Goal: Task Accomplishment & Management: Complete application form

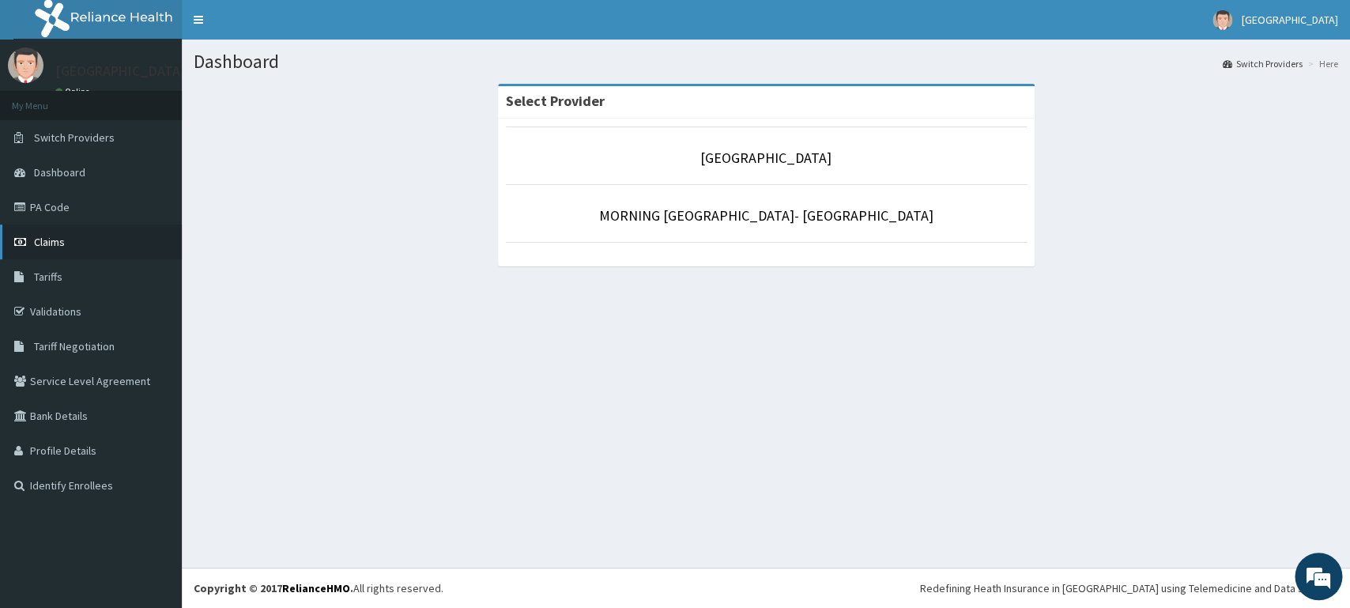
click at [62, 246] on span "Claims" at bounding box center [49, 242] width 31 height 14
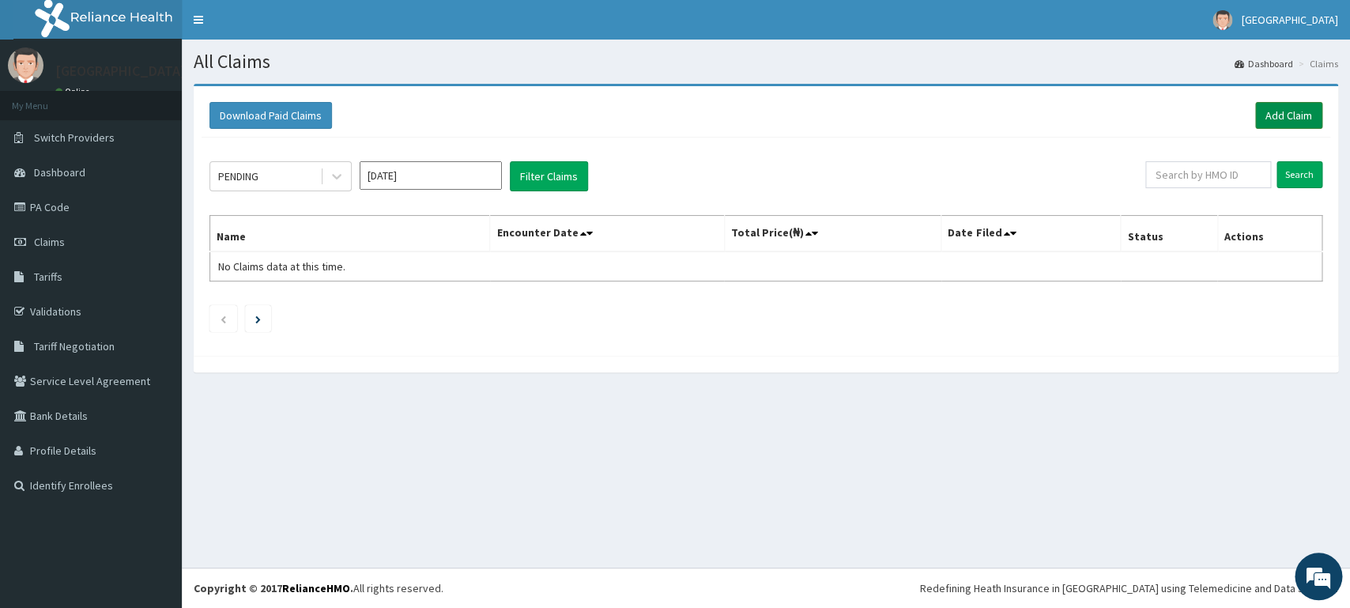
click at [1276, 111] on link "Add Claim" at bounding box center [1288, 115] width 67 height 27
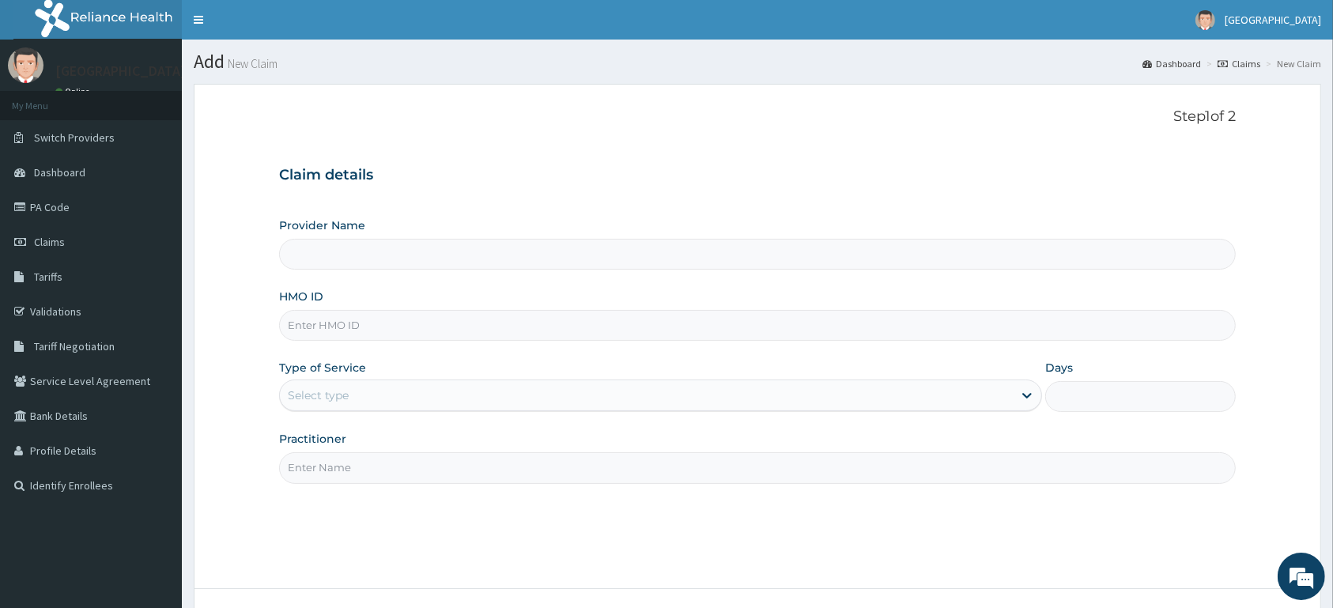
type input "[GEOGRAPHIC_DATA]"
click at [415, 326] on input "HMO ID" at bounding box center [757, 325] width 956 height 31
type input "NLM/10049/A"
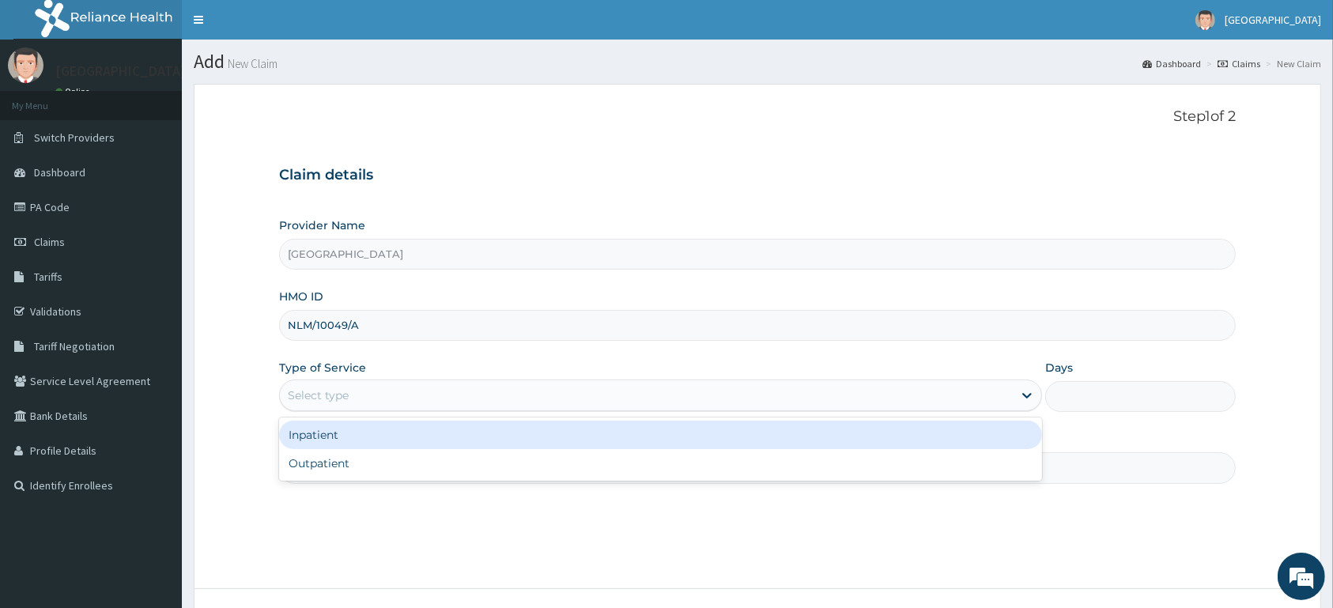
click at [457, 406] on div "Select type" at bounding box center [646, 395] width 733 height 25
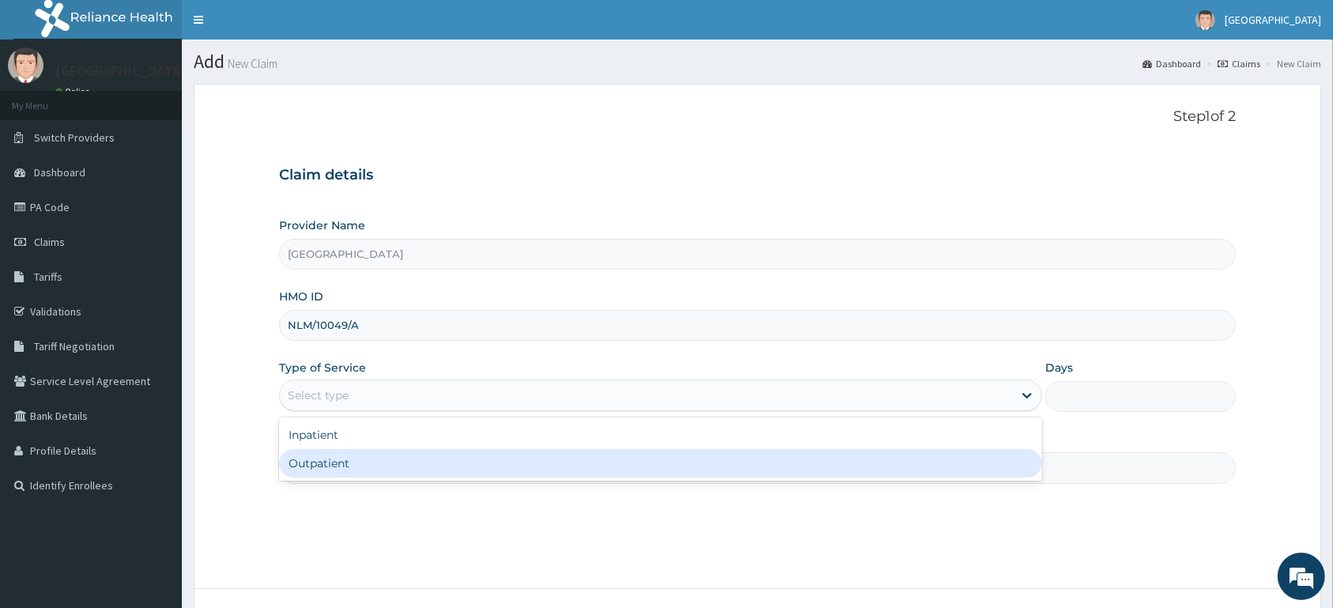
click at [428, 457] on div "Outpatient" at bounding box center [660, 463] width 763 height 28
type input "1"
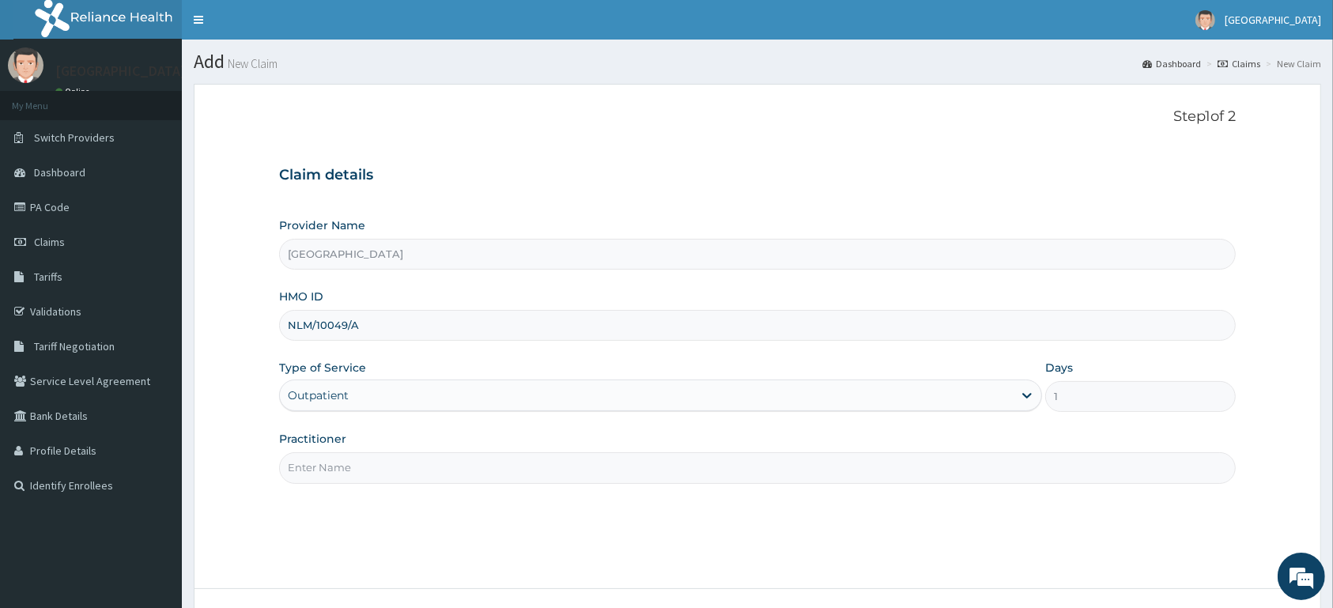
click at [420, 462] on input "Practitioner" at bounding box center [757, 467] width 956 height 31
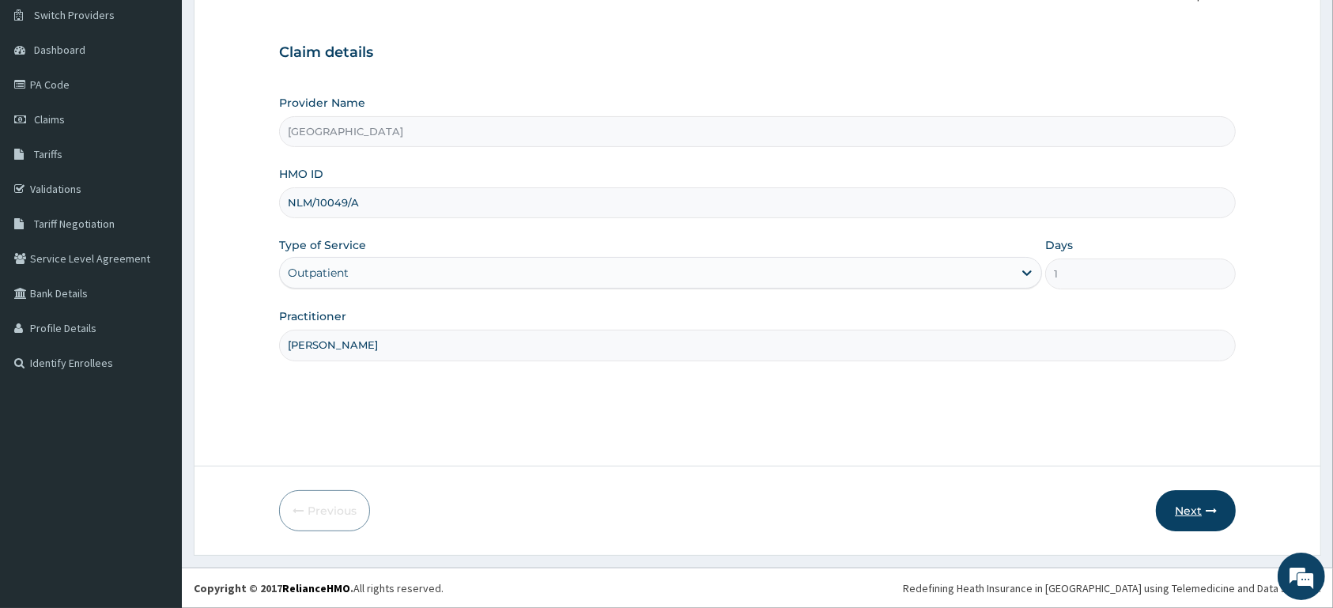
type input "DR EZEKIEL"
click at [1180, 511] on button "Next" at bounding box center [1196, 510] width 80 height 41
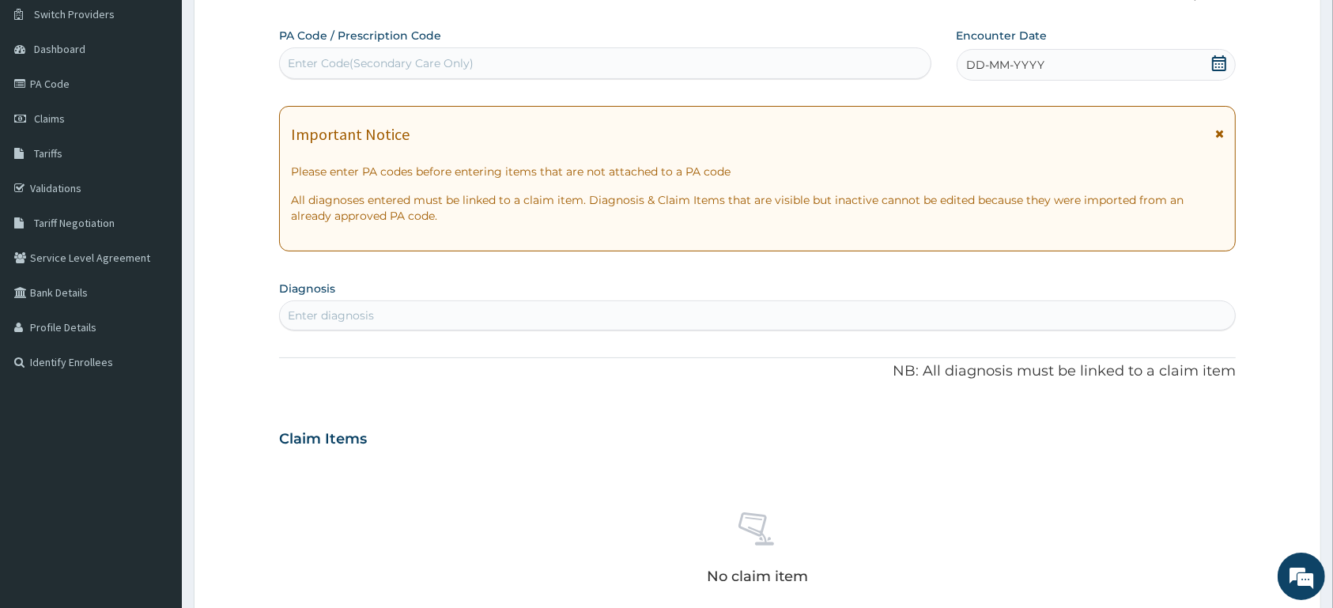
click at [1221, 60] on icon at bounding box center [1219, 63] width 14 height 16
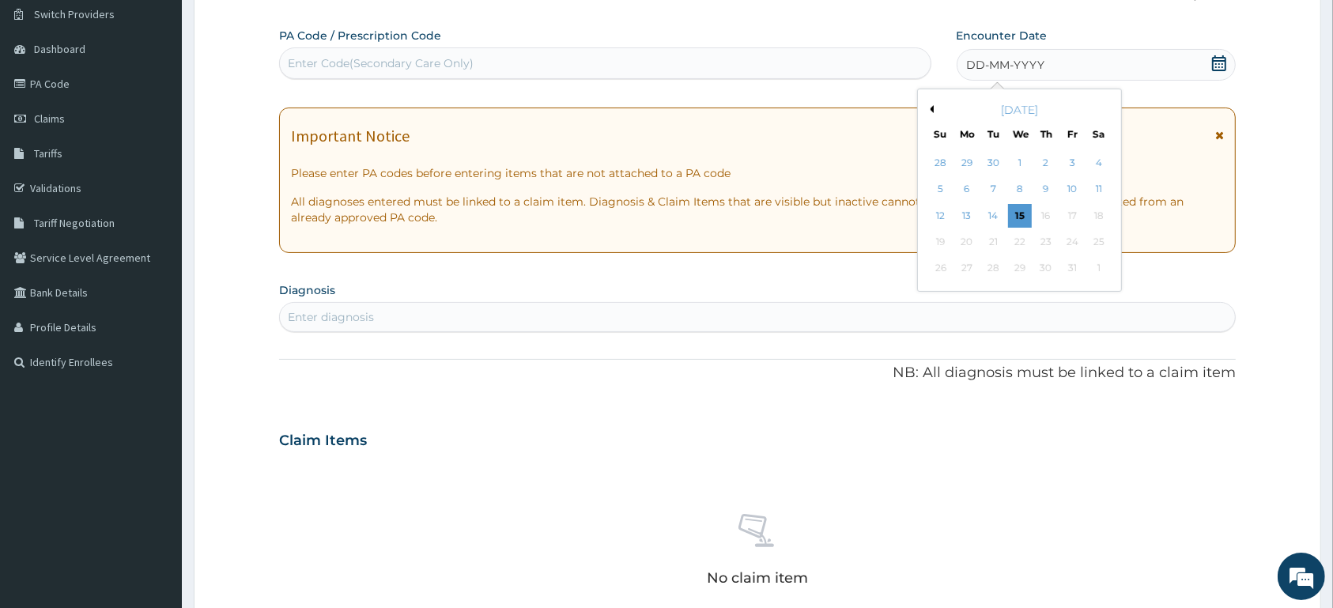
click at [930, 107] on button "Previous Month" at bounding box center [930, 109] width 8 height 8
click at [933, 109] on button "Previous Month" at bounding box center [930, 109] width 8 height 8
click at [1044, 218] on div "14" at bounding box center [1046, 216] width 24 height 24
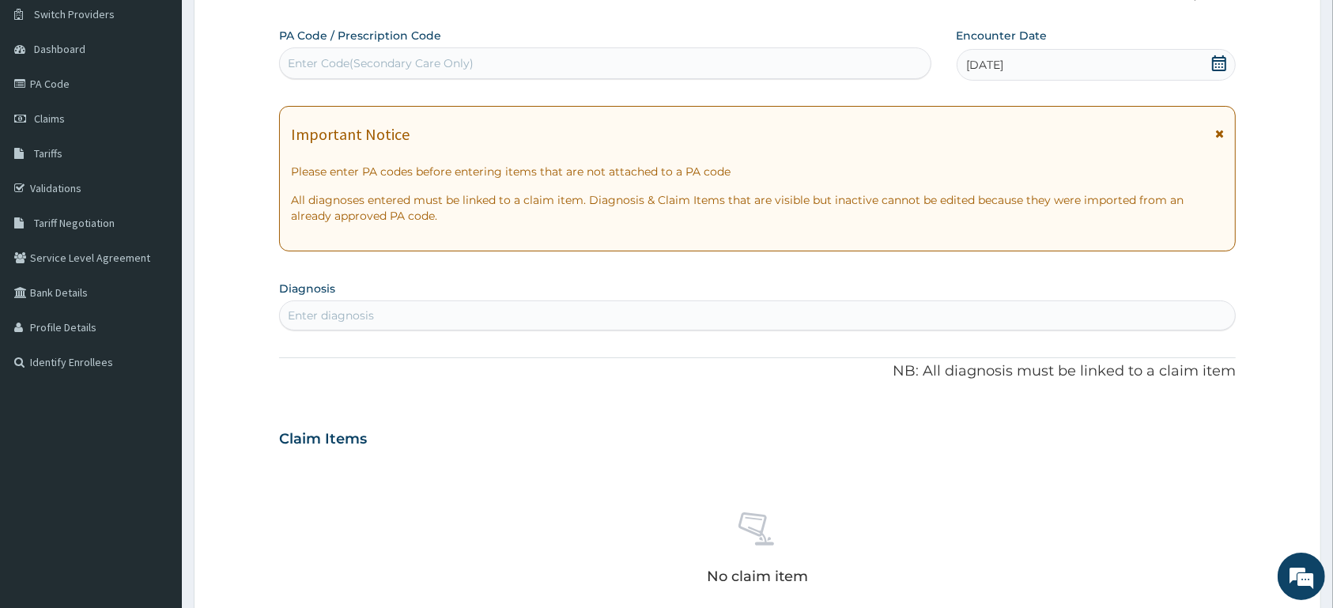
click at [635, 311] on div "Enter diagnosis" at bounding box center [757, 315] width 955 height 25
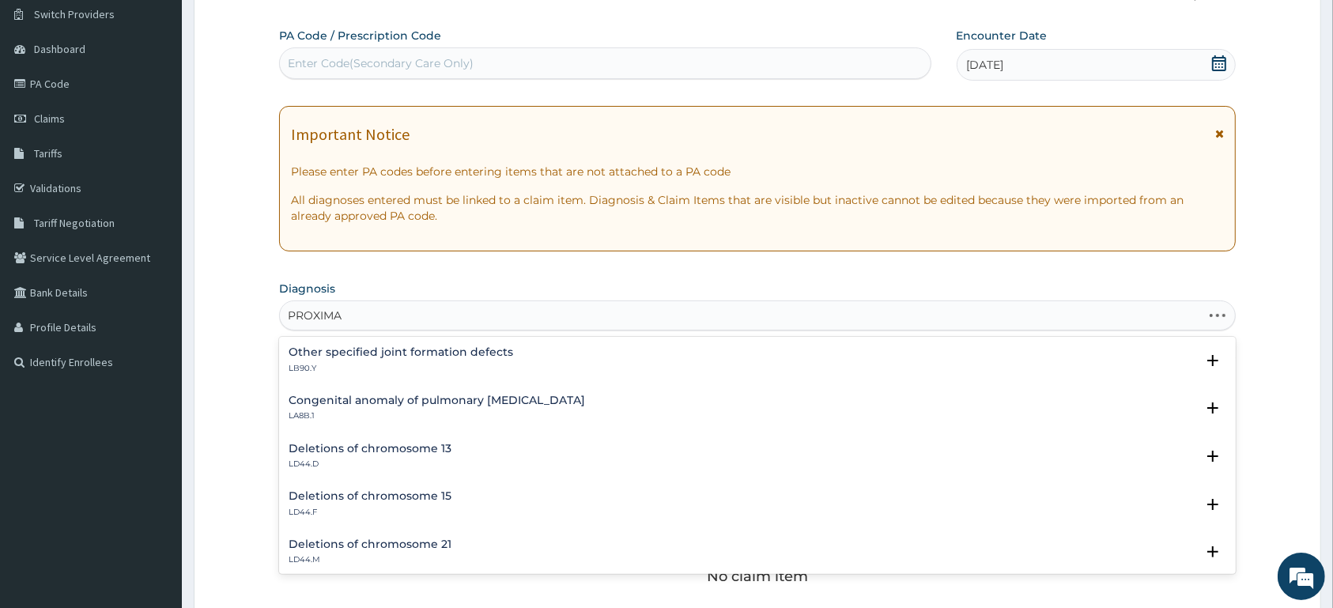
type input "PROXIMAL"
click at [407, 358] on h4 "Other specified joint formation defects" at bounding box center [401, 352] width 224 height 12
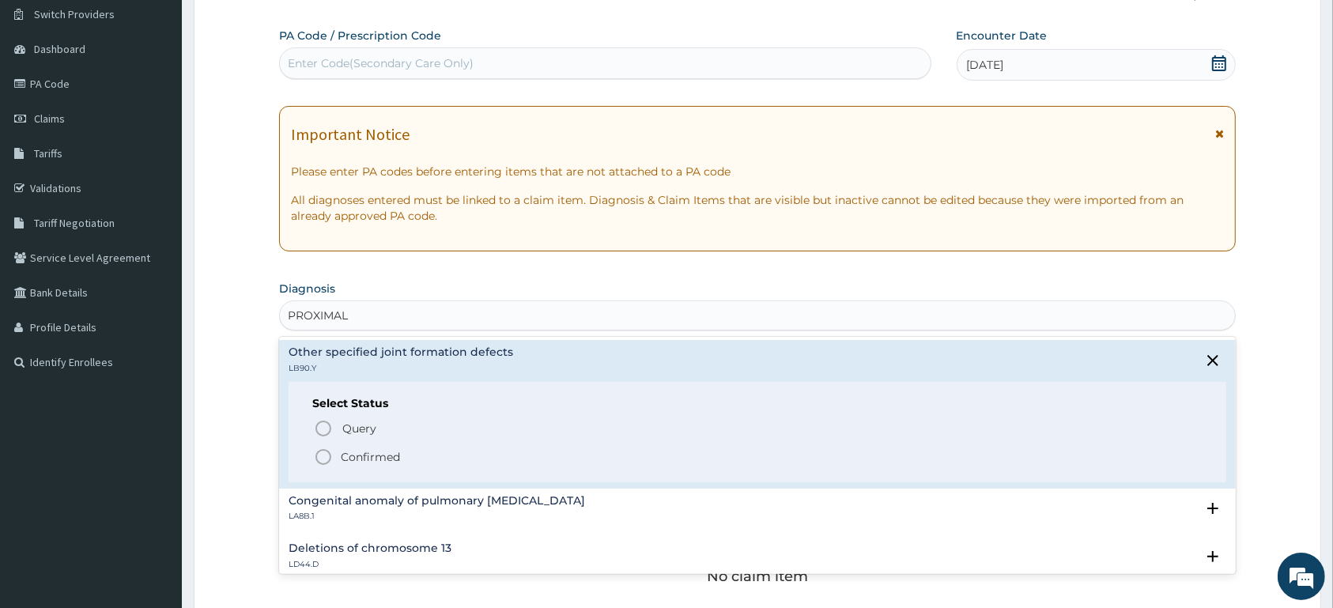
click at [388, 449] on span "Confirmed" at bounding box center [758, 456] width 888 height 19
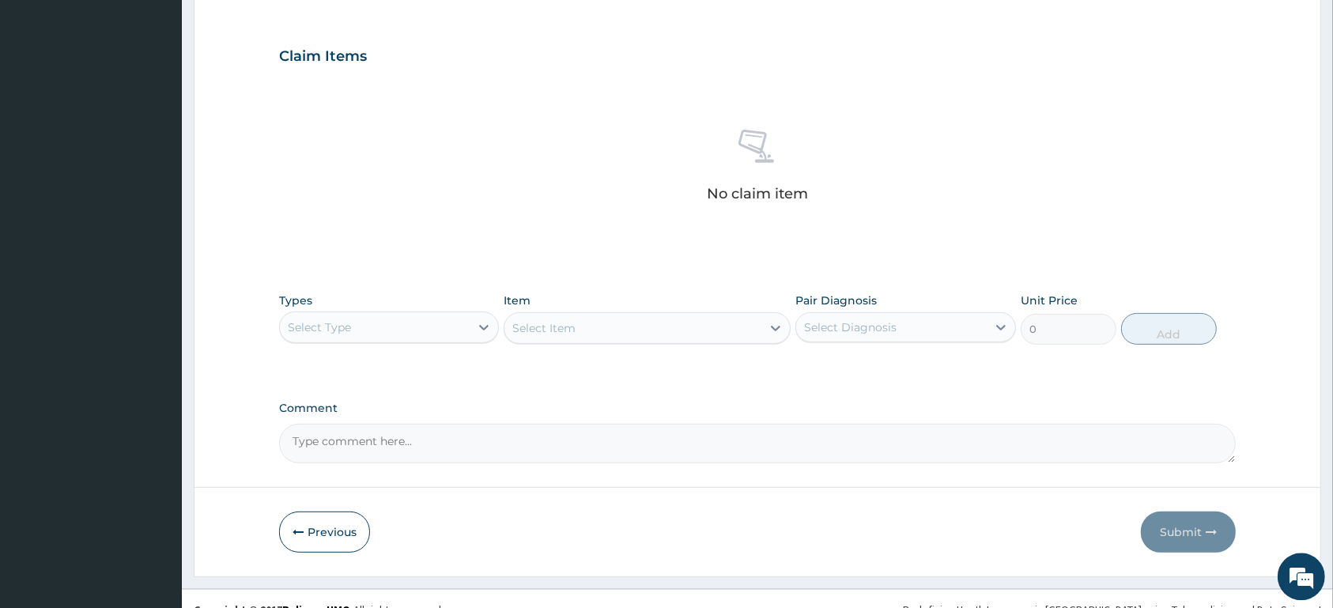
scroll to position [534, 0]
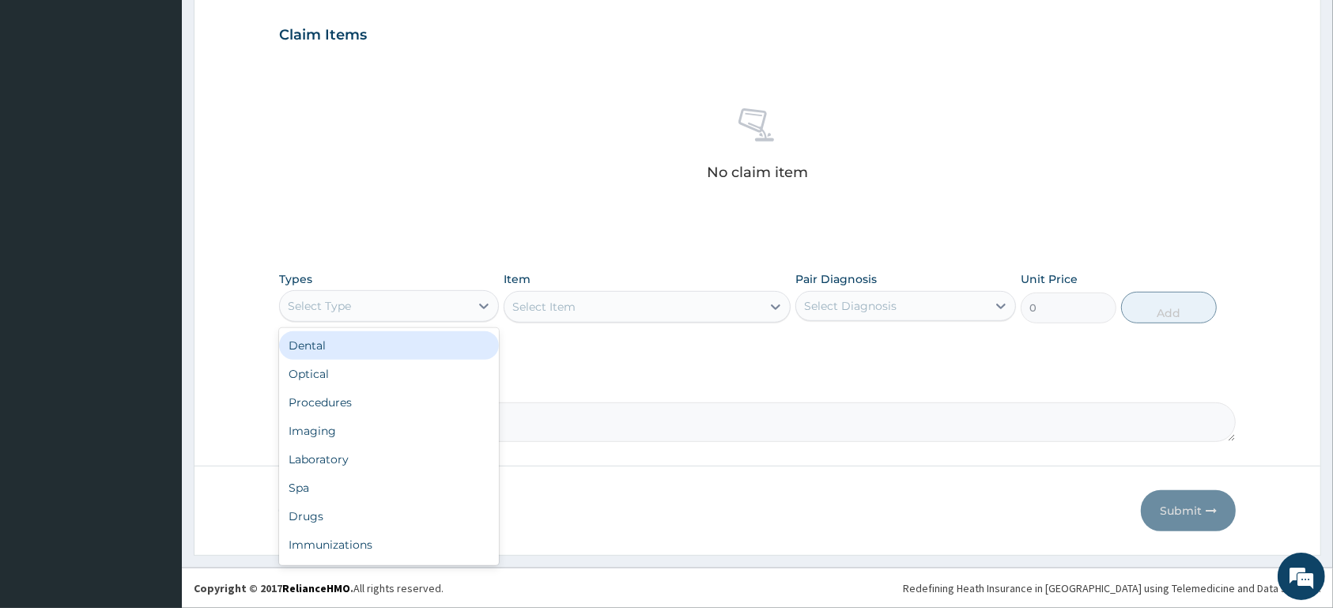
click at [450, 305] on div "Select Type" at bounding box center [375, 305] width 190 height 25
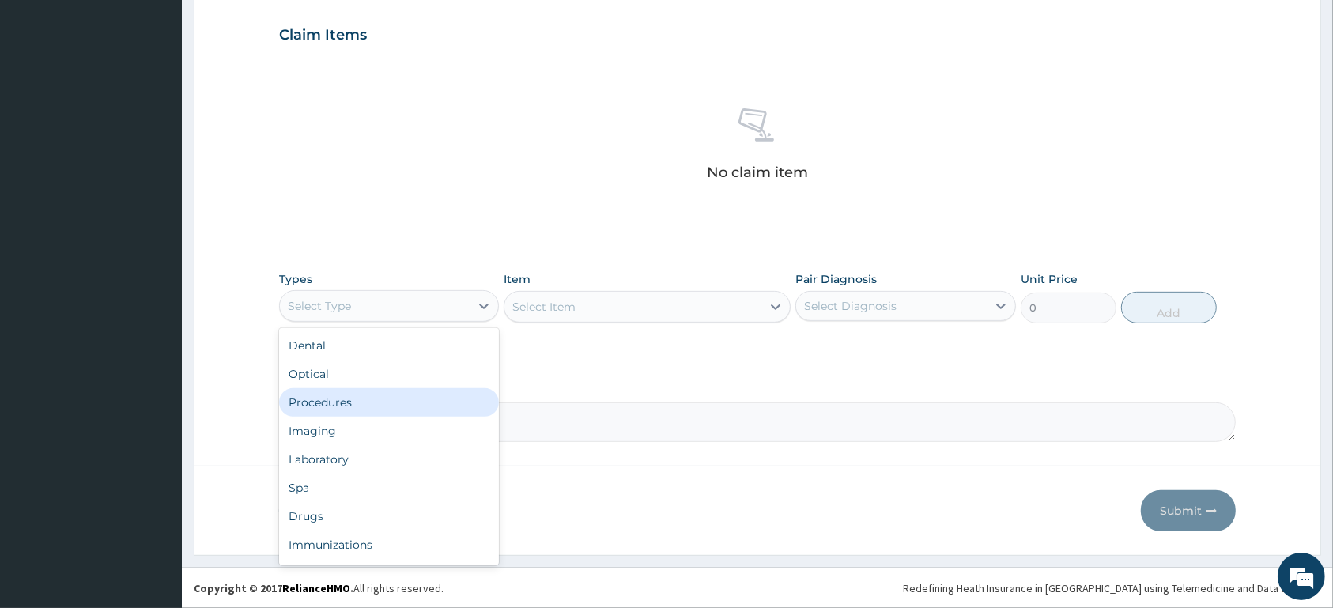
click at [420, 404] on div "Procedures" at bounding box center [389, 402] width 220 height 28
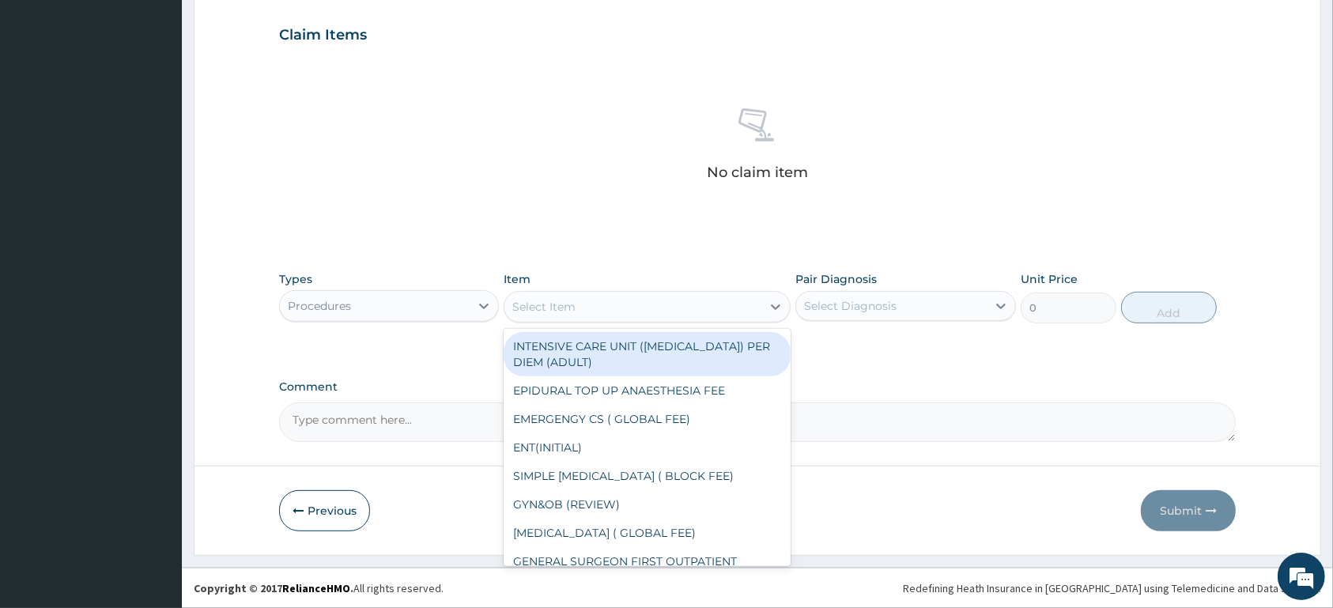
click at [558, 311] on div "Select Item" at bounding box center [543, 307] width 63 height 16
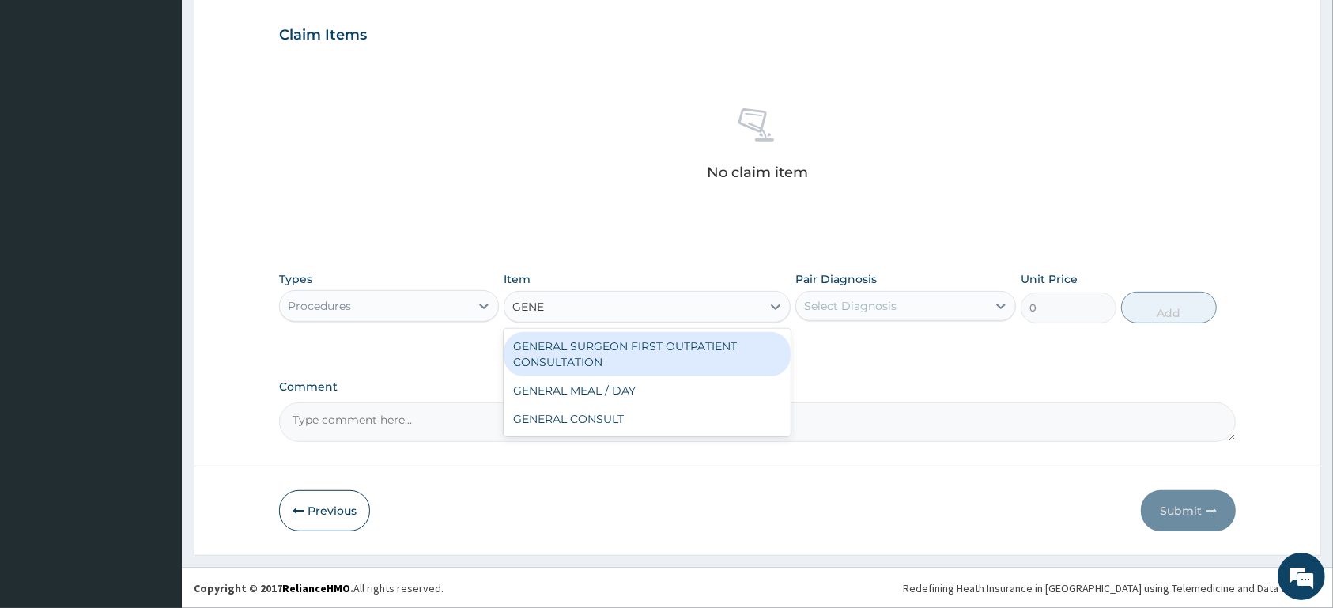
type input "GENER"
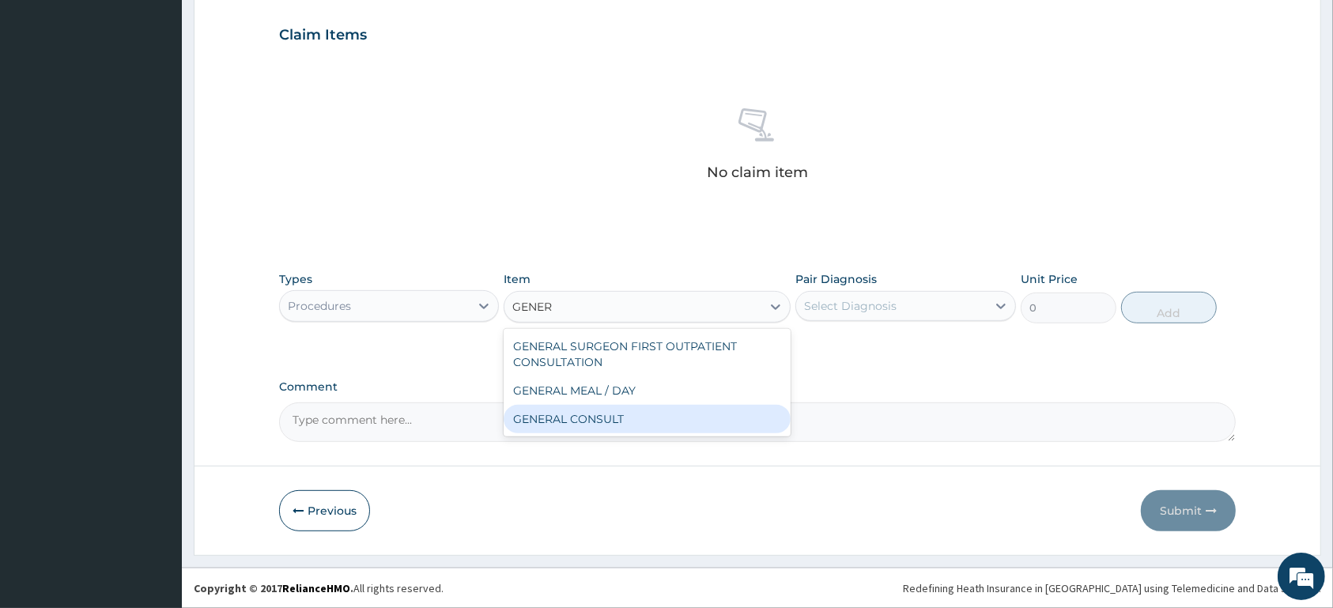
click at [561, 415] on div "GENERAL CONSULT" at bounding box center [646, 419] width 287 height 28
type input "5000"
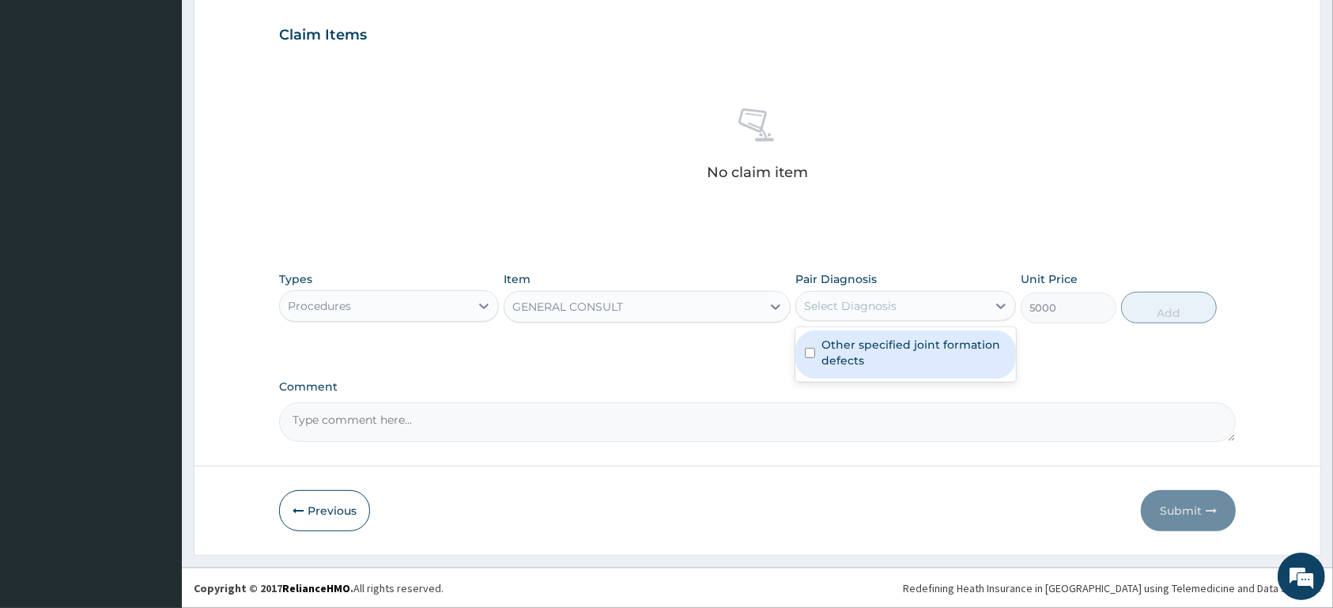
drag, startPoint x: 823, startPoint y: 300, endPoint x: 834, endPoint y: 307, distance: 12.7
click at [824, 301] on div "Select Diagnosis" at bounding box center [850, 306] width 92 height 16
click at [849, 347] on label "Other specified joint formation defects" at bounding box center [913, 353] width 184 height 32
checkbox input "true"
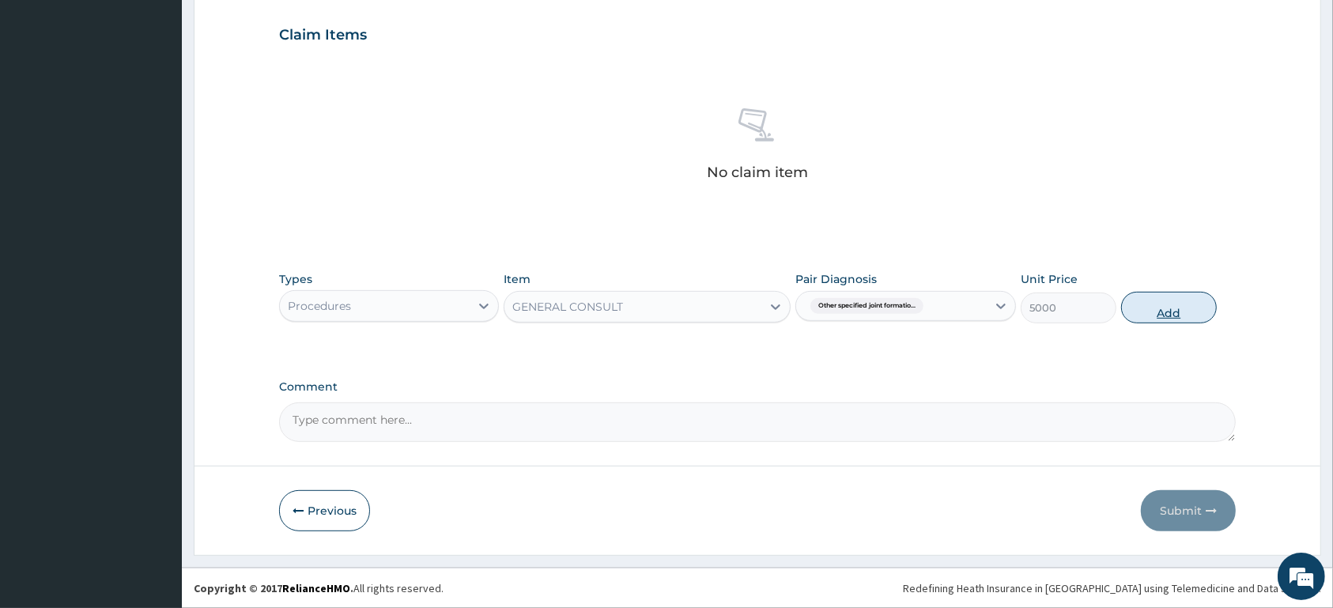
click at [1165, 307] on button "Add" at bounding box center [1169, 308] width 96 height 32
type input "0"
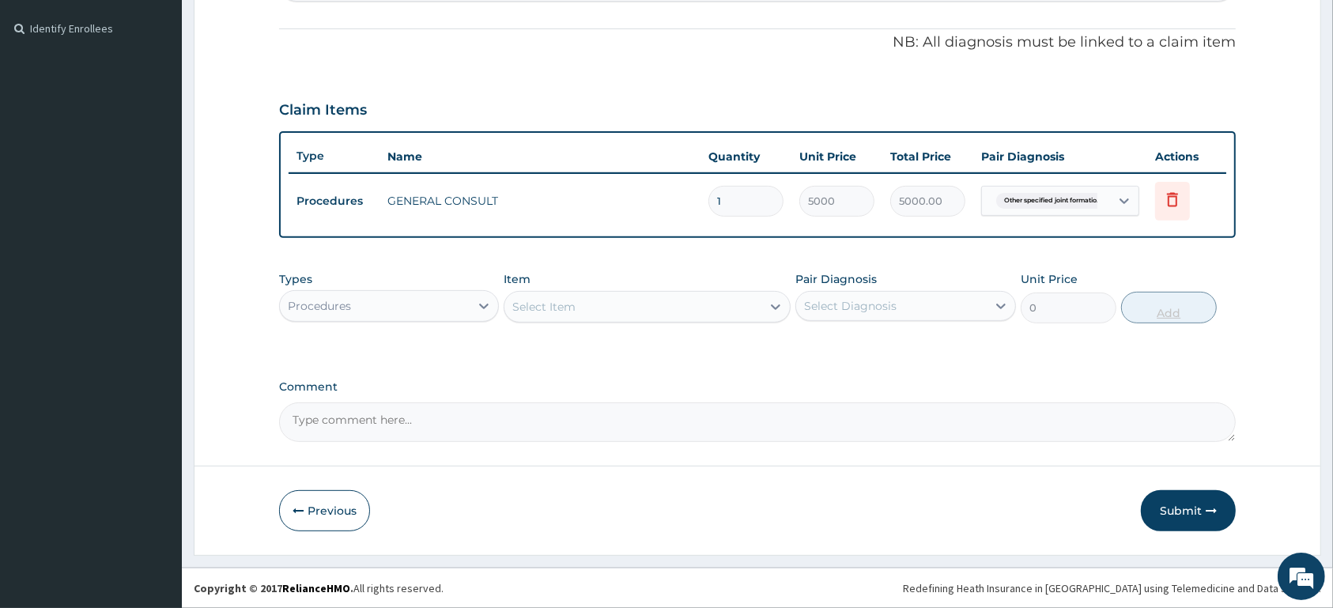
scroll to position [456, 0]
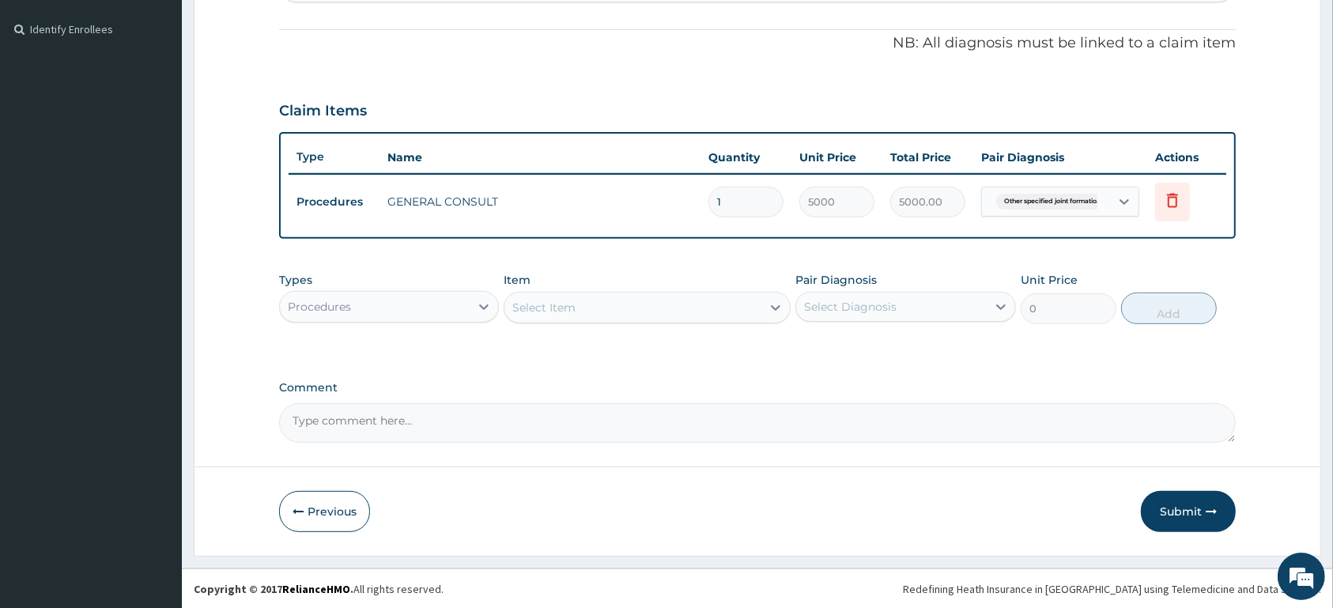
click at [428, 303] on div "Procedures" at bounding box center [375, 306] width 190 height 25
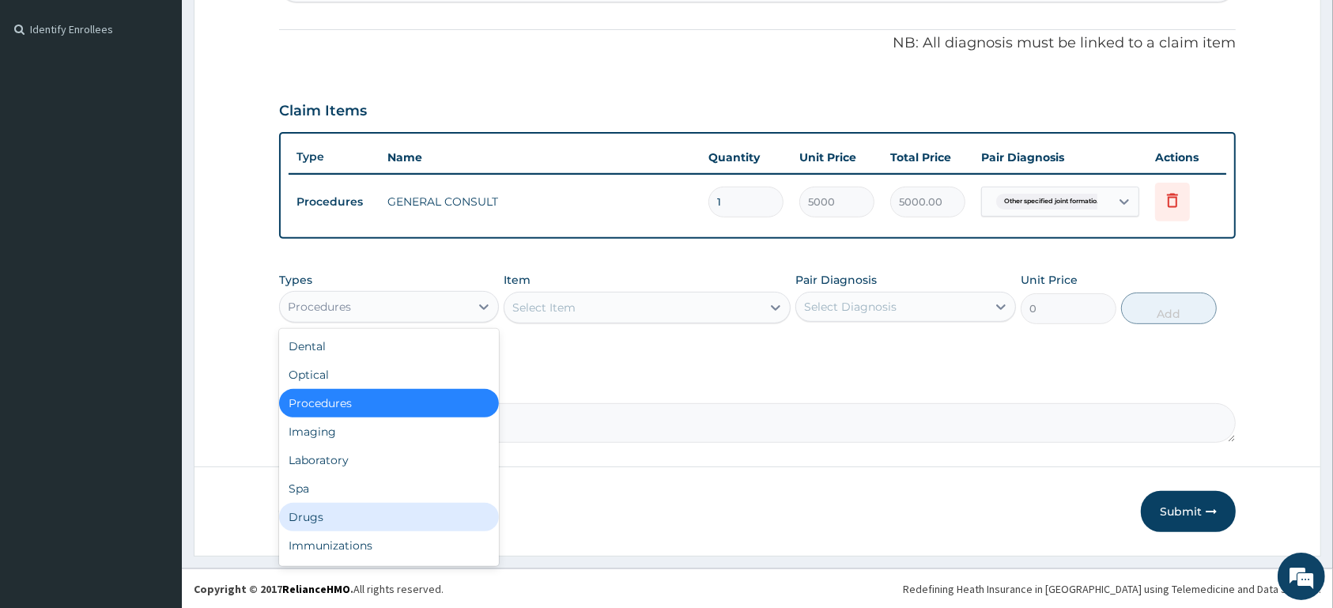
drag, startPoint x: 376, startPoint y: 521, endPoint x: 376, endPoint y: 509, distance: 11.9
click at [372, 522] on div "Drugs" at bounding box center [389, 517] width 220 height 28
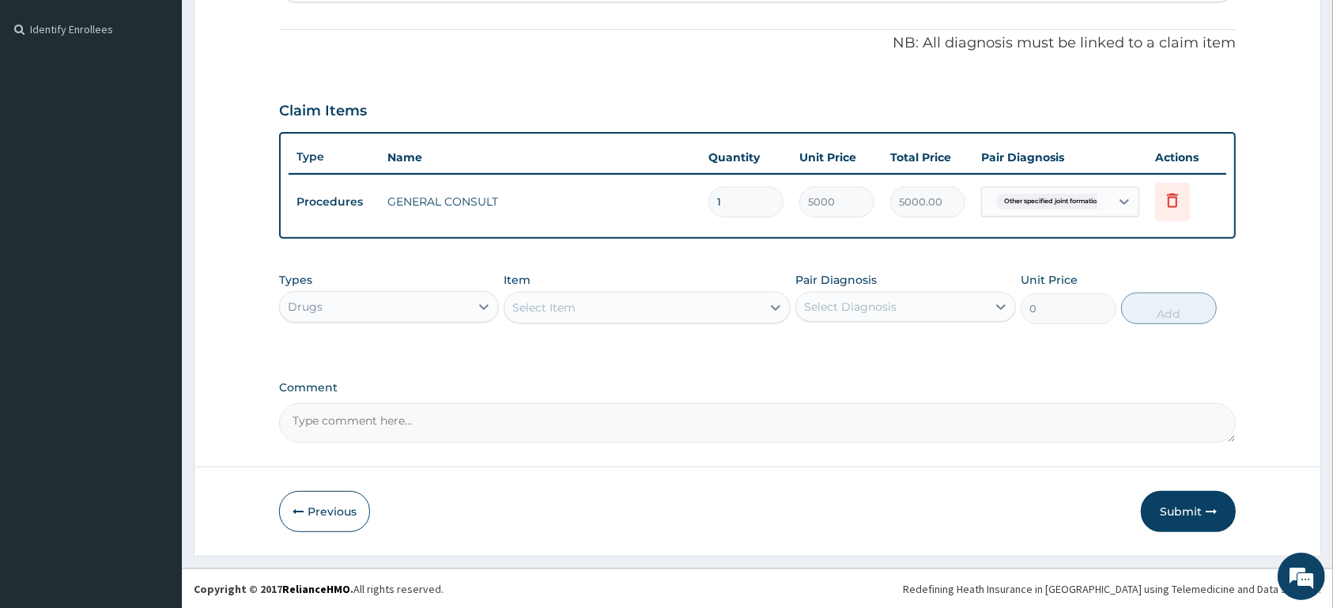
click at [586, 305] on div "Select Item" at bounding box center [632, 307] width 257 height 25
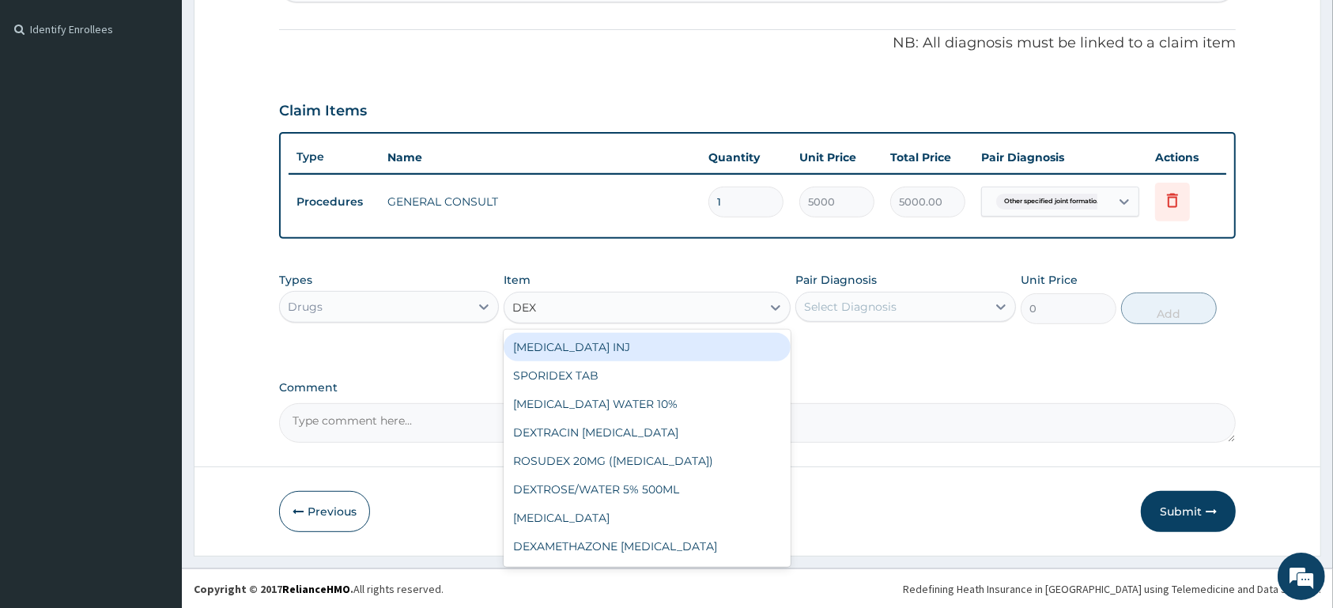
type input "DEXA"
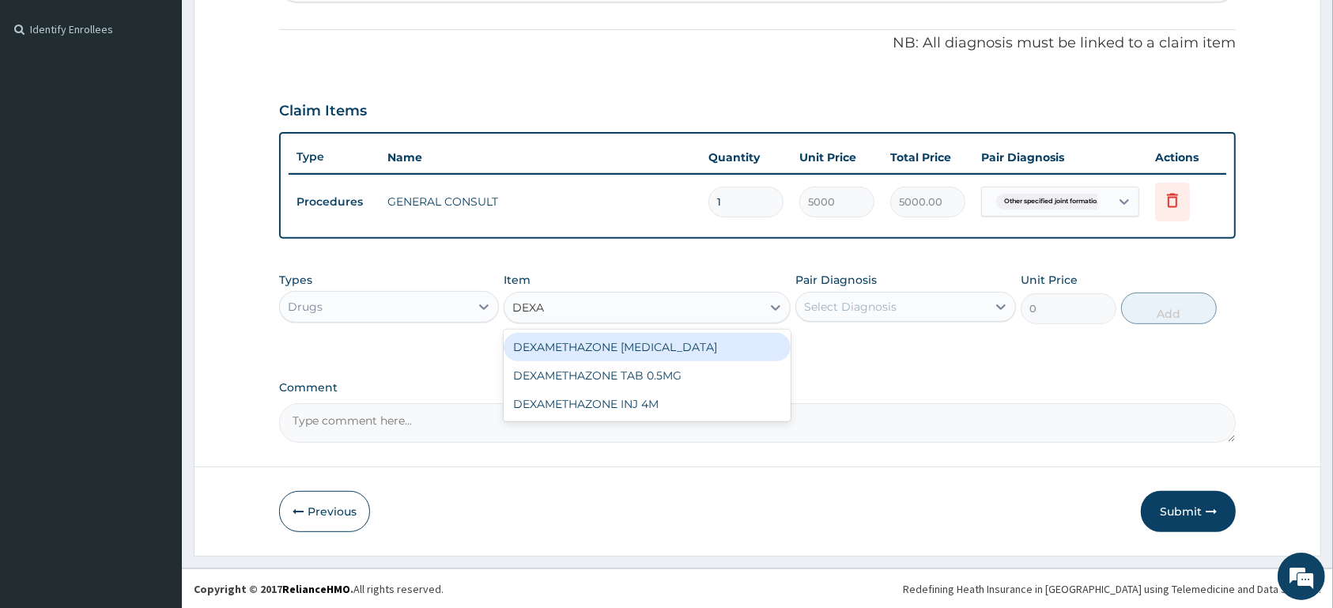
click at [720, 379] on div "DEXAMETHAZONE TAB 0.5MG" at bounding box center [646, 375] width 287 height 28
type input "35"
click at [651, 379] on div "PA Code / Prescription Code Enter Code(Secondary Care Only) Encounter Date 14-0…" at bounding box center [757, 69] width 956 height 748
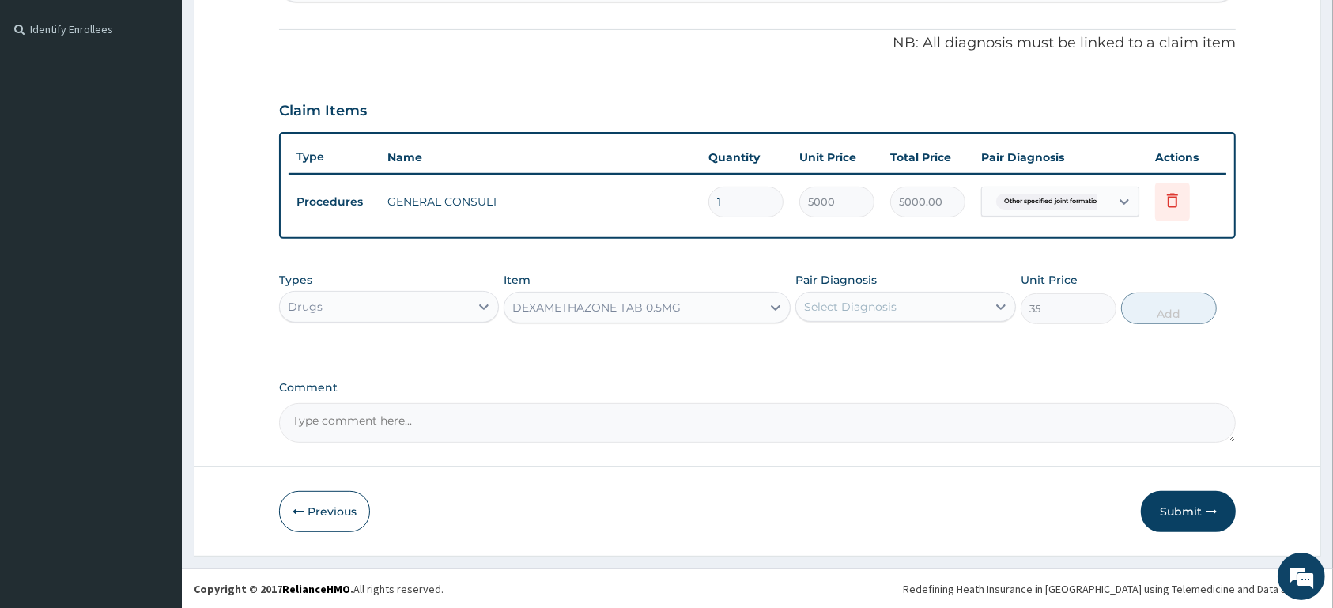
click at [639, 300] on div "DEXAMETHAZONE TAB 0.5MG" at bounding box center [596, 308] width 168 height 16
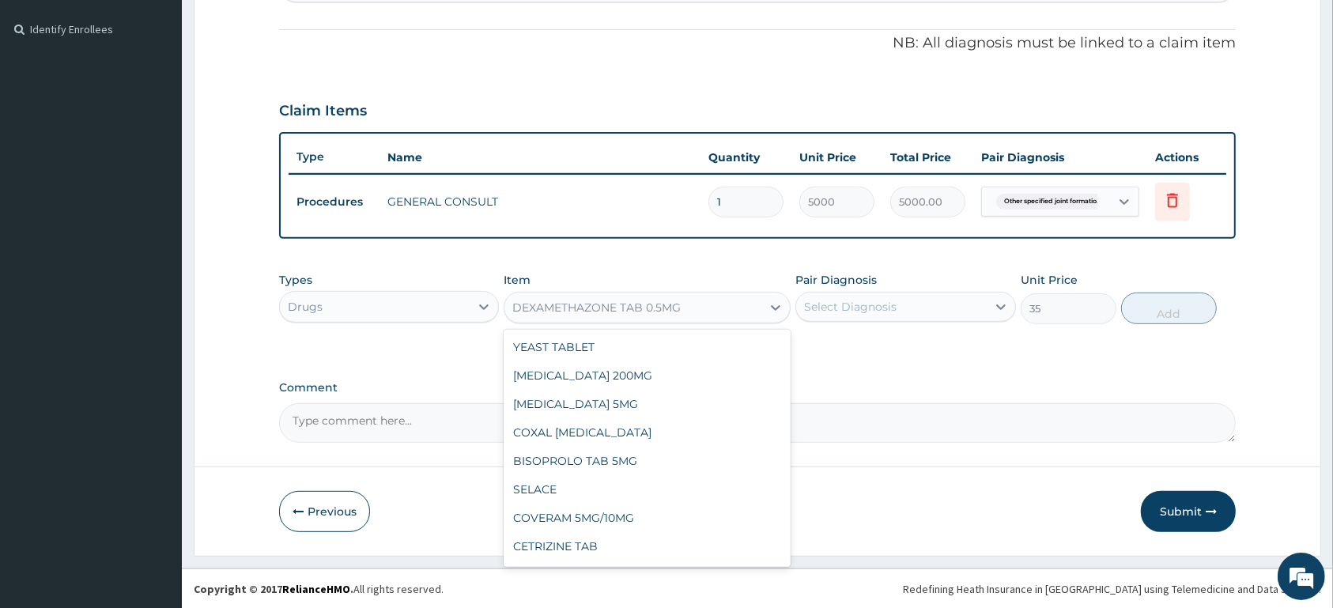
scroll to position [20007, 0]
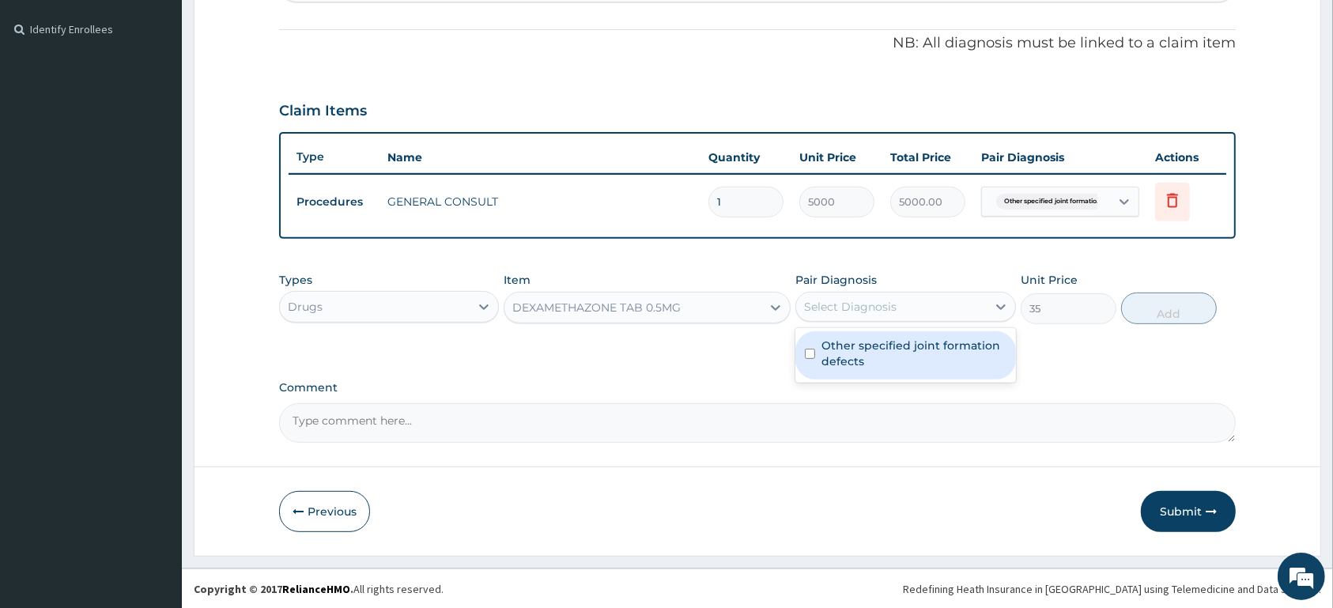
click at [854, 301] on div "Select Diagnosis" at bounding box center [850, 307] width 92 height 16
click at [858, 350] on label "Other specified joint formation defects" at bounding box center [913, 354] width 184 height 32
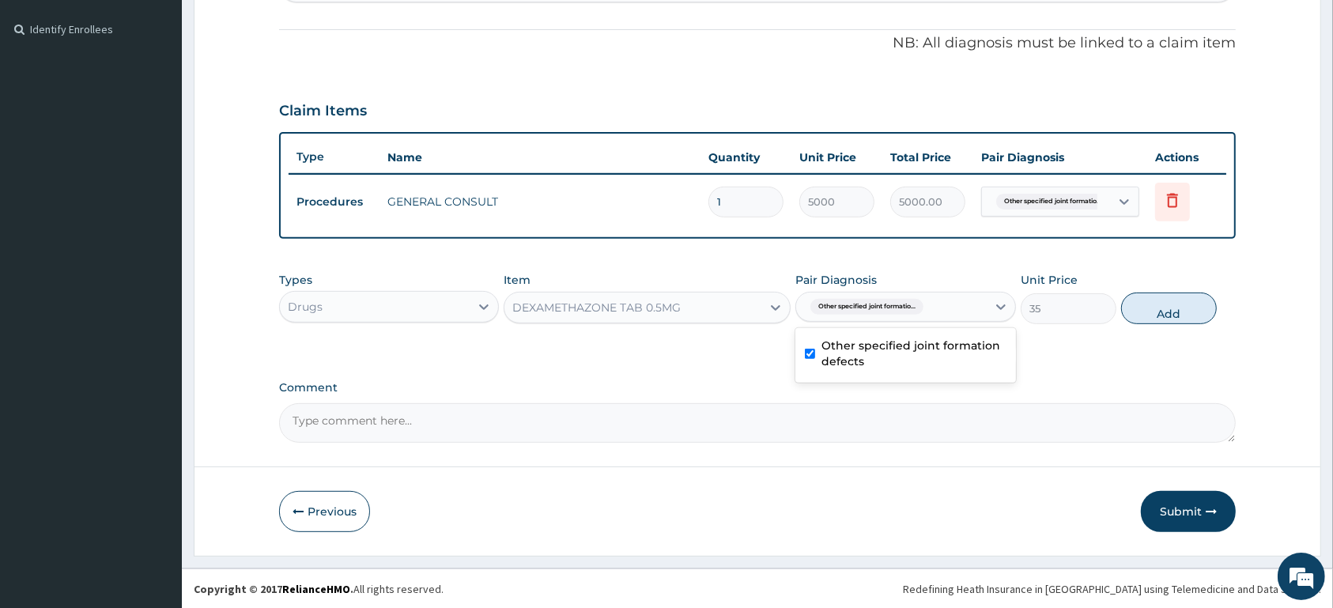
checkbox input "true"
click at [1186, 311] on button "Add" at bounding box center [1169, 308] width 96 height 32
type input "0"
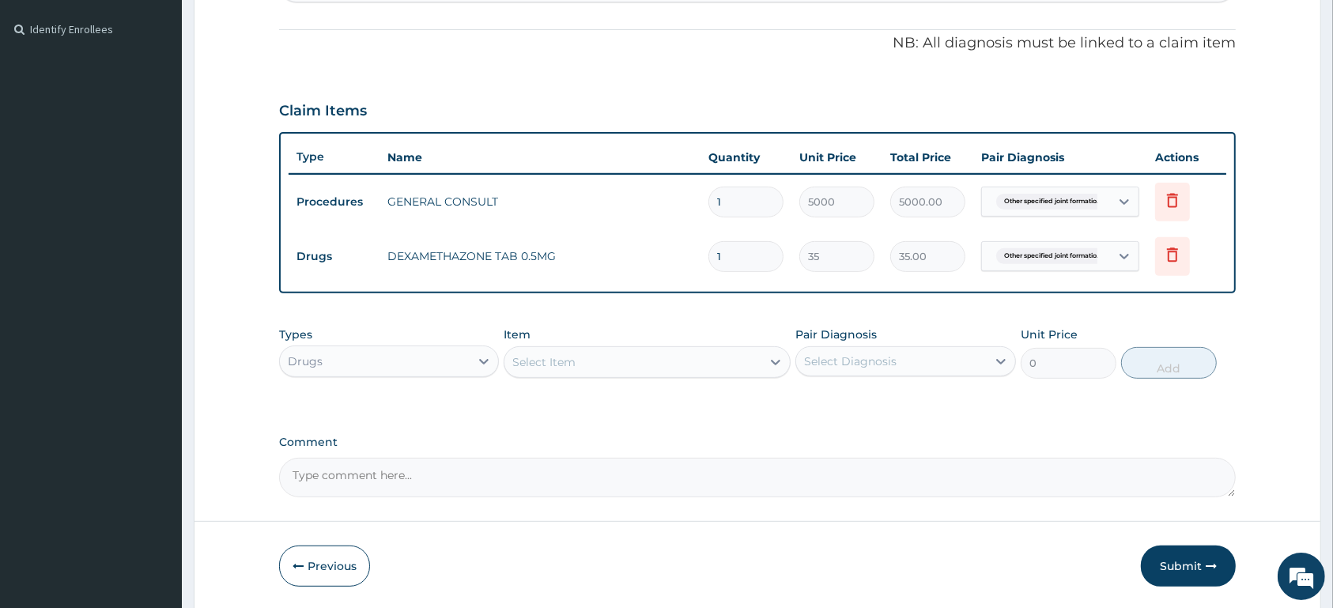
click at [605, 356] on div "Select Item" at bounding box center [632, 361] width 257 height 25
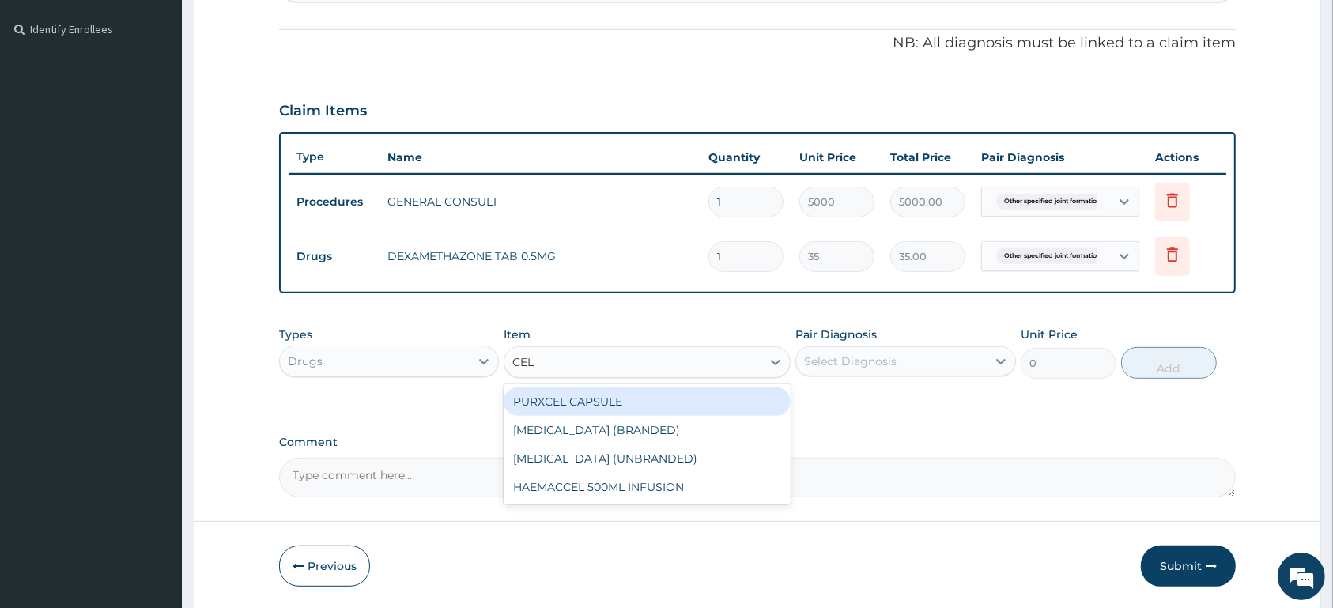
type input "CELE"
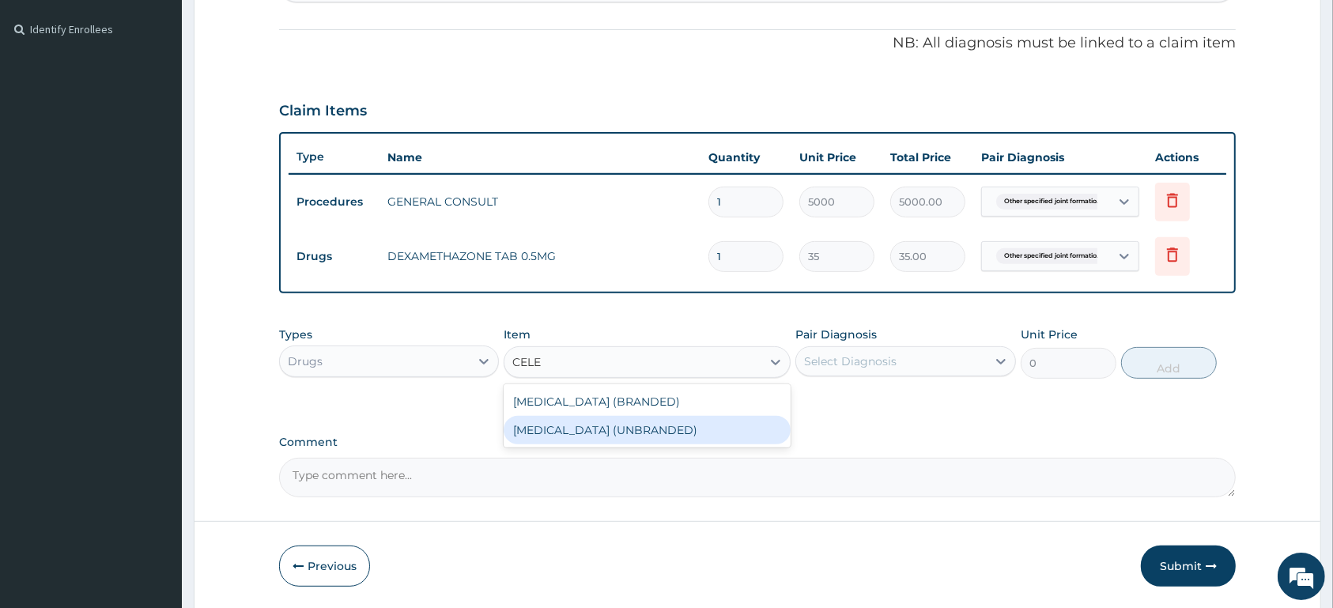
click at [662, 425] on div "[MEDICAL_DATA] (UNBRANDED)" at bounding box center [646, 430] width 287 height 28
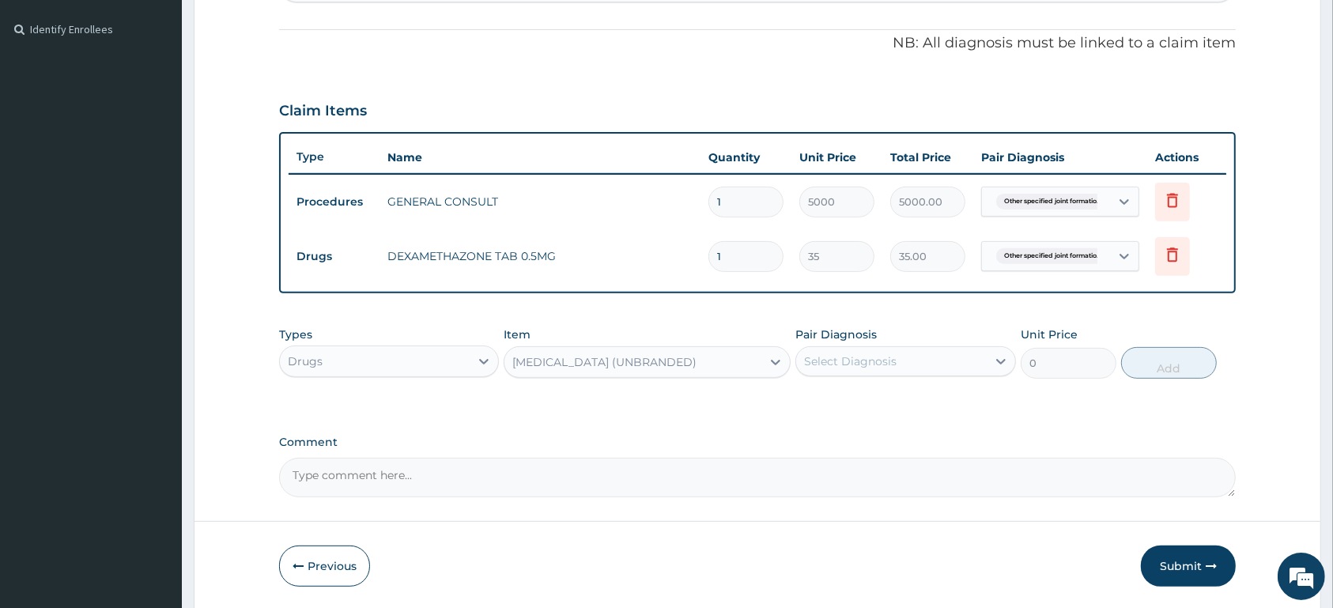
type input "250"
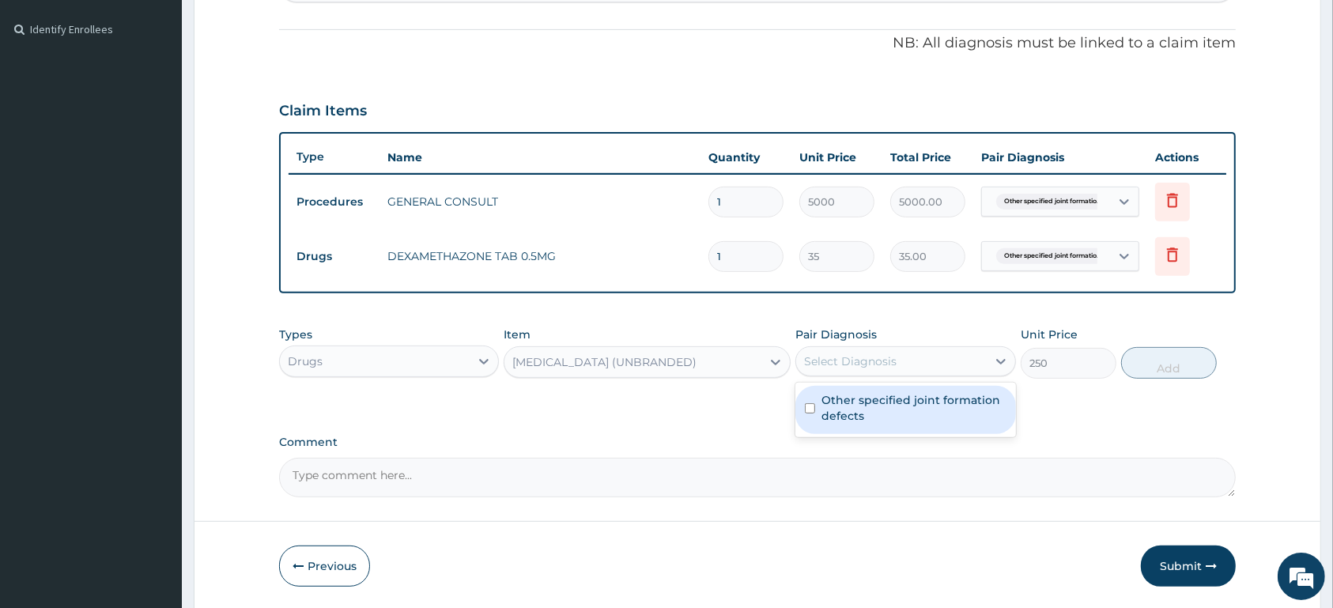
click at [850, 354] on div "Select Diagnosis" at bounding box center [850, 361] width 92 height 16
drag, startPoint x: 866, startPoint y: 409, endPoint x: 874, endPoint y: 405, distance: 8.8
click at [868, 410] on label "Other specified joint formation defects" at bounding box center [913, 408] width 184 height 32
checkbox input "true"
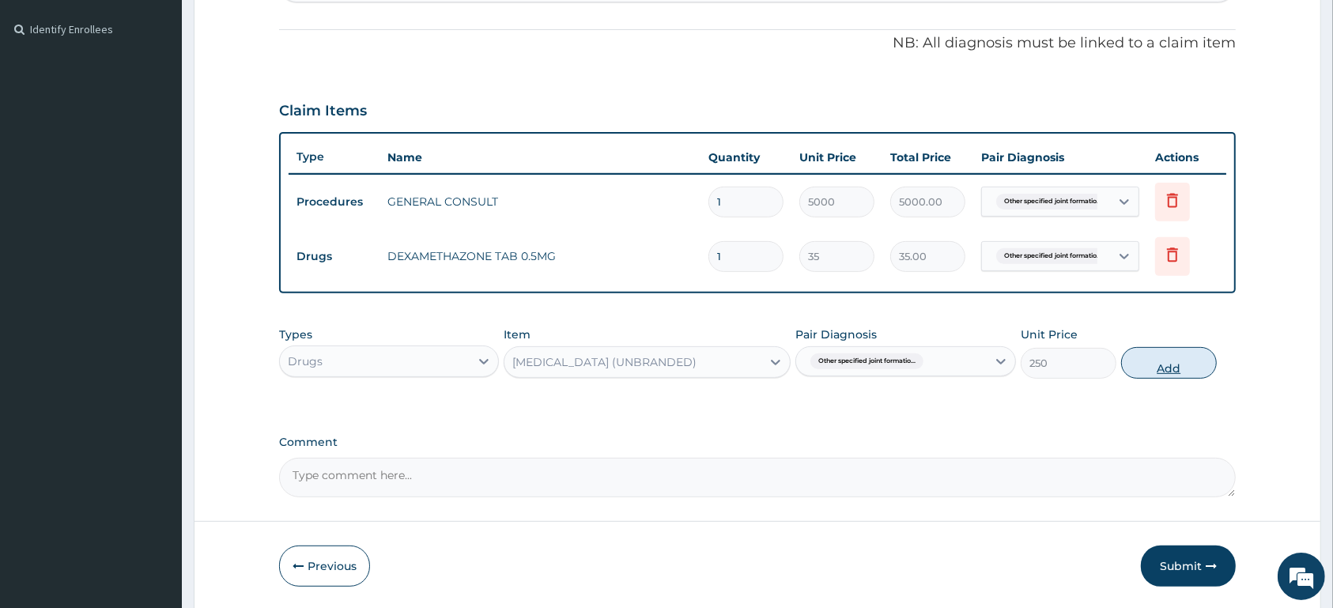
click at [1159, 364] on button "Add" at bounding box center [1169, 363] width 96 height 32
type input "0"
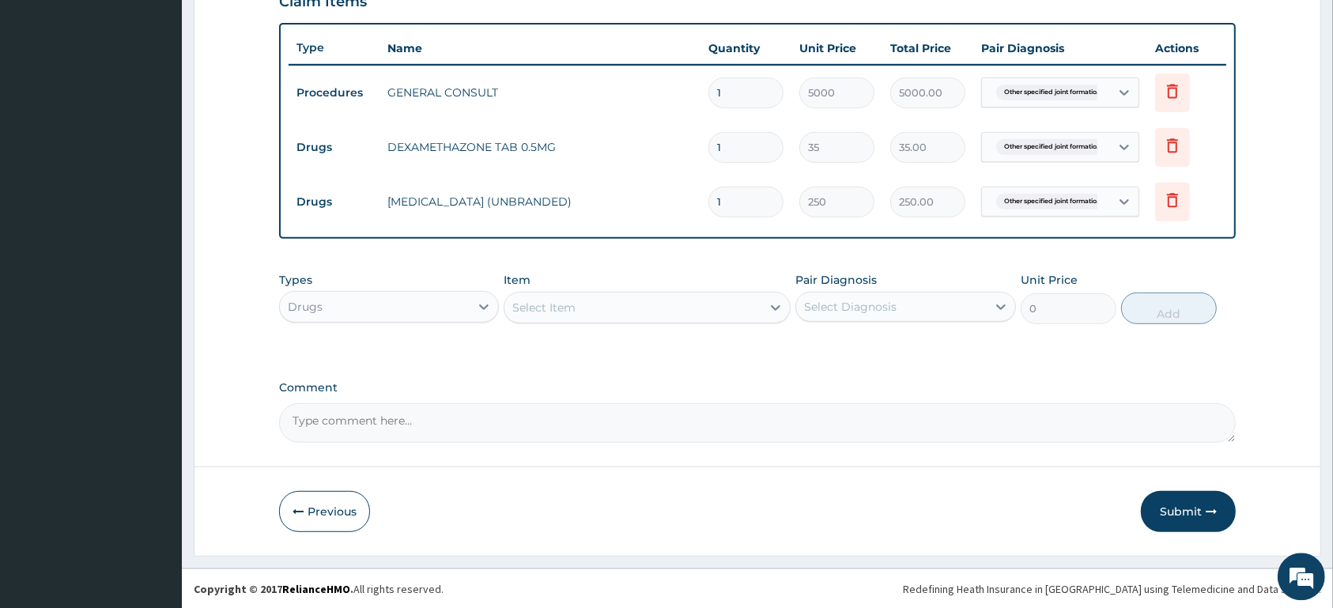
scroll to position [566, 0]
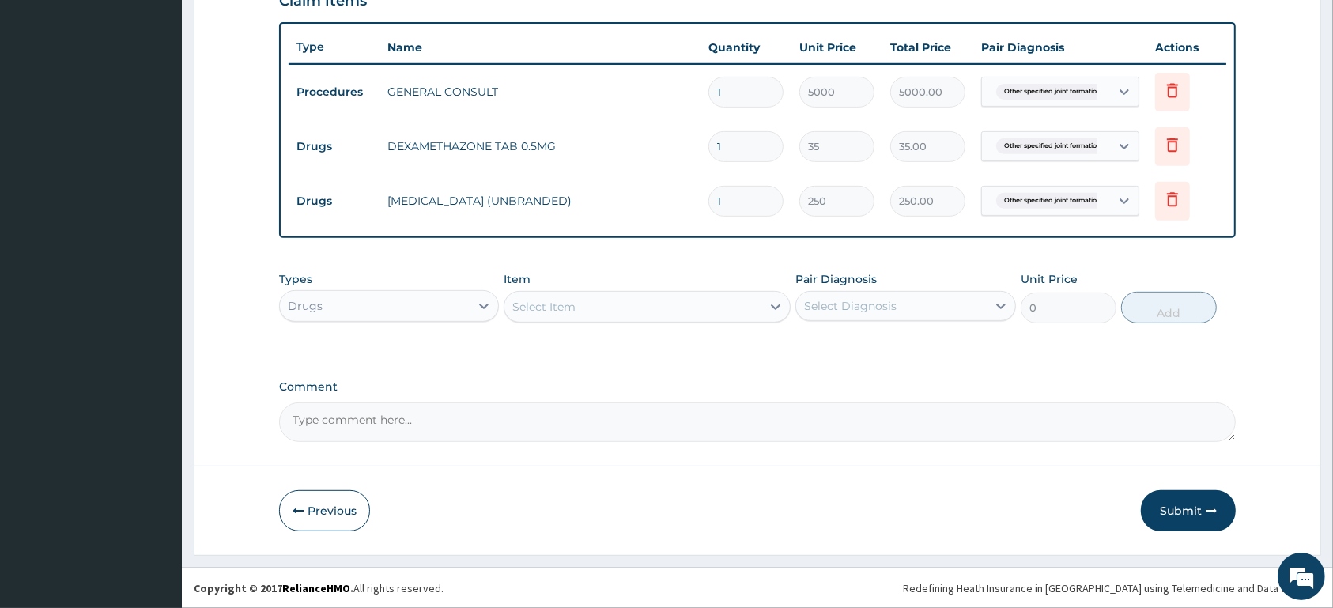
click at [576, 312] on div "Select Item" at bounding box center [632, 306] width 257 height 25
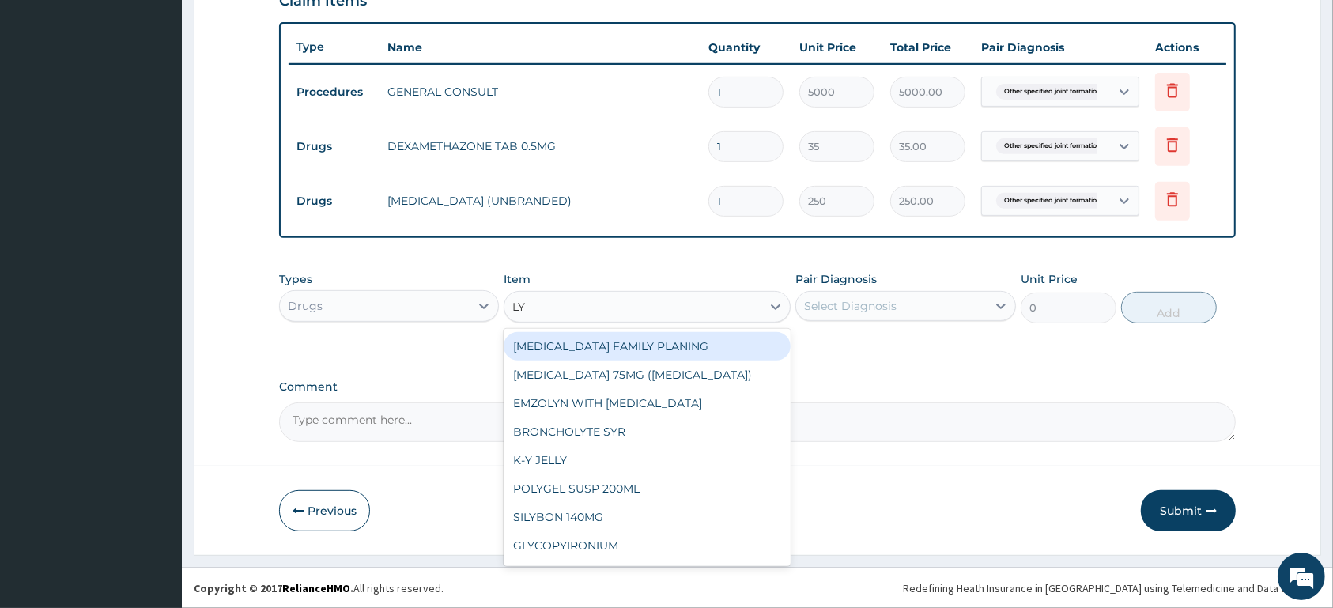
type input "LYR"
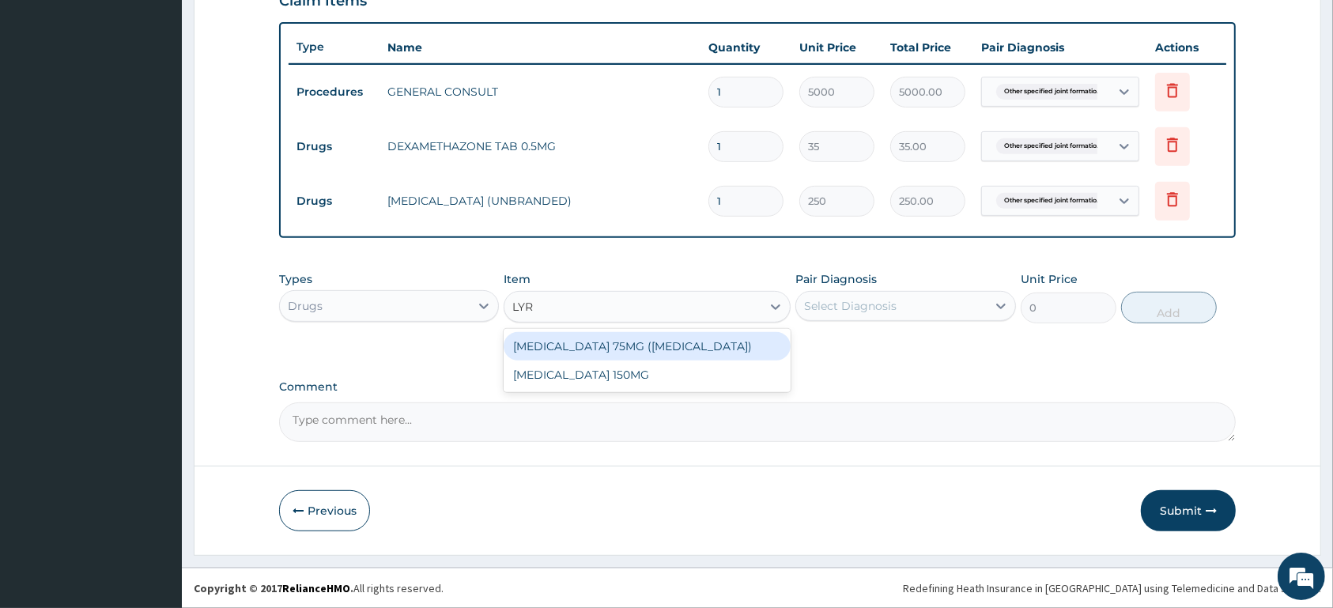
click at [724, 345] on div "[MEDICAL_DATA] 75MG ([MEDICAL_DATA])" at bounding box center [646, 346] width 287 height 28
type input "350"
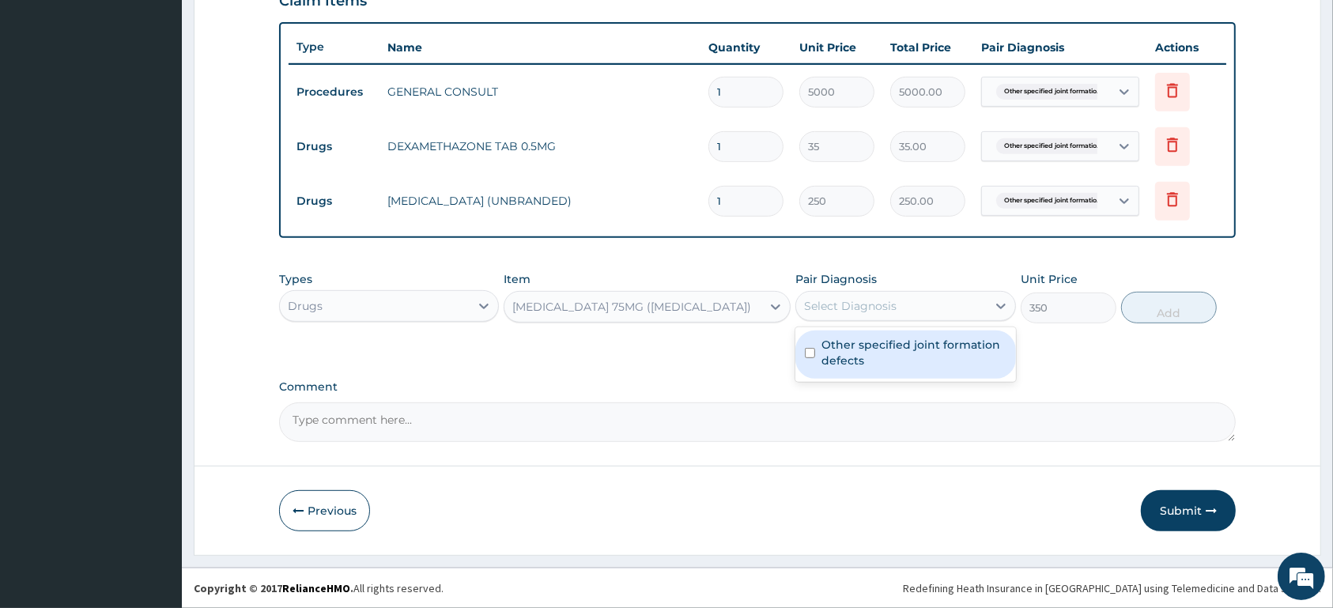
click at [858, 307] on div "Select Diagnosis" at bounding box center [850, 306] width 92 height 16
click at [877, 360] on label "Other specified joint formation defects" at bounding box center [913, 353] width 184 height 32
checkbox input "true"
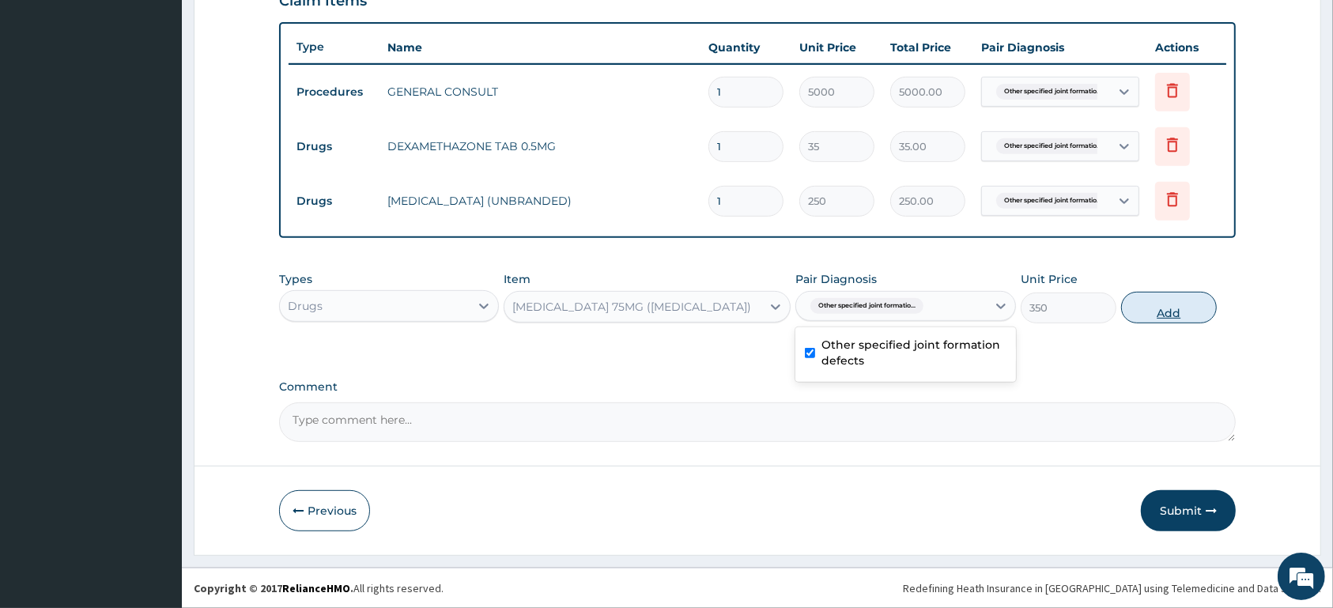
click at [1162, 304] on button "Add" at bounding box center [1169, 308] width 96 height 32
type input "0"
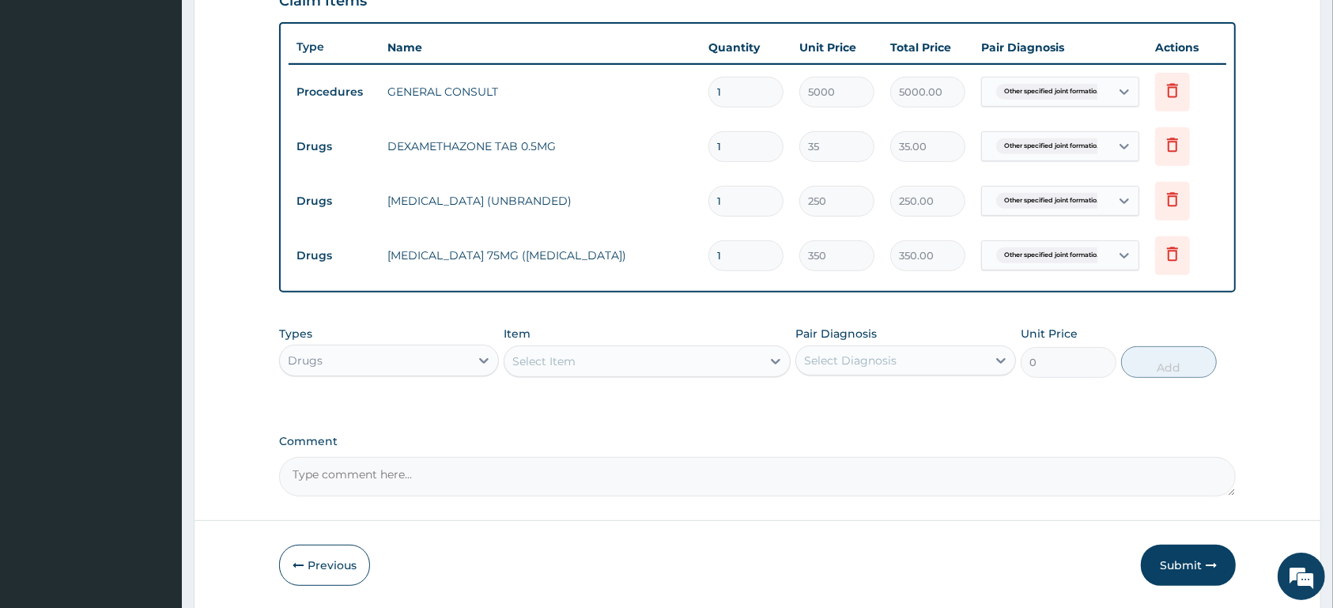
click at [651, 352] on div "Select Item" at bounding box center [632, 361] width 257 height 25
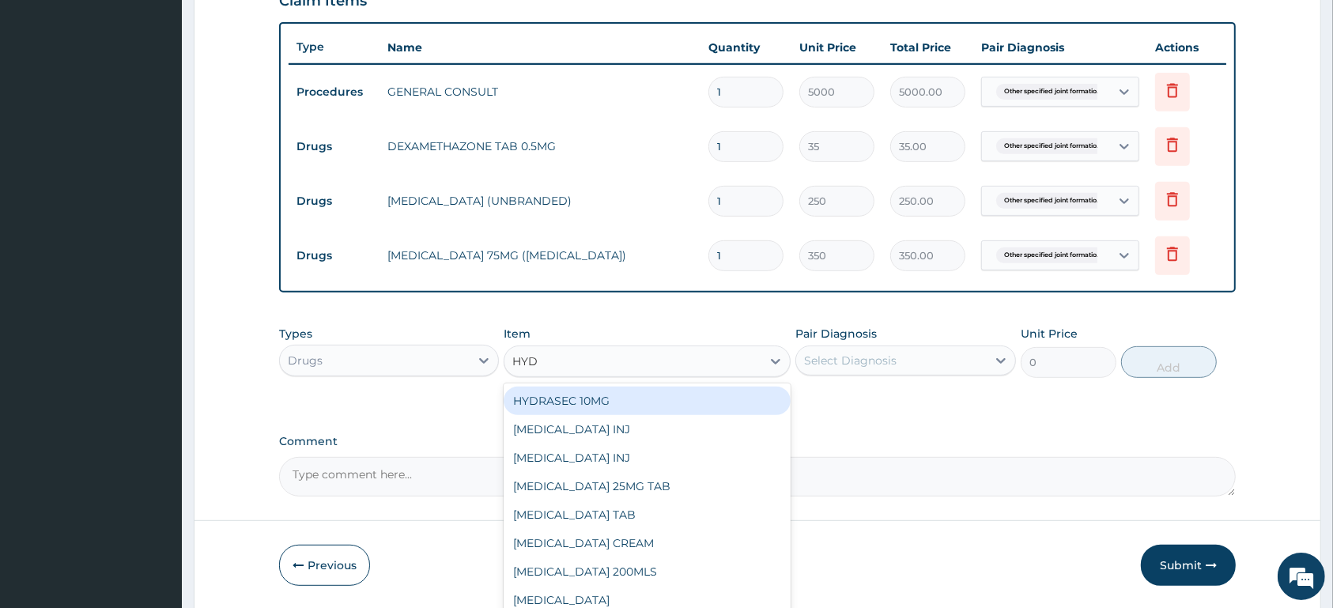
type input "HYDR"
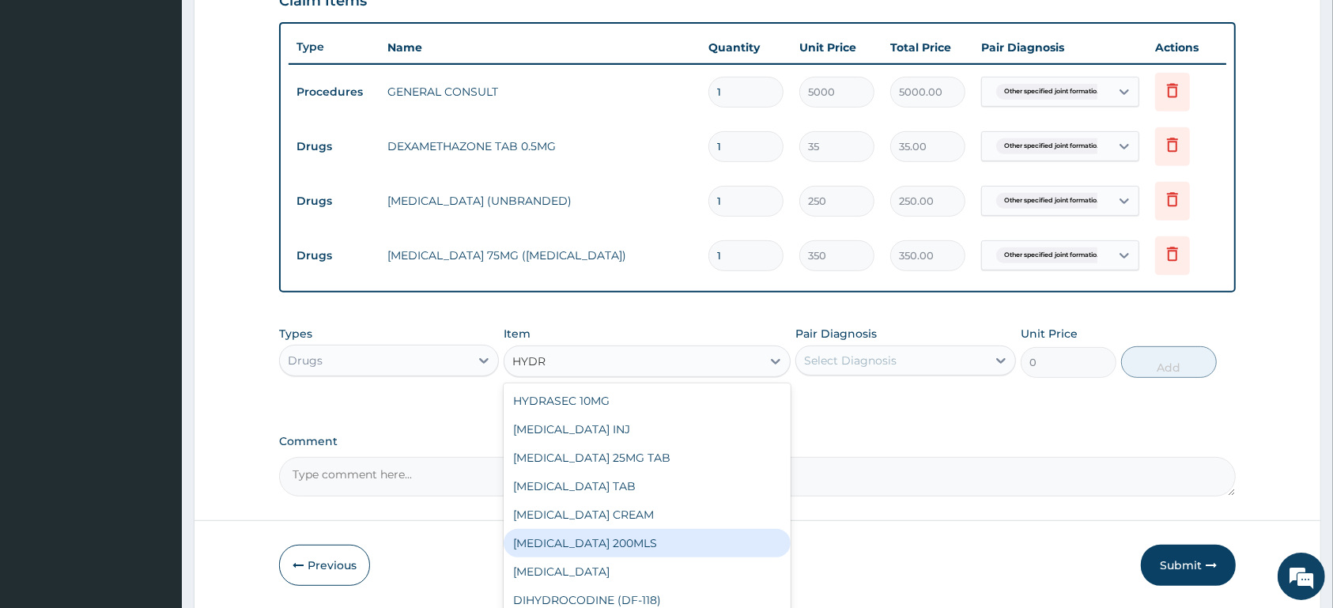
scroll to position [53, 0]
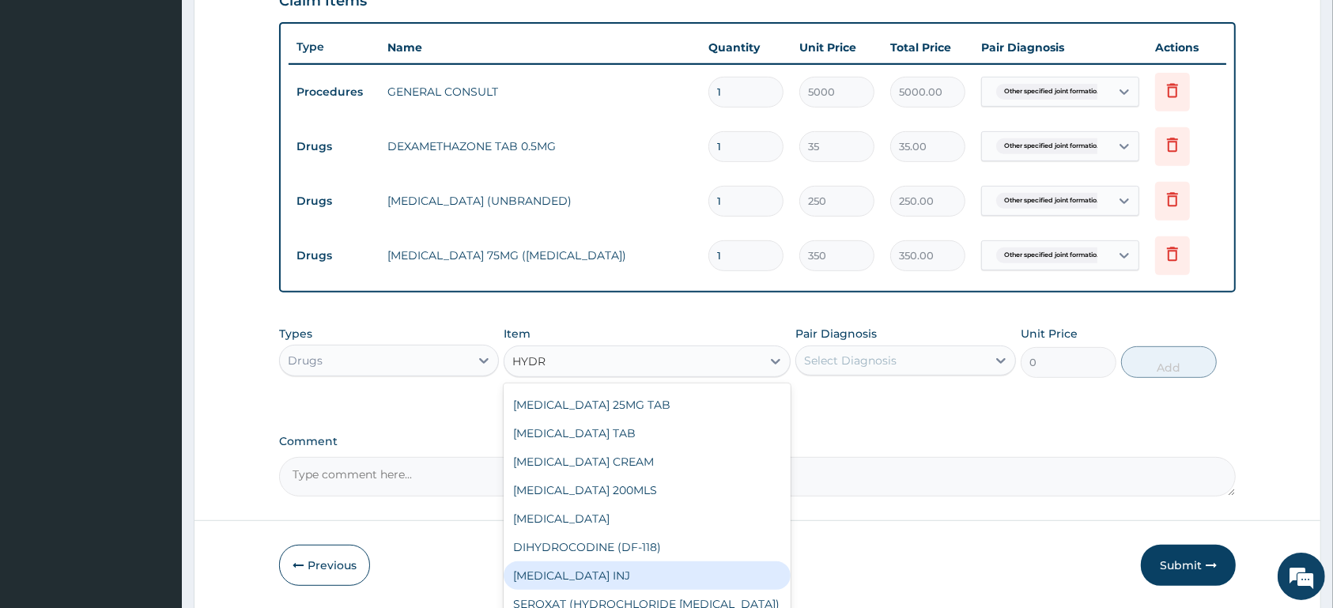
click at [695, 573] on div "[MEDICAL_DATA] INJ" at bounding box center [646, 575] width 287 height 28
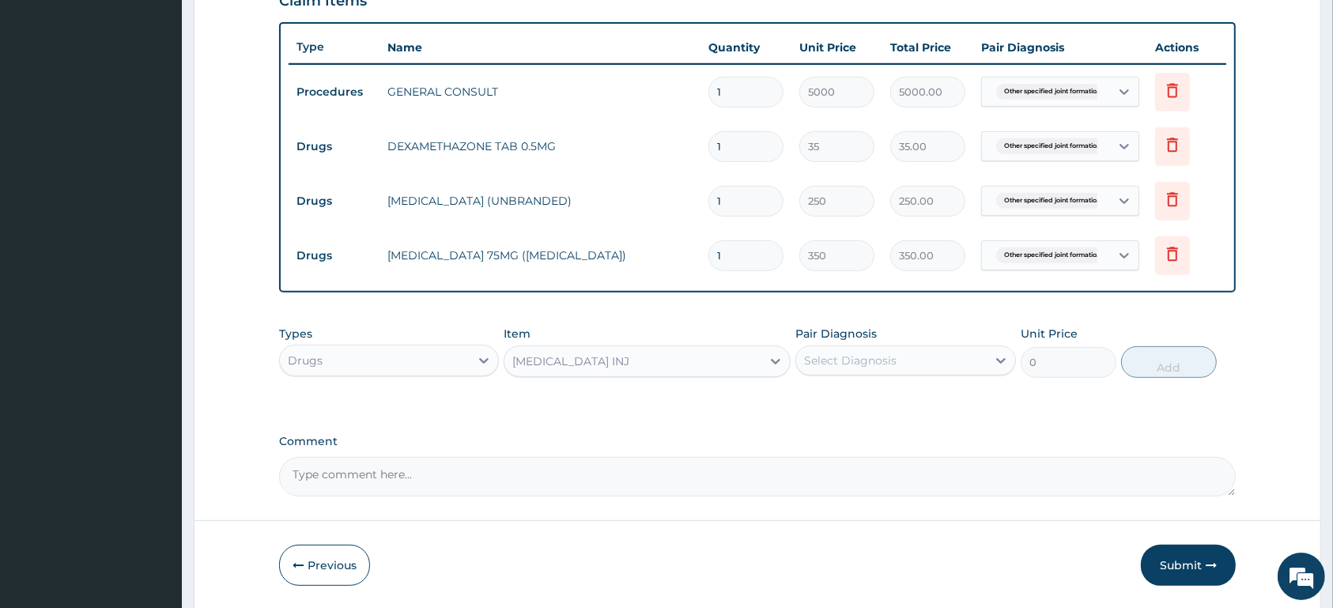
type input "1200"
click at [921, 356] on div "Select Diagnosis" at bounding box center [891, 360] width 190 height 25
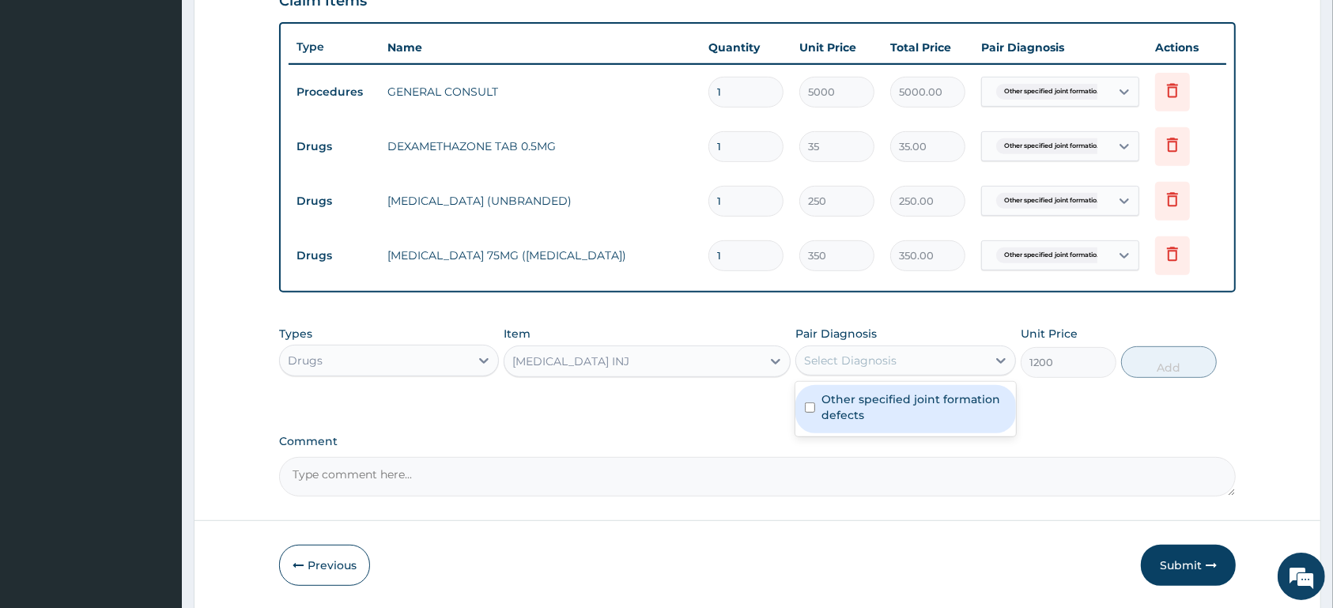
click at [912, 423] on div "Other specified joint formation defects" at bounding box center [905, 409] width 220 height 48
checkbox input "true"
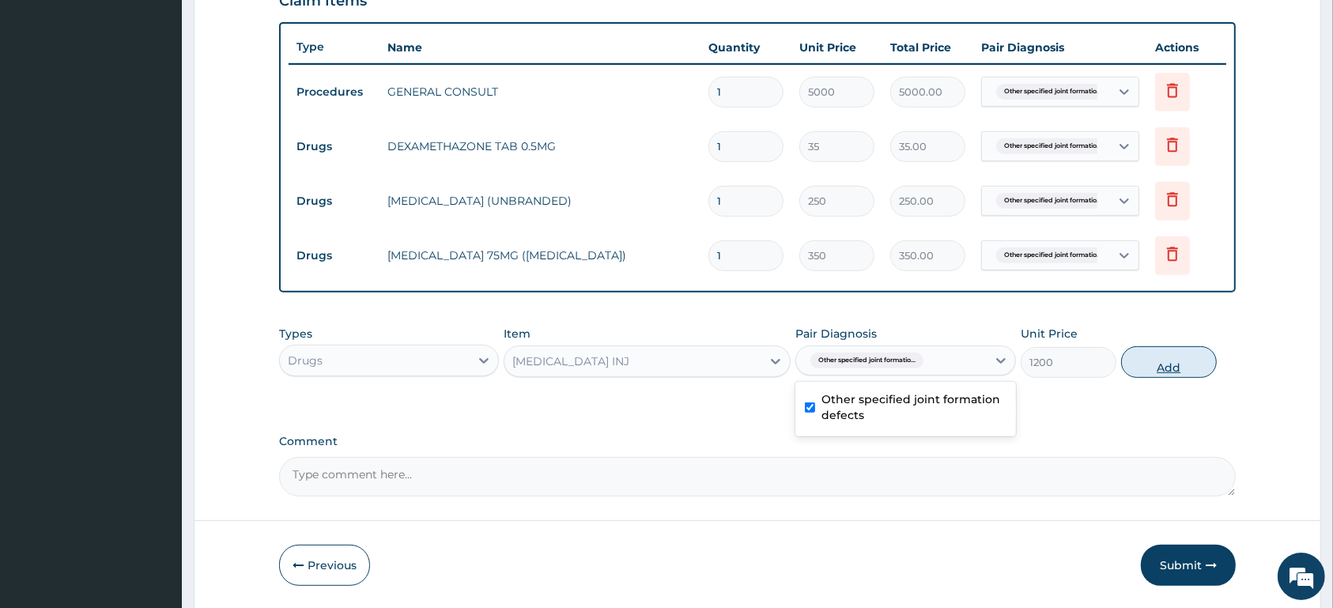
click at [1190, 364] on button "Add" at bounding box center [1169, 362] width 96 height 32
type input "0"
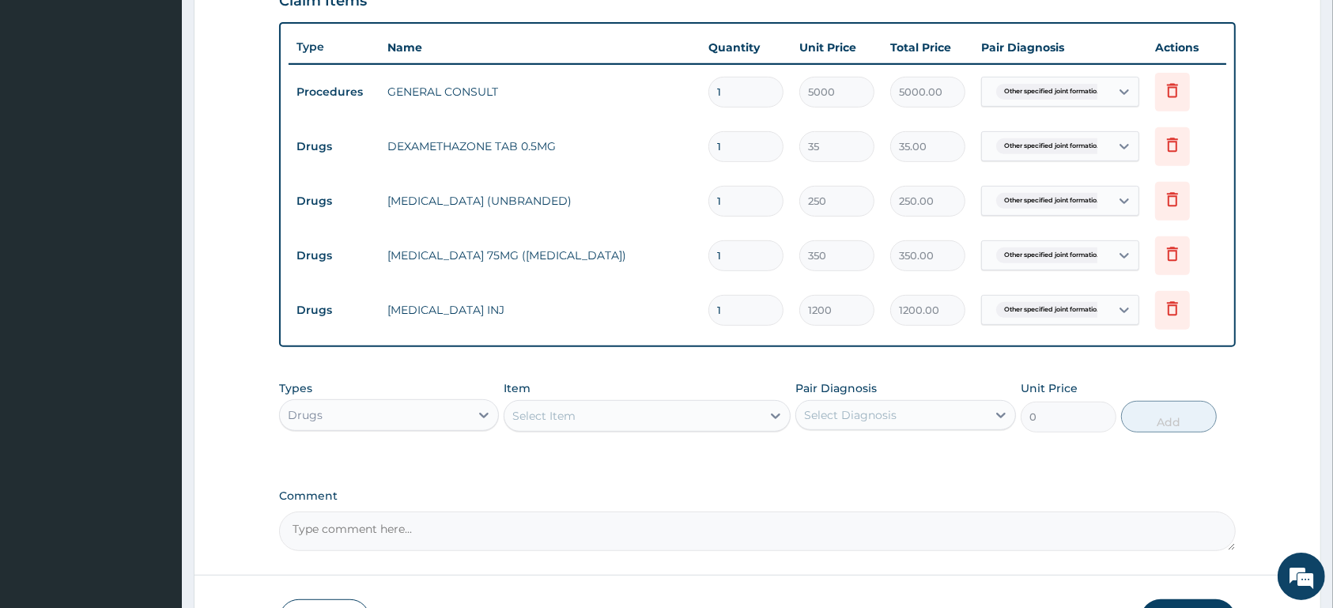
click at [742, 260] on input "1" at bounding box center [745, 255] width 75 height 31
type input "10"
type input "3500.00"
type input "10"
click at [756, 202] on input "1" at bounding box center [745, 201] width 75 height 31
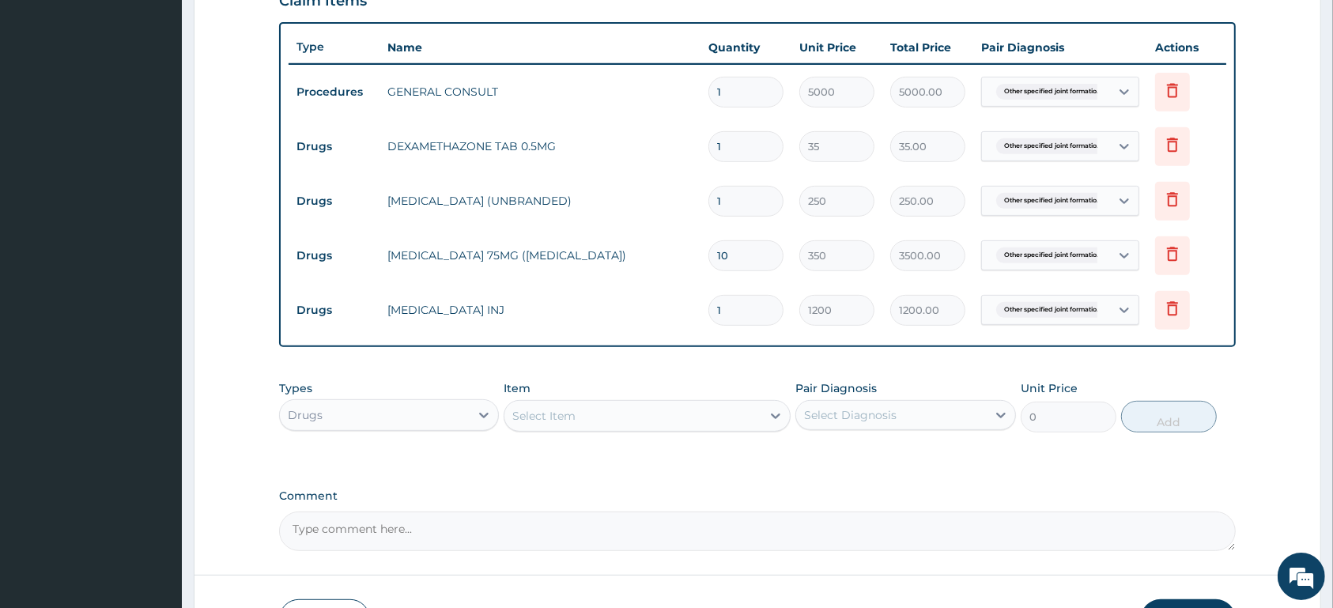
type input "10"
type input "2500.00"
type input "10"
drag, startPoint x: 767, startPoint y: 304, endPoint x: 762, endPoint y: 297, distance: 8.5
click at [766, 304] on input "1" at bounding box center [745, 310] width 75 height 31
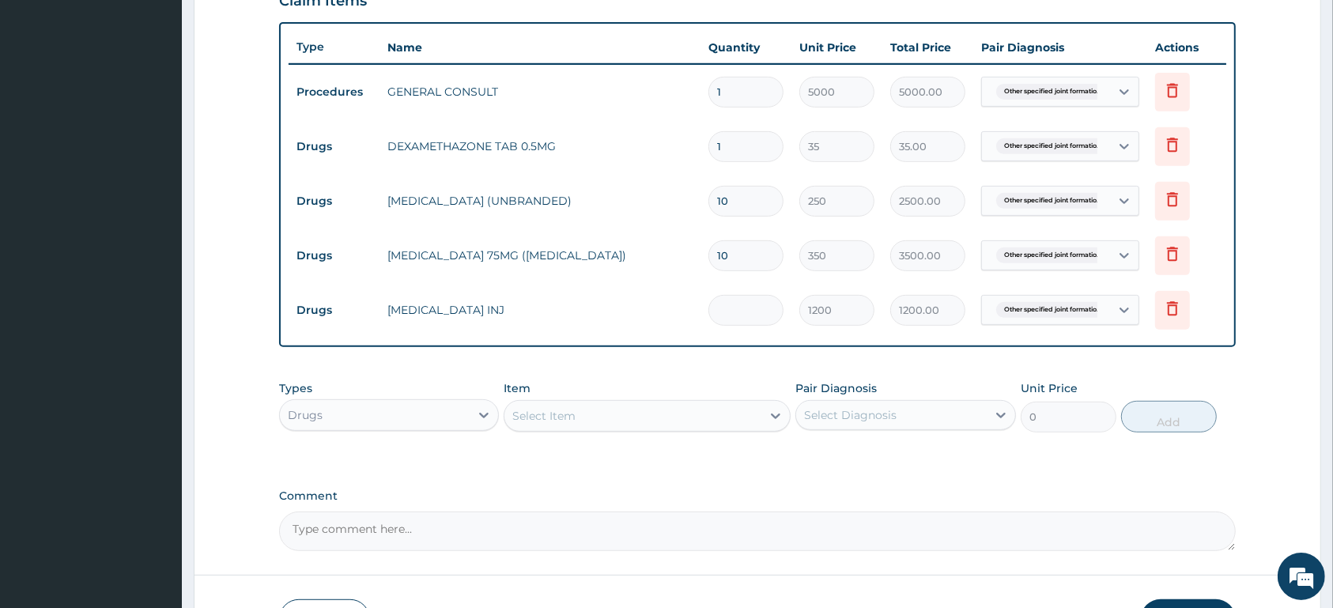
type input "0.00"
type input "2"
type input "2400.00"
type input "2"
click at [743, 145] on input "1" at bounding box center [745, 146] width 75 height 31
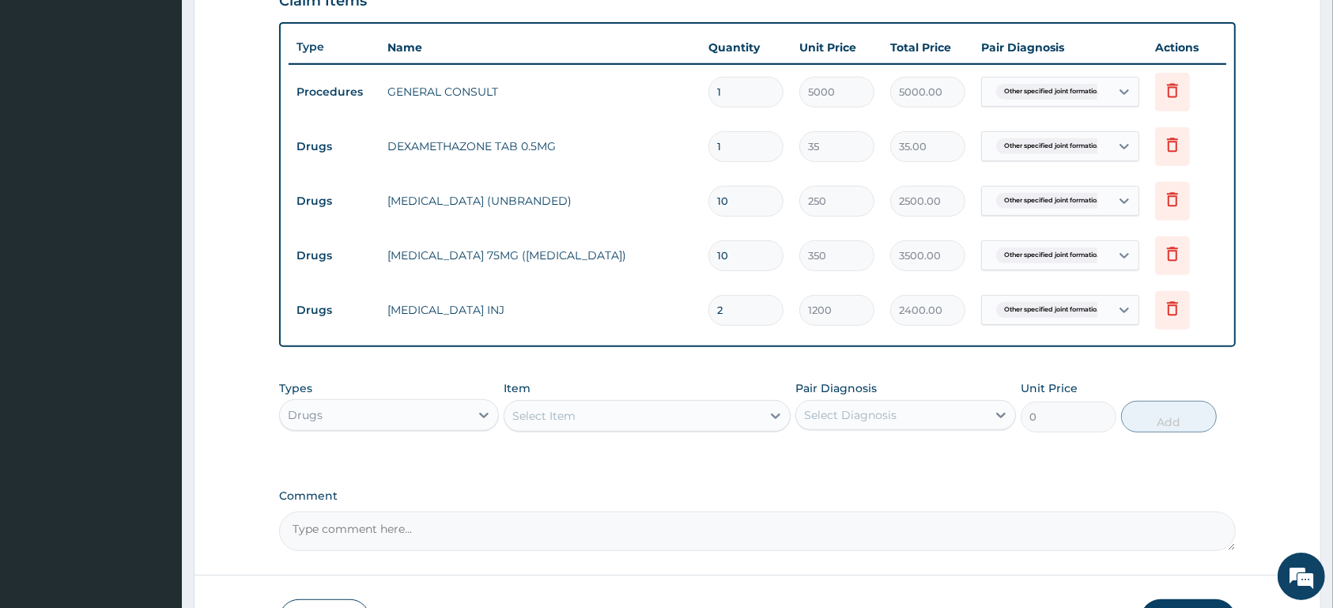
type input "0.00"
type input "8"
type input "280.00"
type input "80"
type input "2800.00"
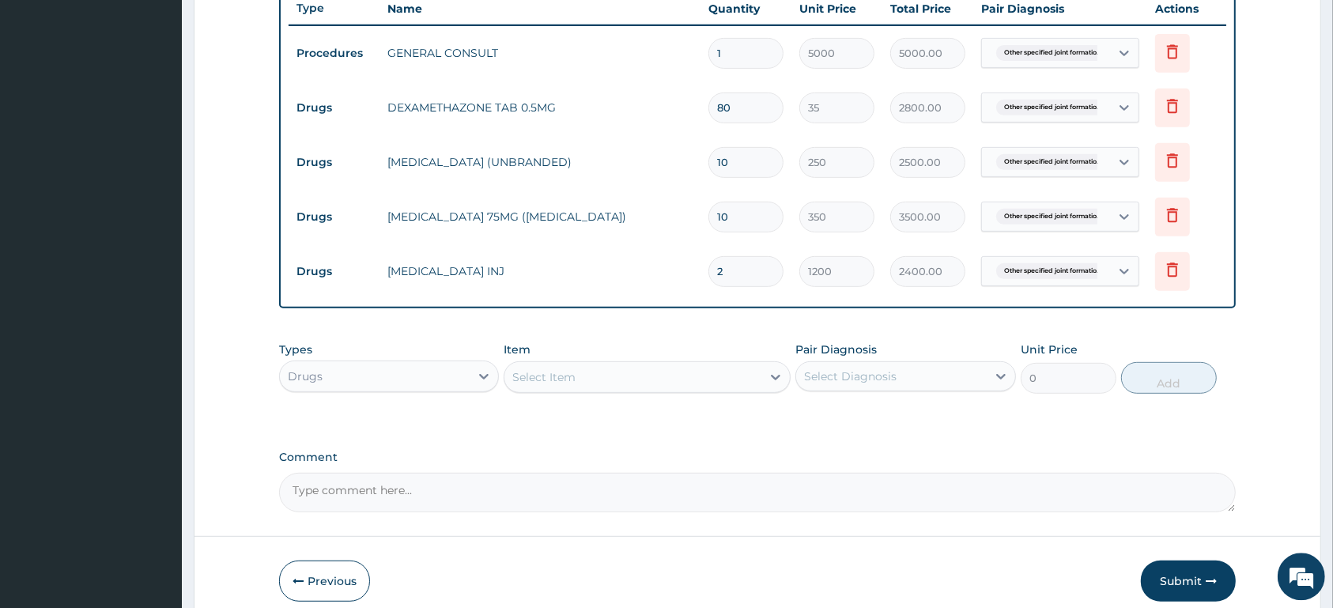
scroll to position [674, 0]
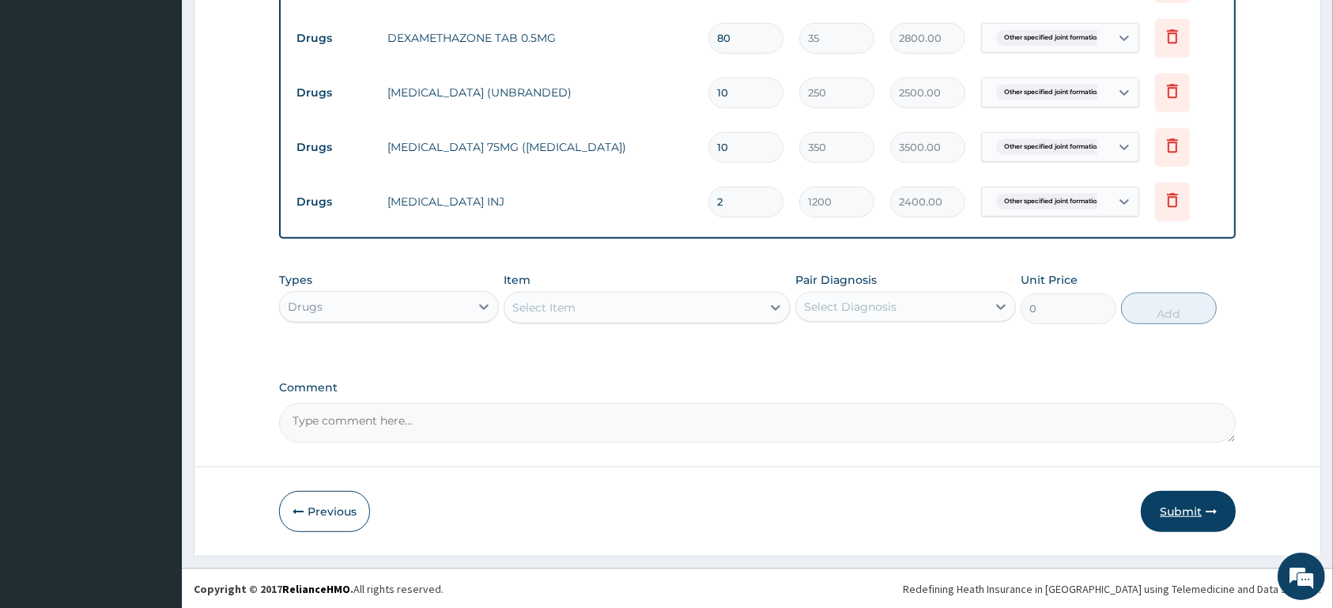
type input "80"
click at [1193, 514] on button "Submit" at bounding box center [1188, 511] width 95 height 41
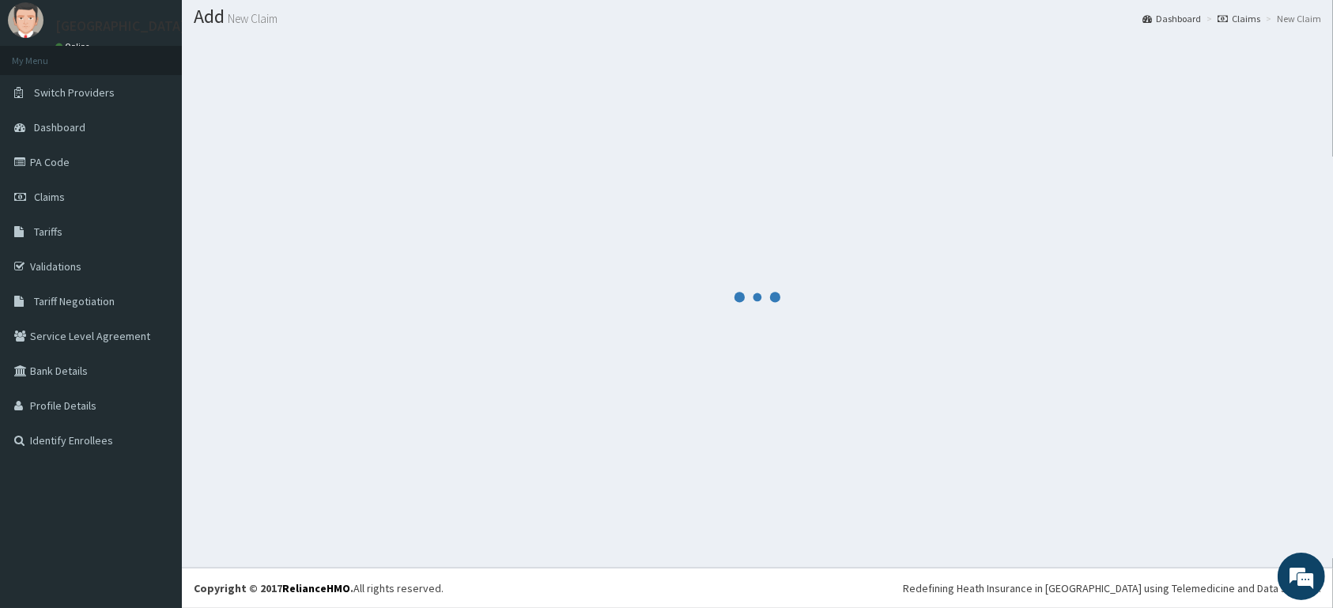
scroll to position [45, 0]
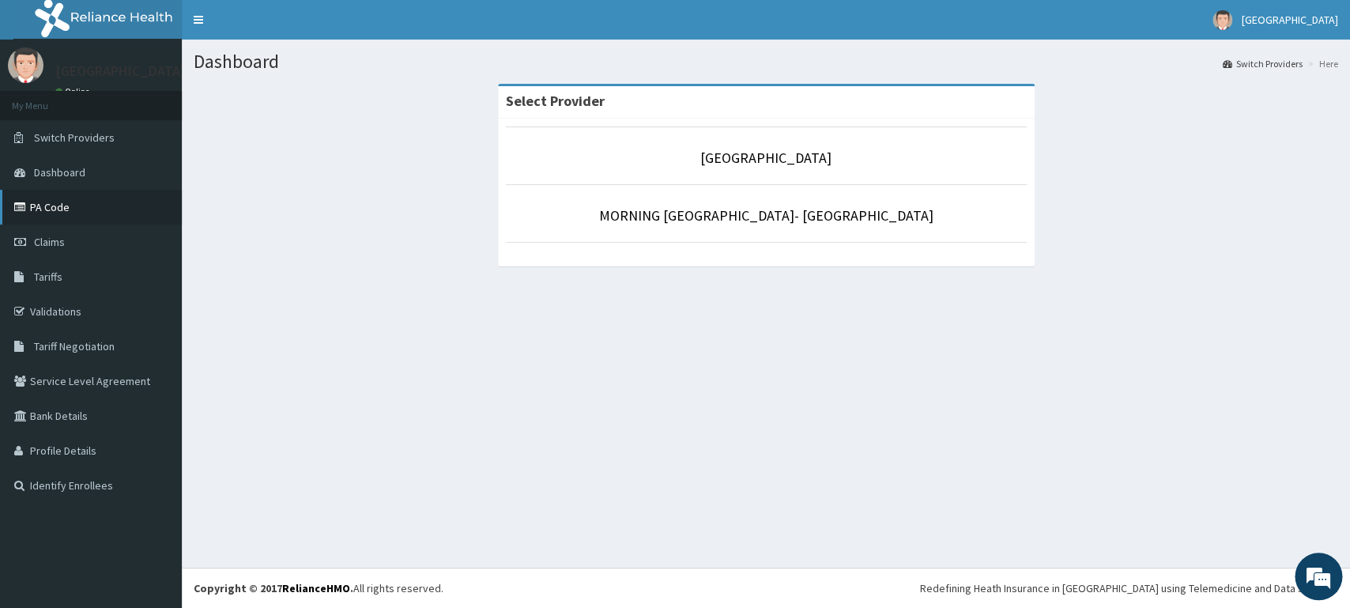
click at [68, 204] on link "PA Code" at bounding box center [91, 207] width 182 height 35
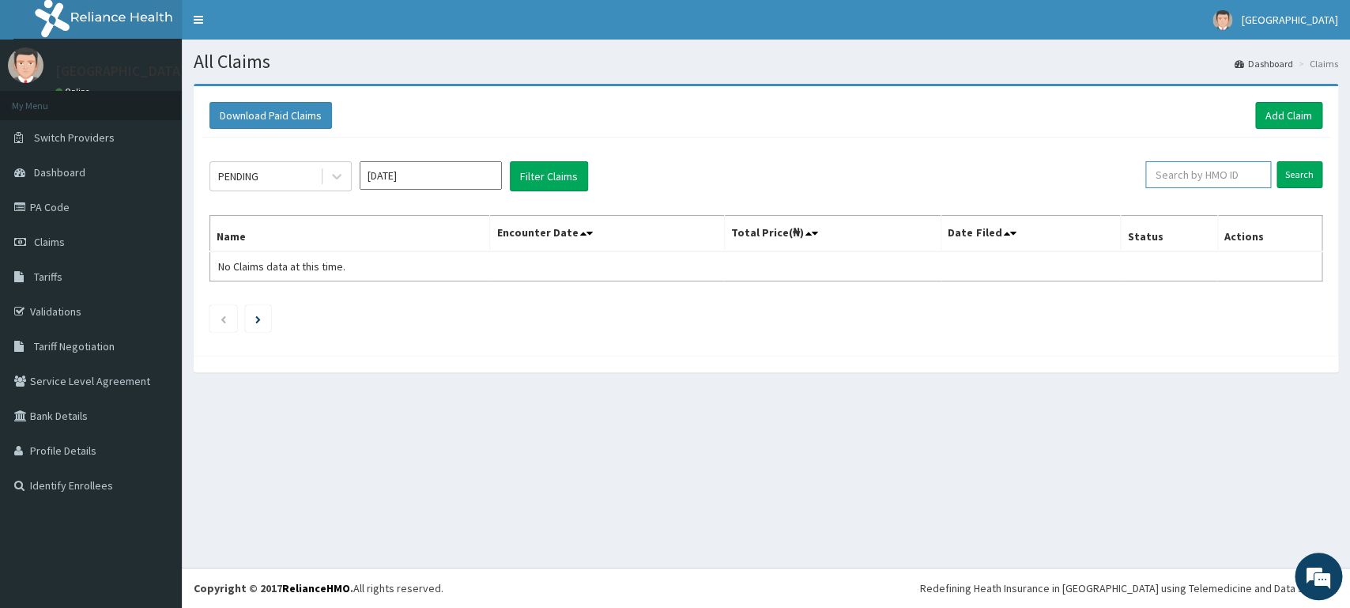
click at [1220, 173] on input "text" at bounding box center [1208, 174] width 126 height 27
type input "NLM/10049/A"
click at [1288, 178] on input "Search" at bounding box center [1300, 174] width 46 height 27
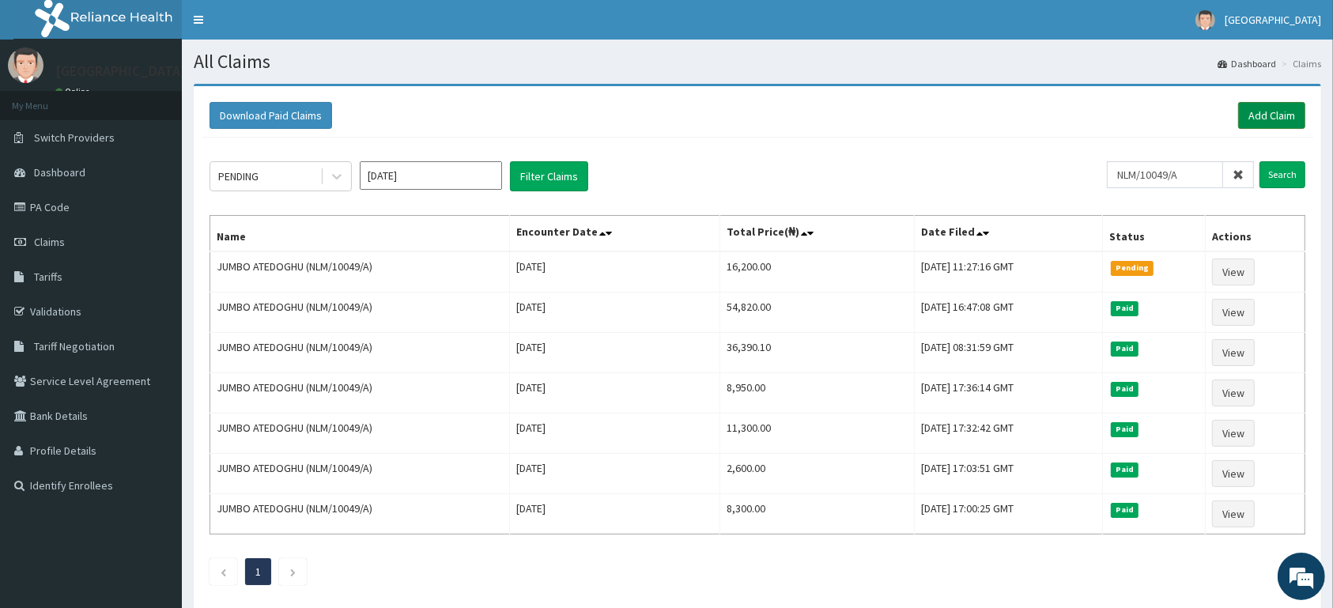
click at [1273, 109] on link "Add Claim" at bounding box center [1271, 115] width 67 height 27
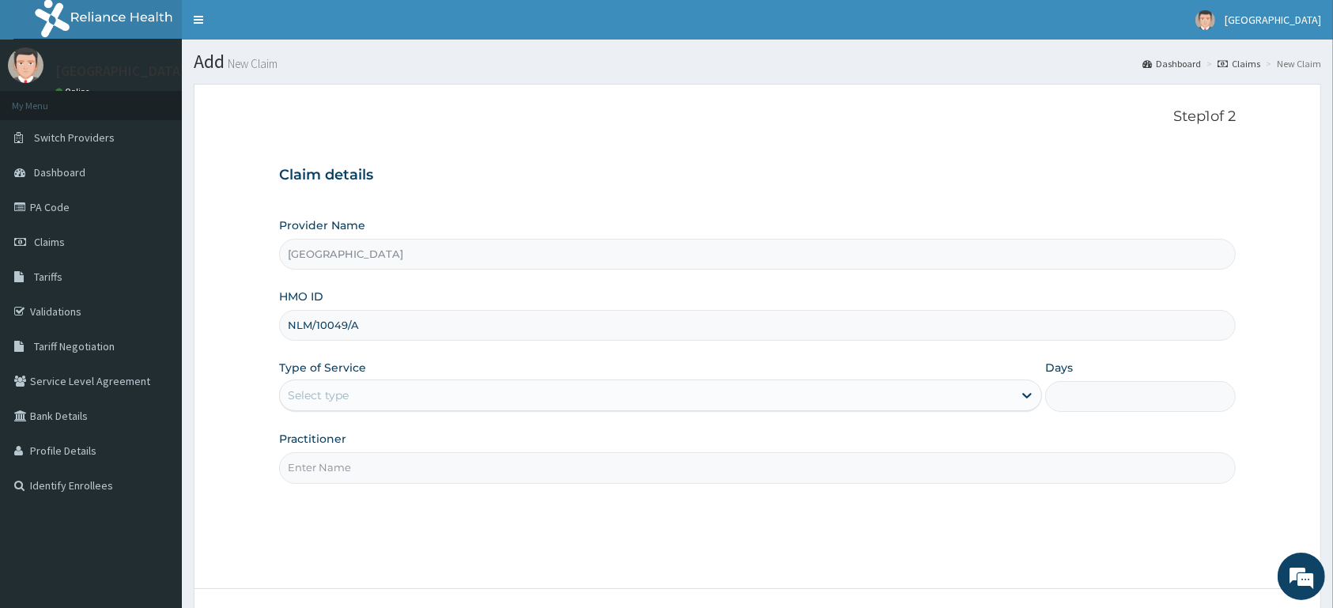
type input "NLM/10049/A"
click at [471, 400] on div "Select type" at bounding box center [646, 395] width 733 height 25
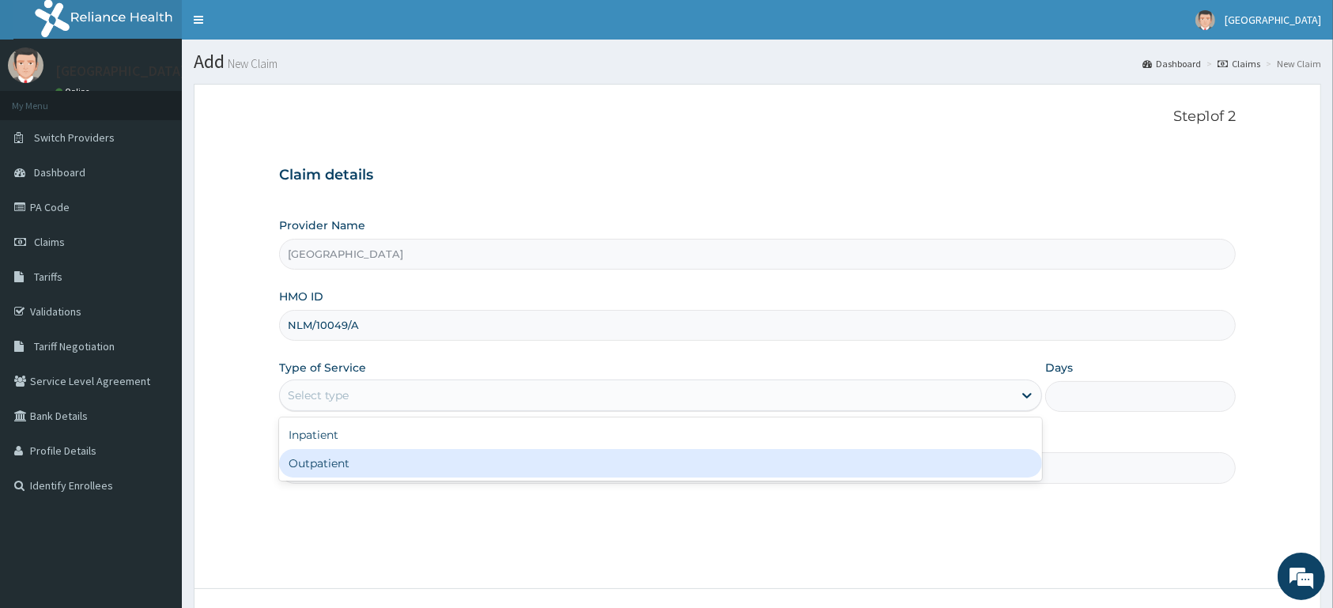
click at [462, 461] on div "Outpatient" at bounding box center [660, 463] width 763 height 28
type input "1"
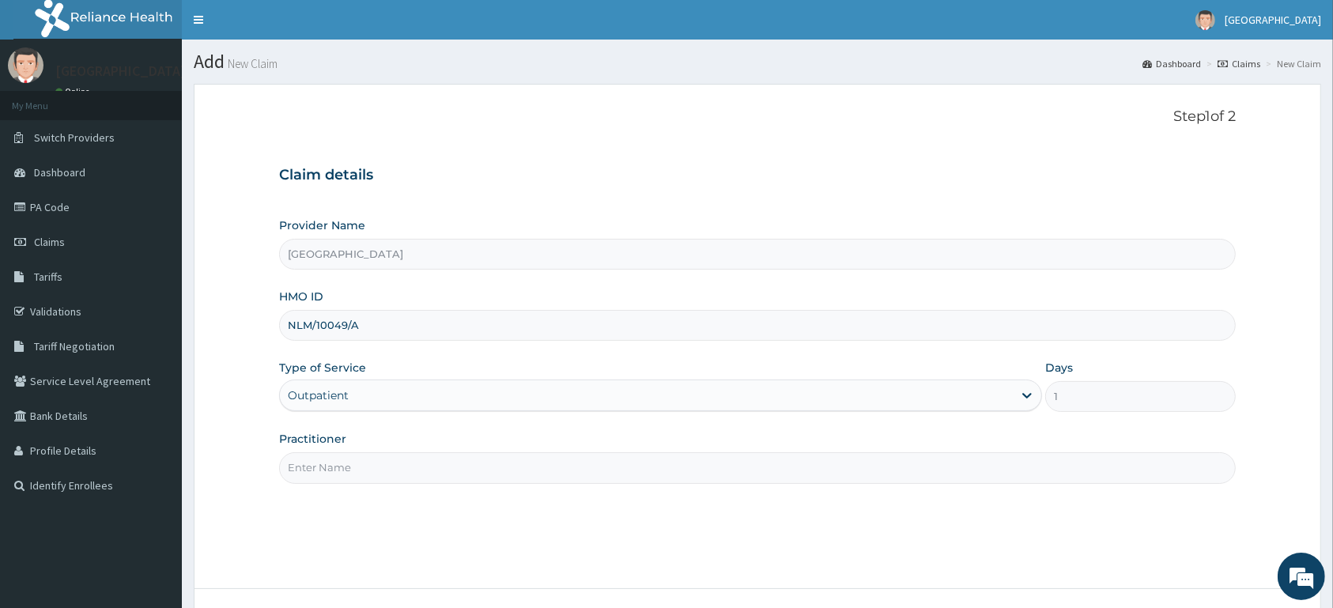
click at [462, 462] on input "Practitioner" at bounding box center [757, 467] width 956 height 31
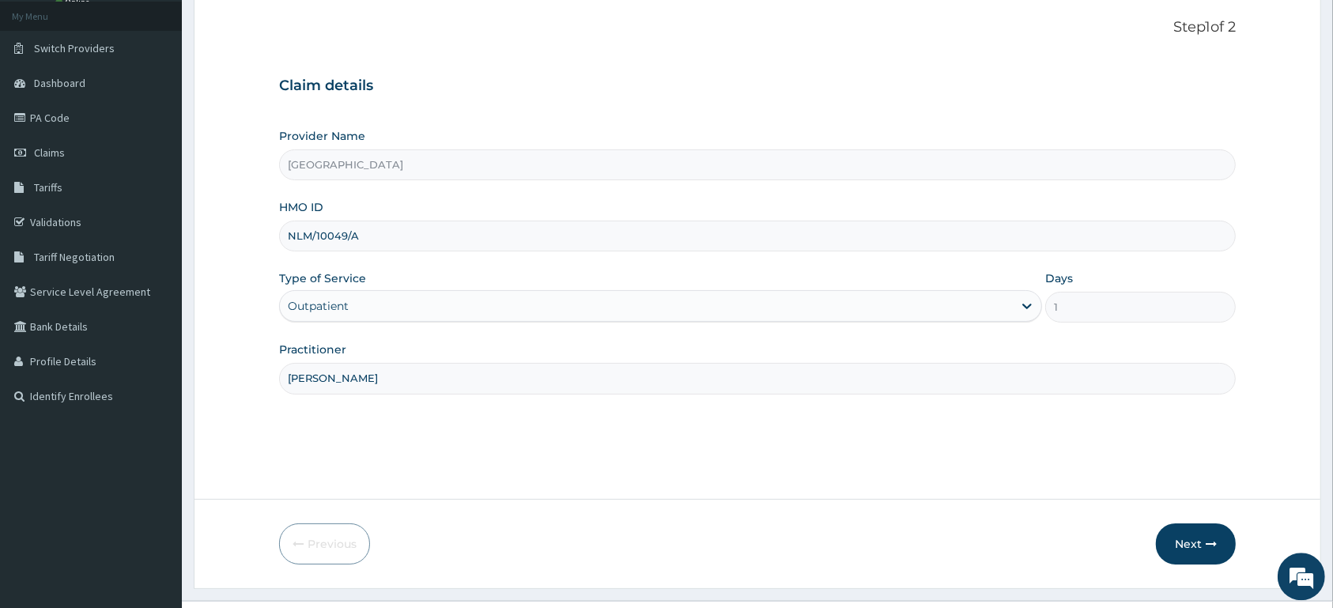
scroll to position [123, 0]
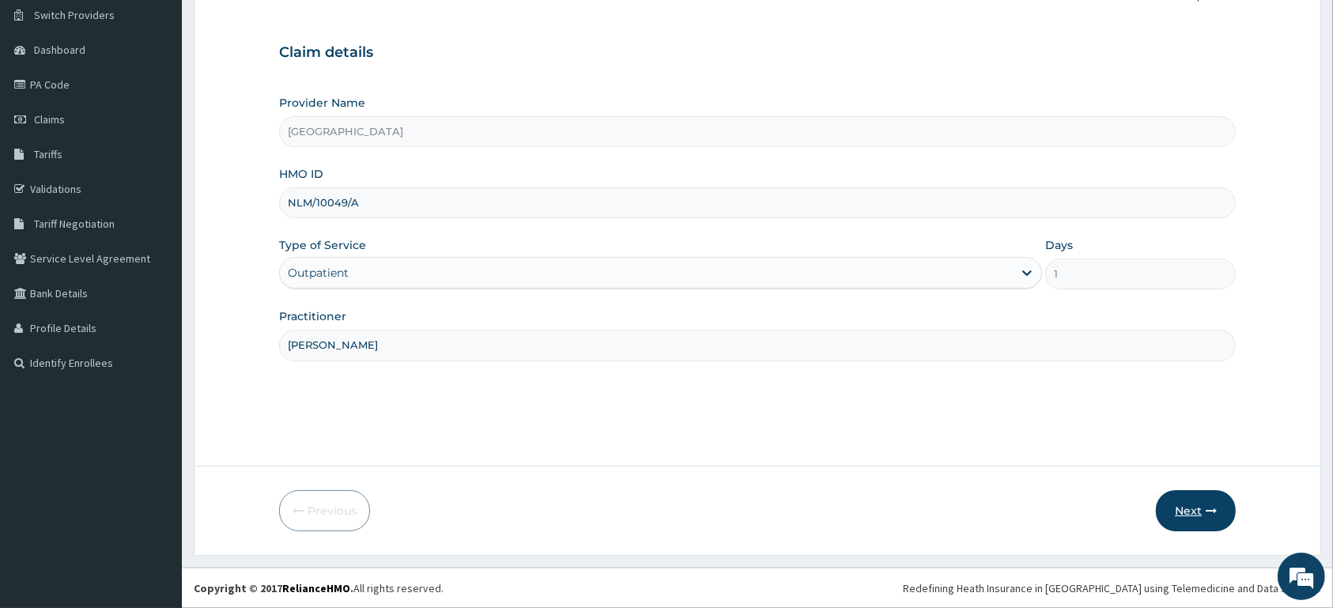
type input "DR EZEKIEL"
click at [1196, 511] on button "Next" at bounding box center [1196, 510] width 80 height 41
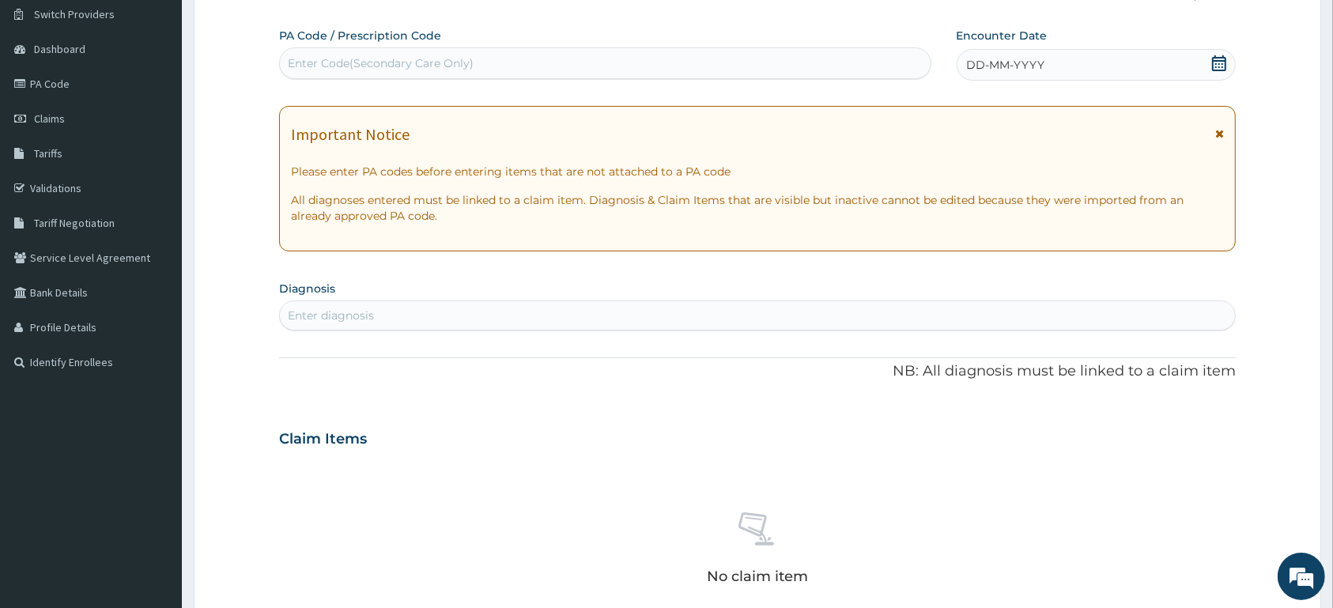
click at [1218, 56] on icon at bounding box center [1219, 63] width 16 height 16
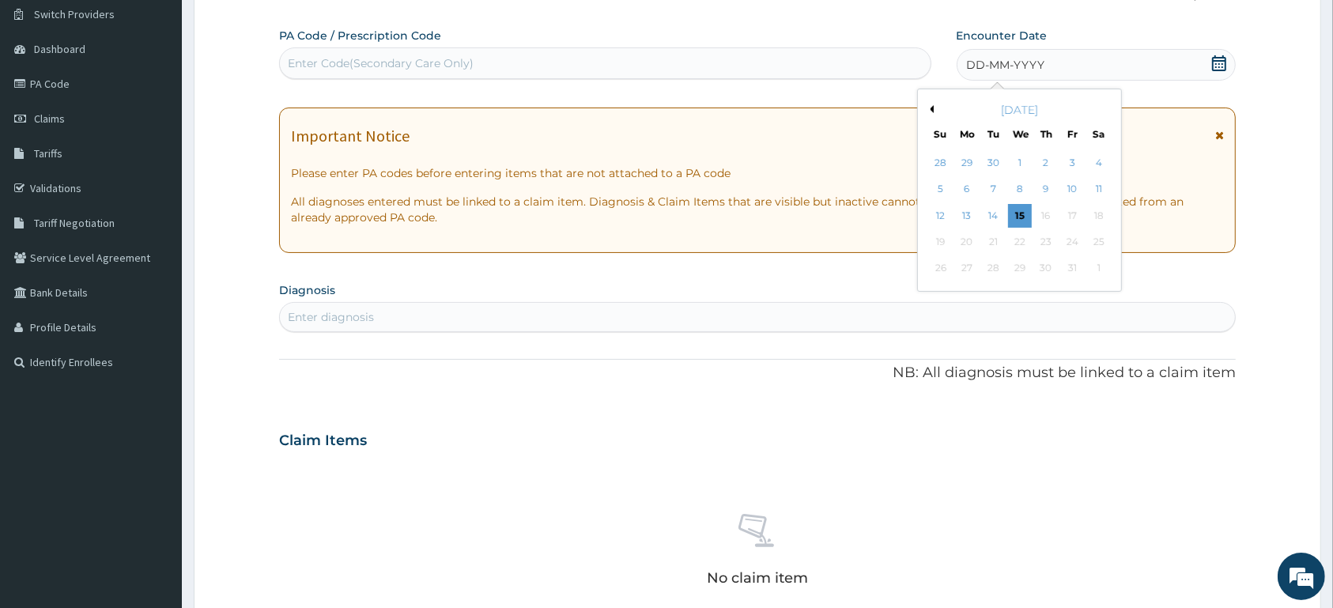
click at [933, 110] on div "October 2025" at bounding box center [1019, 110] width 190 height 16
click at [931, 110] on button "Previous Month" at bounding box center [930, 109] width 8 height 8
click at [1048, 193] on div "7" at bounding box center [1046, 190] width 24 height 24
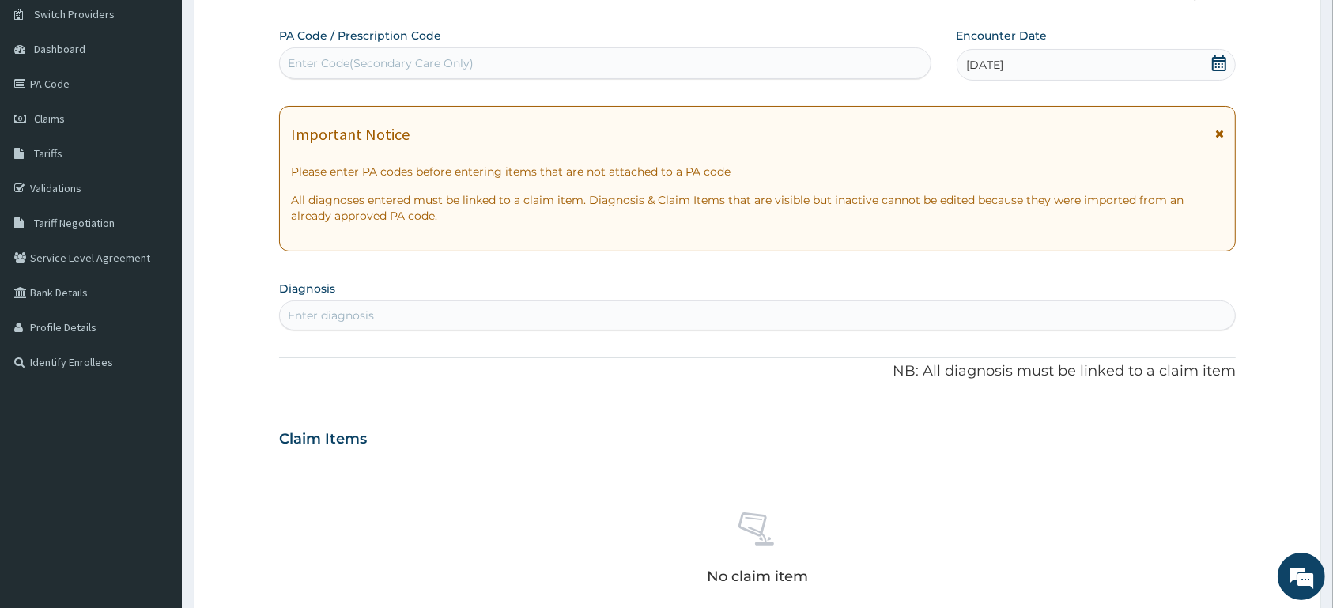
click at [707, 315] on div "Enter diagnosis" at bounding box center [757, 315] width 955 height 25
type input "DIABETES"
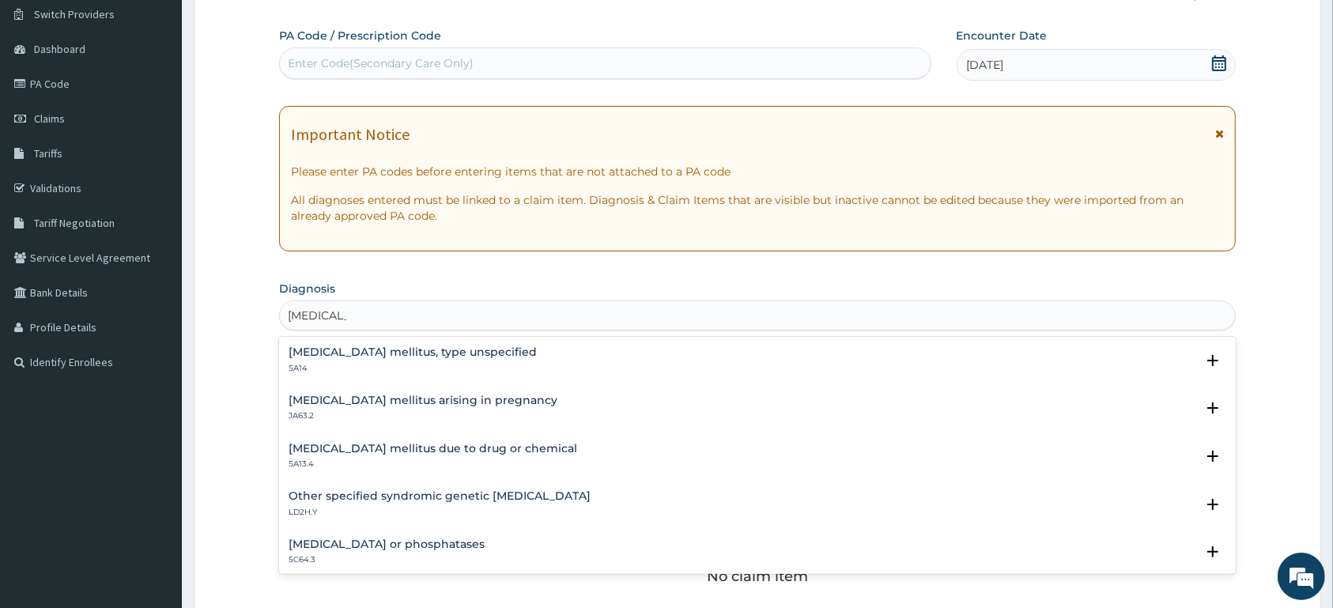
click at [402, 358] on h4 "Diabetes mellitus, type unspecified" at bounding box center [413, 352] width 248 height 12
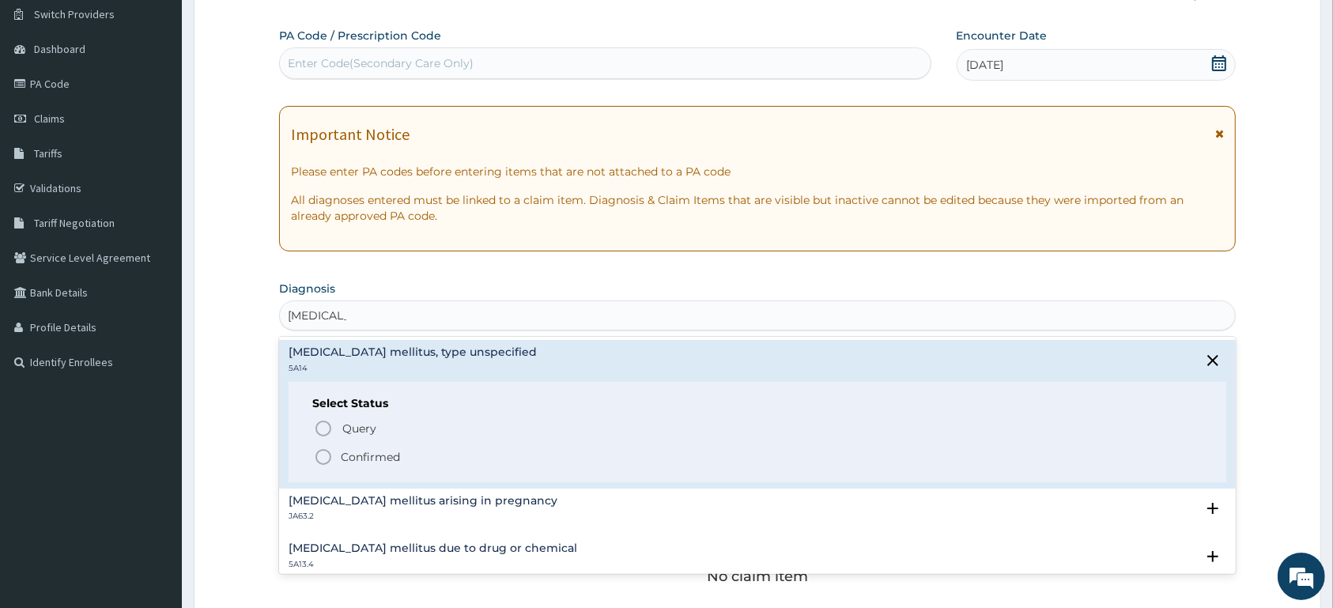
click at [411, 454] on span "Confirmed" at bounding box center [758, 456] width 888 height 19
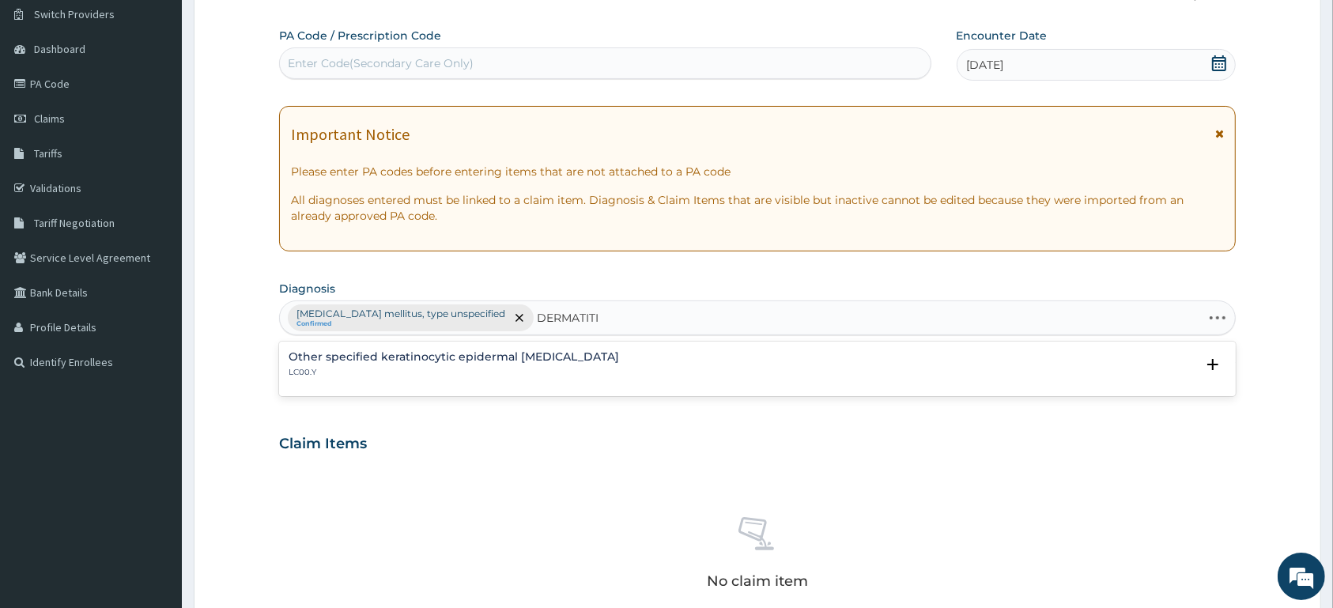
type input "DERMATITIS"
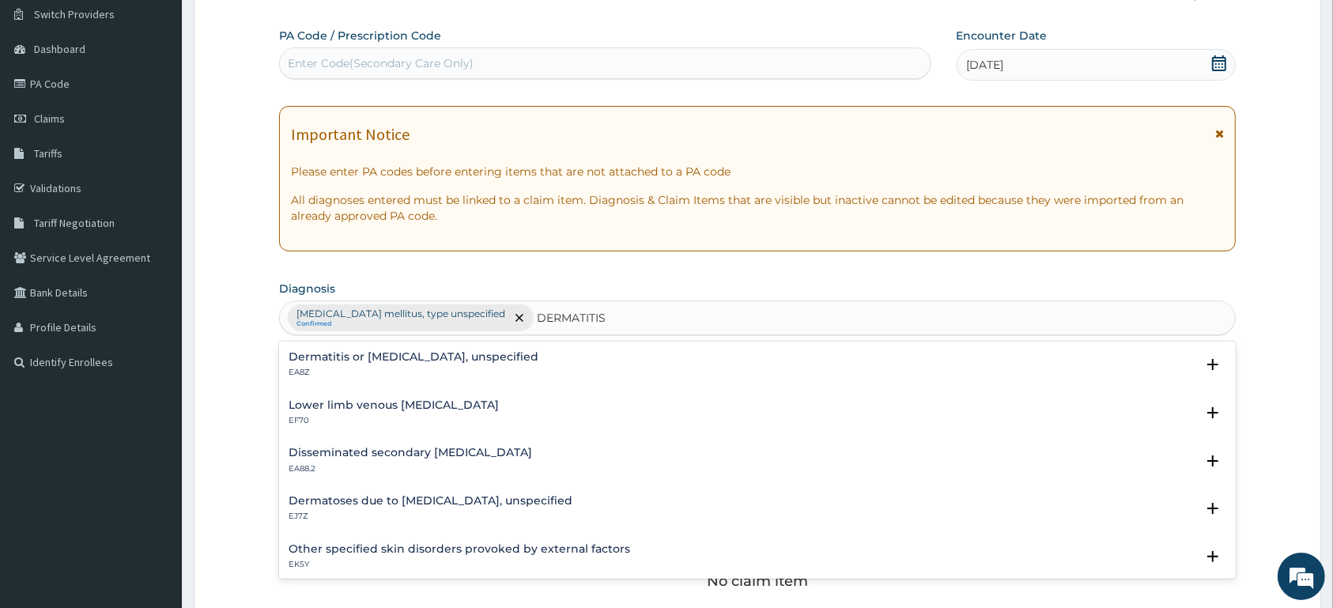
click at [352, 363] on h4 "Dermatitis or eczema, unspecified" at bounding box center [414, 357] width 250 height 12
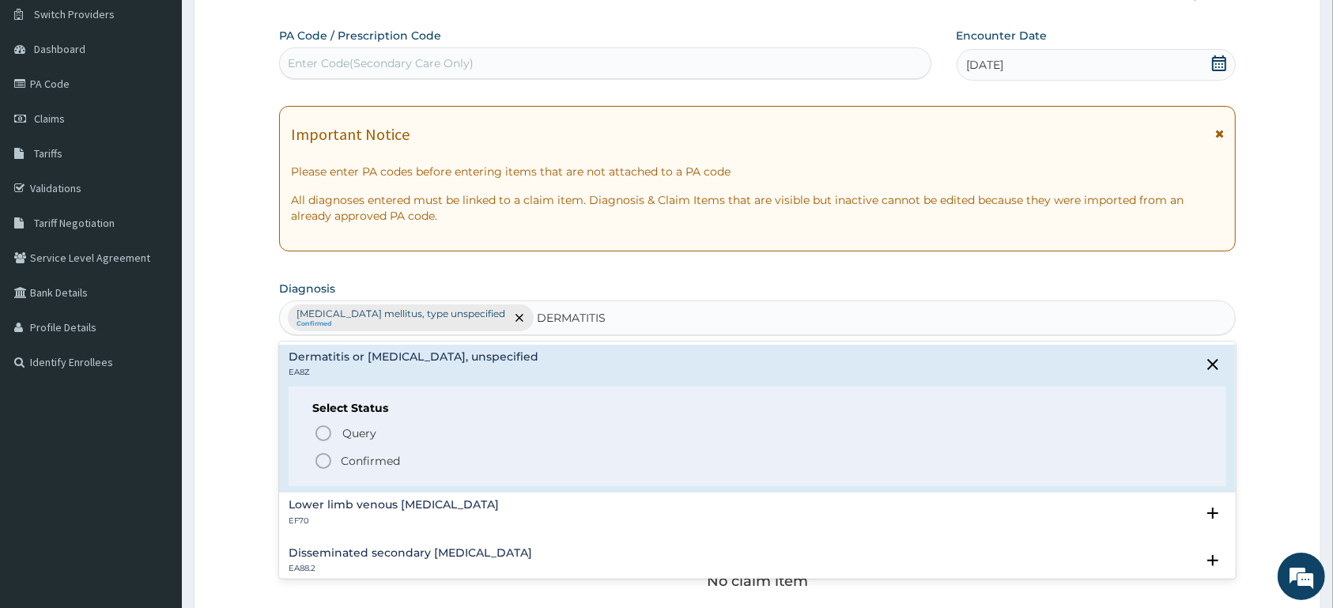
click at [362, 466] on p "Confirmed" at bounding box center [370, 461] width 59 height 16
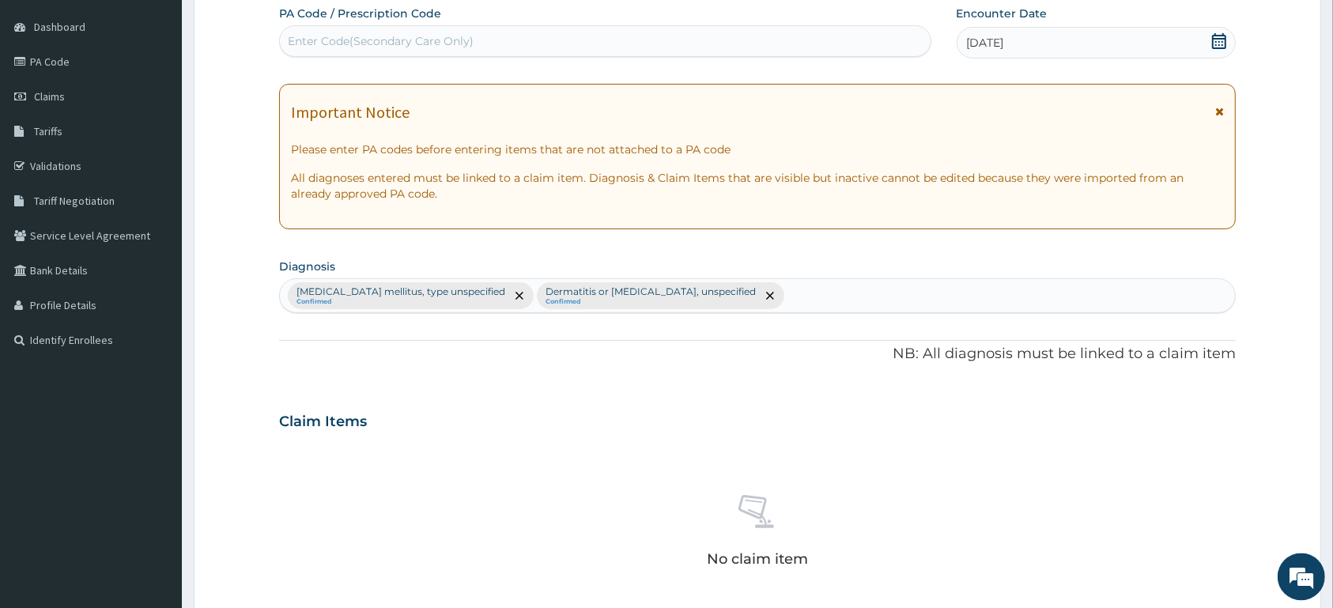
scroll to position [534, 0]
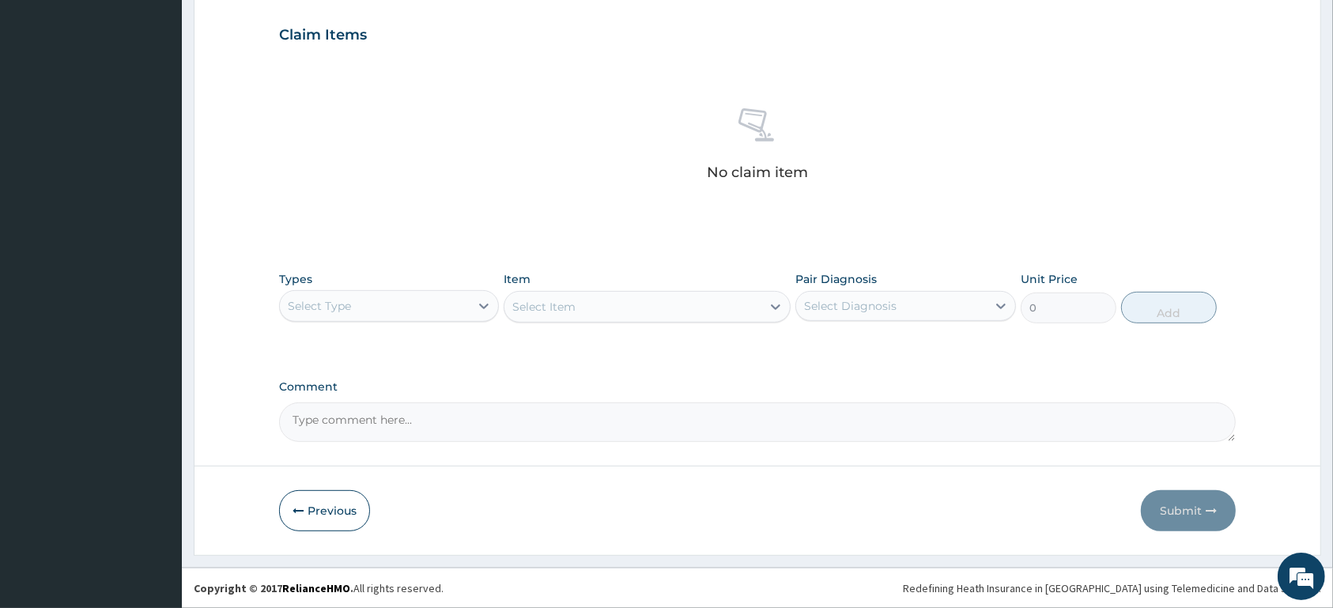
click at [439, 292] on div "Select Type" at bounding box center [389, 306] width 220 height 32
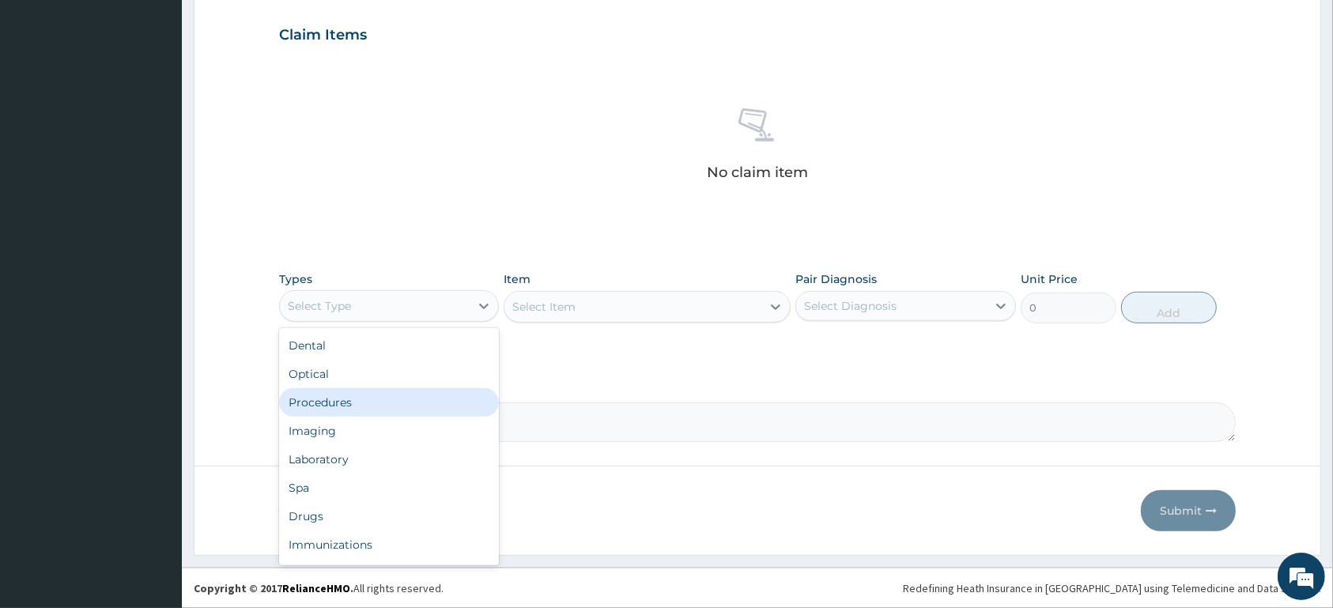
click at [402, 413] on div "Procedures" at bounding box center [389, 402] width 220 height 28
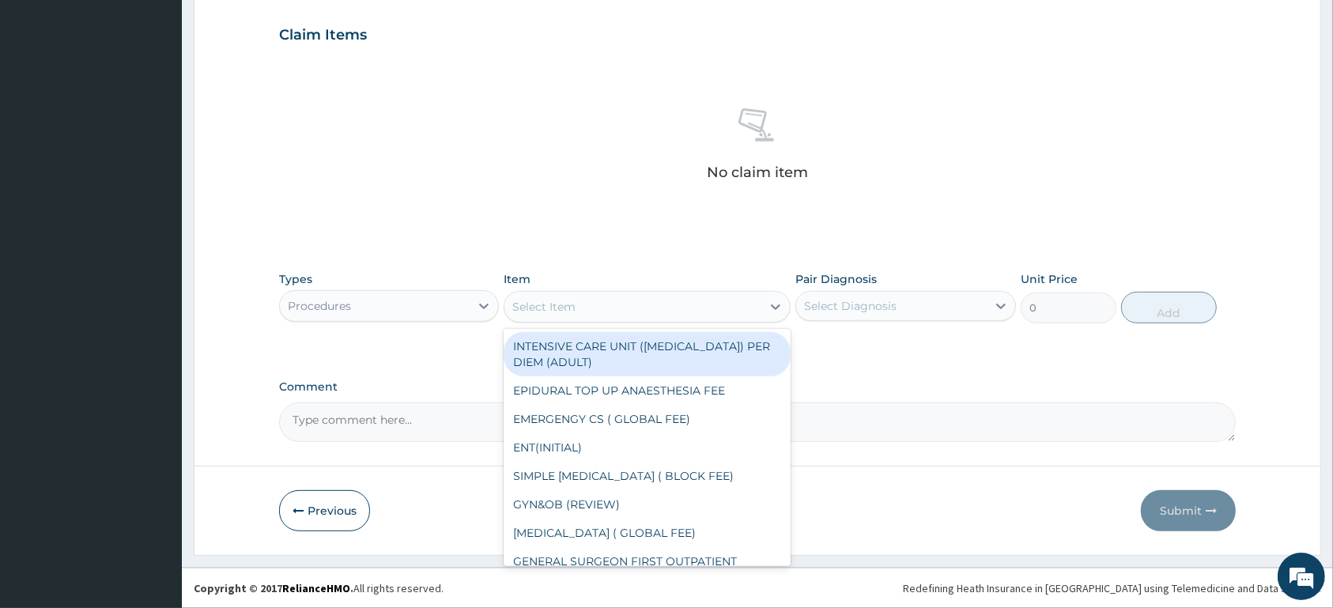
click at [604, 312] on div "Select Item" at bounding box center [632, 306] width 257 height 25
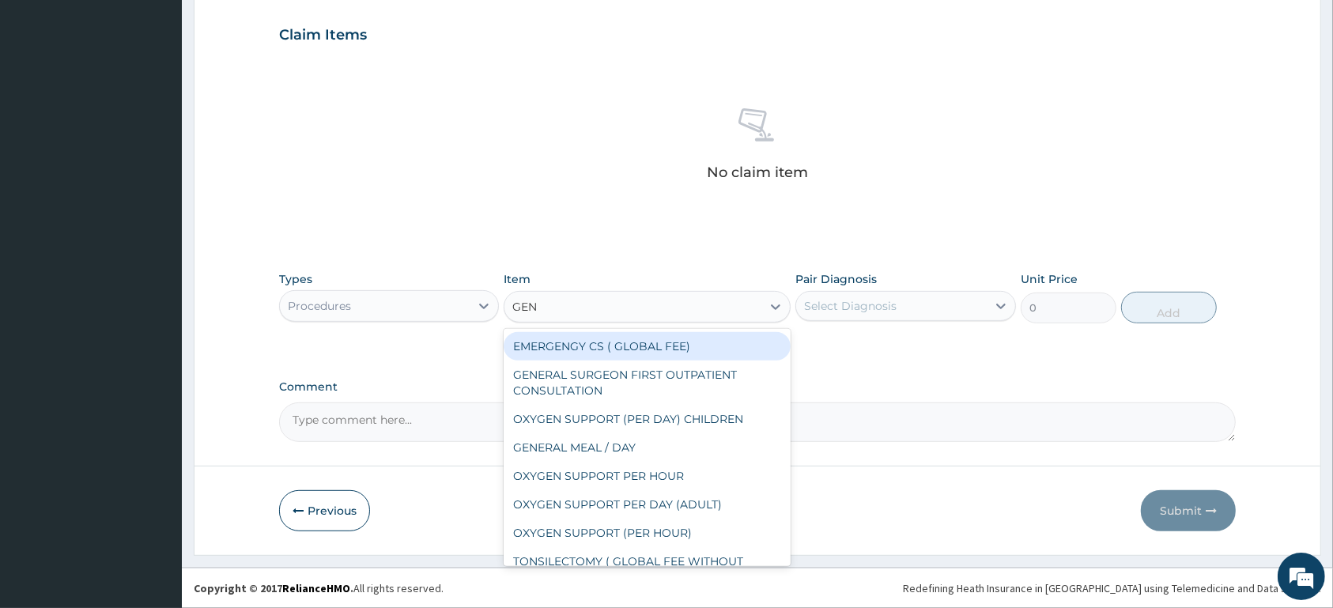
type input "GENE"
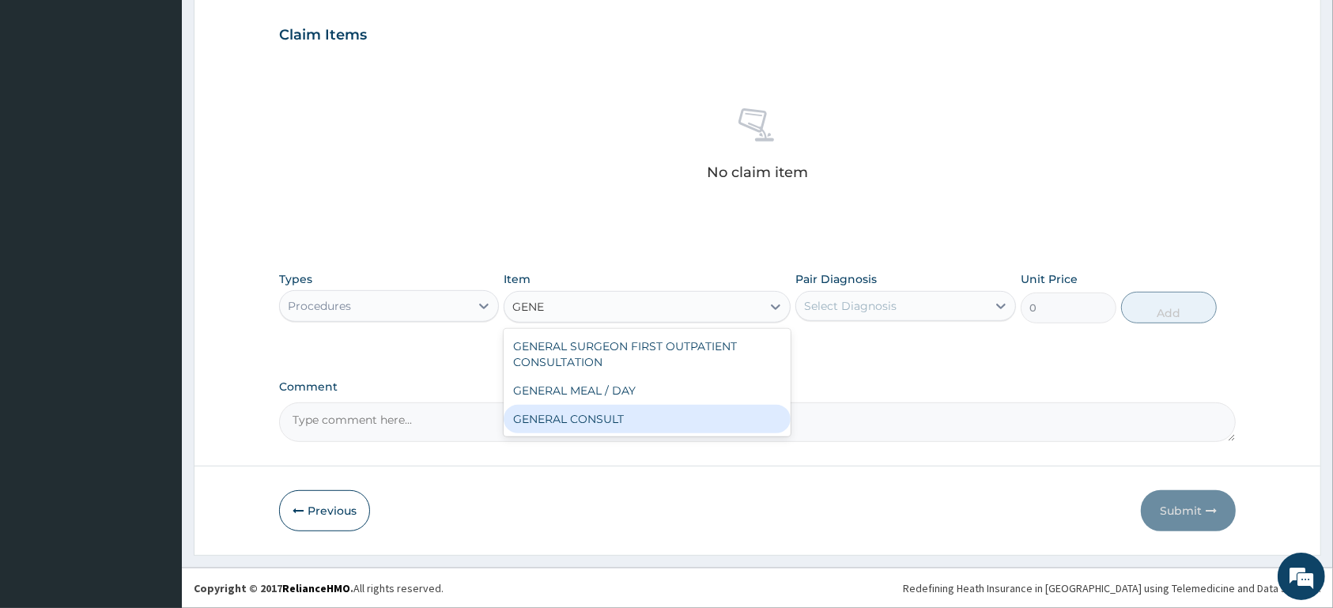
click at [640, 410] on div "GENERAL CONSULT" at bounding box center [646, 419] width 287 height 28
type input "5000"
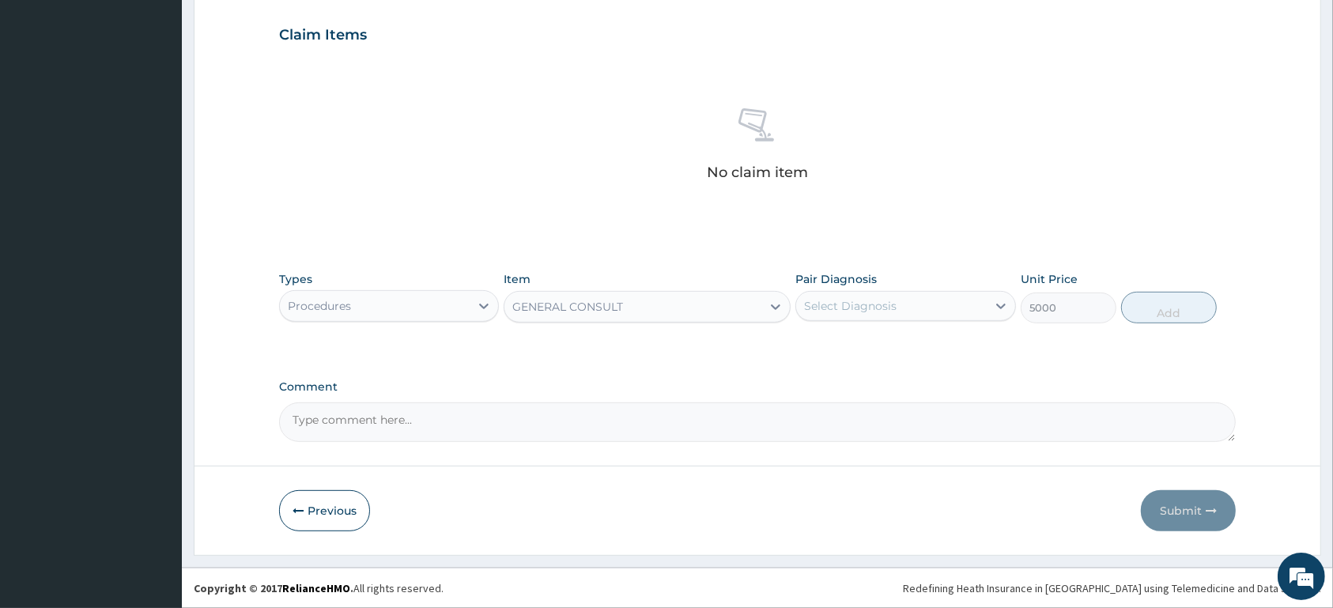
click at [874, 299] on div "Select Diagnosis" at bounding box center [850, 306] width 92 height 16
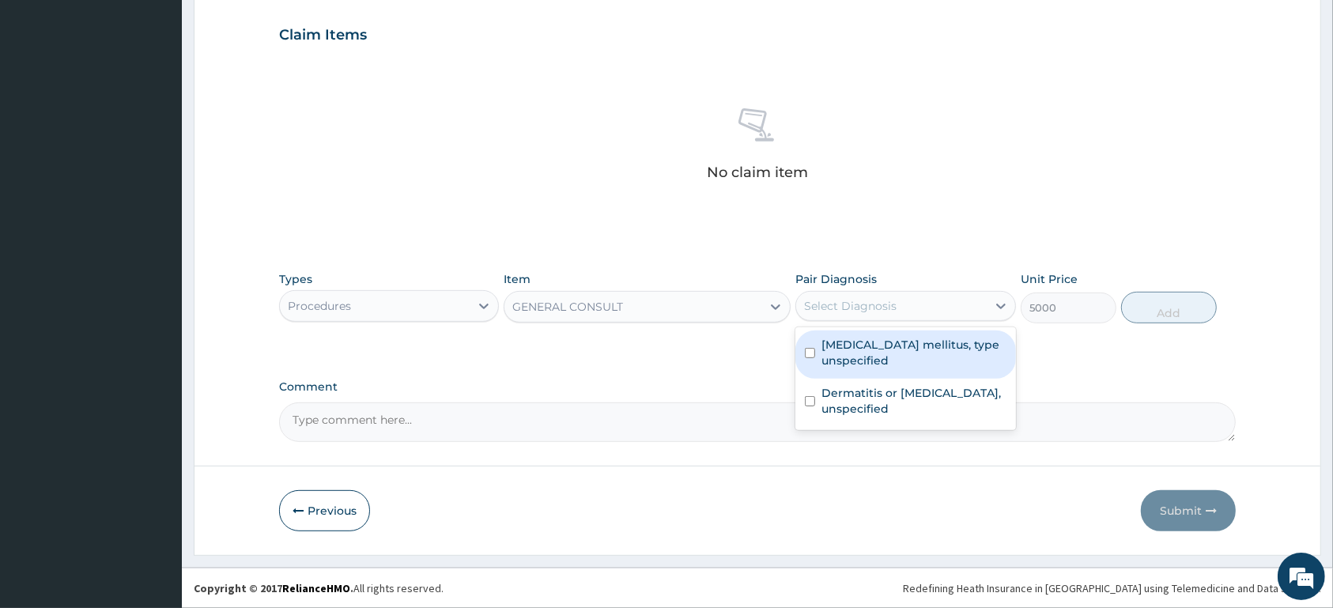
drag, startPoint x: 893, startPoint y: 342, endPoint x: 902, endPoint y: 390, distance: 48.2
click at [893, 345] on label "Diabetes mellitus, type unspecified" at bounding box center [913, 353] width 184 height 32
checkbox input "true"
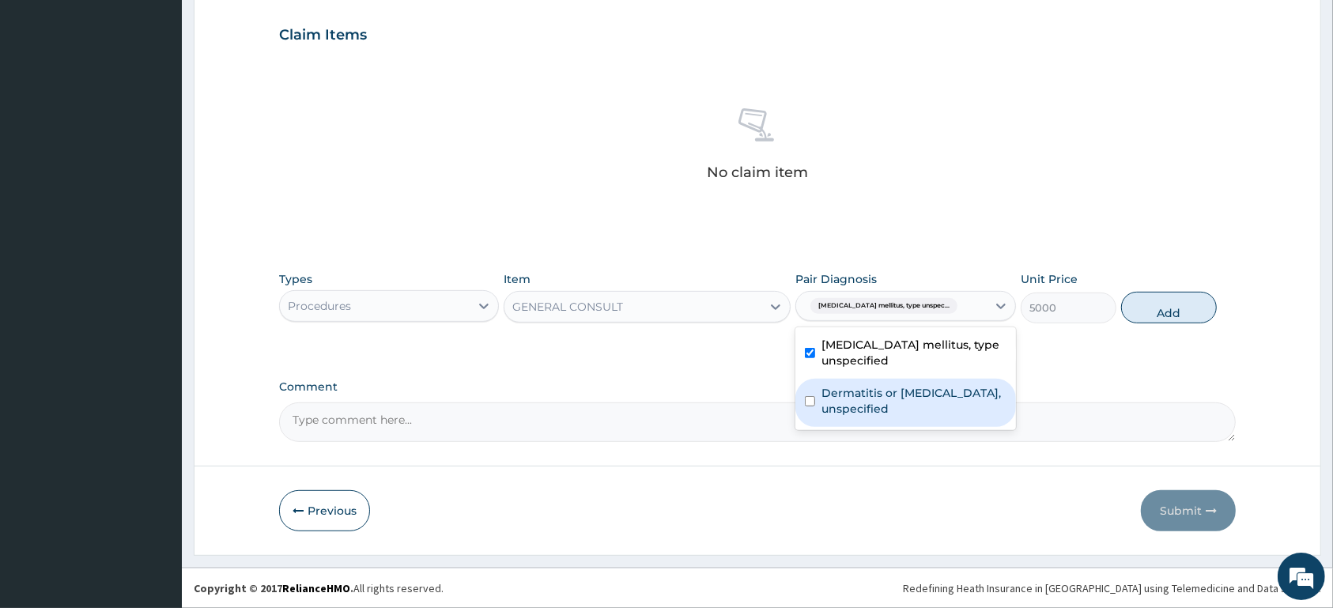
drag, startPoint x: 908, startPoint y: 409, endPoint x: 1038, endPoint y: 354, distance: 140.9
click at [907, 409] on label "Dermatitis or eczema, unspecified" at bounding box center [913, 401] width 184 height 32
checkbox input "true"
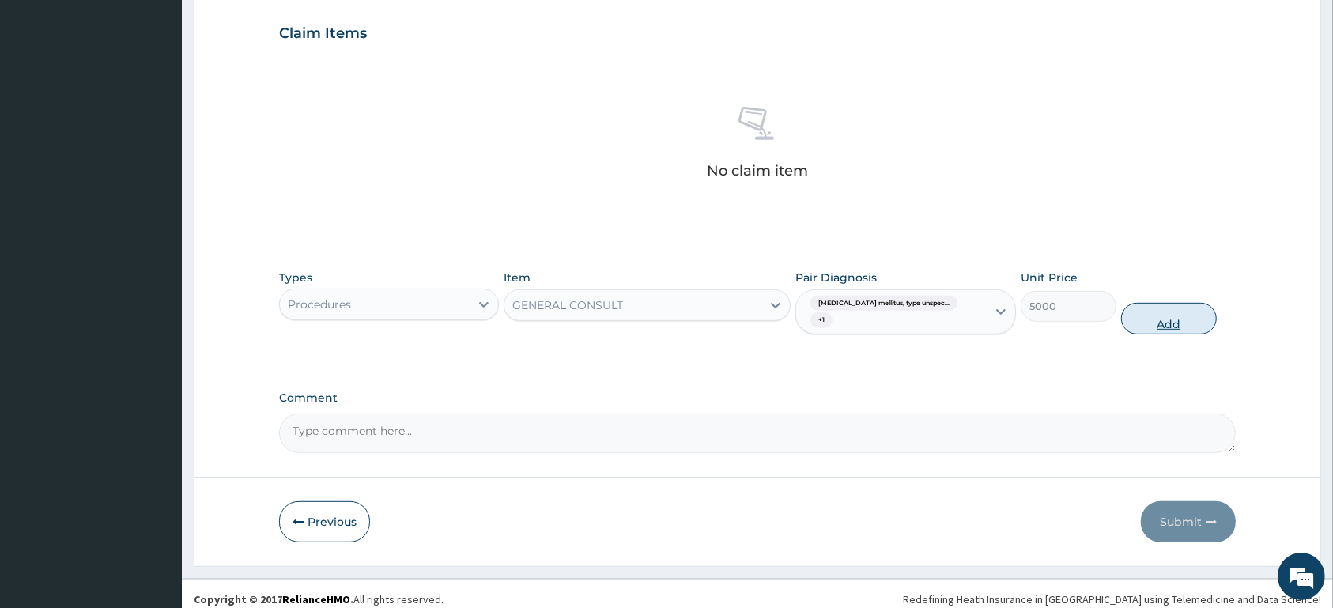
click at [1175, 319] on button "Add" at bounding box center [1169, 319] width 96 height 32
type input "0"
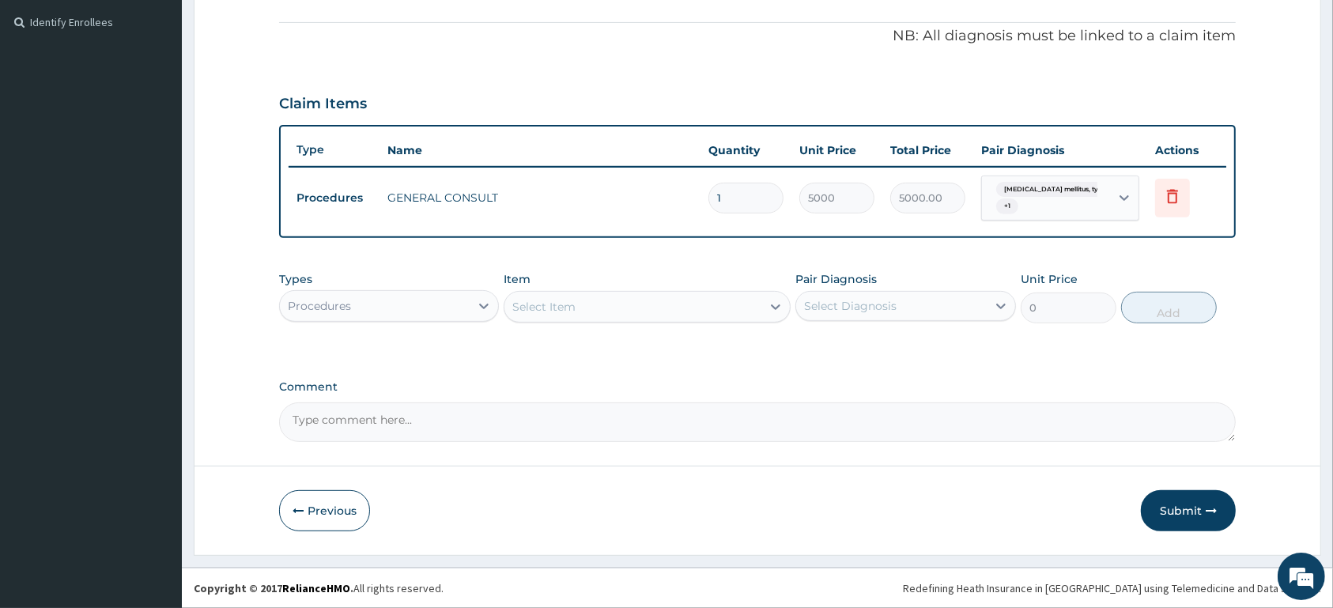
scroll to position [464, 0]
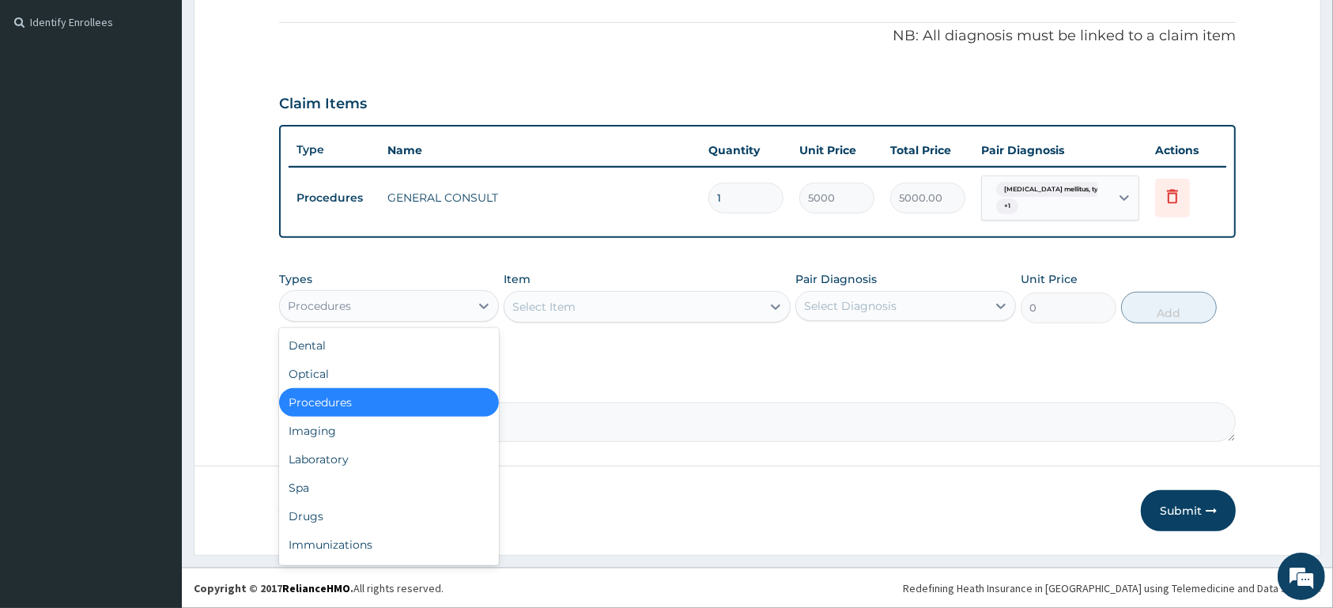
click at [342, 300] on div "Procedures" at bounding box center [319, 306] width 63 height 16
click at [341, 454] on div "Laboratory" at bounding box center [389, 459] width 220 height 28
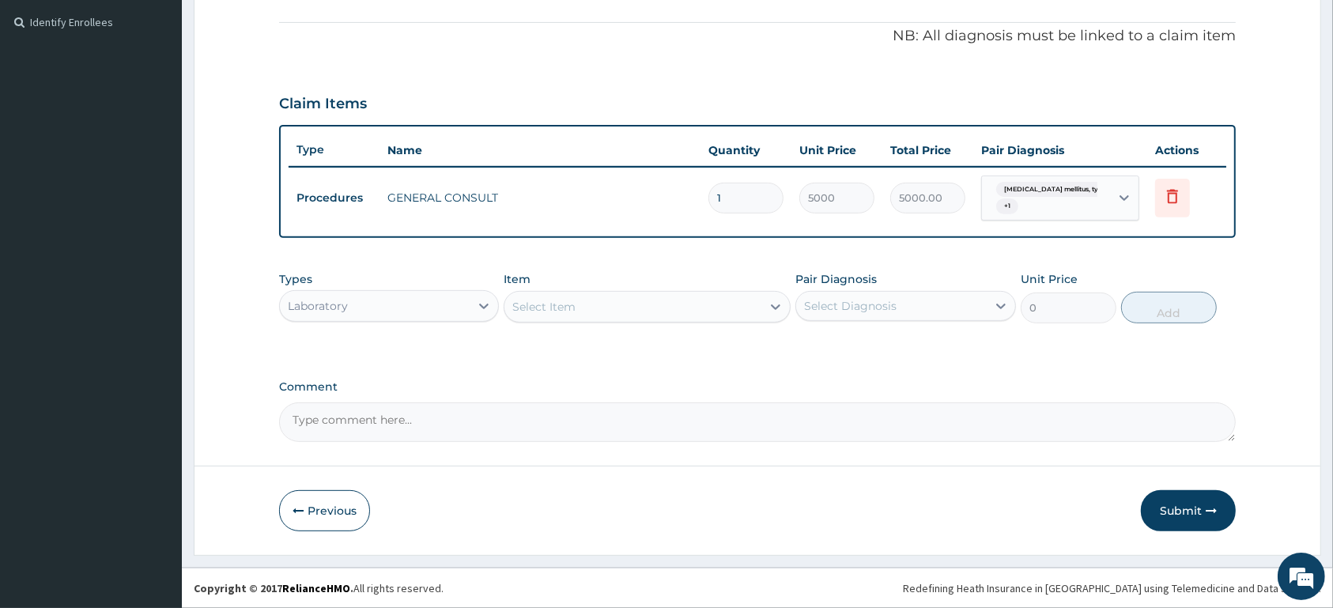
click at [576, 308] on div "Select Item" at bounding box center [632, 306] width 257 height 25
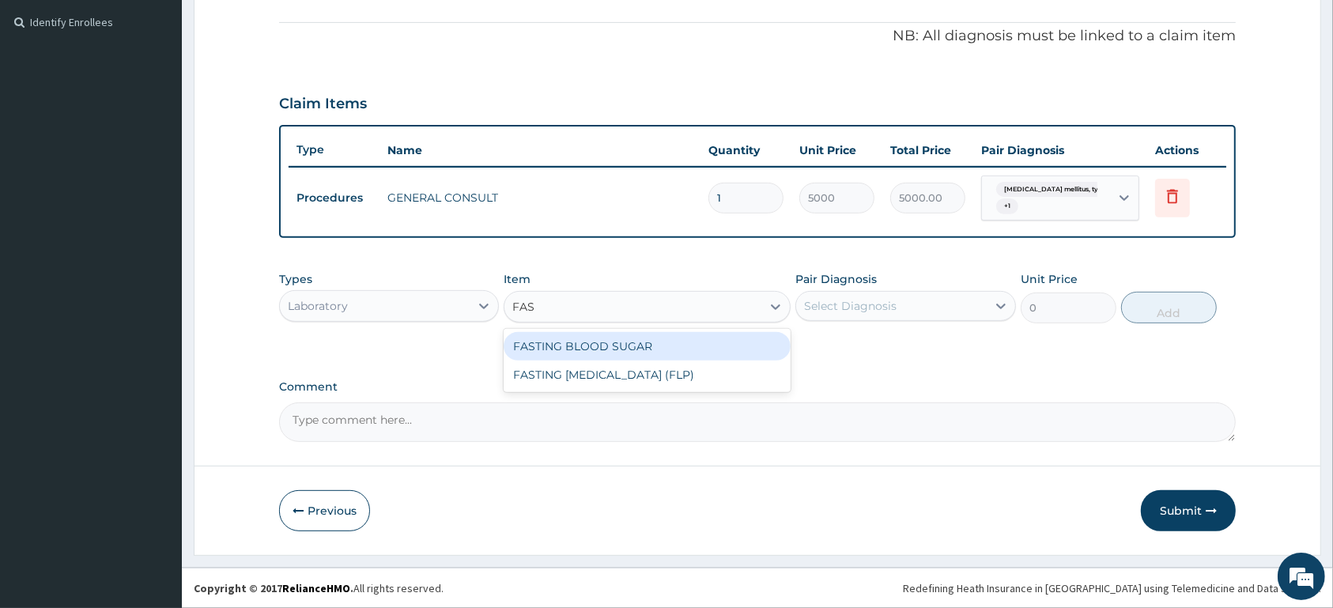
type input "FAST"
click at [582, 343] on div "FASTING BLOOD SUGAR" at bounding box center [646, 346] width 287 height 28
type input "1500"
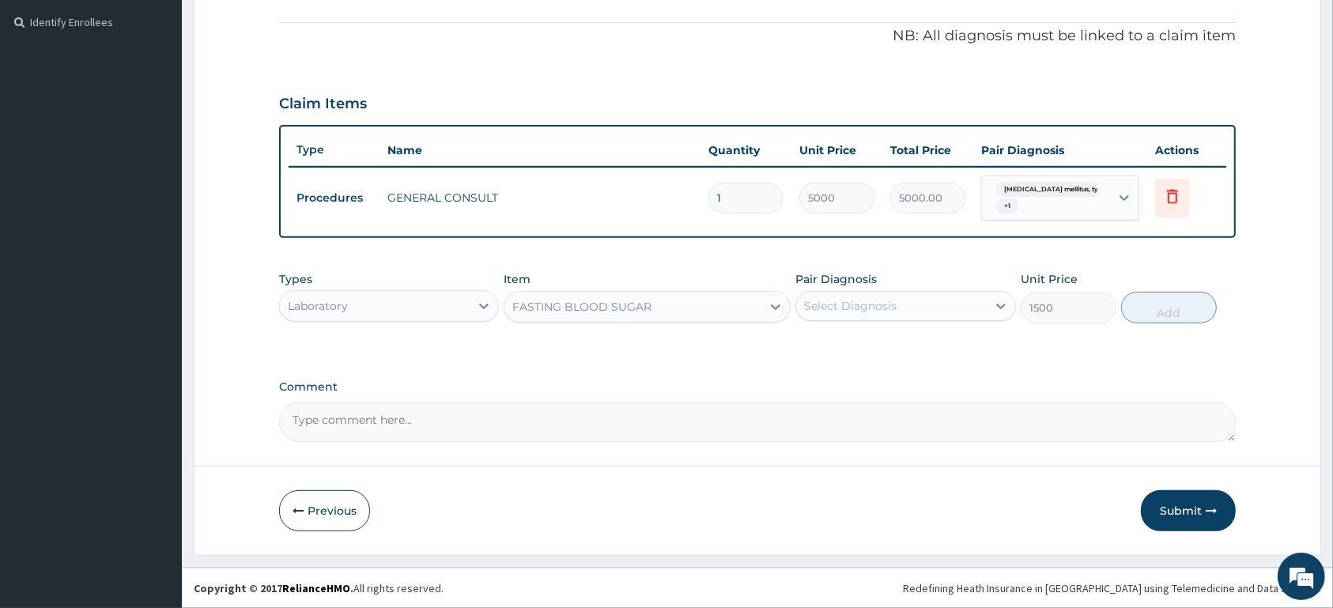
click at [967, 305] on div "Select Diagnosis" at bounding box center [891, 305] width 190 height 25
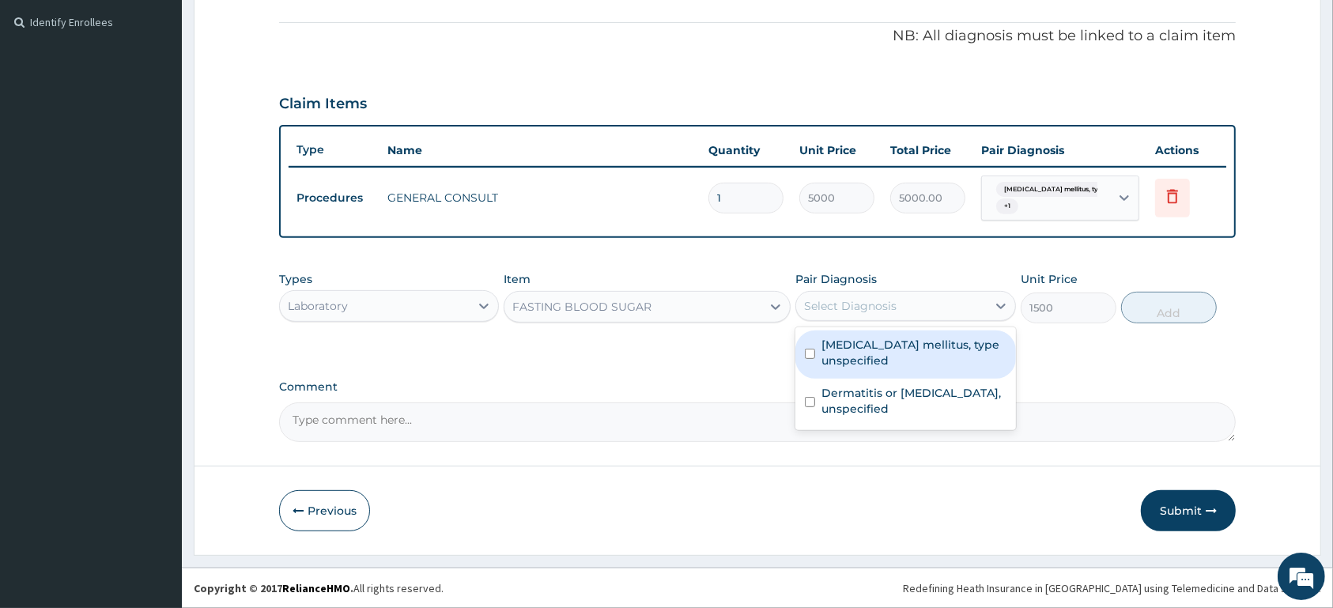
click at [927, 359] on label "Diabetes mellitus, type unspecified" at bounding box center [913, 353] width 184 height 32
checkbox input "true"
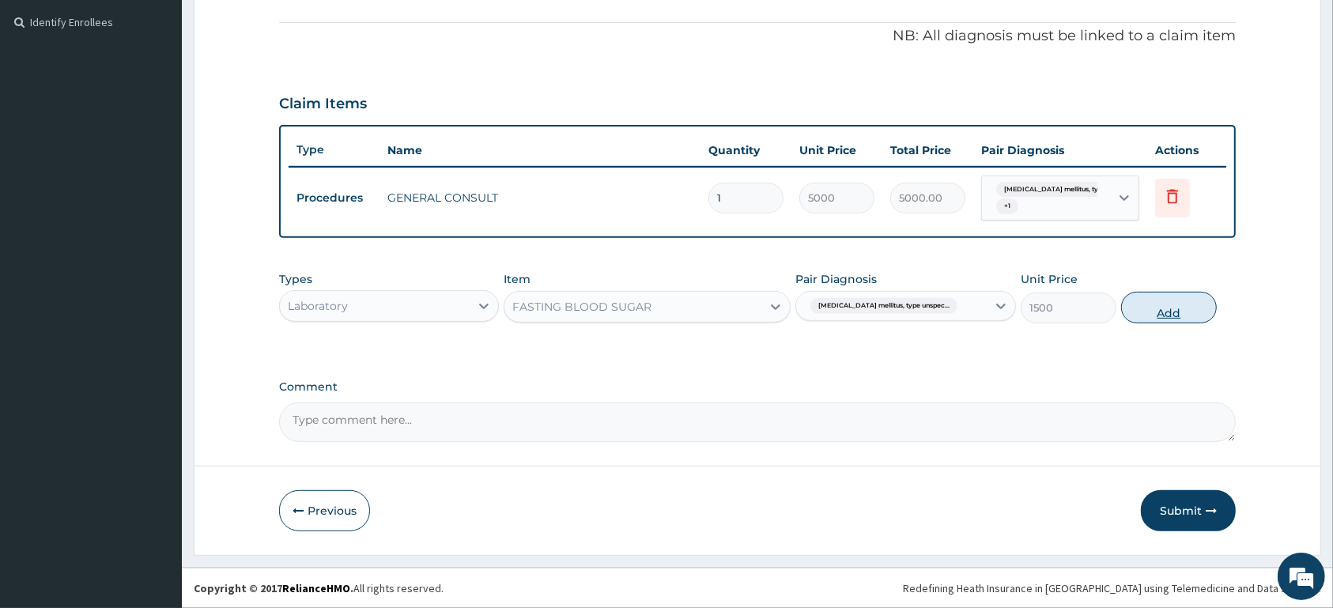
click at [1153, 311] on button "Add" at bounding box center [1169, 308] width 96 height 32
type input "0"
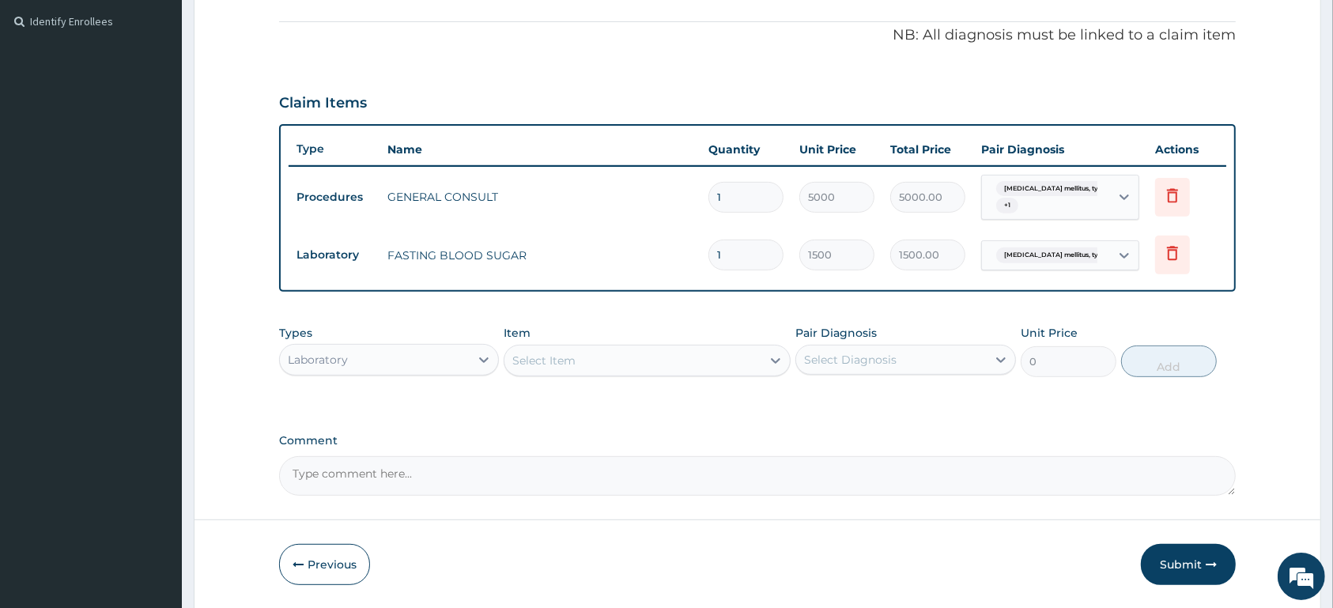
click at [390, 360] on div "Laboratory" at bounding box center [375, 359] width 190 height 25
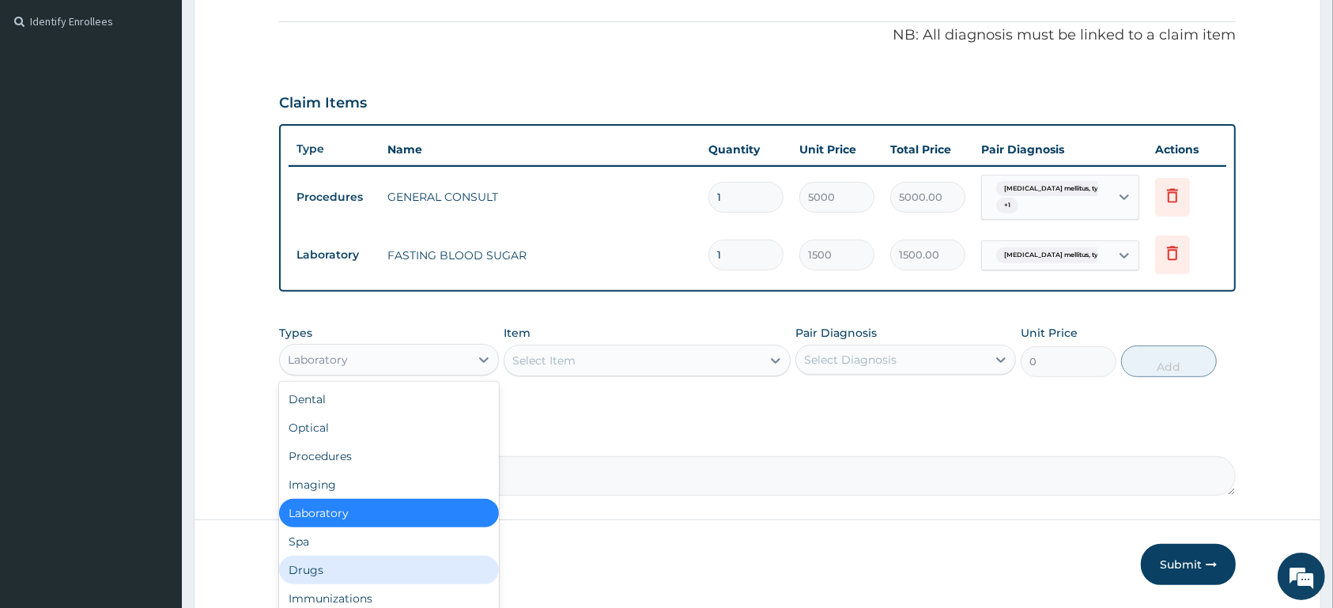
click at [371, 575] on div "Drugs" at bounding box center [389, 570] width 220 height 28
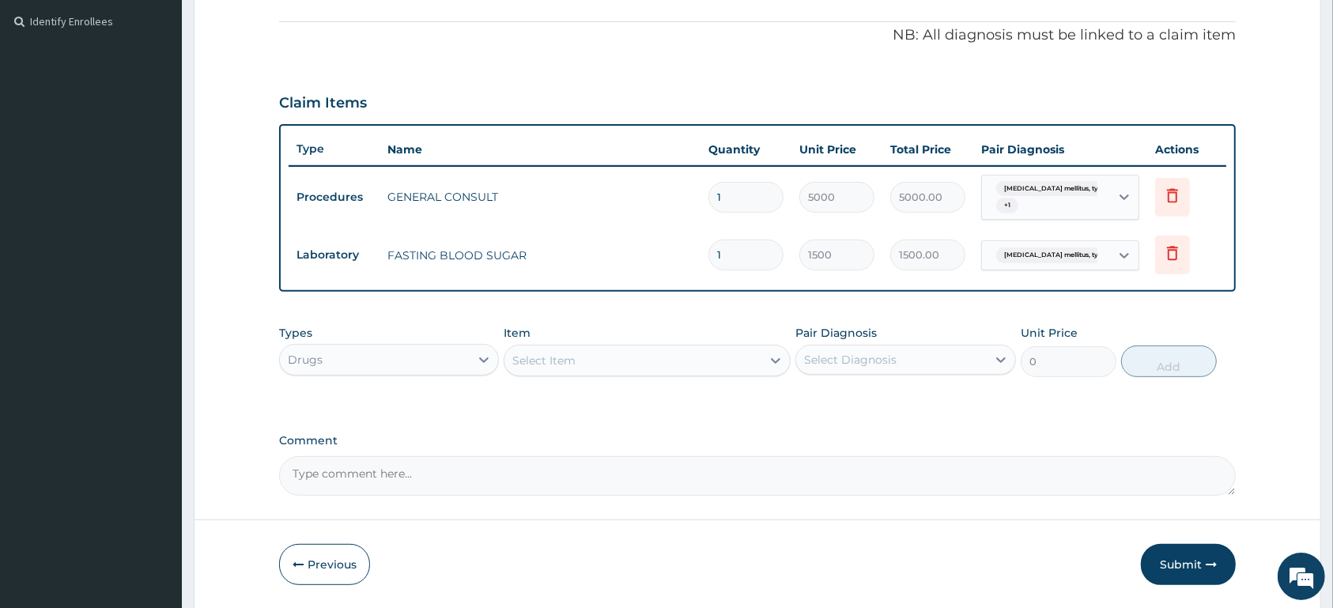
click at [596, 366] on div "Select Item" at bounding box center [632, 360] width 257 height 25
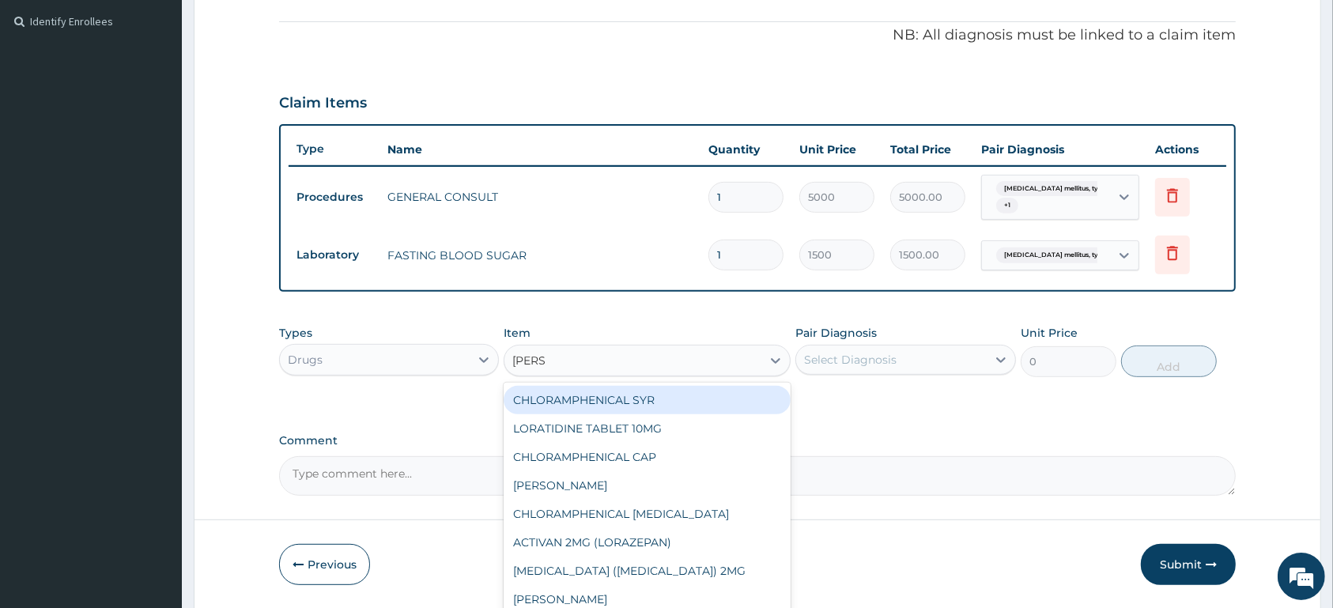
type input "LORAT"
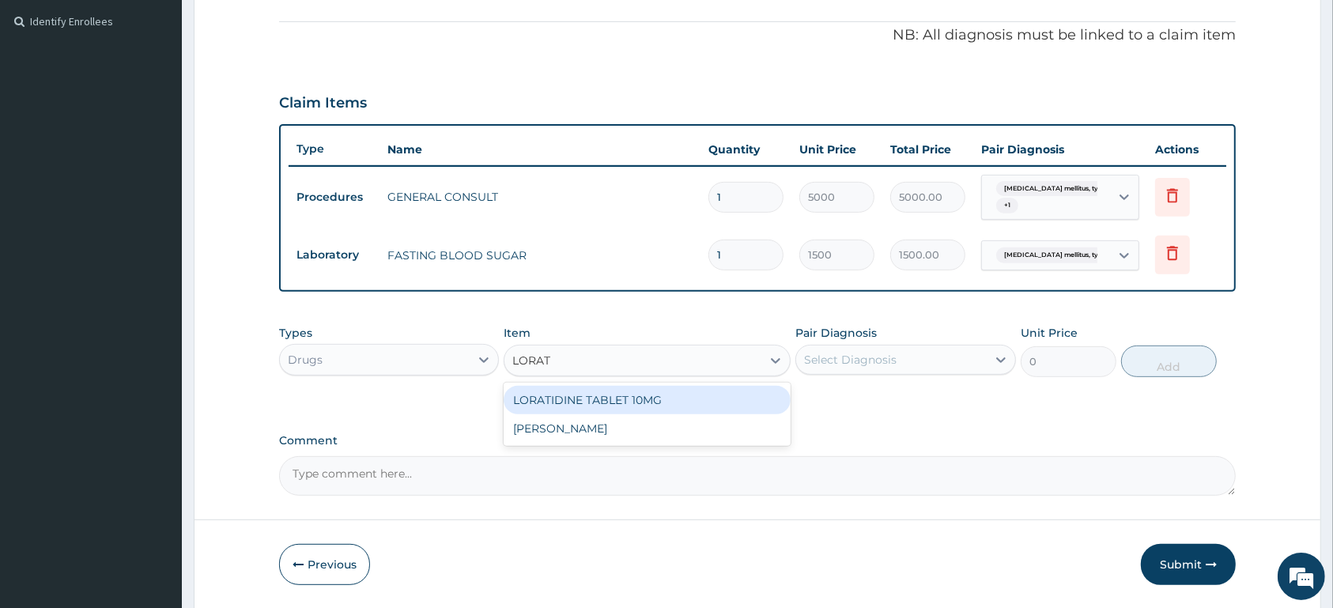
drag, startPoint x: 643, startPoint y: 398, endPoint x: 714, endPoint y: 384, distance: 72.5
click at [644, 398] on div "LORATIDINE TABLET 10MG" at bounding box center [646, 400] width 287 height 28
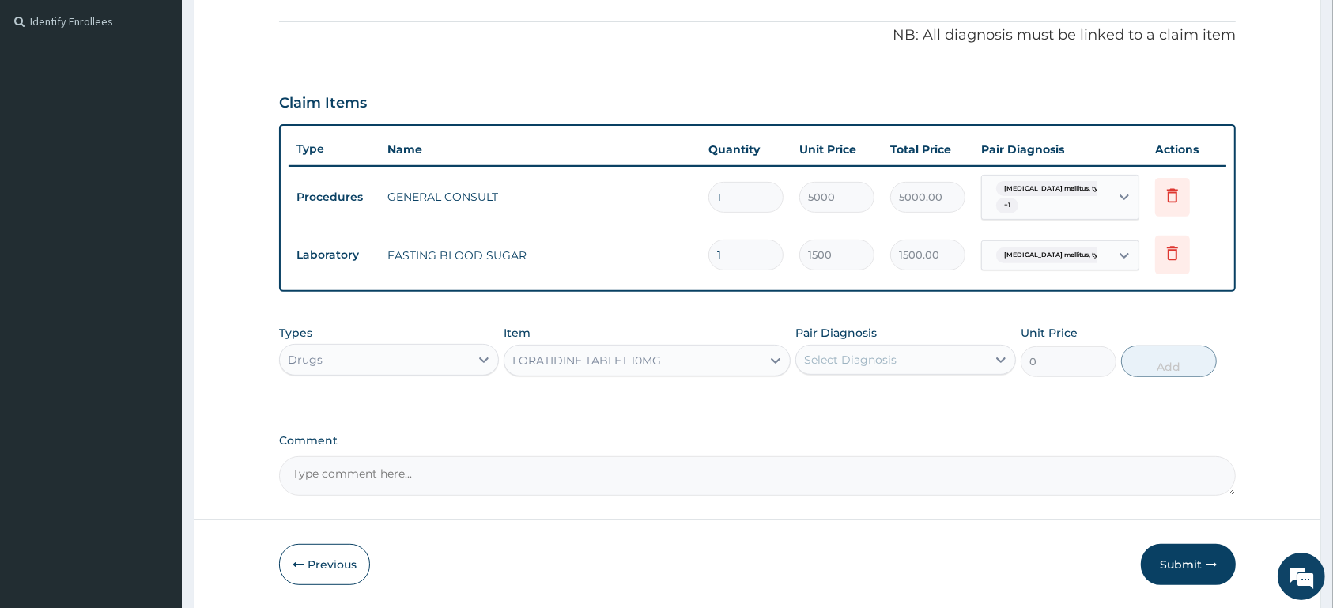
type input "100"
click at [953, 359] on div "Select Diagnosis" at bounding box center [891, 359] width 190 height 25
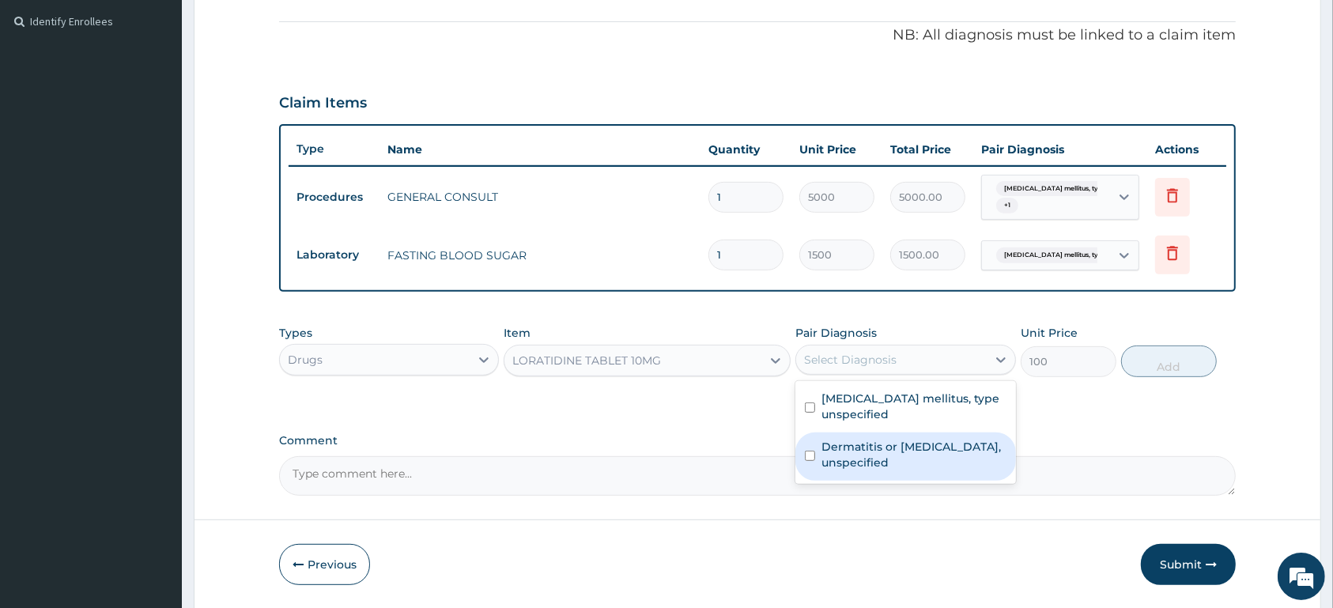
click at [927, 453] on label "Dermatitis or eczema, unspecified" at bounding box center [913, 455] width 184 height 32
checkbox input "true"
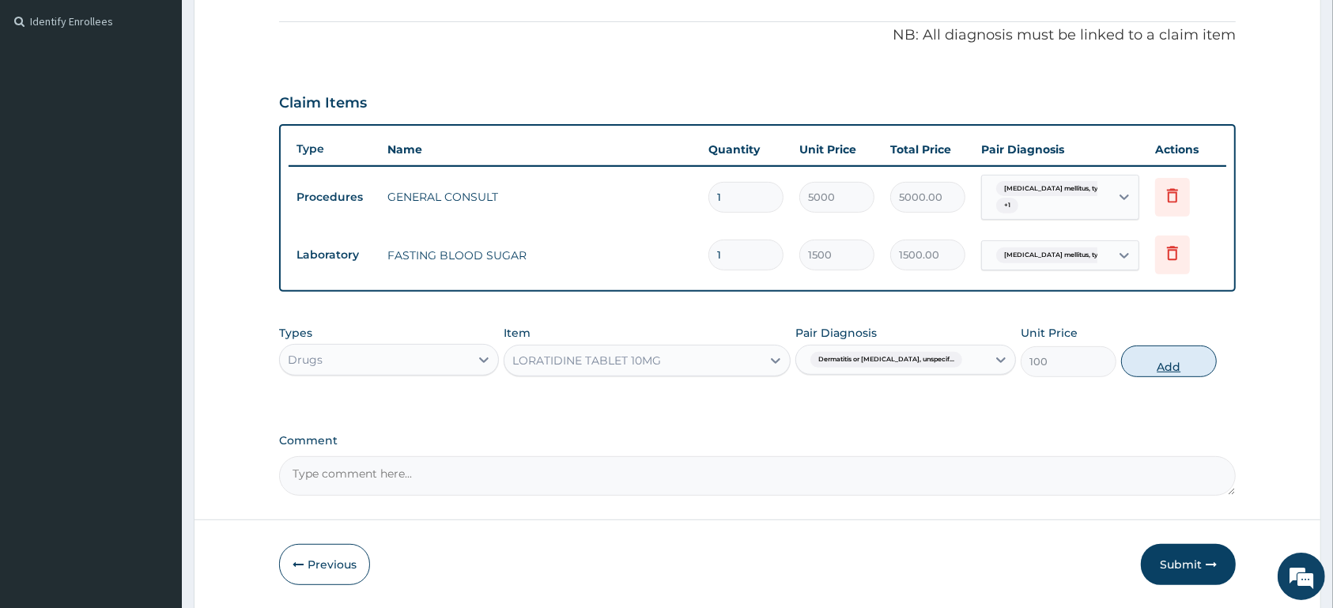
click at [1186, 347] on button "Add" at bounding box center [1169, 361] width 96 height 32
type input "0"
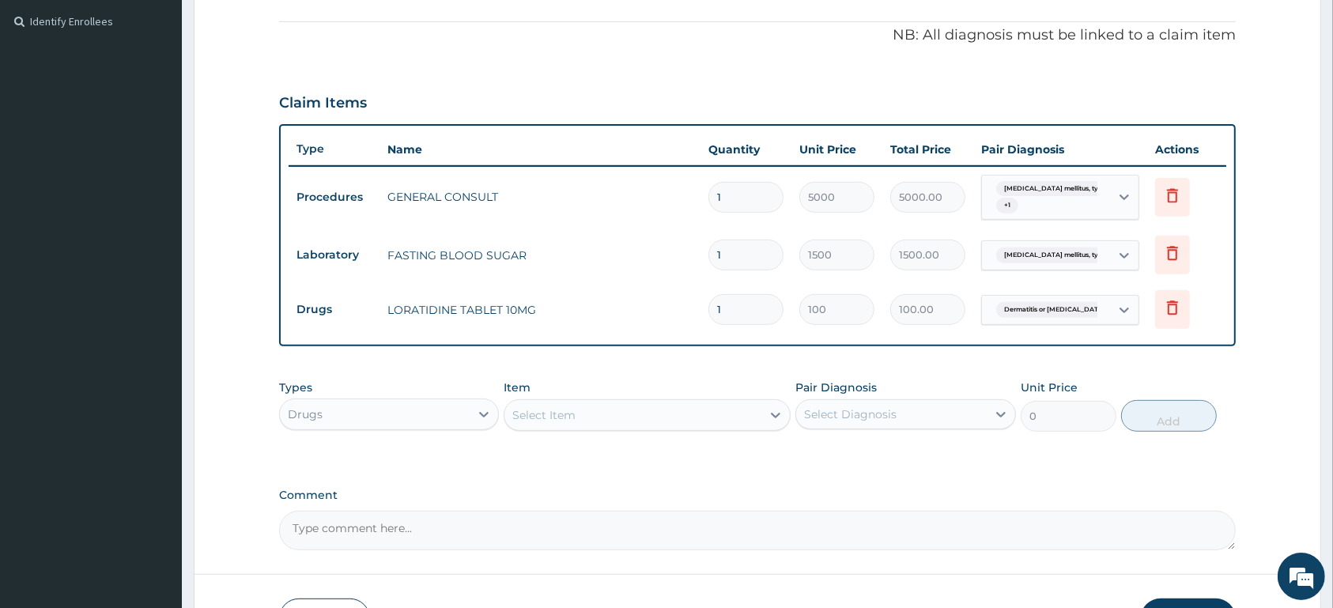
click at [607, 413] on div "Select Item" at bounding box center [632, 414] width 257 height 25
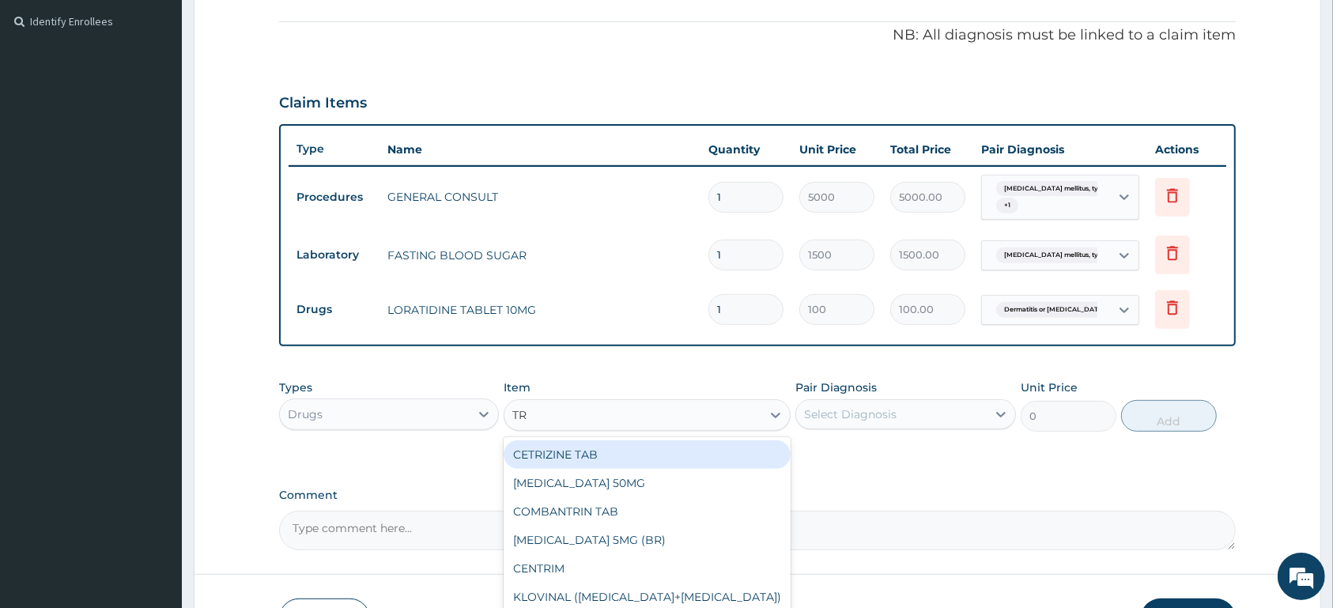
type input "T"
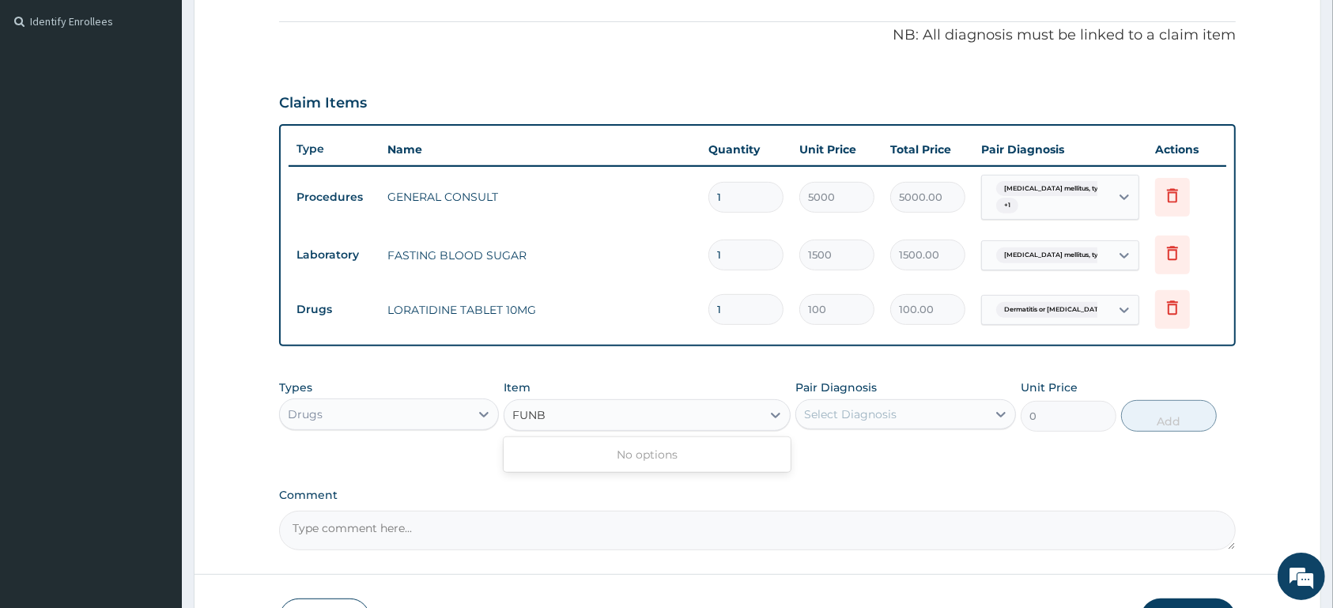
type input "FUN"
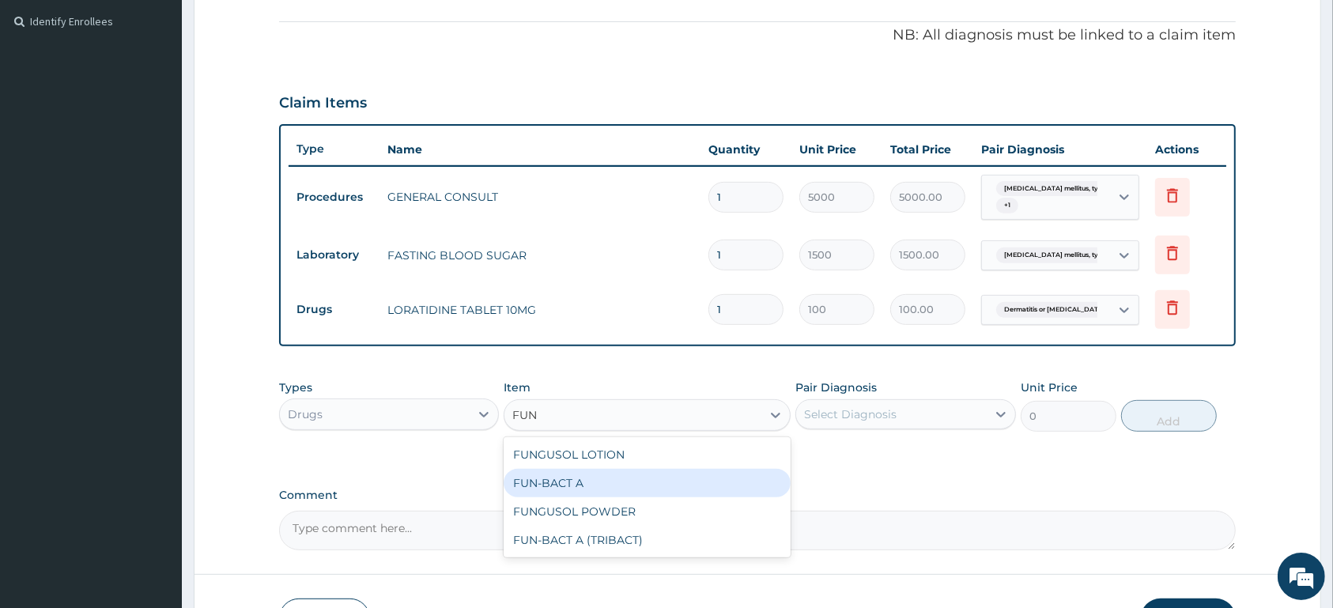
click at [603, 489] on div "FUN-BACT A" at bounding box center [646, 483] width 287 height 28
type input "1200"
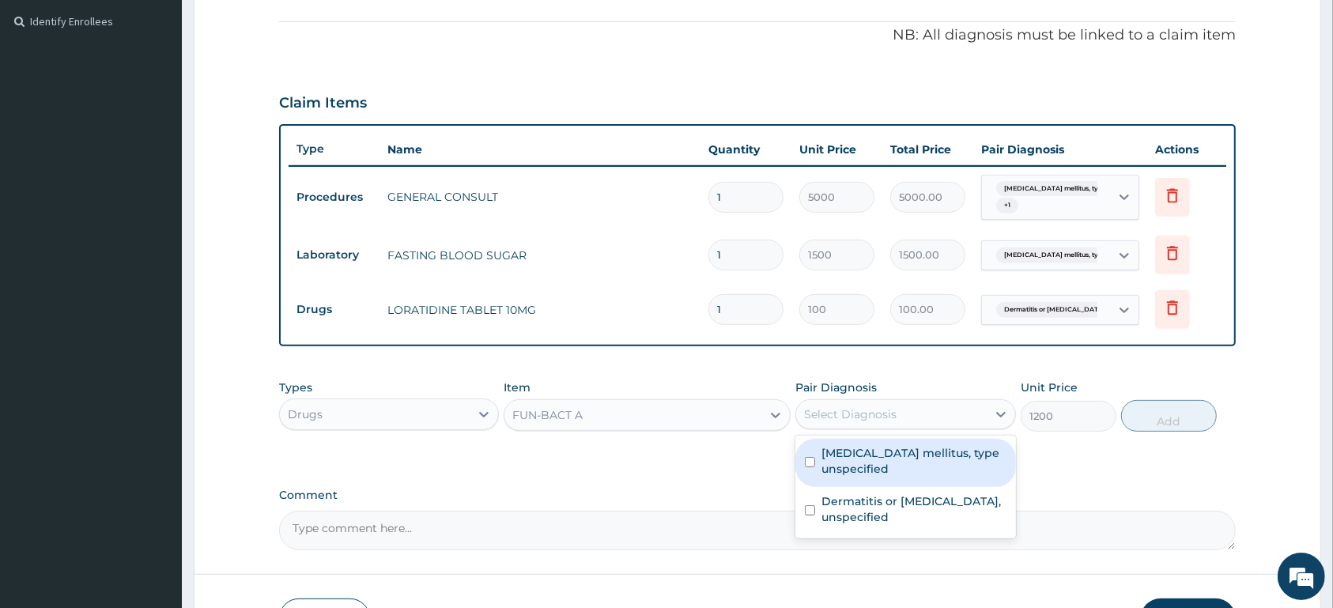
click at [930, 407] on div "Select Diagnosis" at bounding box center [891, 414] width 190 height 25
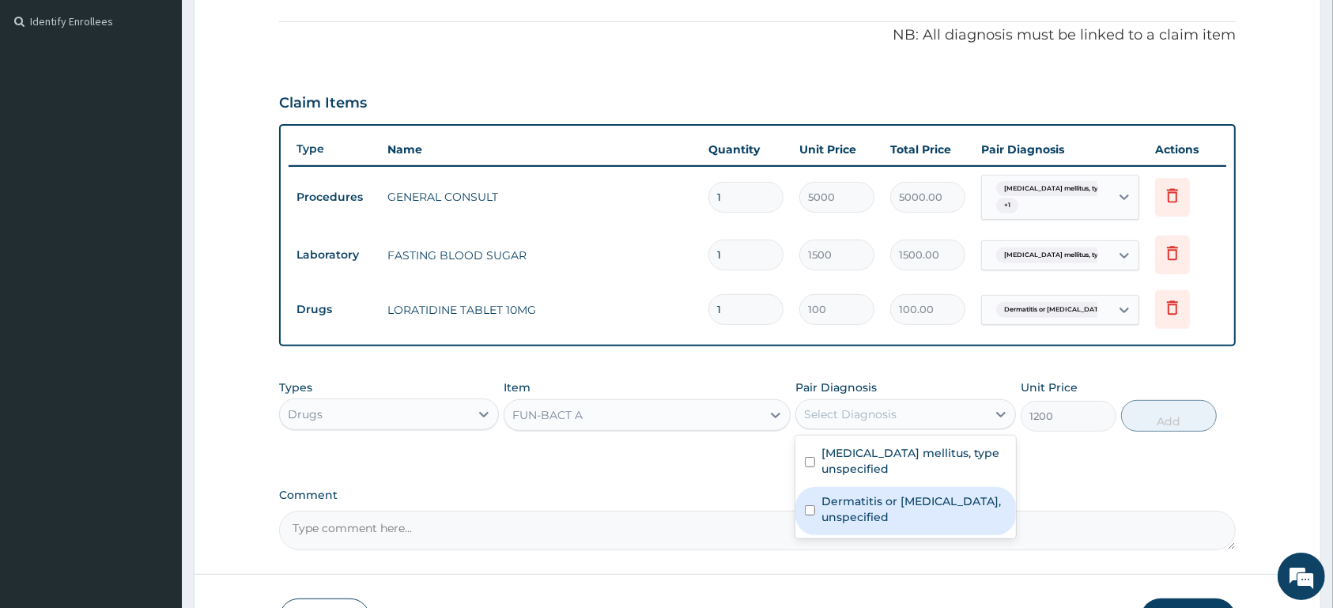
click at [948, 501] on label "Dermatitis or eczema, unspecified" at bounding box center [913, 509] width 184 height 32
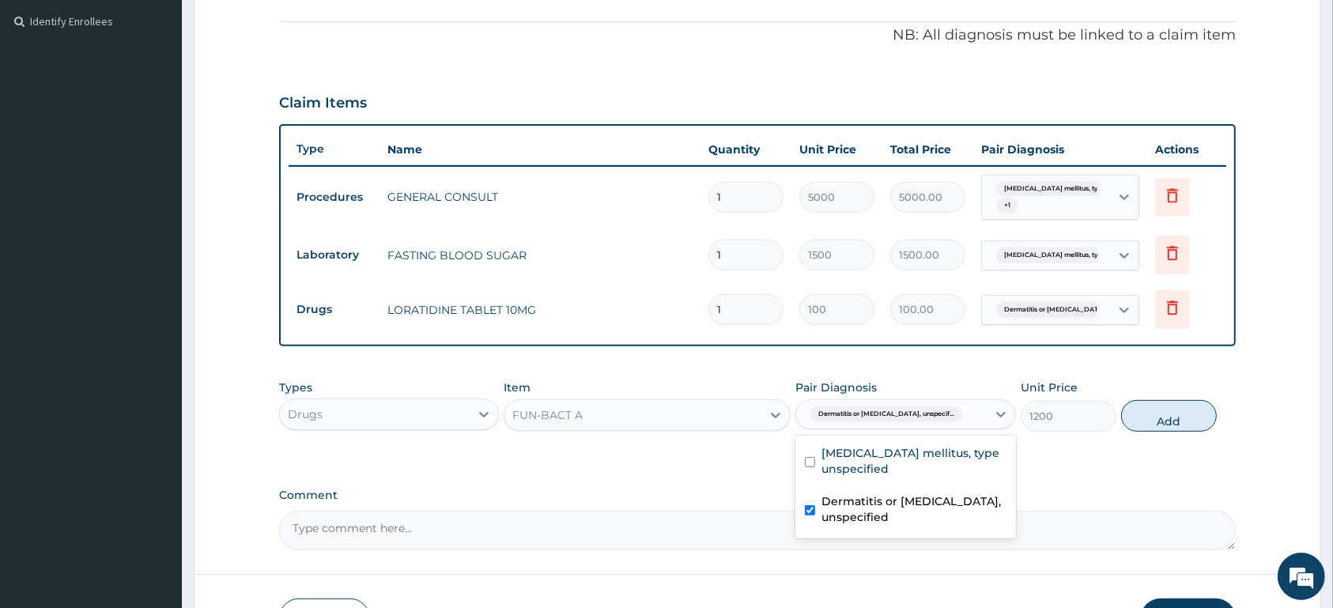
checkbox input "true"
click at [1174, 416] on button "Add" at bounding box center [1169, 416] width 96 height 32
type input "0"
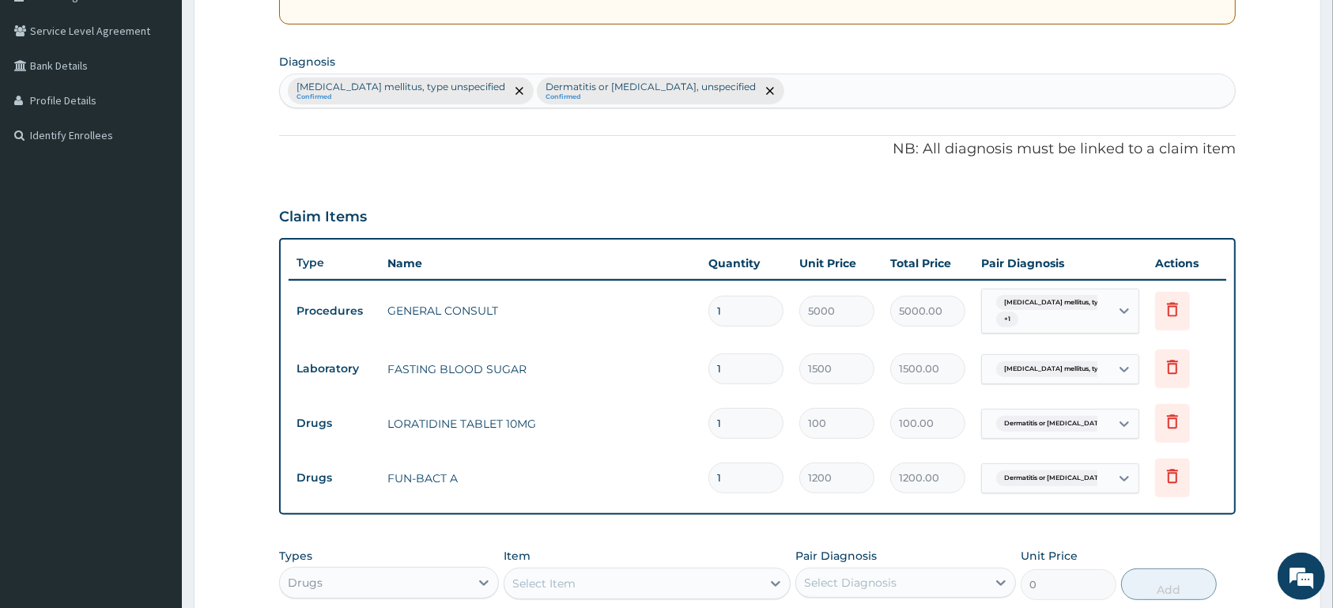
scroll to position [381, 0]
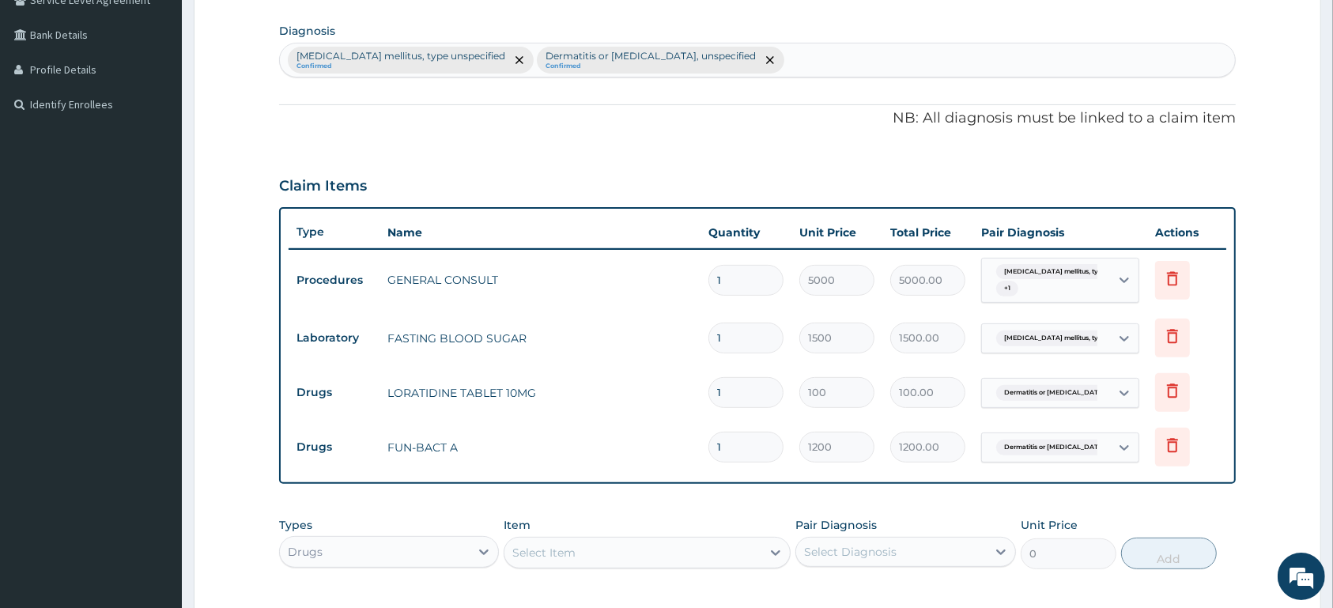
click at [1077, 292] on div "Diabetes mellitus, type unspec... + 1" at bounding box center [1043, 281] width 107 height 38
click at [1077, 295] on div "Diabetes mellitus, type unspec... + 1" at bounding box center [1043, 281] width 107 height 38
click at [744, 384] on input "1" at bounding box center [745, 392] width 75 height 31
type input "0.00"
type input "5"
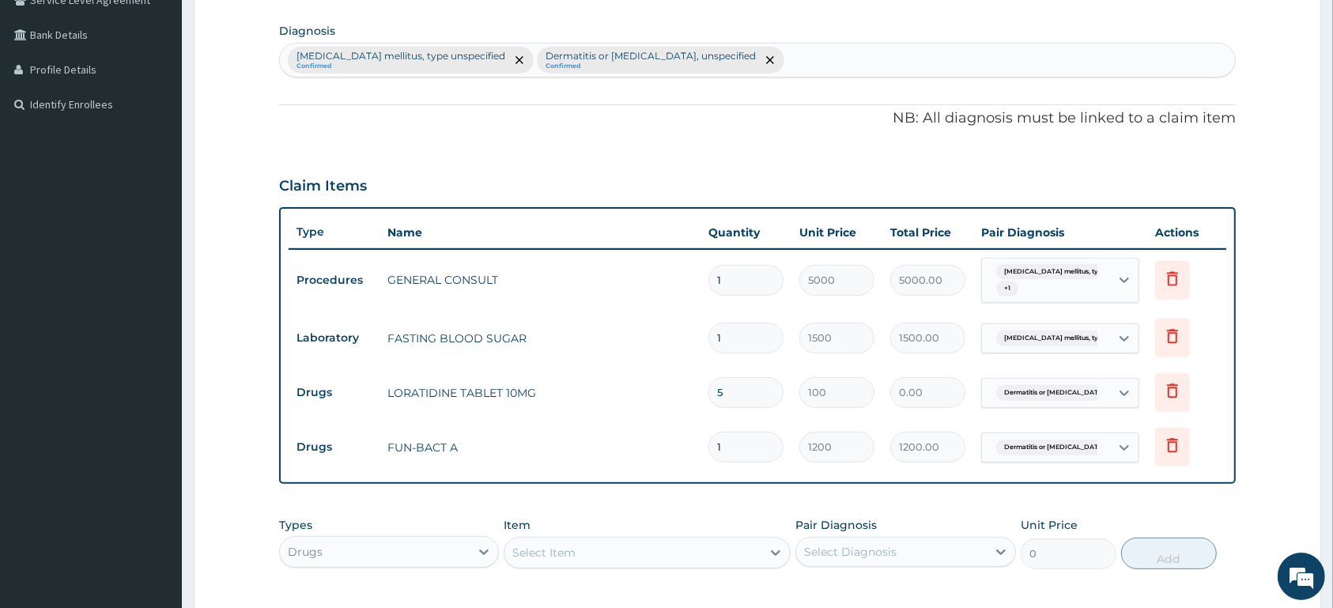
type input "500.00"
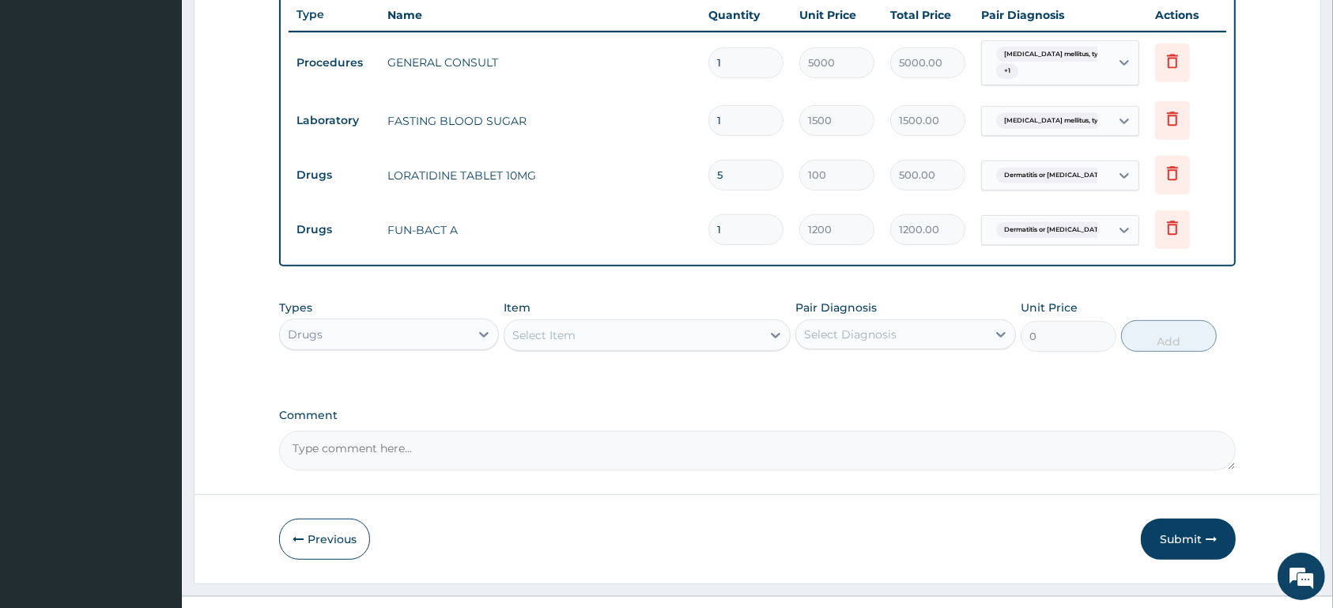
scroll to position [627, 0]
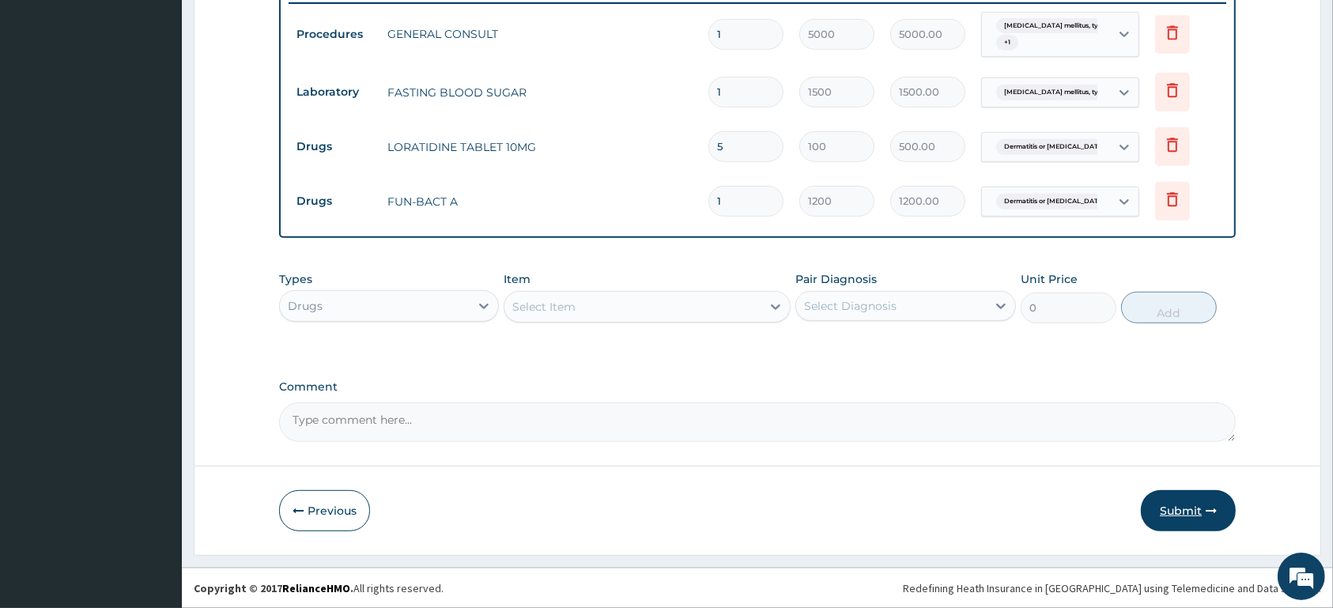
type input "5"
click at [1166, 510] on button "Submit" at bounding box center [1188, 510] width 95 height 41
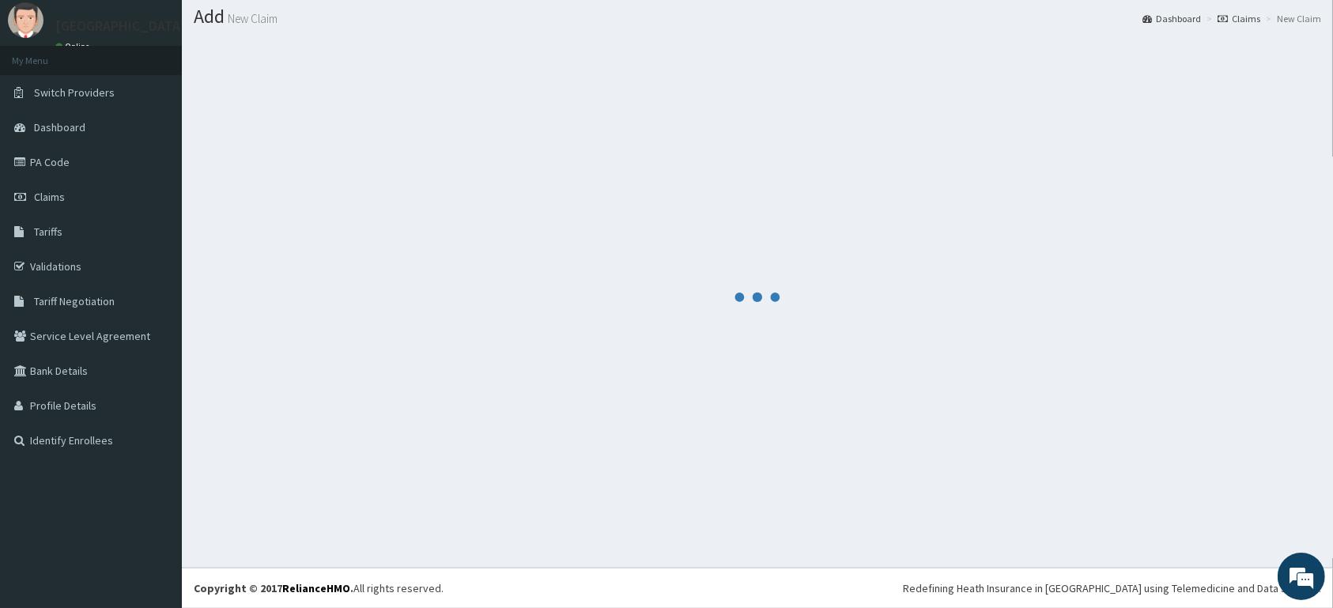
scroll to position [45, 0]
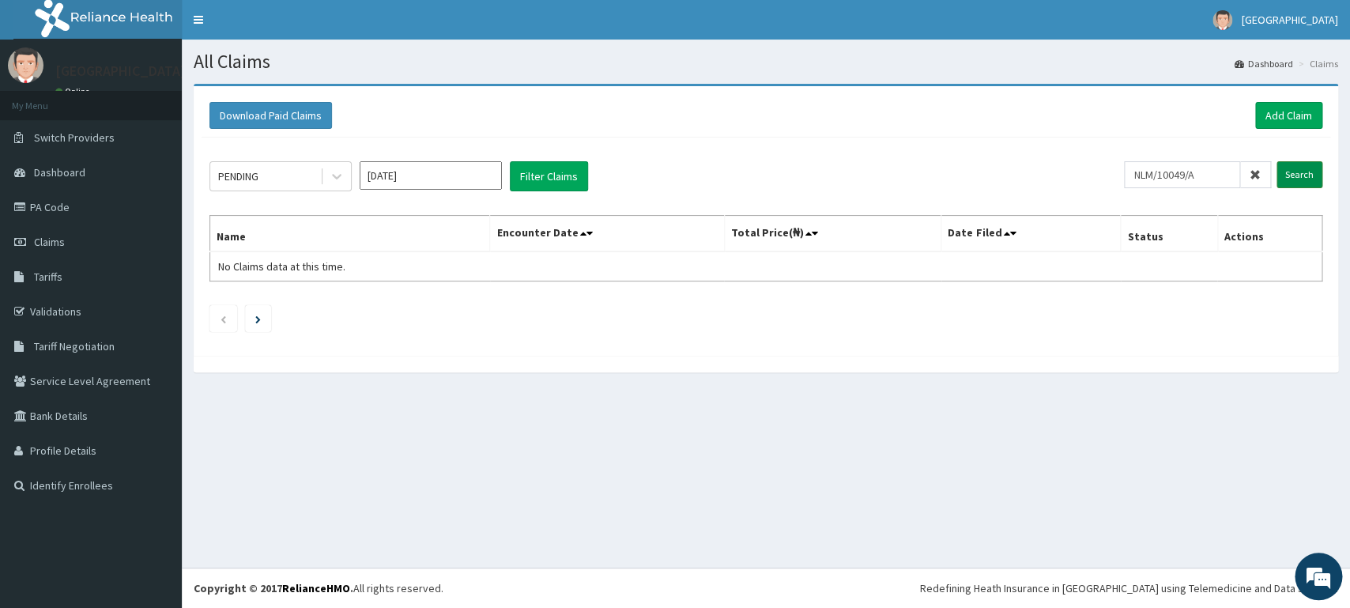
type input "NLM/10049/A"
click at [1303, 177] on input "Search" at bounding box center [1300, 174] width 46 height 27
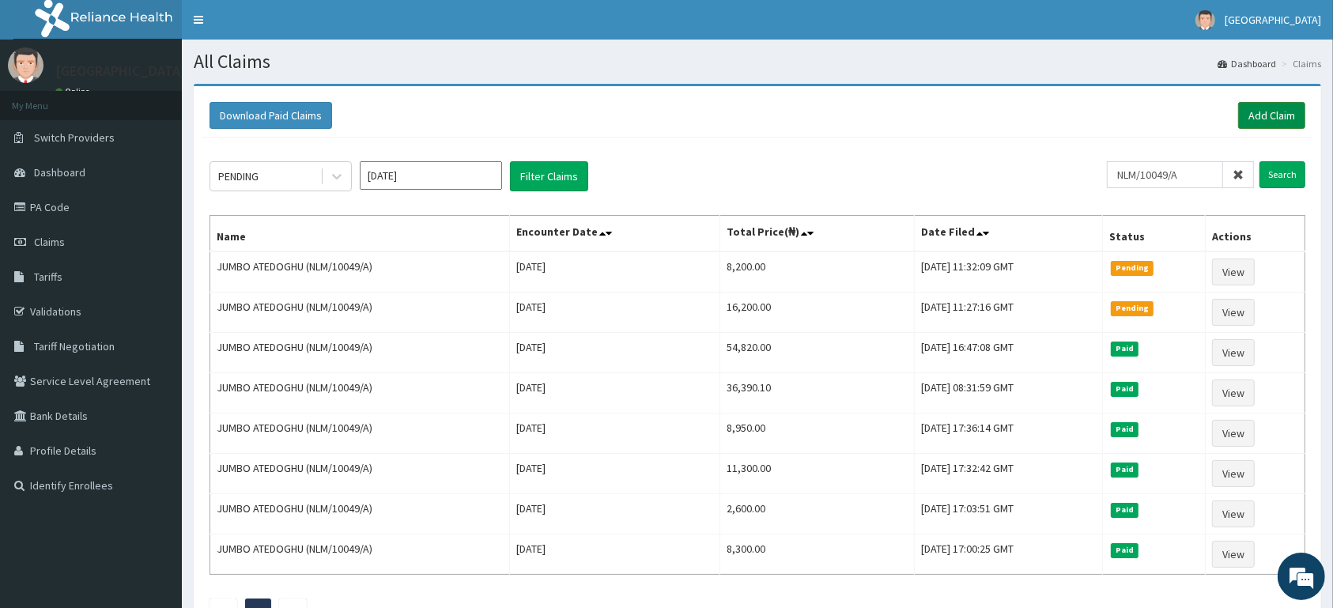
click at [1284, 114] on link "Add Claim" at bounding box center [1271, 115] width 67 height 27
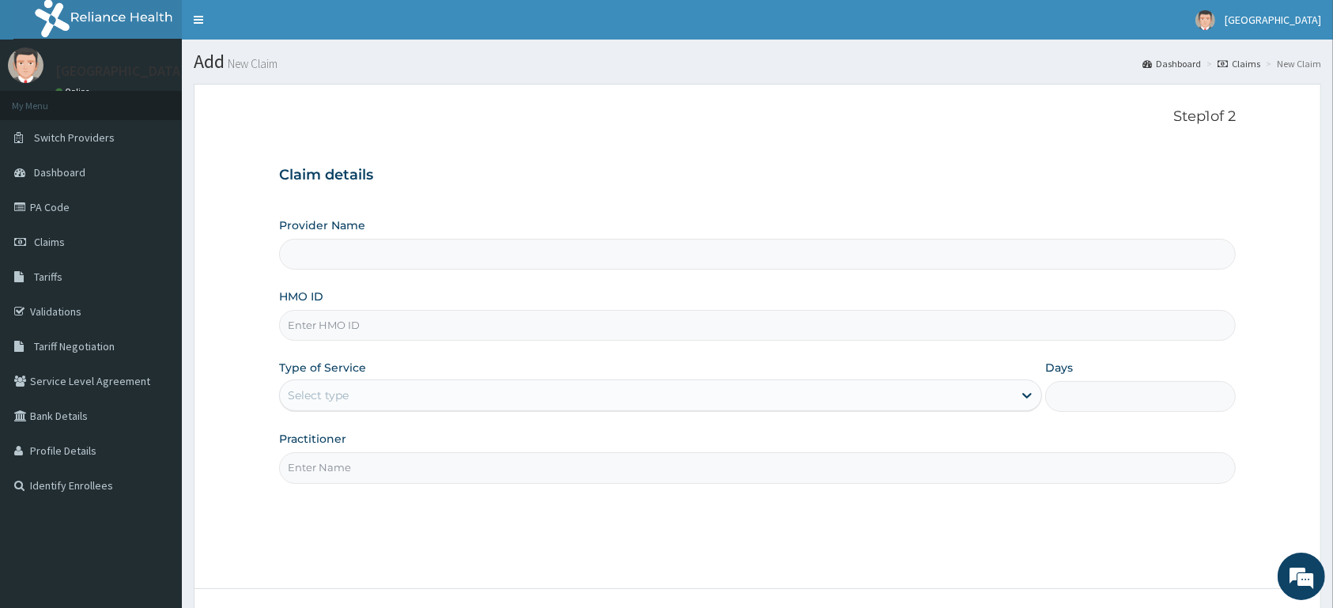
type input "A"
type input "[GEOGRAPHIC_DATA]"
type input "ACT/10049/B"
drag, startPoint x: 297, startPoint y: 384, endPoint x: 303, endPoint y: 417, distance: 33.7
click at [304, 390] on div "Select type" at bounding box center [646, 395] width 733 height 25
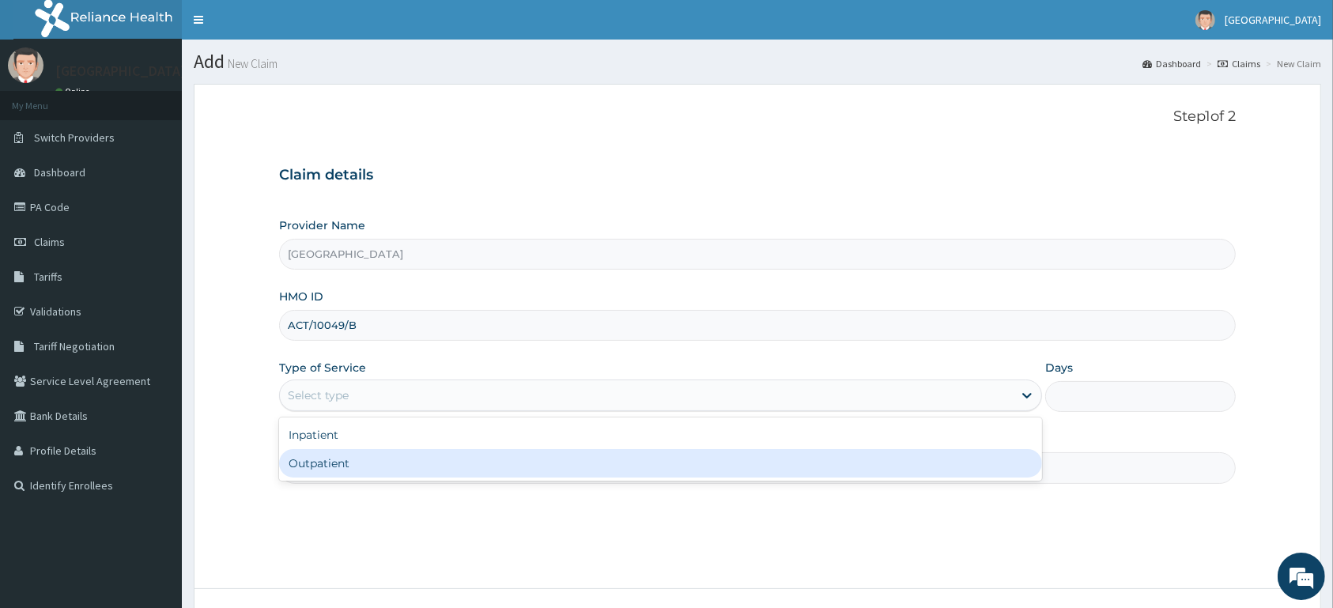
click at [309, 467] on div "Outpatient" at bounding box center [660, 463] width 763 height 28
type input "1"
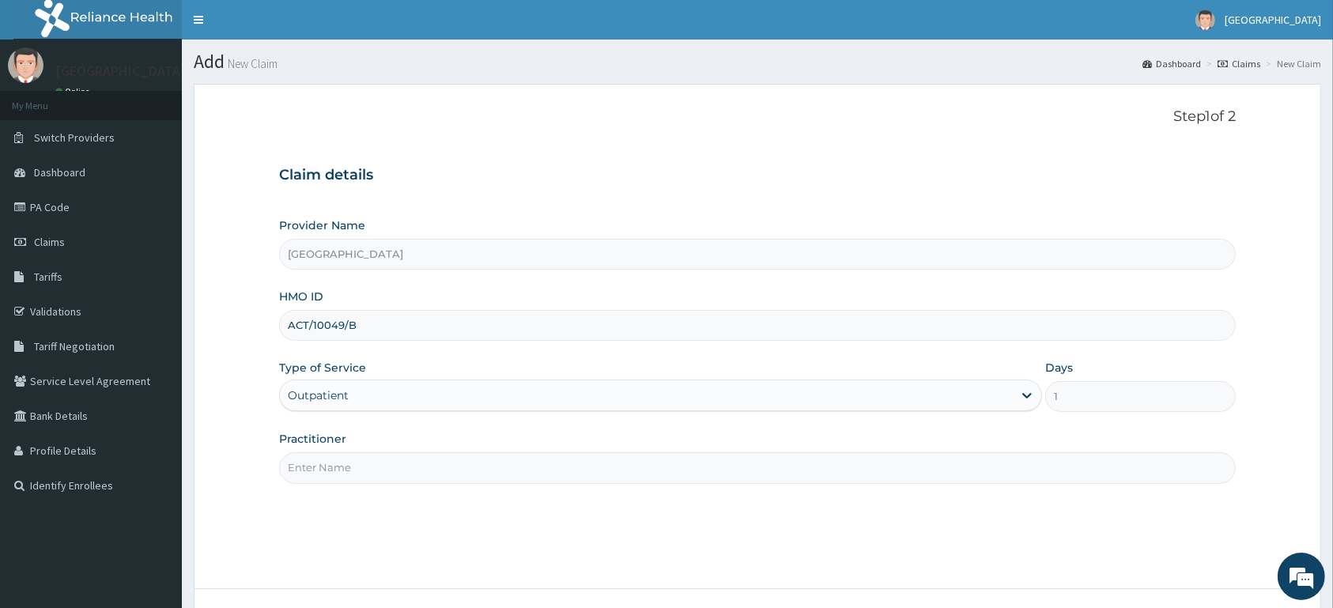
click at [311, 469] on input "Practitioner" at bounding box center [757, 467] width 956 height 31
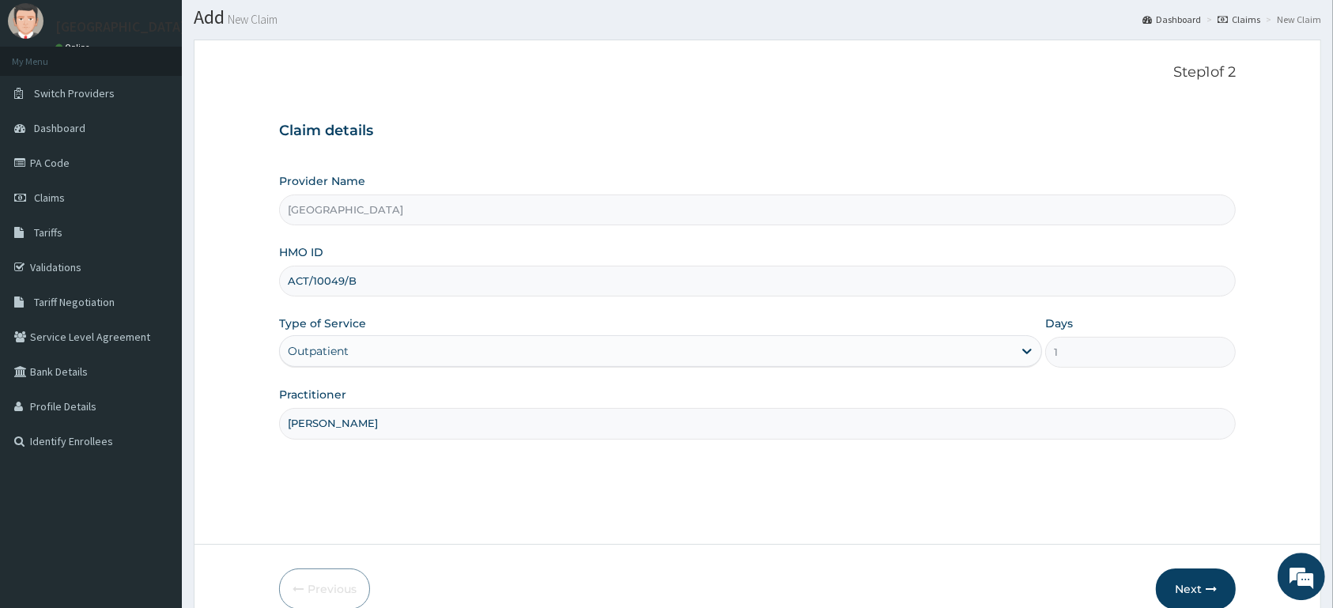
scroll to position [83, 0]
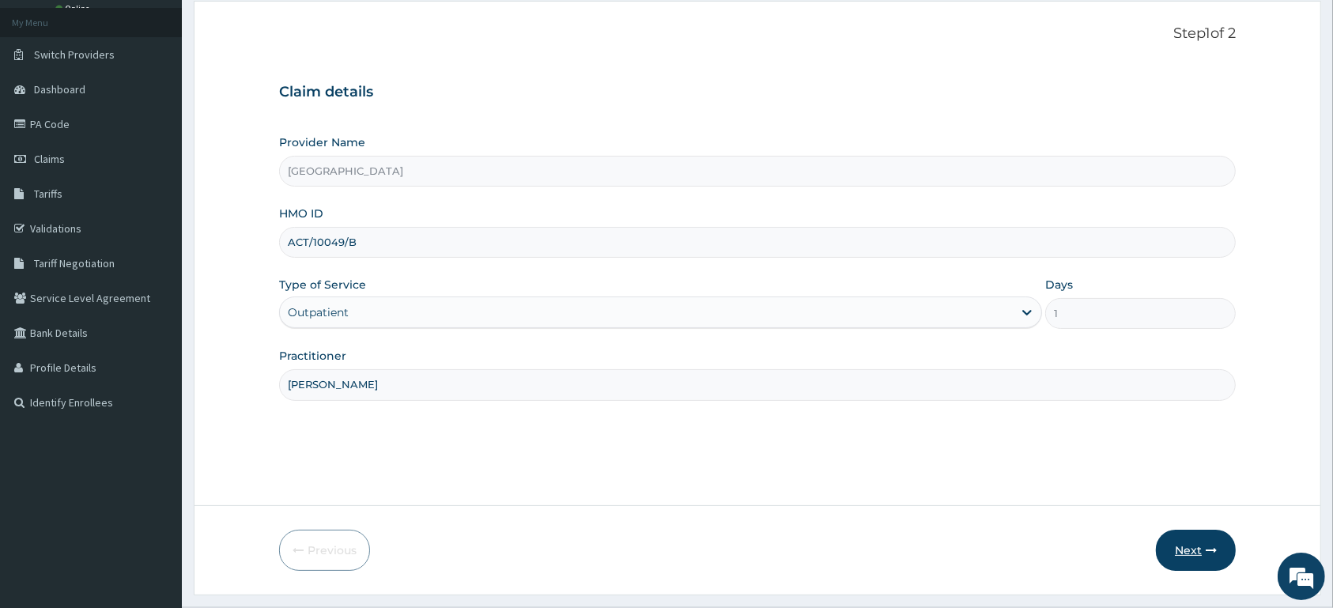
type input "[PERSON_NAME]"
click at [1179, 554] on button "Next" at bounding box center [1196, 550] width 80 height 41
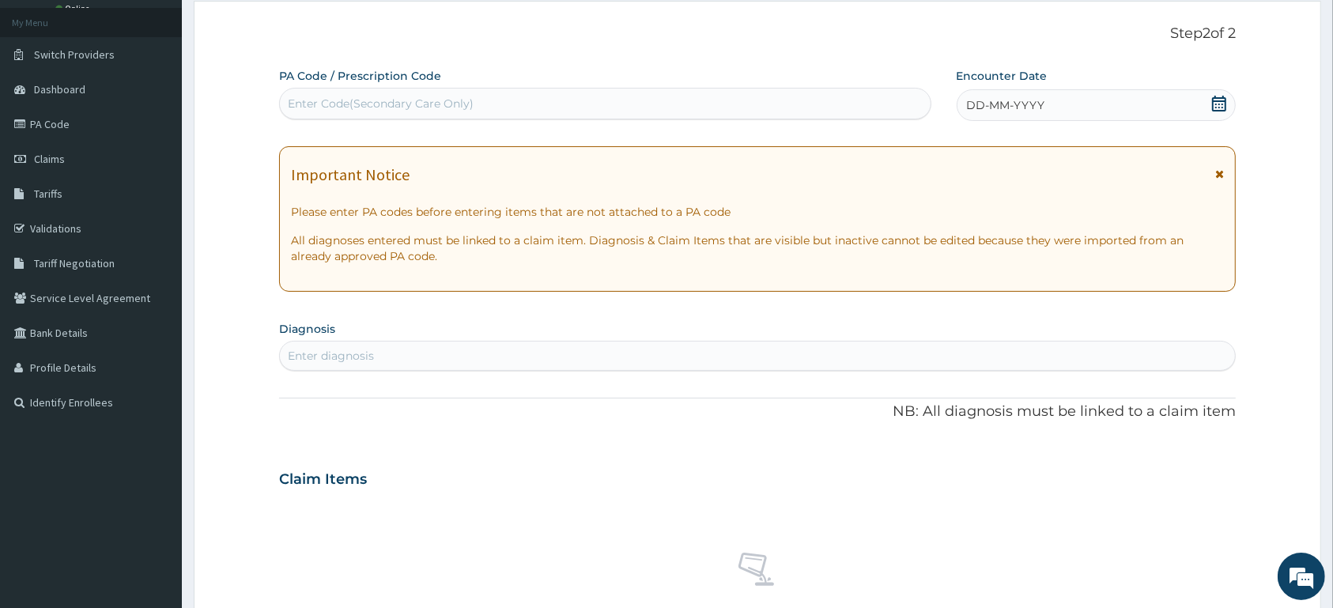
click at [1216, 100] on icon at bounding box center [1219, 104] width 16 height 16
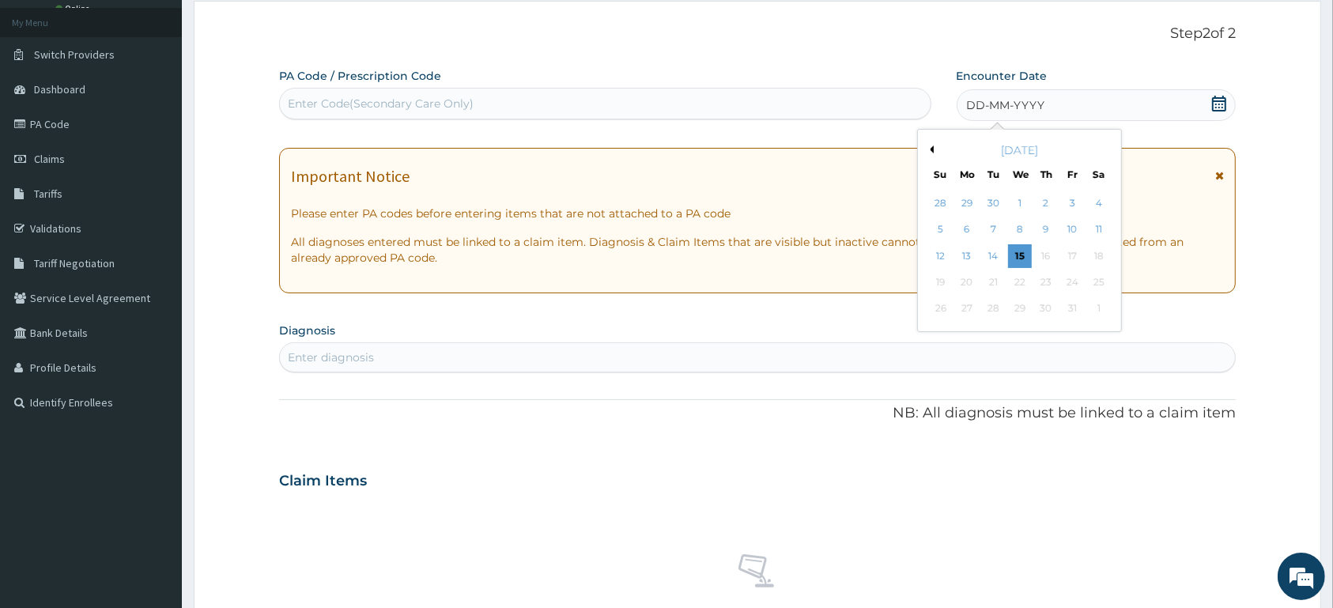
click at [932, 149] on button "Previous Month" at bounding box center [930, 149] width 8 height 8
click at [1047, 255] on div "14" at bounding box center [1046, 256] width 24 height 24
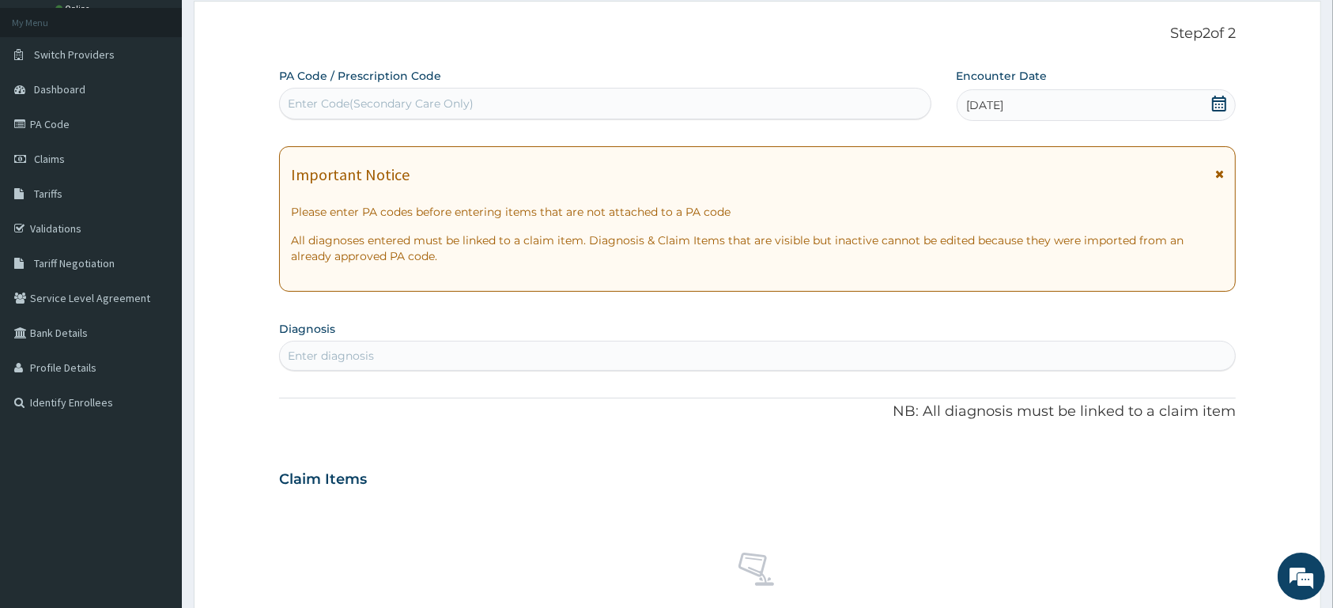
click at [722, 354] on div "Enter diagnosis" at bounding box center [757, 355] width 955 height 25
type input "MALARIA"
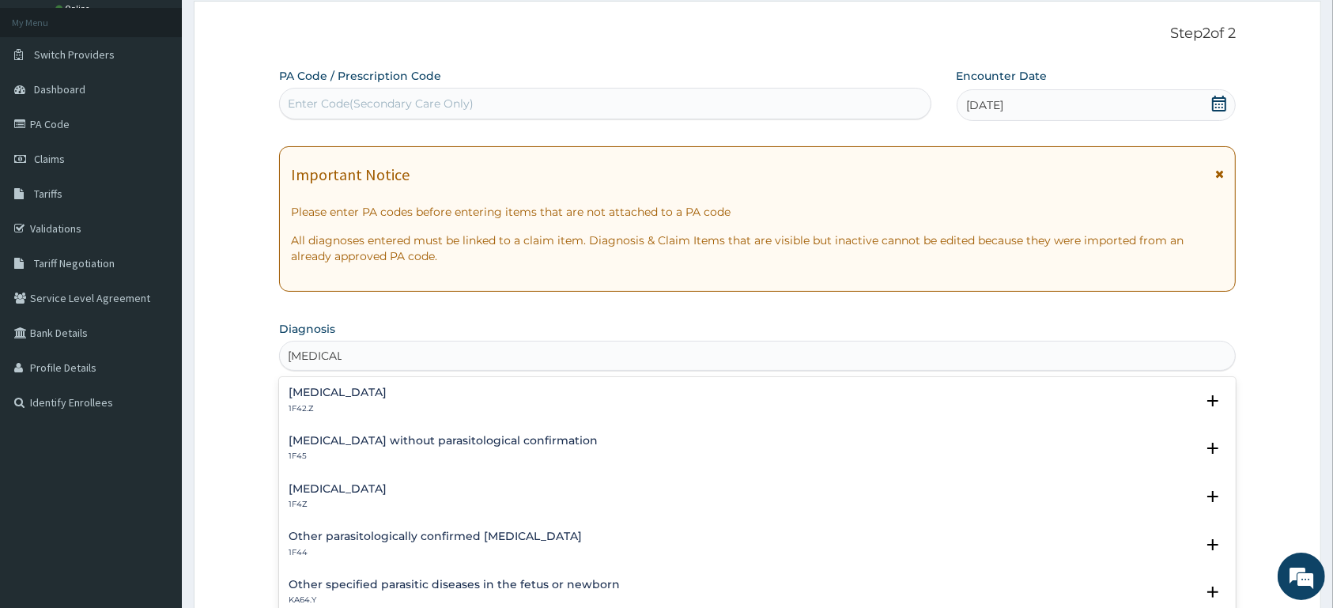
click at [368, 477] on div "Plasmodium malariae malaria without complication 1F42.Z Select Status Query Que…" at bounding box center [757, 495] width 956 height 237
click at [370, 485] on h4 "Malaria, unspecified" at bounding box center [338, 489] width 98 height 12
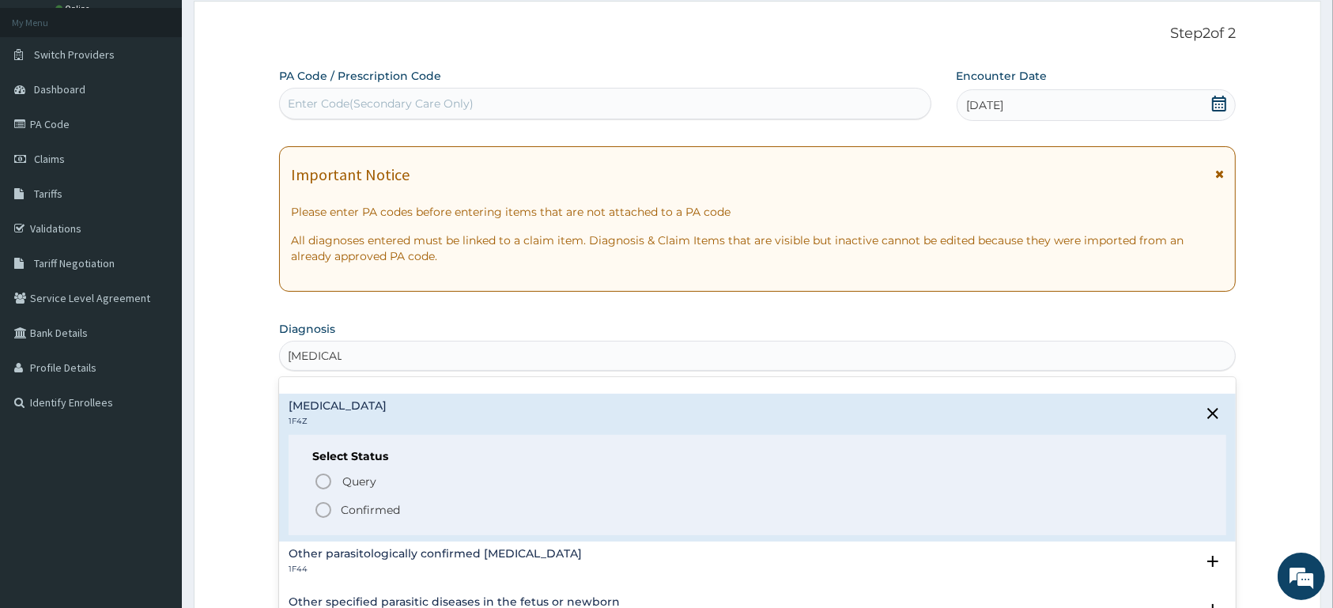
click at [379, 505] on p "Confirmed" at bounding box center [370, 510] width 59 height 16
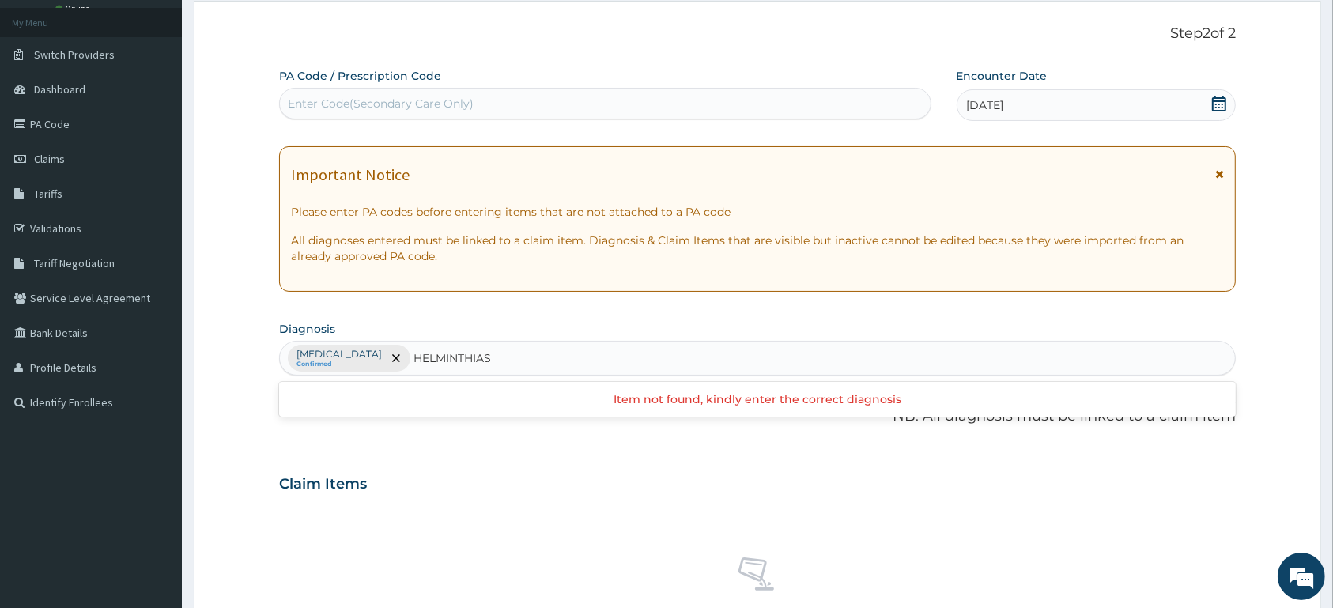
type input "HELMINTHIASI"
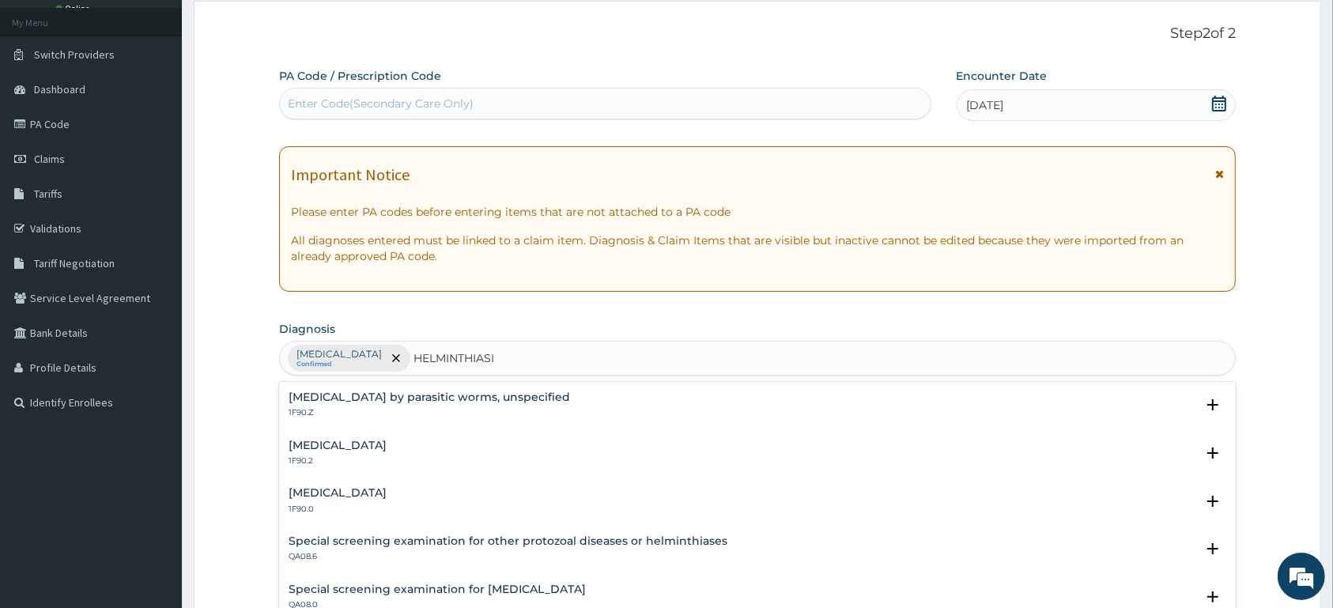
click at [406, 403] on h4 "Infestation by parasitic worms, unspecified" at bounding box center [429, 397] width 281 height 12
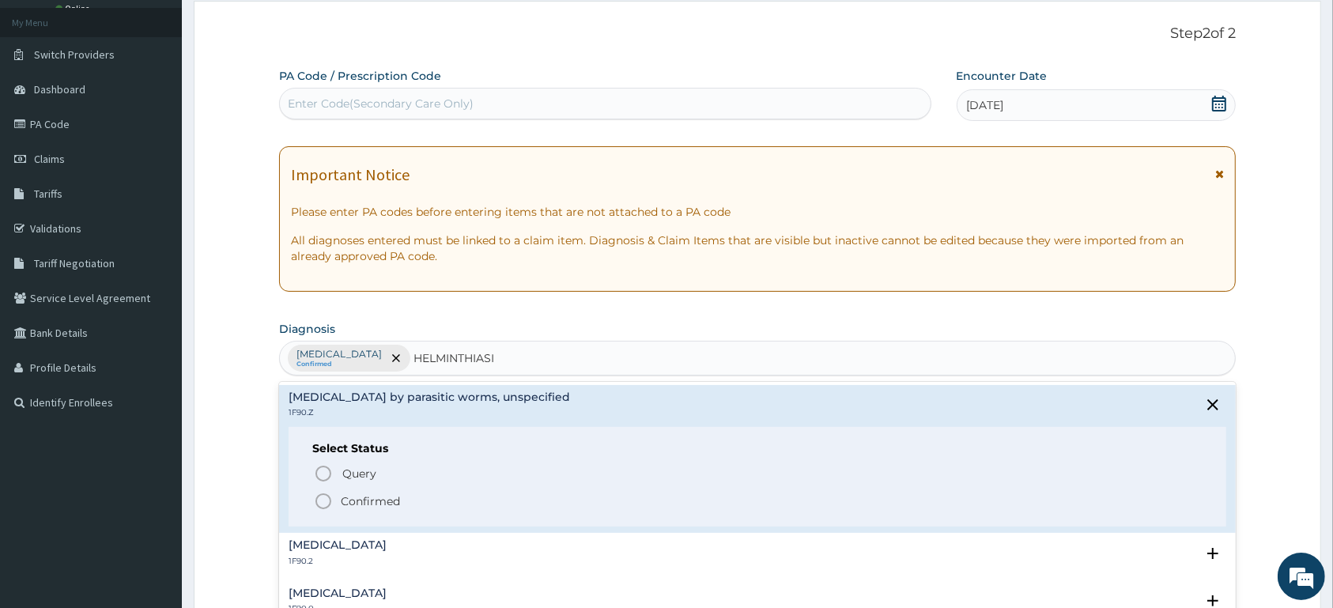
click at [405, 501] on span "Confirmed" at bounding box center [758, 501] width 888 height 19
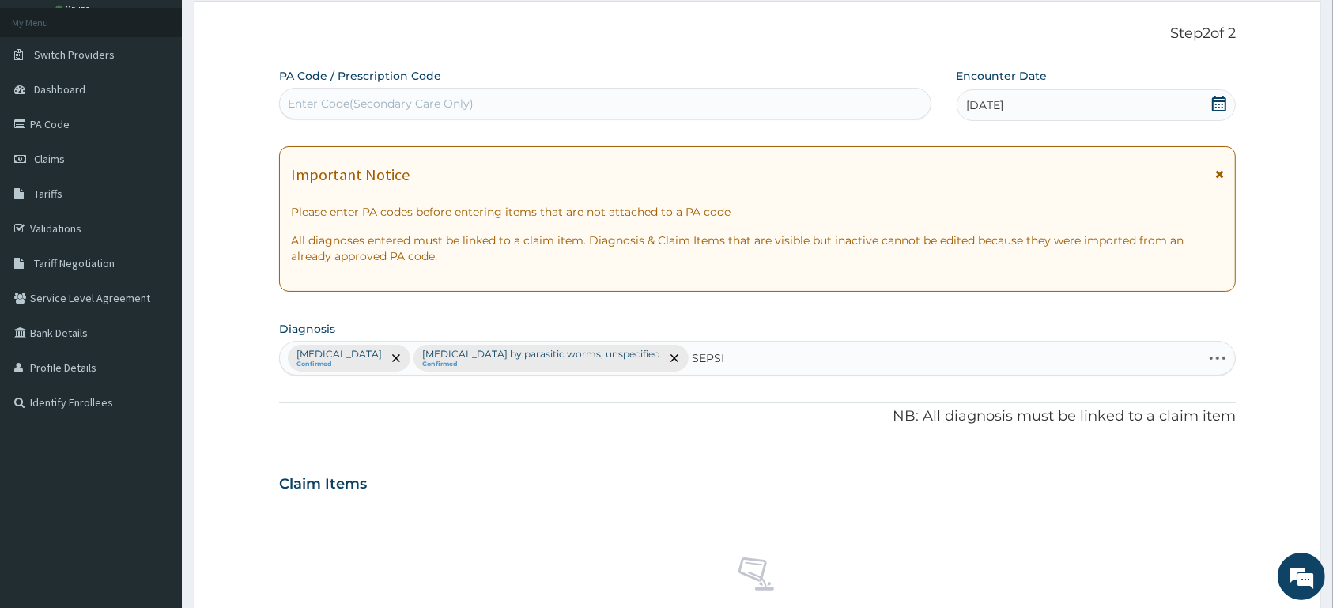
type input "SEPSIS"
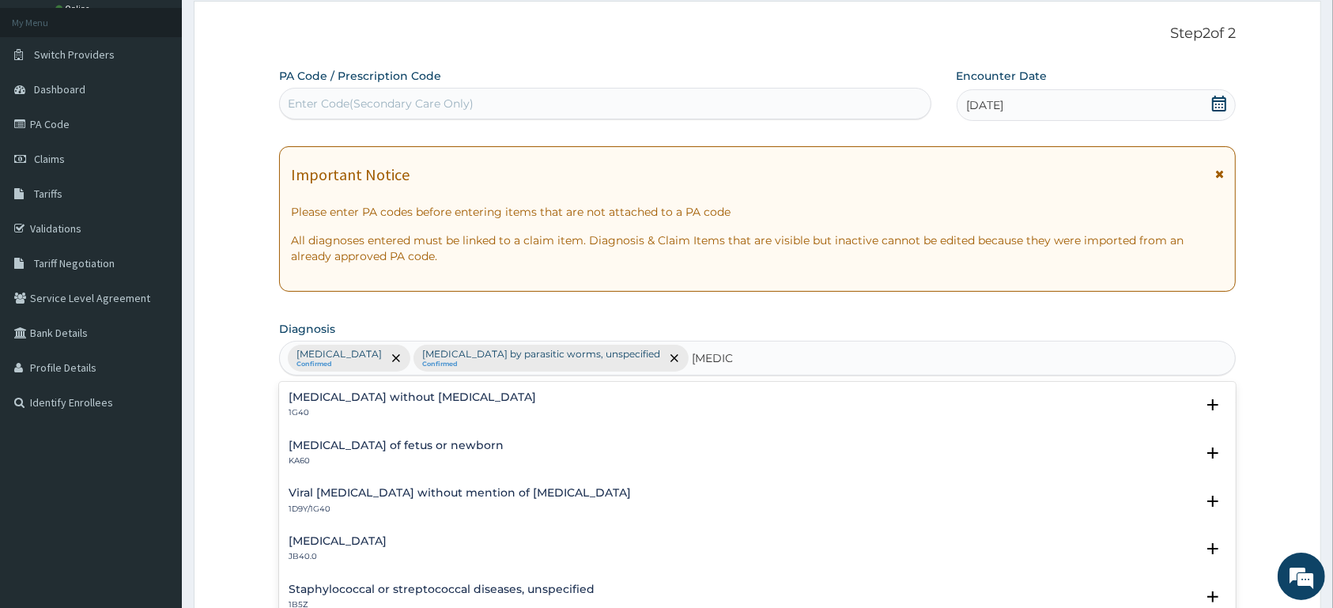
click at [375, 403] on h4 "Sepsis without septic shock" at bounding box center [412, 397] width 247 height 12
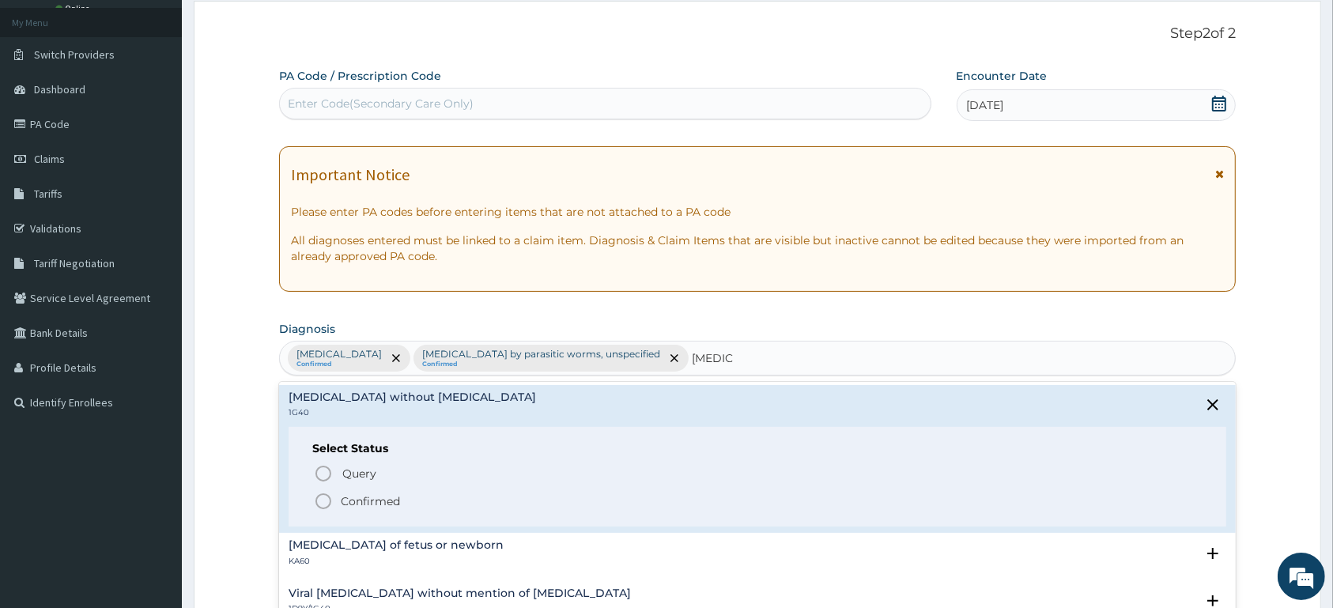
click at [388, 496] on p "Confirmed" at bounding box center [370, 501] width 59 height 16
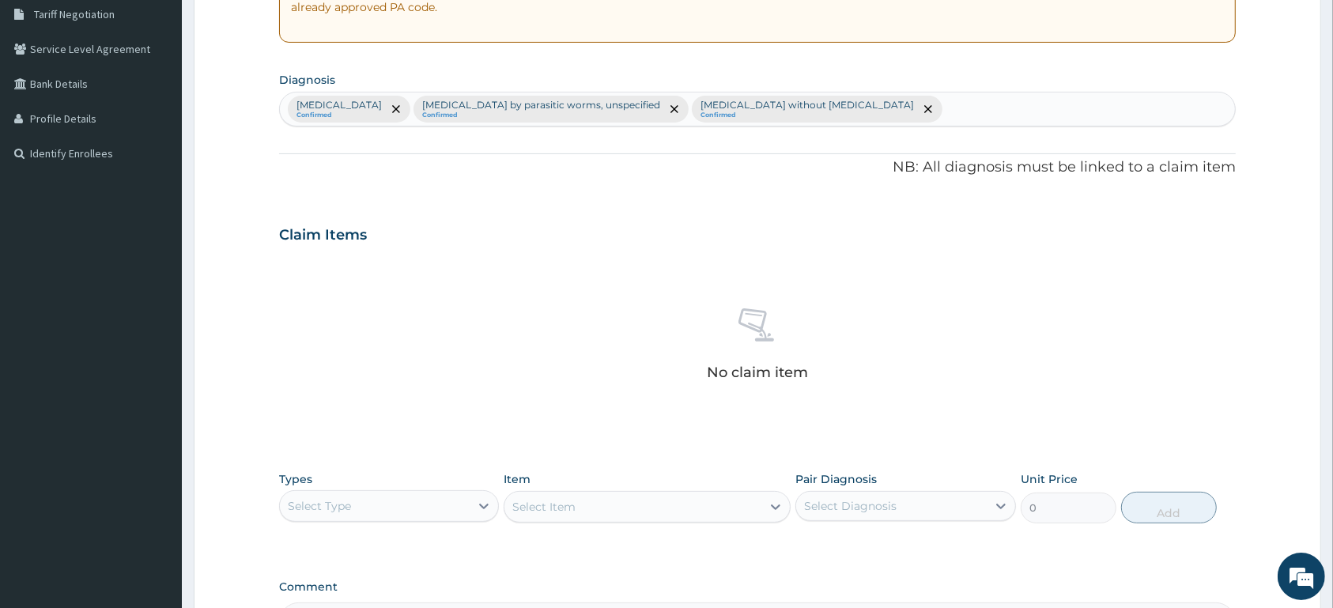
scroll to position [534, 0]
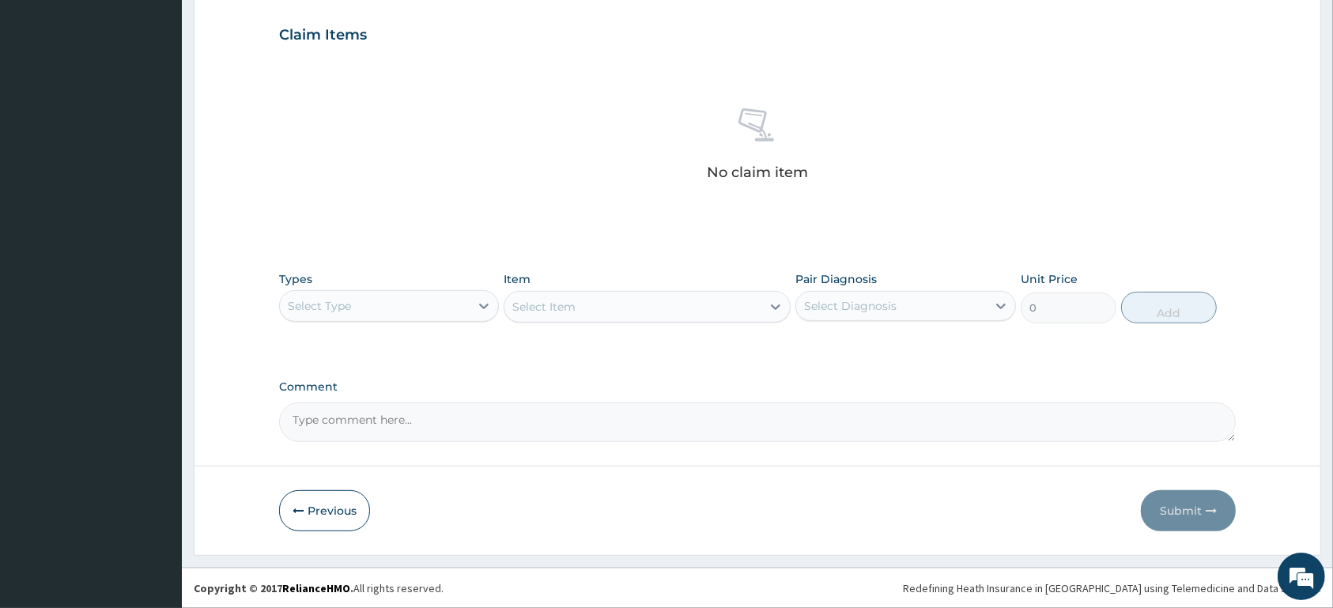
click at [459, 305] on div "Select Type" at bounding box center [375, 305] width 190 height 25
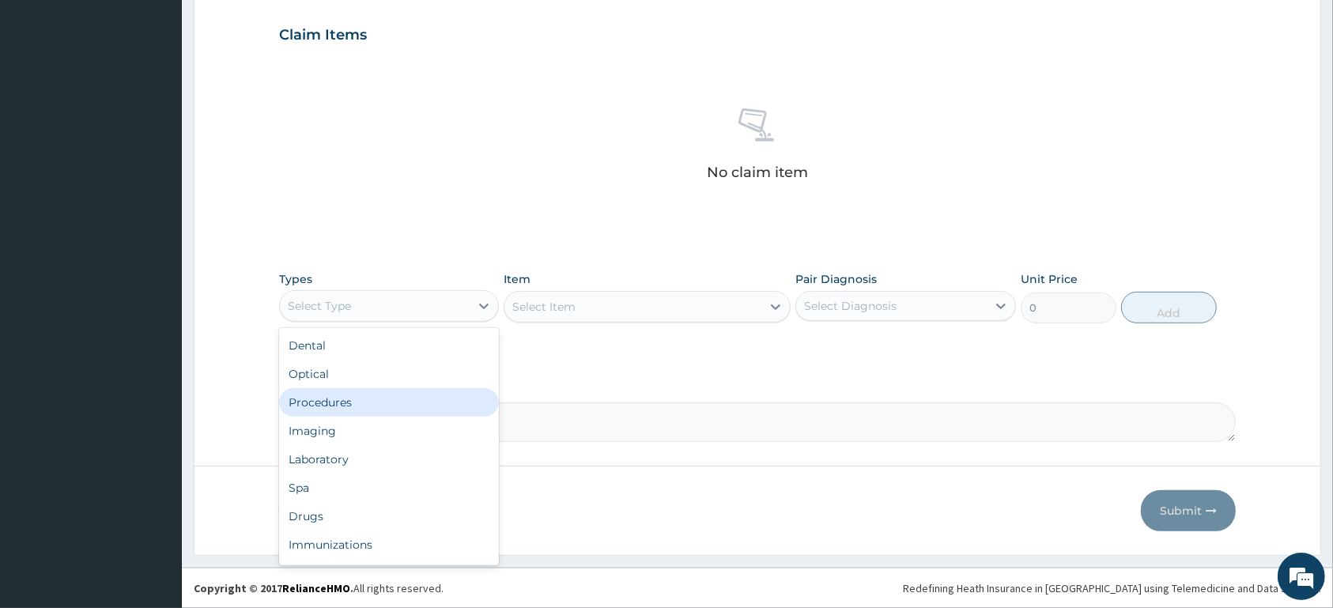
click at [432, 403] on div "Procedures" at bounding box center [389, 402] width 220 height 28
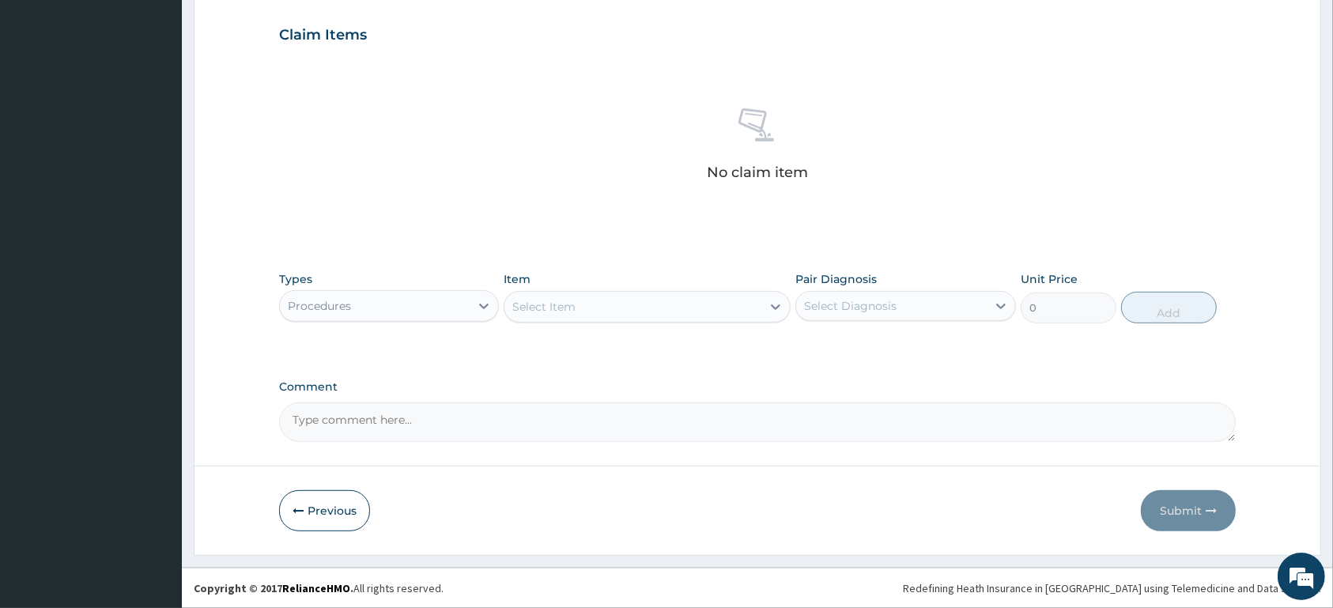
click at [722, 304] on div "Select Item" at bounding box center [632, 306] width 257 height 25
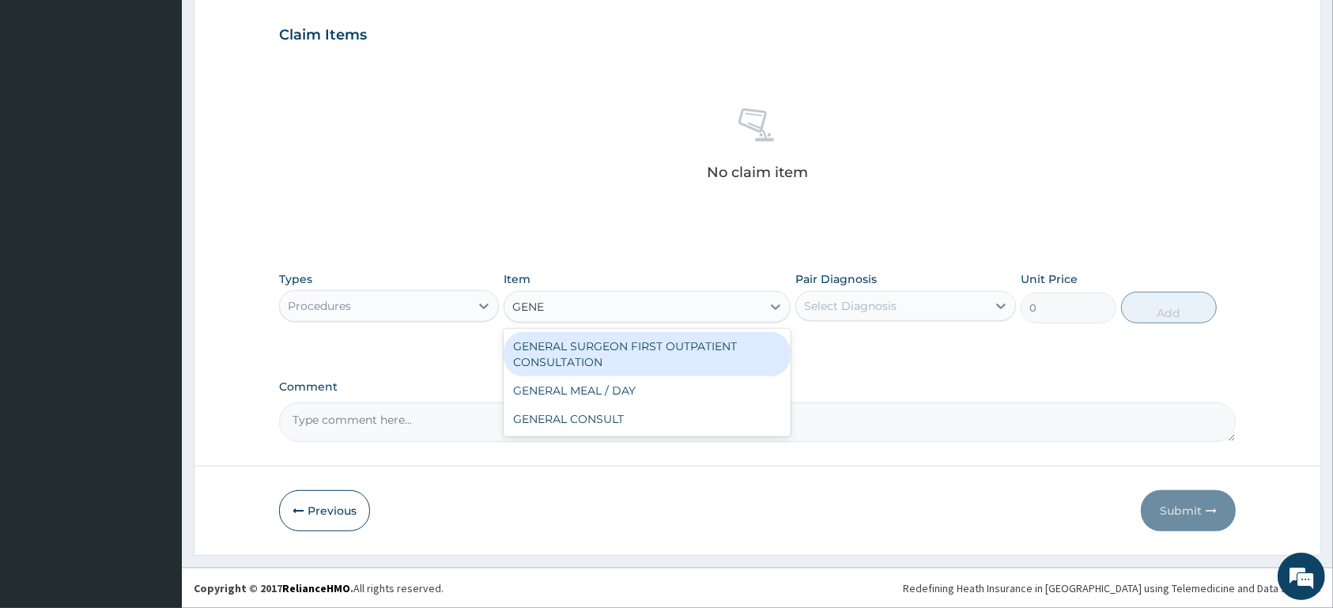
type input "GENER"
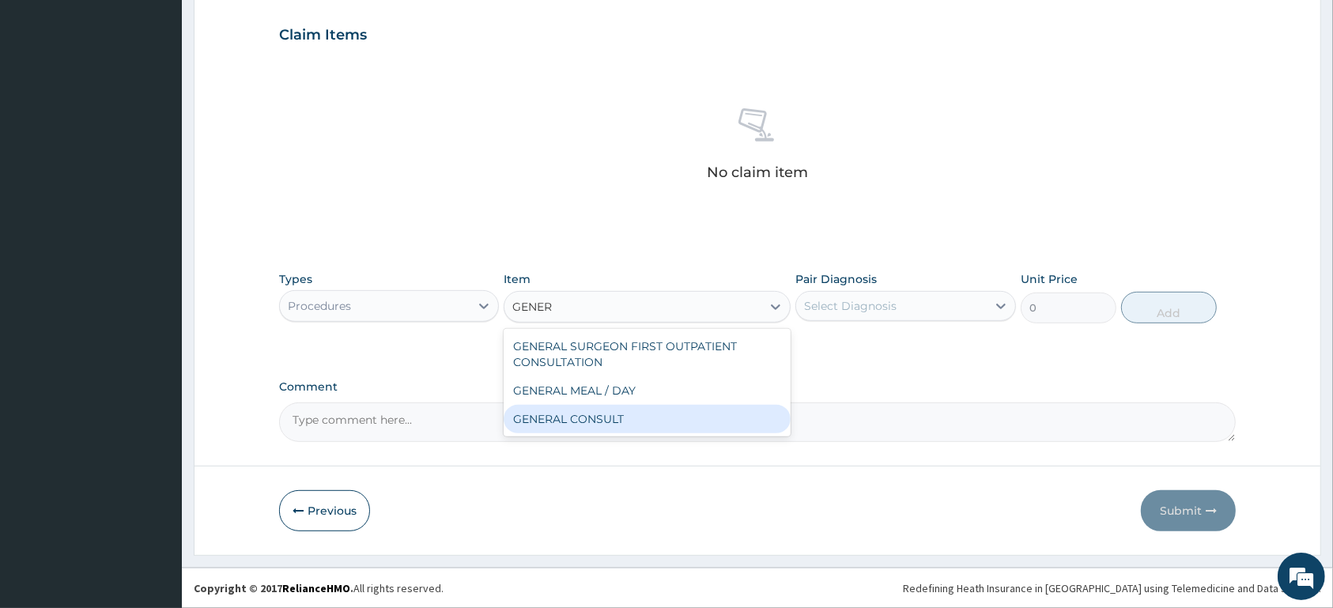
drag, startPoint x: 663, startPoint y: 421, endPoint x: 664, endPoint y: 411, distance: 10.3
click at [662, 422] on div "GENERAL CONSULT" at bounding box center [646, 419] width 287 height 28
type input "5000"
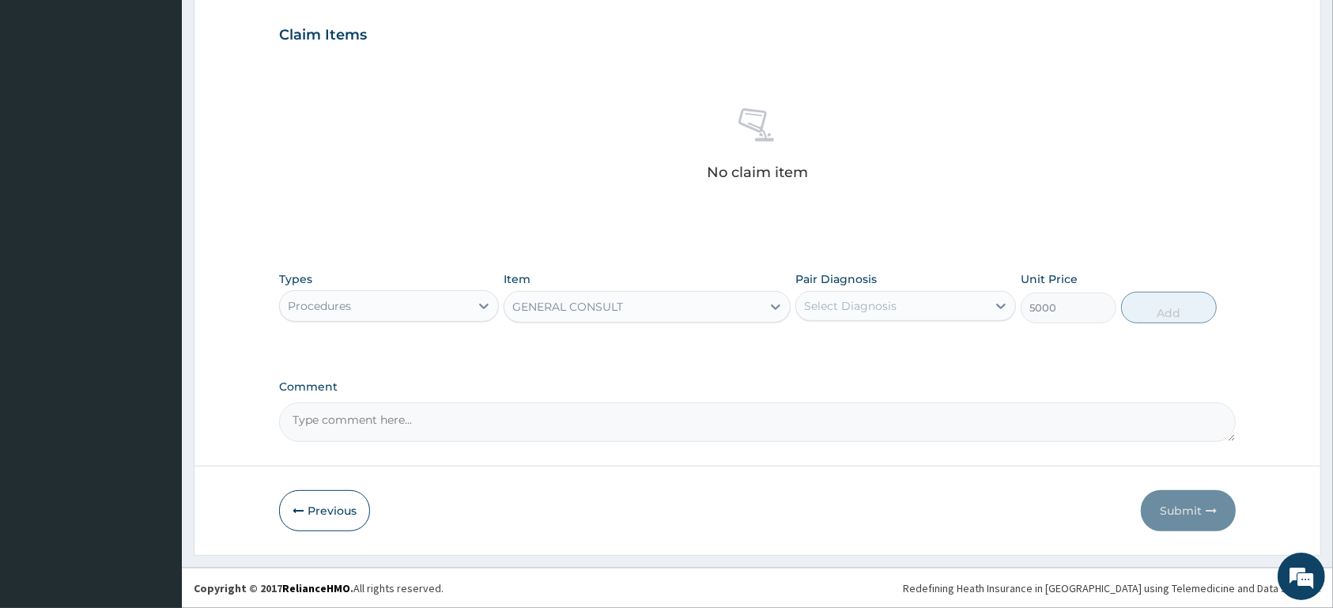
click at [857, 309] on div "Select Diagnosis" at bounding box center [850, 306] width 92 height 16
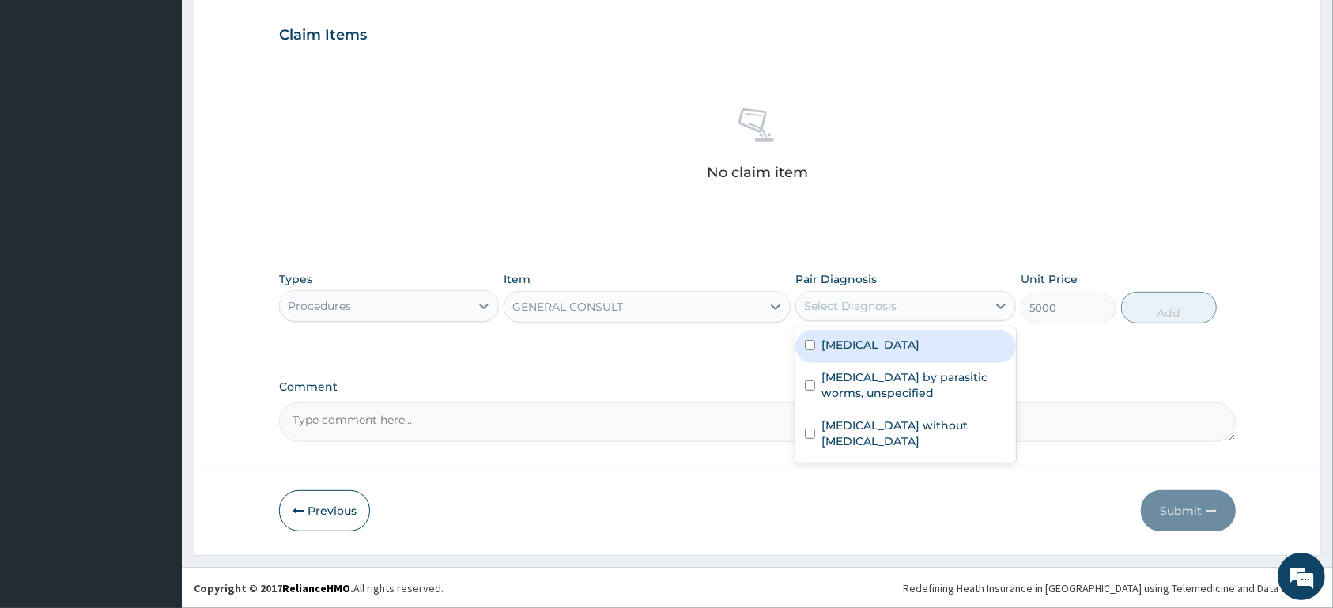
click at [845, 347] on label "Malaria, unspecified" at bounding box center [870, 345] width 98 height 16
checkbox input "true"
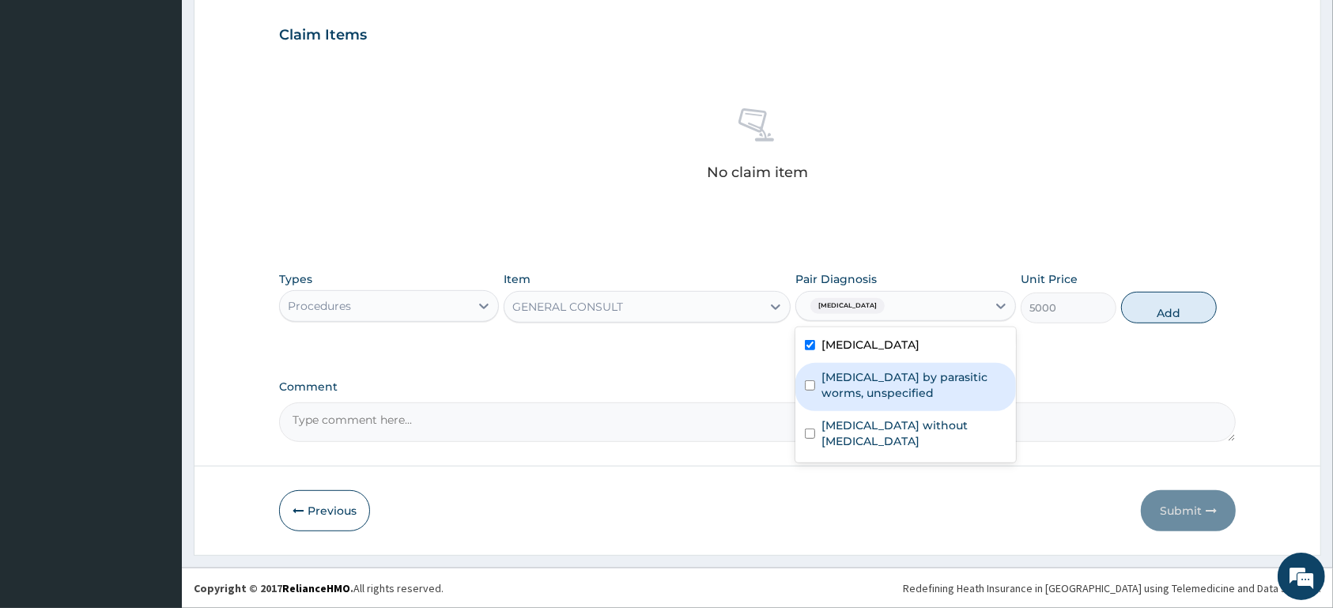
click at [845, 383] on label "Infestation by parasitic worms, unspecified" at bounding box center [913, 385] width 184 height 32
checkbox input "true"
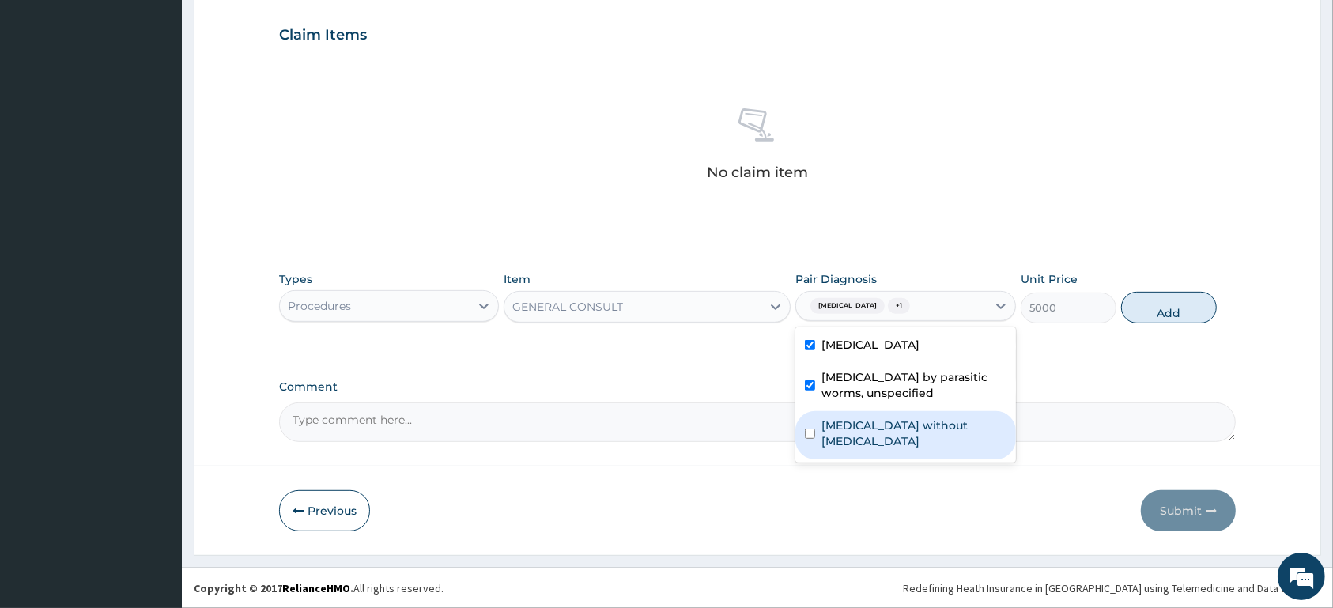
click at [838, 418] on label "Sepsis without septic shock" at bounding box center [913, 433] width 184 height 32
checkbox input "true"
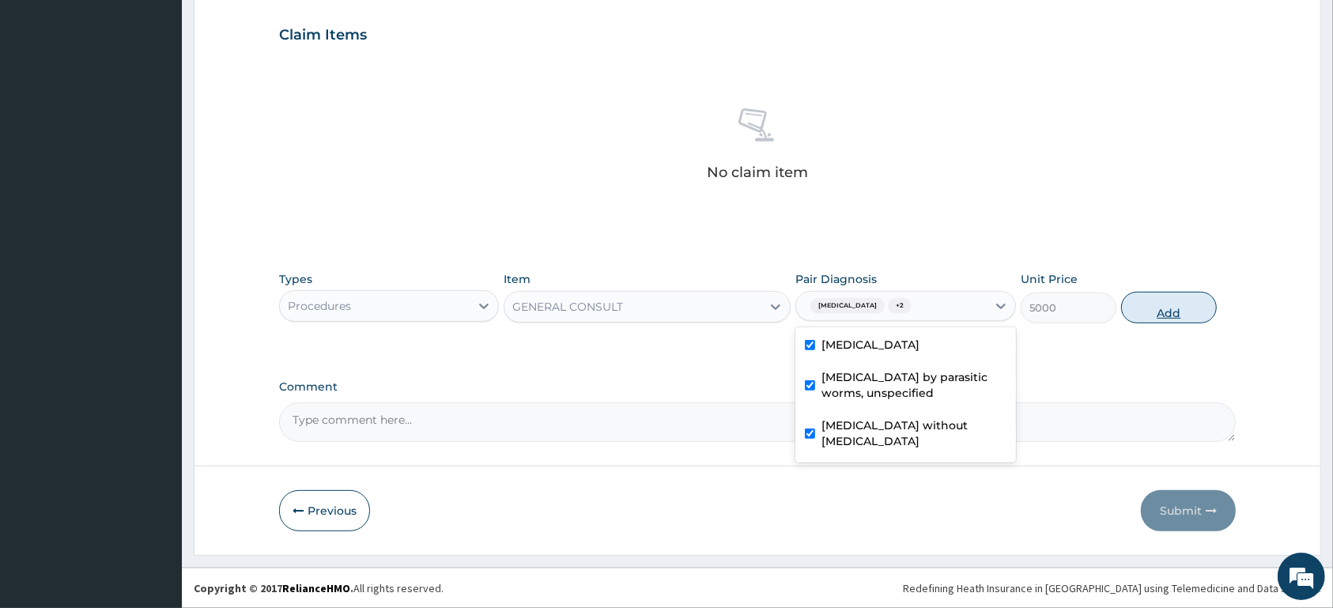
click at [1170, 313] on button "Add" at bounding box center [1169, 308] width 96 height 32
type input "0"
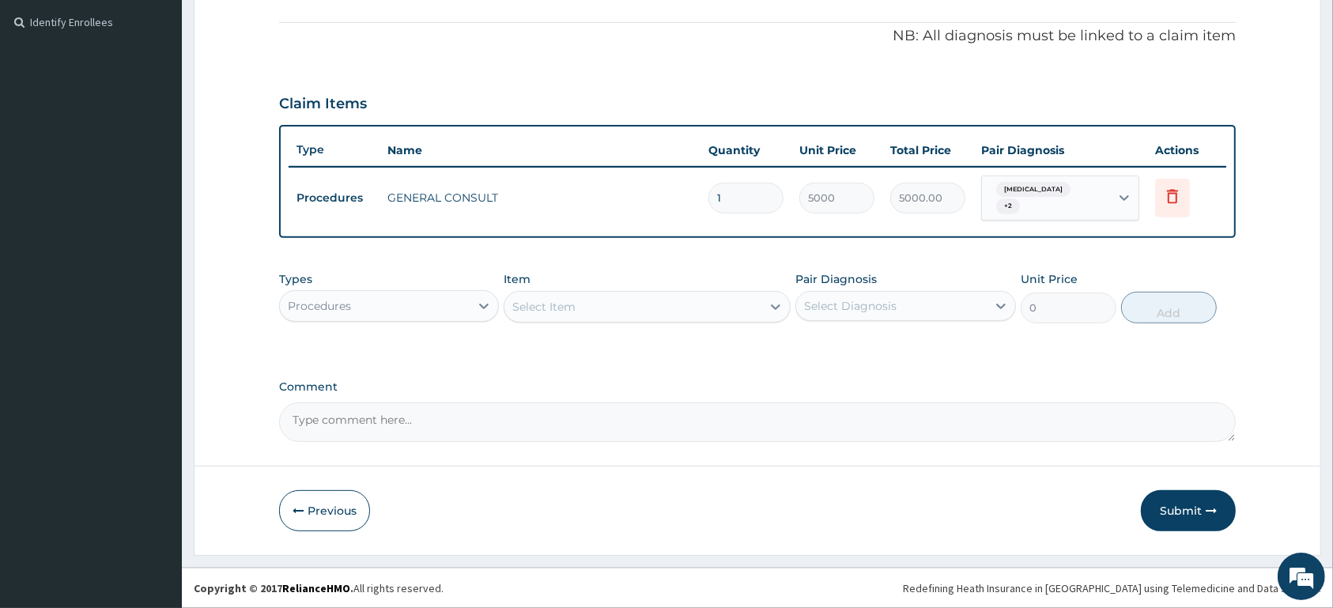
scroll to position [464, 0]
click at [422, 319] on div "Procedures" at bounding box center [389, 306] width 220 height 32
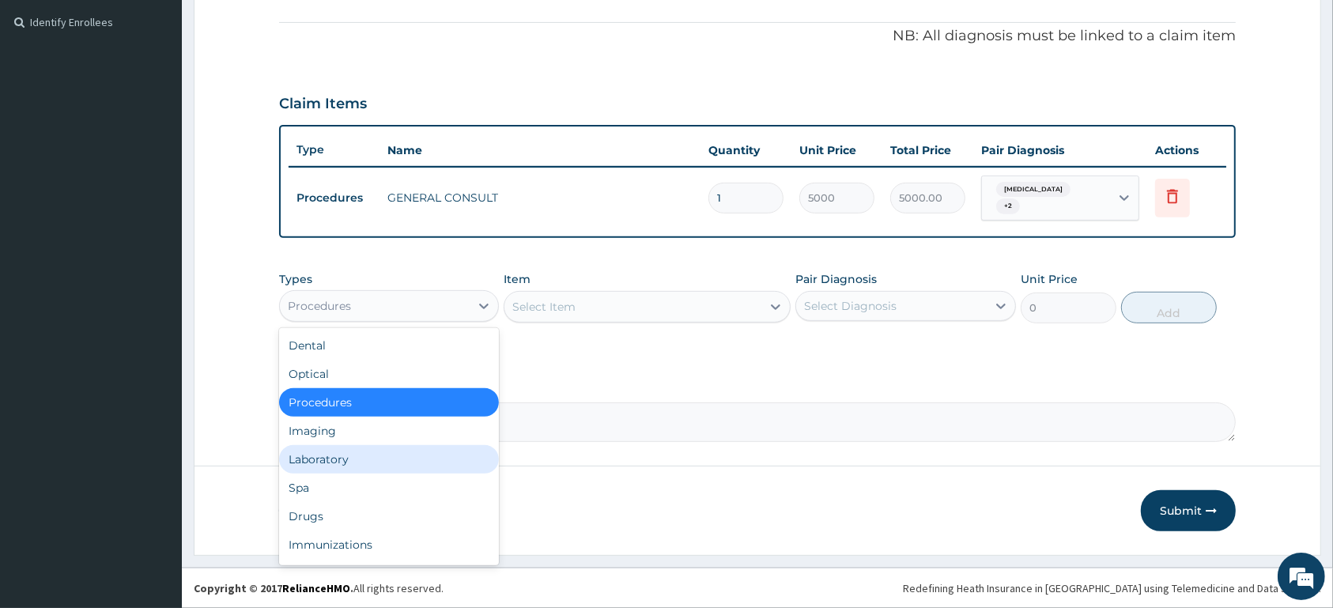
click at [445, 454] on div "Laboratory" at bounding box center [389, 459] width 220 height 28
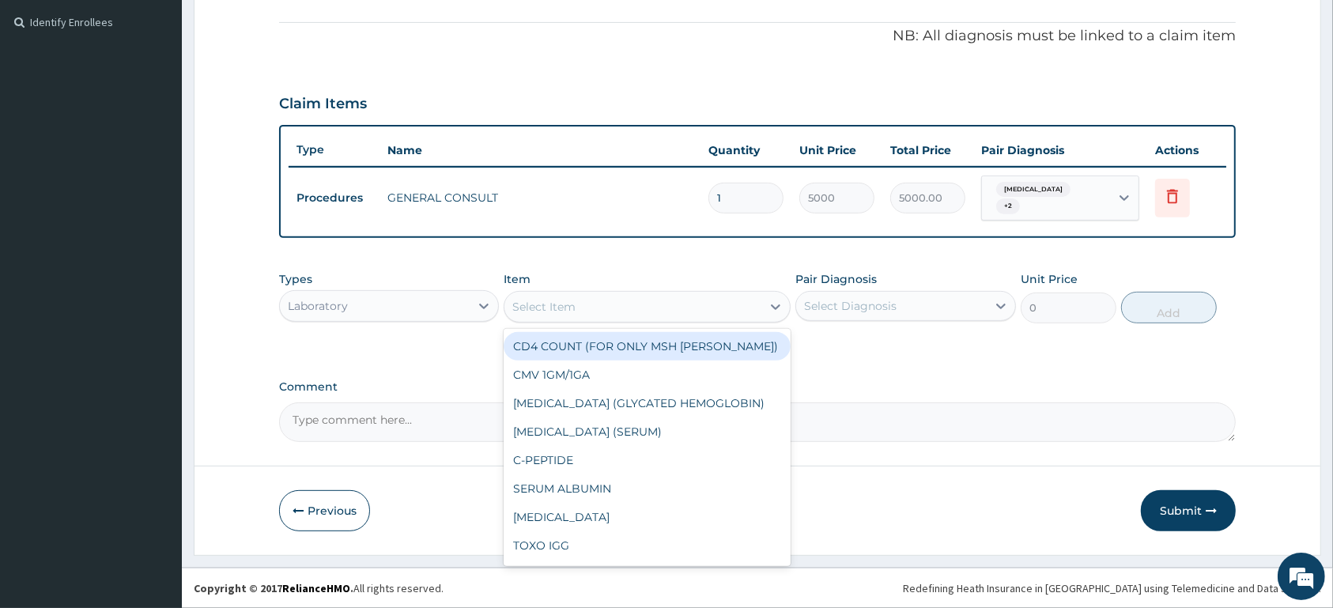
click at [570, 301] on div "Select Item" at bounding box center [543, 307] width 63 height 16
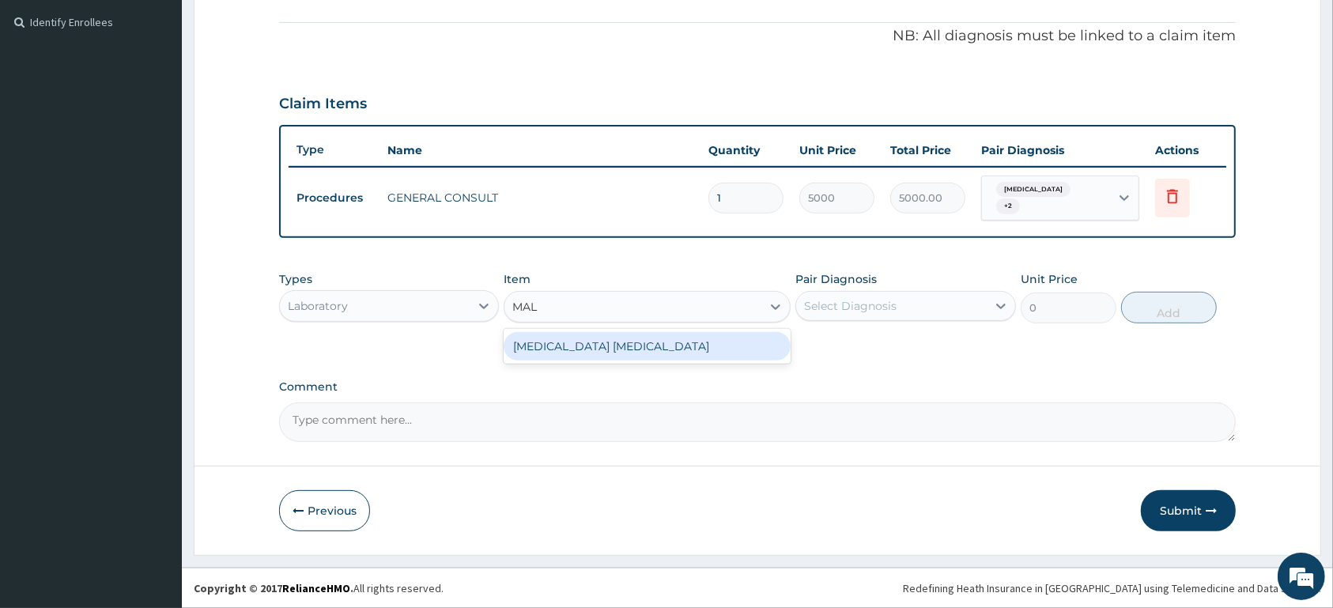
type input "MALA"
click at [584, 350] on div "MALARIA PARASITE" at bounding box center [646, 346] width 287 height 28
type input "1500"
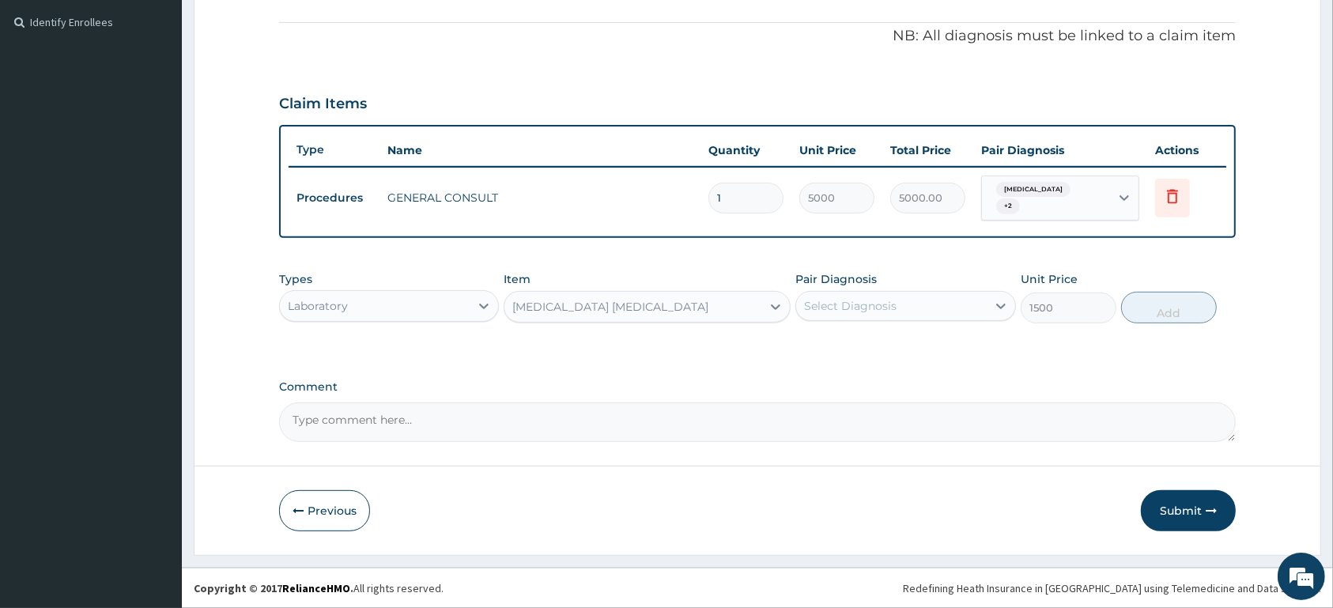
click at [864, 307] on div "Select Diagnosis" at bounding box center [850, 306] width 92 height 16
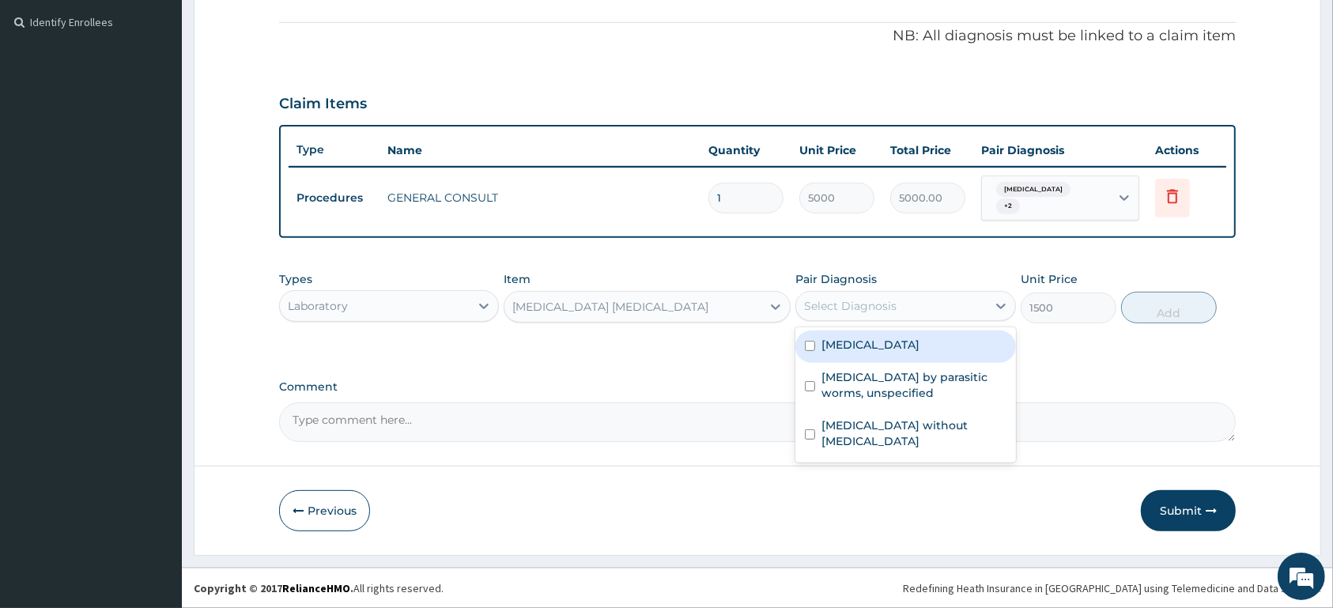
click at [868, 345] on label "Malaria, unspecified" at bounding box center [870, 345] width 98 height 16
checkbox input "true"
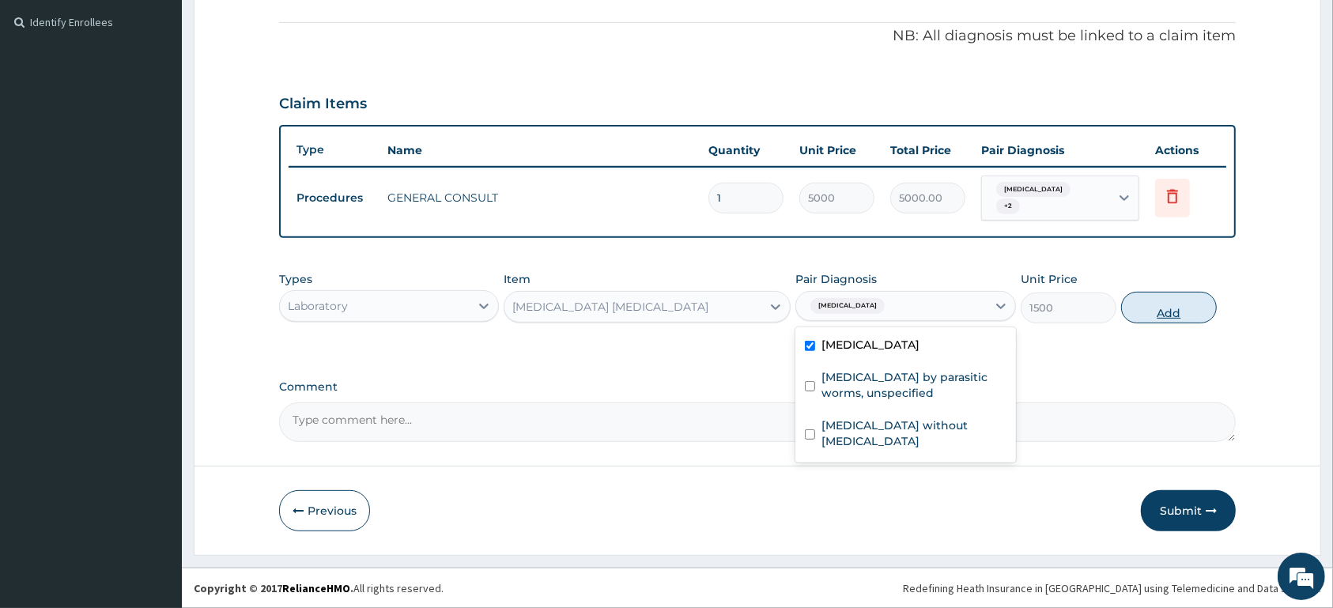
click at [1148, 304] on button "Add" at bounding box center [1169, 308] width 96 height 32
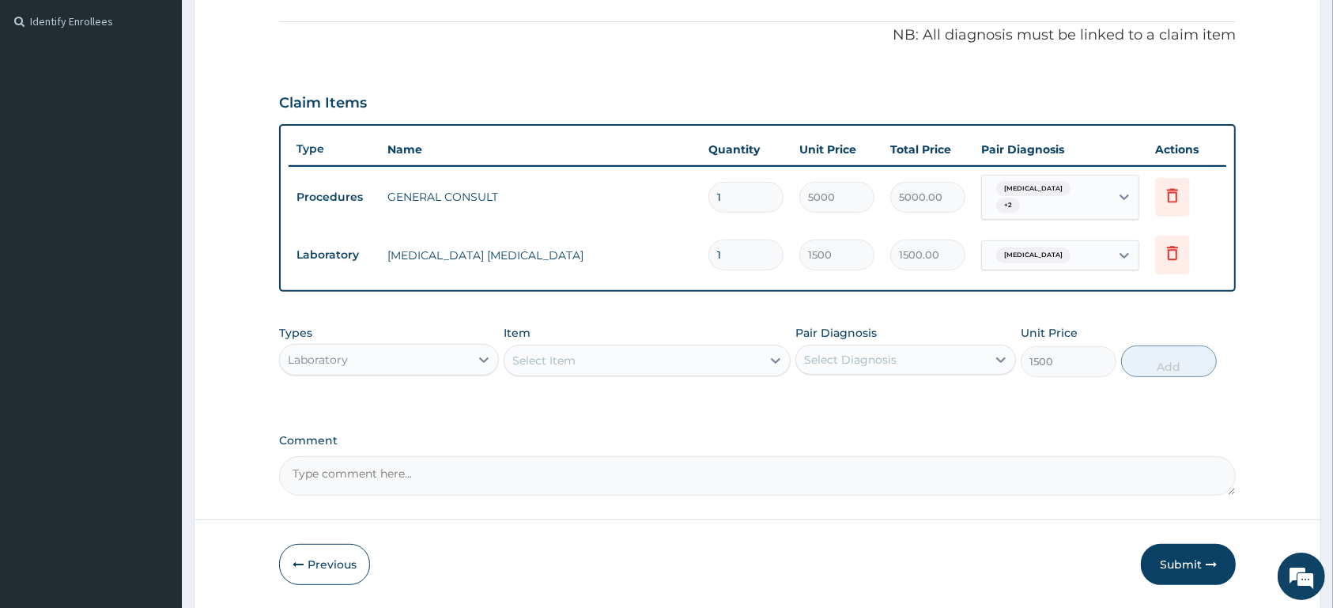
type input "0"
click at [1091, 198] on div "Malaria, unspecified + 2" at bounding box center [1043, 198] width 107 height 38
click at [1088, 197] on div "Malaria, unspecified + 2" at bounding box center [1043, 198] width 107 height 38
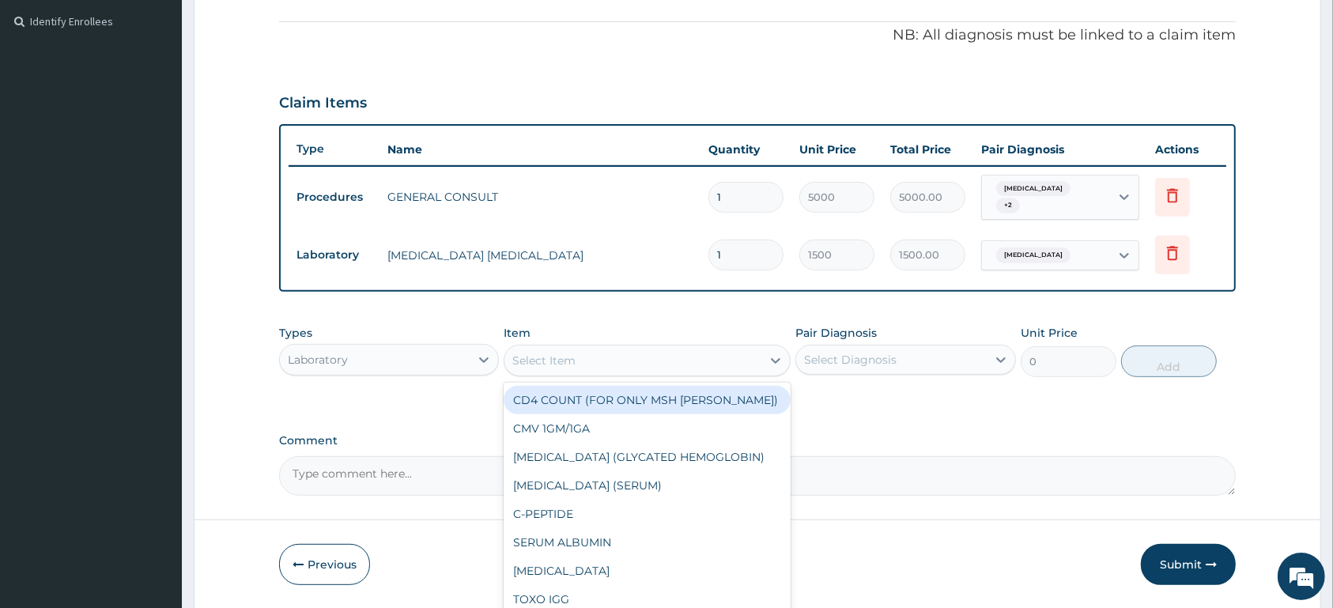
click at [558, 360] on div "Select Item" at bounding box center [543, 361] width 63 height 16
type input "FB"
click at [558, 358] on div "Select Item FB" at bounding box center [632, 360] width 257 height 25
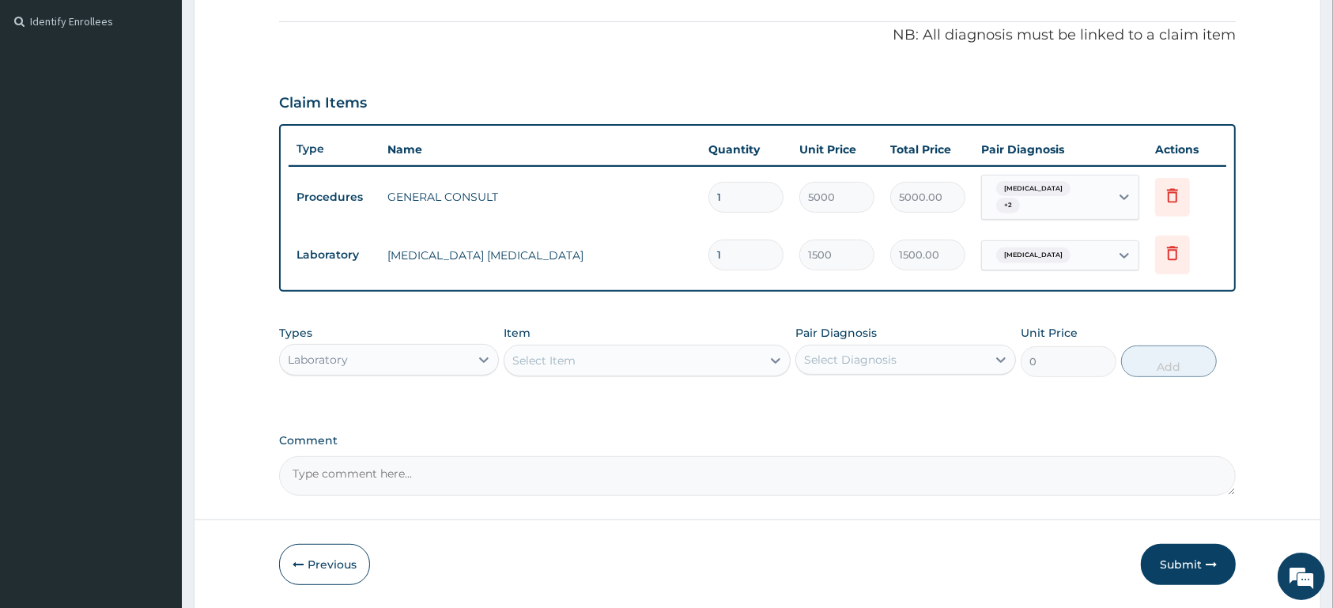
click at [588, 354] on div "Select Item" at bounding box center [632, 360] width 257 height 25
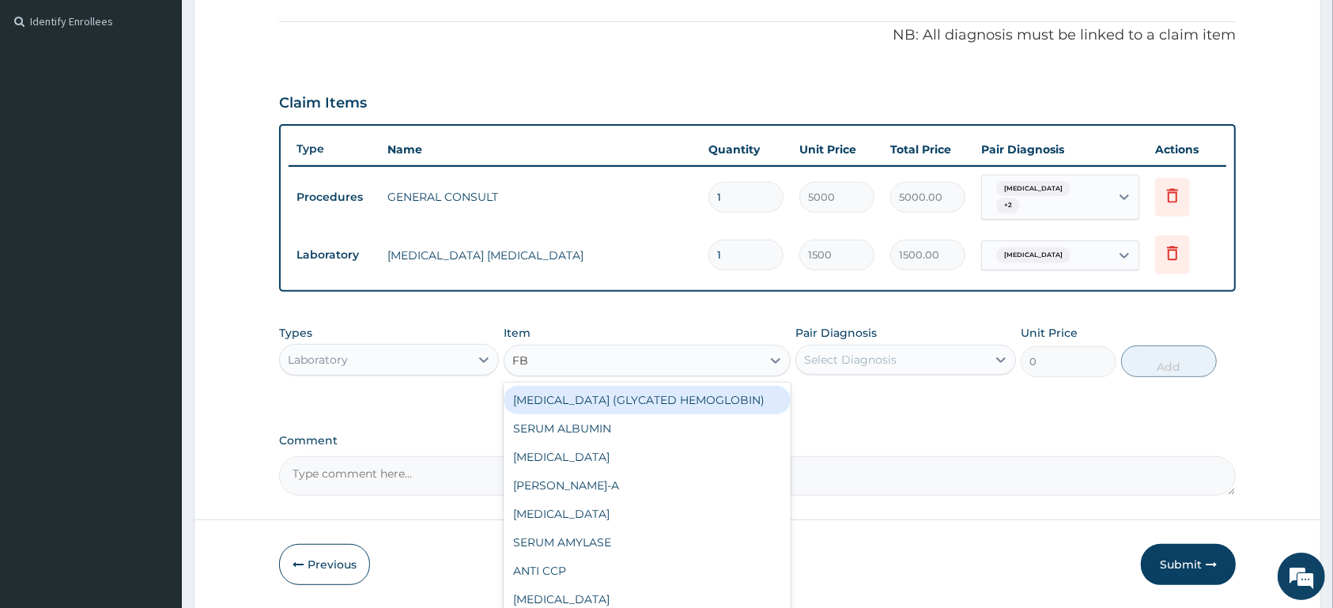
type input "FBC"
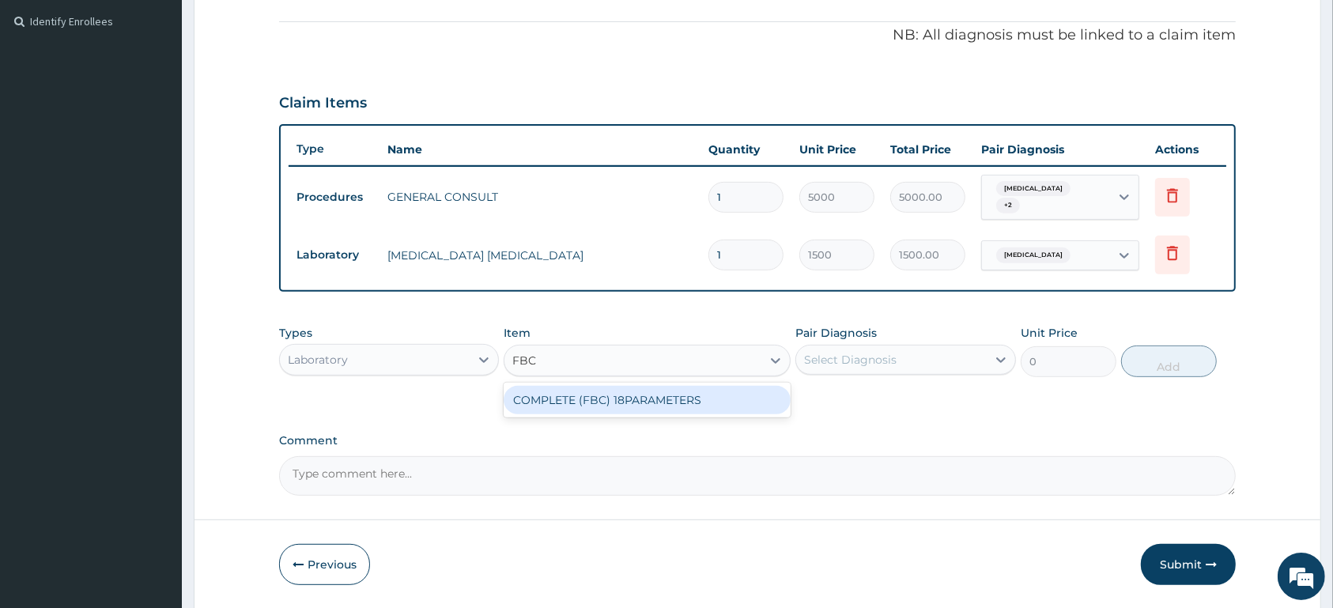
click at [617, 410] on div "COMPLETE (FBC) 18PARAMETERS" at bounding box center [646, 400] width 287 height 28
type input "4000"
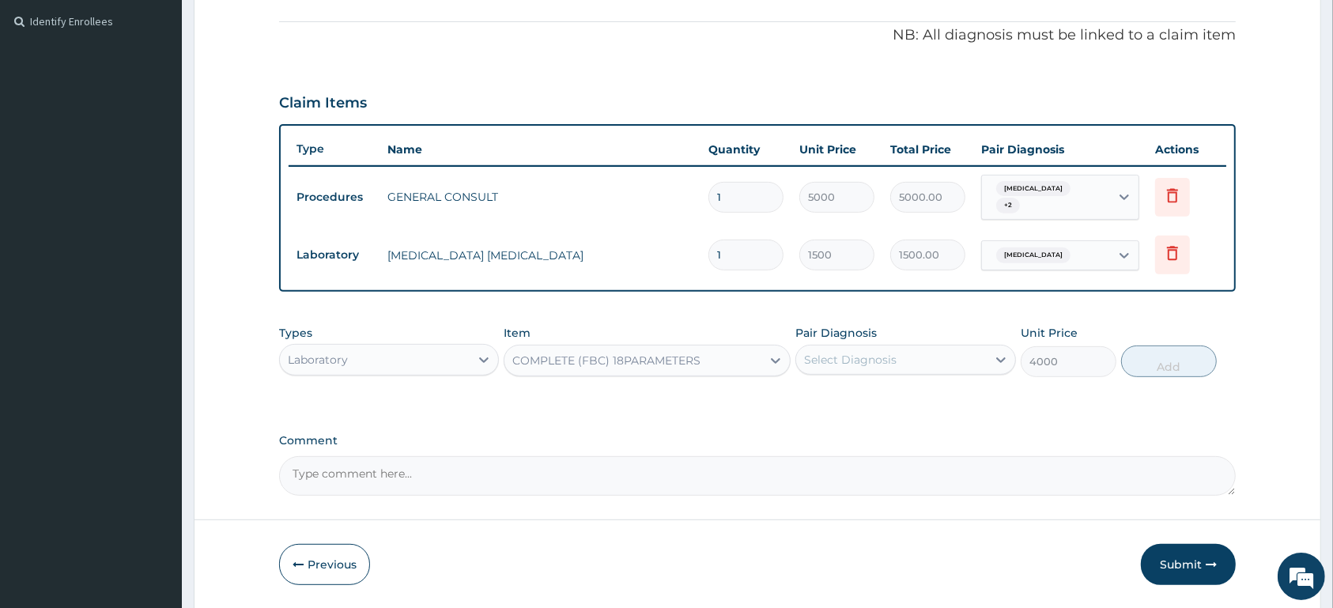
click at [872, 354] on div "Select Diagnosis" at bounding box center [850, 360] width 92 height 16
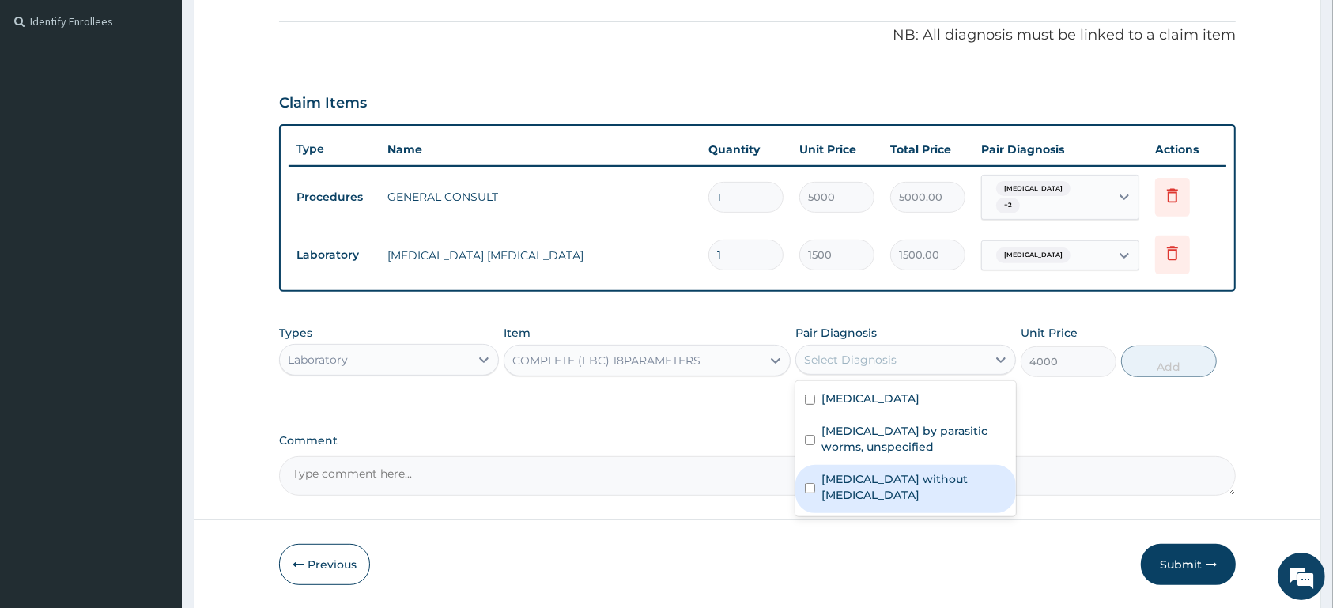
click at [870, 485] on label "Sepsis without septic shock" at bounding box center [913, 487] width 184 height 32
checkbox input "true"
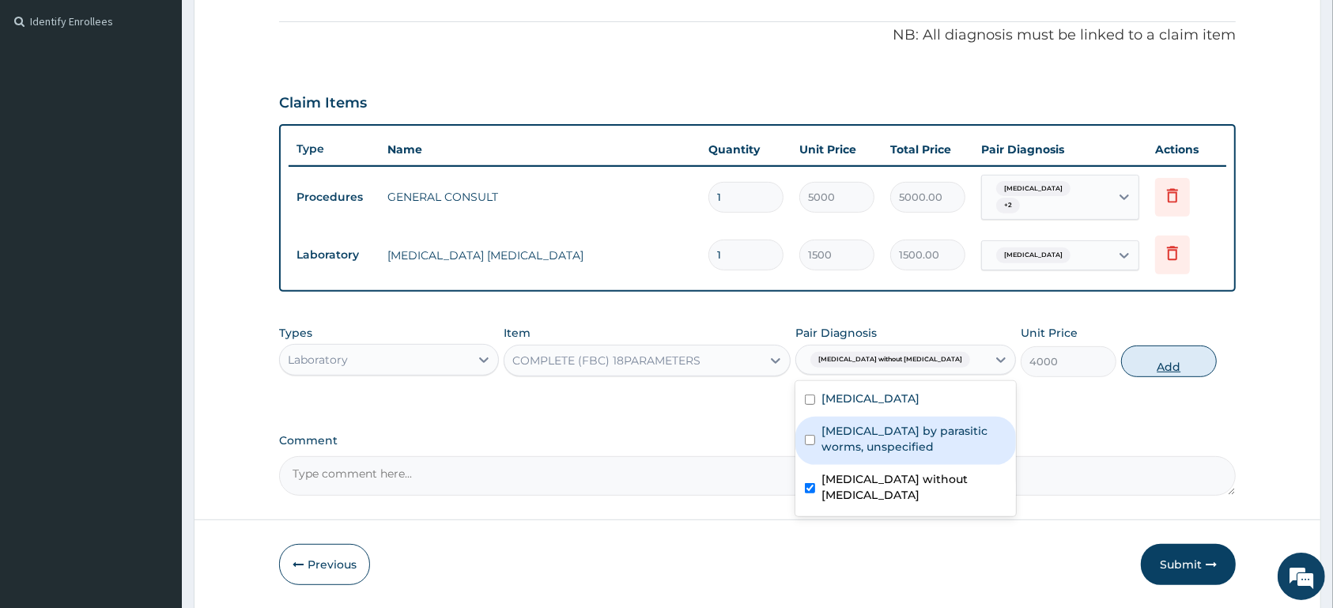
click at [1146, 358] on button "Add" at bounding box center [1169, 361] width 96 height 32
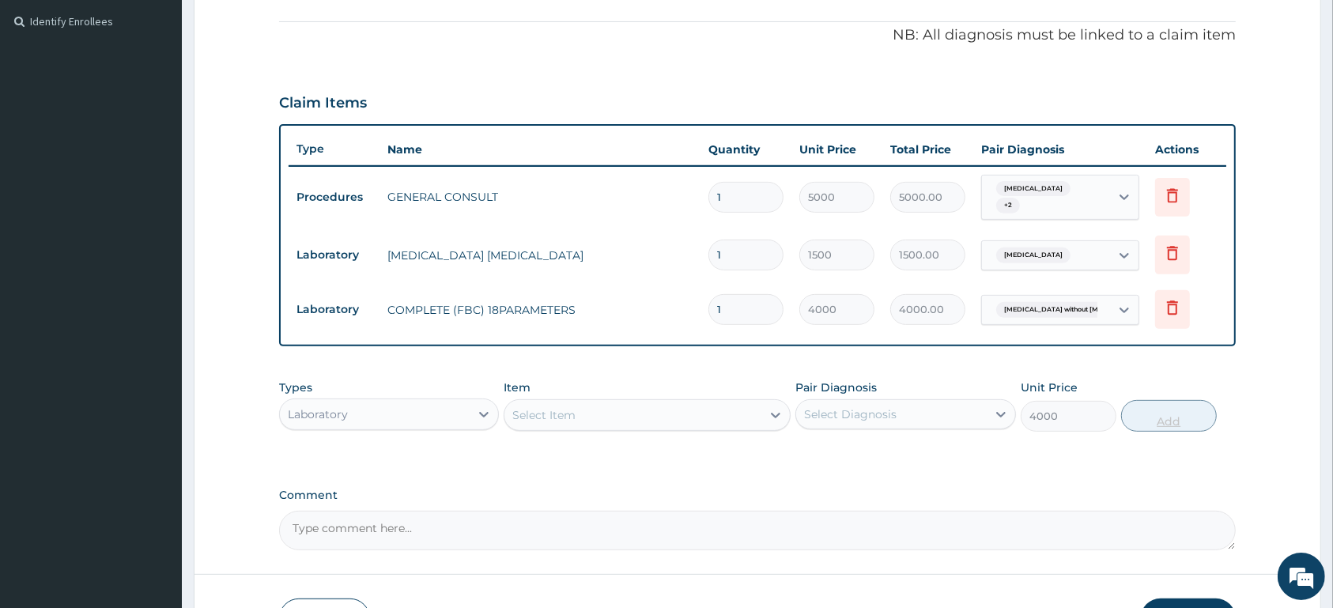
type input "0"
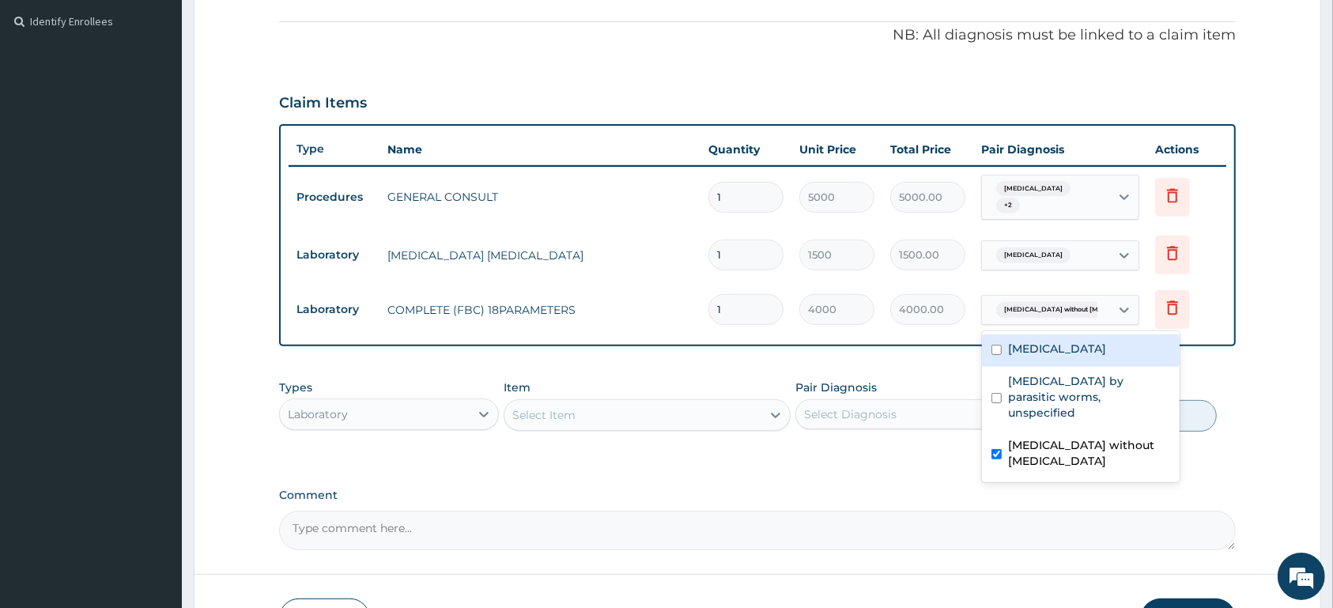
click at [1075, 311] on span "Sepsis without septic shock" at bounding box center [1076, 310] width 160 height 16
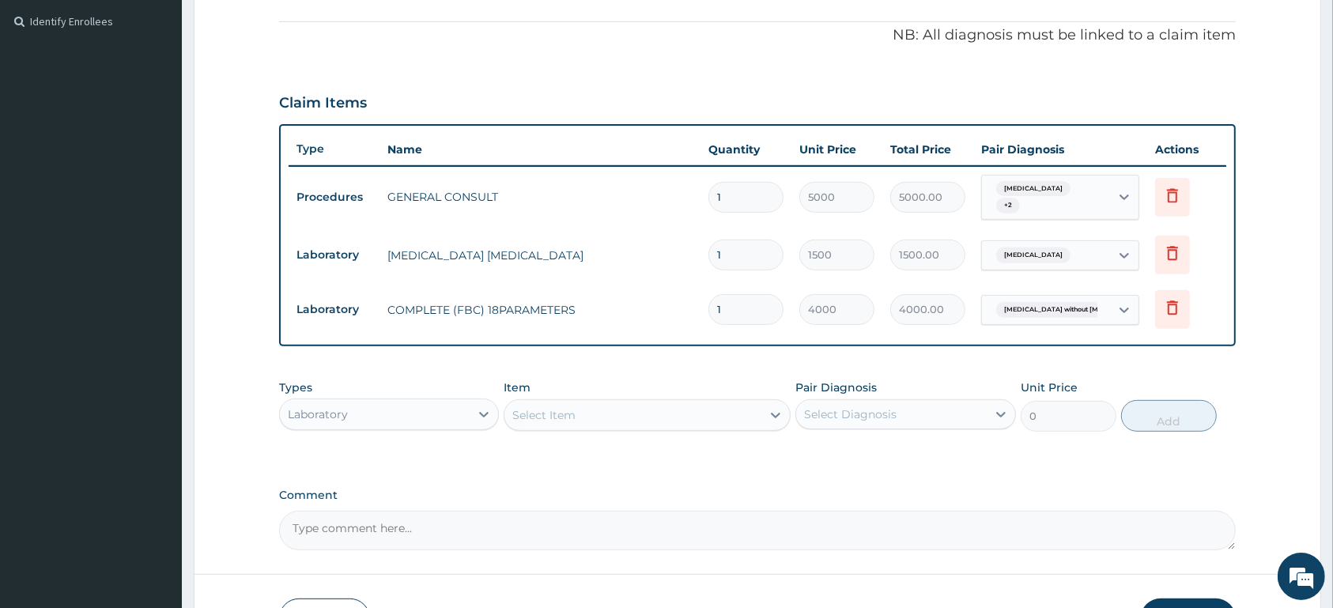
click at [1075, 307] on span "Sepsis without septic shock" at bounding box center [1076, 310] width 160 height 16
click at [453, 417] on div "Laboratory" at bounding box center [375, 414] width 190 height 25
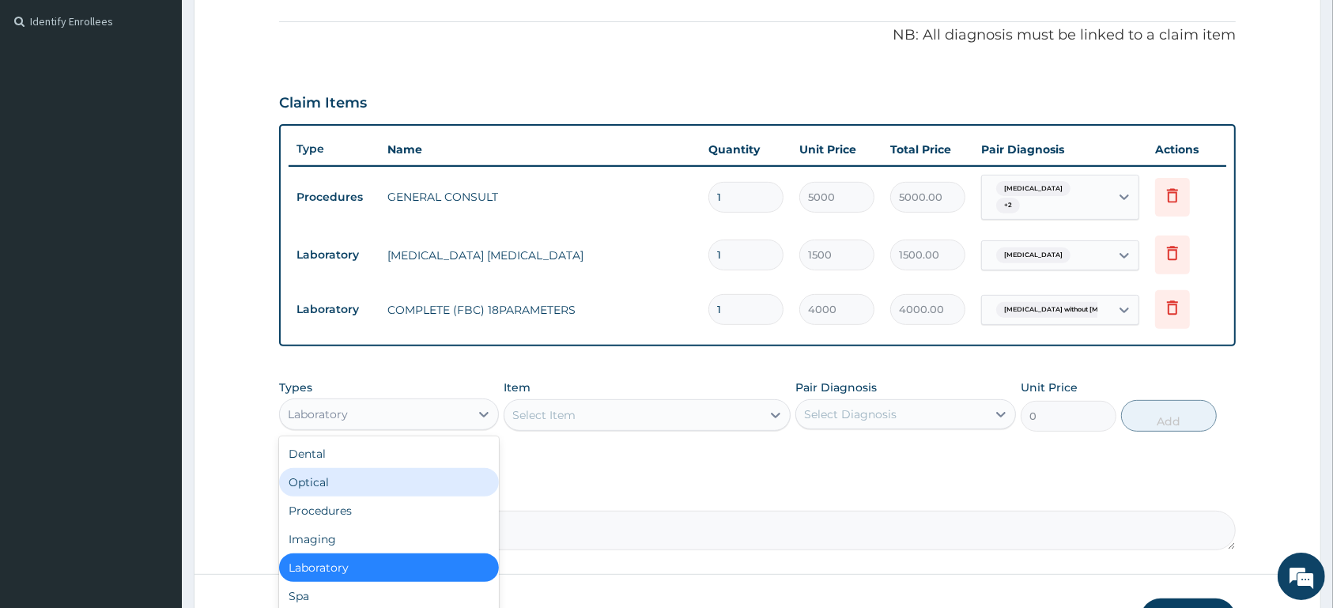
scroll to position [53, 0]
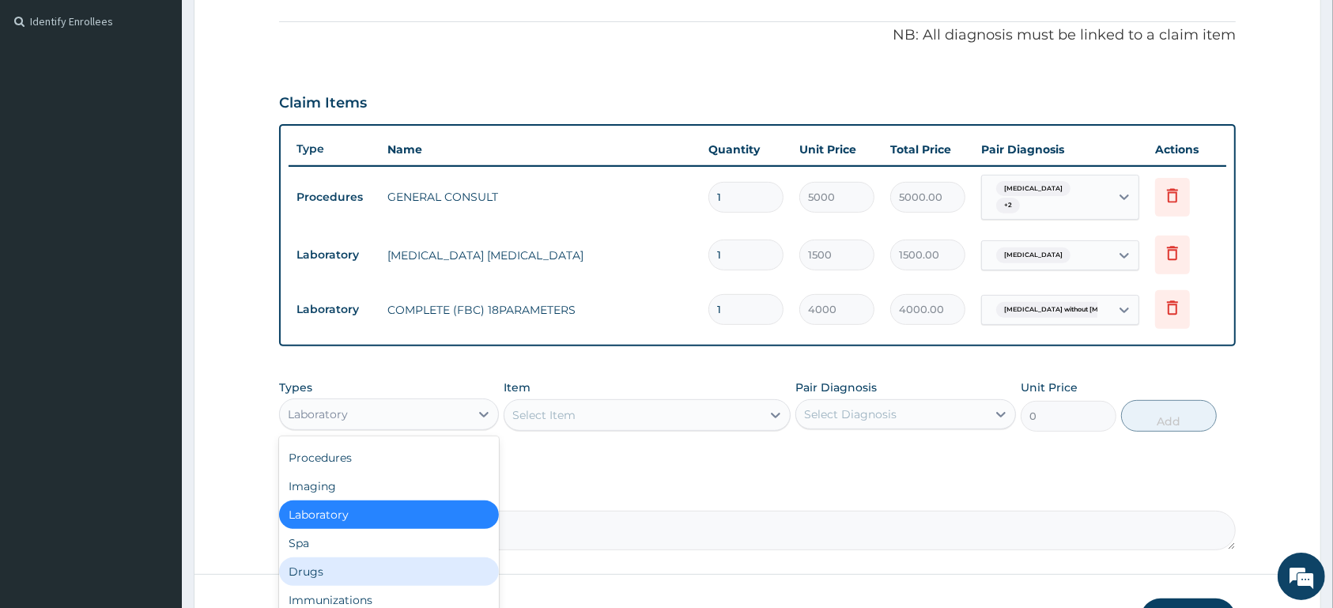
click at [351, 565] on div "Drugs" at bounding box center [389, 571] width 220 height 28
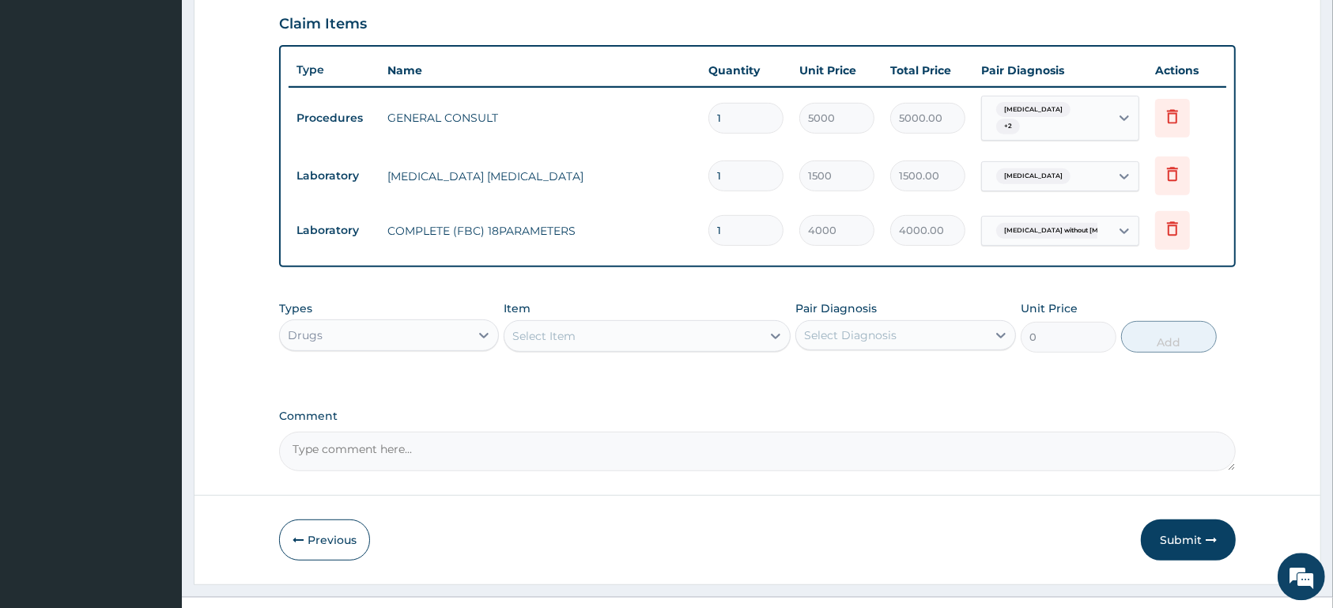
scroll to position [573, 0]
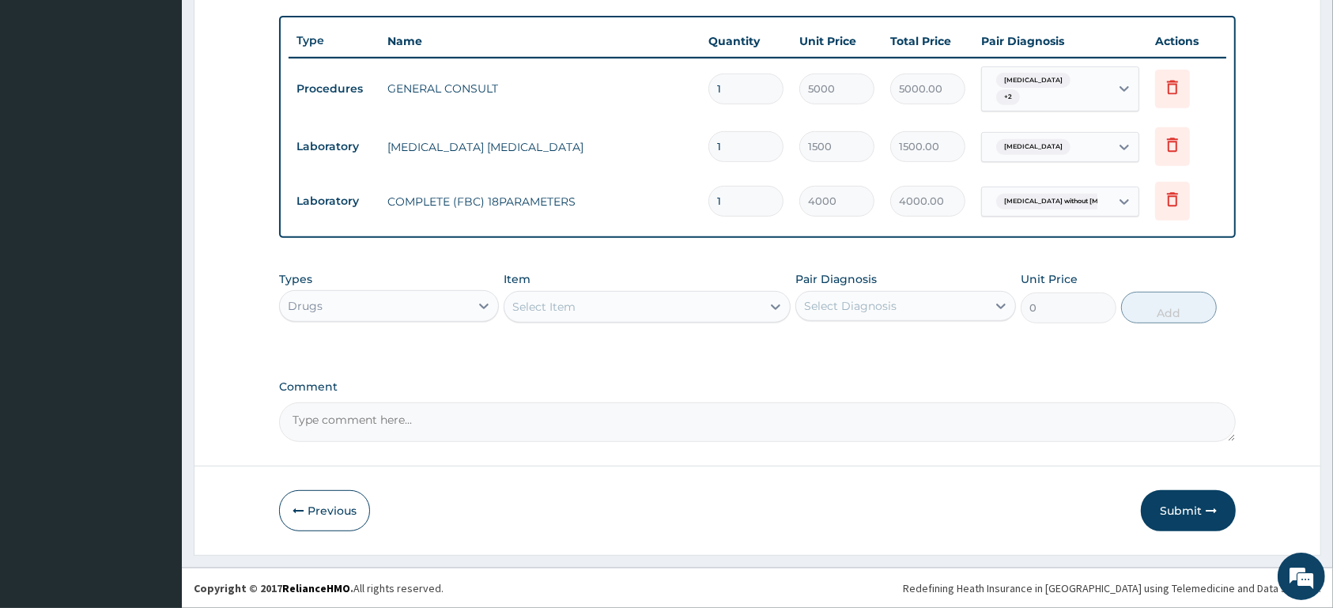
click at [686, 304] on div "Select Item" at bounding box center [632, 306] width 257 height 25
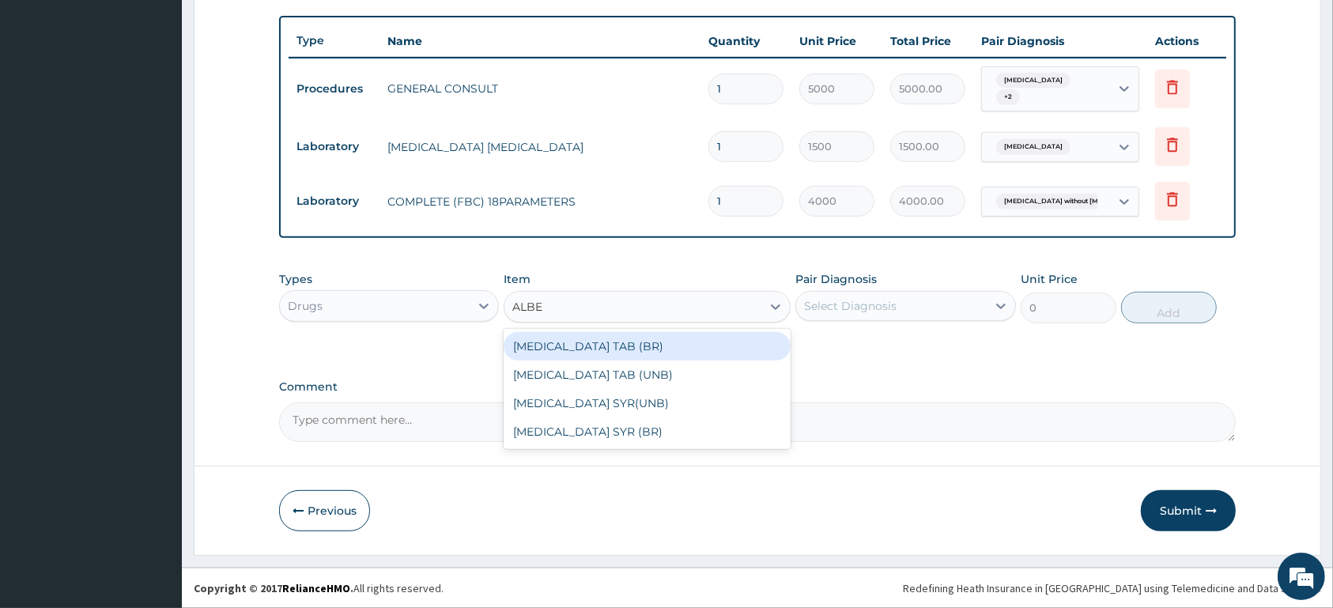
type input "ALBEN"
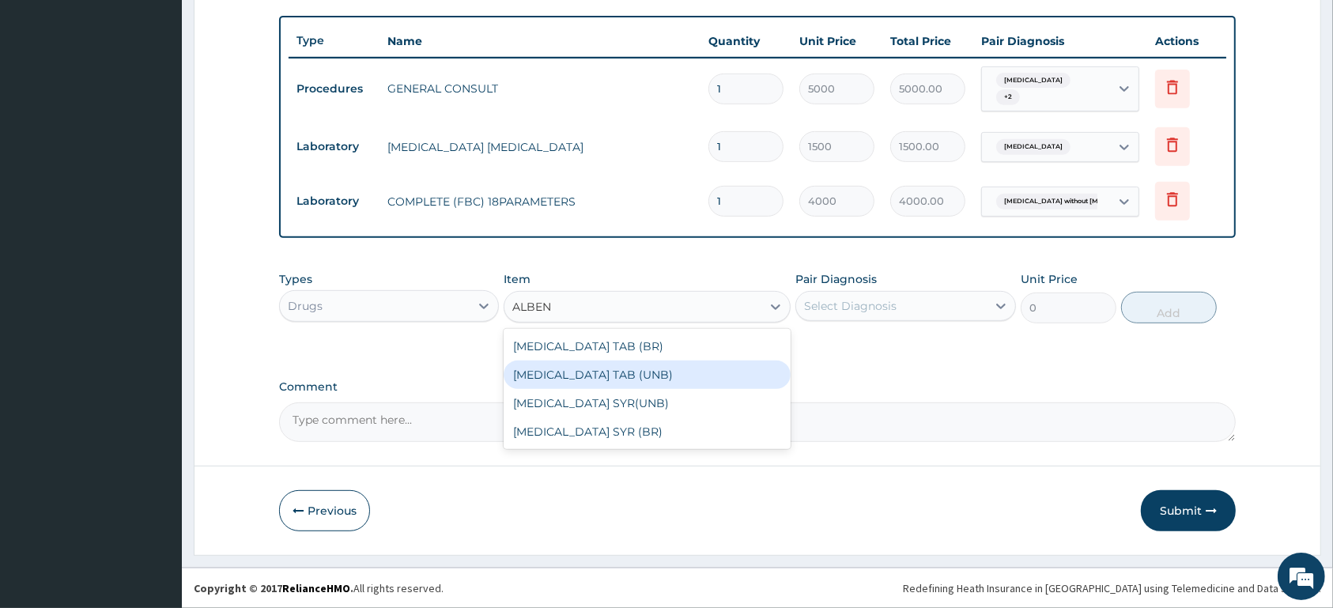
click at [690, 378] on div "[MEDICAL_DATA] TAB (UNB)" at bounding box center [646, 374] width 287 height 28
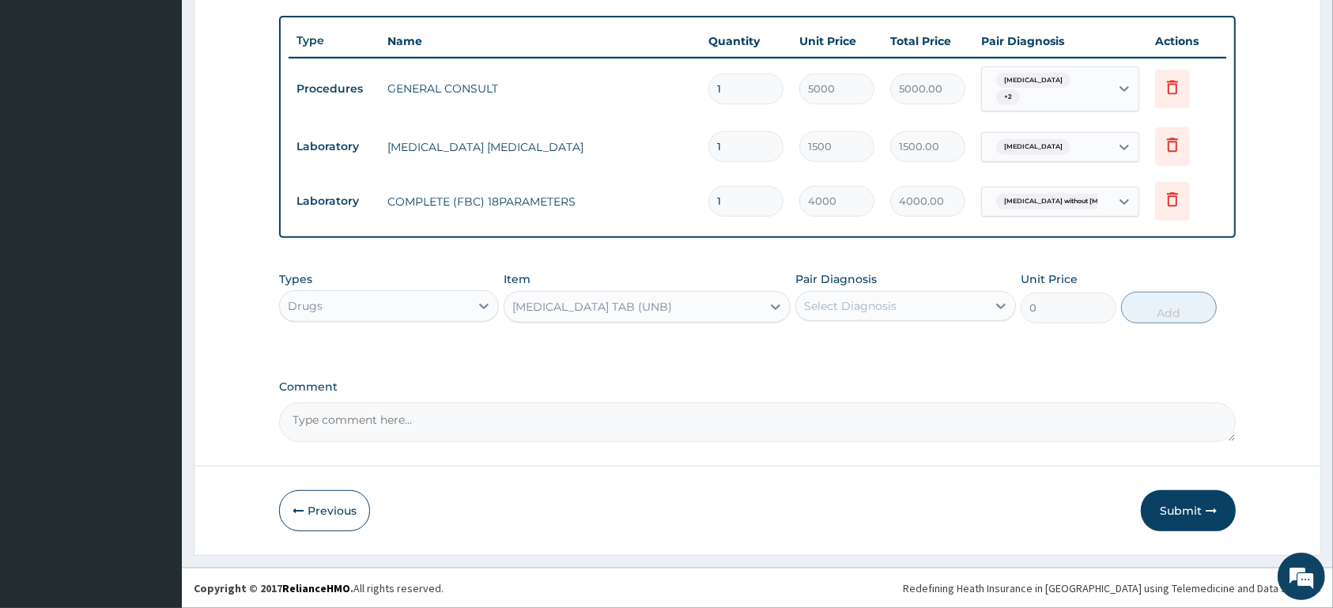
type input "1200"
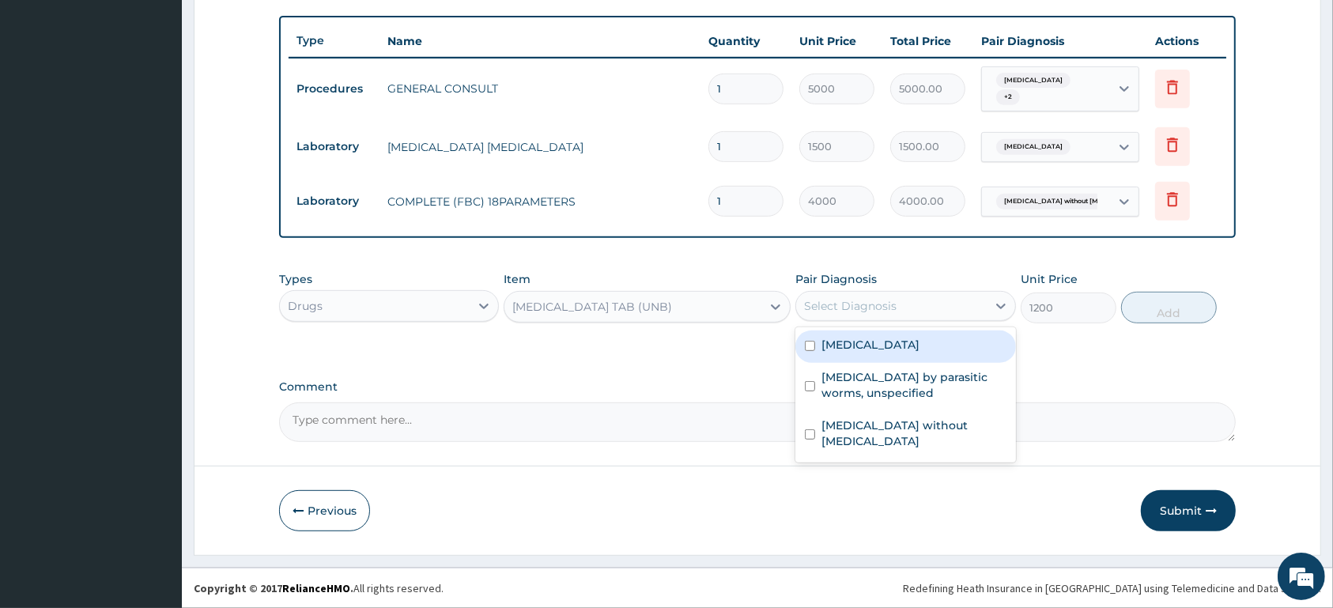
click at [872, 304] on div "Select Diagnosis" at bounding box center [850, 306] width 92 height 16
click at [880, 380] on label "Infestation by parasitic worms, unspecified" at bounding box center [913, 385] width 184 height 32
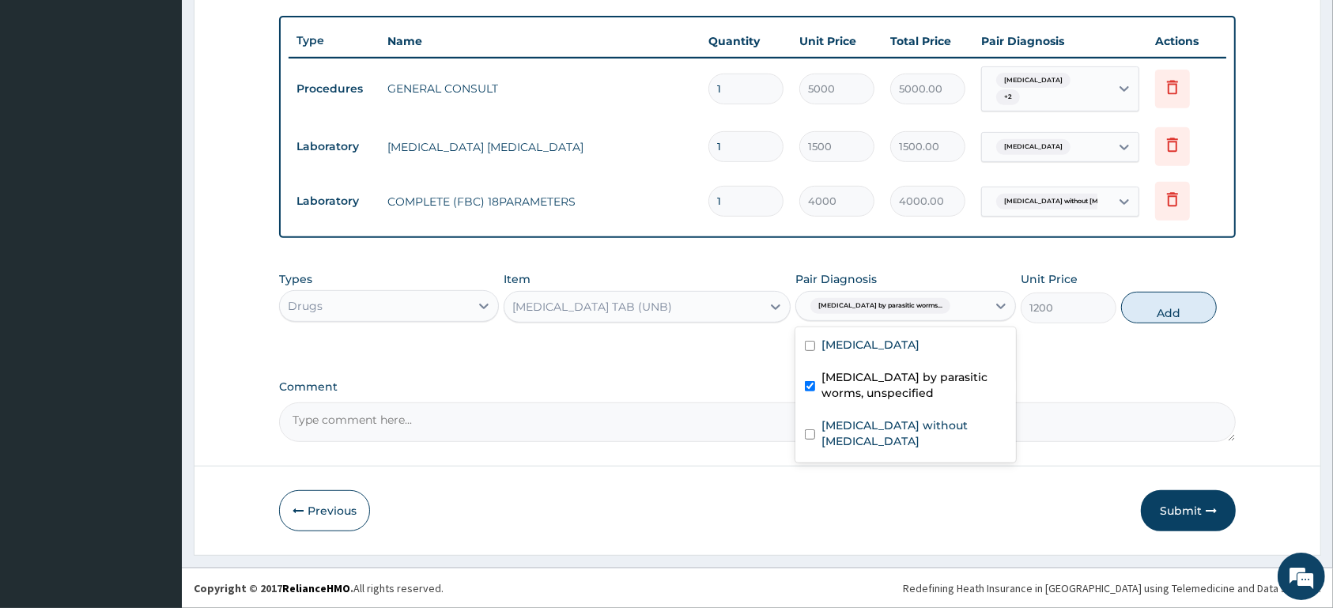
checkbox input "true"
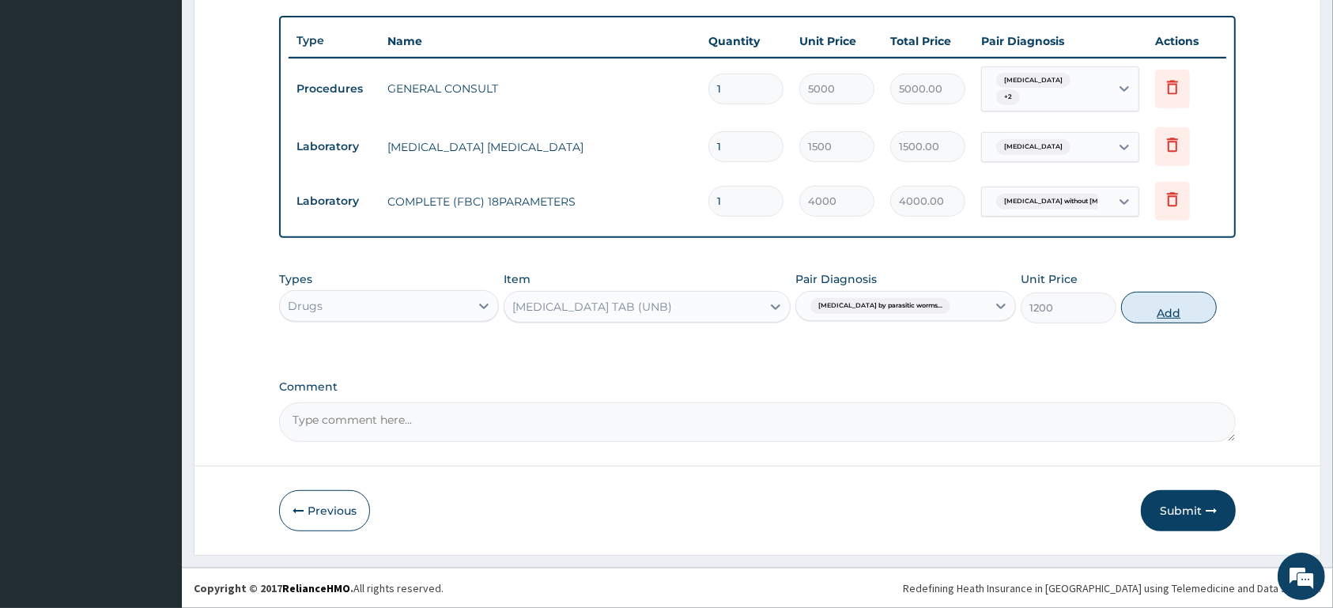
click at [1198, 308] on button "Add" at bounding box center [1169, 308] width 96 height 32
type input "0"
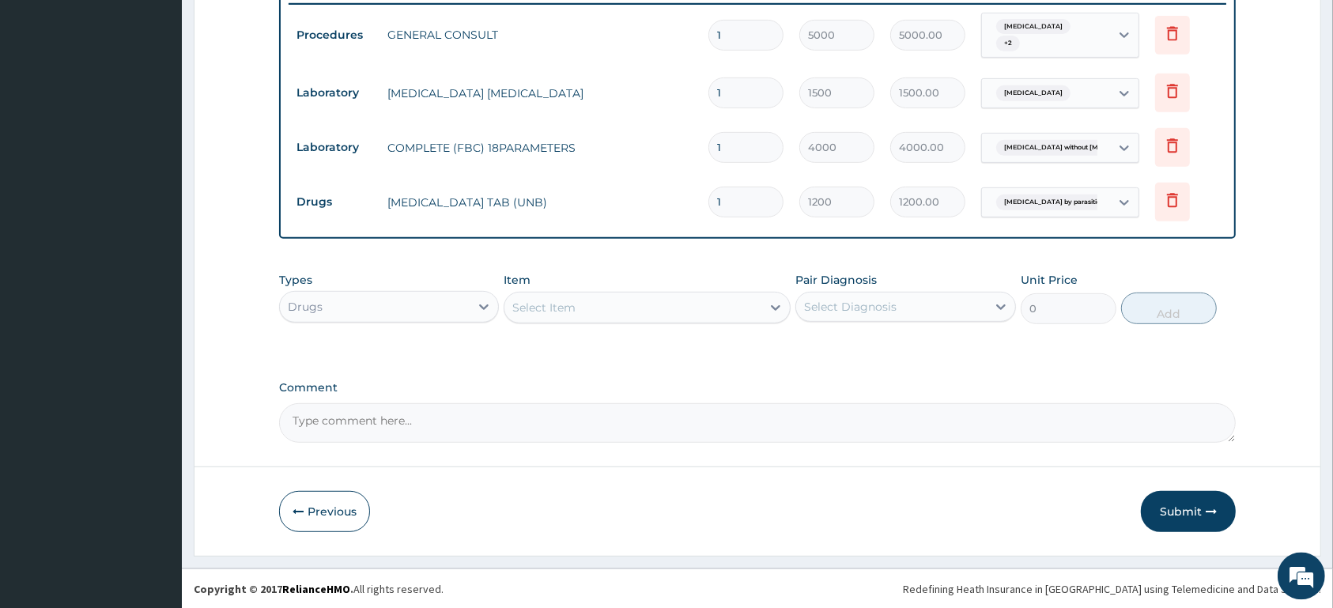
scroll to position [627, 0]
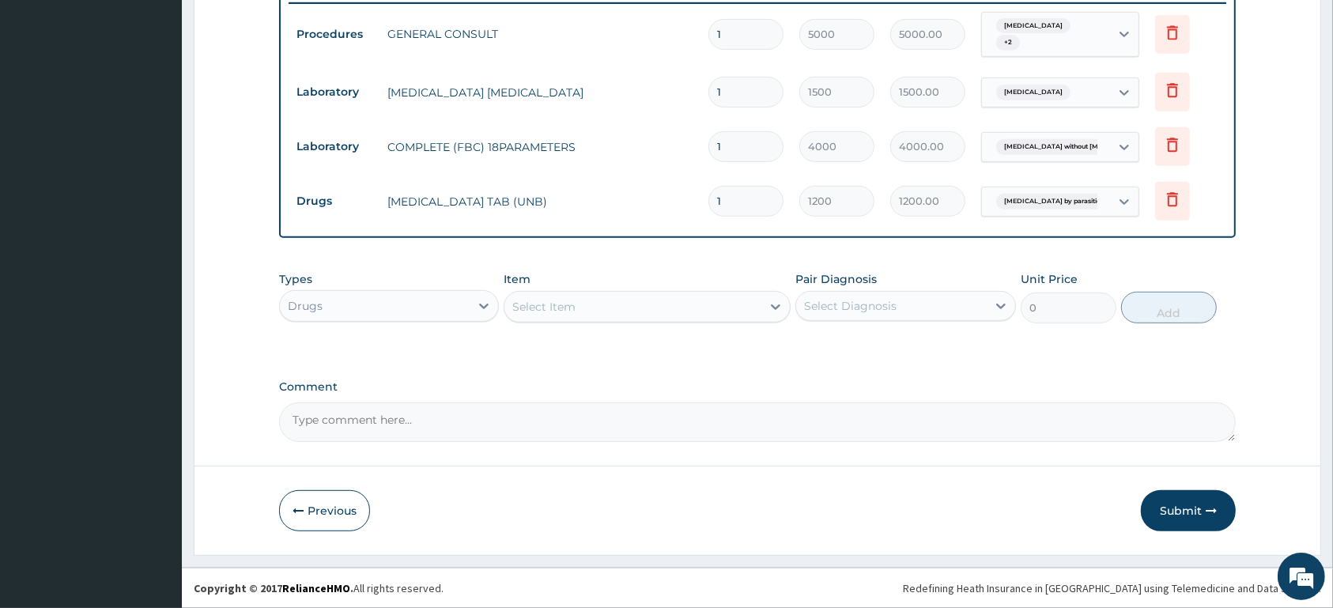
click at [608, 309] on div "Select Item" at bounding box center [632, 306] width 257 height 25
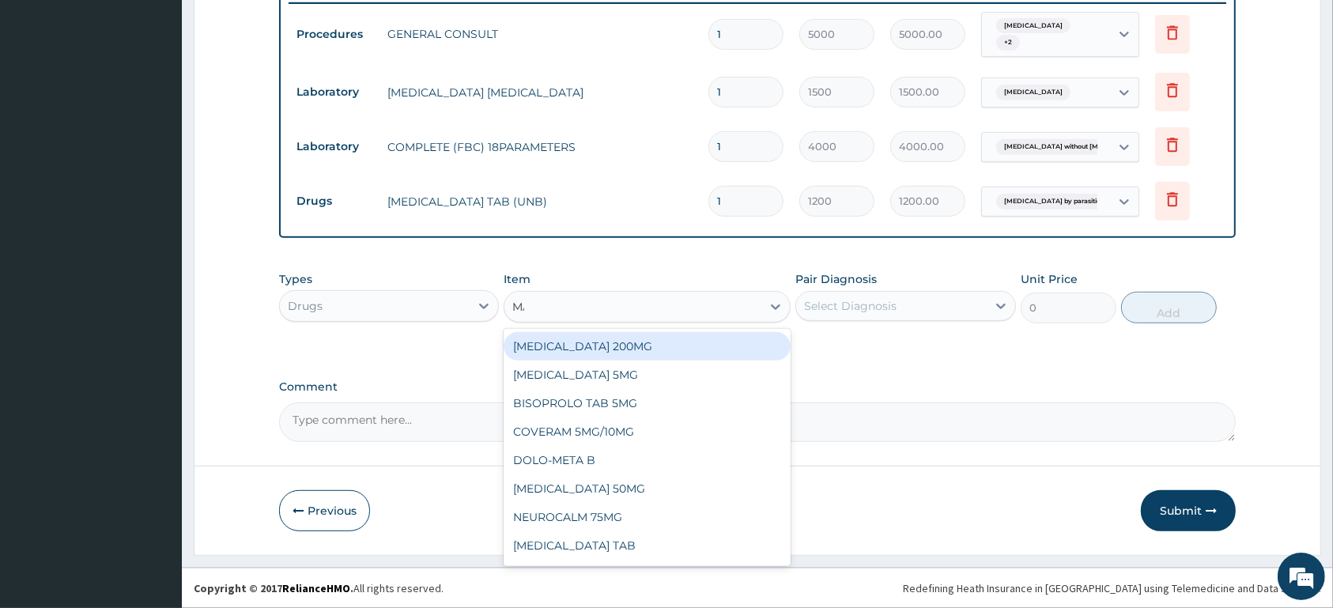
type input "MAL"
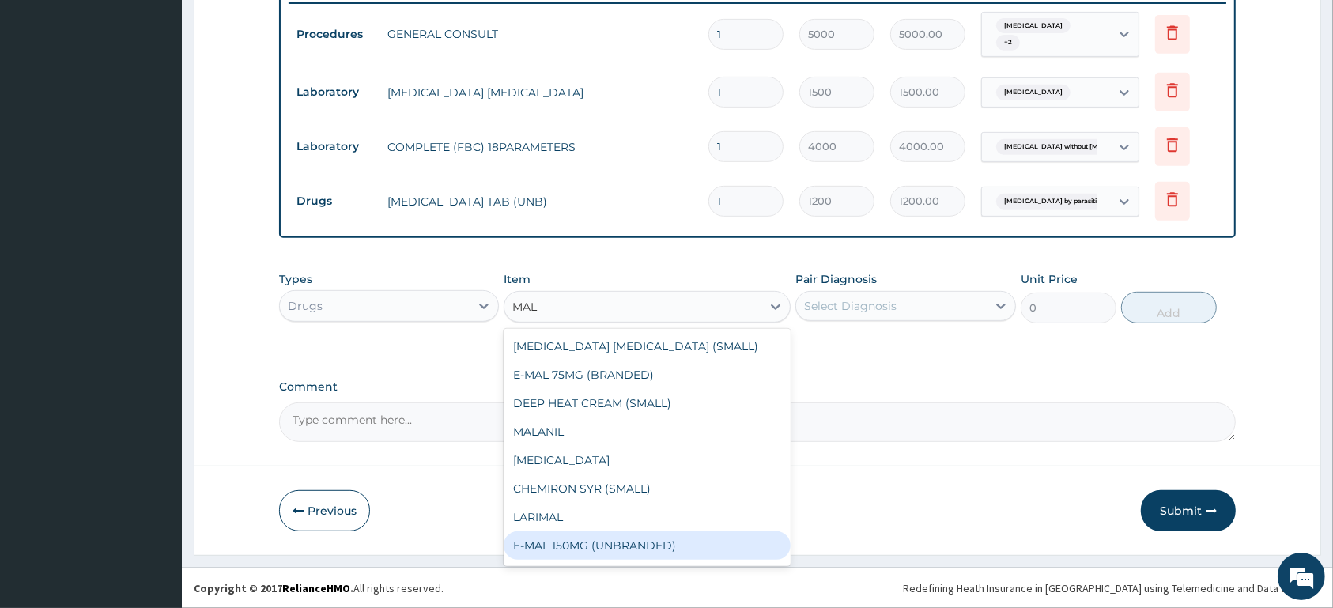
drag, startPoint x: 696, startPoint y: 542, endPoint x: 651, endPoint y: 413, distance: 136.5
click at [696, 538] on div "E-MAL 150MG (UNBRANDED)" at bounding box center [646, 545] width 287 height 28
type input "1800"
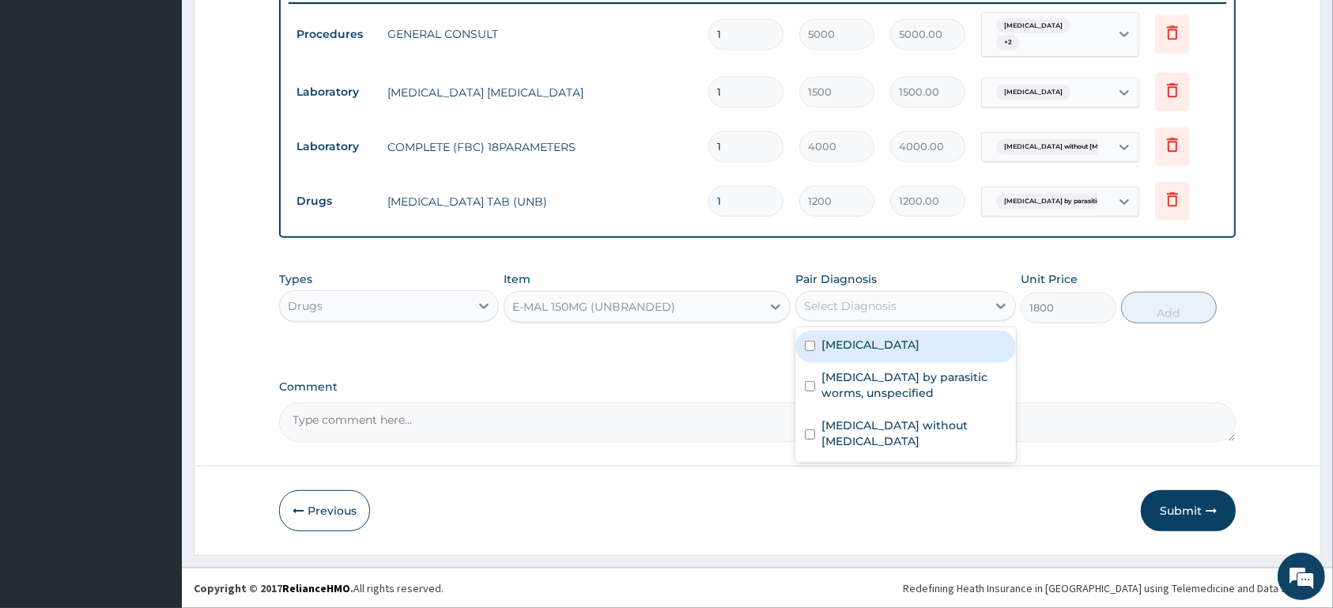
click at [843, 307] on div "Select Diagnosis" at bounding box center [850, 306] width 92 height 16
drag, startPoint x: 854, startPoint y: 358, endPoint x: 924, endPoint y: 352, distance: 70.6
click at [881, 354] on div "Malaria, unspecified" at bounding box center [905, 346] width 220 height 32
checkbox input "true"
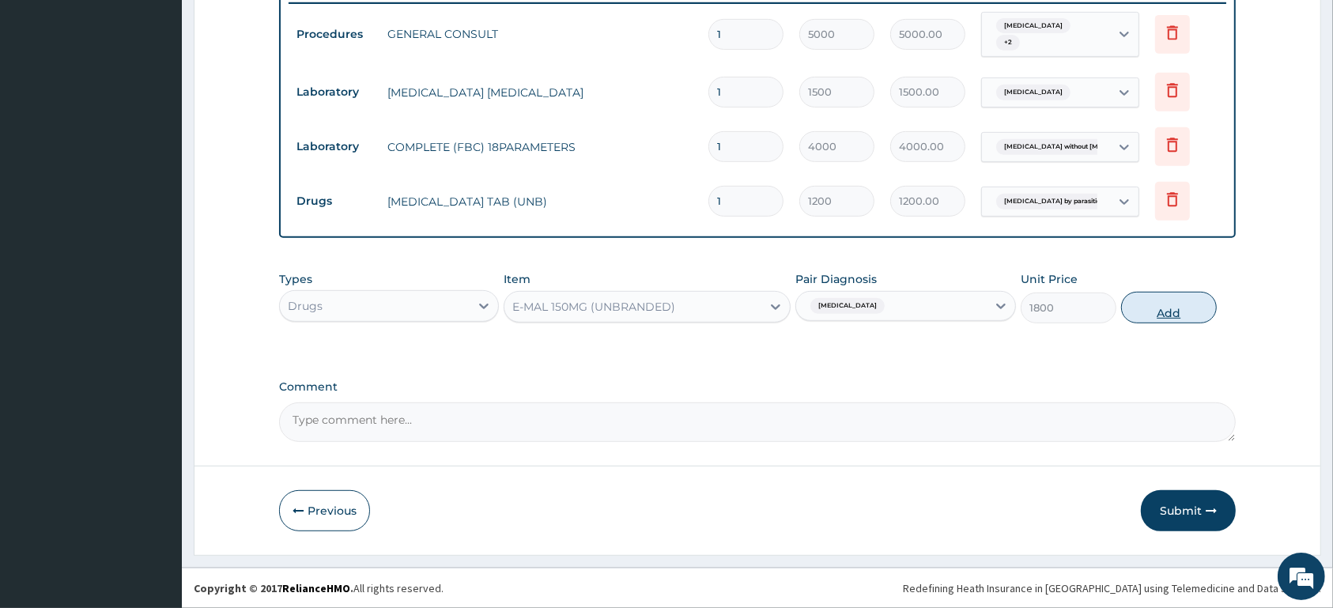
click at [1161, 321] on button "Add" at bounding box center [1169, 308] width 96 height 32
type input "0"
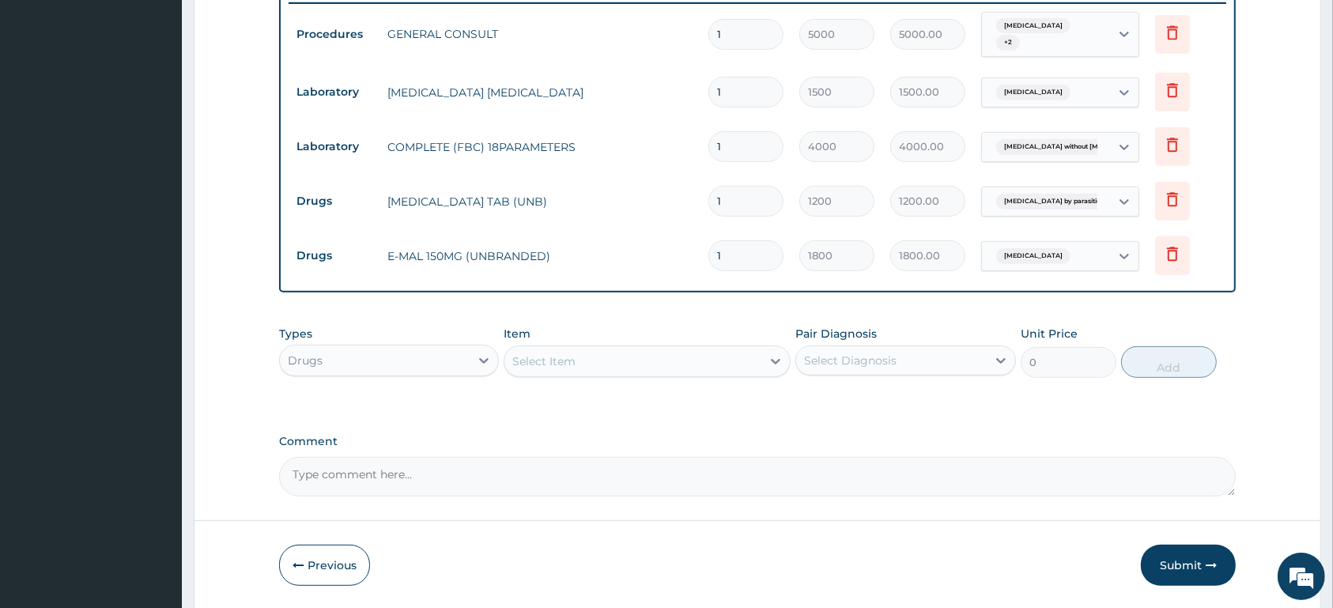
type input "0.00"
type input "3"
type input "5400.00"
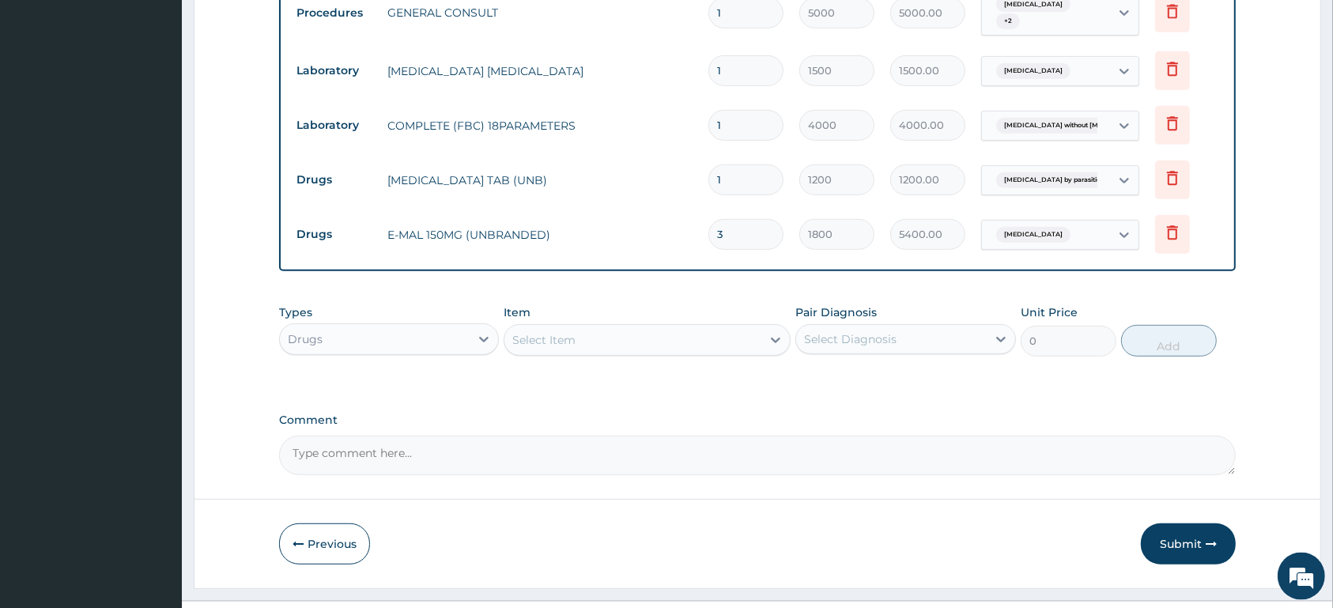
scroll to position [681, 0]
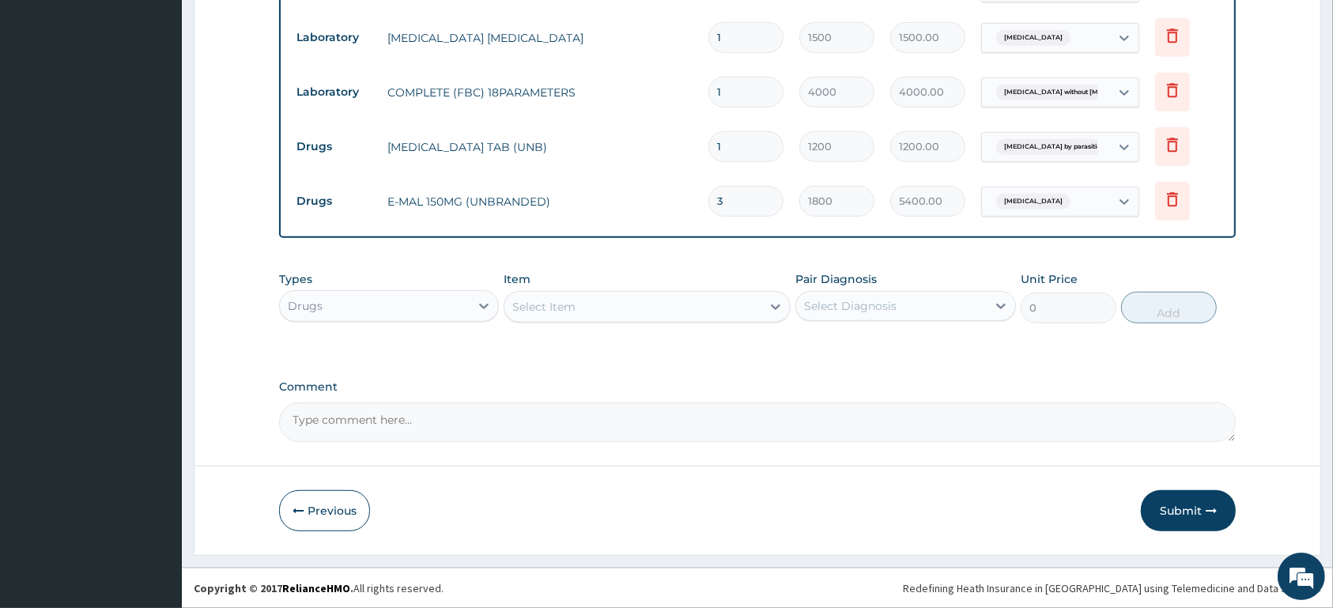
type input "3"
click at [704, 303] on div "Select Item" at bounding box center [632, 306] width 257 height 25
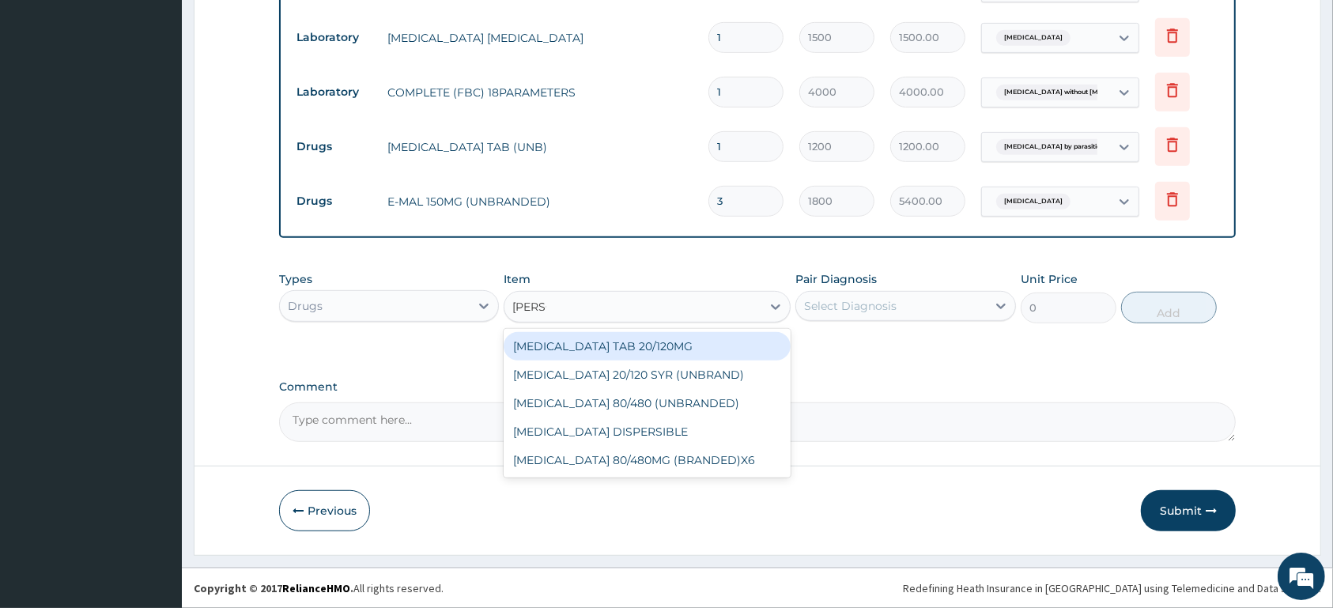
type input "COART"
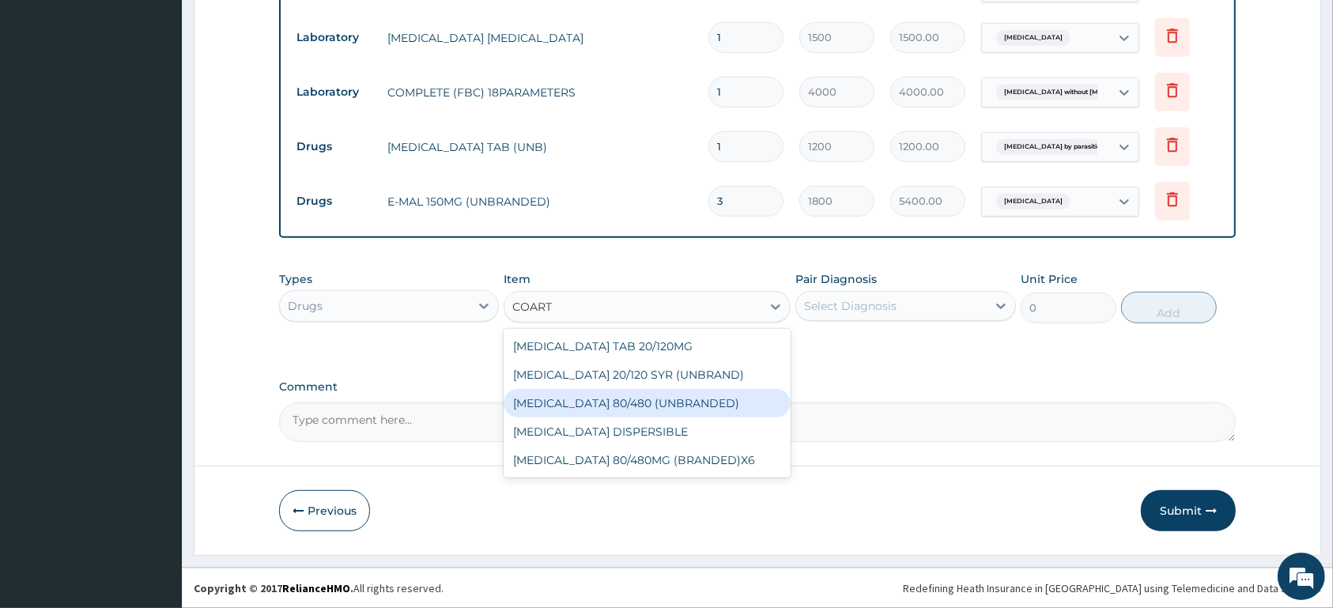
click at [704, 402] on div "[MEDICAL_DATA] 80/480 (UNBRANDED)" at bounding box center [646, 403] width 287 height 28
type input "600"
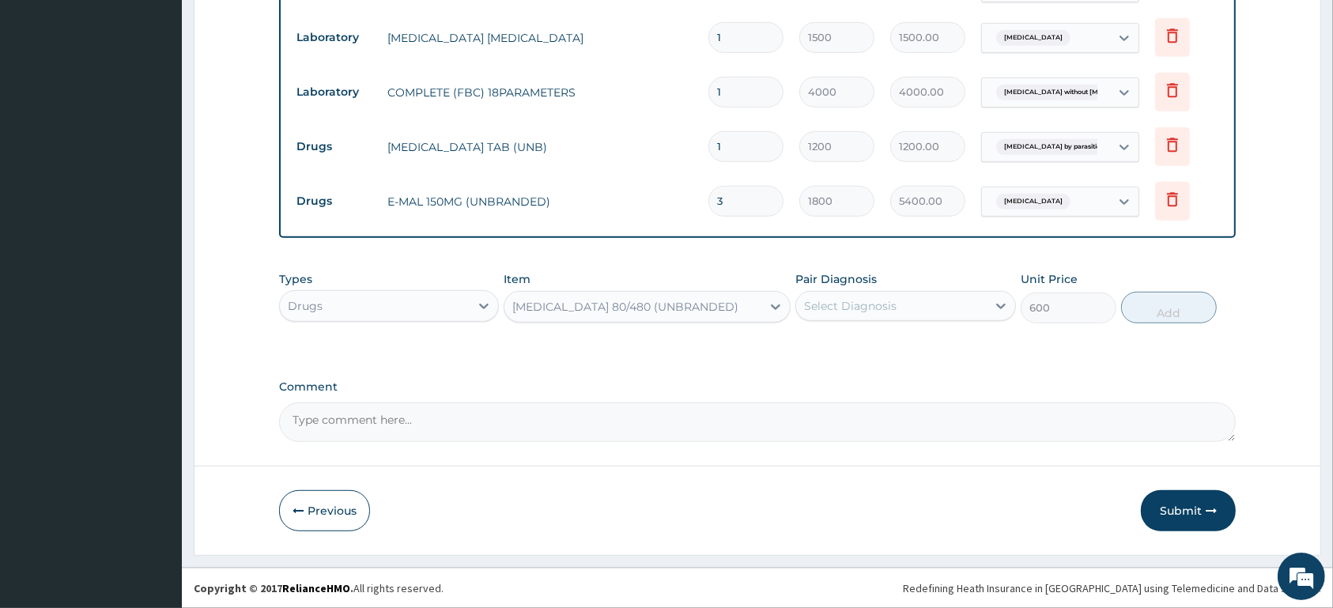
click at [873, 309] on div "Select Diagnosis" at bounding box center [850, 306] width 92 height 16
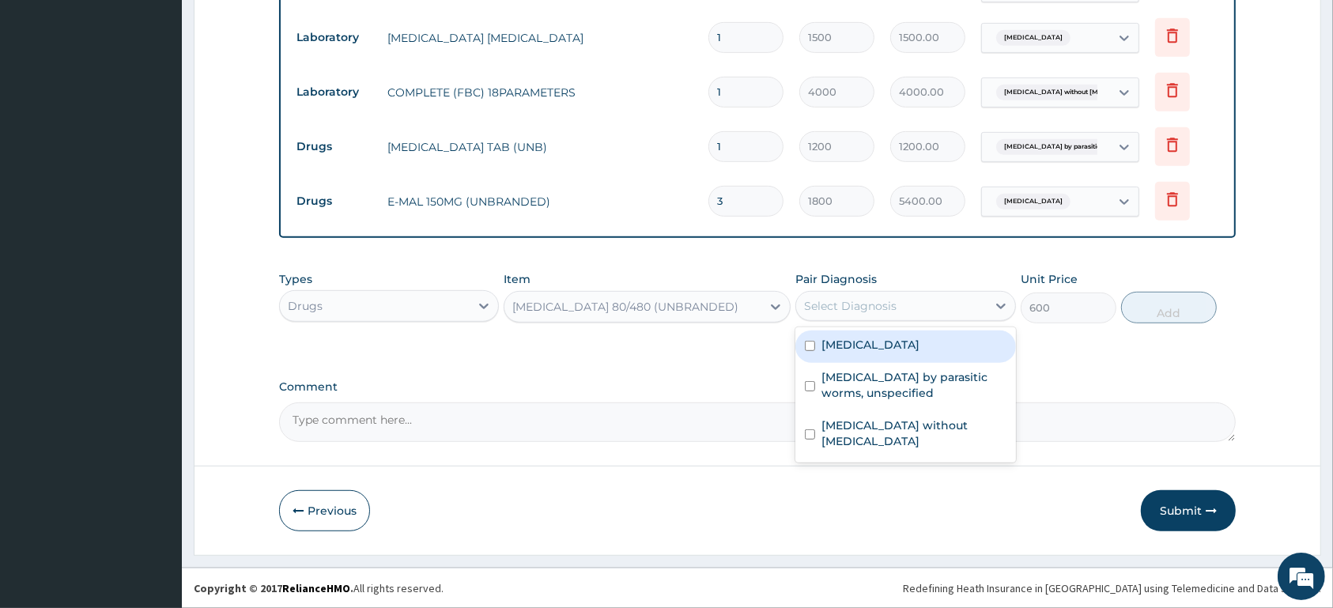
drag, startPoint x: 877, startPoint y: 342, endPoint x: 1040, endPoint y: 316, distance: 165.7
click at [885, 342] on label "Malaria, unspecified" at bounding box center [870, 345] width 98 height 16
checkbox input "true"
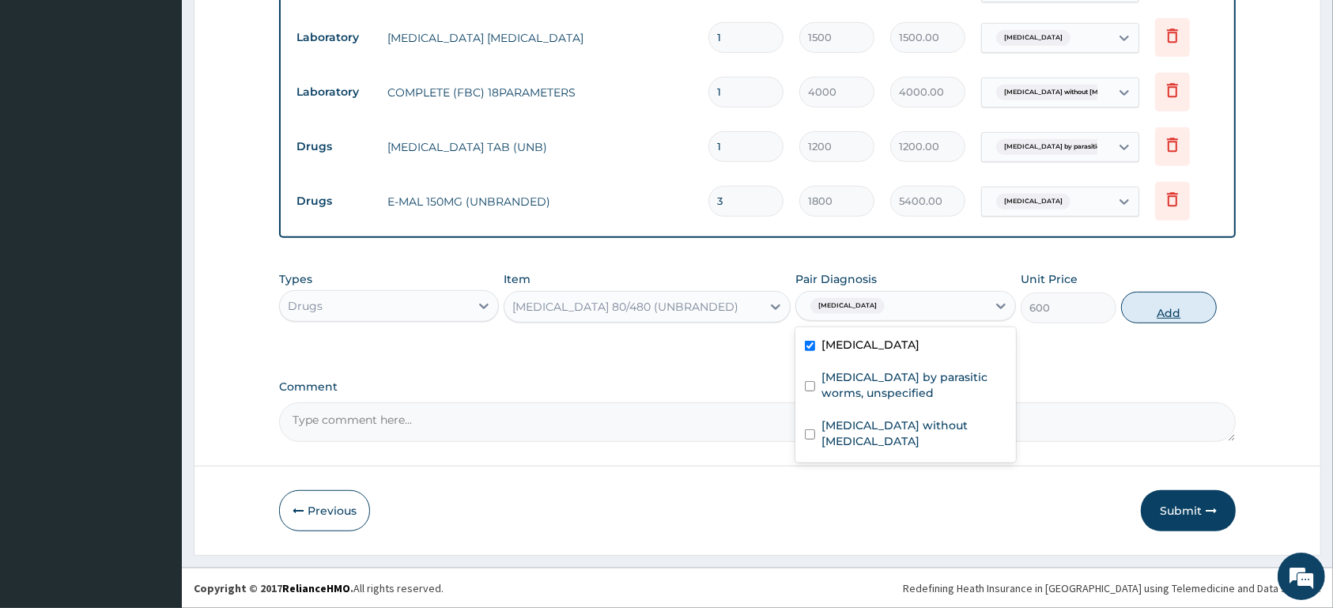
click at [1170, 303] on button "Add" at bounding box center [1169, 308] width 96 height 32
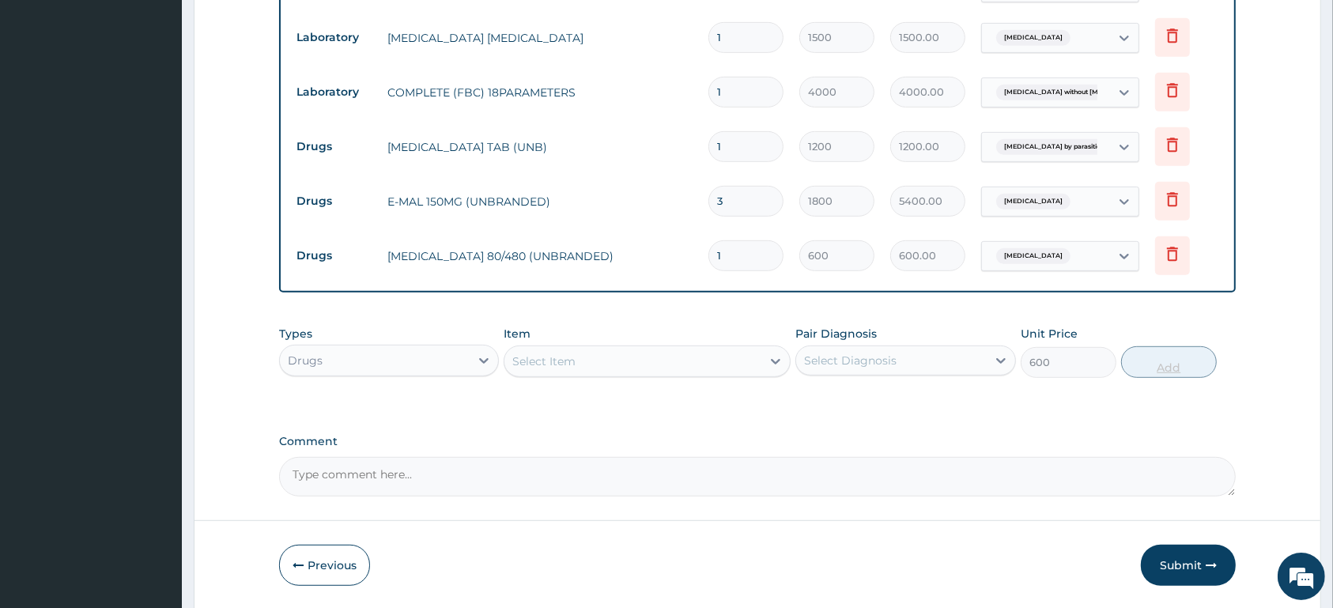
type input "0"
type input "0.00"
type input "6"
type input "3600.00"
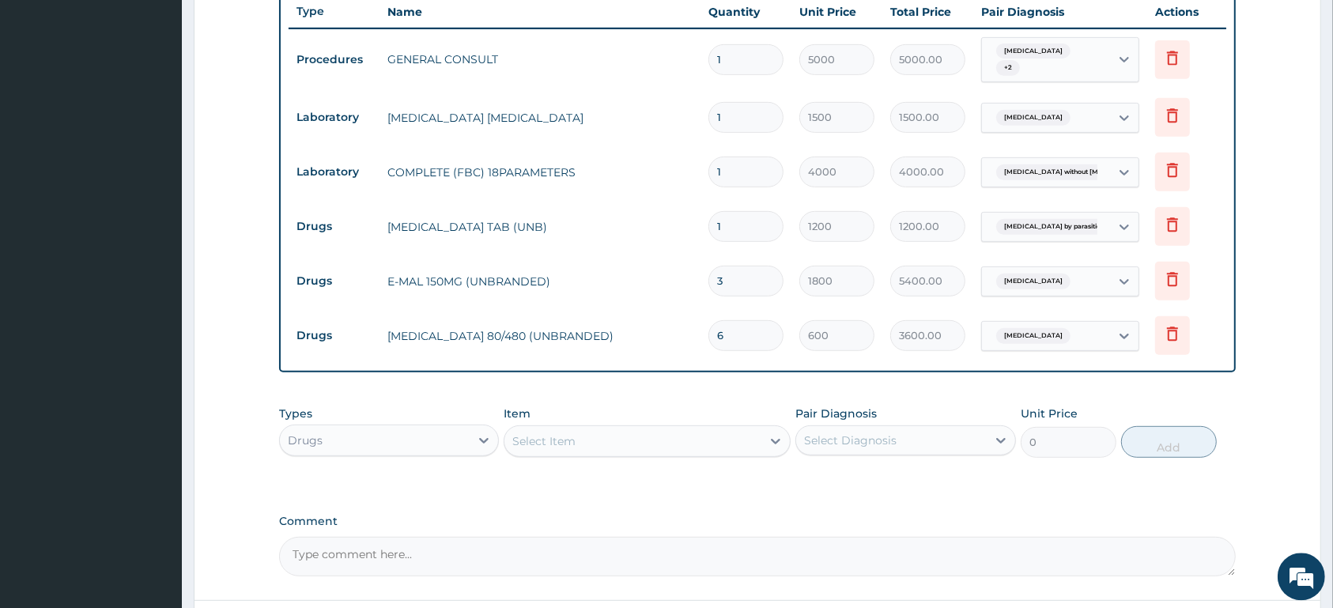
scroll to position [515, 0]
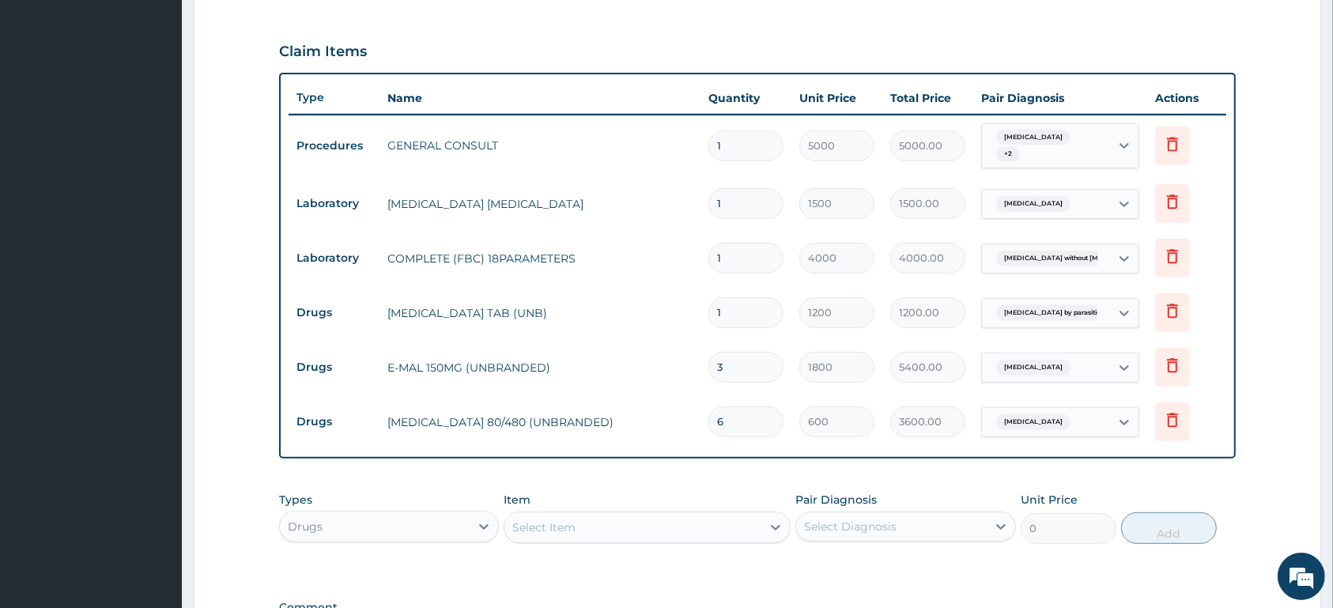
type input "6"
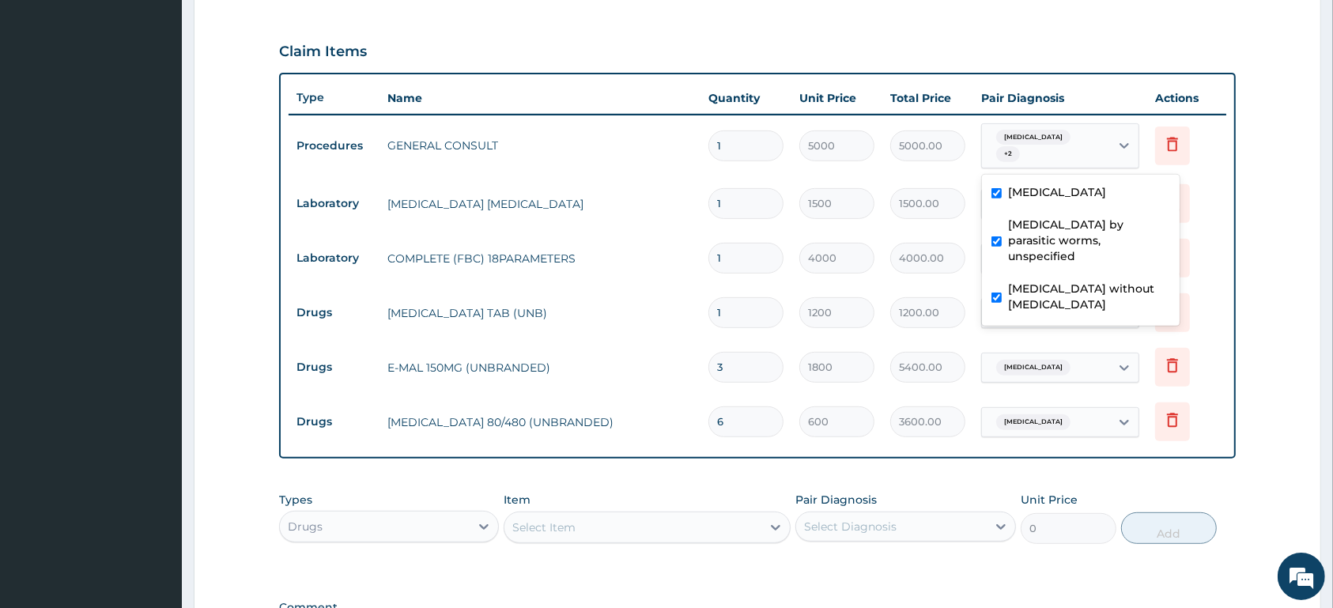
click at [1060, 153] on div "Malaria, unspecified + 2" at bounding box center [1043, 146] width 107 height 38
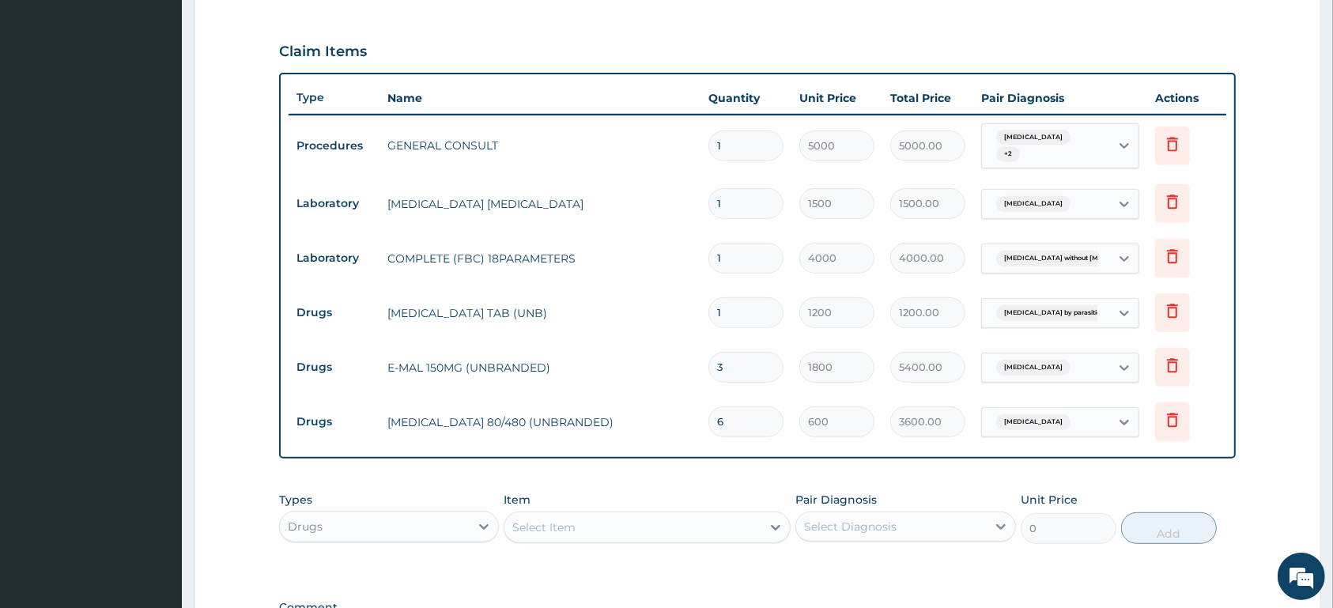
click at [1060, 153] on div "Malaria, unspecified + 2" at bounding box center [1043, 146] width 107 height 38
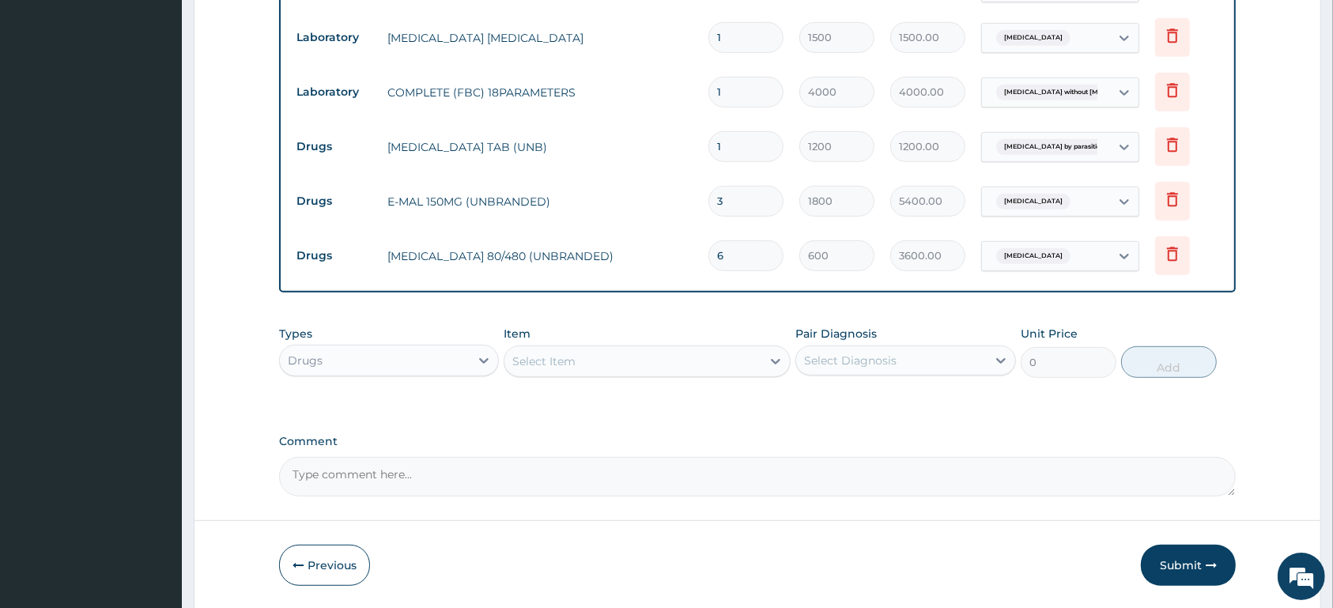
scroll to position [737, 0]
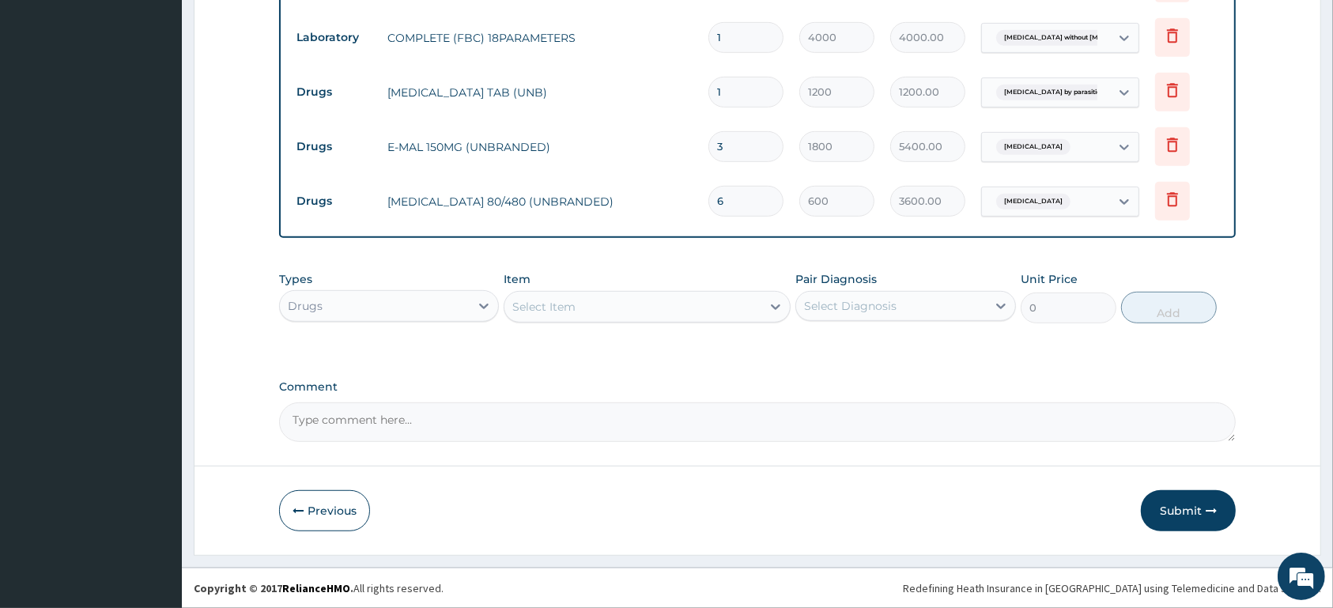
click at [571, 303] on div "Select Item" at bounding box center [543, 307] width 63 height 16
type input "PARACE"
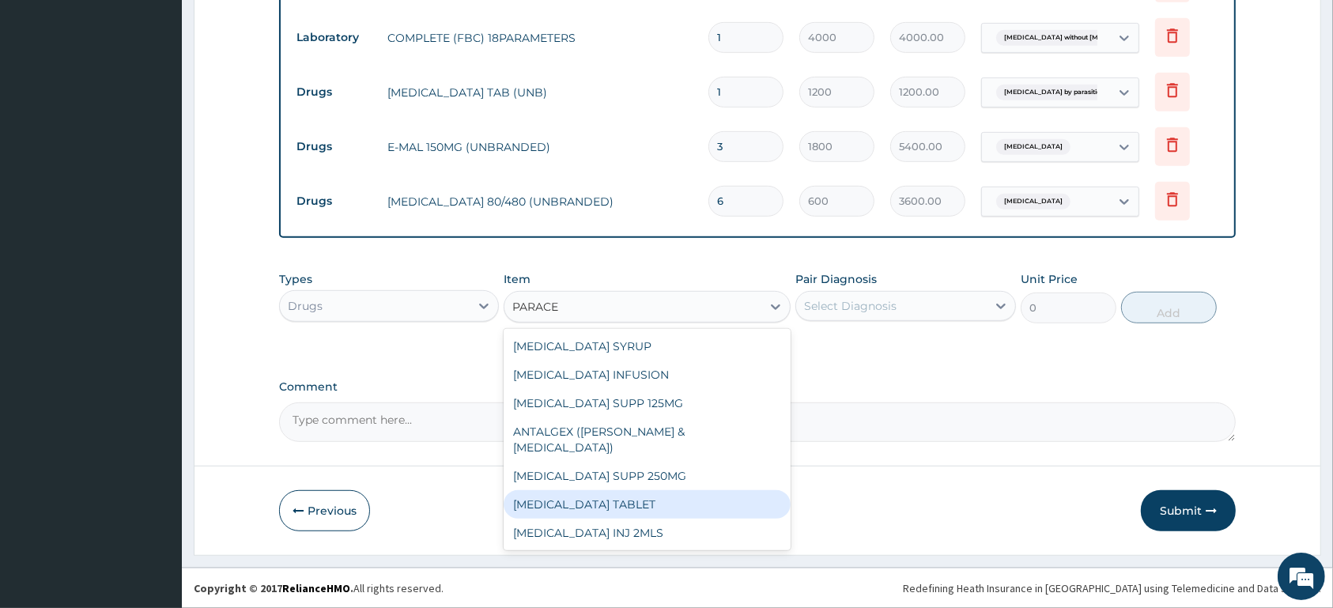
click at [669, 490] on div "[MEDICAL_DATA] TABLET" at bounding box center [646, 504] width 287 height 28
type input "13"
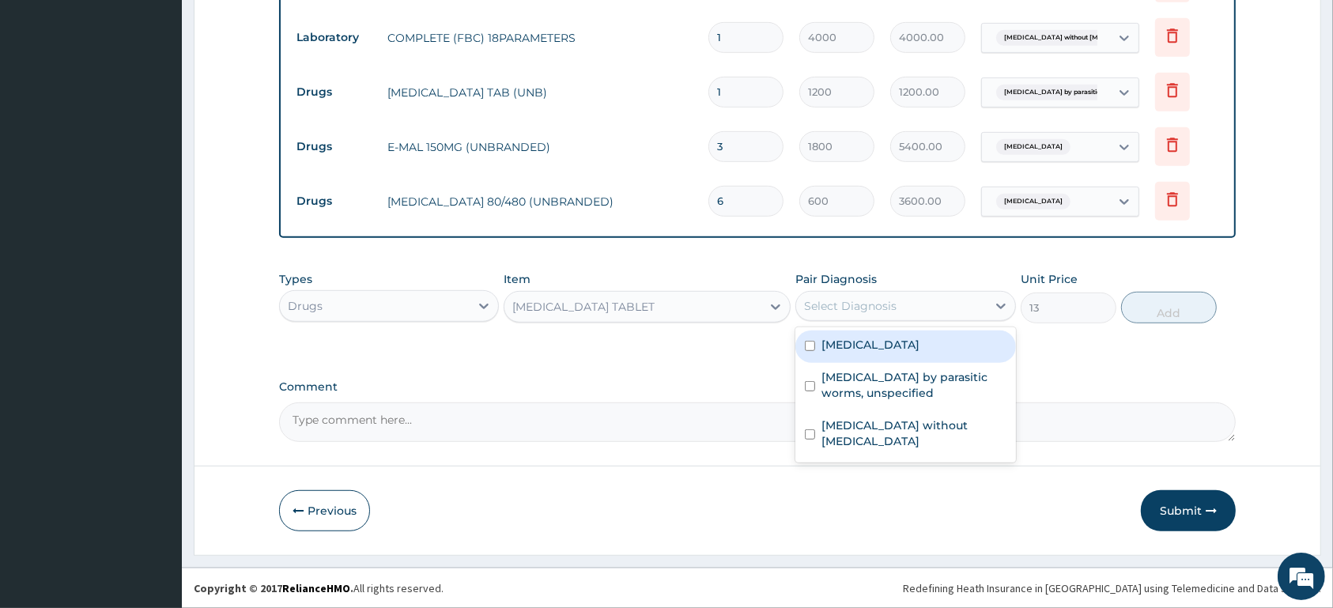
click at [844, 308] on div "Select Diagnosis" at bounding box center [850, 306] width 92 height 16
click at [856, 337] on label "Malaria, unspecified" at bounding box center [870, 345] width 98 height 16
checkbox input "true"
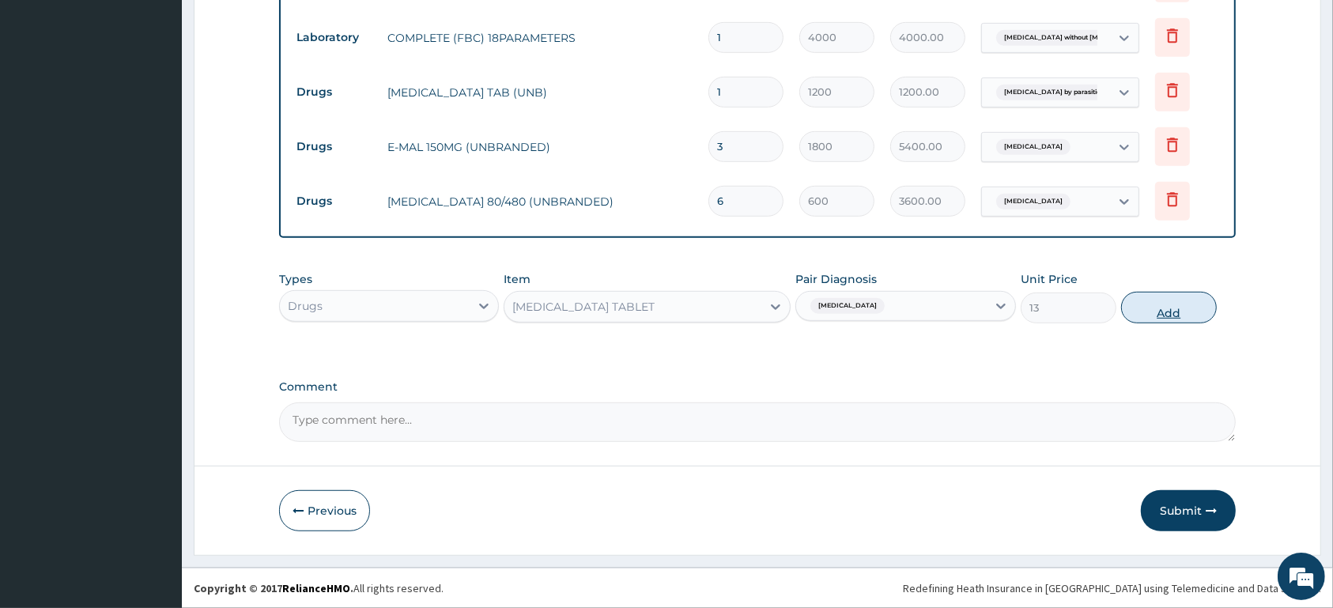
click at [1163, 313] on button "Add" at bounding box center [1169, 308] width 96 height 32
type input "0"
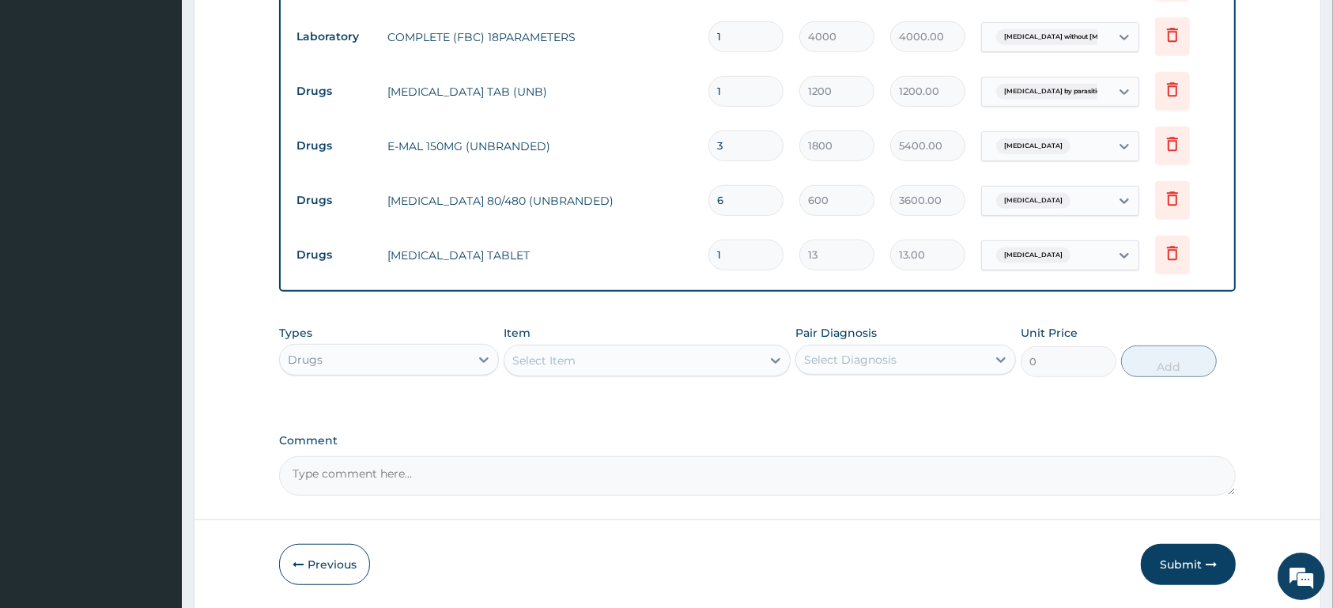
type input "0.00"
type input "2"
type input "26.00"
type input "20"
type input "260.00"
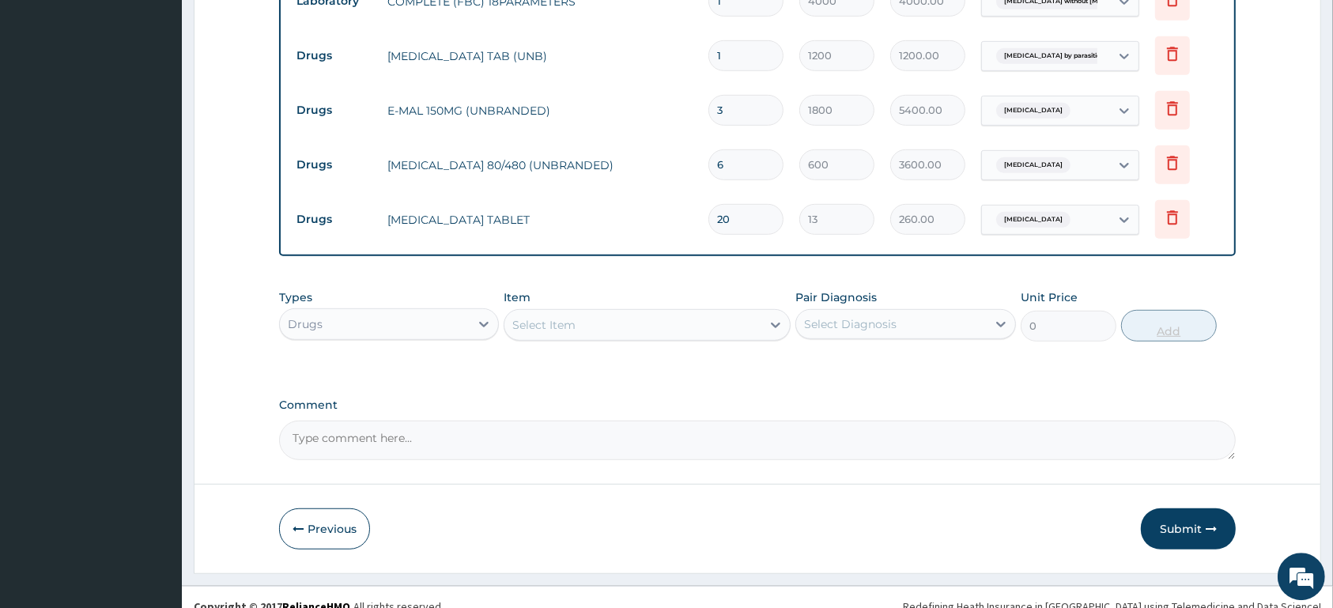
scroll to position [791, 0]
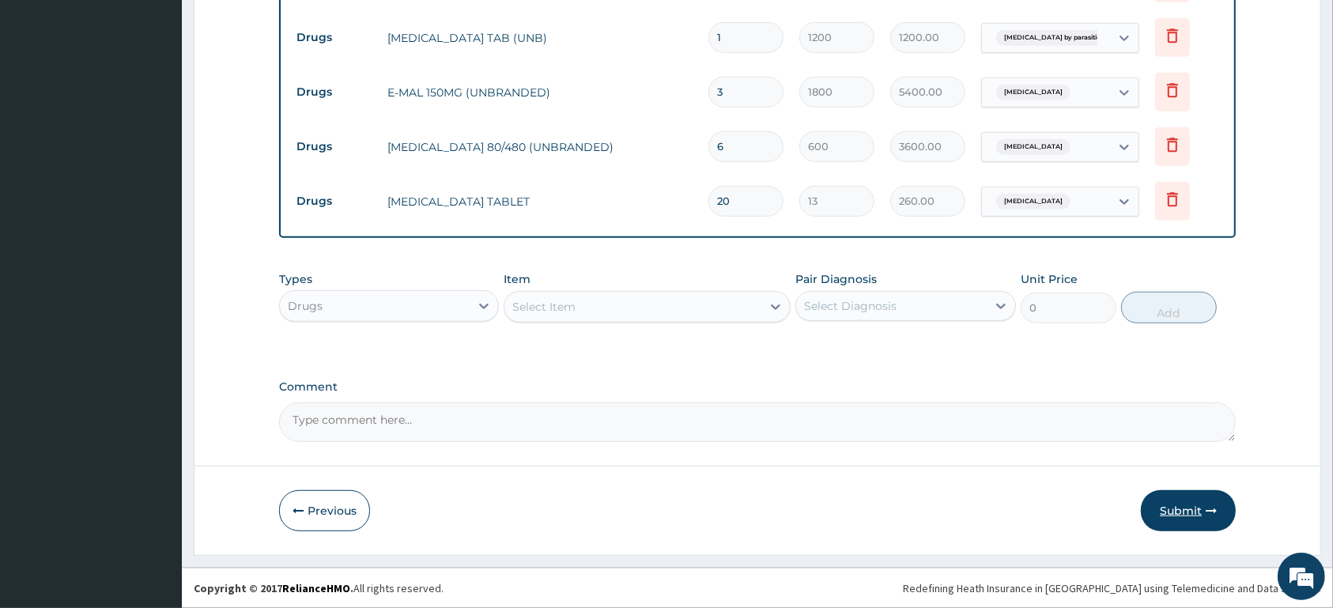
type input "20"
click at [1188, 514] on button "Submit" at bounding box center [1188, 510] width 95 height 41
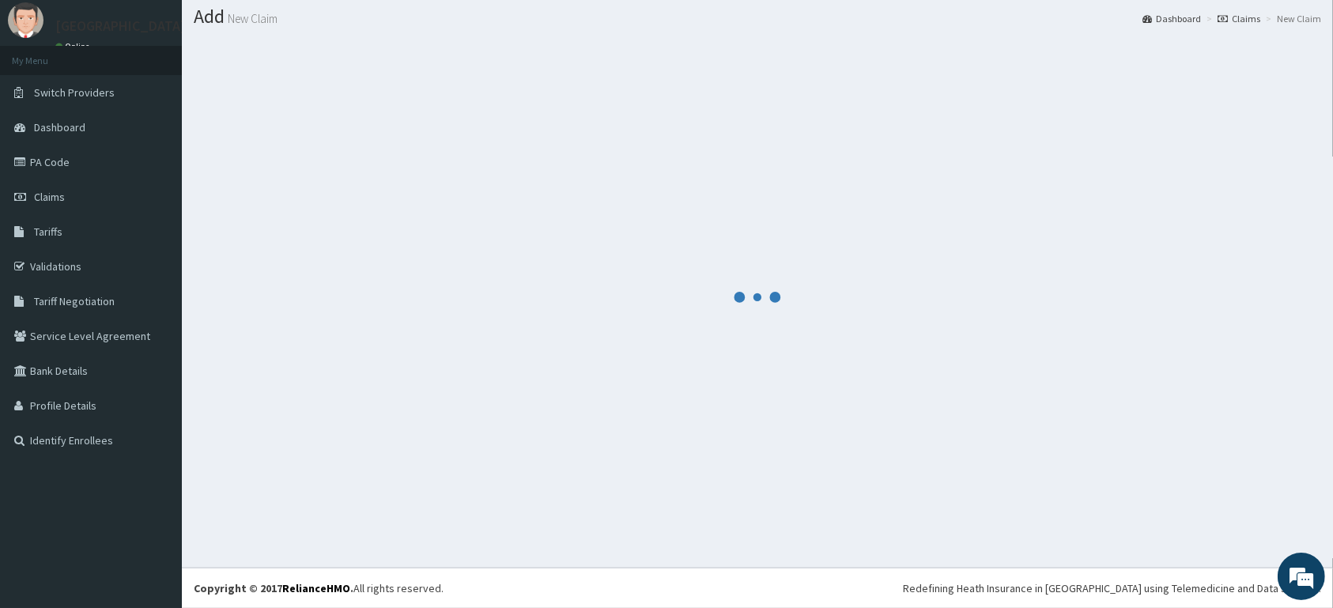
scroll to position [45, 0]
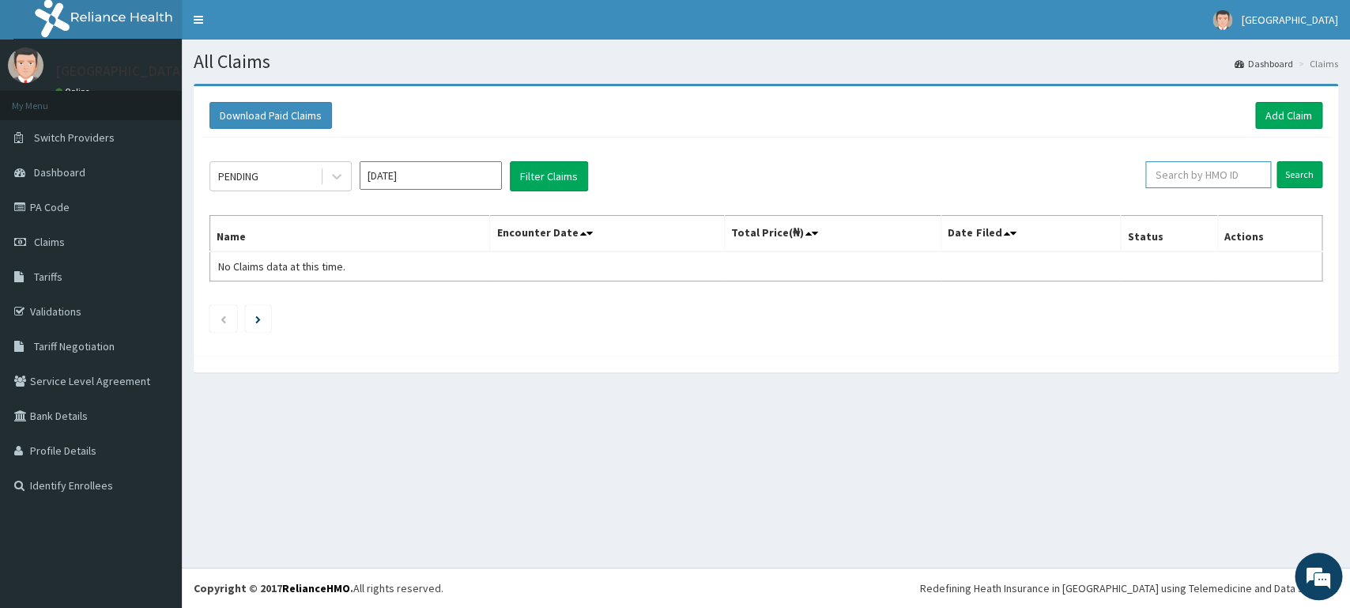
click at [1208, 181] on input "text" at bounding box center [1208, 174] width 126 height 27
type input "ACT/10049/B"
click at [1299, 171] on input "Search" at bounding box center [1300, 174] width 46 height 27
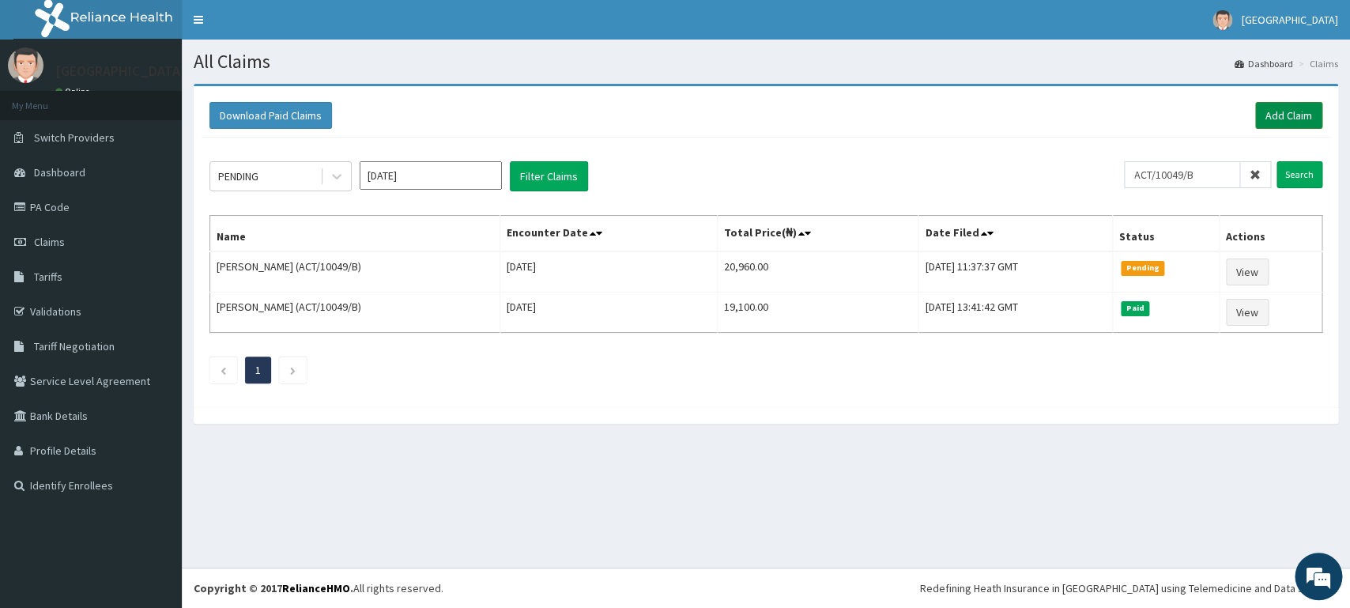
click at [1273, 123] on link "Add Claim" at bounding box center [1288, 115] width 67 height 27
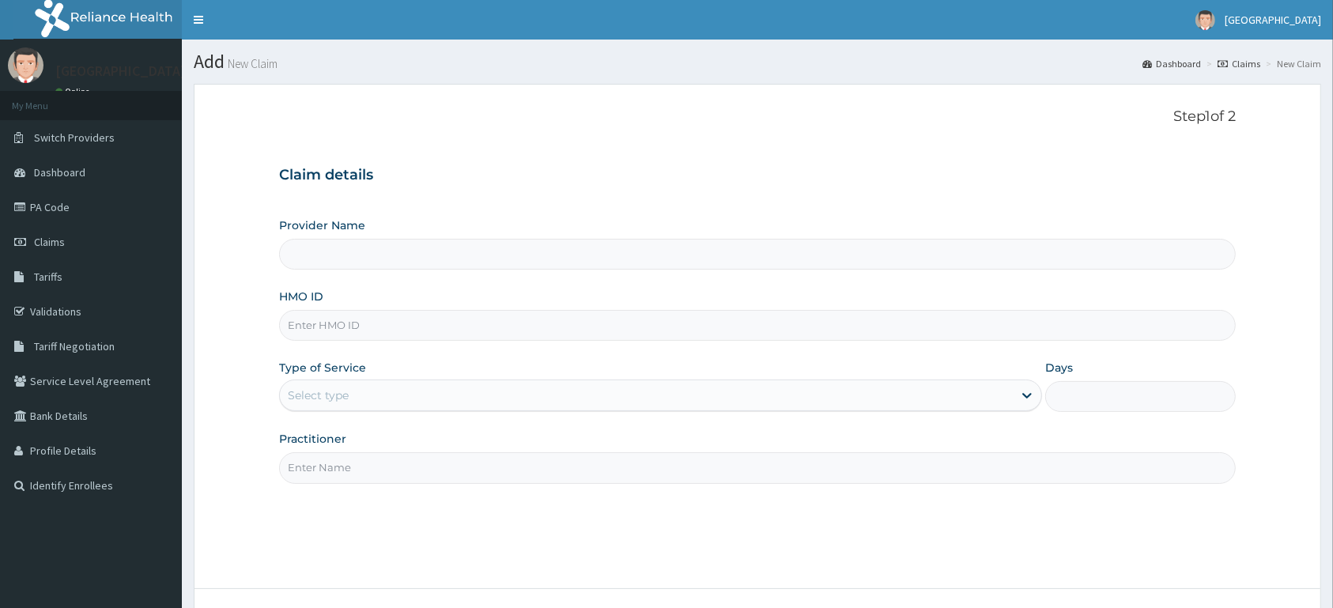
click at [672, 327] on input "HMO ID" at bounding box center [757, 325] width 956 height 31
type input "[GEOGRAPHIC_DATA]"
type input "U"
type input "ACT/10049/B"
click at [471, 390] on div "Select type" at bounding box center [646, 395] width 733 height 25
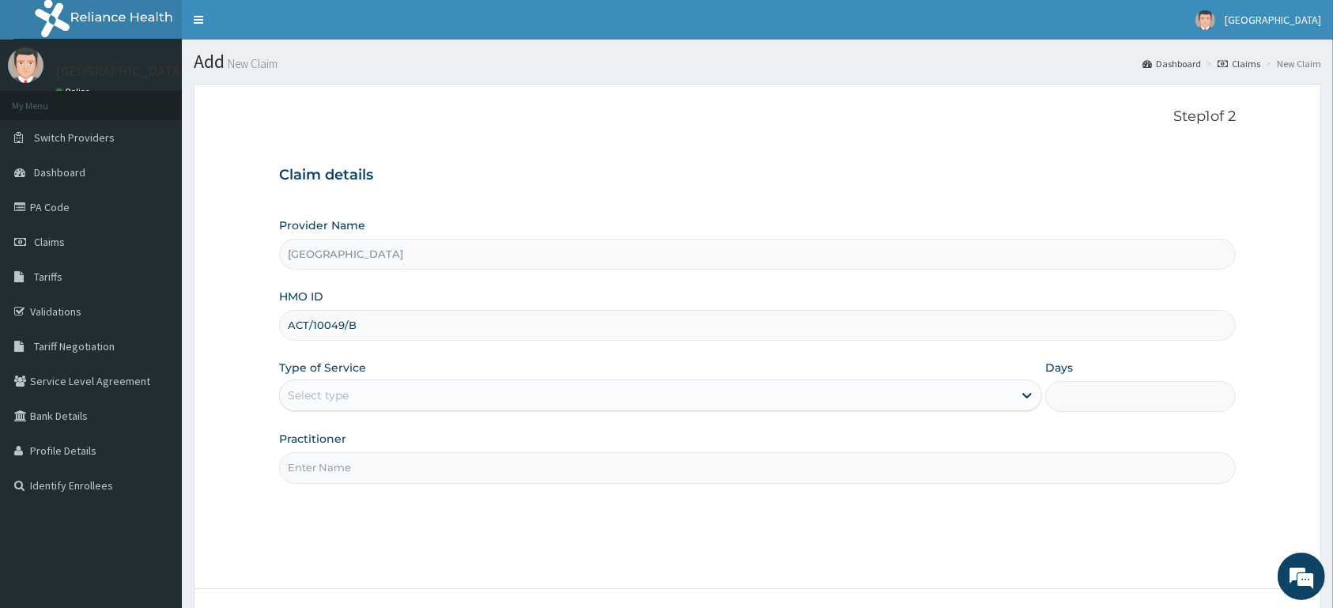
click at [459, 400] on div "Select type" at bounding box center [646, 395] width 733 height 25
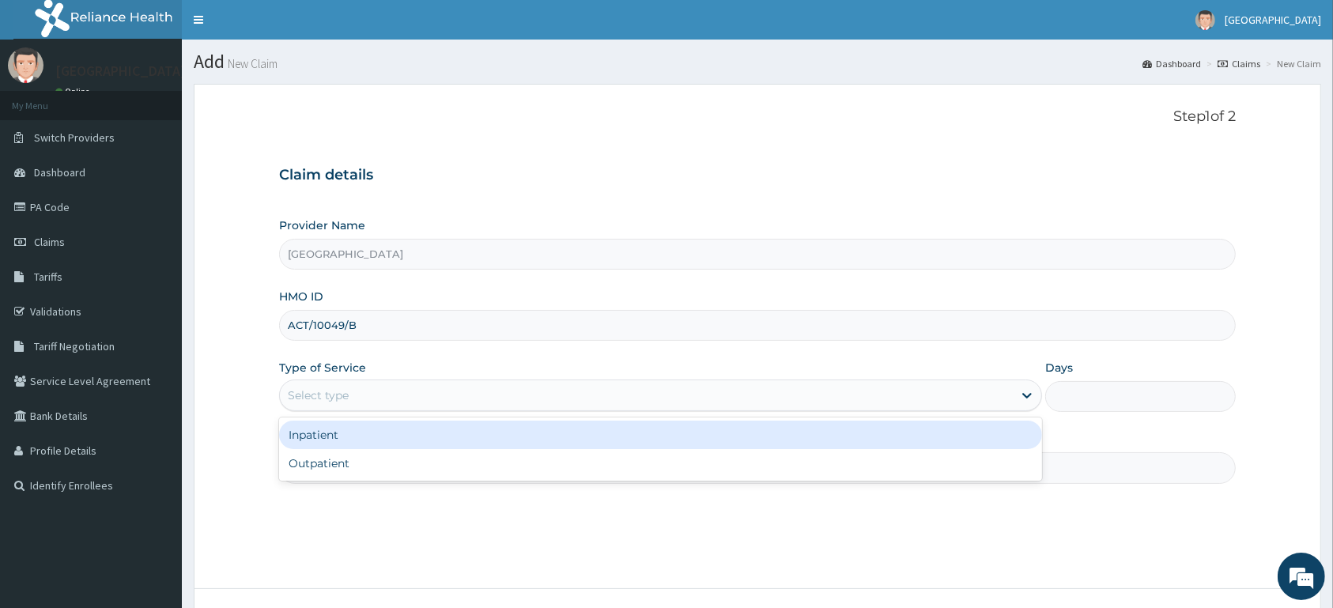
click at [458, 390] on div "Select type" at bounding box center [646, 395] width 733 height 25
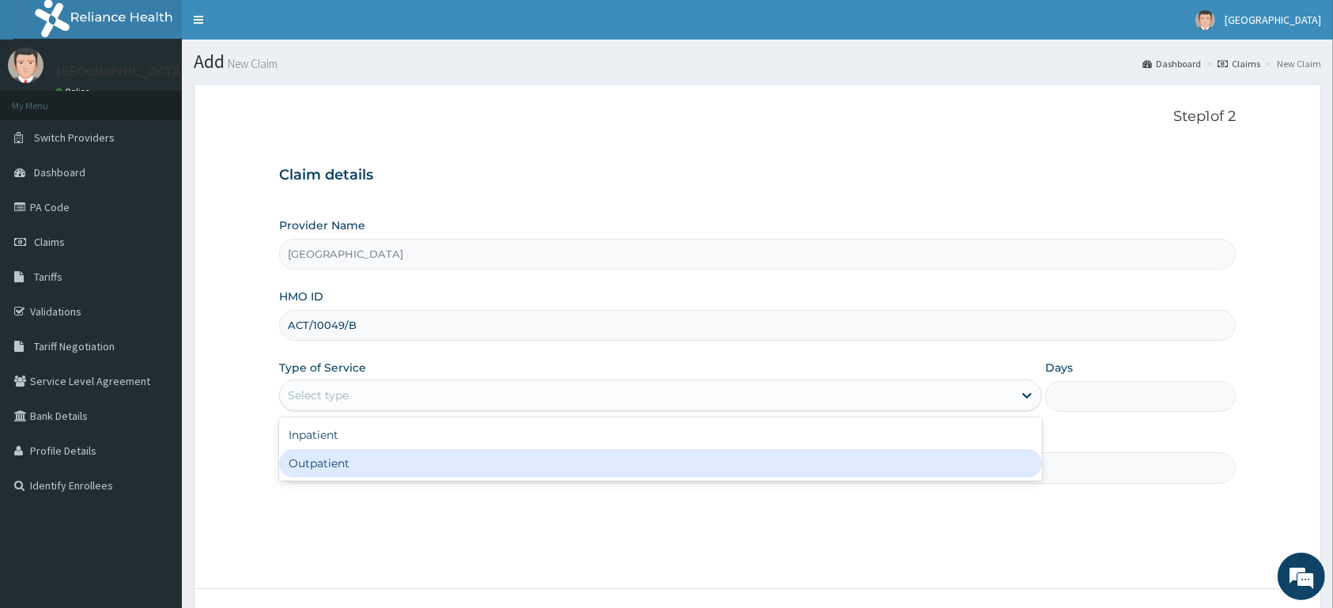
click at [447, 471] on div "Outpatient" at bounding box center [660, 463] width 763 height 28
type input "1"
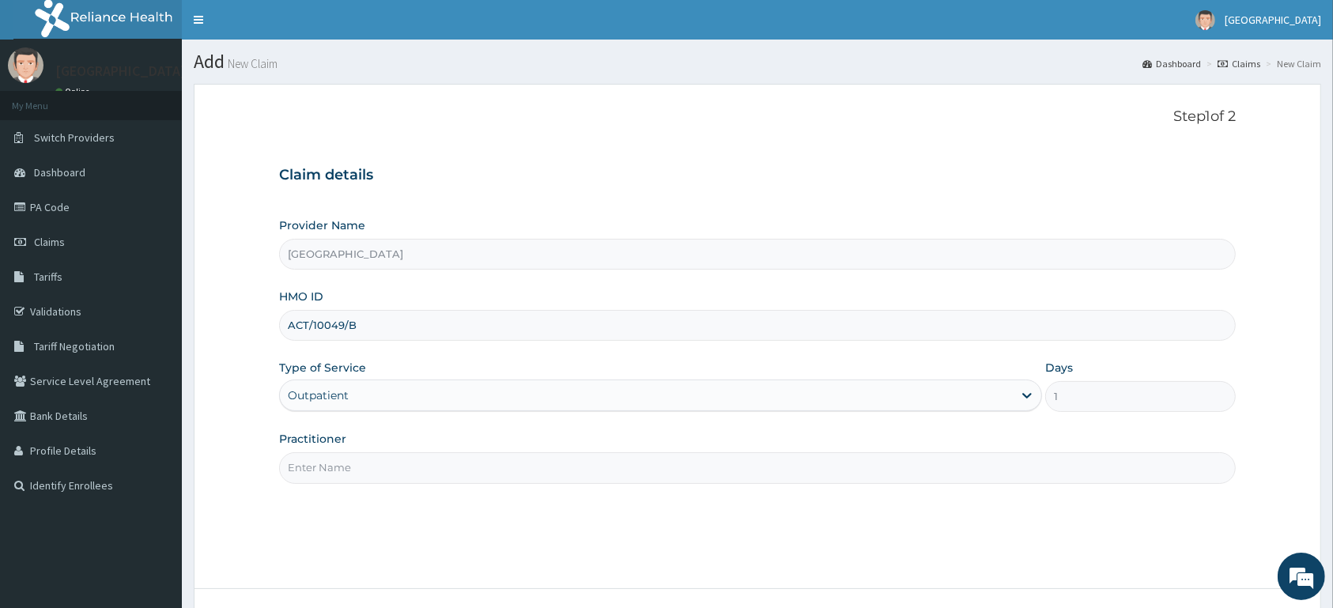
click at [454, 467] on input "Practitioner" at bounding box center [757, 467] width 956 height 31
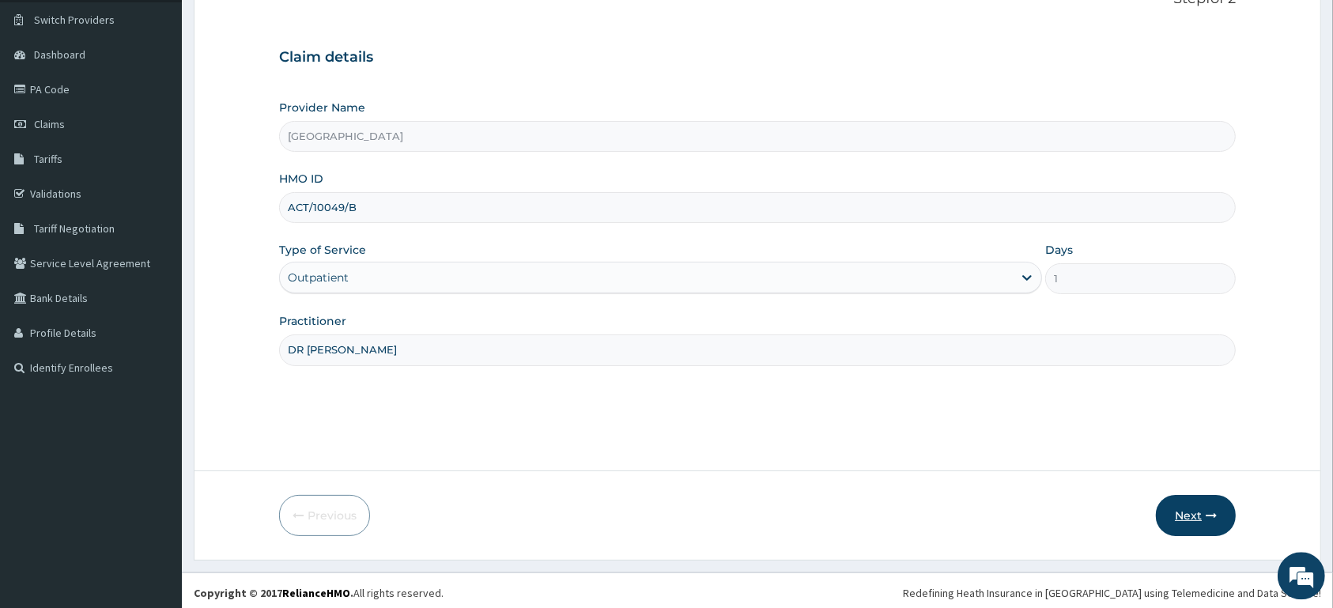
scroll to position [123, 0]
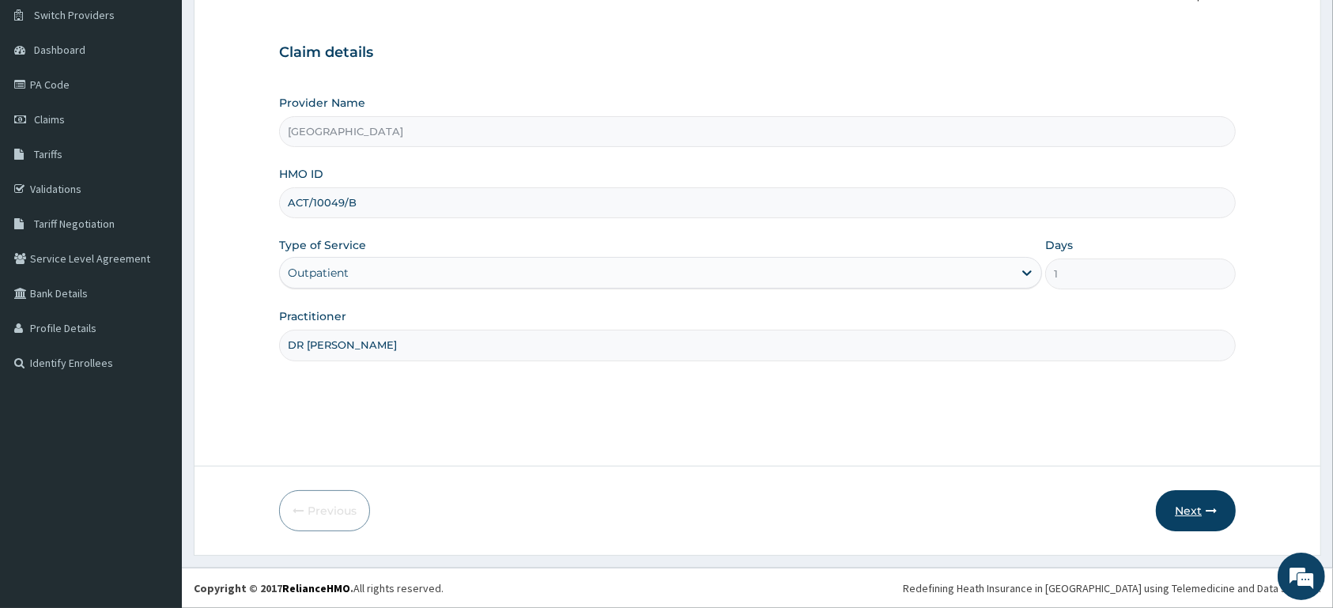
type input "DR [PERSON_NAME]"
click at [1197, 505] on button "Next" at bounding box center [1196, 510] width 80 height 41
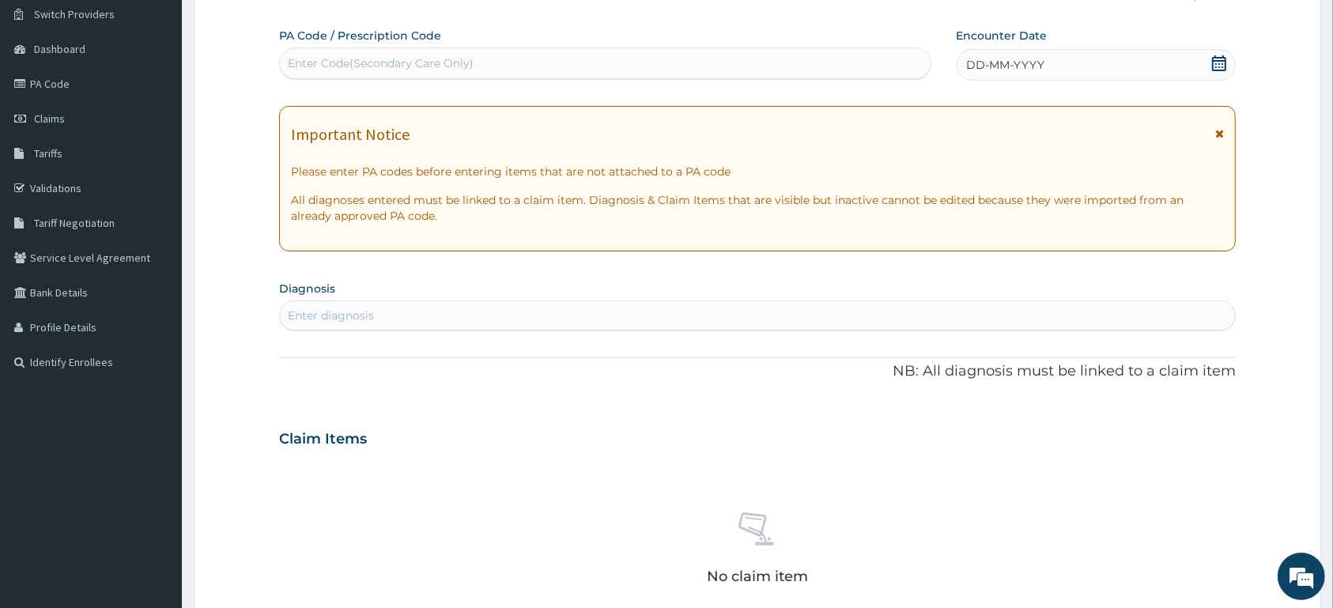
click at [1213, 62] on icon at bounding box center [1219, 63] width 14 height 16
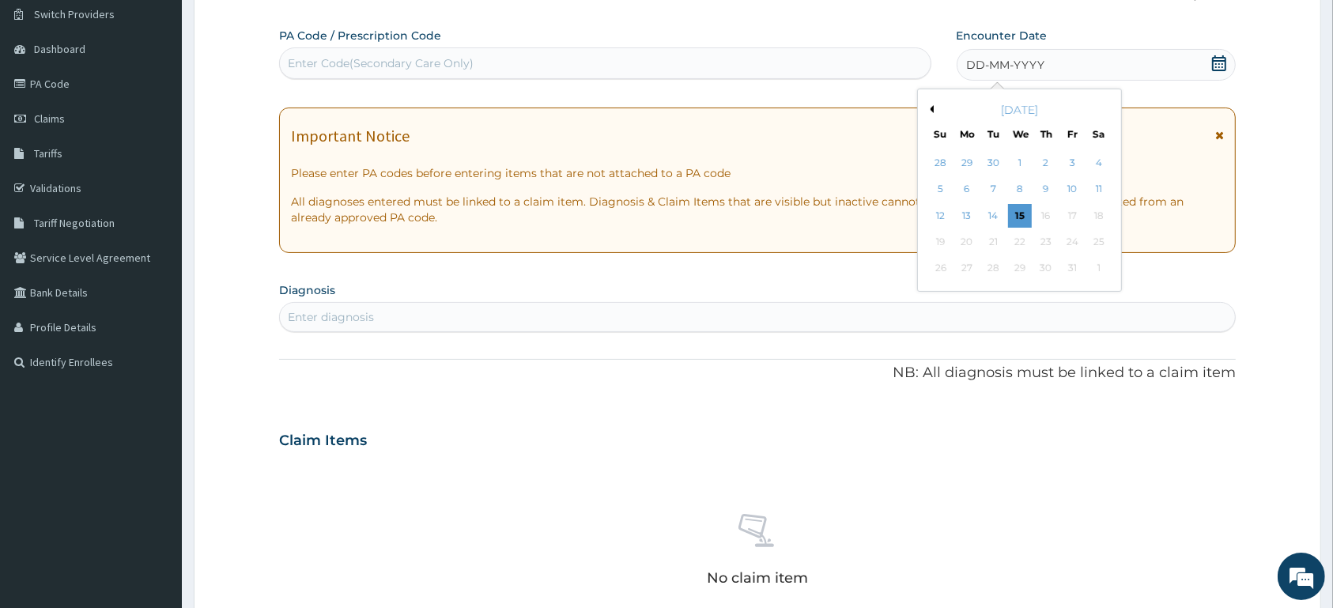
click at [932, 109] on button "Previous Month" at bounding box center [930, 109] width 8 height 8
click at [1098, 209] on div "16" at bounding box center [1098, 216] width 24 height 24
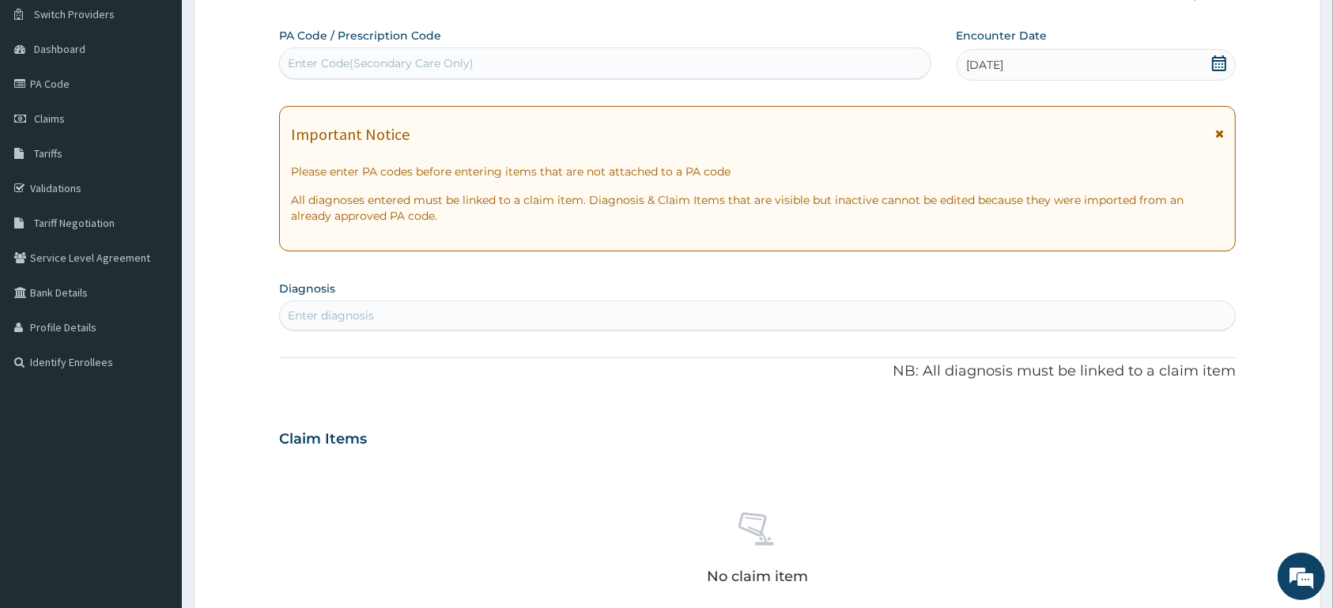
click at [847, 315] on div "Enter diagnosis" at bounding box center [757, 315] width 955 height 25
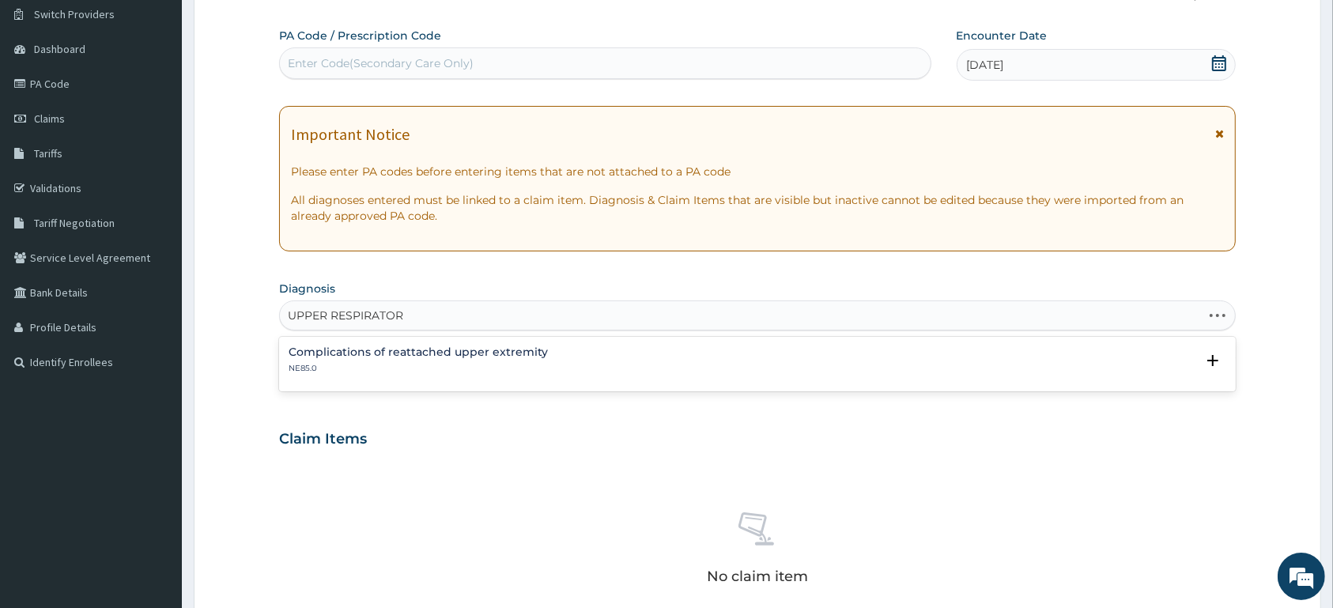
type input "UPPER RESPIRATORY"
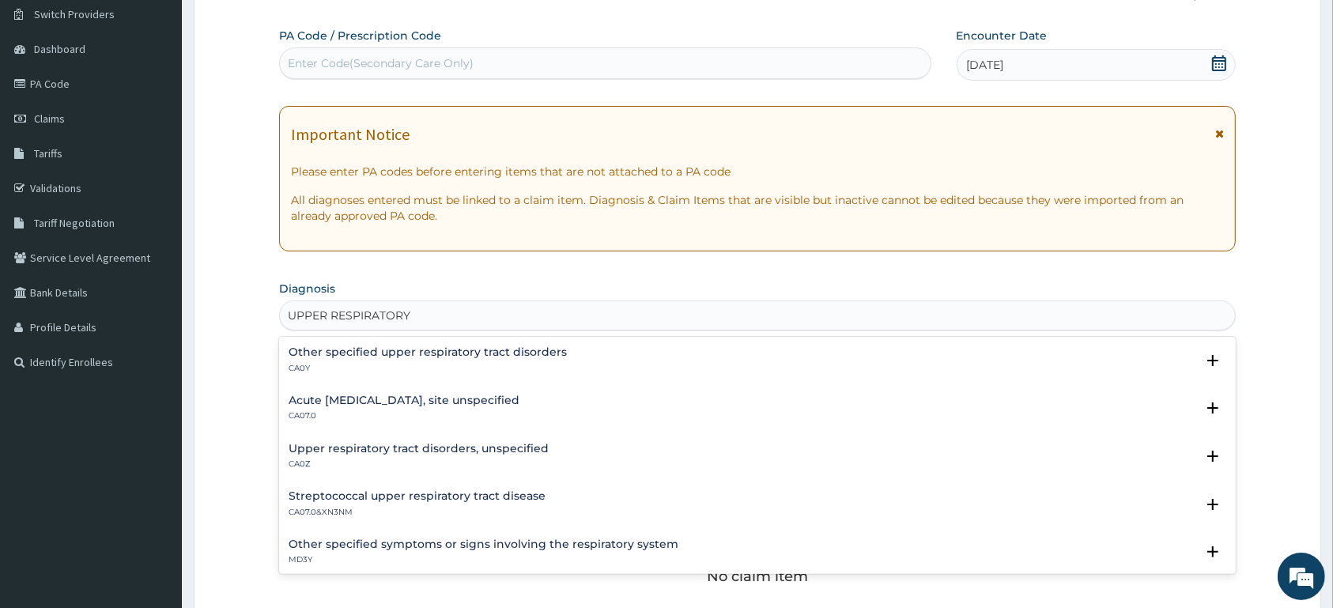
click at [500, 451] on h4 "Upper respiratory tract disorders, unspecified" at bounding box center [419, 449] width 260 height 12
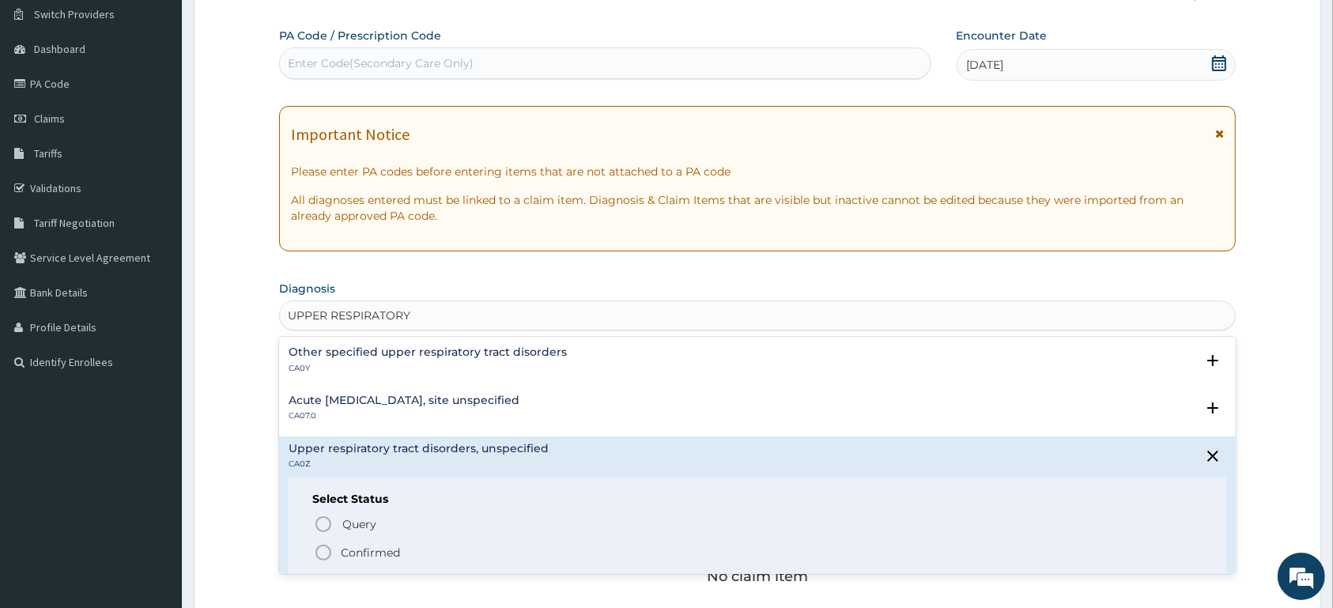
click at [429, 553] on span "Confirmed" at bounding box center [758, 552] width 888 height 19
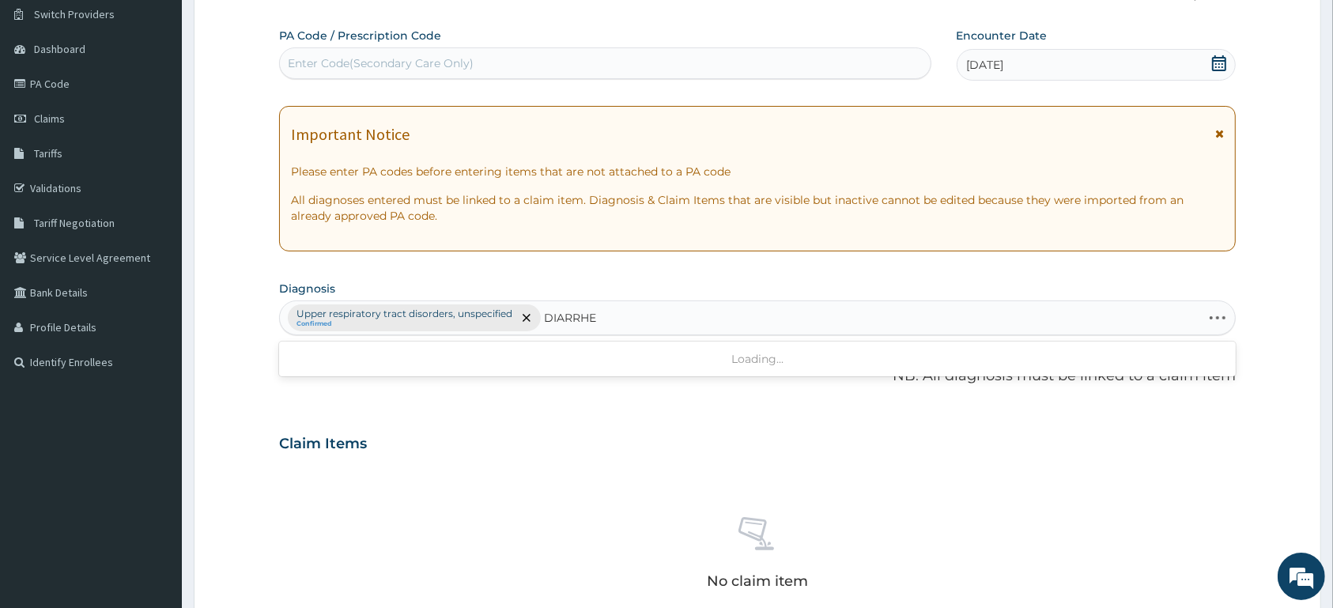
type input "[MEDICAL_DATA]"
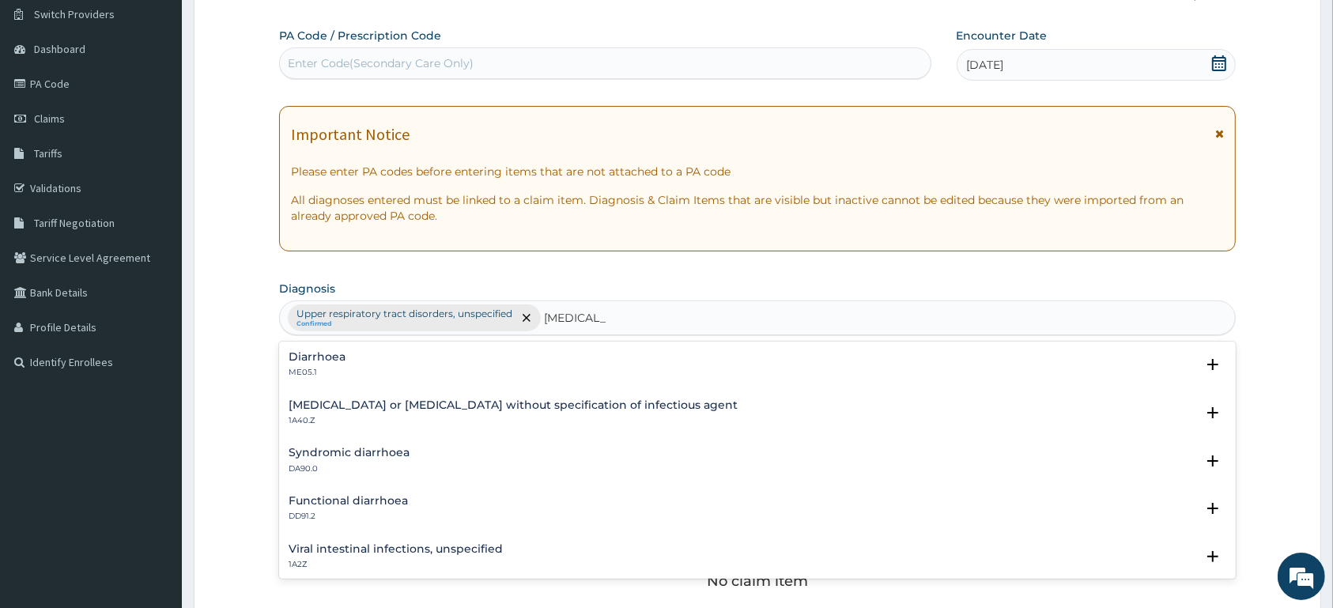
click at [323, 363] on h4 "Diarrhoea" at bounding box center [317, 357] width 57 height 12
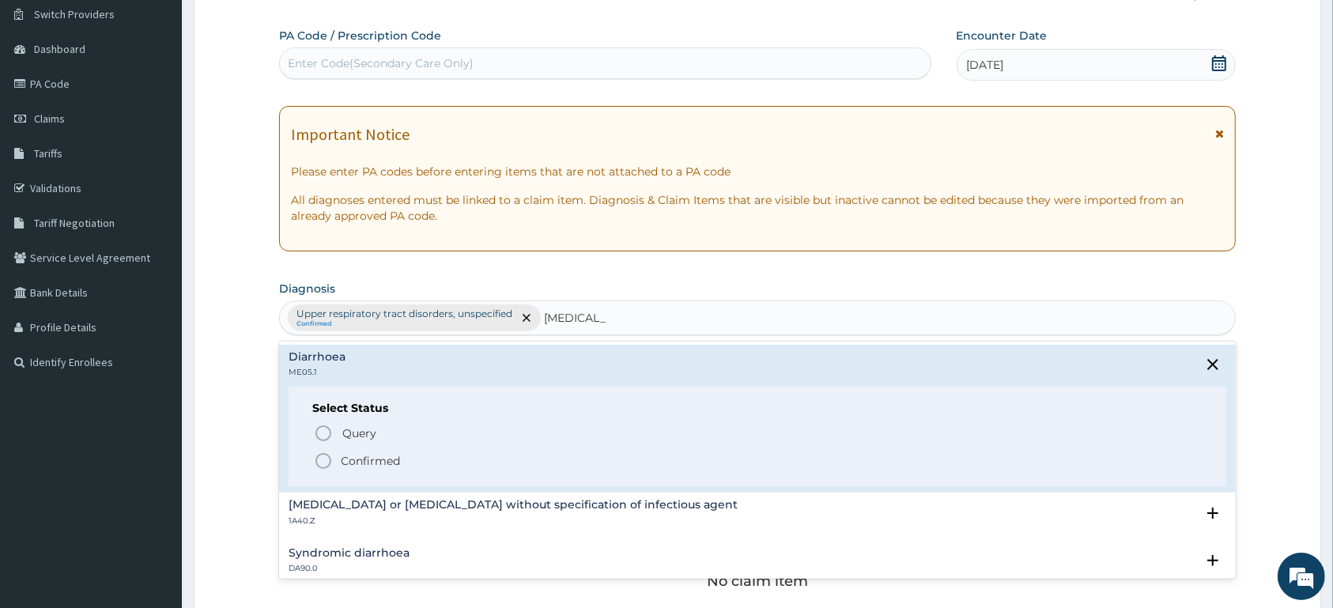
click at [324, 463] on icon "status option filled" at bounding box center [323, 460] width 19 height 19
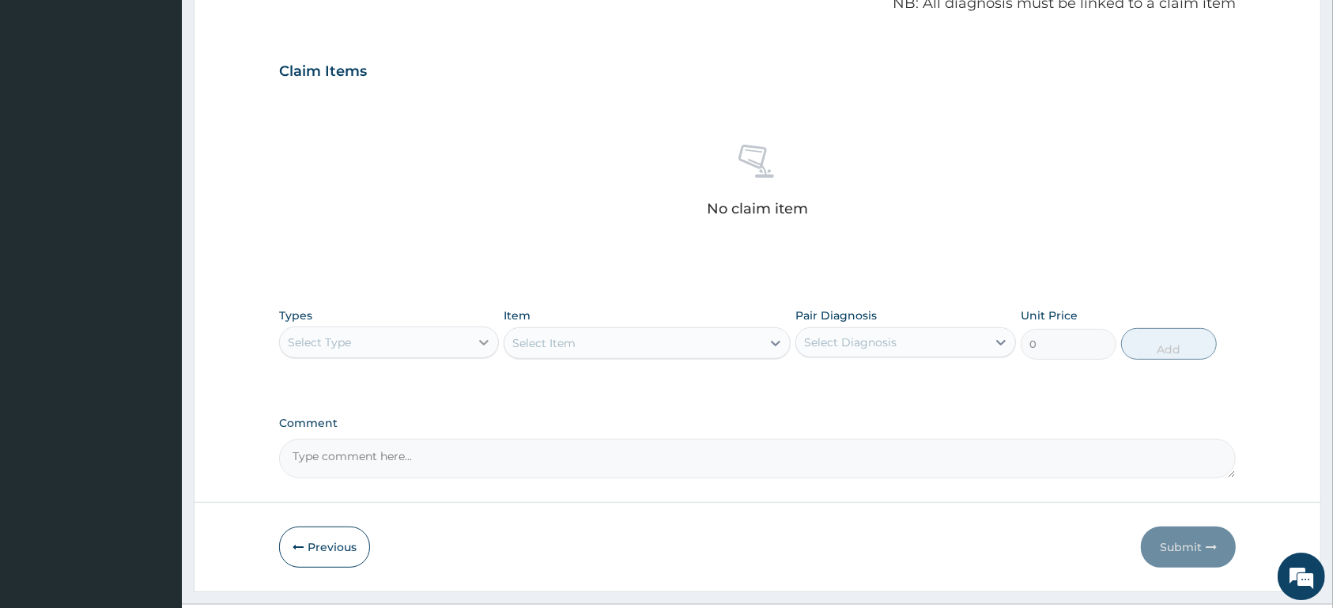
scroll to position [534, 0]
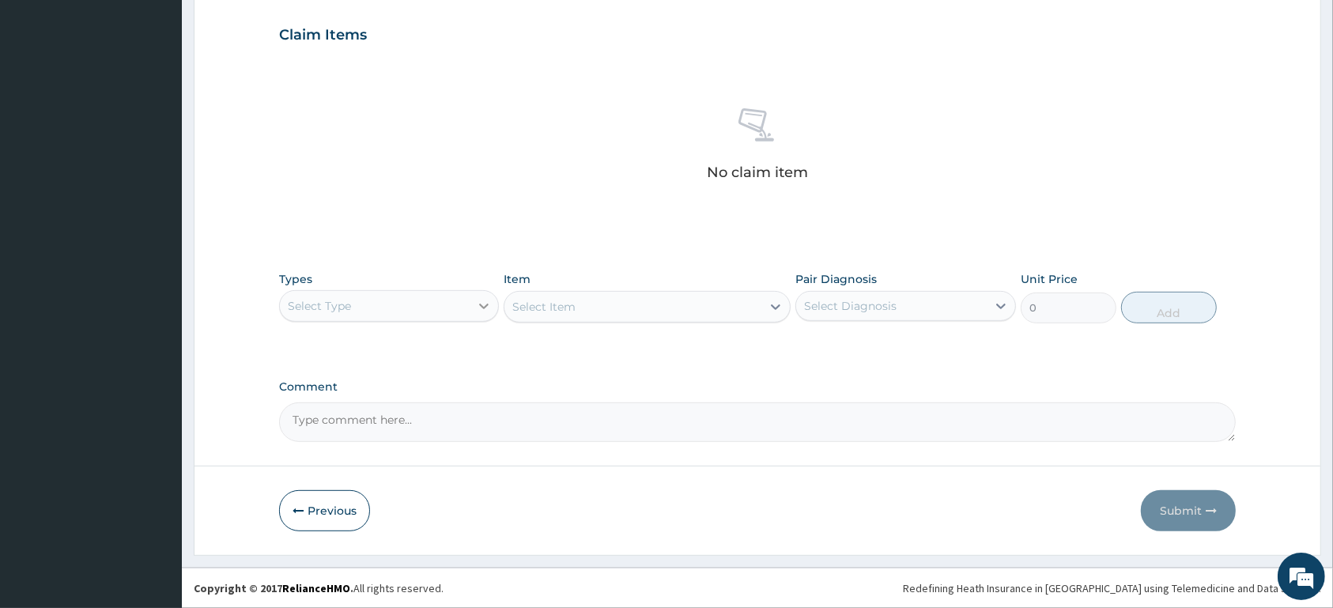
click at [470, 315] on div at bounding box center [484, 306] width 28 height 28
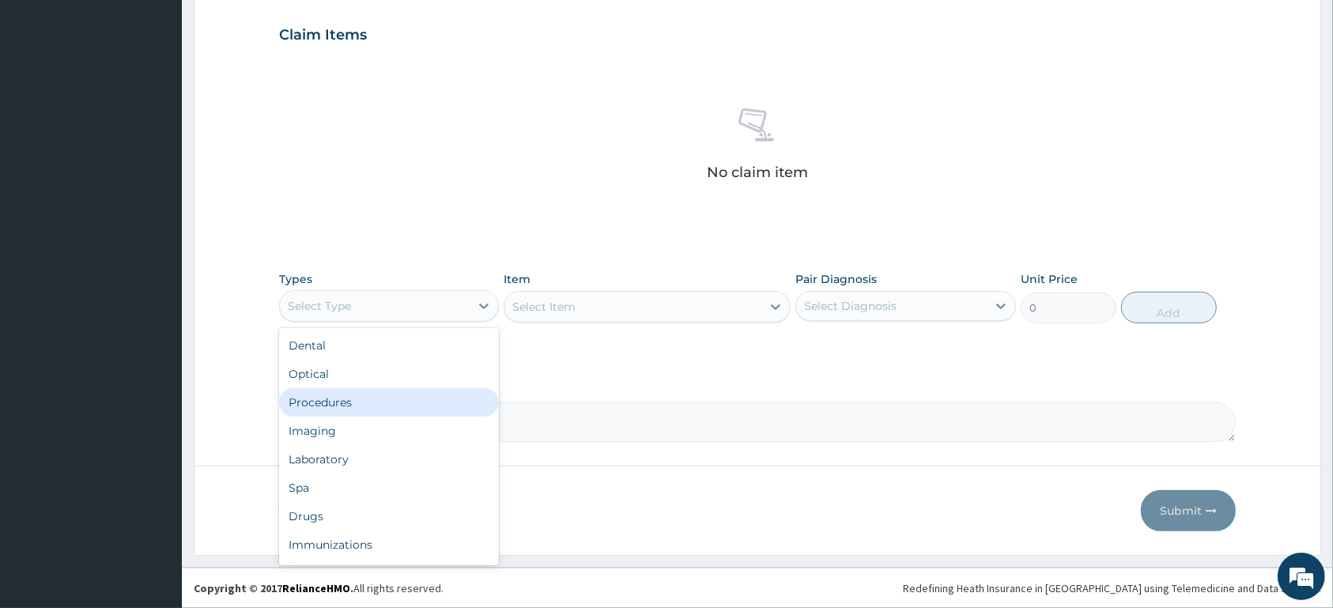
click at [438, 402] on div "Procedures" at bounding box center [389, 402] width 220 height 28
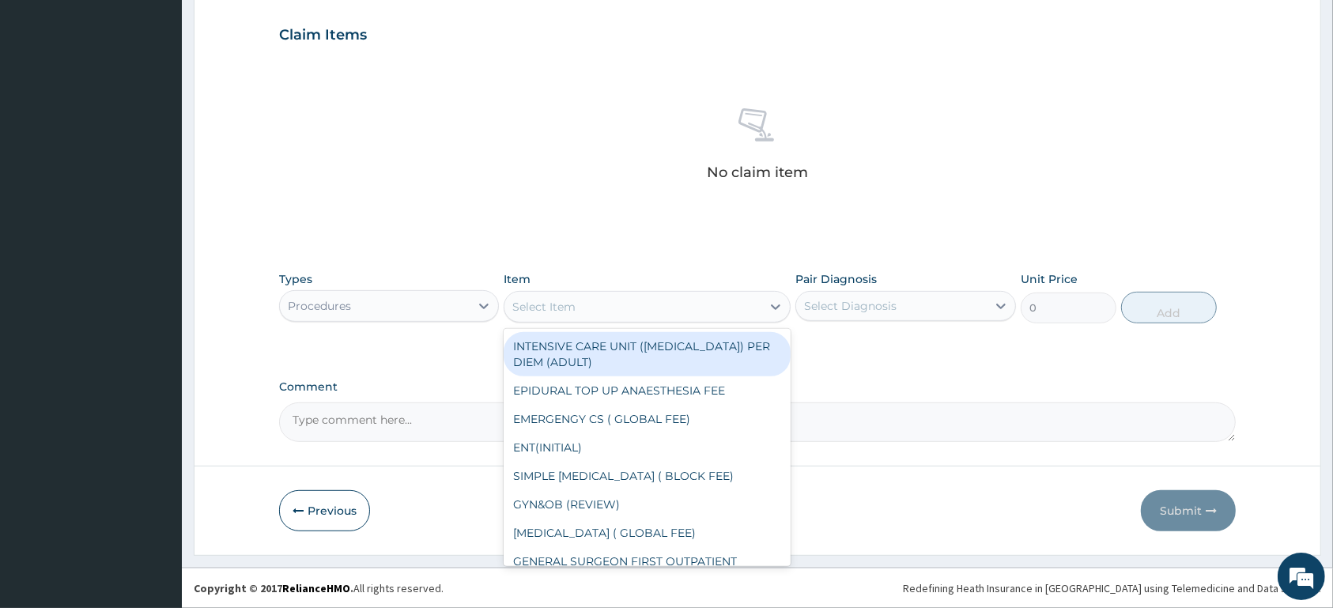
click at [619, 305] on div "Select Item" at bounding box center [632, 306] width 257 height 25
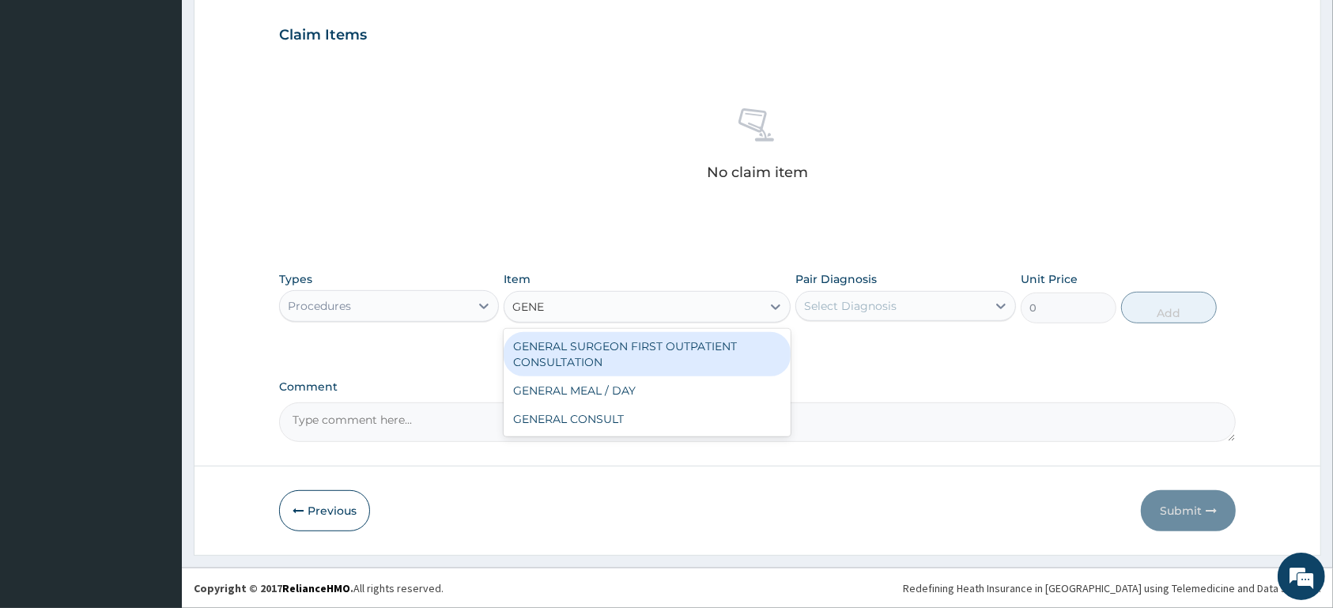
type input "GENER"
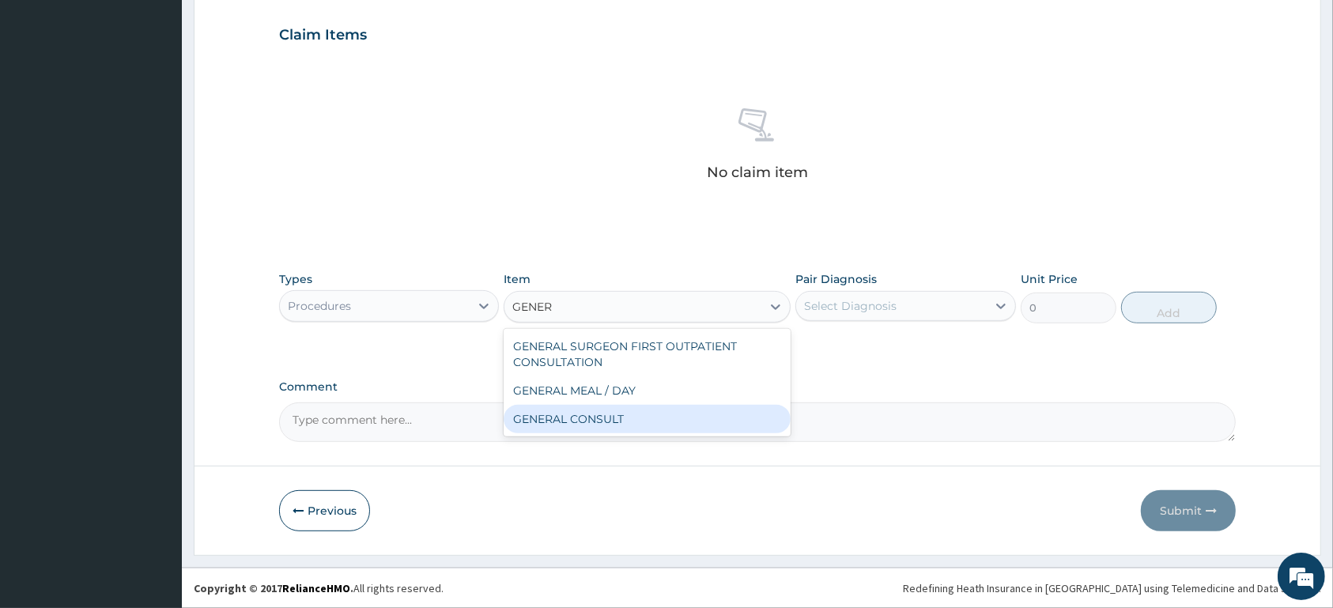
click at [671, 417] on div "GENERAL CONSULT" at bounding box center [646, 419] width 287 height 28
type input "5000"
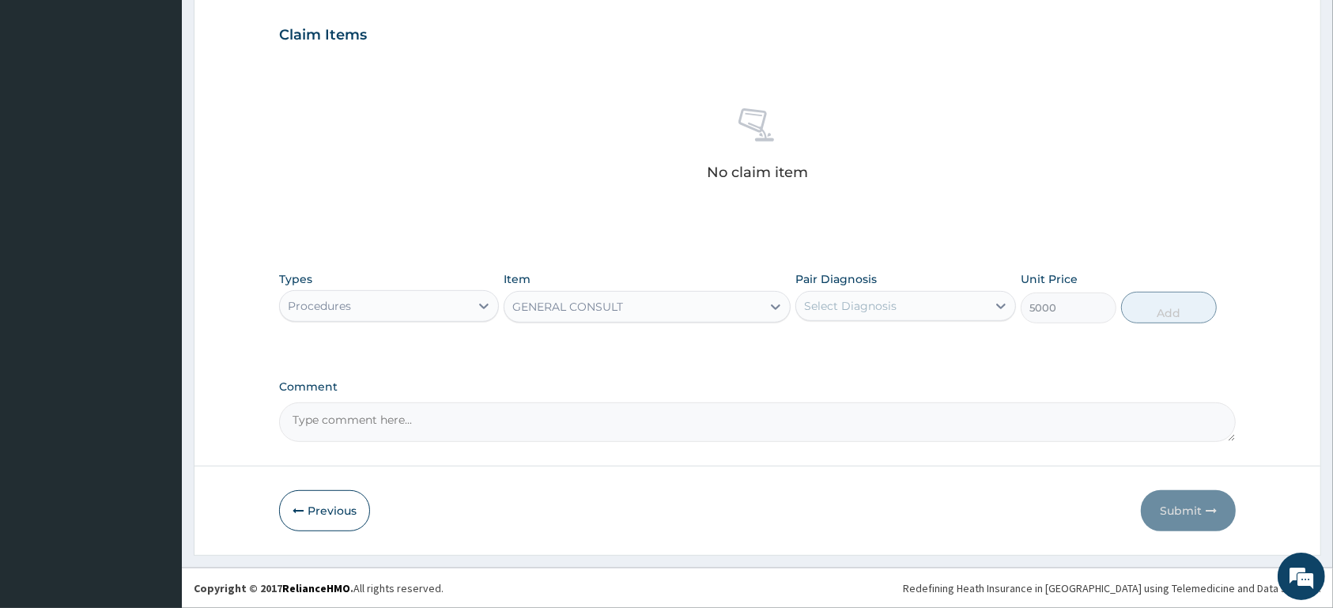
click at [878, 305] on div "Select Diagnosis" at bounding box center [850, 306] width 92 height 16
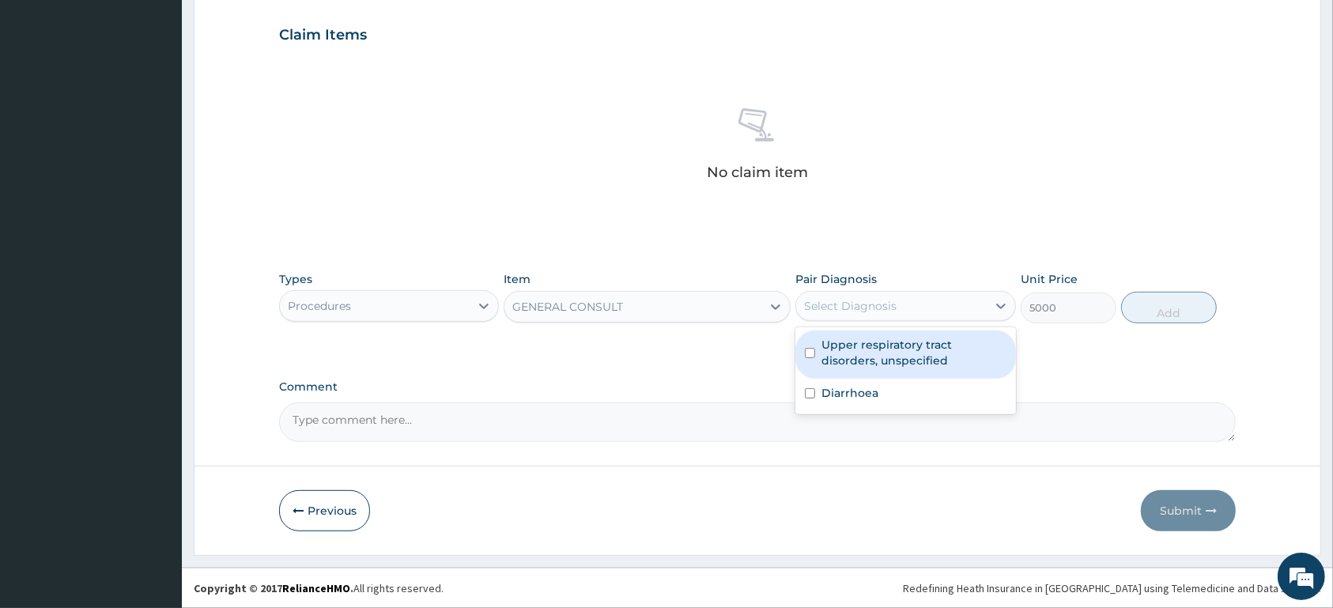
click at [892, 341] on label "Upper respiratory tract disorders, unspecified" at bounding box center [913, 353] width 184 height 32
checkbox input "true"
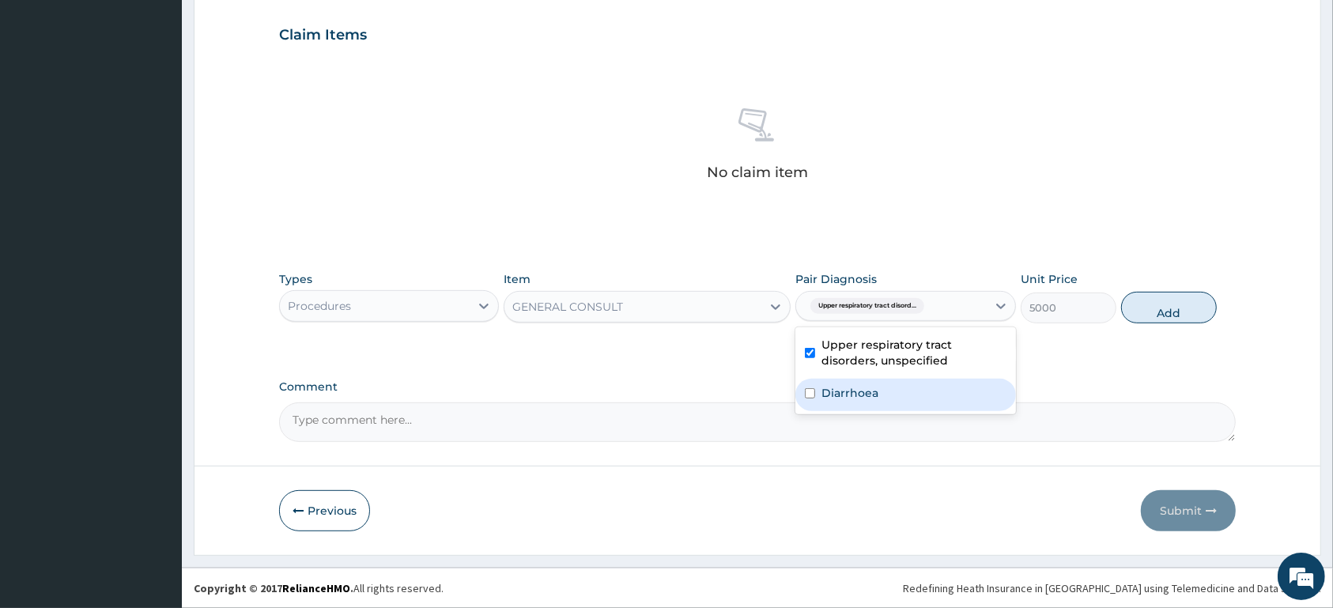
click at [896, 394] on div "Diarrhoea" at bounding box center [905, 395] width 220 height 32
checkbox input "true"
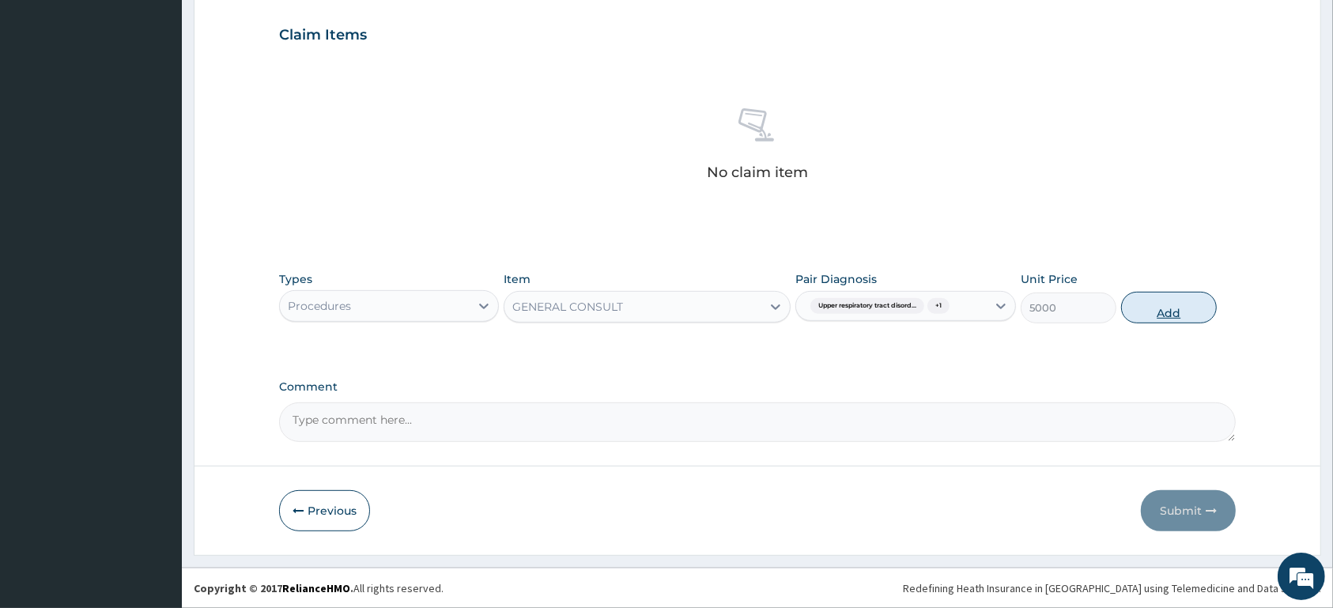
click at [1193, 311] on button "Add" at bounding box center [1169, 308] width 96 height 32
type input "0"
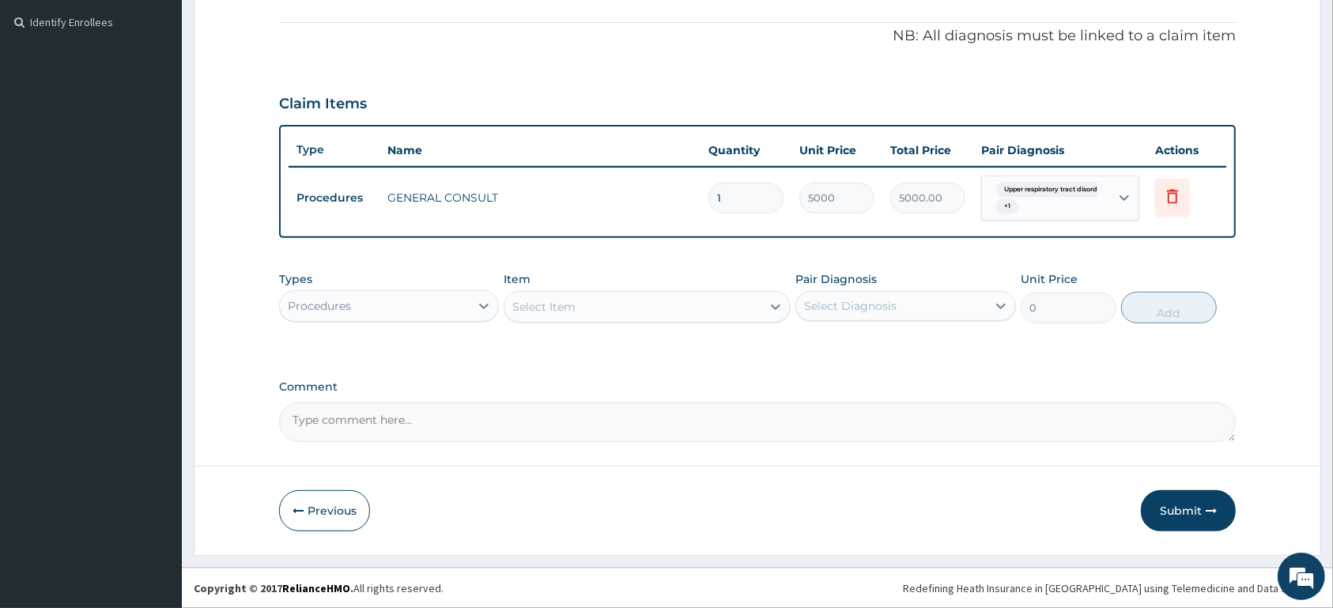
click at [316, 301] on div "Procedures" at bounding box center [319, 306] width 63 height 16
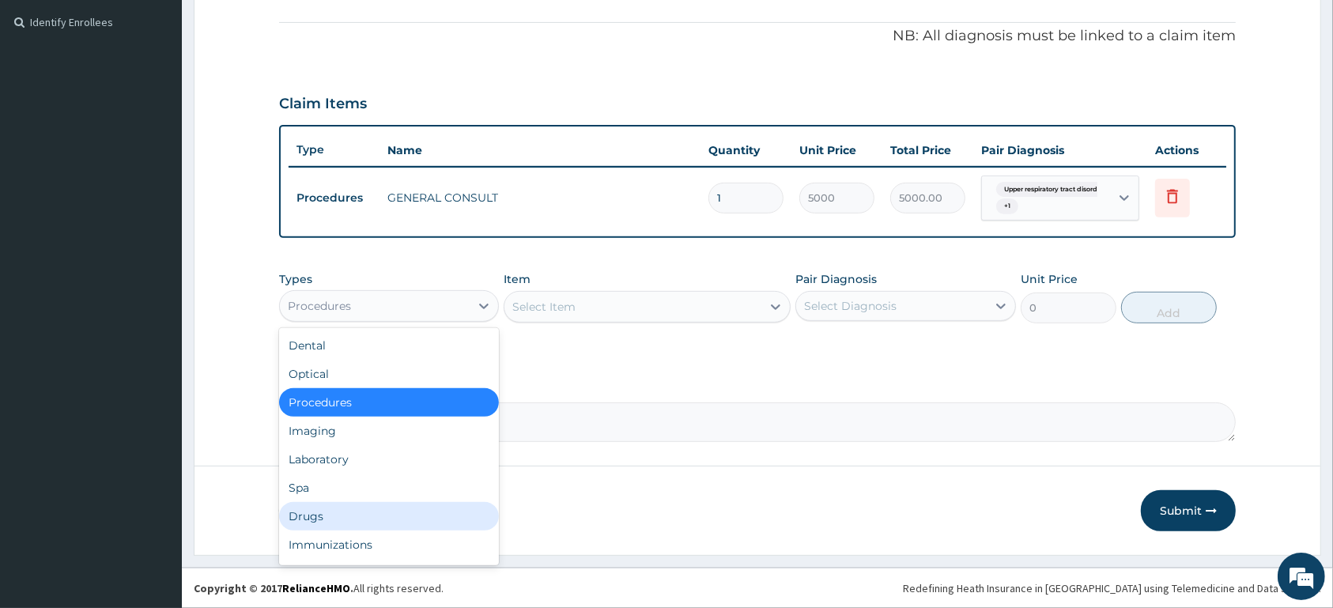
click at [336, 506] on div "Drugs" at bounding box center [389, 516] width 220 height 28
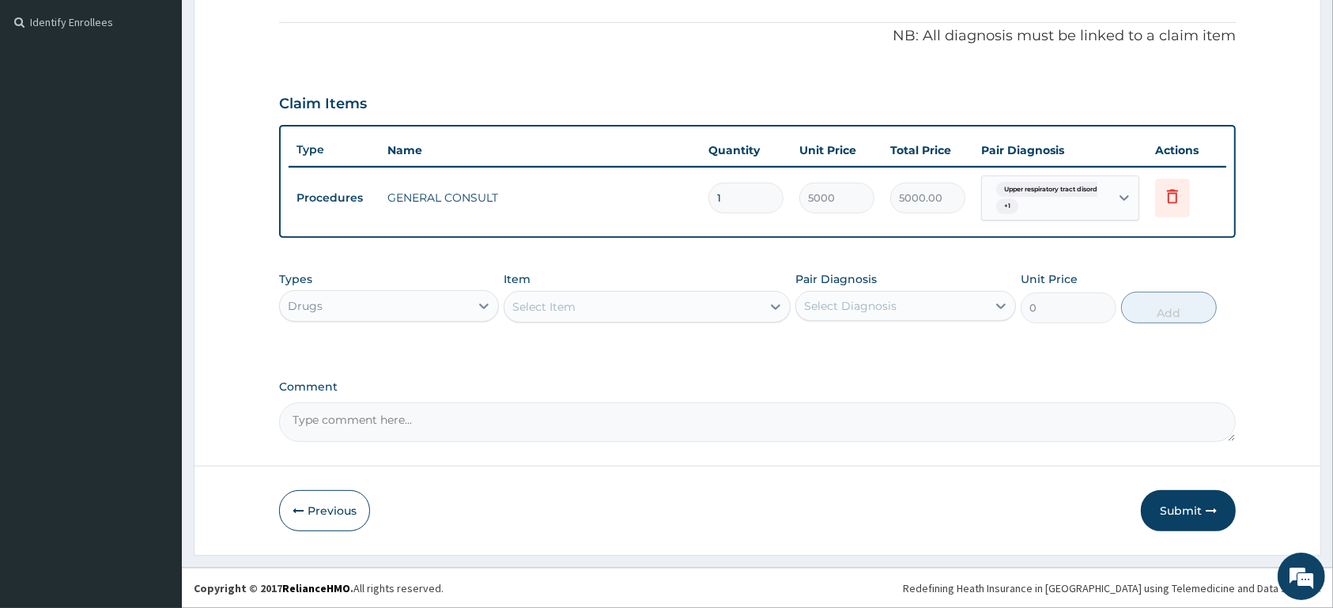
click at [651, 311] on div "Select Item" at bounding box center [632, 306] width 257 height 25
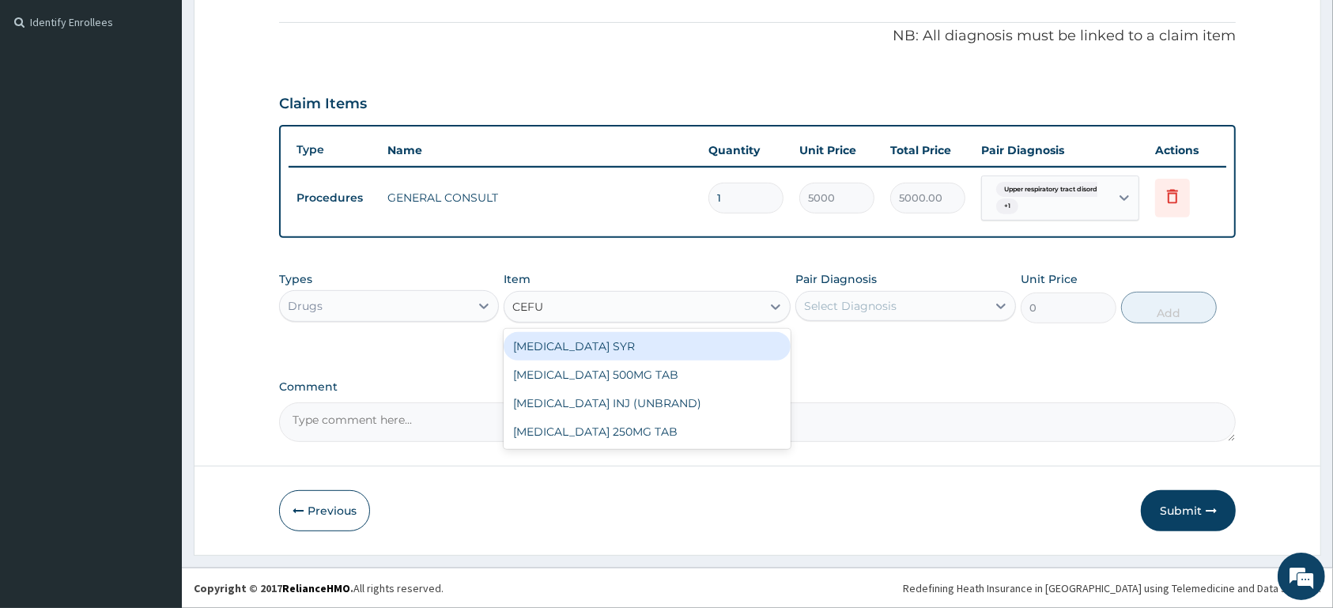
type input "CEFUR"
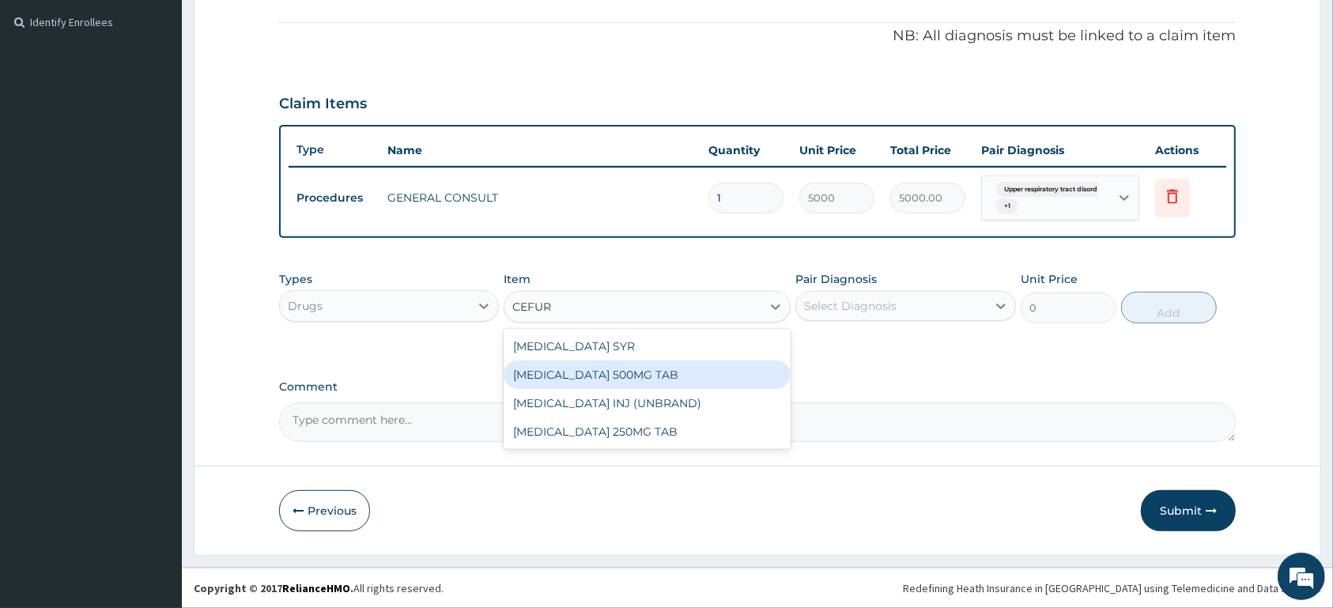
click at [645, 374] on div "[MEDICAL_DATA] 500MG TAB" at bounding box center [646, 374] width 287 height 28
type input "450"
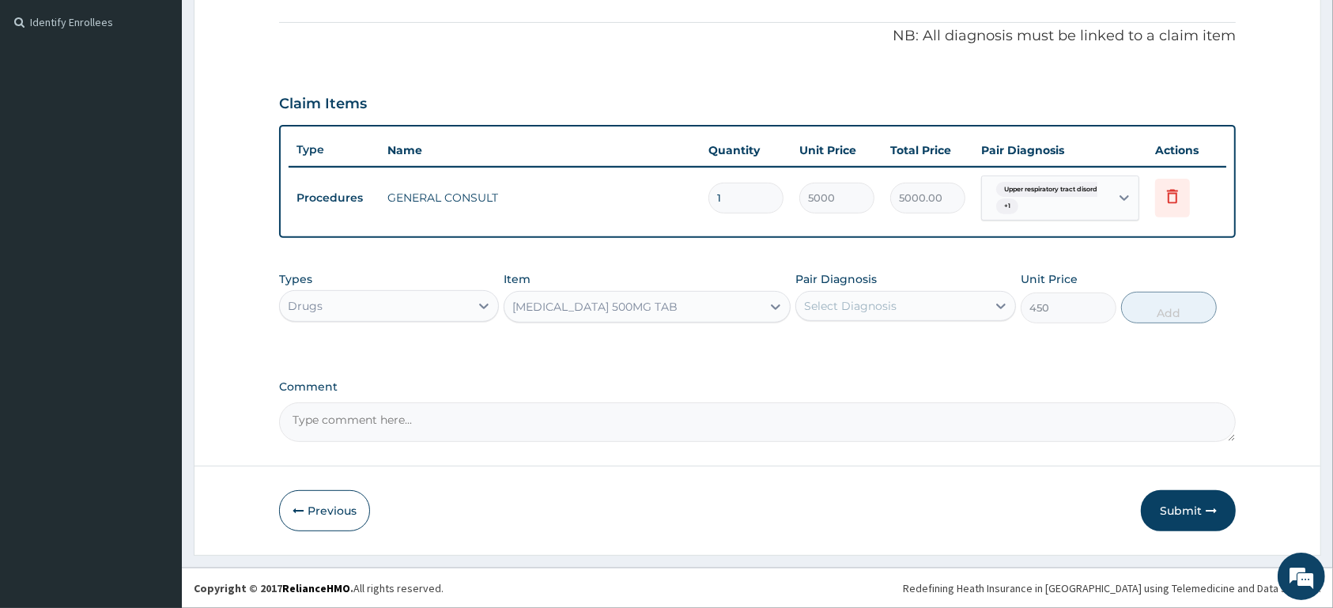
click at [925, 309] on div "Select Diagnosis" at bounding box center [891, 305] width 190 height 25
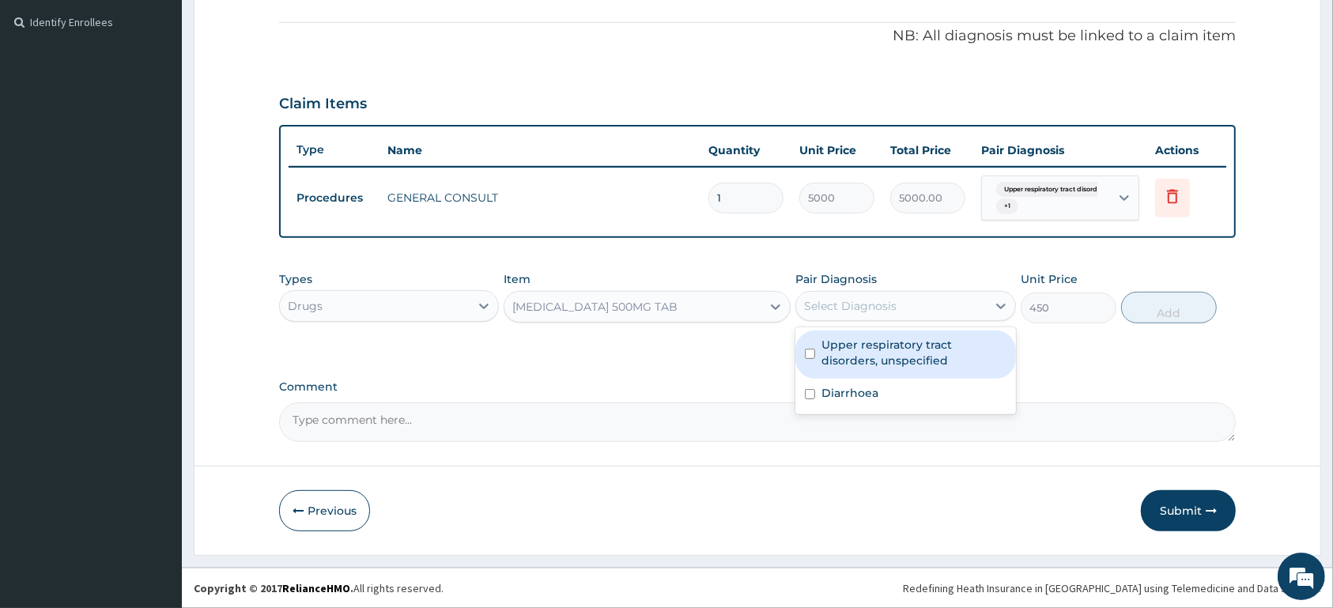
click at [921, 350] on label "Upper respiratory tract disorders, unspecified" at bounding box center [913, 353] width 184 height 32
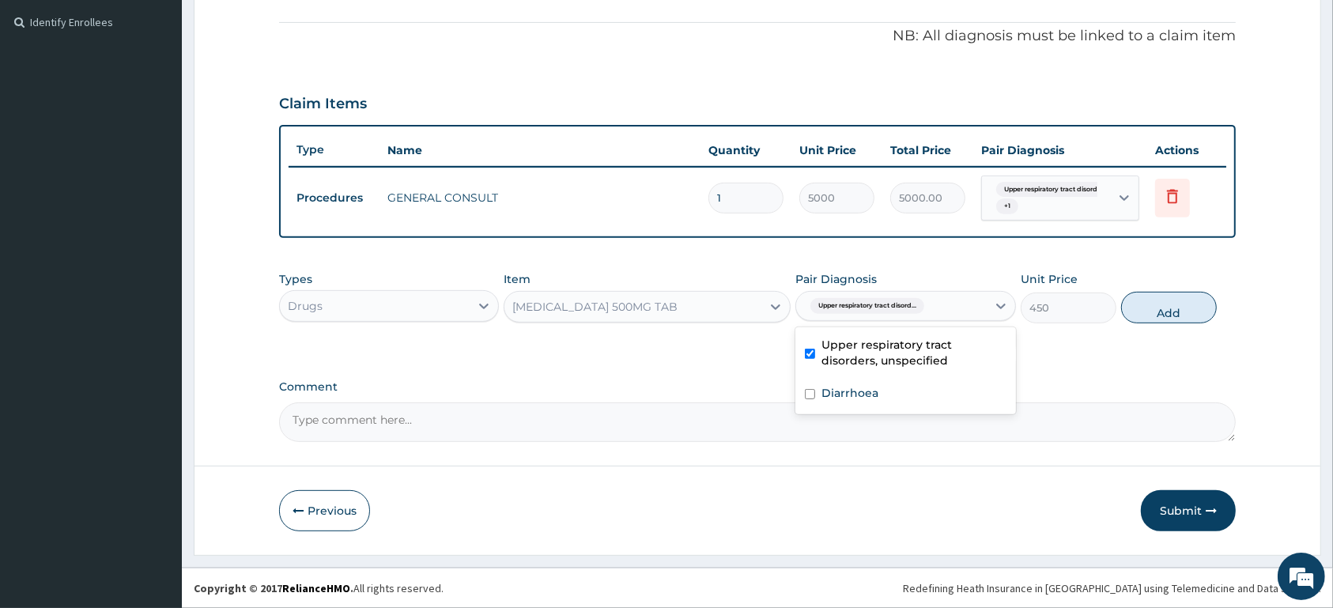
checkbox input "true"
click at [1129, 304] on button "Add" at bounding box center [1169, 308] width 96 height 32
type input "0"
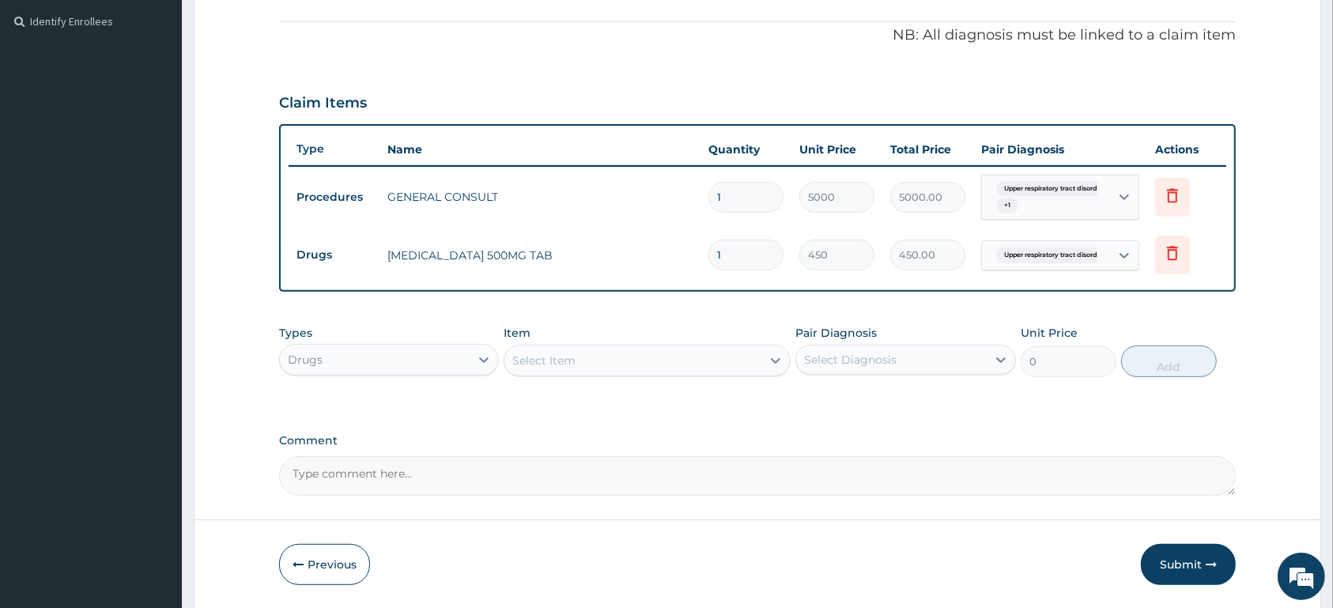
type input "10"
type input "4500.00"
type input "10"
click at [704, 362] on div "Select Item" at bounding box center [632, 360] width 257 height 25
type input "LOPER"
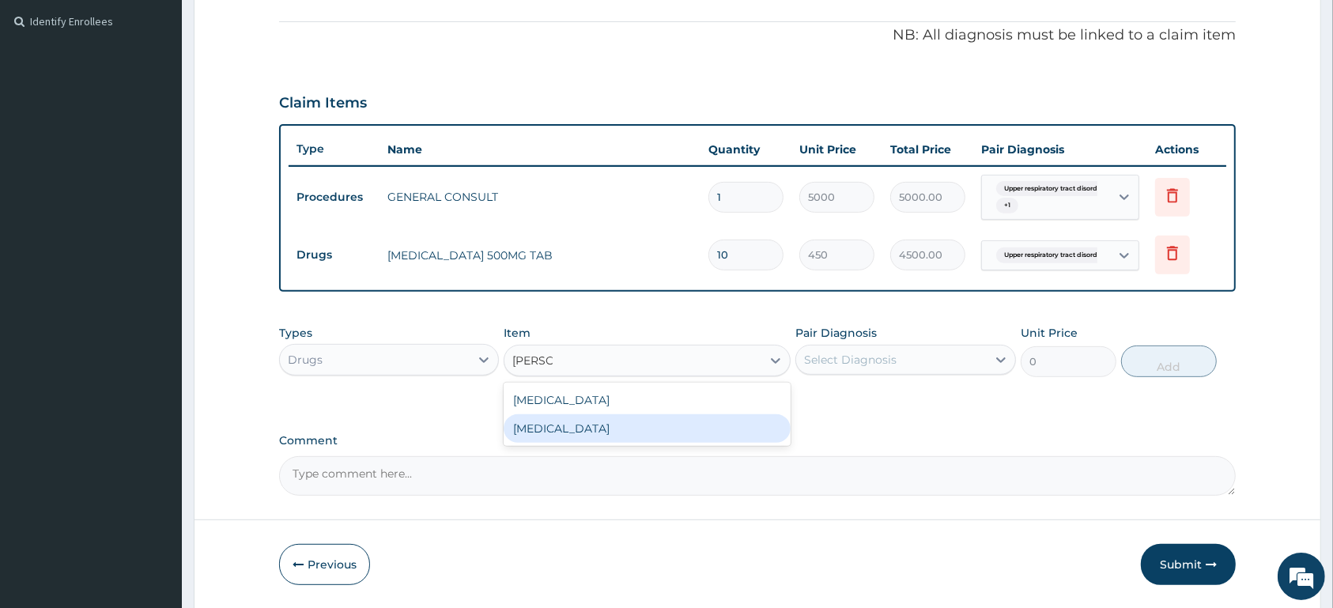
drag, startPoint x: 685, startPoint y: 429, endPoint x: 815, endPoint y: 383, distance: 138.2
click at [685, 428] on div "LOPERAMIDE" at bounding box center [646, 428] width 287 height 28
type input "70"
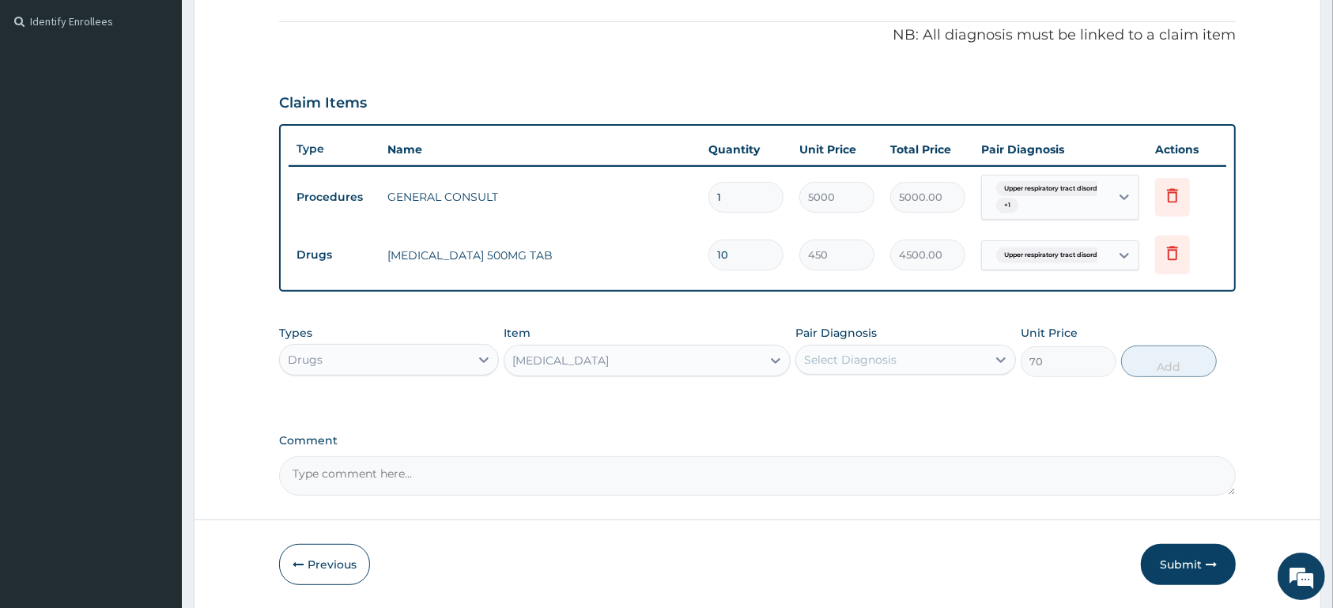
click at [865, 358] on div "Select Diagnosis" at bounding box center [850, 360] width 92 height 16
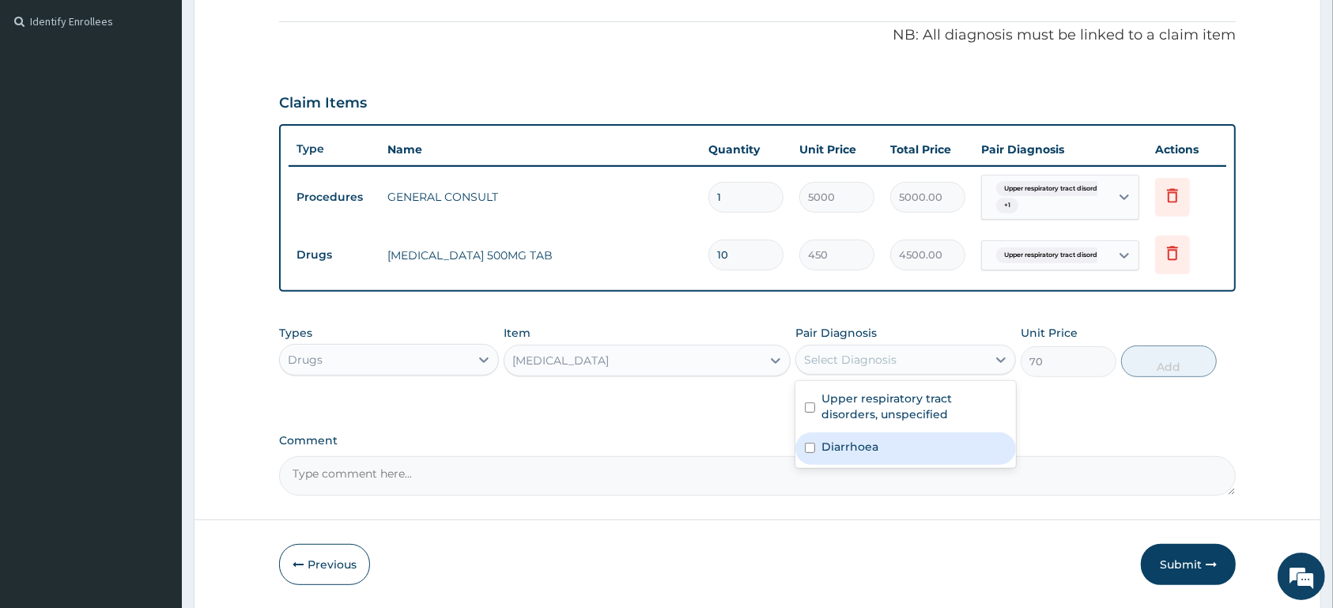
click at [898, 442] on div "Diarrhoea" at bounding box center [905, 448] width 220 height 32
checkbox input "true"
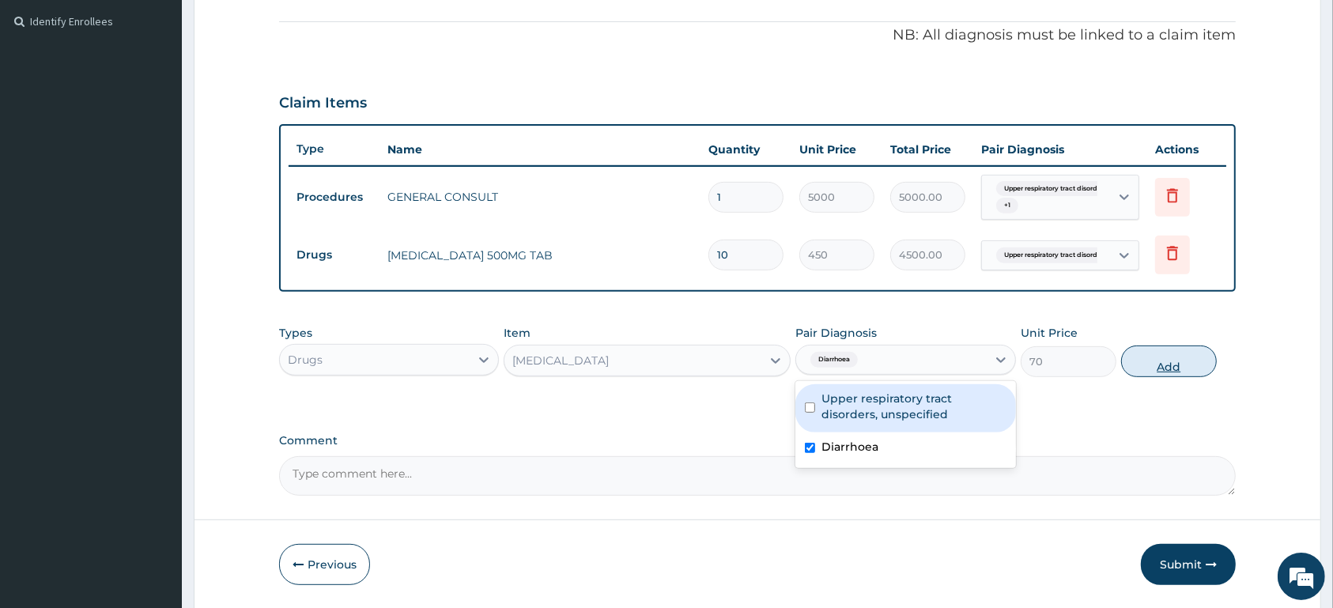
click at [1190, 362] on button "Add" at bounding box center [1169, 361] width 96 height 32
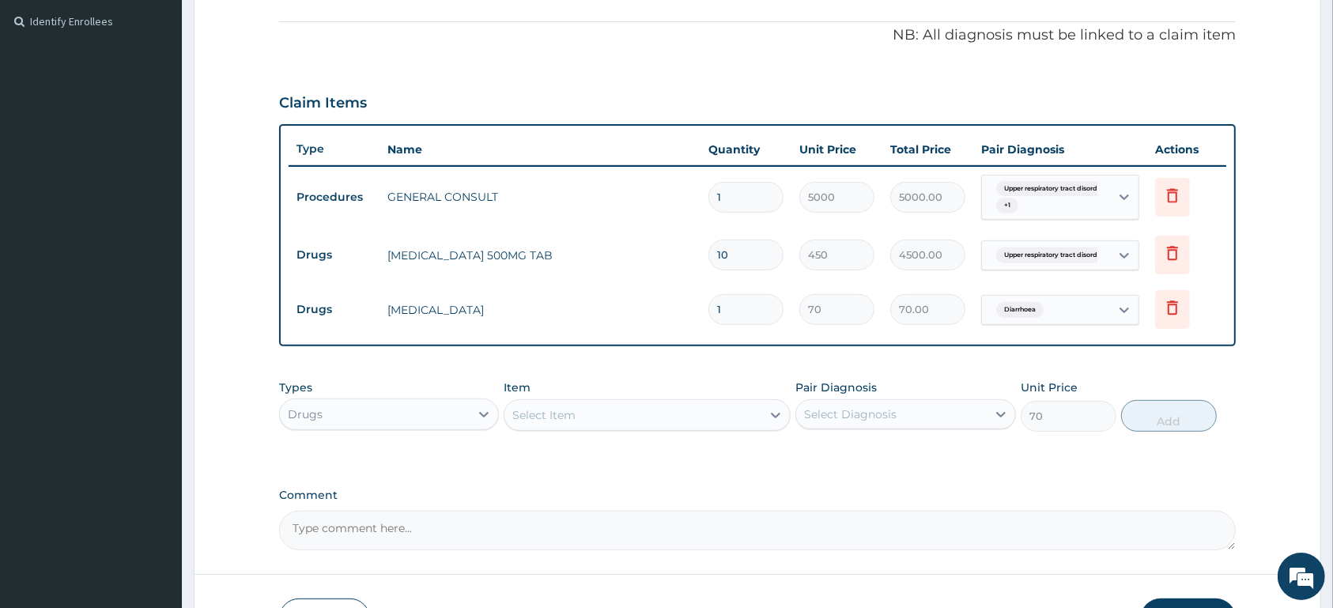
type input "0"
click at [1087, 257] on span "Upper respiratory tract disord..." at bounding box center [1053, 255] width 114 height 16
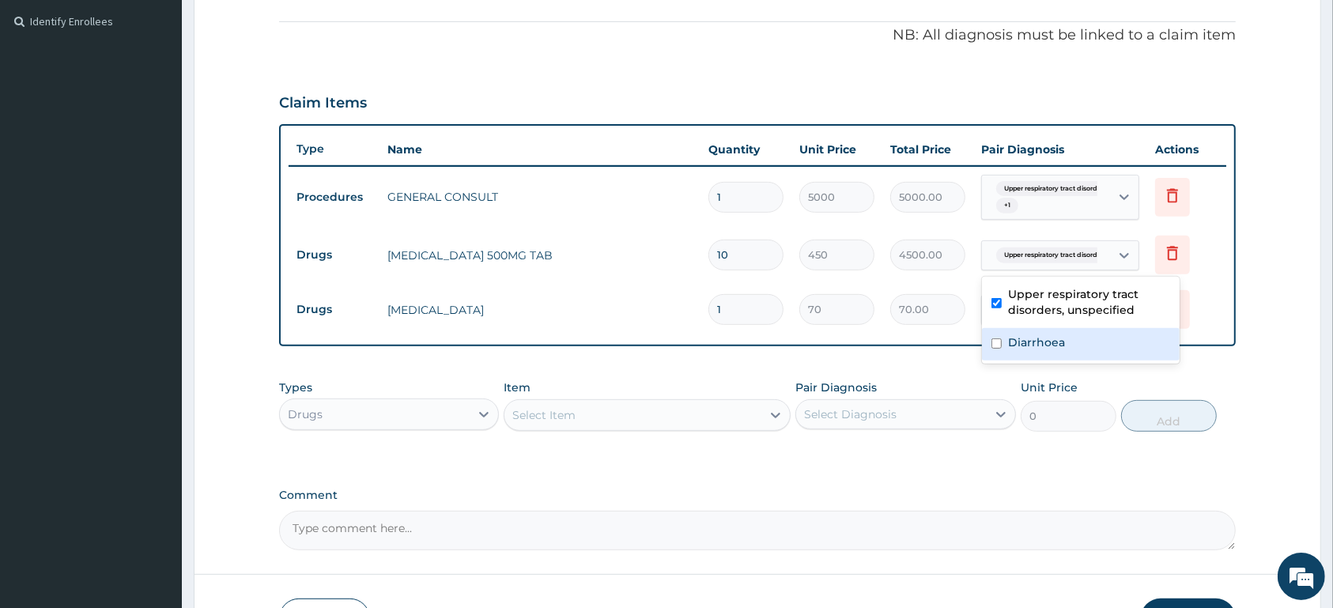
click at [1062, 349] on label "Diarrhoea" at bounding box center [1036, 342] width 57 height 16
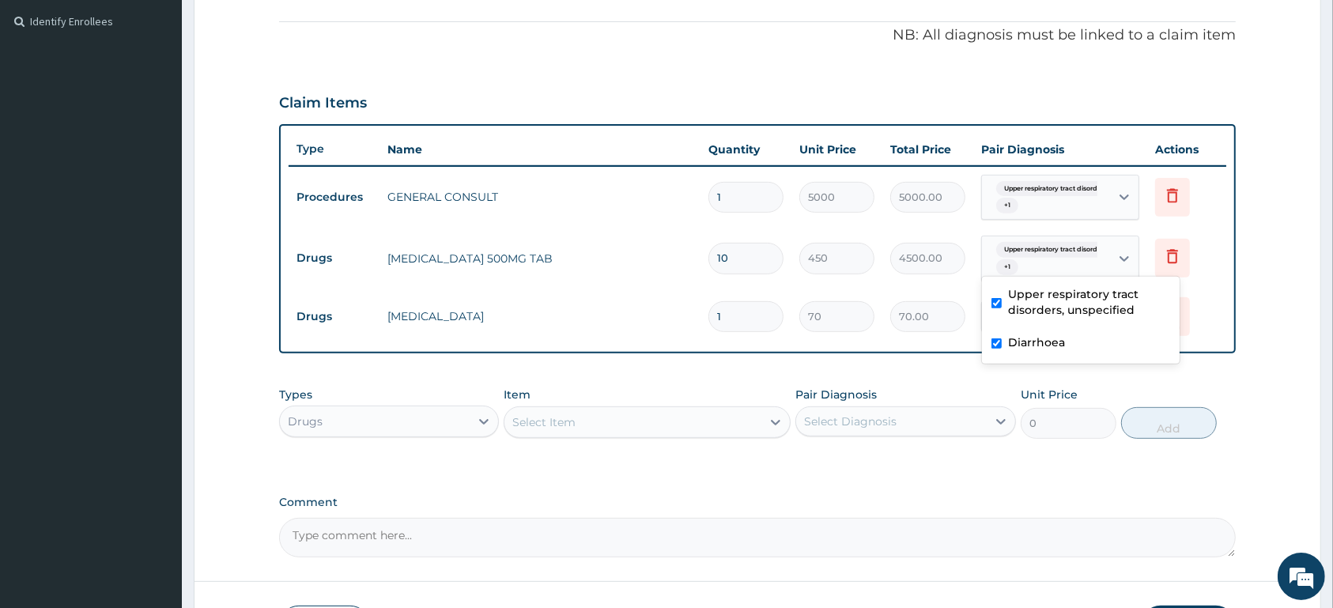
checkbox input "true"
click at [1212, 307] on td "Delete" at bounding box center [1186, 316] width 79 height 55
click at [736, 325] on input "1" at bounding box center [745, 316] width 75 height 31
type input "0.00"
type input "5"
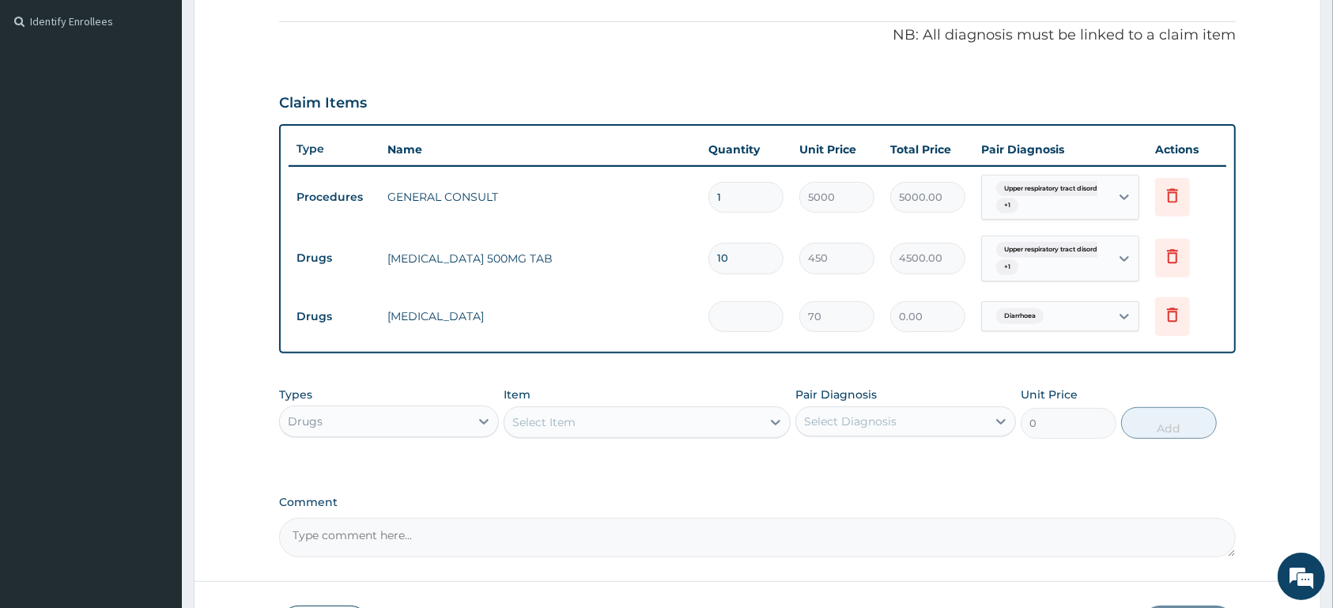
type input "350.00"
type input "5"
click at [635, 412] on div "Select Item" at bounding box center [632, 421] width 257 height 25
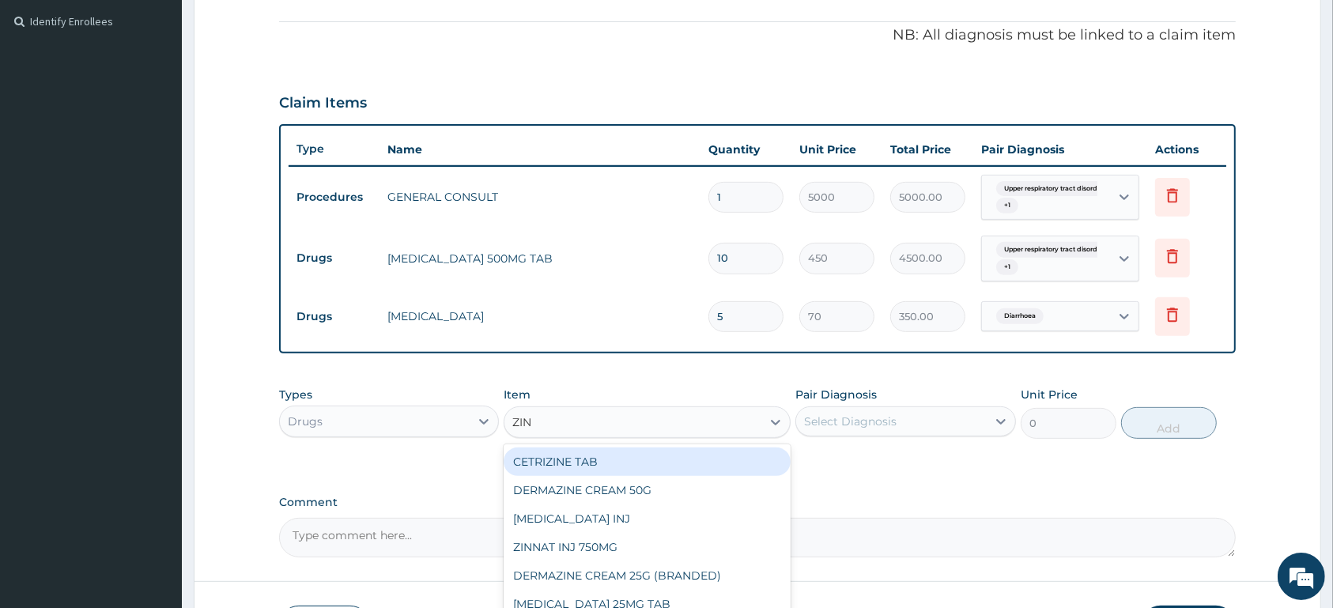
type input "ZINC"
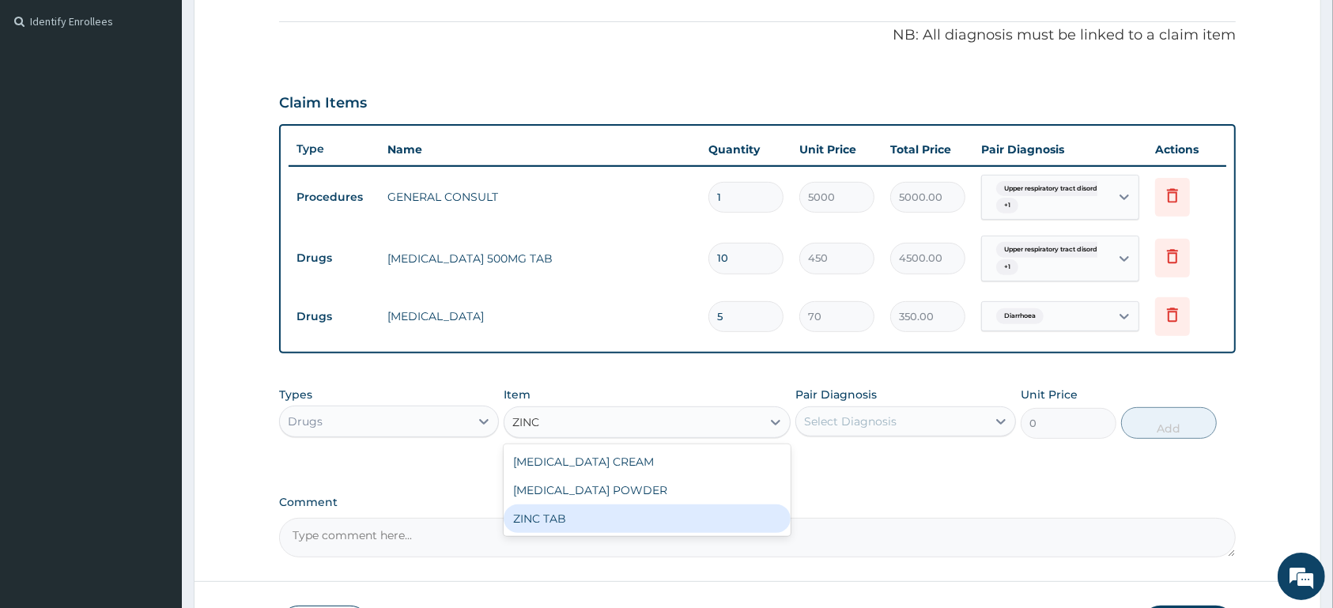
drag, startPoint x: 628, startPoint y: 508, endPoint x: 651, endPoint y: 505, distance: 23.9
click at [628, 509] on div "ZINC TAB" at bounding box center [646, 518] width 287 height 28
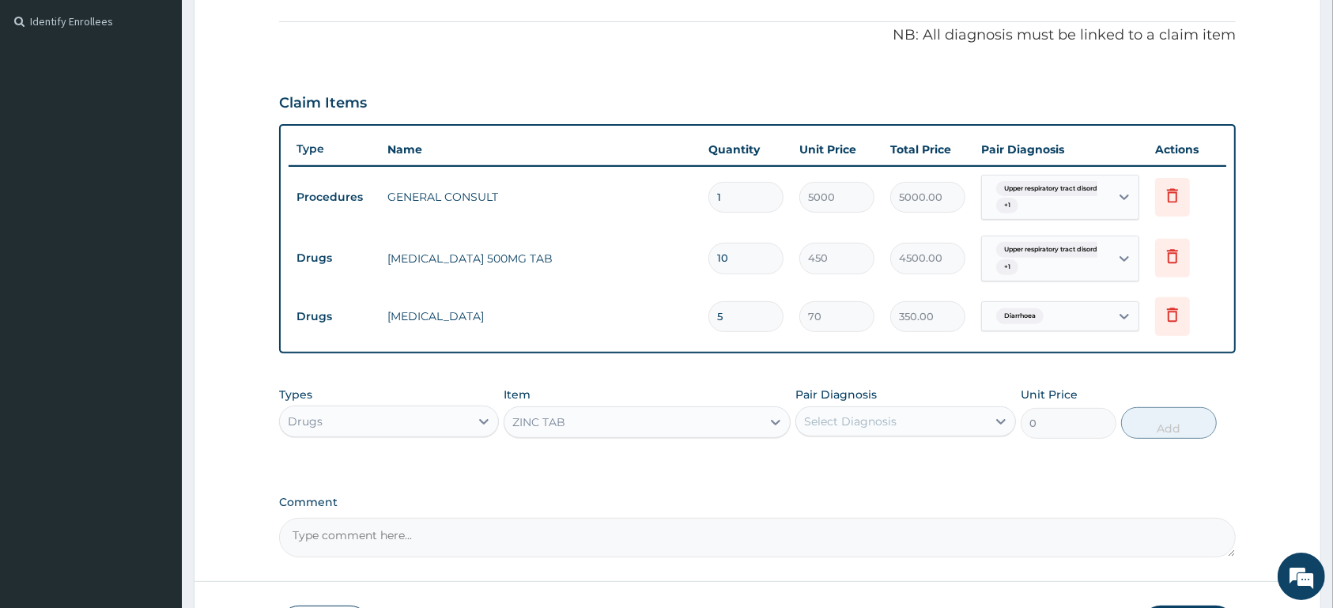
type input "70"
click at [889, 417] on div "Select Diagnosis" at bounding box center [850, 421] width 92 height 16
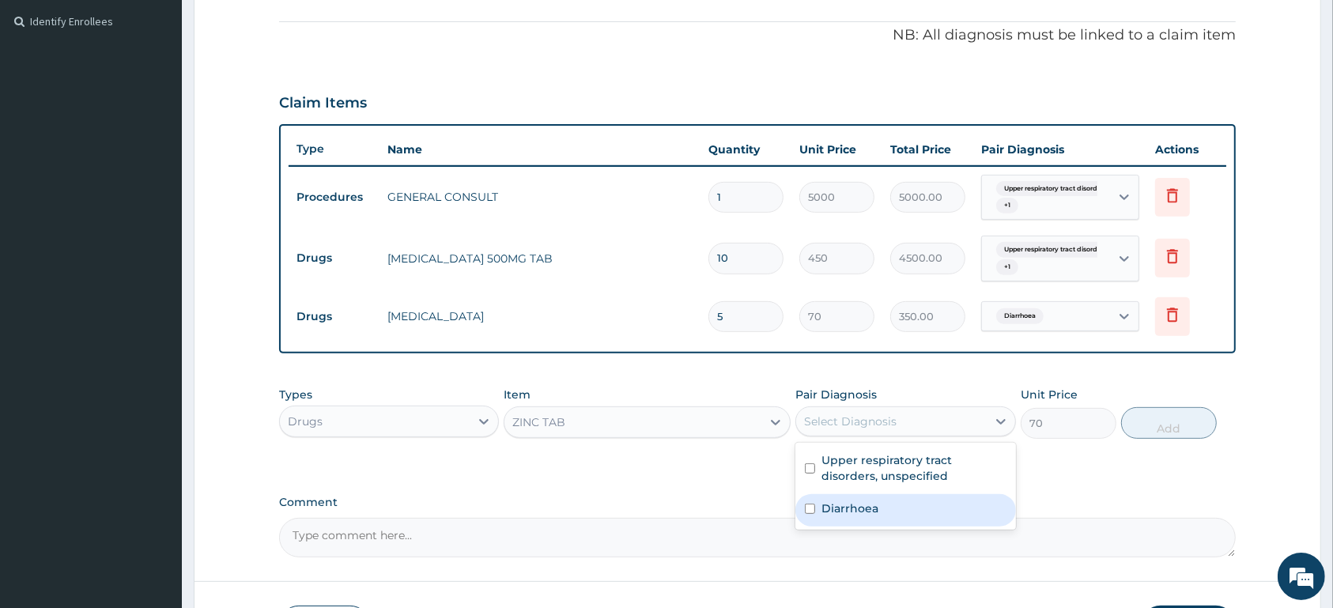
click at [897, 506] on div "Diarrhoea" at bounding box center [905, 510] width 220 height 32
checkbox input "true"
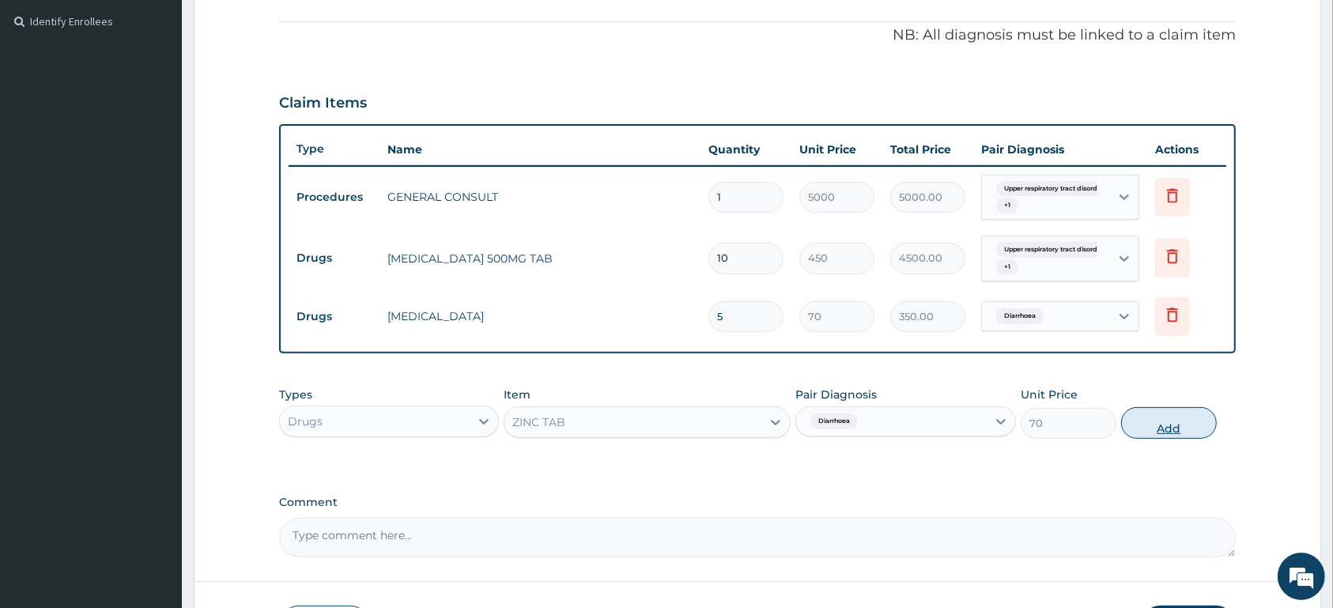
click at [1196, 413] on button "Add" at bounding box center [1169, 423] width 96 height 32
type input "0"
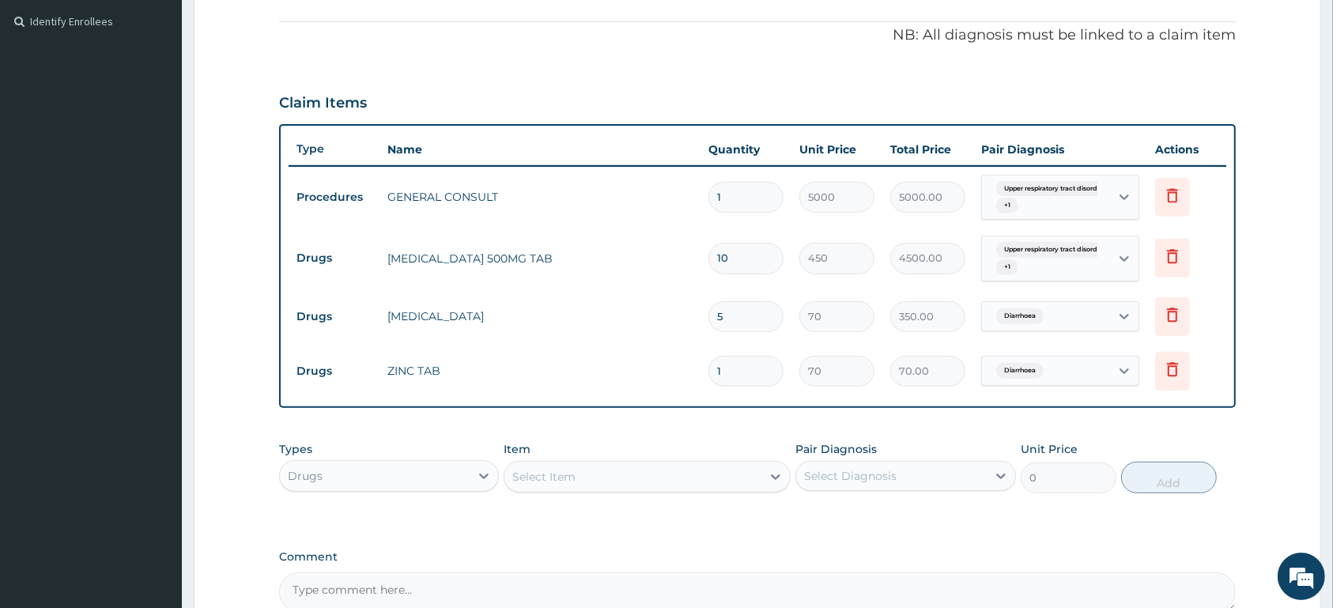
type input "10"
type input "700.00"
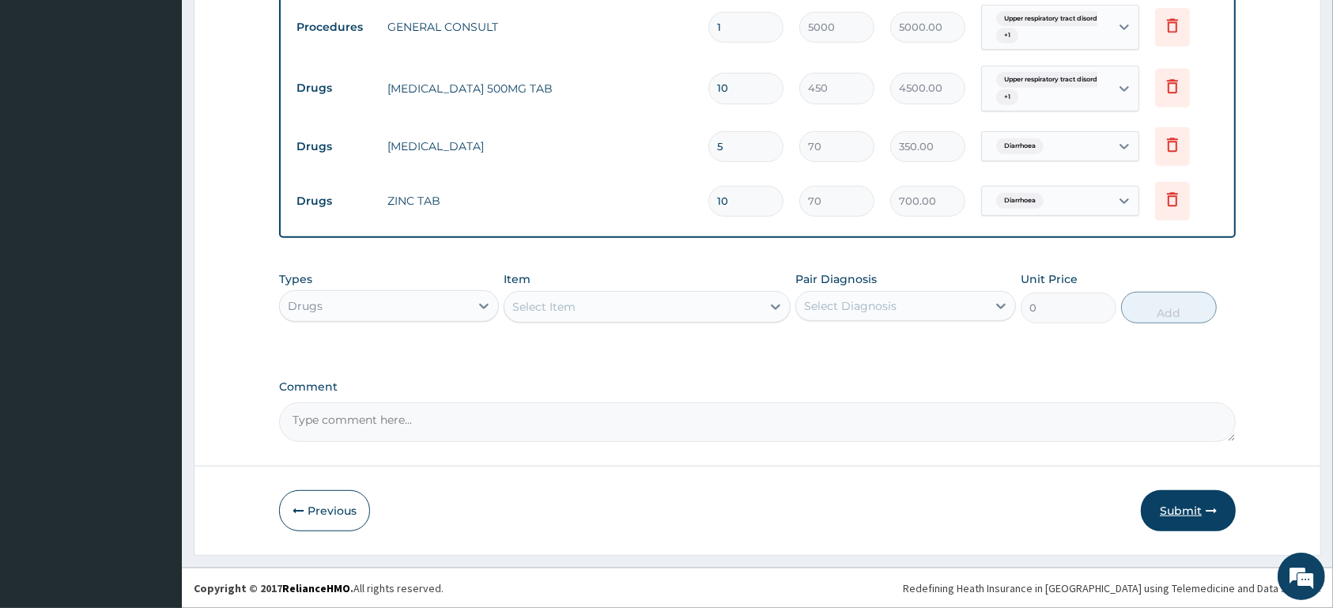
type input "10"
click at [1194, 512] on button "Submit" at bounding box center [1188, 510] width 95 height 41
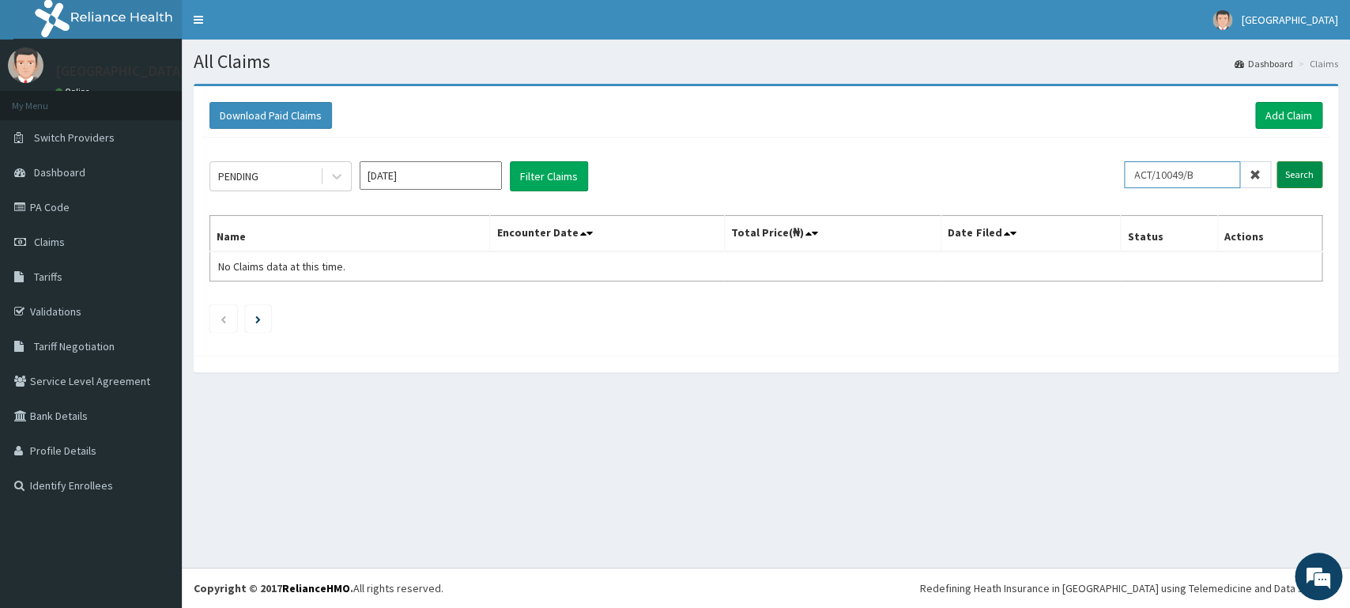
type input "ACT/10049/B"
click at [1303, 165] on input "Search" at bounding box center [1300, 174] width 46 height 27
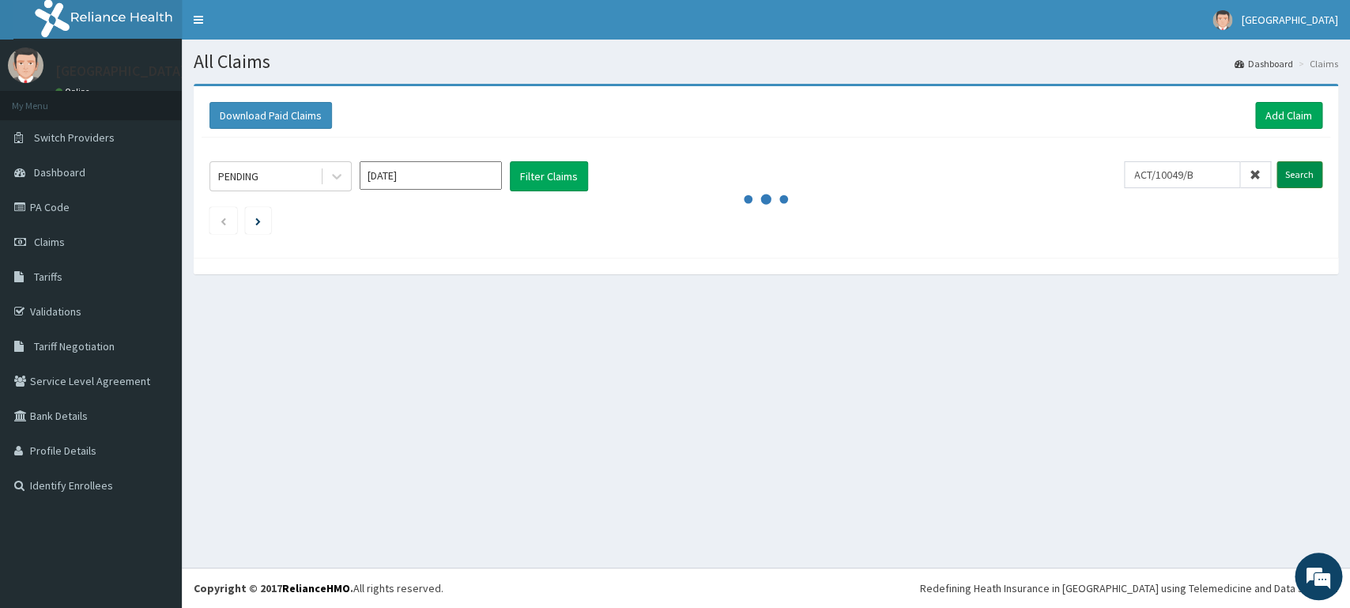
click at [1277, 161] on input "Search" at bounding box center [1300, 174] width 46 height 27
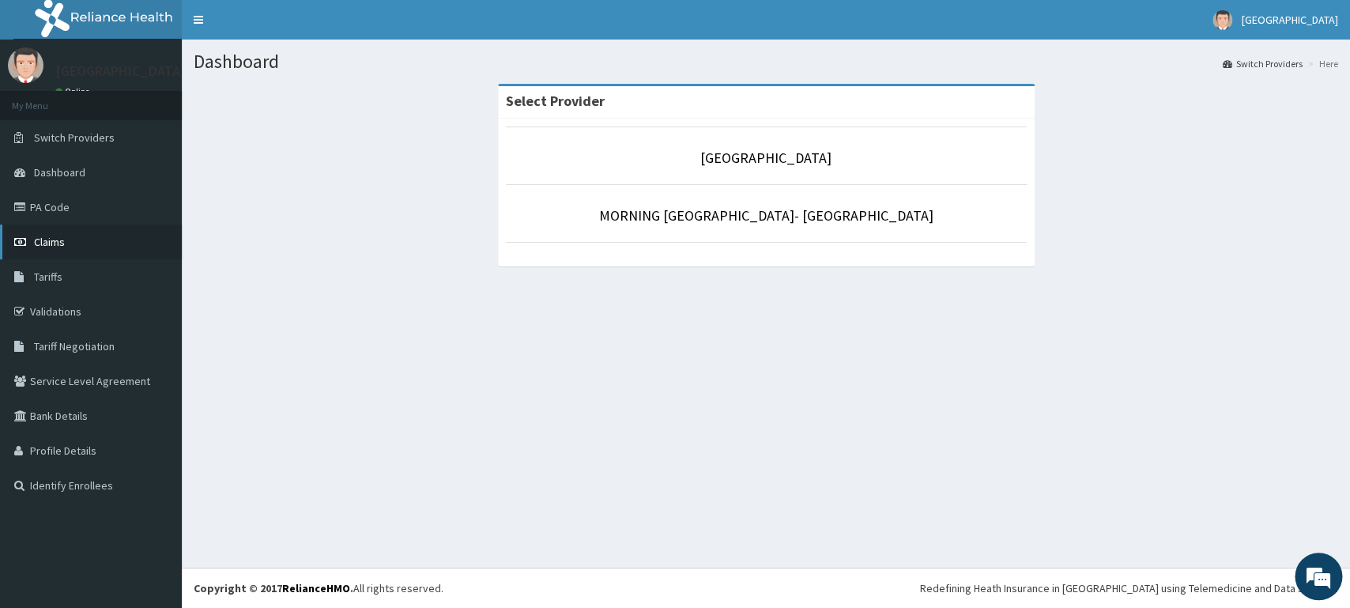
click at [76, 248] on link "Claims" at bounding box center [91, 241] width 182 height 35
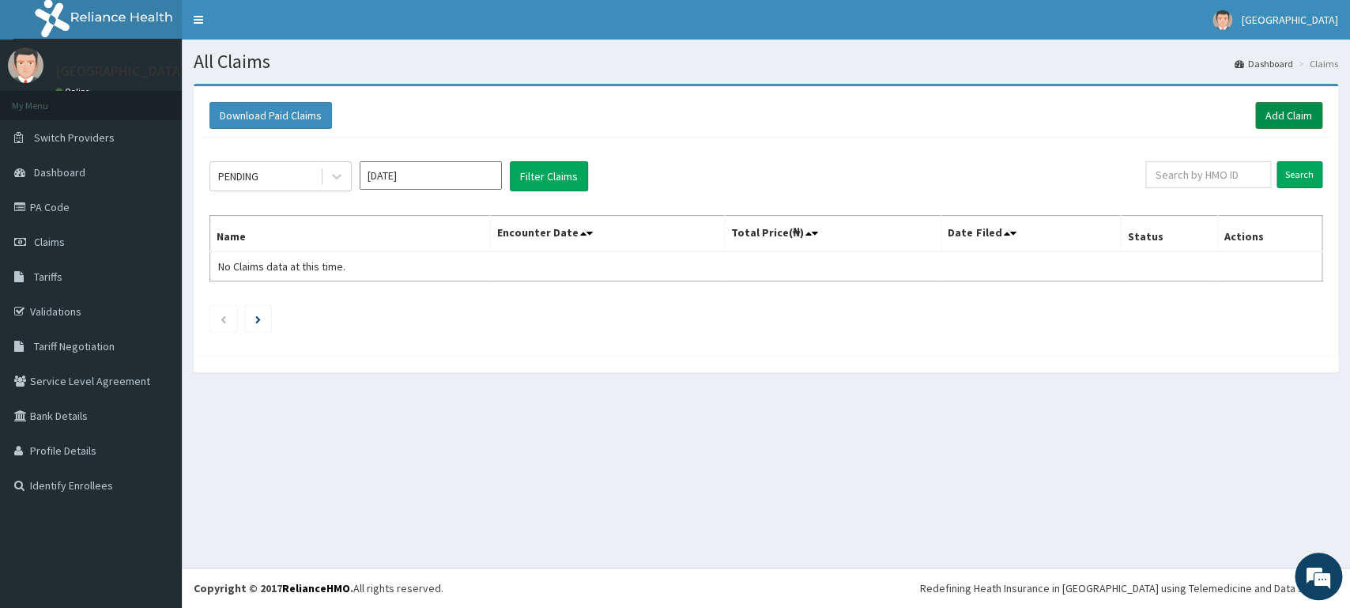
click at [1273, 115] on link "Add Claim" at bounding box center [1288, 115] width 67 height 27
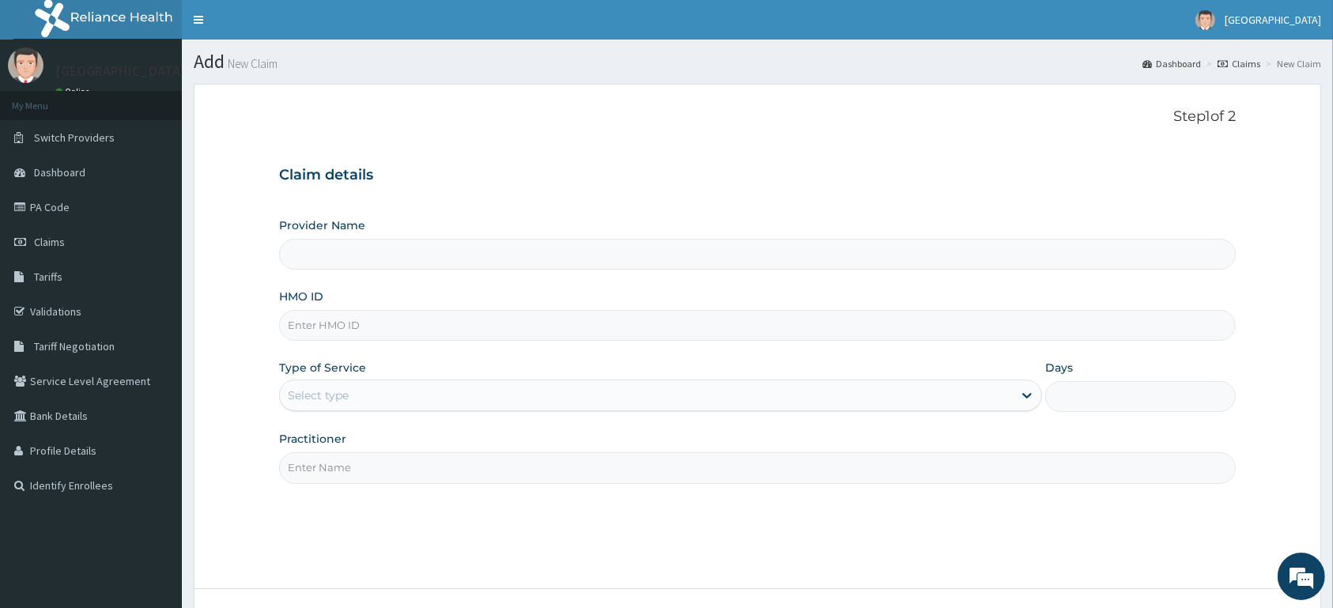
type input "[GEOGRAPHIC_DATA]"
click at [896, 338] on input "HMO ID" at bounding box center [757, 325] width 956 height 31
type input "AVO/10135/A"
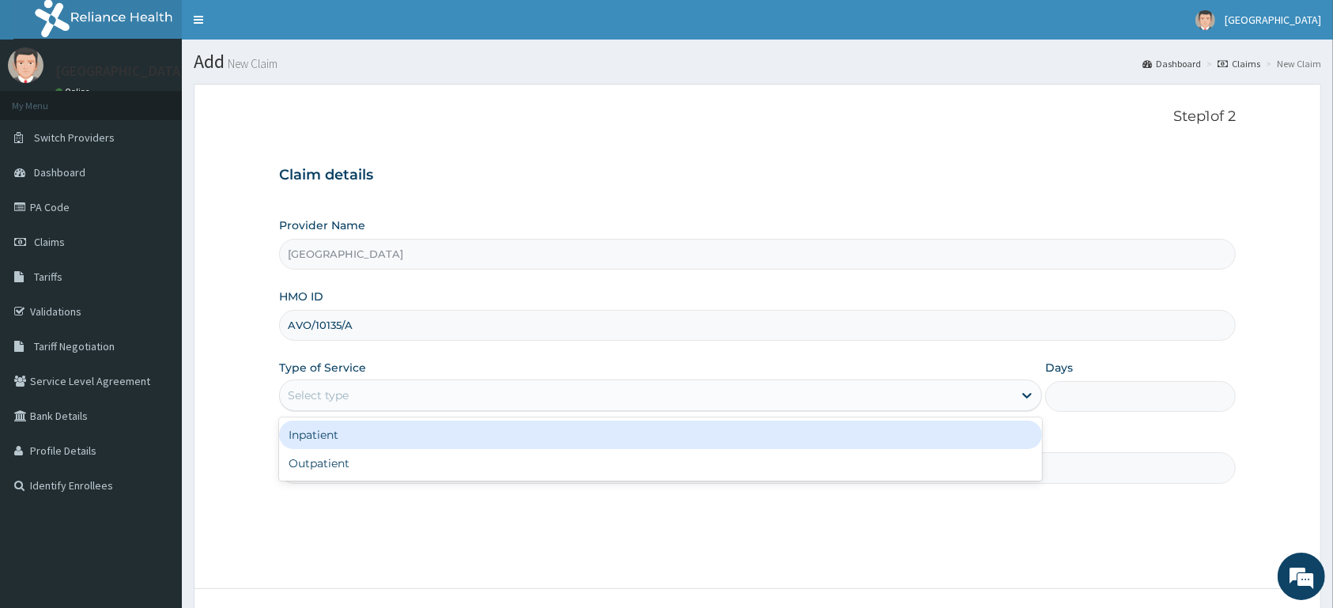
click at [793, 398] on div "Select type" at bounding box center [646, 395] width 733 height 25
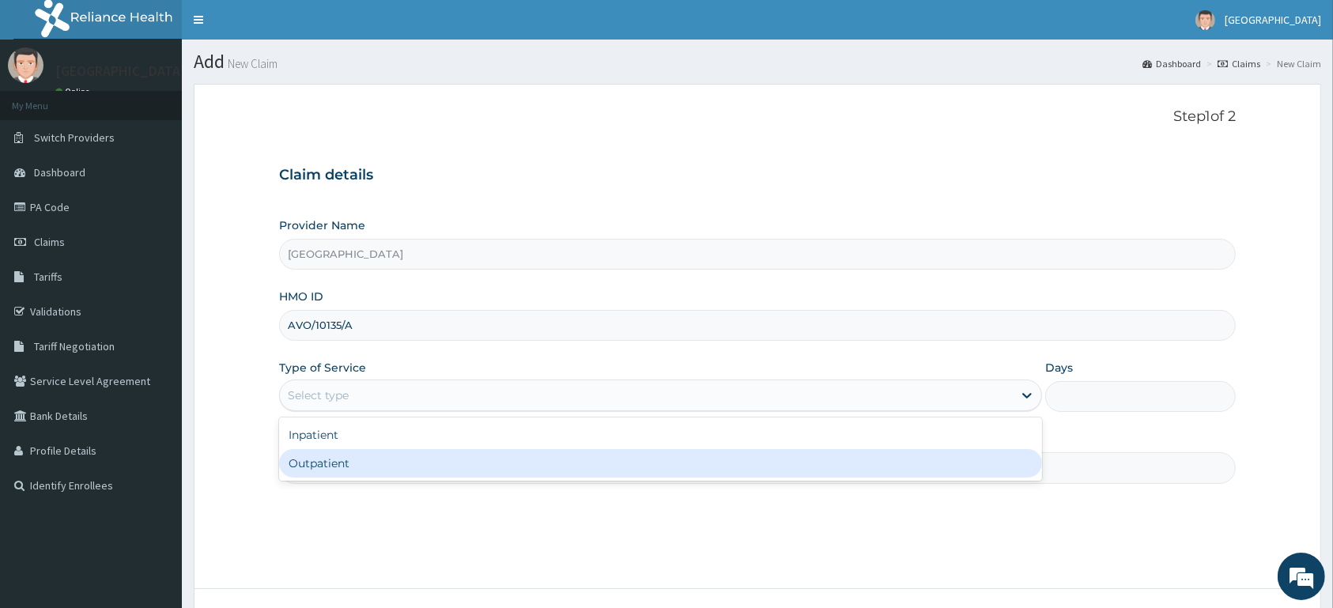
click at [723, 465] on div "Outpatient" at bounding box center [660, 463] width 763 height 28
type input "1"
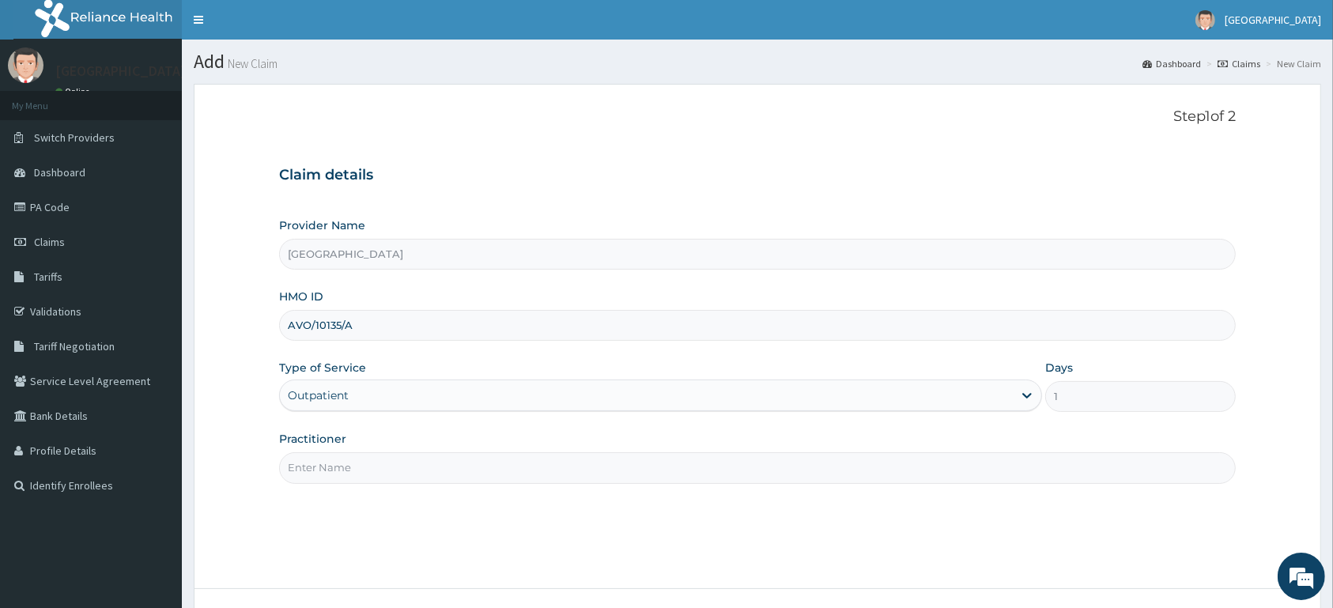
click at [723, 466] on input "Practitioner" at bounding box center [757, 467] width 956 height 31
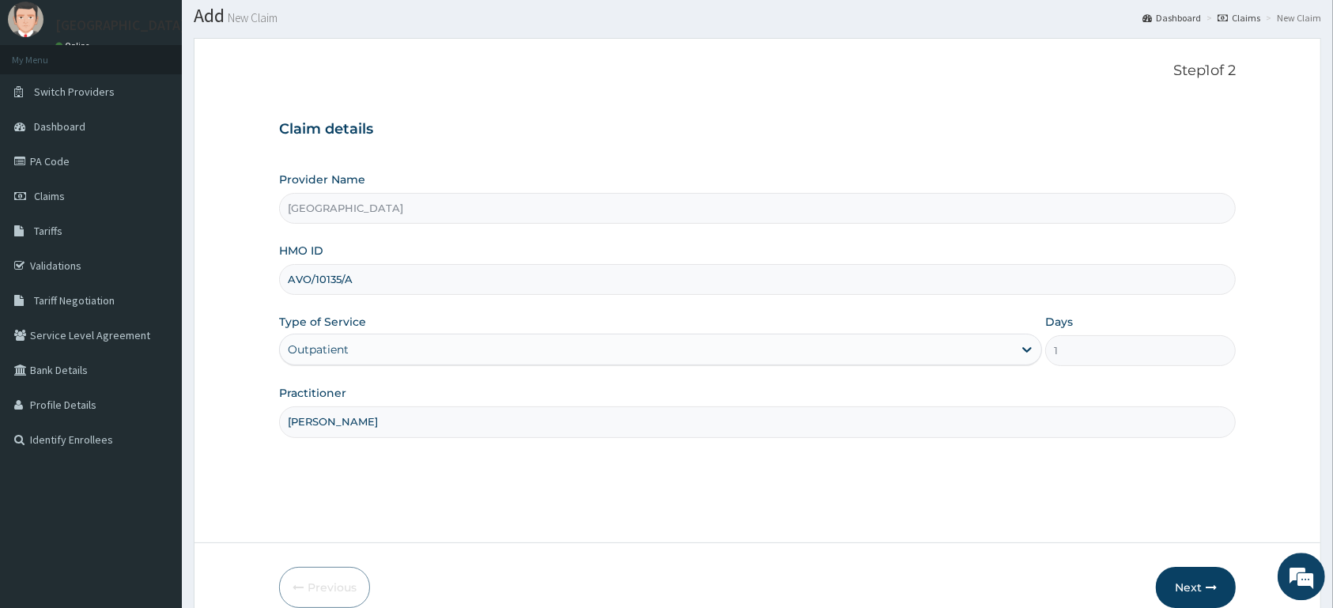
scroll to position [40, 0]
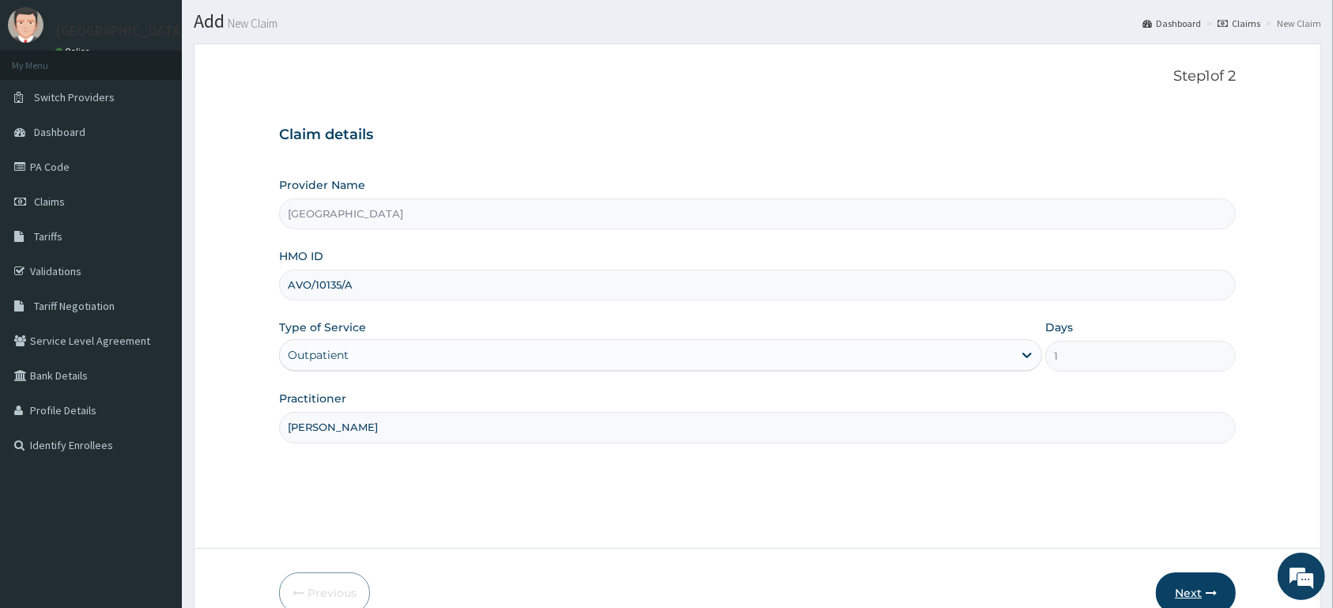
type input "DR EZEKIEL"
click at [1188, 587] on button "Next" at bounding box center [1196, 592] width 80 height 41
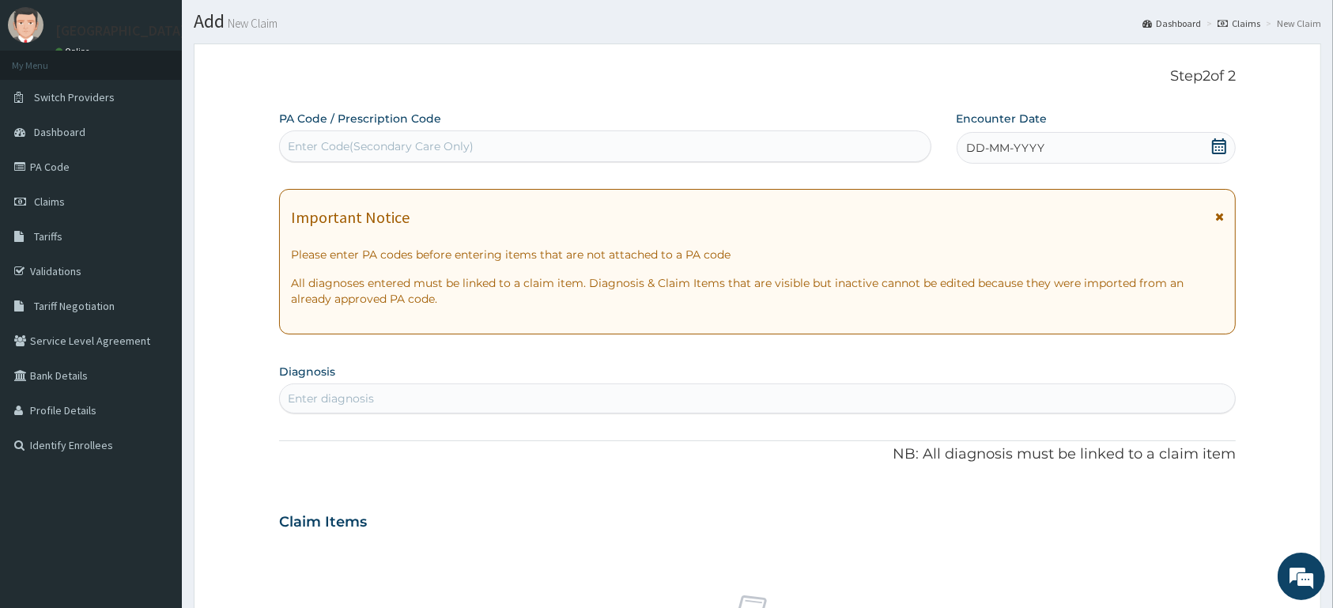
click at [1220, 141] on icon at bounding box center [1219, 146] width 16 height 16
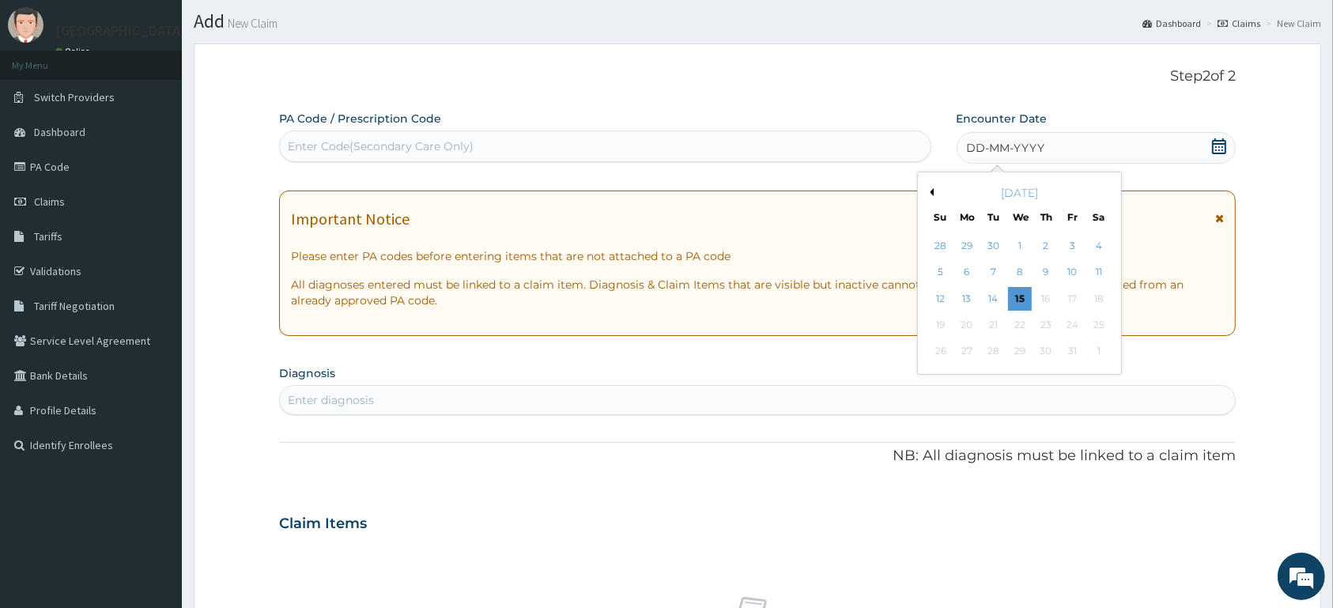
click at [930, 194] on button "Previous Month" at bounding box center [930, 192] width 8 height 8
click at [1065, 324] on div "22" at bounding box center [1072, 325] width 24 height 24
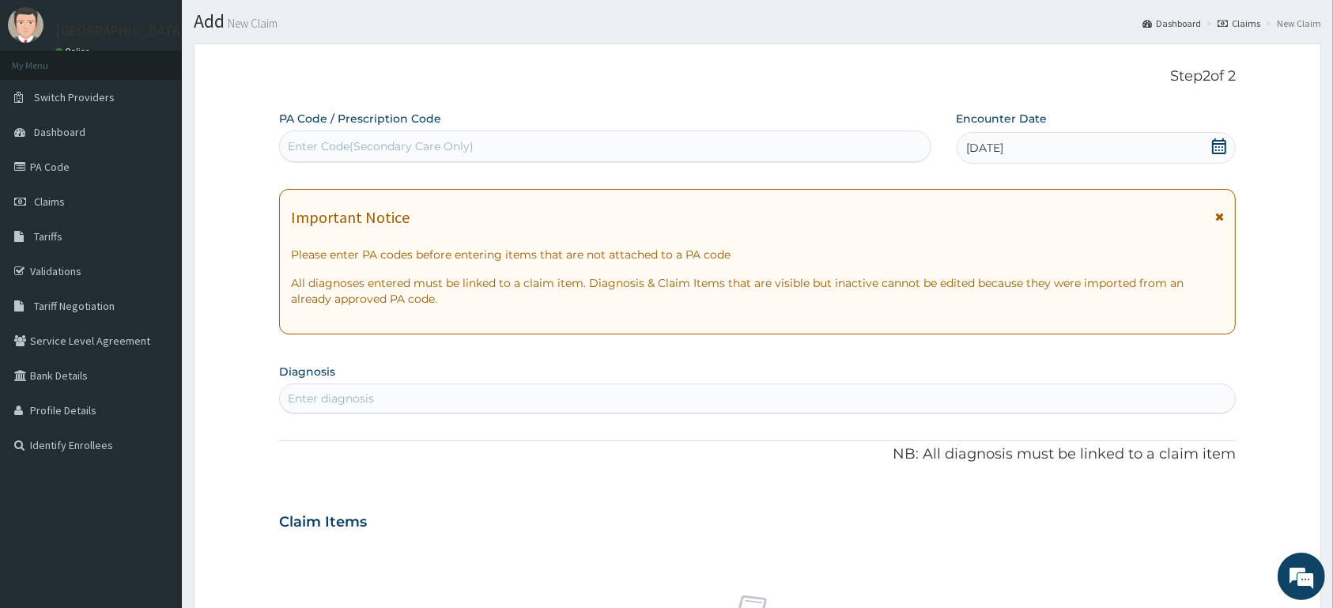
drag, startPoint x: 624, startPoint y: 398, endPoint x: 603, endPoint y: 388, distance: 23.0
click at [624, 398] on div "Enter diagnosis" at bounding box center [757, 398] width 955 height 25
type input "MALARIA"
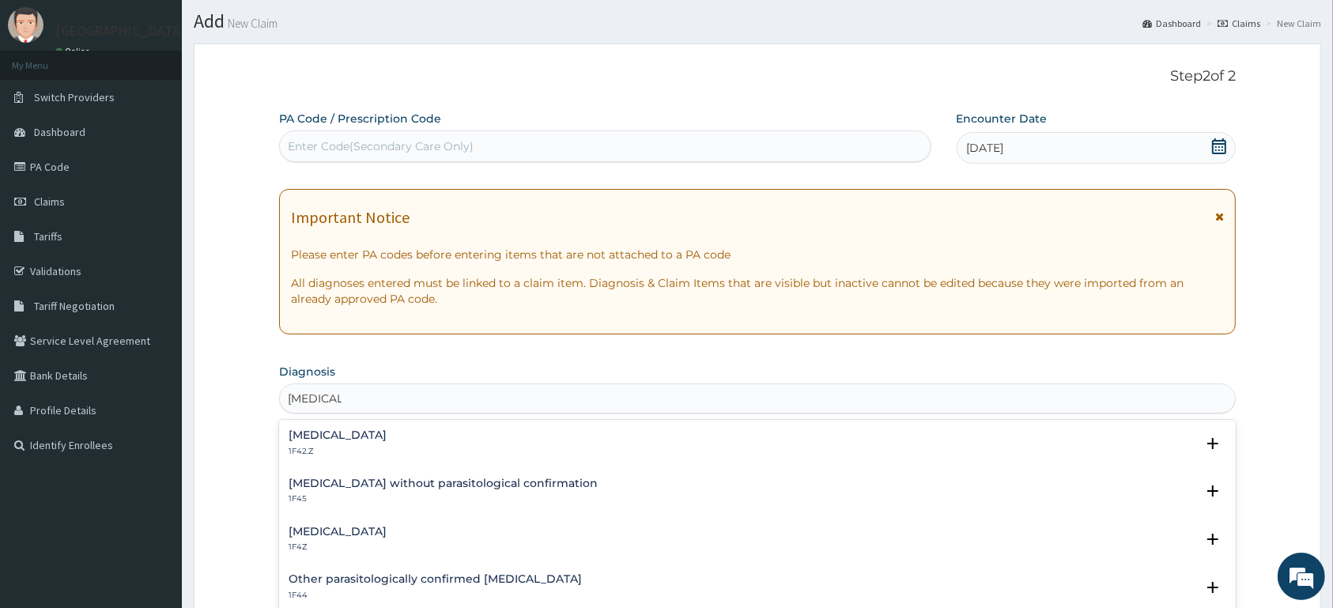
click at [358, 534] on h4 "Malaria, unspecified" at bounding box center [338, 532] width 98 height 12
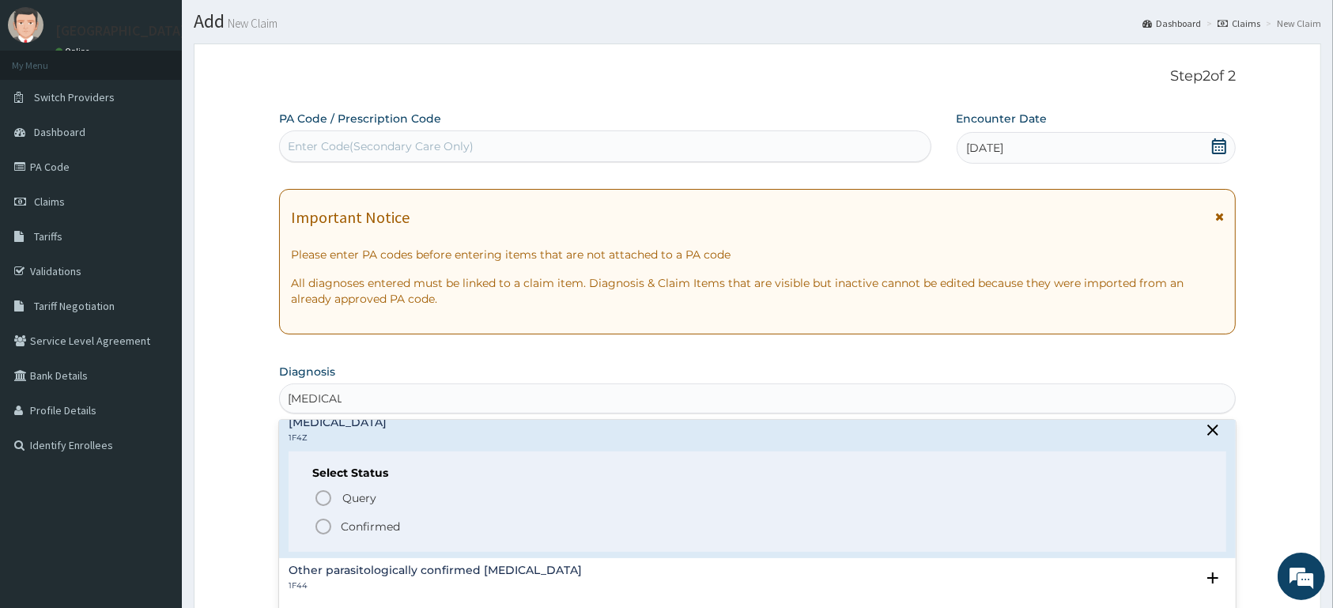
scroll to position [166, 0]
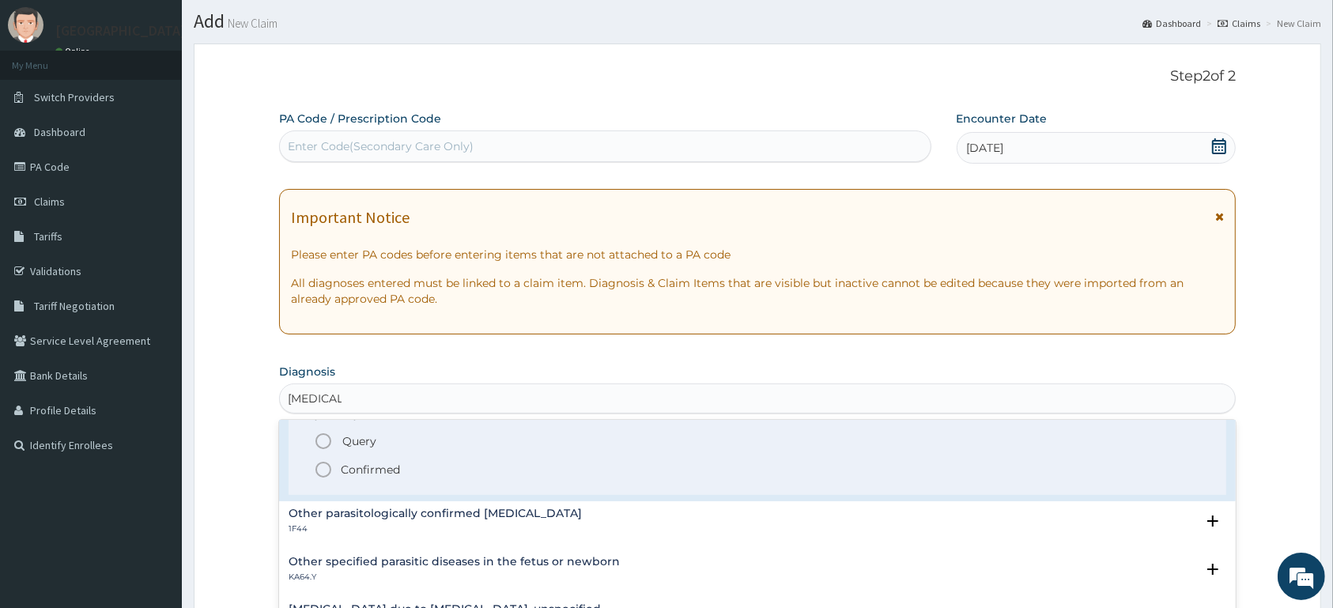
click at [402, 473] on span "Confirmed" at bounding box center [758, 469] width 888 height 19
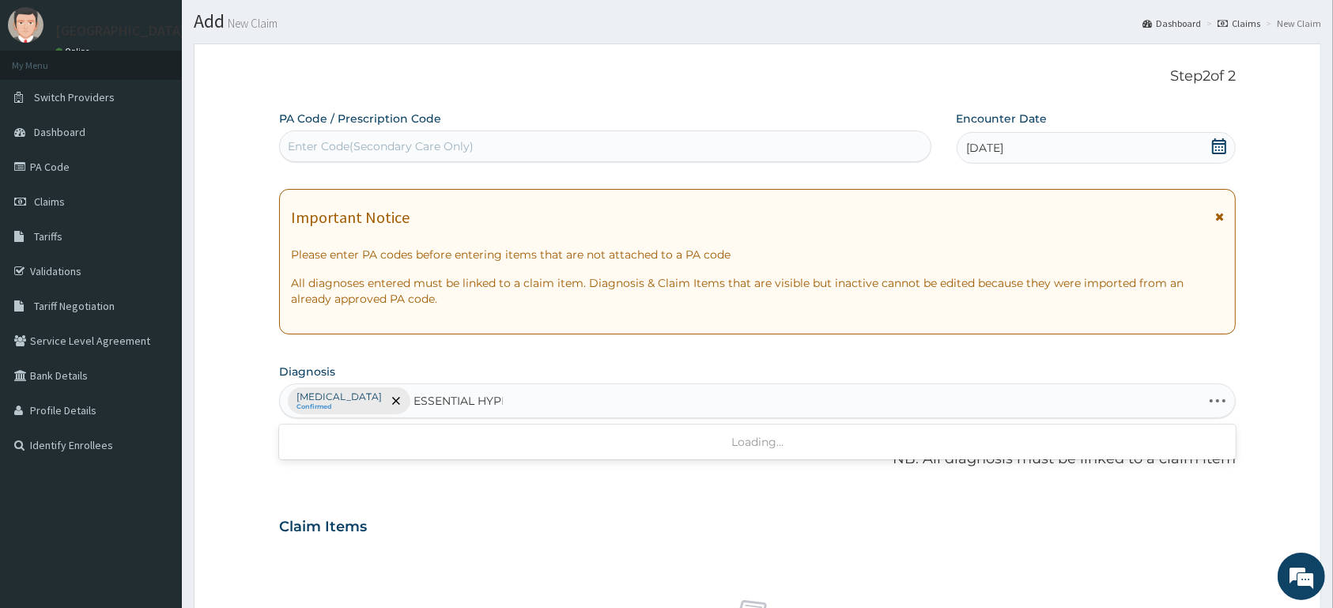
type input "ESSENTIAL HYPER"
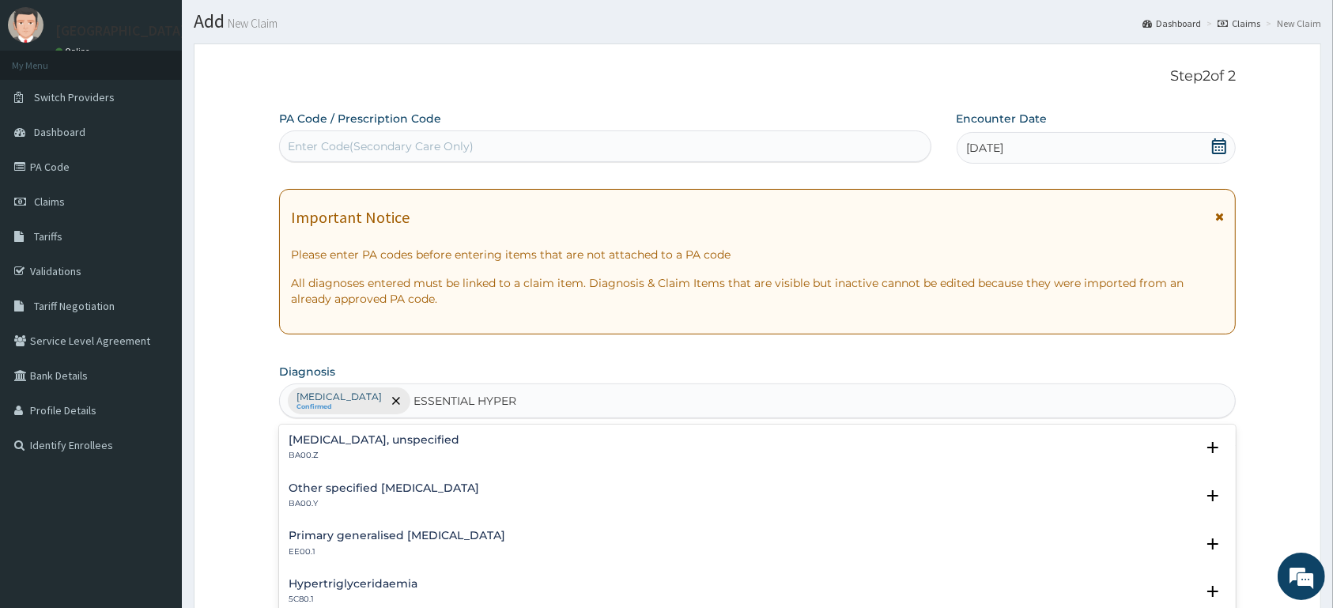
click at [364, 437] on h4 "Essential hypertension, unspecified" at bounding box center [374, 440] width 171 height 12
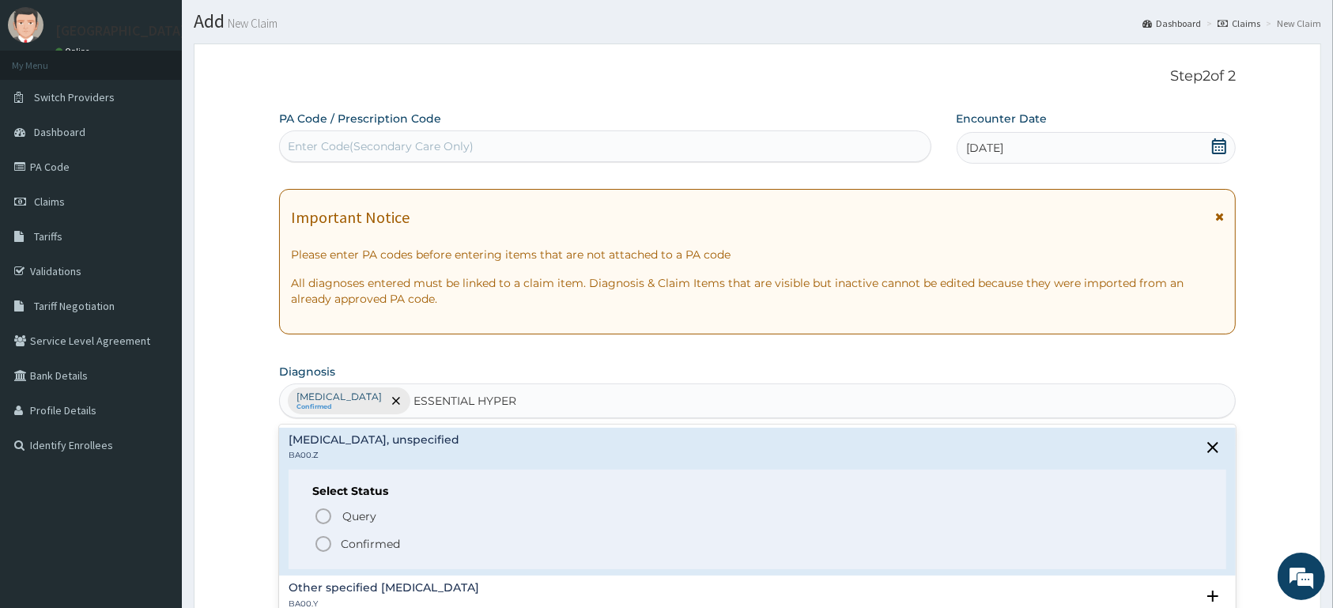
click at [359, 545] on p "Confirmed" at bounding box center [370, 544] width 59 height 16
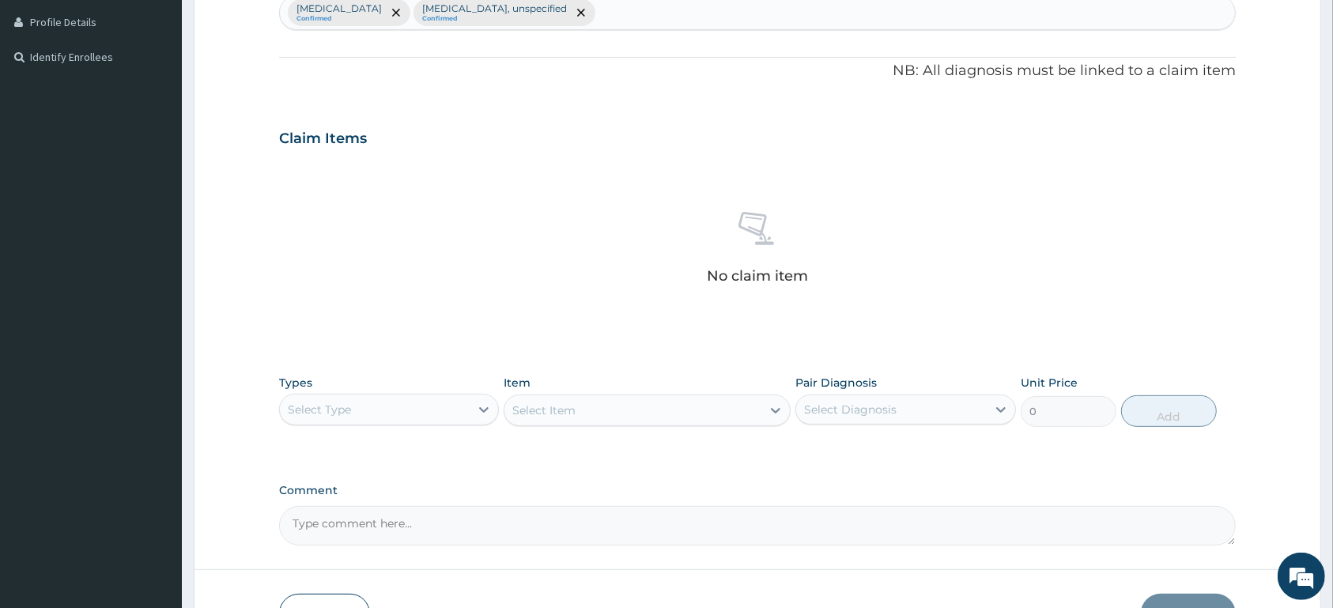
scroll to position [455, 0]
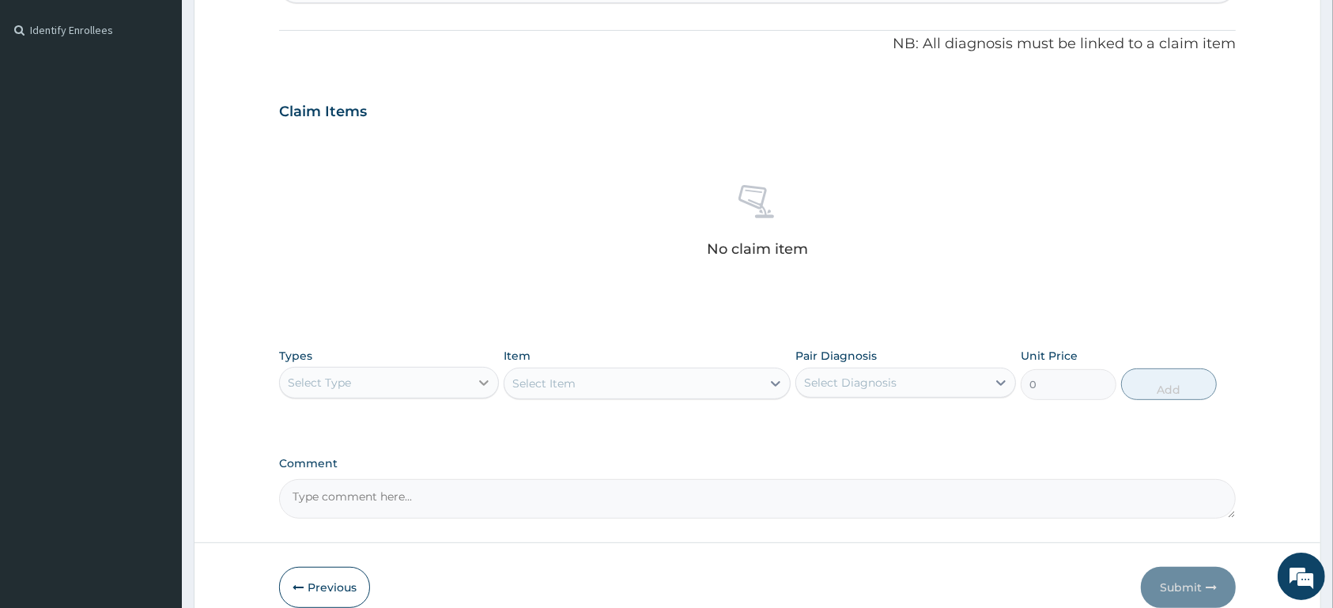
click at [482, 386] on icon at bounding box center [484, 383] width 16 height 16
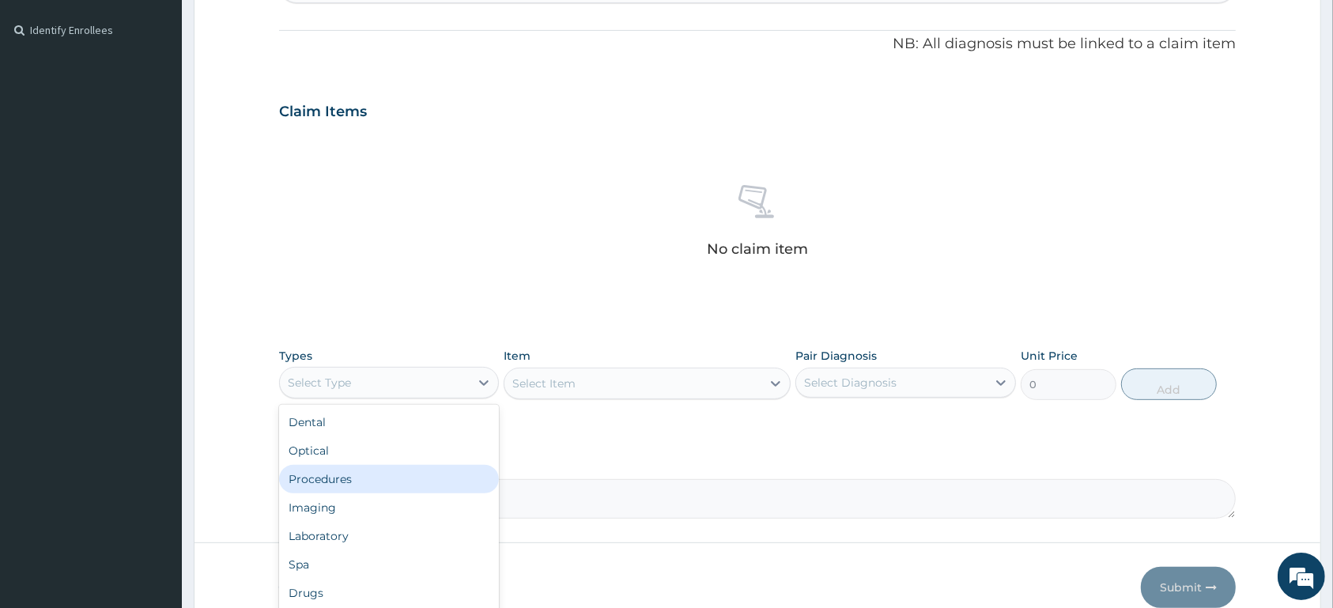
click at [445, 491] on div "Procedures" at bounding box center [389, 479] width 220 height 28
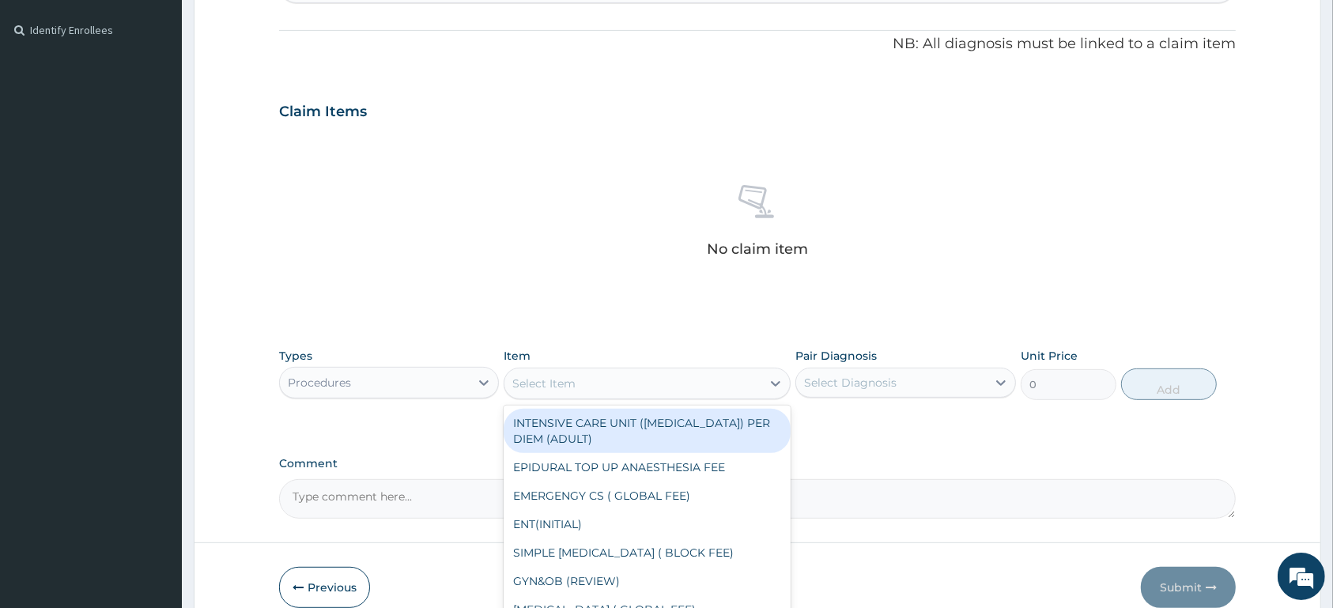
click at [554, 372] on div "Select Item" at bounding box center [632, 383] width 257 height 25
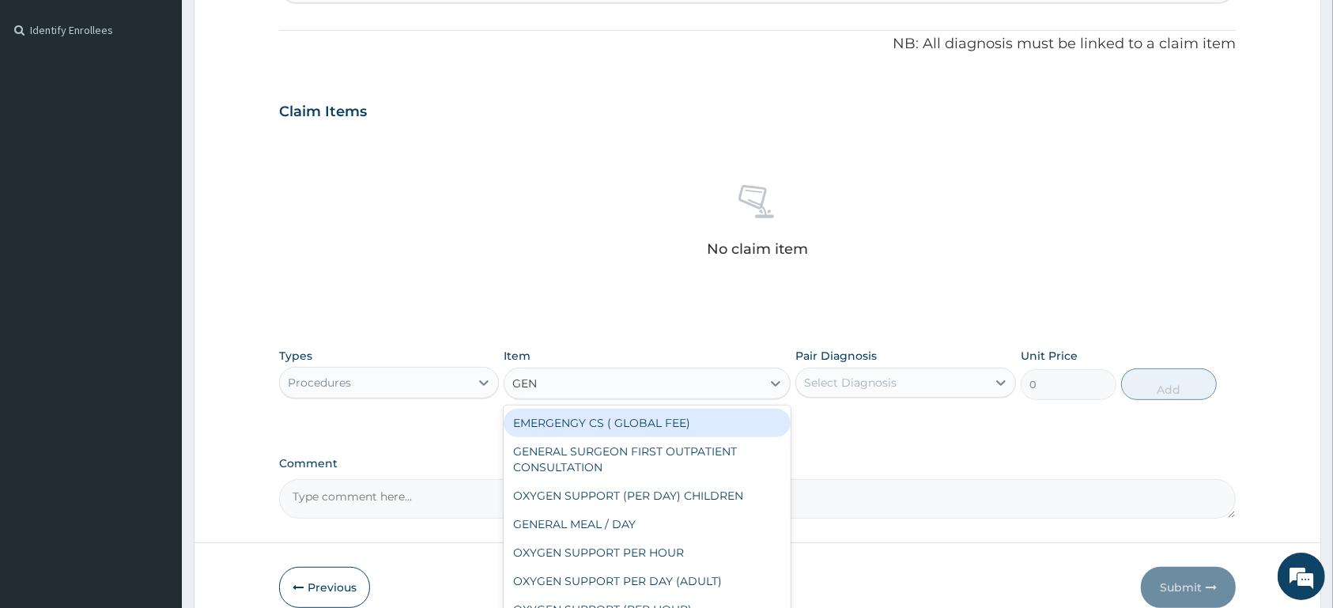
type input "GENE"
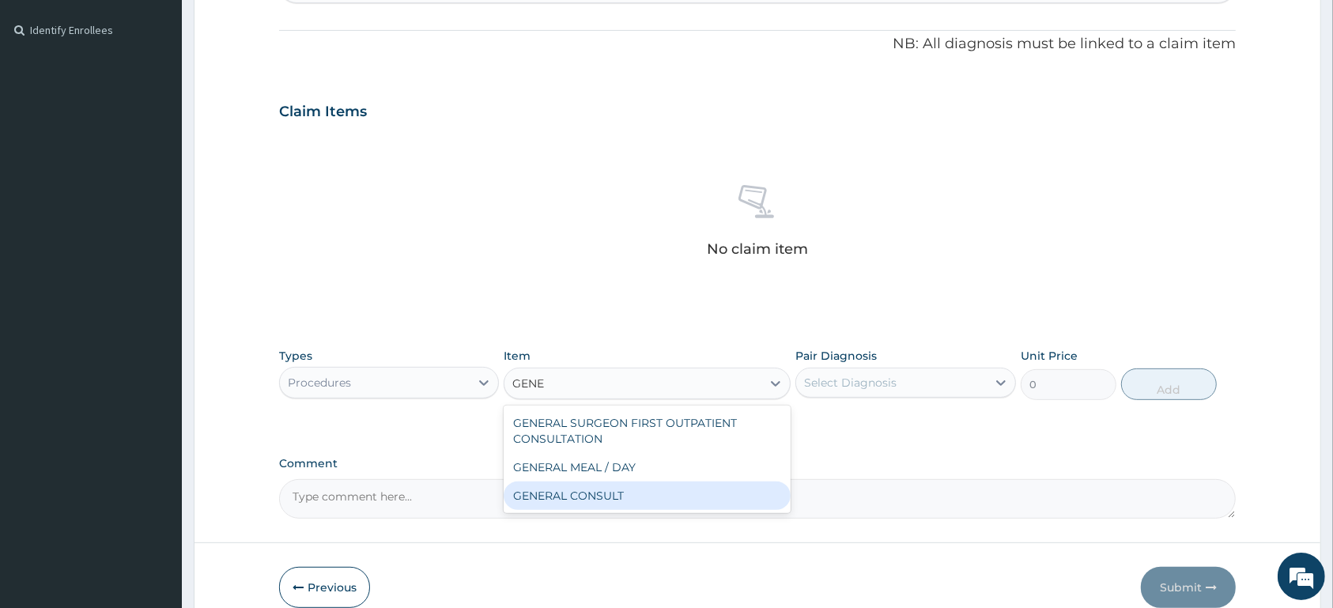
drag, startPoint x: 605, startPoint y: 512, endPoint x: 797, endPoint y: 462, distance: 197.9
click at [608, 507] on div "GENERAL SURGEON FIRST OUTPATIENT CONSULTATION GENERAL MEAL / DAY GENERAL CONSULT" at bounding box center [646, 458] width 287 height 107
click at [627, 495] on div "GENERAL CONSULT" at bounding box center [646, 495] width 287 height 28
type input "5000"
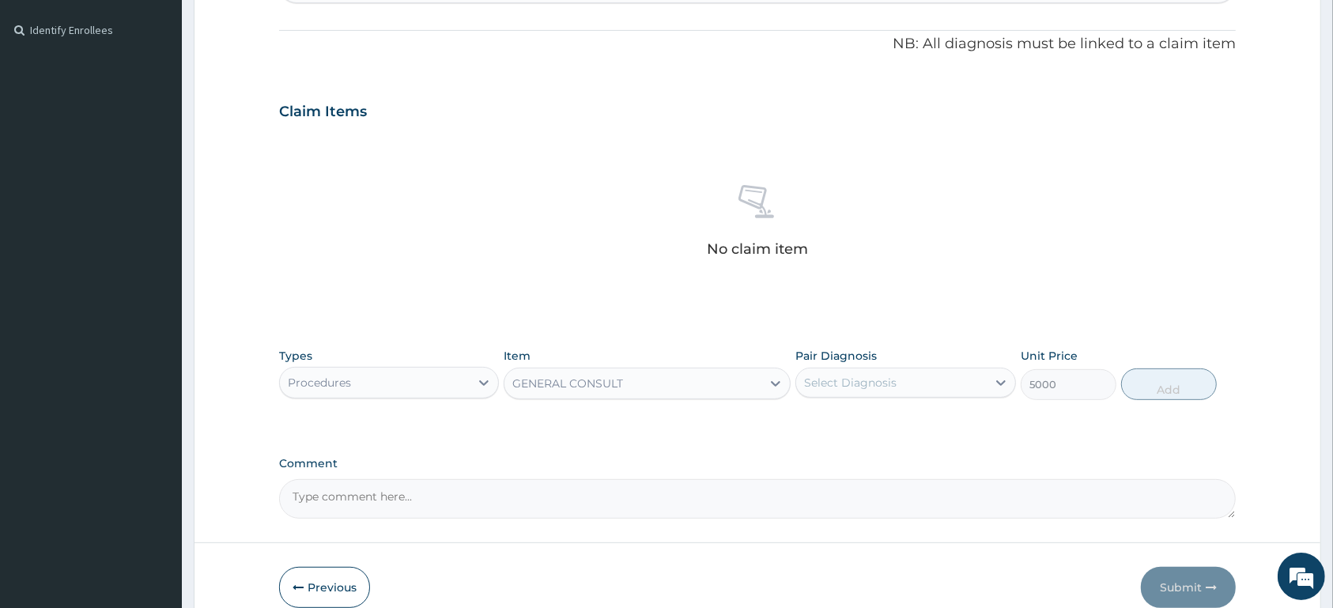
click at [925, 390] on div "Select Diagnosis" at bounding box center [891, 382] width 190 height 25
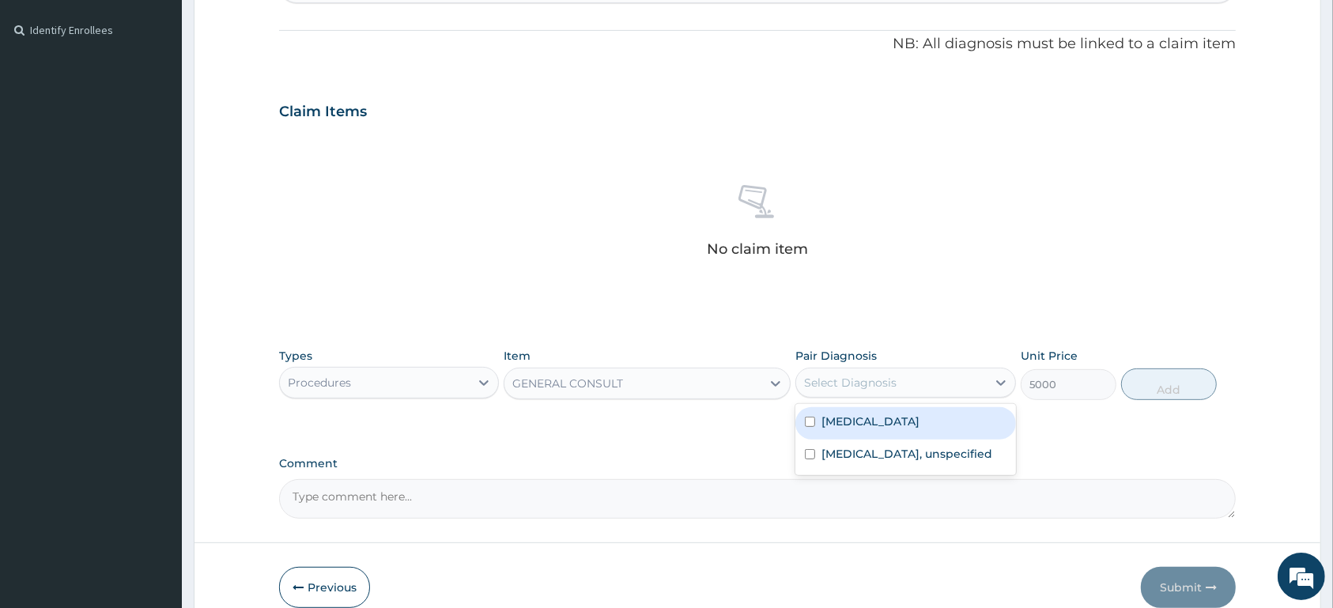
click at [908, 429] on label "Malaria, unspecified" at bounding box center [870, 421] width 98 height 16
checkbox input "true"
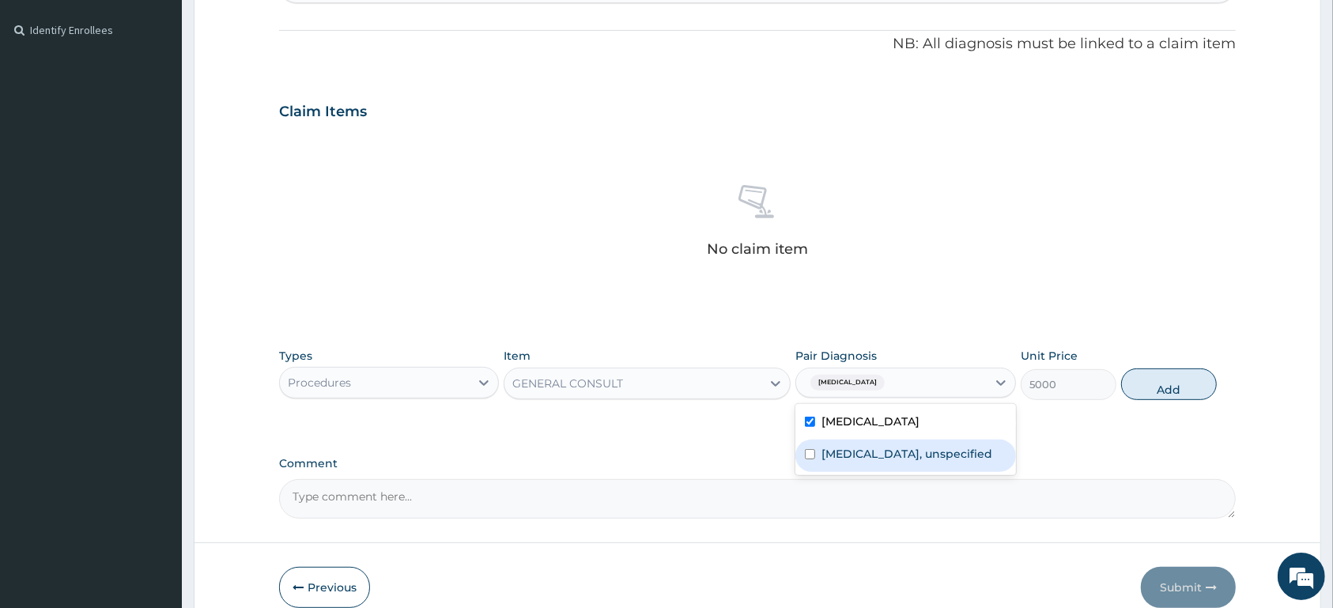
drag, startPoint x: 908, startPoint y: 463, endPoint x: 1050, endPoint y: 413, distance: 150.0
click at [908, 462] on label "Essential hypertension, unspecified" at bounding box center [906, 454] width 171 height 16
checkbox input "true"
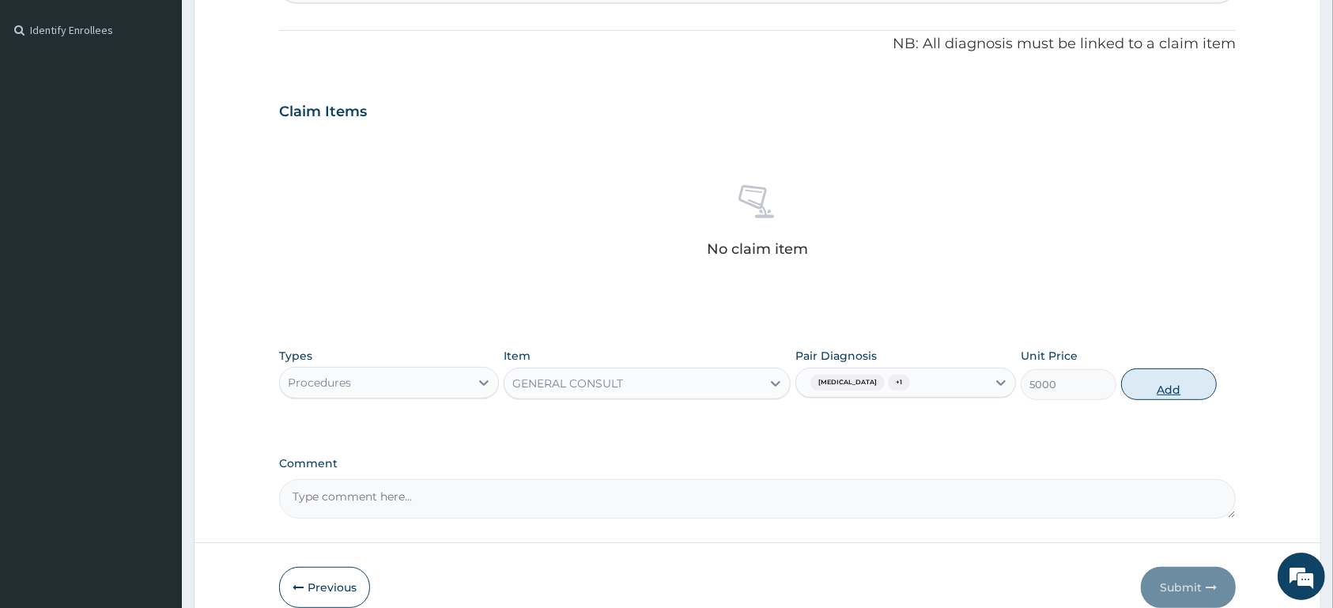
click at [1152, 386] on button "Add" at bounding box center [1169, 384] width 96 height 32
type input "0"
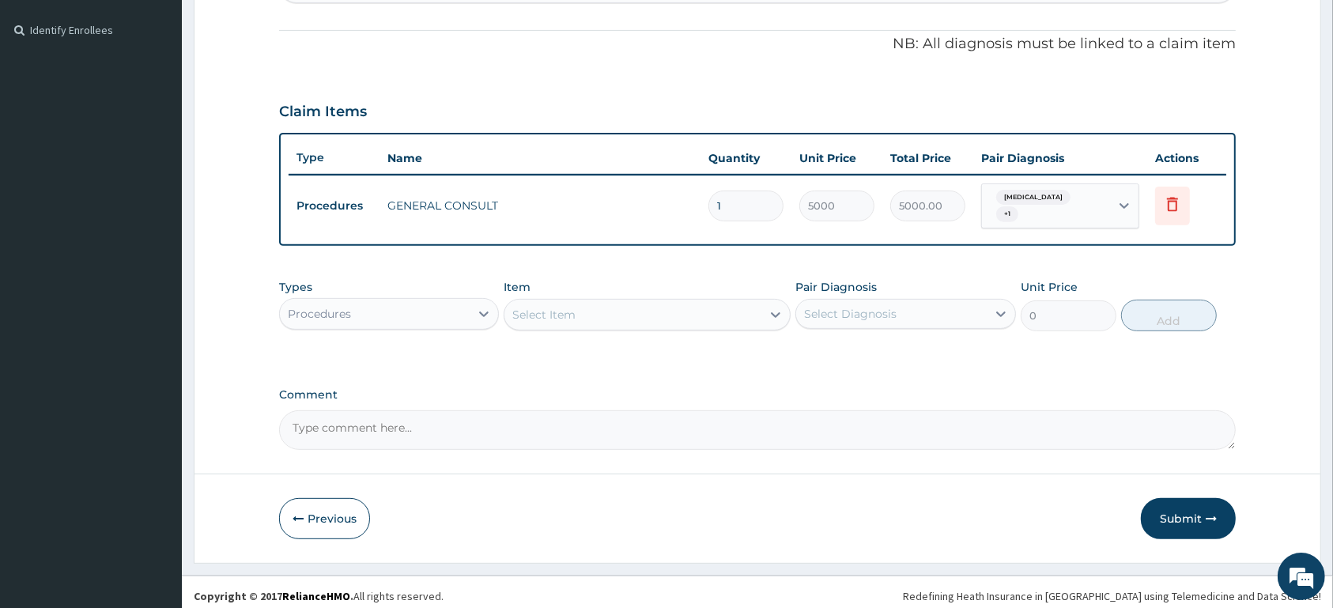
click at [404, 315] on div "Procedures" at bounding box center [375, 313] width 190 height 25
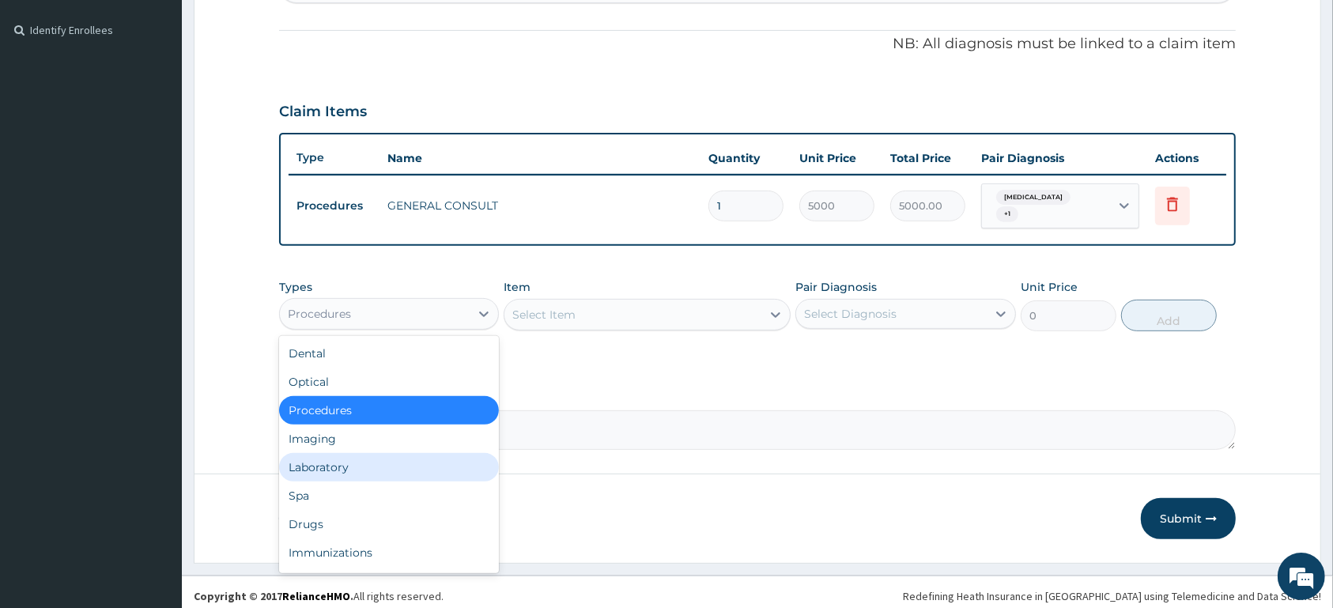
click at [394, 469] on div "Laboratory" at bounding box center [389, 467] width 220 height 28
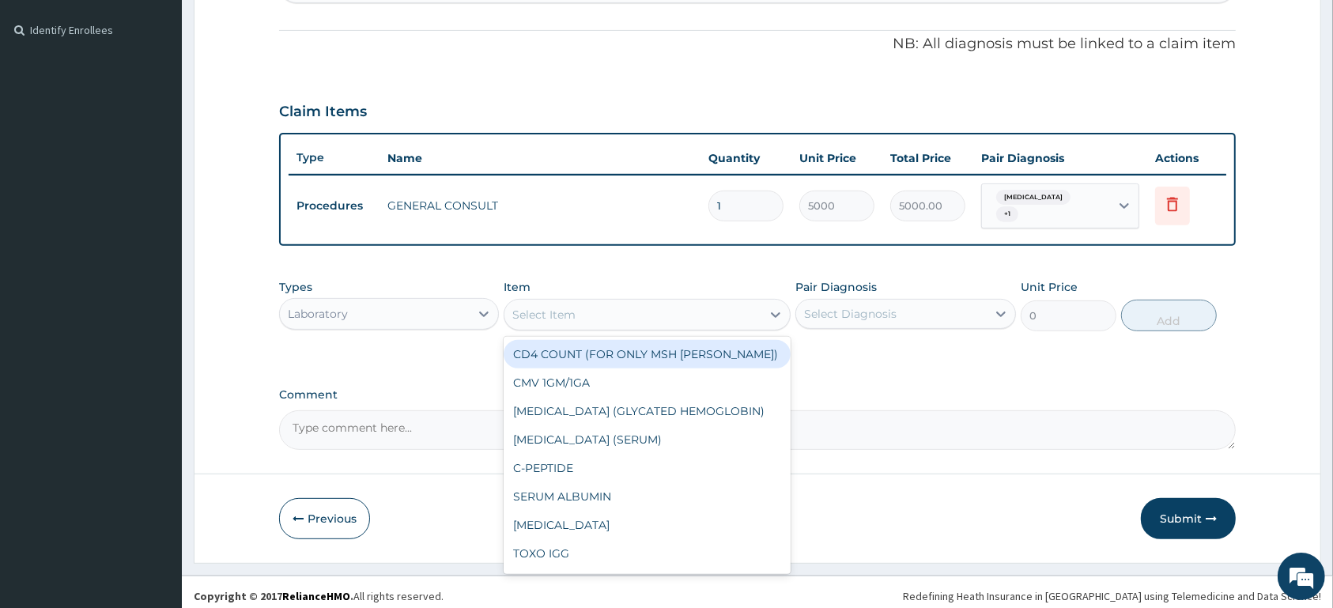
click at [627, 309] on div "Select Item" at bounding box center [632, 314] width 257 height 25
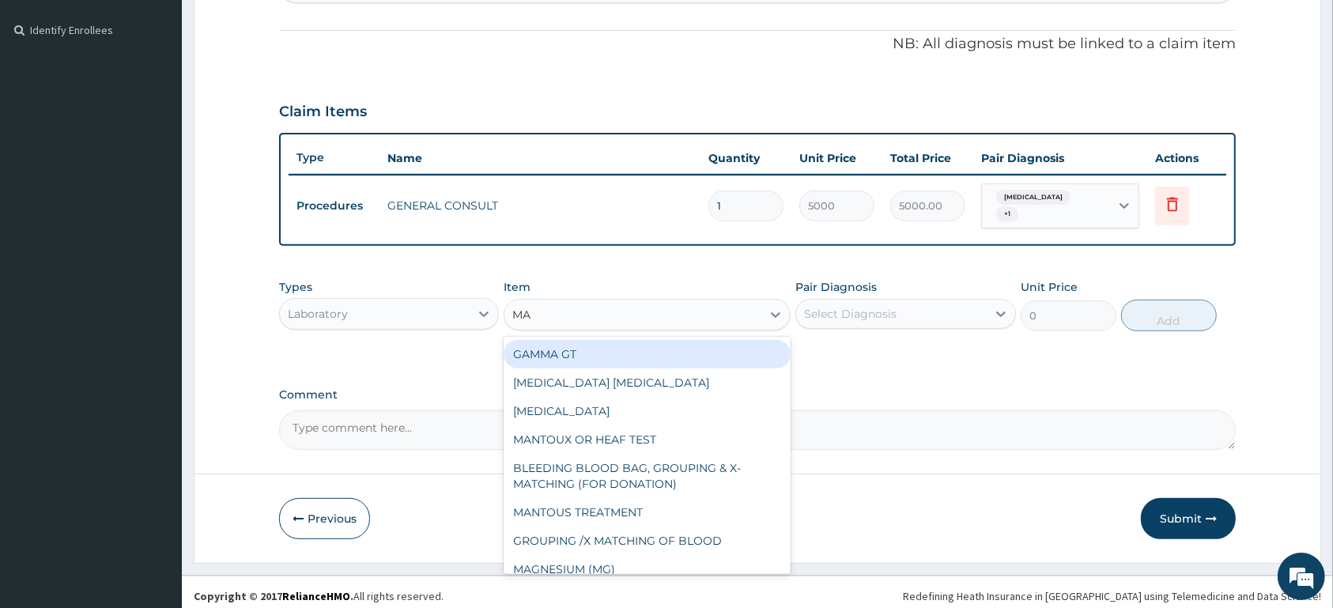
type input "MAL"
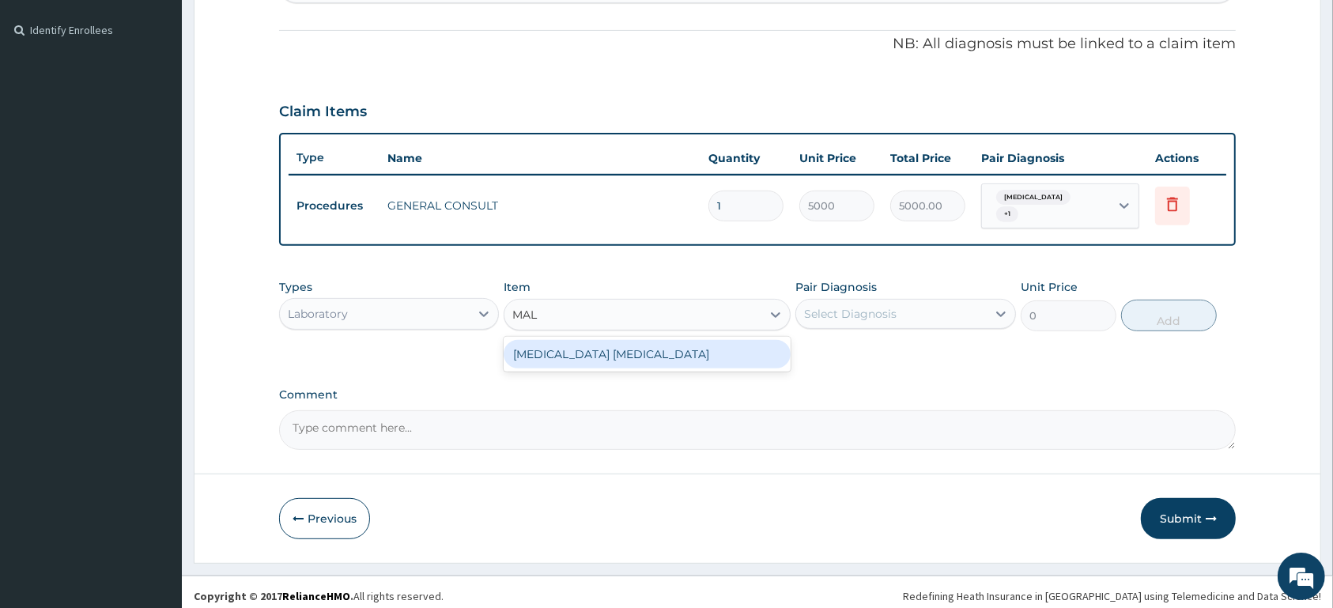
drag, startPoint x: 651, startPoint y: 362, endPoint x: 651, endPoint y: 352, distance: 10.3
click at [651, 360] on div "[MEDICAL_DATA] [MEDICAL_DATA]" at bounding box center [646, 354] width 287 height 28
type input "1500"
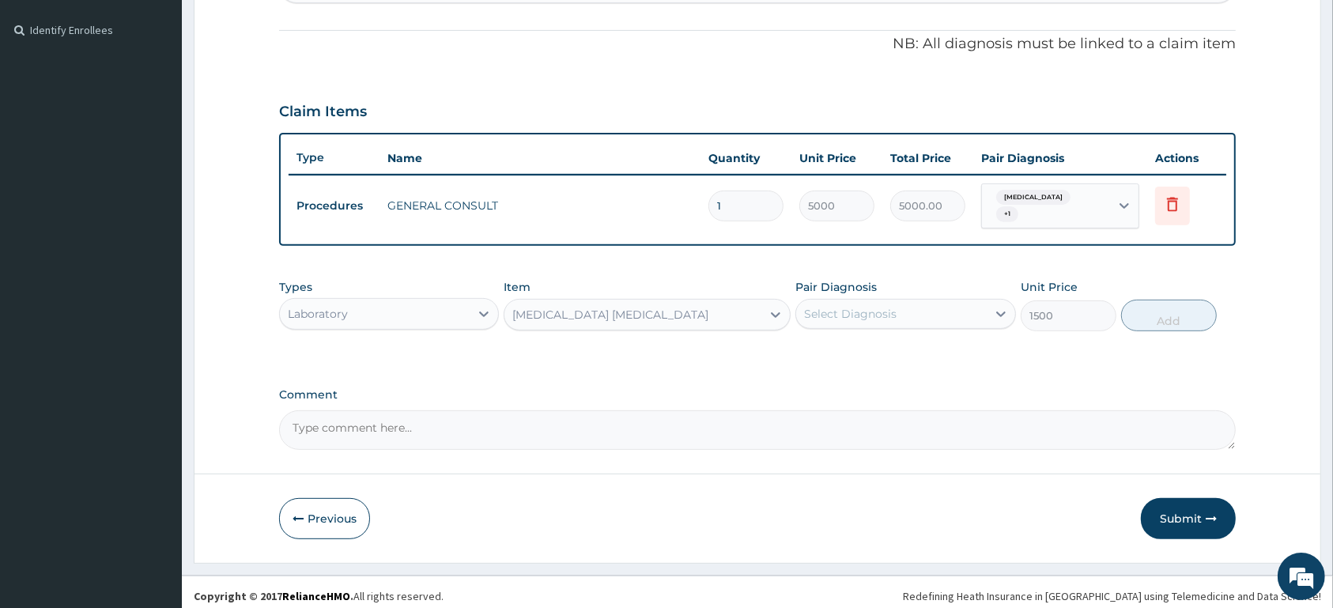
click at [869, 305] on div "Select Diagnosis" at bounding box center [891, 313] width 190 height 25
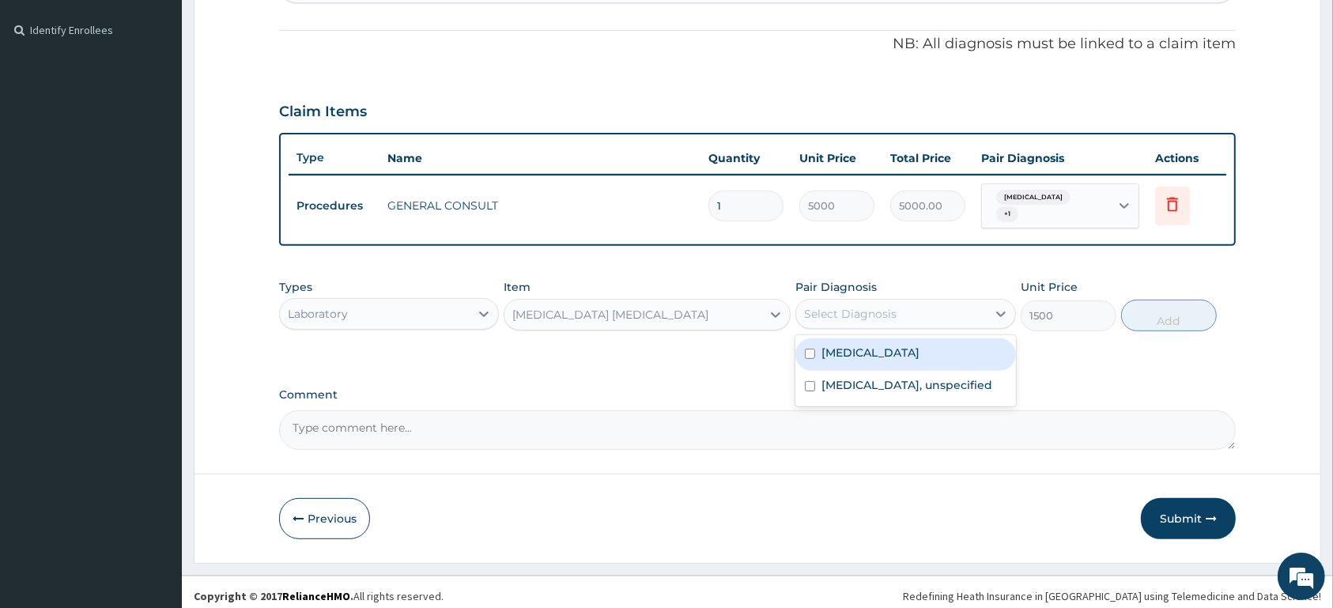
click at [862, 360] on label "[MEDICAL_DATA]" at bounding box center [870, 353] width 98 height 16
checkbox input "true"
click at [1181, 324] on button "Add" at bounding box center [1169, 316] width 96 height 32
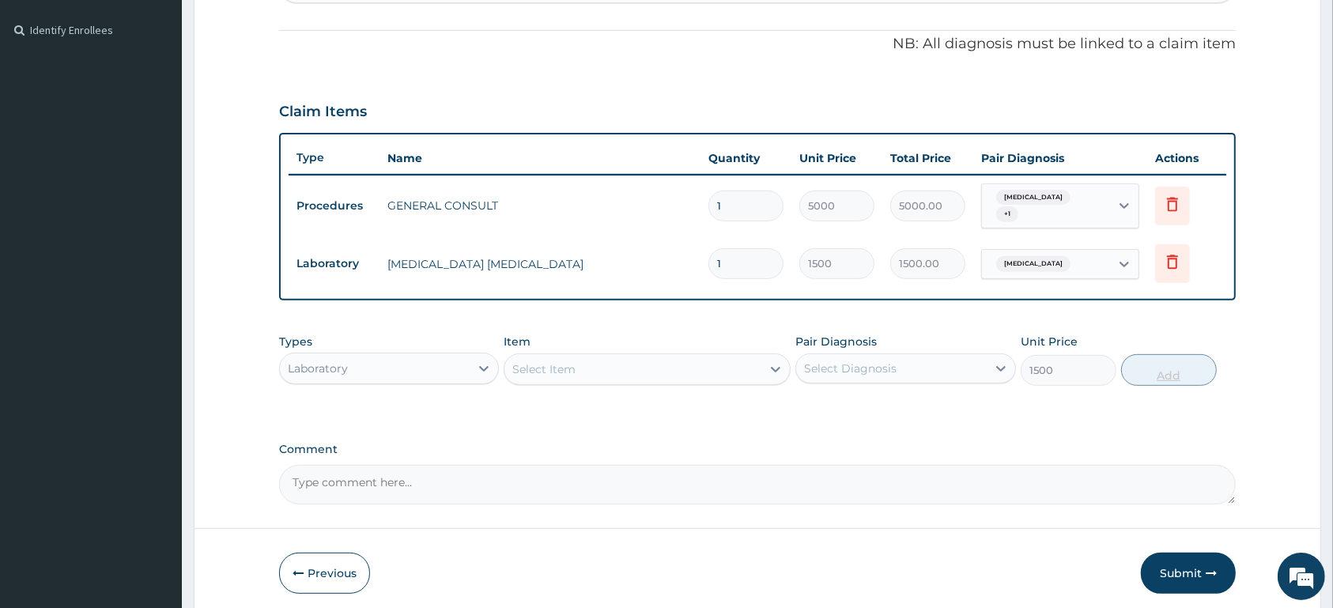
type input "0"
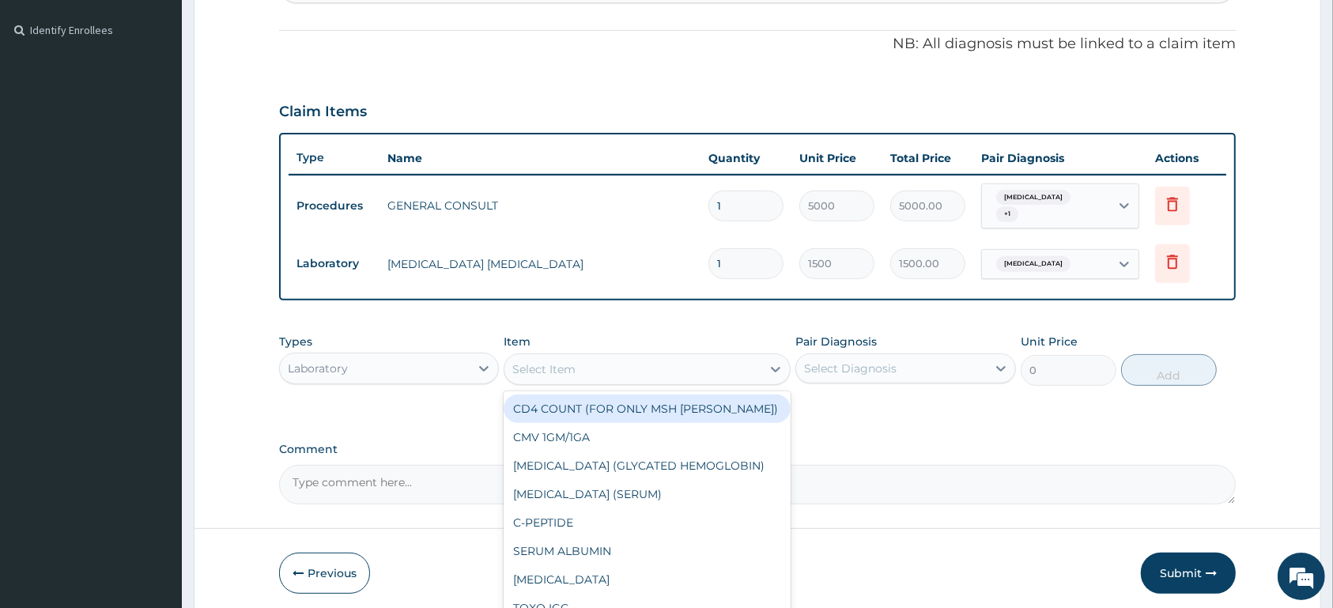
click at [578, 368] on div "Select Item" at bounding box center [632, 368] width 257 height 25
type input "URI"
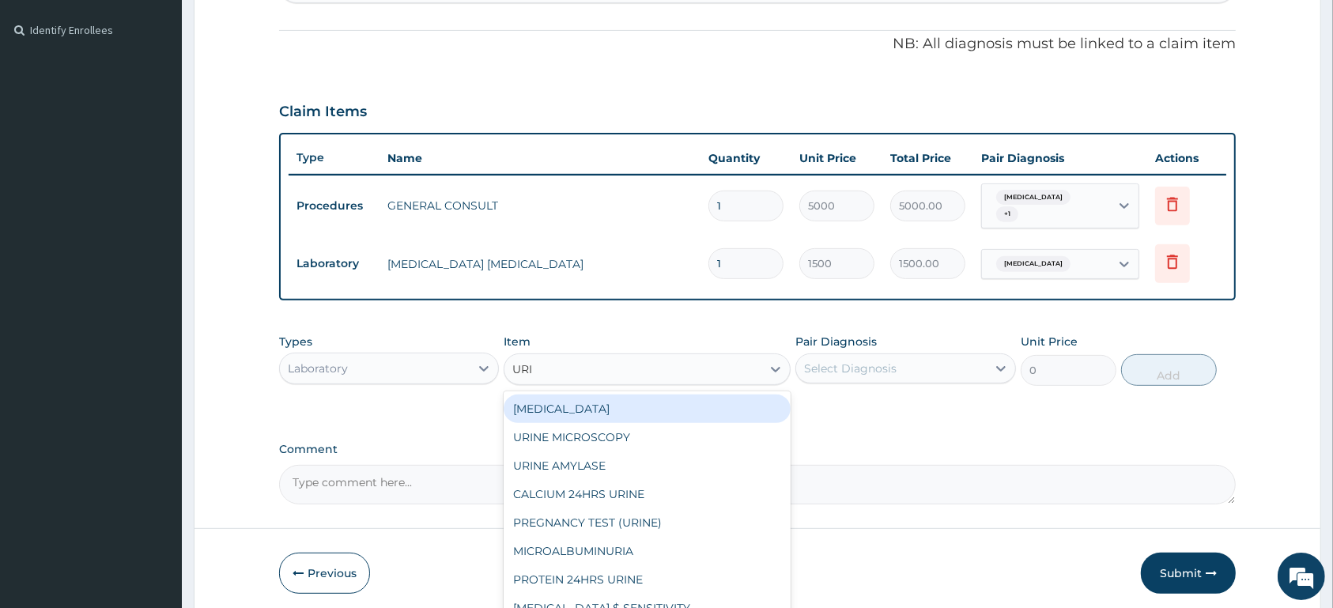
click at [587, 409] on div "[MEDICAL_DATA]" at bounding box center [646, 408] width 287 height 28
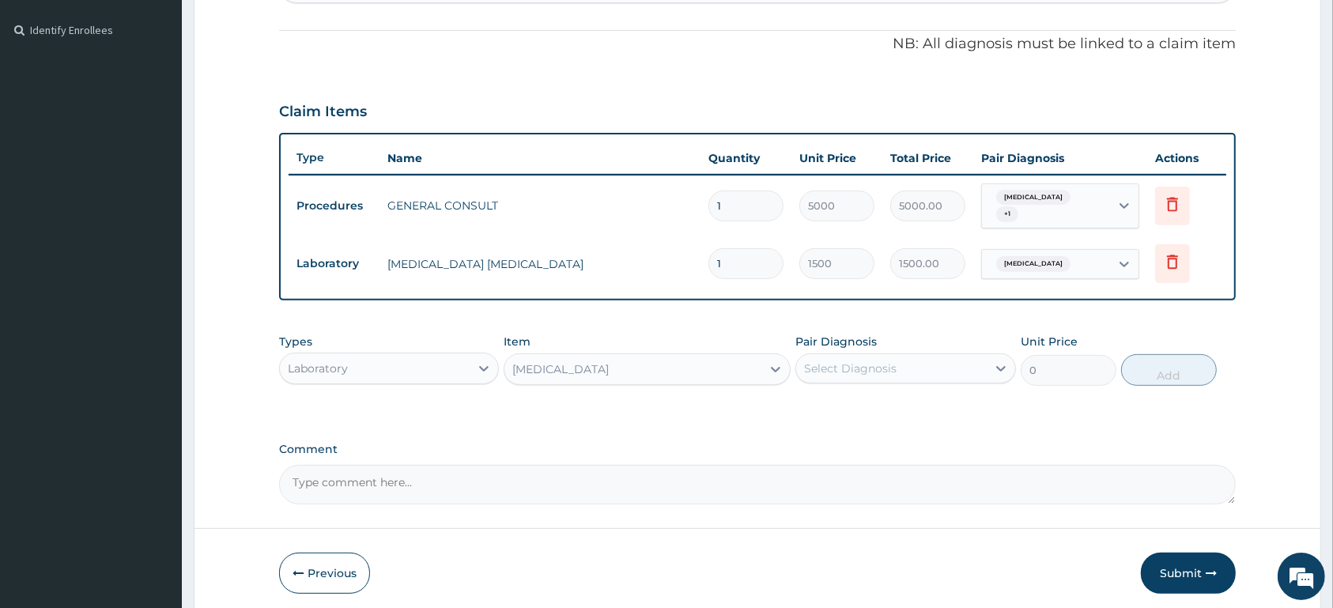
type input "1500"
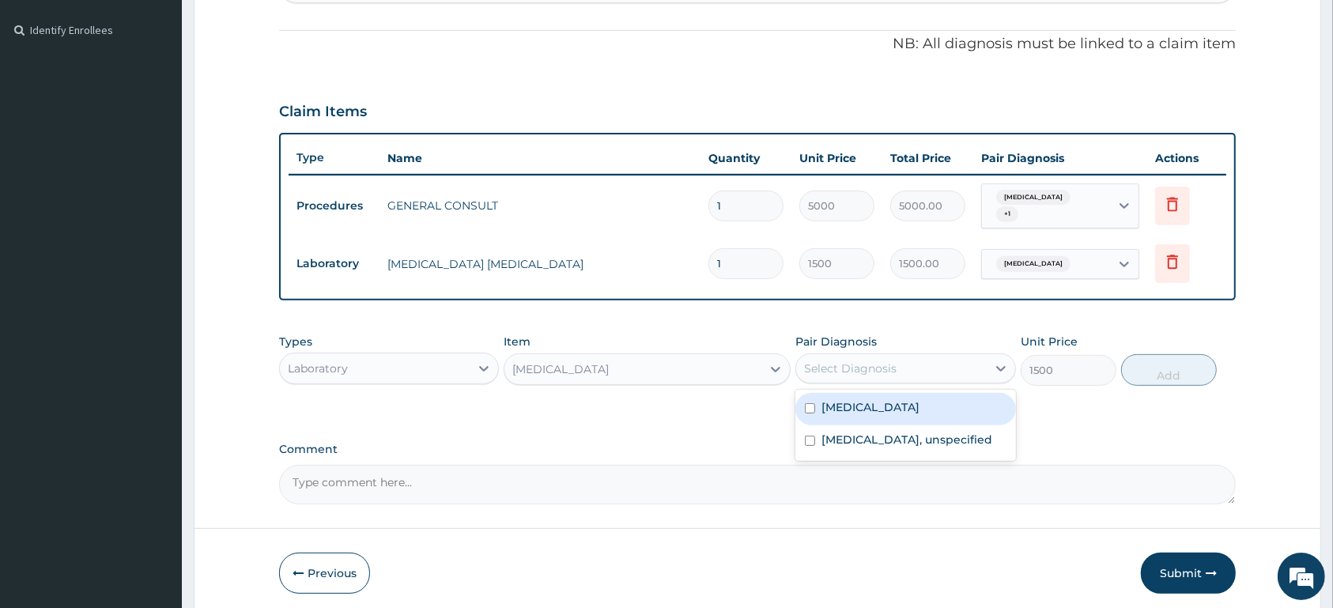
click at [869, 368] on div "Select Diagnosis" at bounding box center [850, 368] width 92 height 16
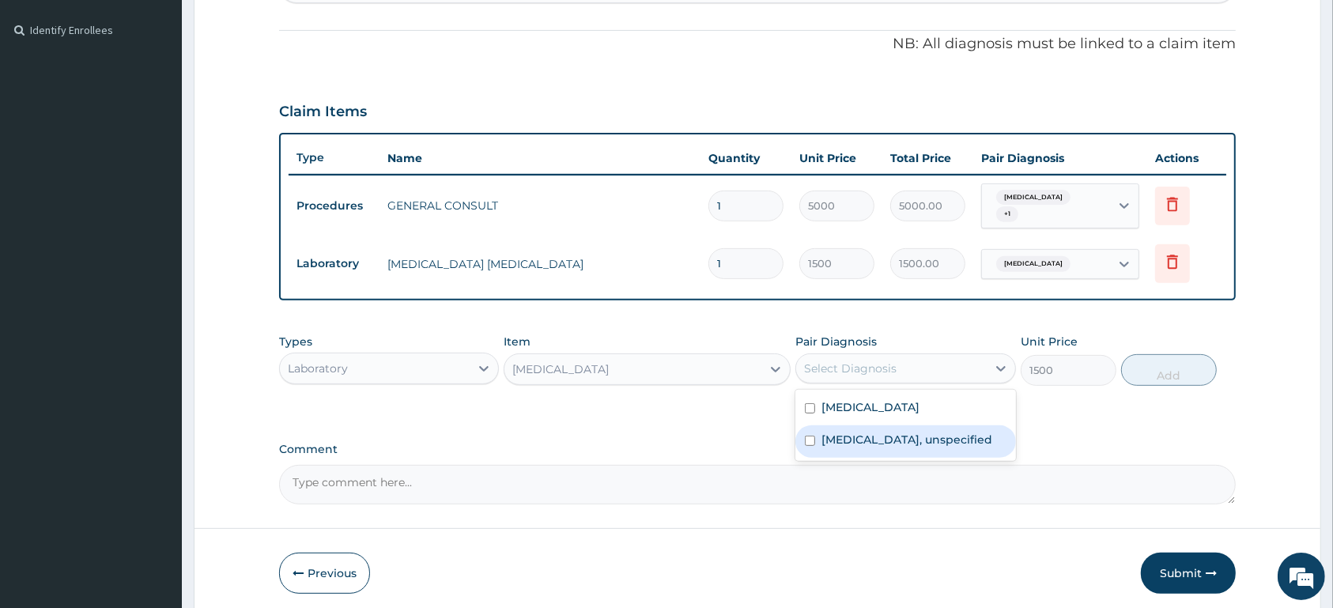
click at [865, 441] on label "Essential hypertension, unspecified" at bounding box center [906, 440] width 171 height 16
checkbox input "true"
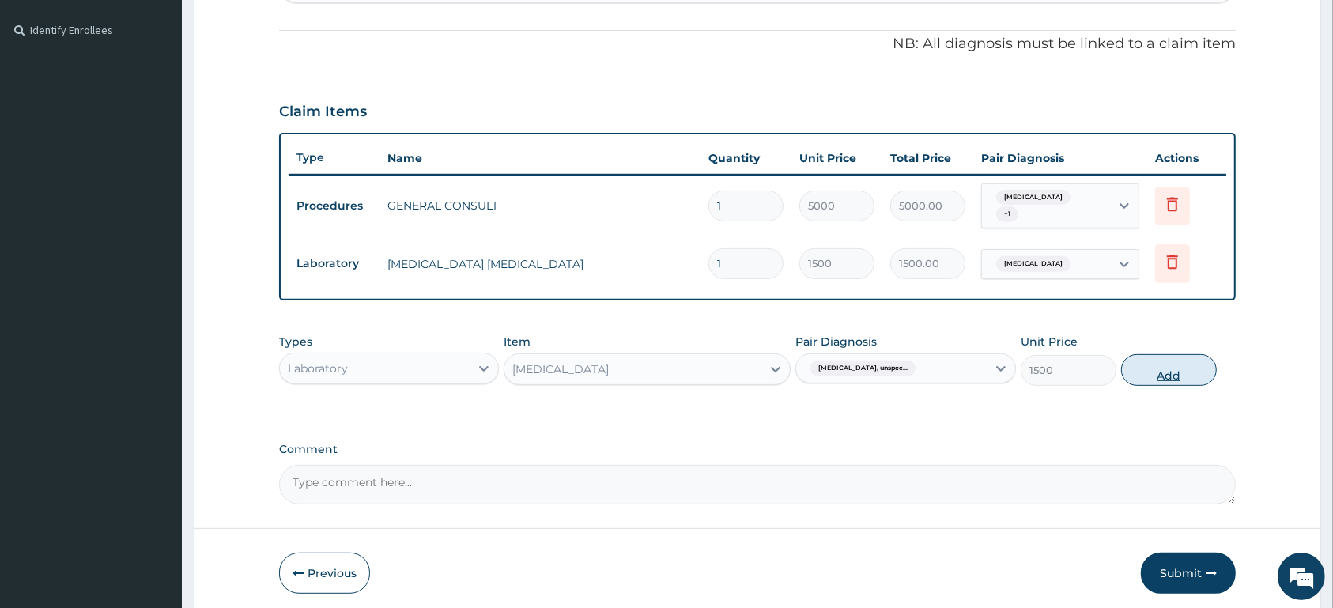
click at [1156, 368] on button "Add" at bounding box center [1169, 370] width 96 height 32
type input "0"
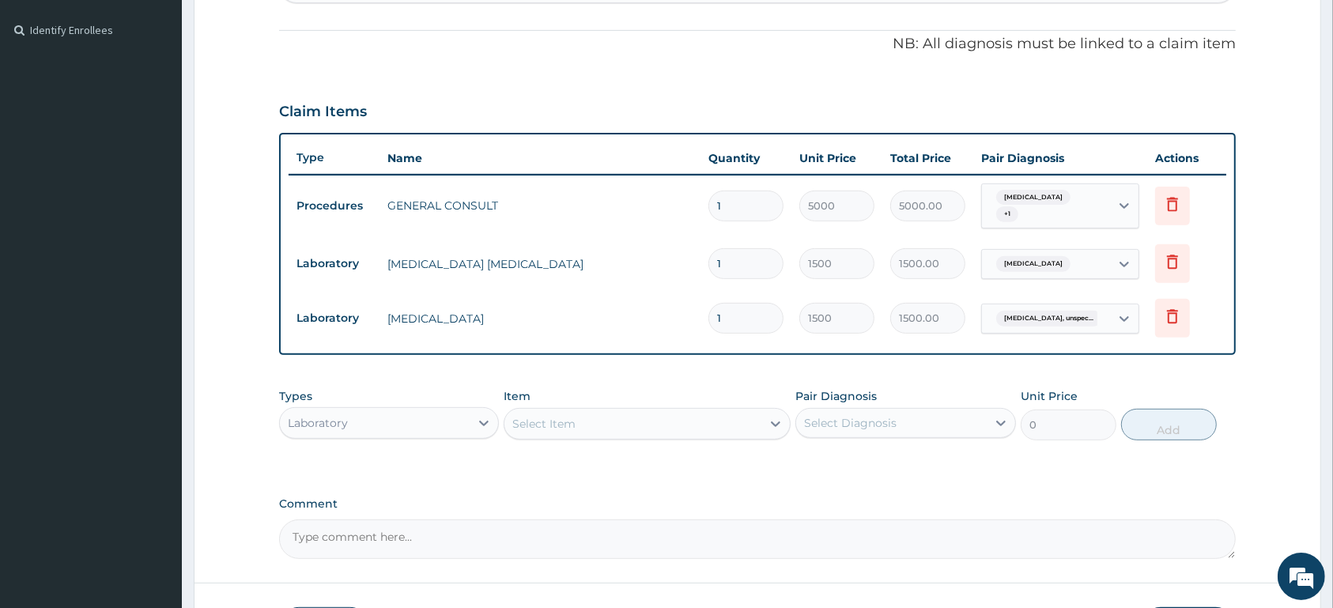
scroll to position [573, 0]
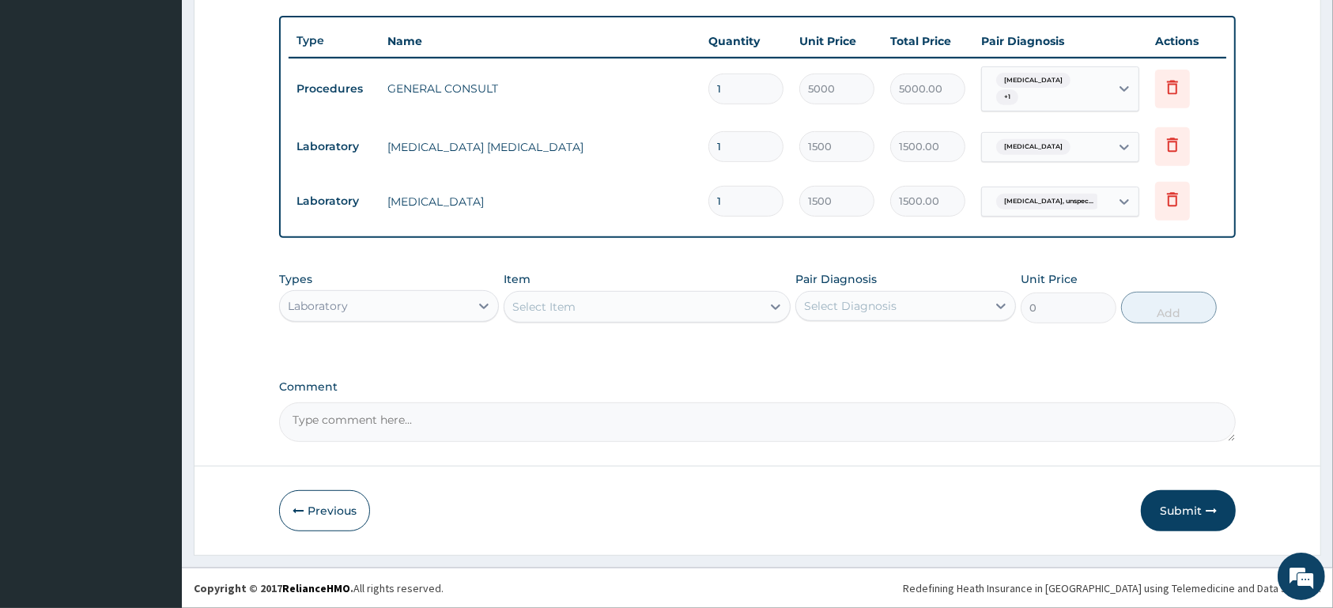
click at [410, 304] on div "Laboratory" at bounding box center [375, 305] width 190 height 25
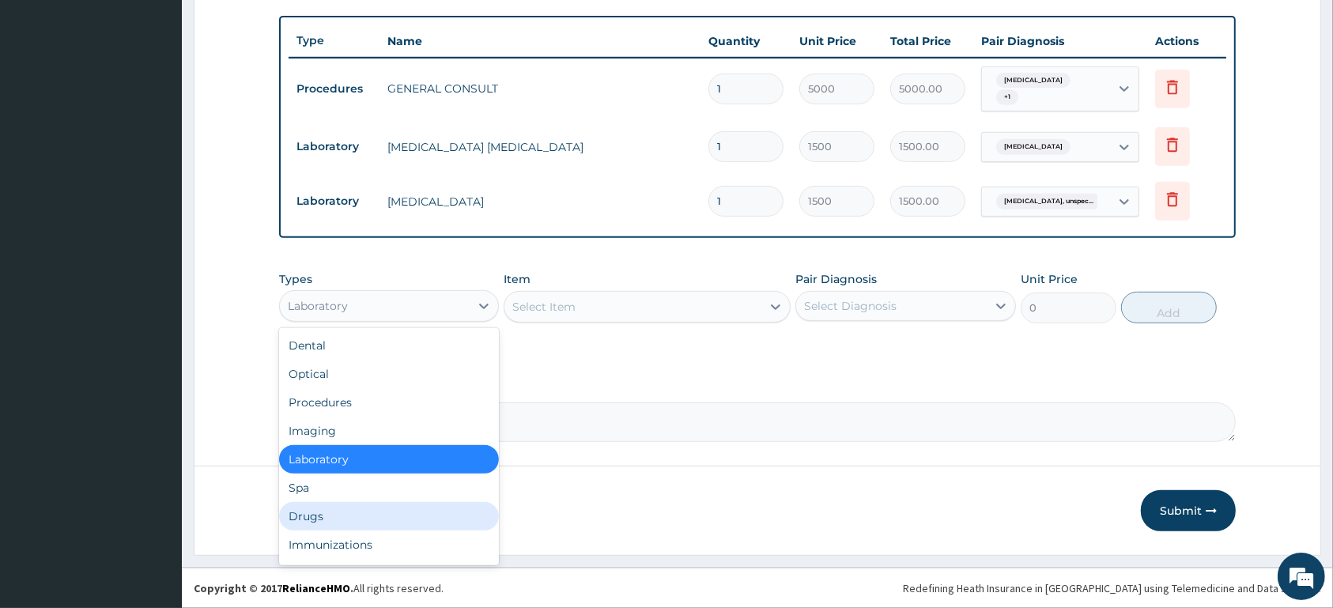
drag, startPoint x: 346, startPoint y: 525, endPoint x: 323, endPoint y: 487, distance: 44.3
click at [346, 524] on div "Drugs" at bounding box center [389, 516] width 220 height 28
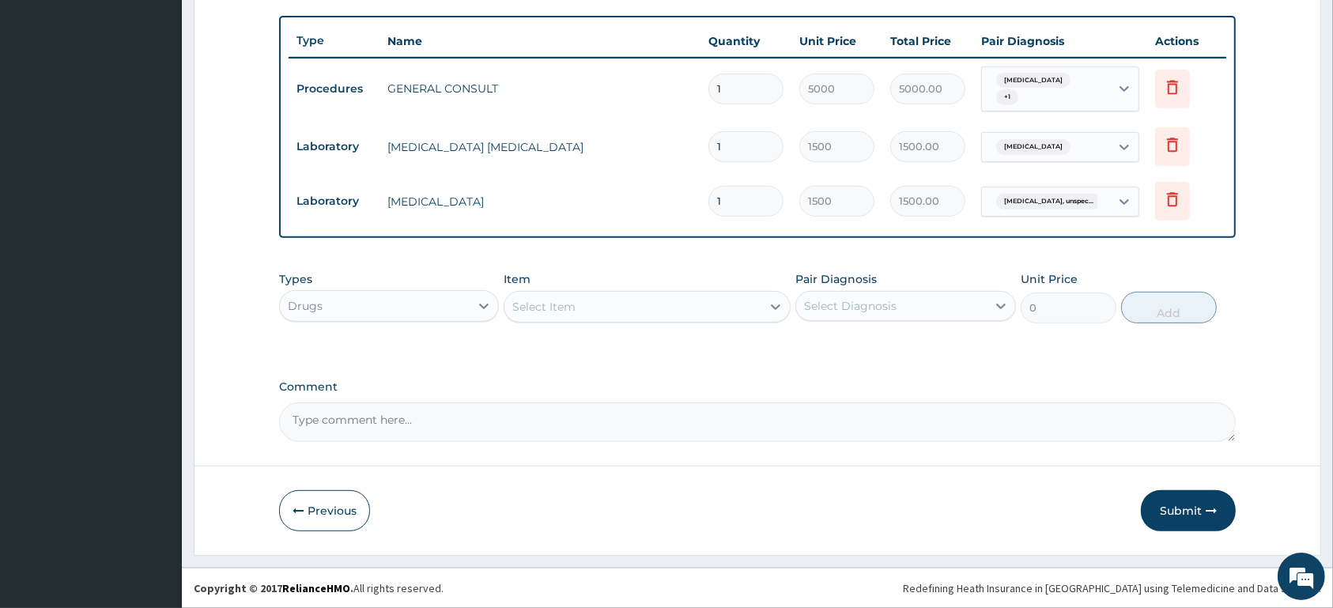
click at [654, 301] on div "Select Item" at bounding box center [632, 306] width 257 height 25
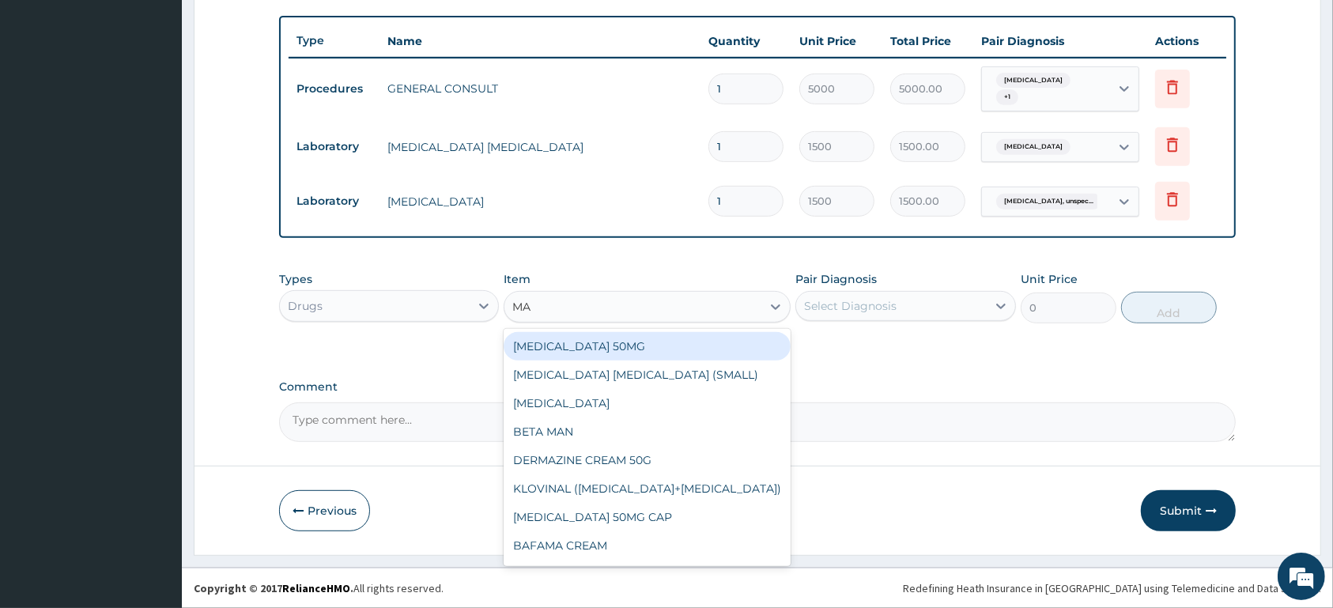
type input "MAL"
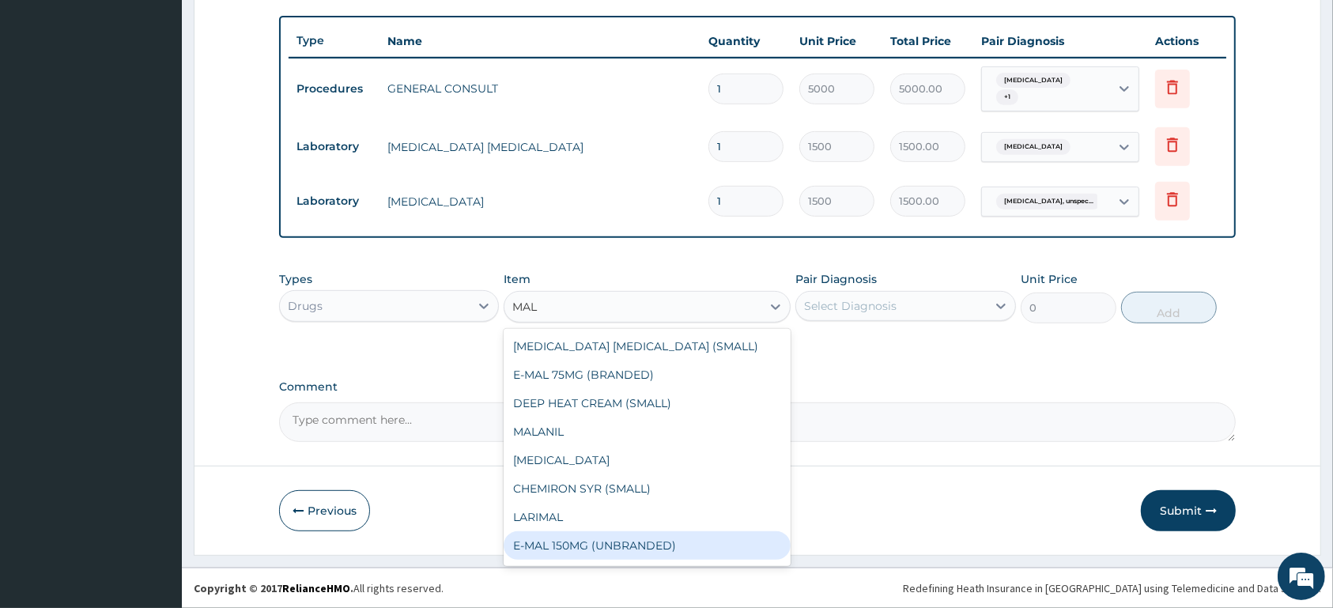
scroll to position [53, 0]
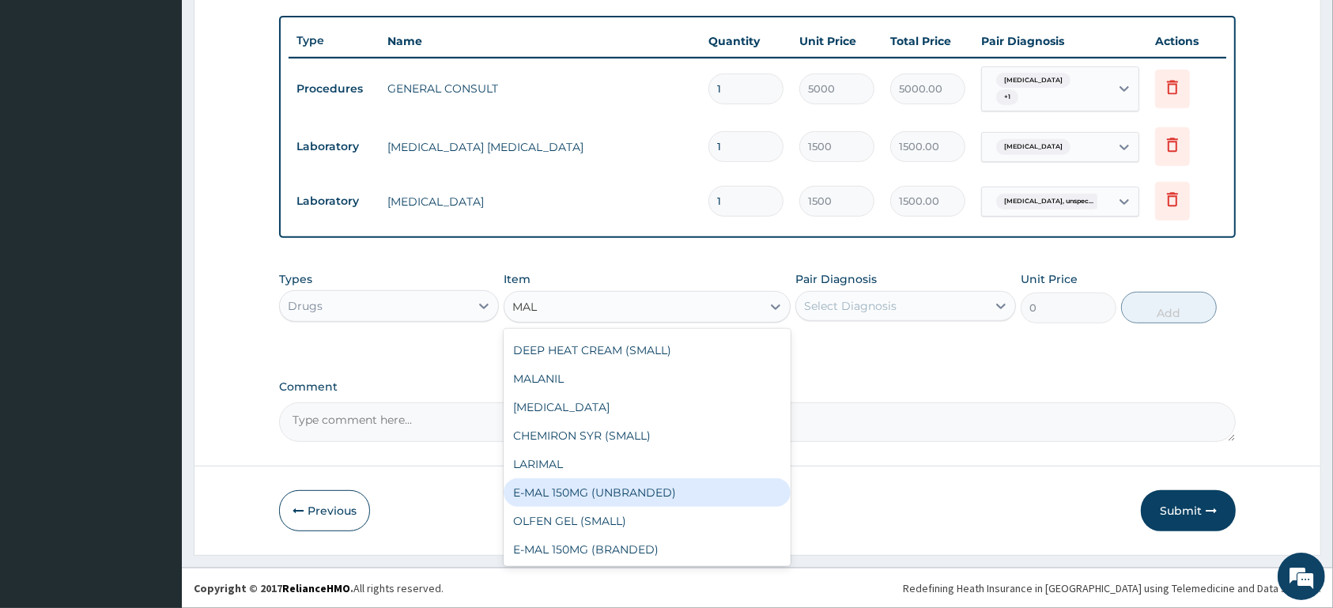
click at [712, 490] on div "E-MAL 150MG (UNBRANDED)" at bounding box center [646, 492] width 287 height 28
type input "1800"
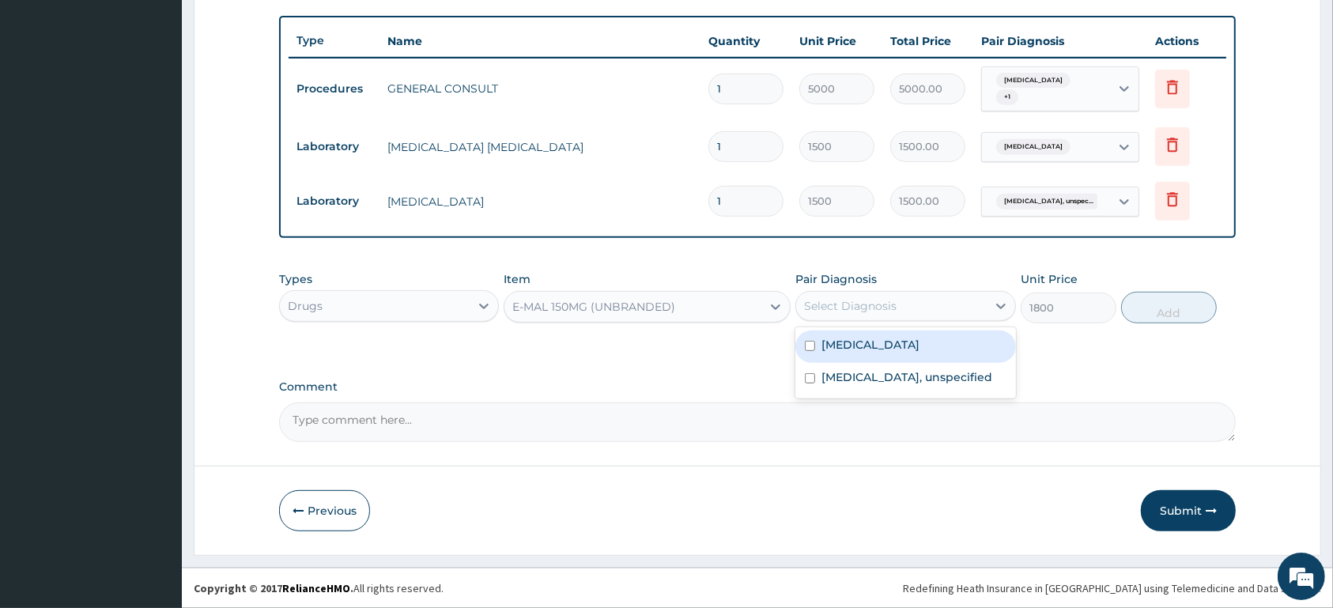
click at [873, 305] on div "Select Diagnosis" at bounding box center [850, 306] width 92 height 16
click at [880, 345] on label "[MEDICAL_DATA]" at bounding box center [870, 345] width 98 height 16
checkbox input "true"
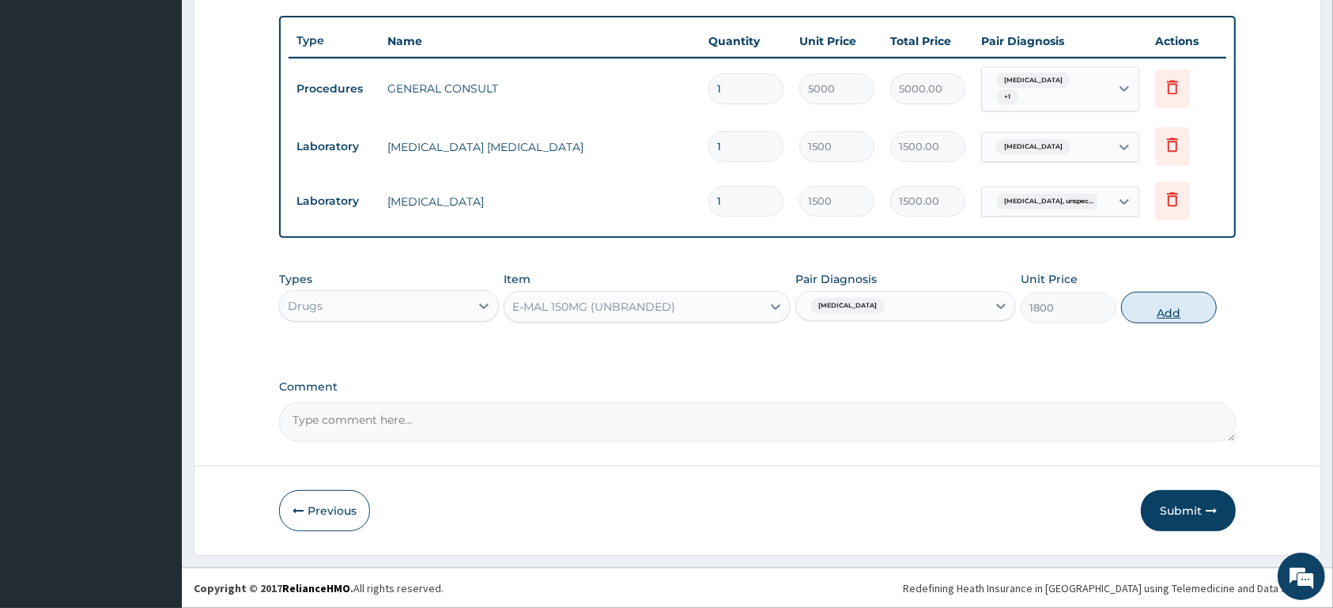
click at [1177, 315] on button "Add" at bounding box center [1169, 308] width 96 height 32
type input "0"
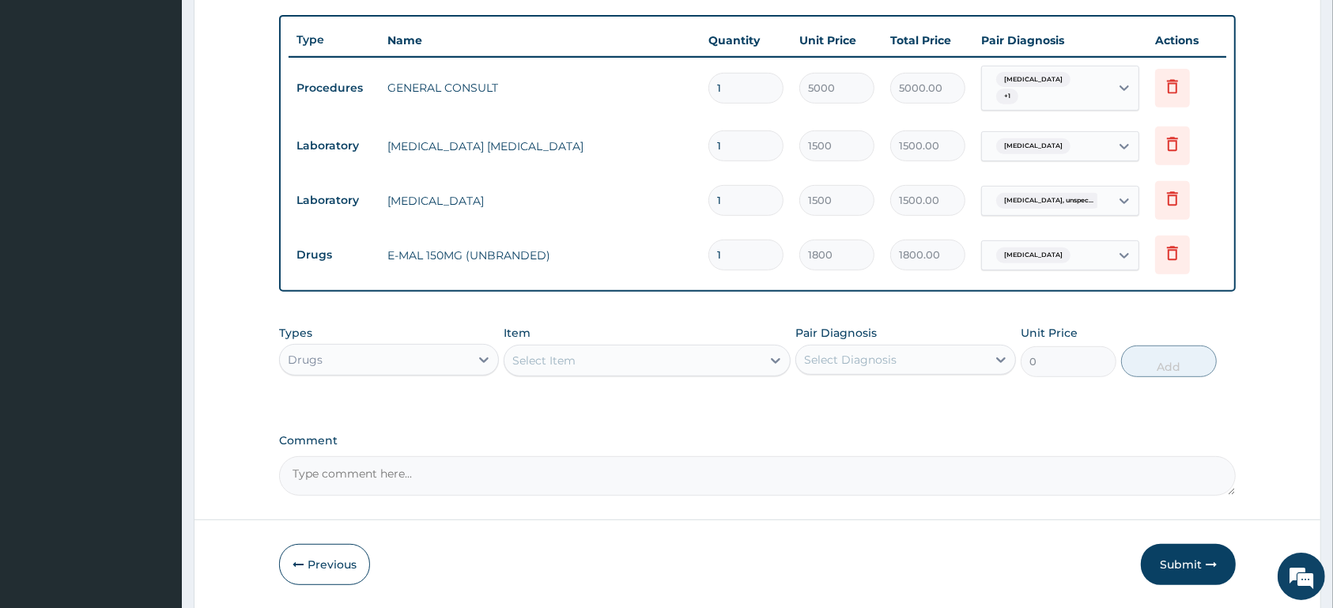
type input "0.00"
type input "3"
type input "5400.00"
type input "3"
click at [662, 366] on div "Select Item" at bounding box center [632, 360] width 257 height 25
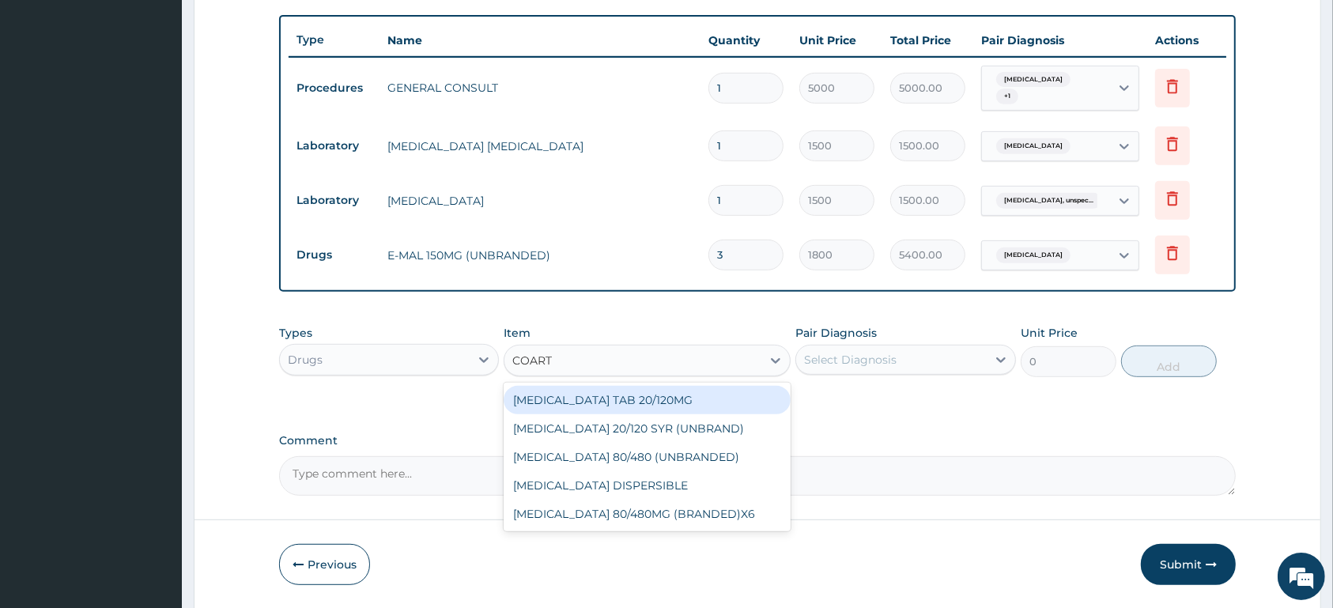
type input "COARTE"
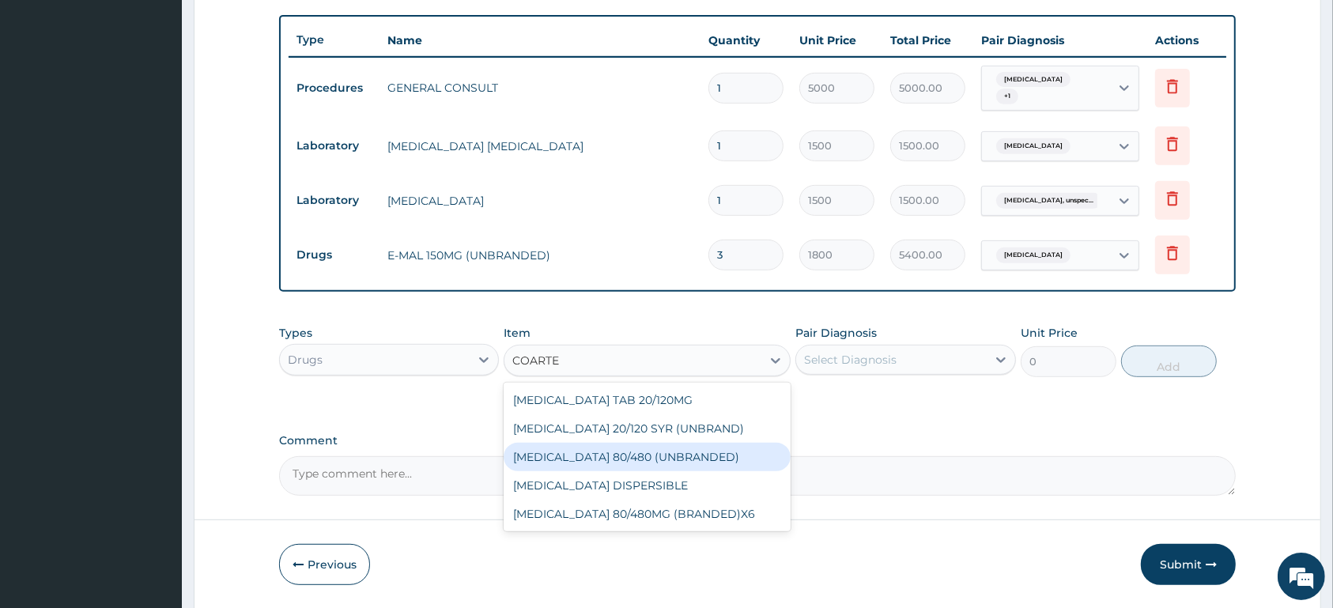
click at [675, 458] on div "[MEDICAL_DATA] 80/480 (UNBRANDED)" at bounding box center [646, 457] width 287 height 28
type input "600"
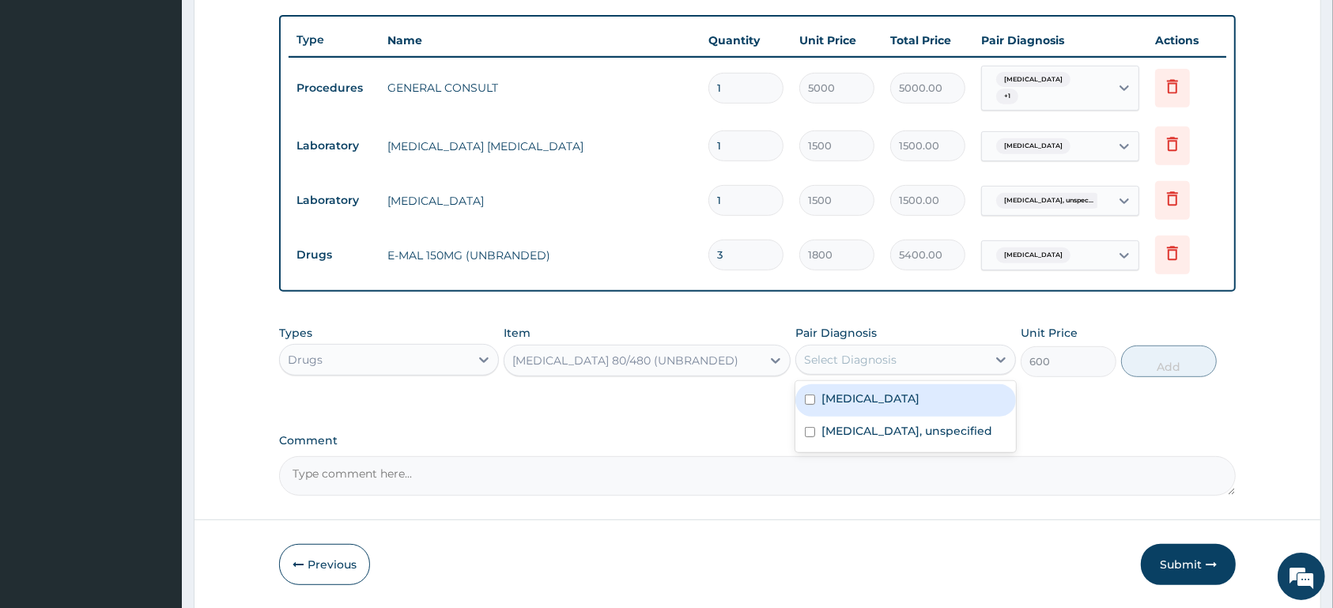
click at [880, 359] on div "Select Diagnosis" at bounding box center [850, 360] width 92 height 16
click at [882, 405] on label "[MEDICAL_DATA]" at bounding box center [870, 398] width 98 height 16
checkbox input "true"
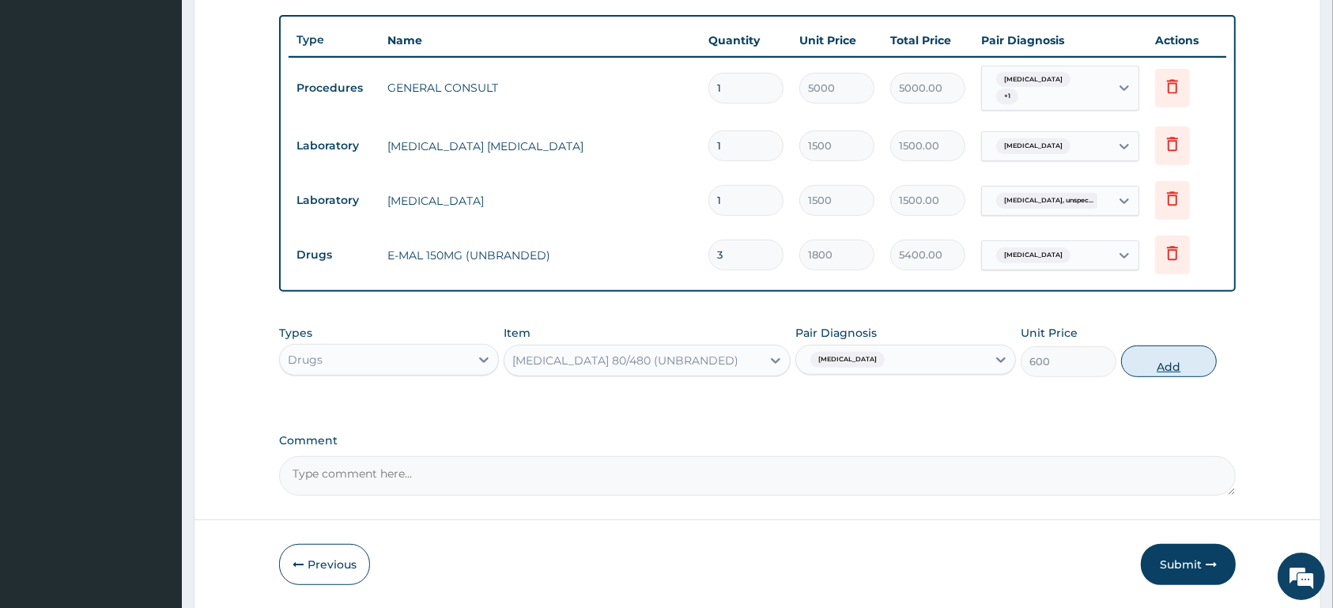
click at [1156, 359] on button "Add" at bounding box center [1169, 361] width 96 height 32
type input "0"
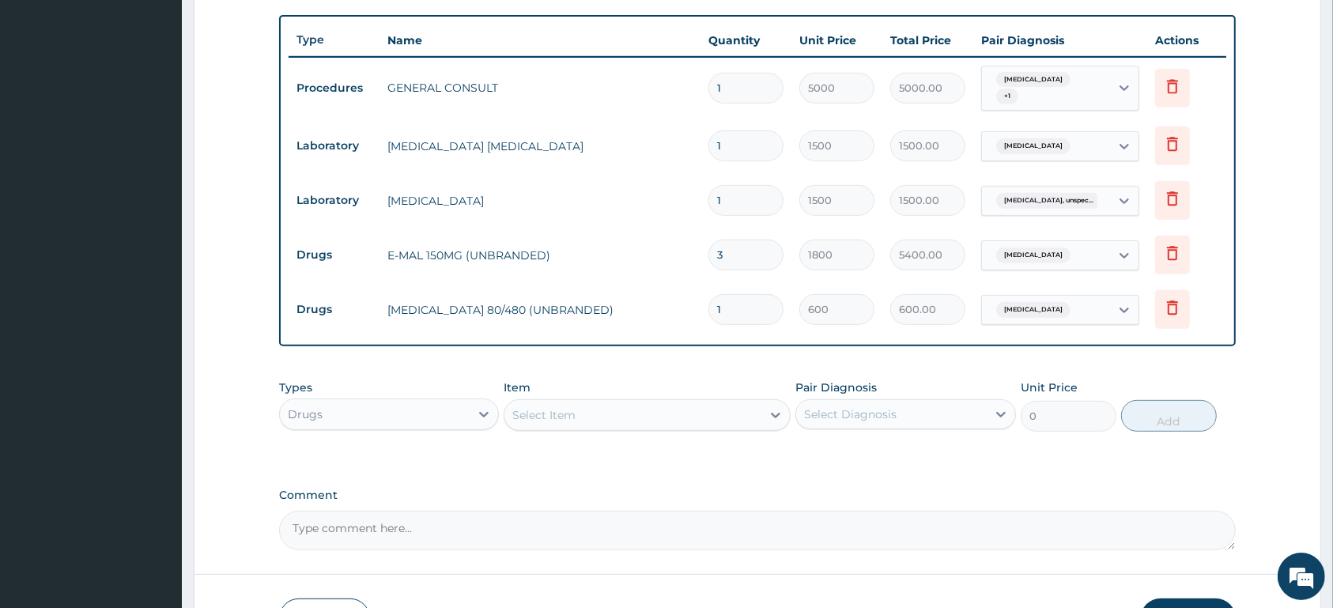
type input "0.00"
type input "6"
type input "3600.00"
type input "6"
click at [688, 417] on div "Select Item" at bounding box center [632, 414] width 257 height 25
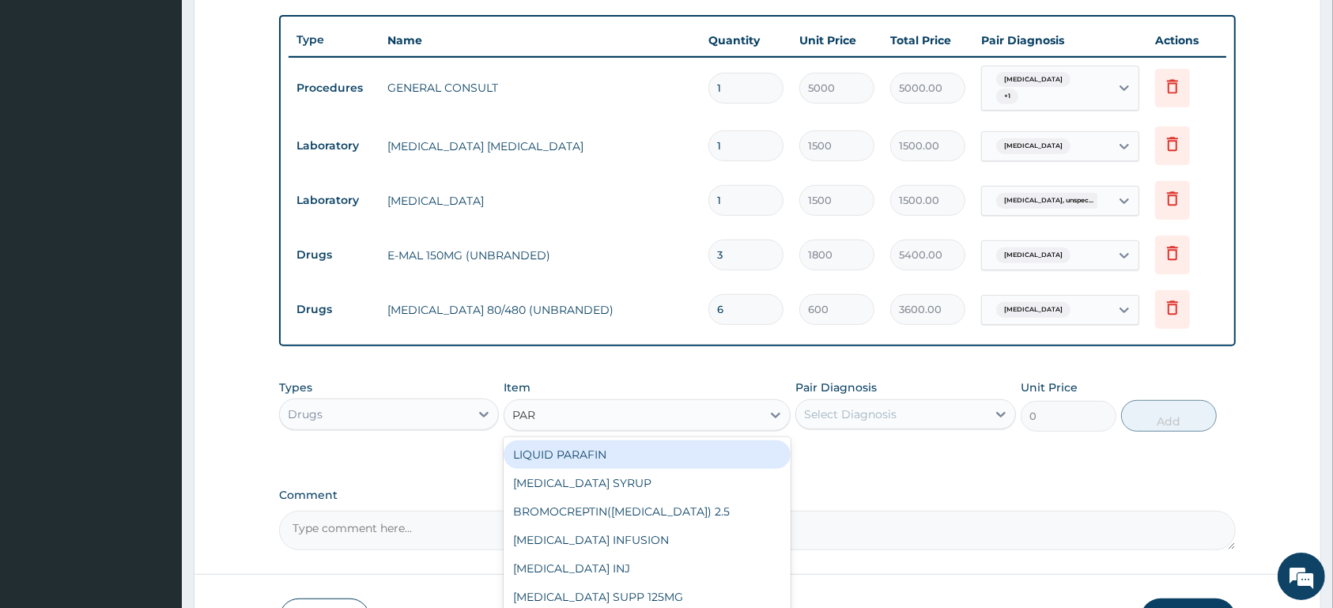
type input "PARA"
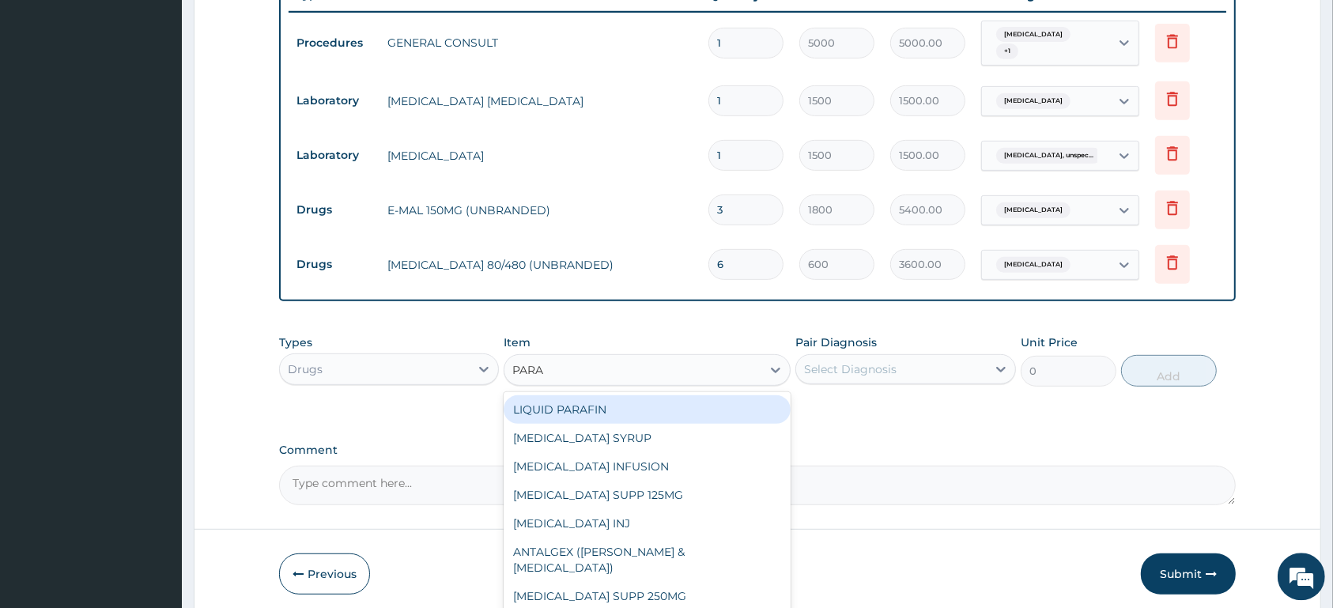
scroll to position [656, 0]
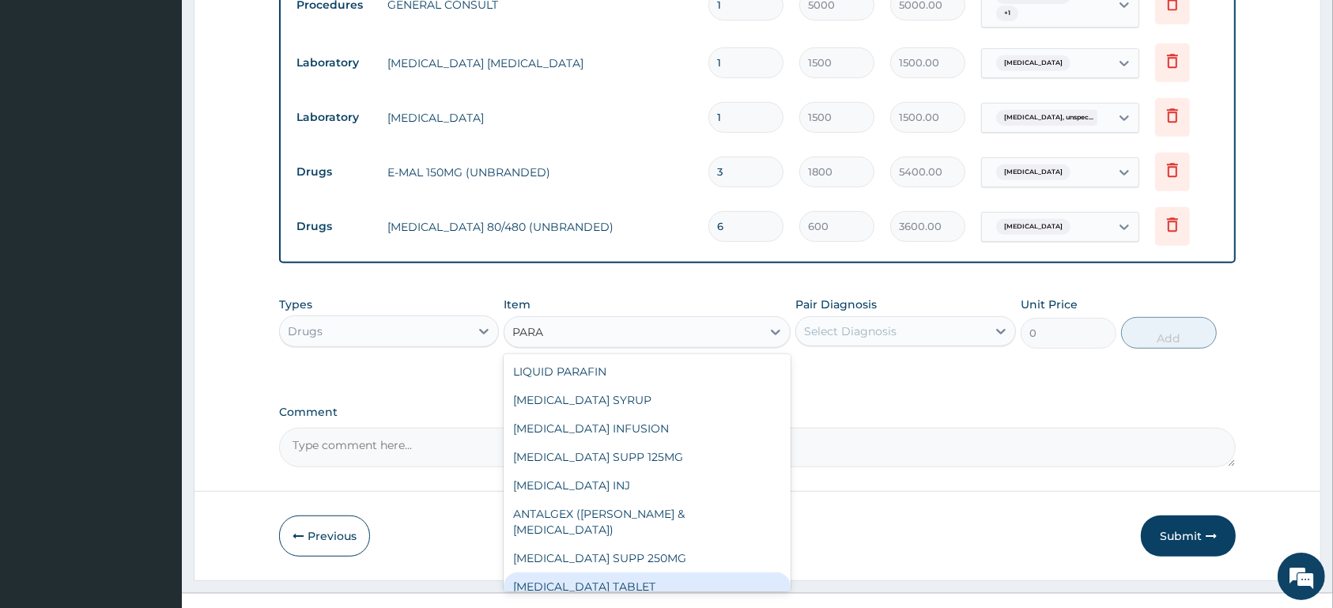
click at [678, 572] on div "PARACETAMOL TABLET" at bounding box center [646, 586] width 287 height 28
type input "13"
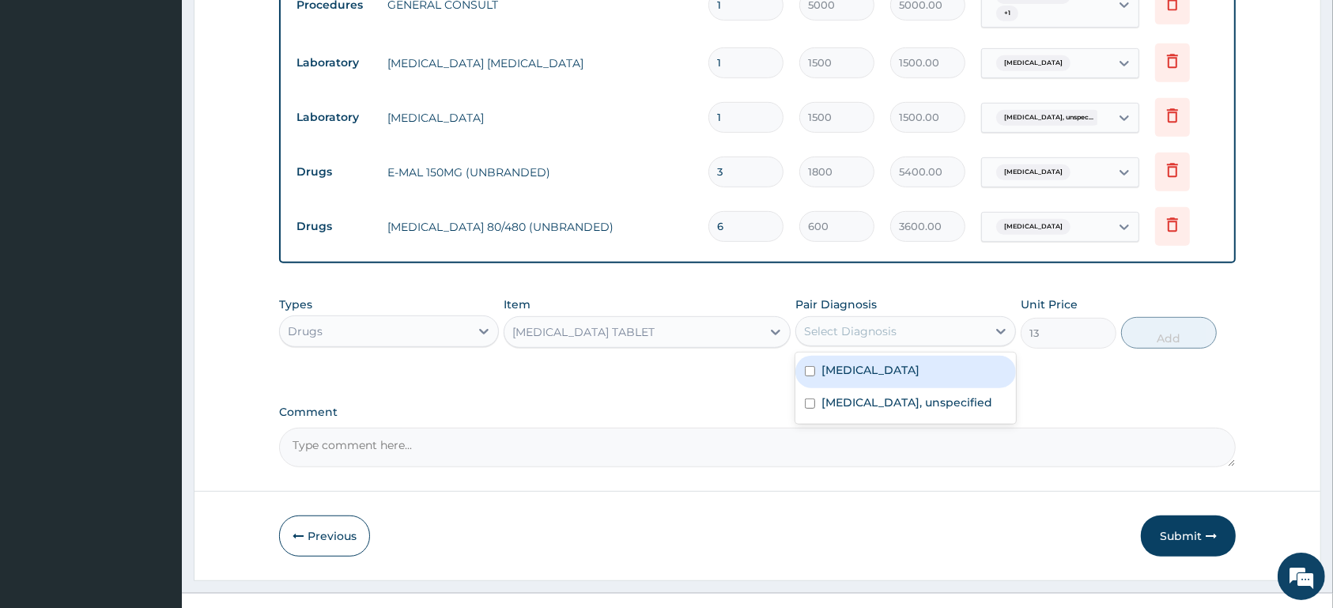
click at [902, 328] on div "Select Diagnosis" at bounding box center [891, 331] width 190 height 25
drag, startPoint x: 894, startPoint y: 379, endPoint x: 1190, endPoint y: 323, distance: 301.7
click at [894, 378] on div "Malaria, unspecified" at bounding box center [905, 372] width 220 height 32
checkbox input "true"
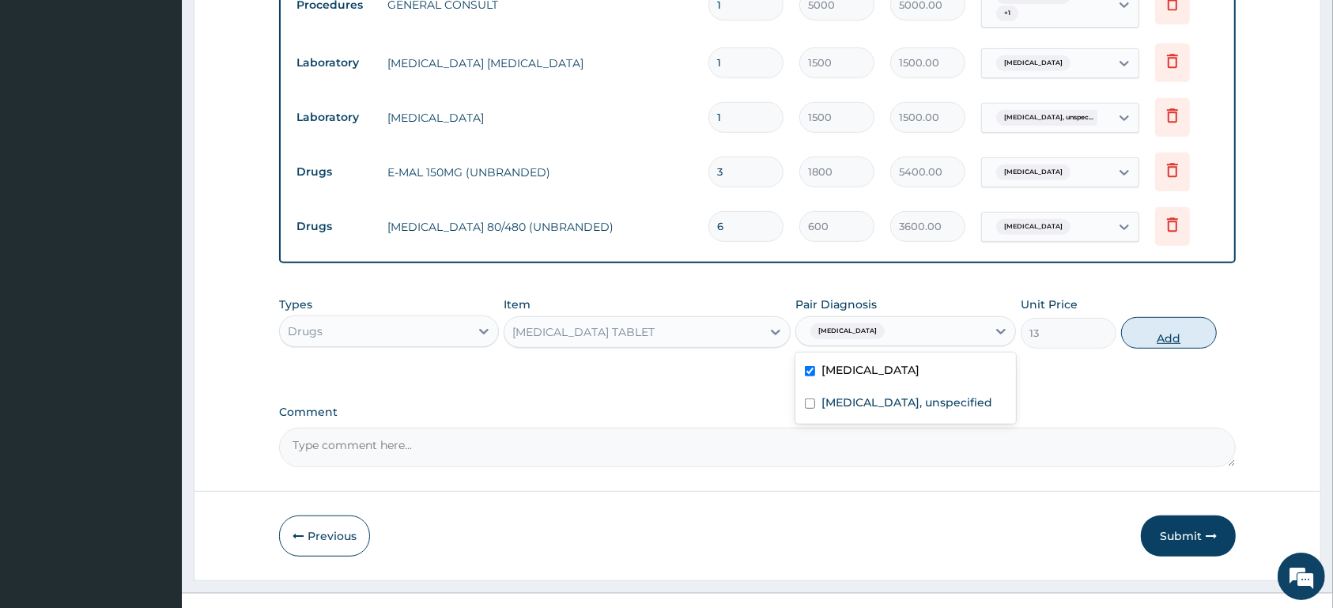
click at [1171, 337] on button "Add" at bounding box center [1169, 333] width 96 height 32
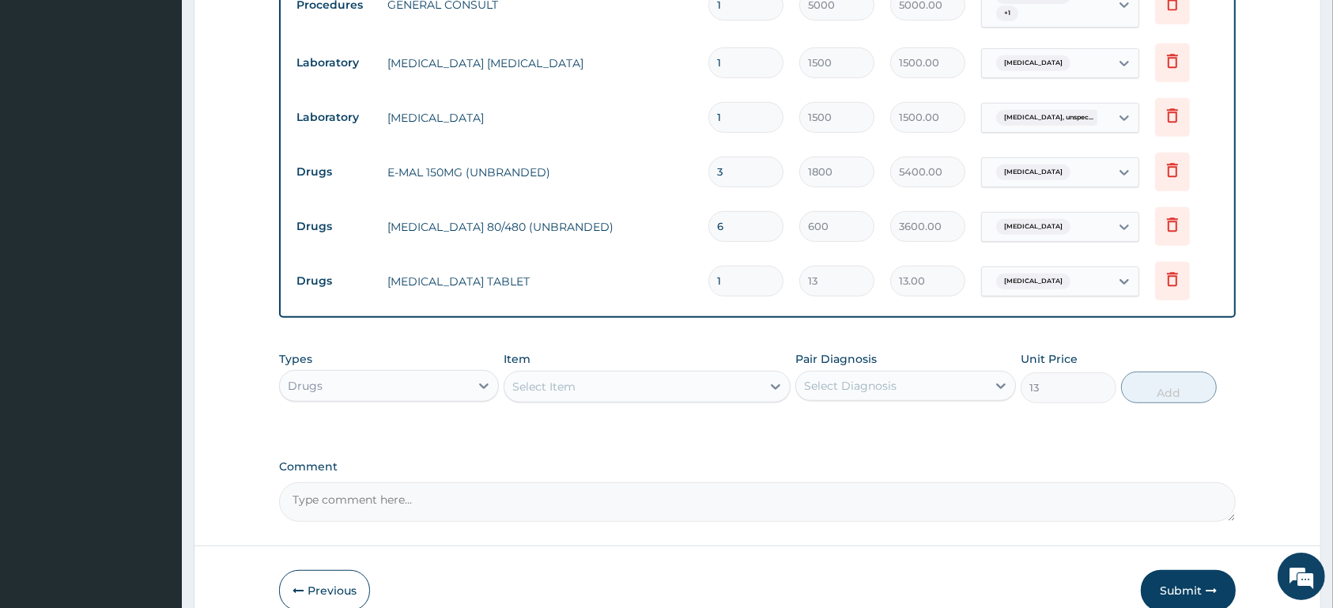
type input "0"
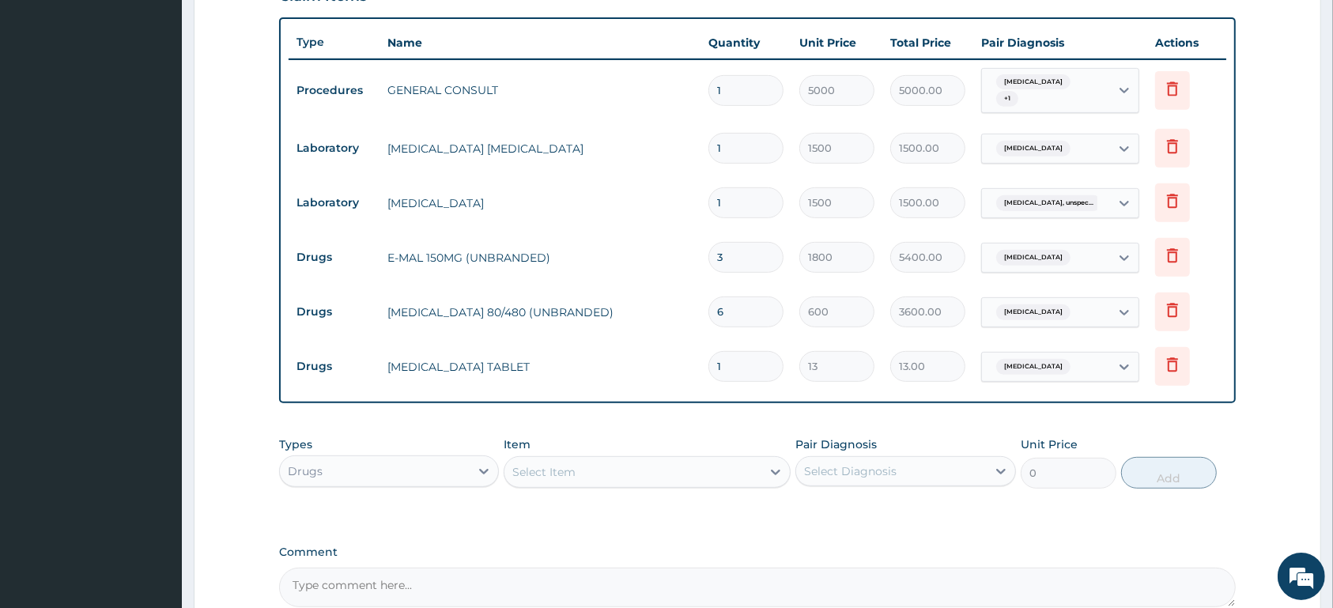
scroll to position [737, 0]
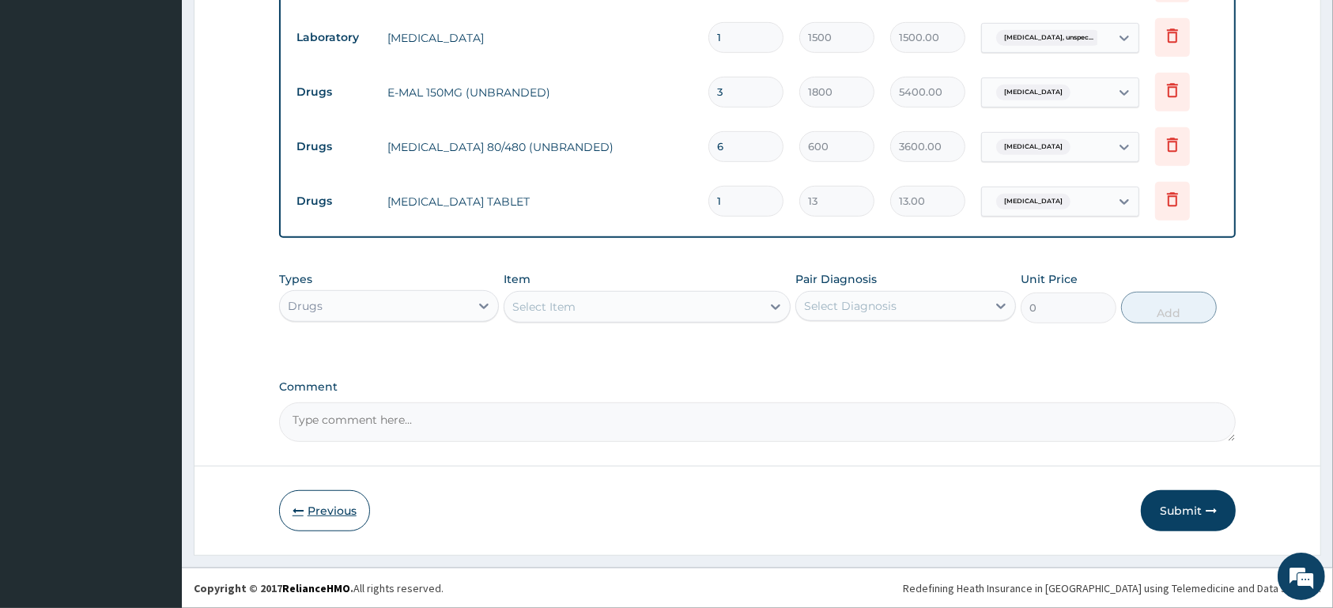
click at [315, 507] on button "Previous" at bounding box center [324, 510] width 91 height 41
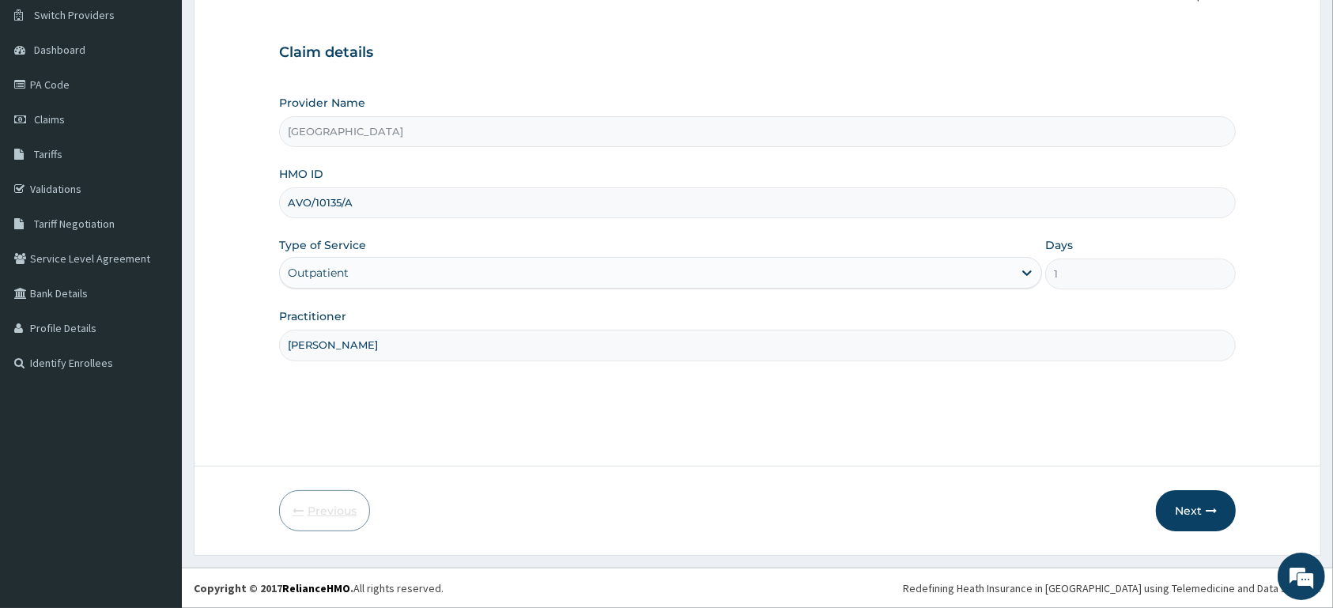
scroll to position [123, 0]
click at [386, 202] on input "AVO/10135/A" at bounding box center [757, 202] width 956 height 31
type input "A"
type input "PRL/10601/A"
click at [451, 411] on div "Step 1 of 2 Claim details Provider Name MORNING STAR HOSPITAL HMO ID PRL/10601/…" at bounding box center [757, 214] width 956 height 456
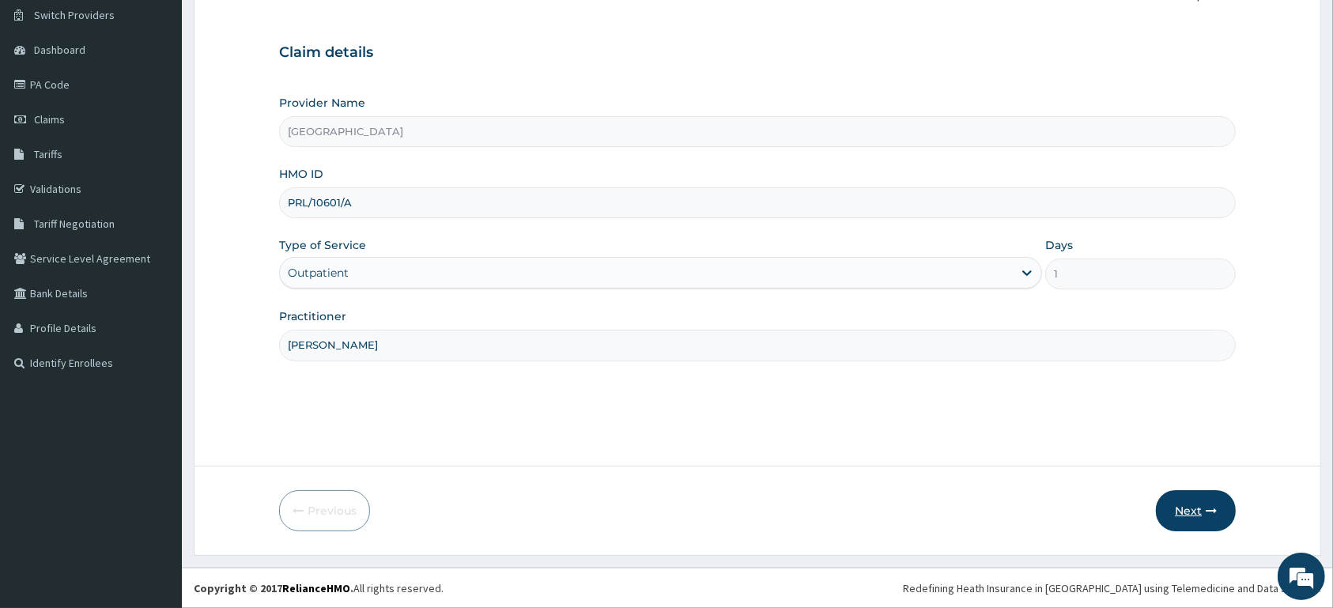
click at [1189, 505] on button "Next" at bounding box center [1196, 510] width 80 height 41
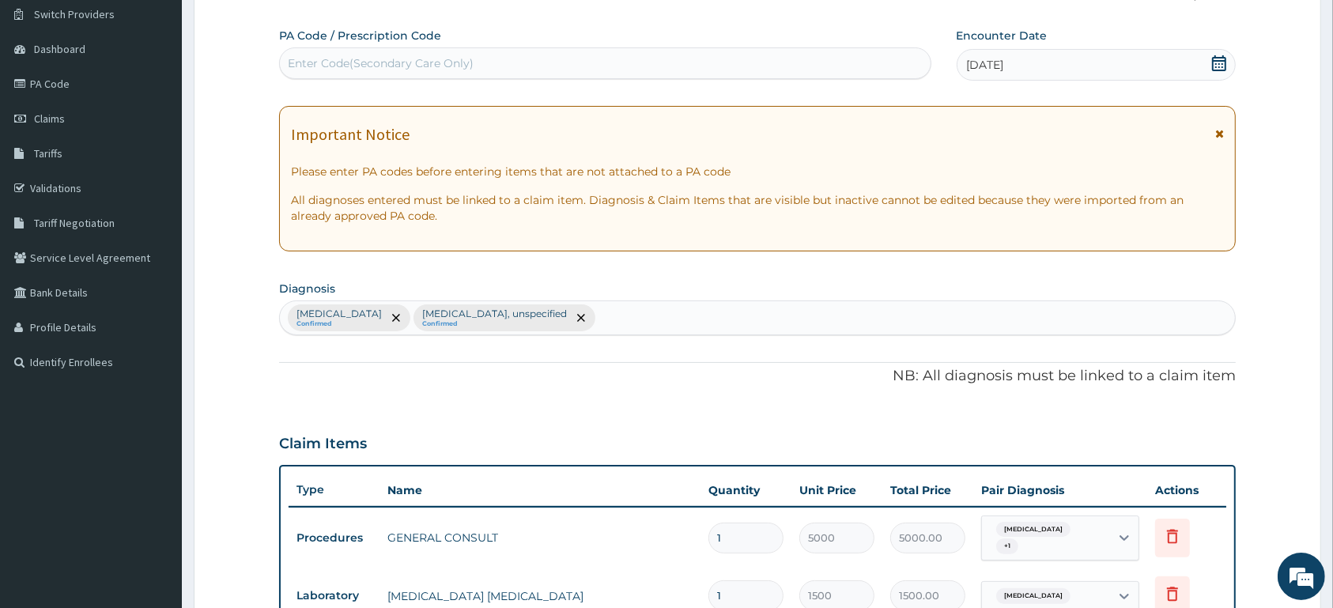
click at [680, 62] on div "Enter Code(Secondary Care Only)" at bounding box center [605, 63] width 651 height 25
paste input "PA/B1A993"
type input "PA/B1A993"
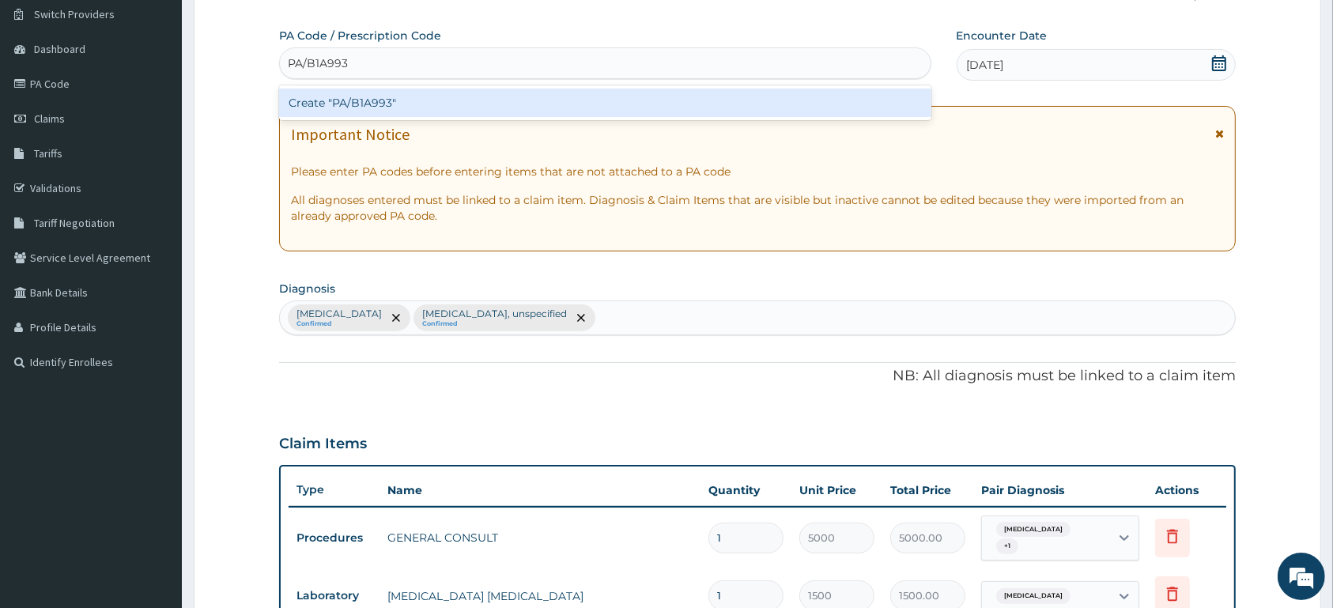
click at [548, 111] on div "Create "PA/B1A993"" at bounding box center [605, 103] width 652 height 28
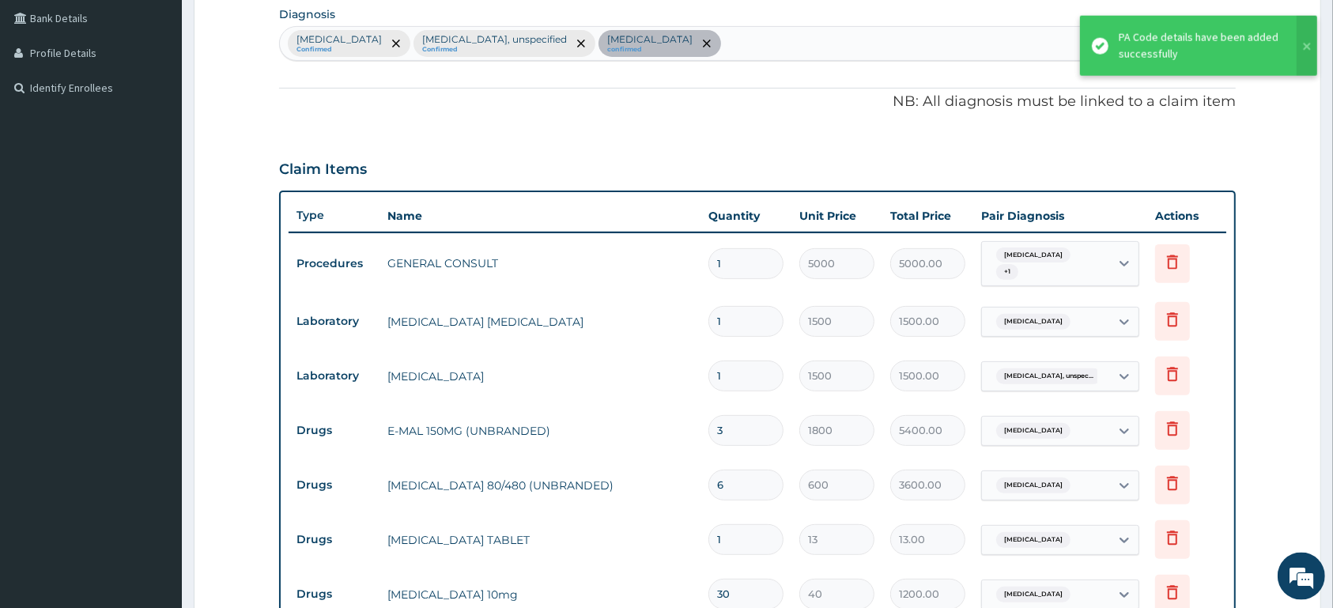
scroll to position [411, 0]
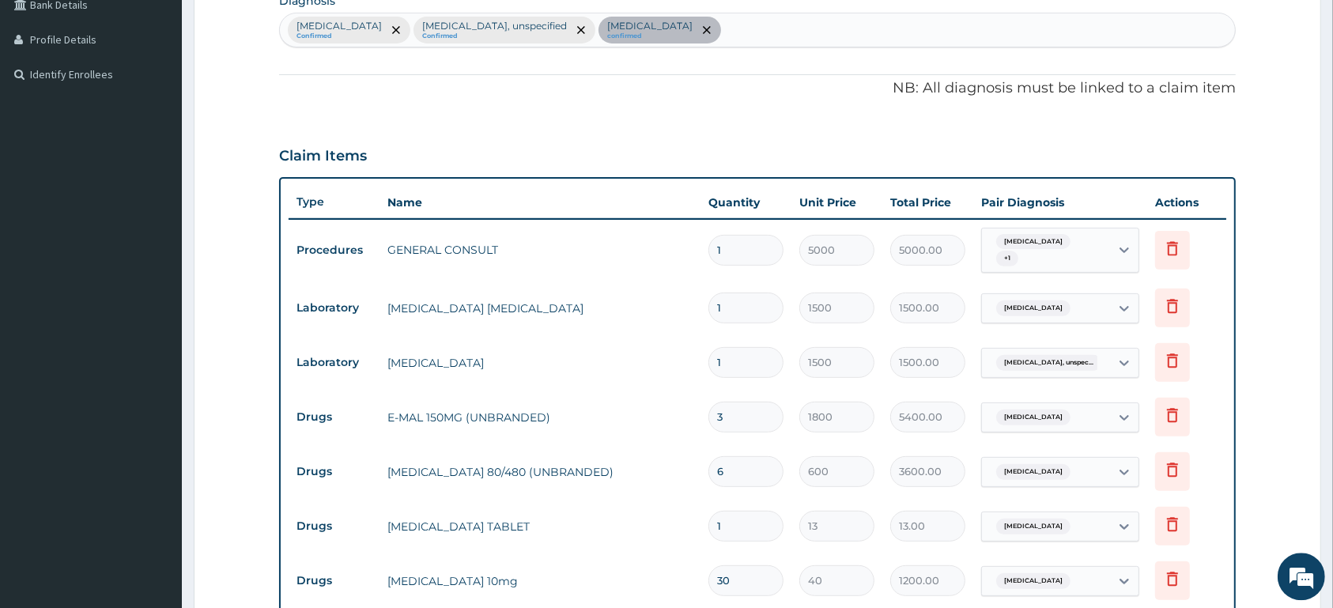
click at [828, 18] on div "Malaria, unspecified Confirmed Essential hypertension, unspecified Confirmed Es…" at bounding box center [757, 29] width 955 height 33
type input "UPPER RESPIRATORY INFECTIO"
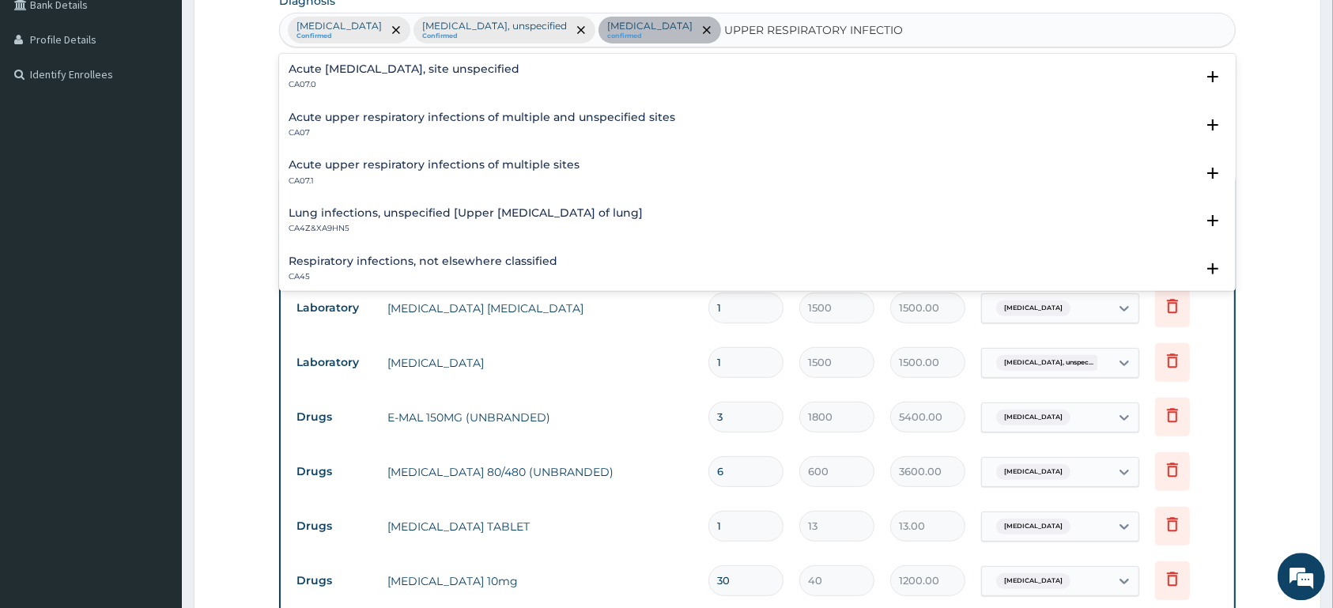
click at [402, 84] on p "CA07.0" at bounding box center [404, 84] width 231 height 11
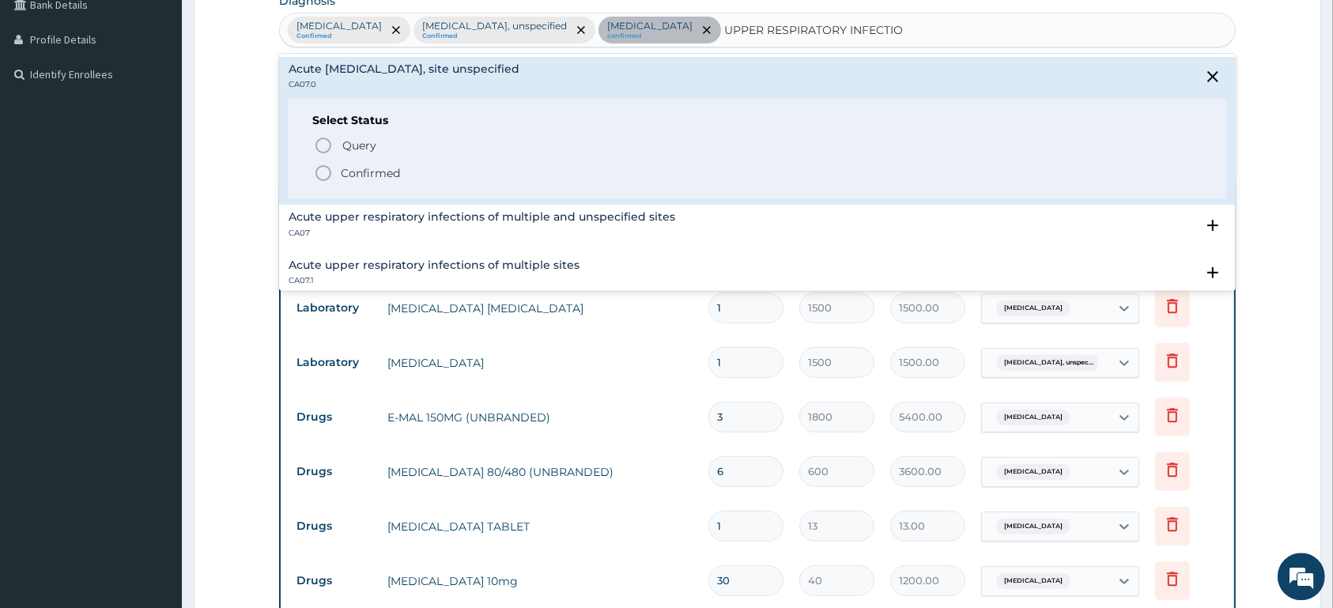
click at [402, 164] on div "Query Query covers suspected (?), Keep in view (kiv), Ruled out (r/o) Confirmed" at bounding box center [757, 158] width 890 height 48
click at [402, 168] on span "Confirmed" at bounding box center [758, 173] width 888 height 19
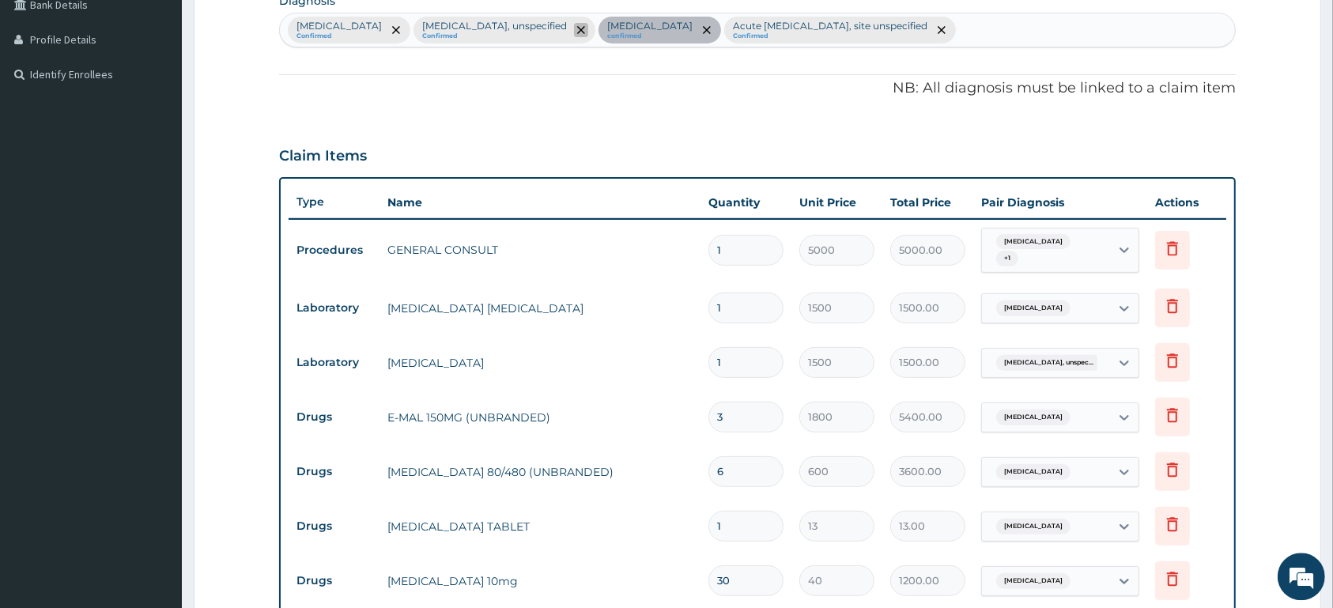
click at [588, 26] on span "remove selection option" at bounding box center [581, 30] width 14 height 14
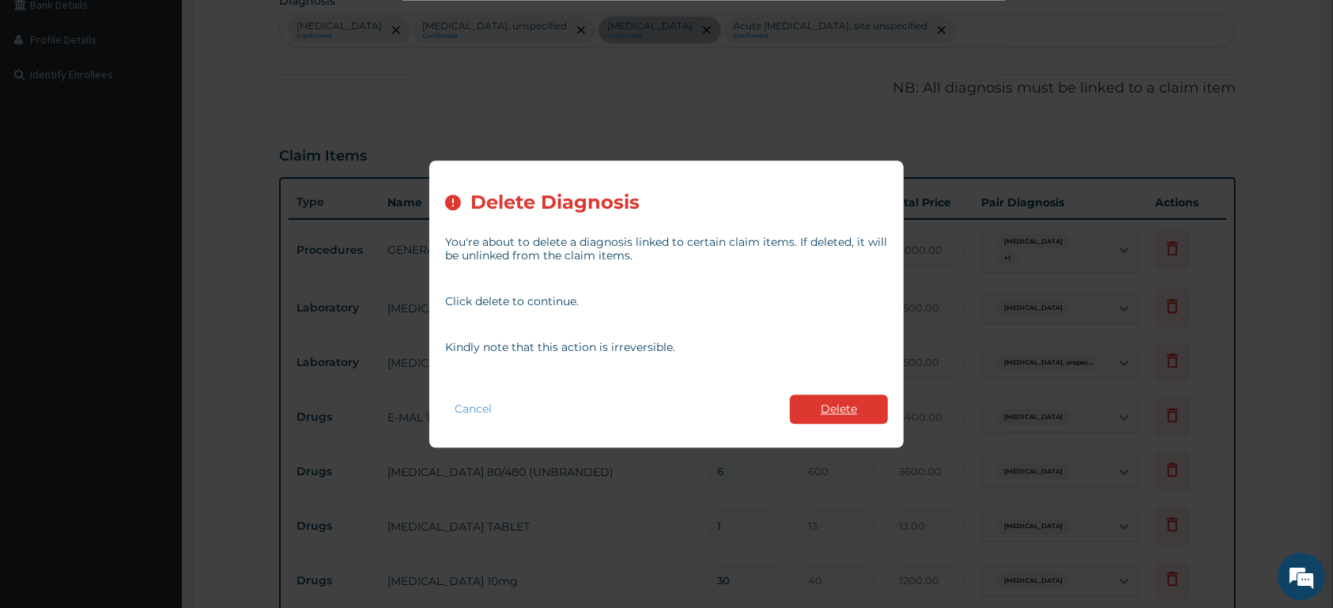
click at [817, 401] on button "Delete" at bounding box center [839, 408] width 98 height 29
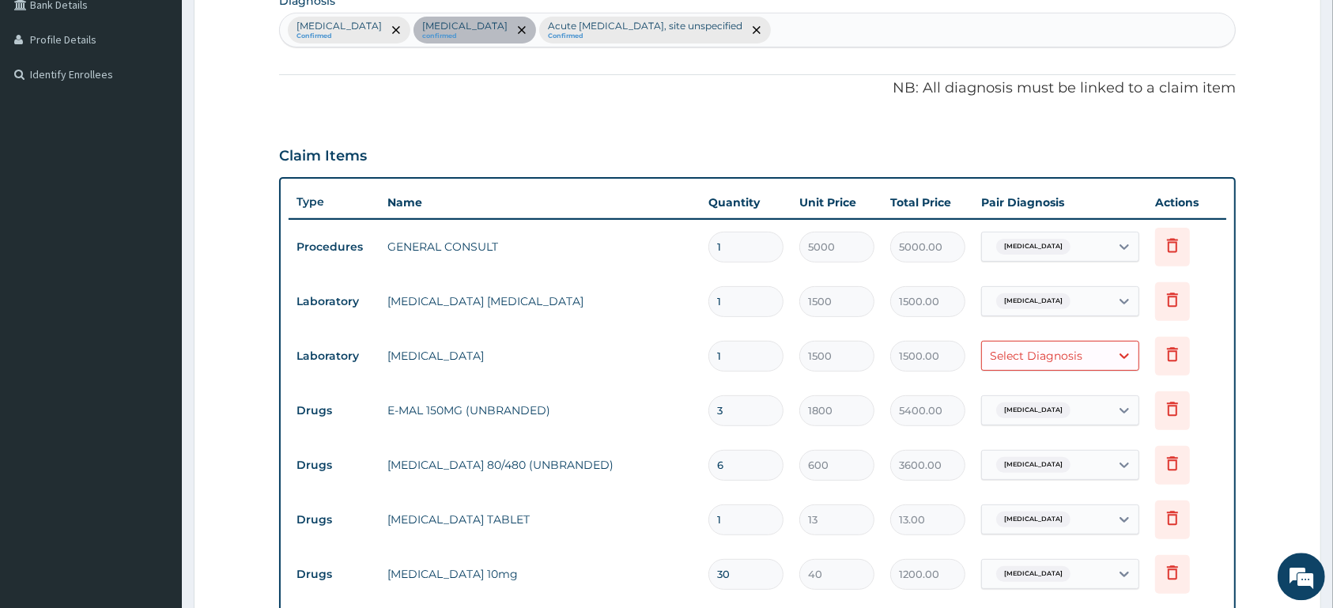
click at [936, 26] on div "Malaria, unspecified Confirmed Essential hypertension confirmed Acute upper res…" at bounding box center [757, 29] width 955 height 33
type input "PEPTIC ULCER"
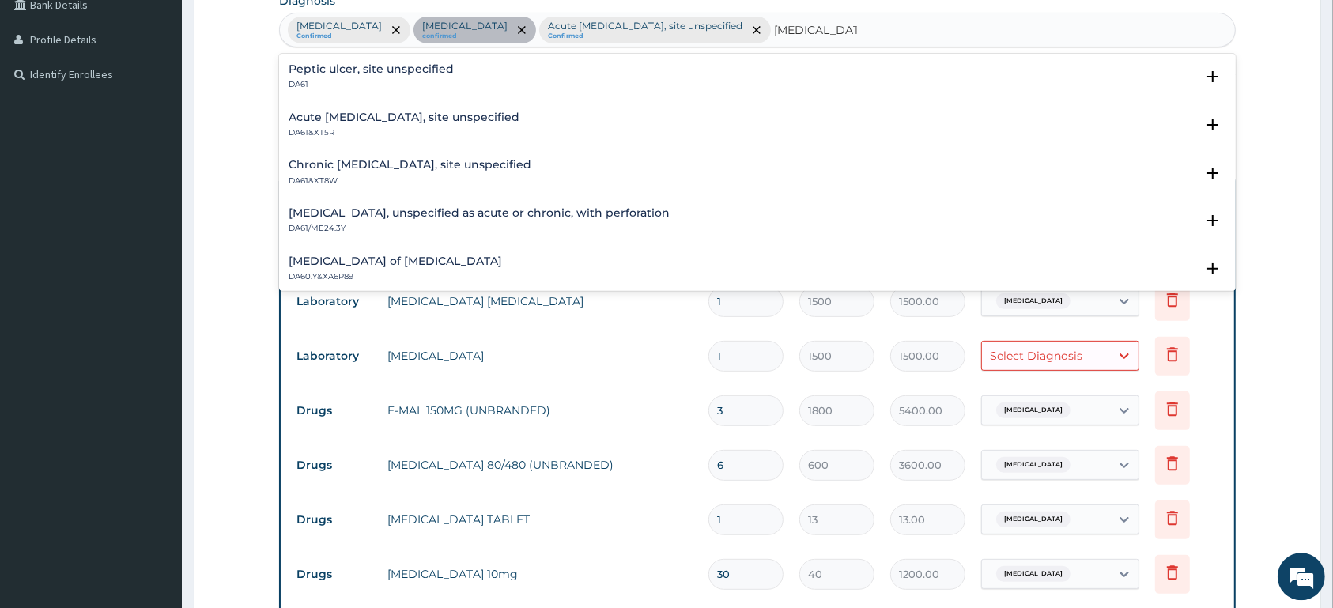
click at [451, 66] on div "Peptic ulcer, site unspecified DA61" at bounding box center [757, 77] width 937 height 28
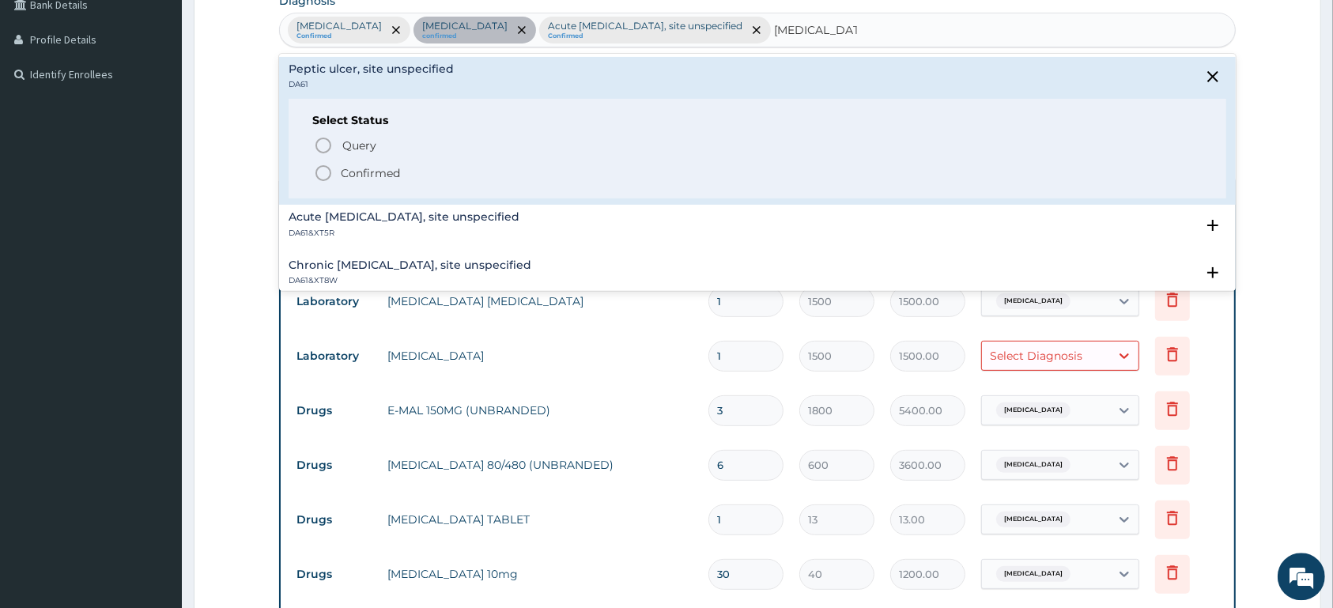
click at [437, 167] on span "Confirmed" at bounding box center [758, 173] width 888 height 19
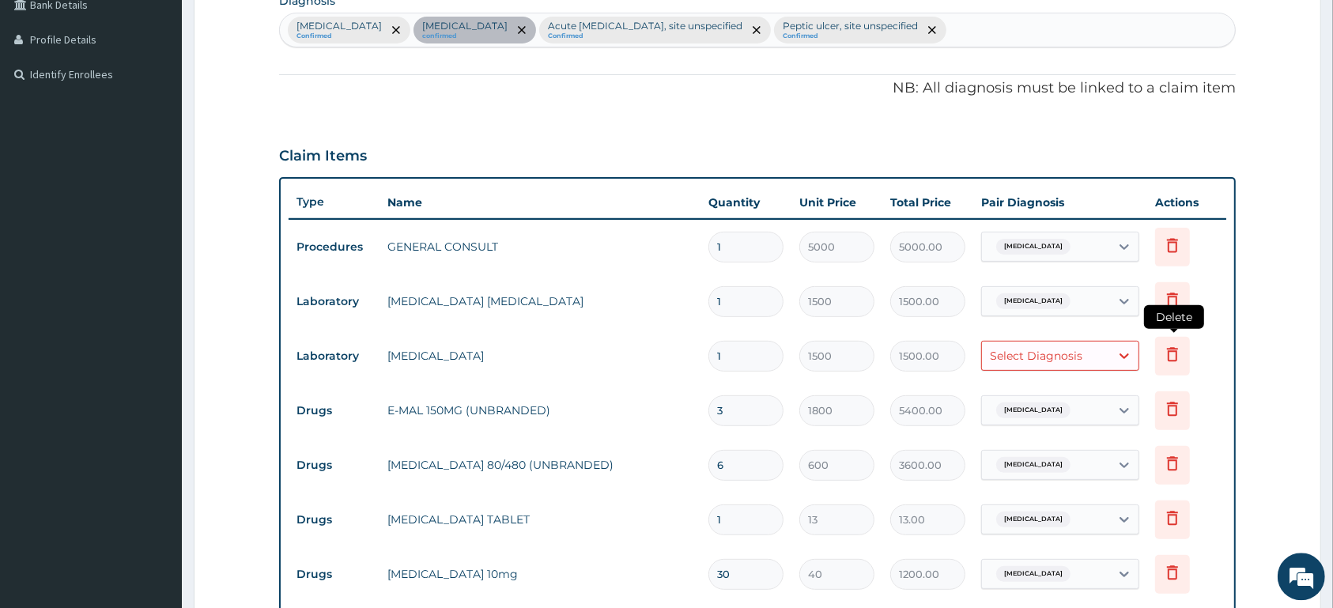
click at [1170, 354] on icon at bounding box center [1172, 354] width 19 height 19
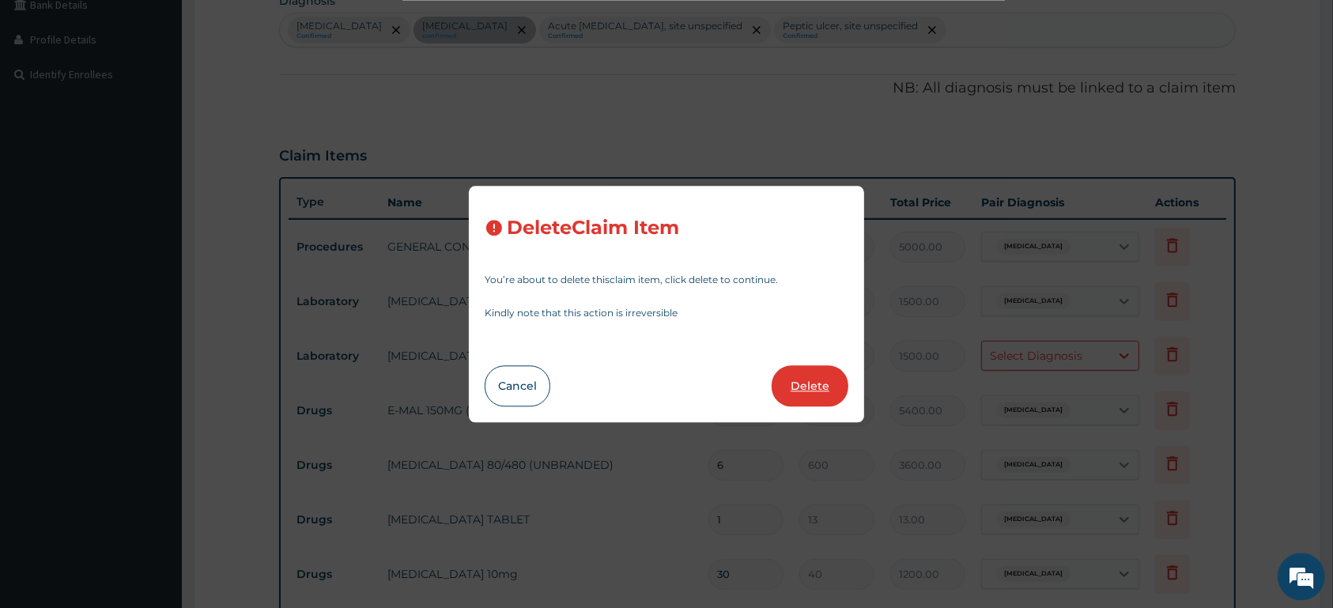
click at [815, 385] on button "Delete" at bounding box center [809, 385] width 77 height 41
type input "3"
type input "1800"
type input "5400.00"
type input "6"
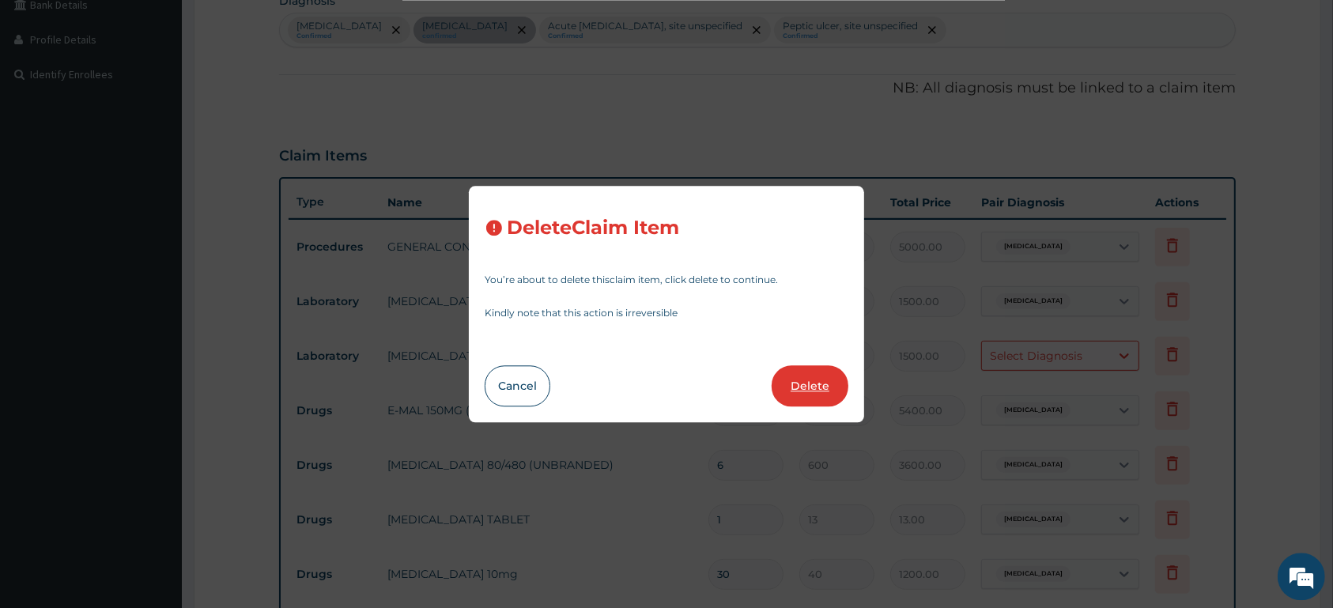
type input "600"
type input "3600.00"
type input "1"
type input "13"
type input "13.00"
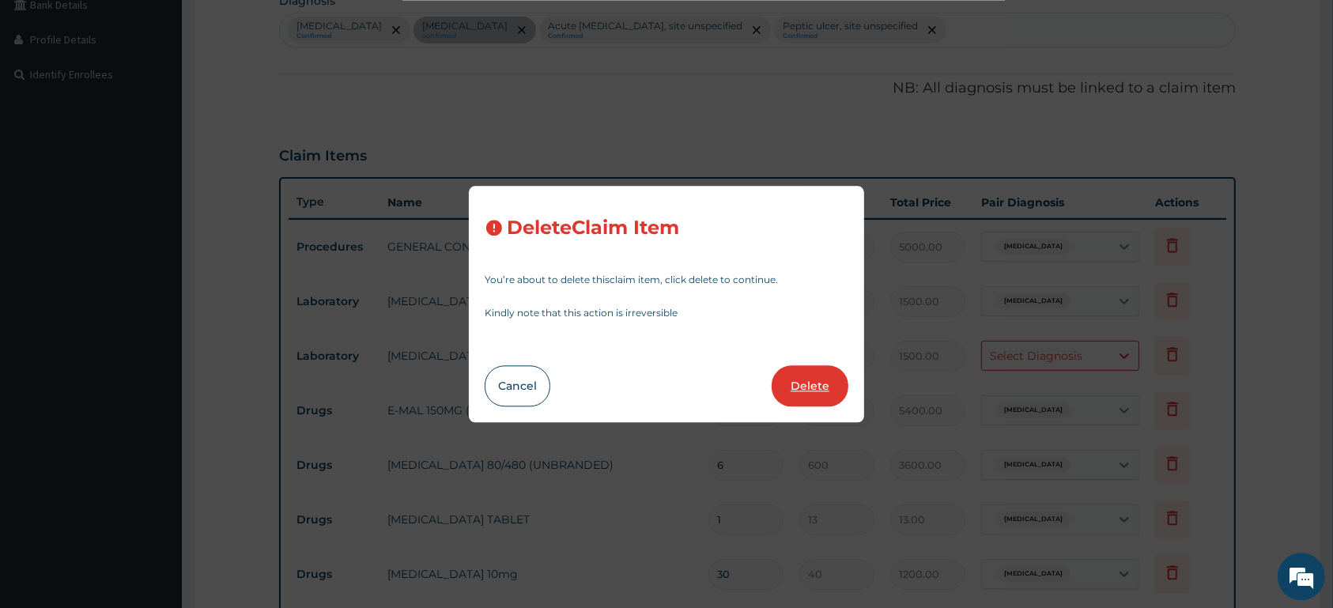
type input "30"
type input "40"
type input "1200.00"
type input "100"
type input "3000.00"
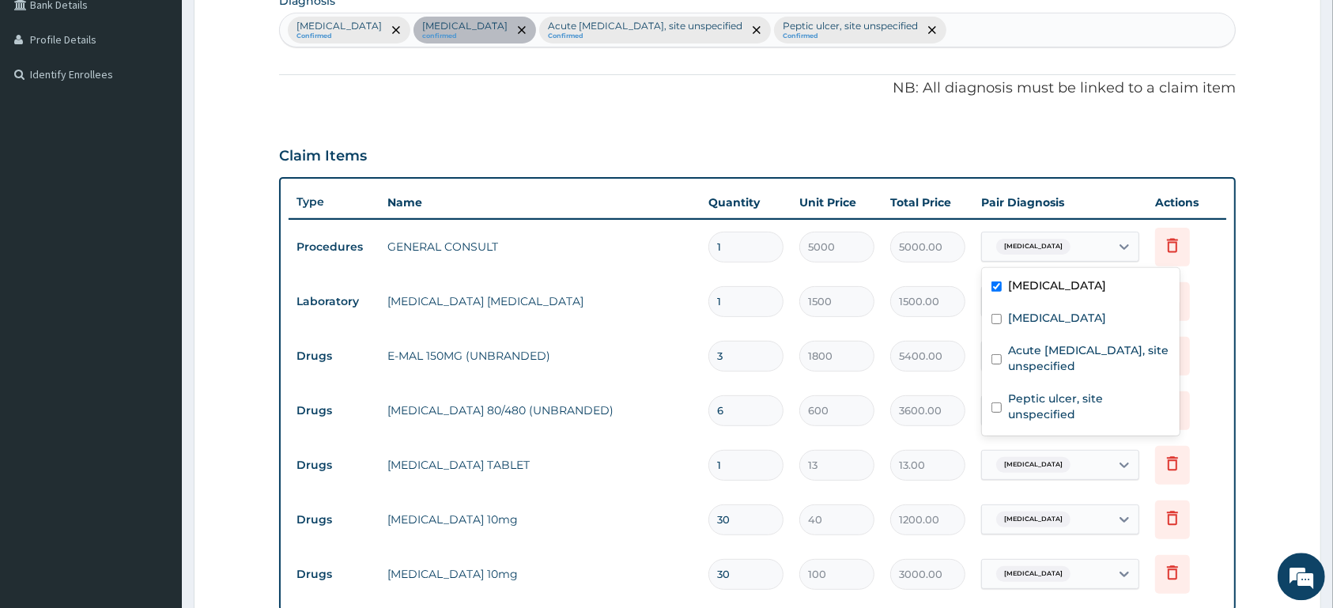
click at [1073, 249] on div "[MEDICAL_DATA]" at bounding box center [1031, 246] width 83 height 21
drag, startPoint x: 1074, startPoint y: 325, endPoint x: 1069, endPoint y: 337, distance: 12.8
click at [1073, 325] on label "Essential hypertension" at bounding box center [1057, 318] width 98 height 16
checkbox input "true"
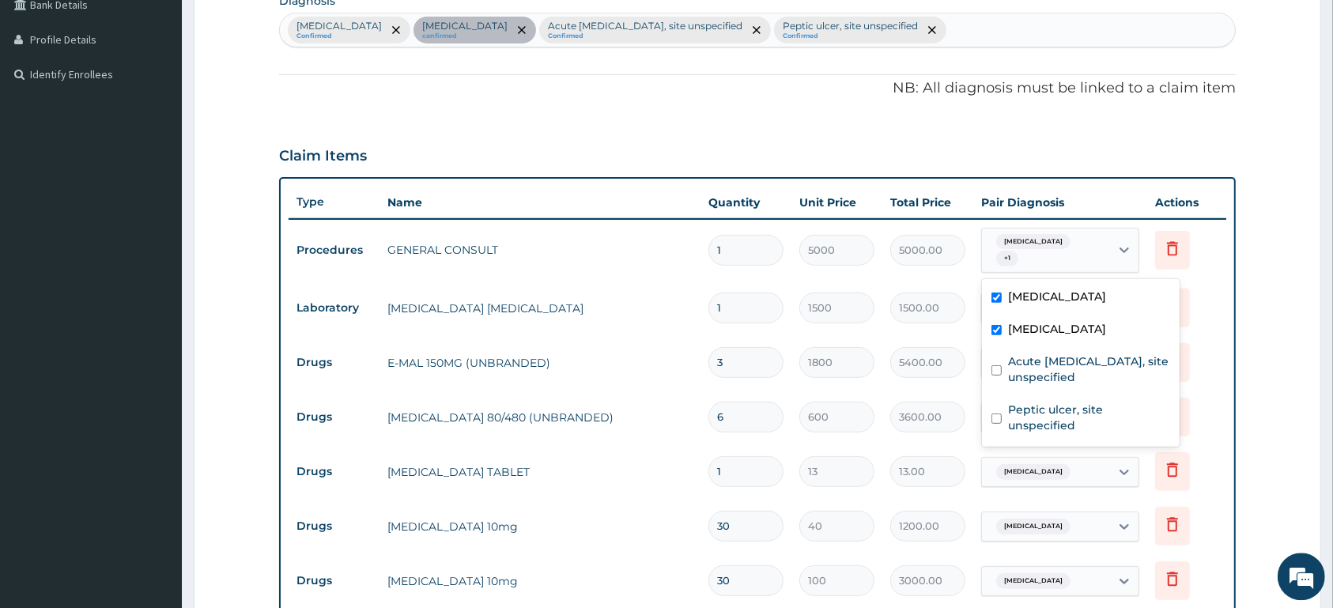
click at [1067, 350] on div "Acute [MEDICAL_DATA], site unspecified" at bounding box center [1081, 371] width 198 height 48
checkbox input "true"
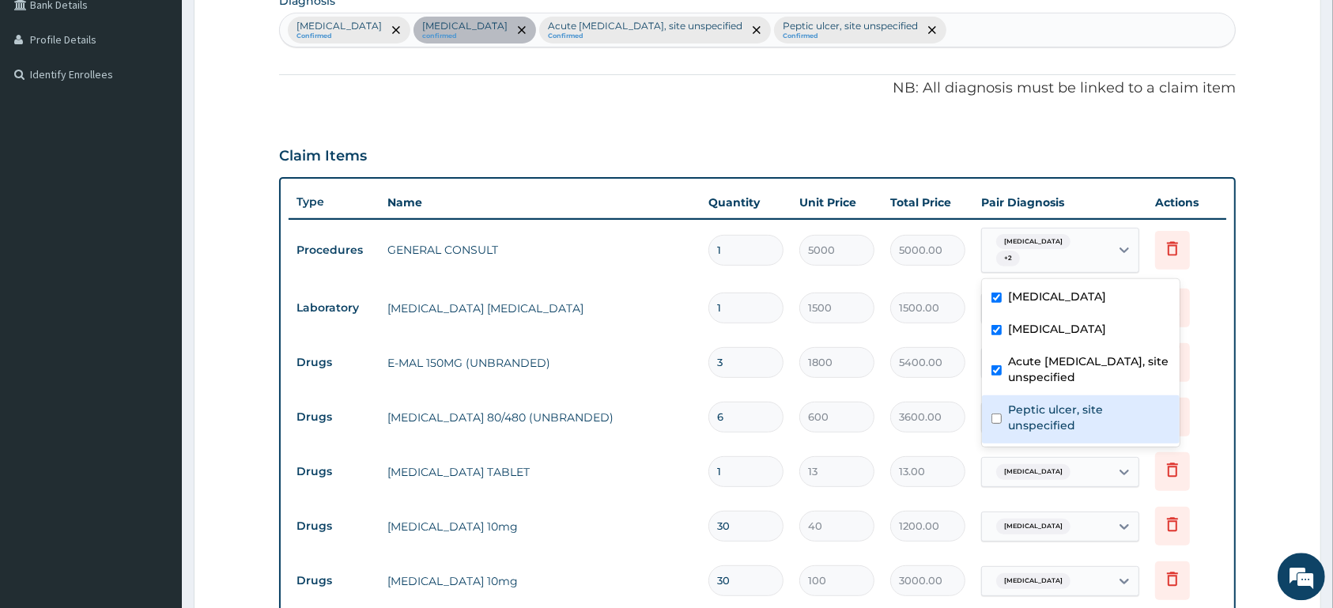
drag, startPoint x: 1058, startPoint y: 400, endPoint x: 1137, endPoint y: 393, distance: 79.4
click at [1072, 400] on div "Peptic ulcer, site unspecified" at bounding box center [1081, 419] width 198 height 48
checkbox input "true"
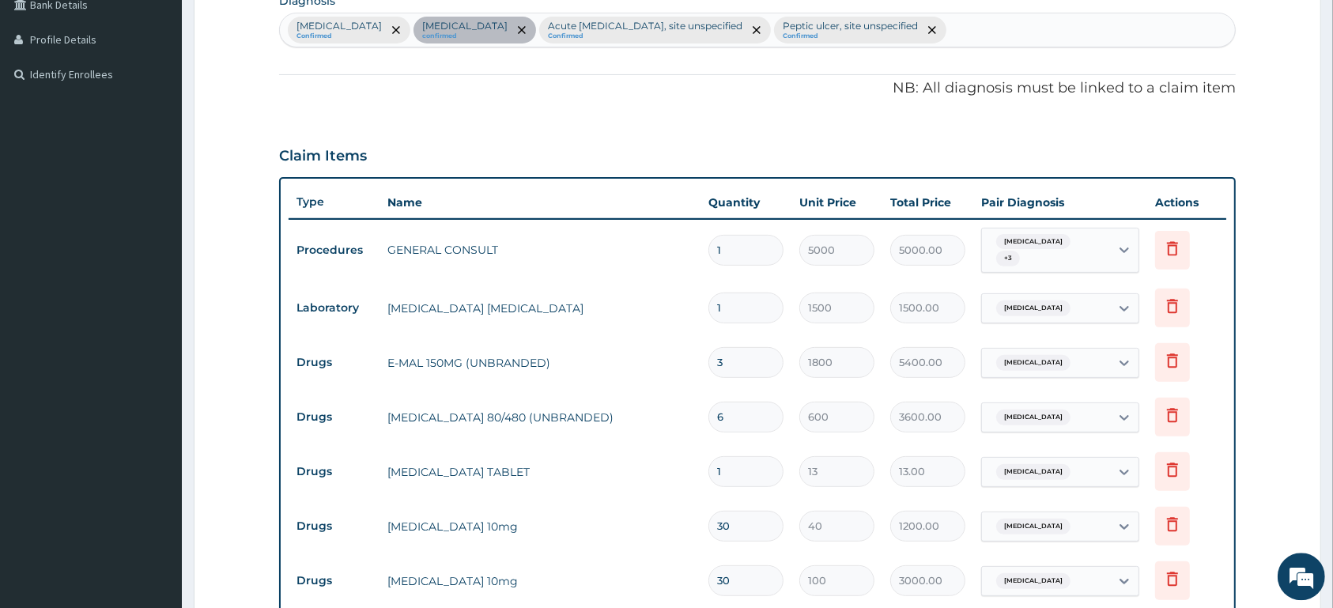
click at [1216, 375] on td "Delete" at bounding box center [1186, 362] width 79 height 55
click at [1062, 306] on span "Malaria, unspecified" at bounding box center [1033, 308] width 74 height 16
click at [1178, 364] on icon at bounding box center [1172, 360] width 19 height 19
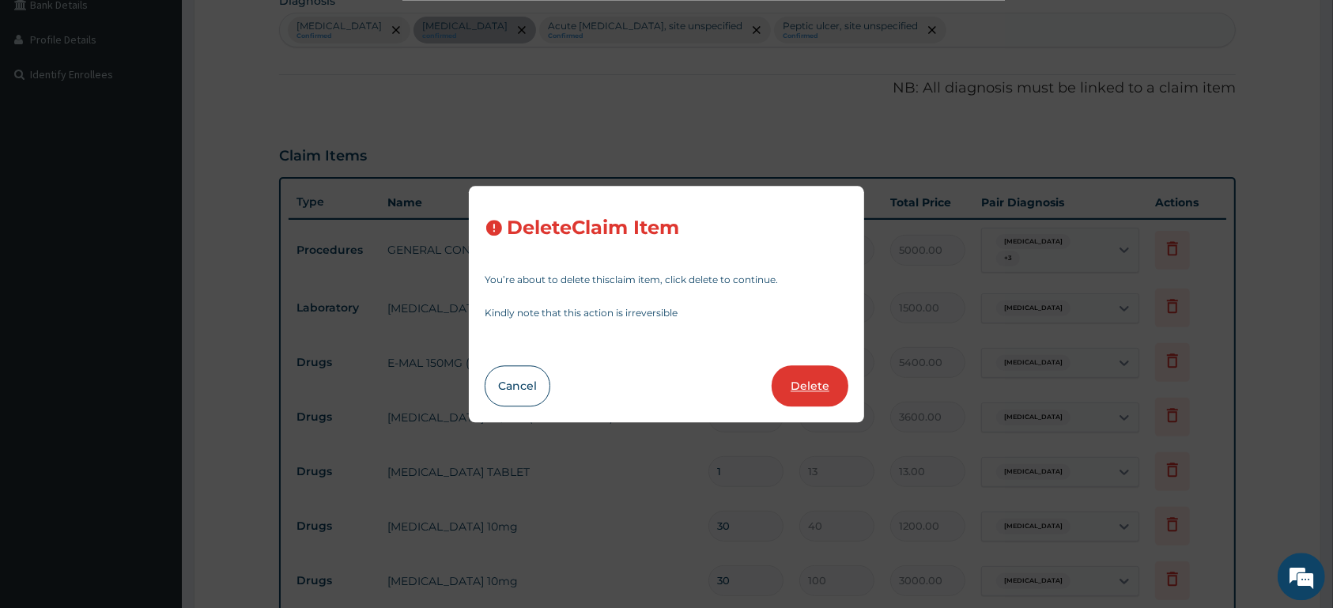
click at [814, 377] on button "Delete" at bounding box center [809, 385] width 77 height 41
type input "6"
type input "600"
type input "3600.00"
type input "1"
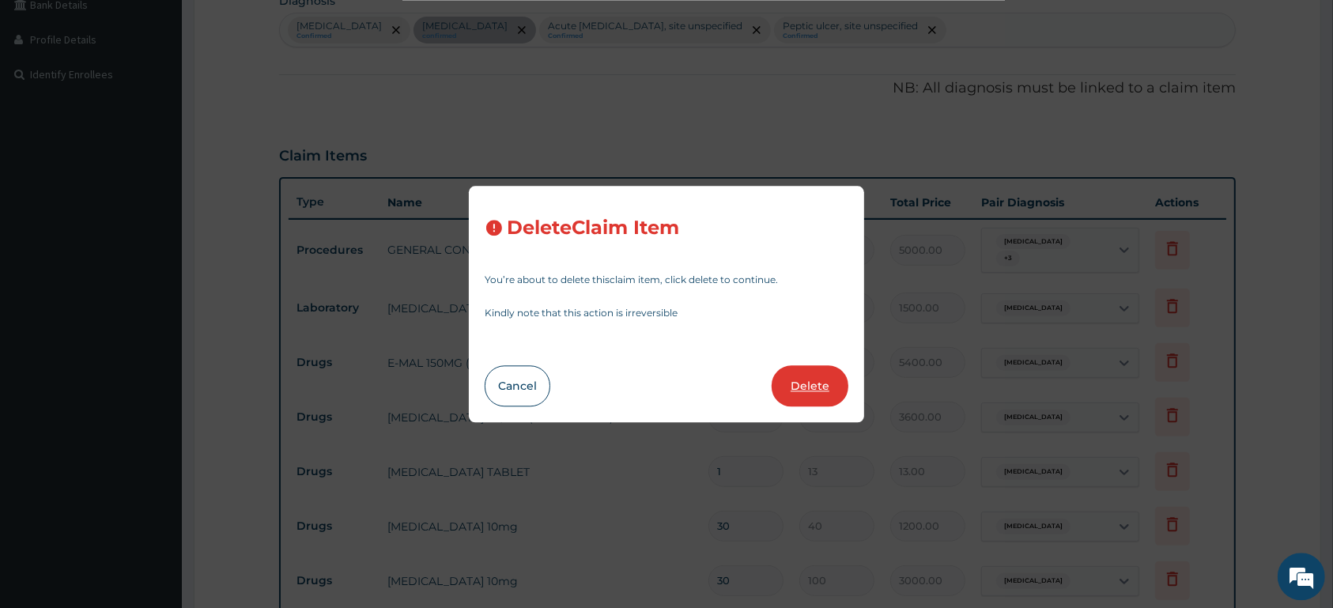
type input "13"
type input "13.00"
type input "30"
type input "40"
type input "1200.00"
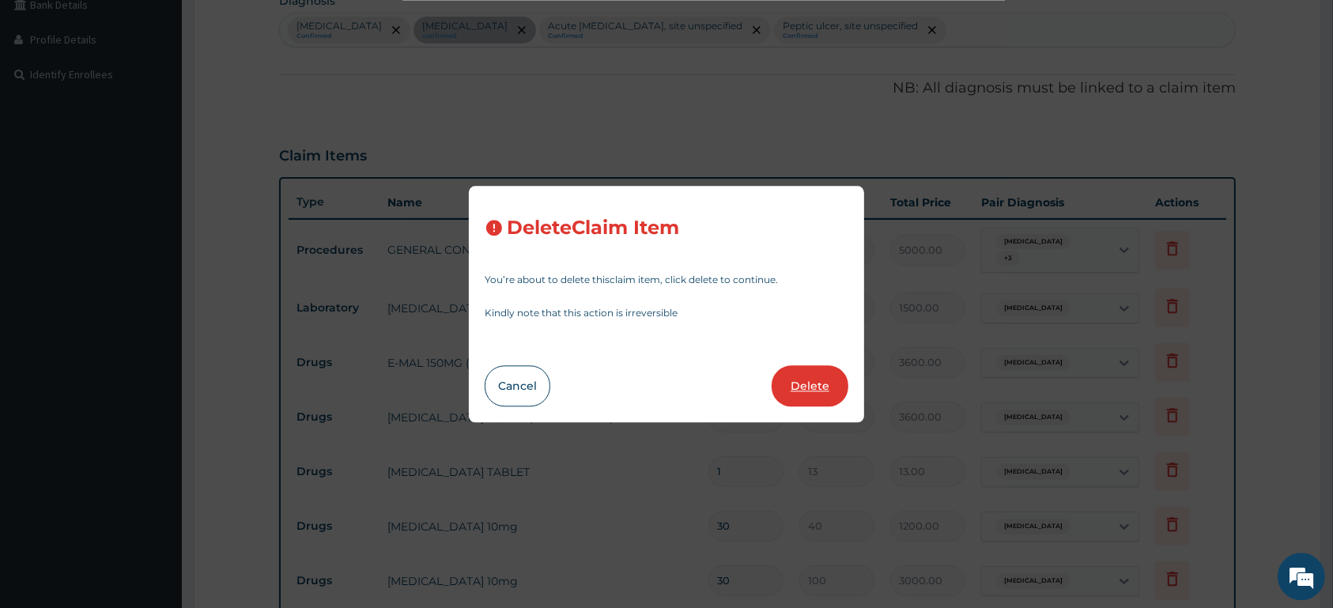
type input "100"
type input "3000.00"
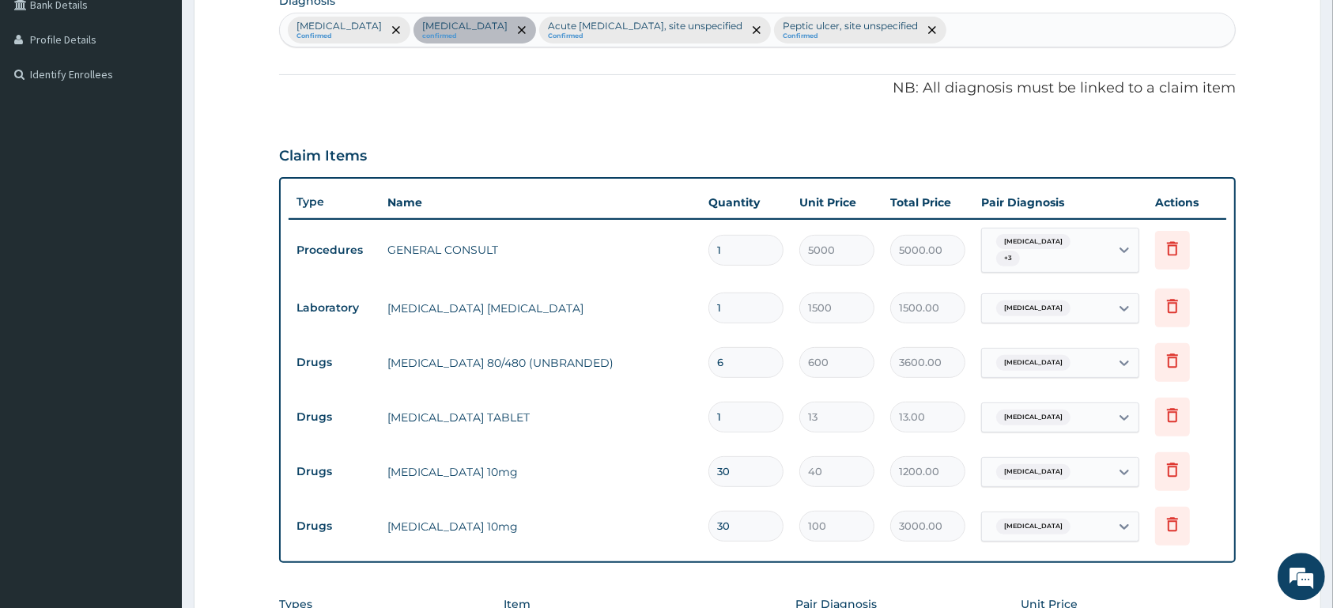
click at [1066, 251] on div "Malaria, unspecified + 3" at bounding box center [1043, 251] width 107 height 38
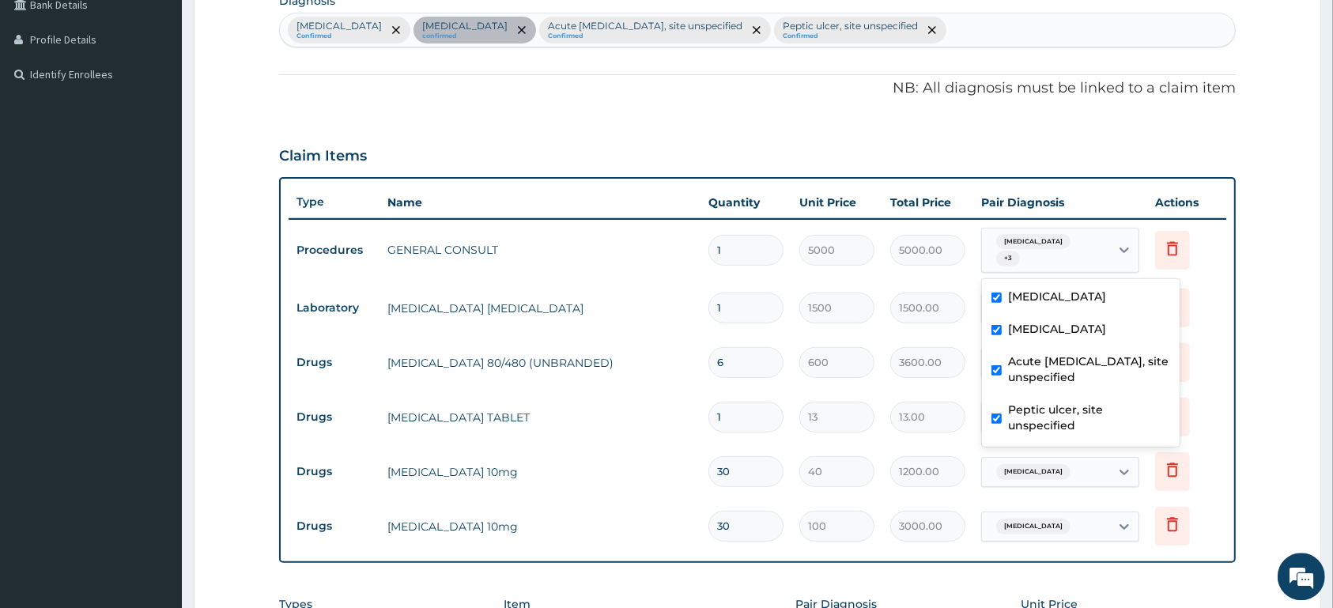
click at [1214, 379] on td "Delete" at bounding box center [1186, 362] width 79 height 55
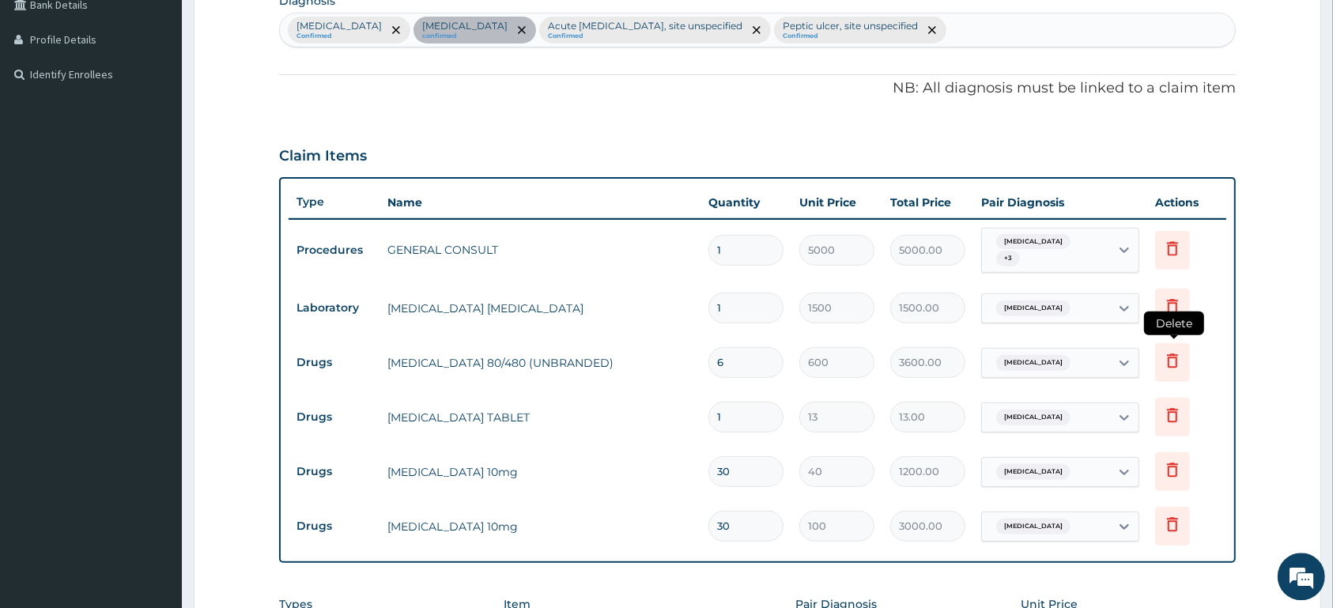
click at [1182, 356] on icon at bounding box center [1172, 360] width 19 height 19
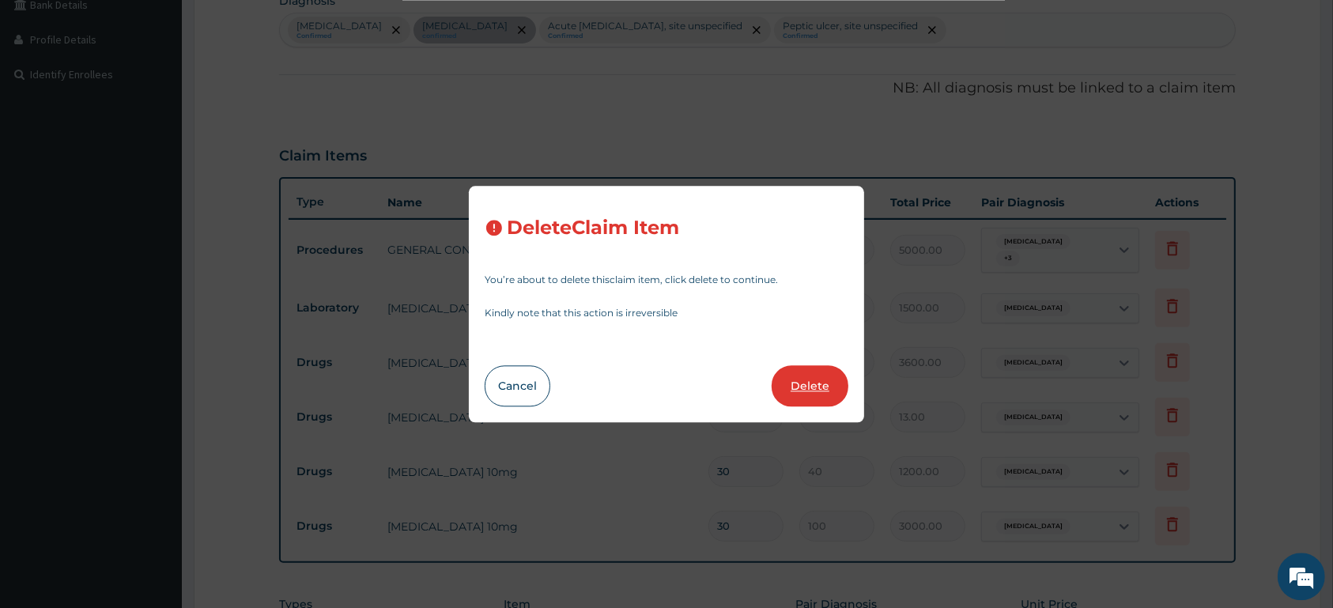
click at [817, 383] on button "Delete" at bounding box center [809, 385] width 77 height 41
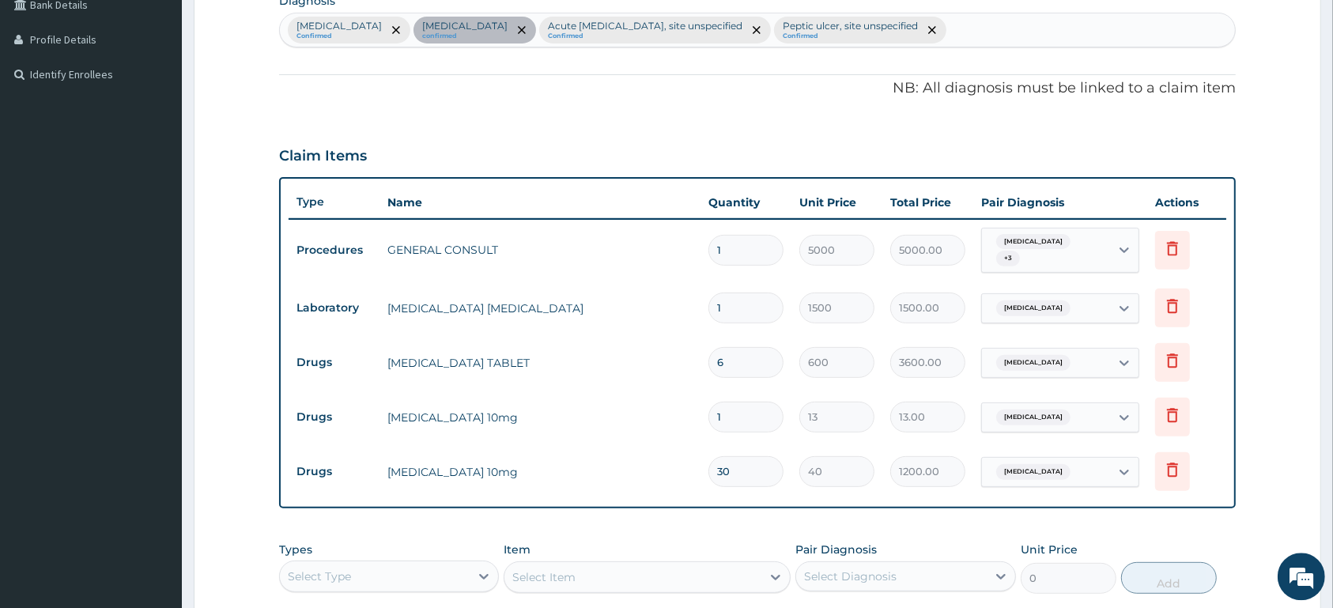
type input "1"
type input "13"
type input "13.00"
type input "30"
type input "40"
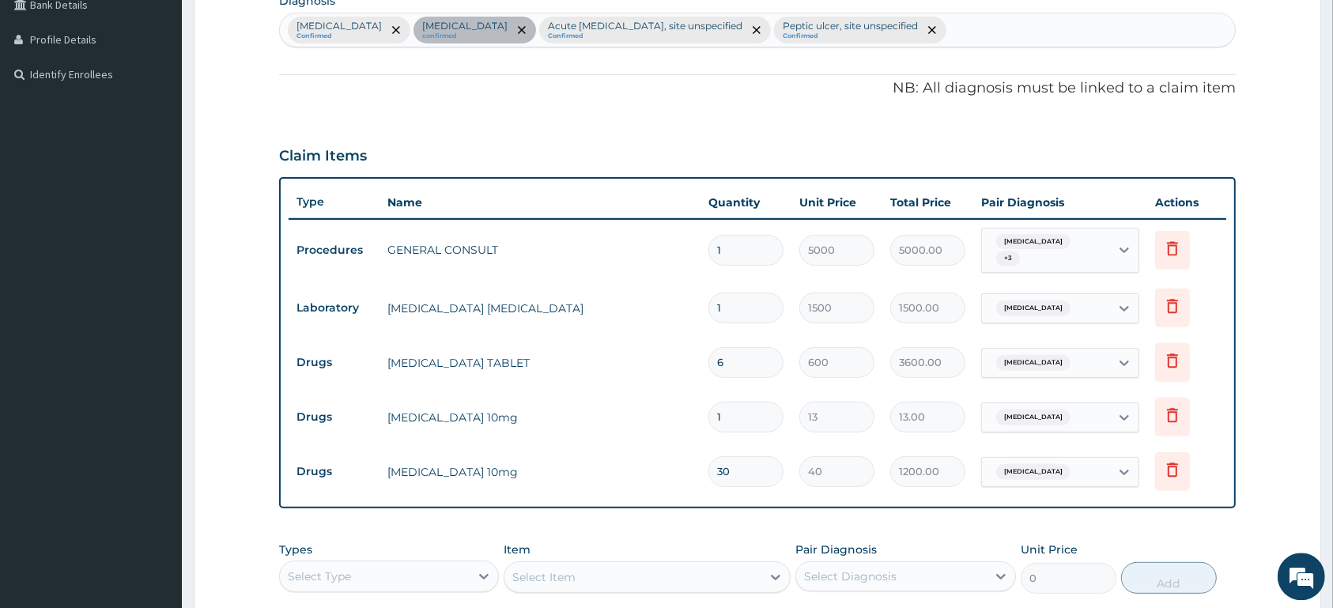
type input "1200.00"
type input "100"
type input "3000.00"
click at [728, 360] on input "1" at bounding box center [745, 362] width 75 height 31
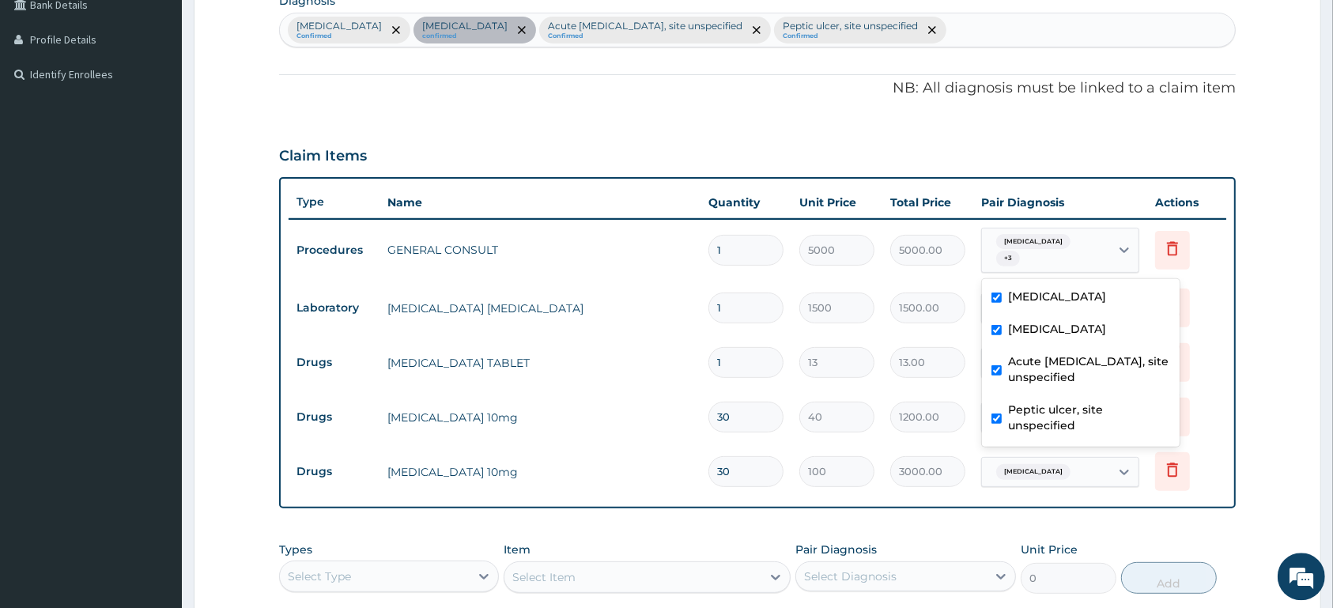
click at [1067, 259] on div "Malaria, unspecified + 3" at bounding box center [1043, 251] width 107 height 38
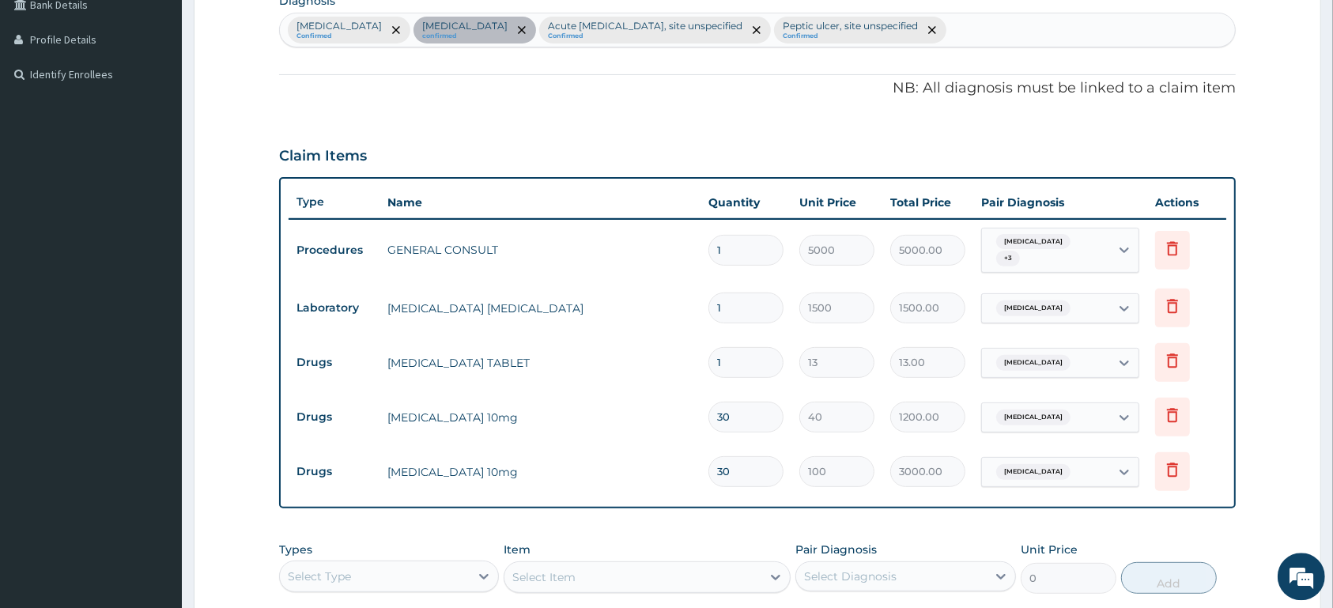
click at [1067, 259] on div "Malaria, unspecified + 3" at bounding box center [1043, 251] width 107 height 38
click at [739, 358] on input "1" at bounding box center [745, 362] width 75 height 31
type input "0.00"
type input "2"
type input "26.00"
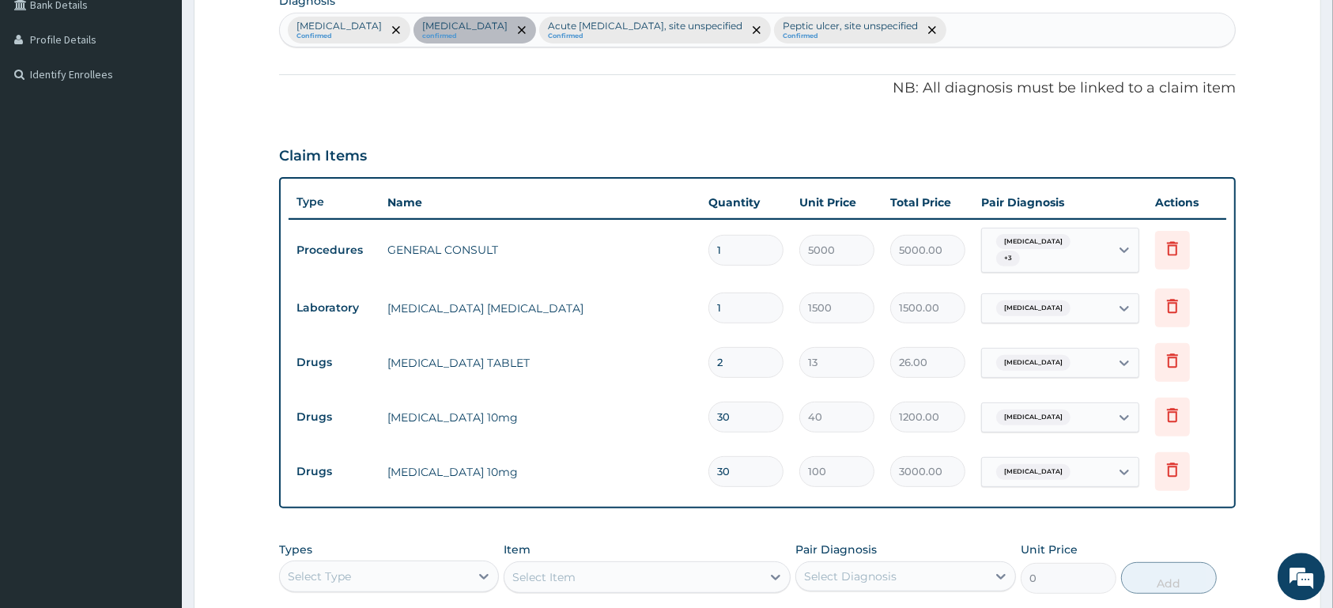
type input "20"
type input "260.00"
type input "20"
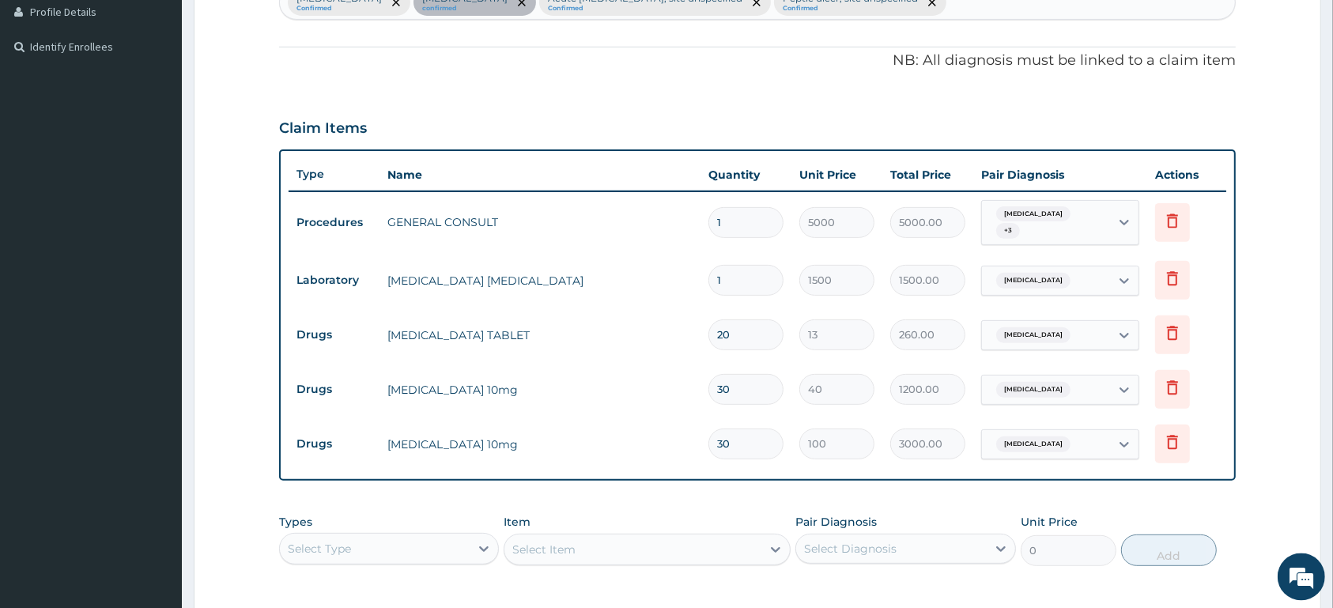
scroll to position [494, 0]
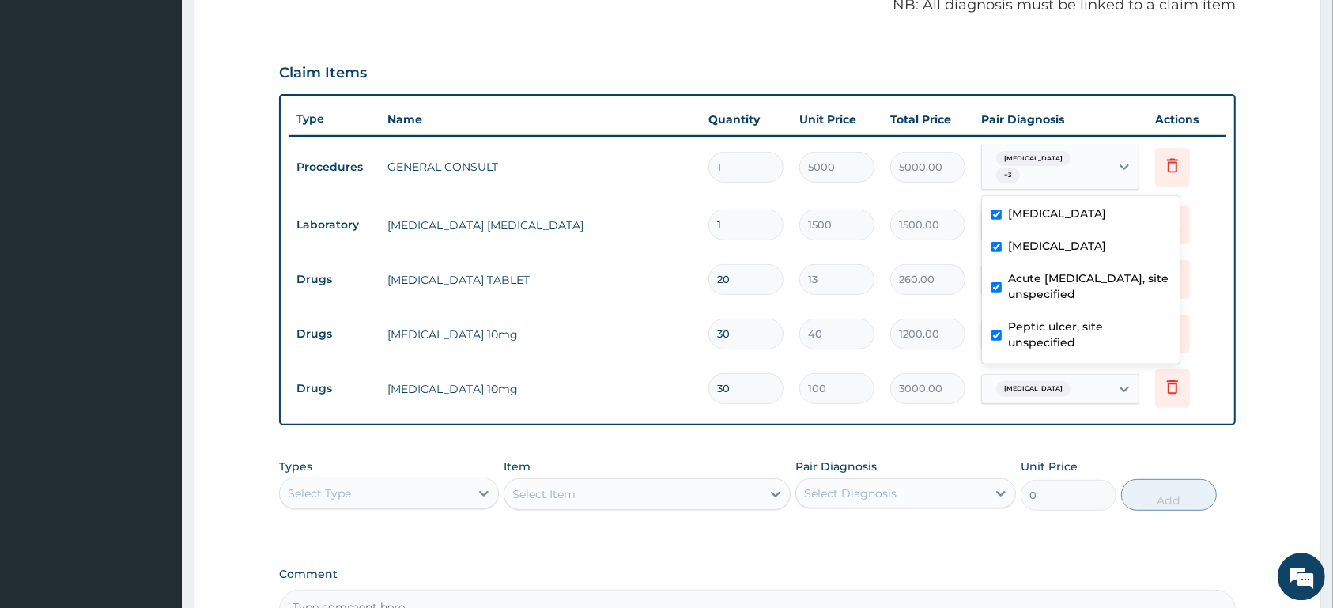
click at [1059, 164] on span "[MEDICAL_DATA]" at bounding box center [1033, 159] width 74 height 16
click at [1275, 297] on form "Step 2 of 2 PA Code / Prescription Code PA/B1A993 Encounter Date 13-08-2025 Imp…" at bounding box center [757, 166] width 1127 height 1153
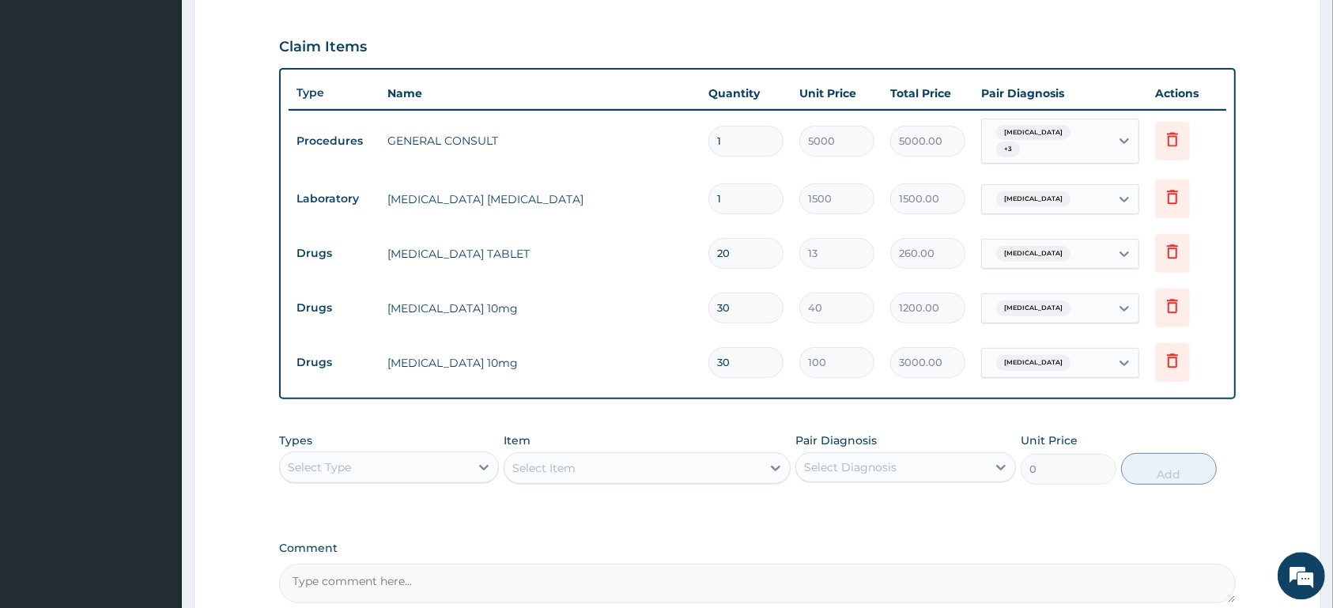
scroll to position [577, 0]
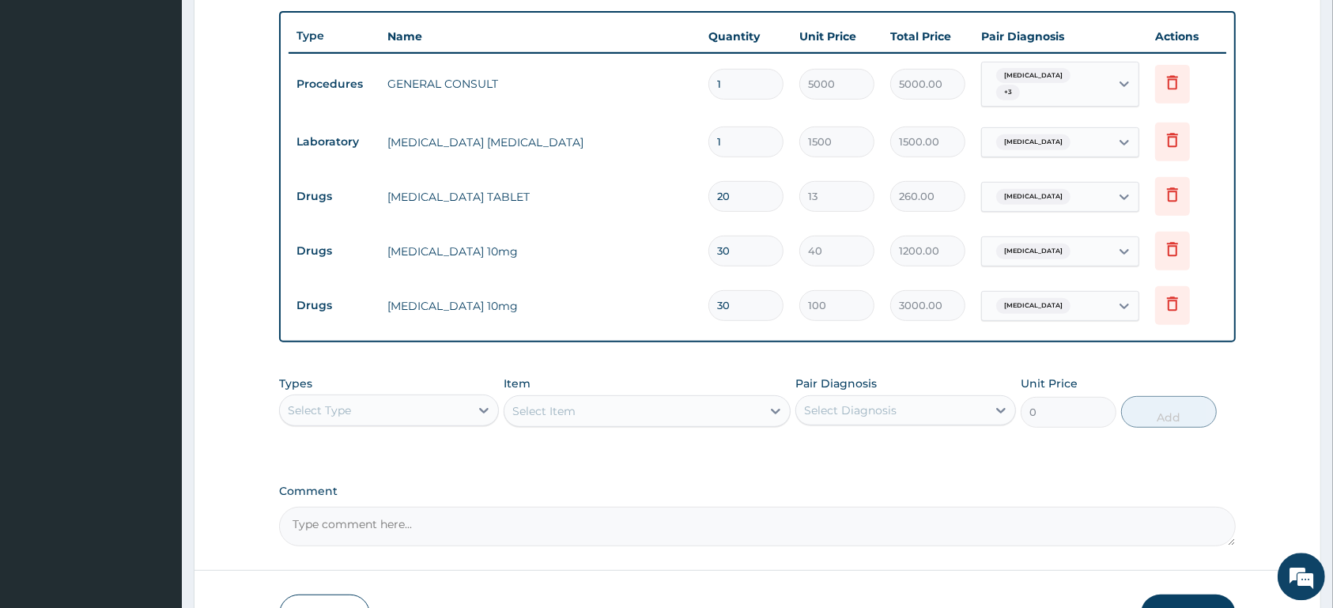
click at [451, 409] on div "Select Type" at bounding box center [375, 410] width 190 height 25
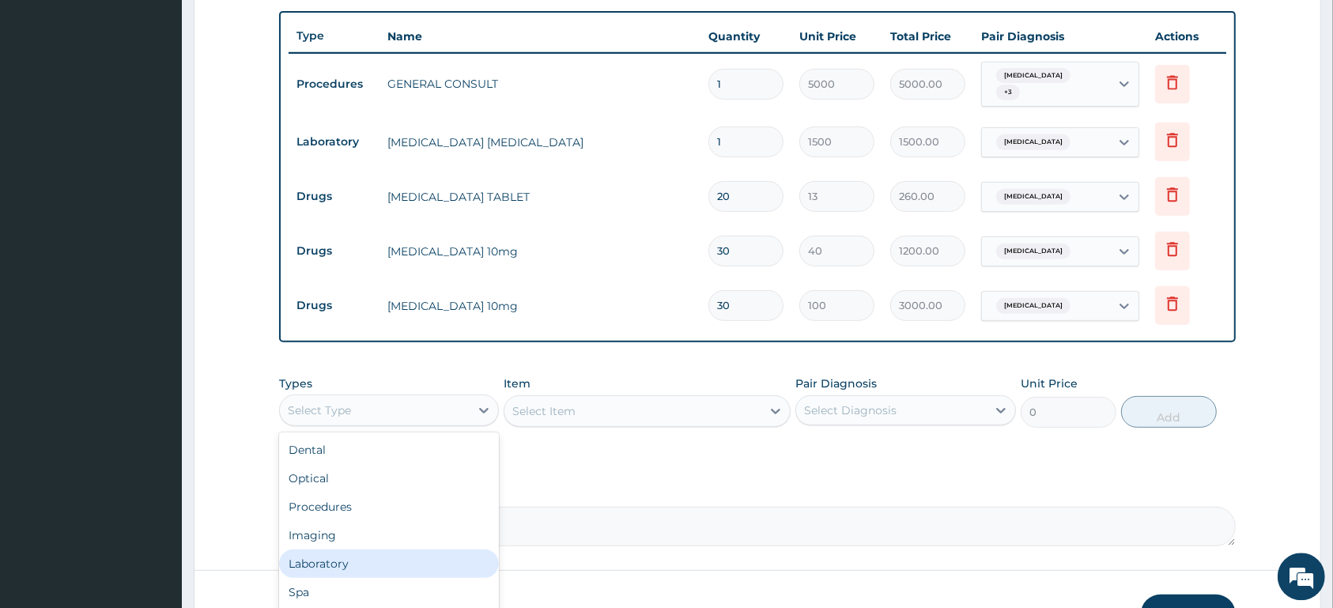
click at [390, 564] on div "Laboratory" at bounding box center [389, 563] width 220 height 28
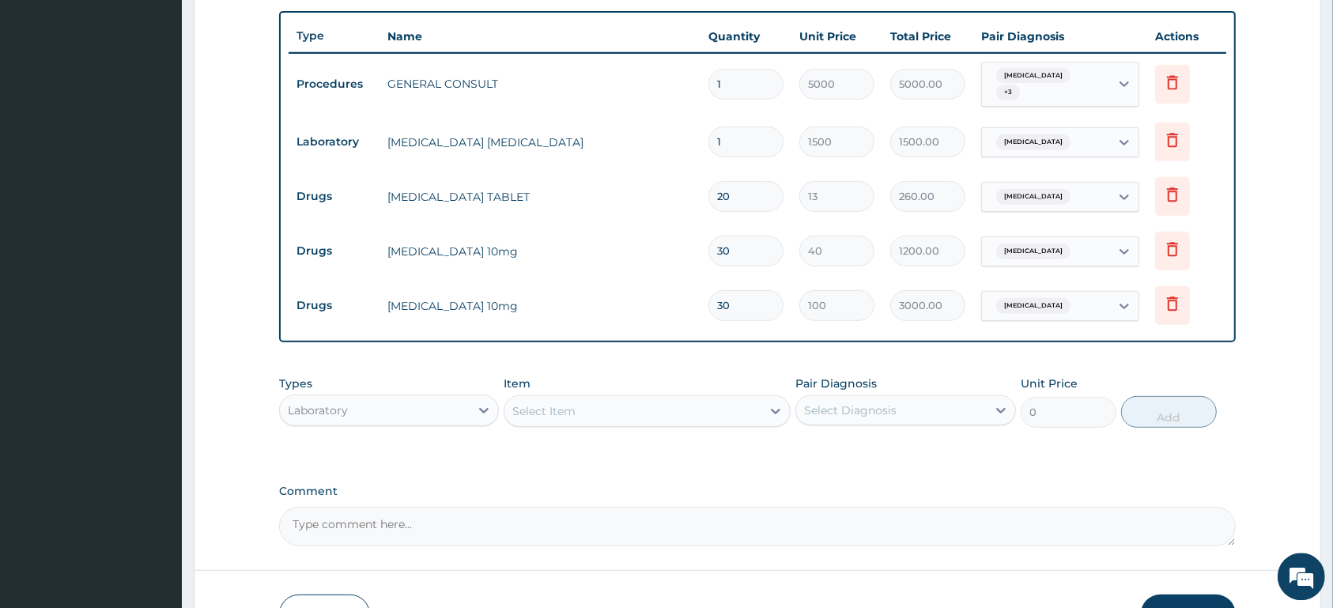
click at [611, 417] on div "Select Item" at bounding box center [632, 410] width 257 height 25
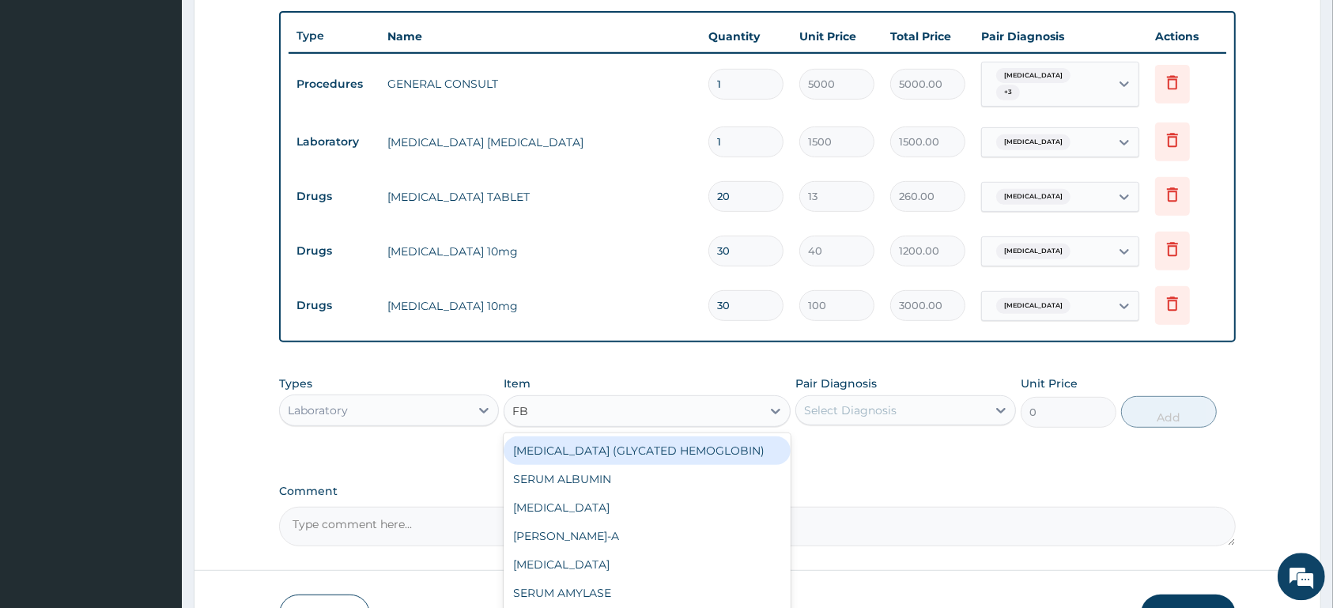
type input "FBC"
click at [633, 452] on div "COMPLETE (FBC) 18PARAMETERS" at bounding box center [646, 450] width 287 height 28
type input "4000"
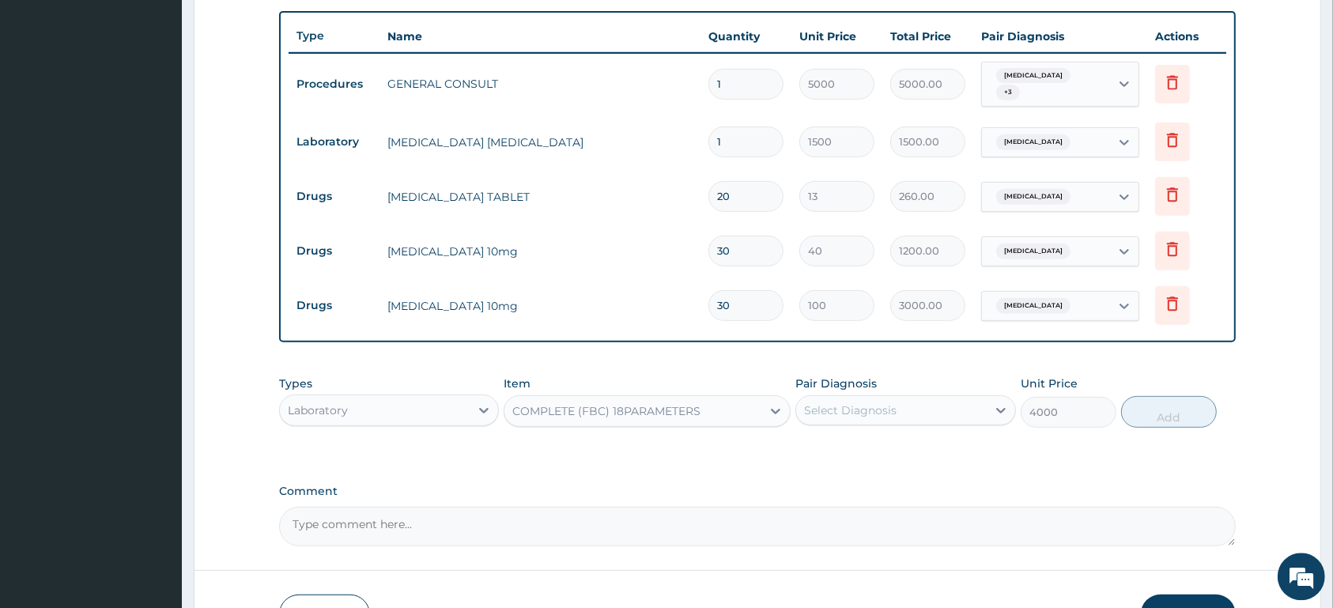
click at [862, 411] on div "Select Diagnosis" at bounding box center [850, 410] width 92 height 16
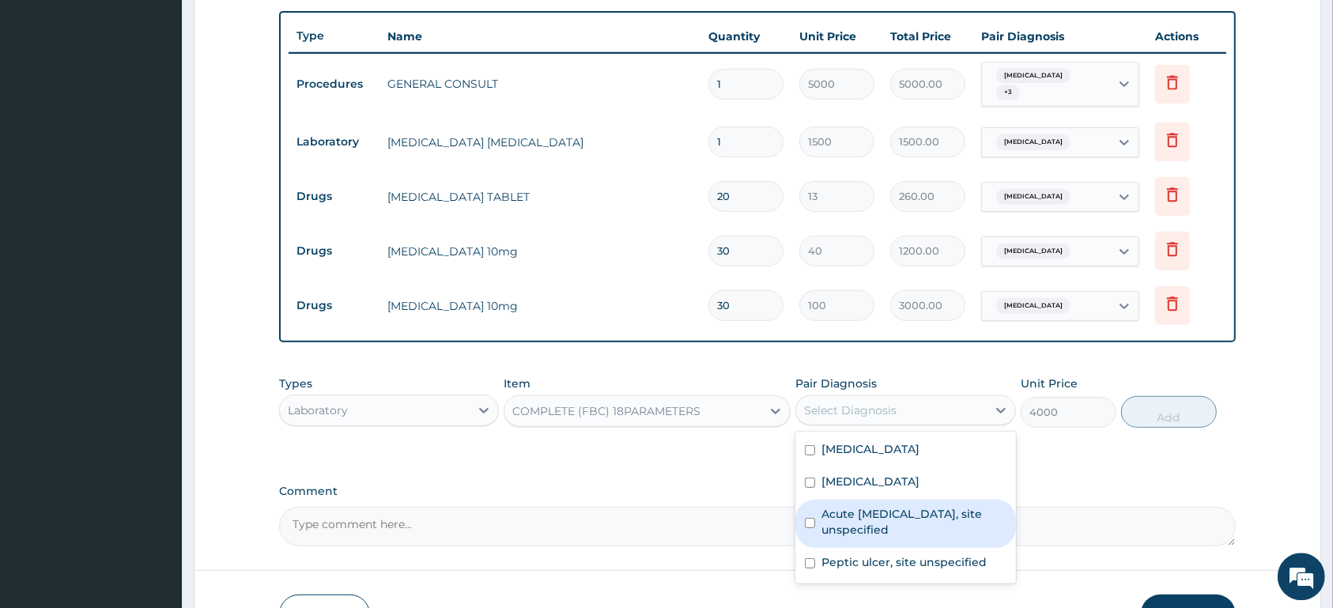
click at [839, 522] on label "Acute upper respiratory infection, site unspecified" at bounding box center [913, 522] width 184 height 32
checkbox input "true"
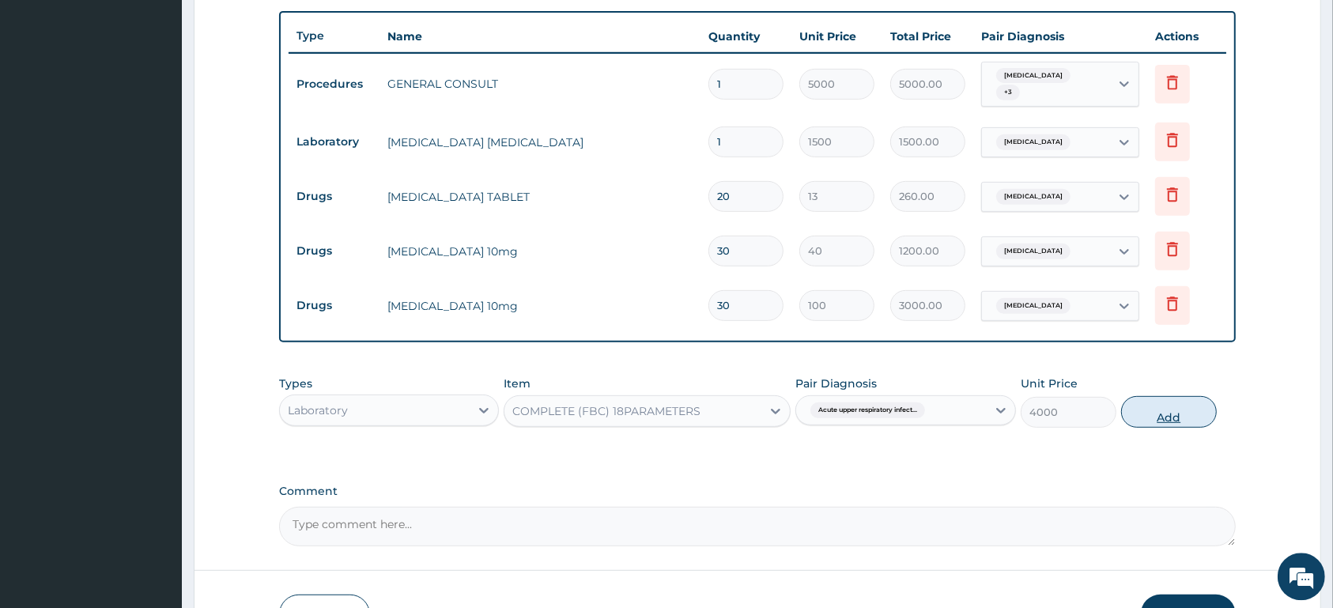
click at [1178, 407] on button "Add" at bounding box center [1169, 412] width 96 height 32
type input "0"
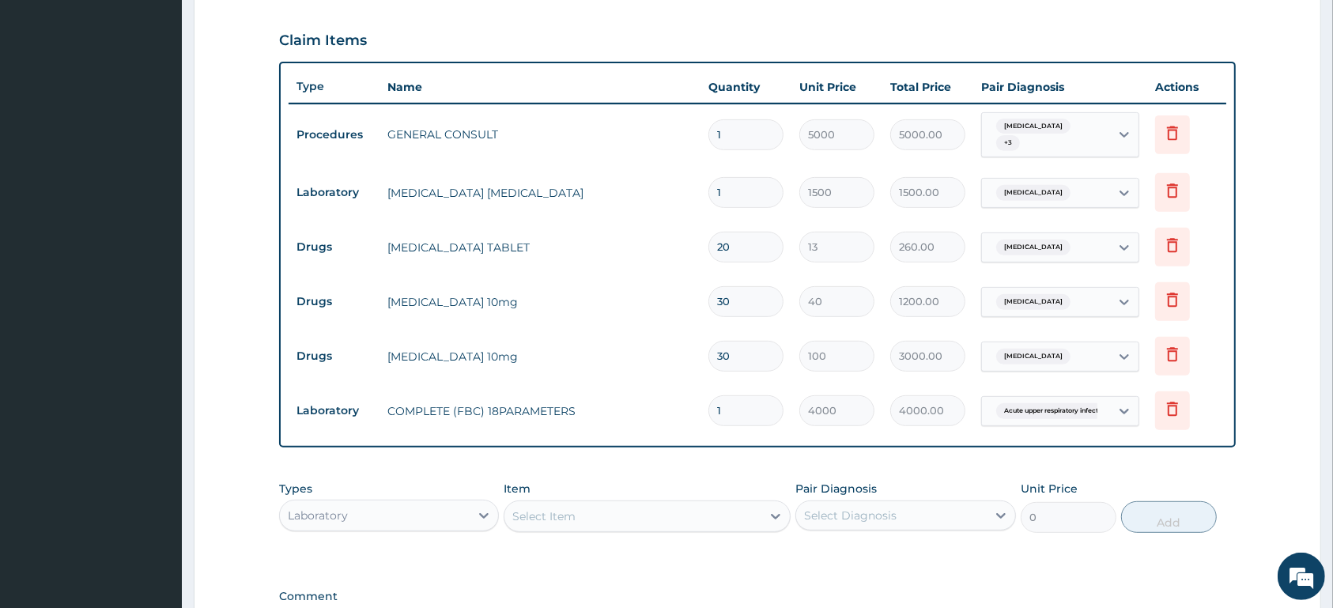
scroll to position [494, 0]
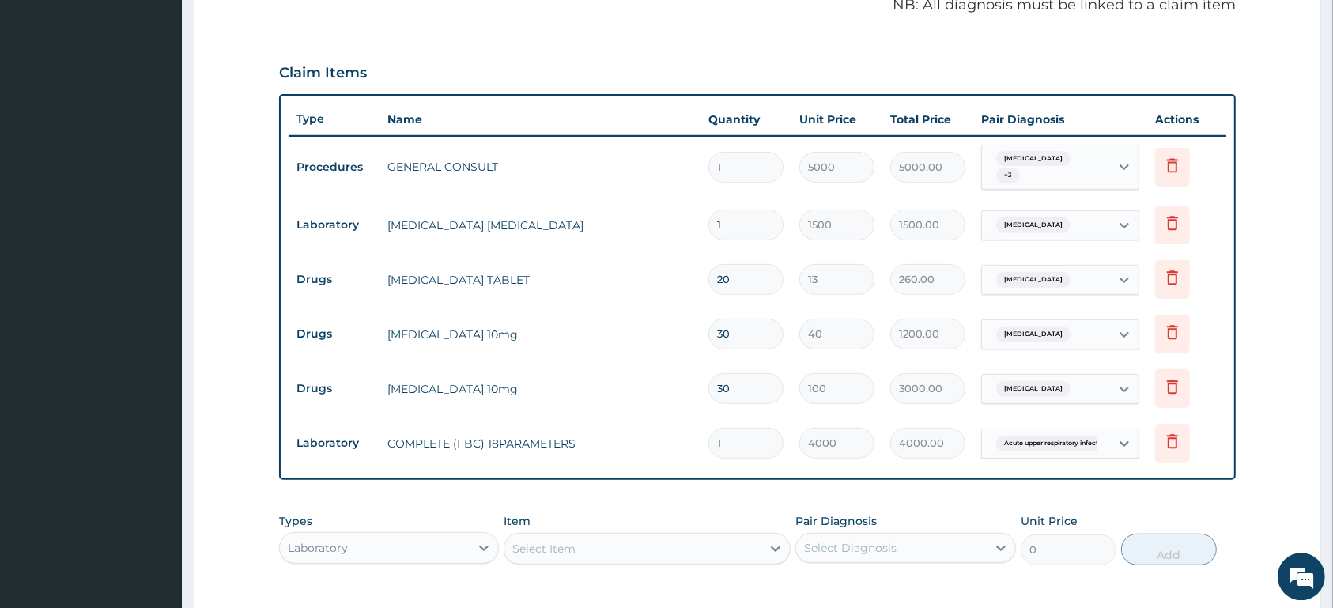
click at [1071, 168] on div "Malaria, unspecified + 3" at bounding box center [1043, 168] width 107 height 38
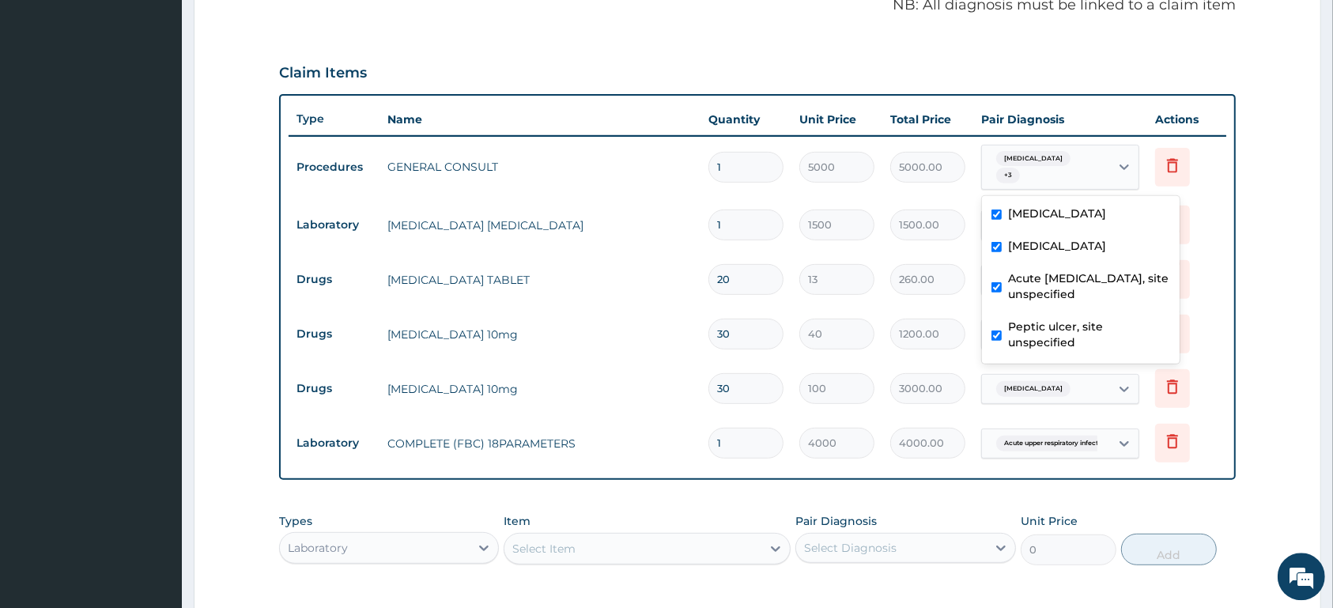
click at [1287, 153] on form "Step 2 of 2 PA Code / Prescription Code PA/B1A993 Encounter Date 13-08-2025 Imp…" at bounding box center [757, 194] width 1127 height 1208
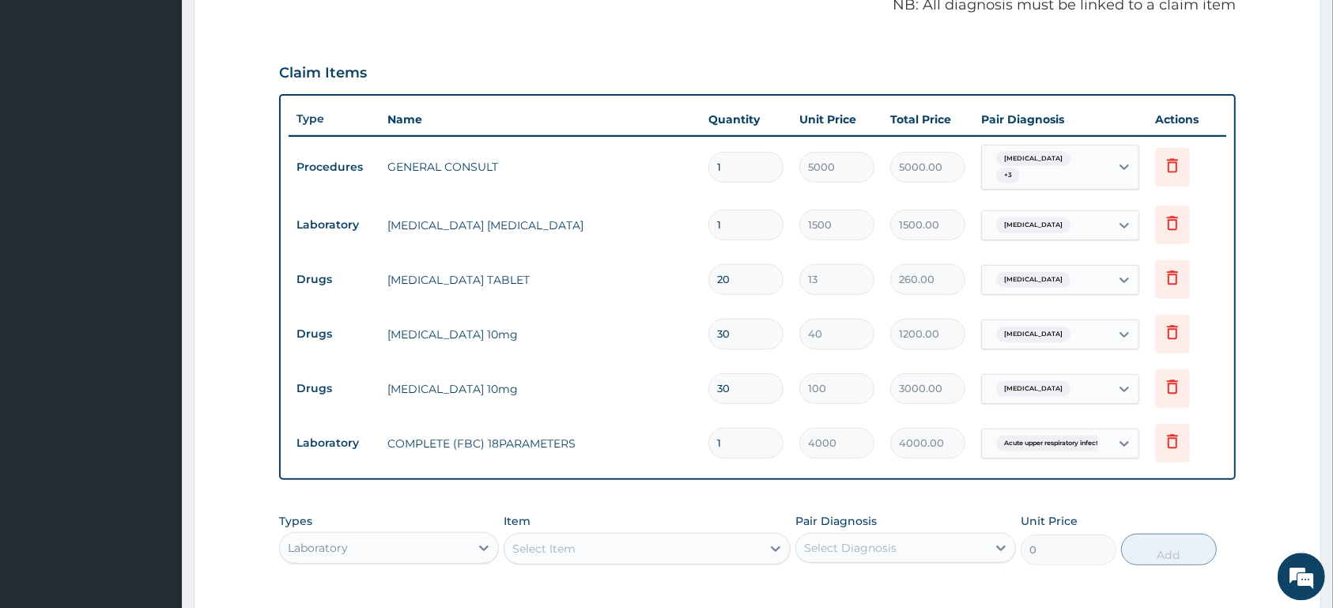
click at [1080, 160] on div "Malaria, unspecified + 3" at bounding box center [1043, 168] width 107 height 38
click at [1269, 187] on form "Step 2 of 2 PA Code / Prescription Code PA/B1A993 Encounter Date 13-08-2025 Imp…" at bounding box center [757, 194] width 1127 height 1208
click at [1056, 171] on div "Malaria, unspecified + 3" at bounding box center [1043, 168] width 107 height 38
click at [1256, 200] on form "Step 2 of 2 PA Code / Prescription Code PA/B1A993 Encounter Date 13-08-2025 Imp…" at bounding box center [757, 194] width 1127 height 1208
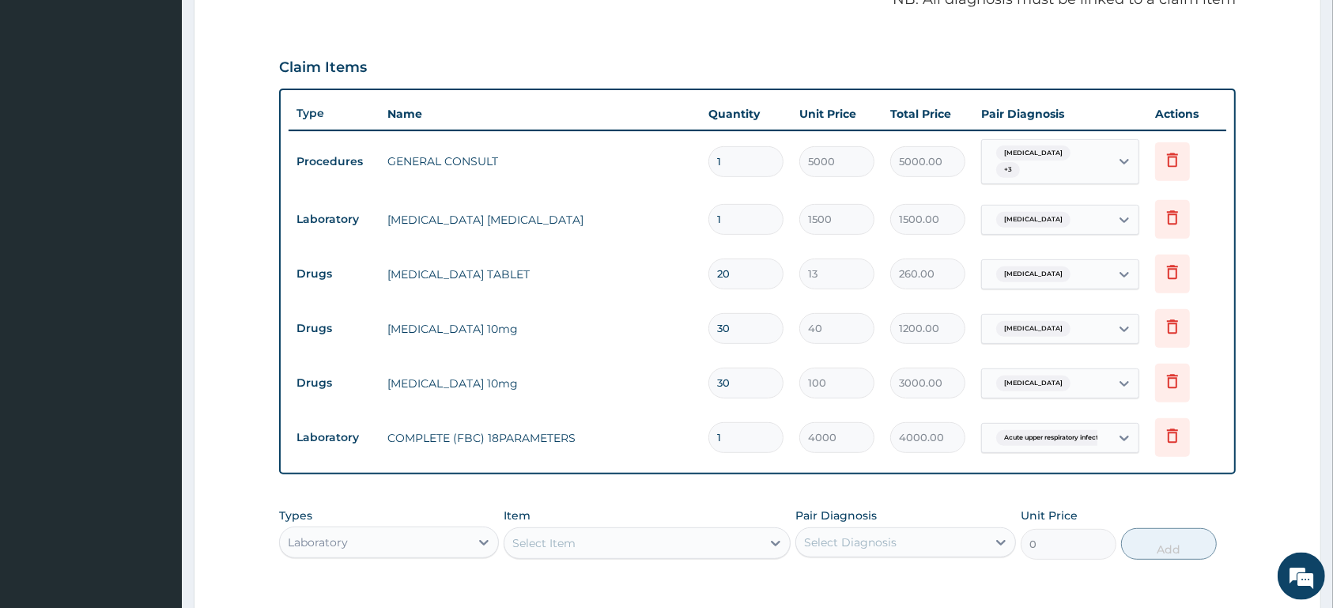
scroll to position [660, 0]
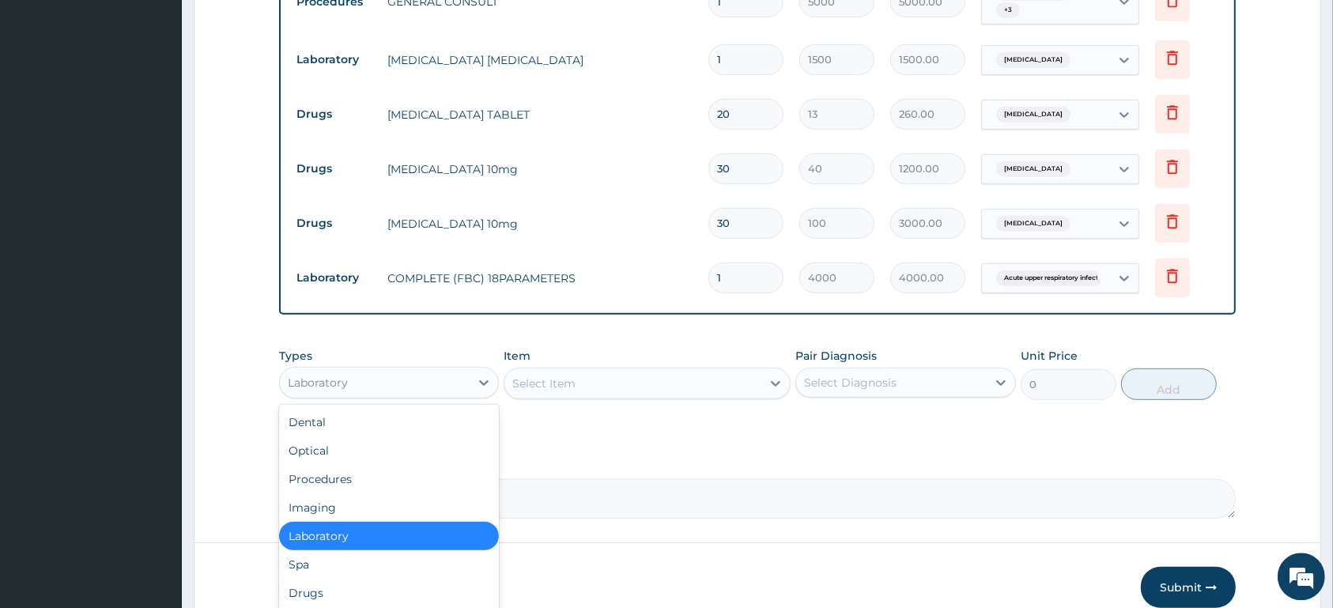
click at [455, 383] on div "Laboratory" at bounding box center [375, 381] width 190 height 25
click at [378, 590] on div "Drugs" at bounding box center [389, 592] width 220 height 28
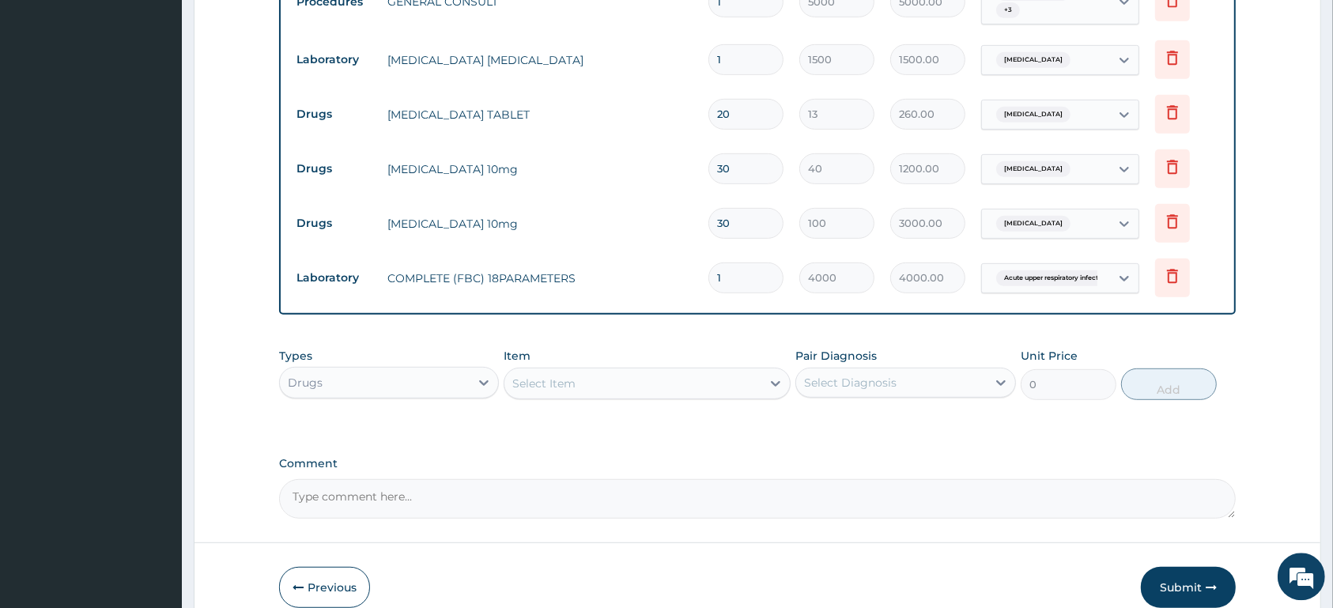
click at [669, 375] on div "Select Item" at bounding box center [632, 382] width 257 height 25
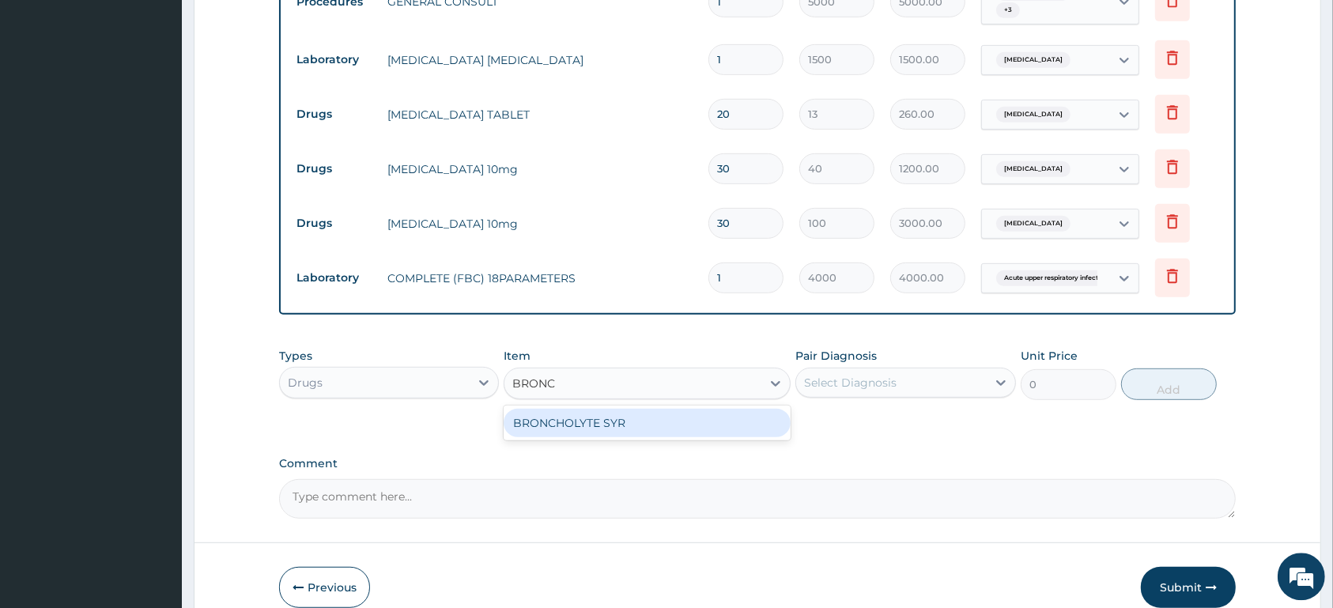
type input "BRONCH"
click at [736, 415] on div "BRONCHOLYTE SYR" at bounding box center [646, 422] width 287 height 28
type input "1170"
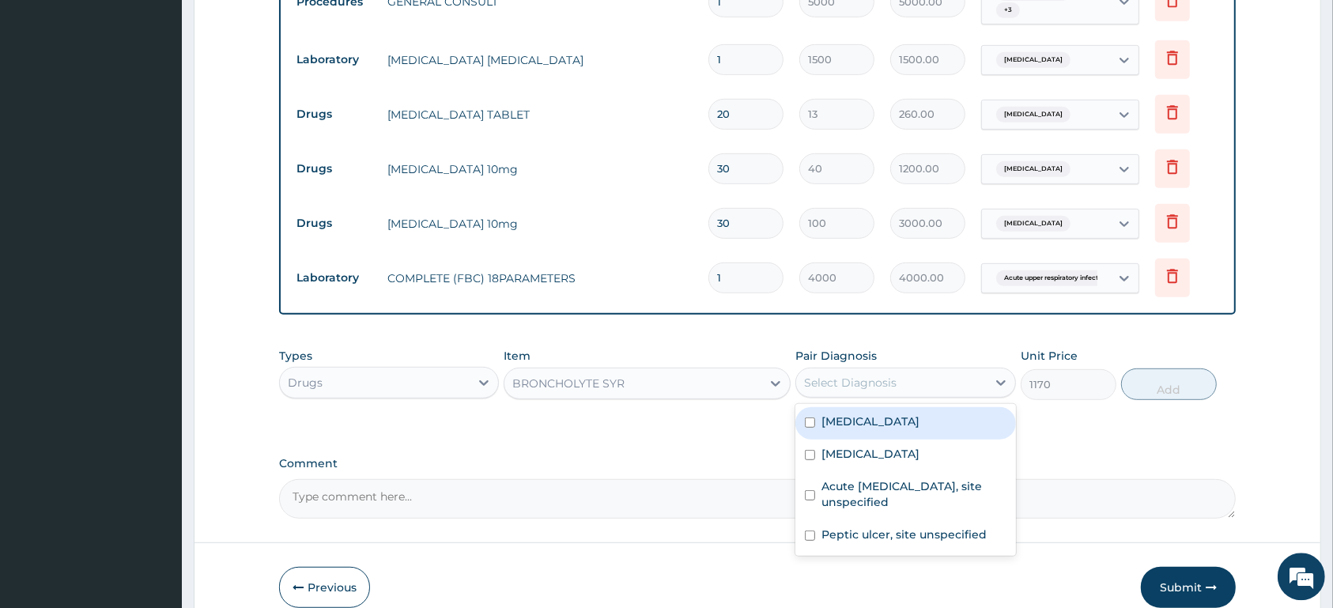
click at [862, 378] on div "Select Diagnosis" at bounding box center [850, 382] width 92 height 16
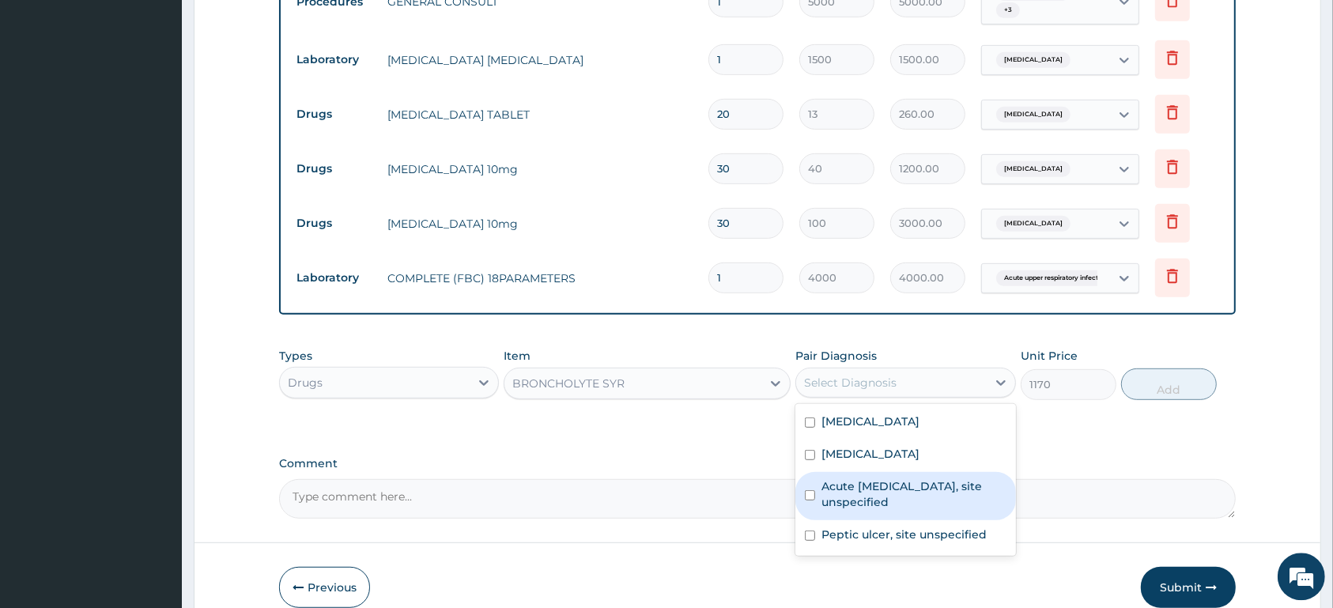
click at [870, 483] on label "Acute upper respiratory infection, site unspecified" at bounding box center [913, 493] width 184 height 32
checkbox input "true"
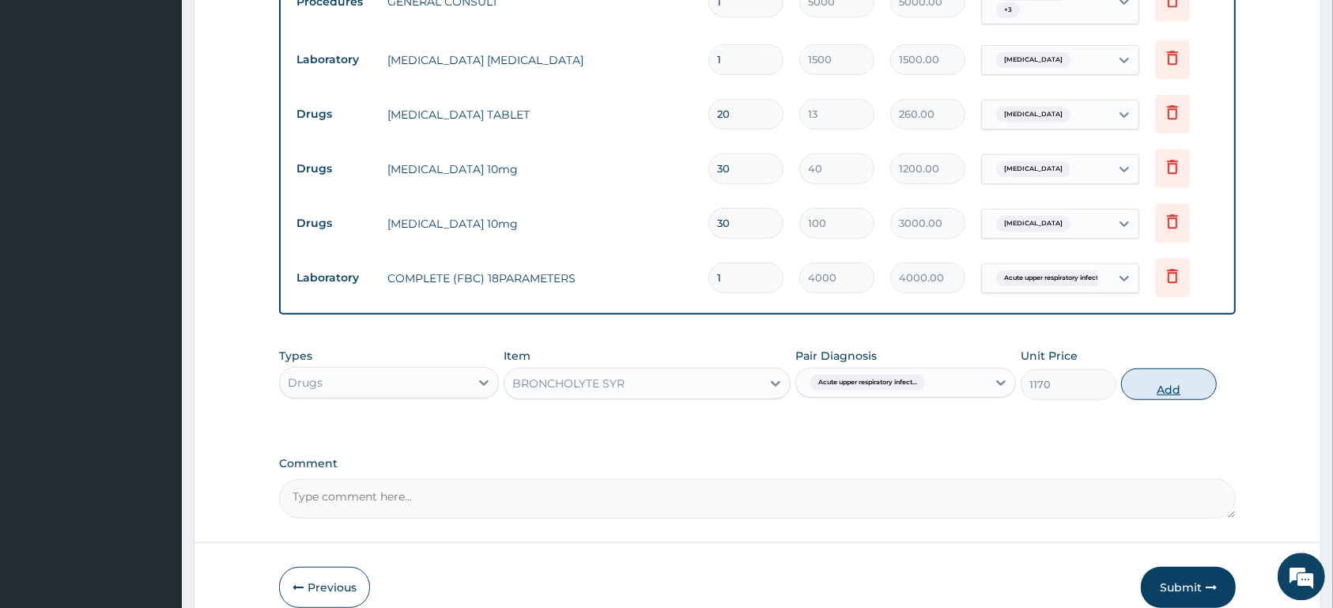
click at [1149, 383] on button "Add" at bounding box center [1169, 384] width 96 height 32
type input "0"
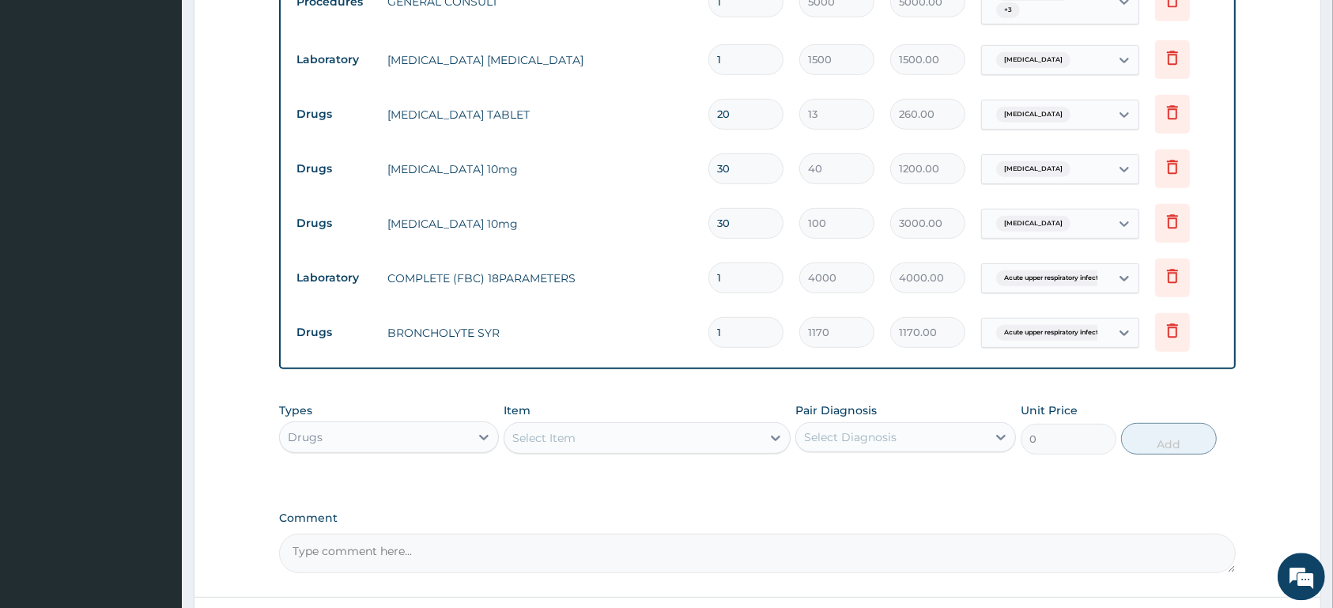
click at [587, 435] on div "Select Item" at bounding box center [632, 436] width 257 height 25
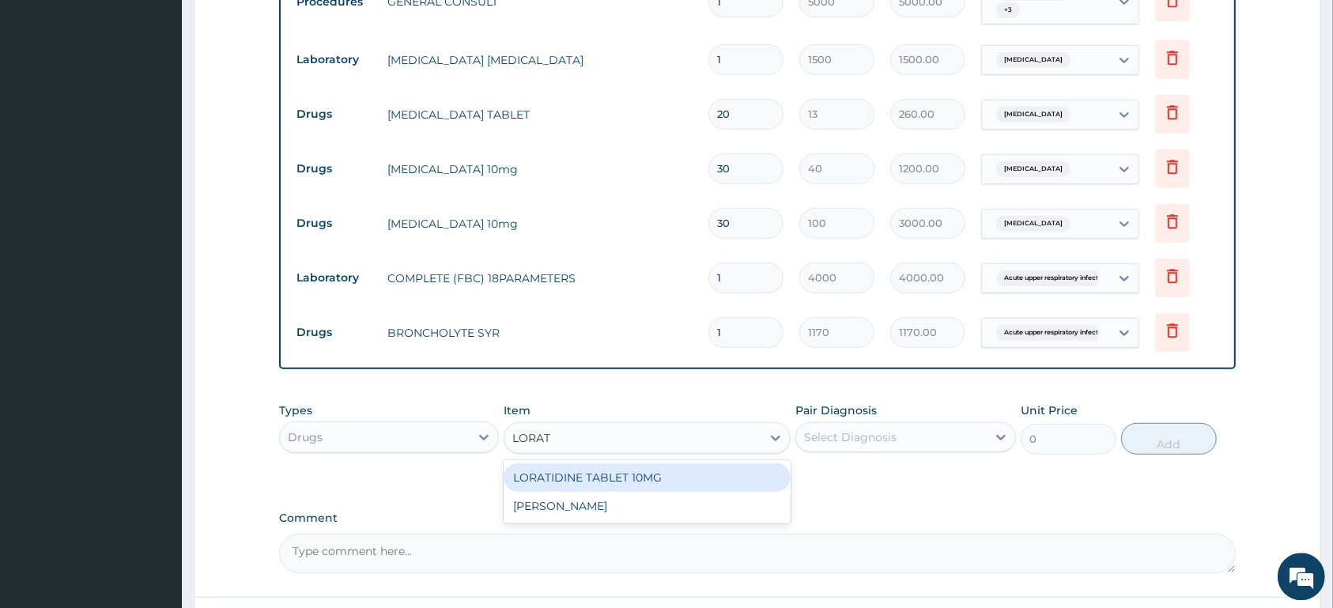
type input "LORATI"
click at [648, 479] on div "LORATIDINE TABLET 10MG" at bounding box center [646, 476] width 287 height 28
type input "100"
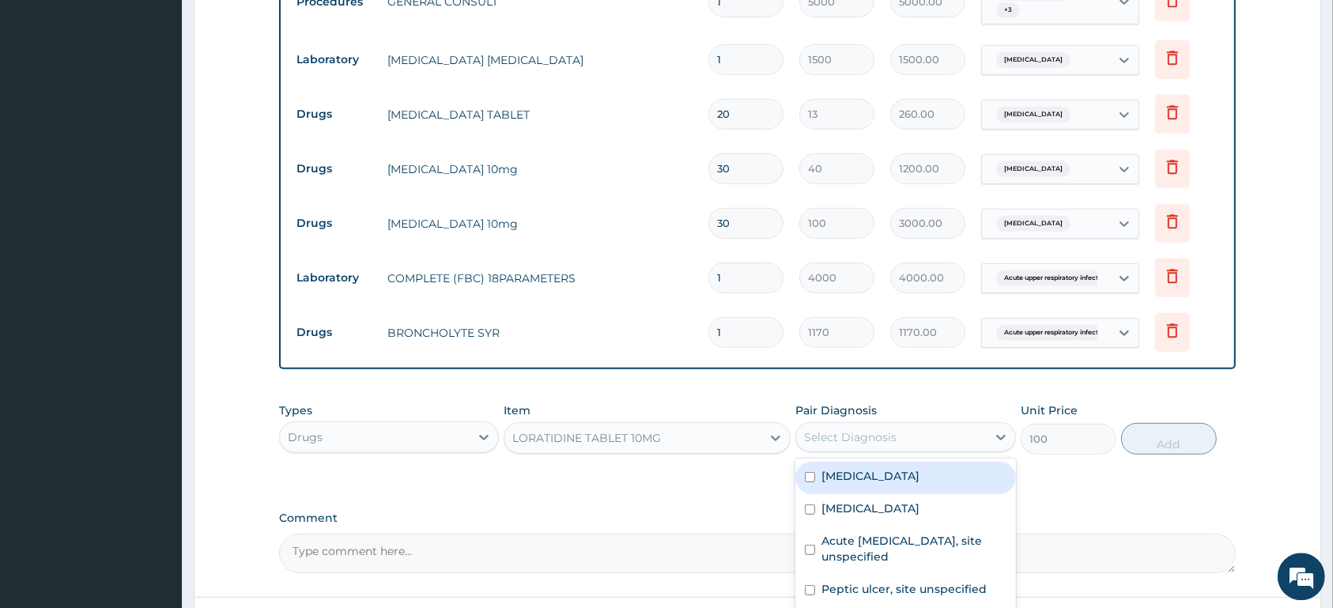
drag, startPoint x: 820, startPoint y: 439, endPoint x: 831, endPoint y: 436, distance: 10.8
click at [826, 439] on div "Select Diagnosis" at bounding box center [850, 436] width 92 height 16
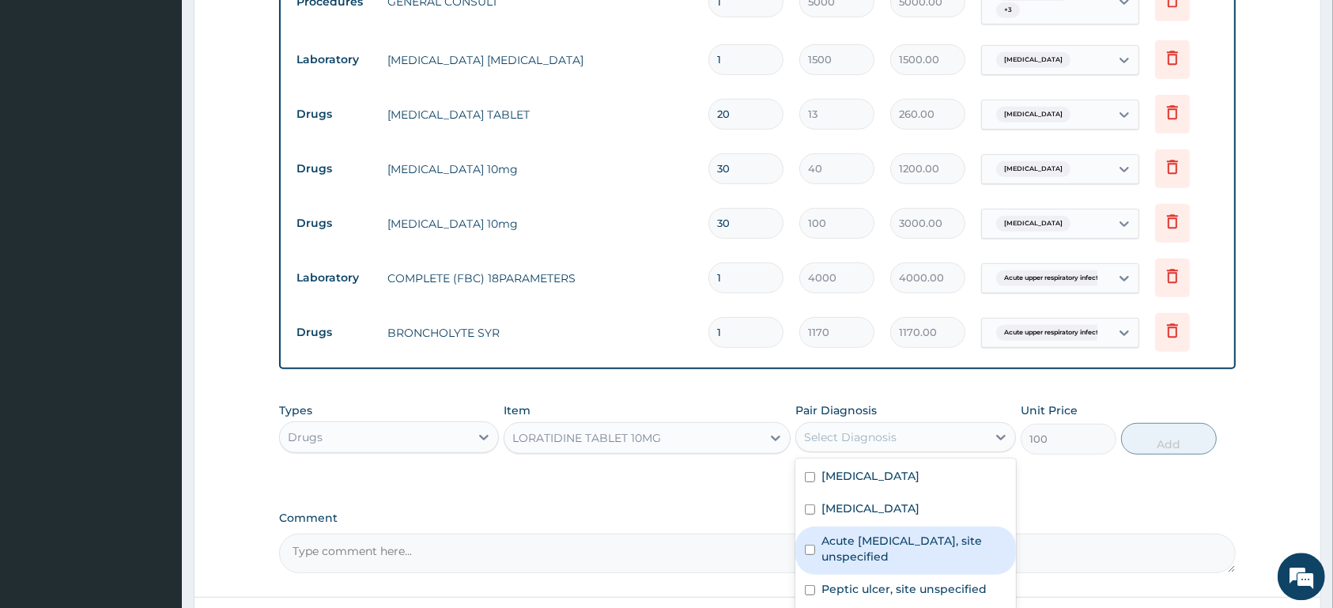
drag, startPoint x: 955, startPoint y: 557, endPoint x: 967, endPoint y: 540, distance: 21.0
click at [953, 558] on label "Acute upper respiratory infection, site unspecified" at bounding box center [913, 548] width 184 height 32
checkbox input "true"
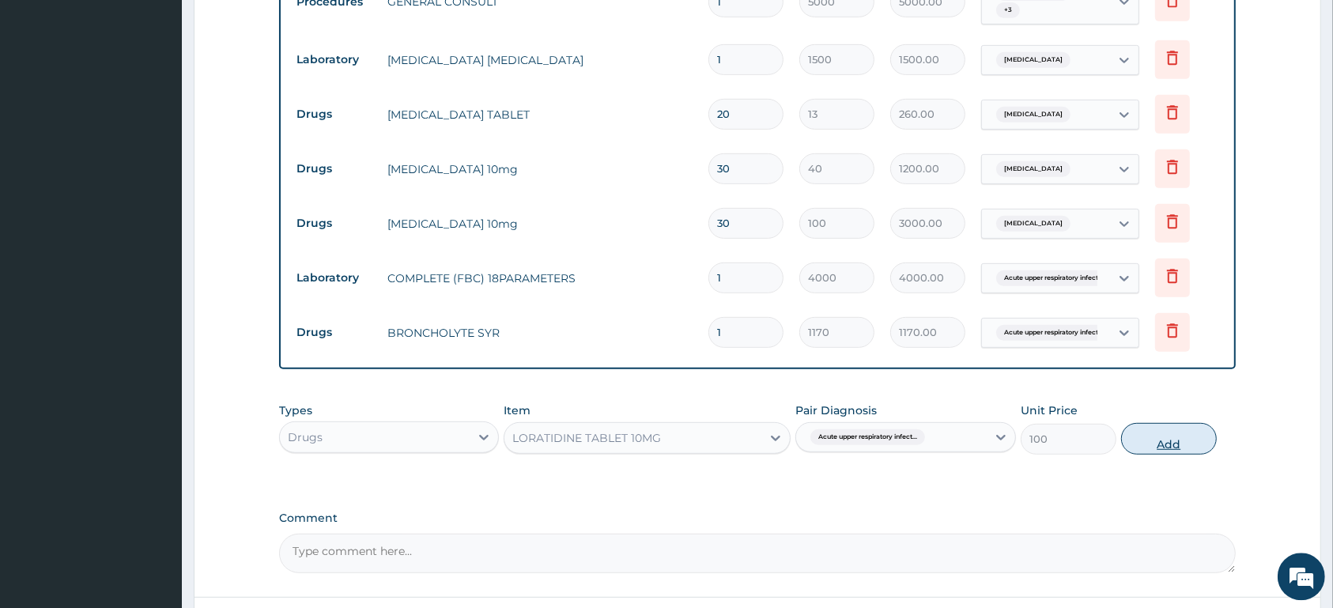
click at [1175, 444] on button "Add" at bounding box center [1169, 438] width 96 height 32
type input "0"
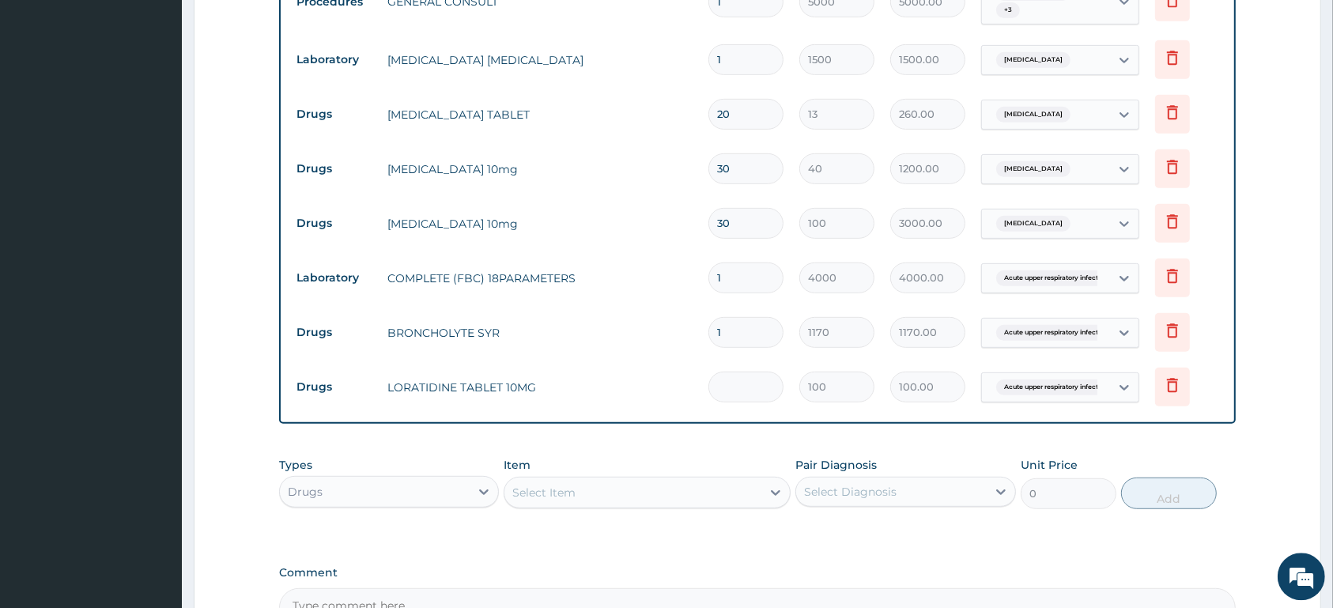
type input "0.00"
type input "5"
type input "500.00"
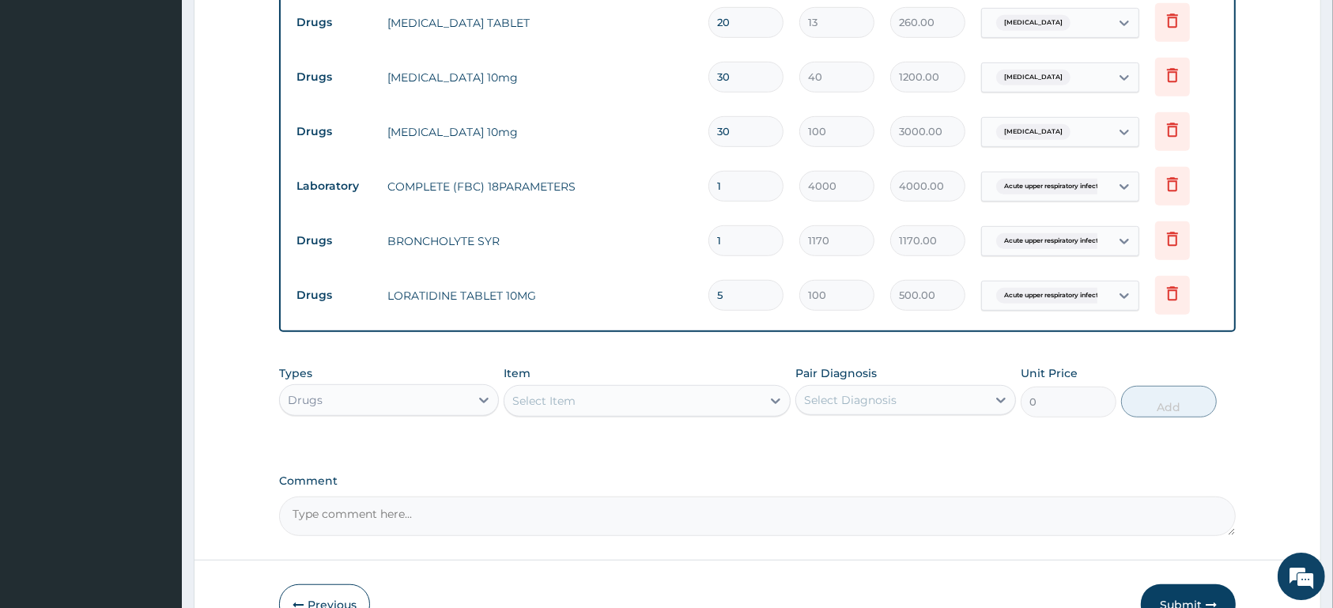
scroll to position [826, 0]
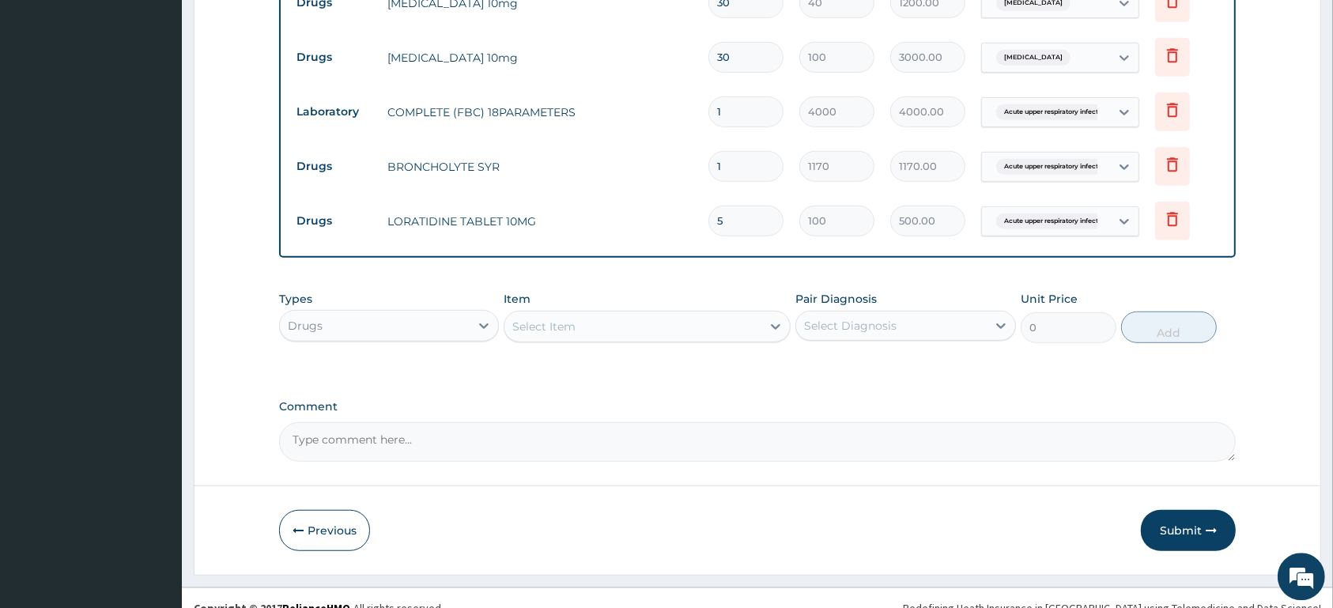
type input "5"
click at [605, 325] on div "Select Item" at bounding box center [632, 325] width 257 height 25
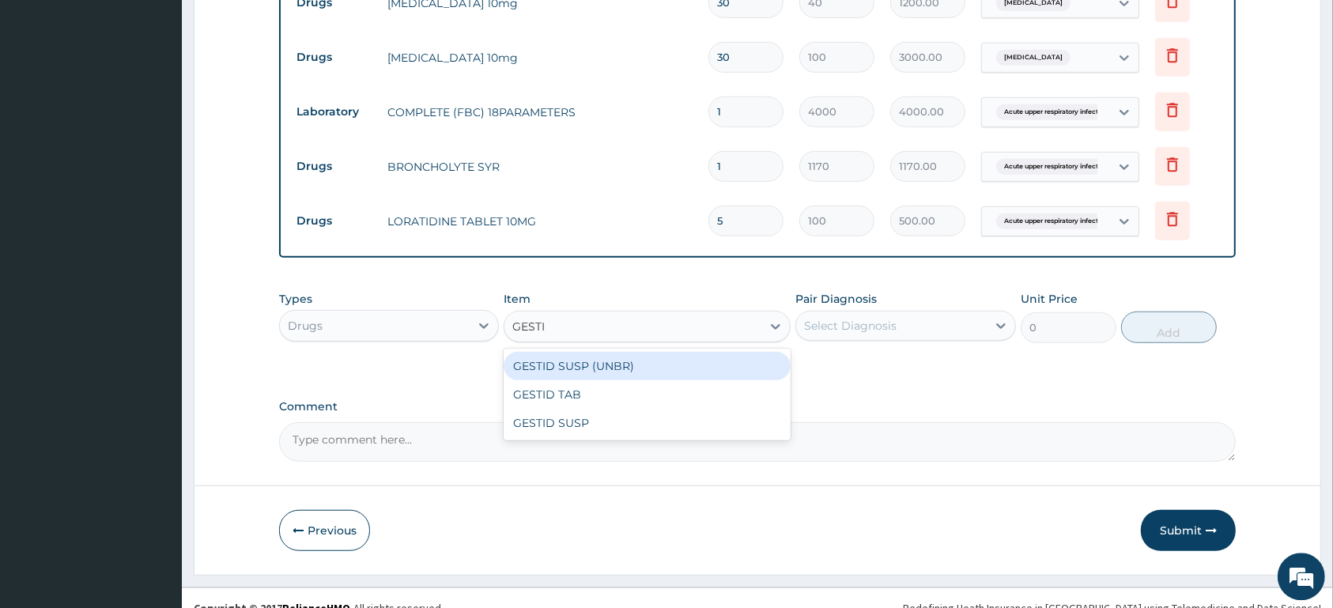
type input "GESTID"
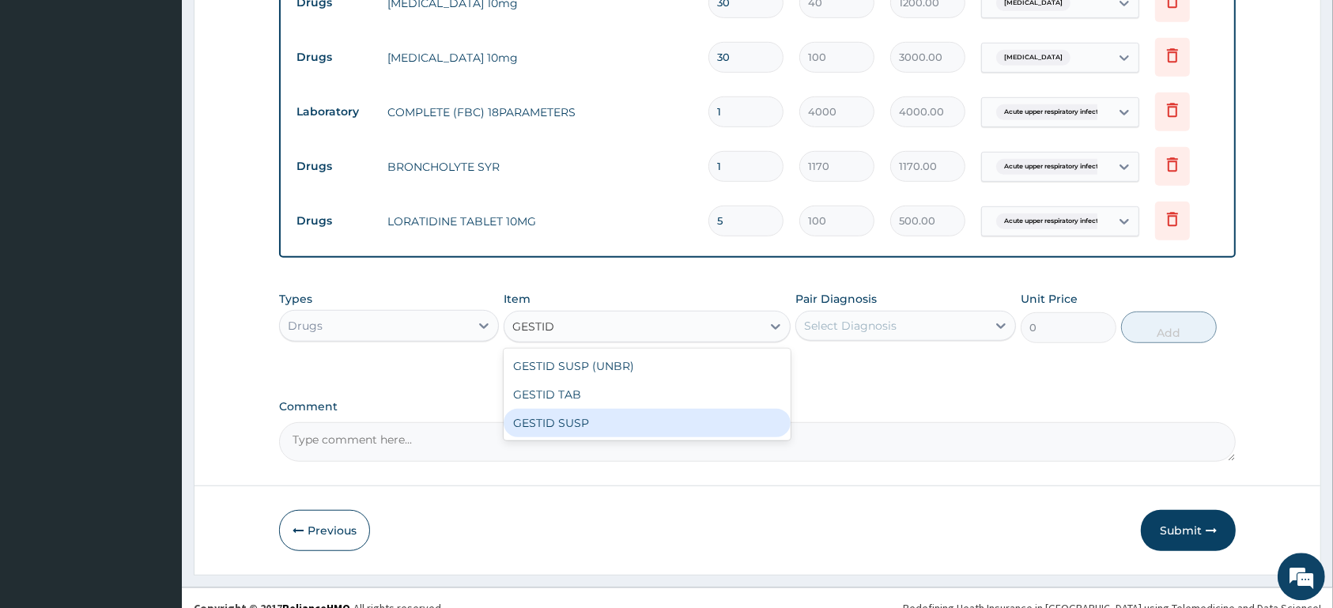
click at [639, 417] on div "GESTID SUSP" at bounding box center [646, 422] width 287 height 28
type input "2800"
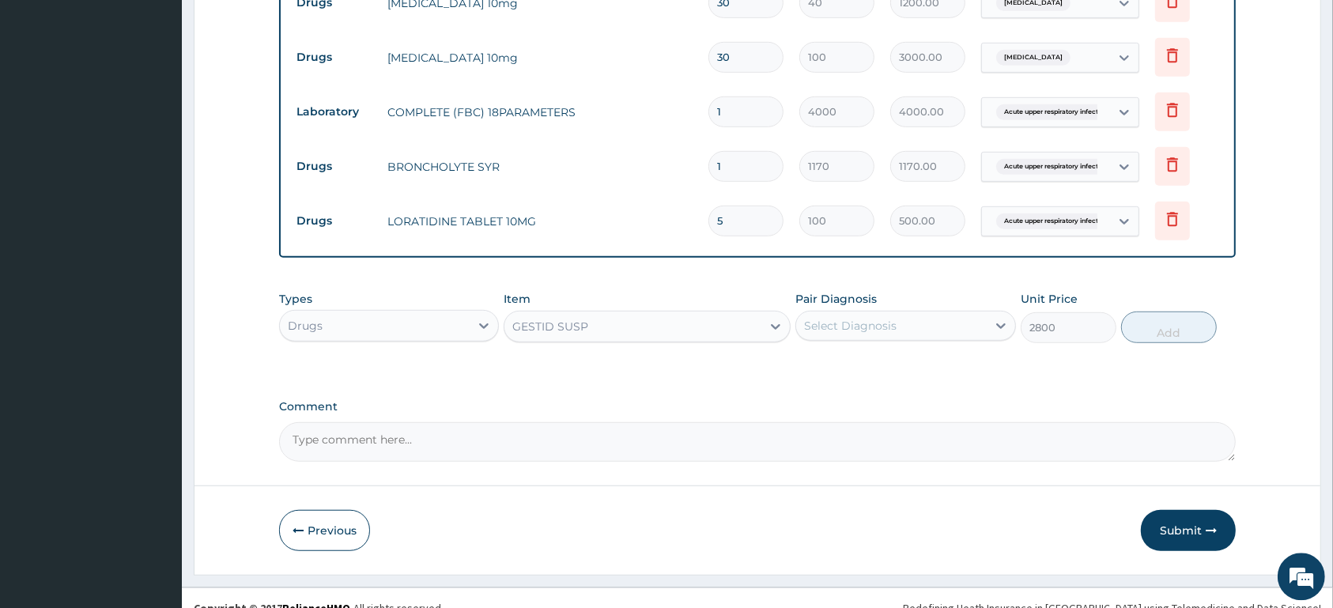
click at [852, 328] on div "Select Diagnosis" at bounding box center [850, 325] width 92 height 16
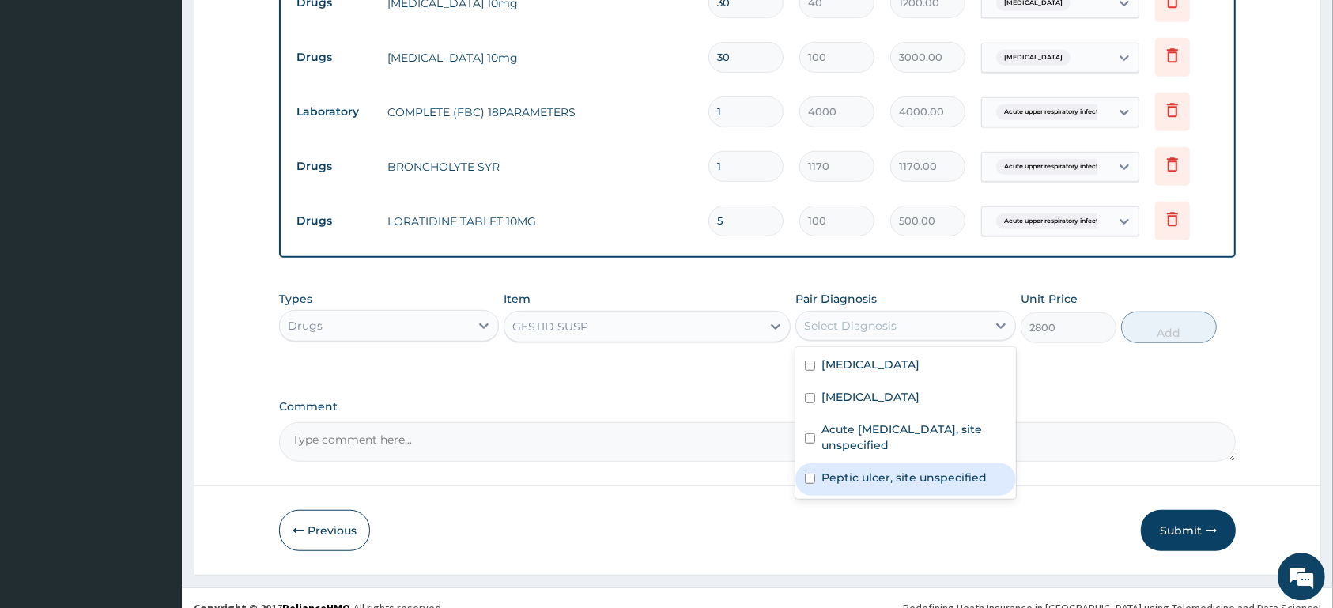
click at [842, 481] on label "Peptic ulcer, site unspecified" at bounding box center [903, 477] width 165 height 16
checkbox input "true"
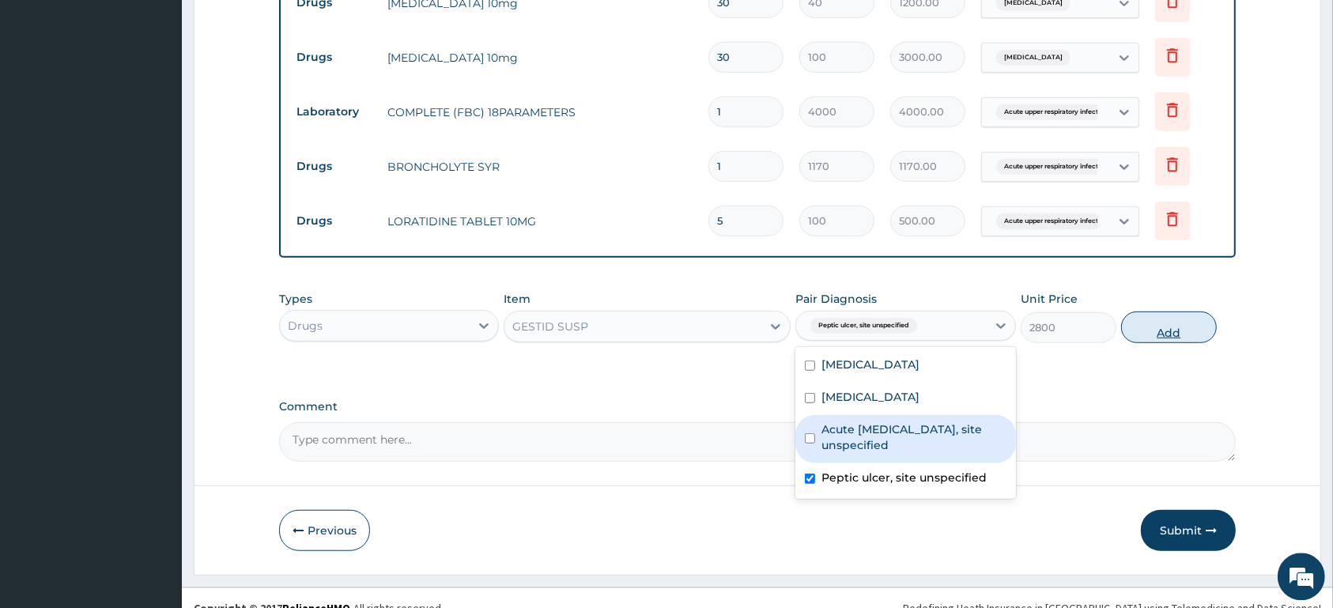
click at [1166, 326] on button "Add" at bounding box center [1169, 327] width 96 height 32
type input "0"
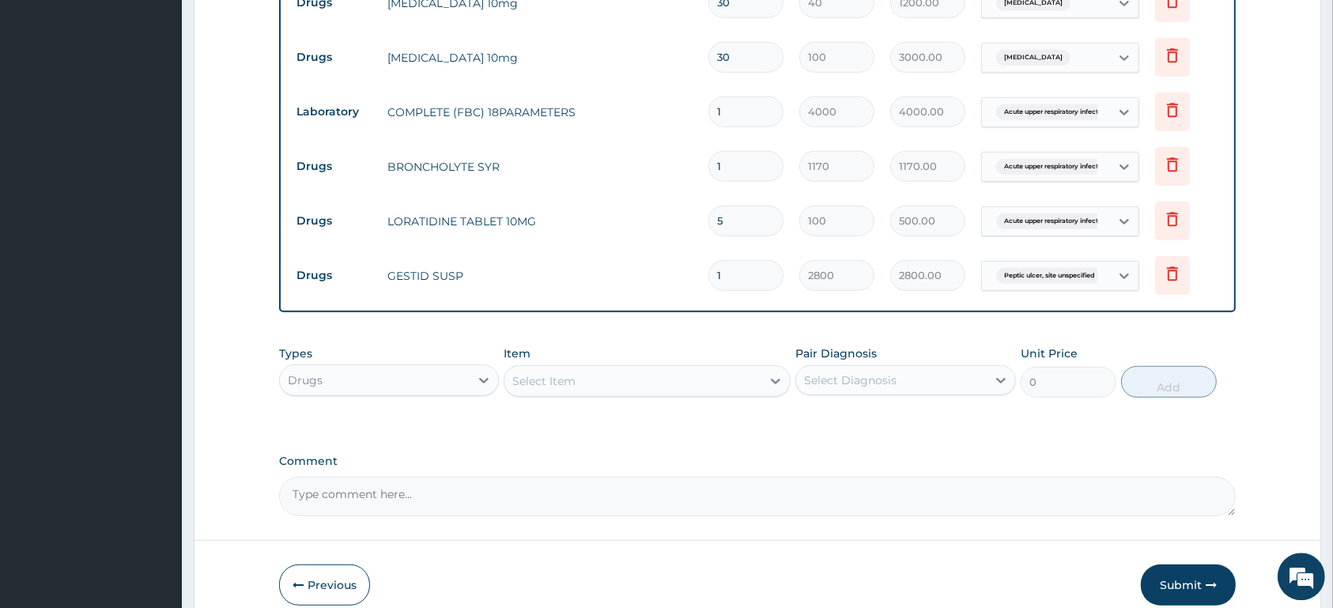
click at [651, 378] on div "Select Item" at bounding box center [632, 380] width 257 height 25
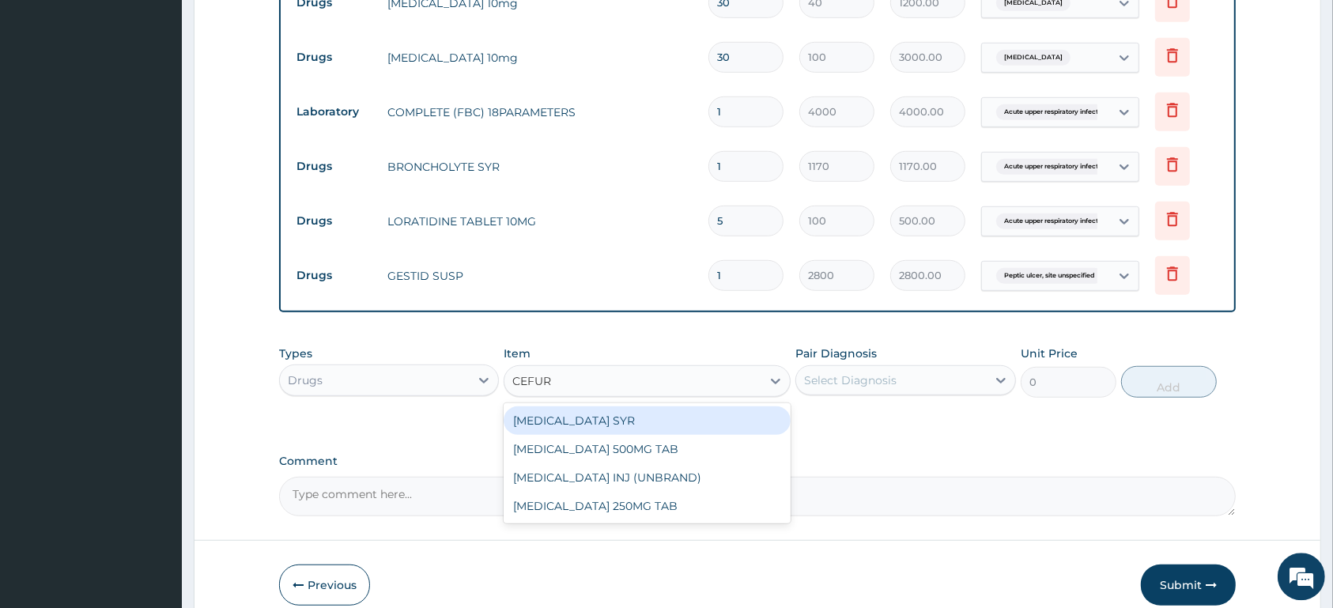
type input "CEFURO"
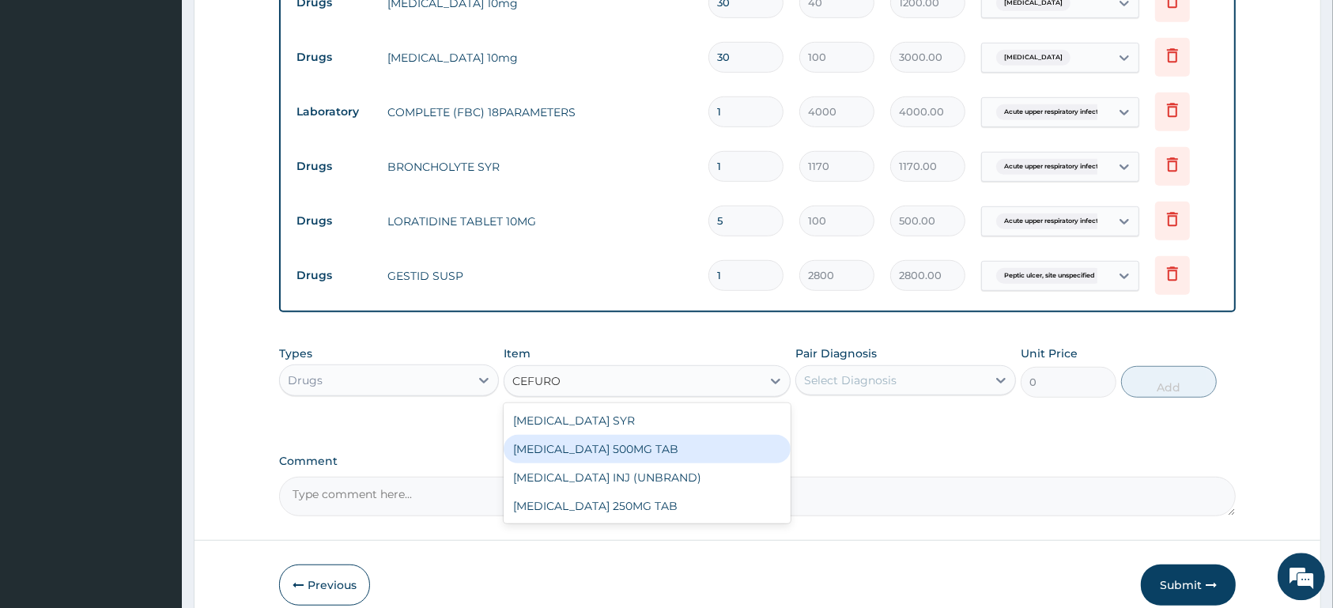
click at [619, 441] on div "[MEDICAL_DATA] 500MG TAB" at bounding box center [646, 448] width 287 height 28
type input "450"
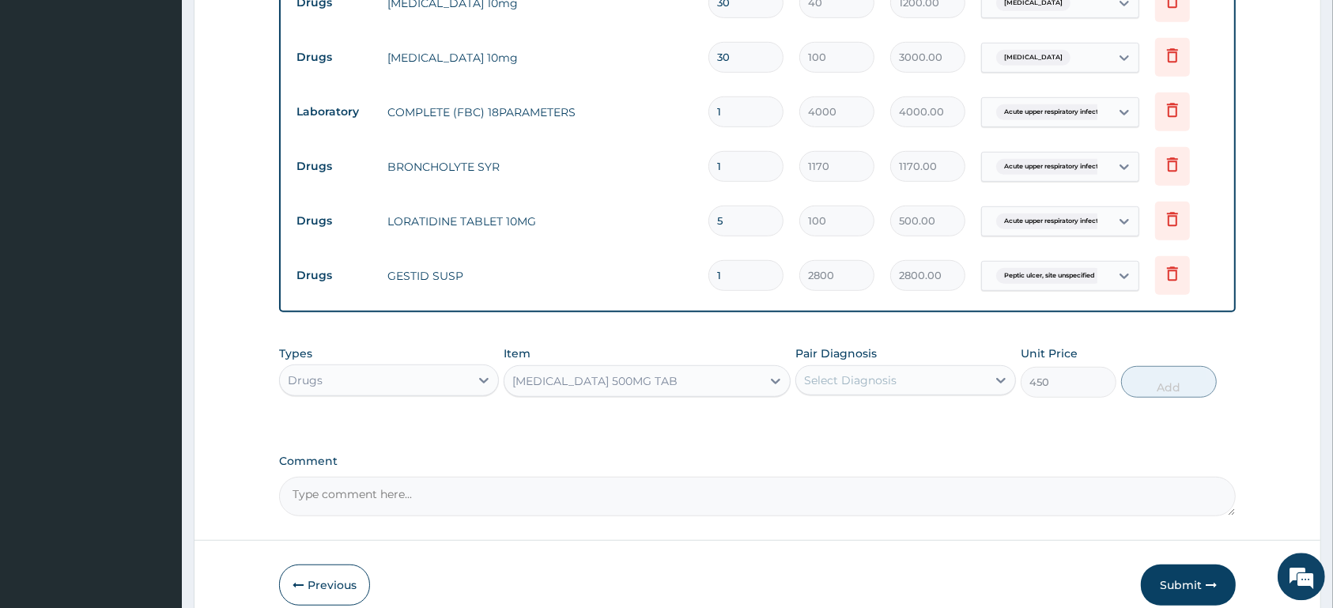
click at [916, 377] on div "Select Diagnosis" at bounding box center [891, 379] width 190 height 25
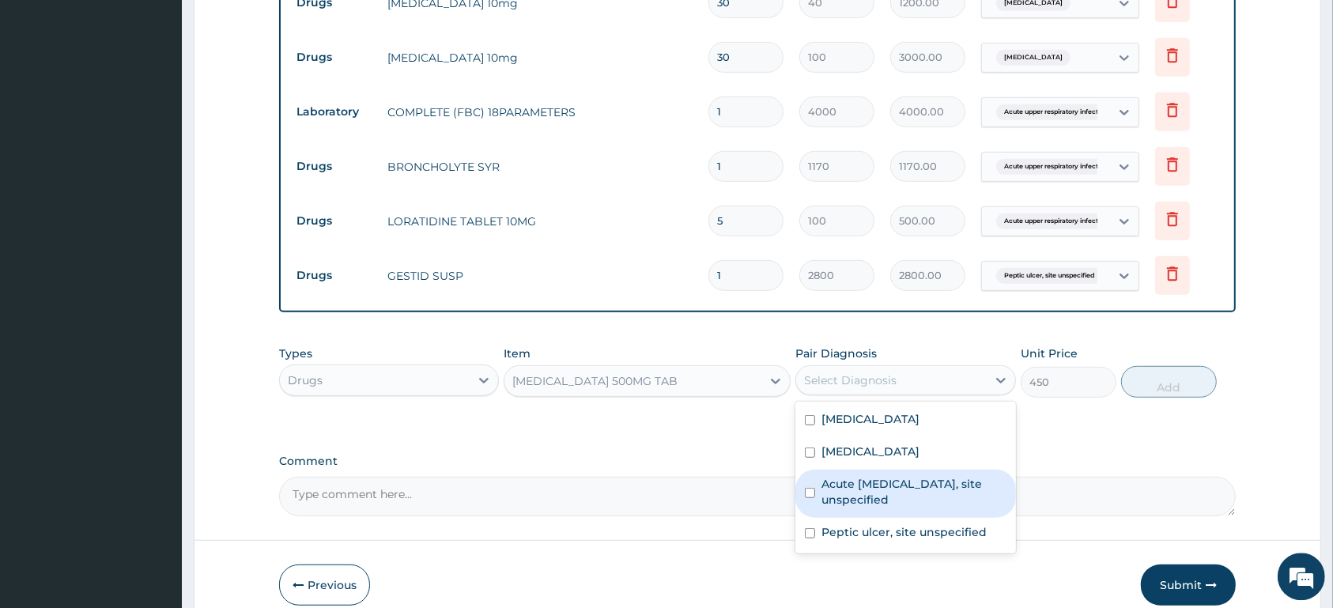
click at [893, 490] on label "Acute upper respiratory infection, site unspecified" at bounding box center [913, 491] width 184 height 32
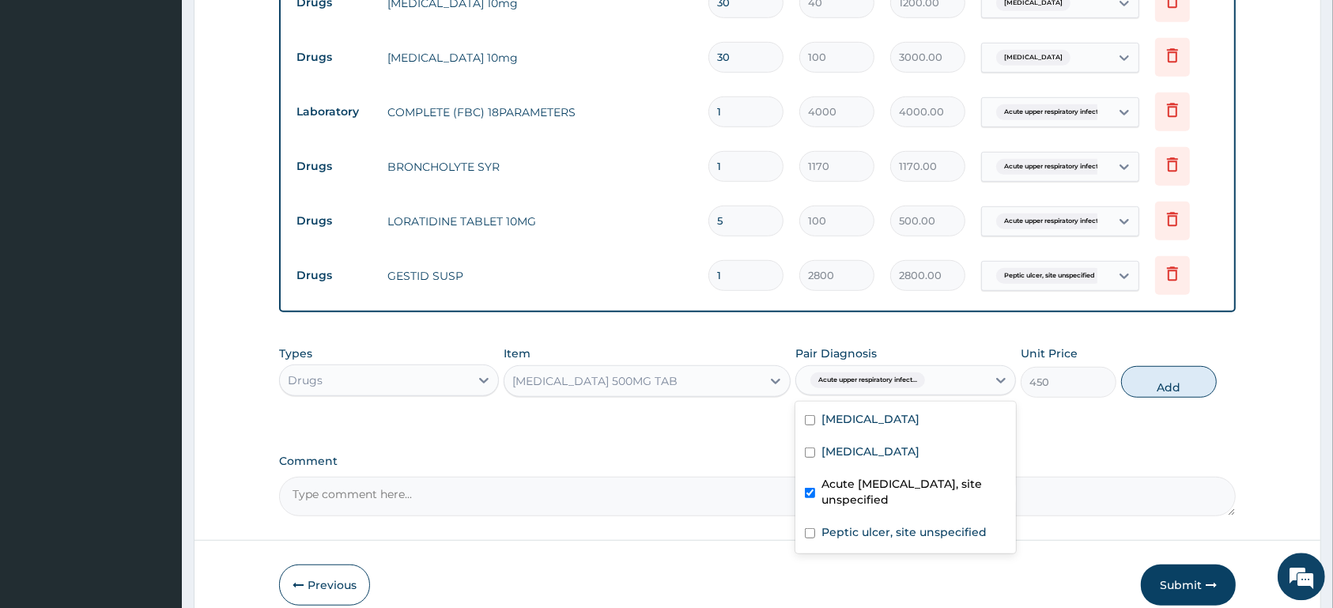
checkbox input "true"
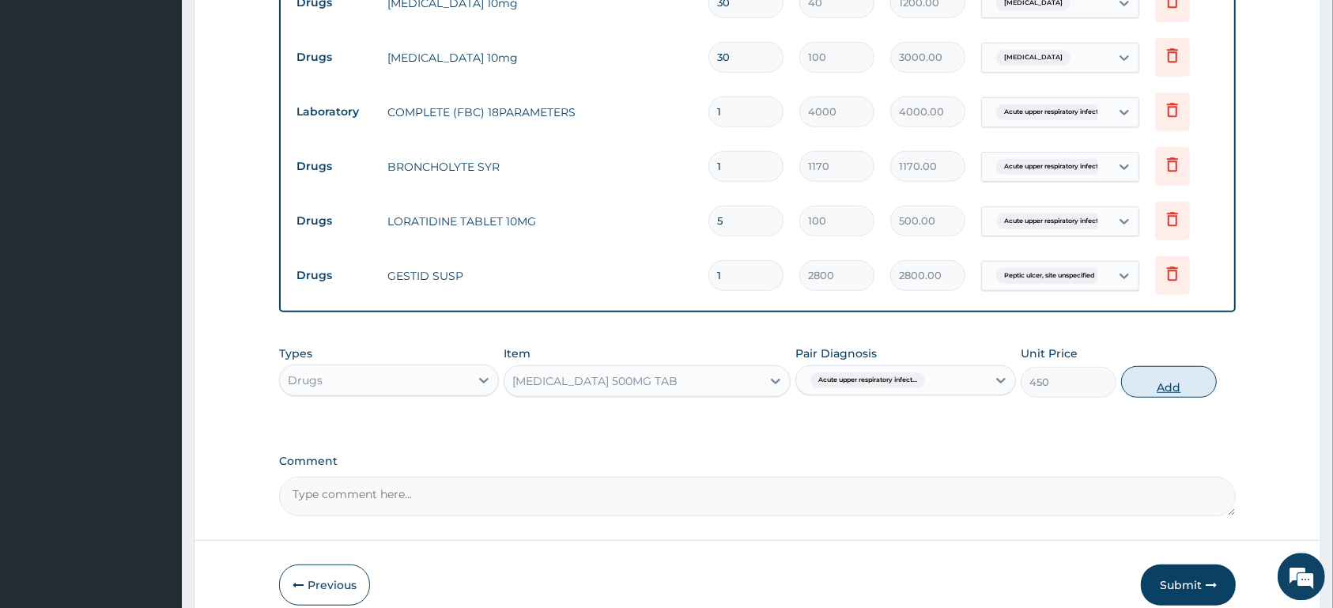
click at [1165, 377] on button "Add" at bounding box center [1169, 381] width 96 height 32
type input "0"
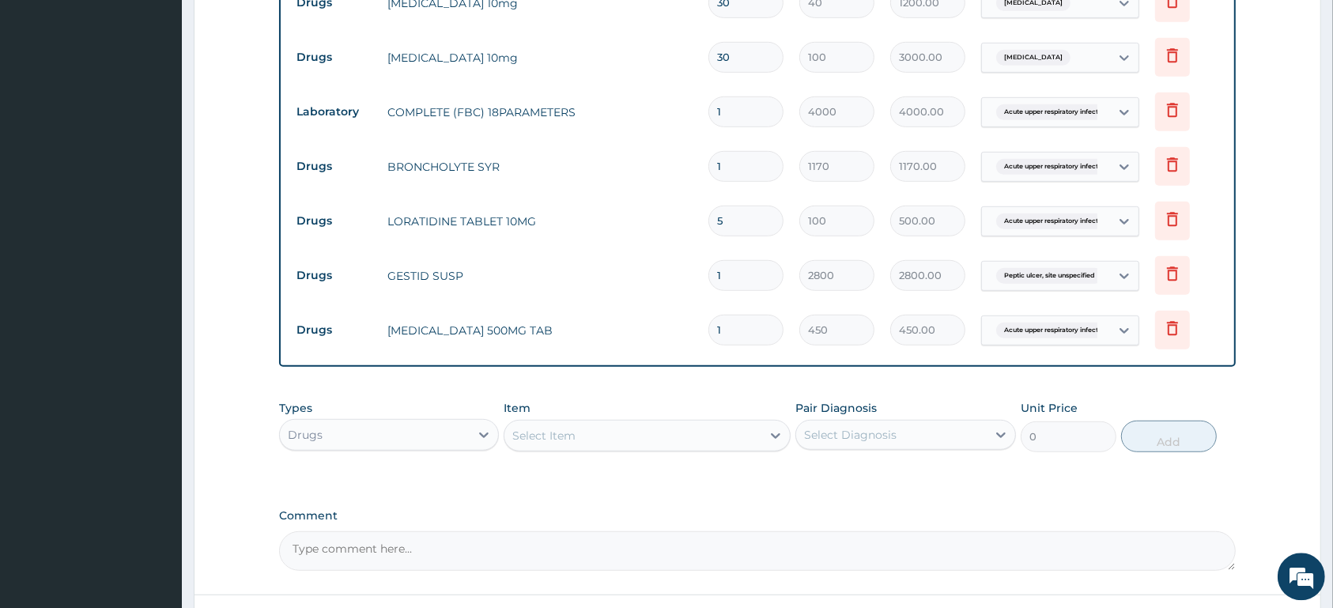
type input "10"
type input "4500.00"
type input "10"
click at [573, 428] on div "Select Item" at bounding box center [543, 435] width 63 height 16
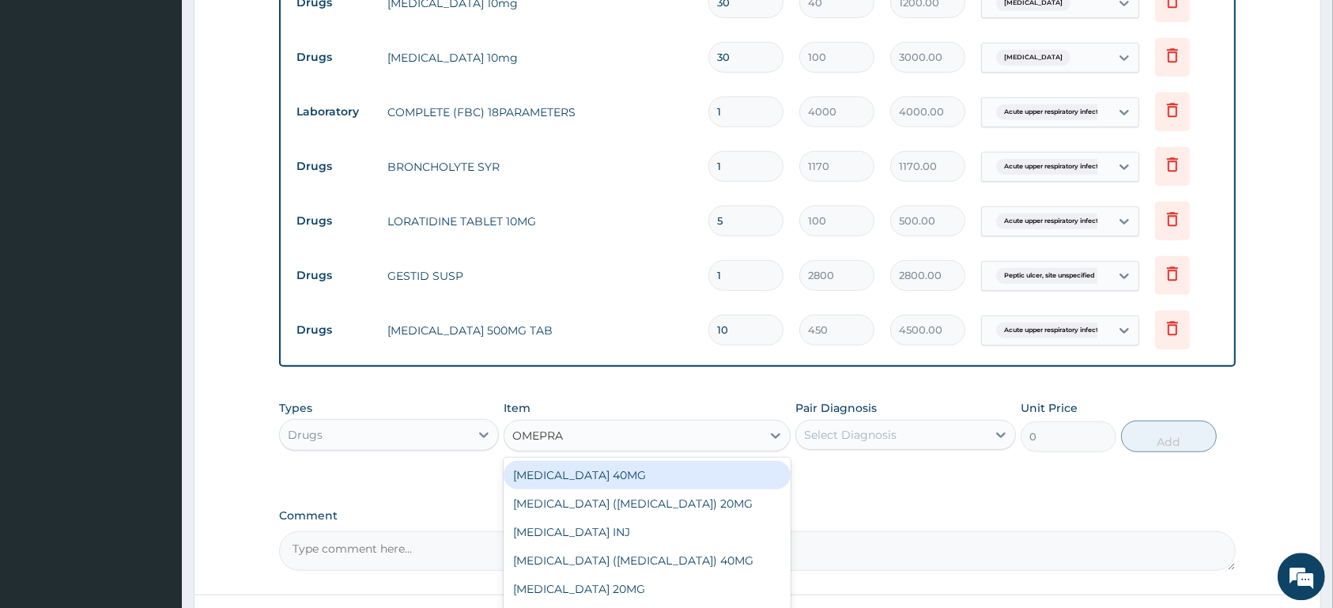
type input "OMEPRAZ"
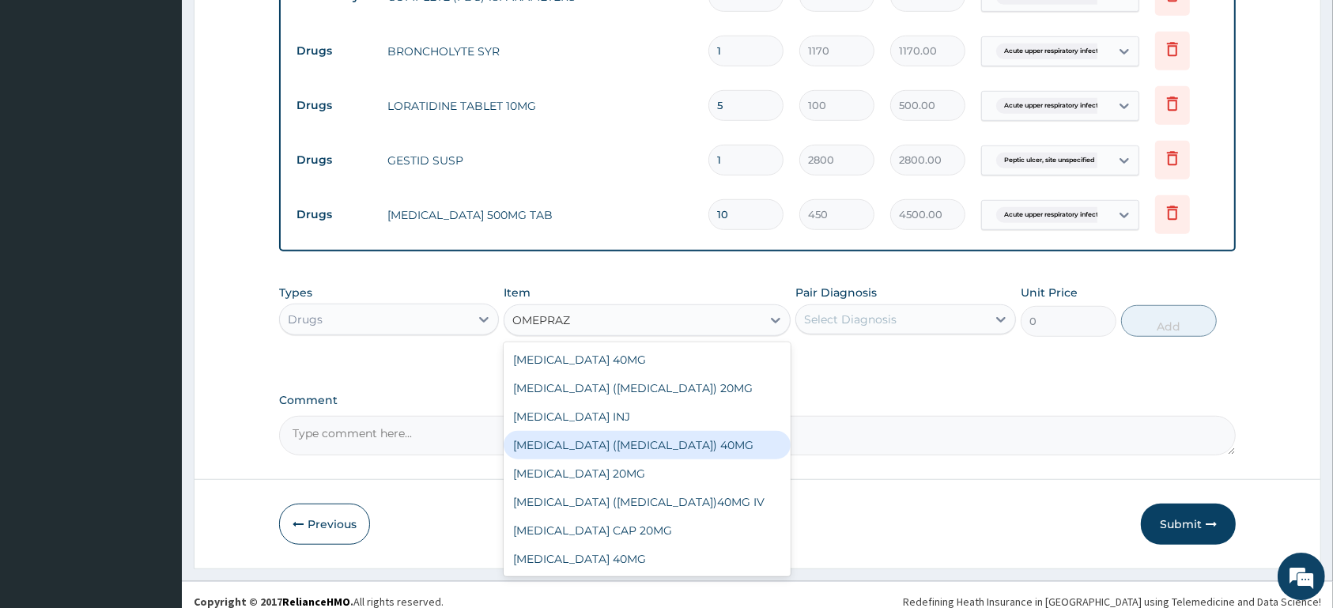
scroll to position [954, 0]
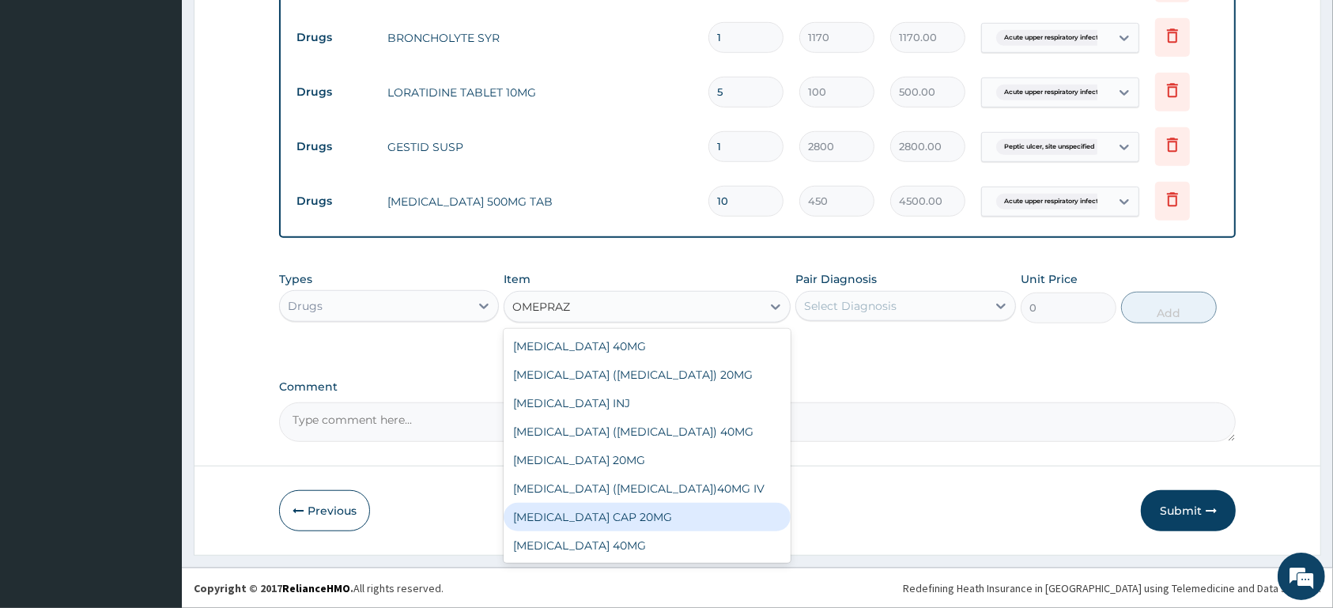
click at [727, 510] on div "[MEDICAL_DATA] CAP 20MG" at bounding box center [646, 517] width 287 height 28
type input "100"
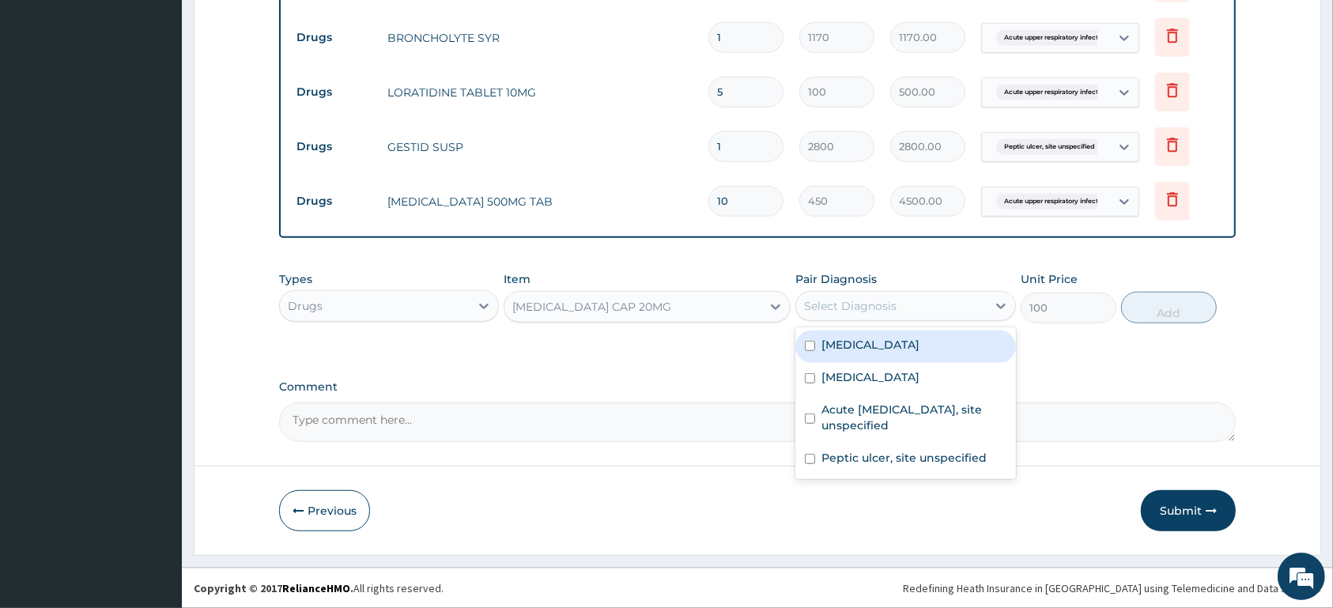
click at [865, 305] on div "Select Diagnosis" at bounding box center [850, 306] width 92 height 16
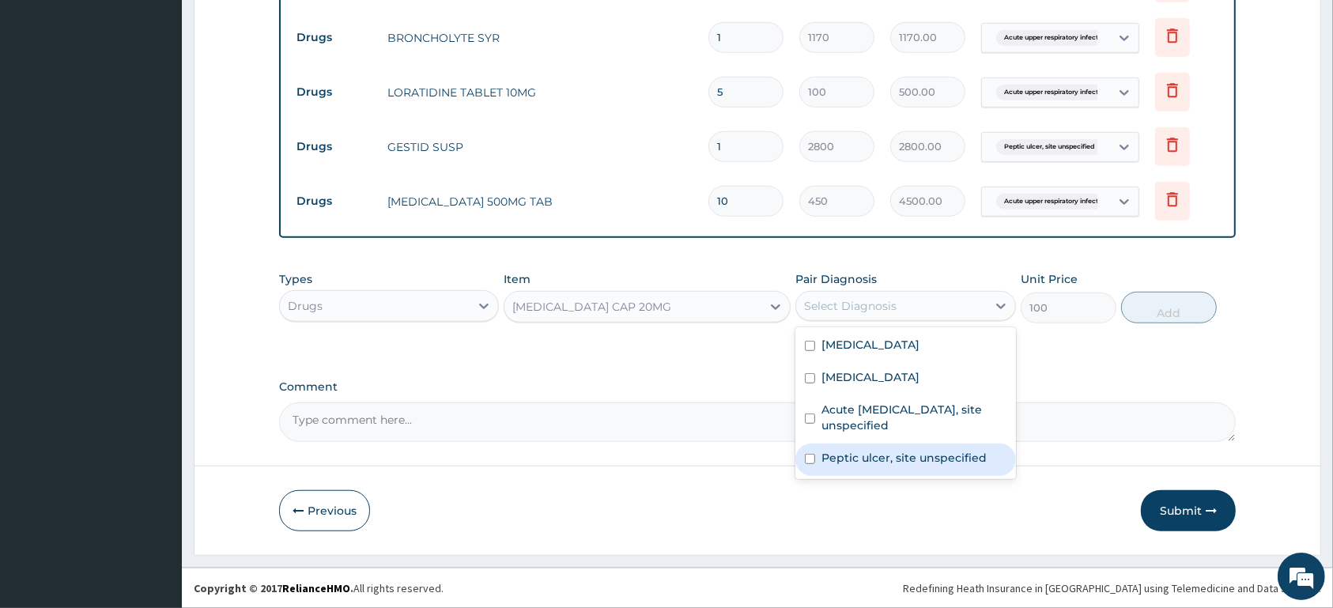
drag, startPoint x: 885, startPoint y: 454, endPoint x: 1039, endPoint y: 388, distance: 167.1
click at [885, 455] on label "Peptic ulcer, site unspecified" at bounding box center [903, 458] width 165 height 16
checkbox input "true"
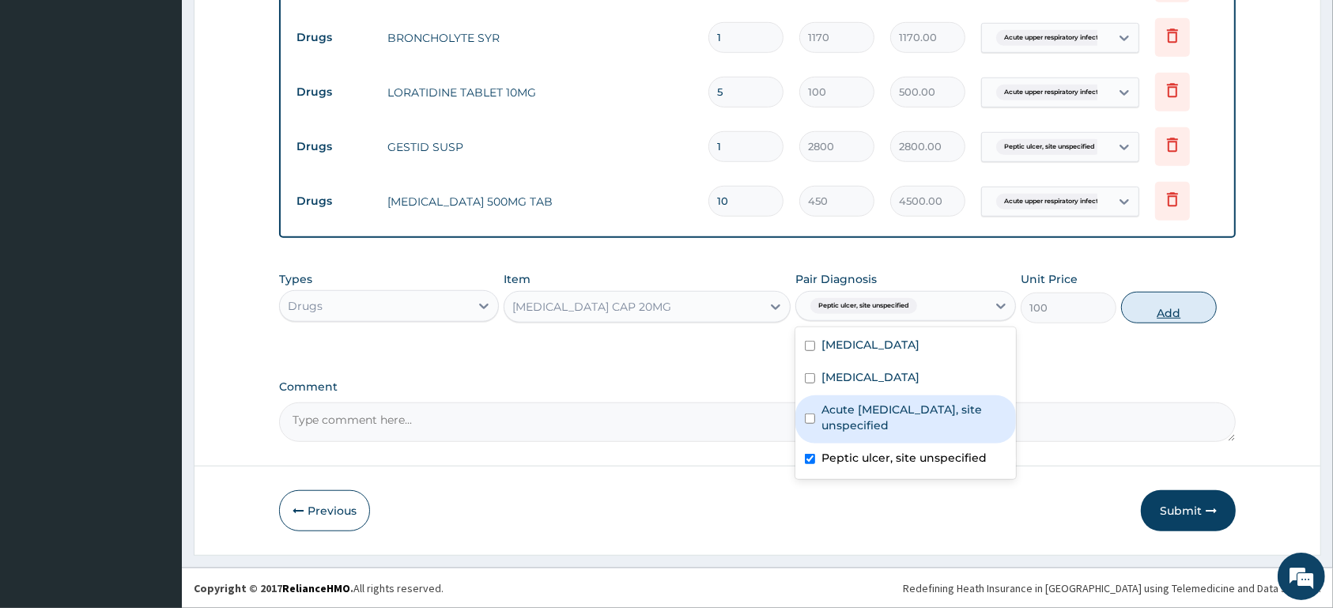
click at [1157, 308] on button "Add" at bounding box center [1169, 308] width 96 height 32
type input "0"
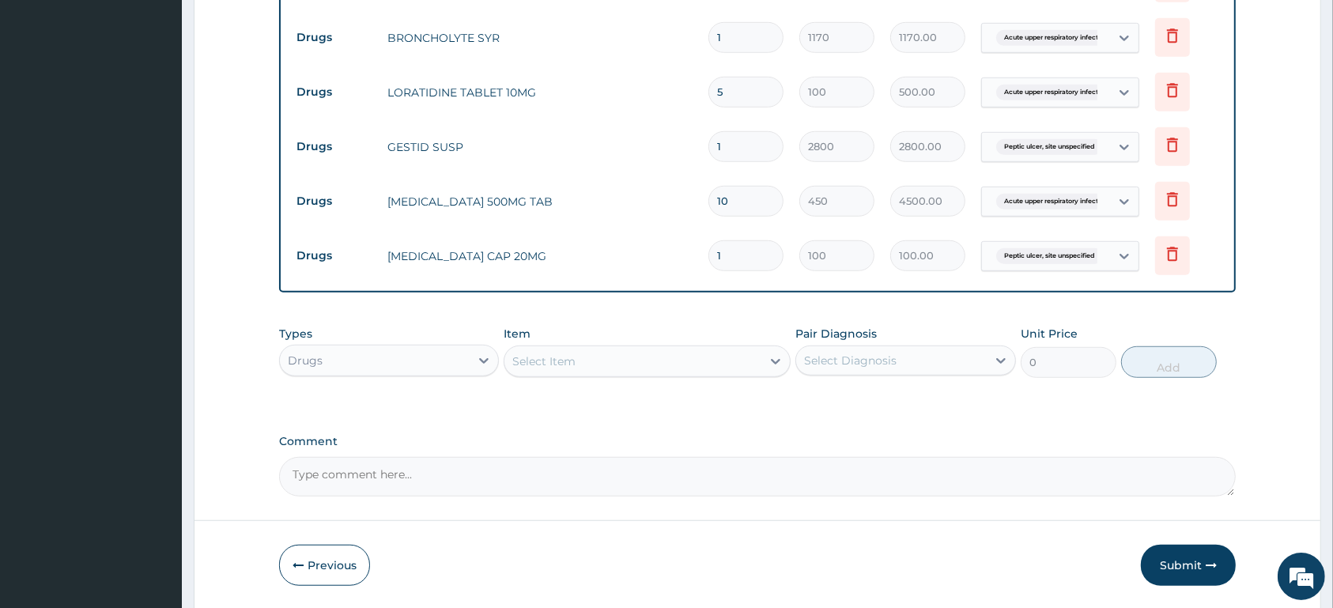
type input "14"
type input "1400.00"
type input "14"
drag, startPoint x: 1028, startPoint y: 198, endPoint x: 1126, endPoint y: 202, distance: 98.1
click at [1028, 198] on span "Acute upper respiratory infect..." at bounding box center [1053, 202] width 115 height 16
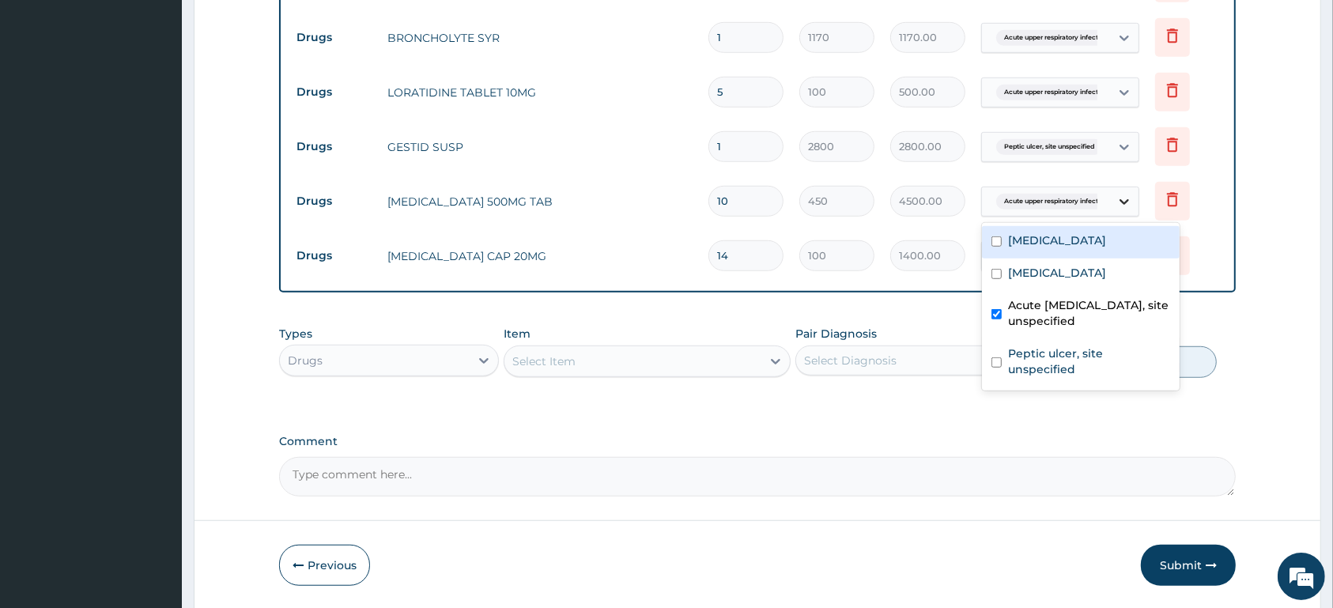
click at [1127, 202] on icon at bounding box center [1123, 202] width 9 height 6
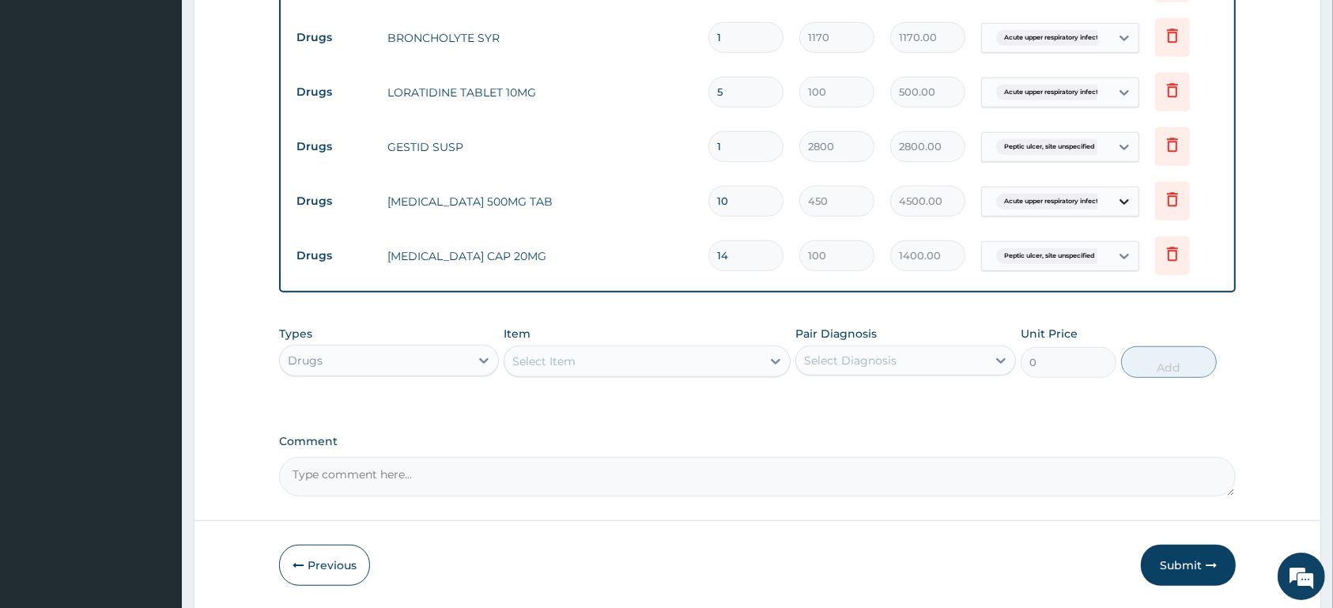
click at [1126, 204] on icon at bounding box center [1123, 202] width 9 height 6
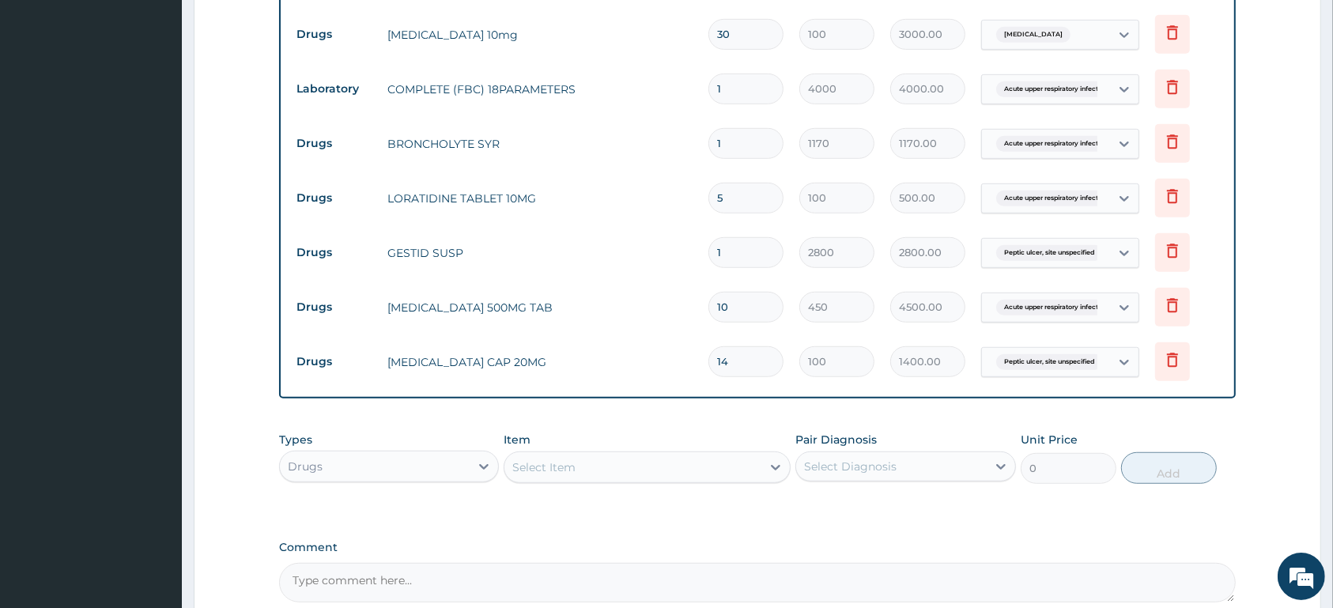
scroll to position [926, 0]
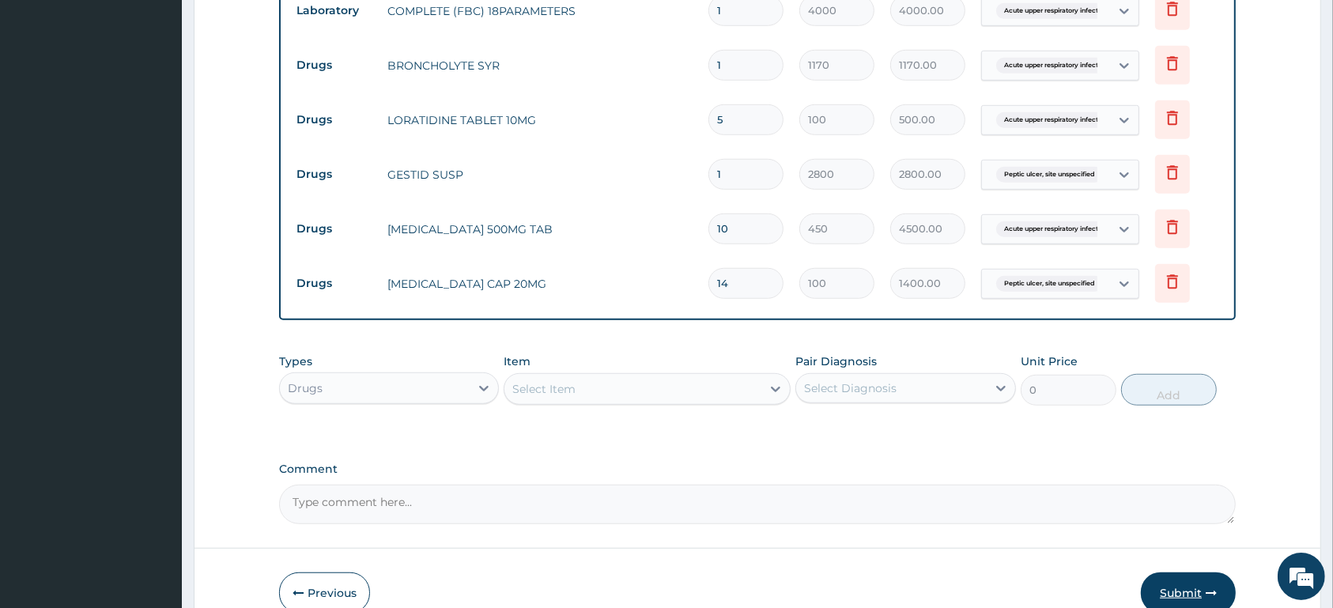
click at [1177, 580] on button "Submit" at bounding box center [1188, 592] width 95 height 41
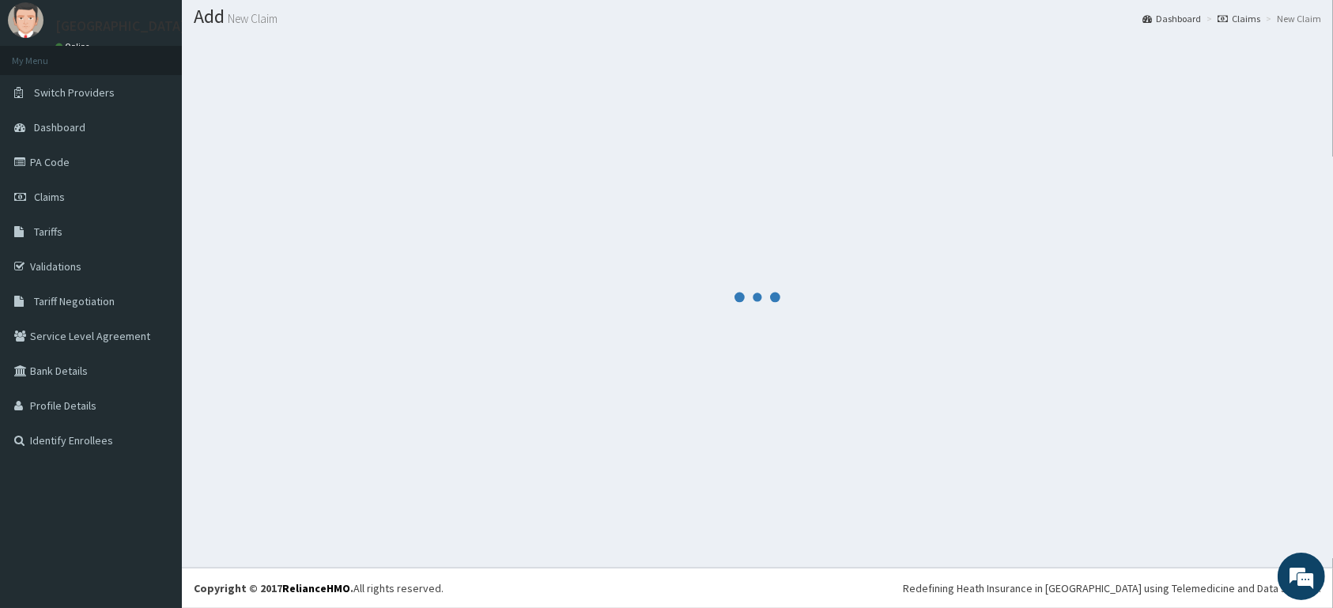
scroll to position [45, 0]
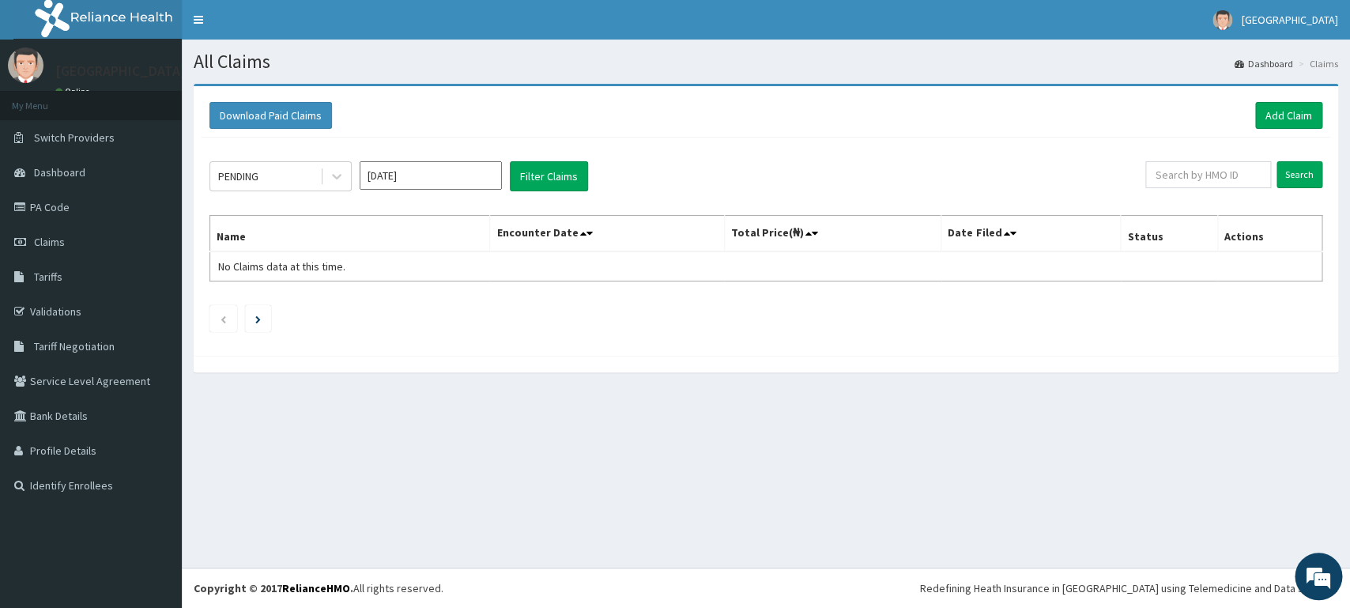
click at [1196, 163] on input "text" at bounding box center [1208, 174] width 126 height 27
type input "PRL/10601/A"
click at [1303, 174] on input "Search" at bounding box center [1300, 174] width 46 height 27
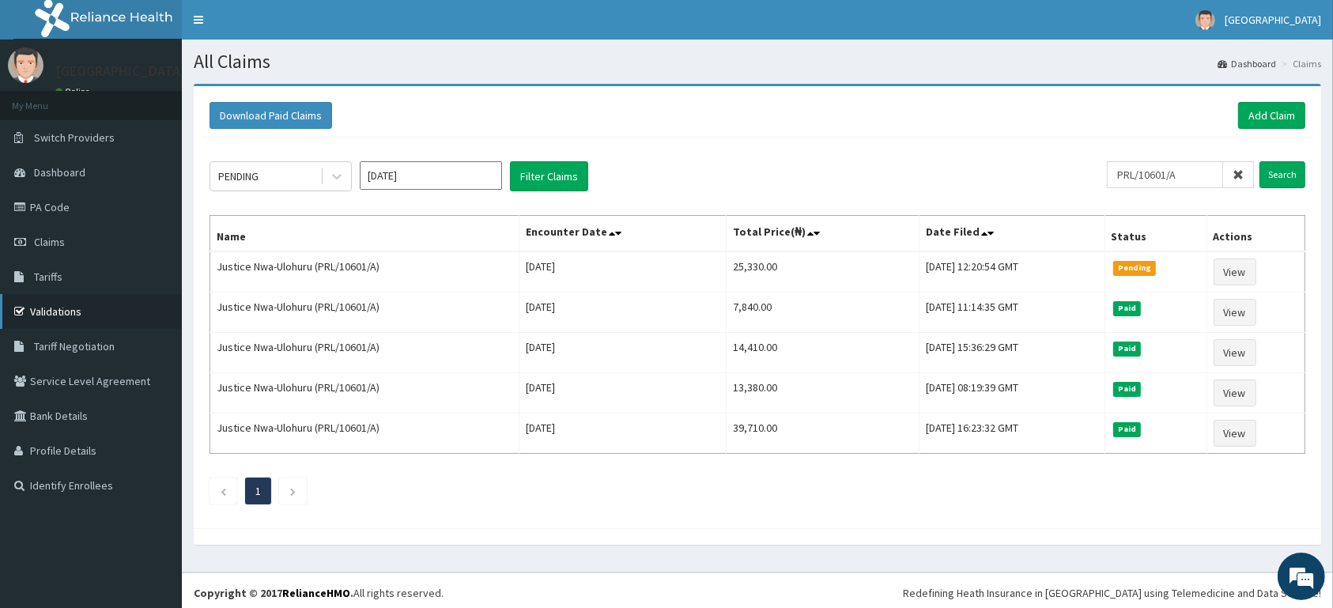
click at [74, 315] on link "Validations" at bounding box center [91, 311] width 182 height 35
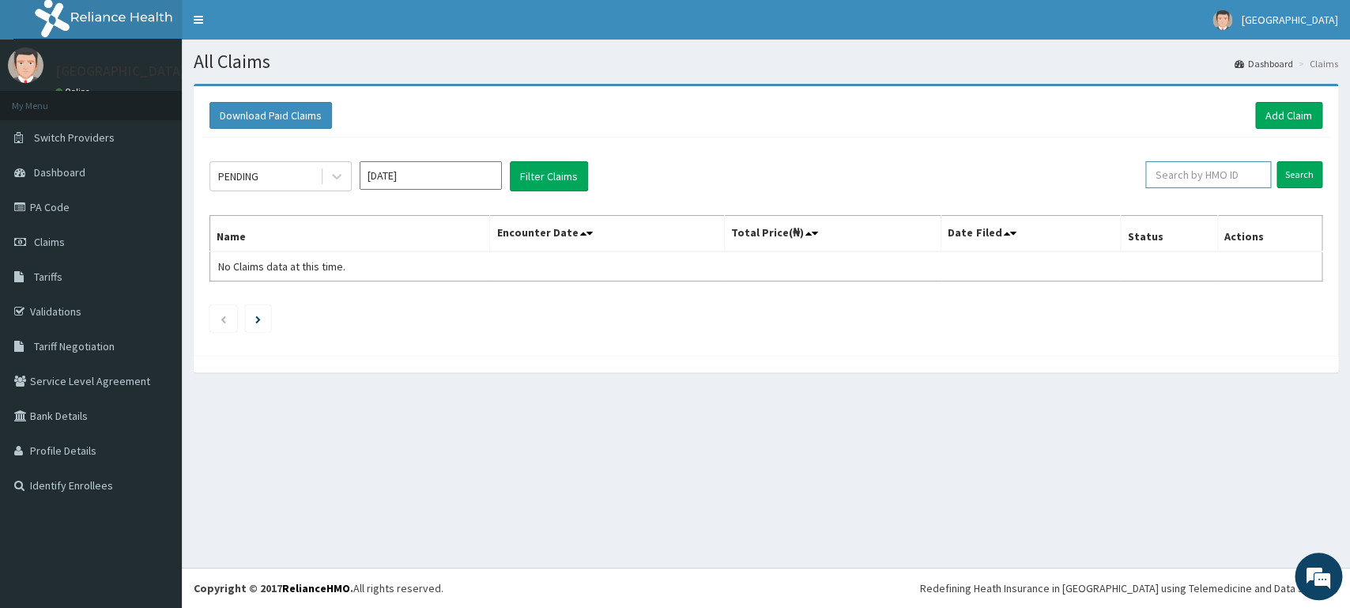
click at [1164, 175] on input "text" at bounding box center [1208, 174] width 126 height 27
click at [62, 234] on link "Claims" at bounding box center [91, 241] width 182 height 35
click at [1289, 111] on link "Add Claim" at bounding box center [1288, 115] width 67 height 27
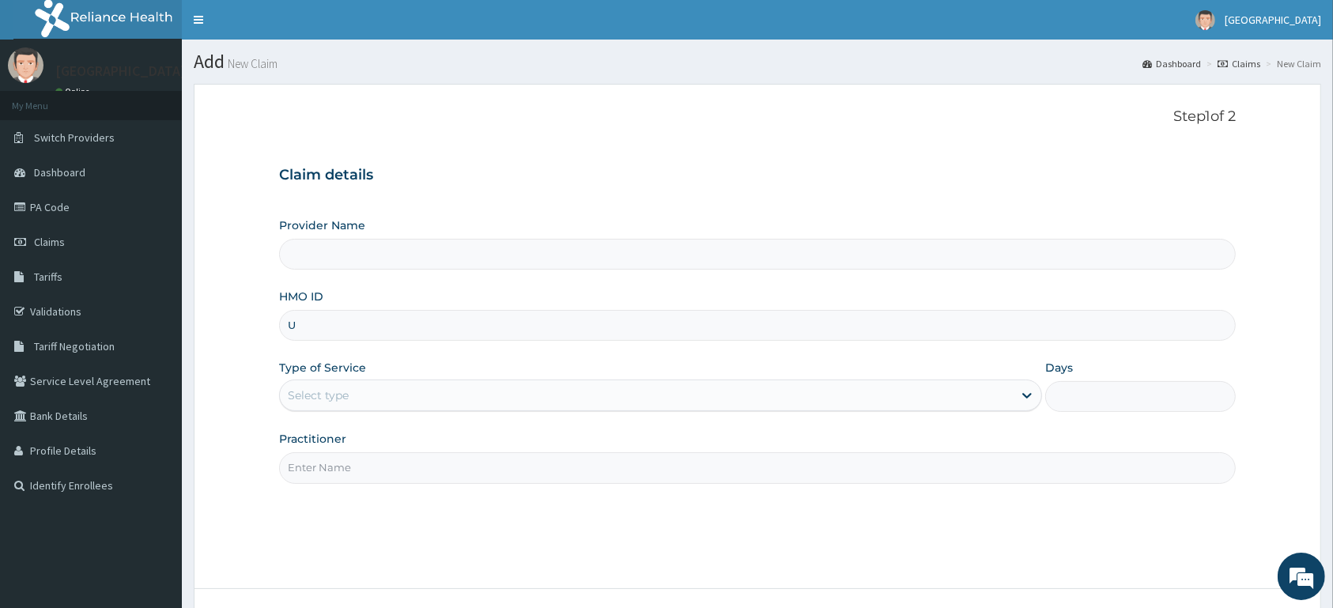
type input "US"
type input "[GEOGRAPHIC_DATA]"
type input "usl/10201/a"
click at [495, 402] on div "Select type" at bounding box center [646, 395] width 733 height 25
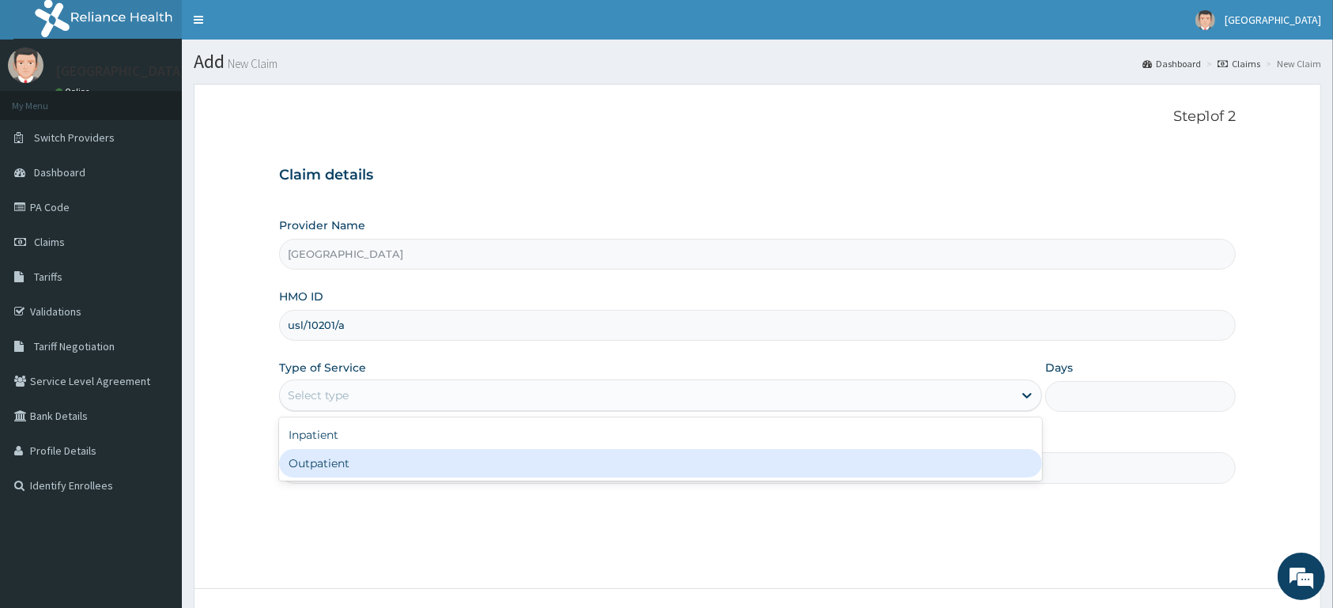
click at [466, 466] on div "Outpatient" at bounding box center [660, 463] width 763 height 28
type input "1"
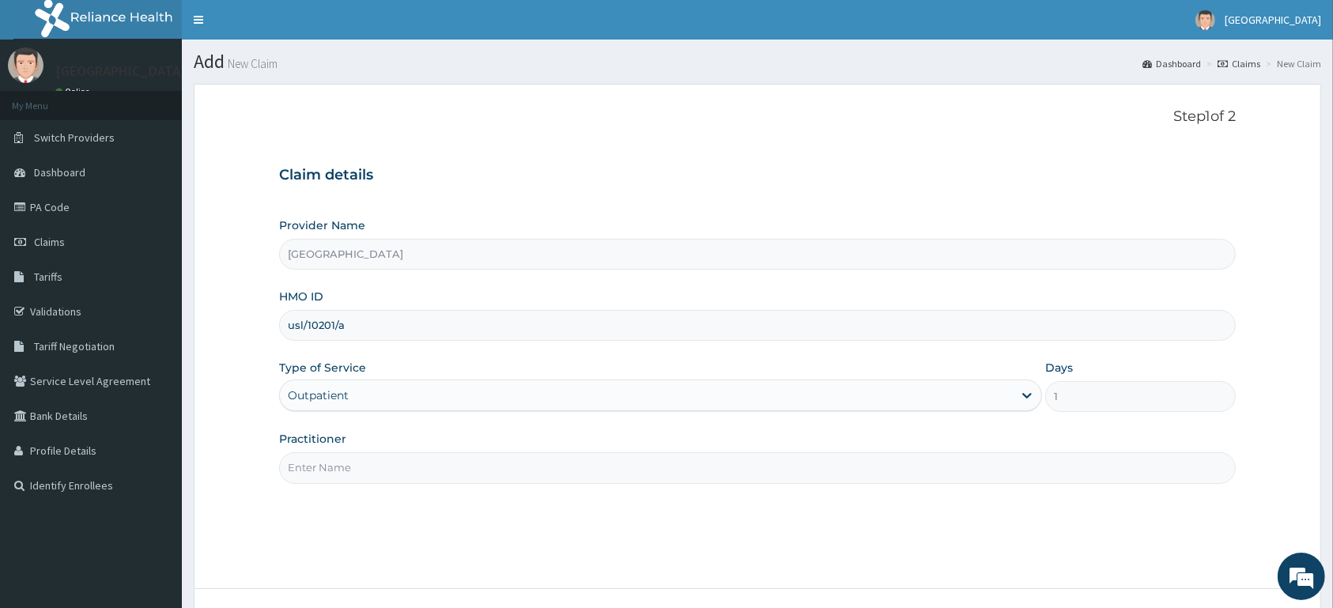
drag, startPoint x: 466, startPoint y: 466, endPoint x: 469, endPoint y: 422, distance: 43.6
click at [466, 466] on input "Practitioner" at bounding box center [757, 467] width 956 height 31
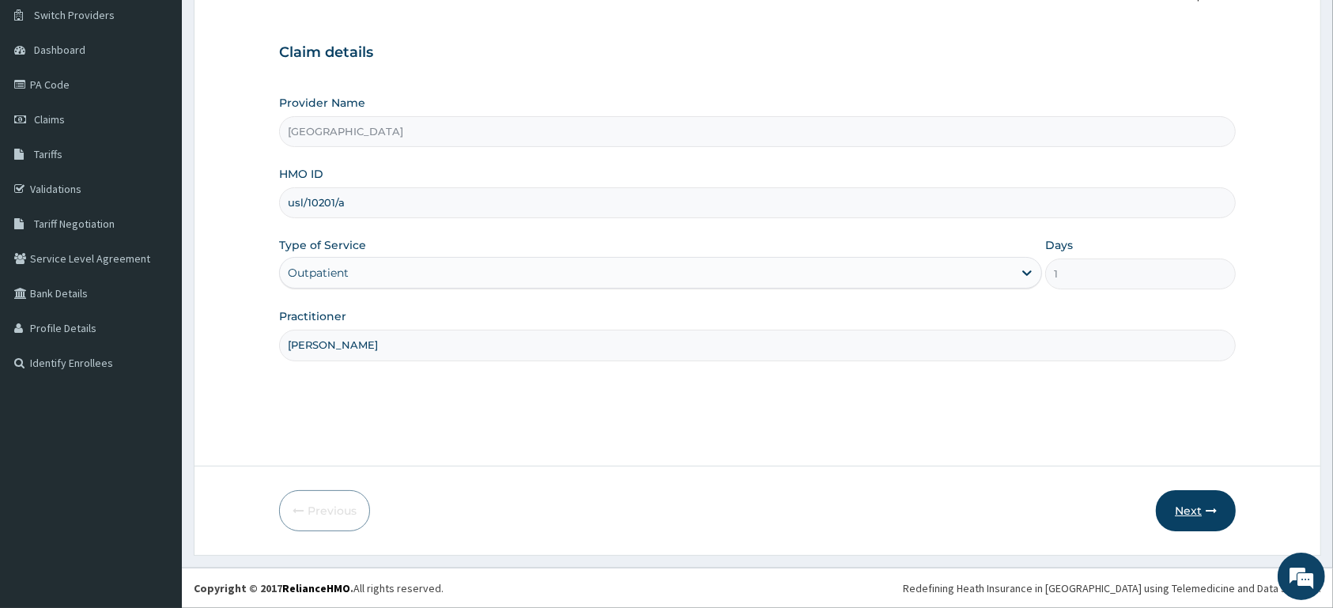
type input "[PERSON_NAME]"
click at [1190, 514] on button "Next" at bounding box center [1196, 510] width 80 height 41
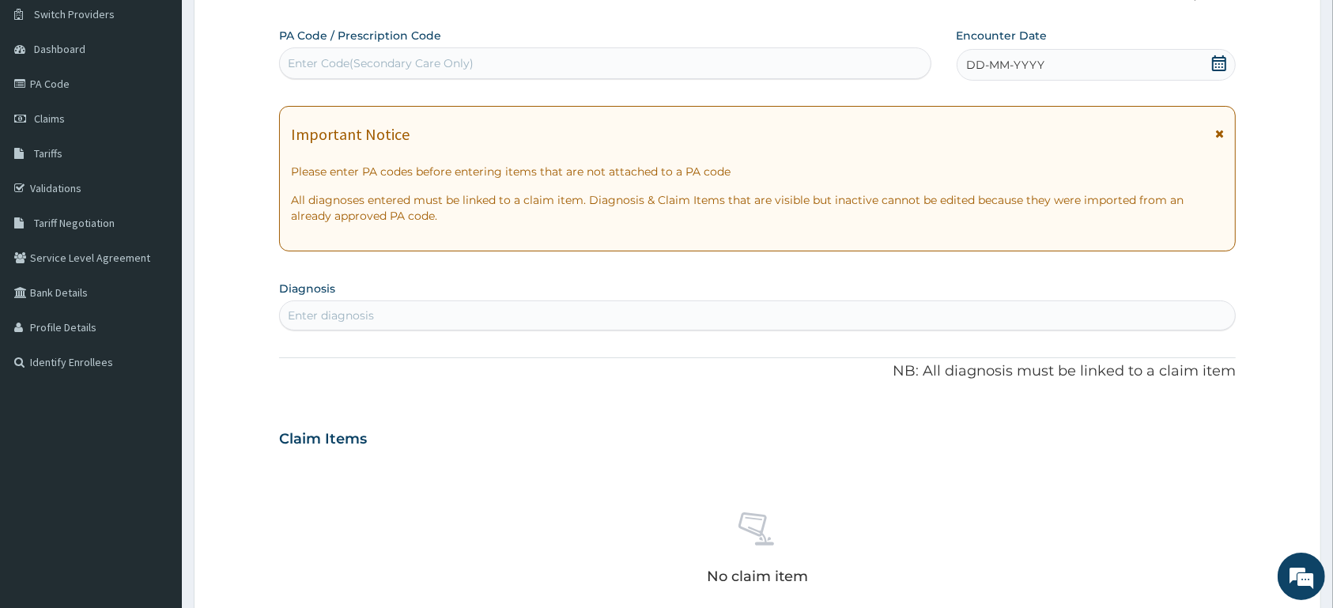
click at [1222, 66] on icon at bounding box center [1219, 63] width 16 height 16
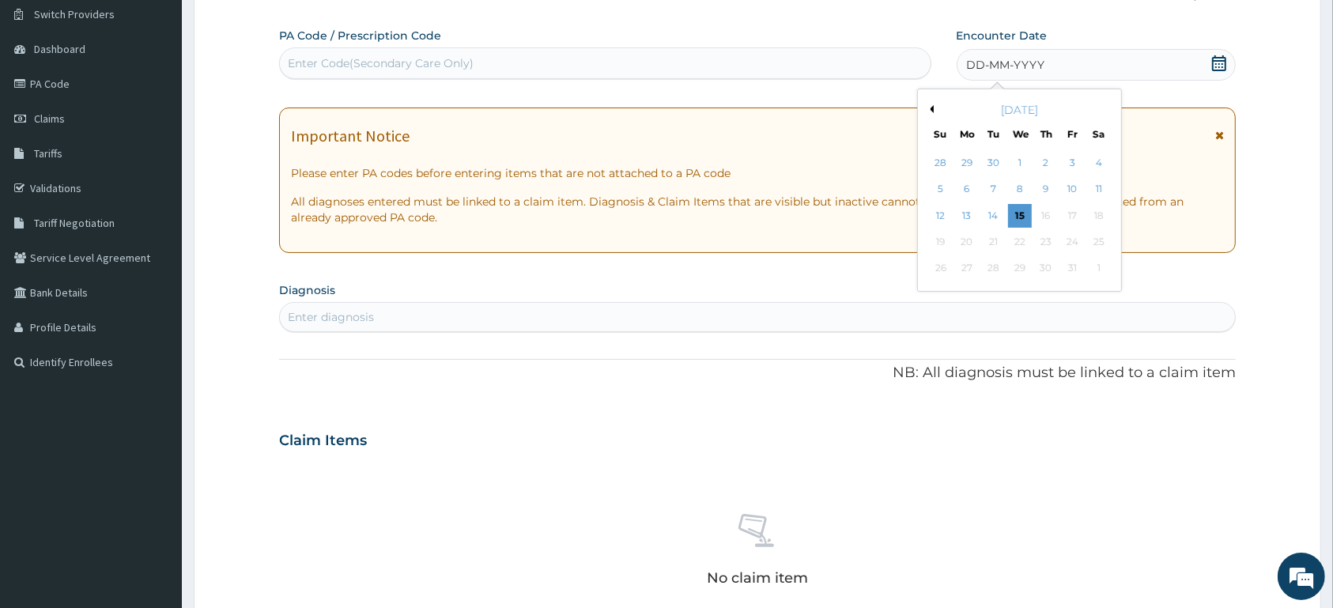
click at [932, 110] on button "Previous Month" at bounding box center [930, 109] width 8 height 8
click at [936, 192] on div "3" at bounding box center [940, 190] width 24 height 24
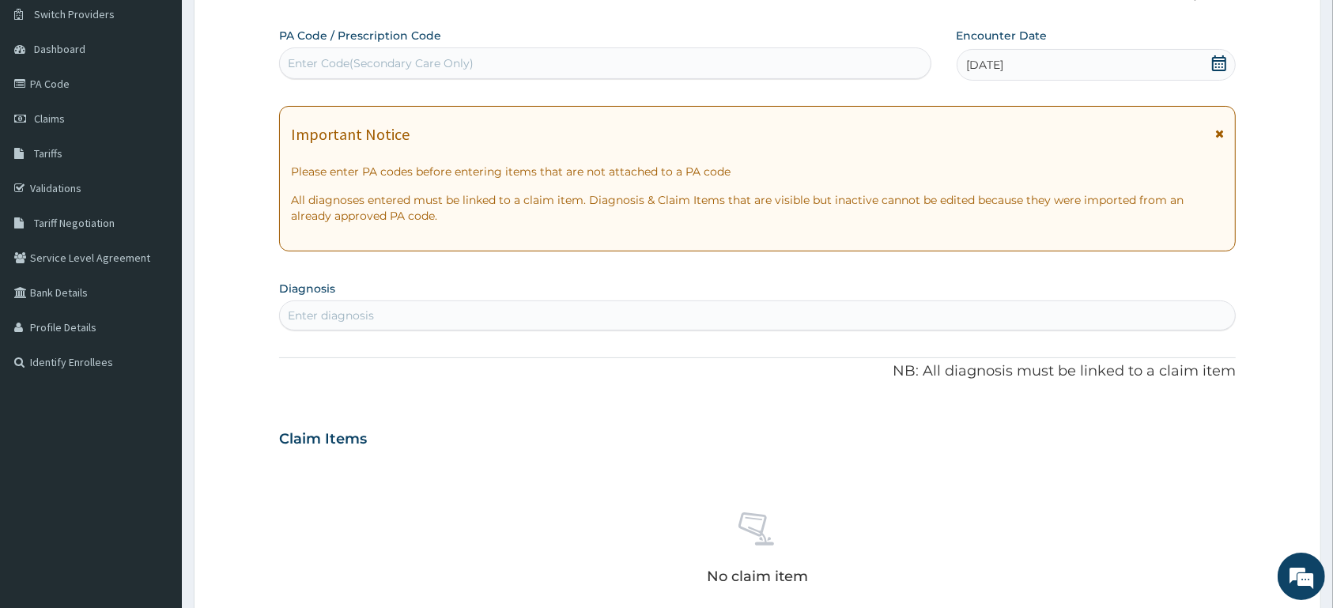
click at [582, 312] on div "Enter diagnosis" at bounding box center [757, 315] width 955 height 25
type input "[MEDICAL_DATA]"
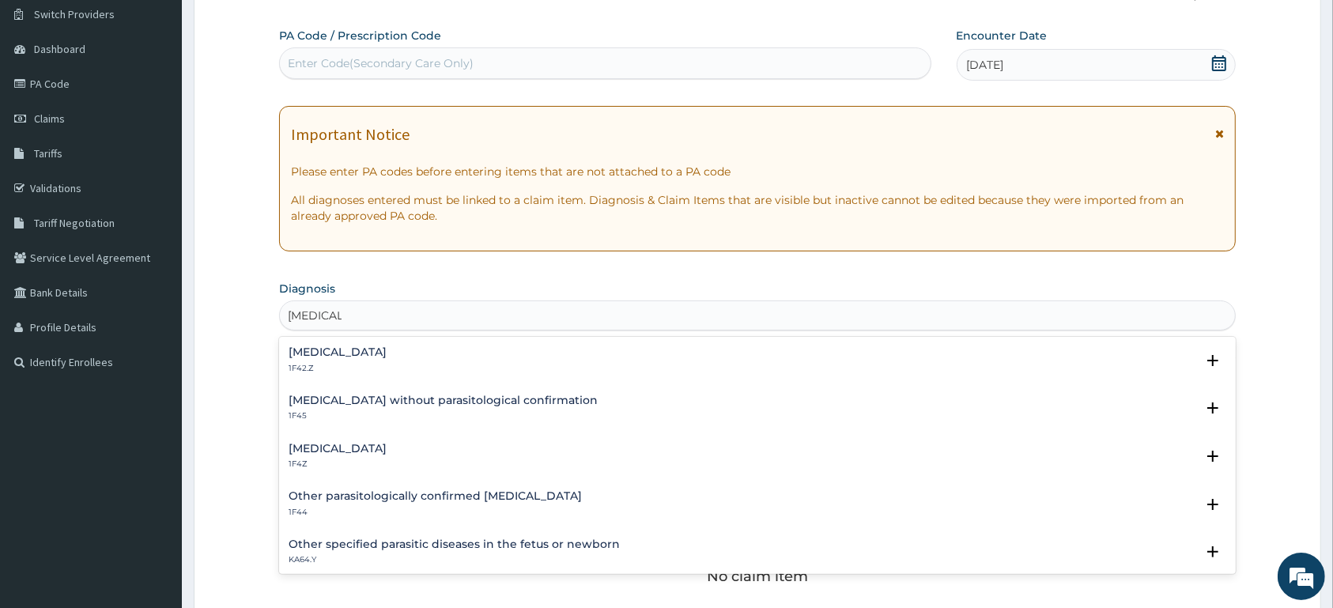
click at [387, 450] on h4 "[MEDICAL_DATA]" at bounding box center [338, 449] width 98 height 12
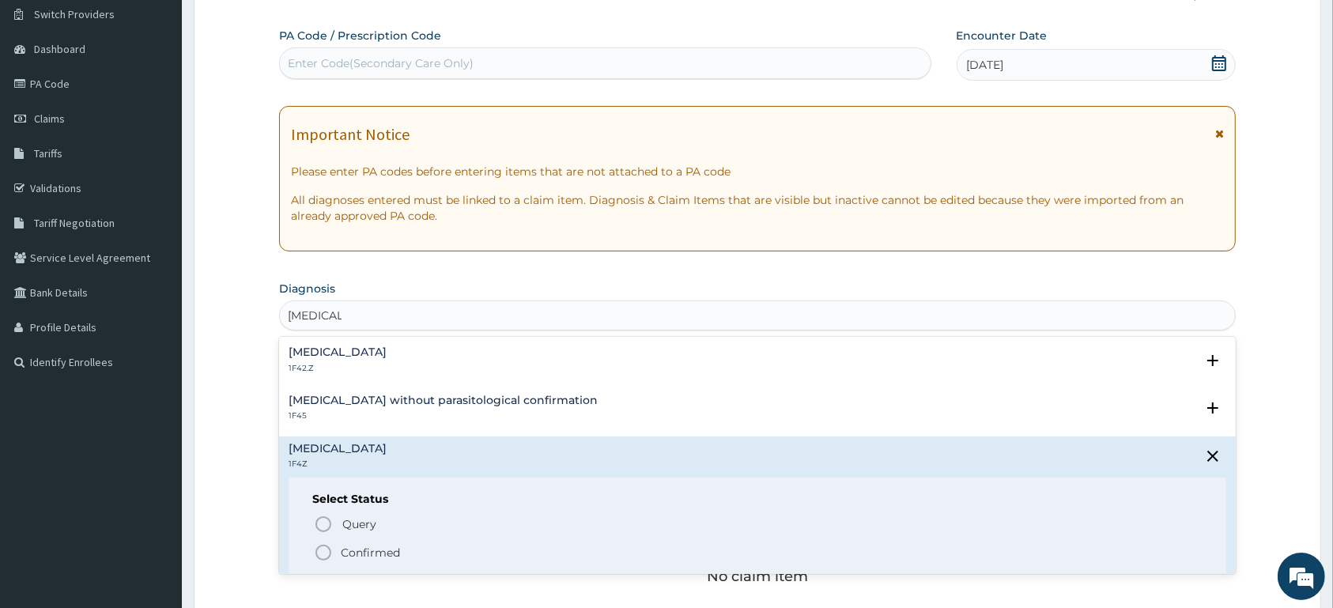
click at [390, 556] on p "Confirmed" at bounding box center [370, 553] width 59 height 16
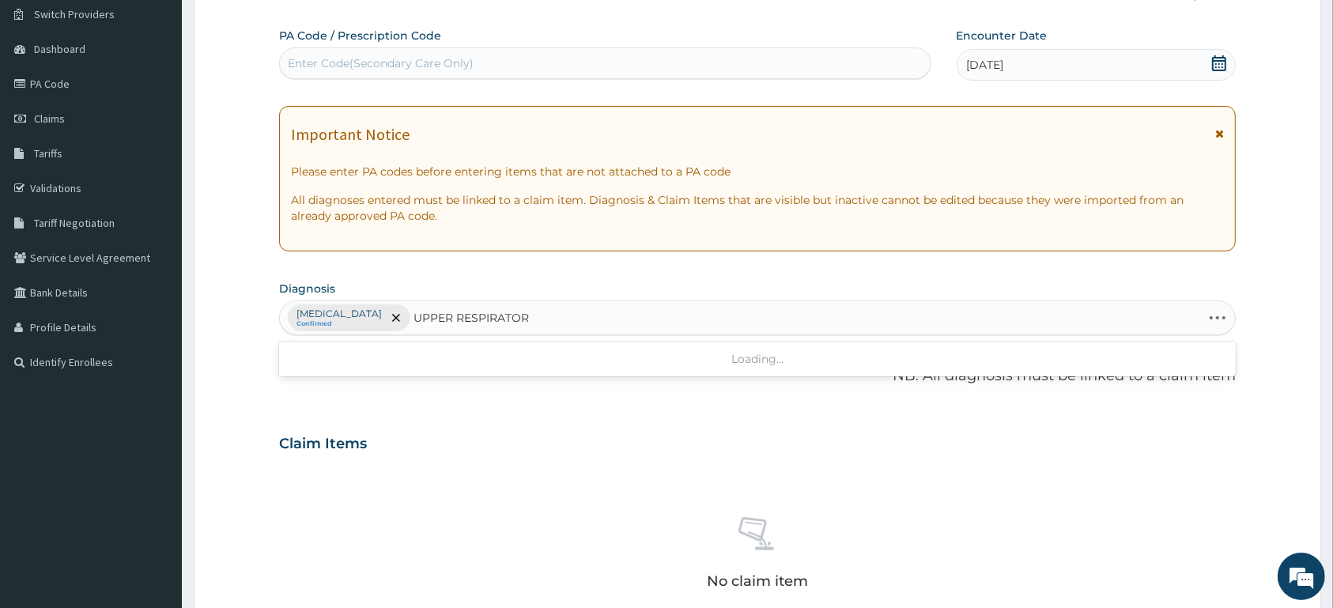
type input "UPPER RESPIRATORY"
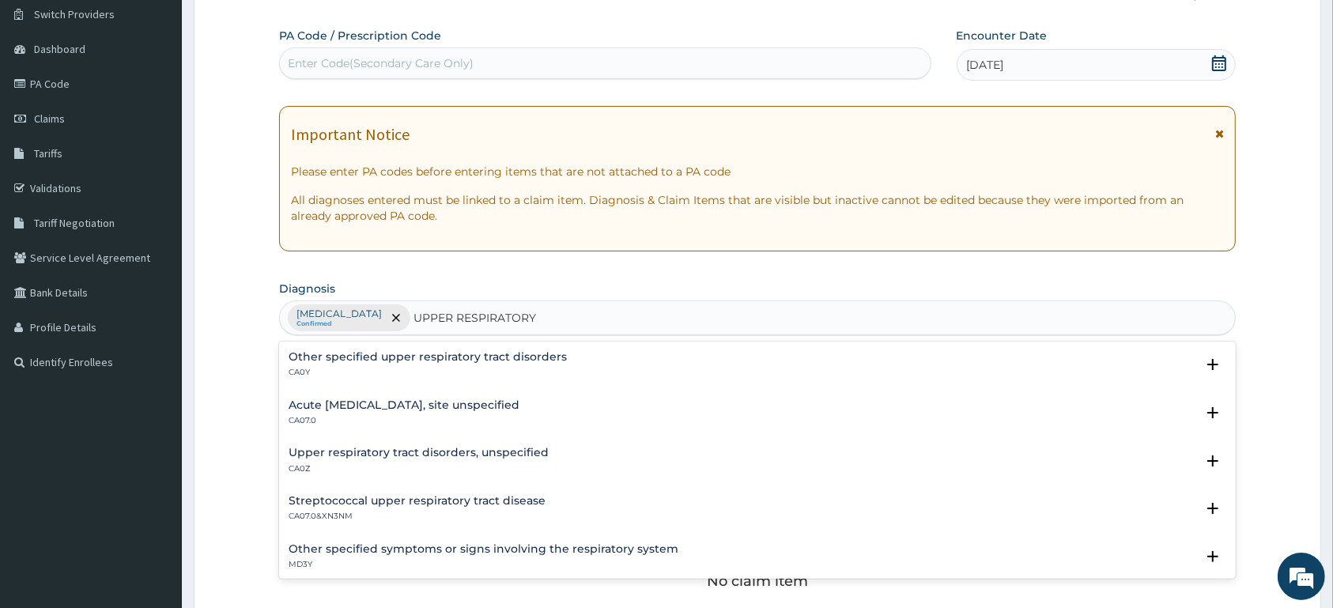
click at [517, 409] on h4 "Acute [MEDICAL_DATA], site unspecified" at bounding box center [404, 405] width 231 height 12
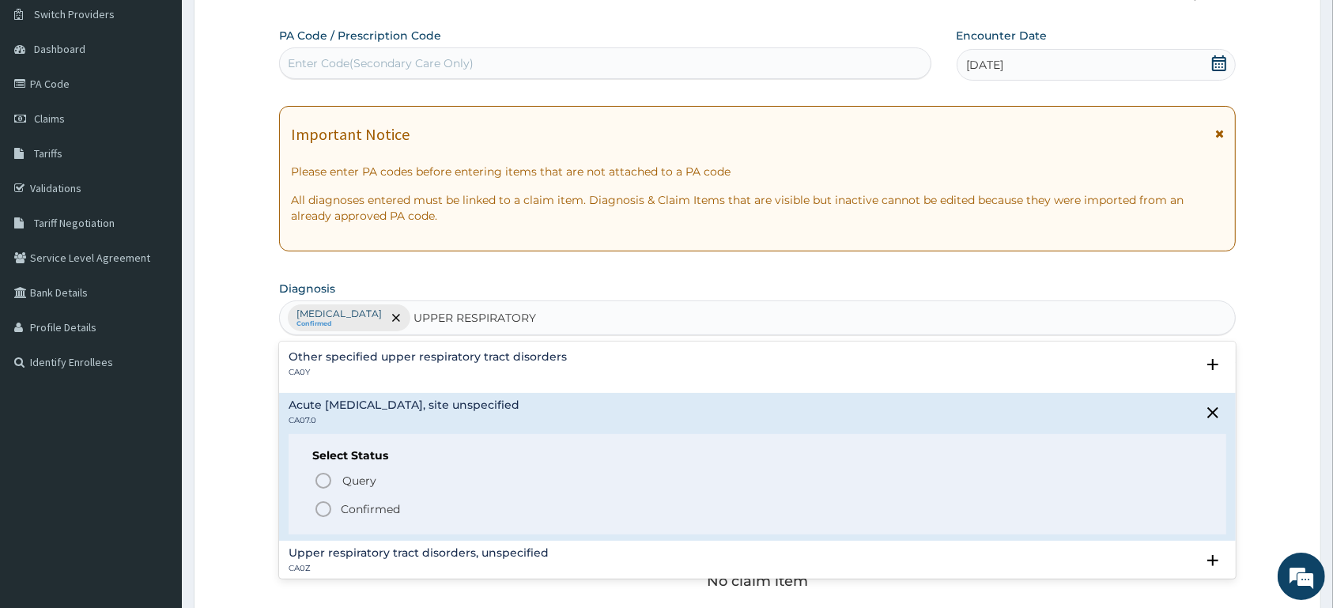
click at [426, 410] on h4 "Acute [MEDICAL_DATA], site unspecified" at bounding box center [404, 405] width 231 height 12
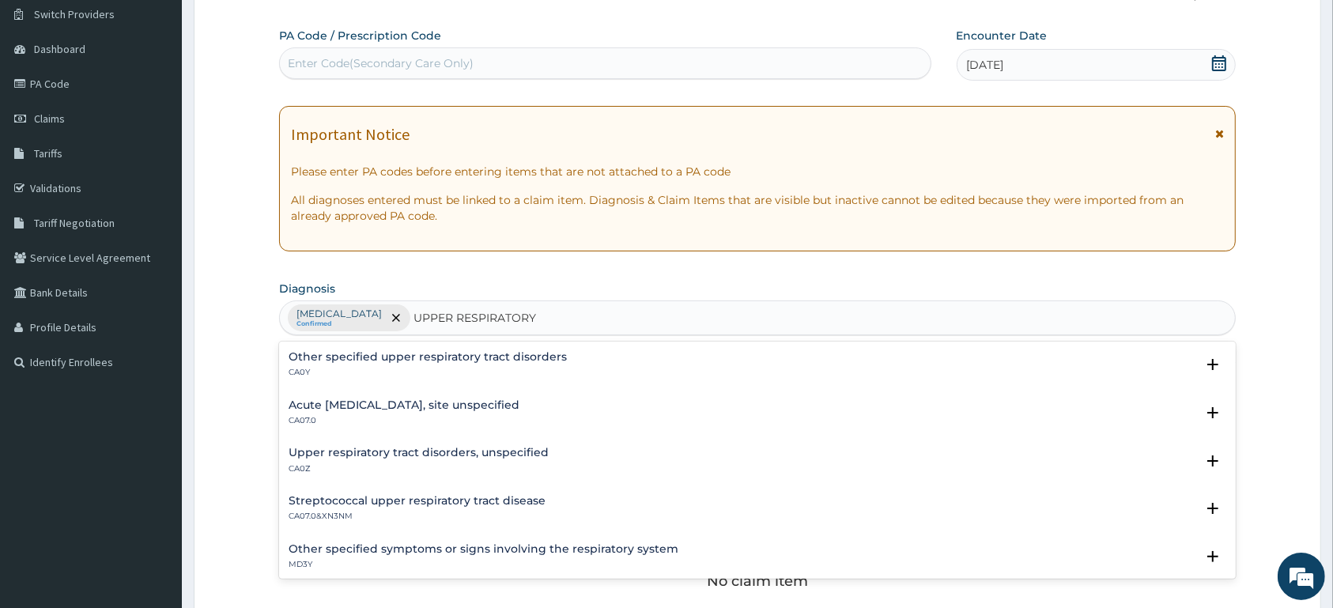
click at [455, 395] on div "Acute [MEDICAL_DATA], site unspecified CA07.0 Select Status Query Query covers …" at bounding box center [757, 417] width 956 height 48
click at [415, 447] on div "Upper respiratory tract disorders, unspecified CA0Z Select Status Query Query c…" at bounding box center [757, 464] width 956 height 48
click at [414, 447] on div "Upper respiratory tract disorders, unspecified CA0Z Select Status Query Query c…" at bounding box center [757, 464] width 956 height 48
click at [384, 451] on h4 "Upper respiratory tract disorders, unspecified" at bounding box center [419, 453] width 260 height 12
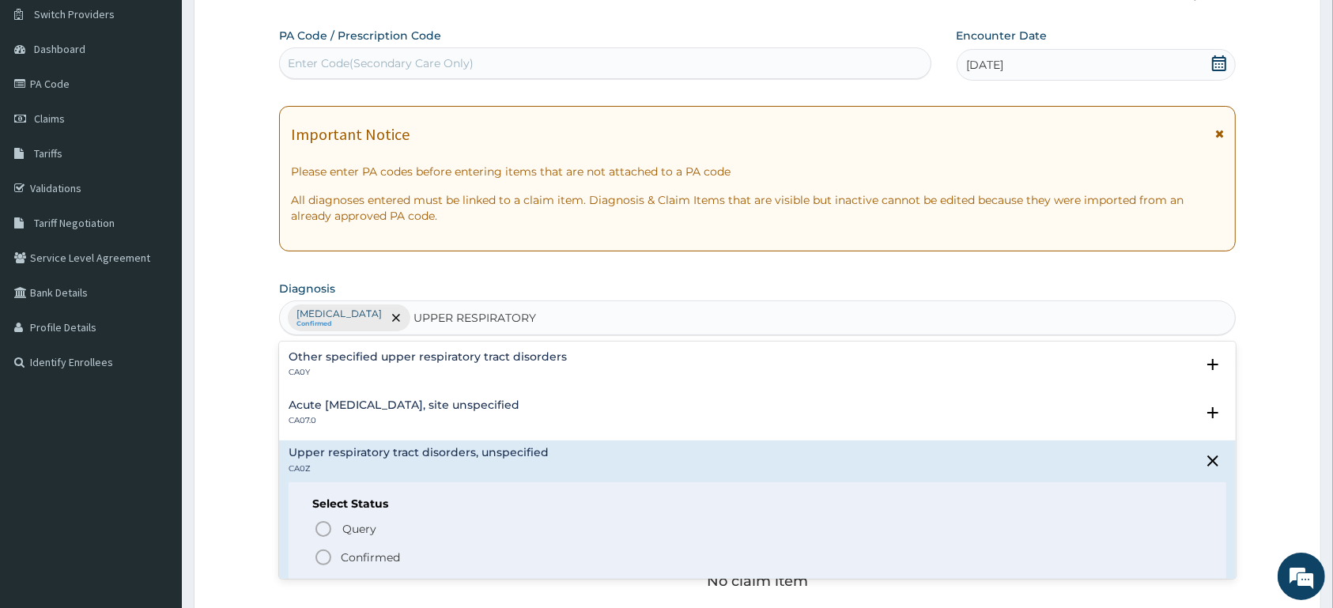
click at [384, 451] on h4 "Upper respiratory tract disorders, unspecified" at bounding box center [419, 453] width 260 height 12
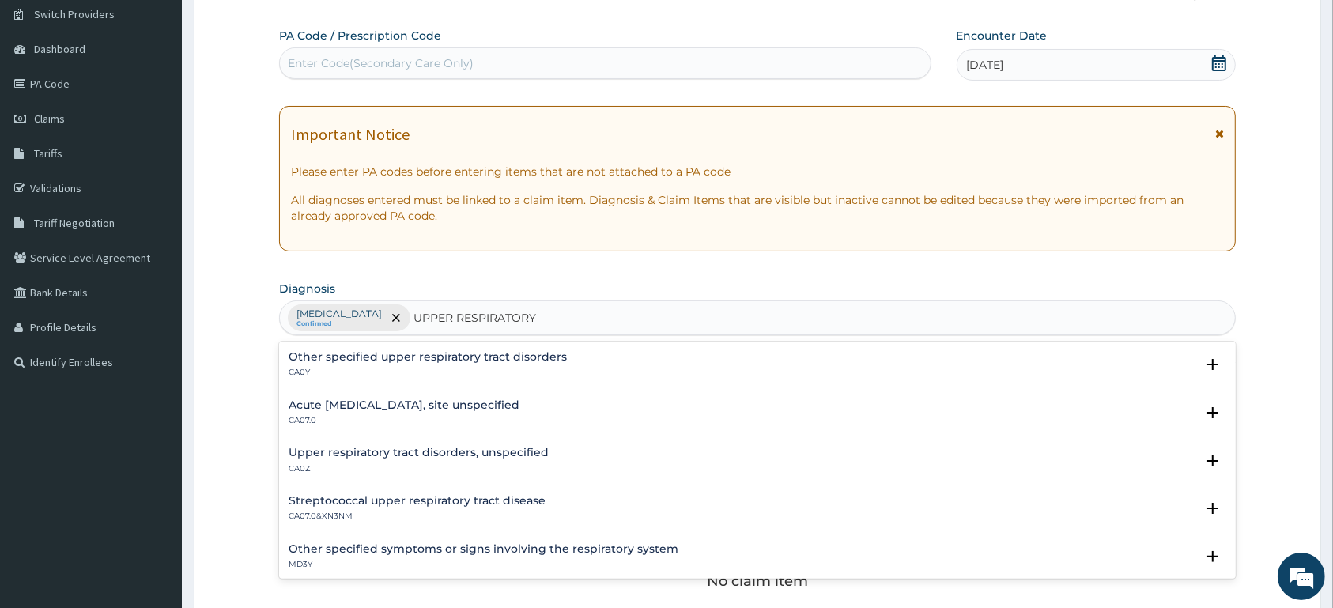
click at [384, 451] on h4 "Upper respiratory tract disorders, unspecified" at bounding box center [419, 453] width 260 height 12
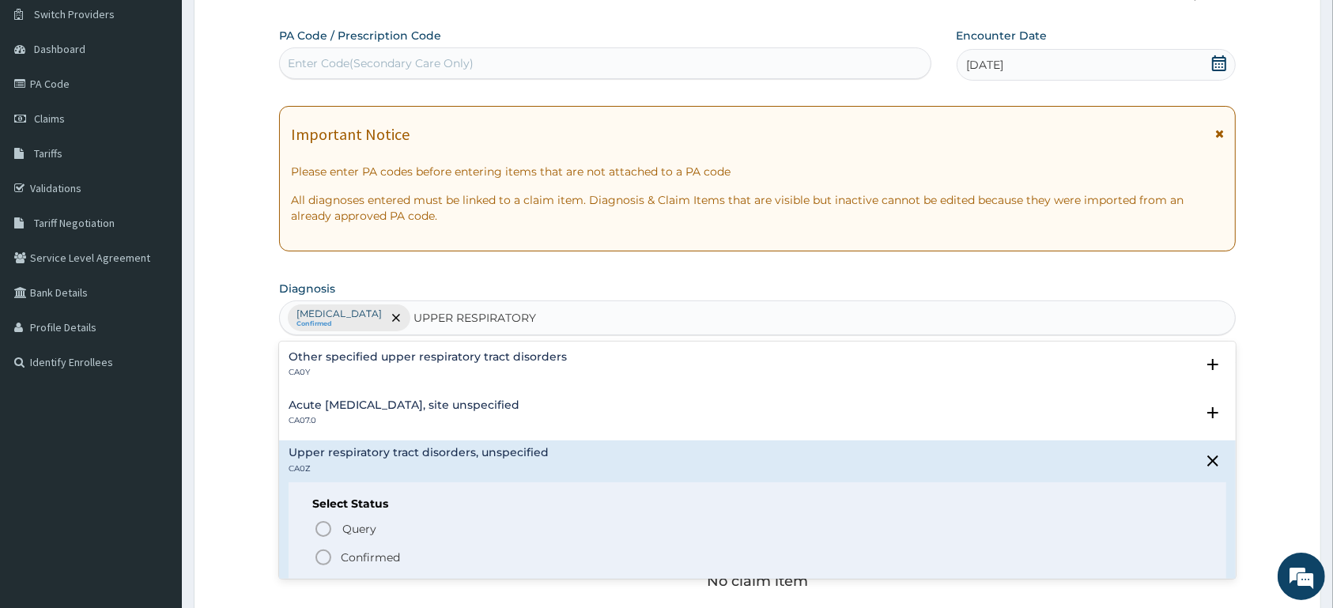
click at [375, 562] on p "Confirmed" at bounding box center [370, 557] width 59 height 16
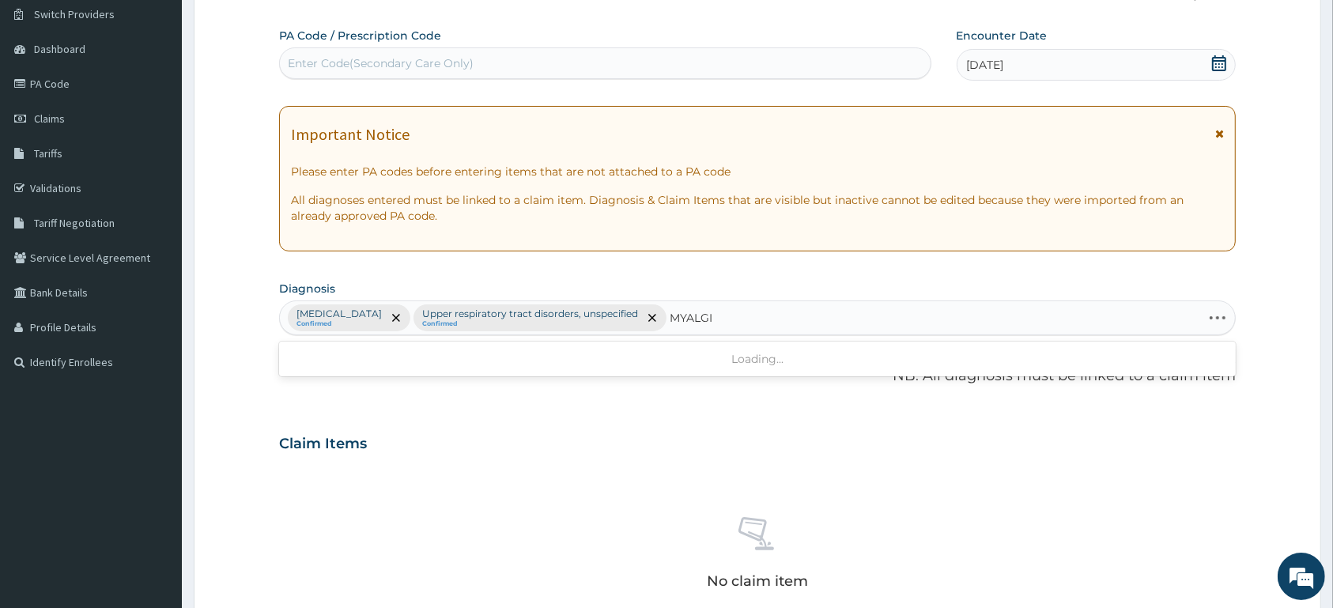
type input "MYALGIA"
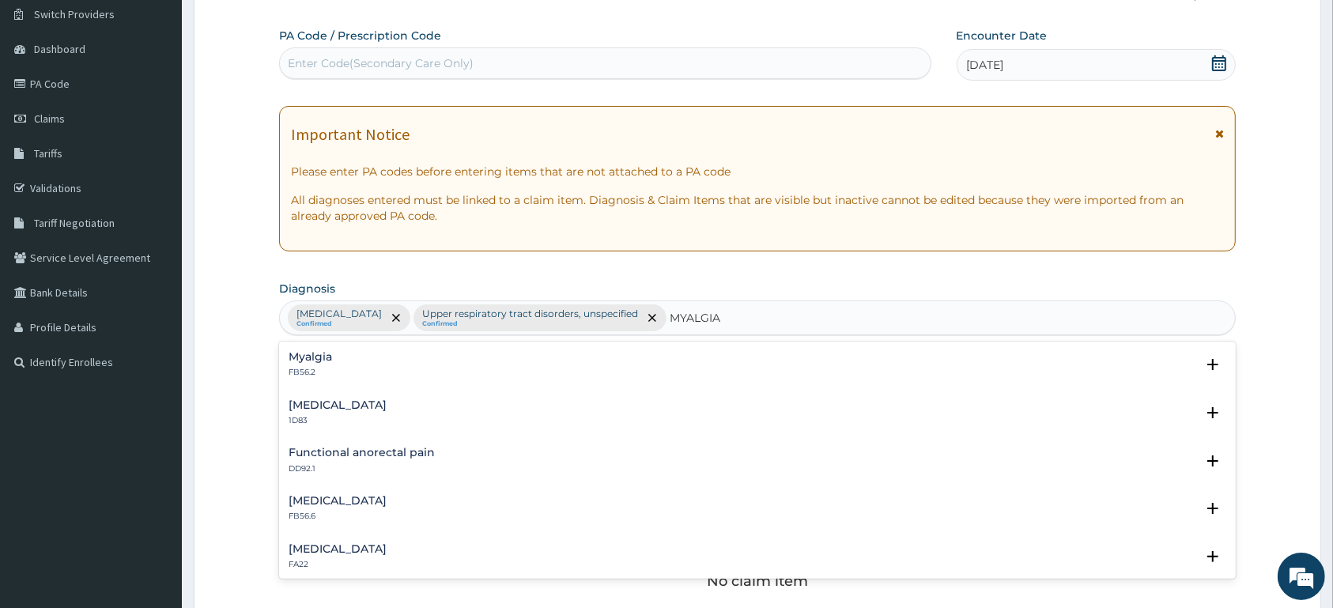
click at [319, 353] on h4 "Myalgia" at bounding box center [310, 357] width 43 height 12
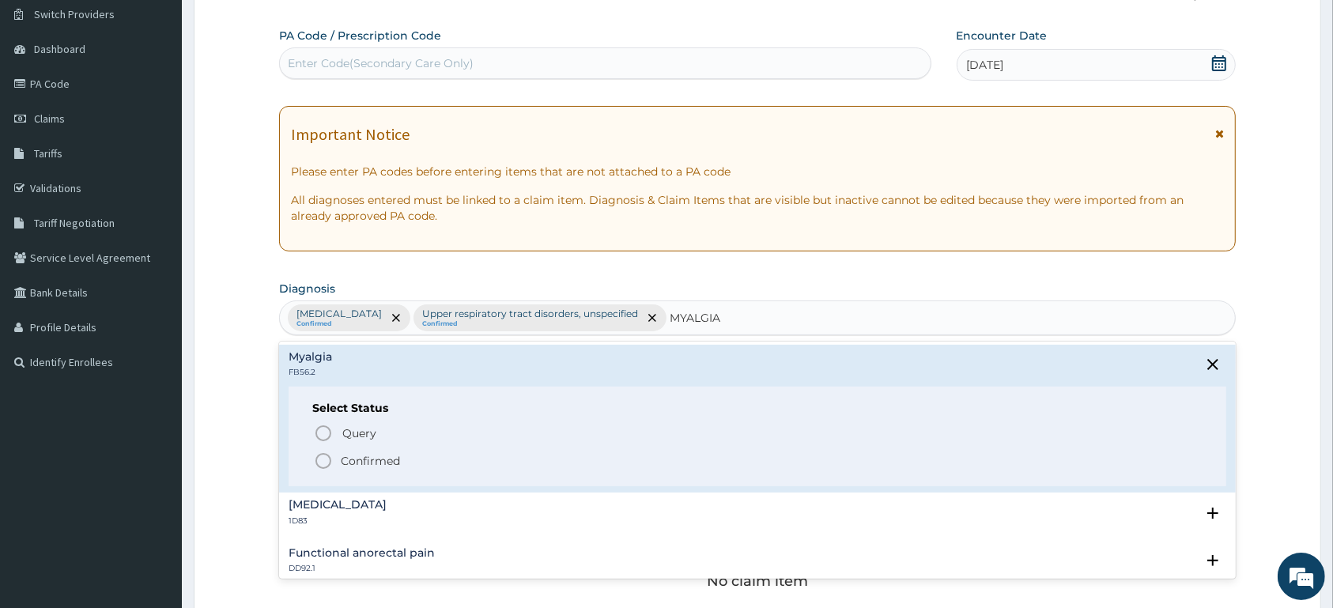
click at [360, 451] on div "Query Query covers suspected (?), Keep in view (kiv), Ruled out (r/o) Confirmed" at bounding box center [757, 446] width 890 height 48
click at [338, 458] on span "Confirmed" at bounding box center [758, 460] width 888 height 19
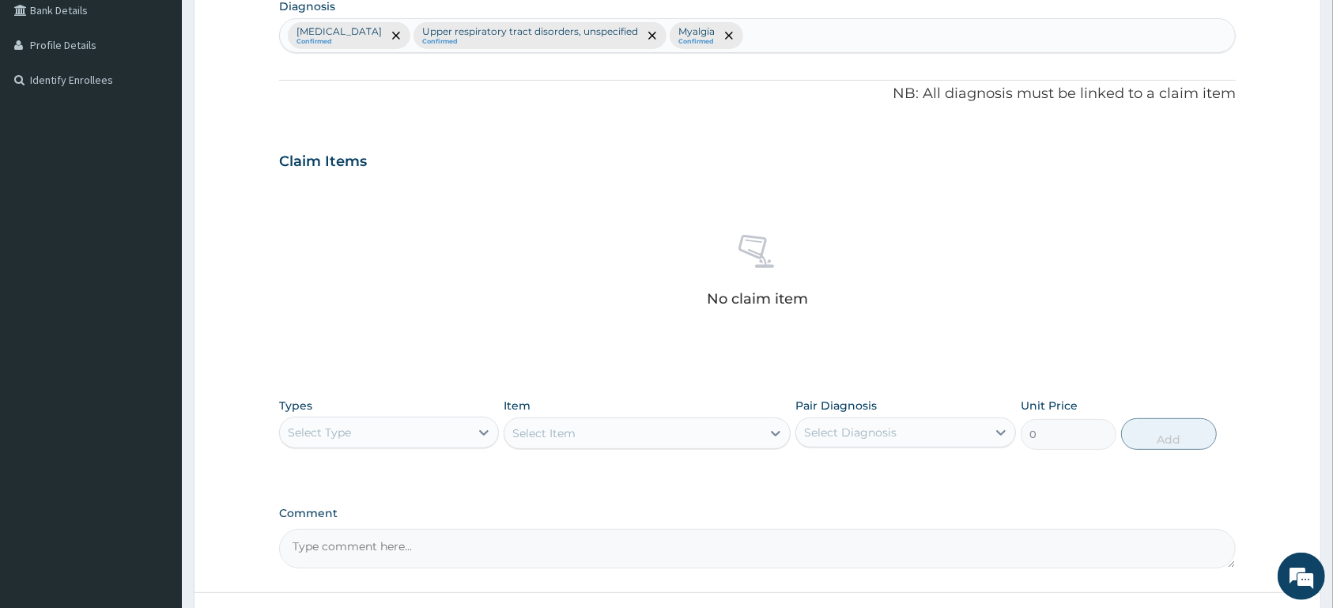
scroll to position [534, 0]
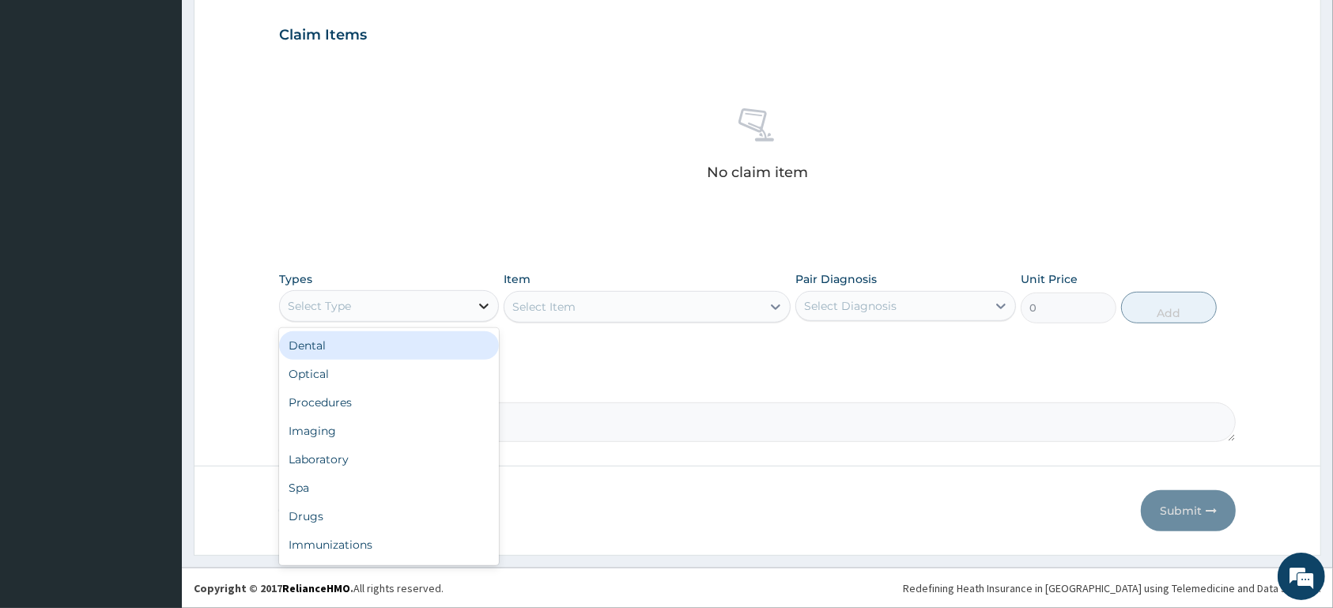
click at [477, 311] on icon at bounding box center [484, 306] width 16 height 16
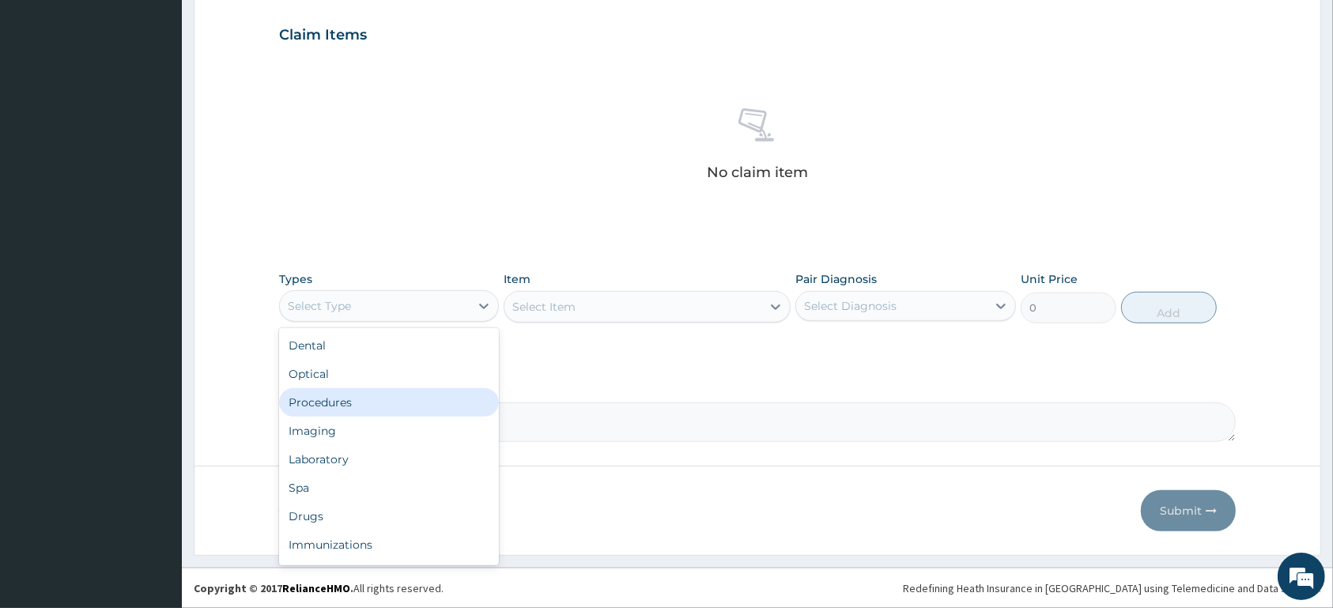
click at [423, 402] on div "Procedures" at bounding box center [389, 402] width 220 height 28
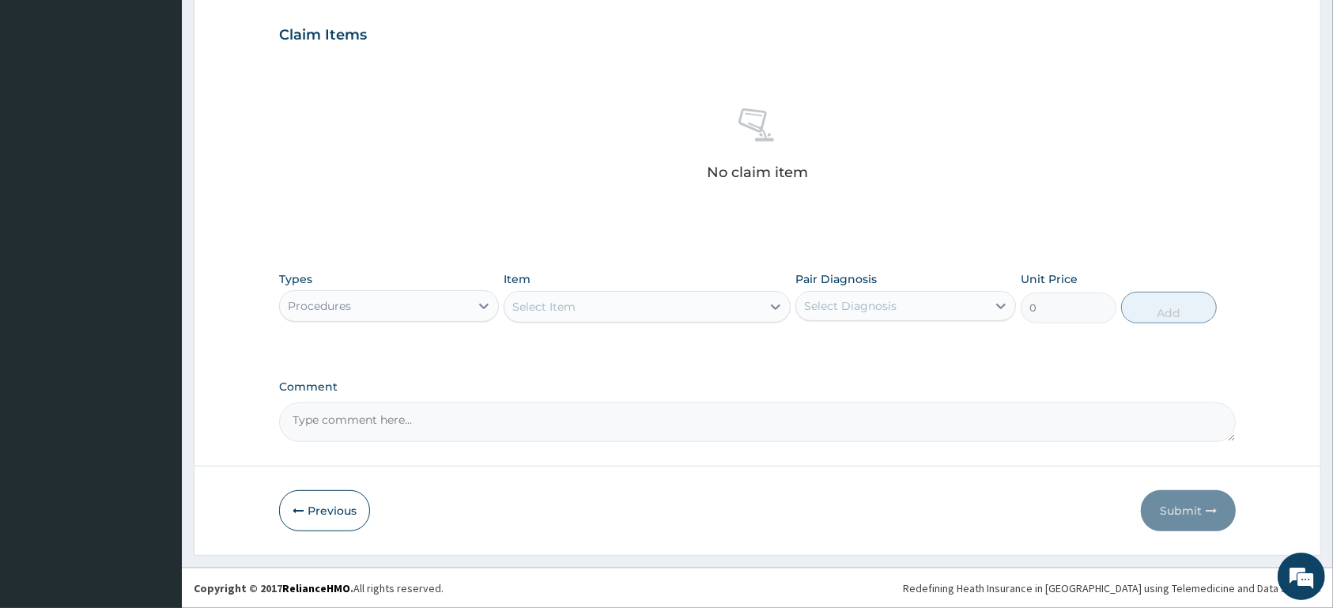
click at [659, 295] on div "Select Item" at bounding box center [632, 306] width 257 height 25
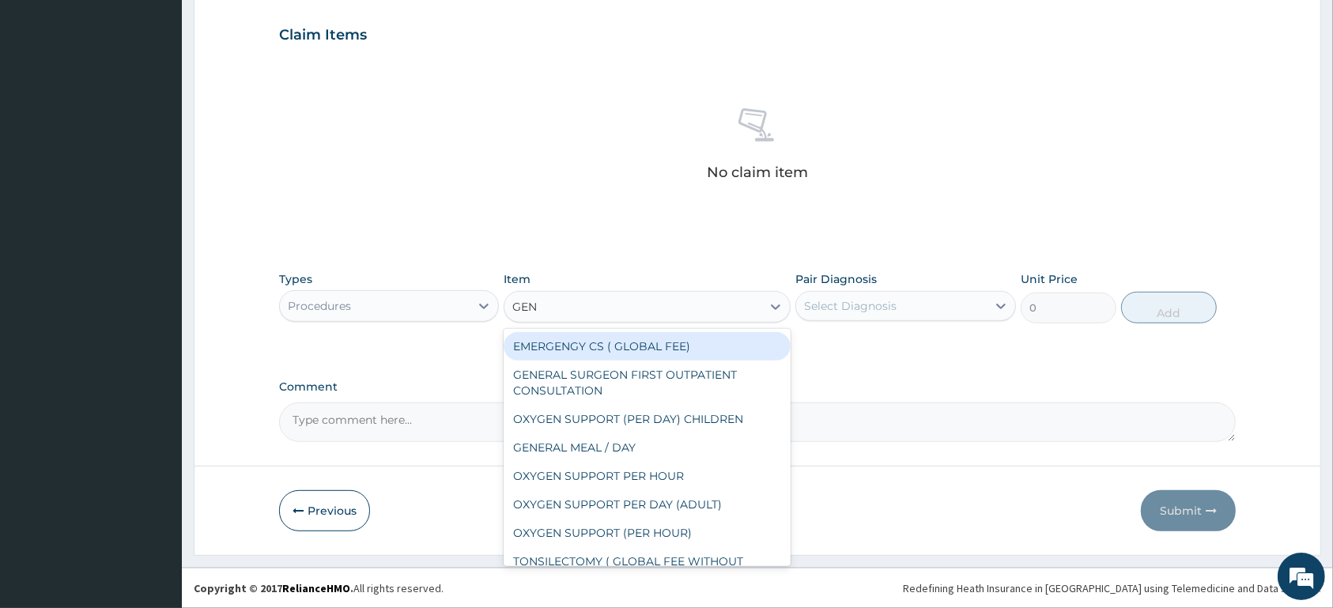
type input "GENE"
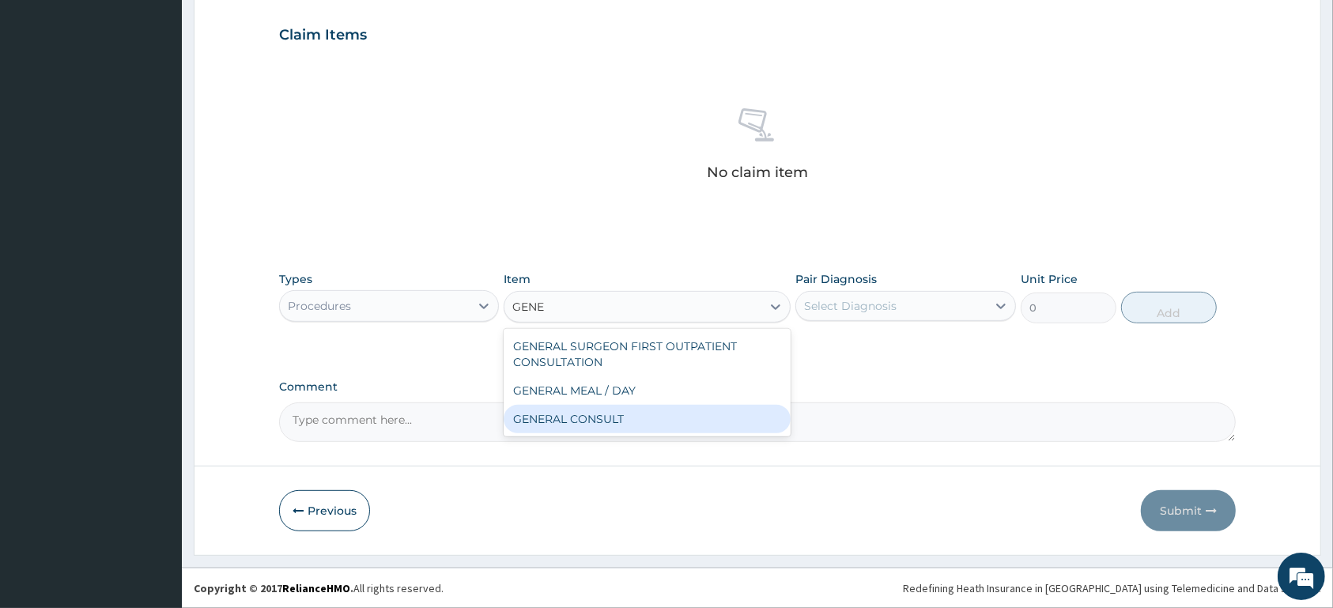
drag, startPoint x: 732, startPoint y: 427, endPoint x: 817, endPoint y: 379, distance: 97.7
click at [731, 427] on div "GENERAL CONSULT" at bounding box center [646, 419] width 287 height 28
type input "5000"
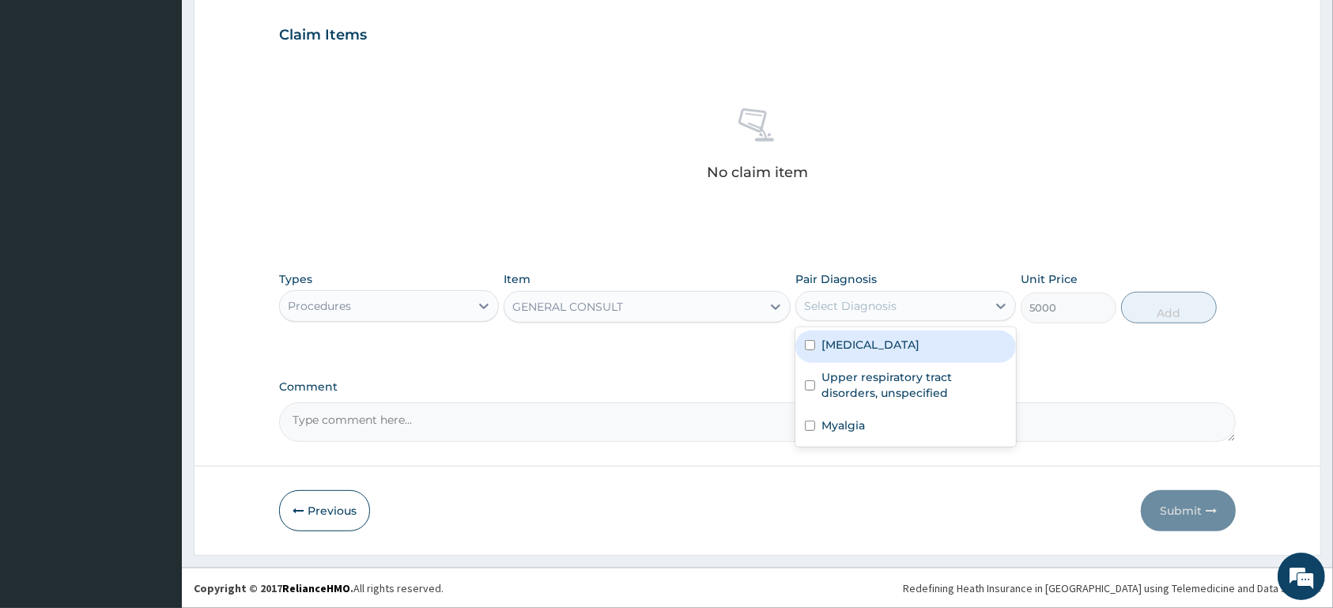
click at [902, 299] on div "Select Diagnosis" at bounding box center [891, 305] width 190 height 25
click at [901, 334] on div "Malaria, unspecified" at bounding box center [905, 346] width 220 height 32
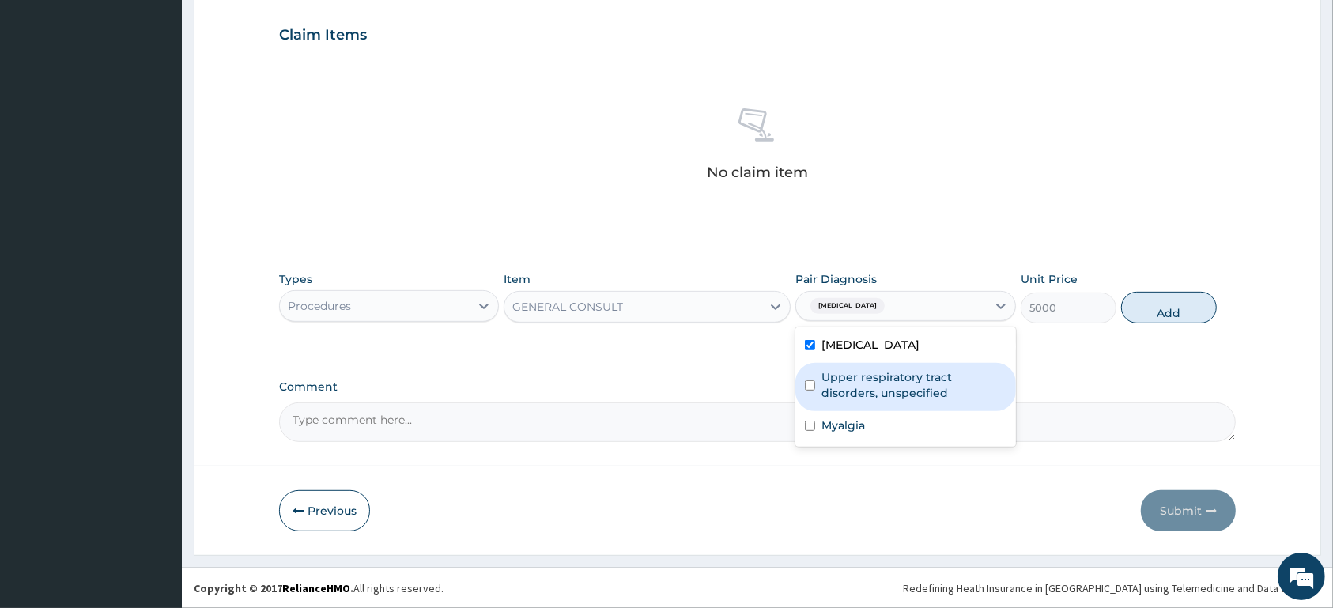
checkbox input "true"
click at [898, 384] on label "Upper respiratory tract disorders, unspecified" at bounding box center [913, 385] width 184 height 32
checkbox input "true"
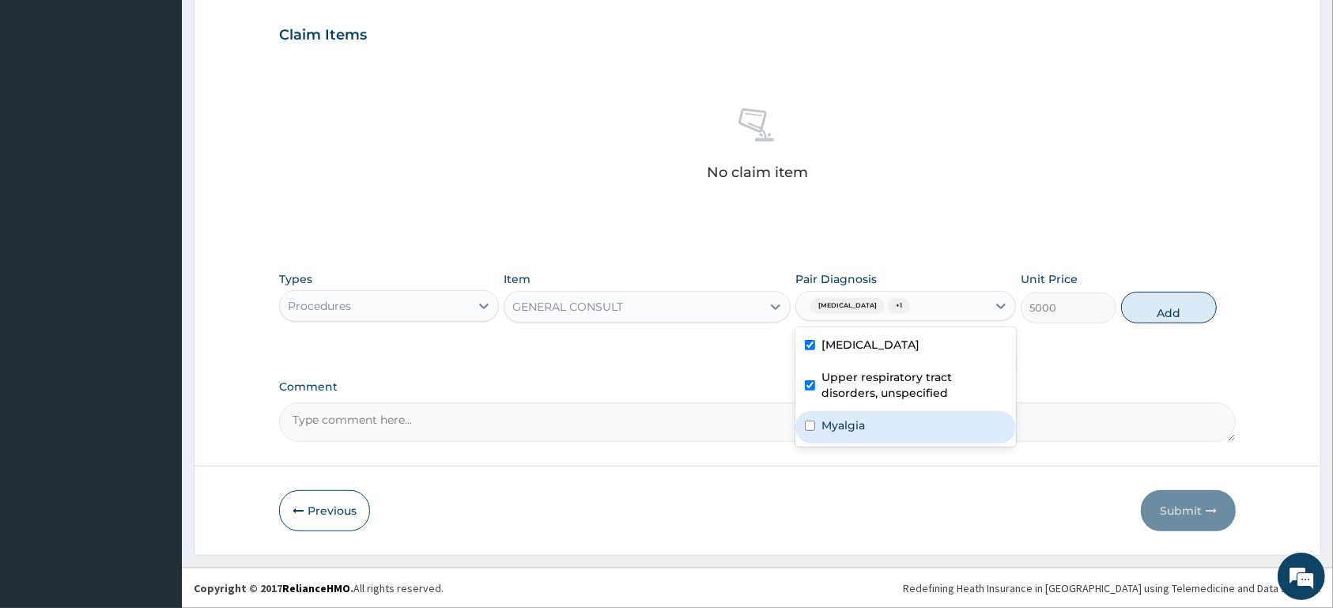
click at [888, 434] on div "Myalgia" at bounding box center [905, 427] width 220 height 32
checkbox input "true"
click at [1168, 308] on button "Add" at bounding box center [1169, 308] width 96 height 32
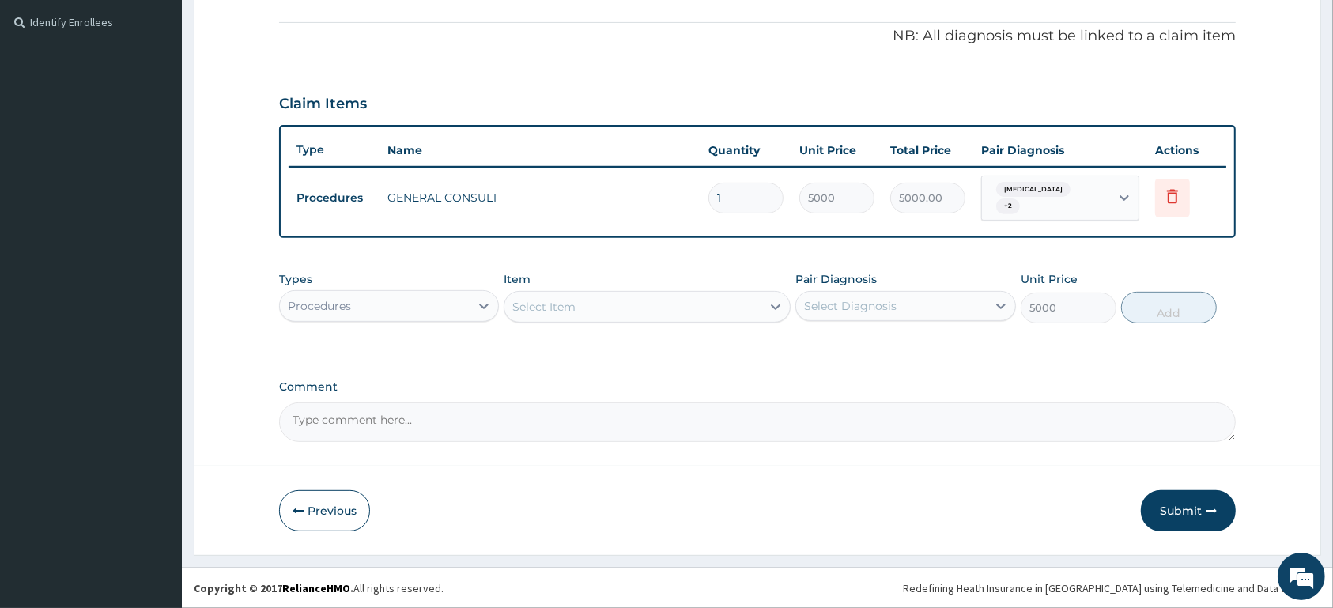
type input "0"
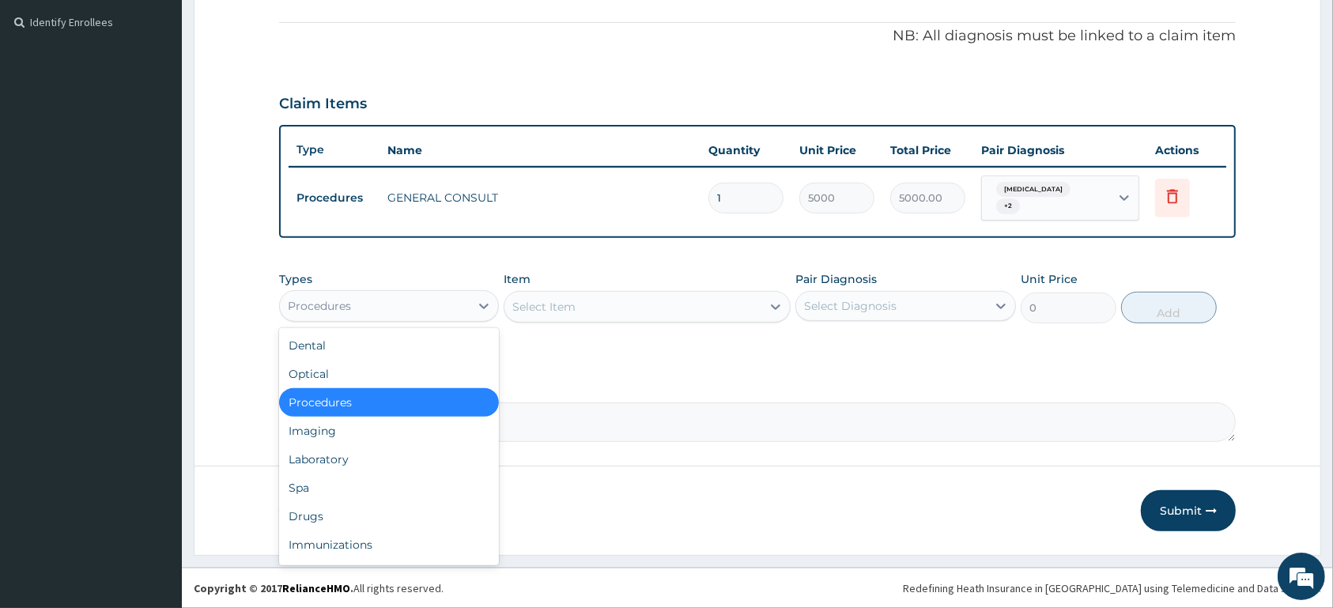
click at [423, 305] on div "Procedures" at bounding box center [375, 305] width 190 height 25
click at [372, 465] on div "Laboratory" at bounding box center [389, 459] width 220 height 28
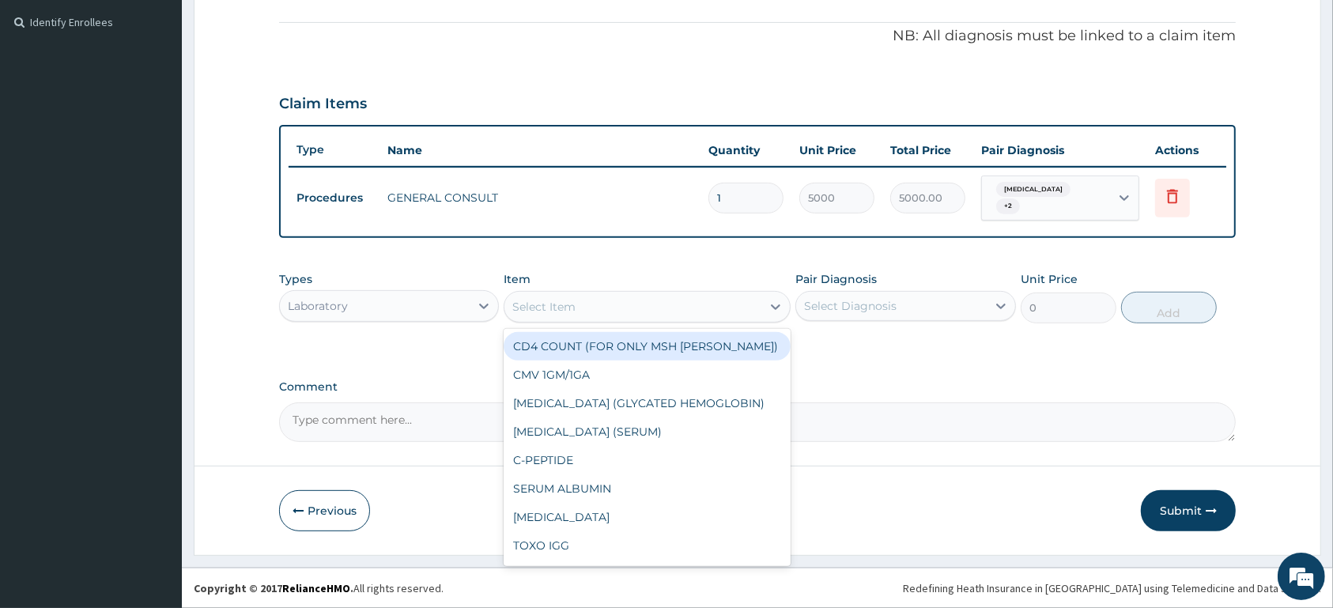
click at [640, 307] on div "Select Item" at bounding box center [632, 306] width 257 height 25
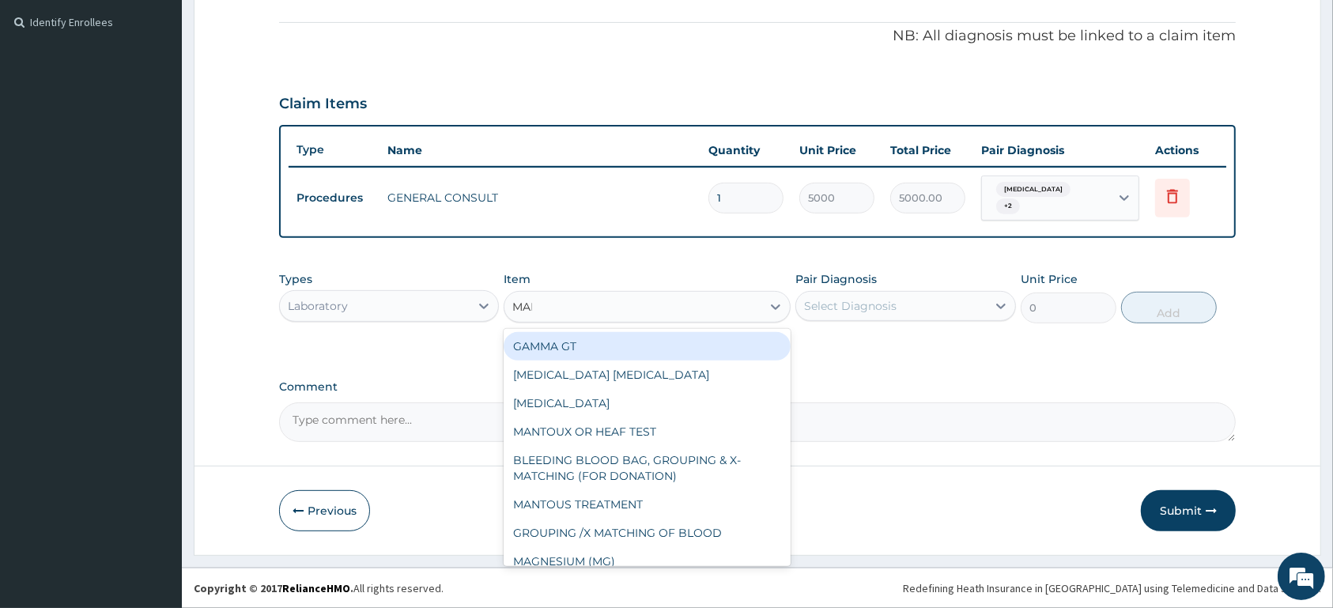
type input "MALA"
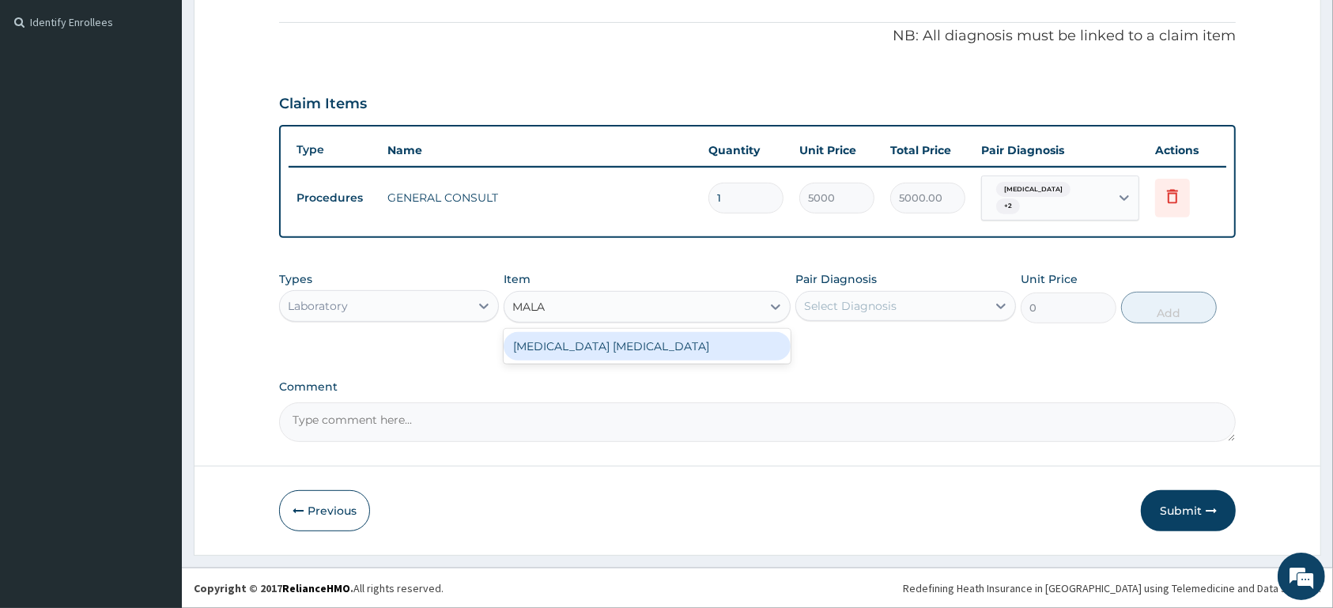
click at [750, 345] on div "MALARIA PARASITE" at bounding box center [646, 346] width 287 height 28
type input "1500"
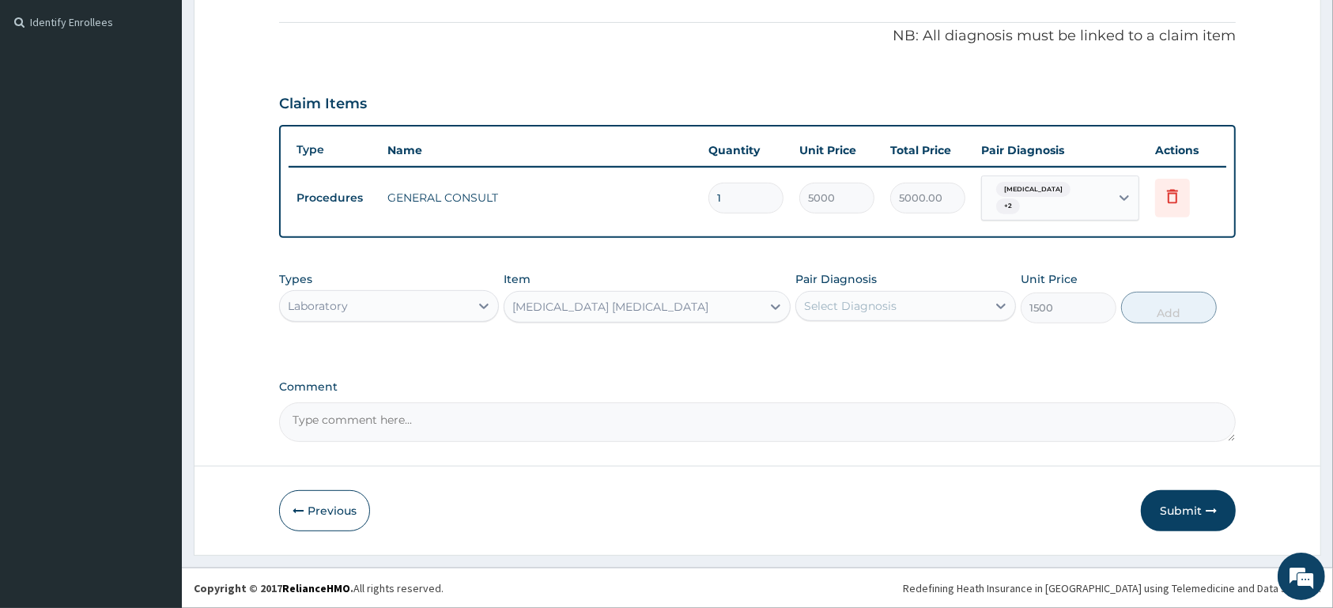
click at [877, 298] on div "Select Diagnosis" at bounding box center [850, 306] width 92 height 16
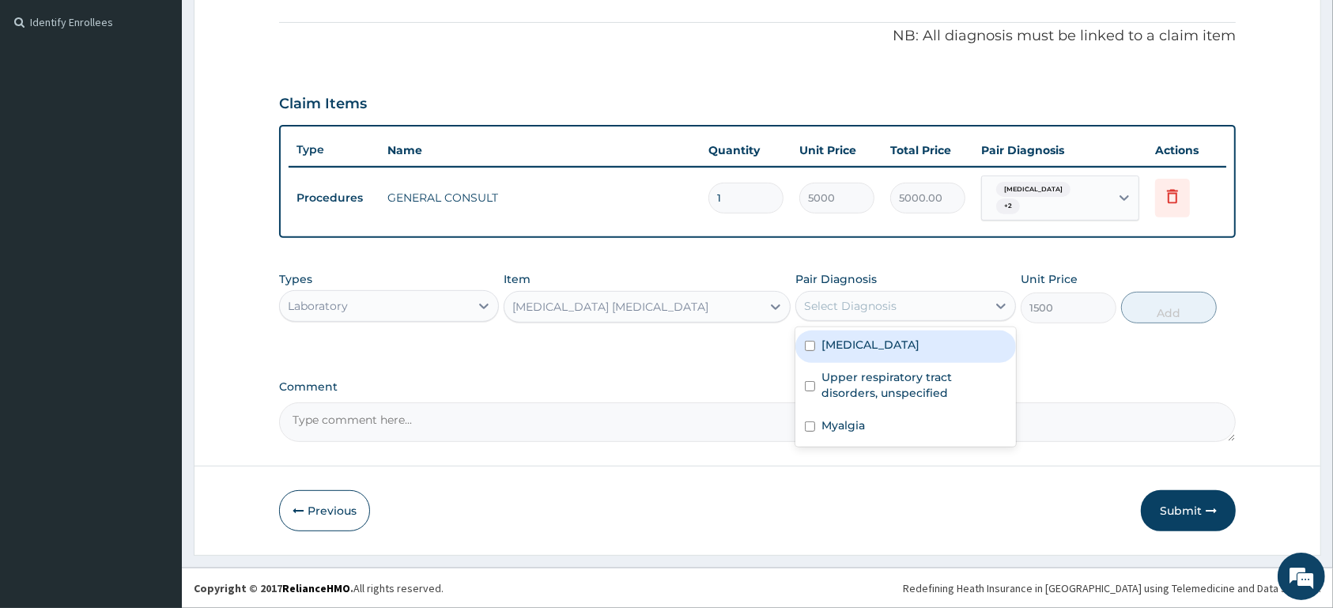
click at [890, 348] on label "Malaria, unspecified" at bounding box center [870, 345] width 98 height 16
checkbox input "true"
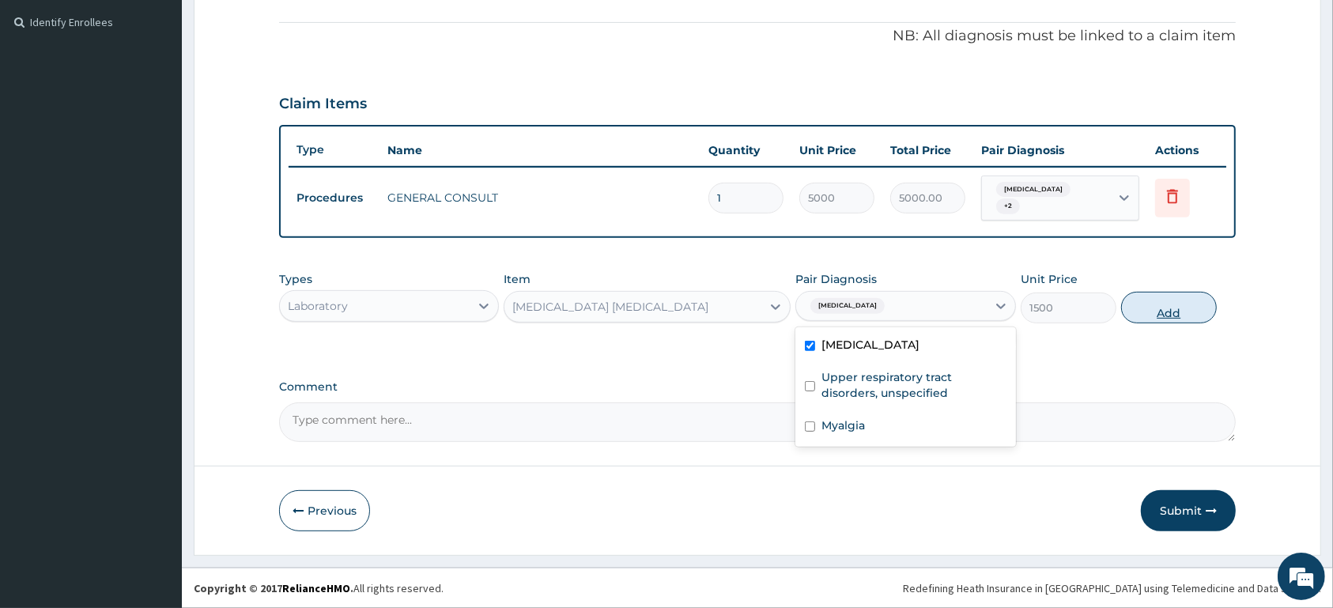
click at [1160, 307] on button "Add" at bounding box center [1169, 308] width 96 height 32
type input "0"
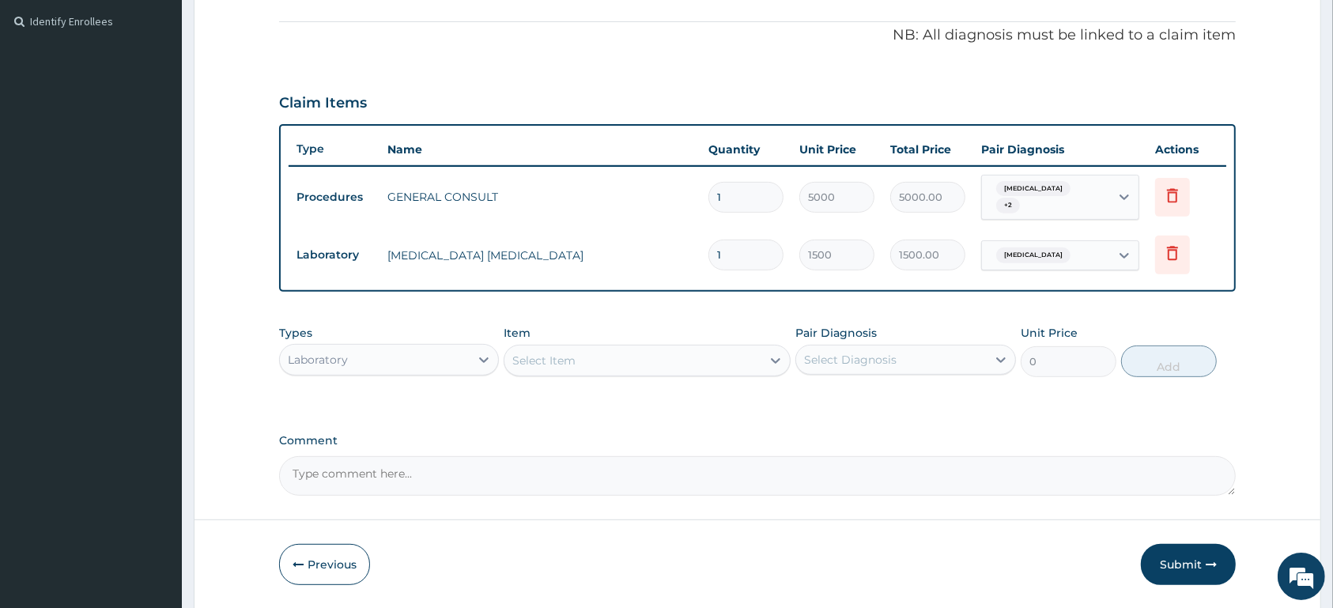
click at [409, 362] on div "Laboratory" at bounding box center [375, 359] width 190 height 25
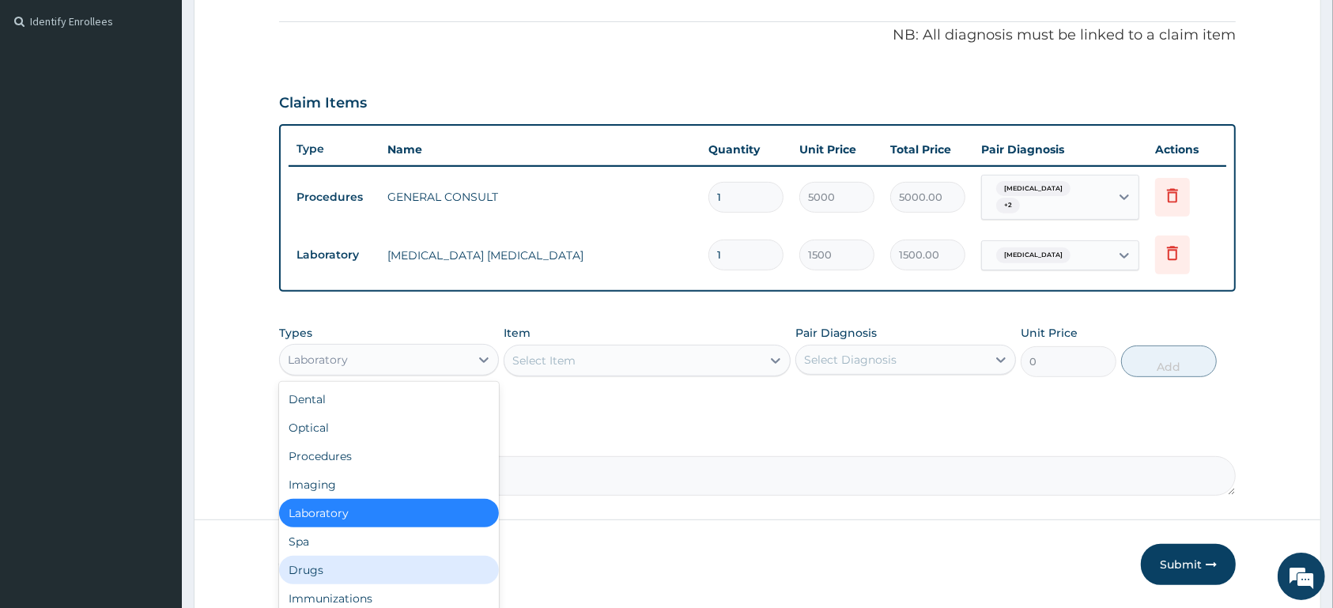
click at [359, 572] on div "Drugs" at bounding box center [389, 570] width 220 height 28
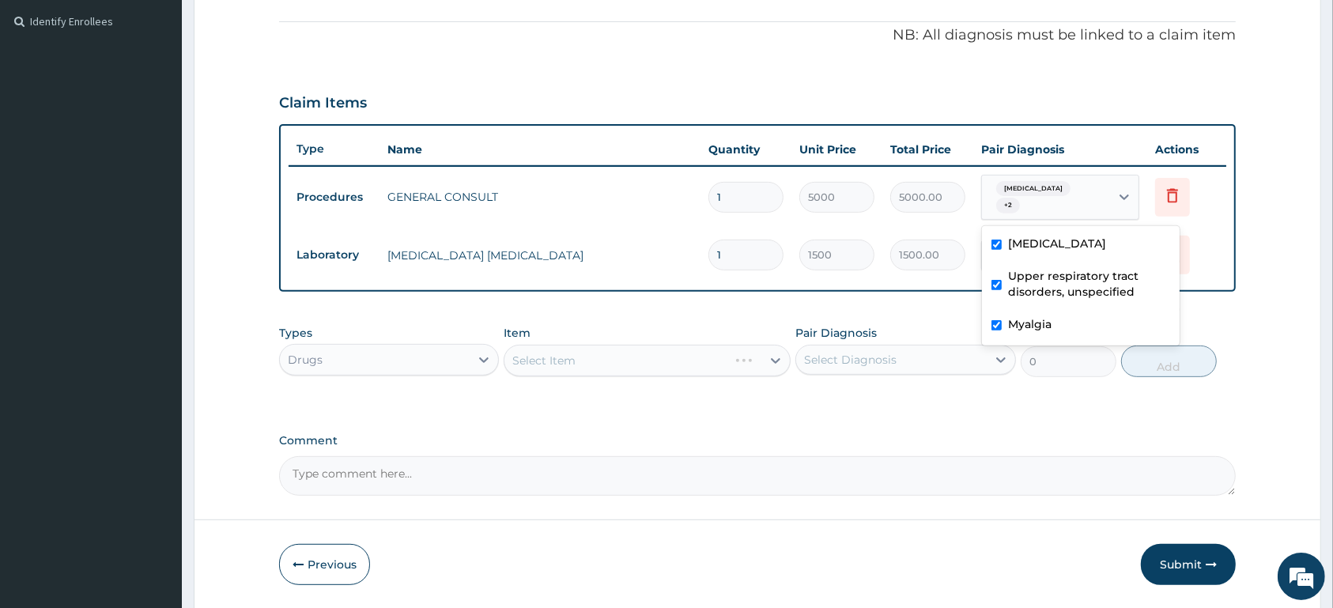
click at [1105, 198] on div "Malaria, unspecified + 2" at bounding box center [1046, 197] width 128 height 44
click at [1102, 202] on input "text" at bounding box center [1101, 197] width 2 height 16
click at [1221, 233] on td "Delete" at bounding box center [1186, 255] width 79 height 55
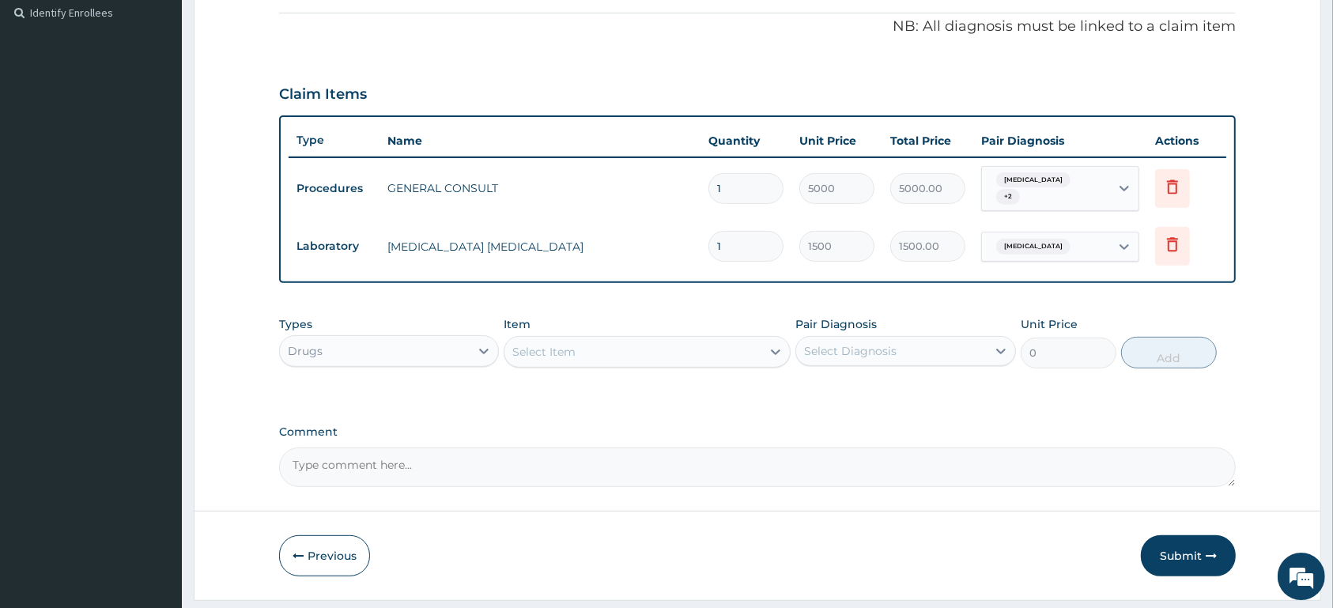
scroll to position [519, 0]
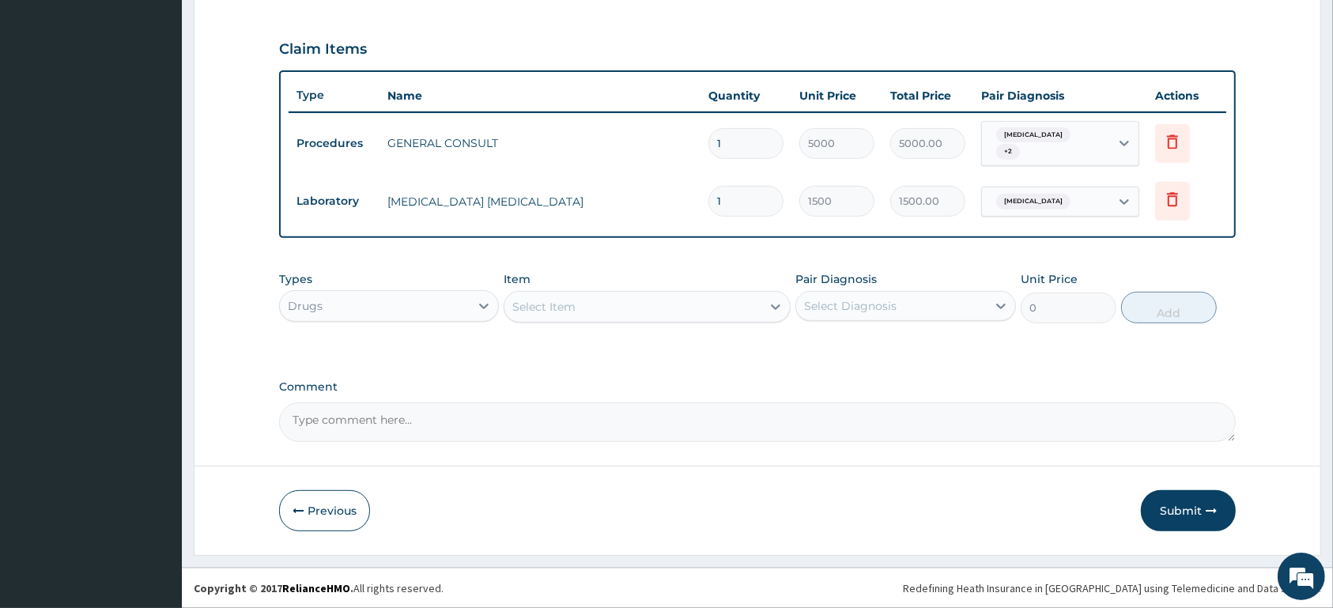
click at [656, 308] on div "Select Item" at bounding box center [632, 306] width 257 height 25
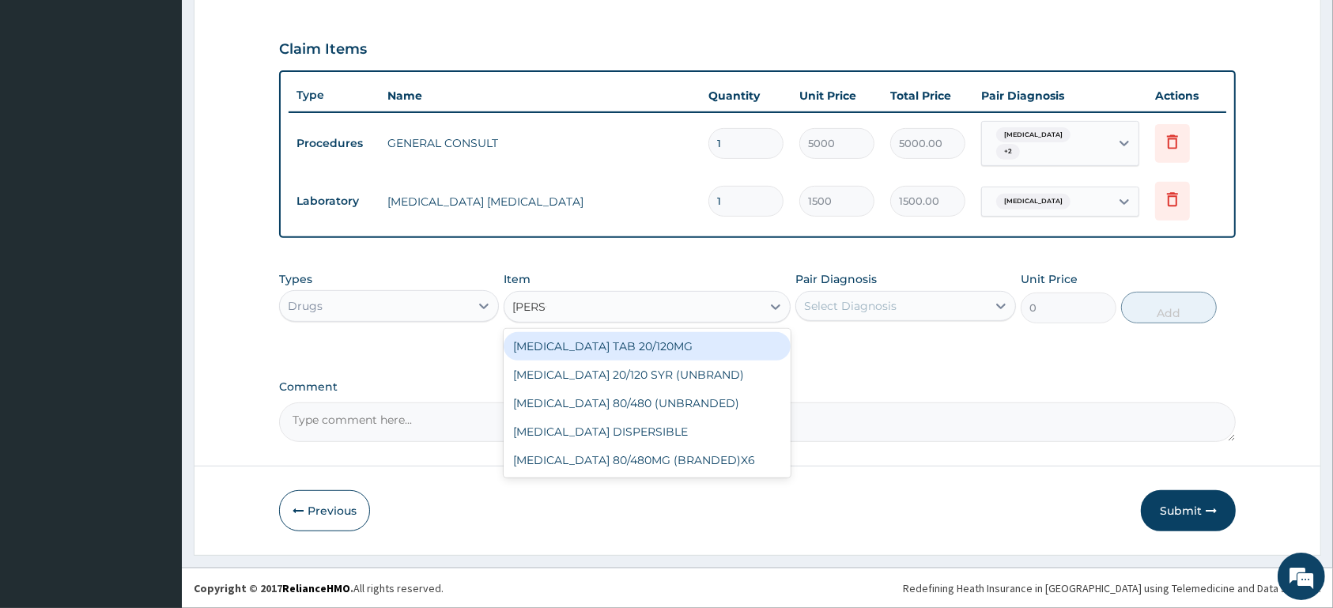
type input "COART"
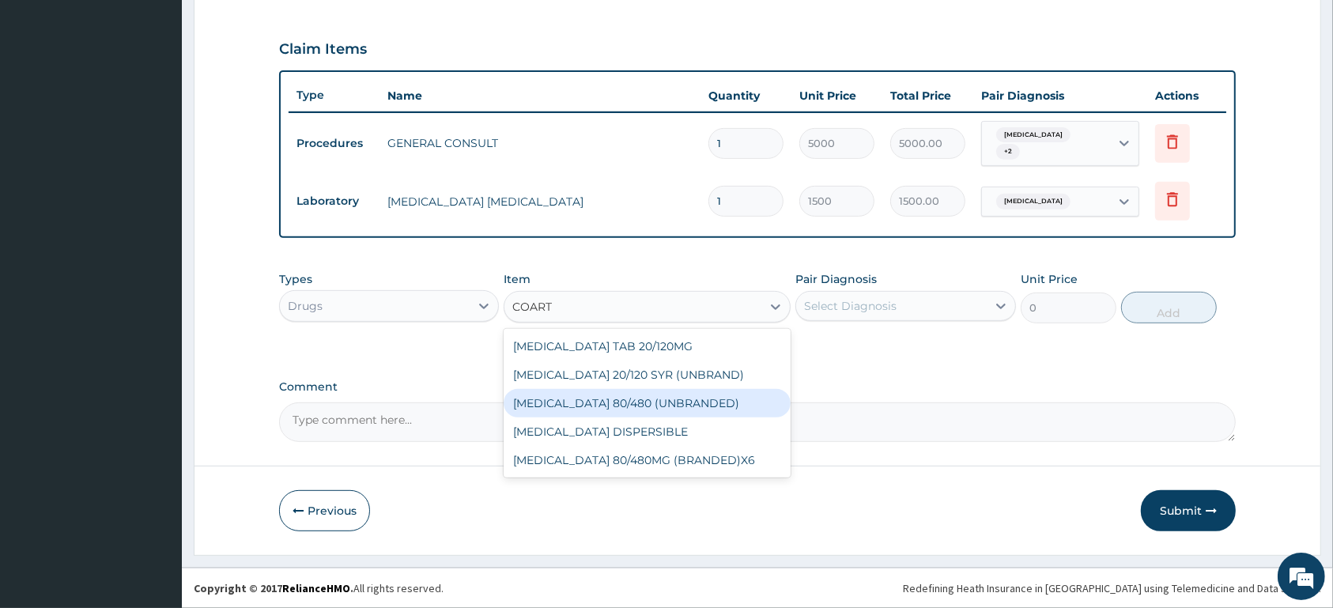
click at [651, 407] on div "[MEDICAL_DATA] 80/480 (UNBRANDED)" at bounding box center [646, 403] width 287 height 28
type input "600"
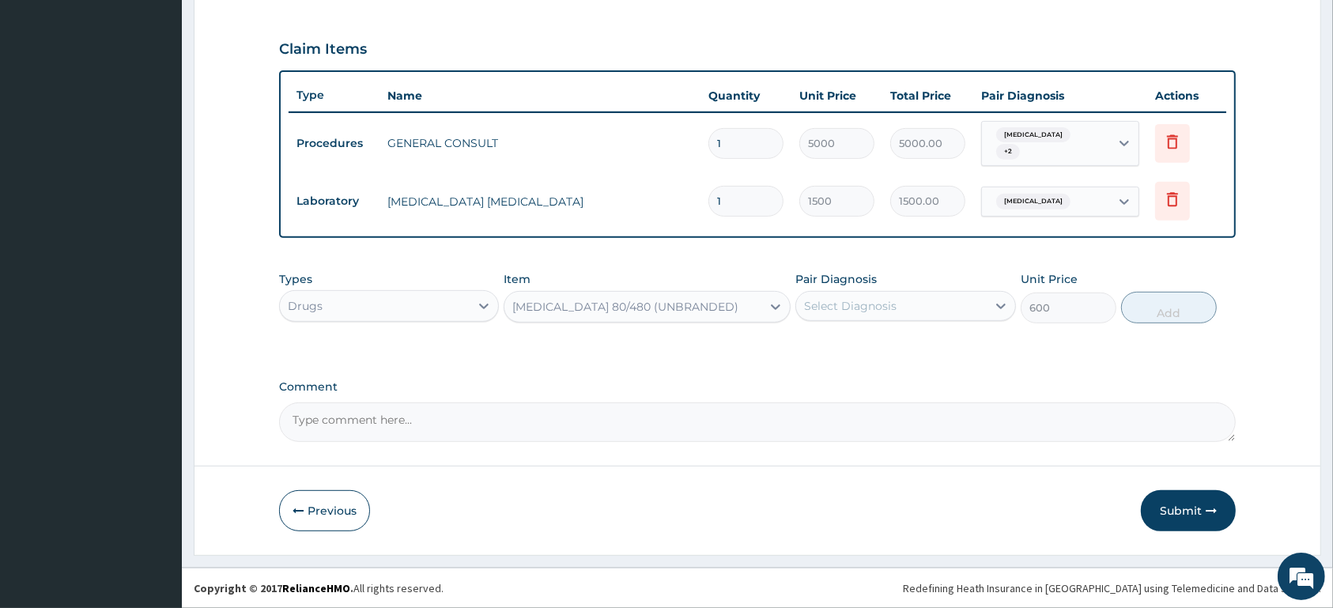
click at [850, 300] on div "Select Diagnosis" at bounding box center [850, 306] width 92 height 16
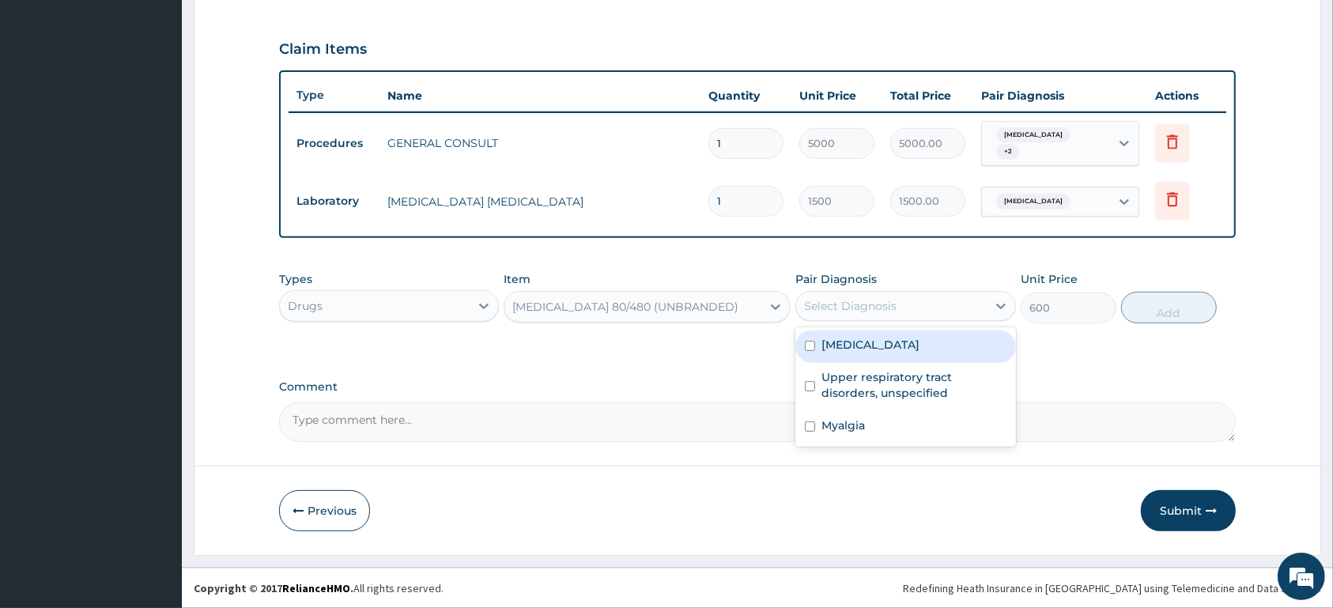
click at [852, 343] on label "[MEDICAL_DATA]" at bounding box center [870, 345] width 98 height 16
checkbox input "true"
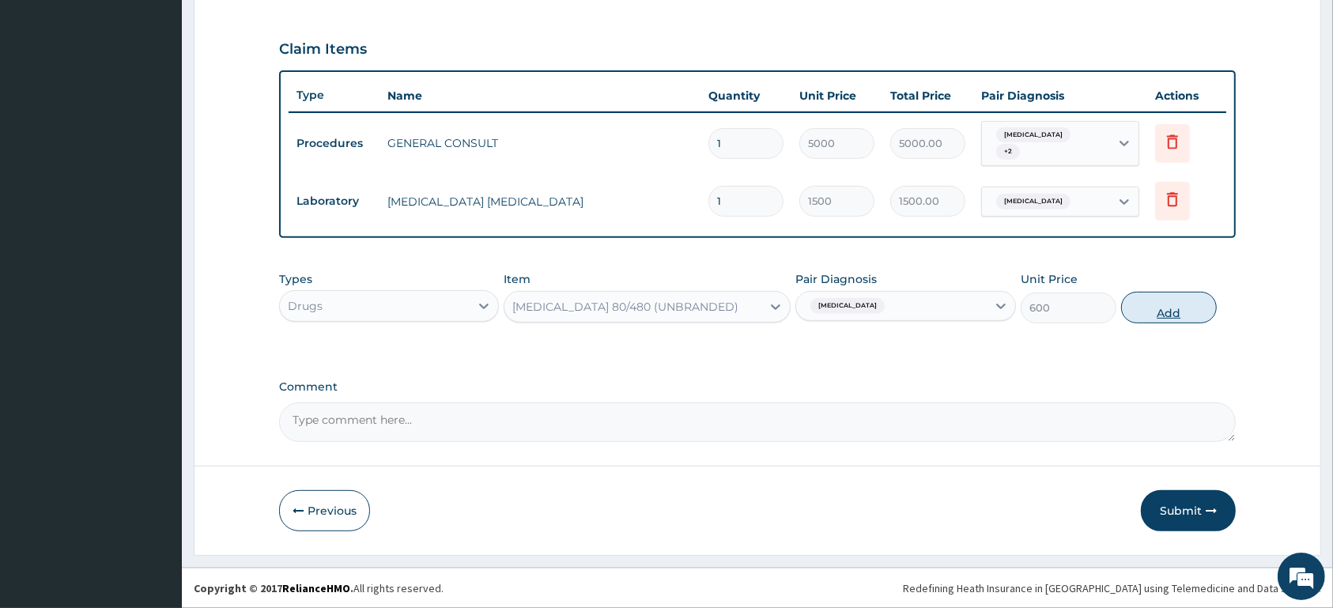
click at [1167, 315] on button "Add" at bounding box center [1169, 308] width 96 height 32
type input "0"
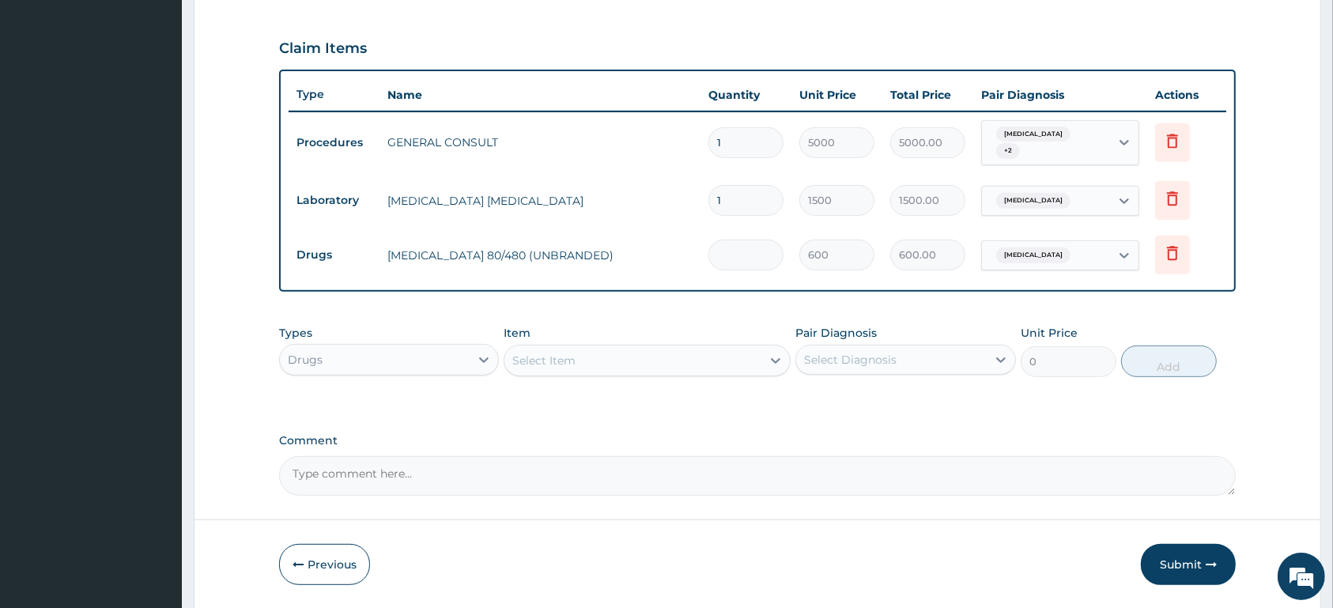
type input "0.00"
type input "6"
type input "3600.00"
type input "6"
click at [758, 360] on div "Select Item" at bounding box center [632, 360] width 257 height 25
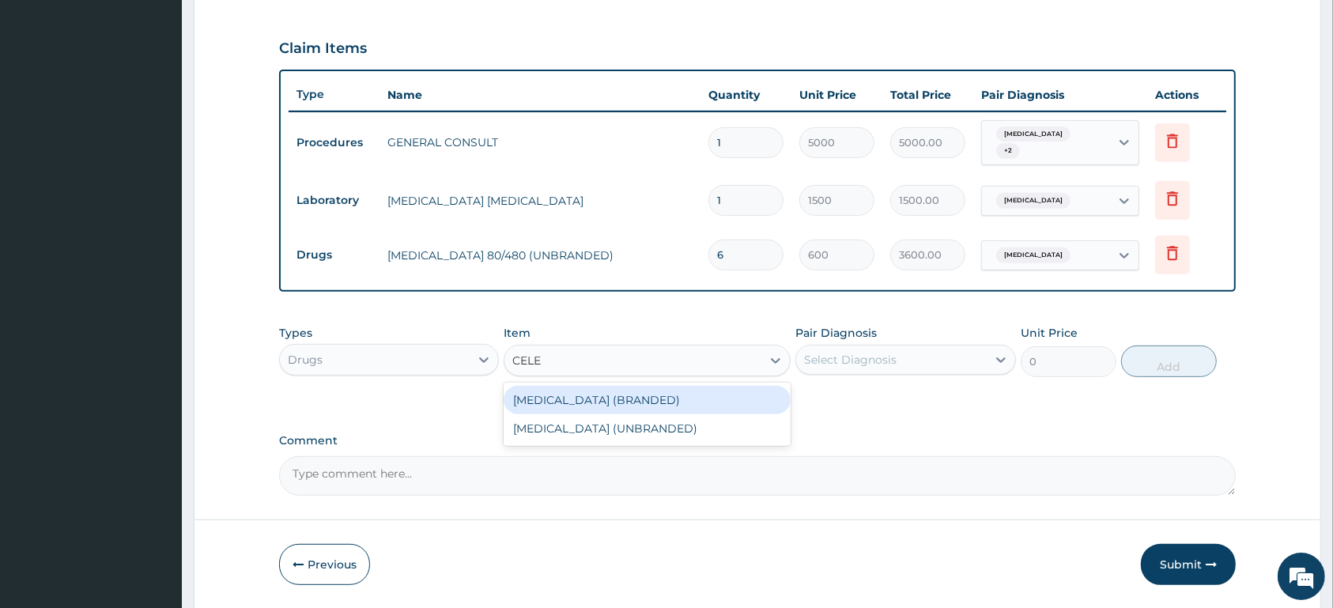
type input "CELEB"
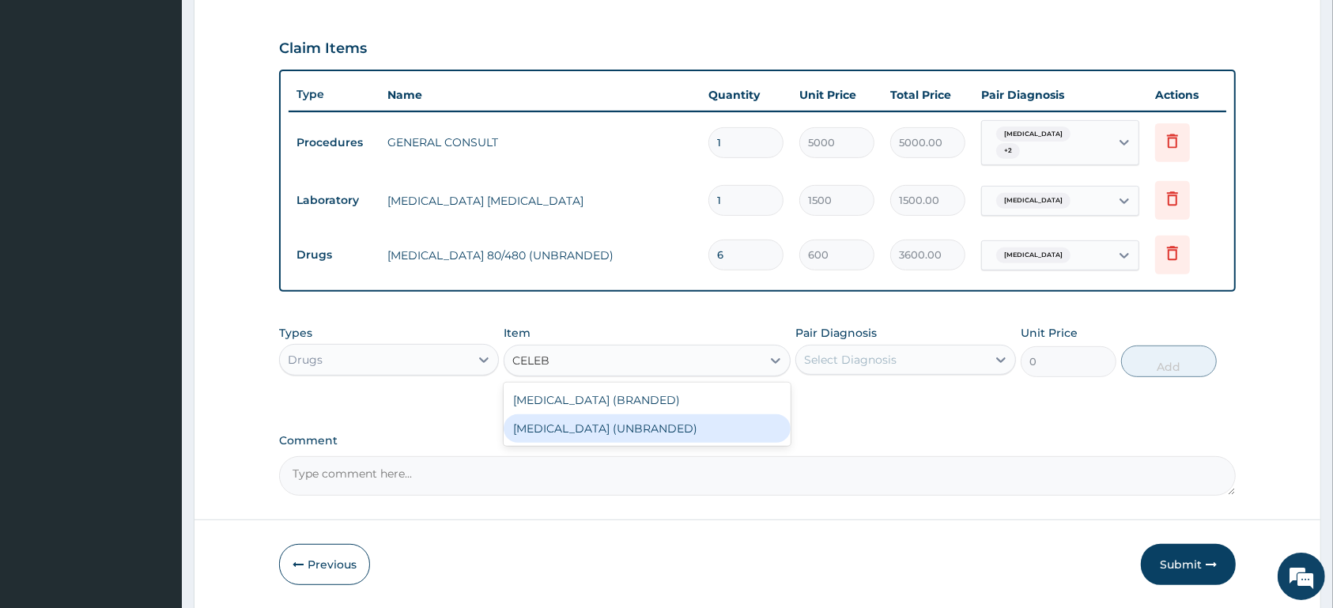
click at [752, 430] on div "[MEDICAL_DATA] (UNBRANDED)" at bounding box center [646, 428] width 287 height 28
type input "250"
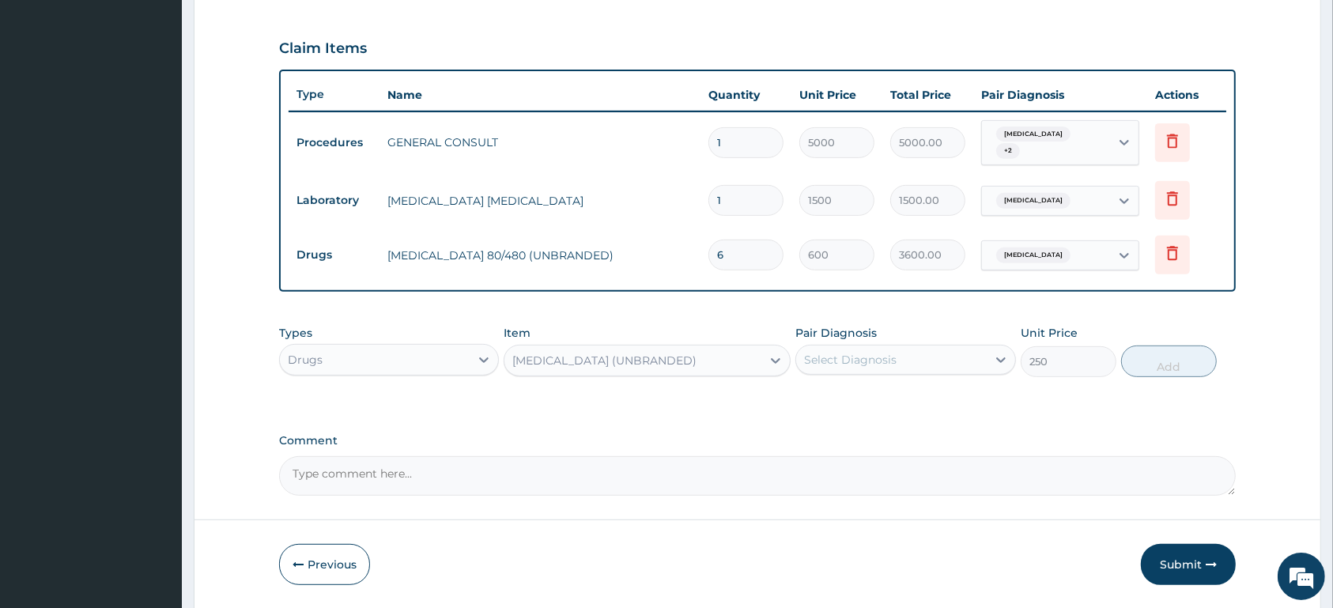
click at [864, 371] on div "Select Diagnosis" at bounding box center [891, 359] width 190 height 25
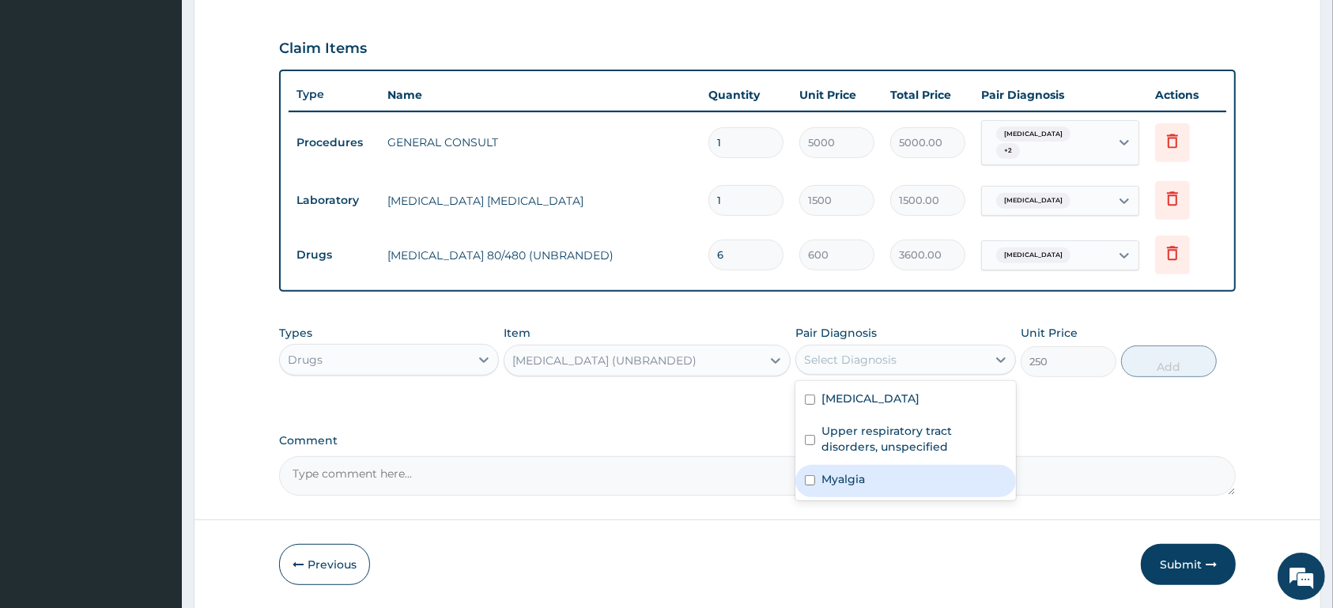
drag, startPoint x: 870, startPoint y: 481, endPoint x: 1190, endPoint y: 362, distance: 341.4
click at [892, 470] on div "Myalgia" at bounding box center [905, 481] width 220 height 32
checkbox input "true"
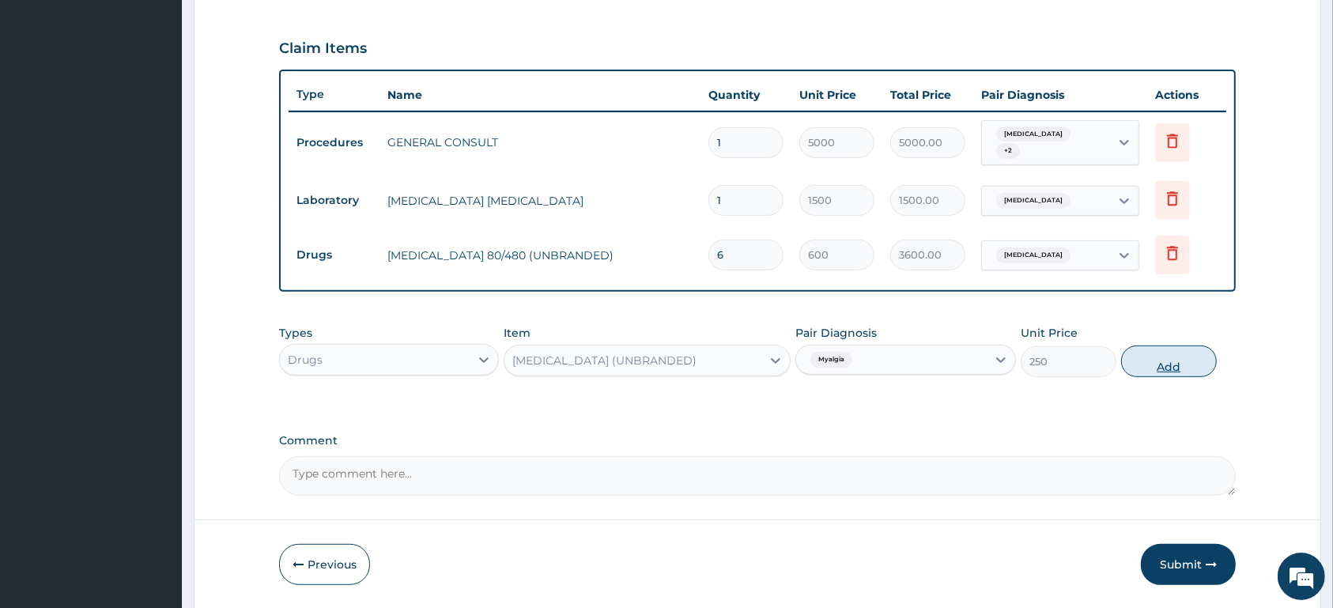
click at [1190, 360] on button "Add" at bounding box center [1169, 361] width 96 height 32
type input "0"
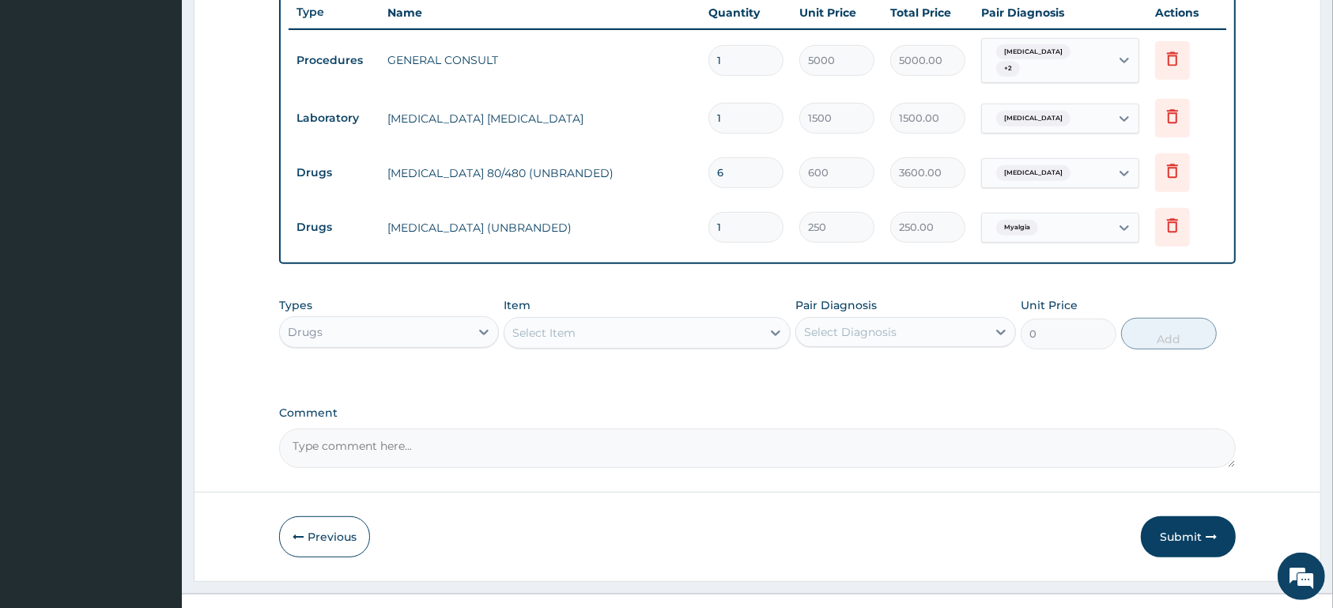
scroll to position [602, 0]
click at [615, 322] on div "Select Item" at bounding box center [632, 331] width 257 height 25
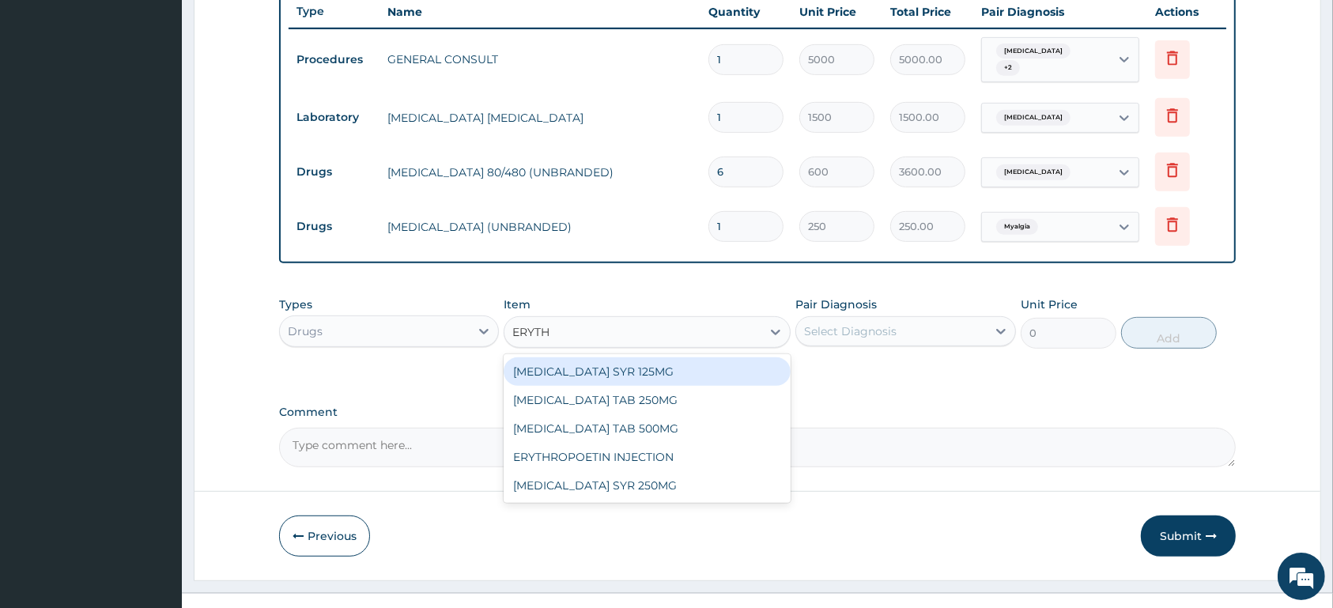
type input "ERYTHR"
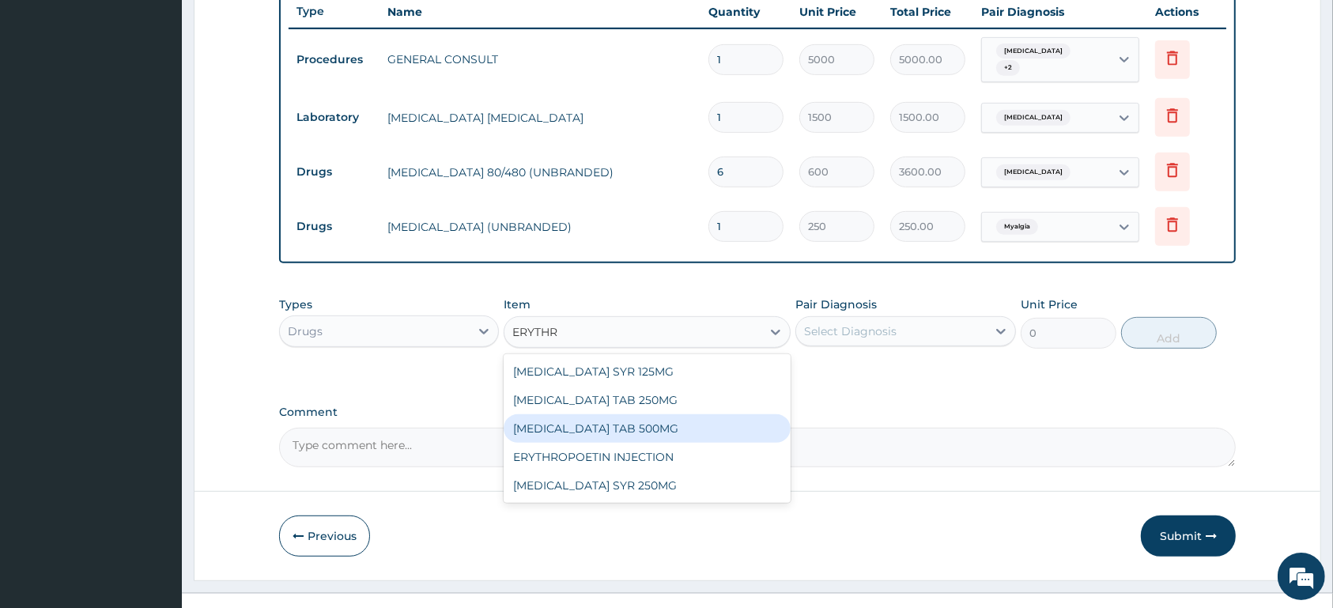
click at [681, 430] on div "[MEDICAL_DATA] TAB 500MG" at bounding box center [646, 428] width 287 height 28
type input "200"
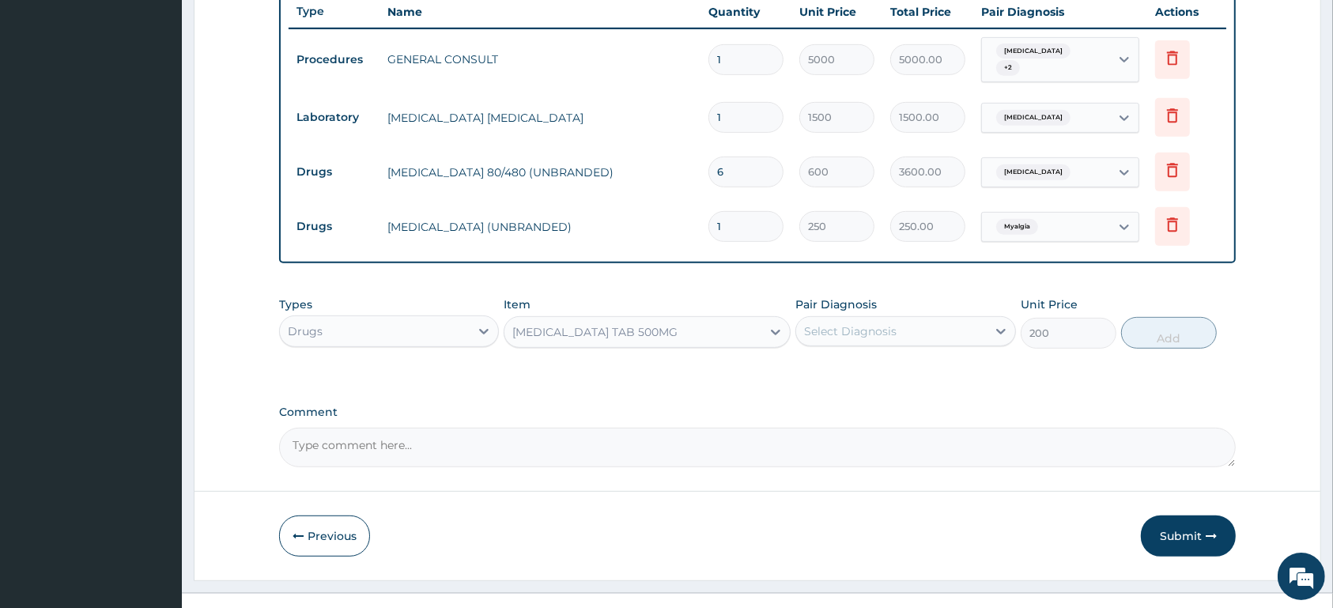
click at [857, 336] on div "Select Diagnosis" at bounding box center [850, 331] width 92 height 16
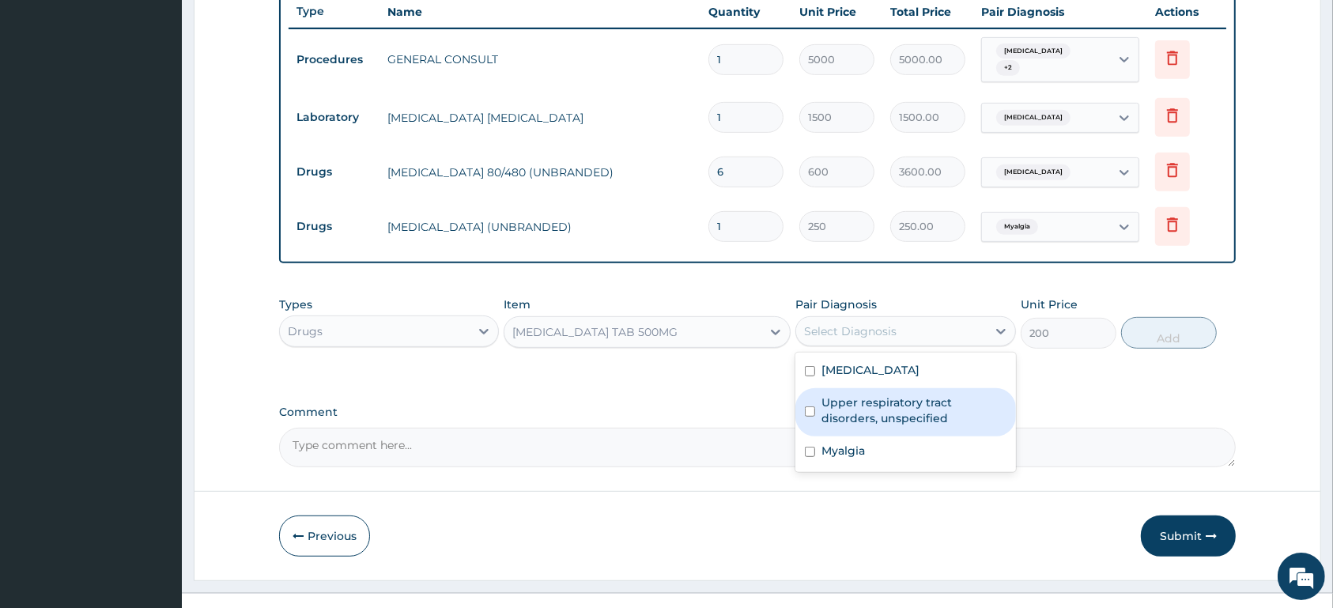
click at [860, 391] on div "Upper respiratory tract disorders, unspecified" at bounding box center [905, 412] width 220 height 48
checkbox input "true"
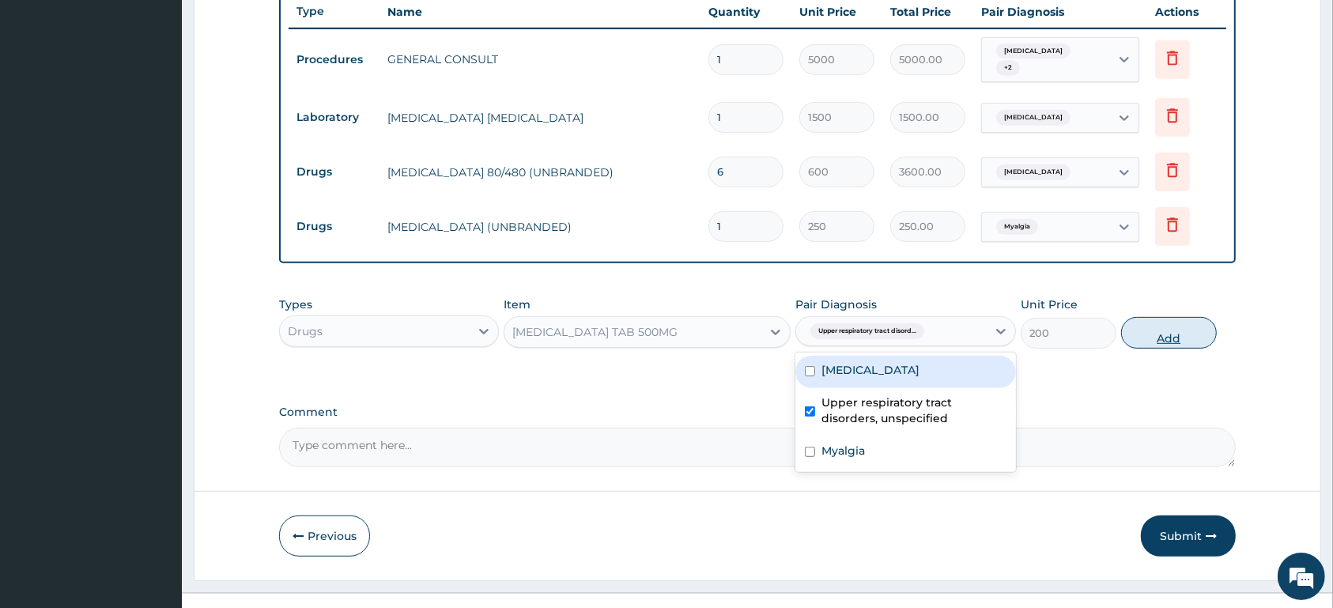
click at [1177, 322] on button "Add" at bounding box center [1169, 333] width 96 height 32
type input "0"
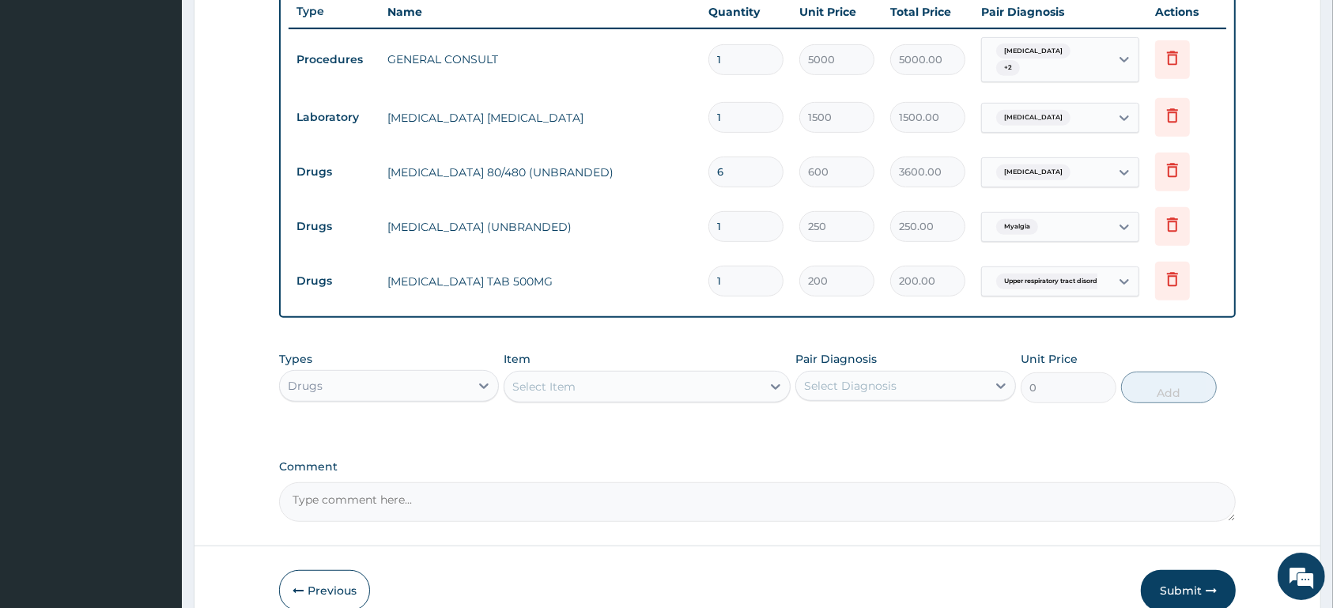
type input "10"
type input "2000.00"
type input "10"
click at [759, 226] on input "1" at bounding box center [745, 226] width 75 height 31
type input "10"
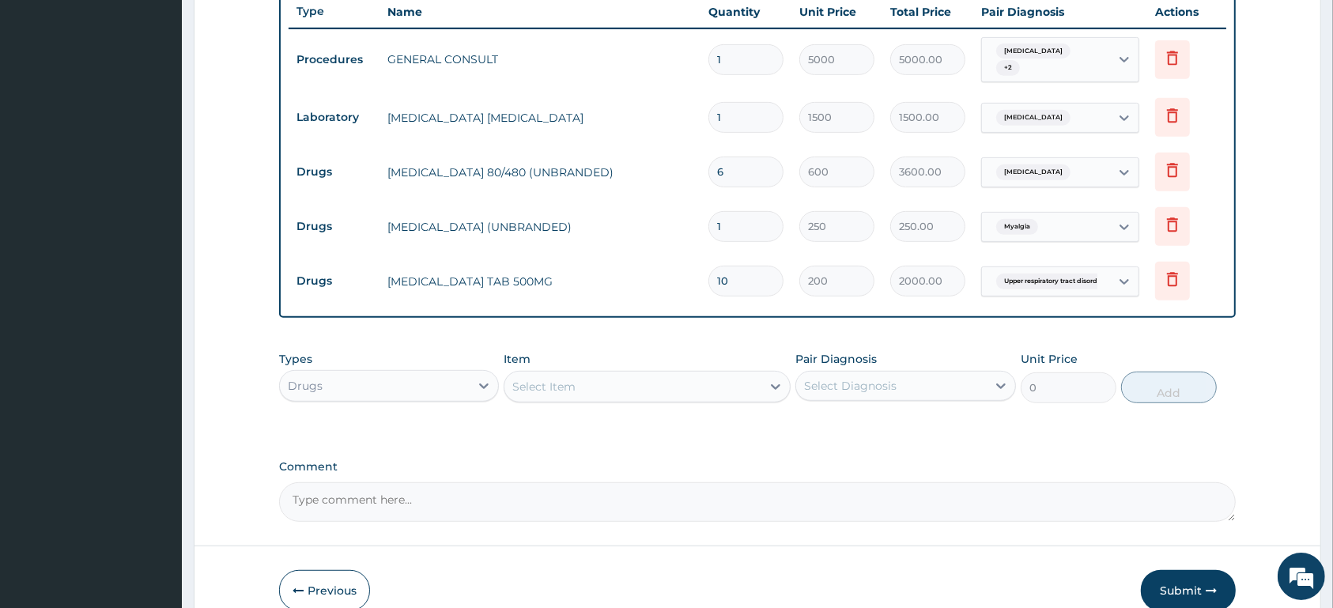
type input "2500.00"
type input "10"
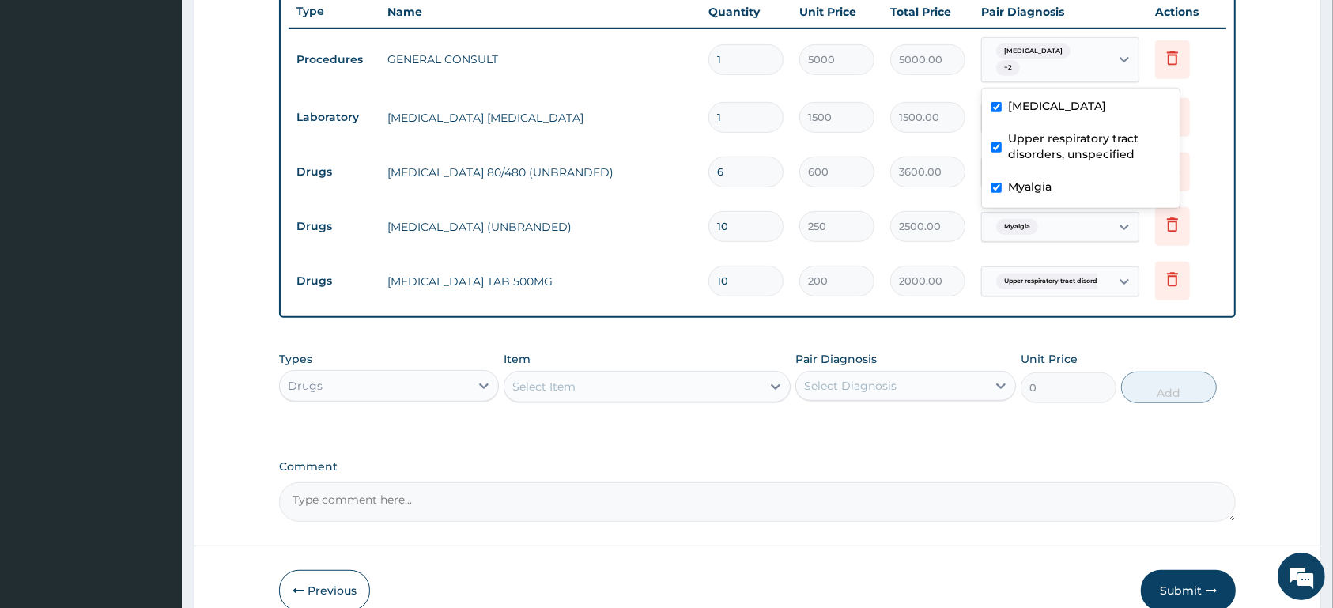
click at [1047, 64] on div "Malaria, unspecified + 2" at bounding box center [1043, 60] width 107 height 38
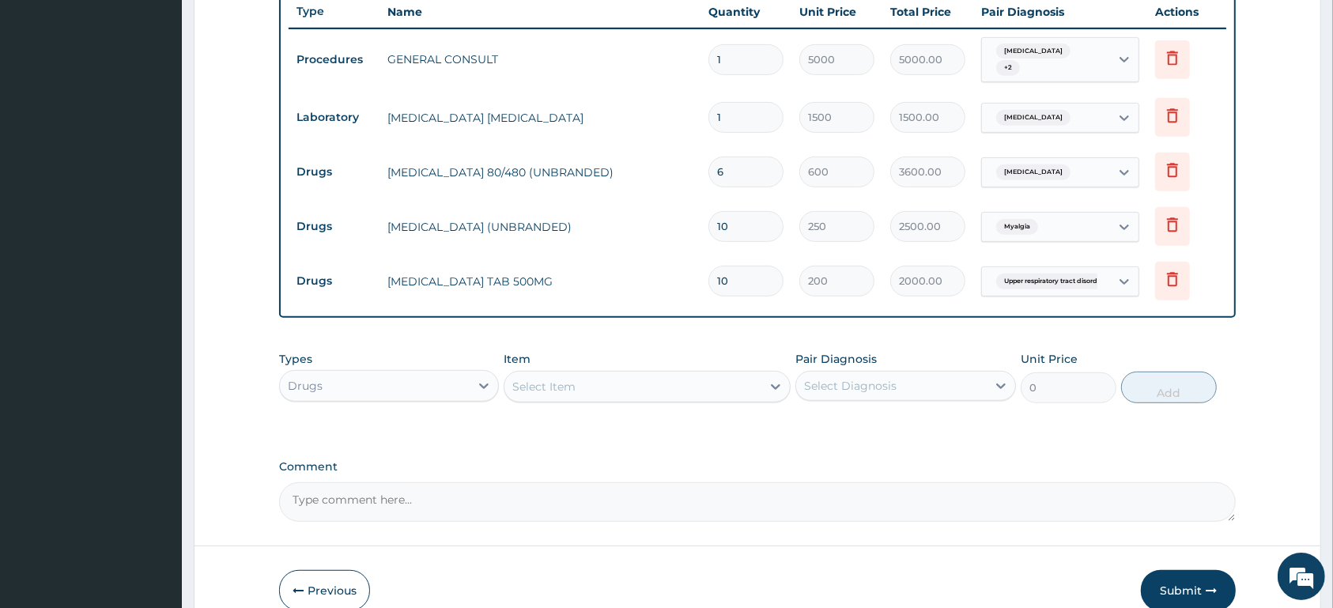
click at [1047, 64] on div "Malaria, unspecified + 2" at bounding box center [1043, 60] width 107 height 38
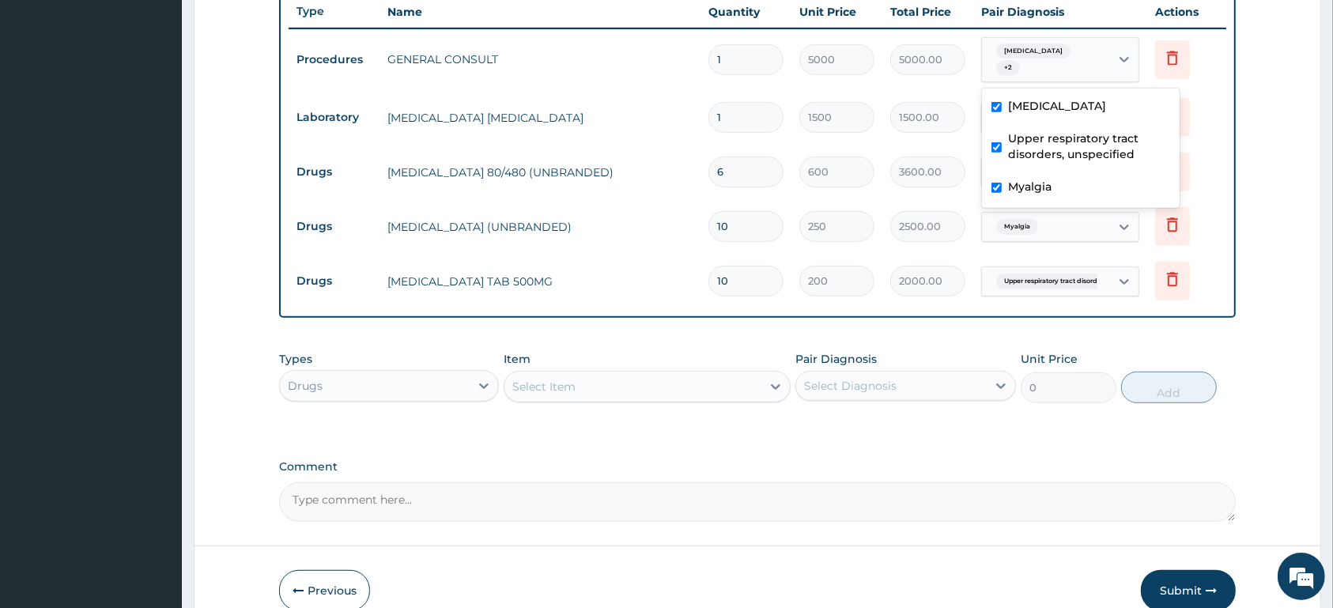
click at [1047, 64] on div "Malaria, unspecified + 2" at bounding box center [1043, 60] width 107 height 38
click at [1054, 68] on div "Malaria, unspecified + 2" at bounding box center [1043, 60] width 107 height 38
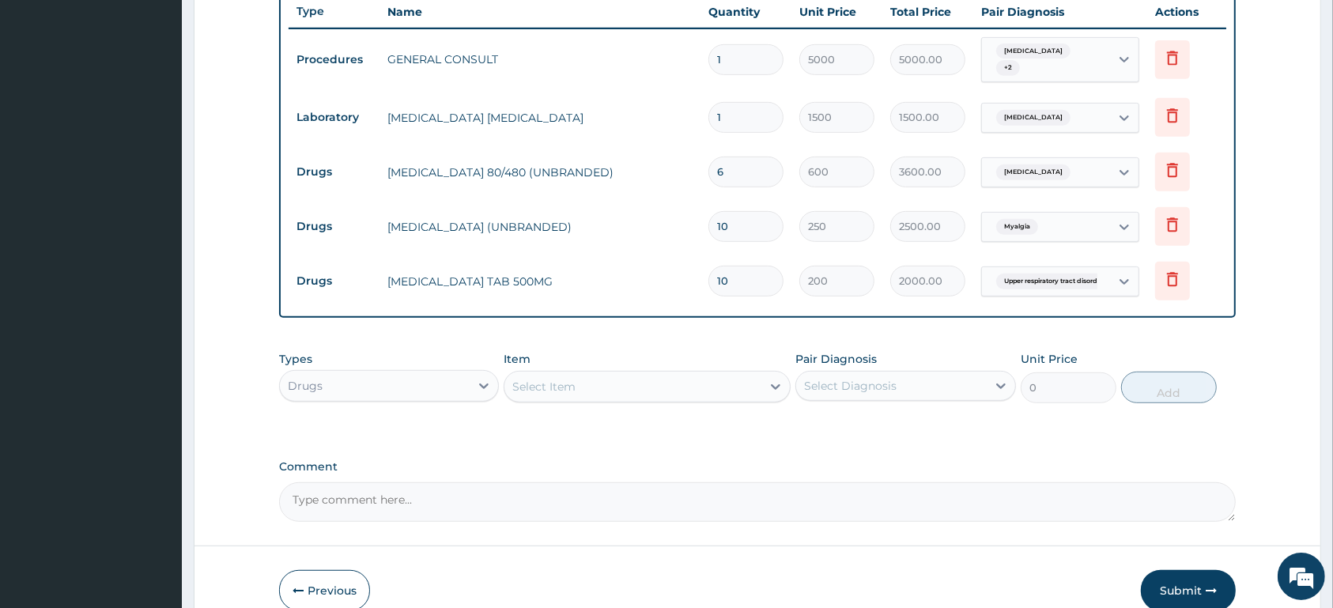
click at [1054, 68] on div "Malaria, unspecified + 2" at bounding box center [1043, 60] width 107 height 38
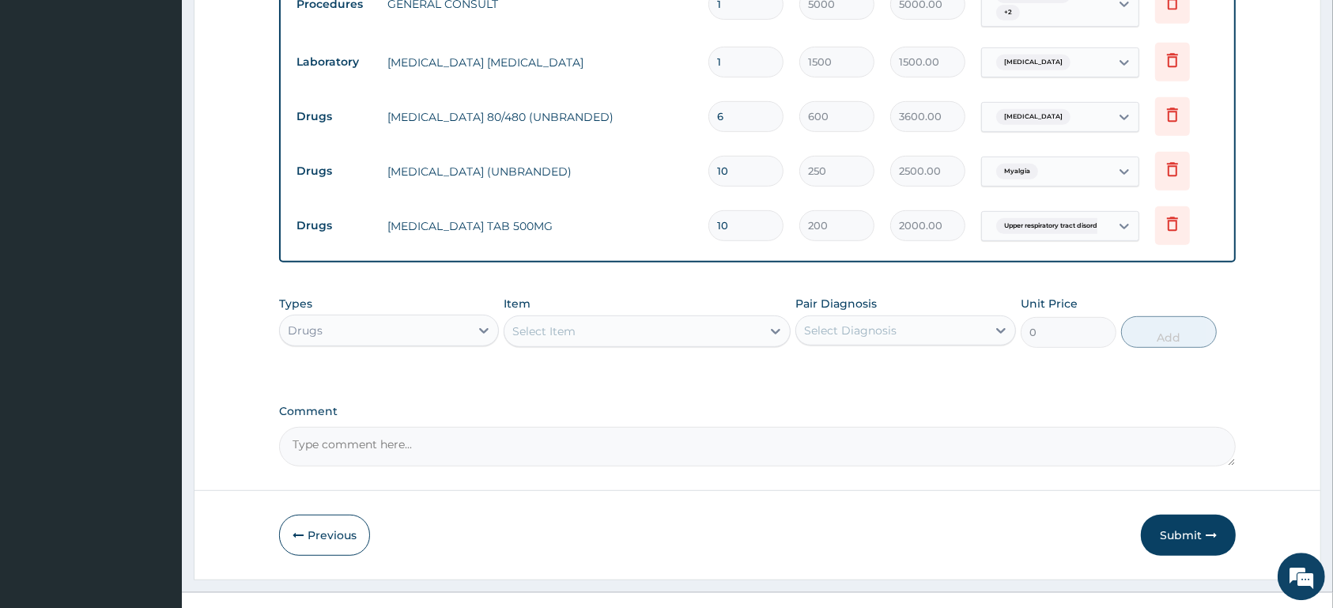
scroll to position [681, 0]
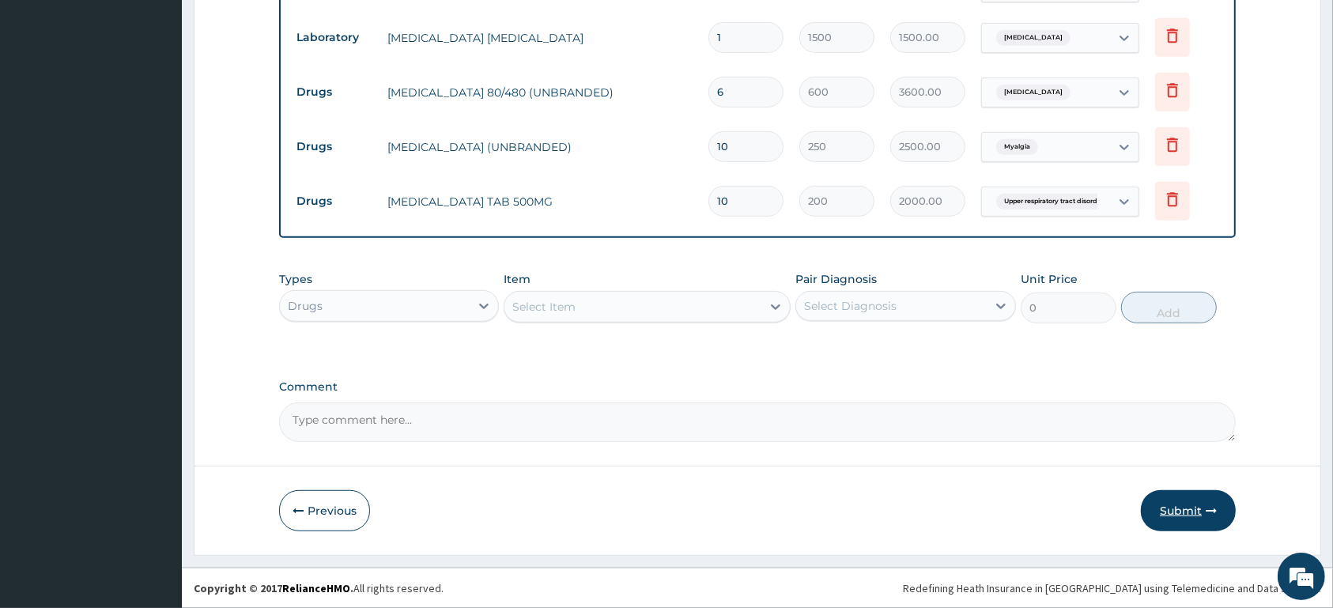
click at [1197, 502] on button "Submit" at bounding box center [1188, 510] width 95 height 41
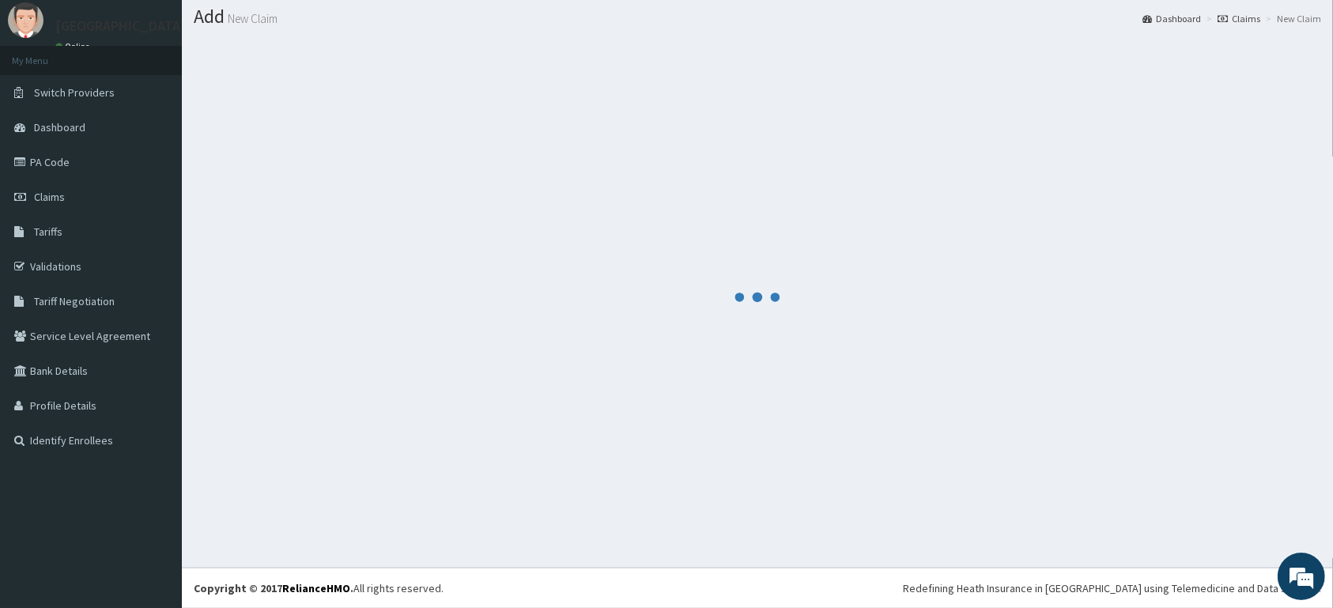
scroll to position [45, 0]
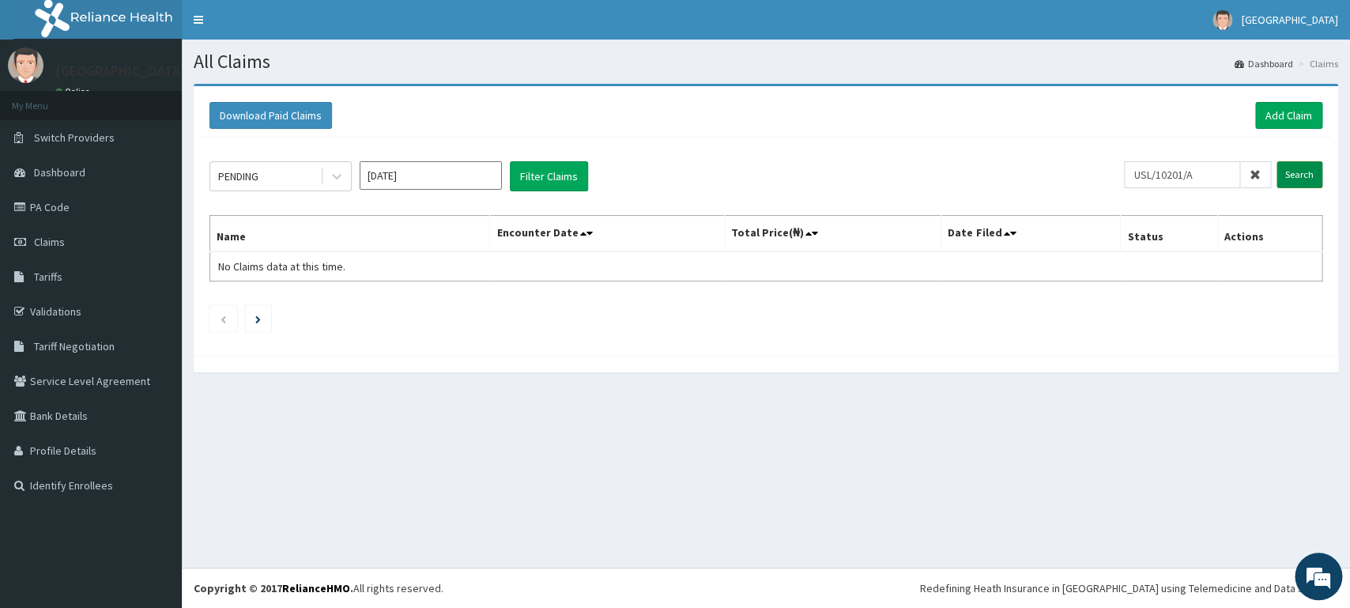
type input "USL/10201/A"
click at [1300, 178] on input "Search" at bounding box center [1300, 174] width 46 height 27
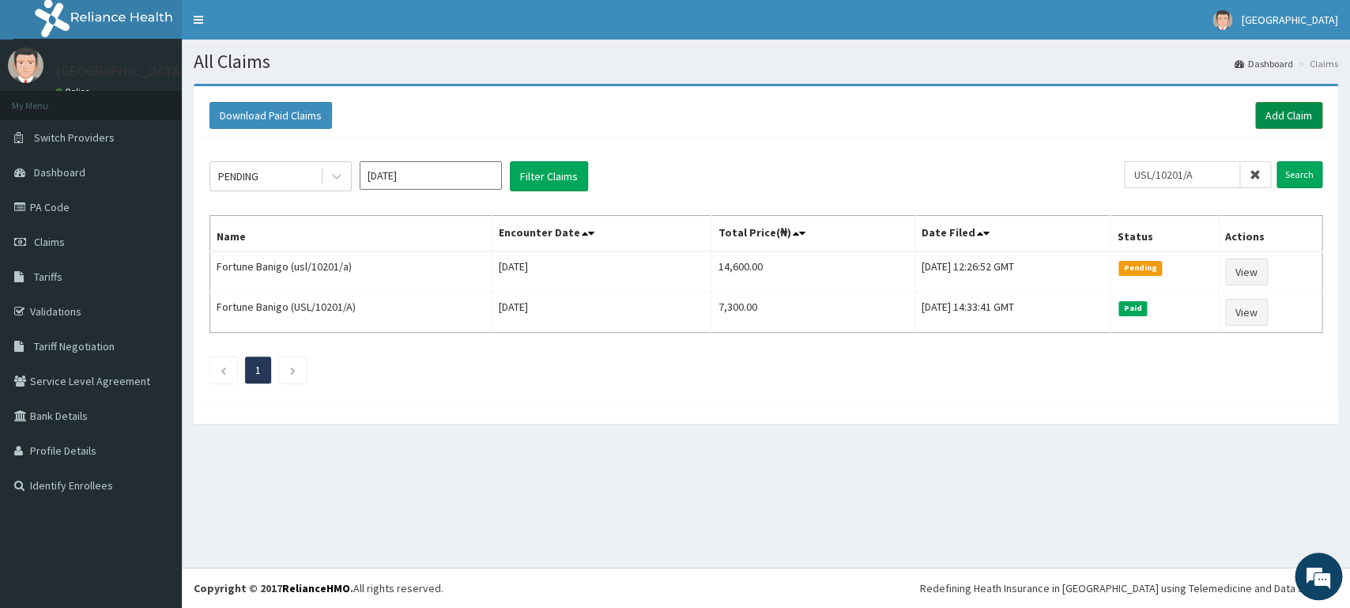
click at [1293, 115] on link "Add Claim" at bounding box center [1288, 115] width 67 height 27
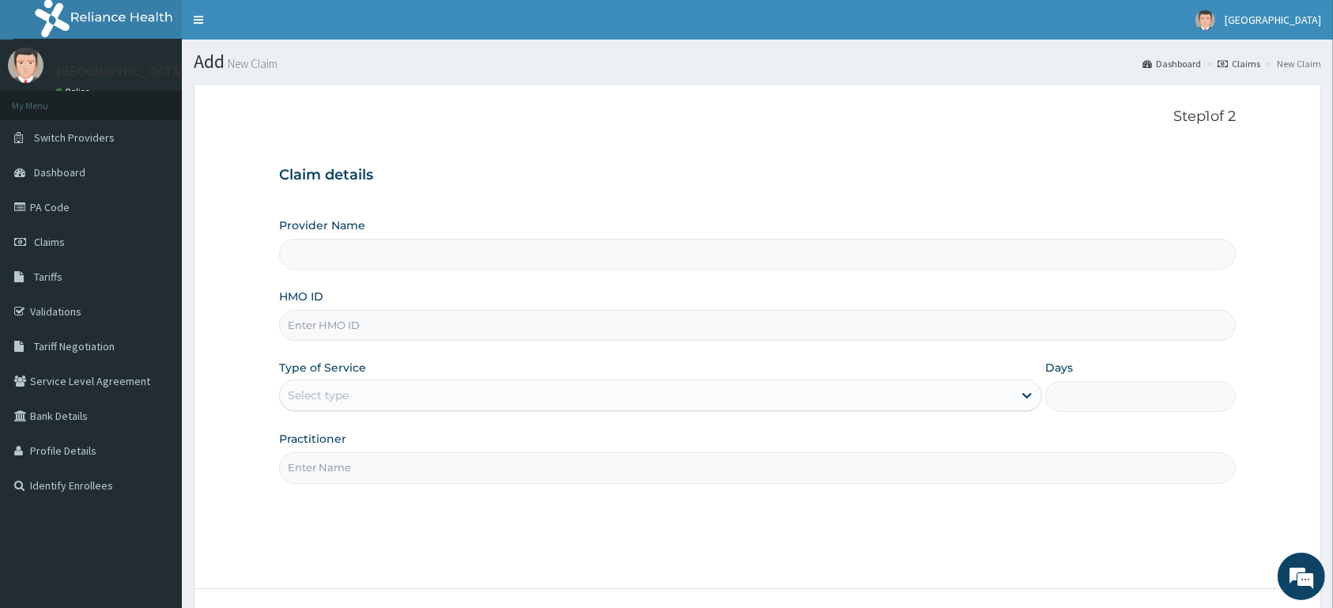
type input "[GEOGRAPHIC_DATA]"
type input "ACB/10197/A"
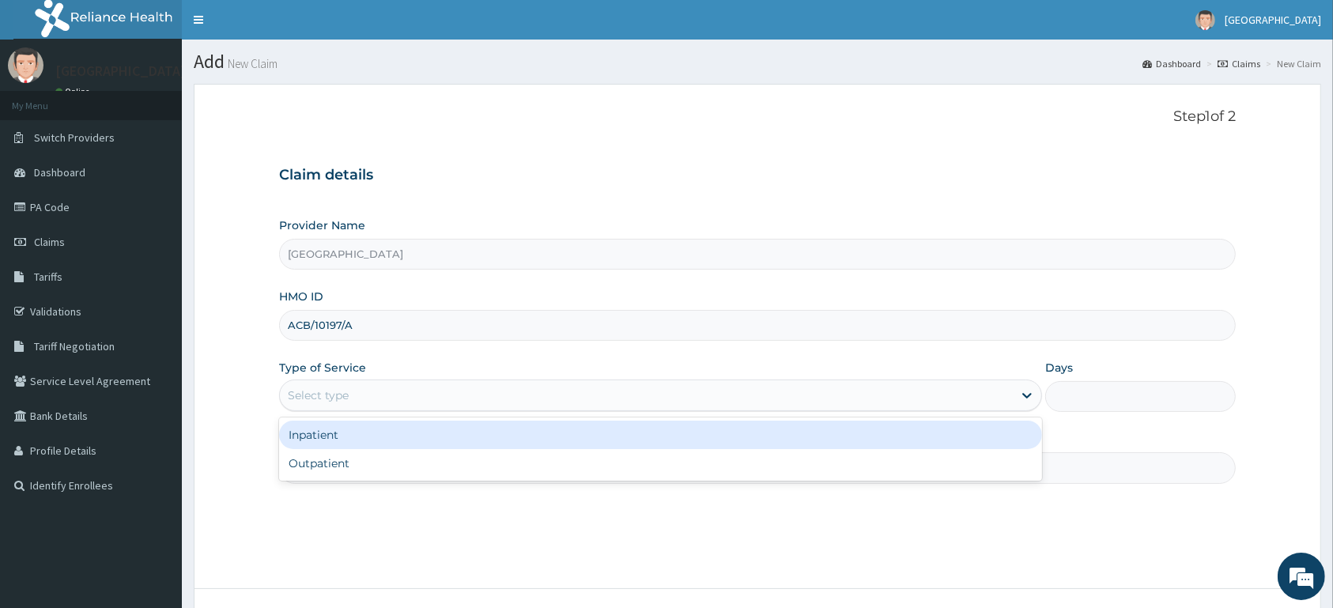
click at [371, 398] on div "Select type" at bounding box center [646, 395] width 733 height 25
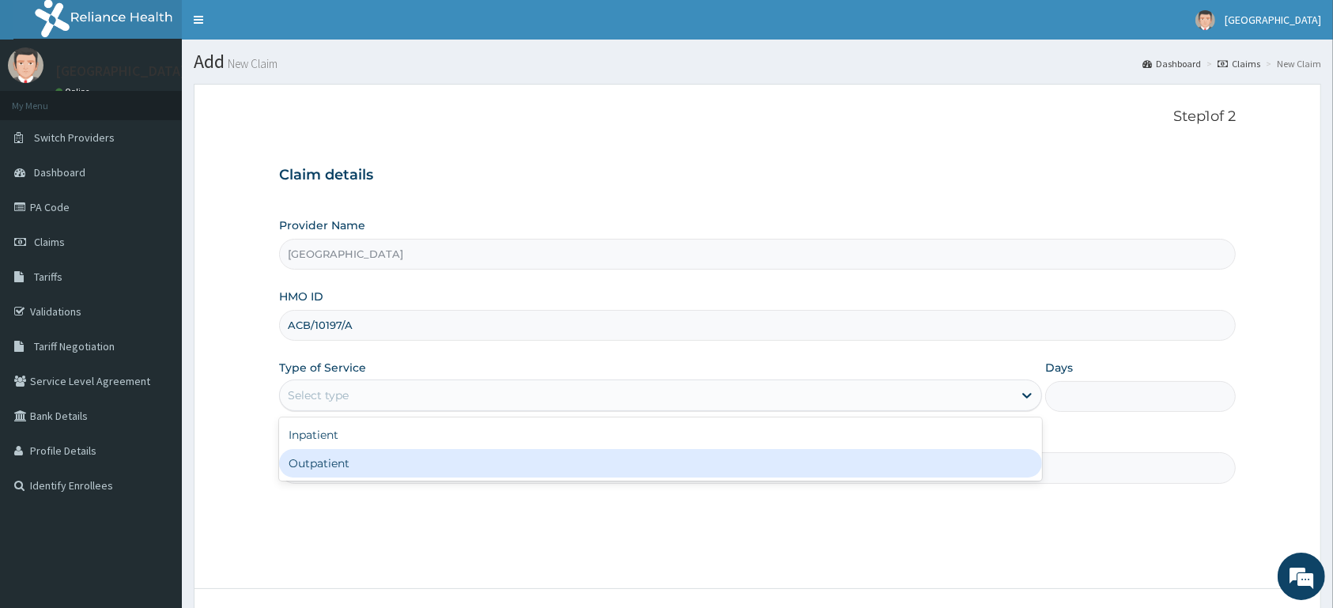
click at [379, 469] on div "Outpatient" at bounding box center [660, 463] width 763 height 28
type input "1"
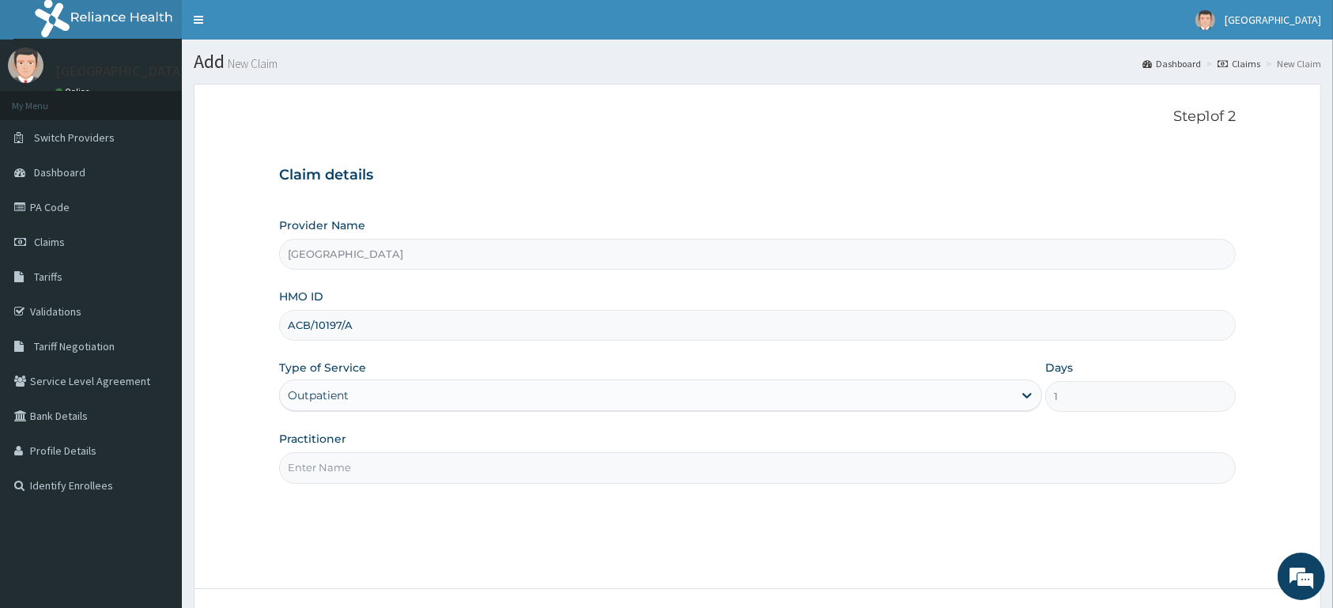
click at [379, 469] on input "Practitioner" at bounding box center [757, 467] width 956 height 31
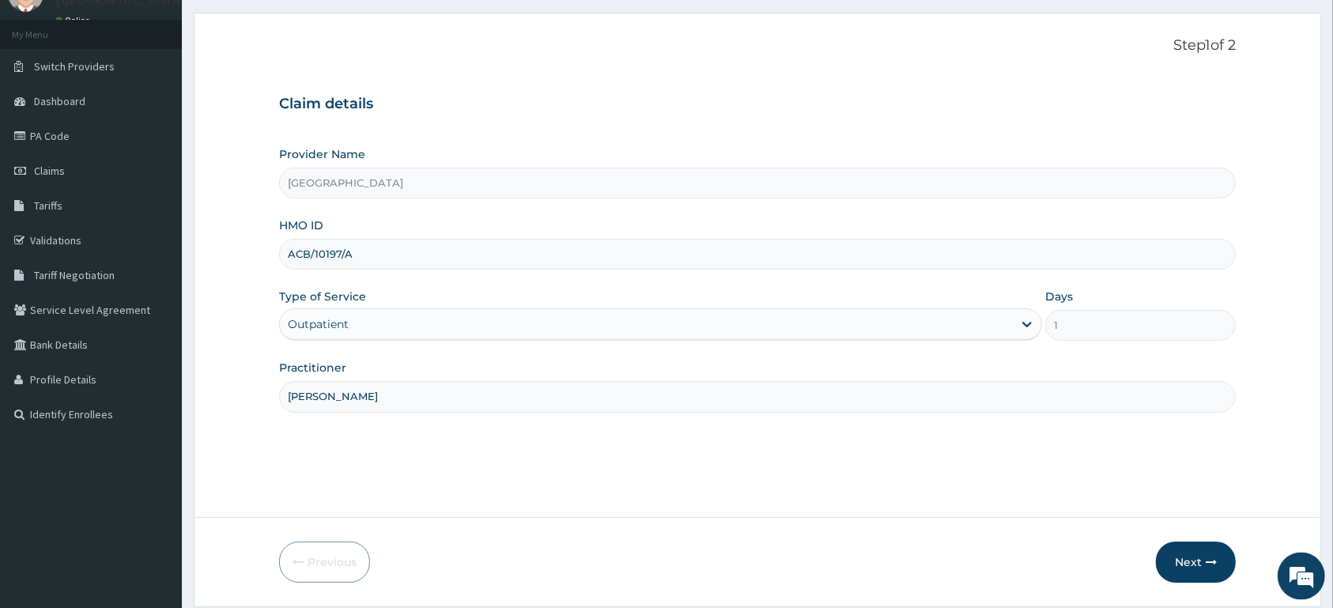
scroll to position [123, 0]
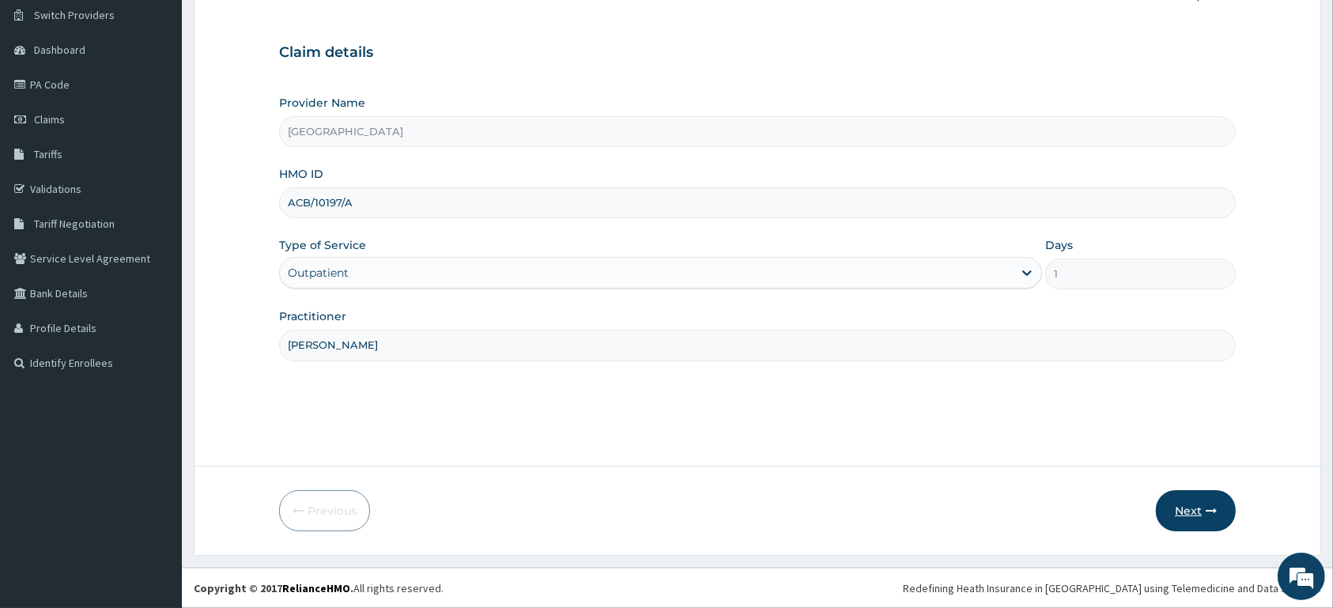
type input "[PERSON_NAME]"
click at [1180, 516] on button "Next" at bounding box center [1196, 510] width 80 height 41
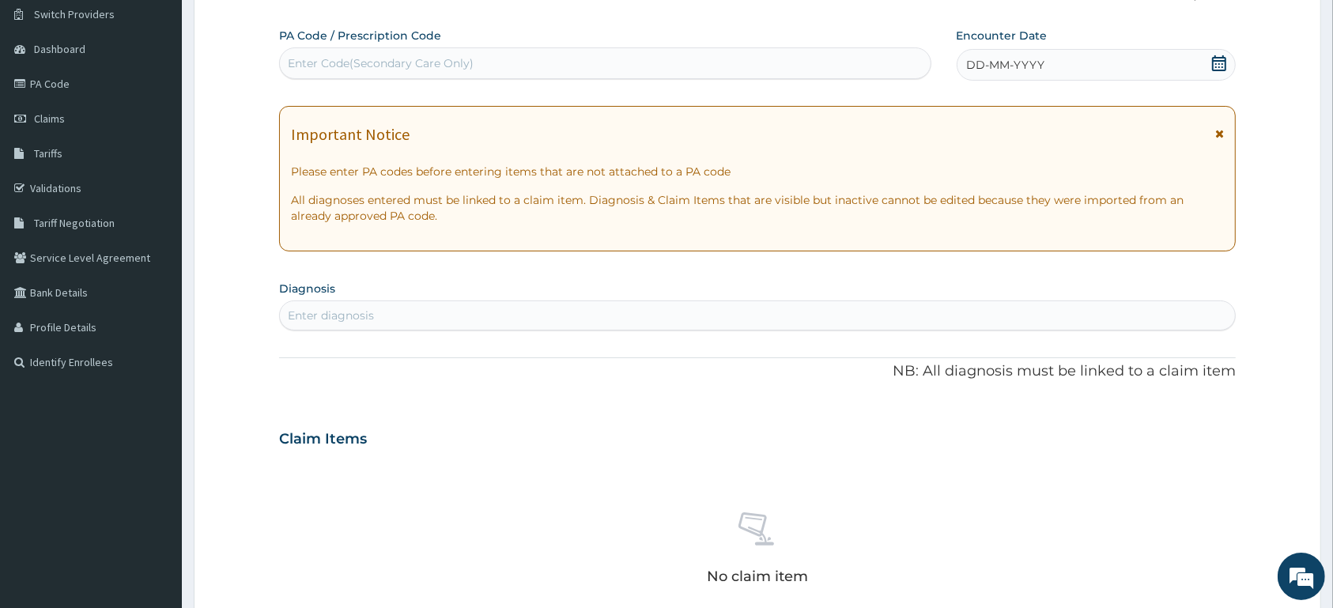
click at [1220, 62] on icon at bounding box center [1219, 63] width 14 height 16
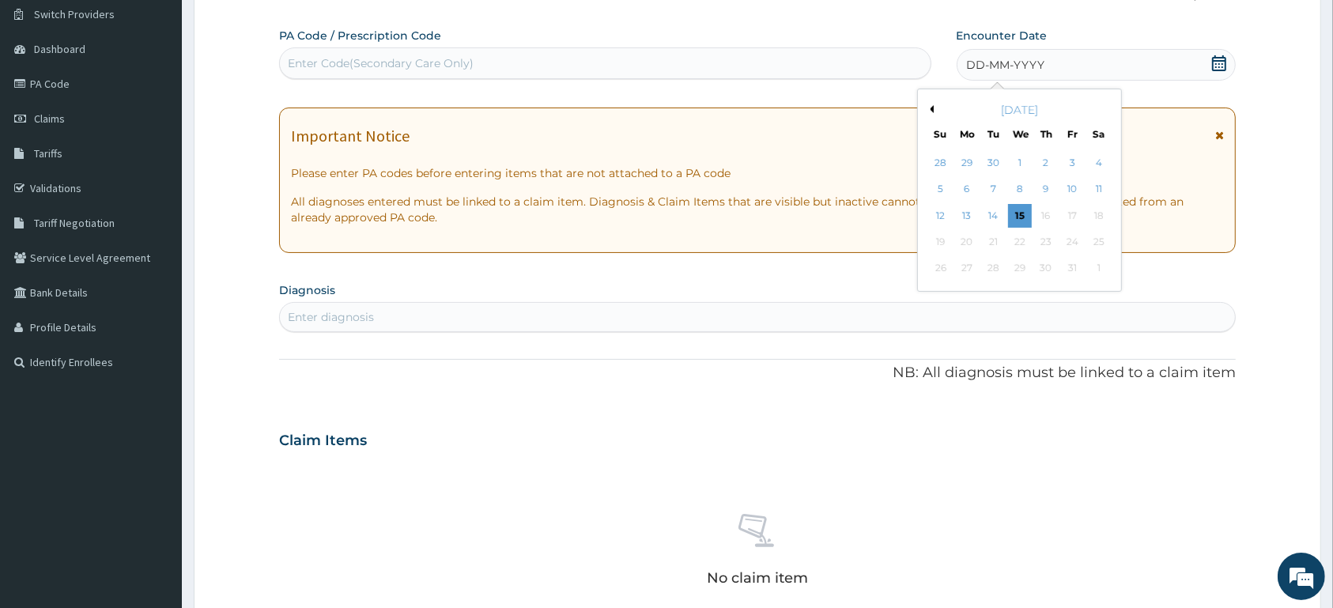
click at [928, 110] on button "Previous Month" at bounding box center [930, 109] width 8 height 8
click at [941, 296] on div "31" at bounding box center [940, 295] width 24 height 24
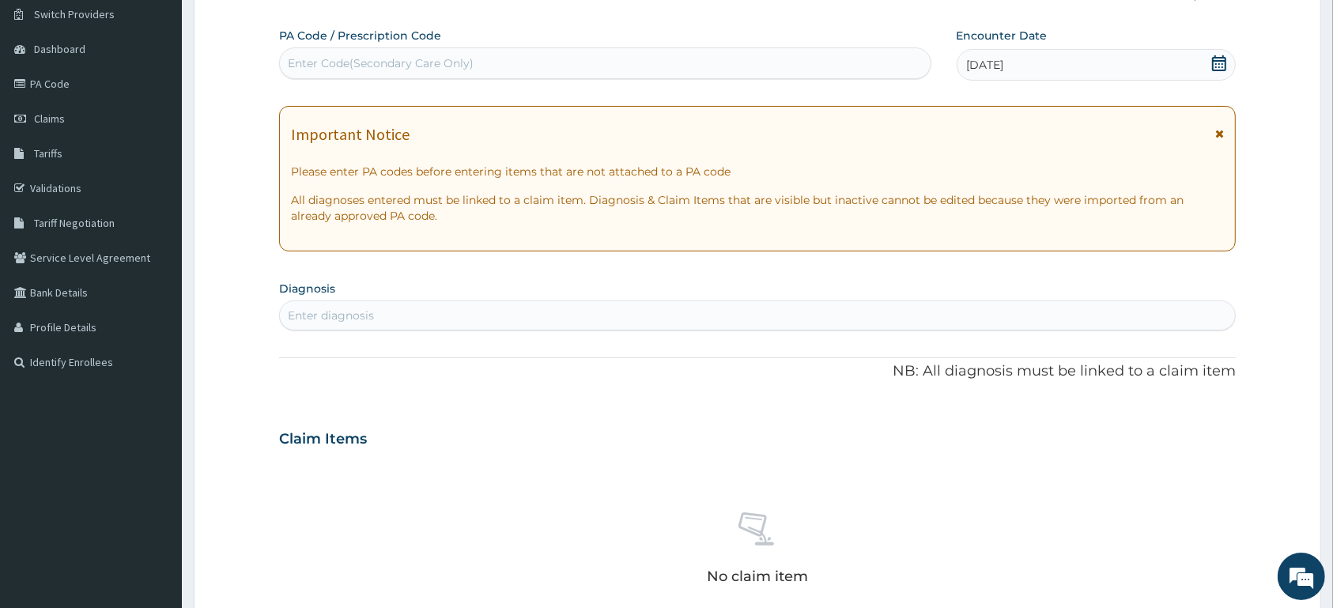
click at [805, 317] on div "Enter diagnosis" at bounding box center [757, 315] width 955 height 25
type input "UPPER RESPIRATORY"
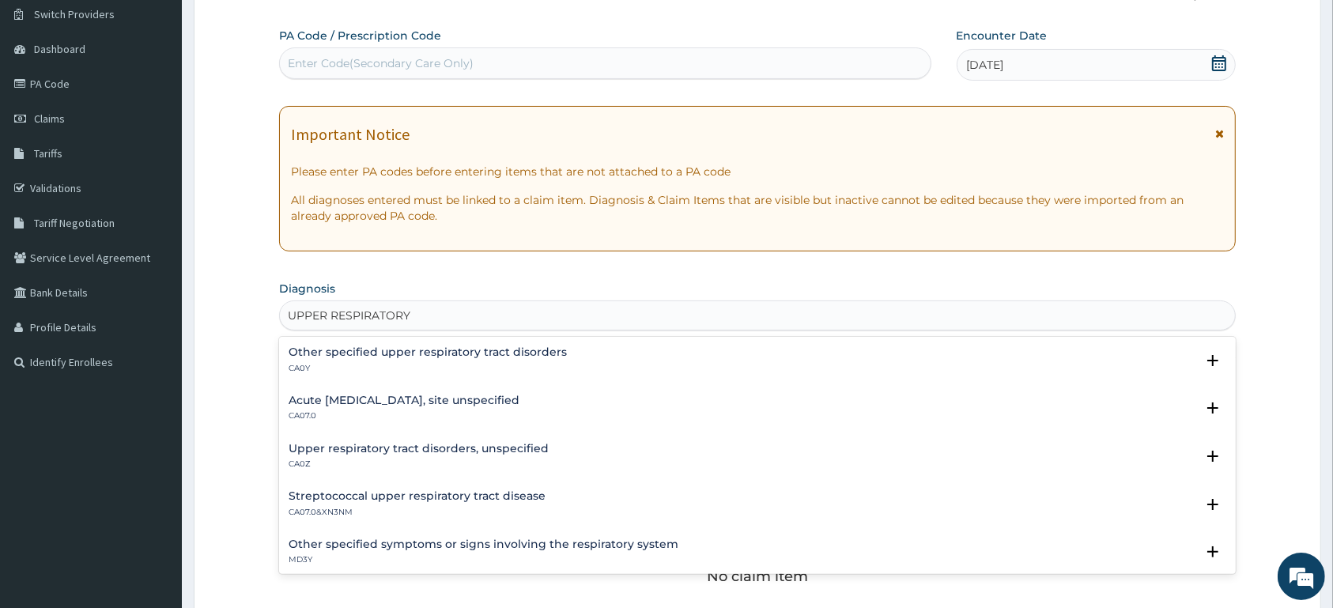
click at [450, 402] on h4 "Acute upper respiratory infection, site unspecified" at bounding box center [404, 400] width 231 height 12
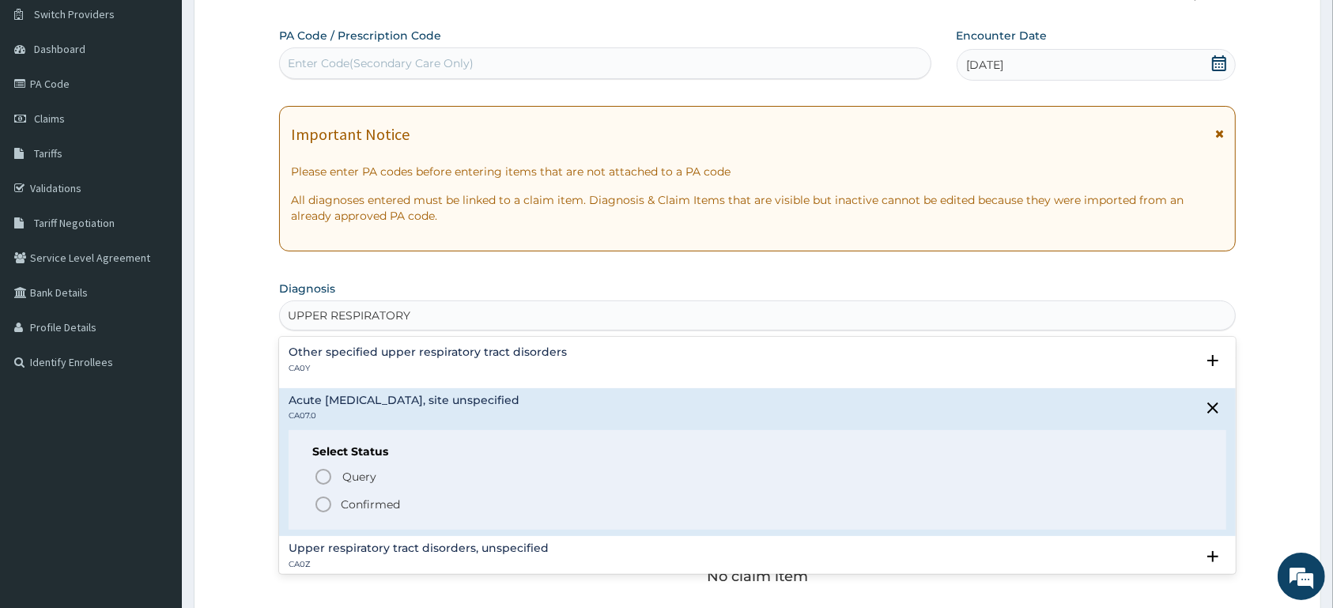
click at [414, 503] on span "Confirmed" at bounding box center [758, 504] width 888 height 19
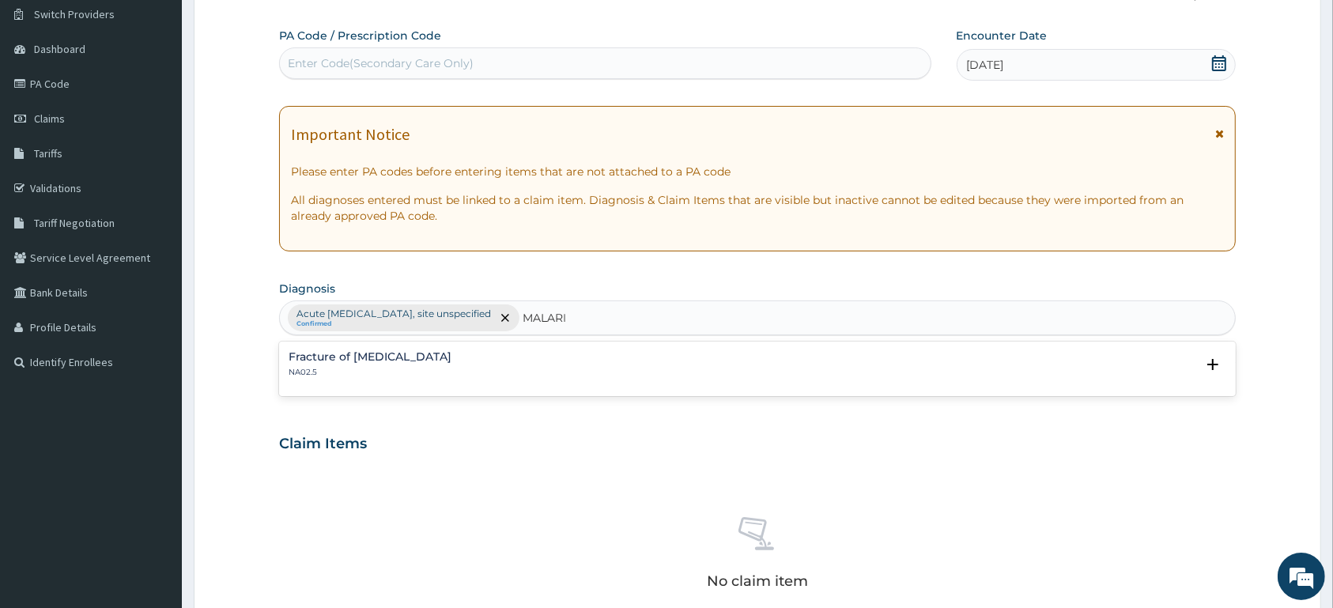
type input "[MEDICAL_DATA]"
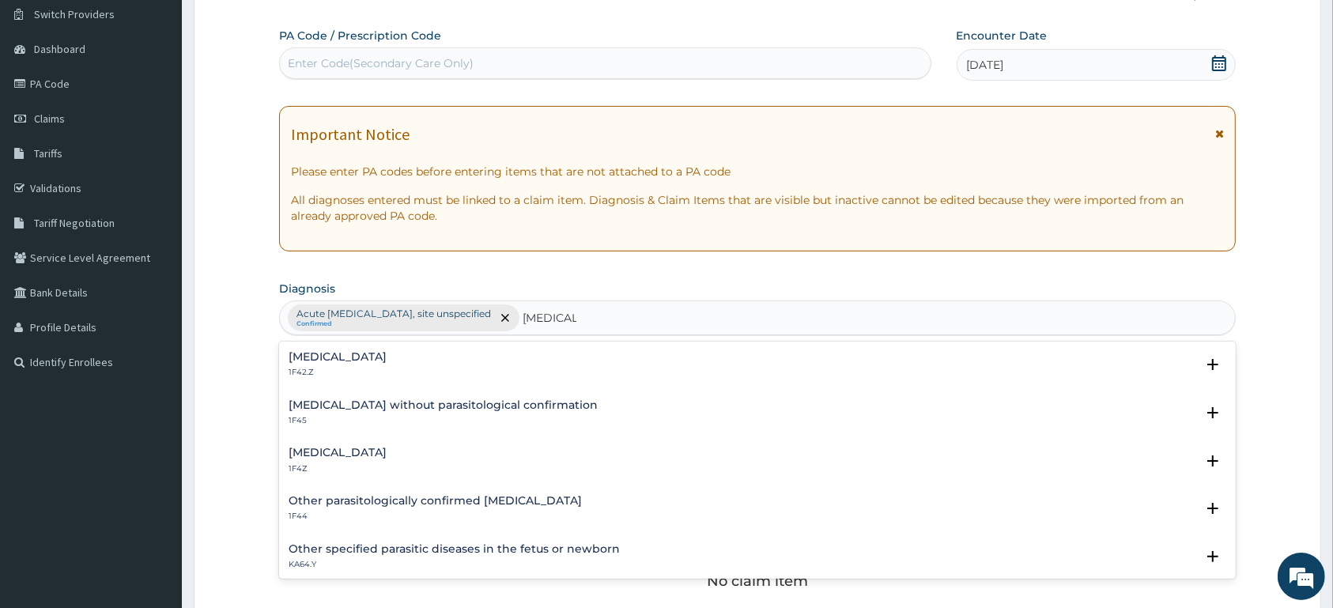
click at [317, 458] on h4 "[MEDICAL_DATA]" at bounding box center [338, 453] width 98 height 12
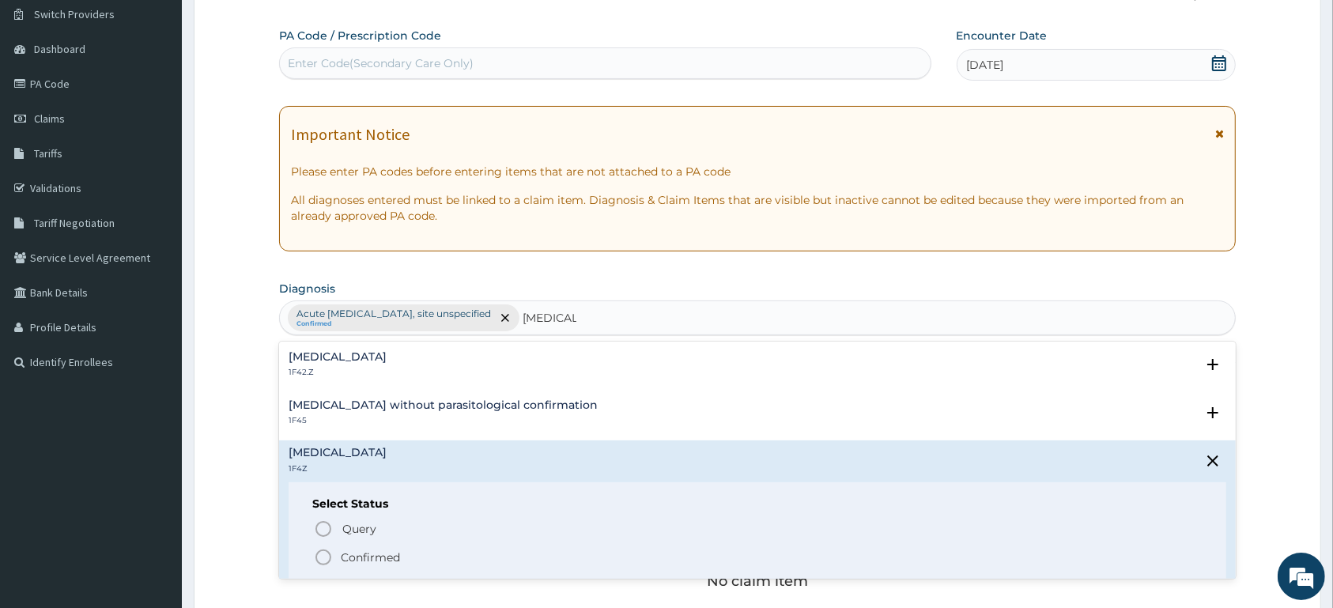
drag, startPoint x: 337, startPoint y: 556, endPoint x: 341, endPoint y: 533, distance: 23.3
click at [336, 556] on span "Confirmed" at bounding box center [758, 557] width 888 height 19
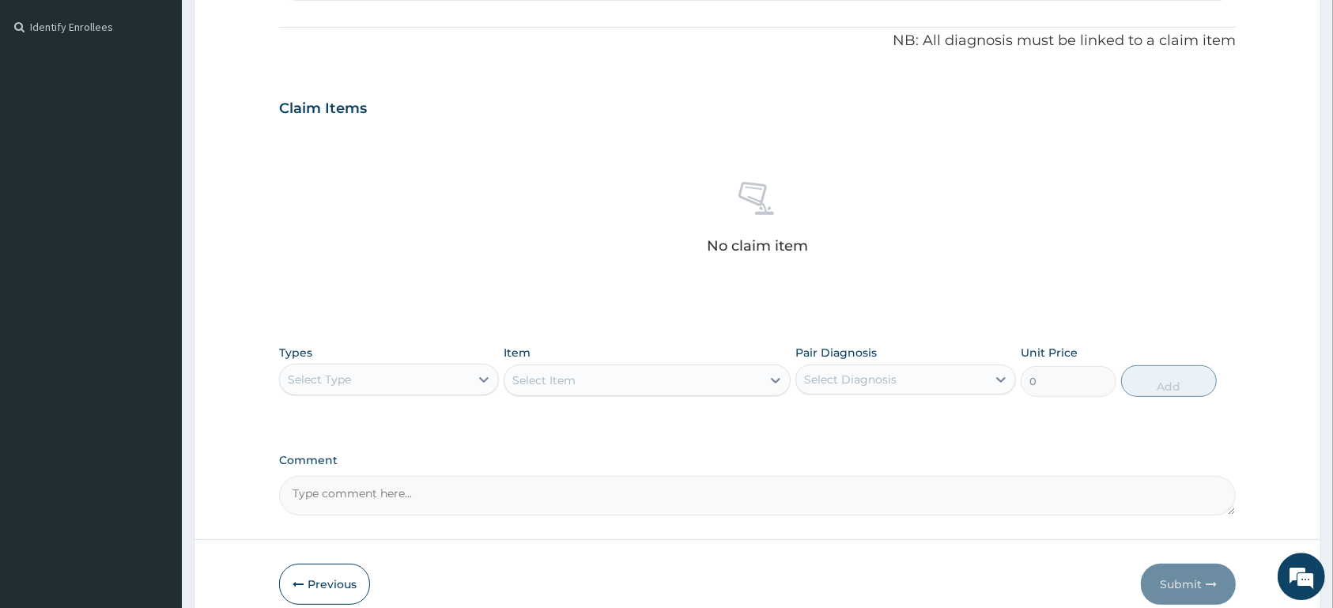
scroll to position [534, 0]
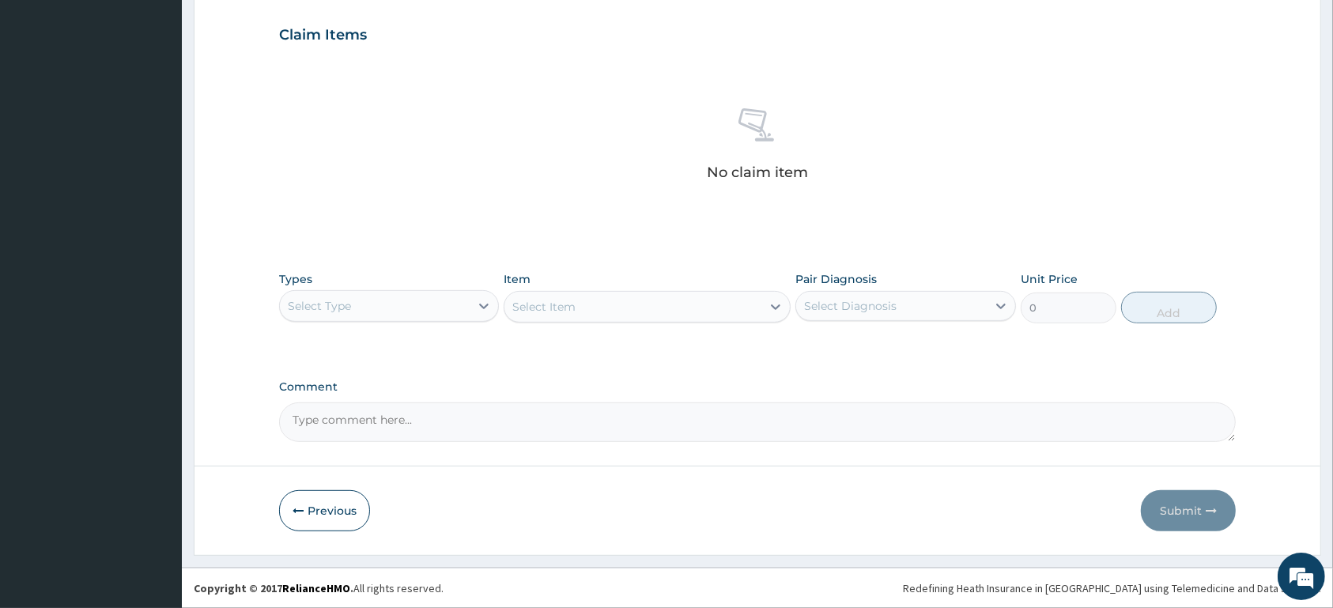
click at [453, 307] on div "Select Type" at bounding box center [375, 305] width 190 height 25
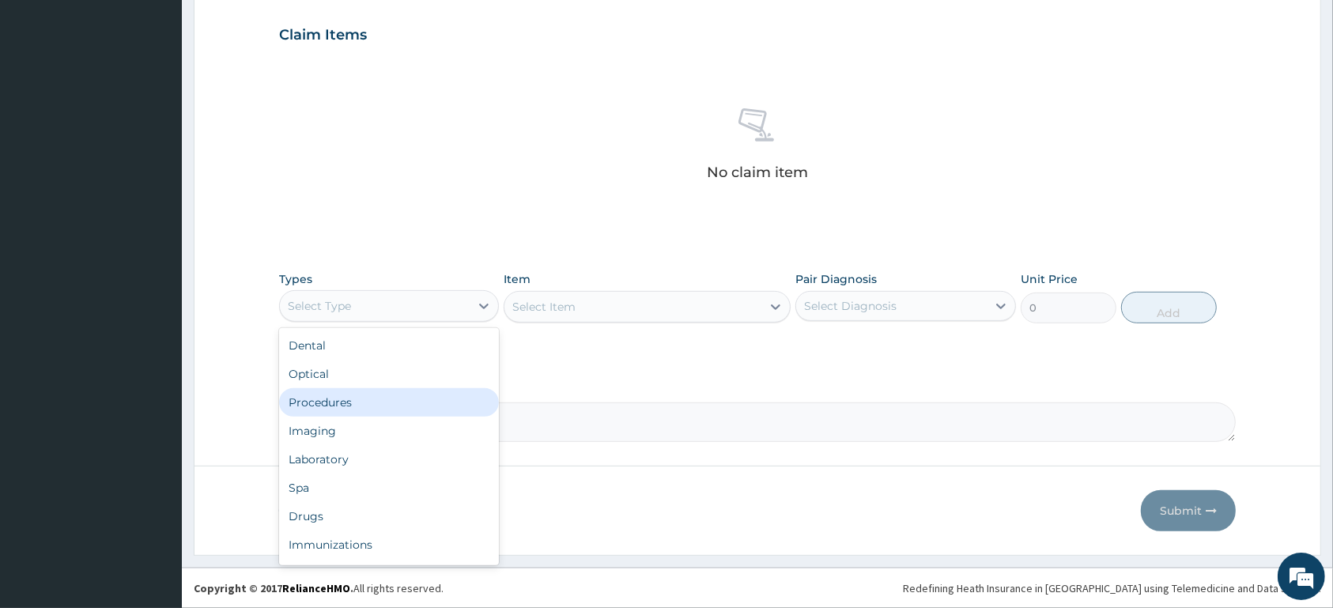
click at [411, 396] on div "Procedures" at bounding box center [389, 402] width 220 height 28
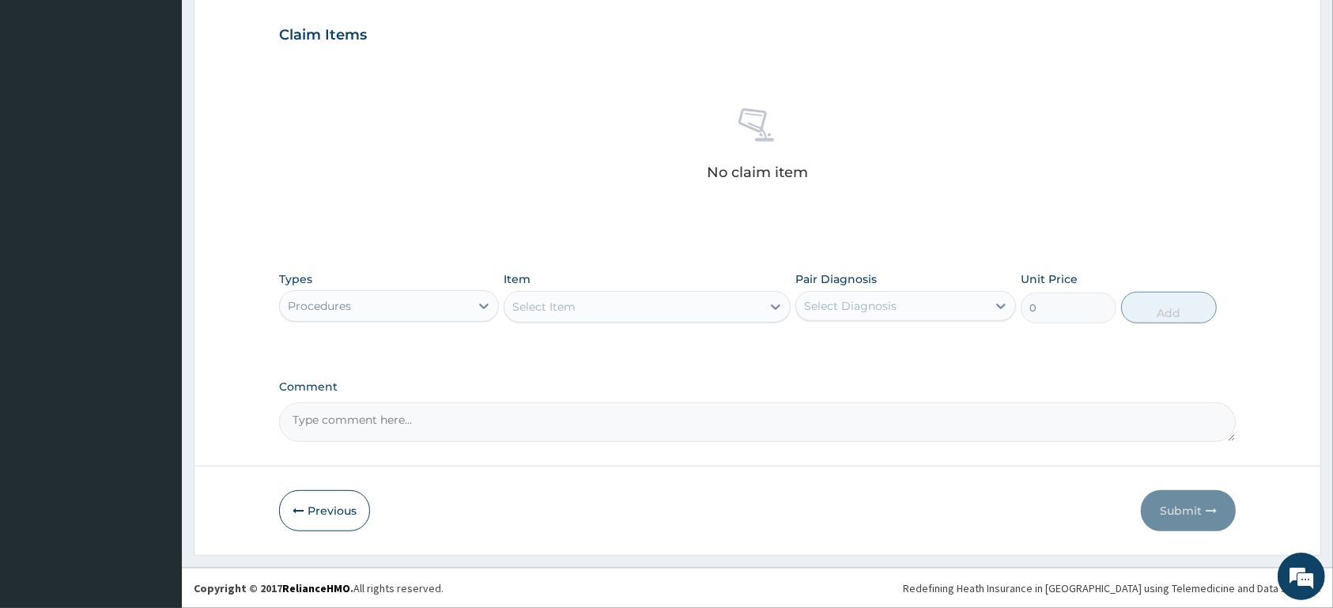
click at [568, 307] on div "Select Item" at bounding box center [543, 307] width 63 height 16
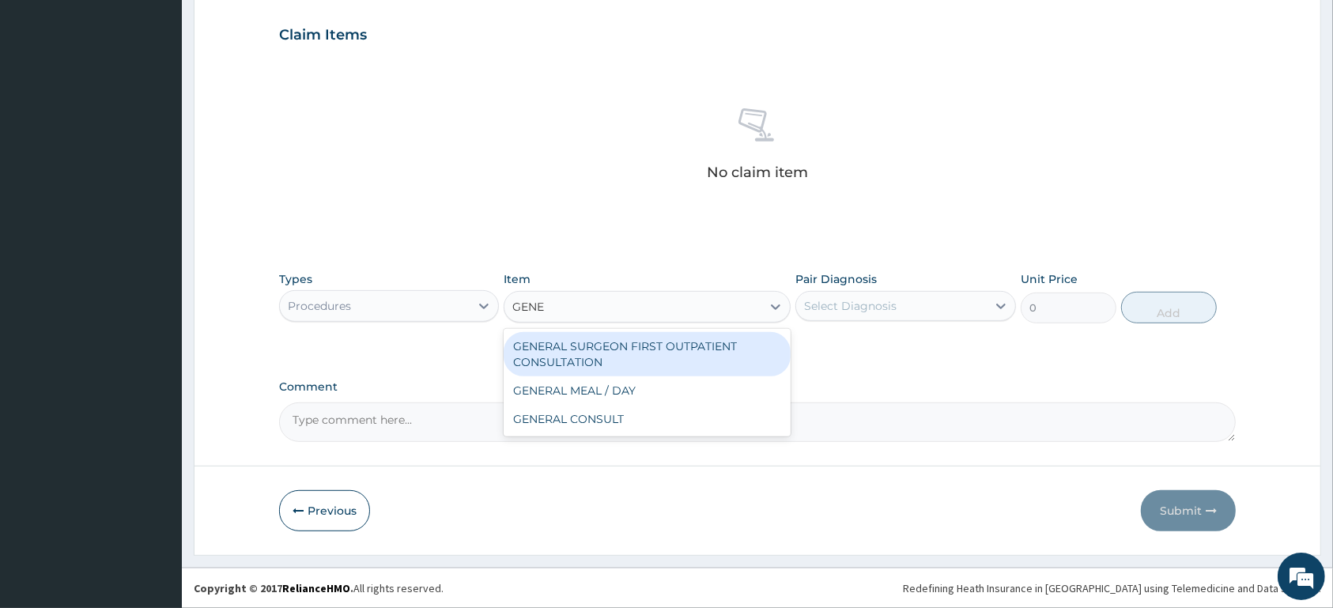
type input "GENER"
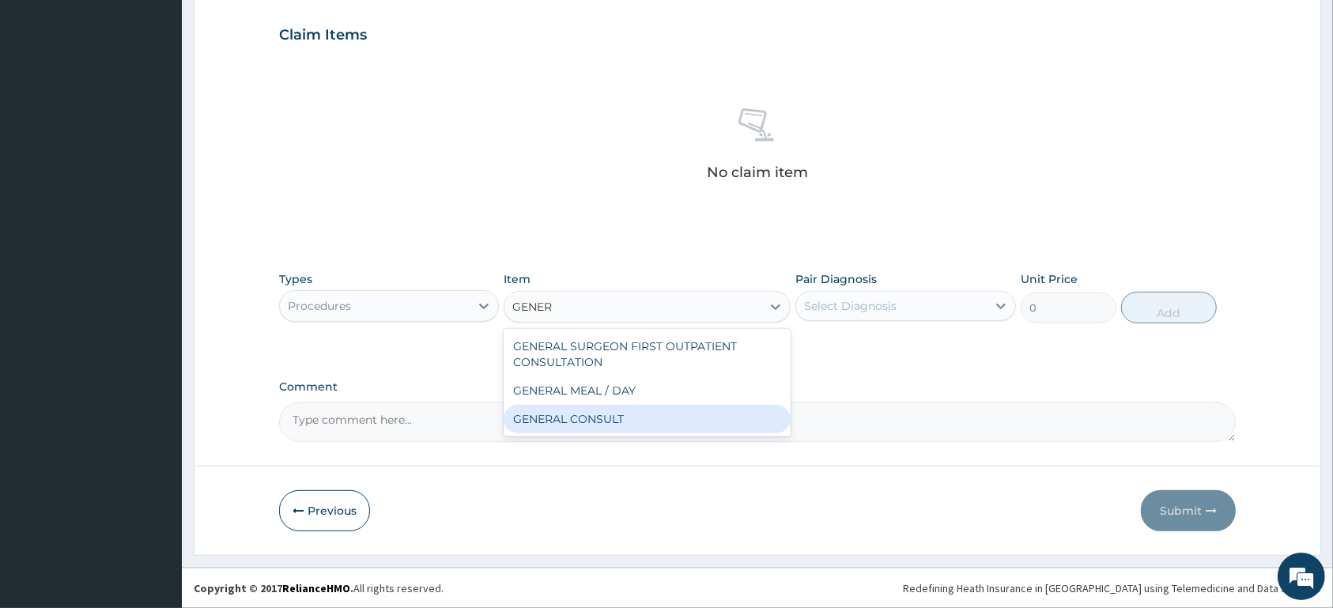
drag, startPoint x: 611, startPoint y: 418, endPoint x: 820, endPoint y: 354, distance: 219.0
click at [617, 415] on div "GENERAL CONSULT" at bounding box center [646, 419] width 287 height 28
type input "5000"
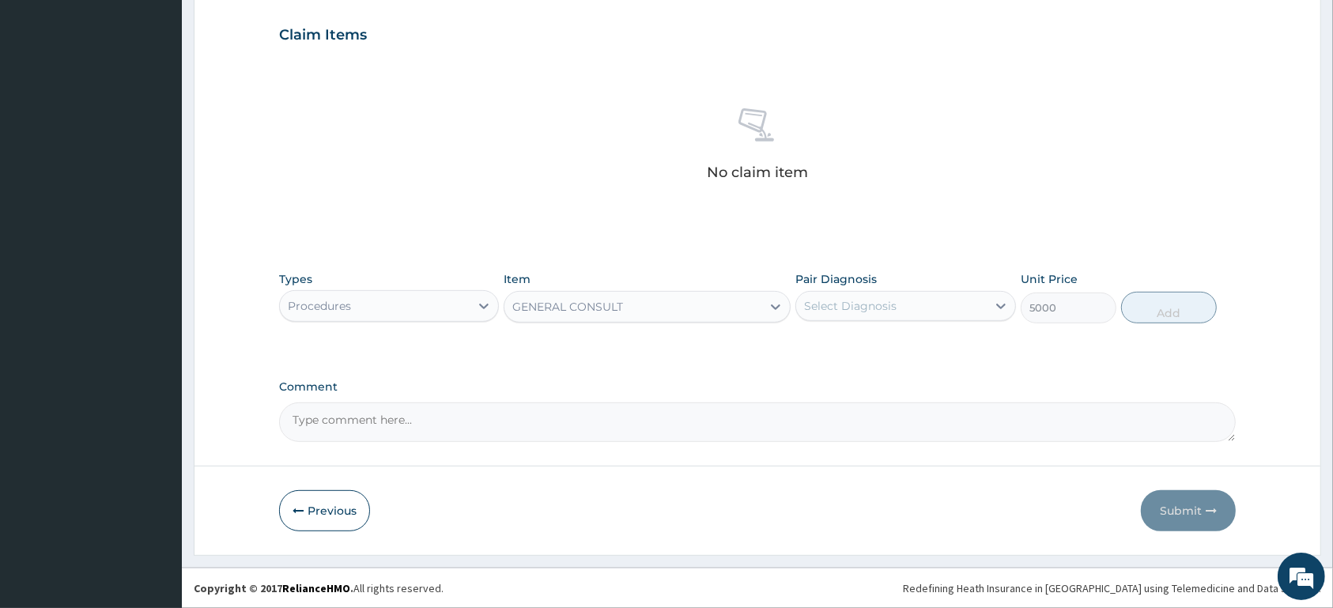
click at [881, 299] on div "Select Diagnosis" at bounding box center [850, 306] width 92 height 16
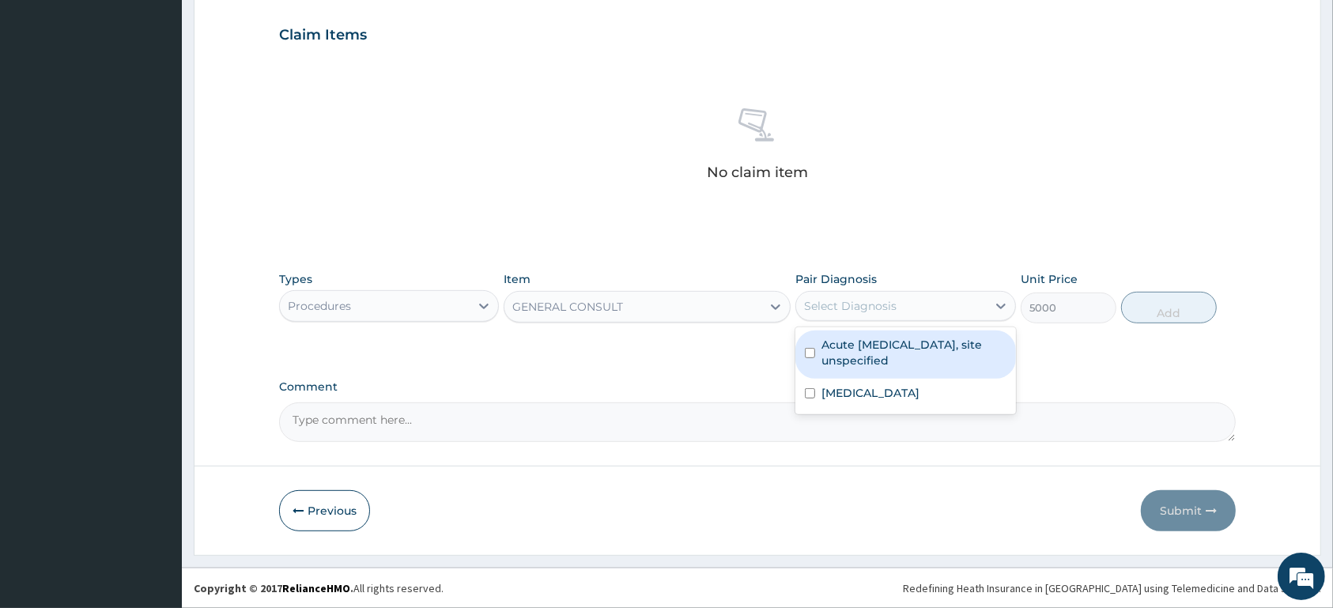
click at [892, 343] on label "Acute upper respiratory infection, site unspecified" at bounding box center [913, 353] width 184 height 32
checkbox input "true"
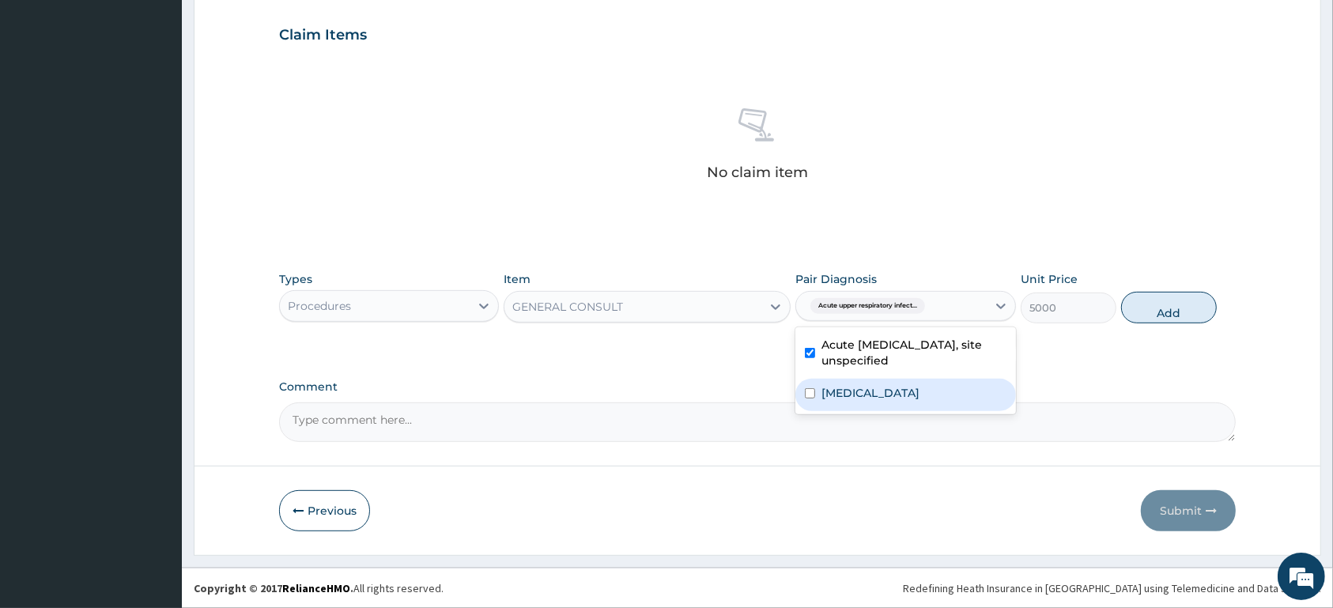
drag, startPoint x: 903, startPoint y: 398, endPoint x: 1073, endPoint y: 339, distance: 179.7
click at [913, 391] on label "[MEDICAL_DATA]" at bounding box center [870, 393] width 98 height 16
checkbox input "true"
click at [1148, 304] on button "Add" at bounding box center [1169, 308] width 96 height 32
type input "0"
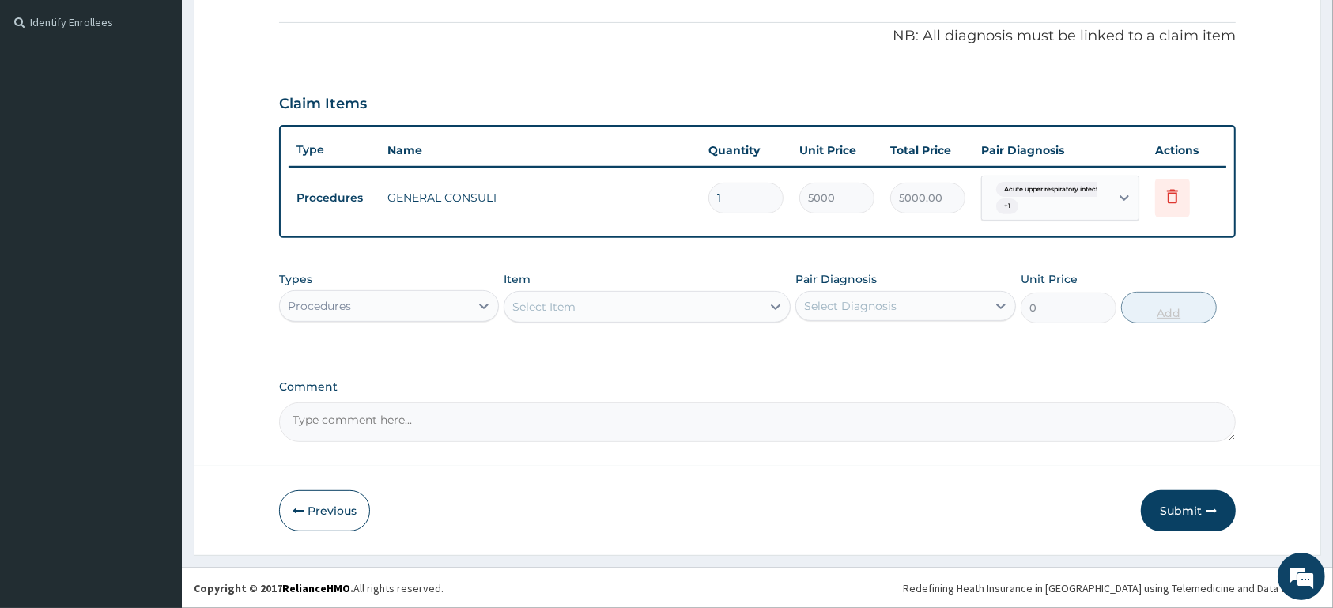
scroll to position [464, 0]
click at [436, 311] on div "Procedures" at bounding box center [375, 305] width 190 height 25
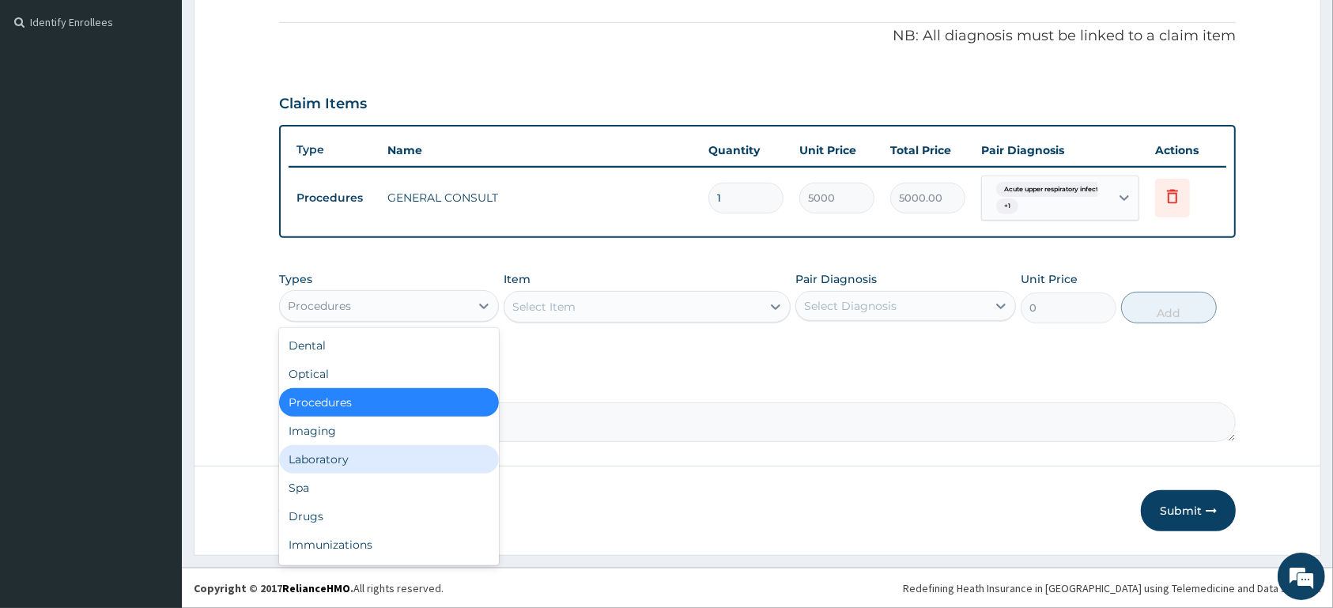
click at [402, 459] on div "Laboratory" at bounding box center [389, 459] width 220 height 28
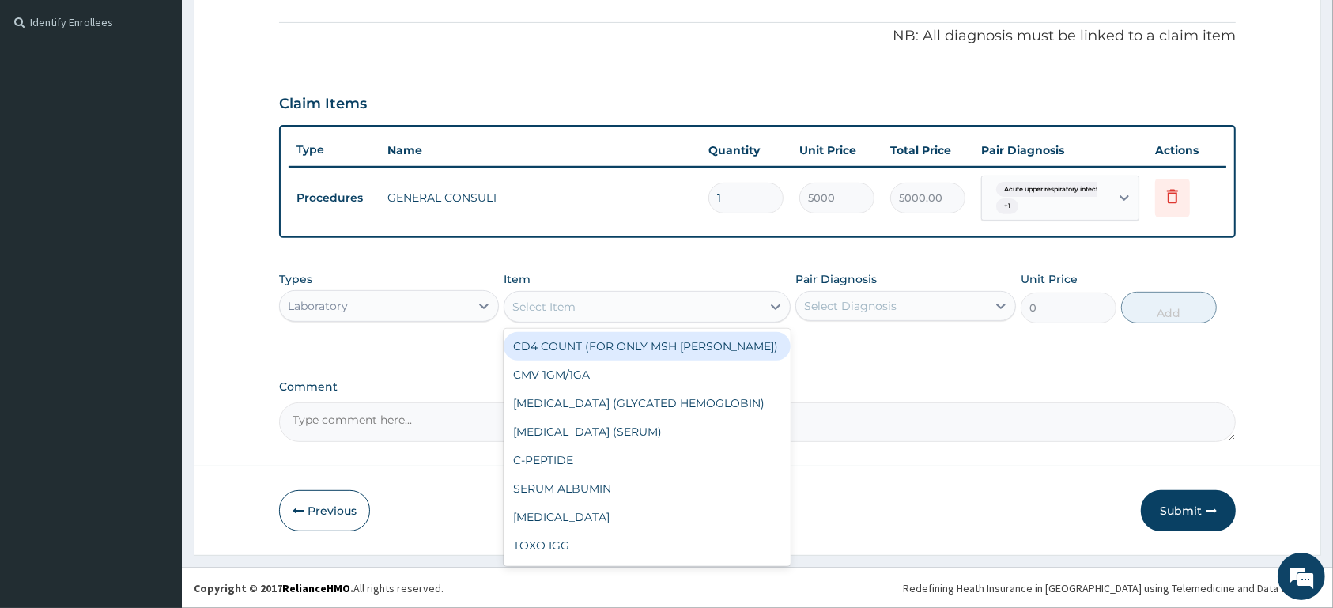
click at [550, 305] on div "Select Item" at bounding box center [543, 307] width 63 height 16
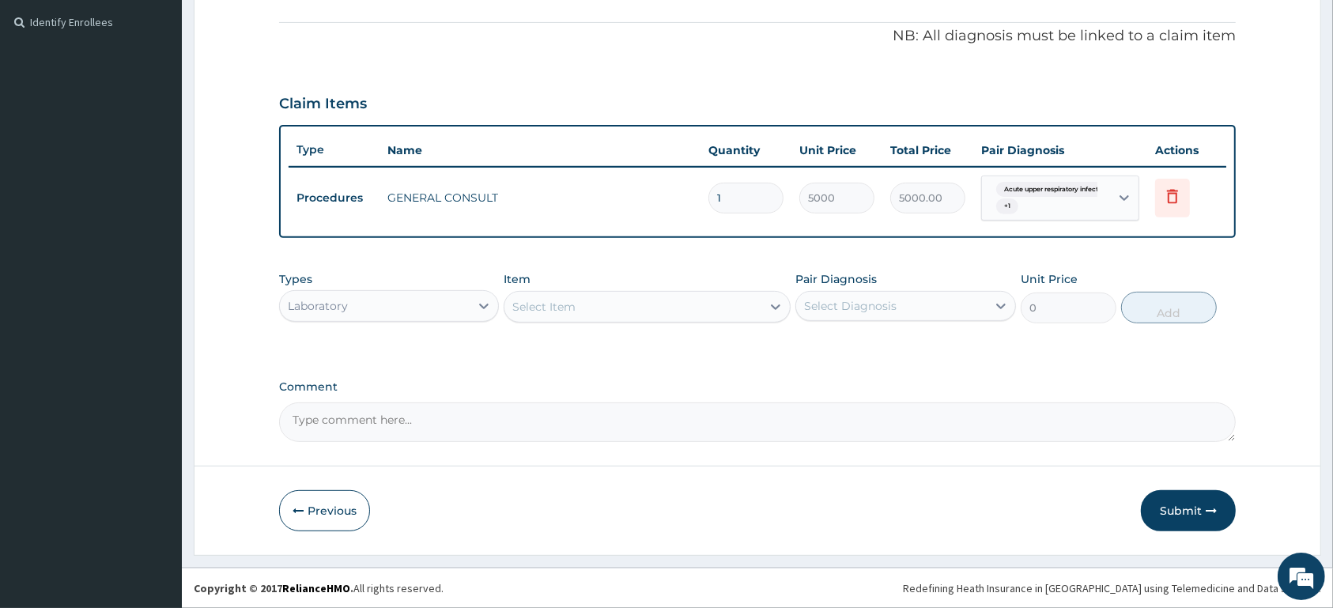
click at [550, 305] on div "Select Item" at bounding box center [543, 307] width 63 height 16
type input "MALA"
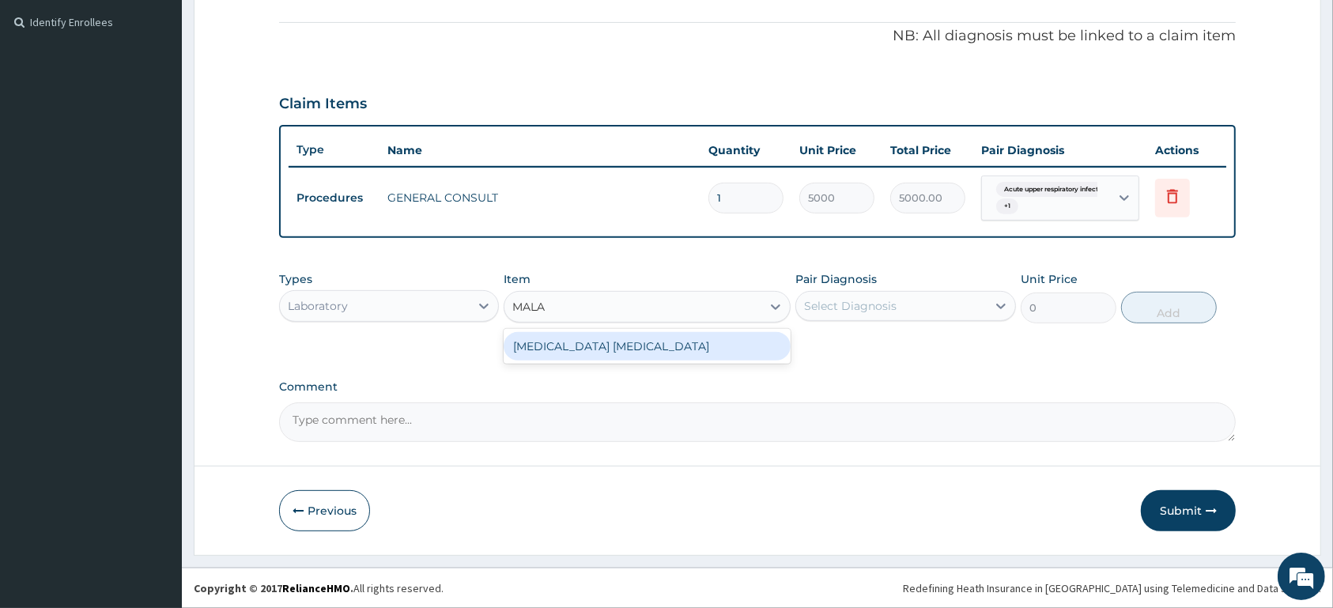
click at [591, 344] on div "[MEDICAL_DATA] [MEDICAL_DATA]" at bounding box center [646, 346] width 287 height 28
type input "1500"
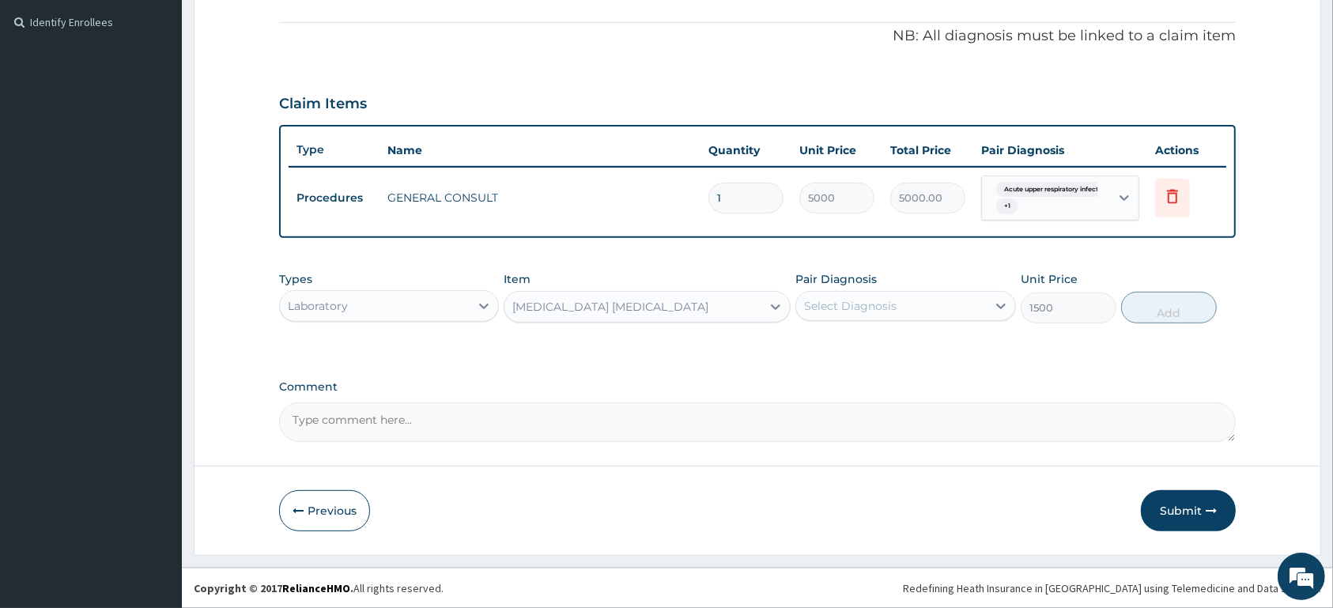
click at [930, 308] on div "Select Diagnosis" at bounding box center [891, 305] width 190 height 25
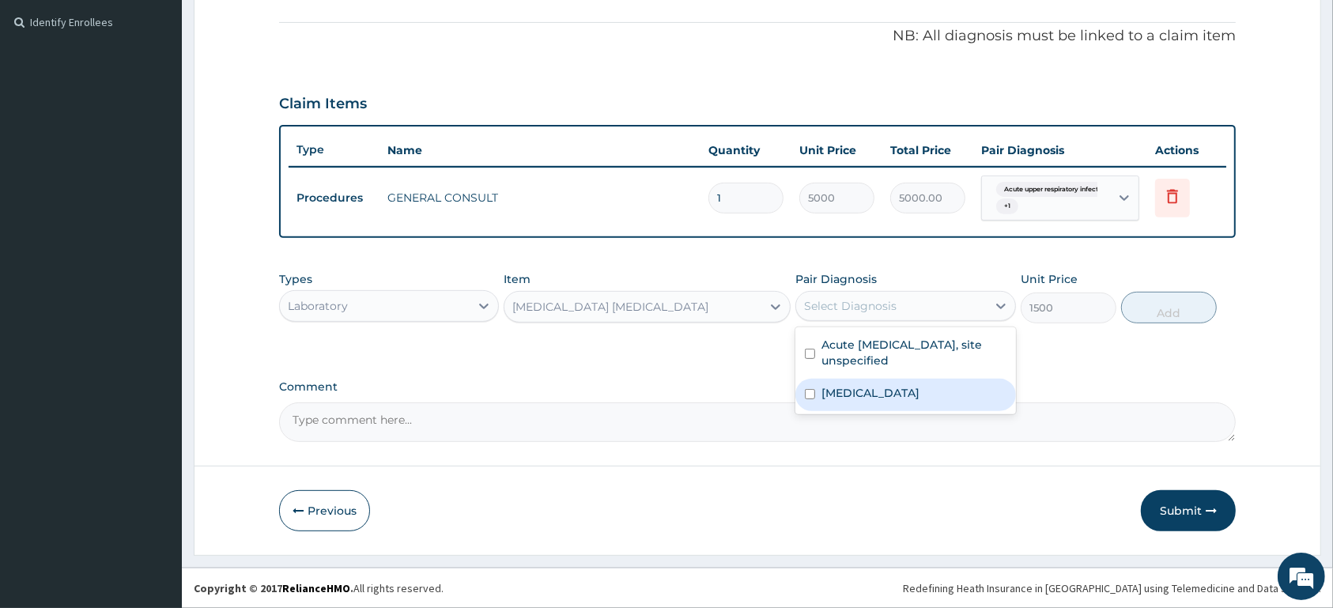
drag, startPoint x: 906, startPoint y: 388, endPoint x: 1114, endPoint y: 311, distance: 221.6
click at [975, 364] on div "Acute upper respiratory infection, site unspecified Malaria, unspecified" at bounding box center [905, 370] width 220 height 87
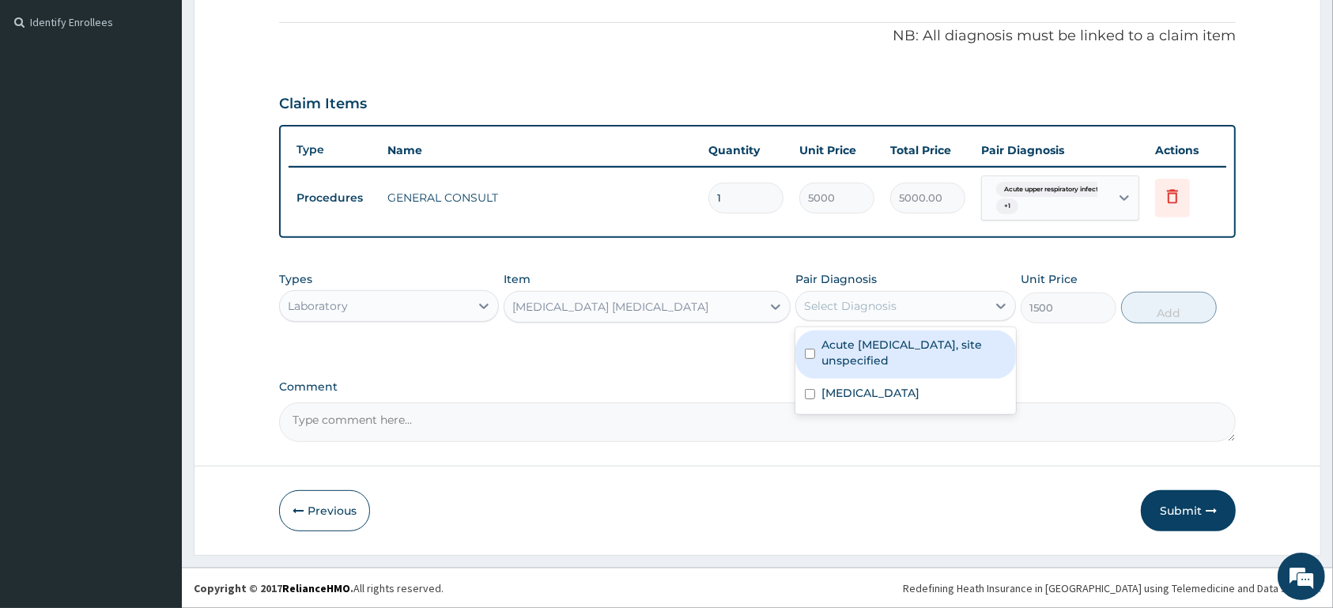
drag, startPoint x: 856, startPoint y: 293, endPoint x: 866, endPoint y: 324, distance: 32.3
click at [857, 296] on div "Select Diagnosis" at bounding box center [891, 305] width 190 height 25
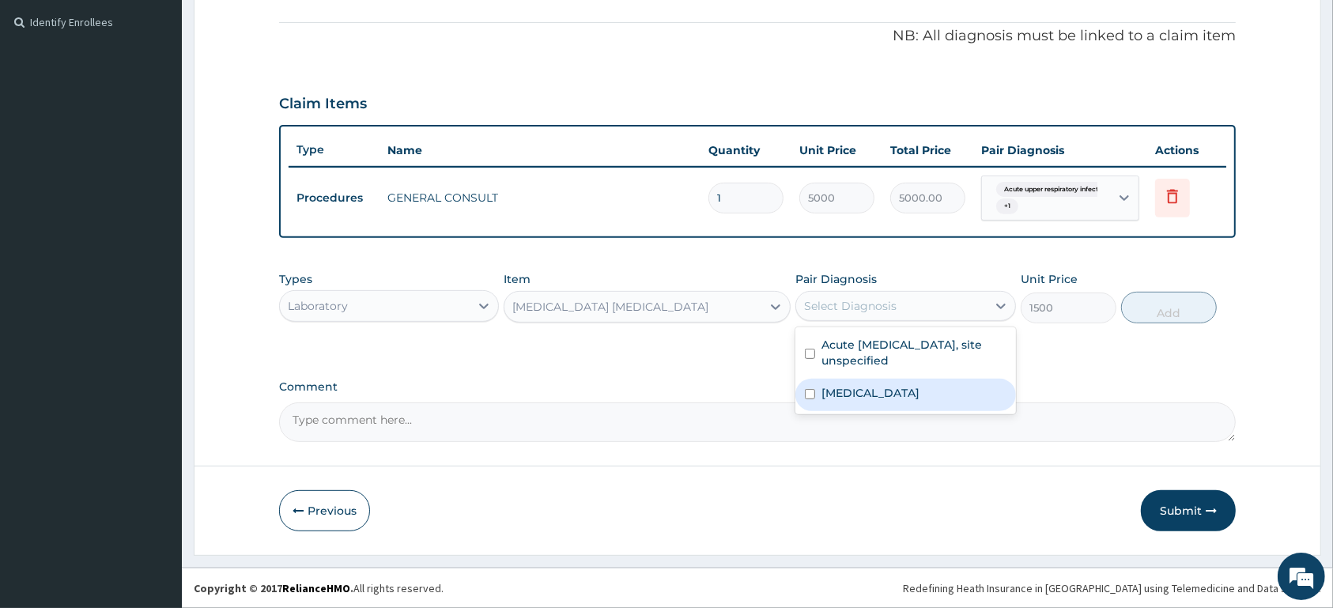
drag, startPoint x: 873, startPoint y: 390, endPoint x: 997, endPoint y: 390, distance: 123.3
click at [908, 390] on label "Malaria, unspecified" at bounding box center [870, 393] width 98 height 16
checkbox input "true"
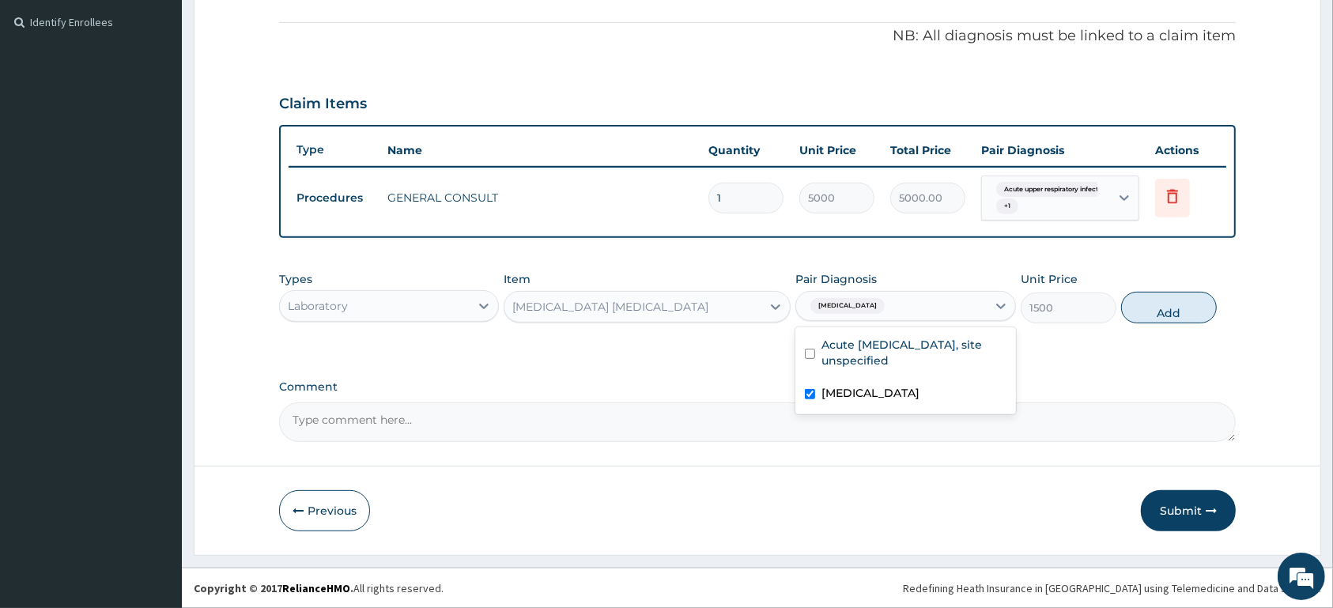
click at [1197, 315] on button "Add" at bounding box center [1169, 308] width 96 height 32
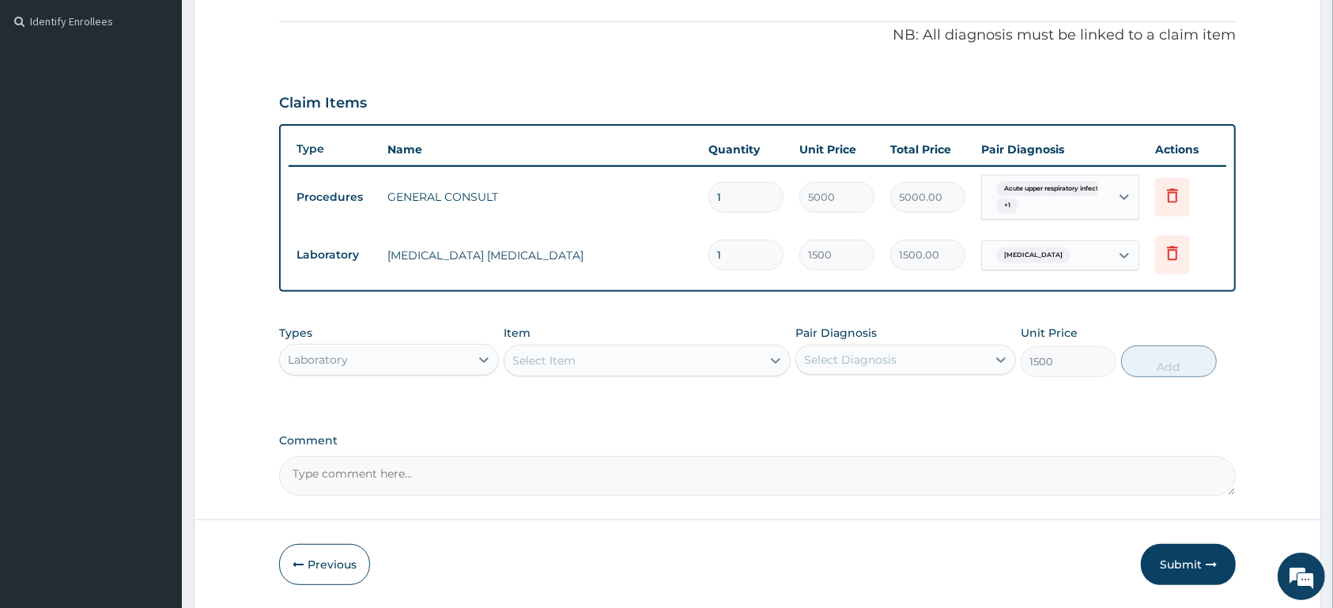
type input "0"
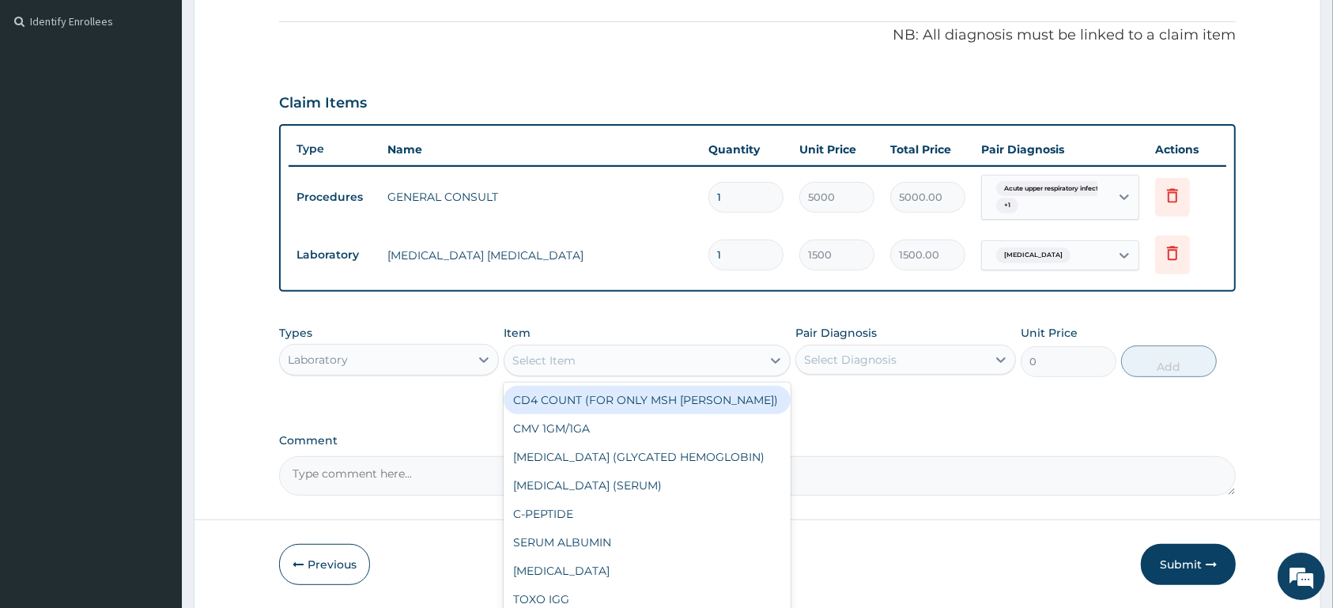
click at [687, 356] on div "Select Item" at bounding box center [632, 360] width 257 height 25
type input "FBC"
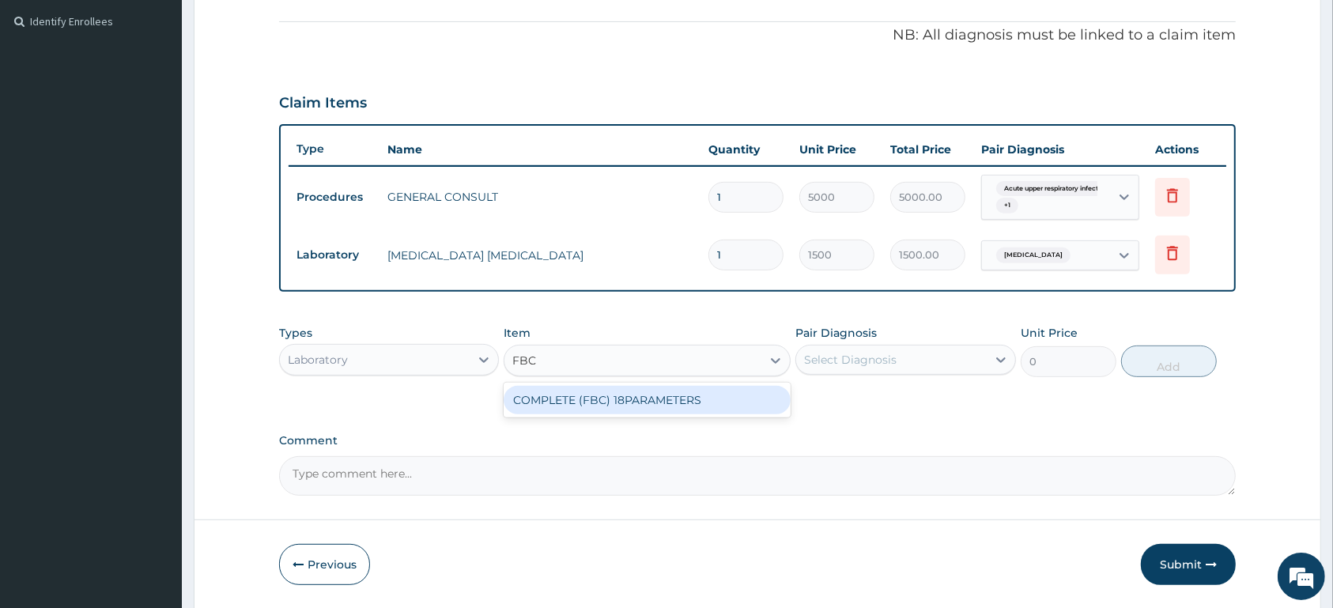
drag, startPoint x: 655, startPoint y: 402, endPoint x: 877, endPoint y: 363, distance: 225.6
click at [659, 402] on div "COMPLETE (FBC) 18PARAMETERS" at bounding box center [646, 400] width 287 height 28
type input "4000"
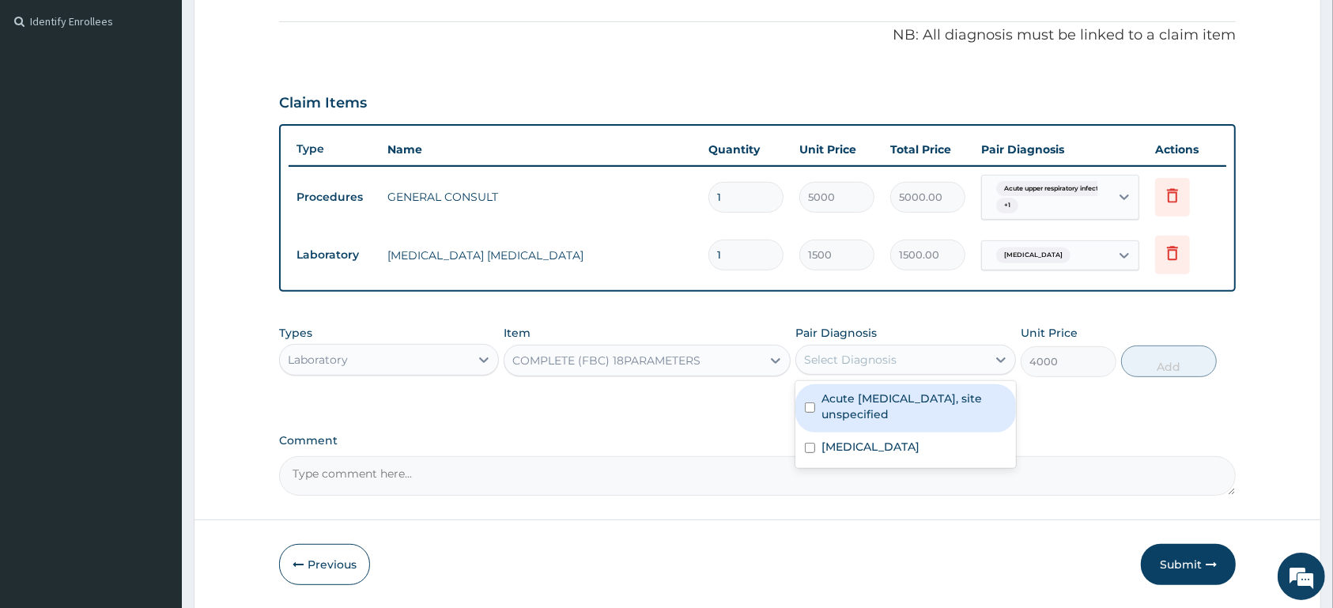
click at [877, 363] on div "Select Diagnosis" at bounding box center [850, 360] width 92 height 16
click at [880, 422] on div "Acute upper respiratory infection, site unspecified" at bounding box center [905, 408] width 220 height 48
checkbox input "true"
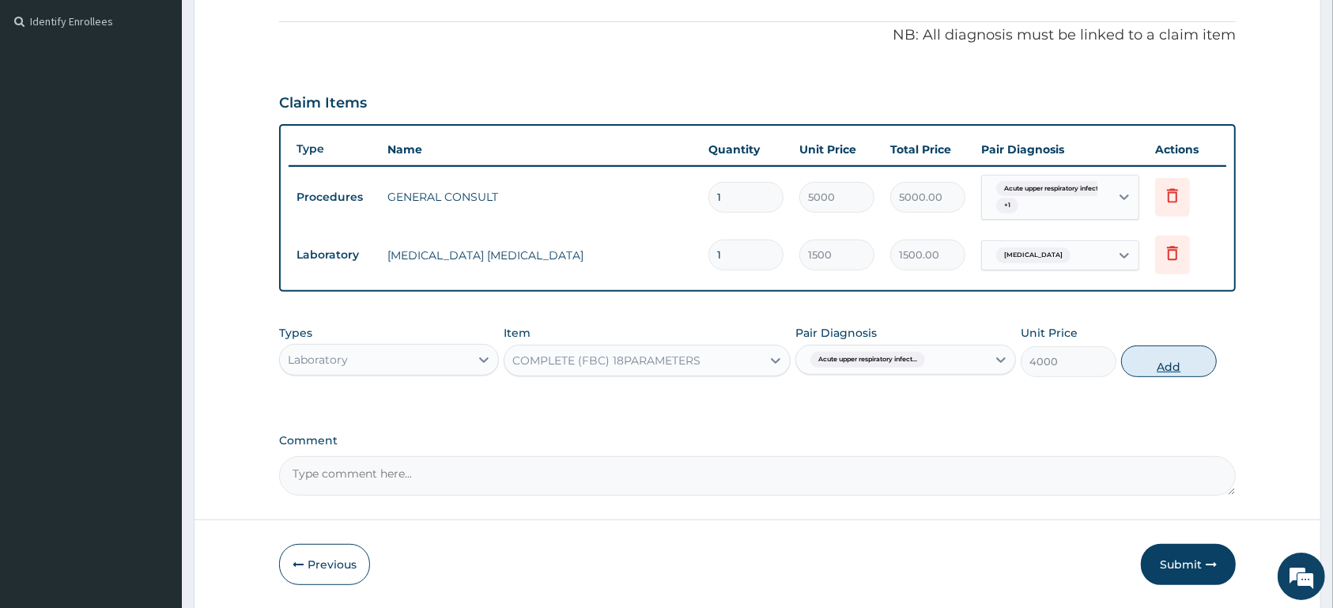
click at [1161, 360] on button "Add" at bounding box center [1169, 361] width 96 height 32
type input "0"
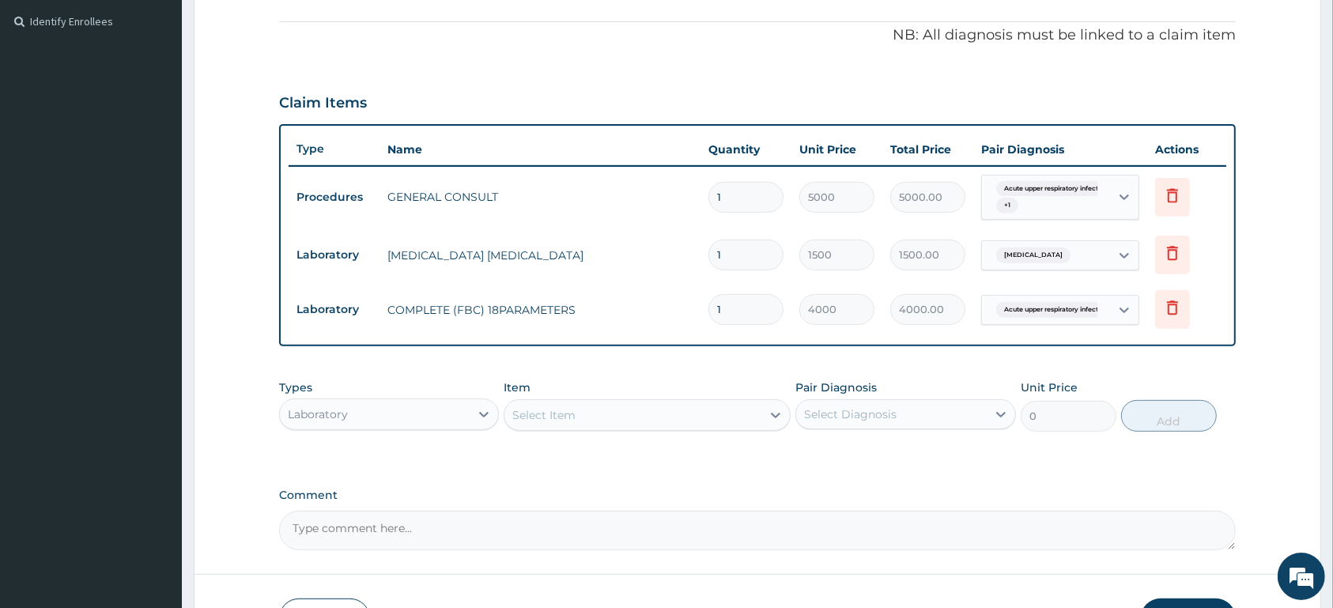
click at [1056, 198] on div "Acute upper respiratory infect... + 1" at bounding box center [1043, 198] width 107 height 38
click at [1288, 337] on form "Step 2 of 2 PA Code / Prescription Code Enter Code(Secondary Care Only) Encount…" at bounding box center [757, 142] width 1127 height 1044
click at [1109, 200] on div "Acute upper respiratory infect... + 1" at bounding box center [1046, 197] width 128 height 44
click at [1102, 213] on div "Acute upper respiratory infect... + 1" at bounding box center [1046, 197] width 128 height 44
click at [1043, 204] on div "Acute upper respiratory infect... + 1" at bounding box center [1043, 198] width 107 height 38
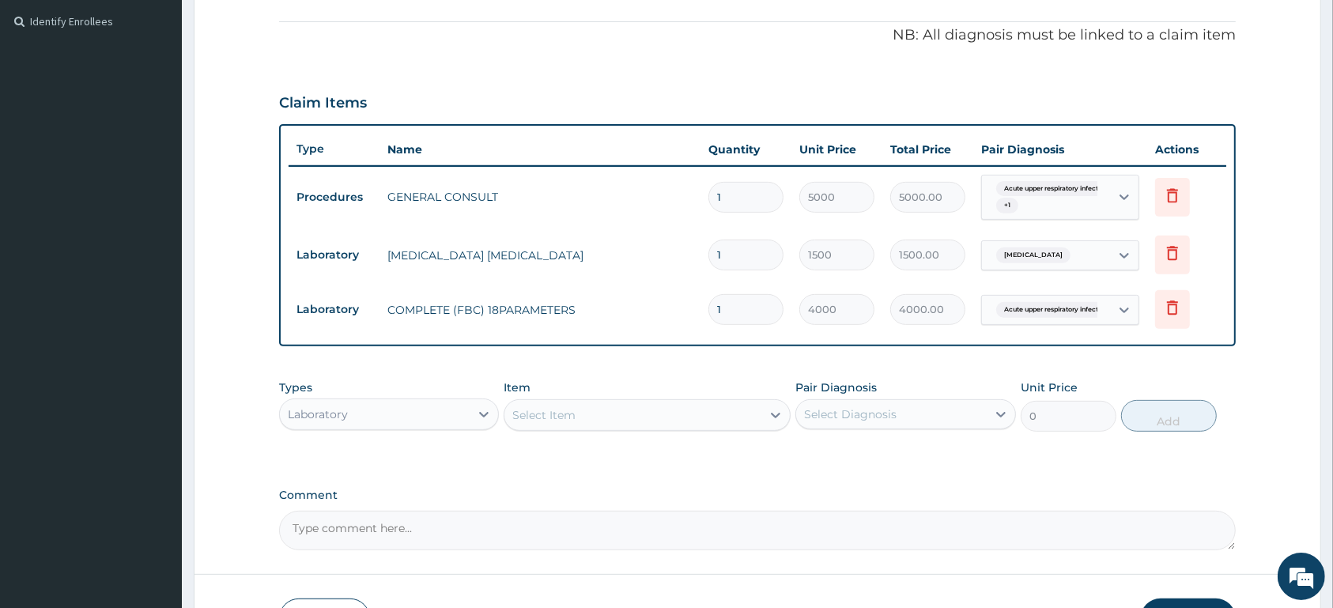
click at [1035, 209] on div "Acute upper respiratory infect... + 1" at bounding box center [1043, 198] width 107 height 38
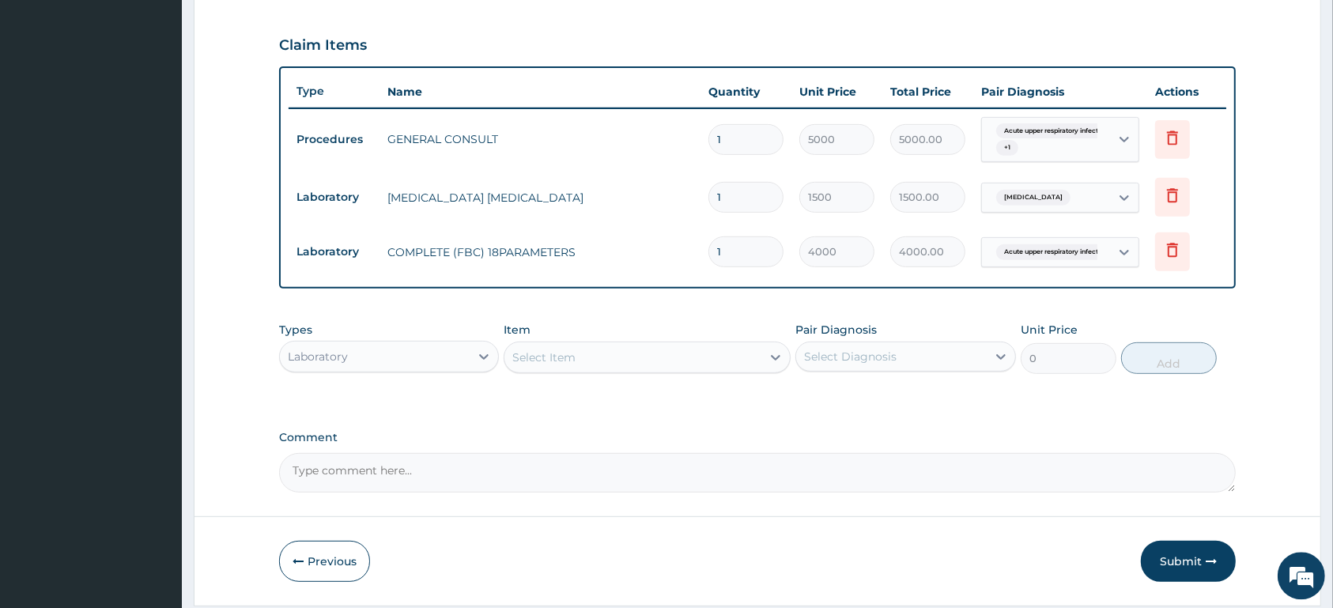
scroll to position [547, 0]
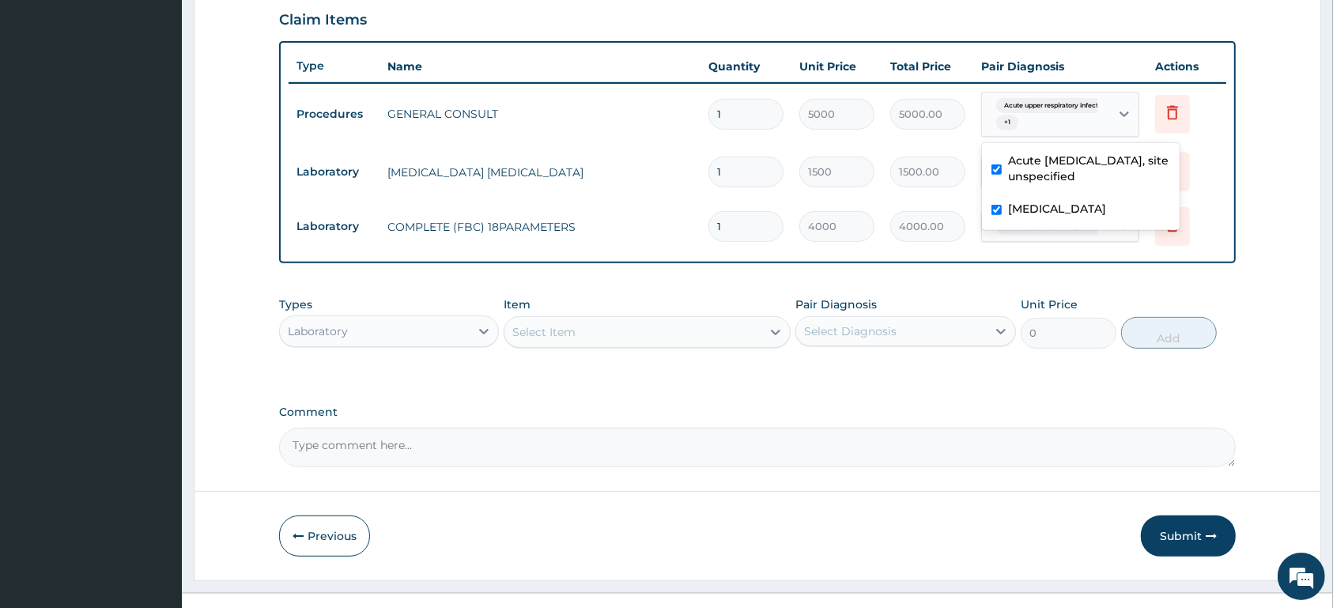
click at [1054, 118] on div "Acute upper respiratory infect... + 1" at bounding box center [1043, 115] width 107 height 38
click at [1052, 114] on div "Acute upper respiratory infect... + 1" at bounding box center [1043, 115] width 107 height 38
click at [427, 323] on div "Laboratory" at bounding box center [375, 331] width 190 height 25
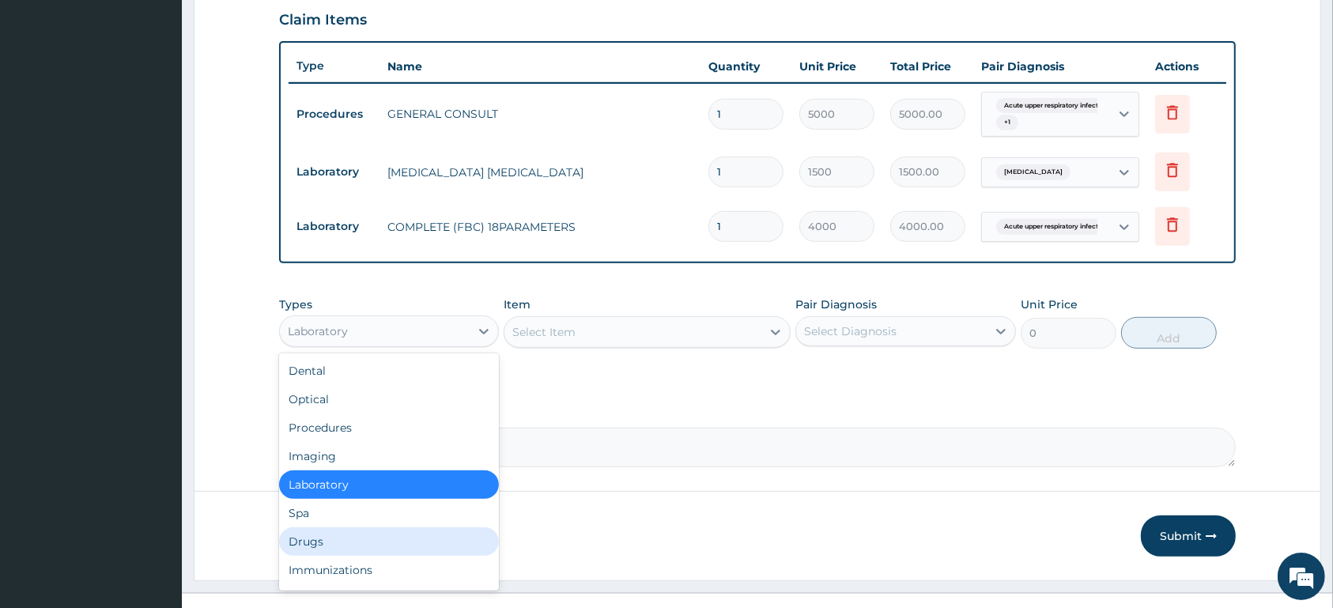
click at [398, 537] on div "Drugs" at bounding box center [389, 541] width 220 height 28
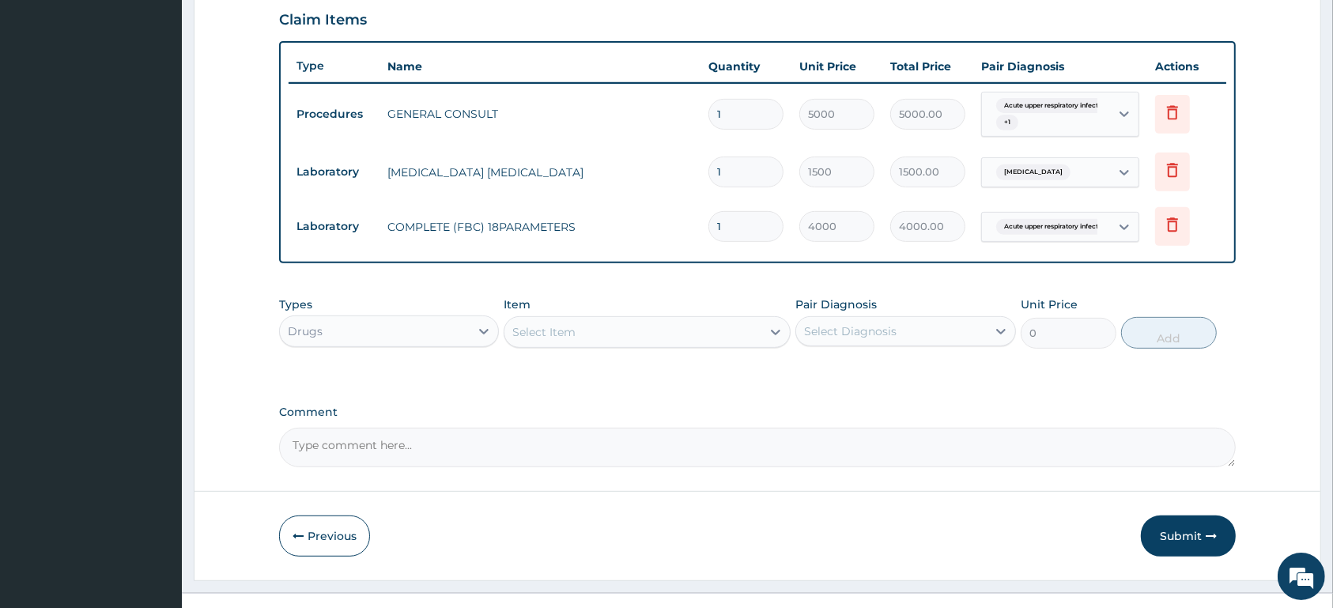
click at [599, 337] on div "Select Item" at bounding box center [632, 331] width 257 height 25
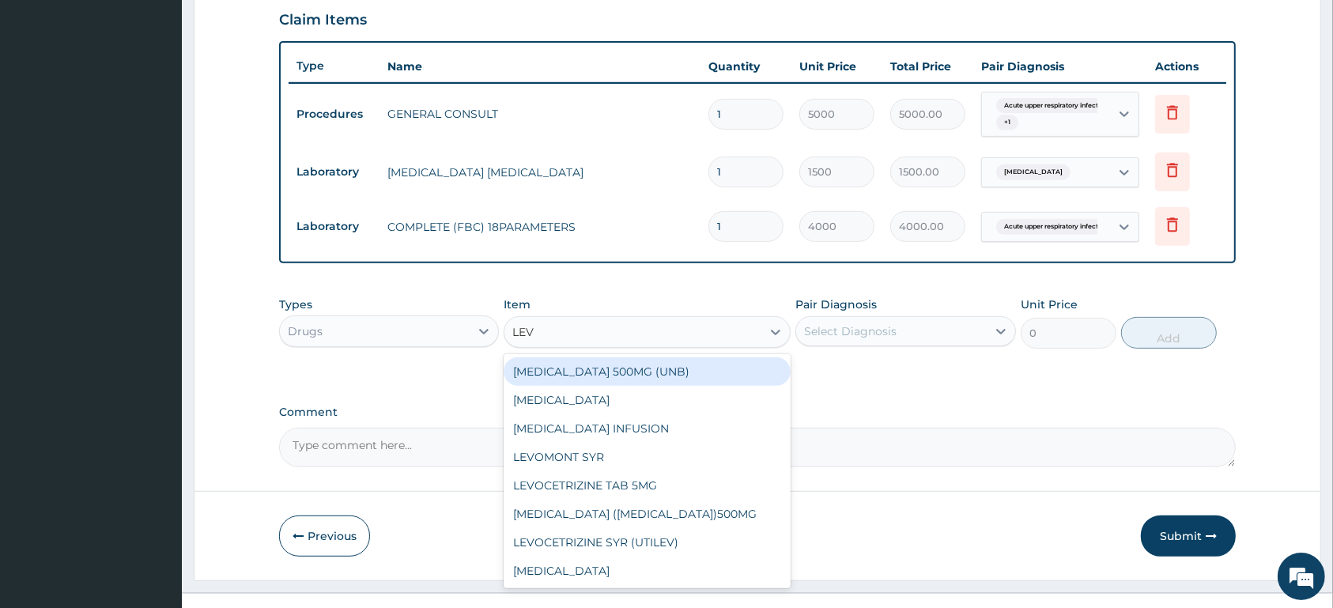
type input "LEVO"
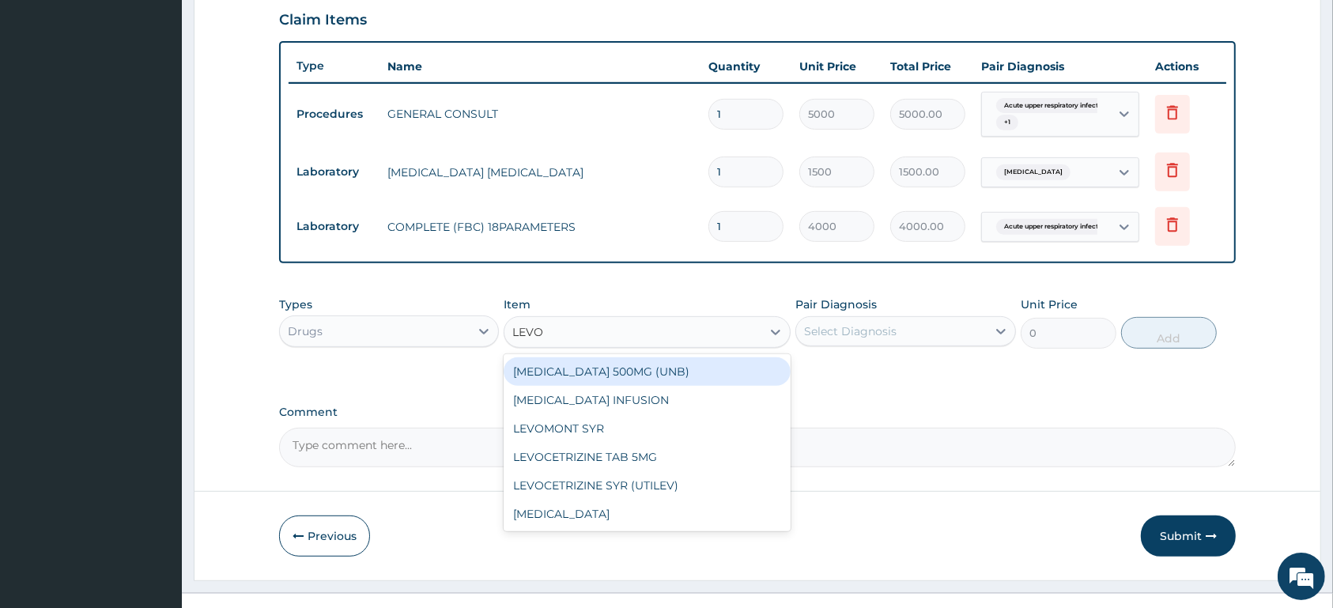
click at [602, 376] on div "LEVOFLOXACIN 500MG (UNB)" at bounding box center [646, 371] width 287 height 28
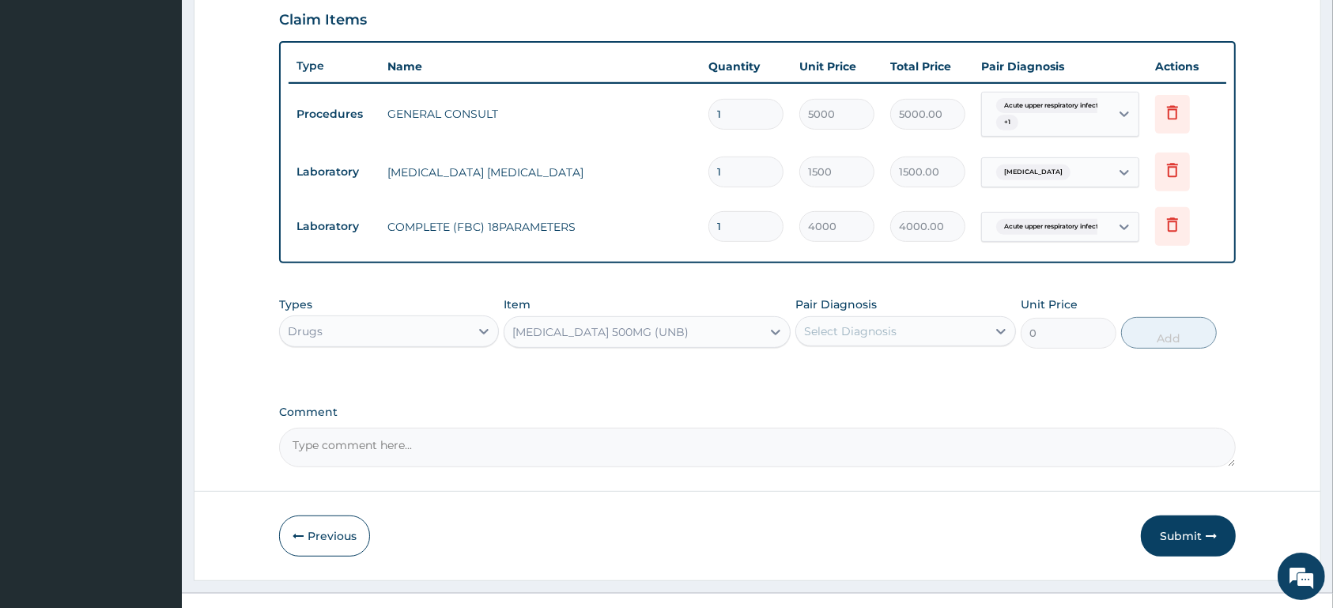
type input "250"
click at [882, 321] on div "Select Diagnosis" at bounding box center [891, 331] width 190 height 25
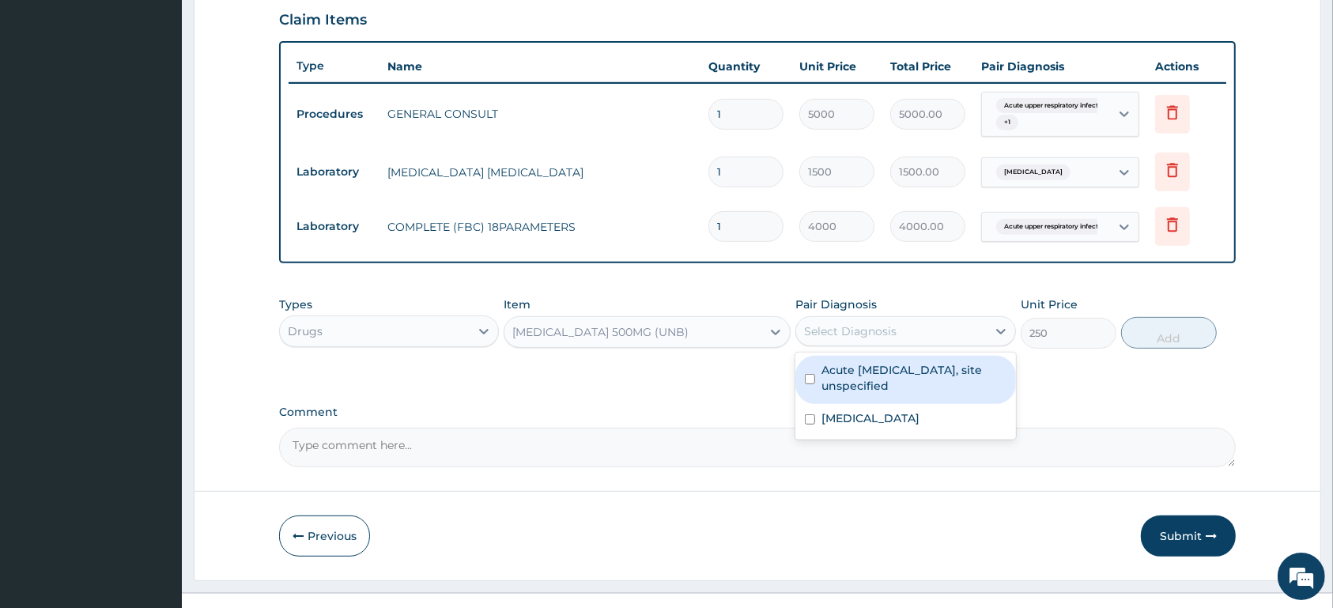
click at [921, 386] on label "Acute upper respiratory infection, site unspecified" at bounding box center [913, 378] width 184 height 32
checkbox input "true"
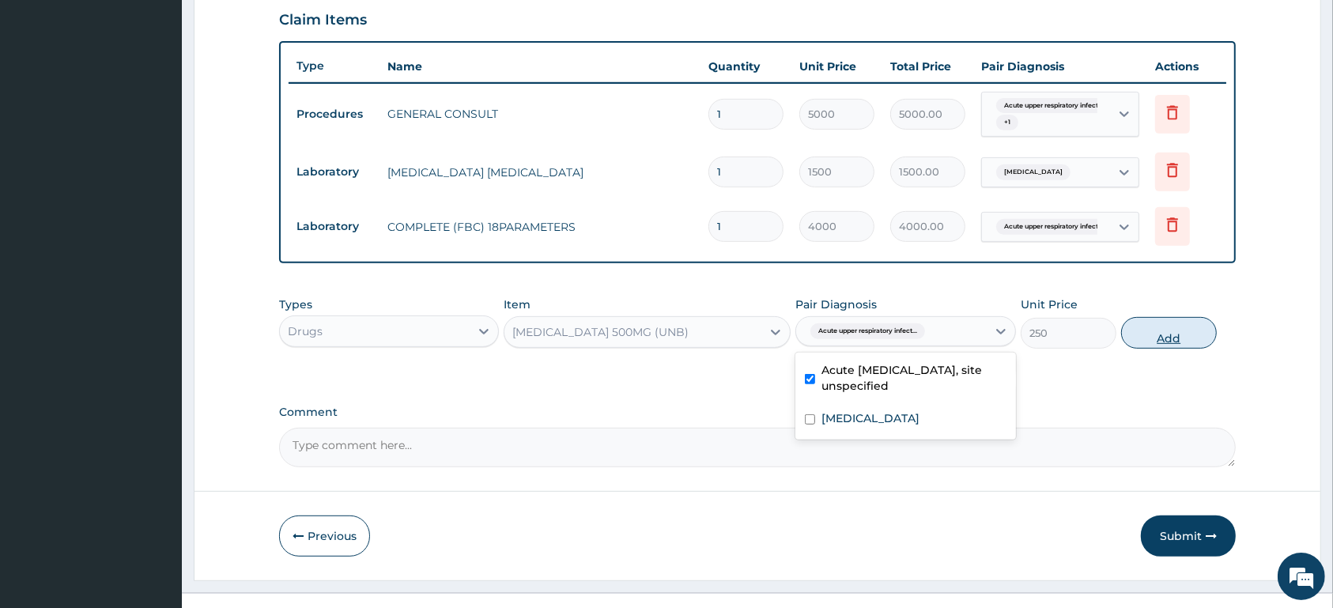
click at [1186, 338] on button "Add" at bounding box center [1169, 333] width 96 height 32
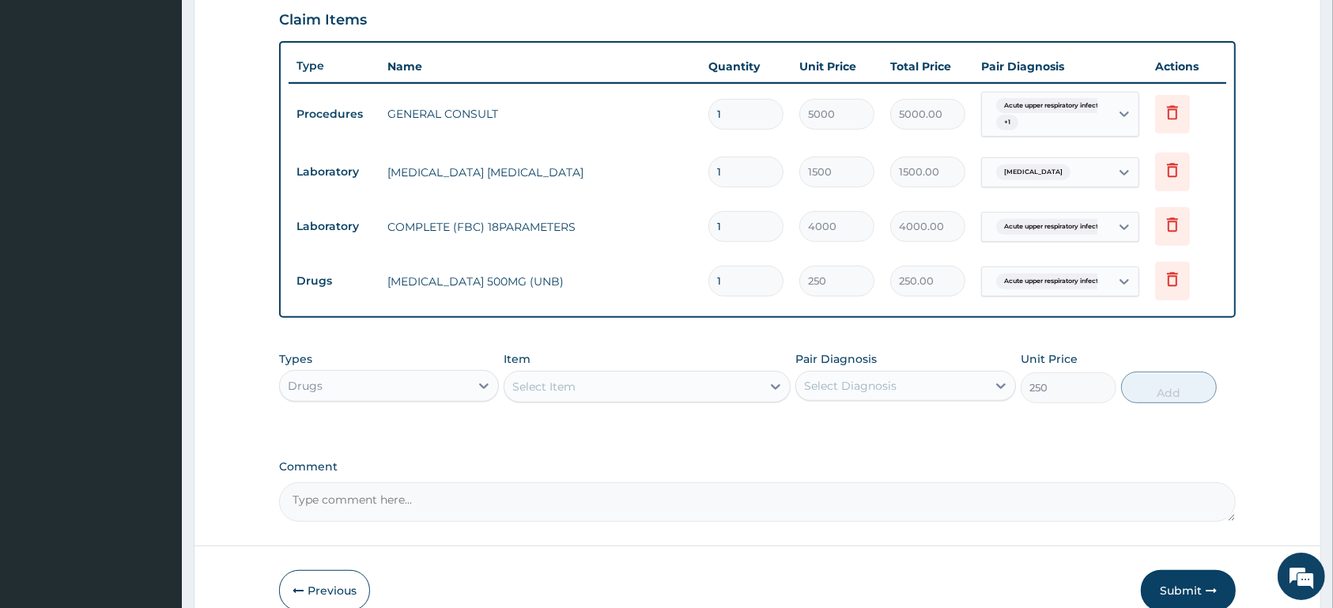
type input "0"
type input "10"
type input "2500.00"
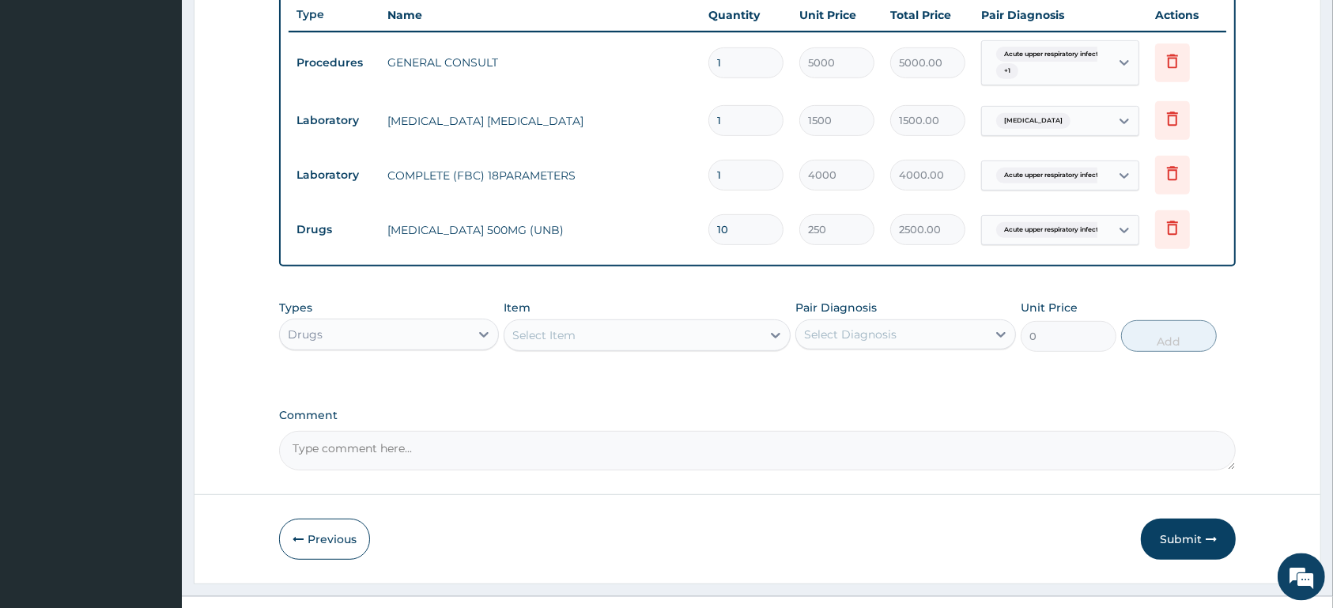
scroll to position [627, 0]
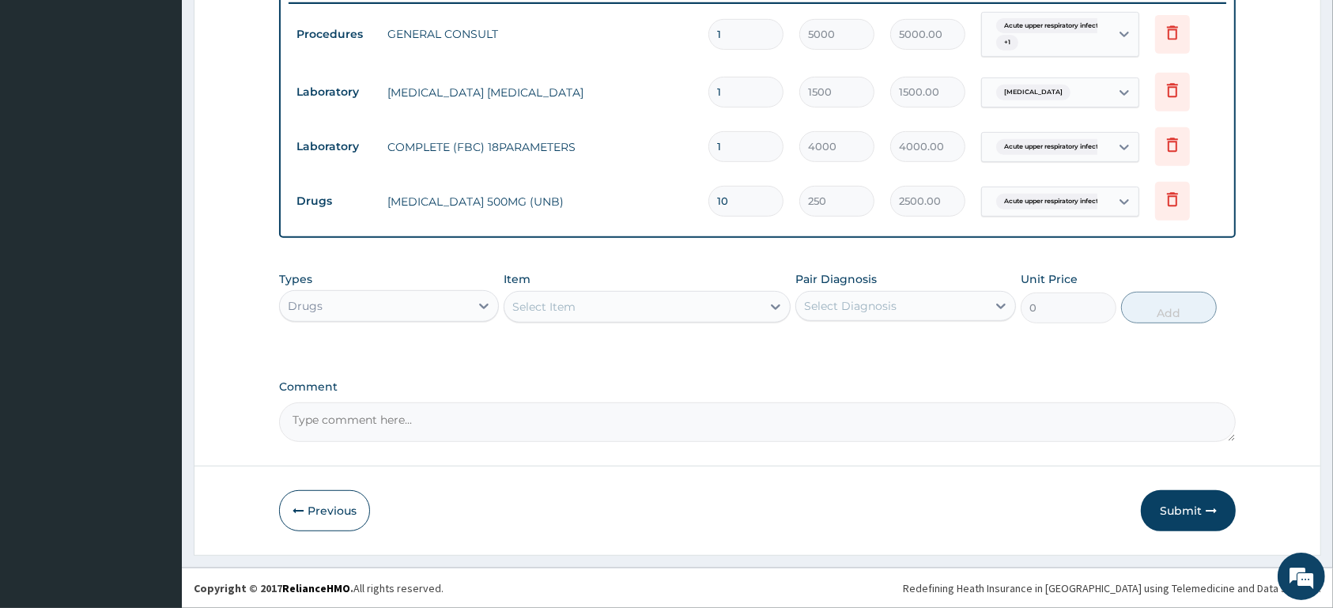
type input "10"
click at [592, 305] on div "Select Item" at bounding box center [632, 306] width 257 height 25
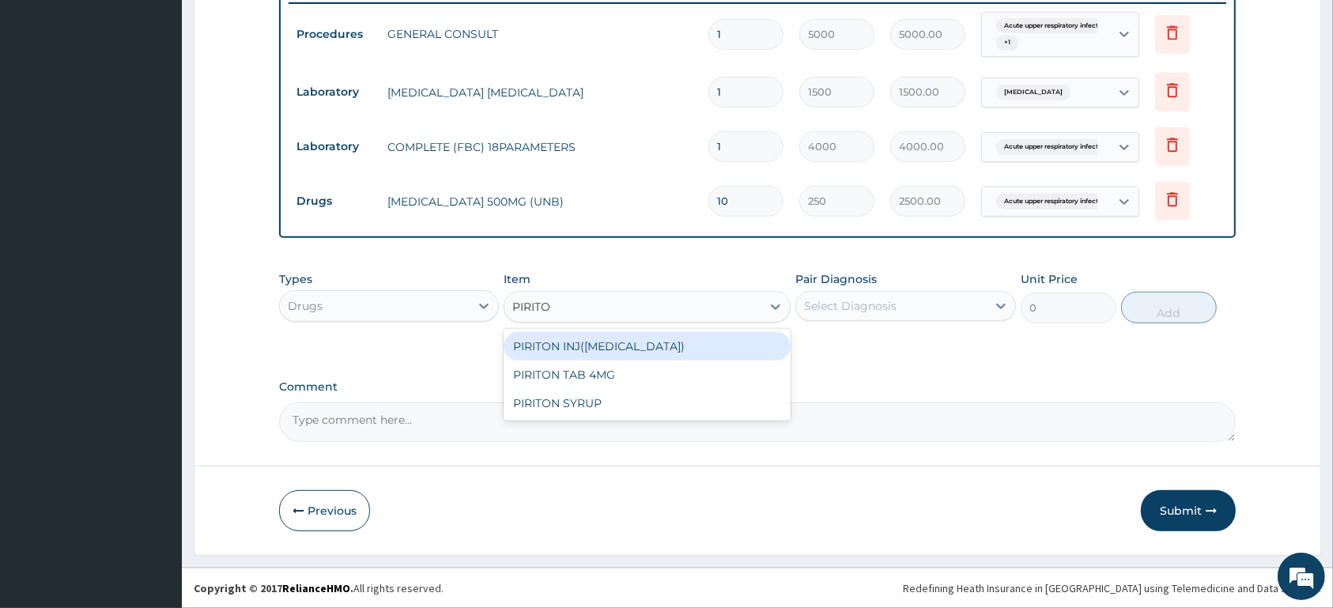
type input "PIRITON"
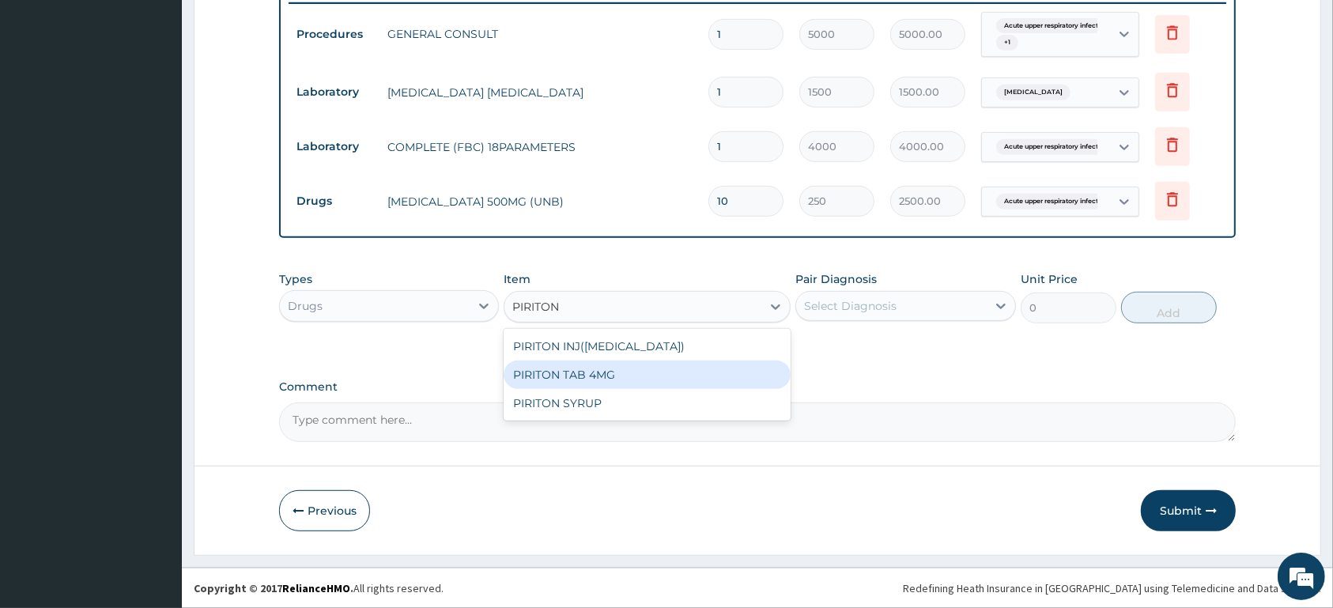
click at [633, 374] on div "PIRITON TAB 4MG" at bounding box center [646, 374] width 287 height 28
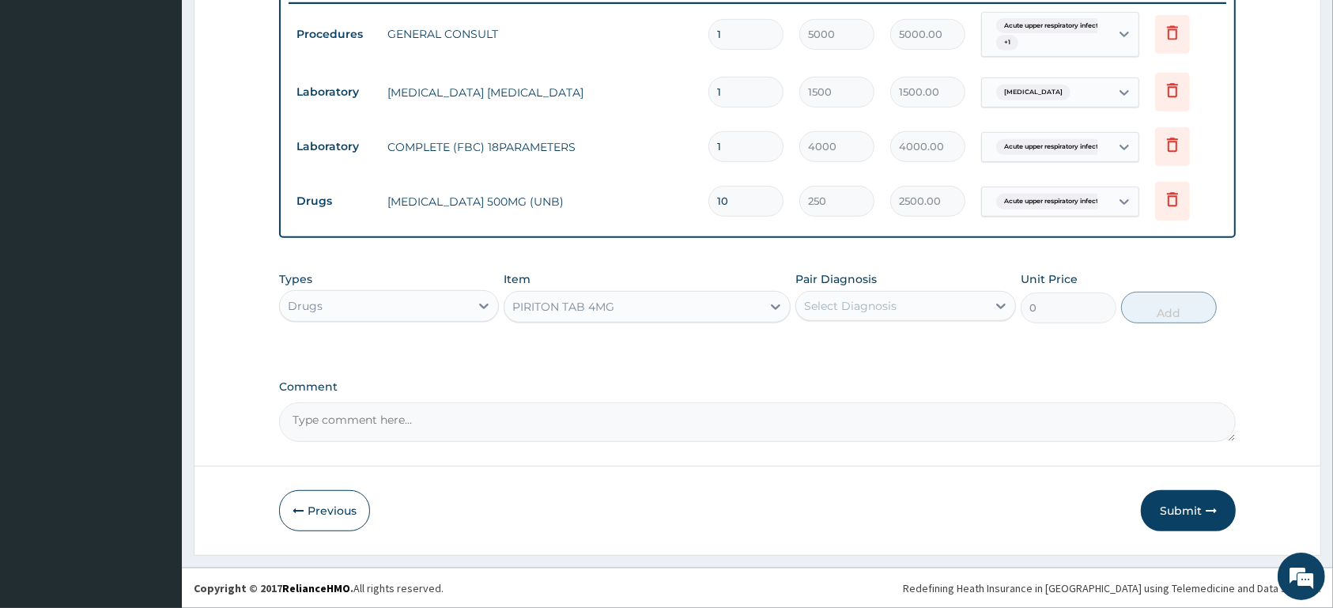
type input "26"
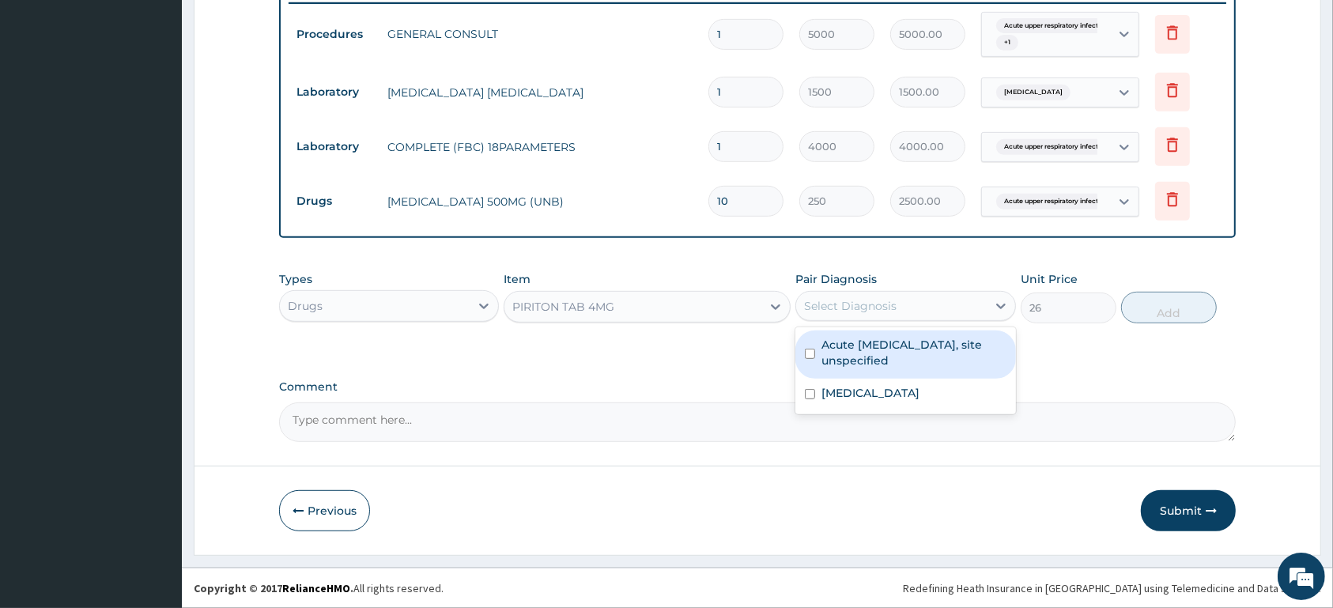
click at [809, 304] on div "Select Diagnosis" at bounding box center [850, 306] width 92 height 16
drag, startPoint x: 844, startPoint y: 349, endPoint x: 1064, endPoint y: 326, distance: 220.8
click at [852, 349] on label "Acute upper respiratory infection, site unspecified" at bounding box center [913, 353] width 184 height 32
checkbox input "true"
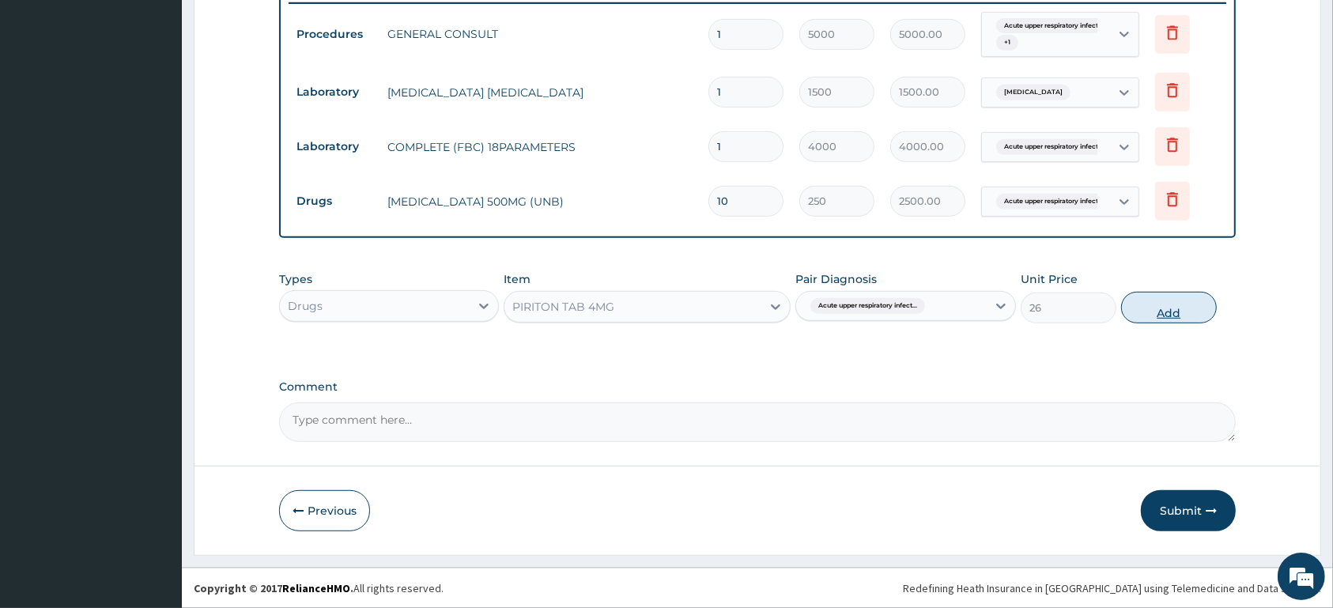
click at [1155, 303] on button "Add" at bounding box center [1169, 308] width 96 height 32
type input "0"
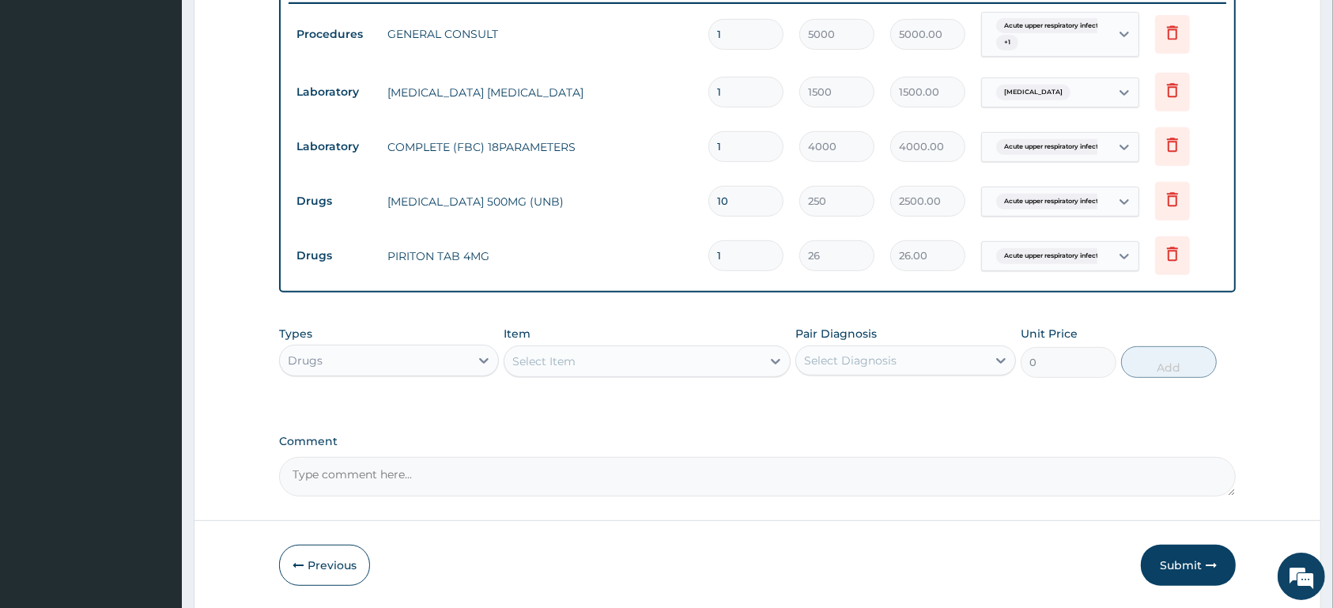
type input "10"
type input "260.00"
type input "10"
click at [528, 360] on div "Select Item" at bounding box center [543, 361] width 63 height 16
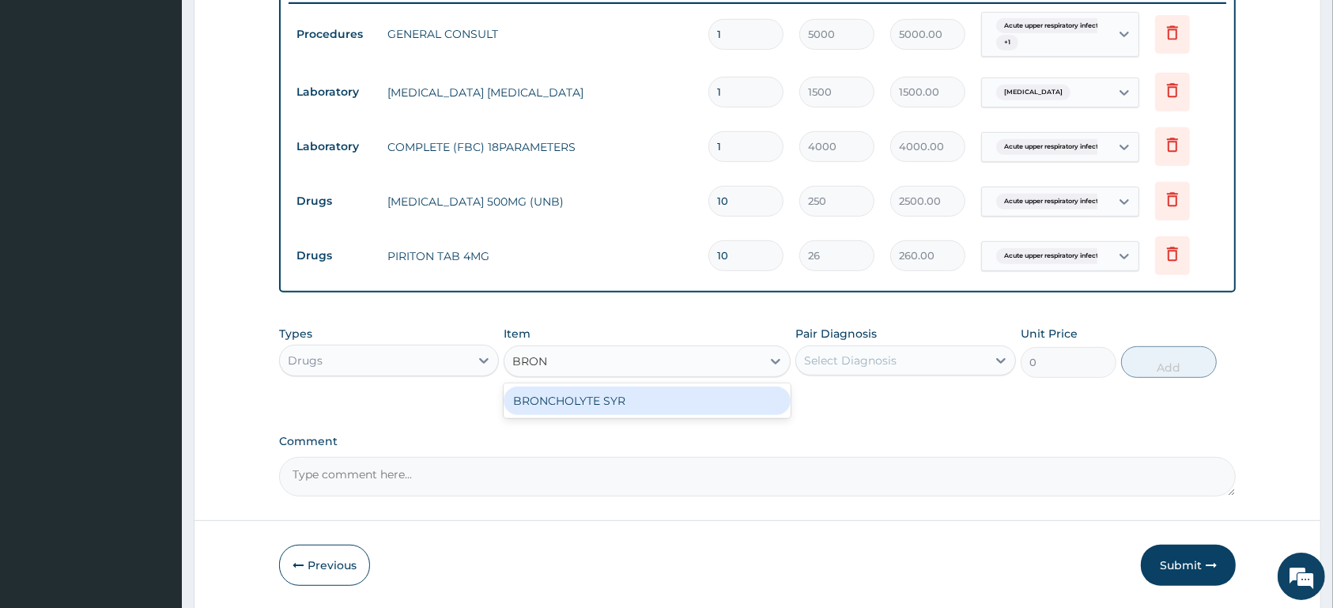
type input "BRONC"
drag, startPoint x: 562, startPoint y: 399, endPoint x: 587, endPoint y: 390, distance: 26.7
click at [566, 399] on div "BRONCHOLYTE SYR" at bounding box center [646, 401] width 287 height 28
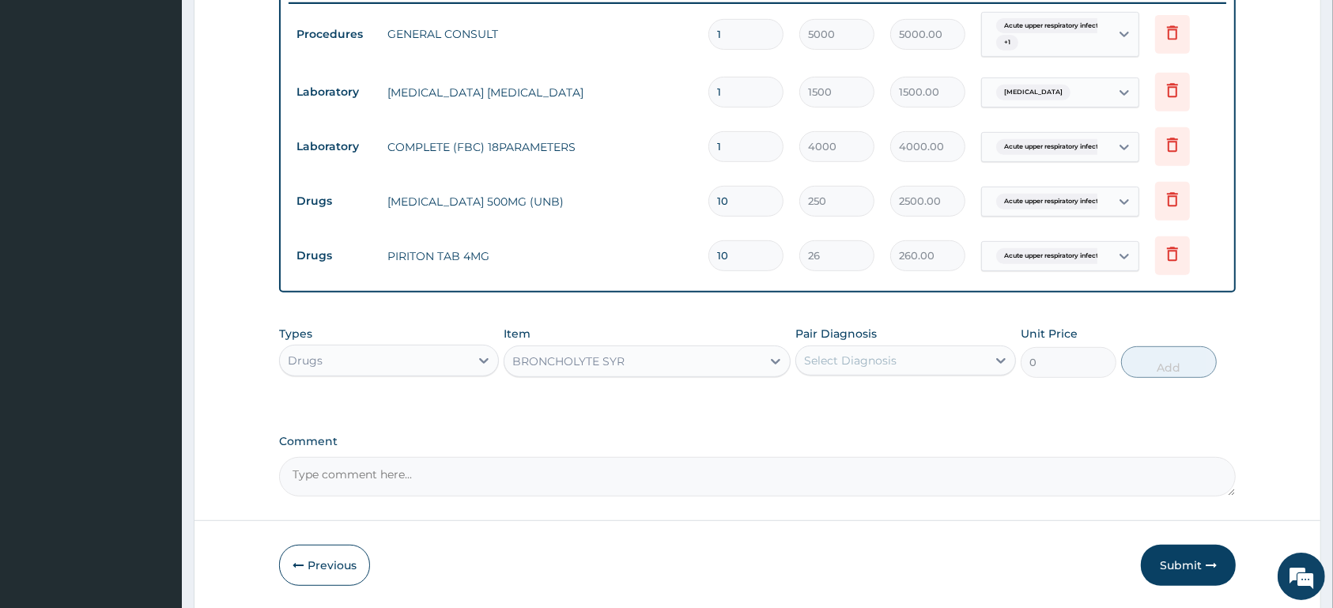
type input "1170"
click at [878, 355] on div "Select Diagnosis" at bounding box center [850, 361] width 92 height 16
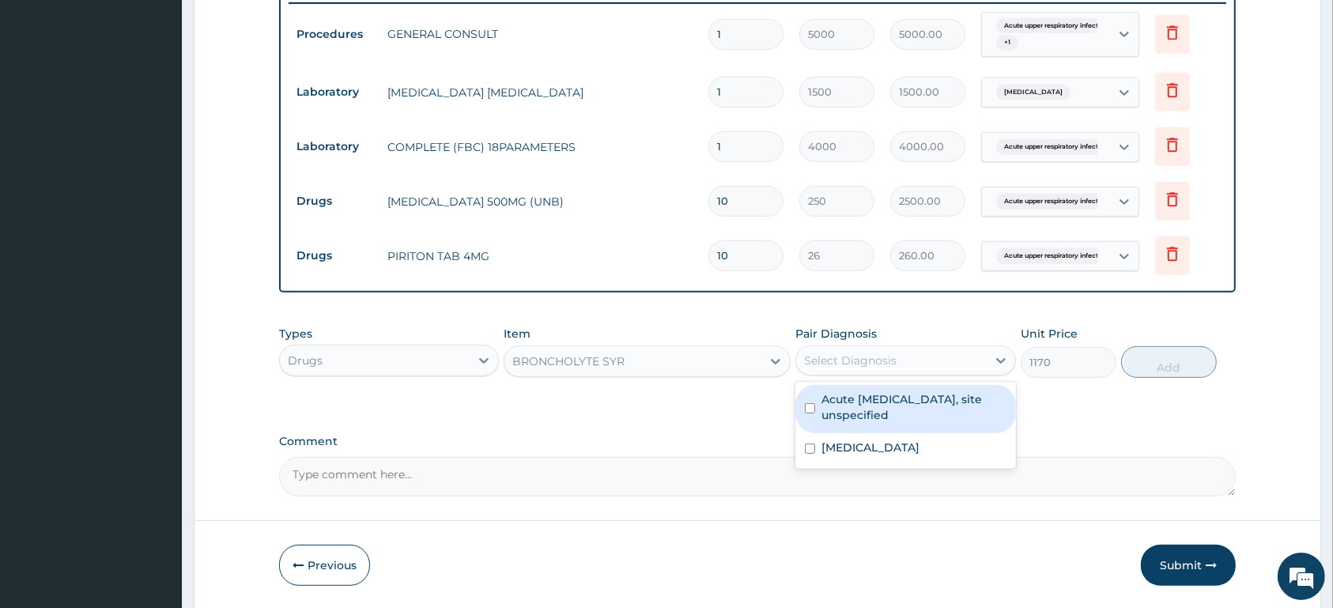
drag, startPoint x: 892, startPoint y: 394, endPoint x: 1093, endPoint y: 386, distance: 201.7
click at [892, 395] on label "Acute upper respiratory infection, site unspecified" at bounding box center [913, 407] width 184 height 32
checkbox input "true"
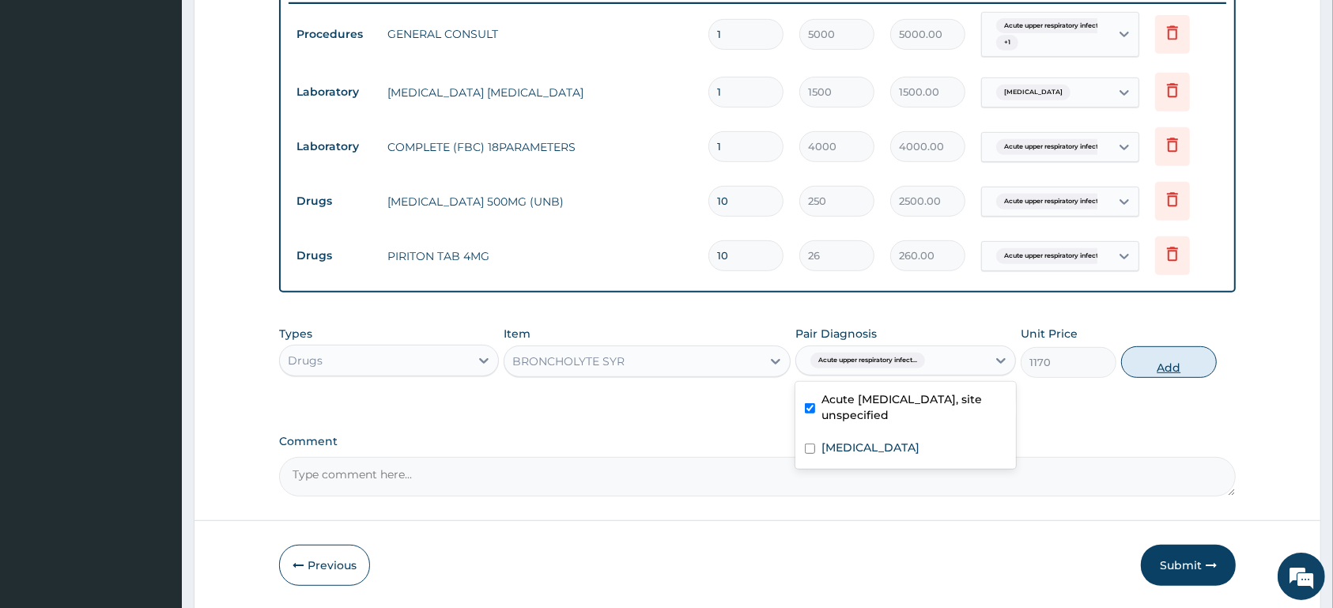
click at [1177, 366] on button "Add" at bounding box center [1169, 362] width 96 height 32
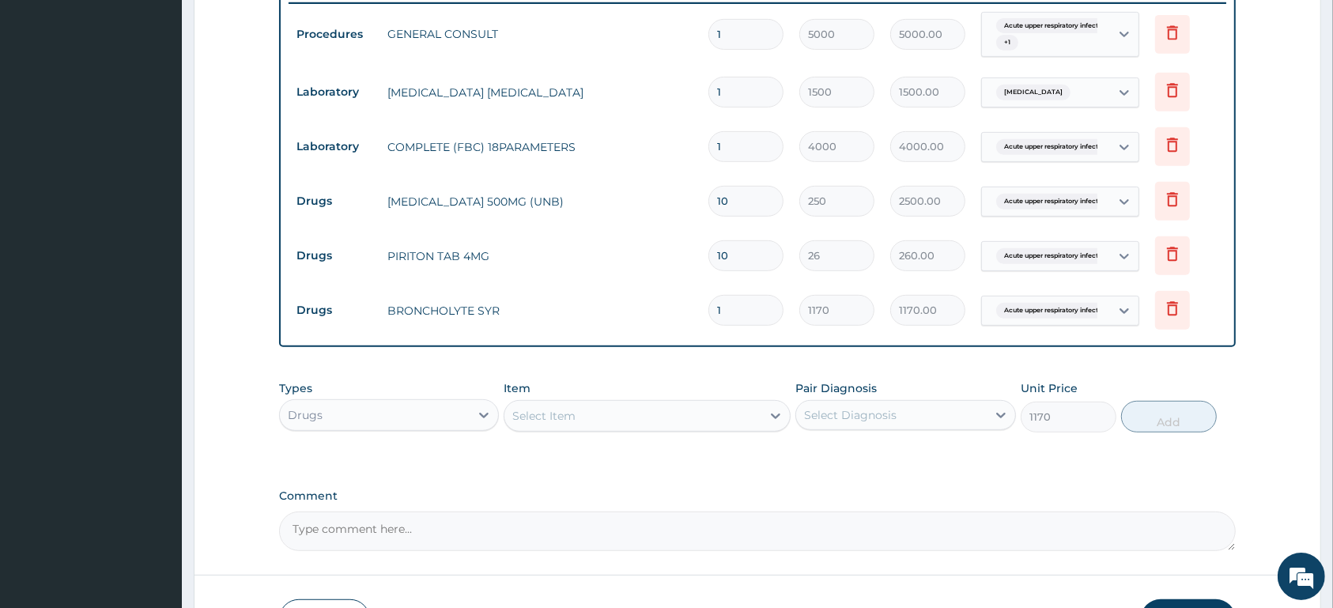
type input "0"
click at [699, 410] on div "Select Item" at bounding box center [632, 415] width 257 height 25
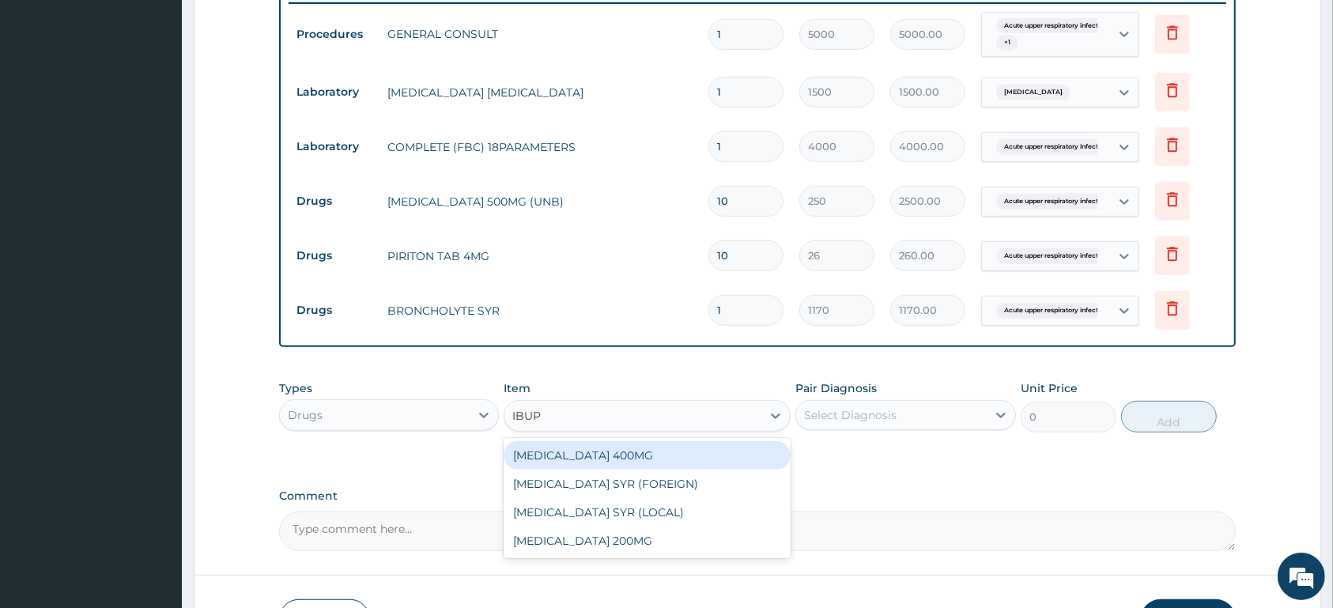
type input "IBUPR"
click at [694, 447] on div "IBUPROFEN 400MG" at bounding box center [646, 455] width 287 height 28
type input "60"
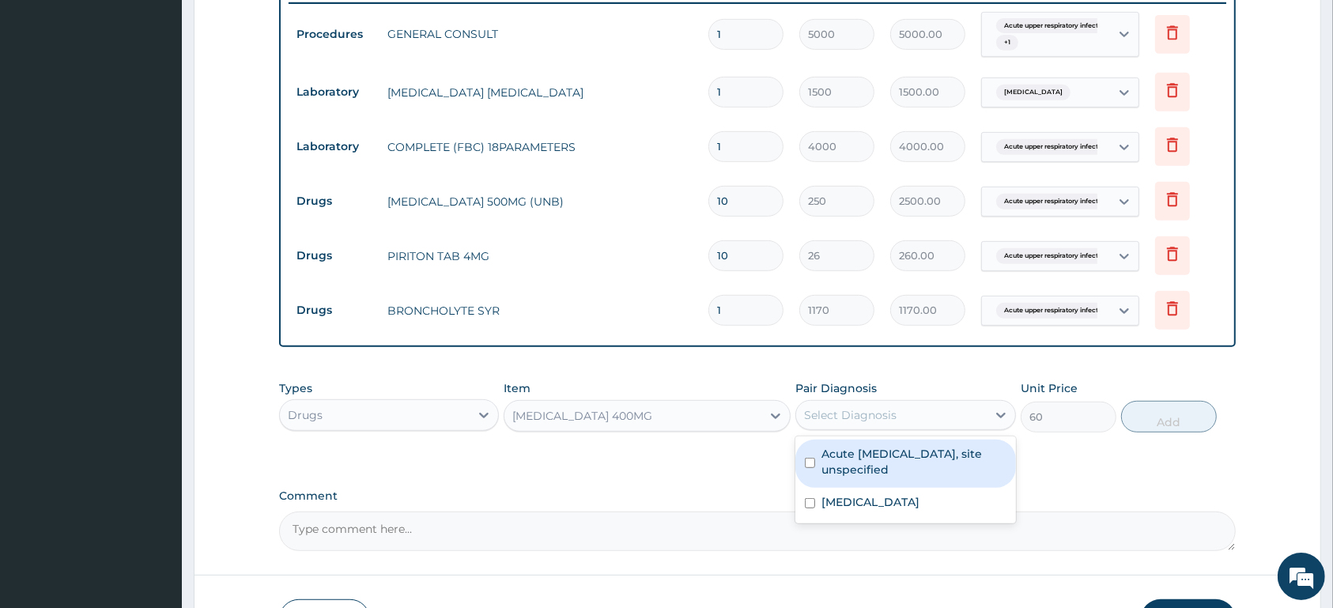
click at [869, 405] on div "Select Diagnosis" at bounding box center [891, 414] width 190 height 25
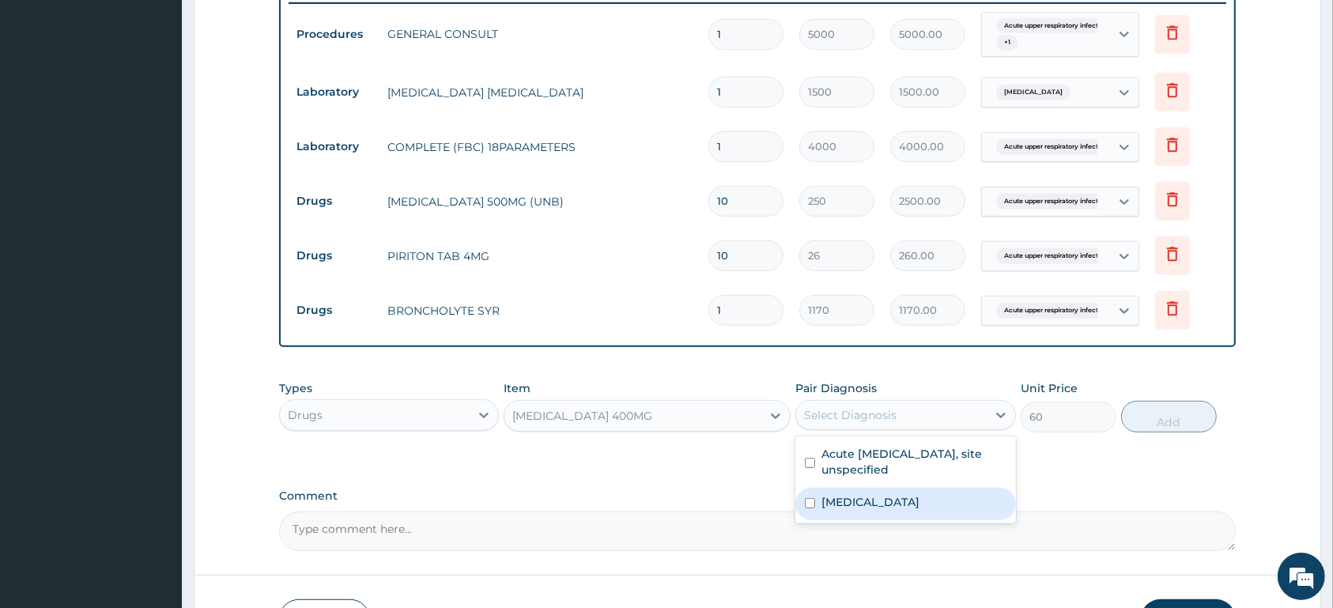
click at [878, 495] on label "Malaria, unspecified" at bounding box center [870, 502] width 98 height 16
checkbox input "true"
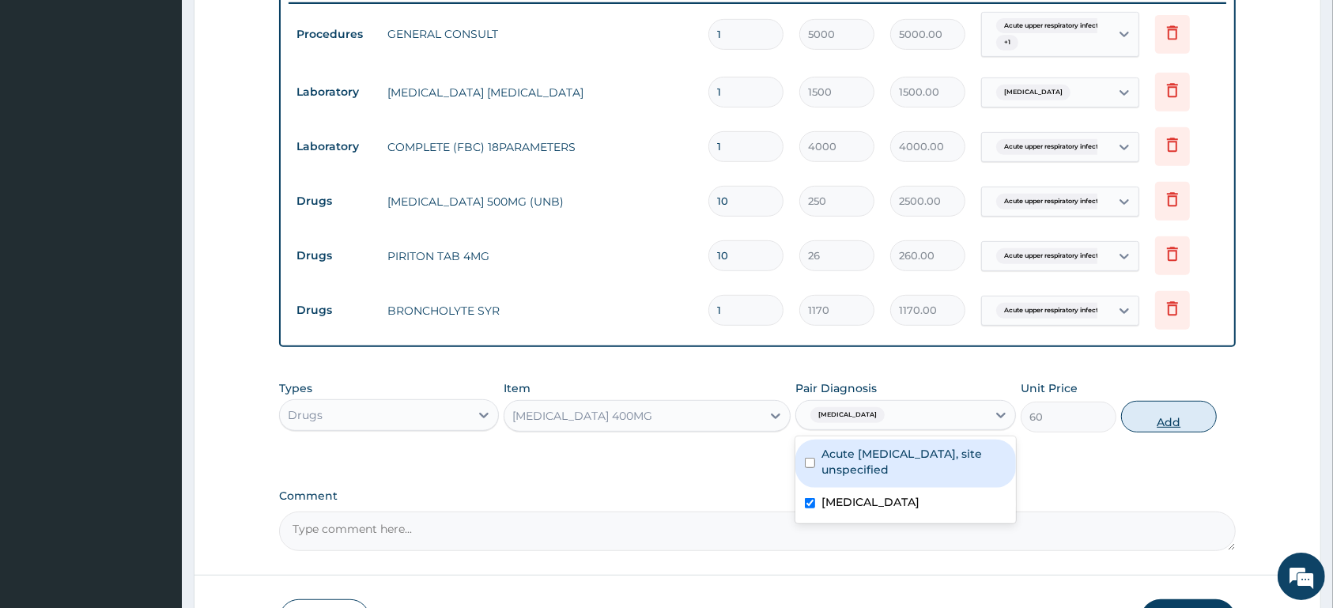
click at [1175, 412] on button "Add" at bounding box center [1169, 417] width 96 height 32
type input "0"
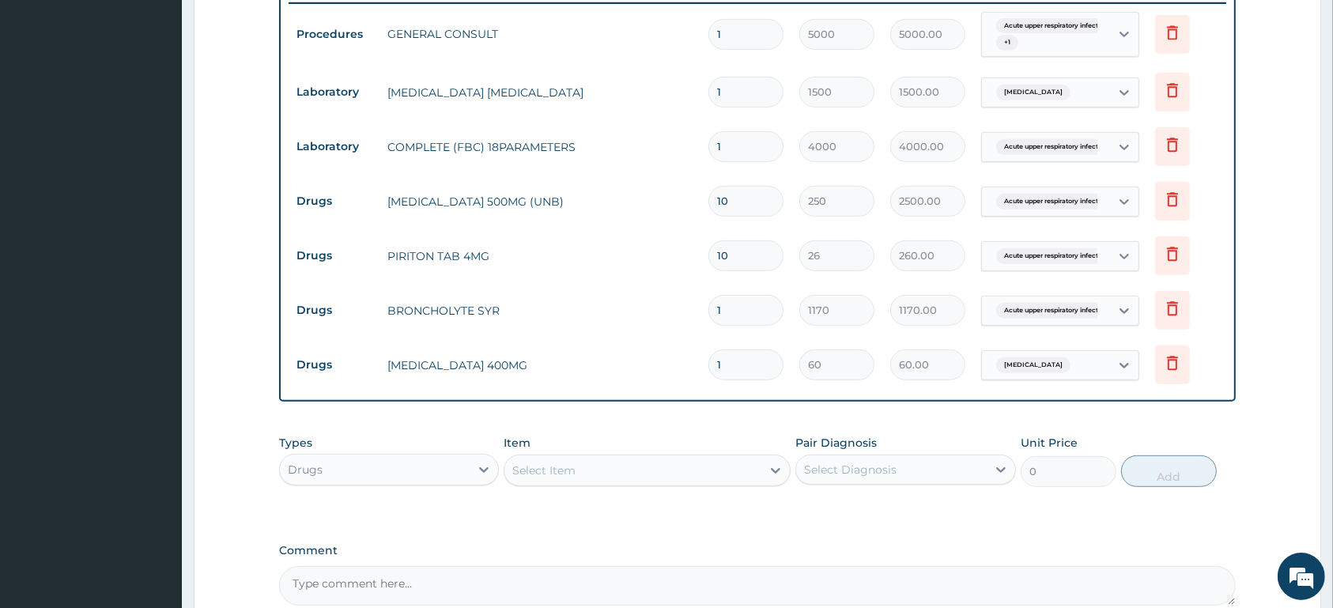
type input "12"
type input "720.00"
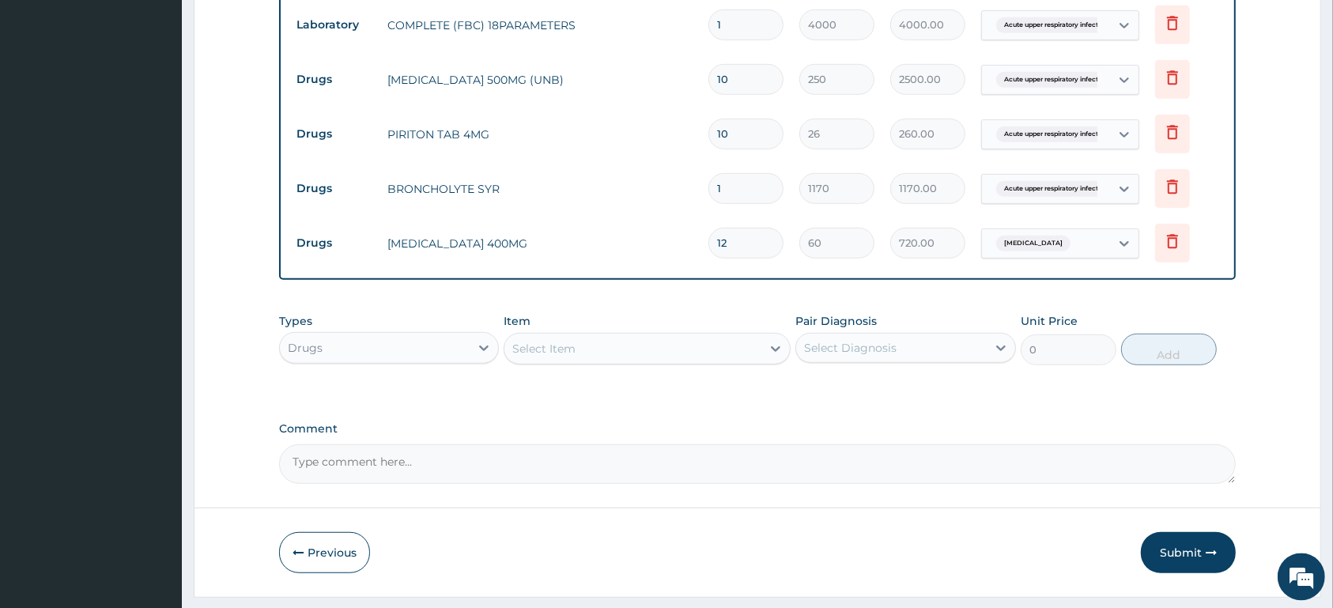
scroll to position [708, 0]
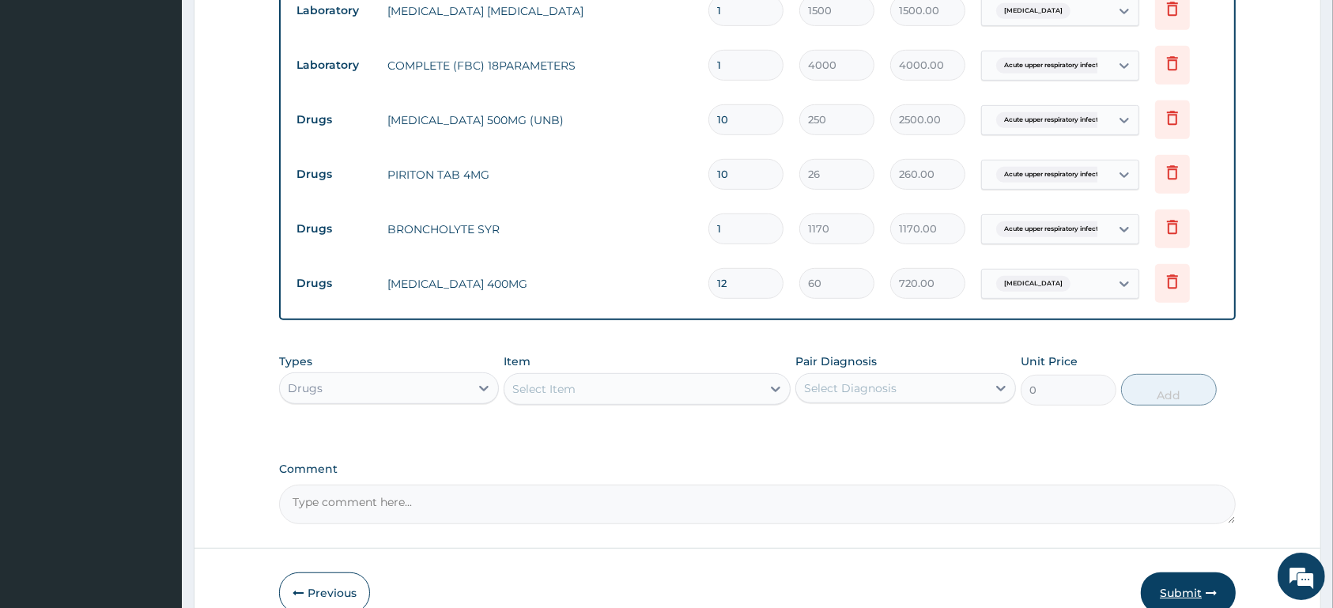
type input "12"
drag, startPoint x: 1177, startPoint y: 587, endPoint x: 1133, endPoint y: 562, distance: 51.0
click at [1177, 584] on button "Submit" at bounding box center [1188, 592] width 95 height 41
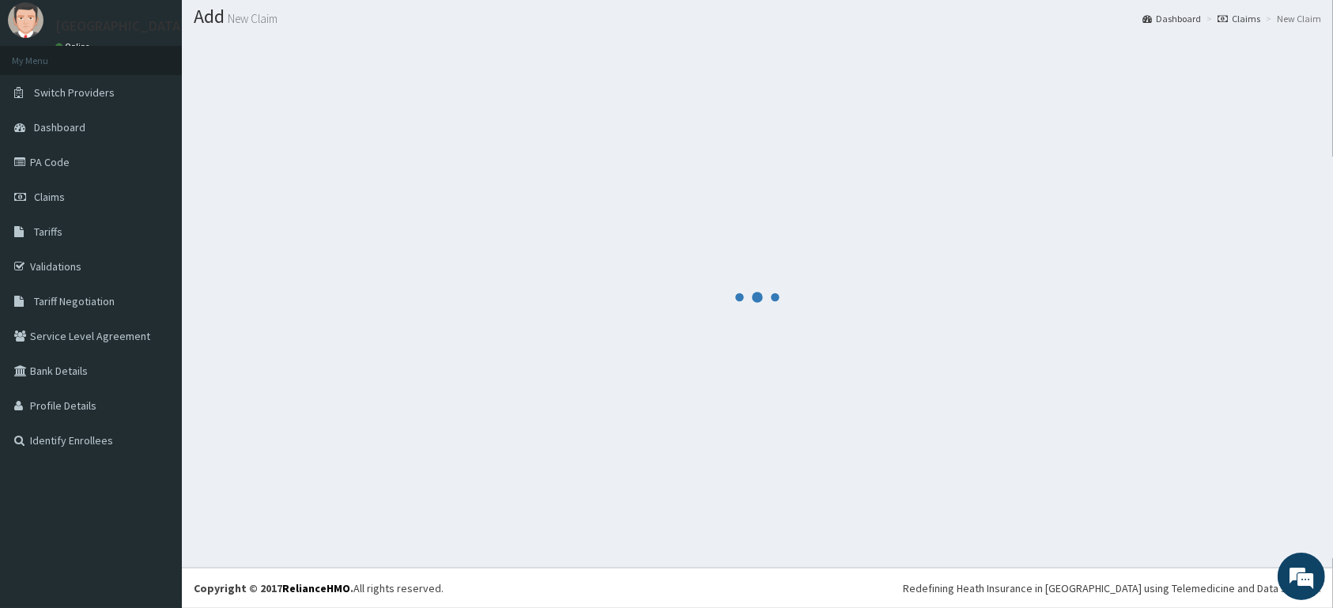
scroll to position [45, 0]
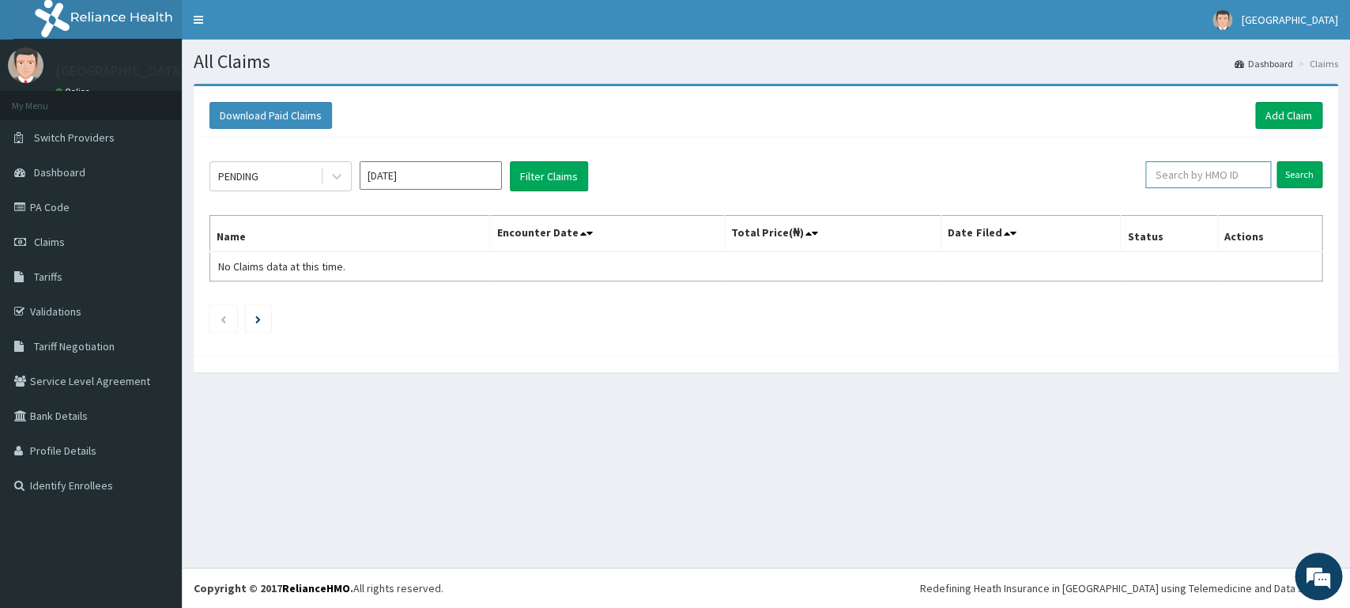
click at [1197, 170] on input "text" at bounding box center [1208, 174] width 126 height 27
click at [1226, 175] on input "text" at bounding box center [1208, 174] width 126 height 27
type input "ACB/10197/A"
click at [1303, 165] on input "Search" at bounding box center [1300, 174] width 46 height 27
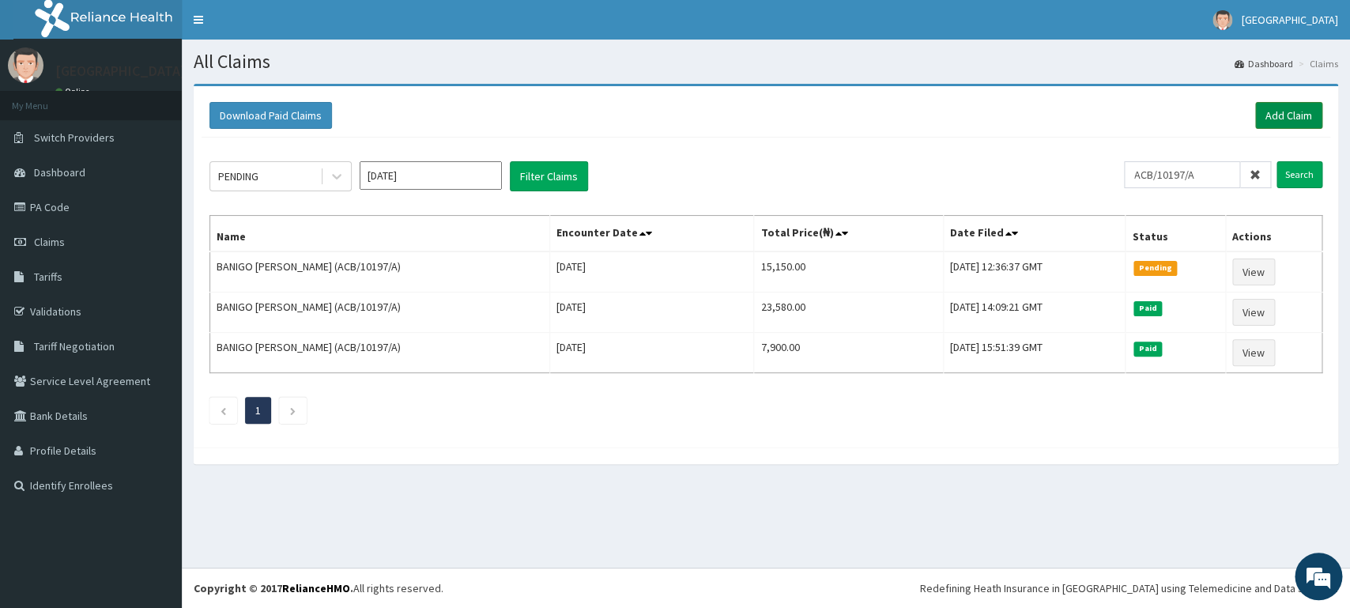
click at [1311, 109] on link "Add Claim" at bounding box center [1288, 115] width 67 height 27
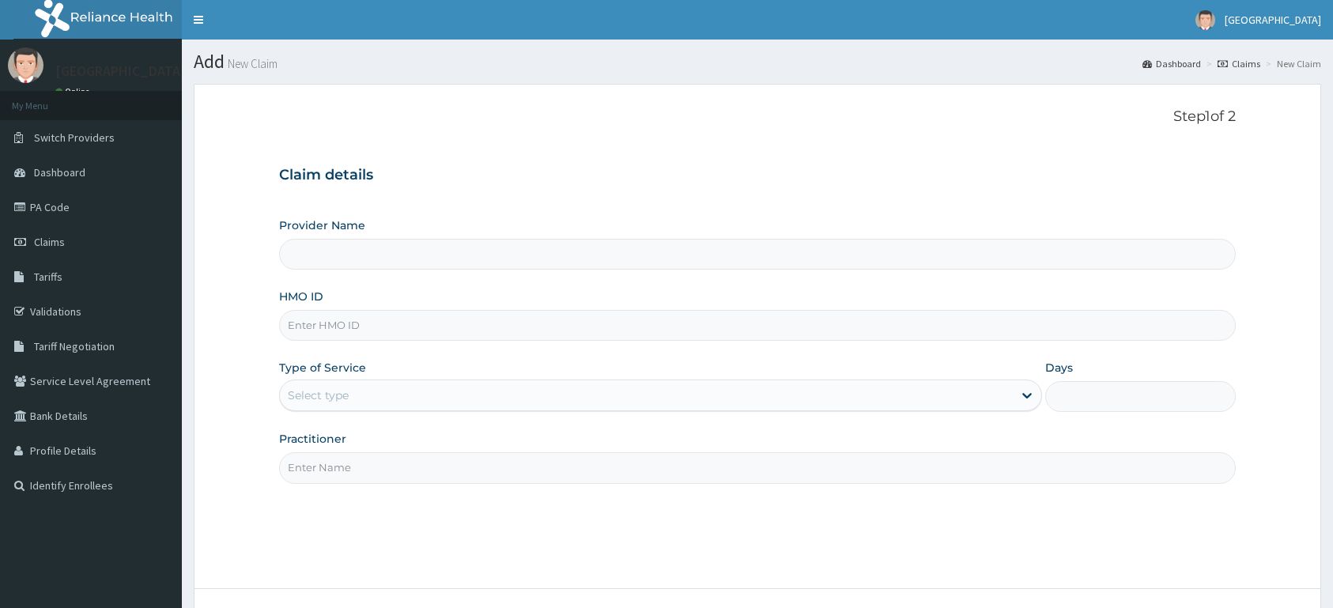
click at [565, 315] on input "HMO ID" at bounding box center [757, 325] width 956 height 31
type input "USL"
type input "[GEOGRAPHIC_DATA]"
type input "USL/10132/A"
drag, startPoint x: 356, startPoint y: 392, endPoint x: 355, endPoint y: 408, distance: 15.8
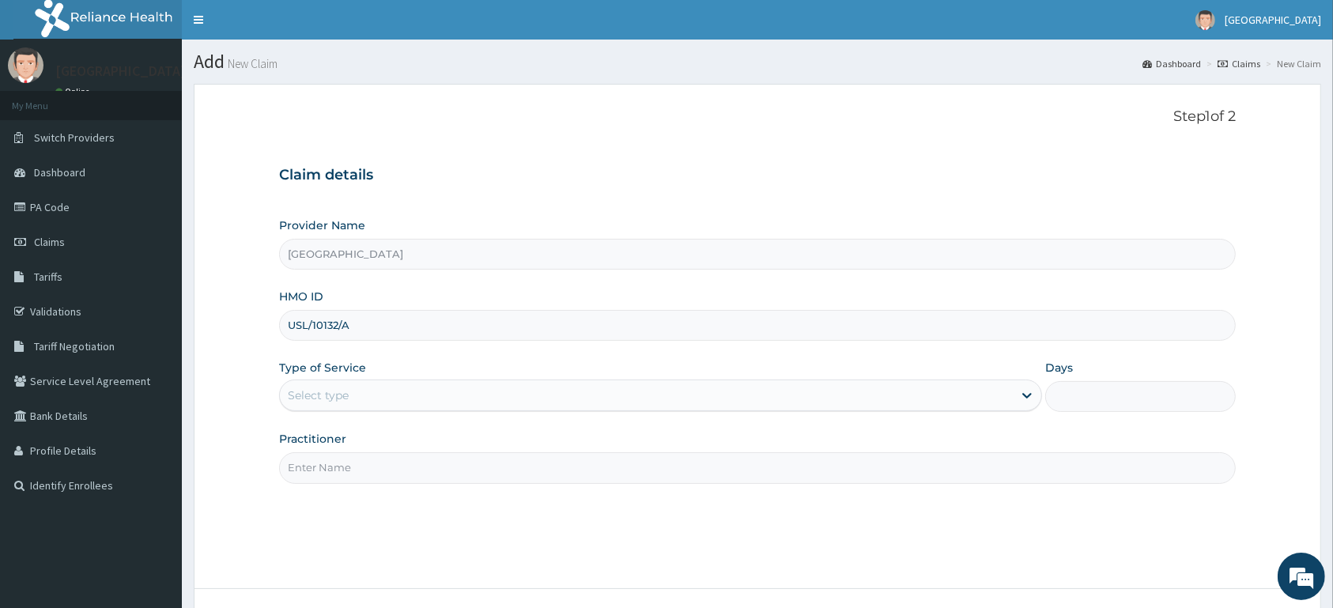
click at [356, 396] on div "Select type" at bounding box center [646, 395] width 733 height 25
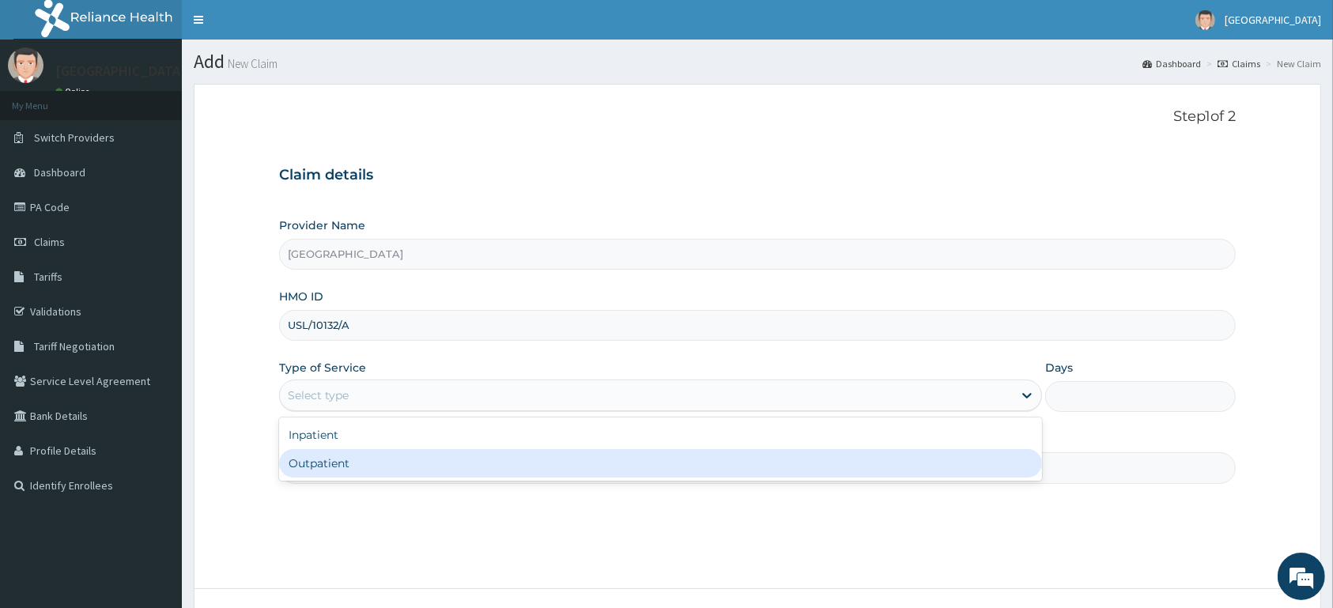
click at [343, 473] on div "Outpatient" at bounding box center [660, 463] width 763 height 28
type input "1"
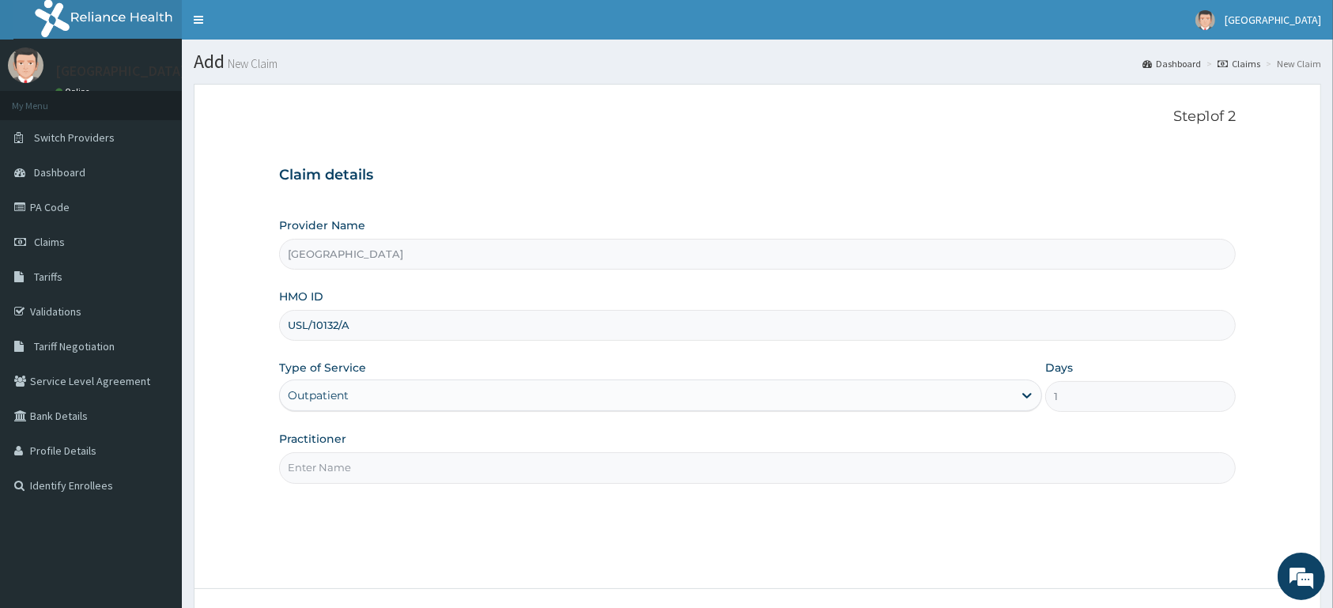
drag, startPoint x: 343, startPoint y: 473, endPoint x: 339, endPoint y: 465, distance: 8.8
click at [343, 471] on input "Practitioner" at bounding box center [757, 467] width 956 height 31
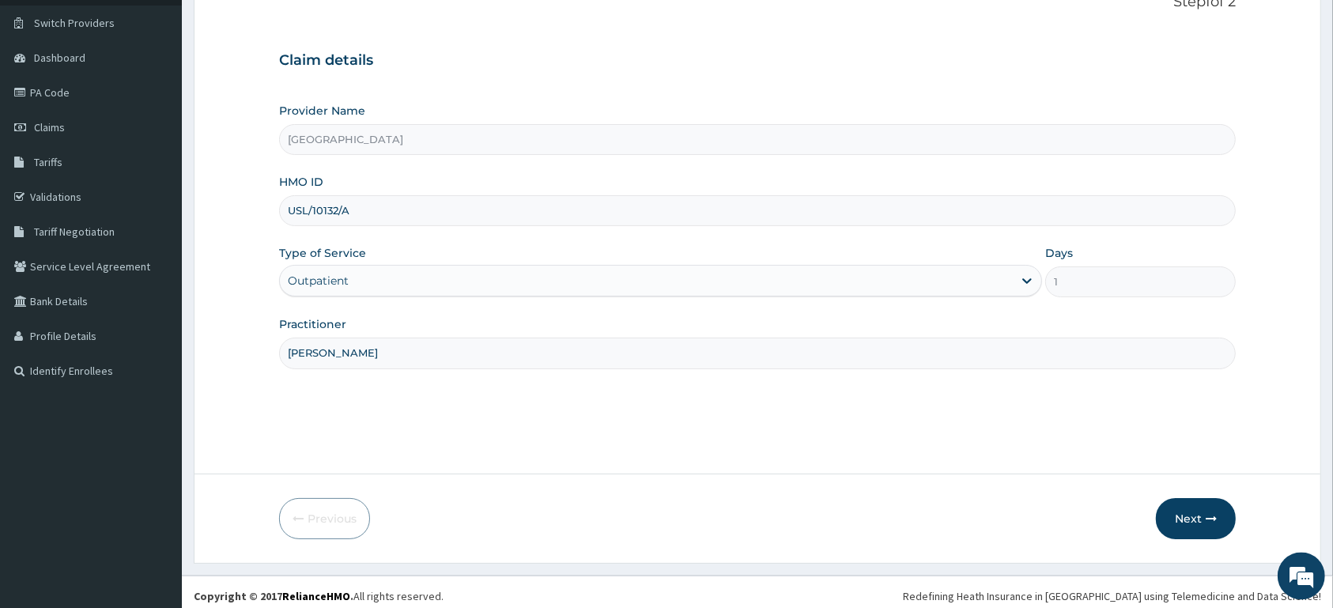
scroll to position [123, 0]
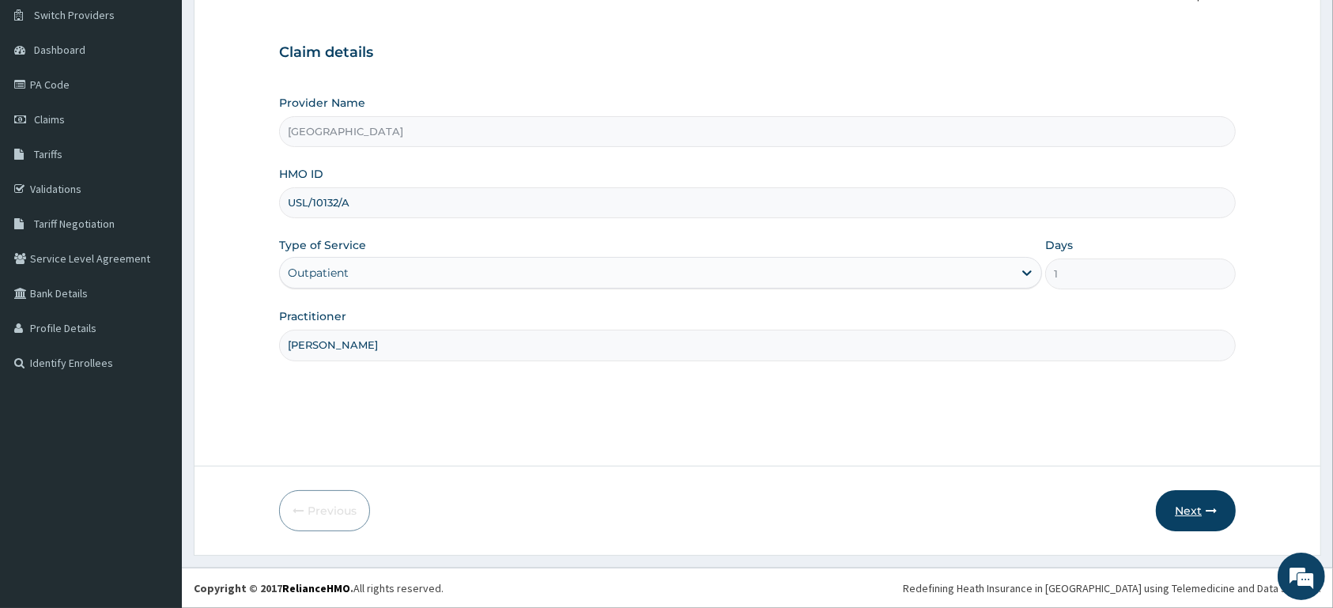
type input "[PERSON_NAME]"
click at [1184, 511] on button "Next" at bounding box center [1196, 510] width 80 height 41
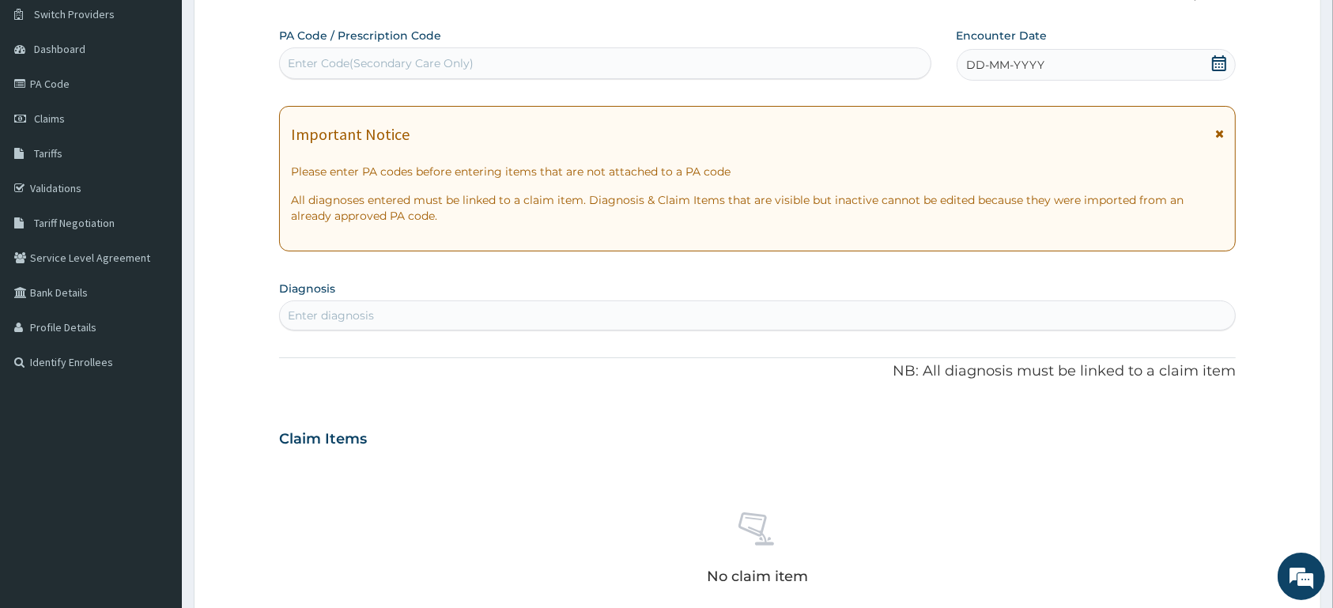
click at [1216, 62] on icon at bounding box center [1219, 63] width 14 height 16
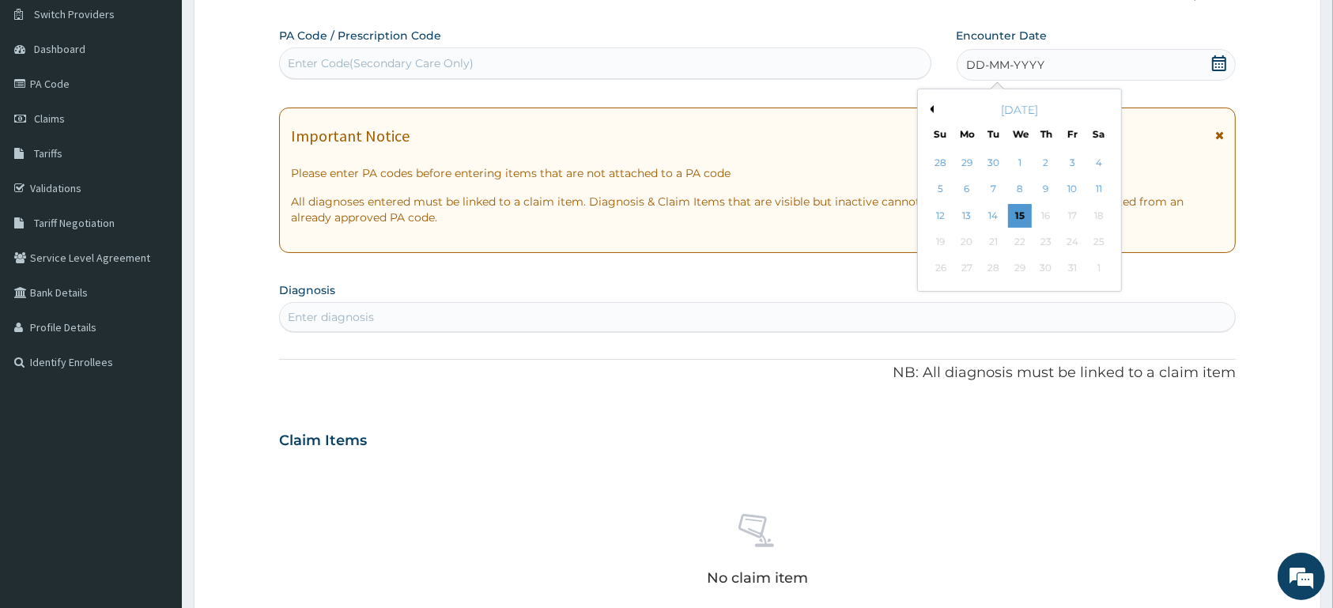
click at [931, 111] on button "Previous Month" at bounding box center [930, 109] width 8 height 8
click at [1048, 221] on div "14" at bounding box center [1046, 216] width 24 height 24
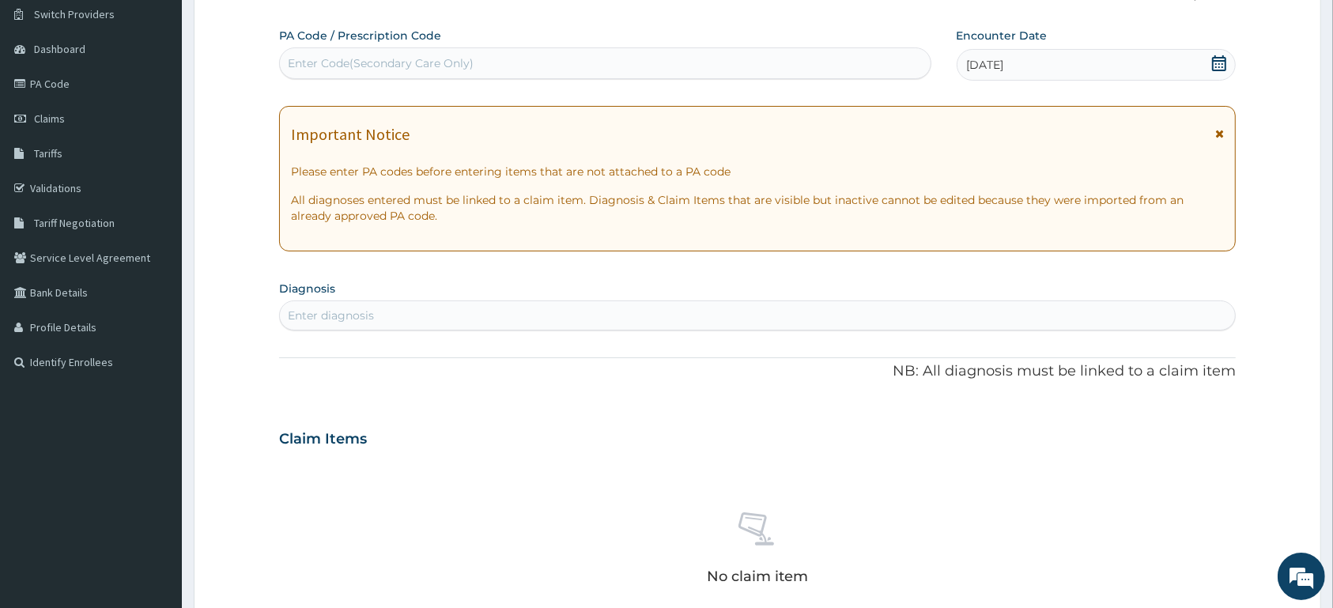
click at [852, 307] on div "Enter diagnosis" at bounding box center [757, 315] width 955 height 25
type input "UPPER RESPIRATORY"
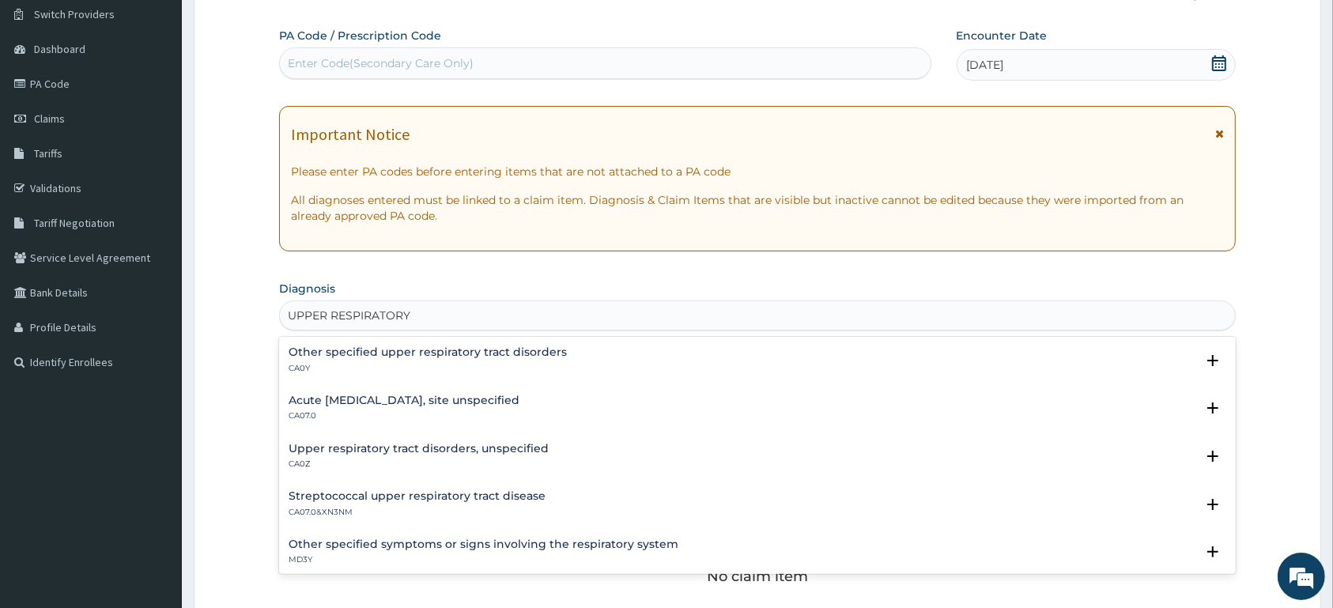
click at [463, 402] on h4 "Acute [MEDICAL_DATA], site unspecified" at bounding box center [404, 400] width 231 height 12
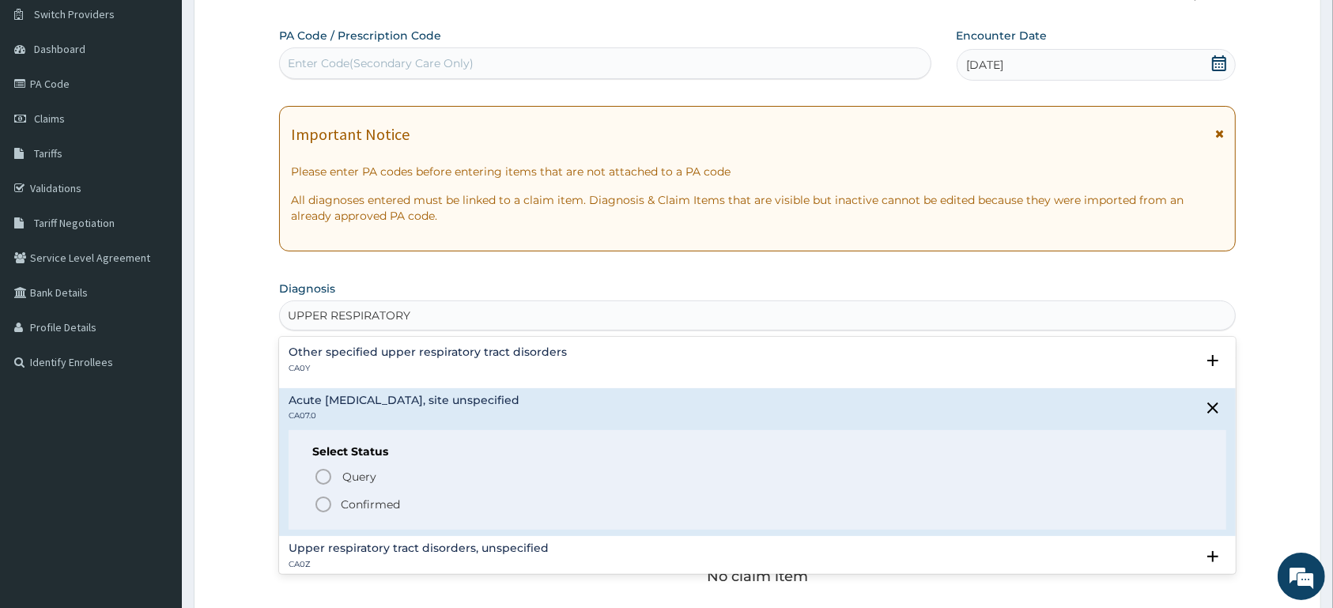
click at [439, 509] on span "Confirmed" at bounding box center [758, 504] width 888 height 19
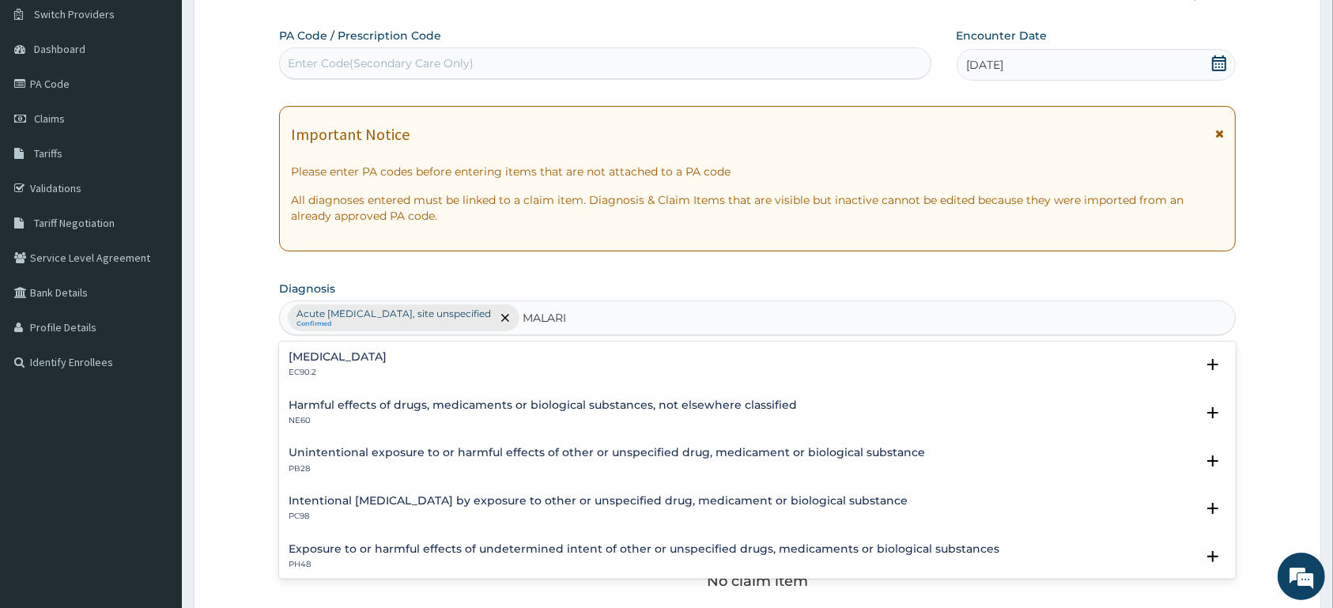
type input "MALARIA"
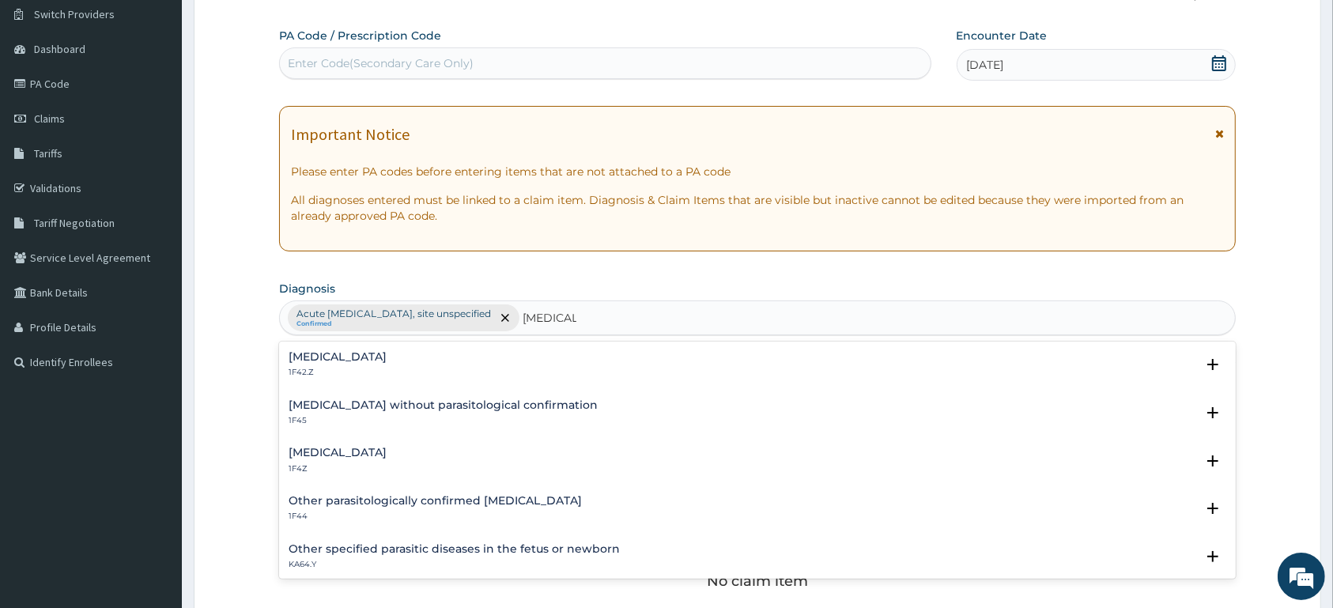
click at [387, 457] on h4 "Malaria, unspecified" at bounding box center [338, 453] width 98 height 12
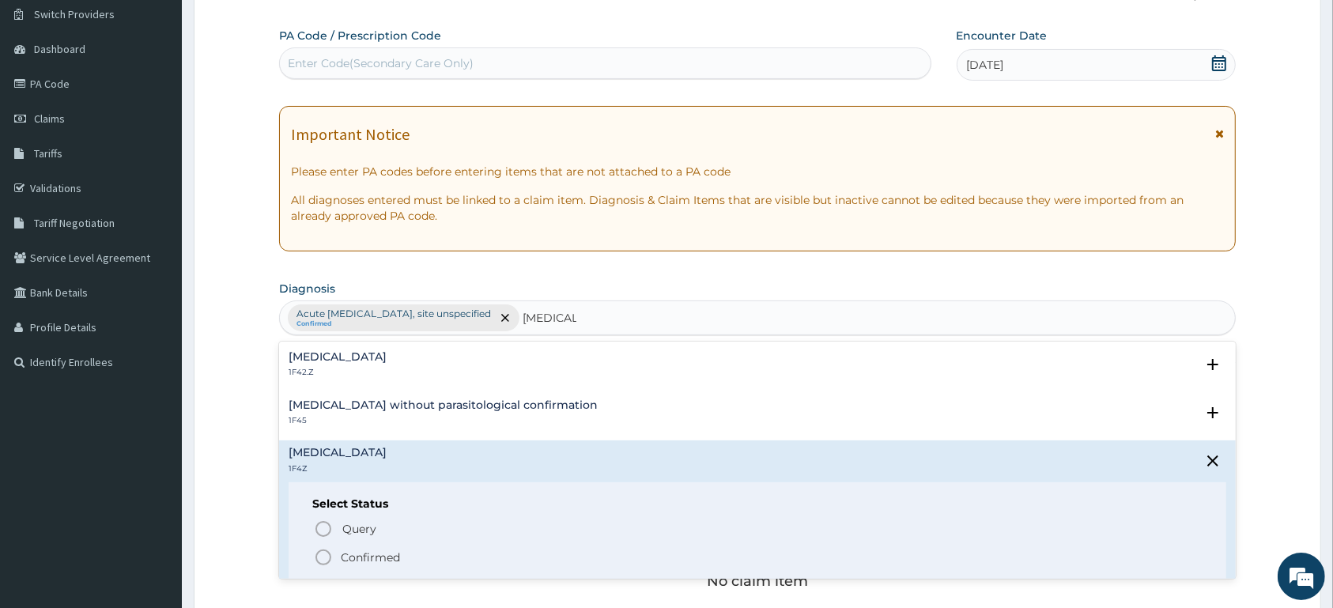
click at [396, 556] on p "Confirmed" at bounding box center [370, 557] width 59 height 16
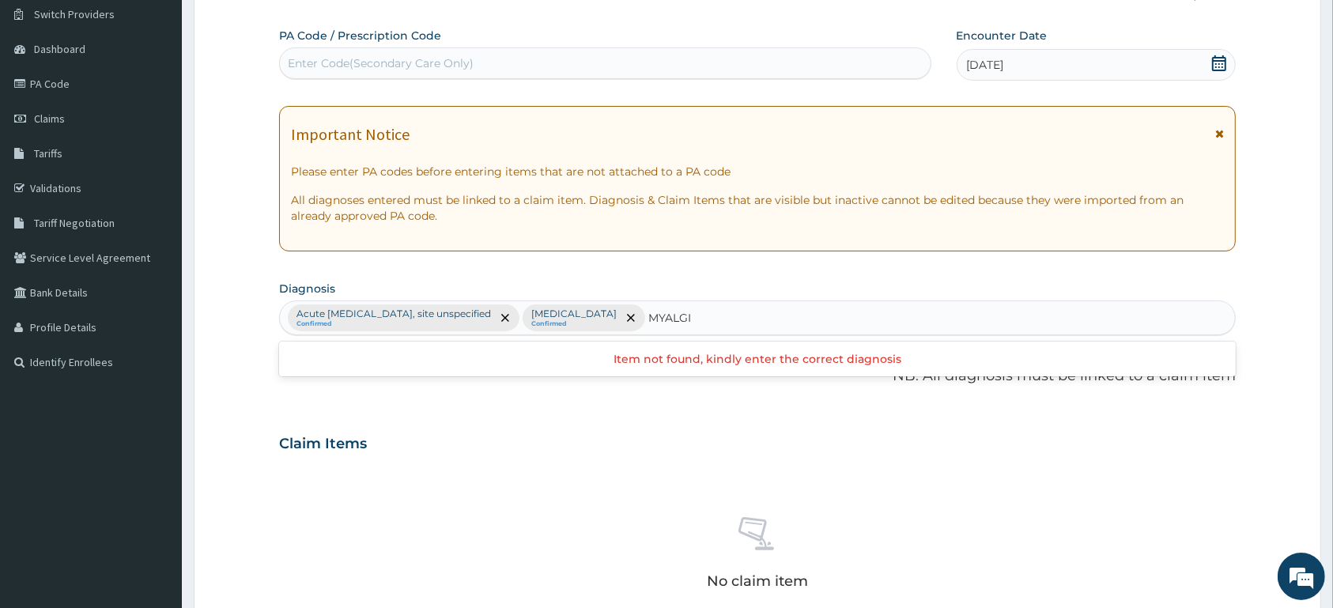
type input "MYALGIA"
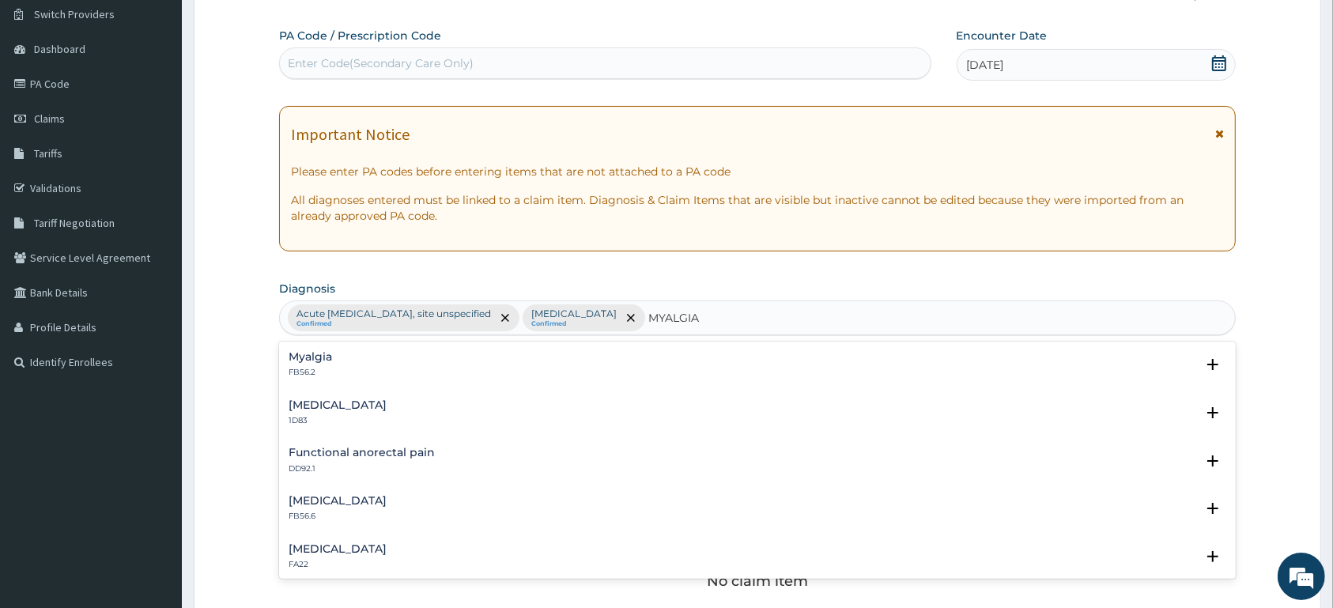
click at [350, 363] on div "Myalgia FB56.2" at bounding box center [757, 365] width 937 height 28
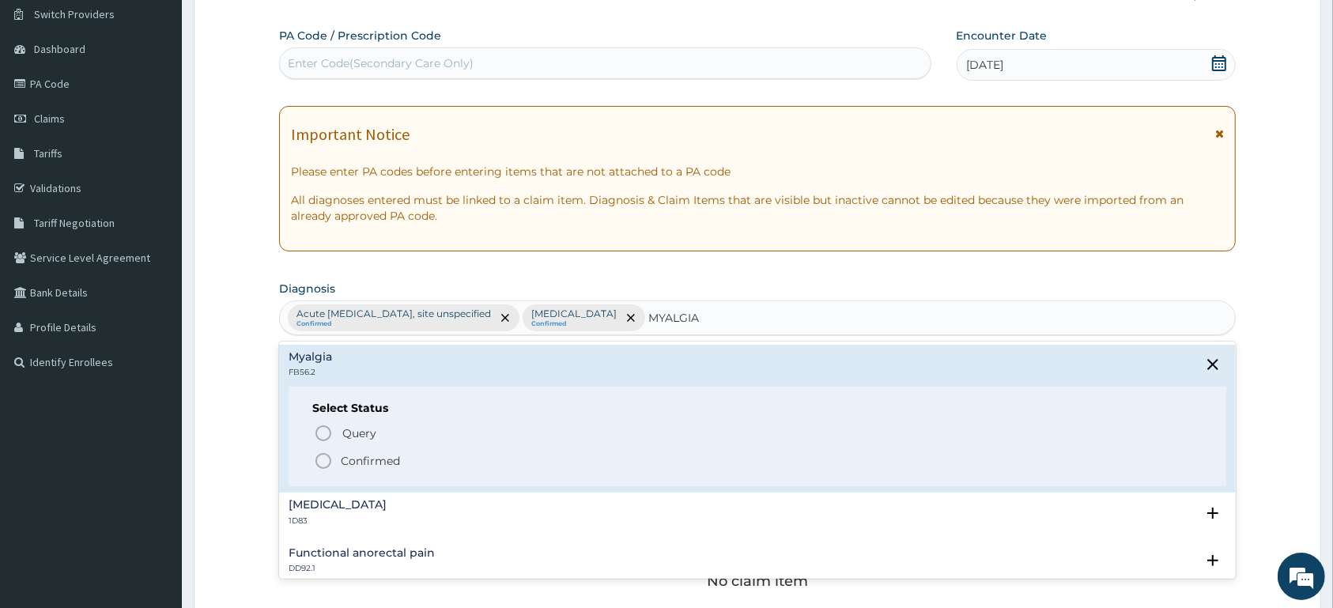
click at [371, 469] on p "Confirmed" at bounding box center [370, 461] width 59 height 16
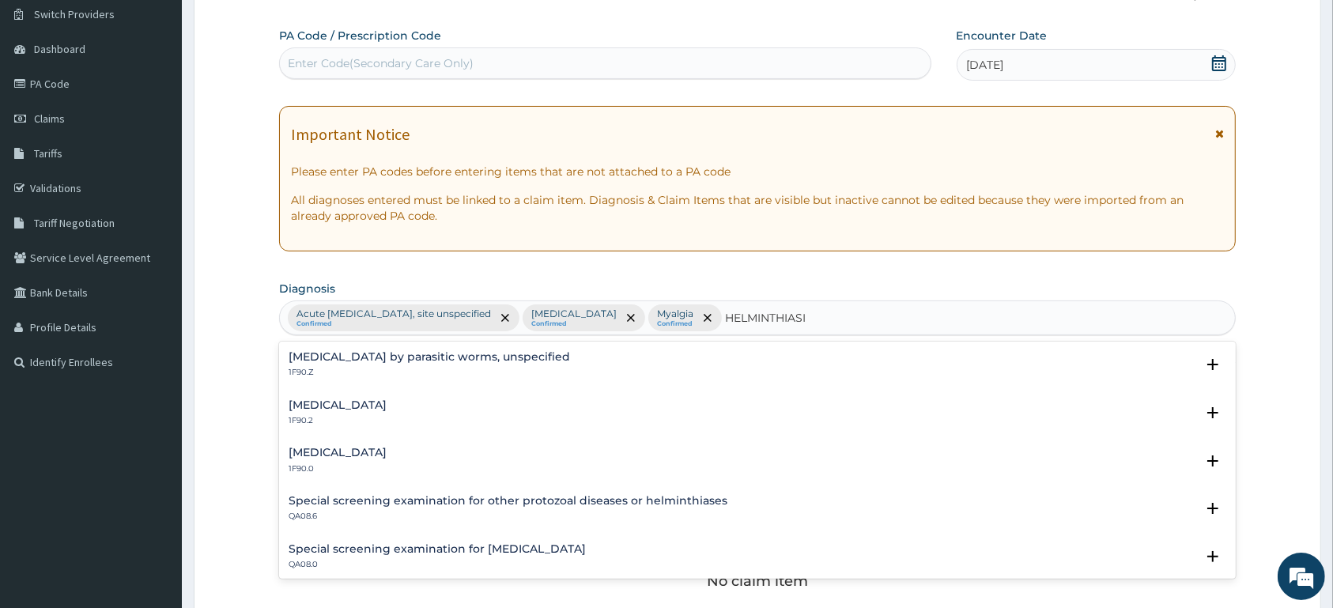
type input "HELMINTHIASIS"
click at [415, 354] on h4 "Infestation by parasitic worms, unspecified" at bounding box center [429, 357] width 281 height 12
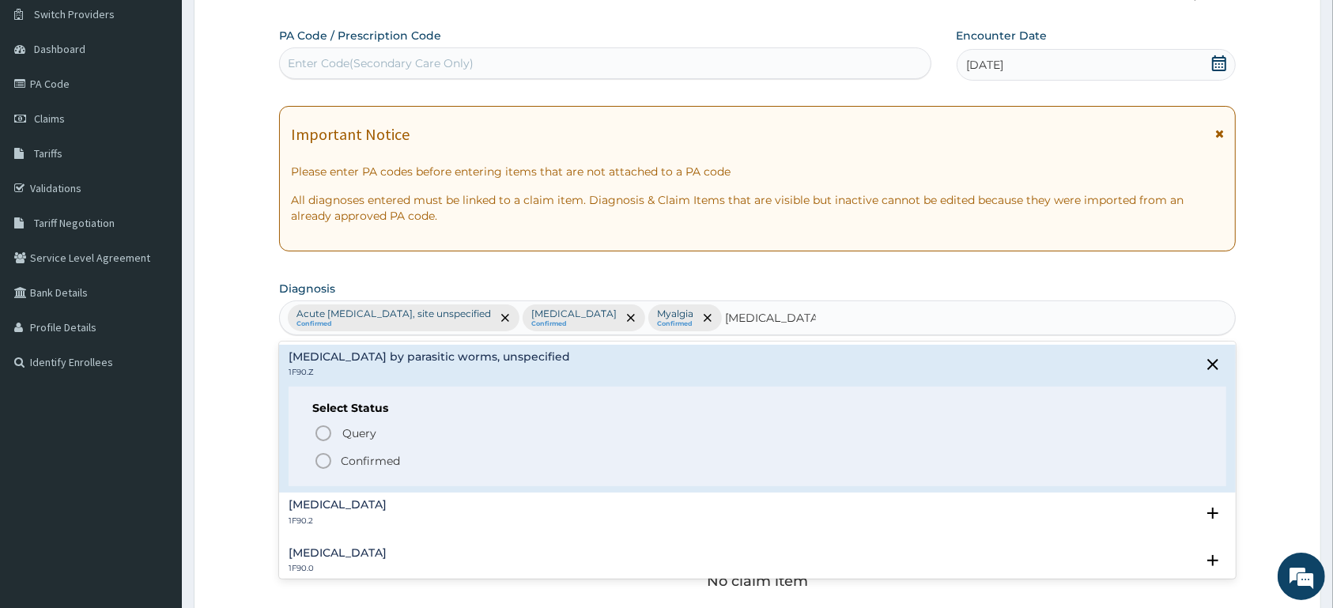
click at [379, 465] on p "Confirmed" at bounding box center [370, 461] width 59 height 16
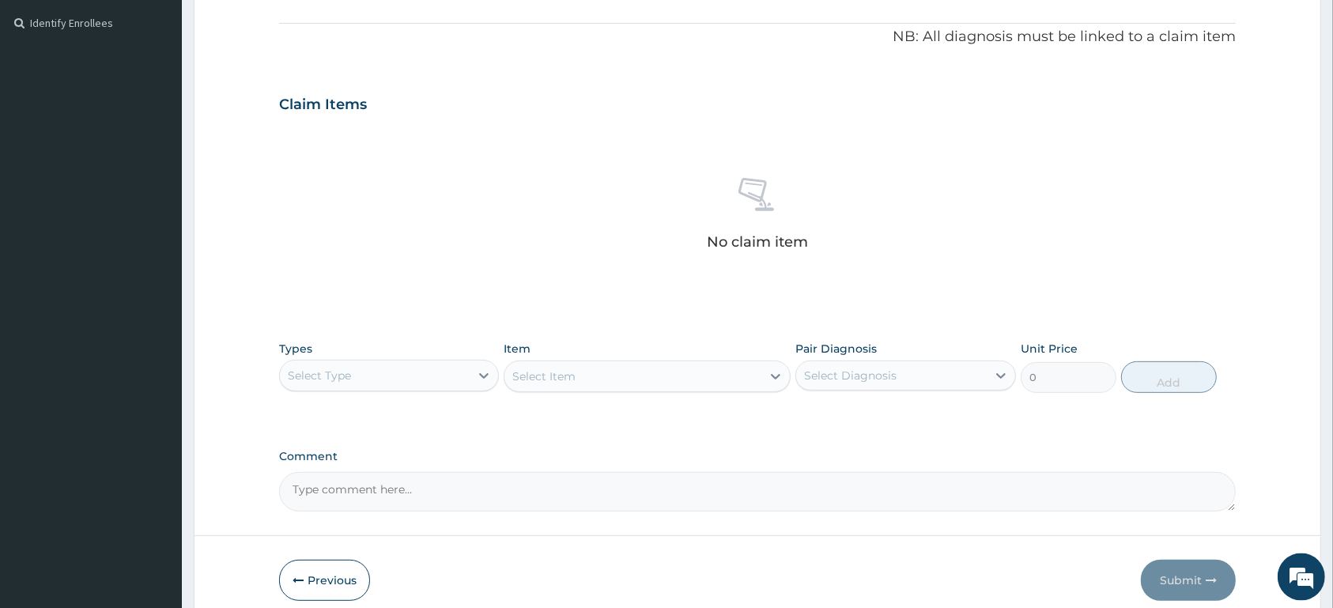
scroll to position [534, 0]
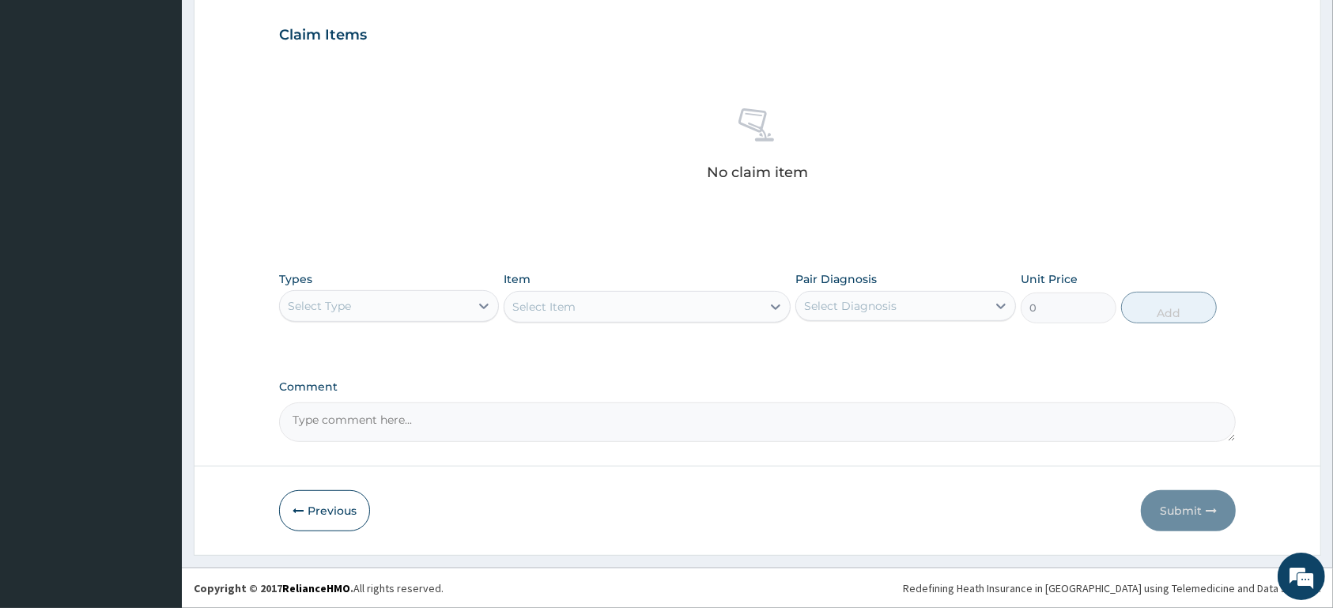
click at [439, 307] on div "Select Type" at bounding box center [375, 305] width 190 height 25
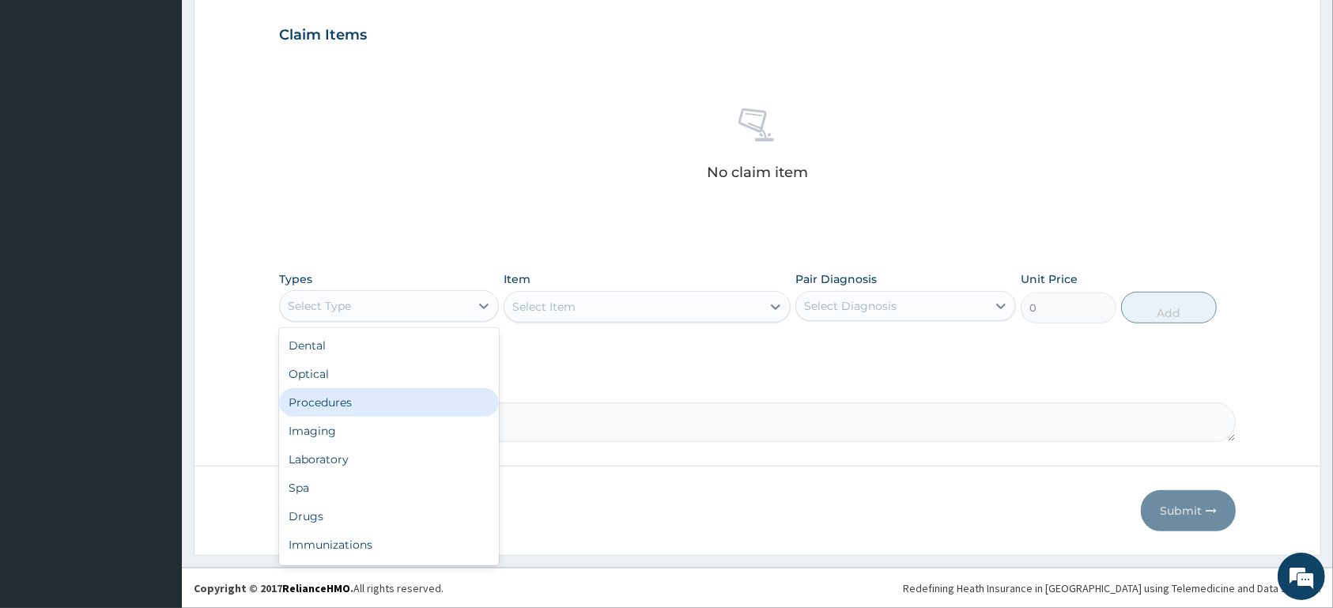
click at [398, 403] on div "Procedures" at bounding box center [389, 402] width 220 height 28
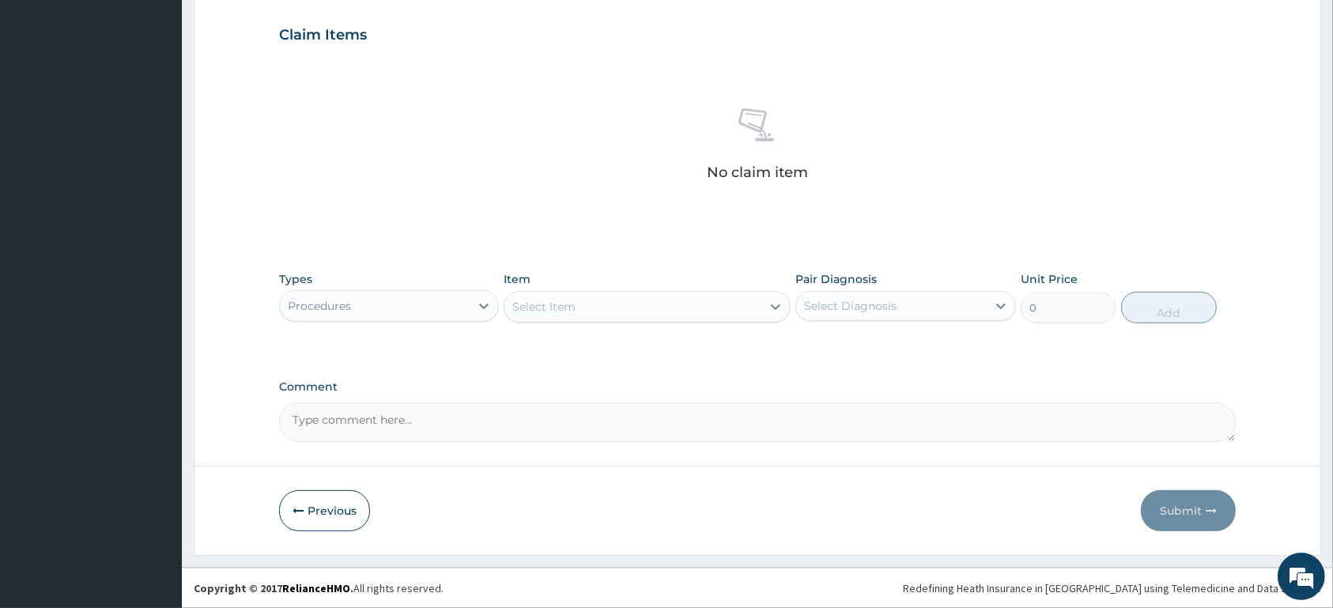
click at [582, 307] on div "Select Item" at bounding box center [632, 306] width 257 height 25
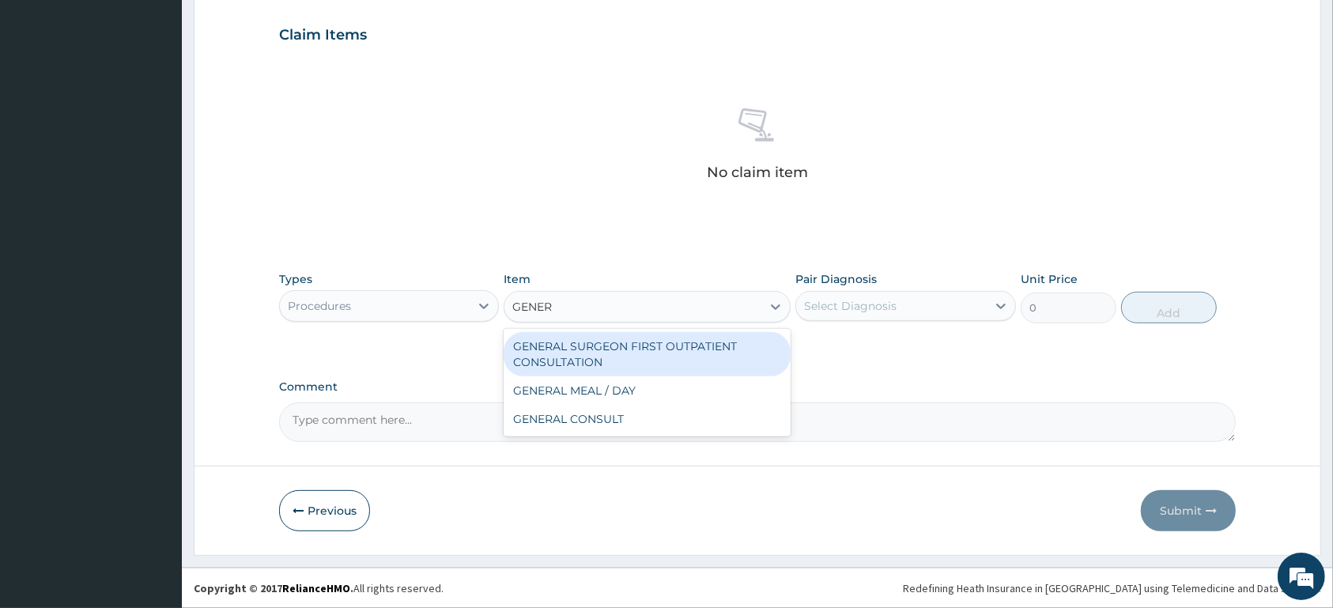
type input "GENERA"
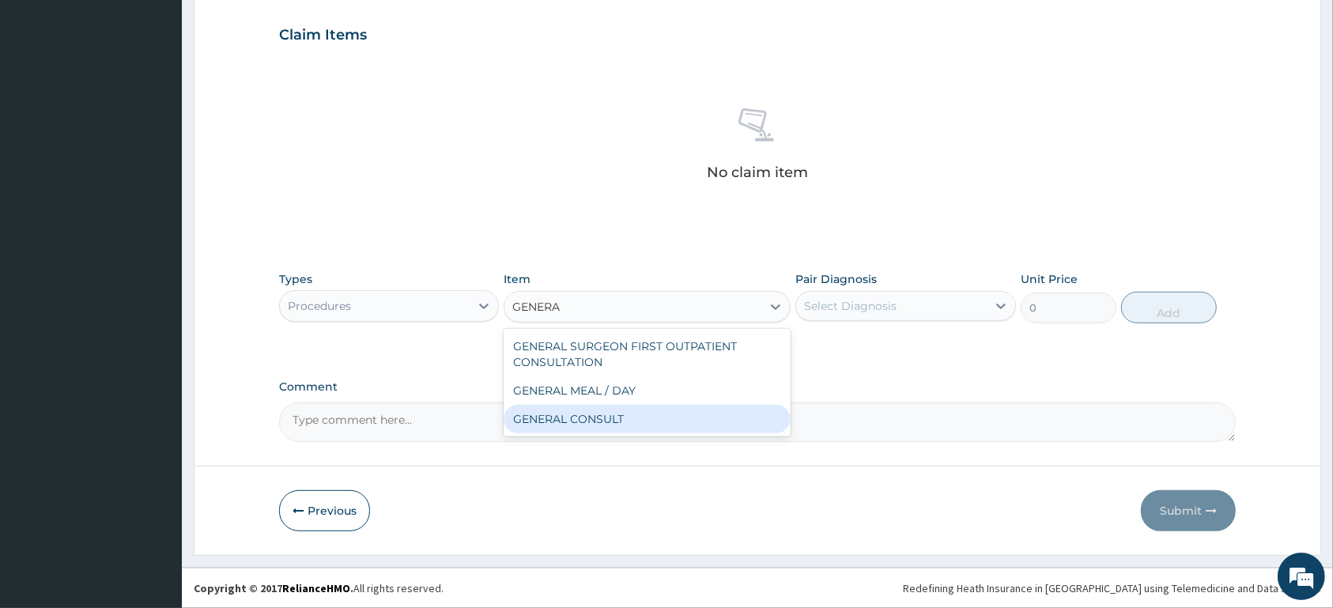
click at [582, 428] on div "GENERAL CONSULT" at bounding box center [646, 419] width 287 height 28
type input "5000"
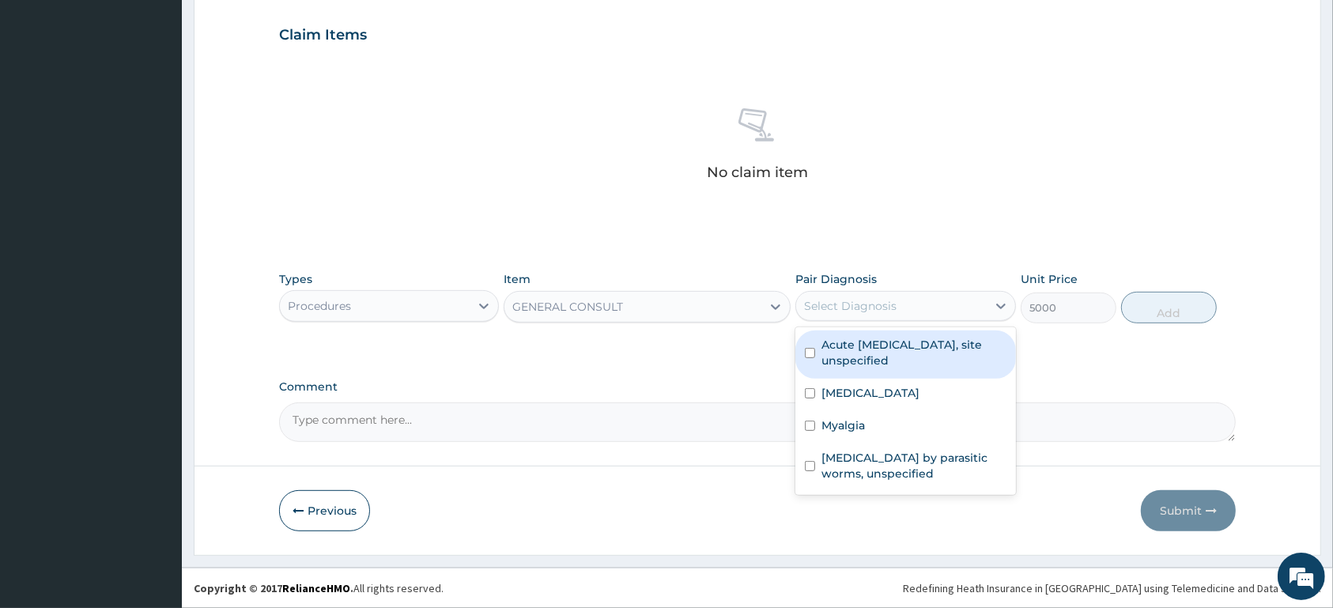
click at [843, 309] on div "Select Diagnosis" at bounding box center [850, 306] width 92 height 16
drag, startPoint x: 849, startPoint y: 348, endPoint x: 858, endPoint y: 399, distance: 52.1
click at [852, 354] on label "Acute upper respiratory infection, site unspecified" at bounding box center [913, 353] width 184 height 32
checkbox input "true"
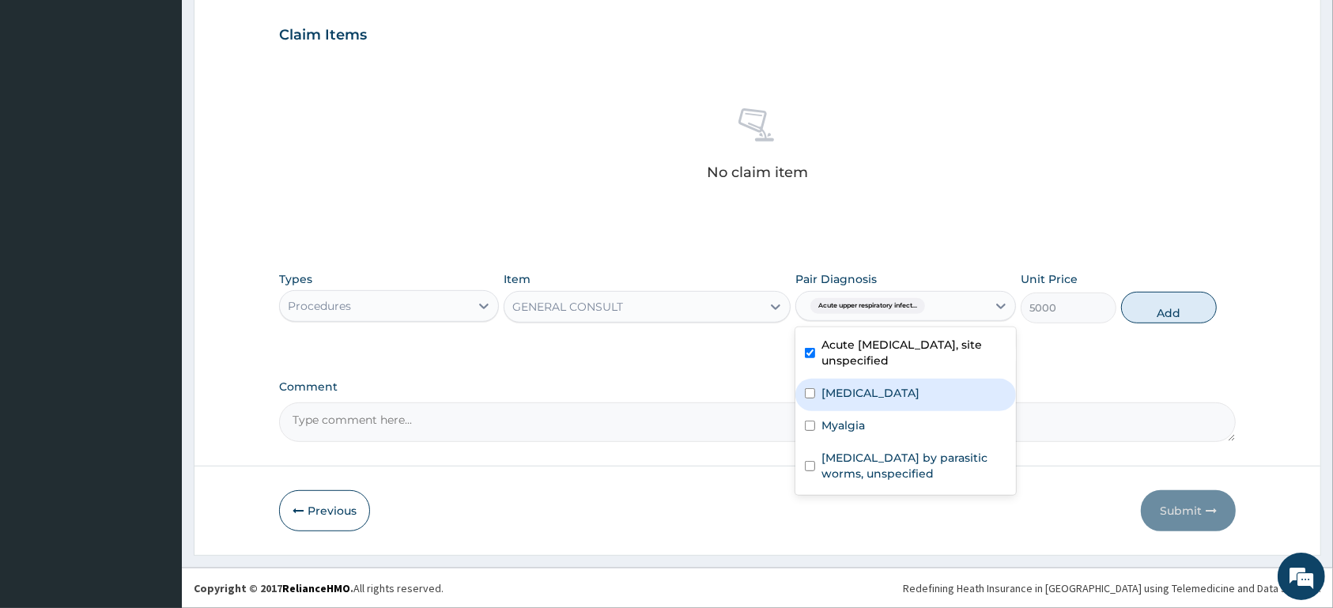
click at [858, 399] on label "[MEDICAL_DATA]" at bounding box center [870, 393] width 98 height 16
checkbox input "true"
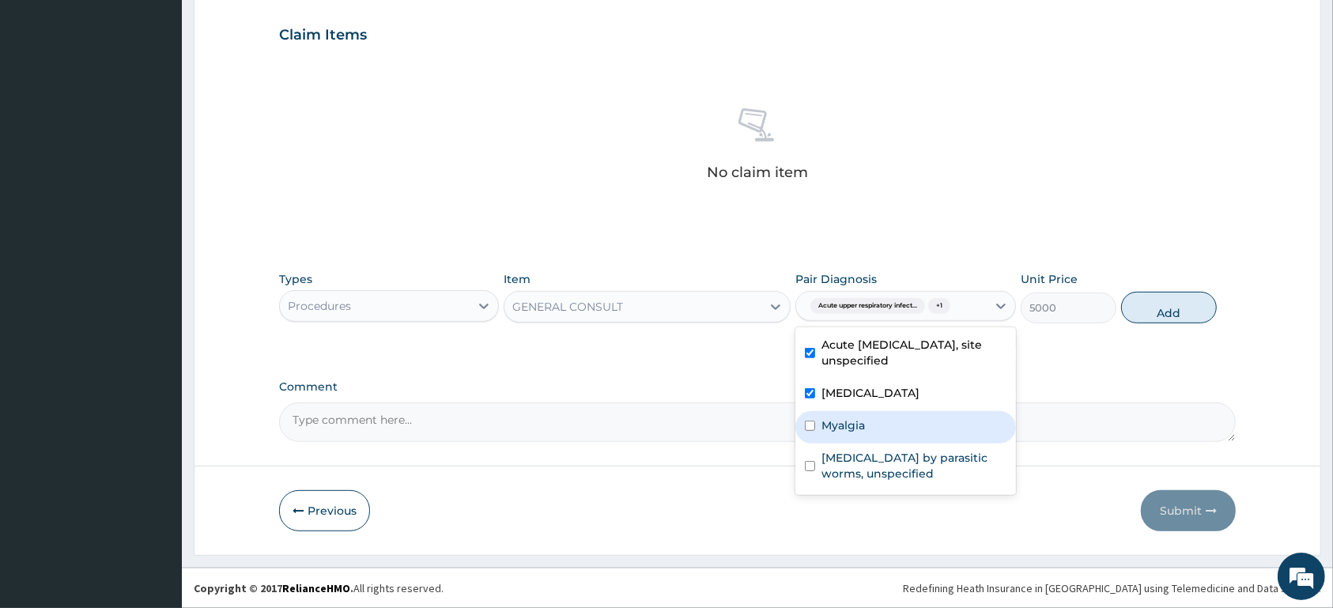
drag, startPoint x: 858, startPoint y: 413, endPoint x: 862, endPoint y: 421, distance: 9.2
click at [860, 417] on div "Myalgia" at bounding box center [905, 427] width 220 height 32
checkbox input "true"
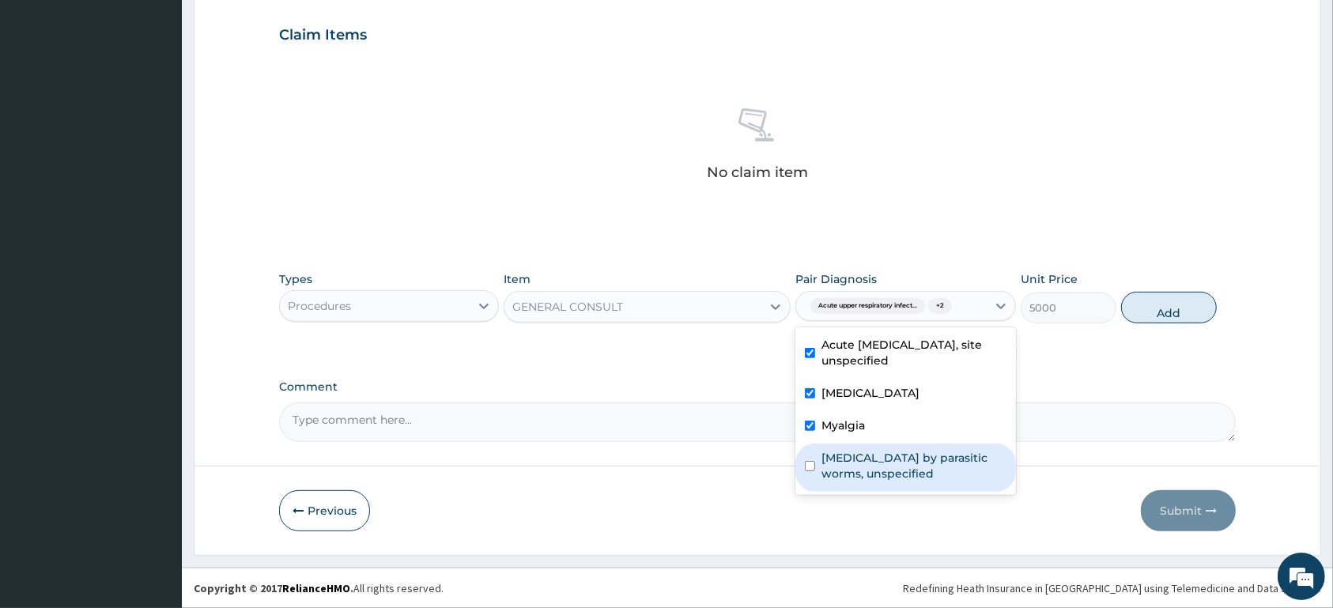
drag, startPoint x: 882, startPoint y: 462, endPoint x: 927, endPoint y: 451, distance: 46.4
click at [884, 463] on label "Infestation by parasitic worms, unspecified" at bounding box center [913, 466] width 184 height 32
checkbox input "true"
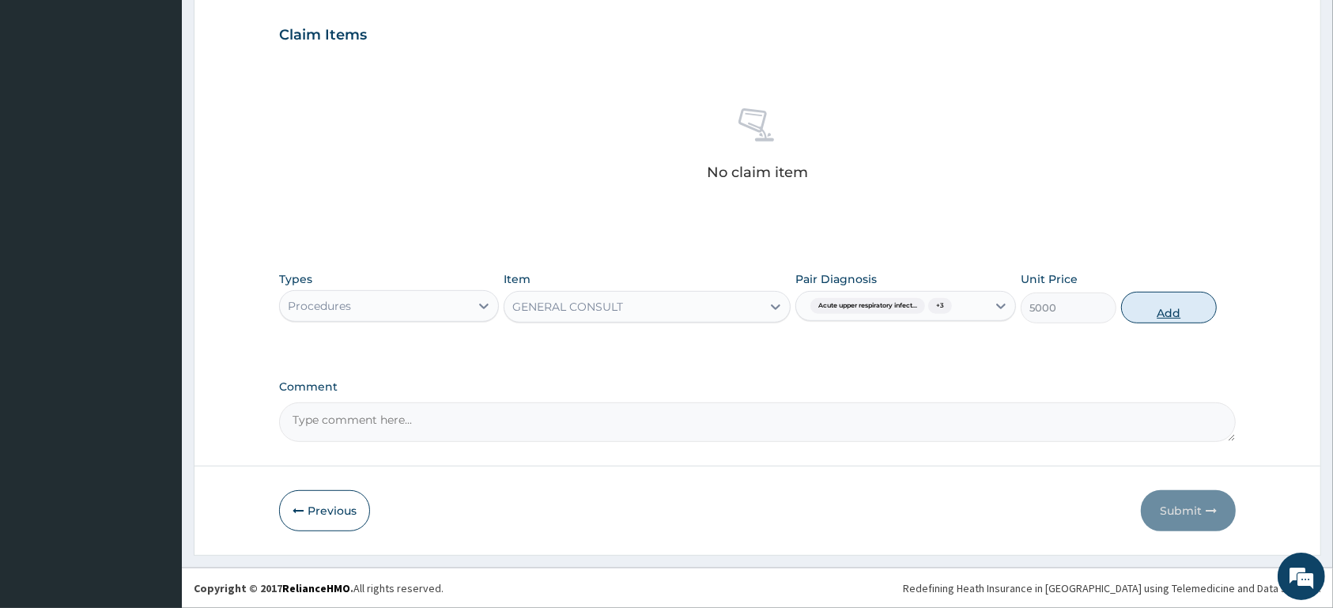
click at [1181, 304] on button "Add" at bounding box center [1169, 308] width 96 height 32
type input "0"
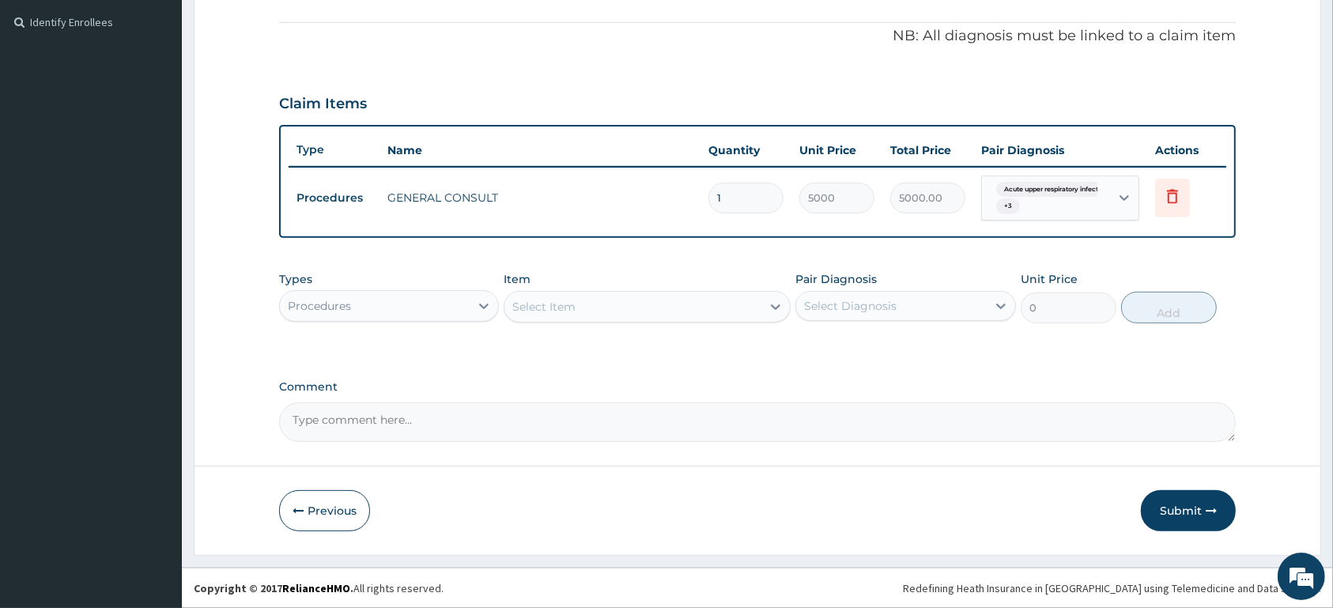
scroll to position [464, 0]
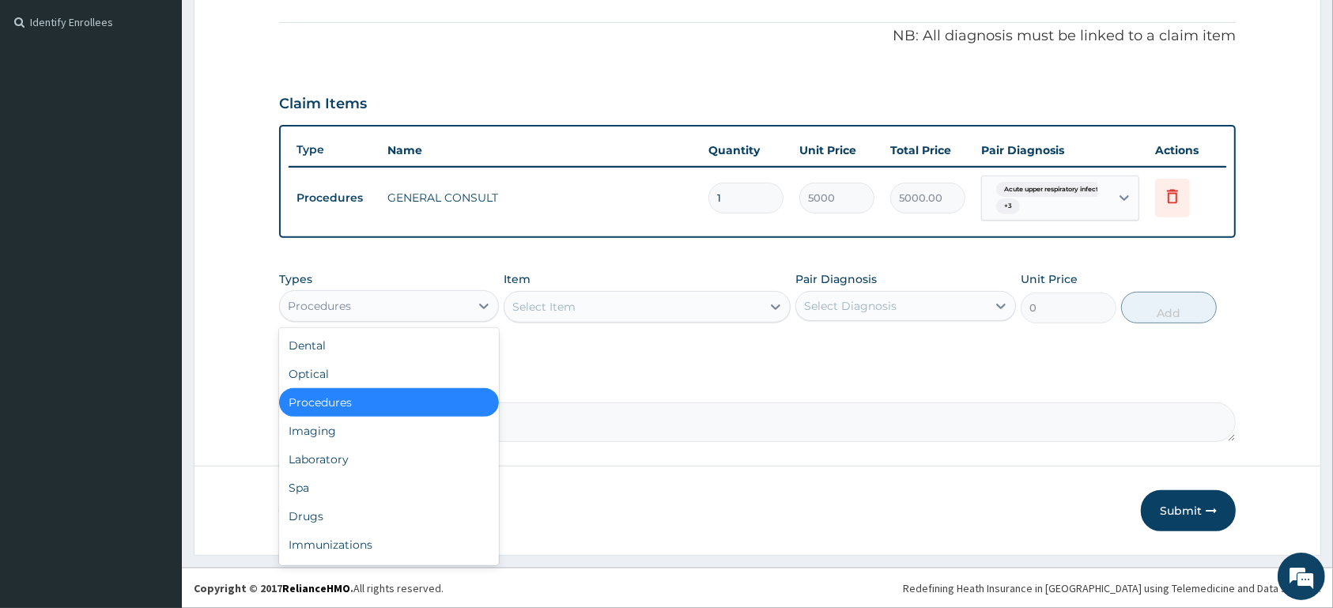
click at [432, 297] on div "Procedures" at bounding box center [375, 305] width 190 height 25
click at [392, 454] on div "Laboratory" at bounding box center [389, 459] width 220 height 28
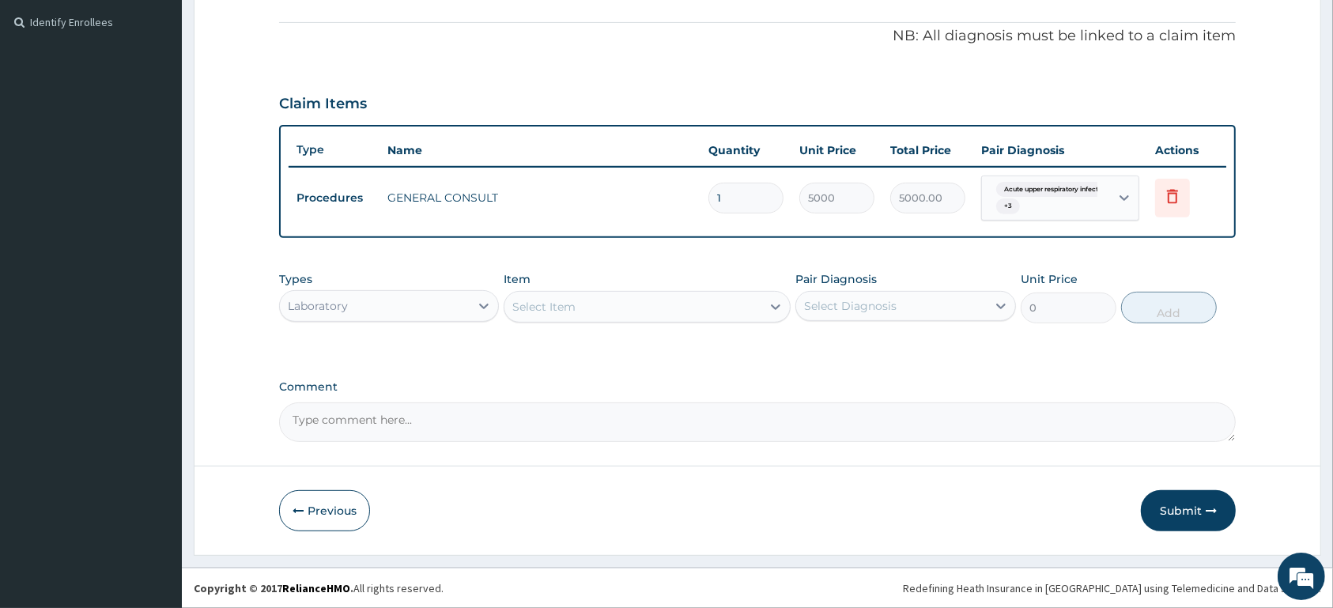
click at [651, 313] on div "Select Item" at bounding box center [632, 306] width 257 height 25
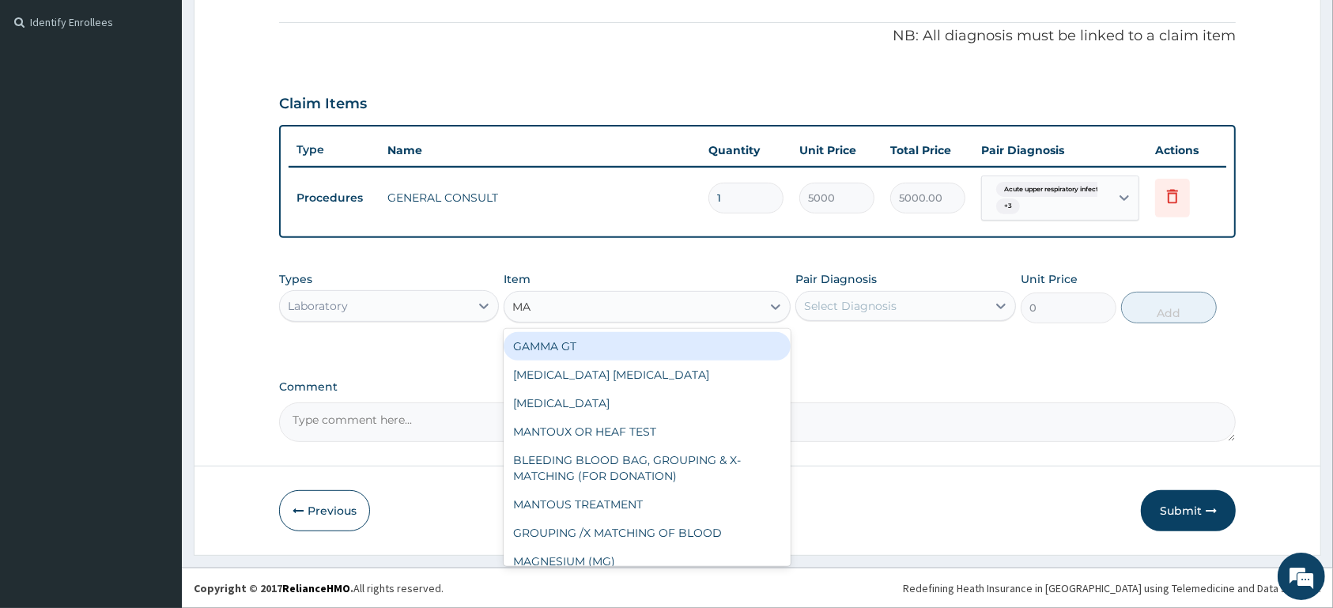
type input "MAL"
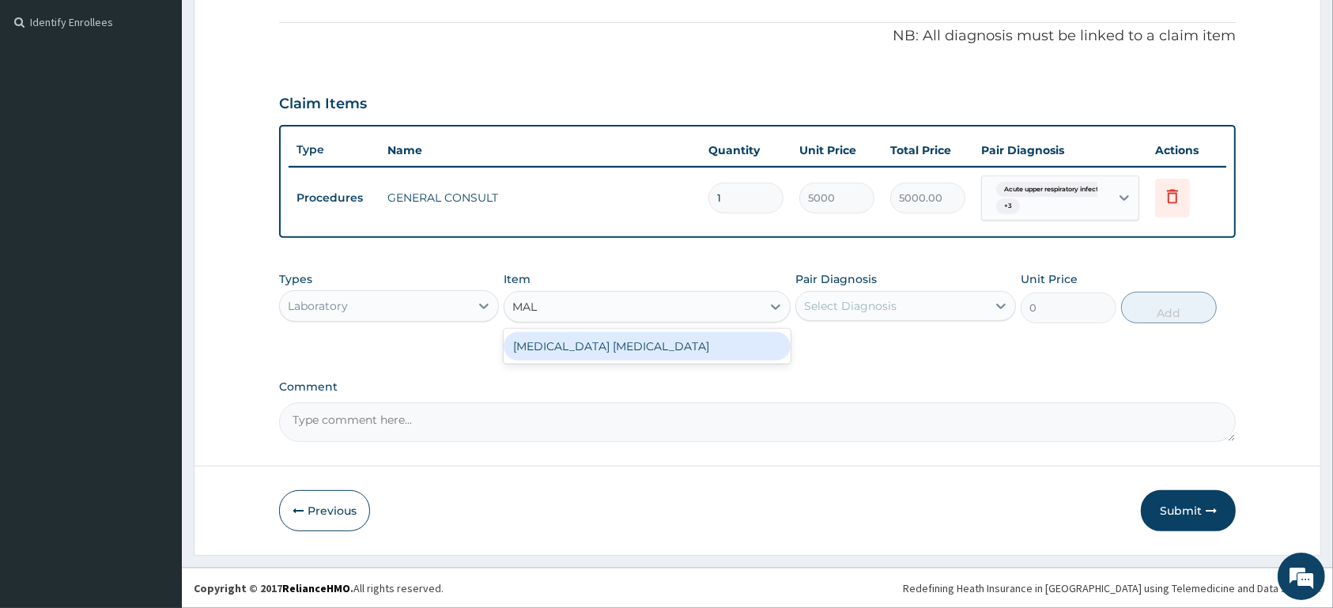
click at [625, 348] on div "MALARIA PARASITE" at bounding box center [646, 346] width 287 height 28
type input "1500"
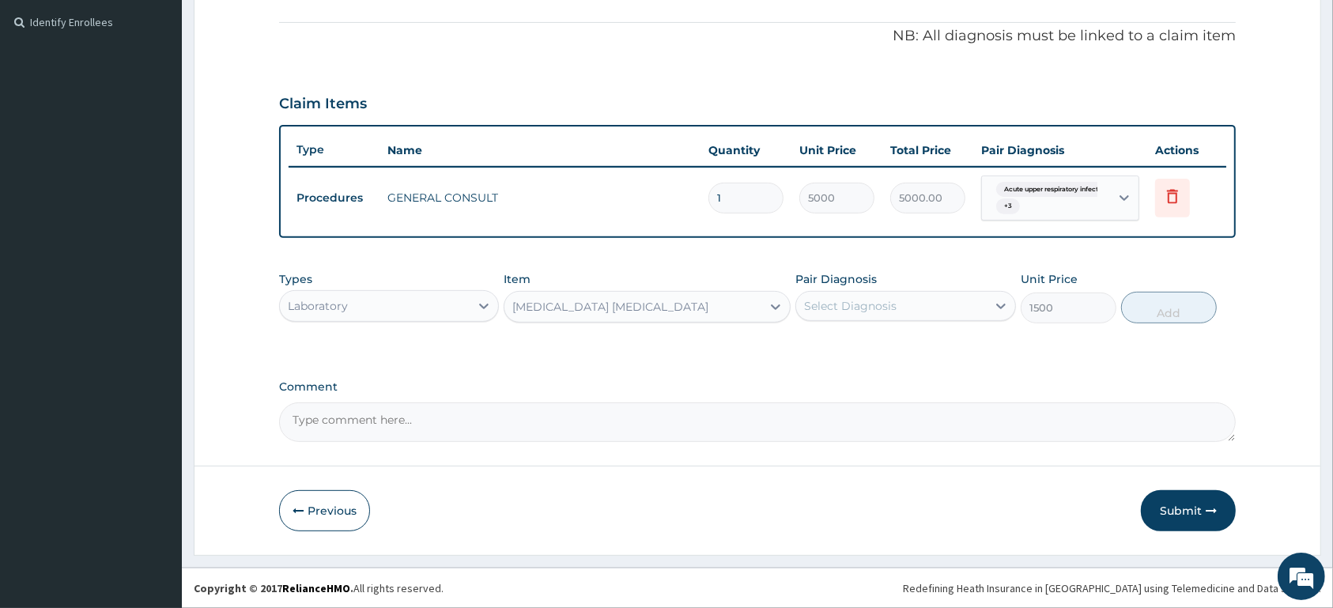
drag, startPoint x: 826, startPoint y: 300, endPoint x: 828, endPoint y: 312, distance: 12.1
click at [826, 301] on div "Select Diagnosis" at bounding box center [850, 306] width 92 height 16
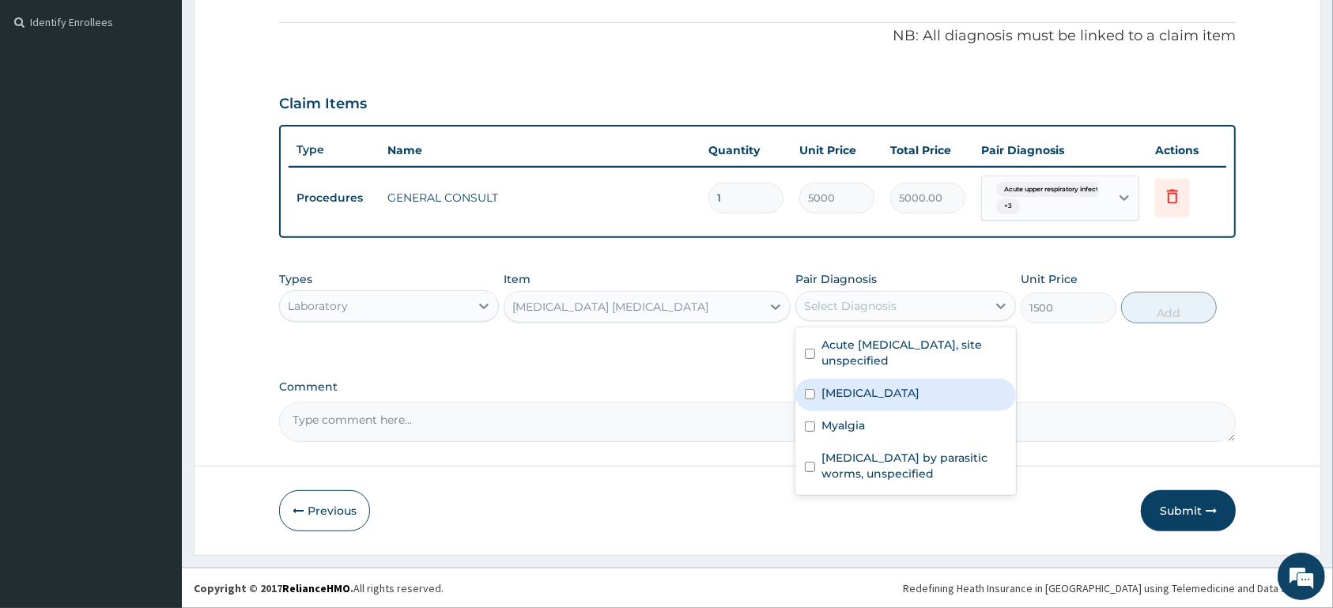
drag, startPoint x: 908, startPoint y: 391, endPoint x: 1184, endPoint y: 319, distance: 285.1
click at [917, 385] on label "[MEDICAL_DATA]" at bounding box center [870, 393] width 98 height 16
checkbox input "true"
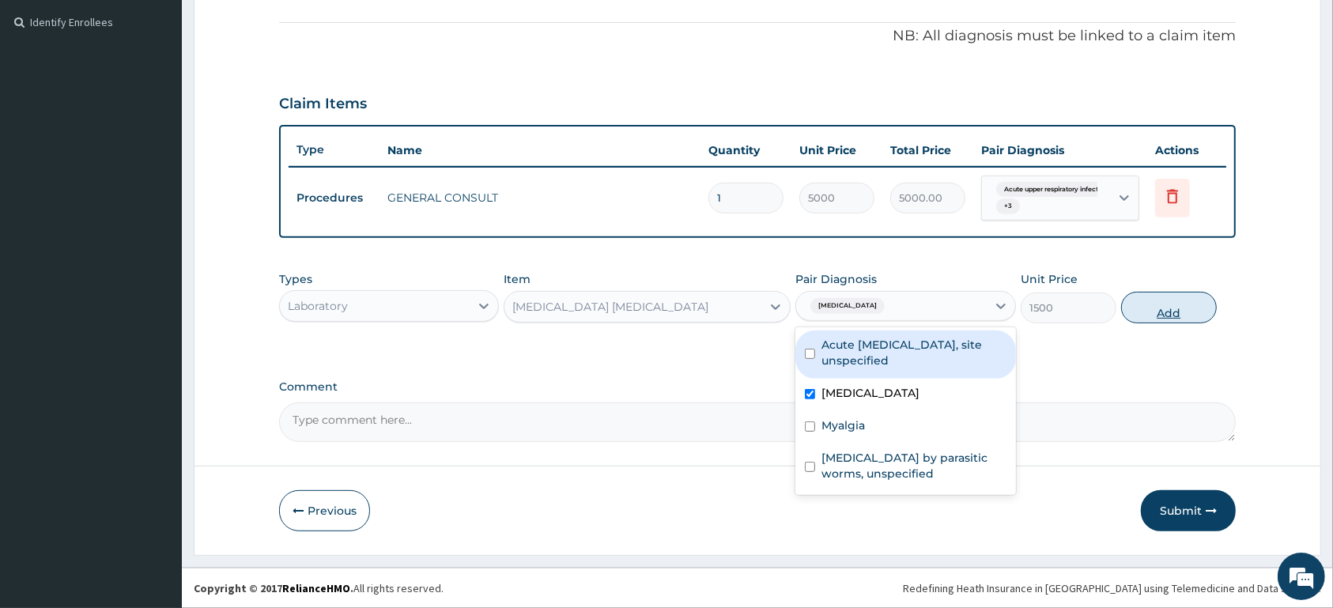
click at [1181, 313] on button "Add" at bounding box center [1169, 308] width 96 height 32
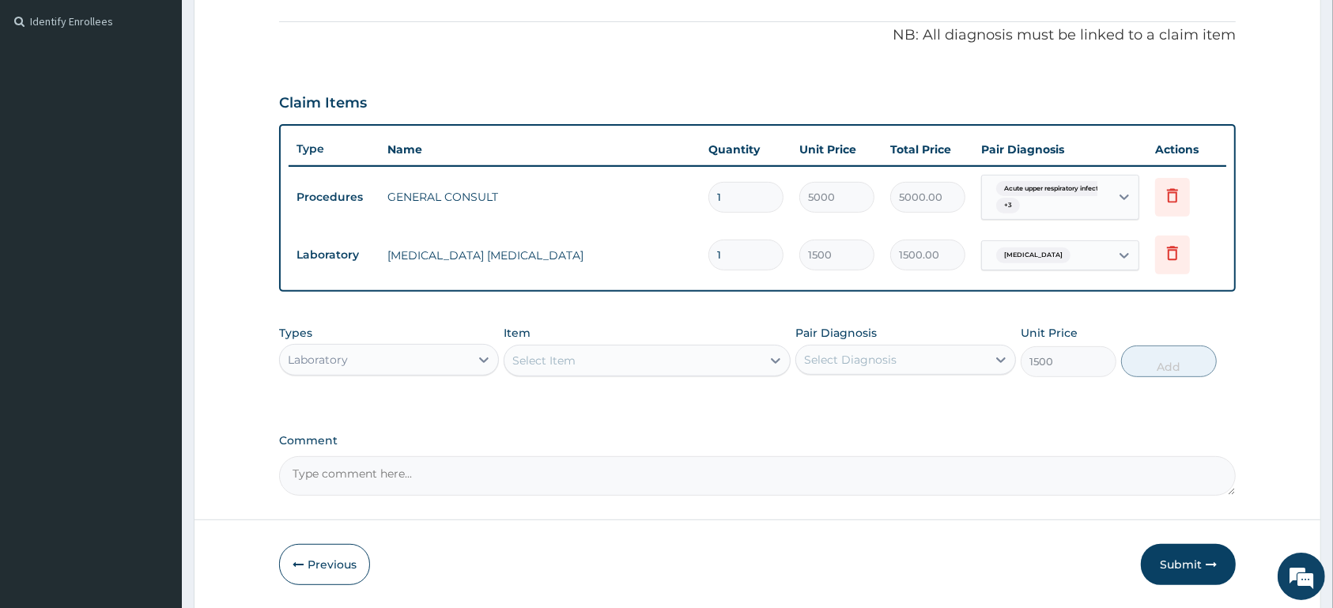
type input "0"
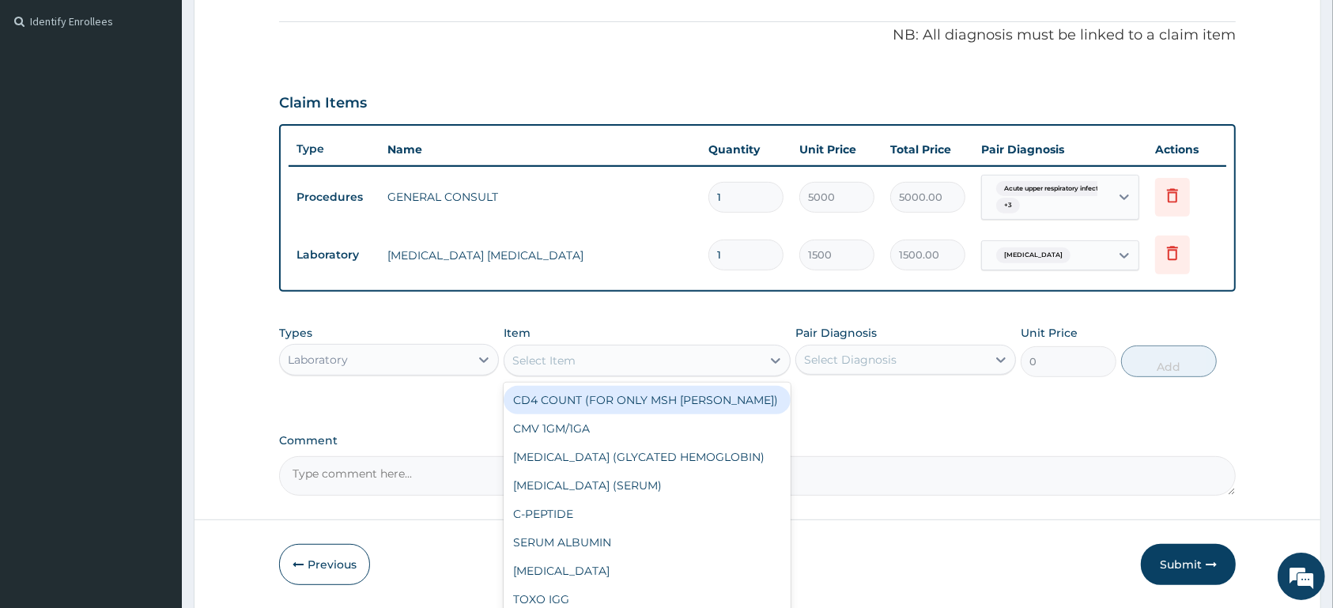
click at [692, 356] on div "Select Item" at bounding box center [632, 360] width 257 height 25
type input "FBC"
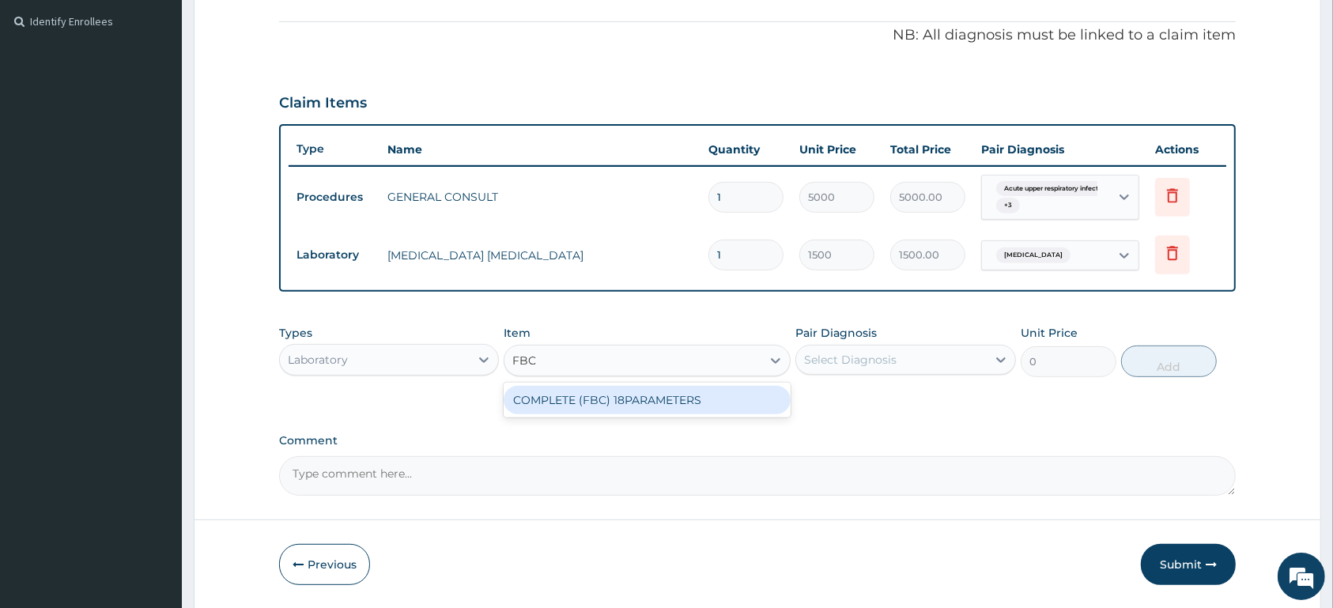
click at [758, 402] on div "COMPLETE (FBC) 18PARAMETERS" at bounding box center [646, 400] width 287 height 28
type input "4000"
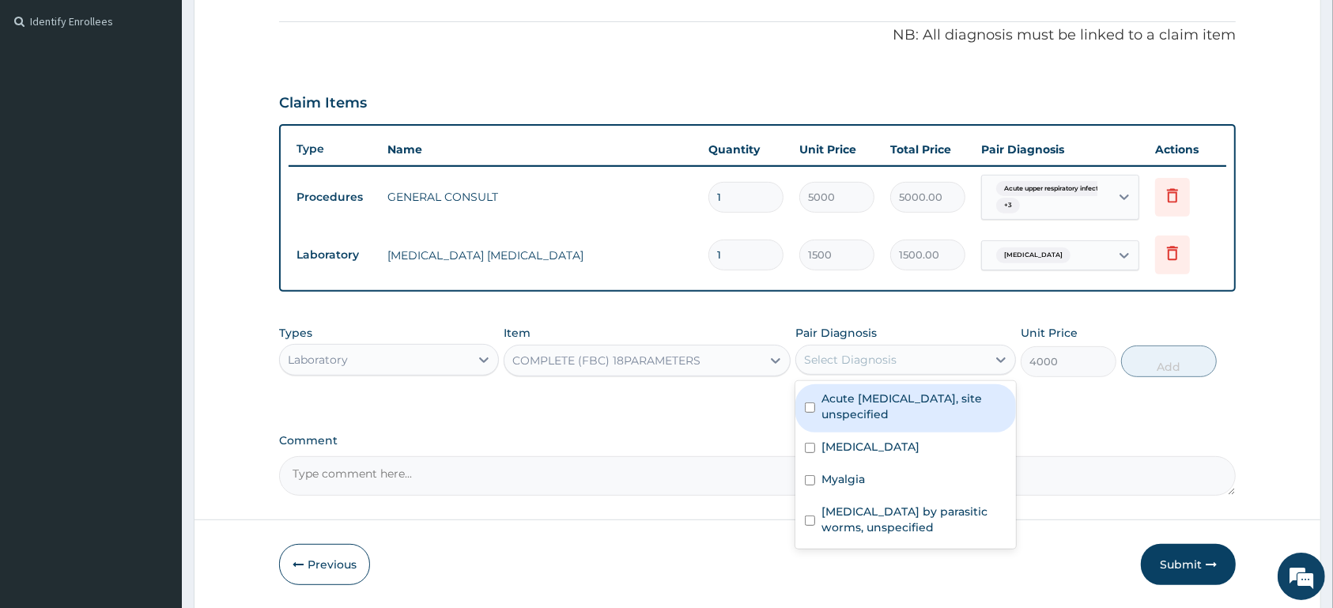
click at [894, 368] on div "Select Diagnosis" at bounding box center [891, 359] width 190 height 25
click at [941, 399] on label "Acute upper respiratory infection, site unspecified" at bounding box center [913, 406] width 184 height 32
checkbox input "true"
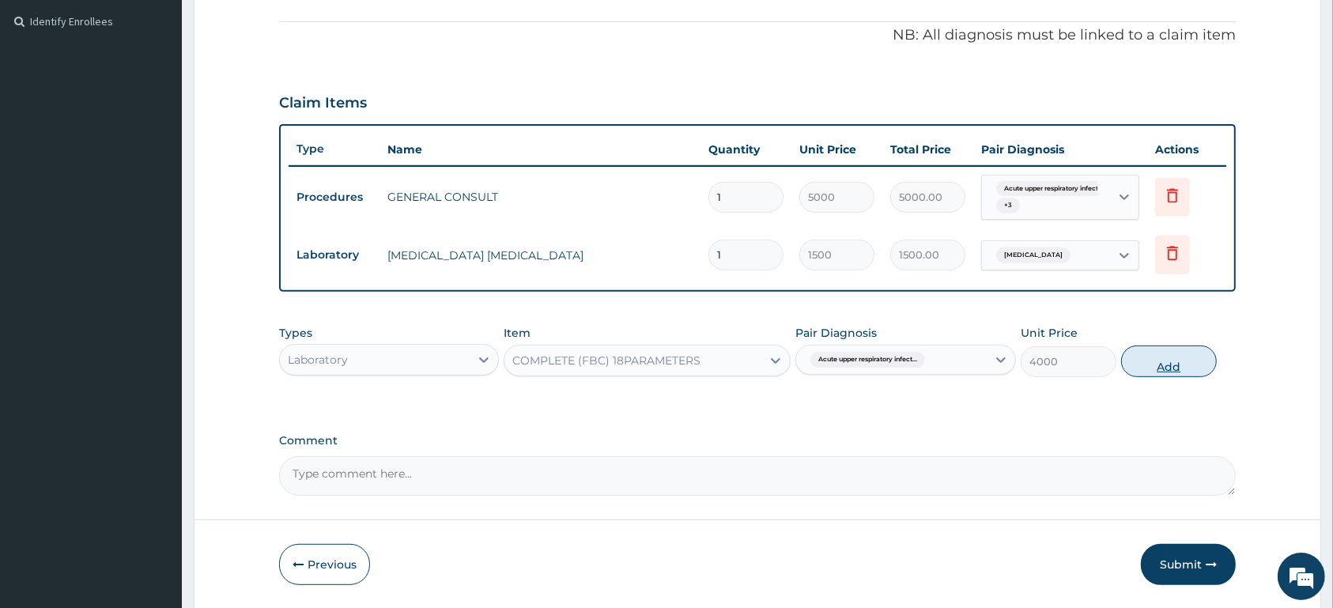
click at [1145, 362] on button "Add" at bounding box center [1169, 361] width 96 height 32
type input "0"
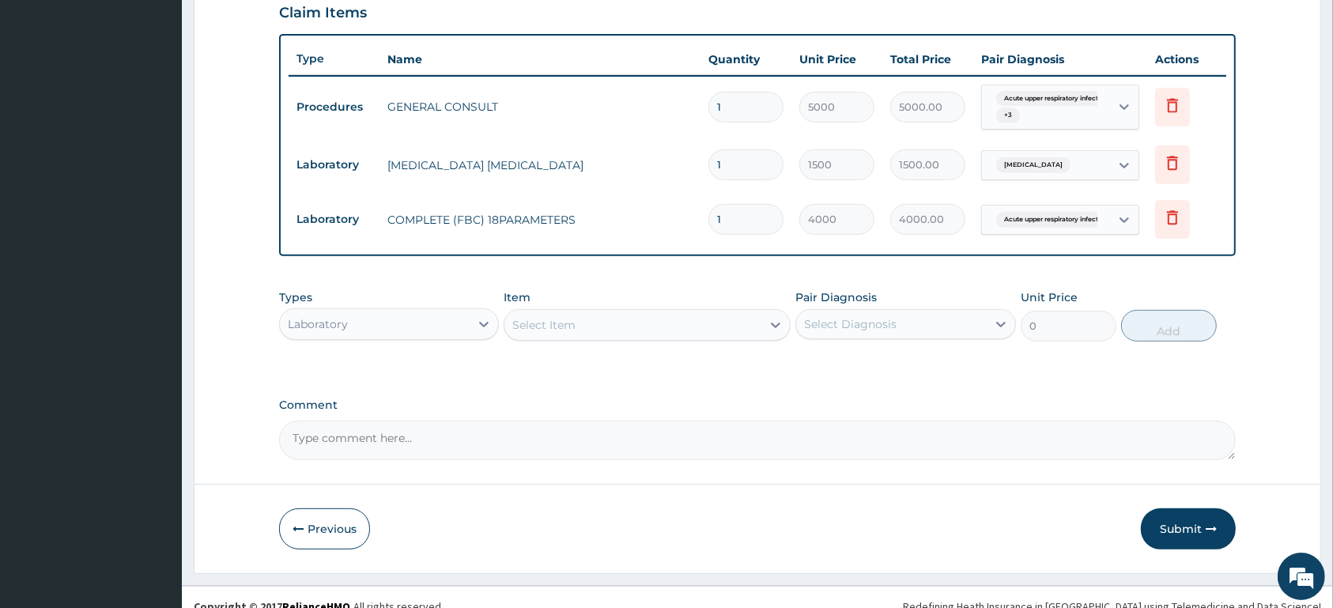
scroll to position [573, 0]
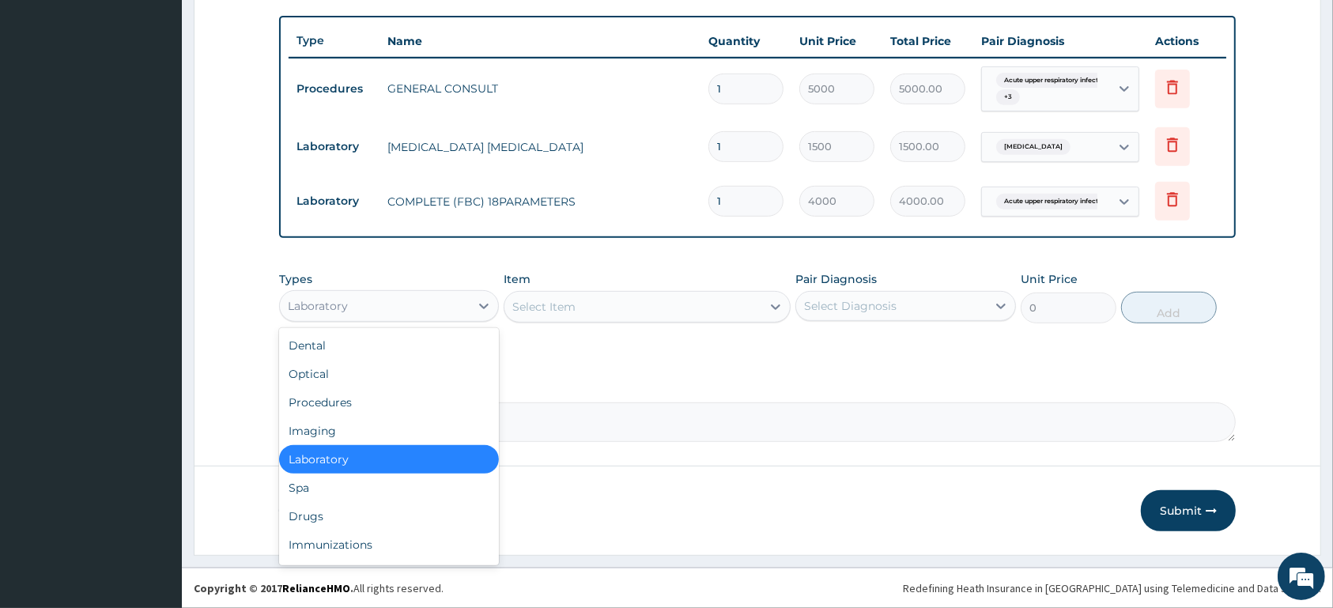
drag, startPoint x: 465, startPoint y: 304, endPoint x: 466, endPoint y: 317, distance: 13.5
click at [469, 304] on div "Laboratory" at bounding box center [375, 305] width 190 height 25
click at [328, 518] on div "Drugs" at bounding box center [389, 516] width 220 height 28
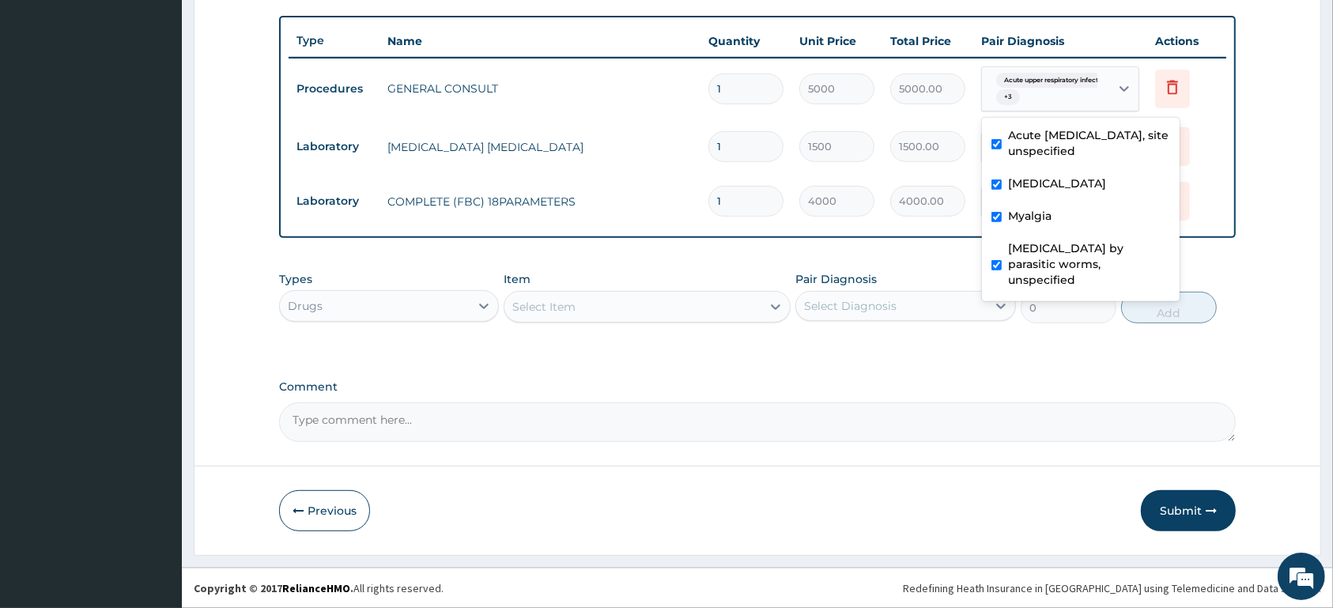
click at [1086, 83] on span "Acute upper respiratory infect..." at bounding box center [1053, 81] width 115 height 16
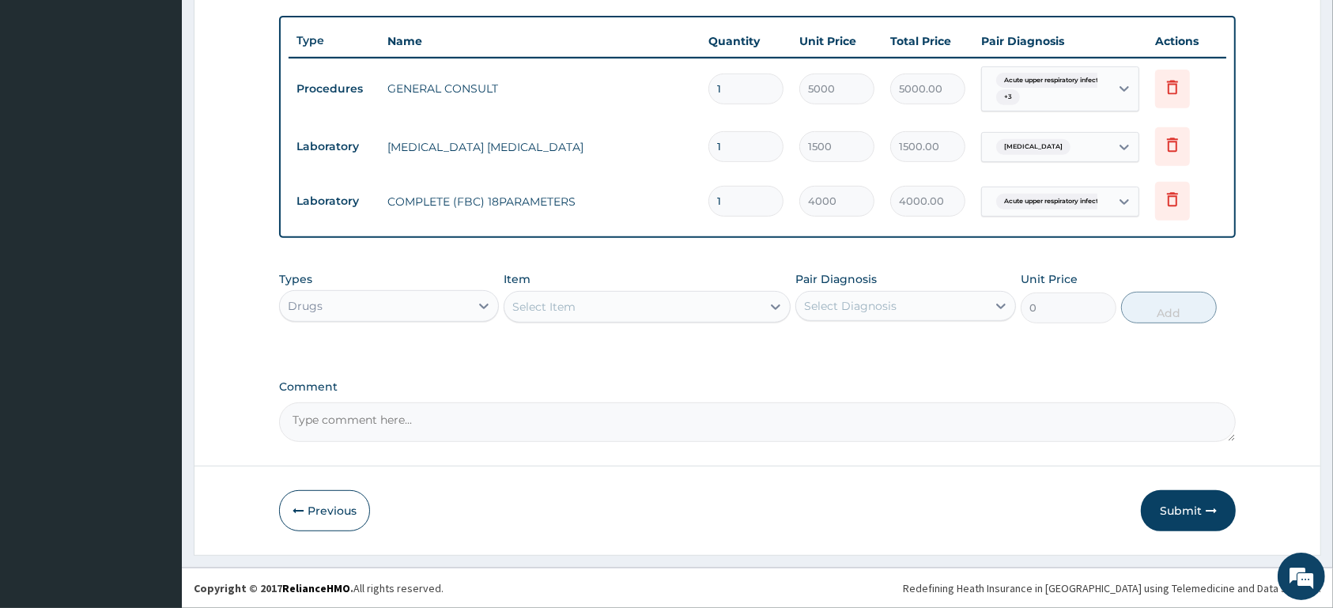
click at [1242, 190] on form "Step 2 of 2 PA Code / Prescription Code Enter Code(Secondary Care Only) Encount…" at bounding box center [757, 34] width 1127 height 1044
click at [594, 301] on div "Select Item" at bounding box center [632, 306] width 257 height 25
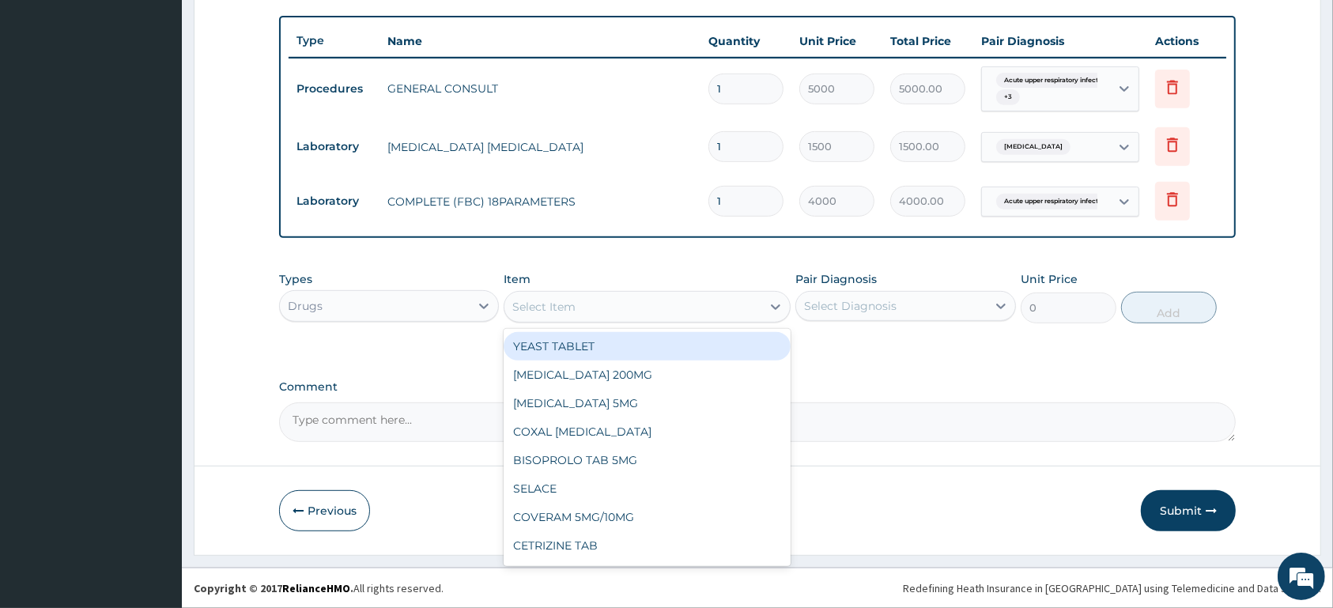
click at [1042, 85] on span "Acute upper respiratory infect..." at bounding box center [1053, 81] width 115 height 16
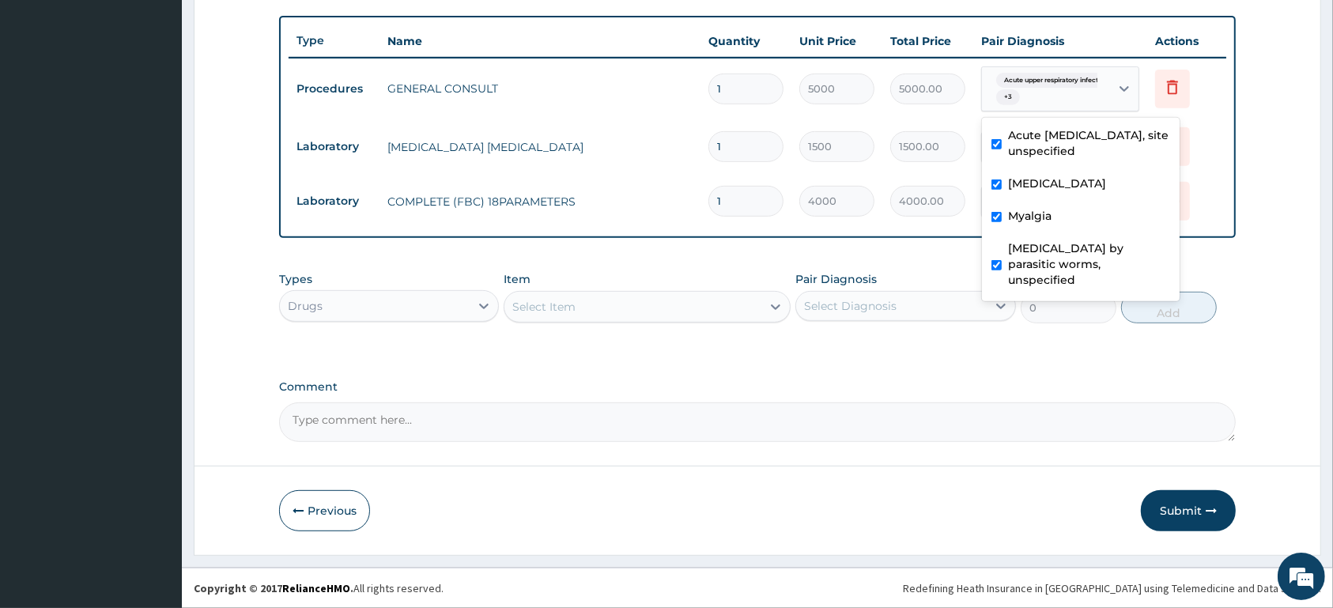
click at [1035, 85] on span "Acute upper respiratory infect..." at bounding box center [1053, 81] width 115 height 16
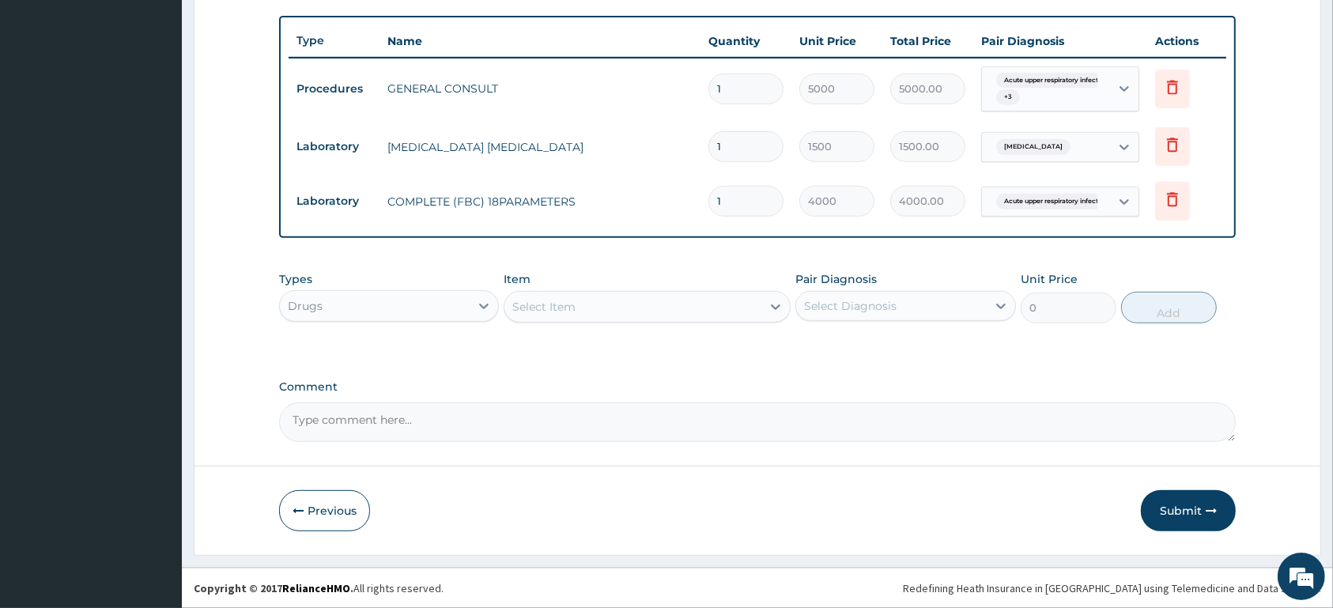
click at [628, 304] on div "Select Item" at bounding box center [632, 306] width 257 height 25
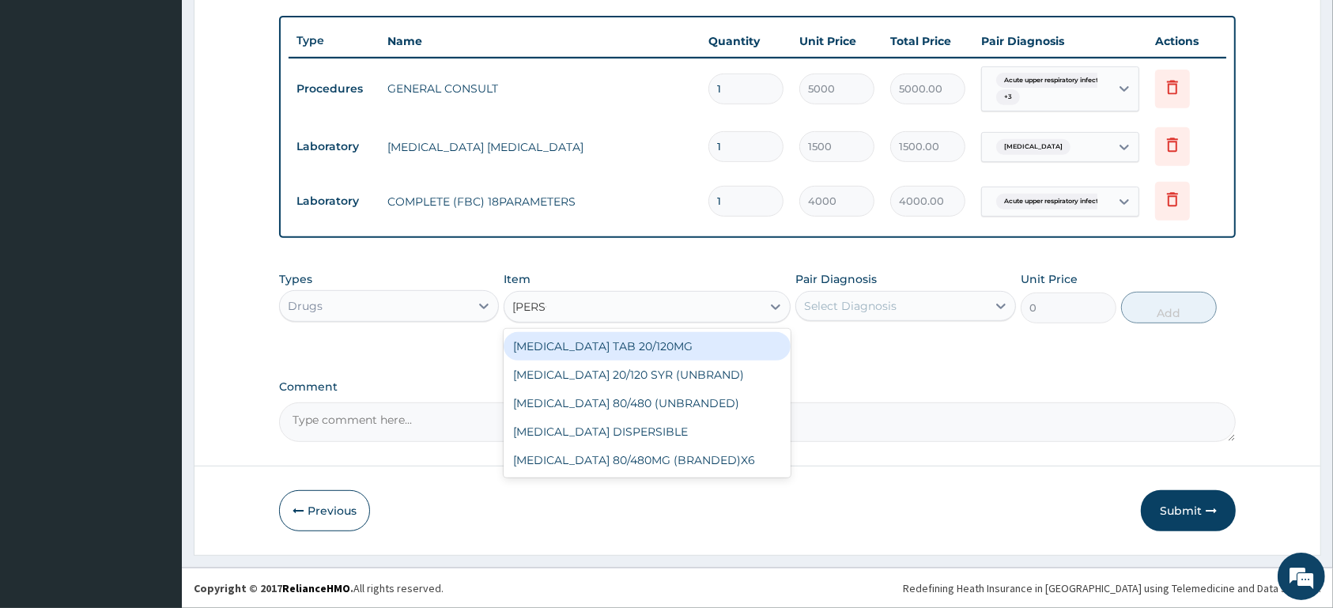
type input "COART"
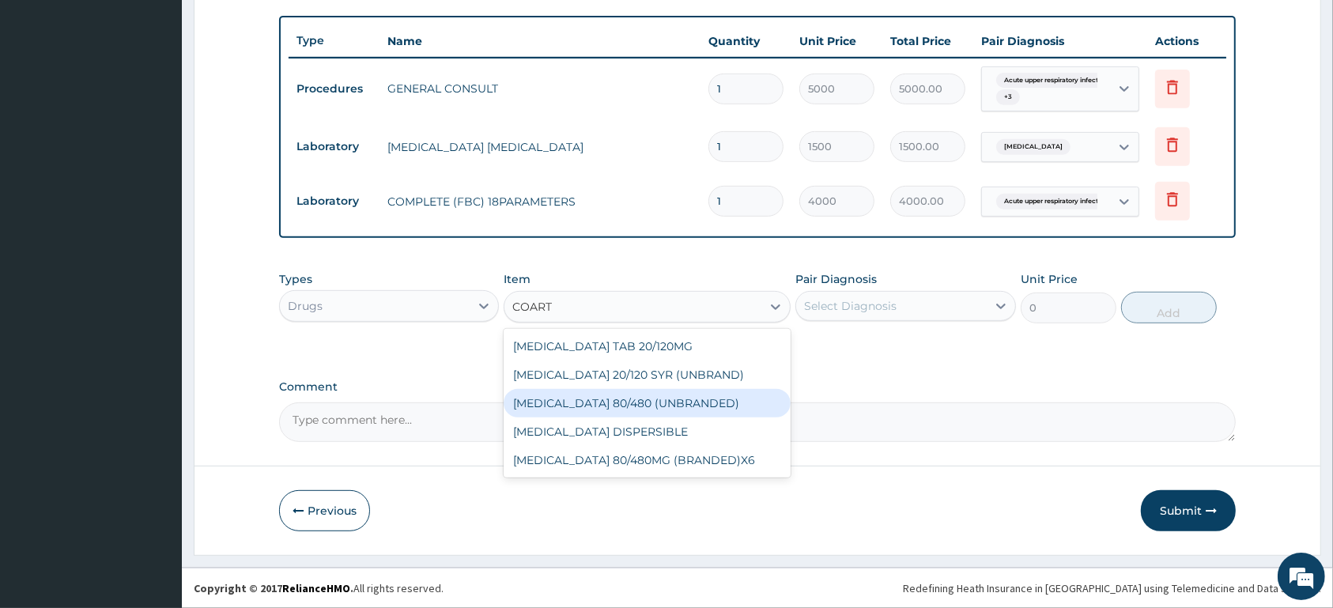
click at [679, 406] on div "[MEDICAL_DATA] 80/480 (UNBRANDED)" at bounding box center [646, 403] width 287 height 28
type input "600"
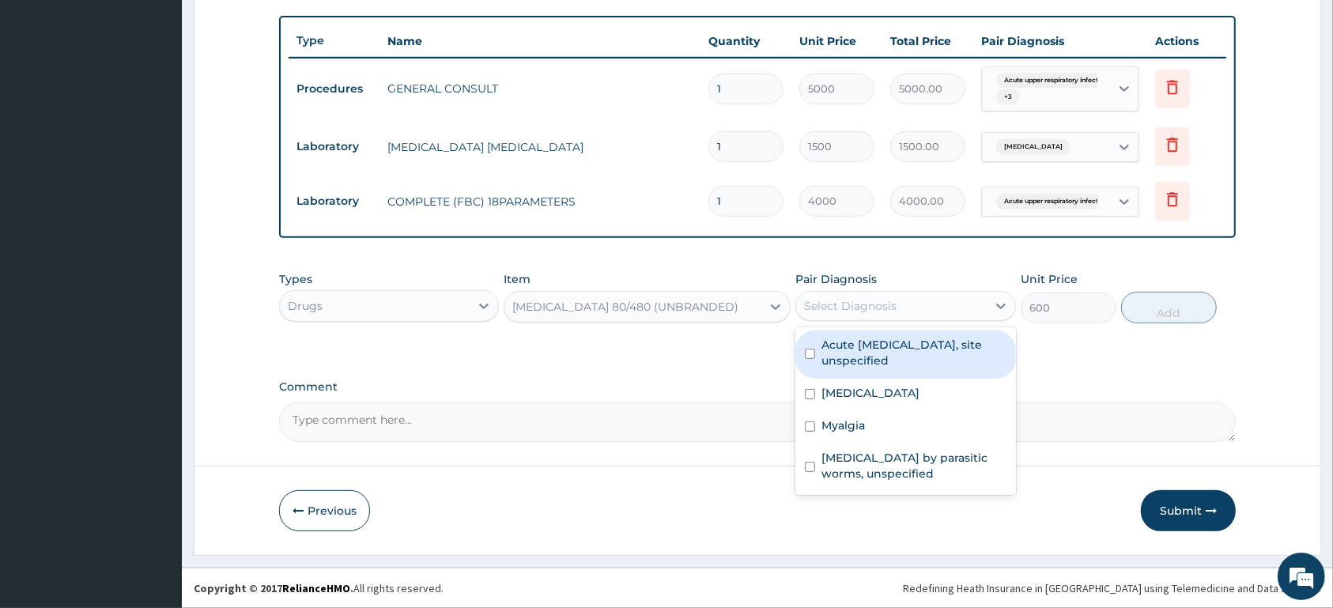
click at [854, 300] on div "Select Diagnosis" at bounding box center [850, 306] width 92 height 16
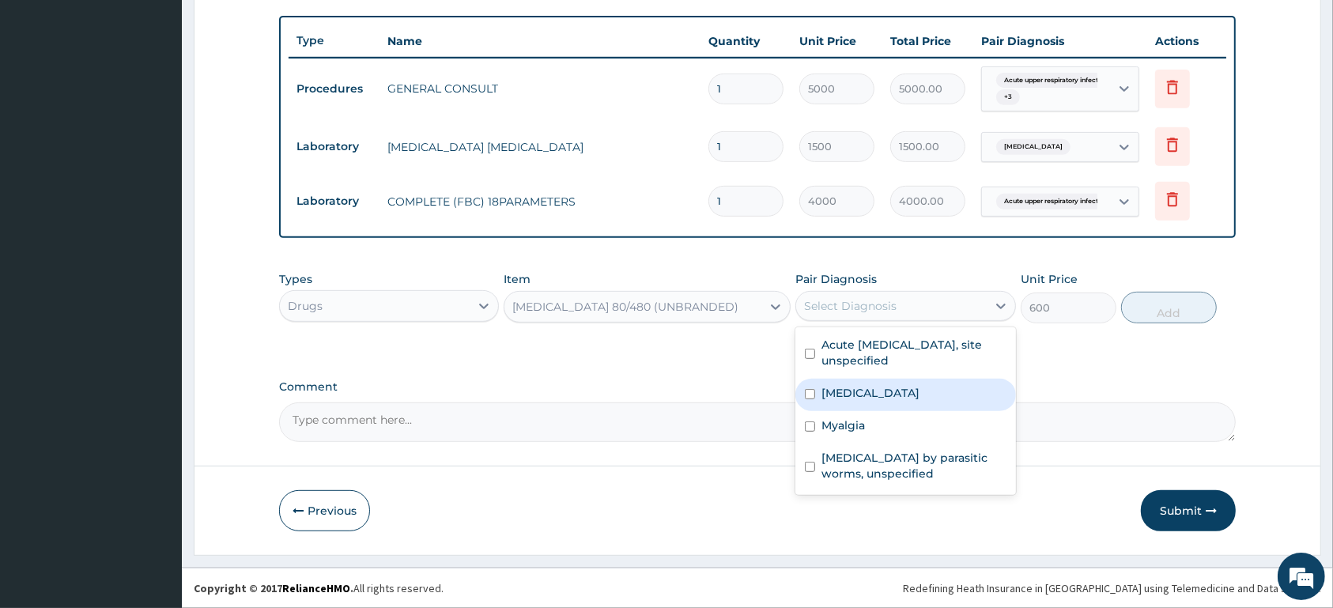
click at [910, 398] on label "[MEDICAL_DATA]" at bounding box center [870, 393] width 98 height 16
checkbox input "true"
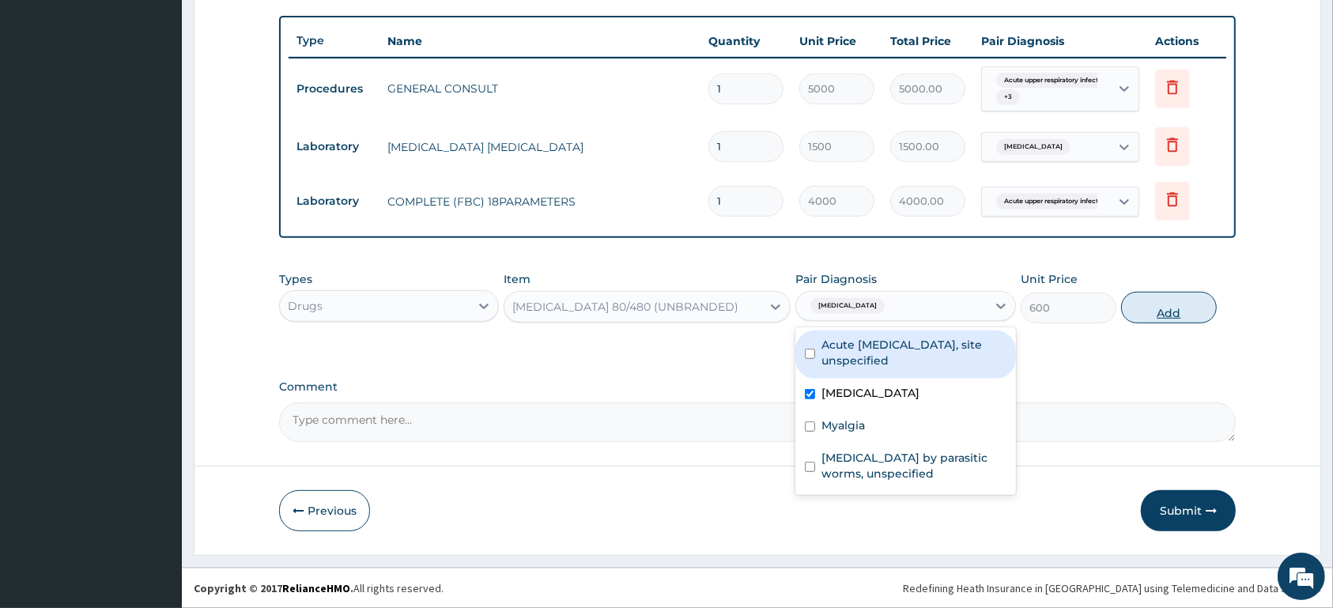
click at [1186, 303] on button "Add" at bounding box center [1169, 308] width 96 height 32
type input "0"
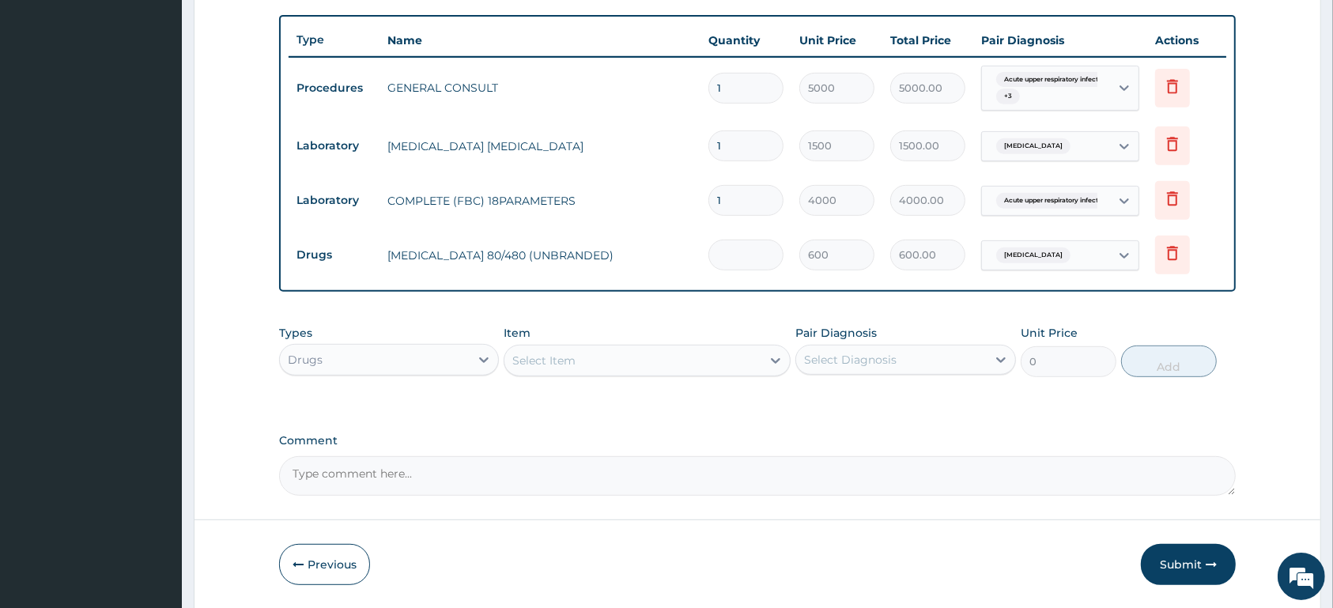
type input "0.00"
type input "6"
type input "3600.00"
type input "6"
click at [601, 355] on div "Select Item" at bounding box center [632, 360] width 257 height 25
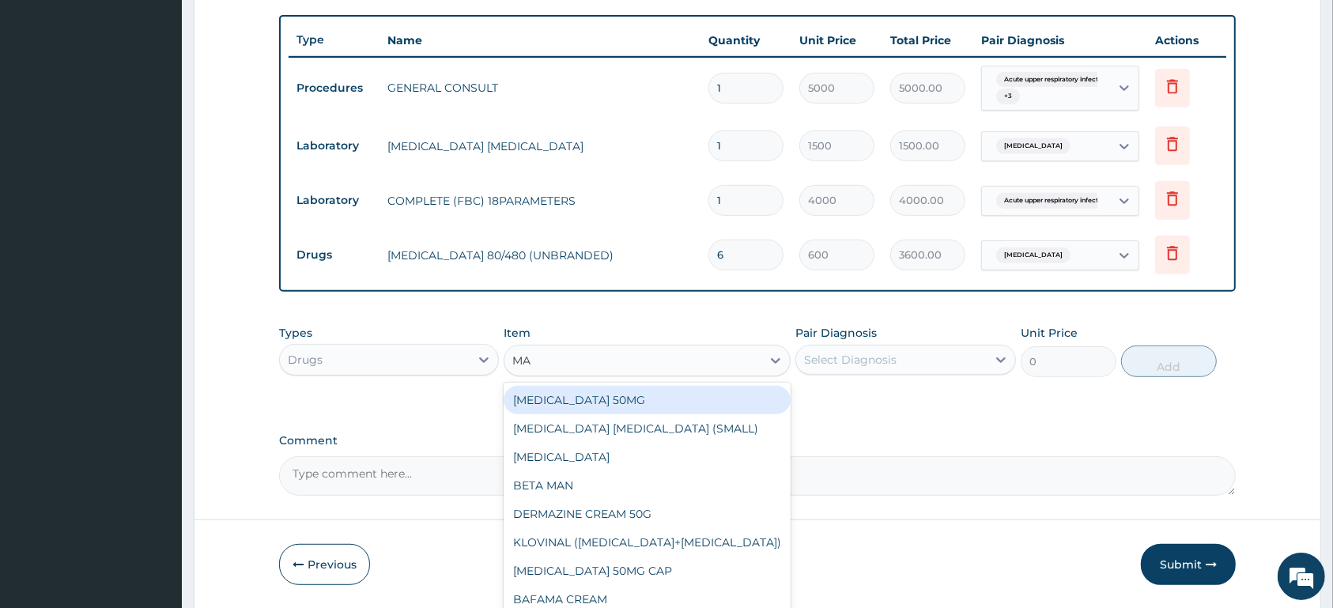
type input "MAL"
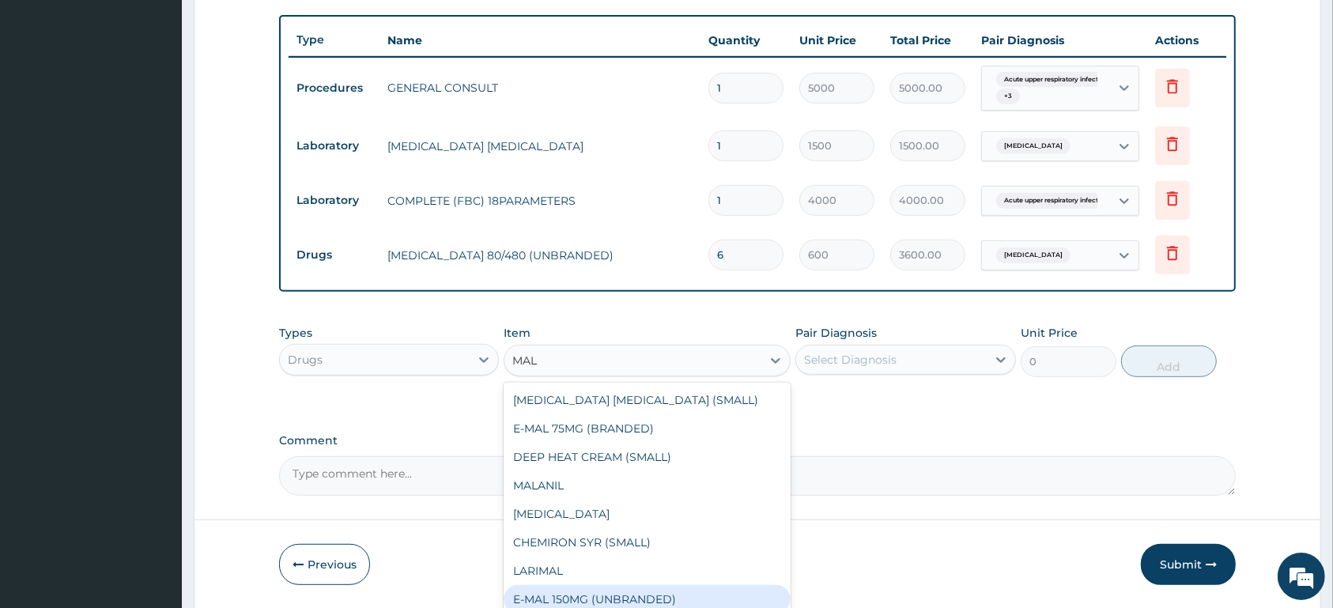
click at [734, 587] on div "E-MAL 150MG (UNBRANDED)" at bounding box center [646, 599] width 287 height 28
type input "1800"
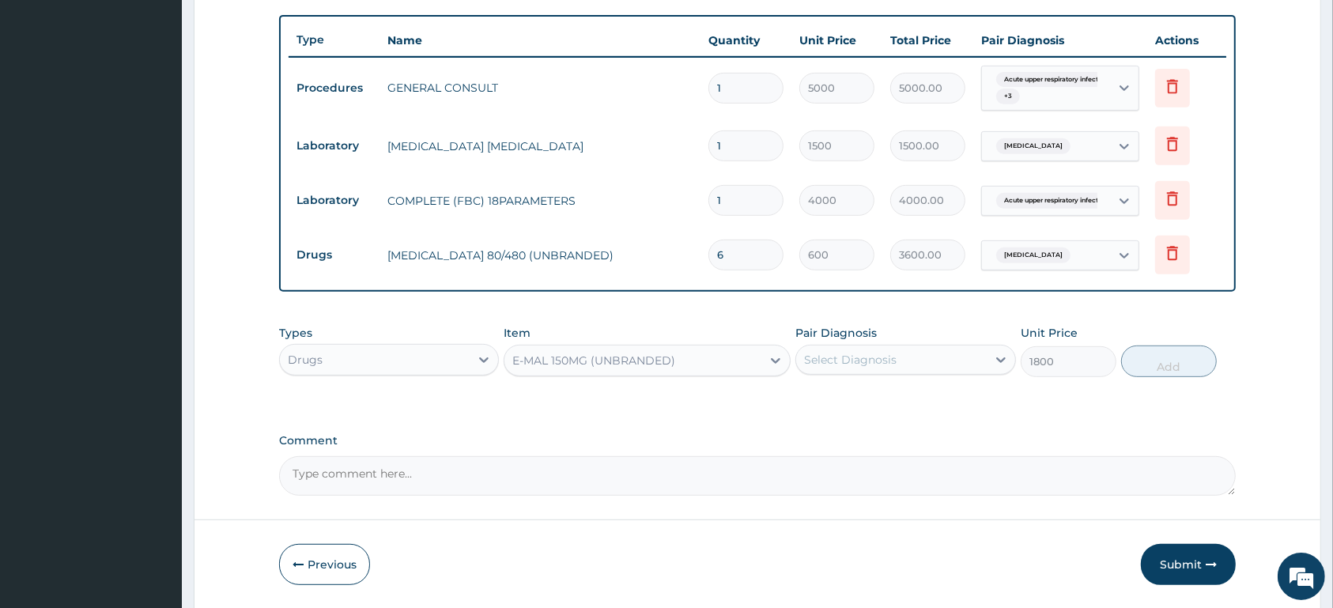
click at [897, 339] on div "Pair Diagnosis Select Diagnosis" at bounding box center [905, 351] width 220 height 52
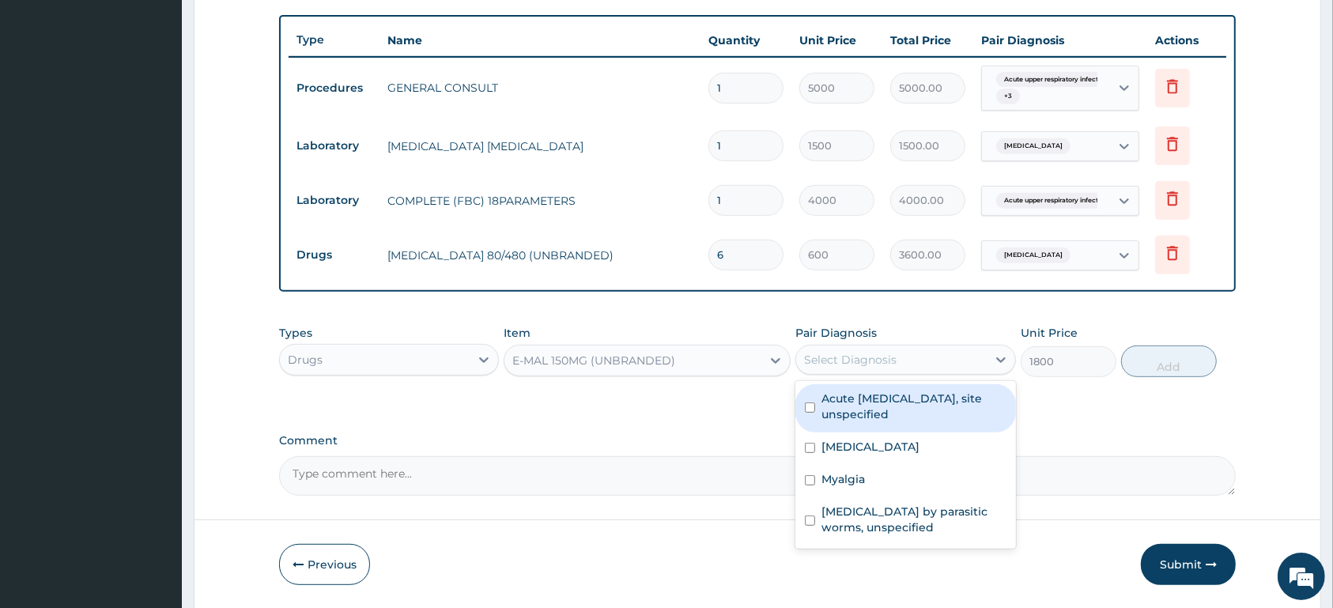
click at [882, 355] on div "Select Diagnosis" at bounding box center [850, 360] width 92 height 16
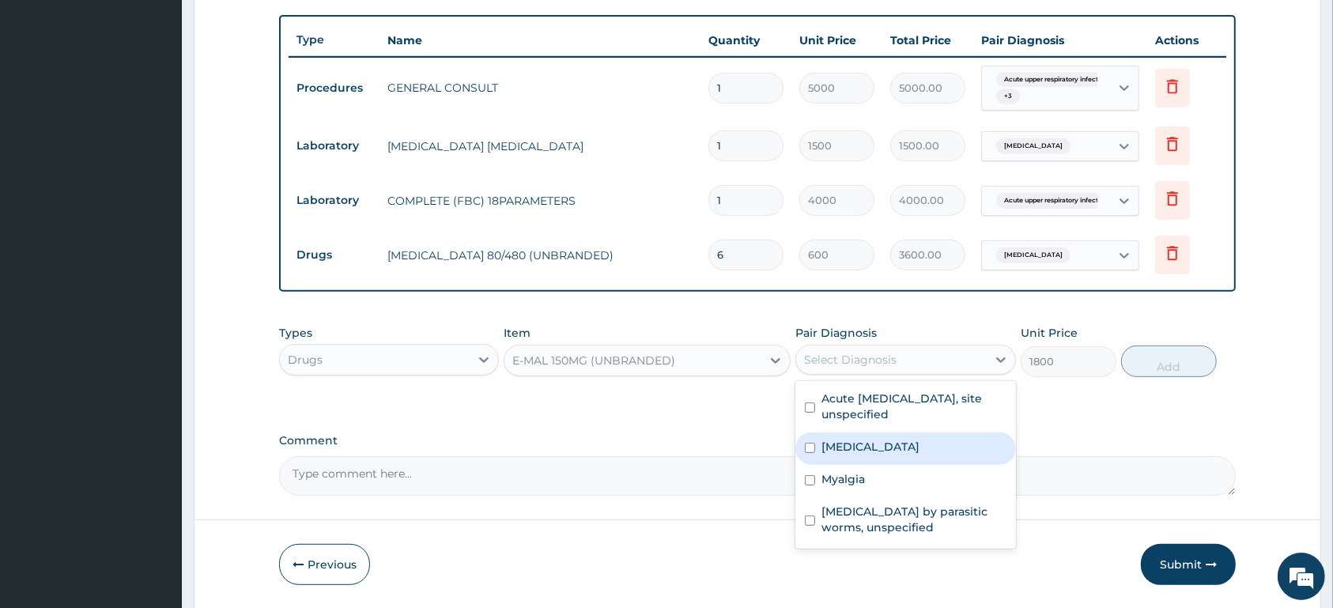
click at [836, 445] on label "[MEDICAL_DATA]" at bounding box center [870, 447] width 98 height 16
checkbox input "true"
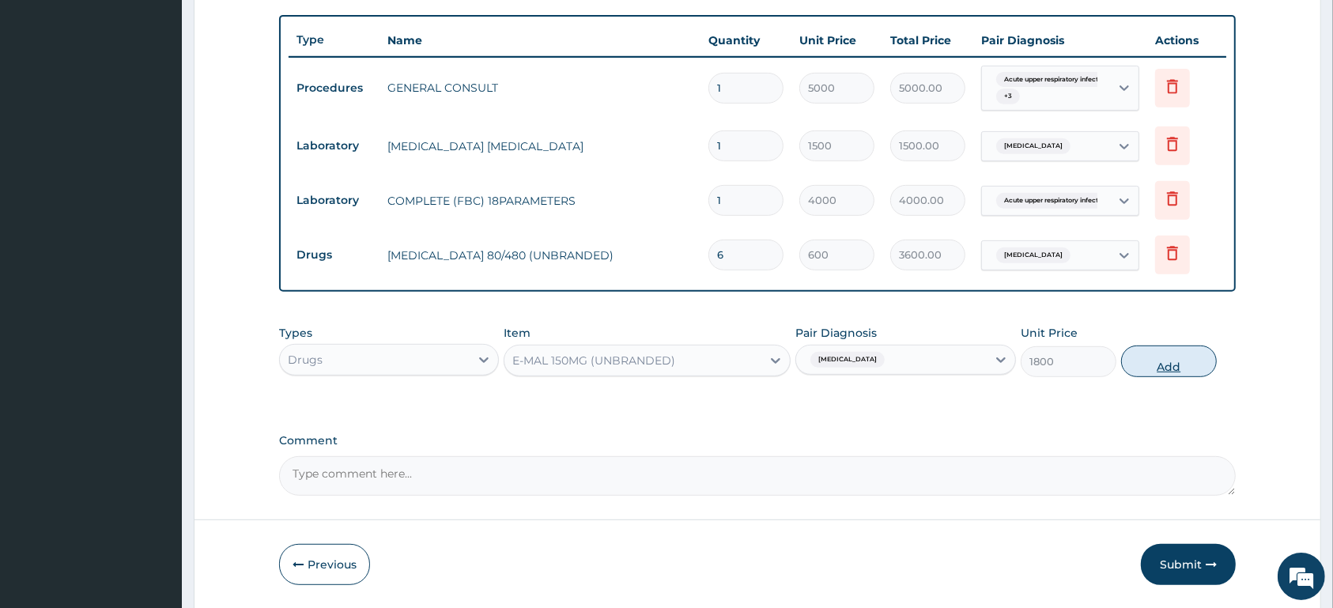
click at [1147, 356] on button "Add" at bounding box center [1169, 361] width 96 height 32
type input "0"
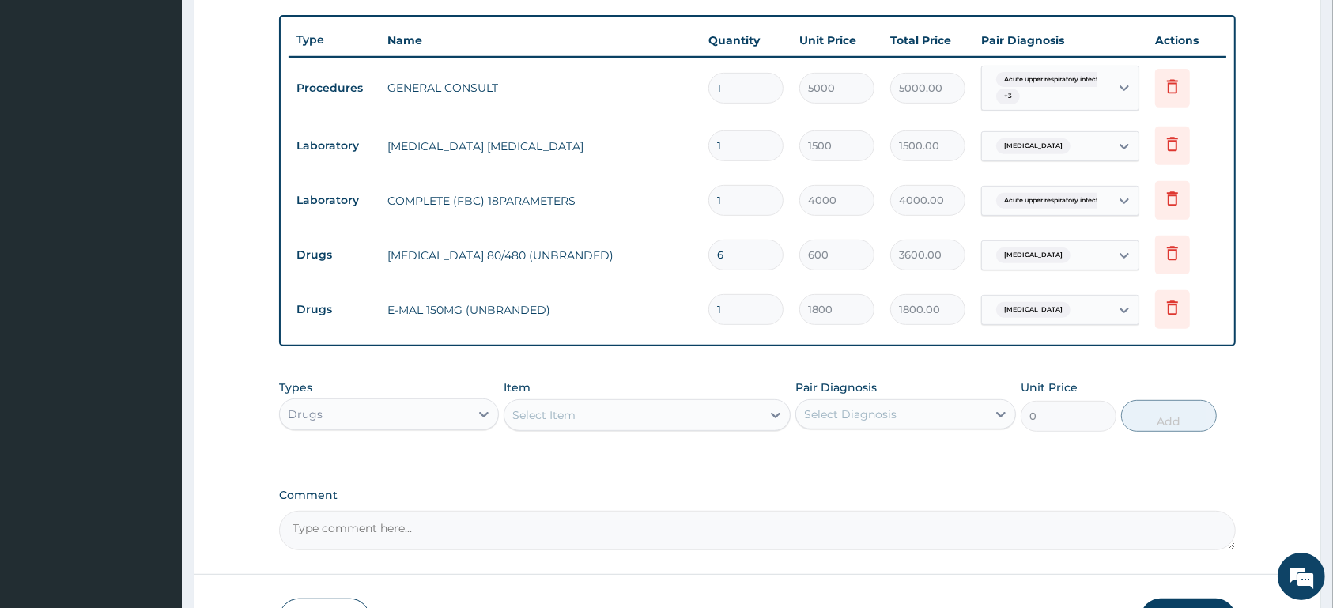
type input "0.00"
type input "3"
type input "5400.00"
type input "3"
click at [588, 411] on div "Select Item" at bounding box center [632, 414] width 257 height 25
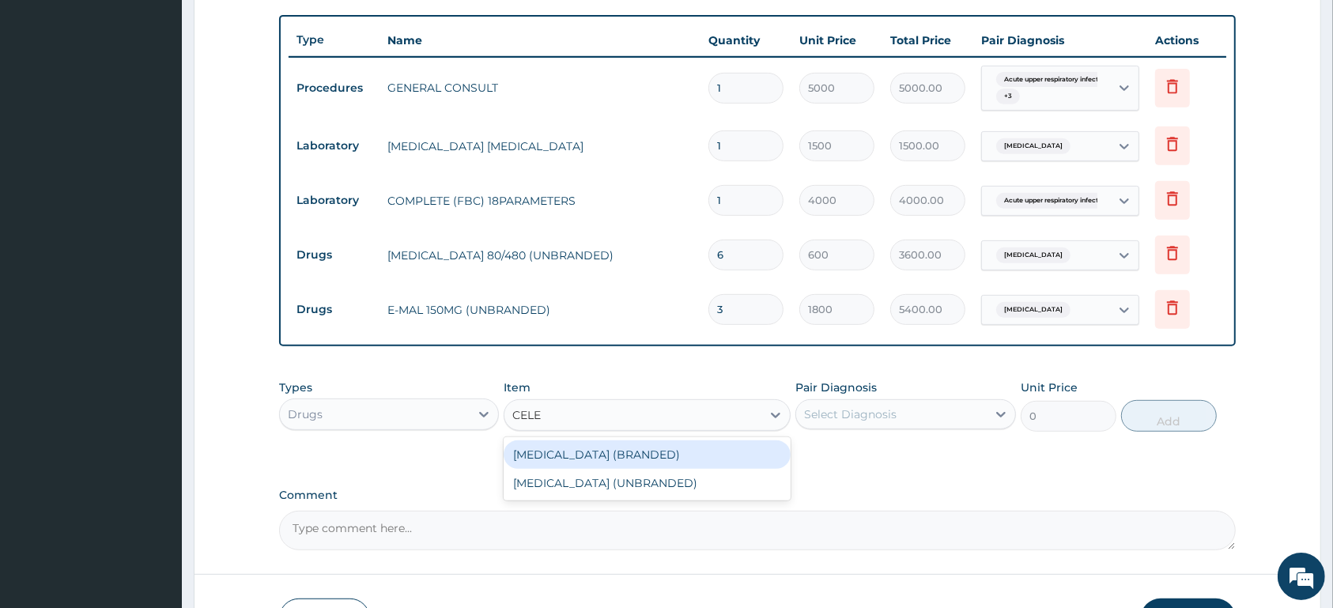
type input "CELEB"
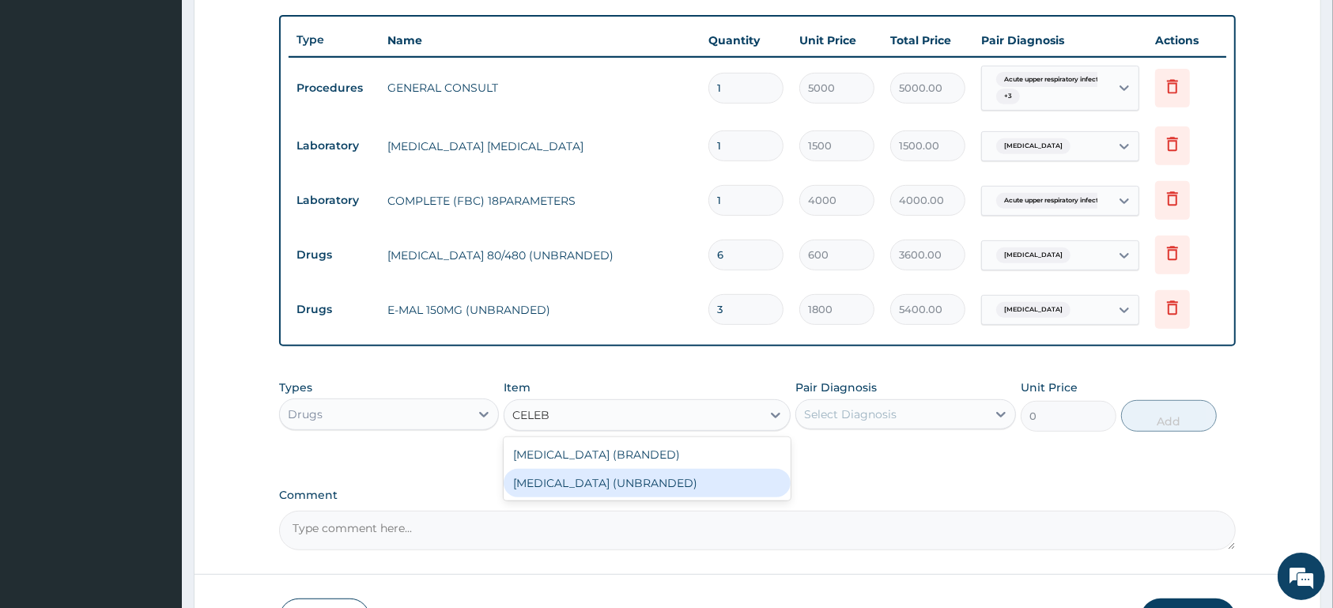
click at [651, 488] on div "[MEDICAL_DATA] (UNBRANDED)" at bounding box center [646, 483] width 287 height 28
type input "250"
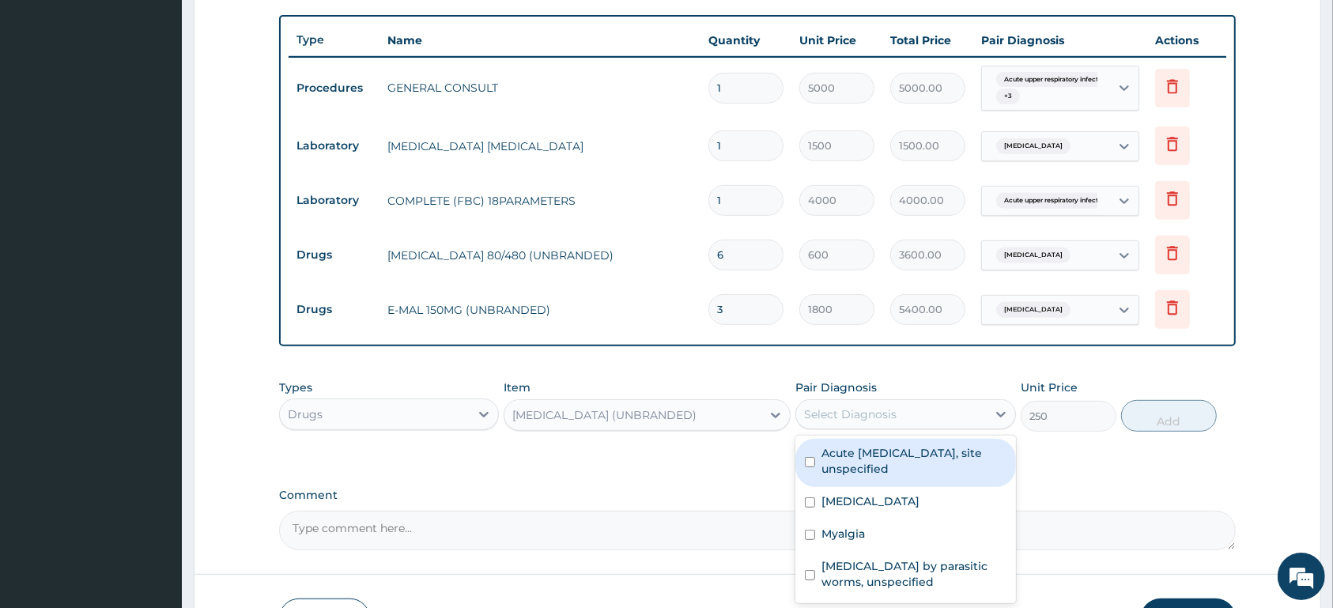
click at [852, 416] on div "Select Diagnosis" at bounding box center [850, 414] width 92 height 16
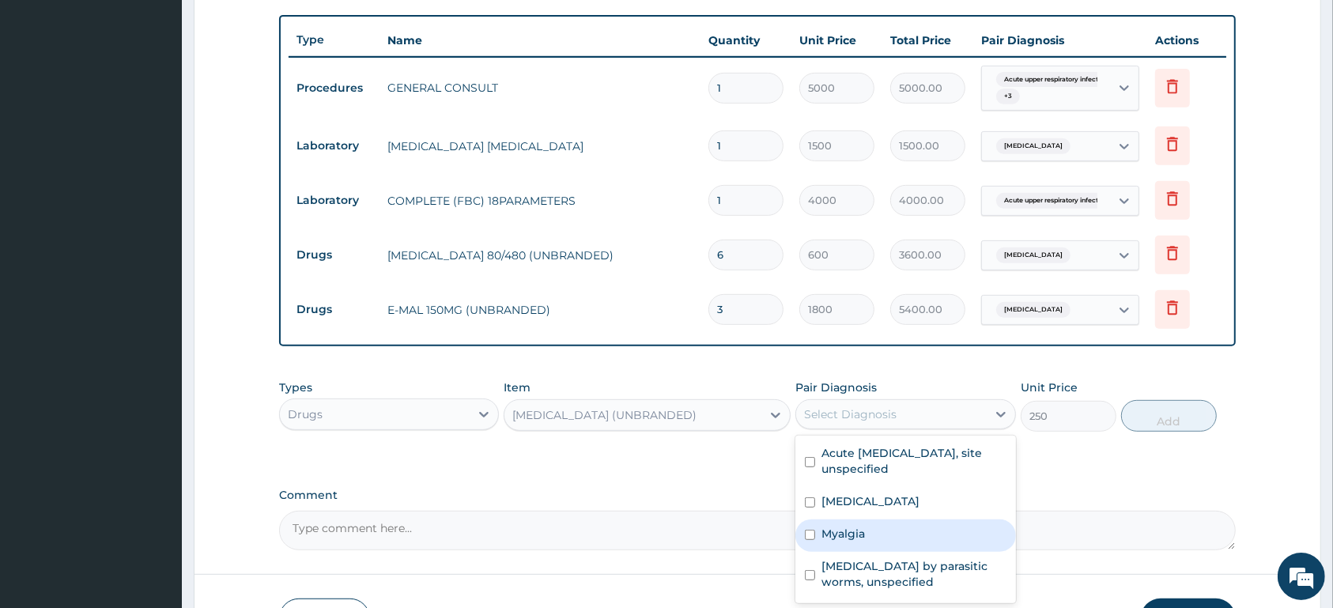
drag, startPoint x: 847, startPoint y: 537, endPoint x: 1002, endPoint y: 494, distance: 161.7
click at [853, 537] on label "Myalgia" at bounding box center [842, 534] width 43 height 16
checkbox input "true"
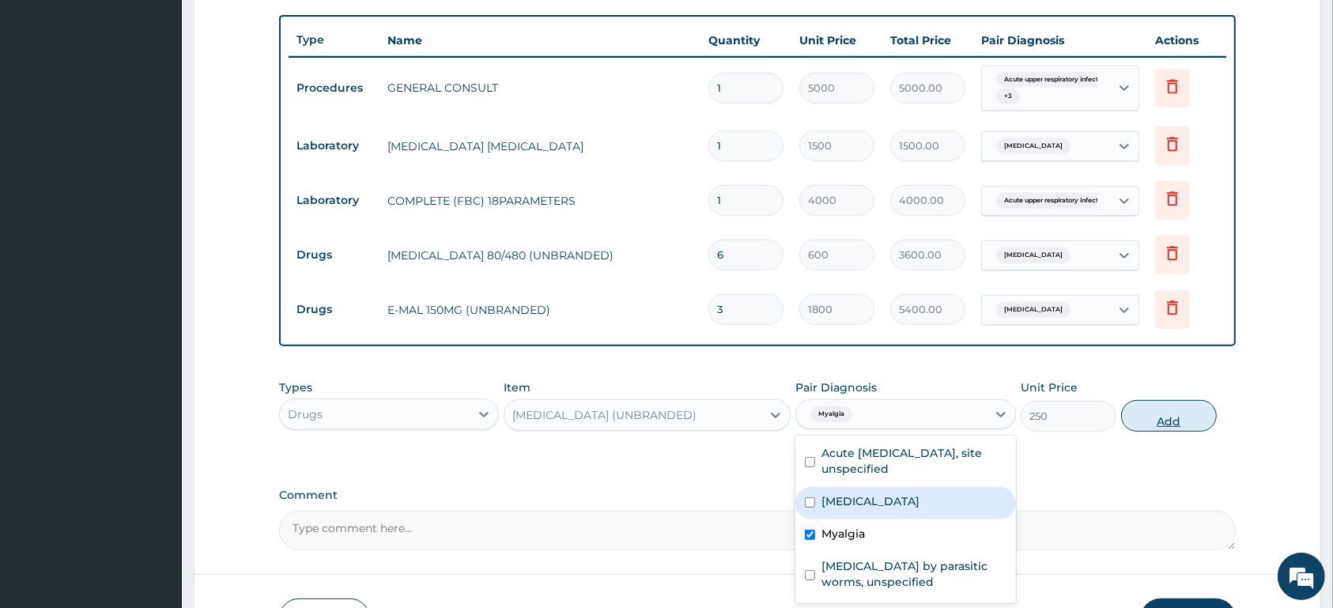
click at [1185, 425] on button "Add" at bounding box center [1169, 416] width 96 height 32
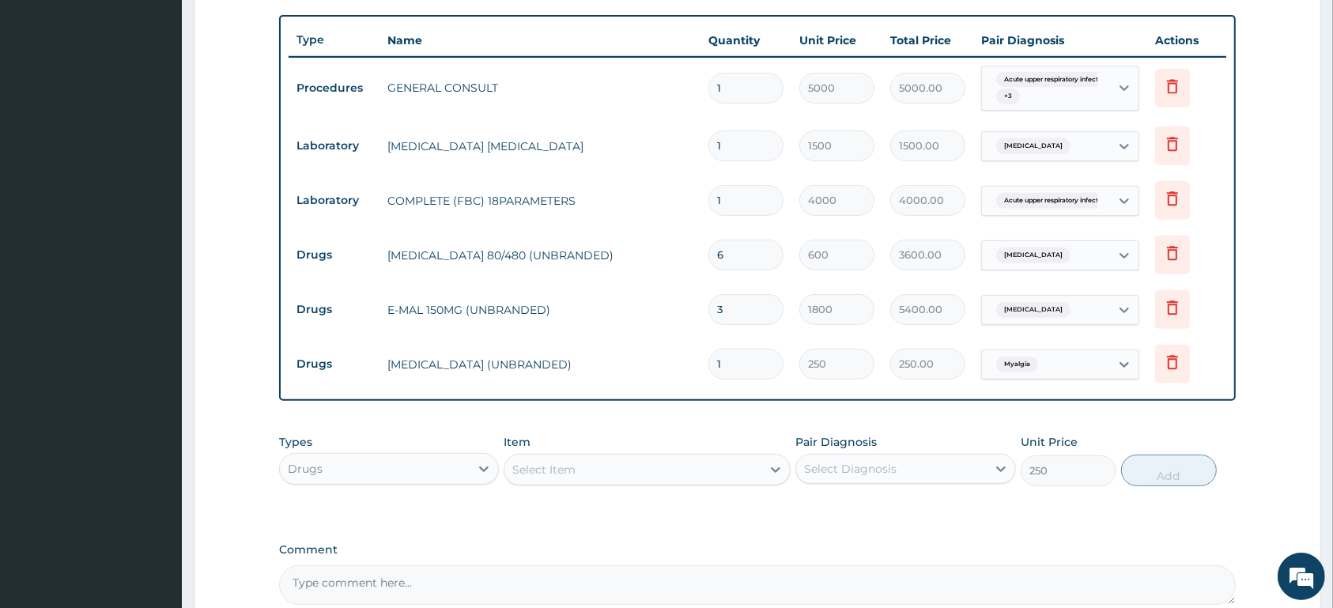
type input "0"
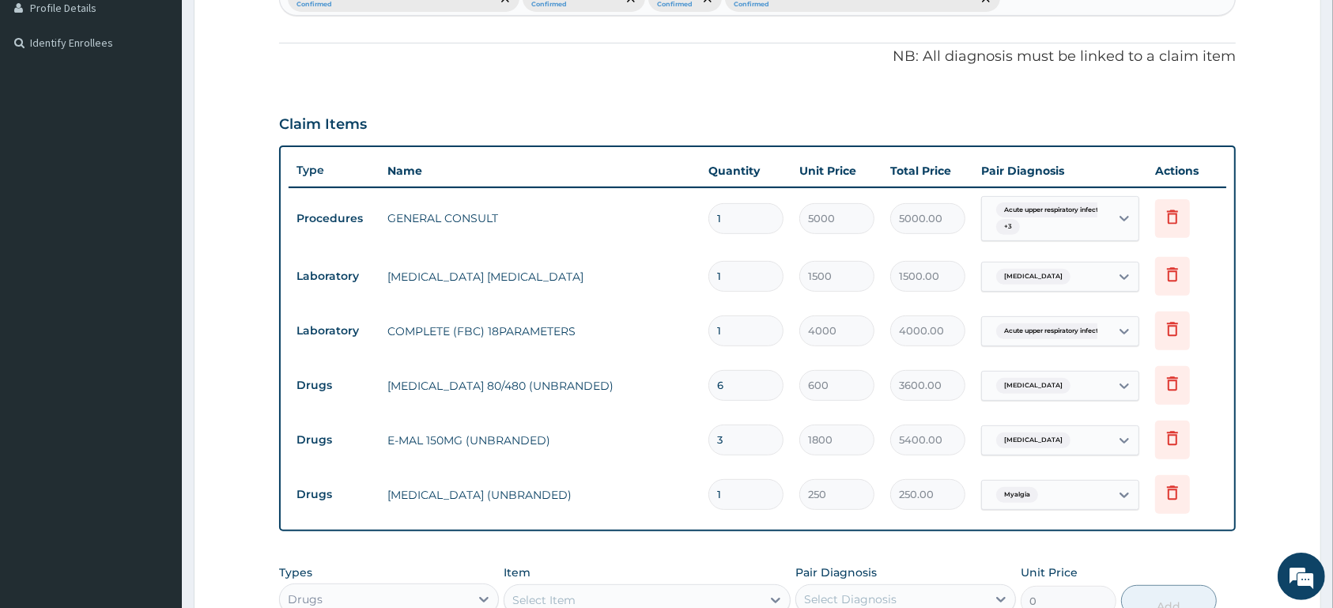
scroll to position [407, 0]
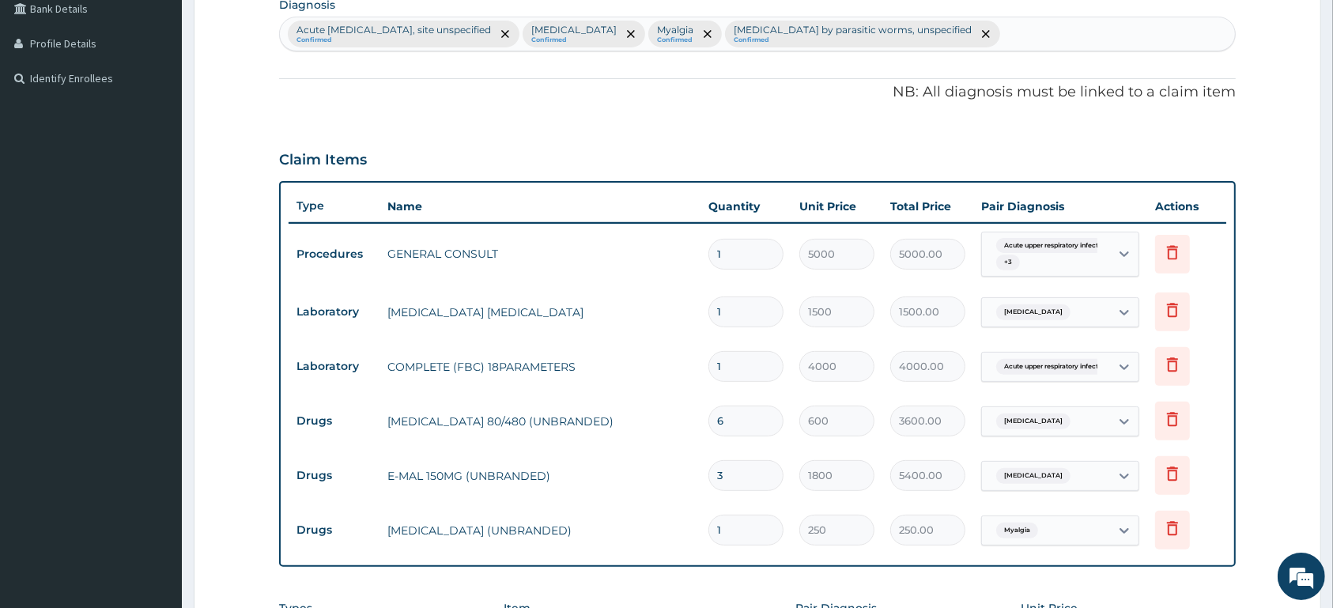
click at [1032, 254] on div "Acute upper respiratory infect... + 3" at bounding box center [1043, 255] width 107 height 38
click at [1056, 250] on span "Acute upper respiratory infect..." at bounding box center [1053, 246] width 115 height 16
click at [1077, 312] on input "text" at bounding box center [1077, 312] width 2 height 16
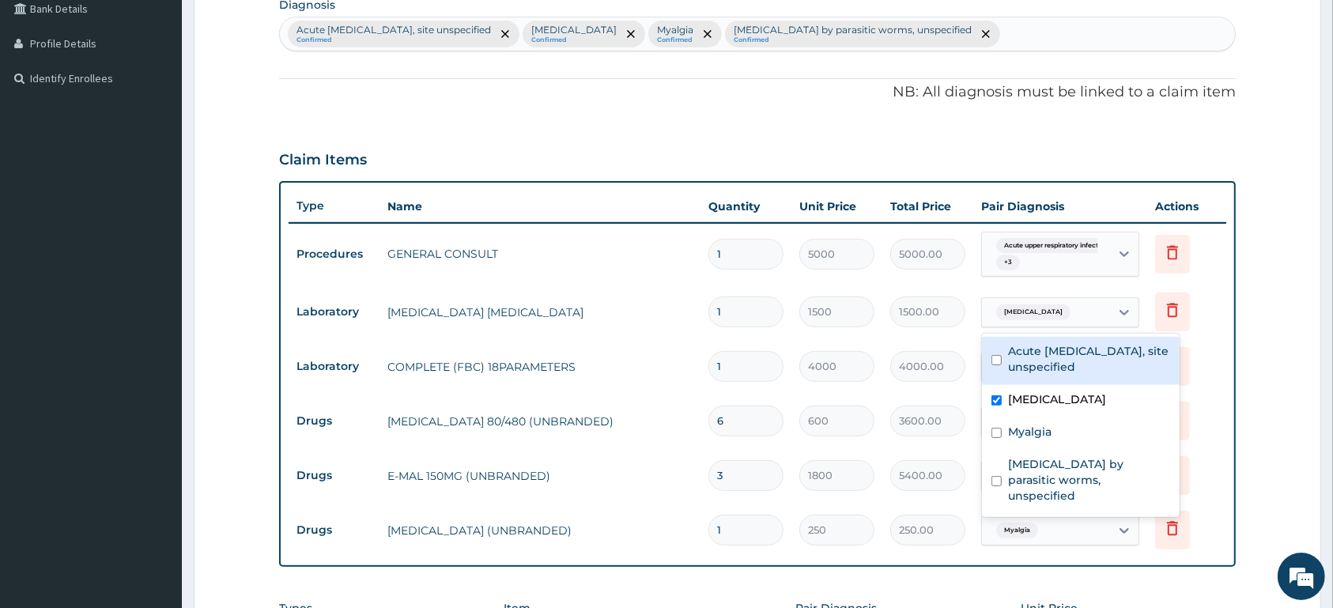
click at [1077, 312] on input "text" at bounding box center [1077, 312] width 2 height 16
click at [1254, 292] on form "Step 2 of 2 PA Code / Prescription Code Enter Code(Secondary Care Only) Encount…" at bounding box center [757, 281] width 1127 height 1208
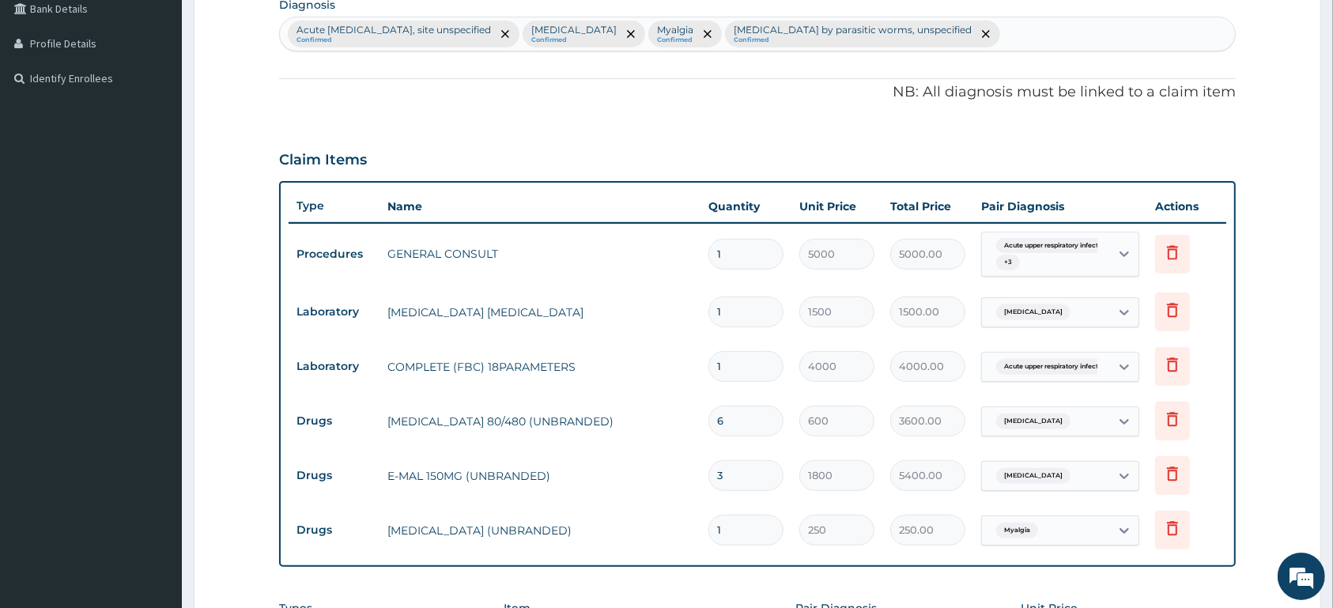
scroll to position [573, 0]
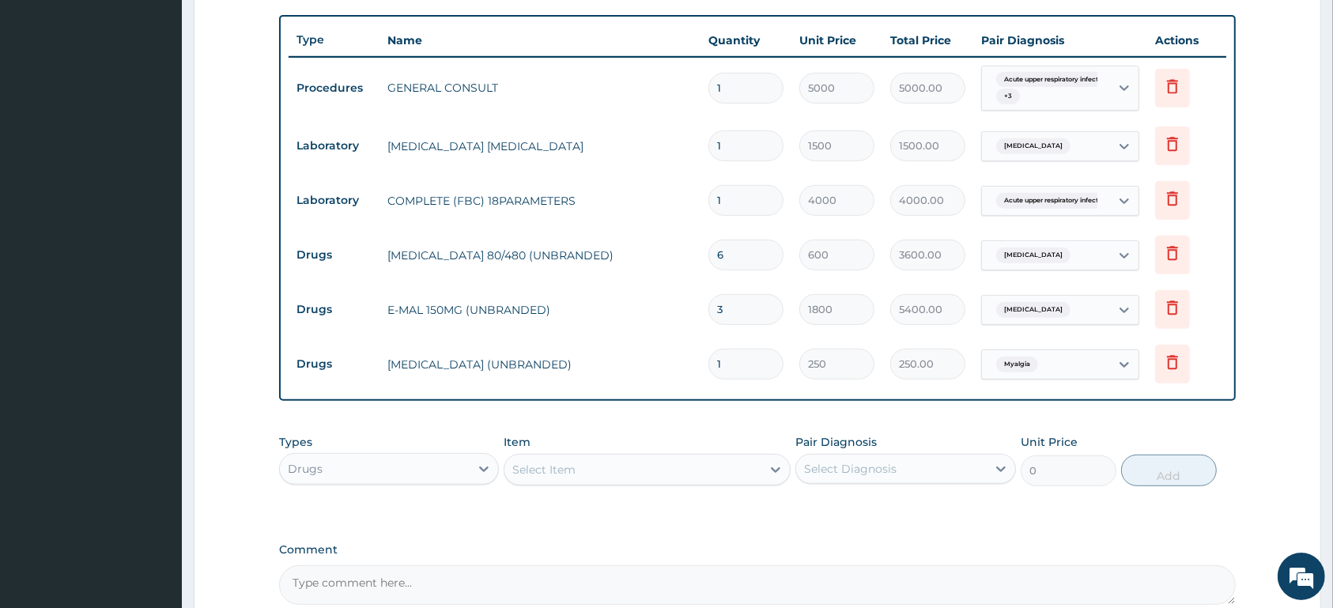
click at [767, 367] on input "1" at bounding box center [745, 364] width 75 height 31
type input "10"
type input "2500.00"
type input "10"
click at [584, 462] on div "Select Item" at bounding box center [632, 469] width 257 height 25
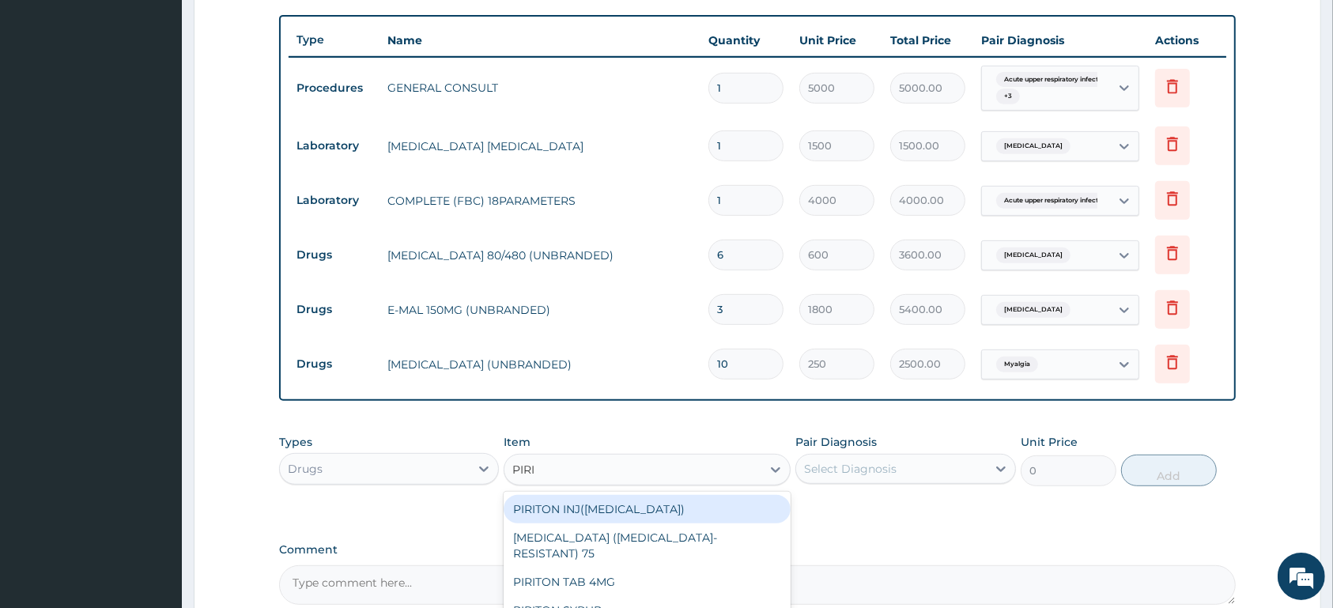
type input "PIRIT"
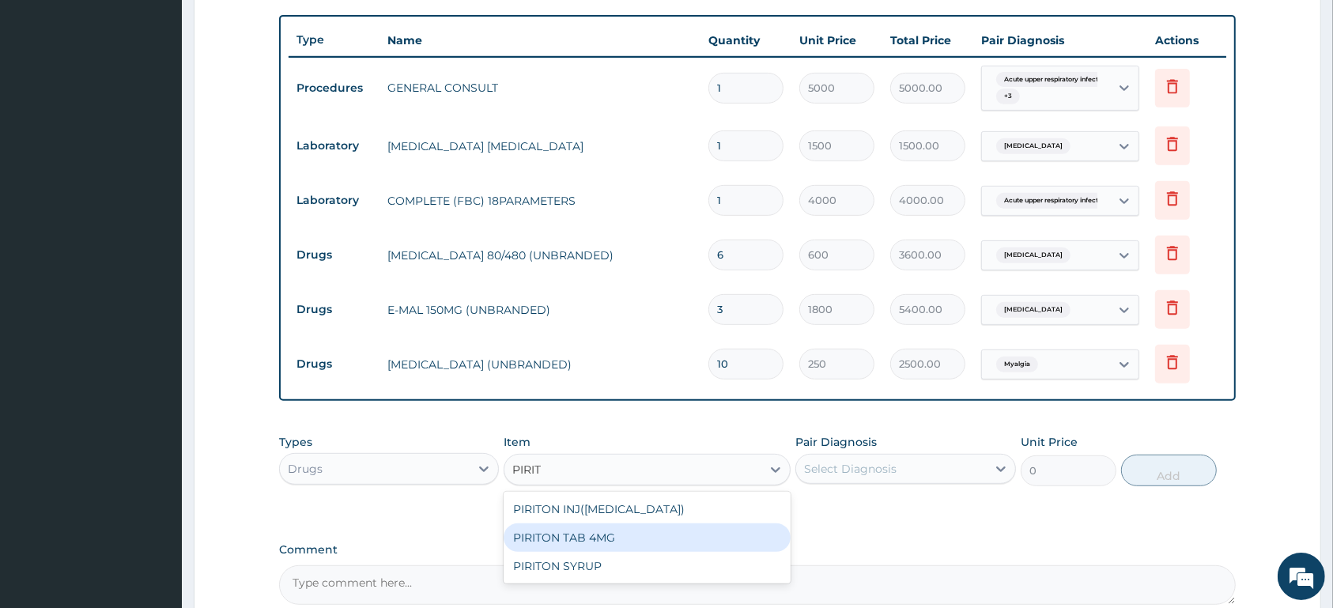
click at [633, 534] on div "PIRITON TAB 4MG" at bounding box center [646, 537] width 287 height 28
type input "26"
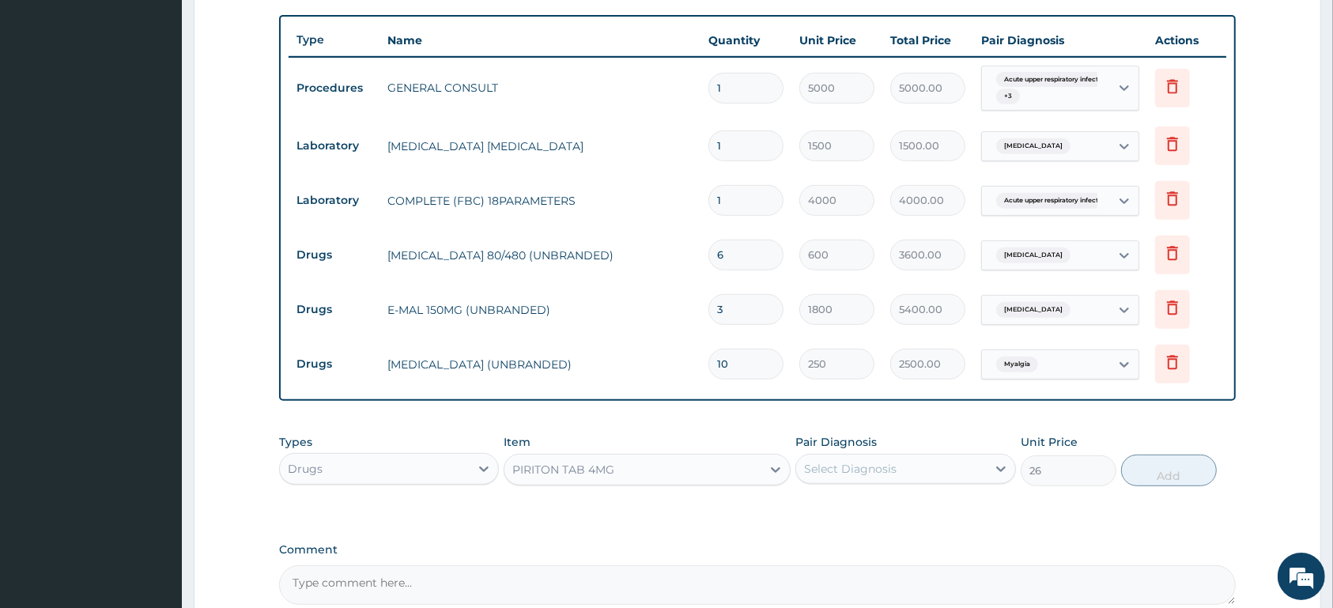
click at [926, 473] on div "Select Diagnosis" at bounding box center [891, 468] width 190 height 25
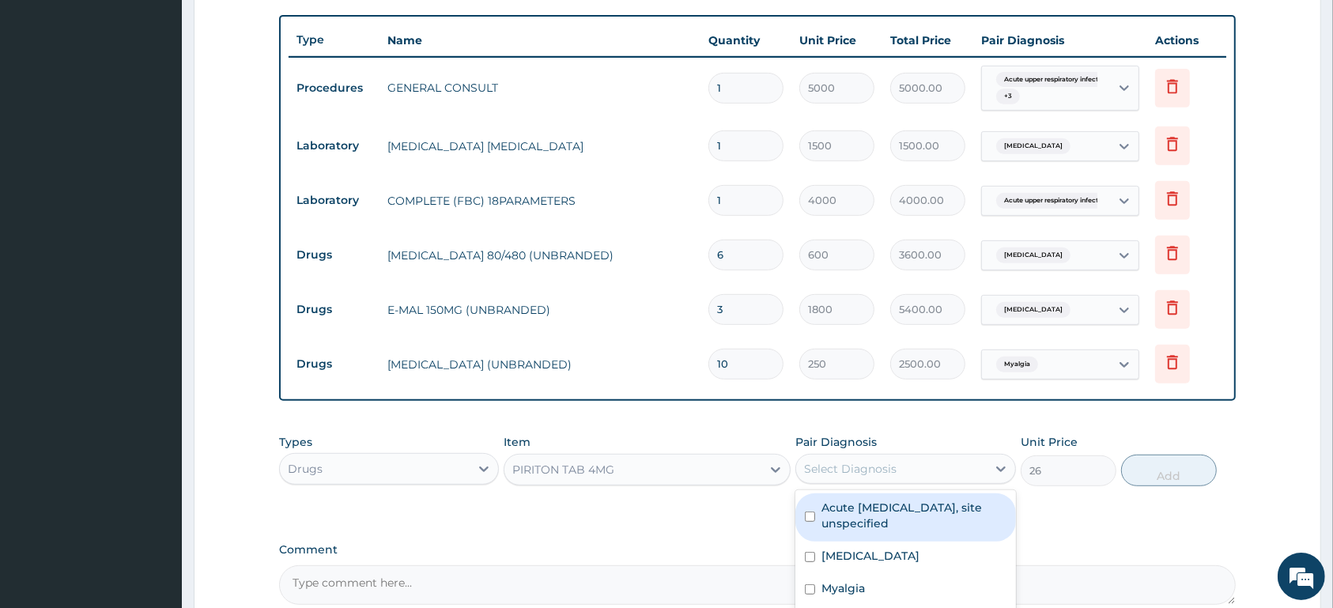
click at [932, 522] on label "Acute upper respiratory infection, site unspecified" at bounding box center [913, 516] width 184 height 32
checkbox input "true"
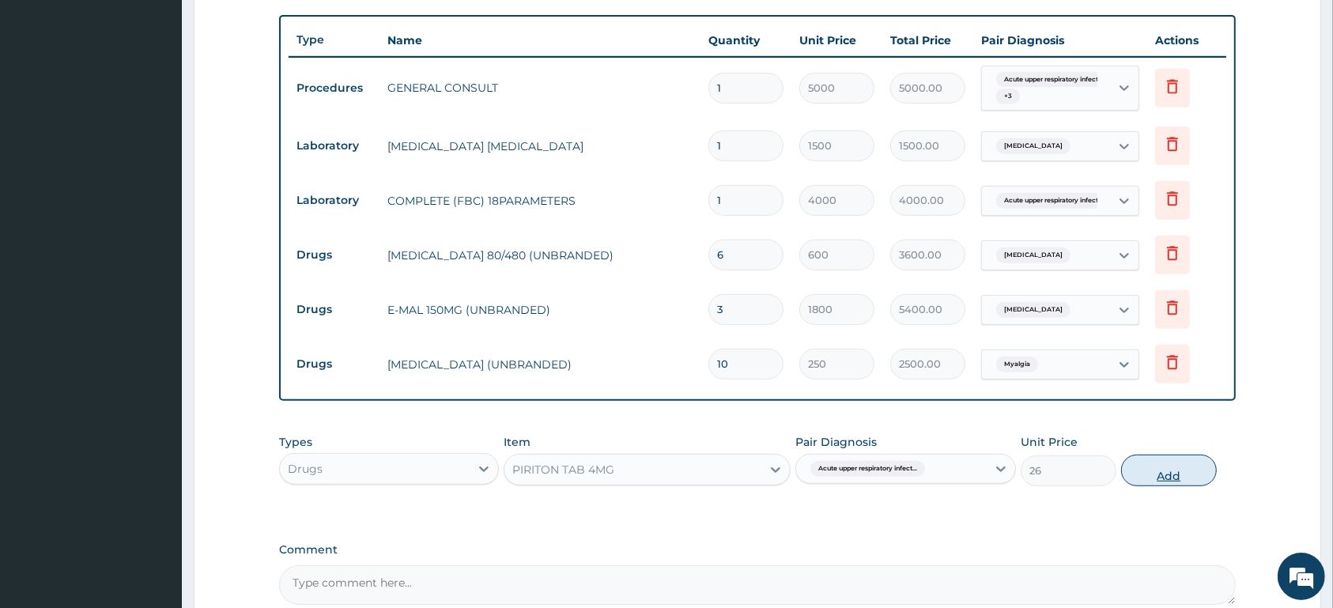
click at [1147, 462] on button "Add" at bounding box center [1169, 470] width 96 height 32
type input "0"
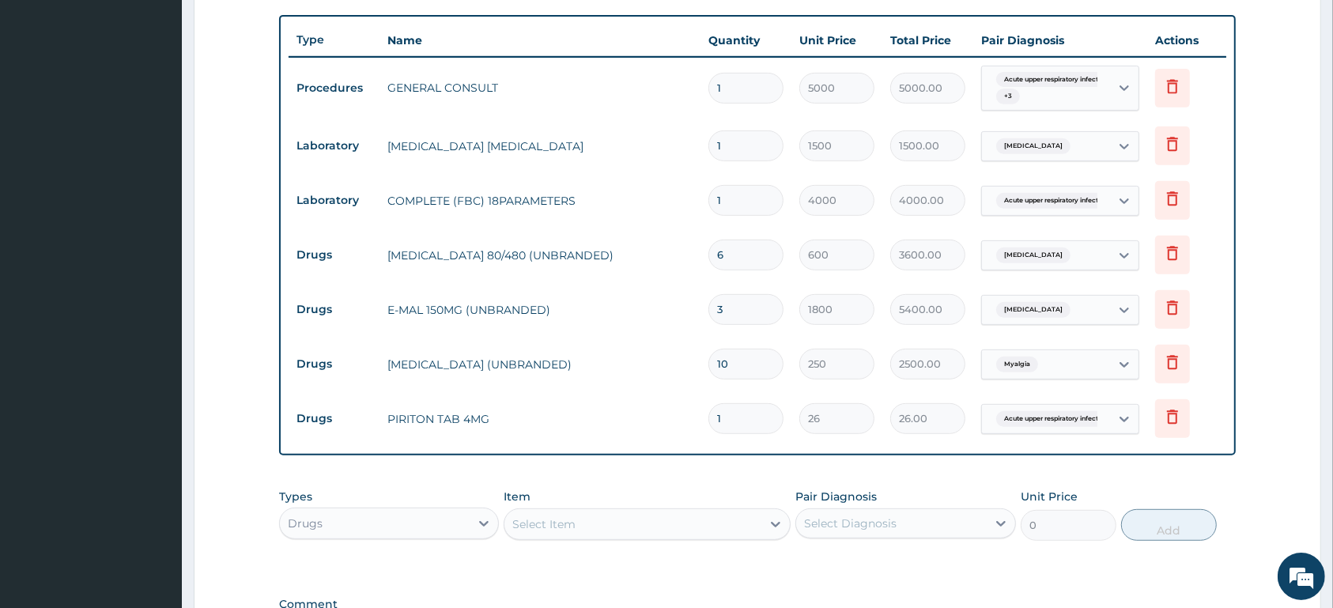
type input "10"
type input "260.00"
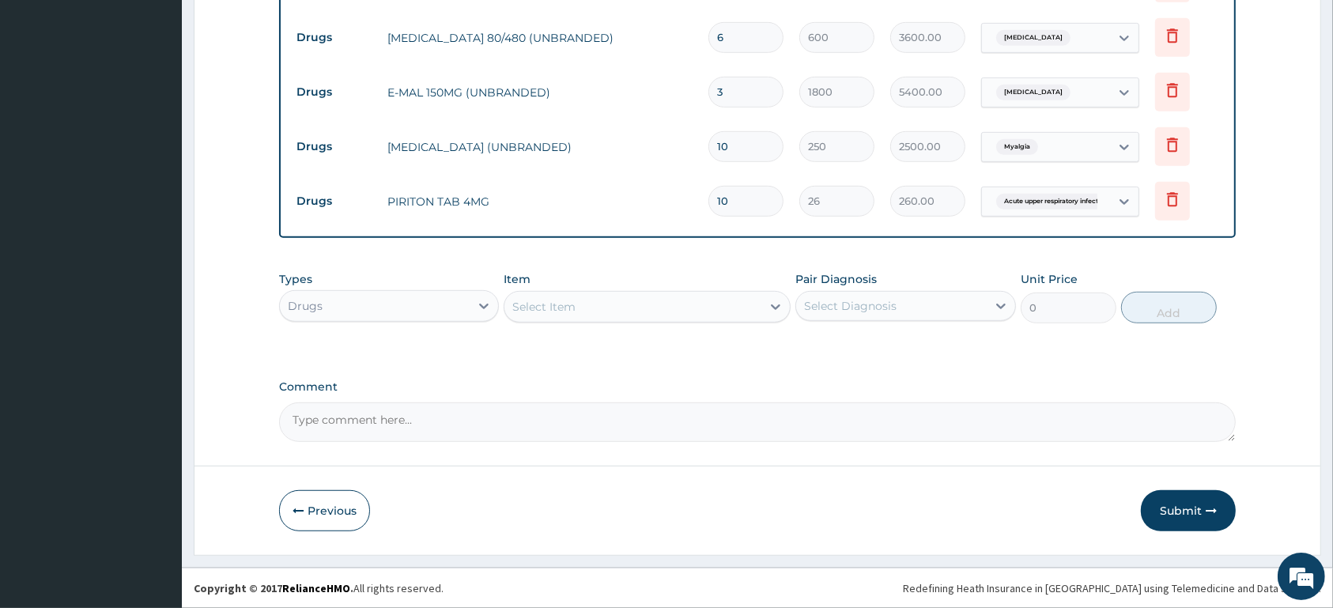
type input "10"
click at [603, 299] on div "Select Item" at bounding box center [632, 306] width 257 height 25
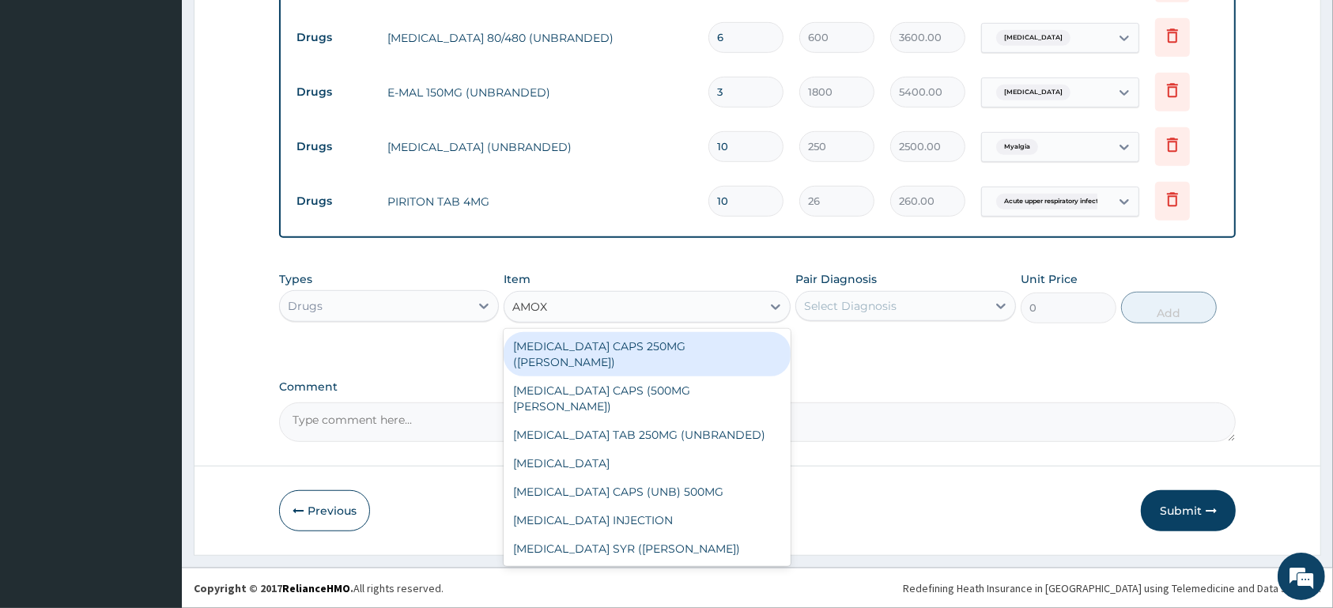
type input "AMOXI"
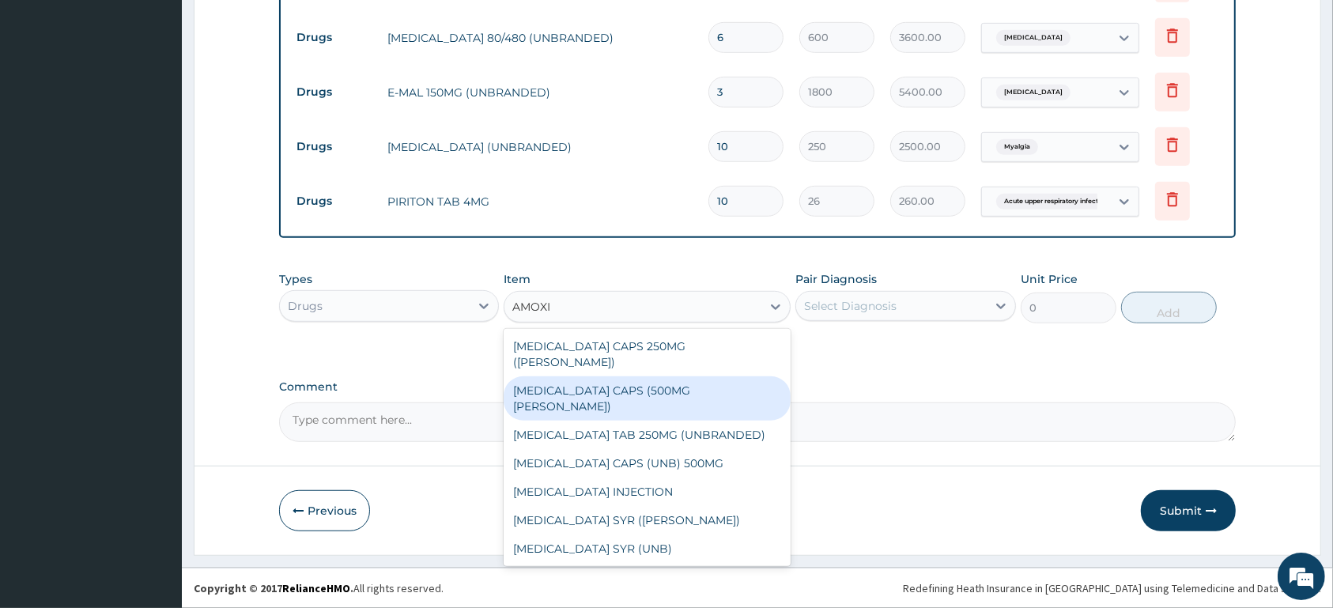
click at [718, 376] on div "AMOXIL CAPS (500MG BEECHAM)" at bounding box center [646, 398] width 287 height 44
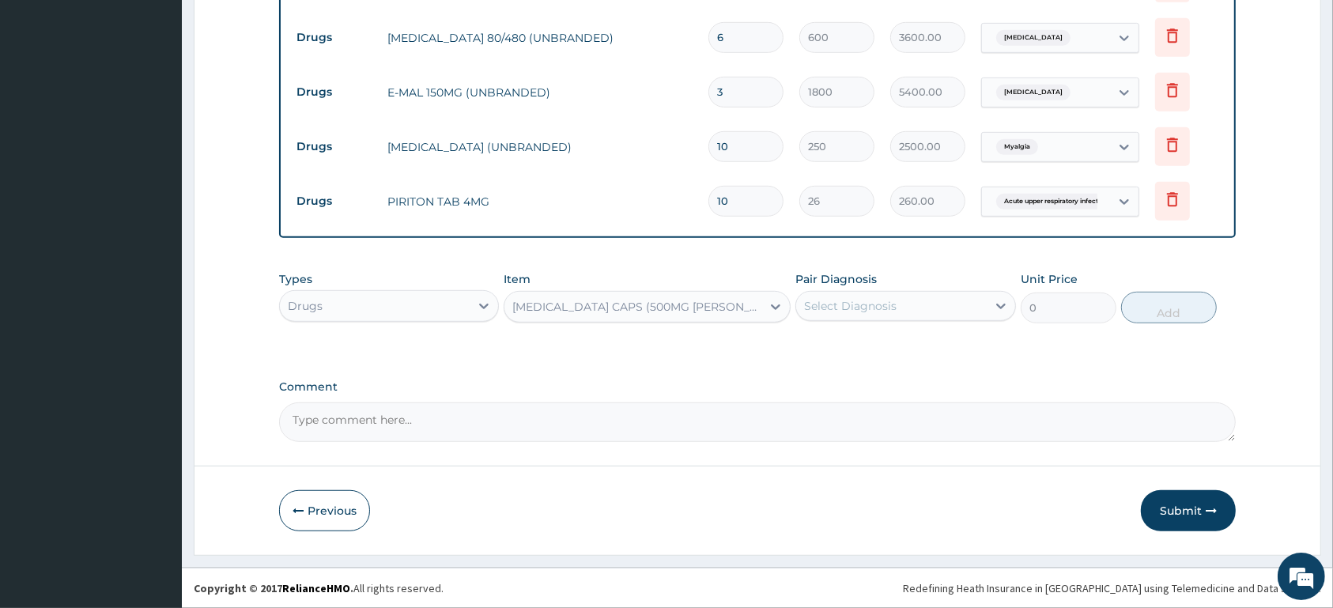
type input "300"
click at [737, 305] on div "AMOXIL CAPS (500MG BEECHAM)" at bounding box center [632, 306] width 257 height 25
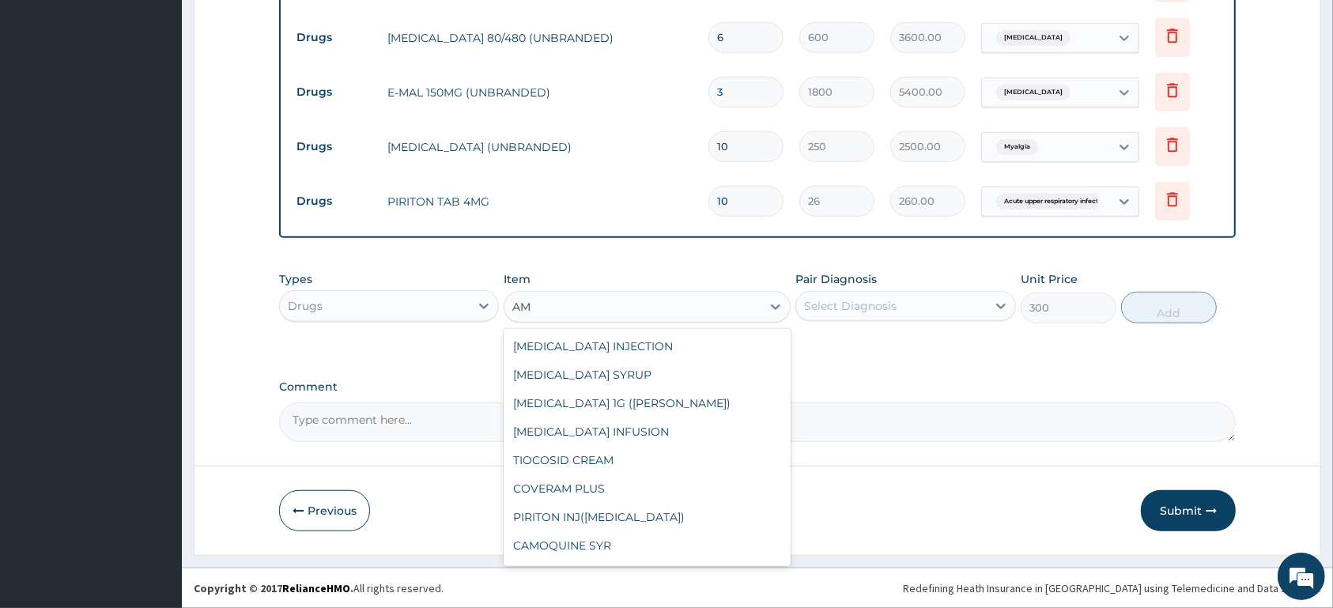
scroll to position [0, 0]
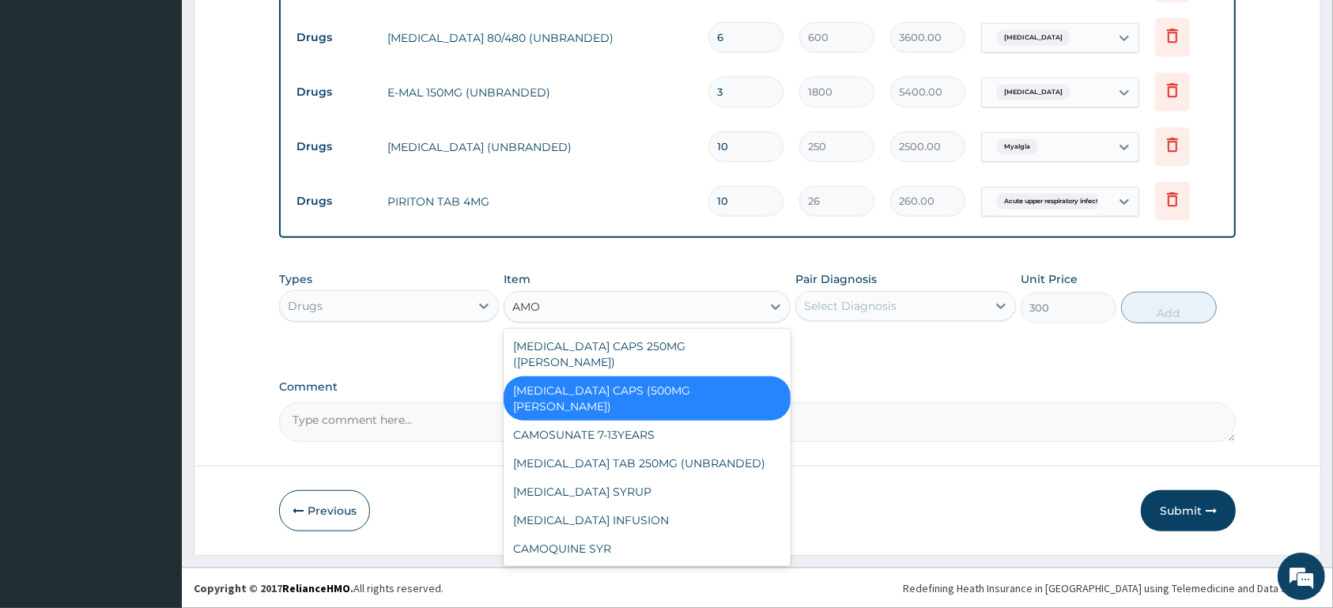
type input "AMOX"
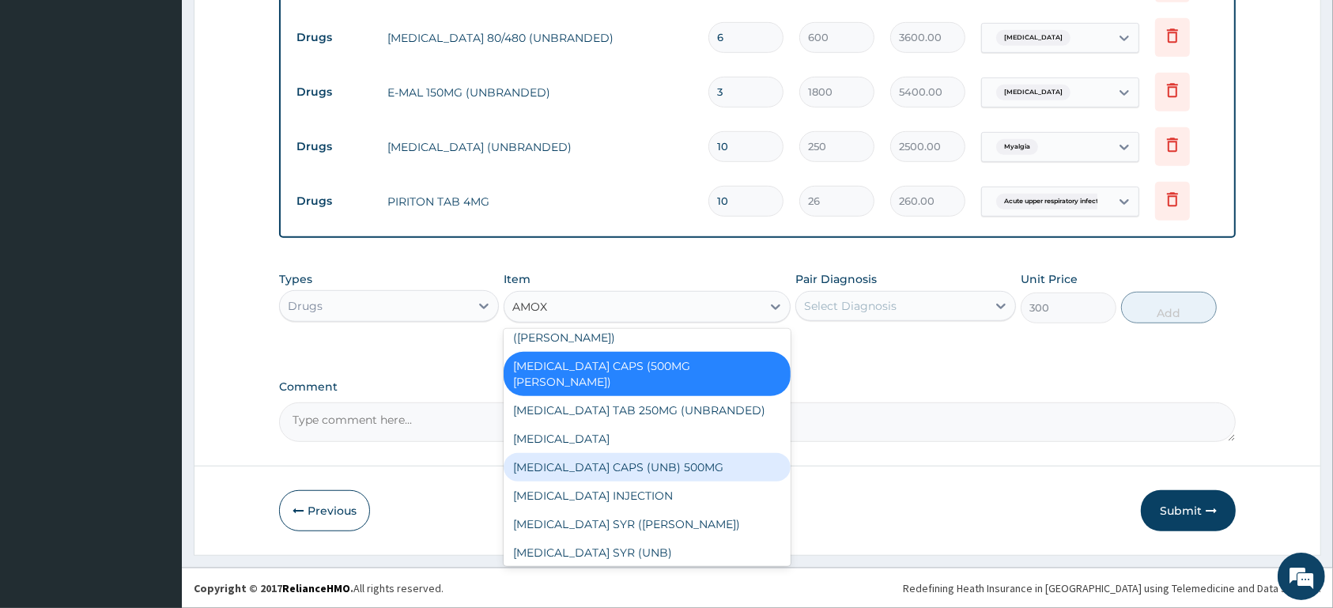
click at [698, 453] on div "AMOXIL CAPS (UNB) 500MG" at bounding box center [646, 467] width 287 height 28
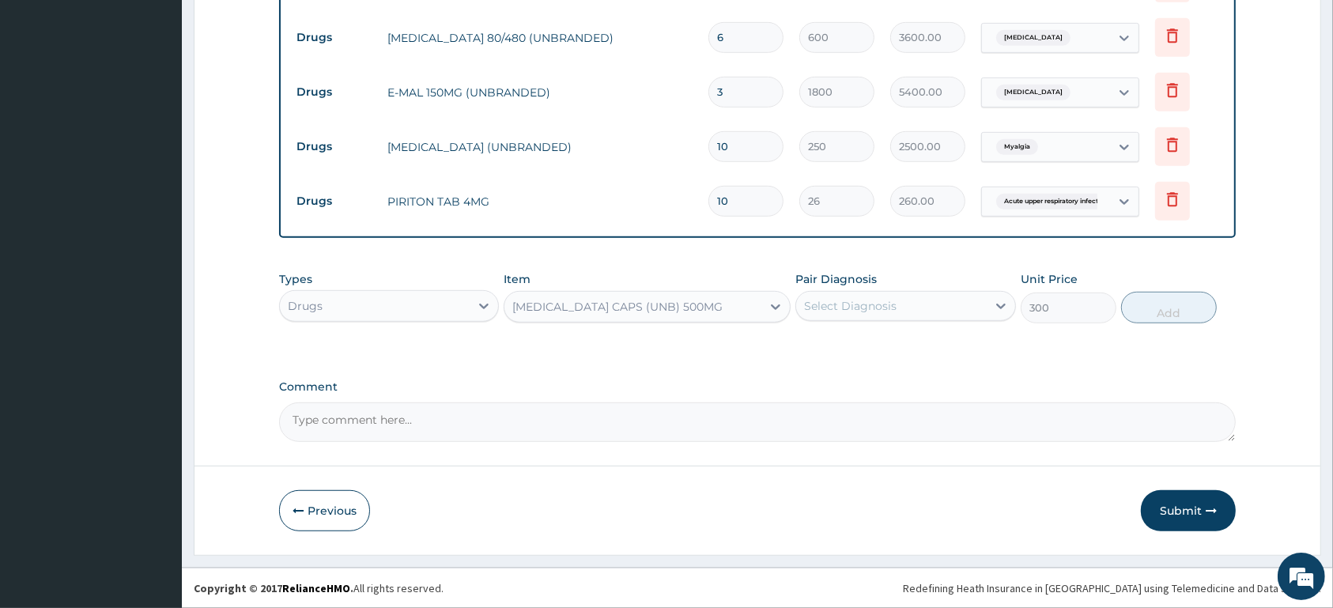
type input "90"
click at [877, 301] on div "Select Diagnosis" at bounding box center [850, 306] width 92 height 16
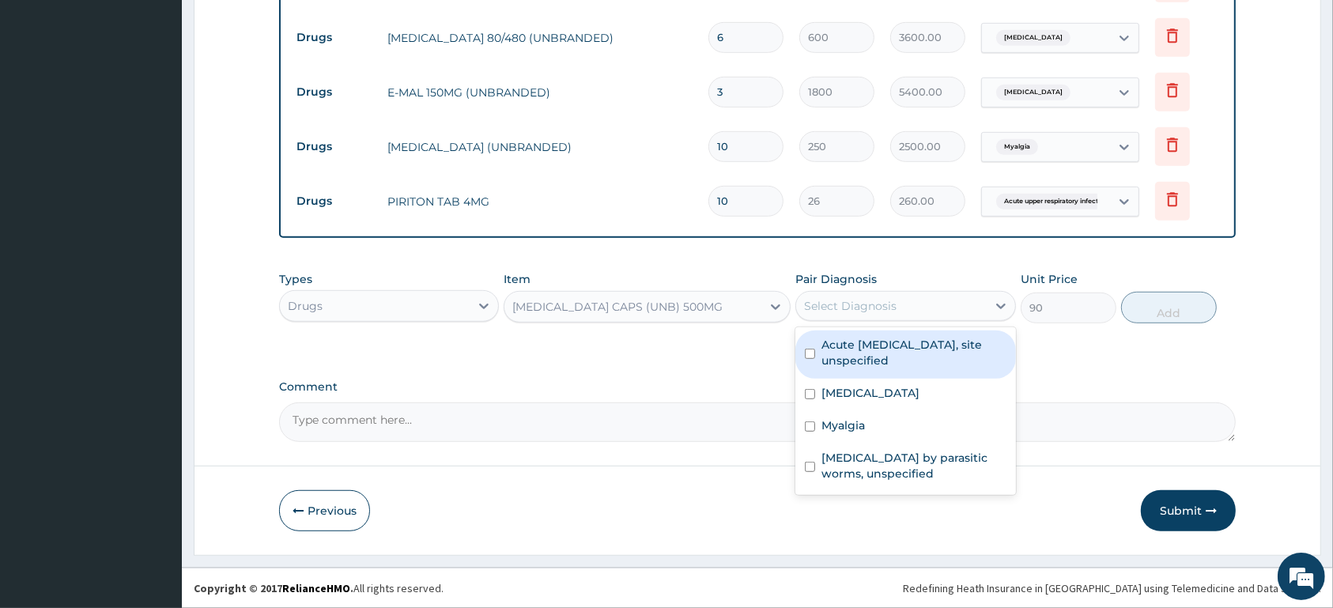
click at [907, 356] on label "Acute upper respiratory infection, site unspecified" at bounding box center [913, 353] width 184 height 32
checkbox input "true"
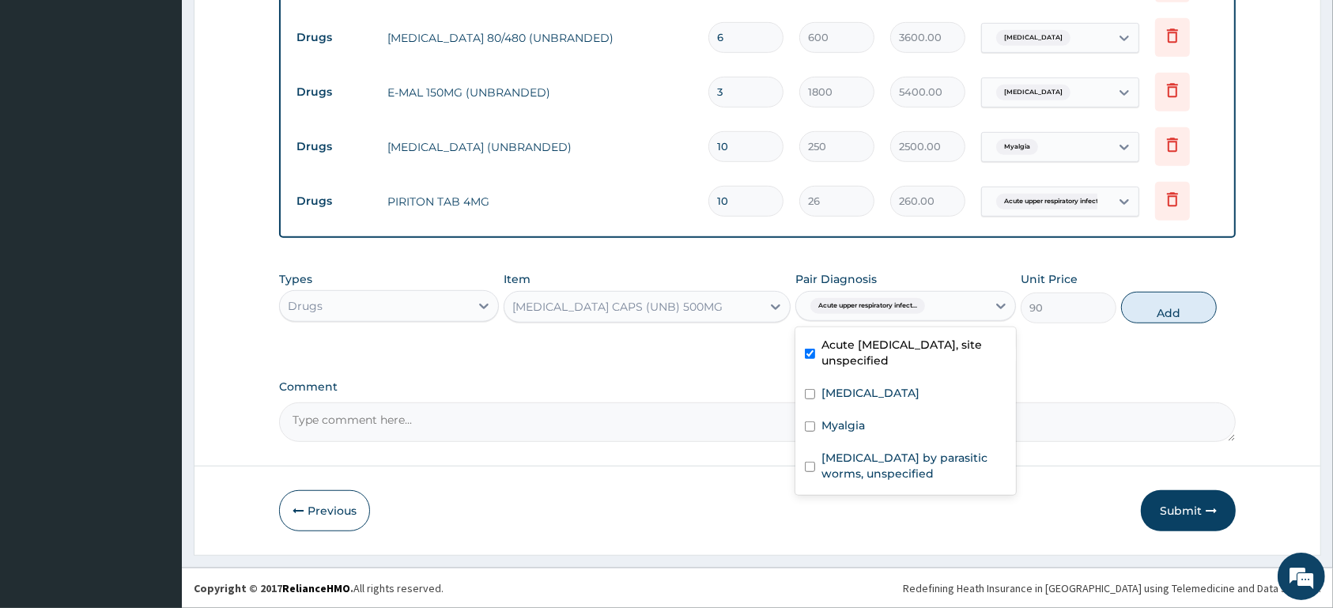
click at [1150, 312] on button "Add" at bounding box center [1169, 308] width 96 height 32
type input "0"
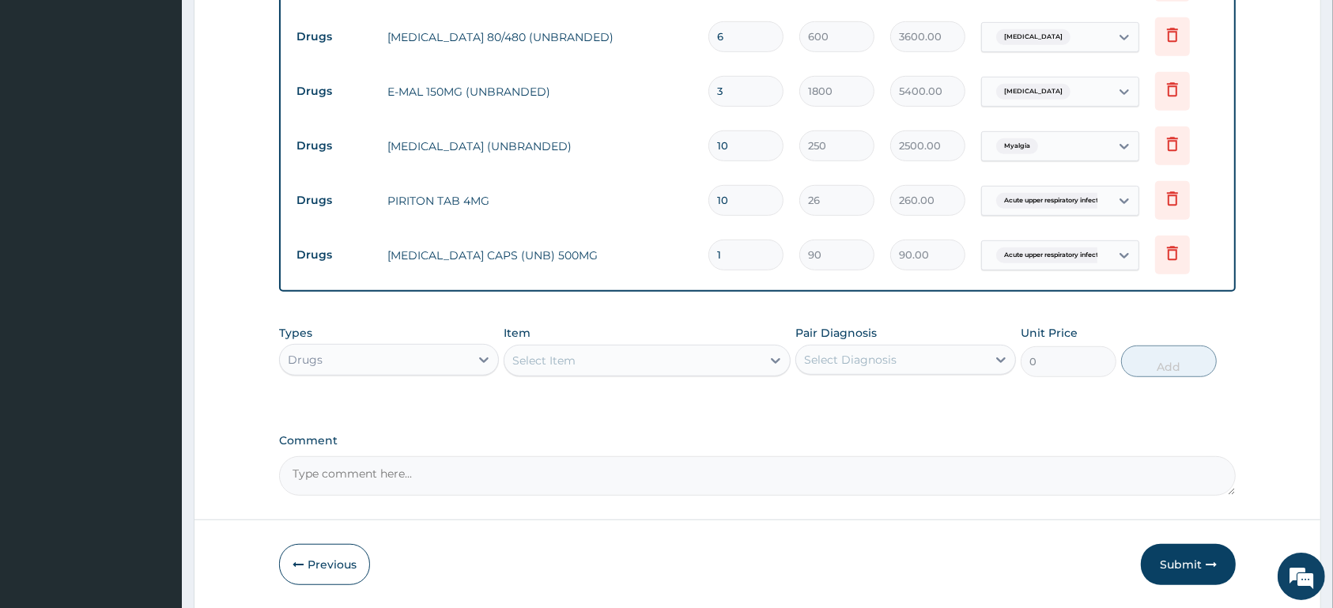
type input "15"
type input "1350.00"
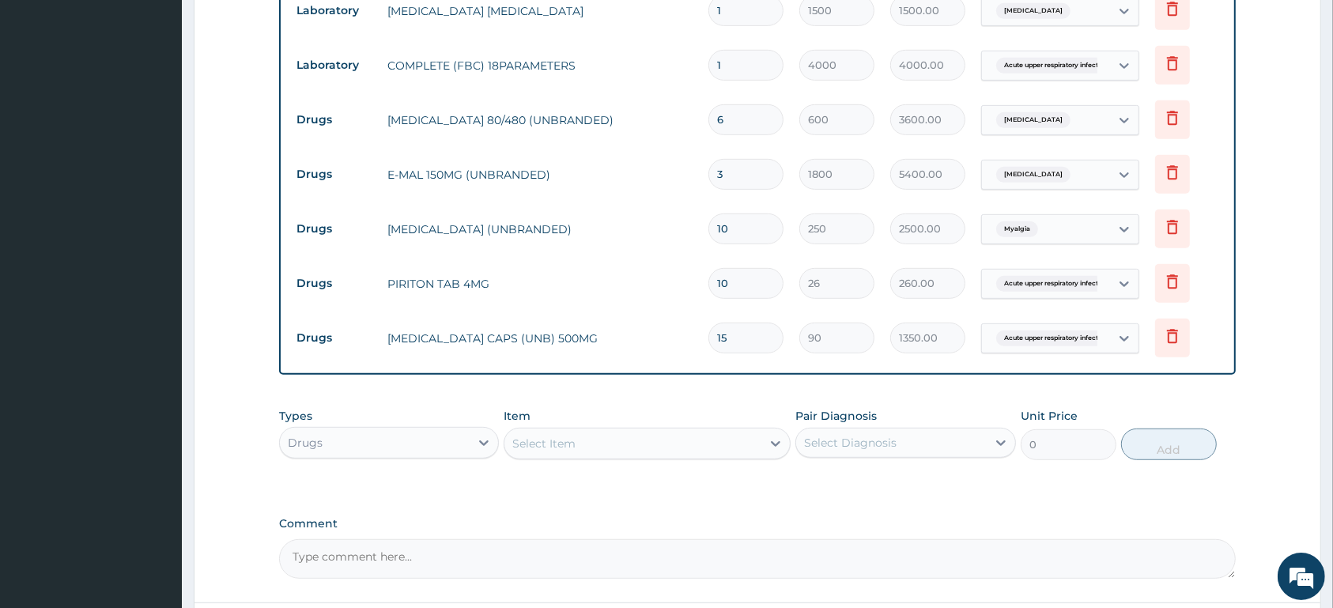
scroll to position [542, 0]
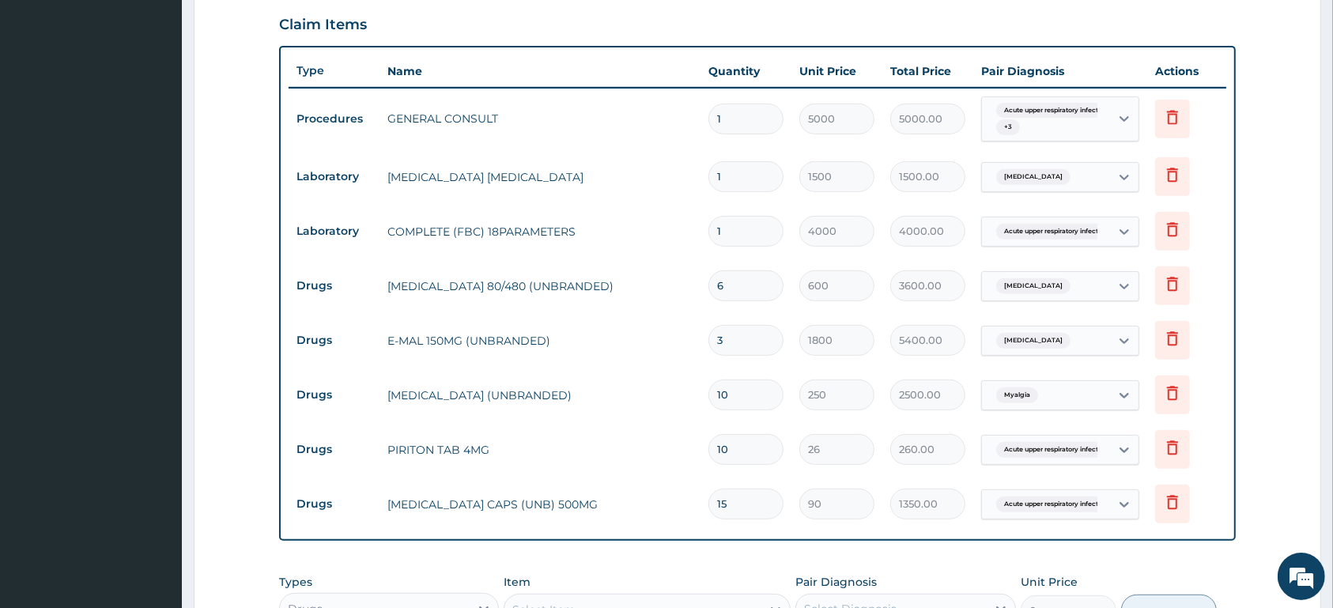
type input "15"
click at [1073, 126] on div "Acute upper respiratory infect... + 3" at bounding box center [1043, 119] width 107 height 38
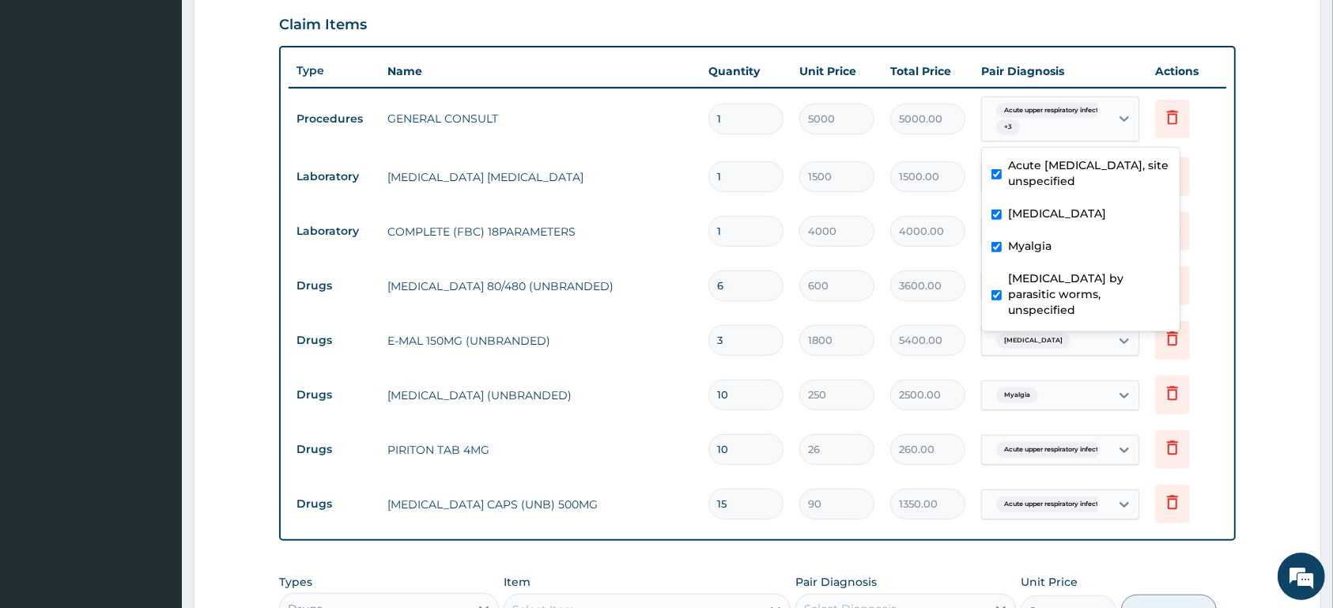
click at [1076, 126] on div "Acute upper respiratory infect... + 3" at bounding box center [1043, 119] width 107 height 38
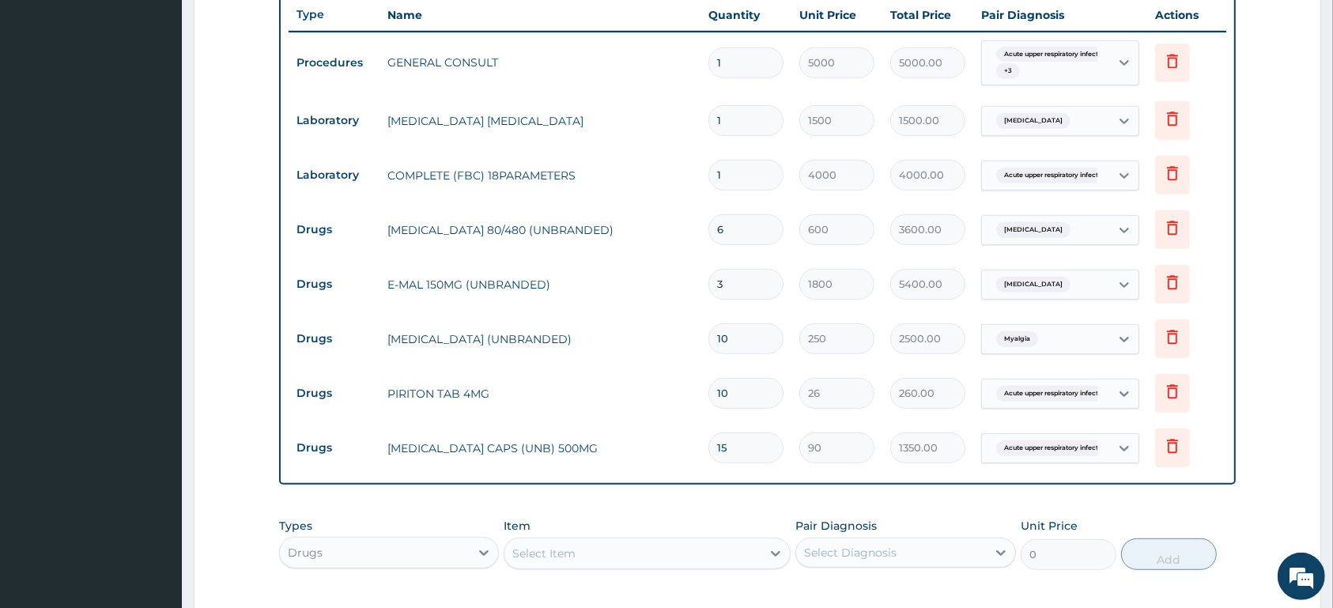
scroll to position [625, 0]
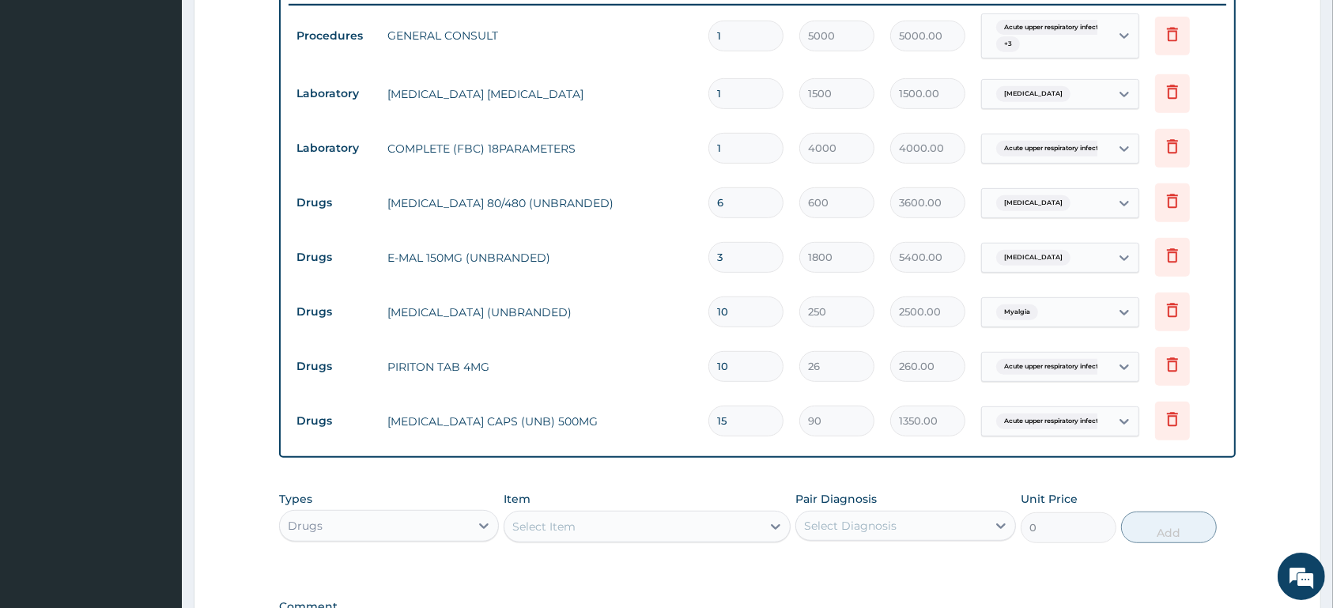
click at [1023, 153] on span "Acute upper respiratory infect..." at bounding box center [1053, 149] width 115 height 16
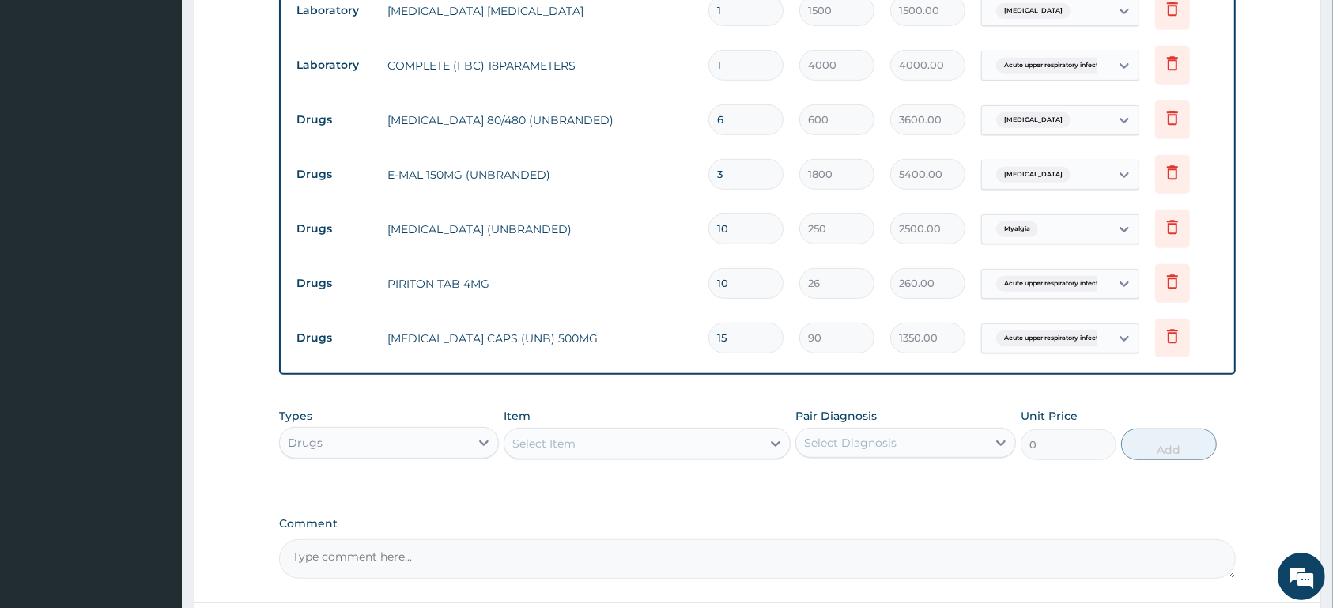
scroll to position [791, 0]
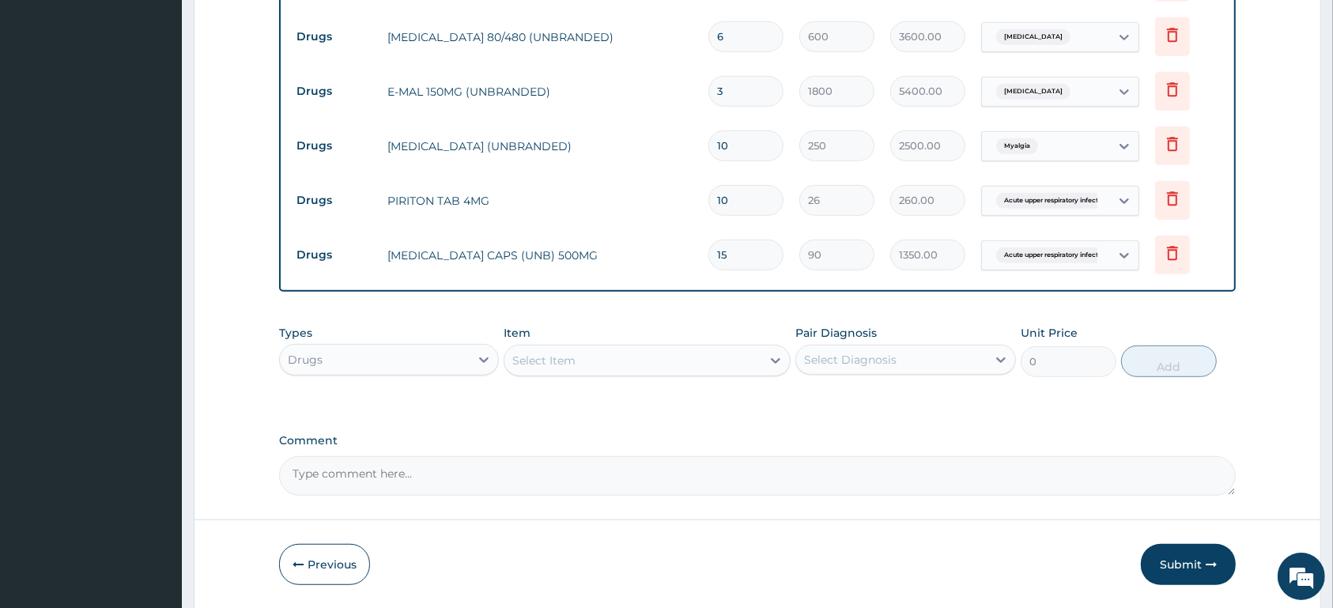
click at [645, 356] on div "Select Item" at bounding box center [632, 360] width 257 height 25
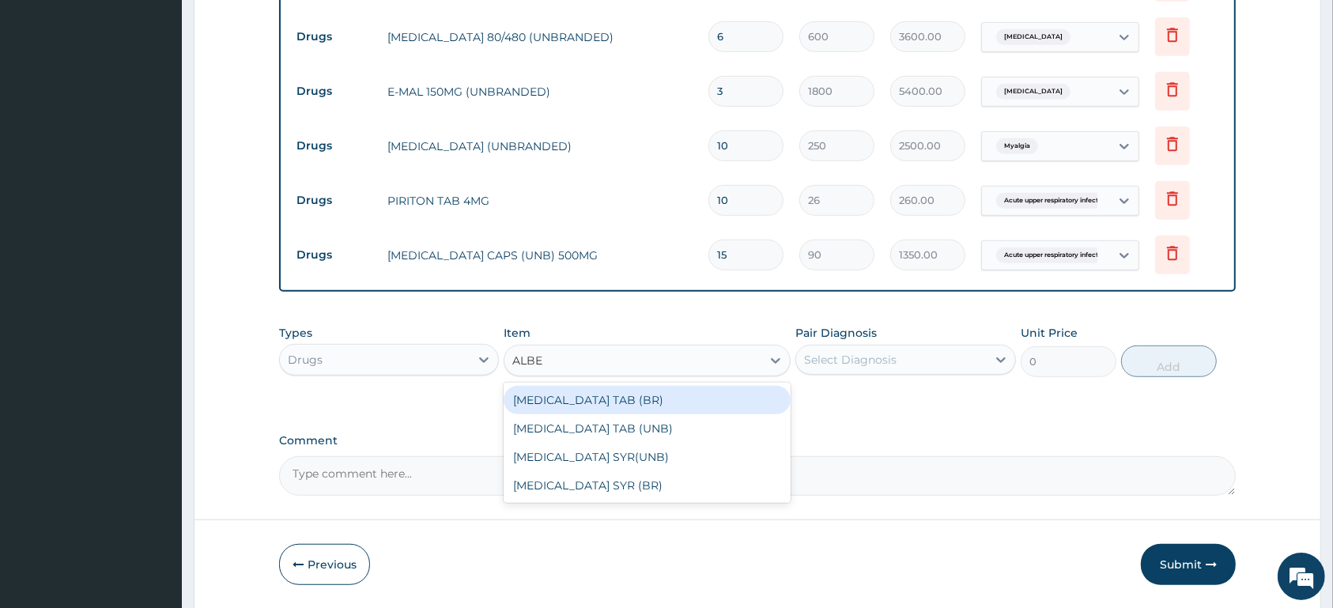
type input "ALBEN"
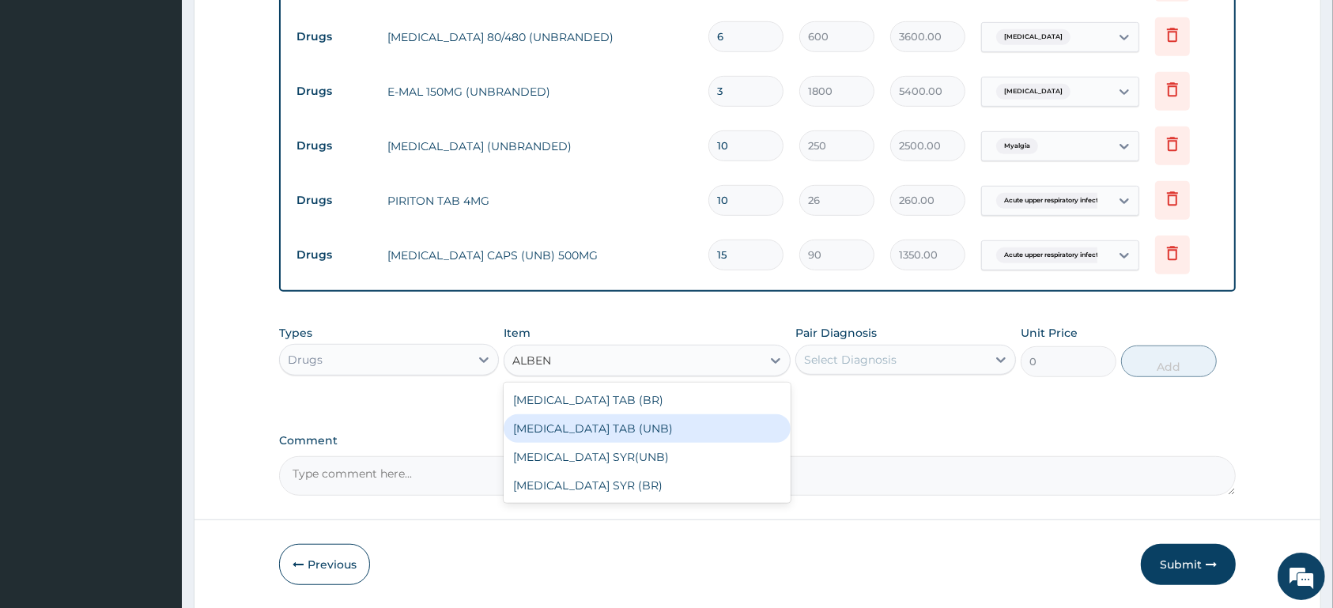
click at [726, 418] on div "[MEDICAL_DATA] TAB (UNB)" at bounding box center [646, 428] width 287 height 28
type input "1200"
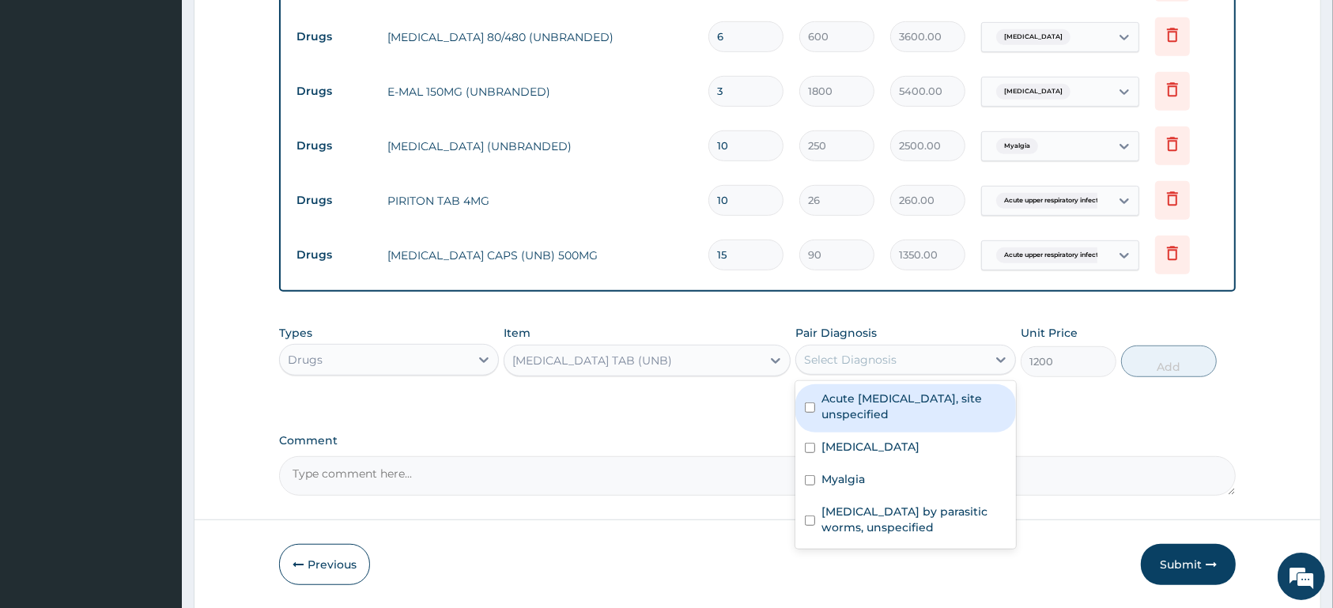
click at [907, 360] on div "Select Diagnosis" at bounding box center [891, 359] width 190 height 25
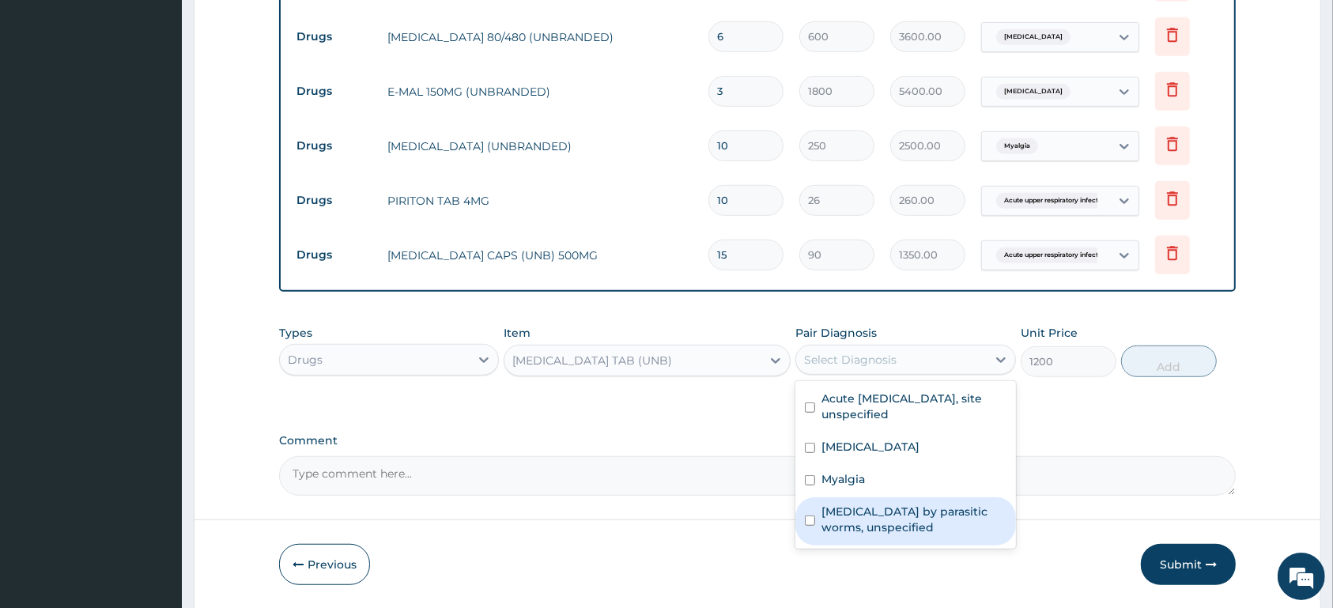
click at [894, 528] on label "Infestation by parasitic worms, unspecified" at bounding box center [913, 519] width 184 height 32
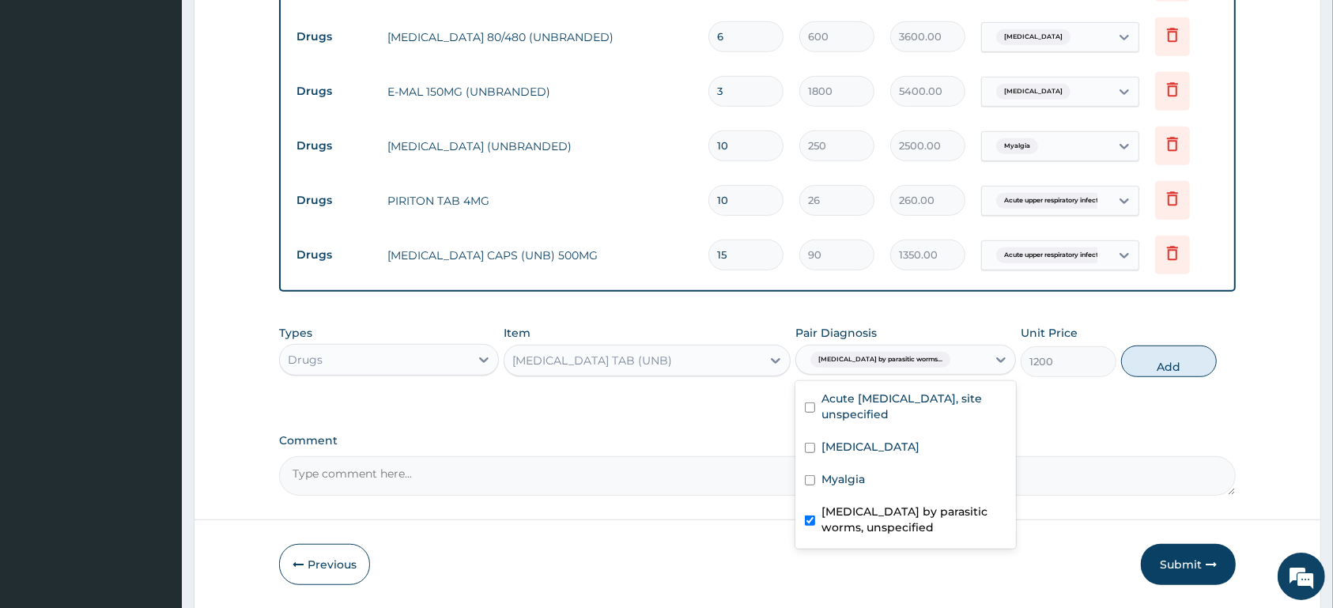
checkbox input "true"
click at [1155, 367] on button "Add" at bounding box center [1169, 361] width 96 height 32
type input "0"
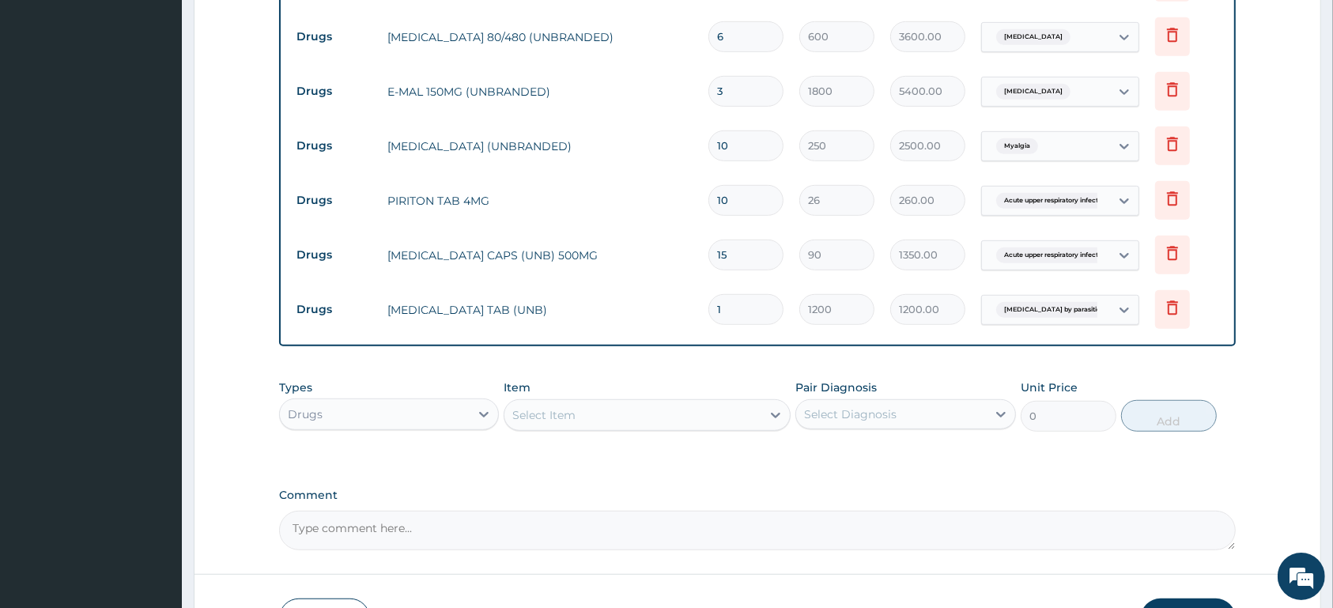
click at [597, 407] on div "Select Item" at bounding box center [632, 414] width 257 height 25
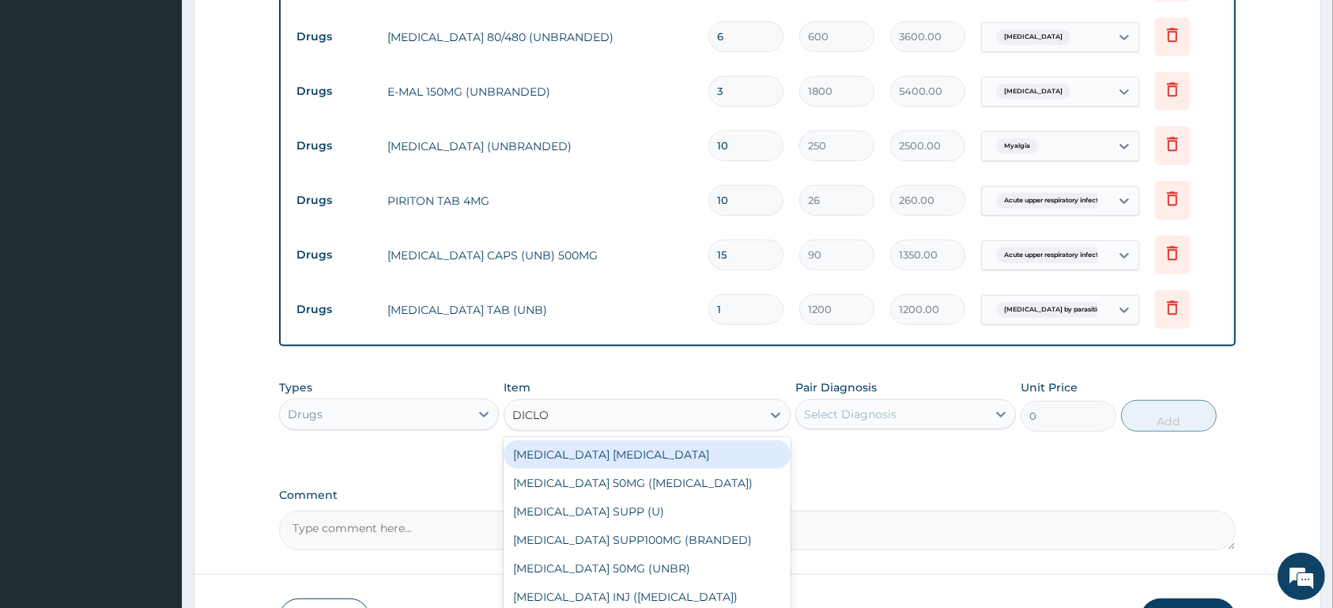
type input "DICLOF"
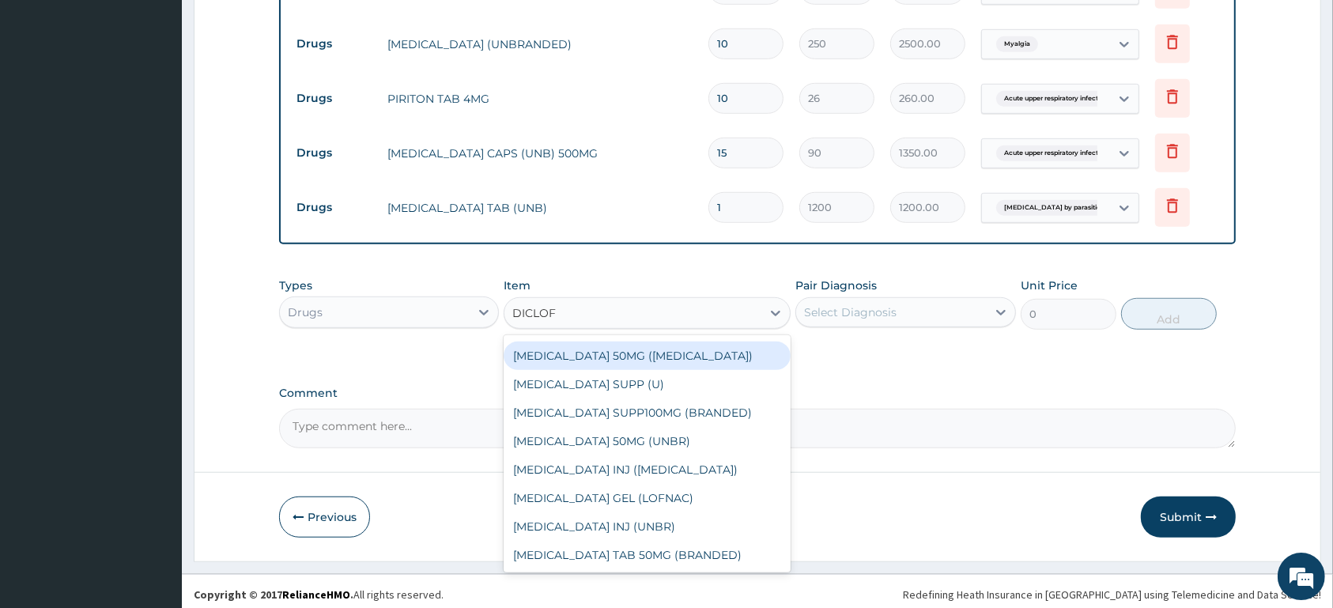
scroll to position [899, 0]
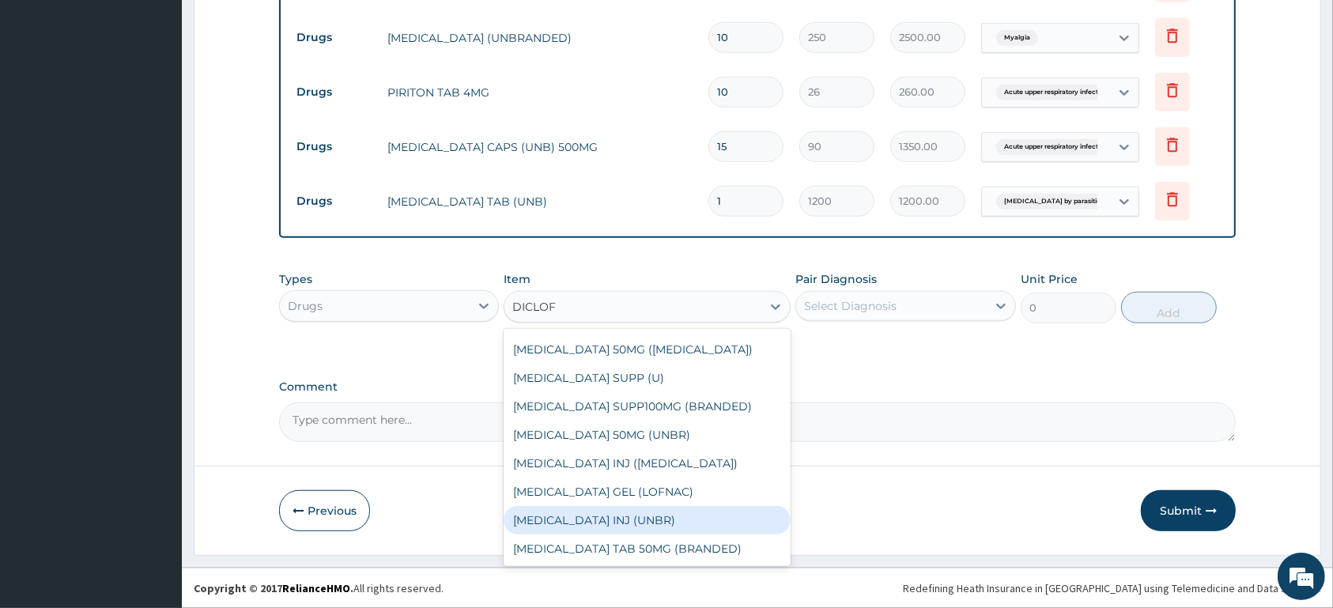
click at [686, 525] on div "DICLOFENAC INJ (UNBR)" at bounding box center [646, 520] width 287 height 28
type input "1000"
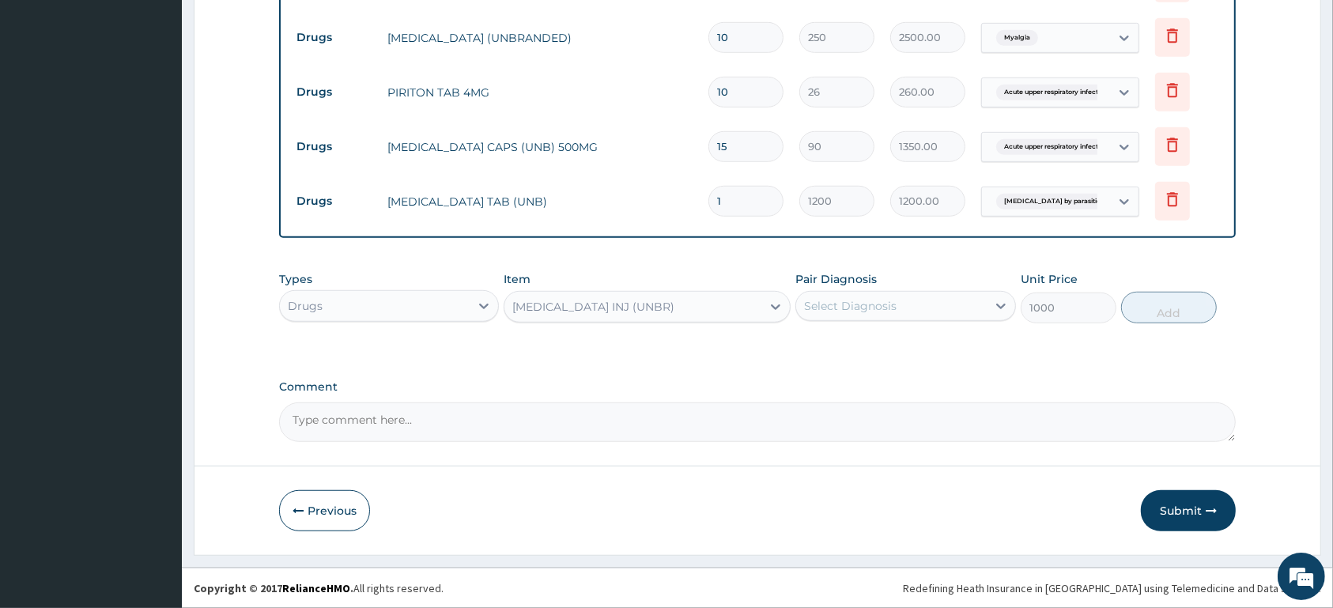
click at [939, 312] on div "Select Diagnosis" at bounding box center [891, 305] width 190 height 25
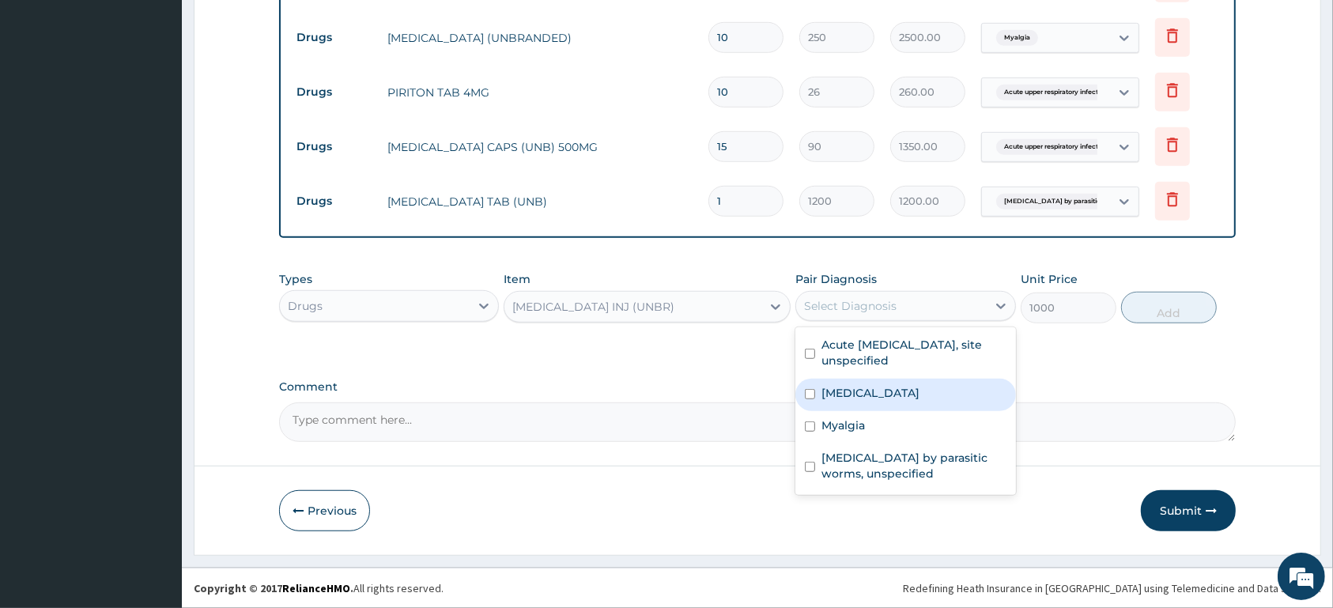
drag, startPoint x: 890, startPoint y: 390, endPoint x: 886, endPoint y: 398, distance: 8.1
click at [890, 391] on label "Malaria, unspecified" at bounding box center [870, 393] width 98 height 16
checkbox input "true"
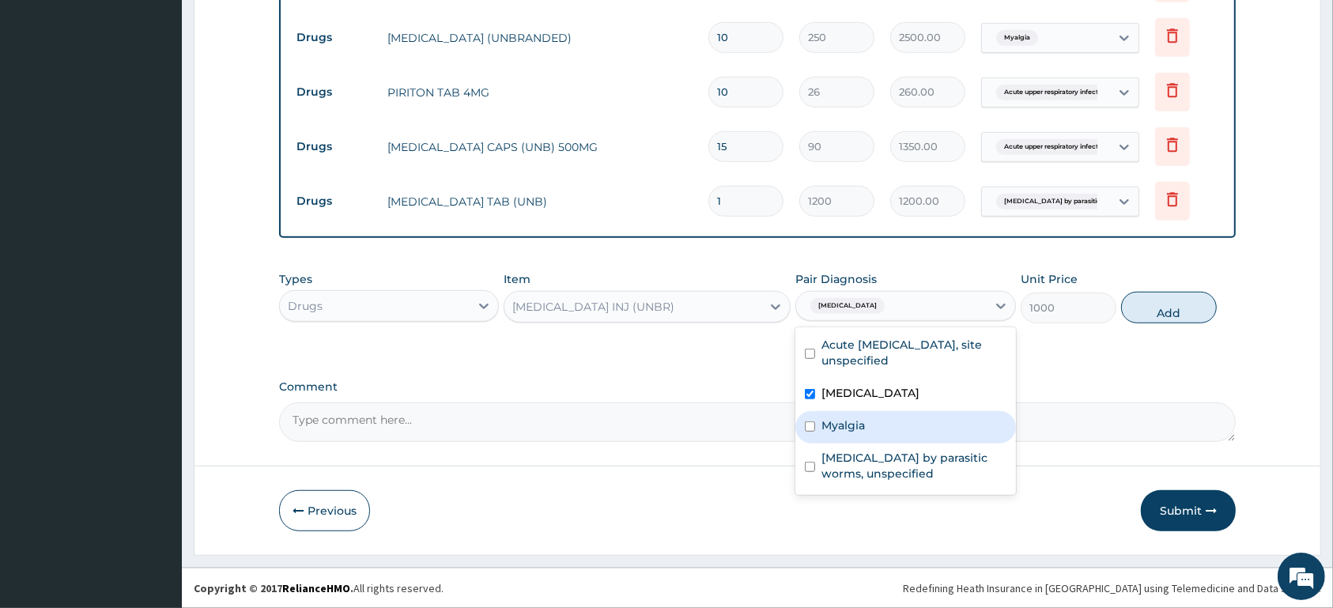
click at [826, 429] on label "Myalgia" at bounding box center [842, 425] width 43 height 16
checkbox input "true"
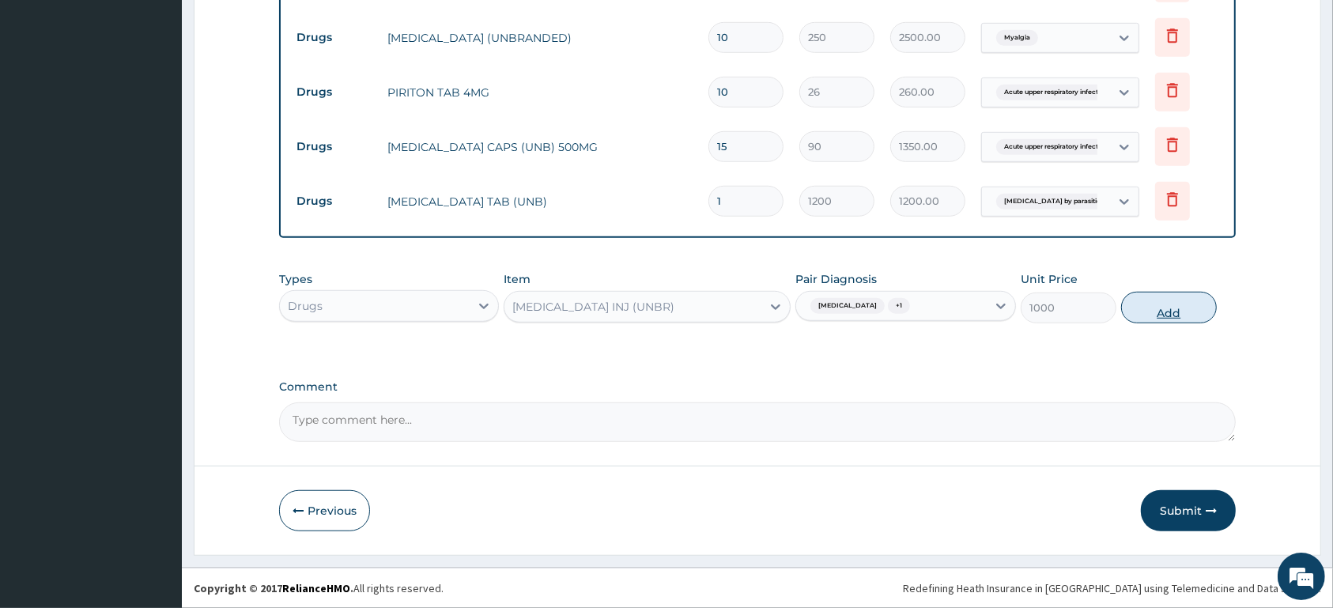
click at [1165, 296] on button "Add" at bounding box center [1169, 308] width 96 height 32
type input "0"
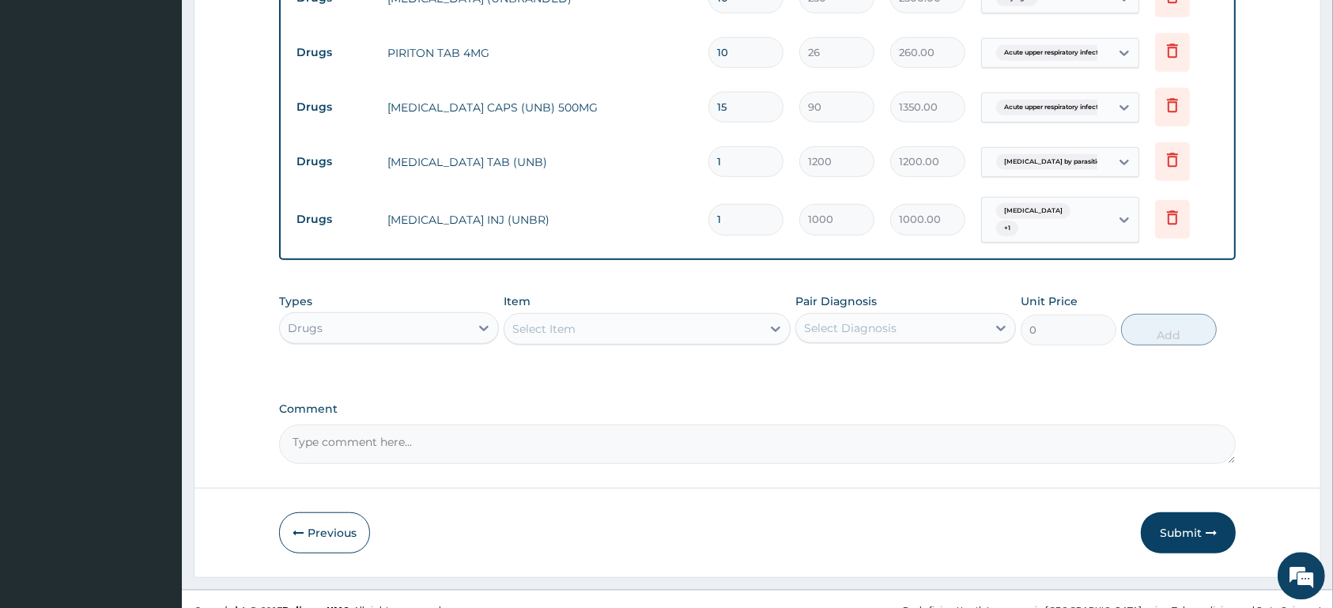
scroll to position [962, 0]
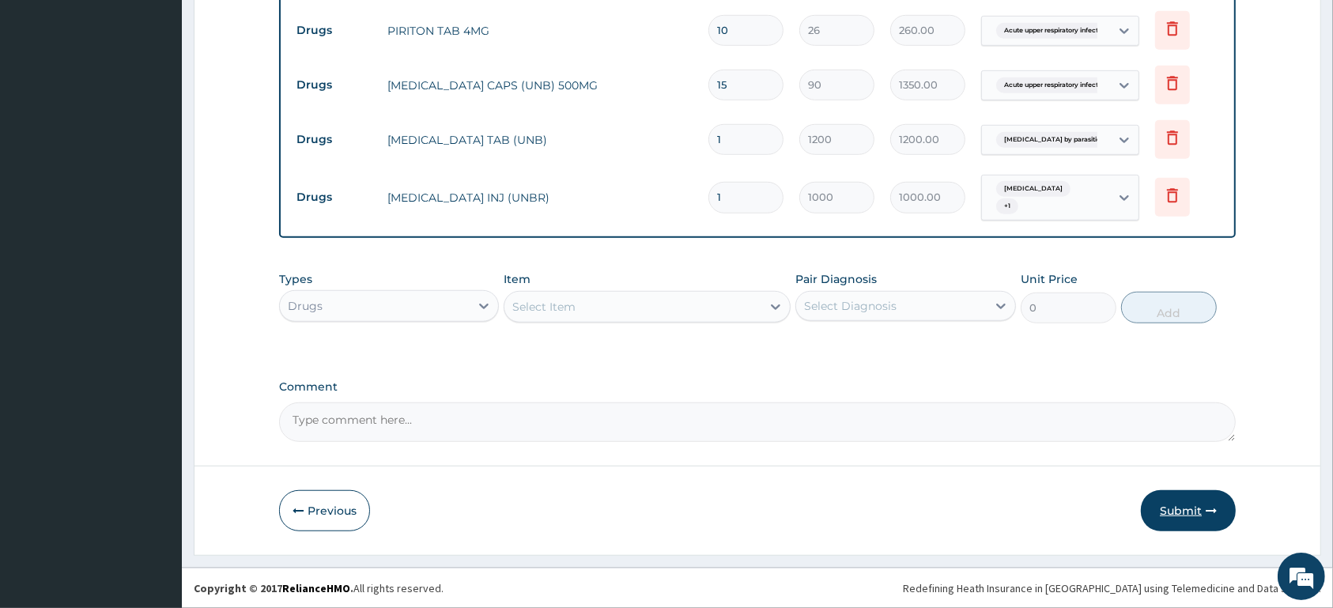
click at [1162, 513] on button "Submit" at bounding box center [1188, 510] width 95 height 41
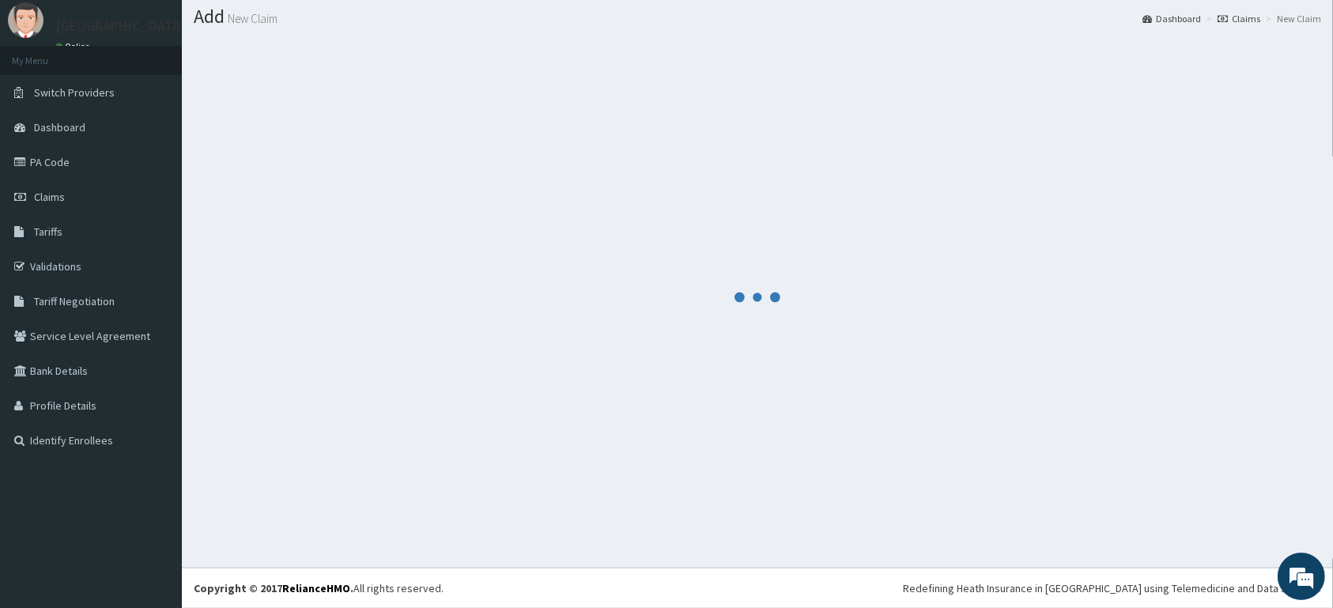
scroll to position [45, 0]
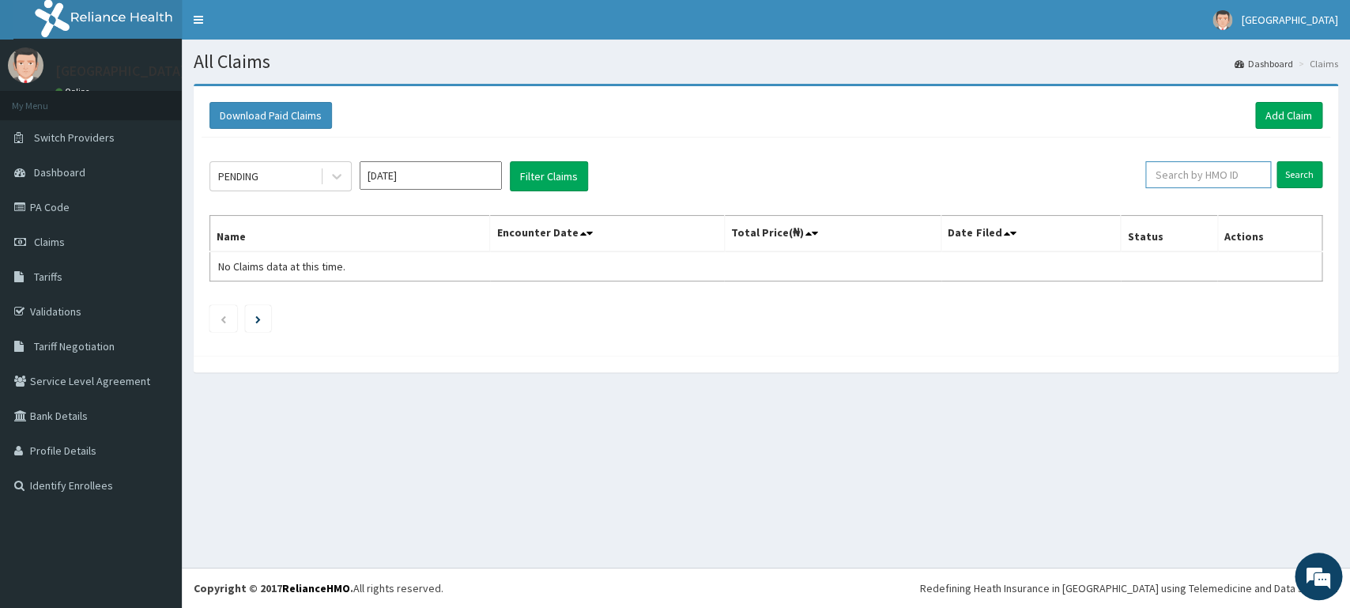
click at [1217, 175] on input "text" at bounding box center [1208, 174] width 126 height 27
type input "USL/10132/A"
click at [1291, 170] on input "Search" at bounding box center [1300, 174] width 46 height 27
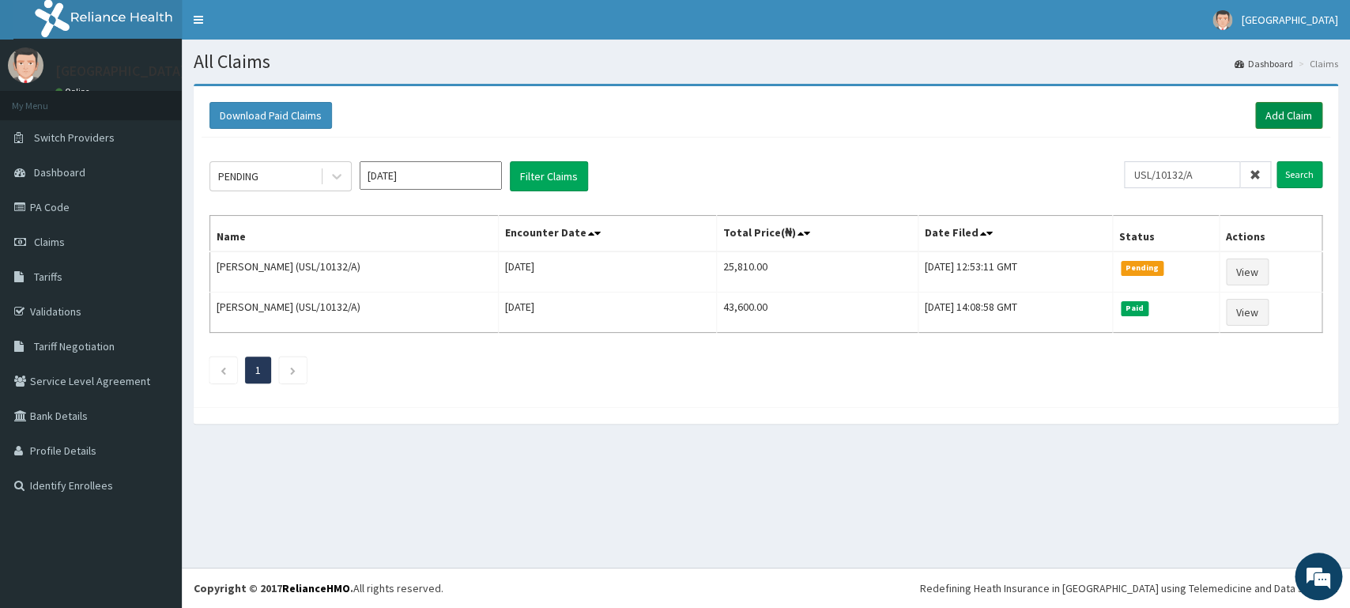
click at [1262, 121] on link "Add Claim" at bounding box center [1288, 115] width 67 height 27
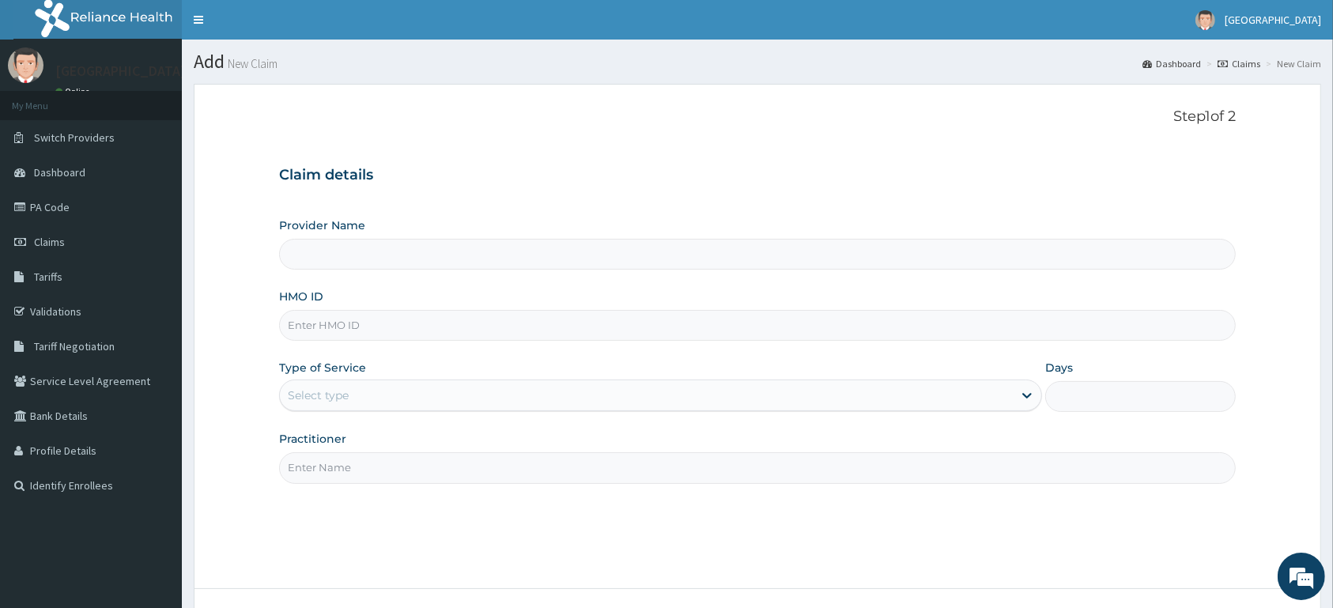
type input "[GEOGRAPHIC_DATA]"
drag, startPoint x: 350, startPoint y: 332, endPoint x: 364, endPoint y: 325, distance: 15.2
click at [351, 330] on input "HMO ID" at bounding box center [757, 325] width 956 height 31
type input "ACB/10029/D"
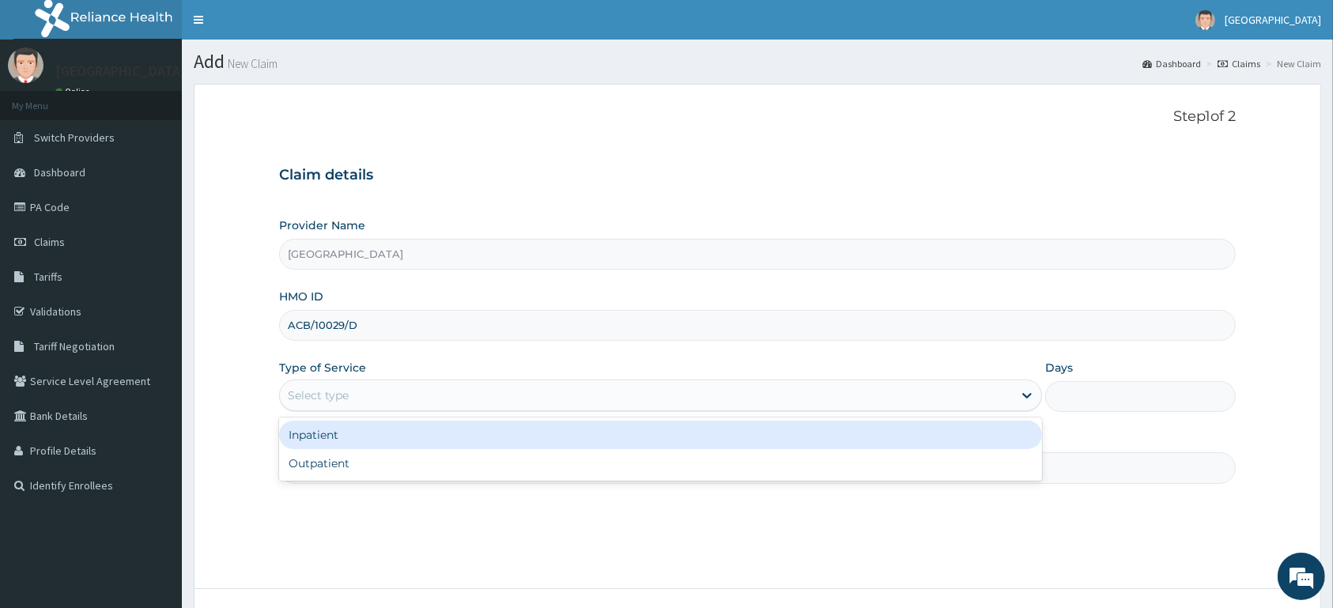
drag, startPoint x: 342, startPoint y: 390, endPoint x: 355, endPoint y: 396, distance: 13.8
click at [342, 390] on div "Select type" at bounding box center [318, 395] width 61 height 16
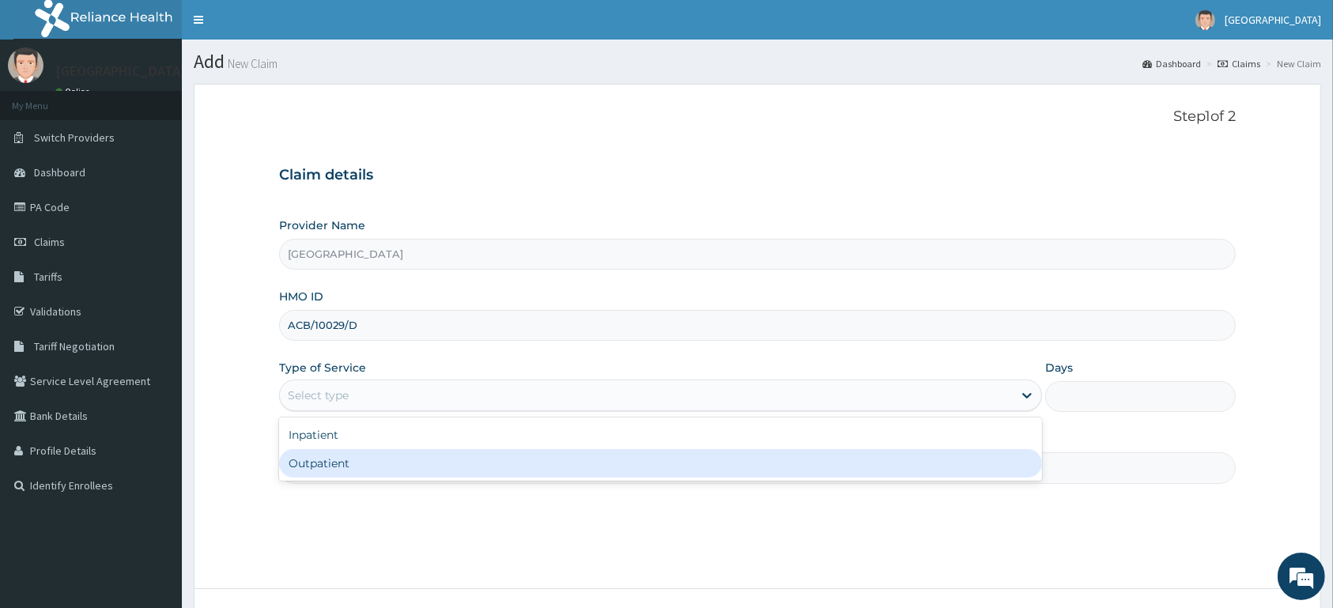
drag, startPoint x: 390, startPoint y: 462, endPoint x: 312, endPoint y: 384, distance: 110.1
click at [391, 462] on div "Outpatient" at bounding box center [660, 463] width 763 height 28
type input "1"
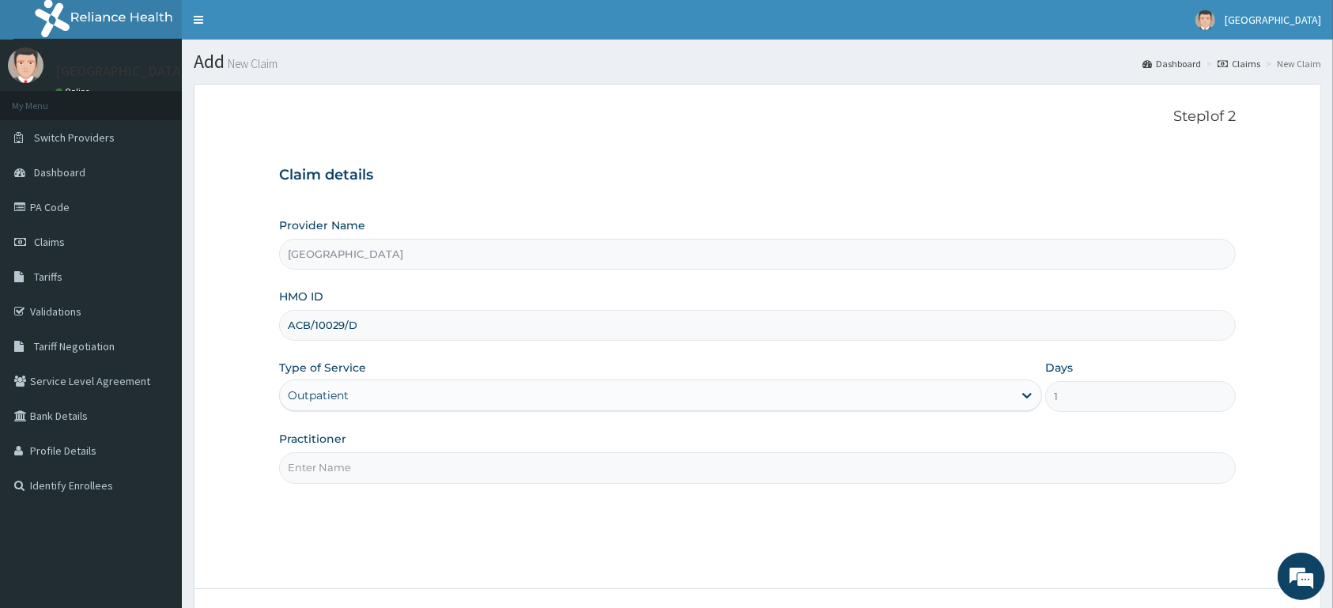
drag, startPoint x: 383, startPoint y: 462, endPoint x: 390, endPoint y: 516, distance: 54.9
click at [388, 483] on input "Practitioner" at bounding box center [757, 467] width 956 height 31
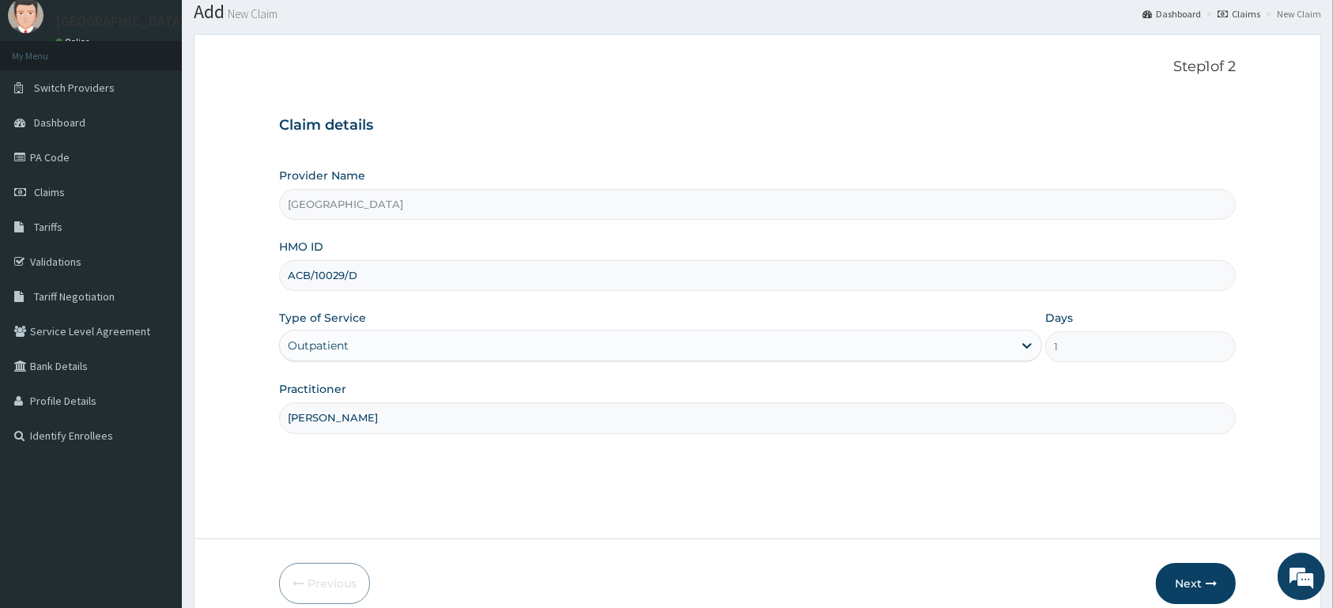
scroll to position [123, 0]
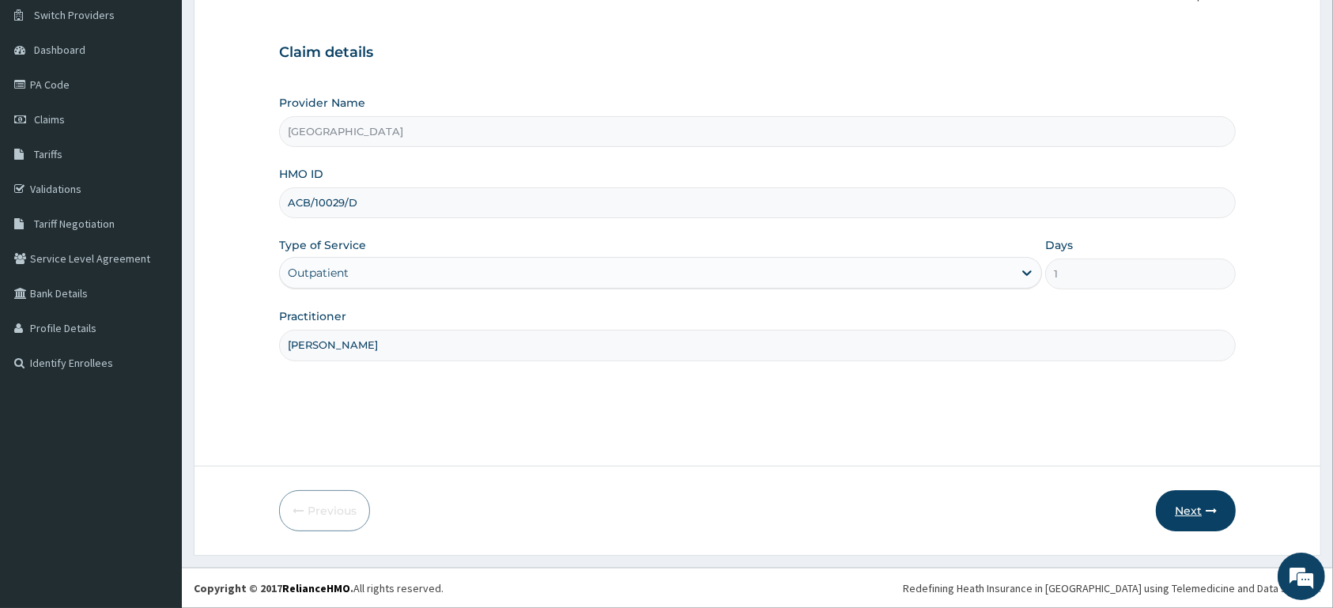
type input "[PERSON_NAME]"
click at [1202, 506] on button "Next" at bounding box center [1196, 510] width 80 height 41
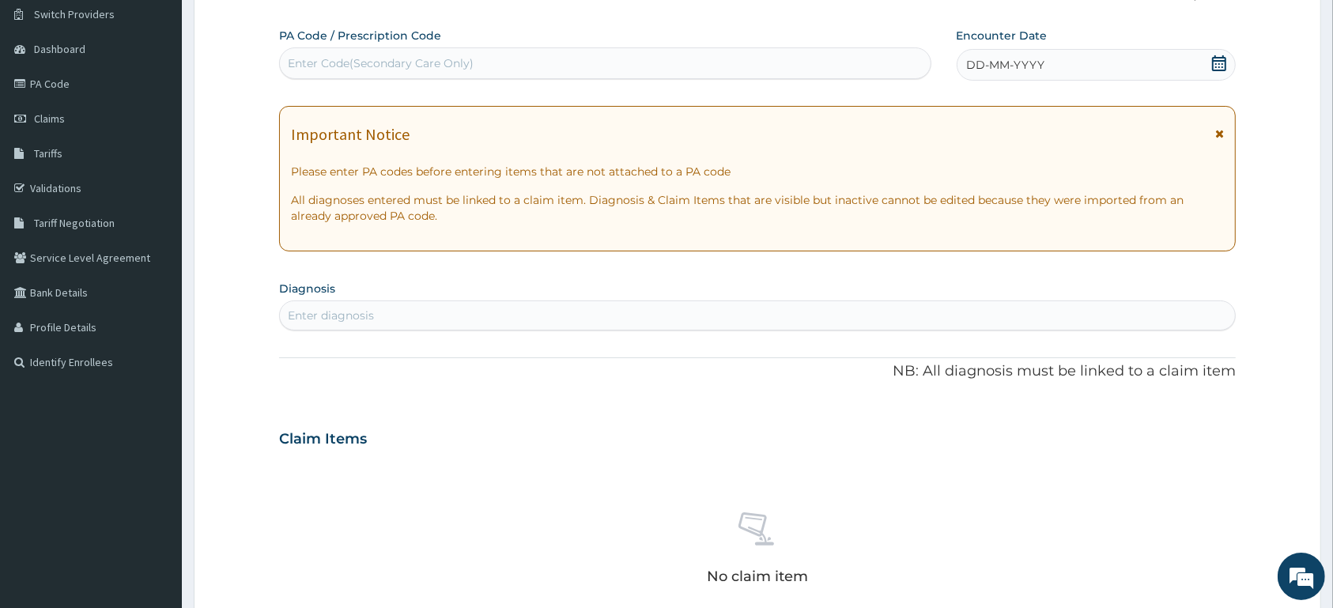
click at [1216, 58] on icon at bounding box center [1219, 63] width 14 height 16
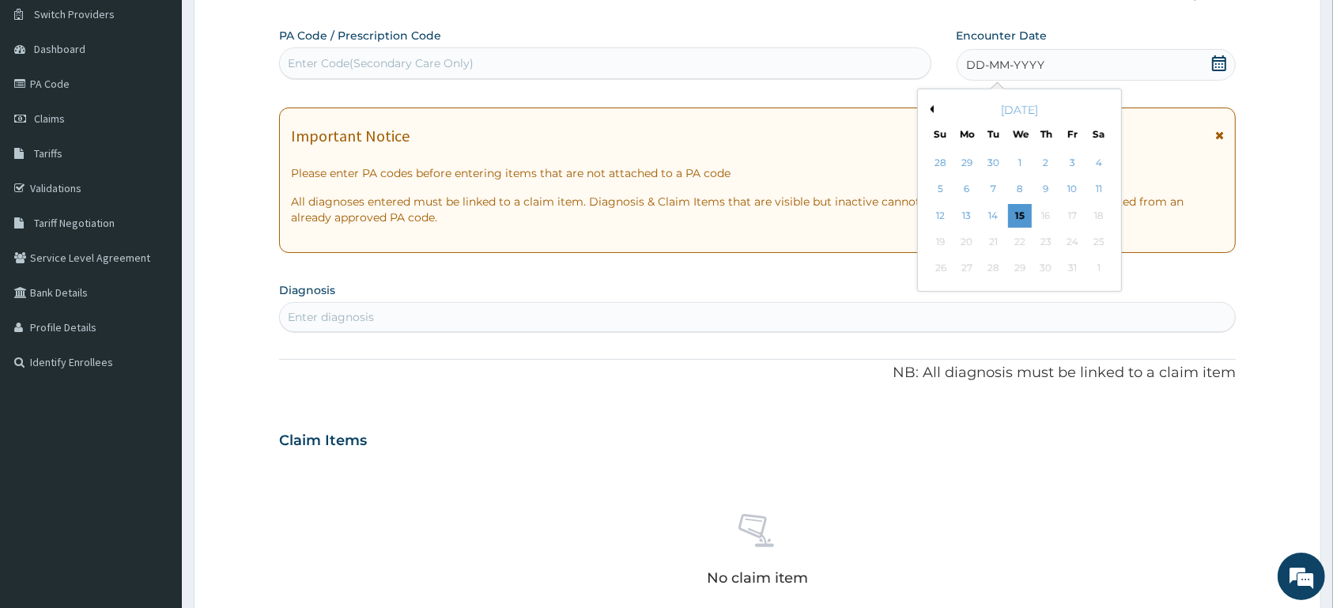
click at [931, 107] on button "Previous Month" at bounding box center [930, 109] width 8 height 8
click at [933, 109] on div "Previous Month Next Month [DATE] Su Mo Tu We Th Fr Sa 31 1 2 3 4 5 6 7 8 9 10 1…" at bounding box center [1019, 190] width 205 height 203
click at [933, 110] on button "Previous Month" at bounding box center [930, 109] width 8 height 8
drag, startPoint x: 993, startPoint y: 190, endPoint x: 1002, endPoint y: 175, distance: 18.4
click at [993, 190] on div "5" at bounding box center [993, 190] width 24 height 24
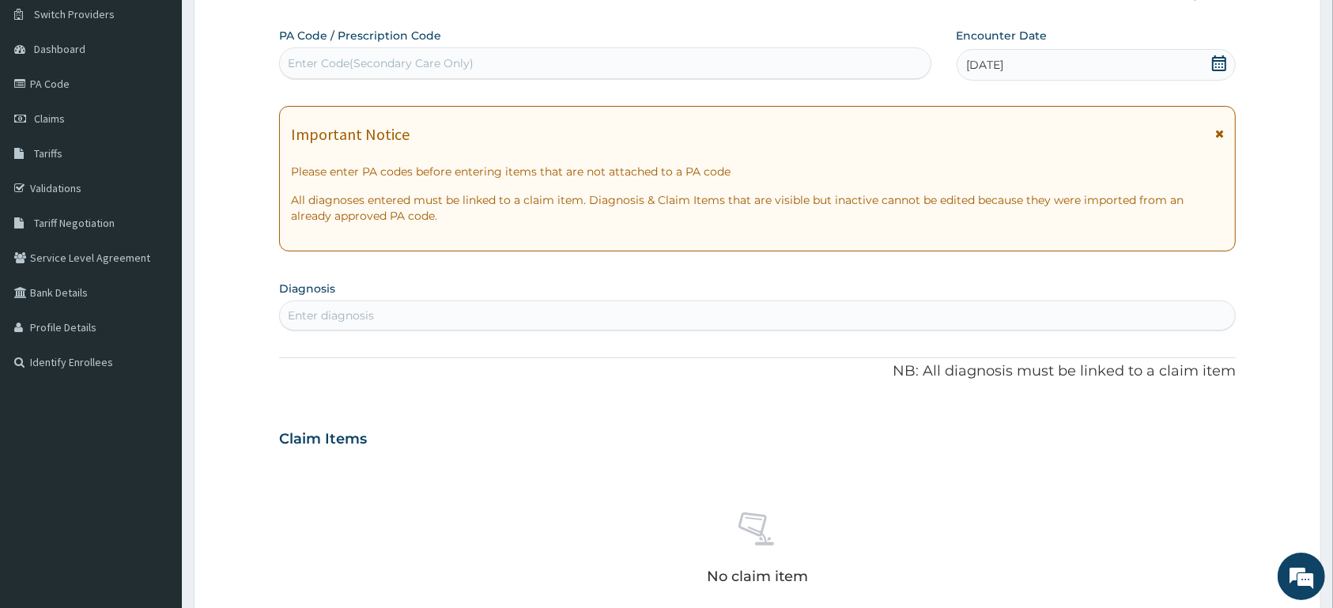
click at [914, 317] on div "Enter diagnosis" at bounding box center [757, 315] width 955 height 25
type input "[MEDICAL_DATA]"
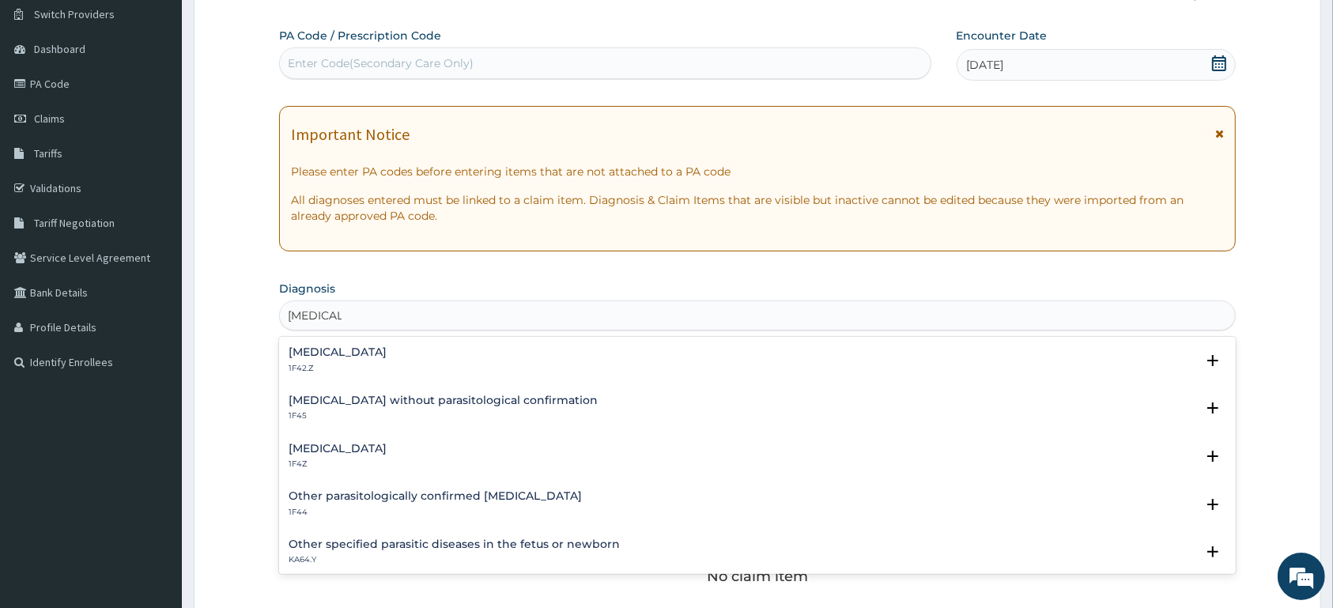
click at [387, 351] on h4 "[MEDICAL_DATA]" at bounding box center [338, 352] width 98 height 12
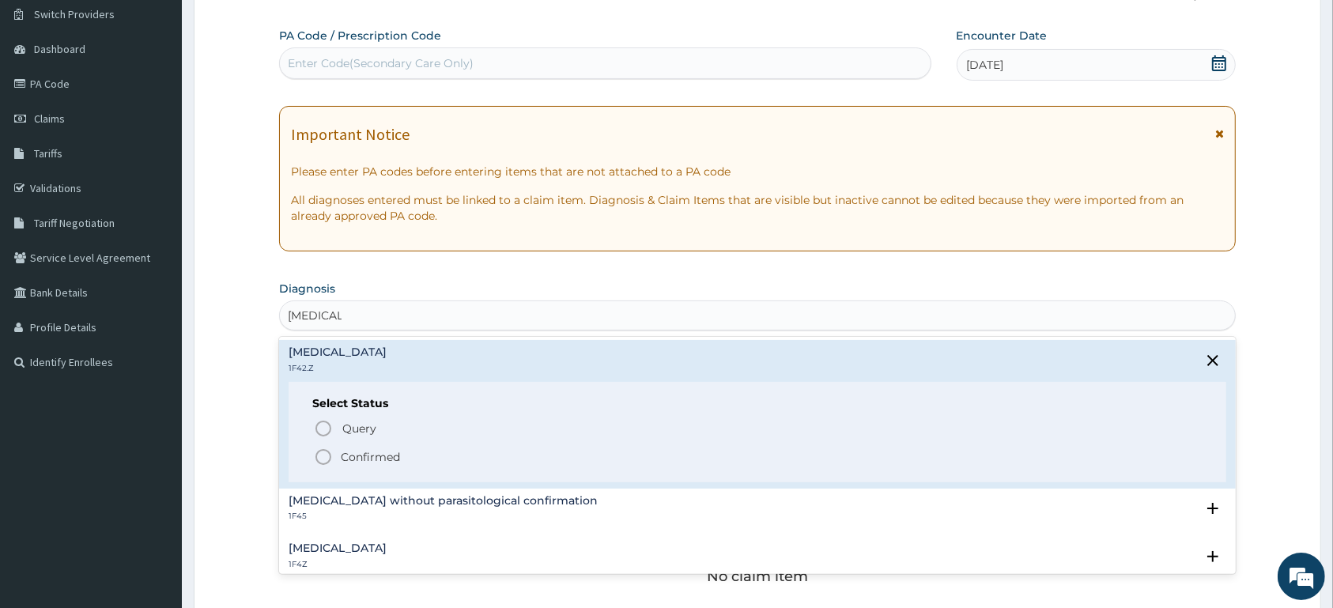
click at [402, 454] on span "Confirmed" at bounding box center [758, 456] width 888 height 19
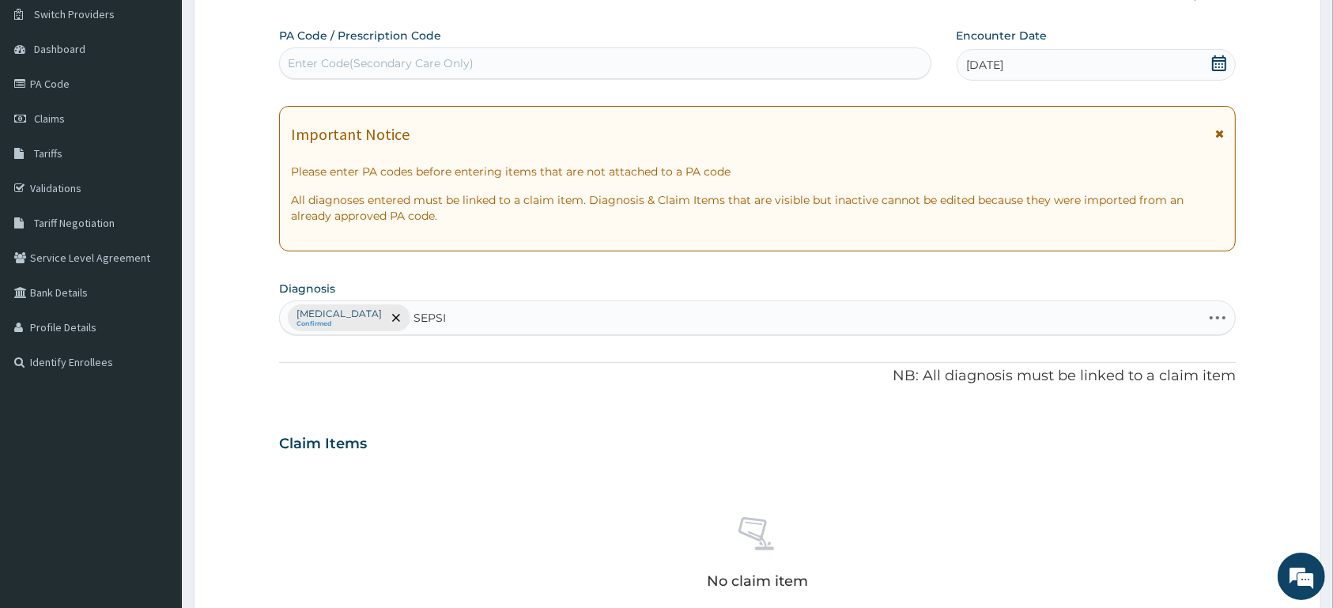
type input "[MEDICAL_DATA]"
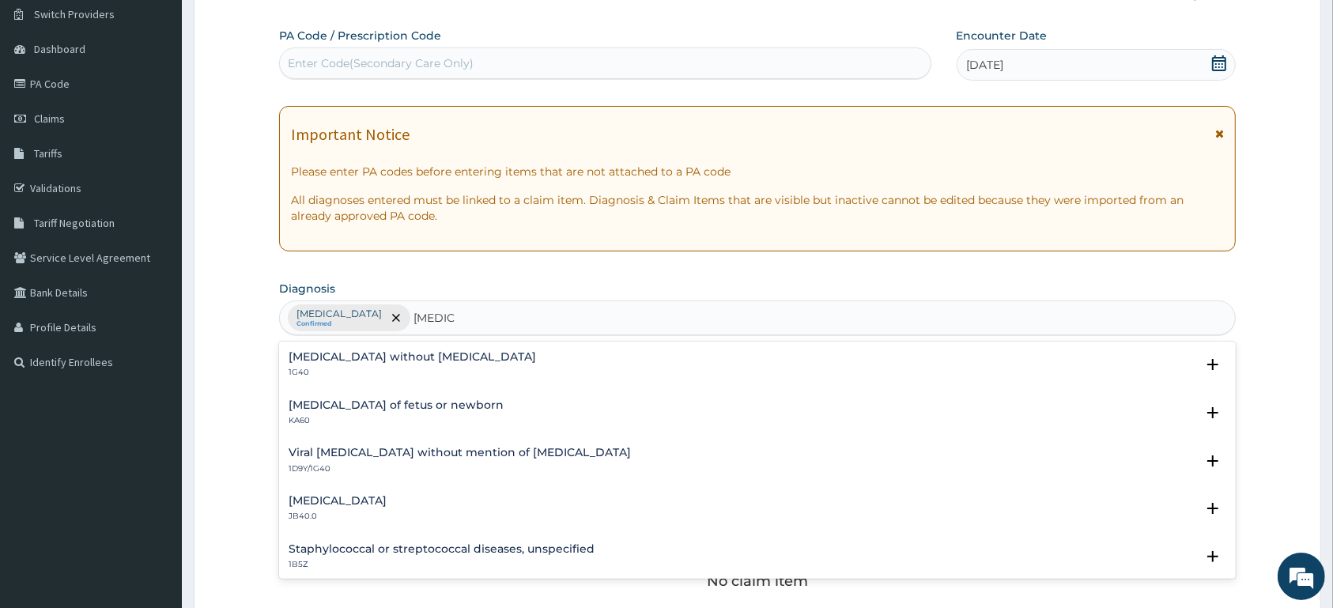
click at [384, 368] on div "[MEDICAL_DATA] without [MEDICAL_DATA] 1G40" at bounding box center [412, 365] width 247 height 28
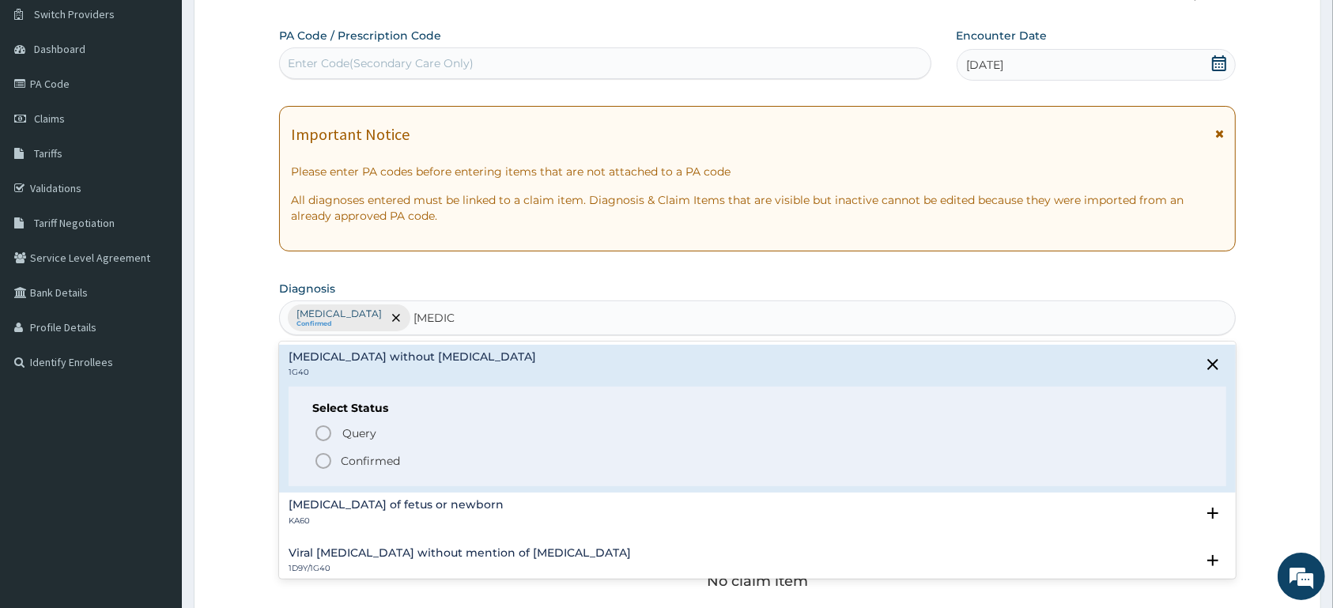
drag, startPoint x: 388, startPoint y: 461, endPoint x: 600, endPoint y: 405, distance: 218.9
click at [388, 458] on p "Confirmed" at bounding box center [370, 461] width 59 height 16
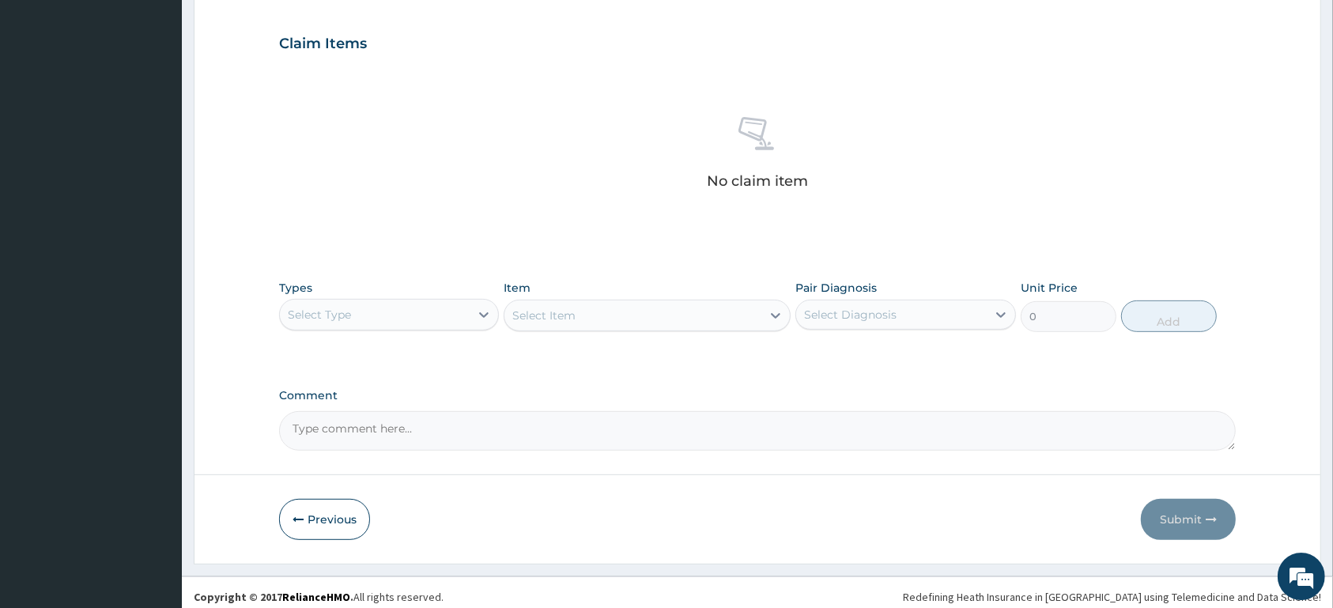
scroll to position [534, 0]
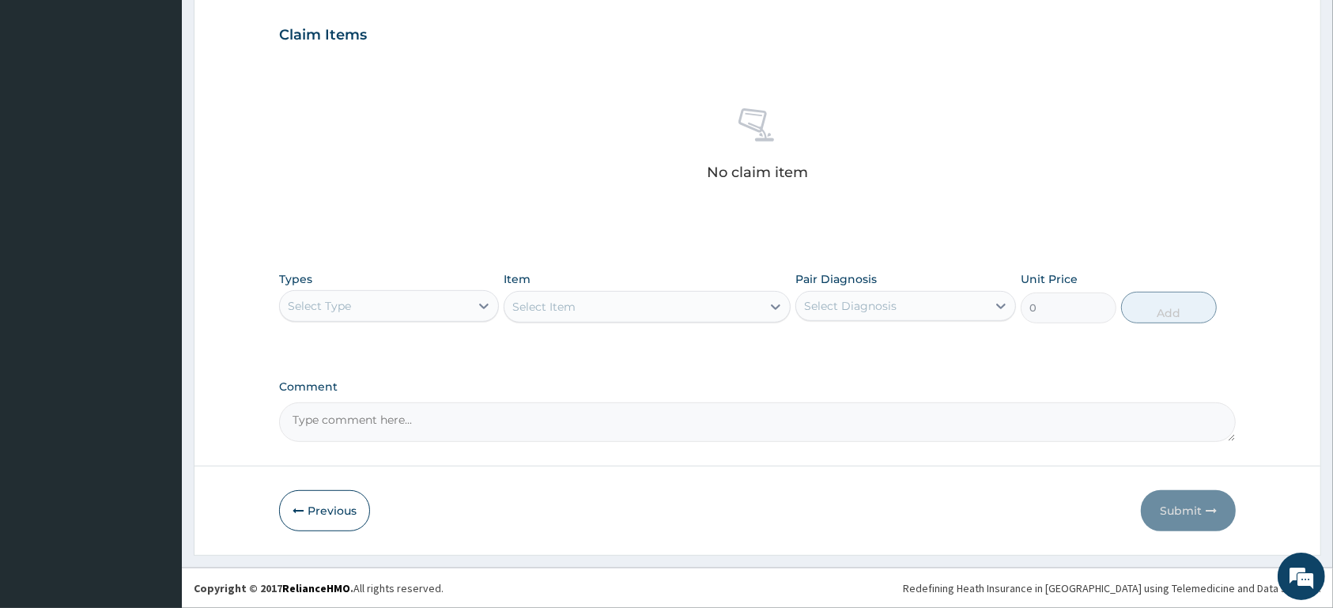
click at [454, 309] on div "Select Type" at bounding box center [375, 305] width 190 height 25
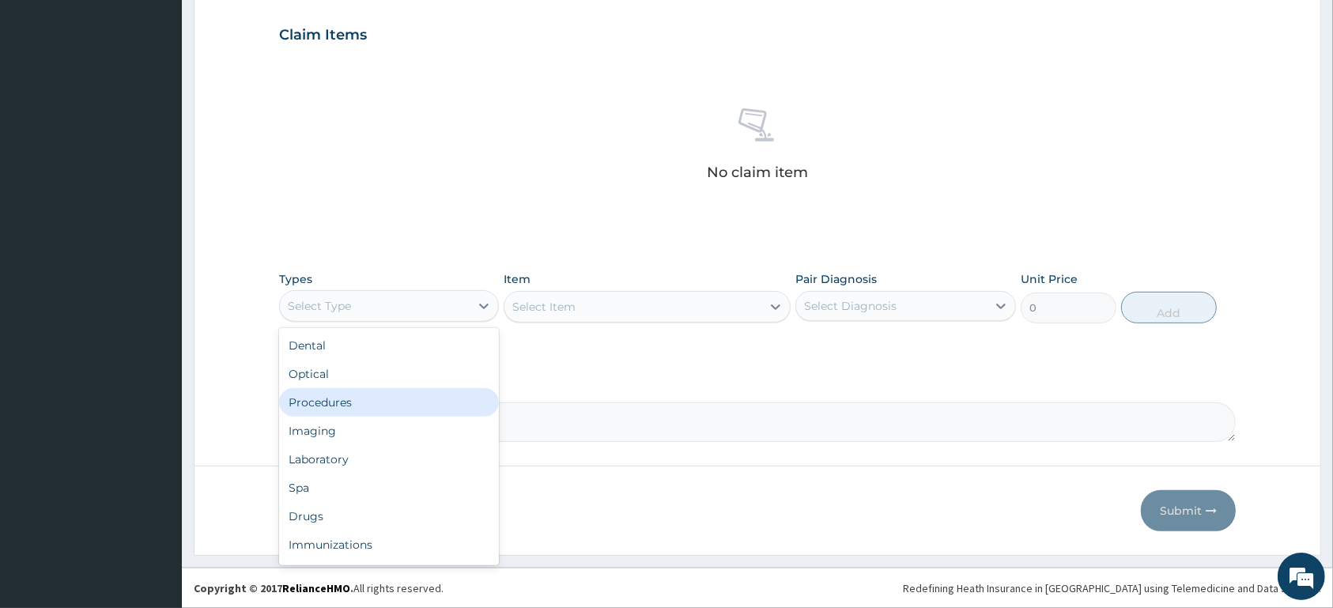
click at [388, 402] on div "Procedures" at bounding box center [389, 402] width 220 height 28
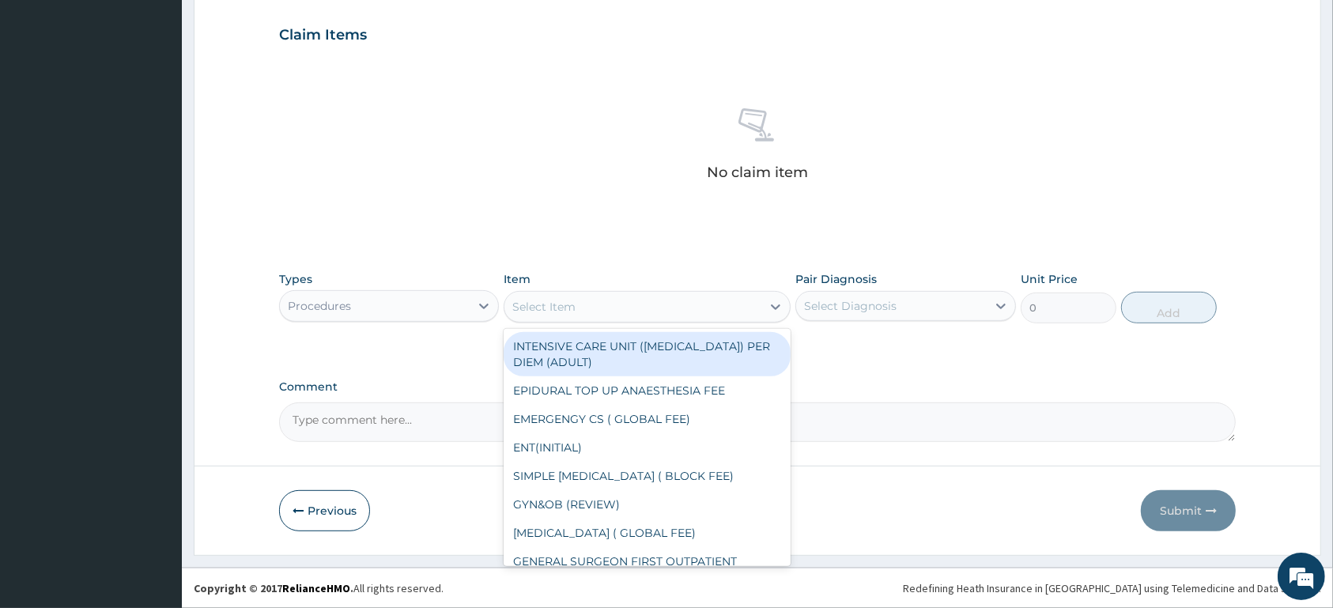
click at [617, 307] on div "Select Item" at bounding box center [632, 306] width 257 height 25
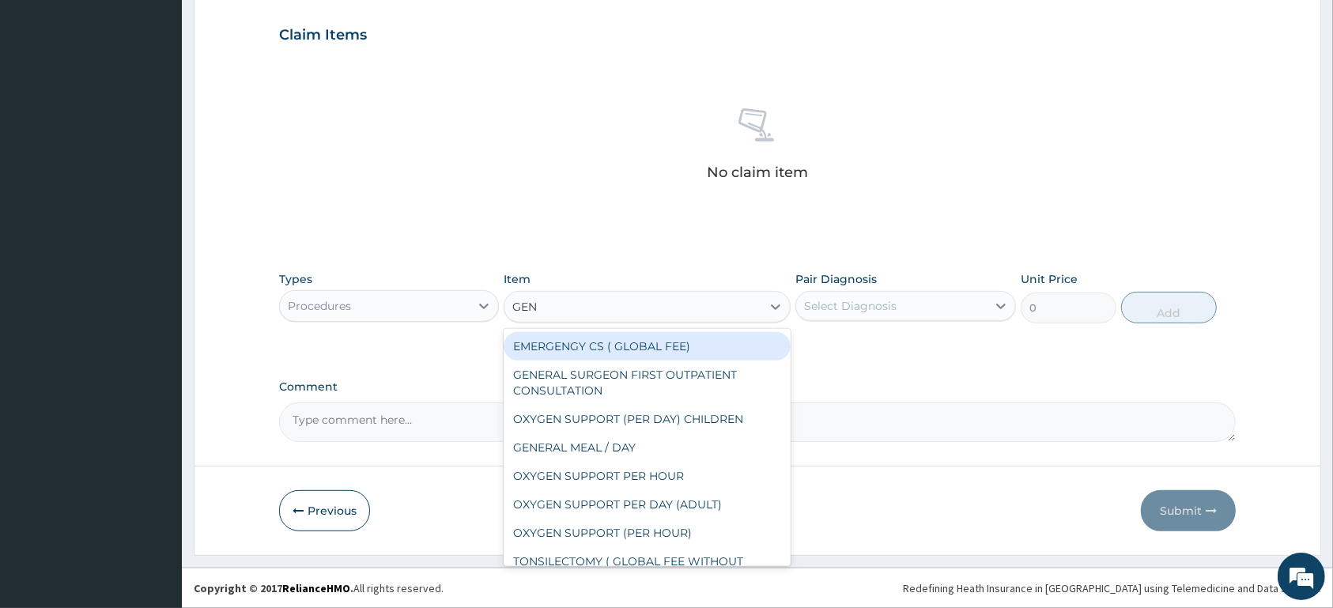
type input "GENE"
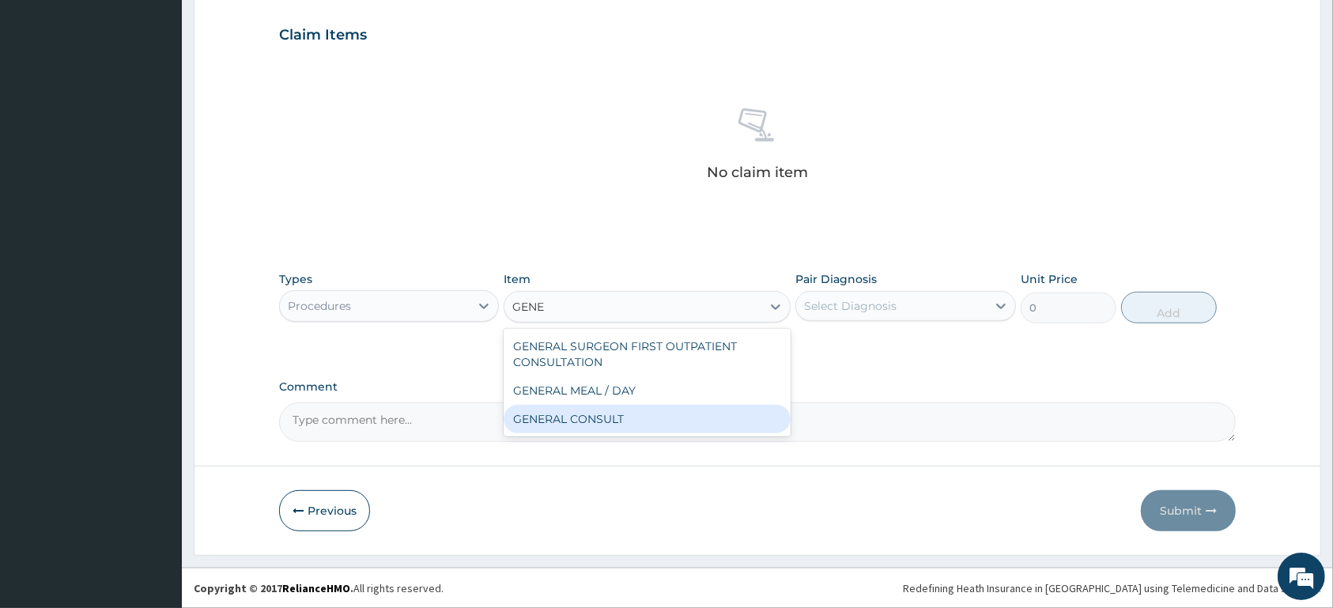
click at [663, 420] on div "GENERAL CONSULT" at bounding box center [646, 419] width 287 height 28
type input "5000"
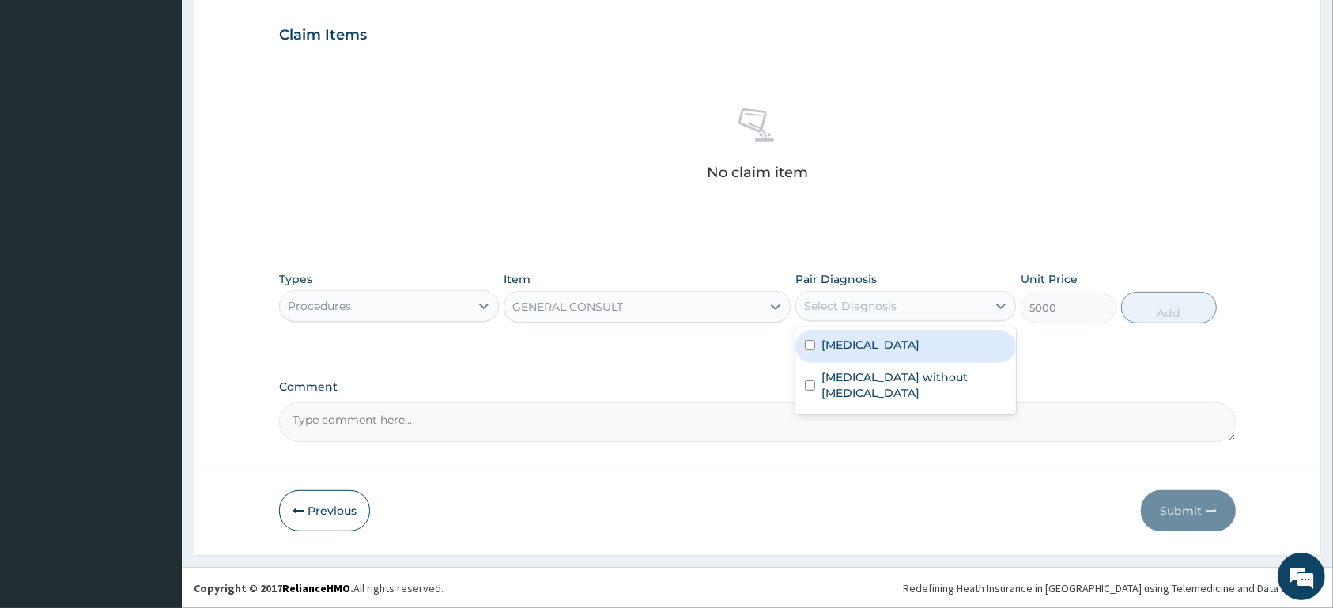
click at [890, 304] on div "Select Diagnosis" at bounding box center [850, 306] width 92 height 16
click at [884, 353] on label "[MEDICAL_DATA]" at bounding box center [870, 345] width 98 height 16
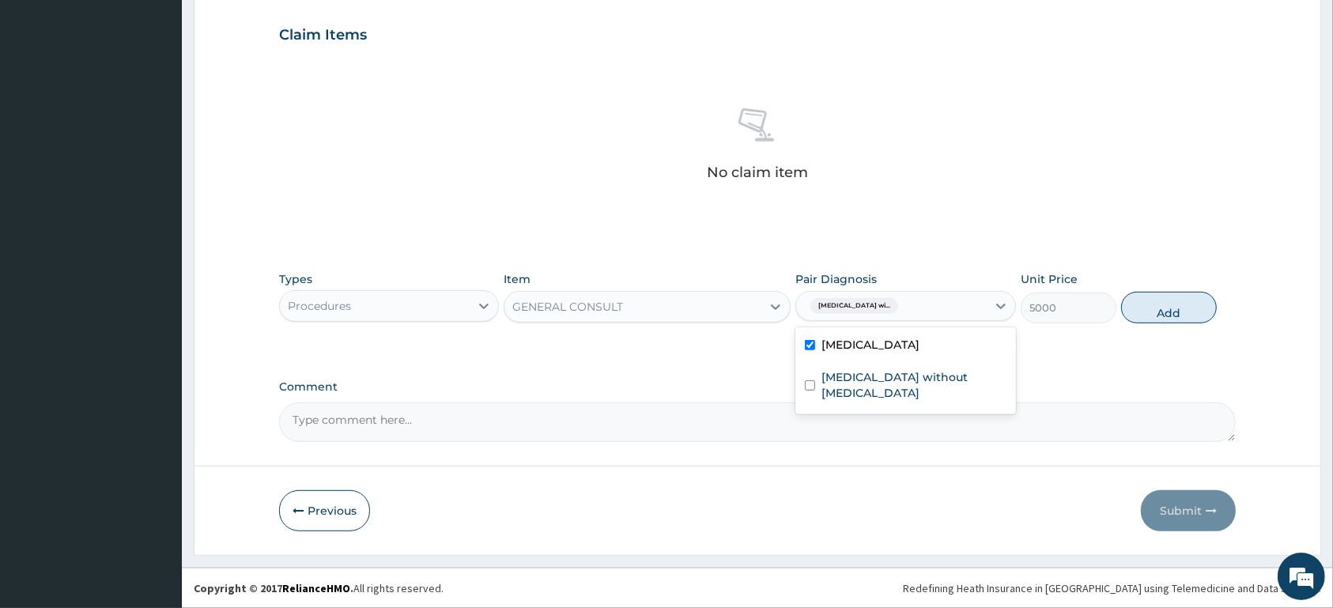
checkbox input "true"
drag, startPoint x: 884, startPoint y: 387, endPoint x: 937, endPoint y: 367, distance: 55.8
click at [889, 386] on label "[MEDICAL_DATA] without [MEDICAL_DATA]" at bounding box center [913, 385] width 184 height 32
checkbox input "true"
click at [1181, 303] on button "Add" at bounding box center [1169, 308] width 96 height 32
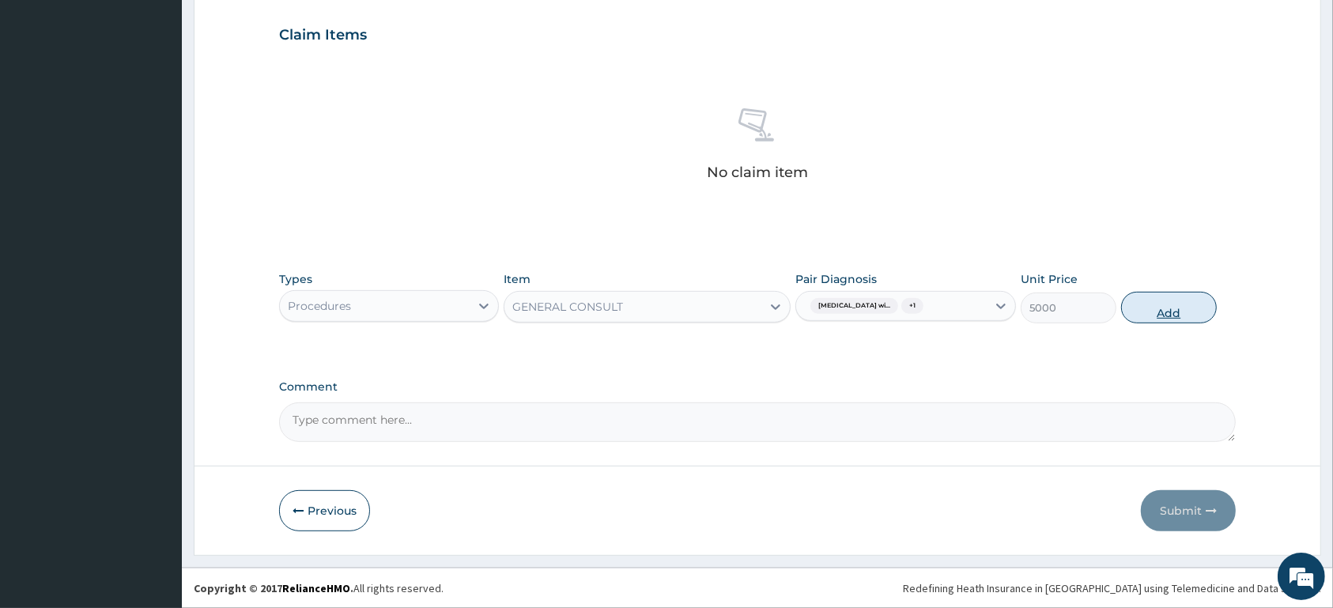
type input "0"
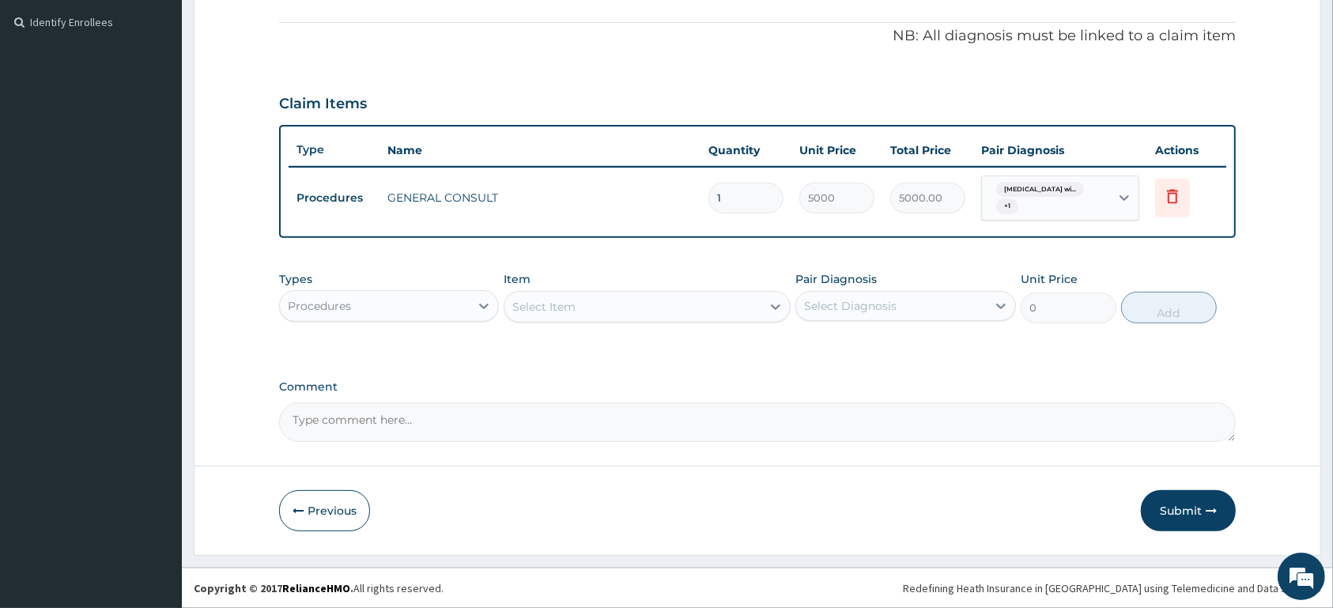
scroll to position [464, 0]
click at [402, 297] on div "Procedures" at bounding box center [375, 305] width 190 height 25
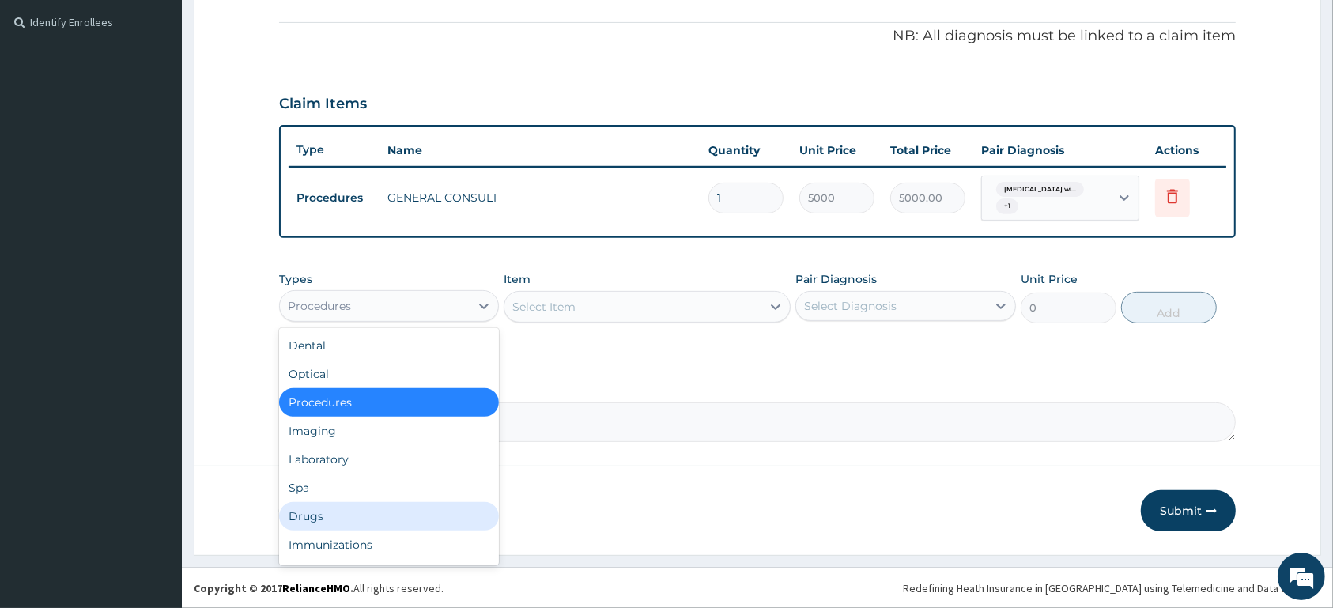
drag, startPoint x: 359, startPoint y: 511, endPoint x: 370, endPoint y: 503, distance: 13.6
click at [360, 511] on div "Drugs" at bounding box center [389, 516] width 220 height 28
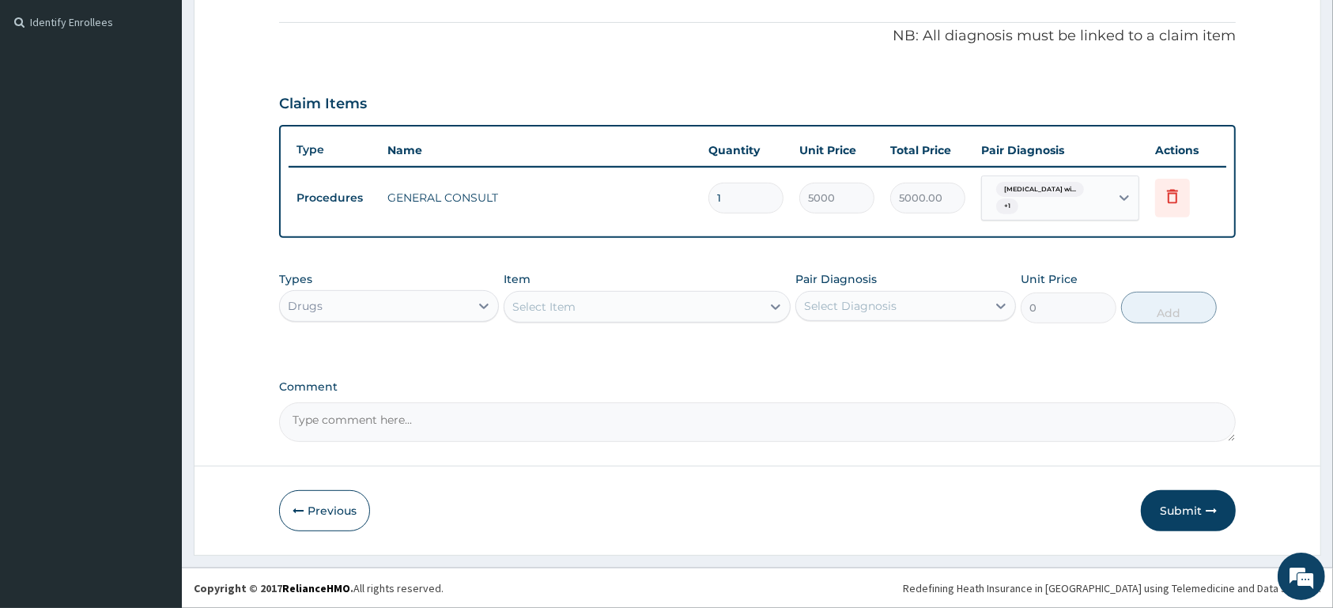
click at [687, 304] on div "Select Item" at bounding box center [632, 306] width 257 height 25
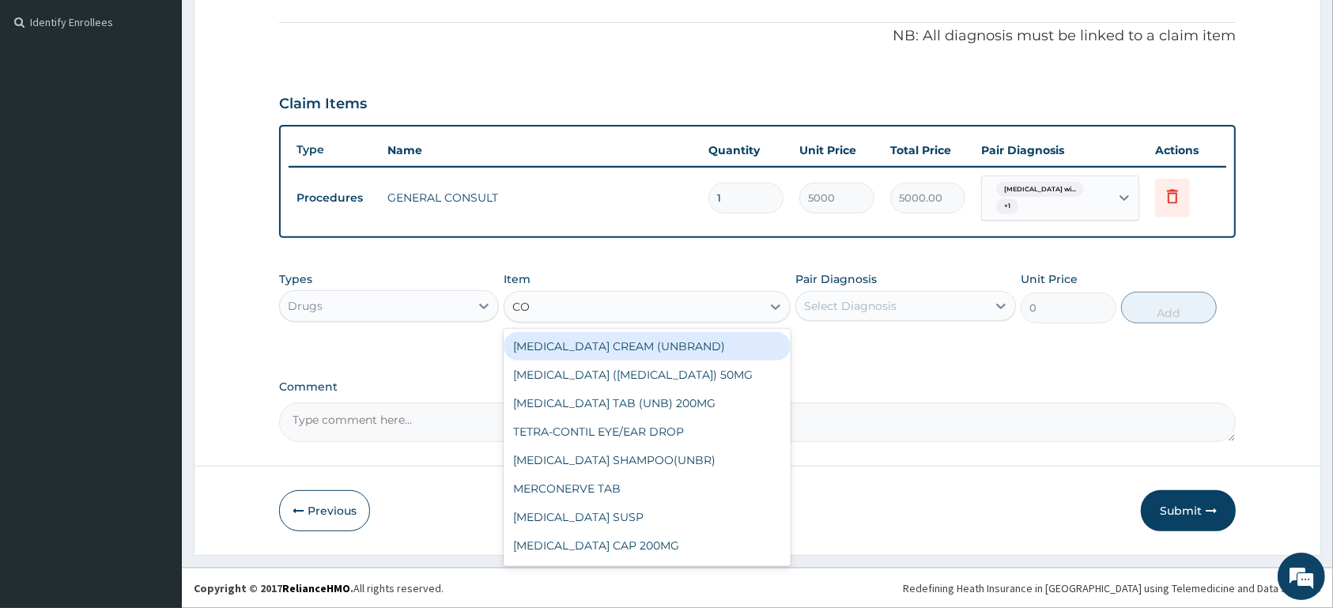
type input "C"
type input "COART"
click at [715, 347] on div "[MEDICAL_DATA] TAB 20/120MG" at bounding box center [646, 346] width 287 height 28
type input "120"
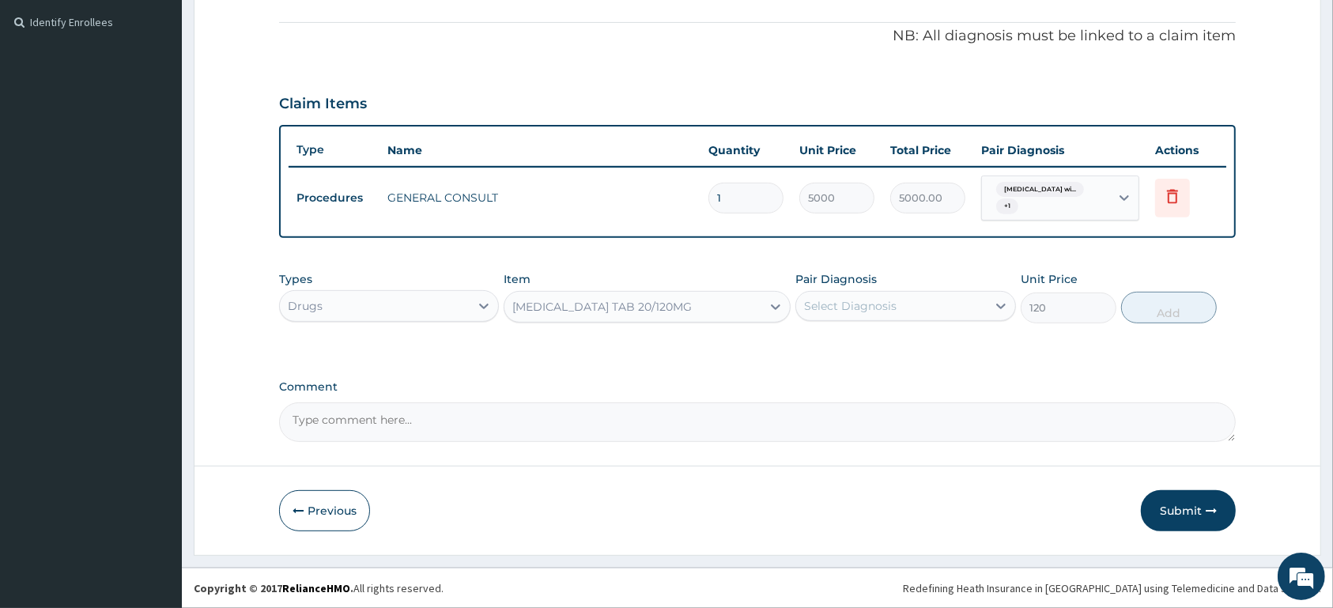
click at [715, 303] on div "[MEDICAL_DATA] TAB 20/120MG" at bounding box center [632, 306] width 257 height 25
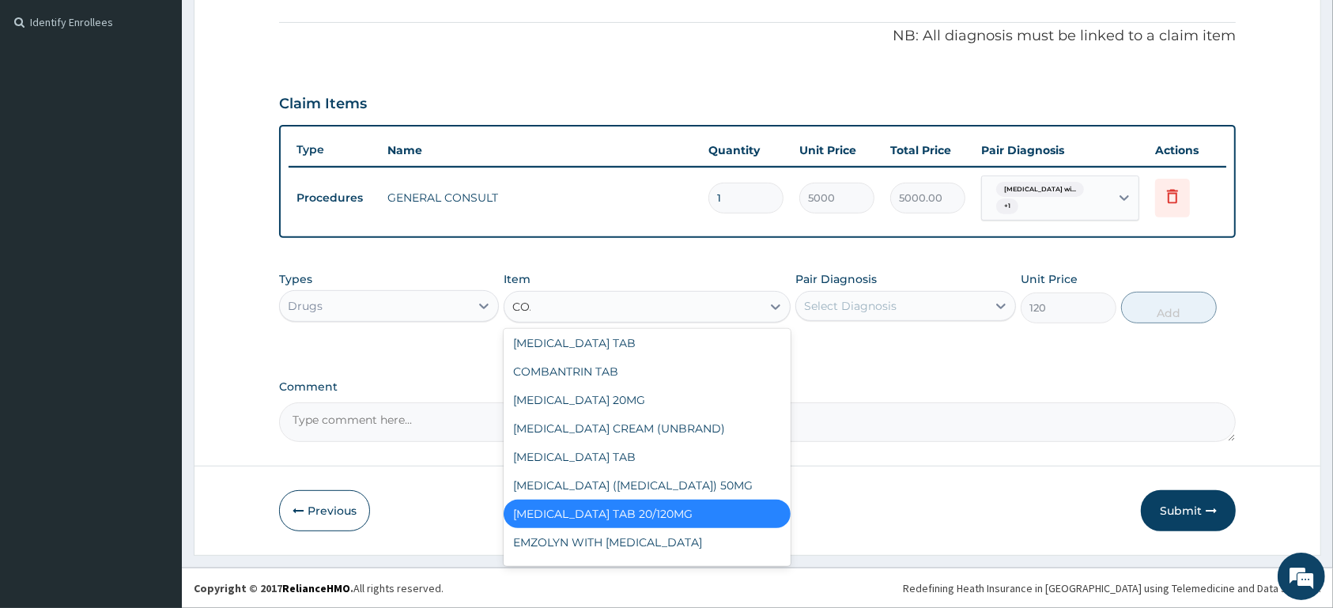
scroll to position [0, 0]
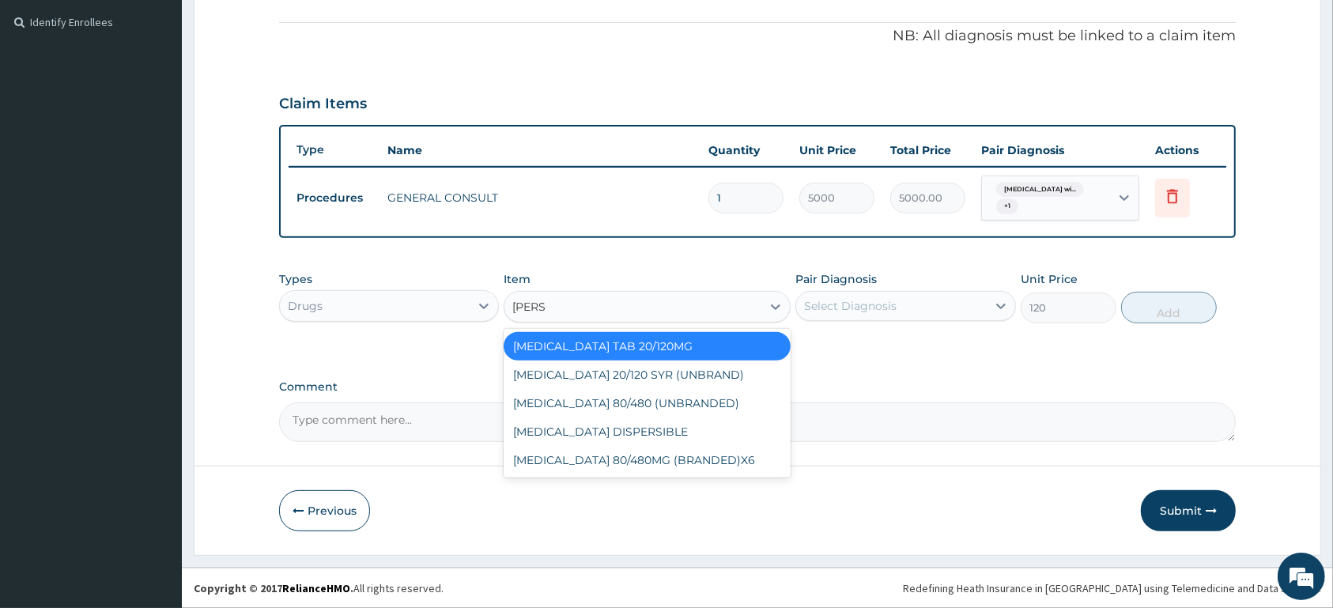
type input "COART"
click at [576, 346] on div "[MEDICAL_DATA] TAB 20/120MG" at bounding box center [646, 346] width 287 height 28
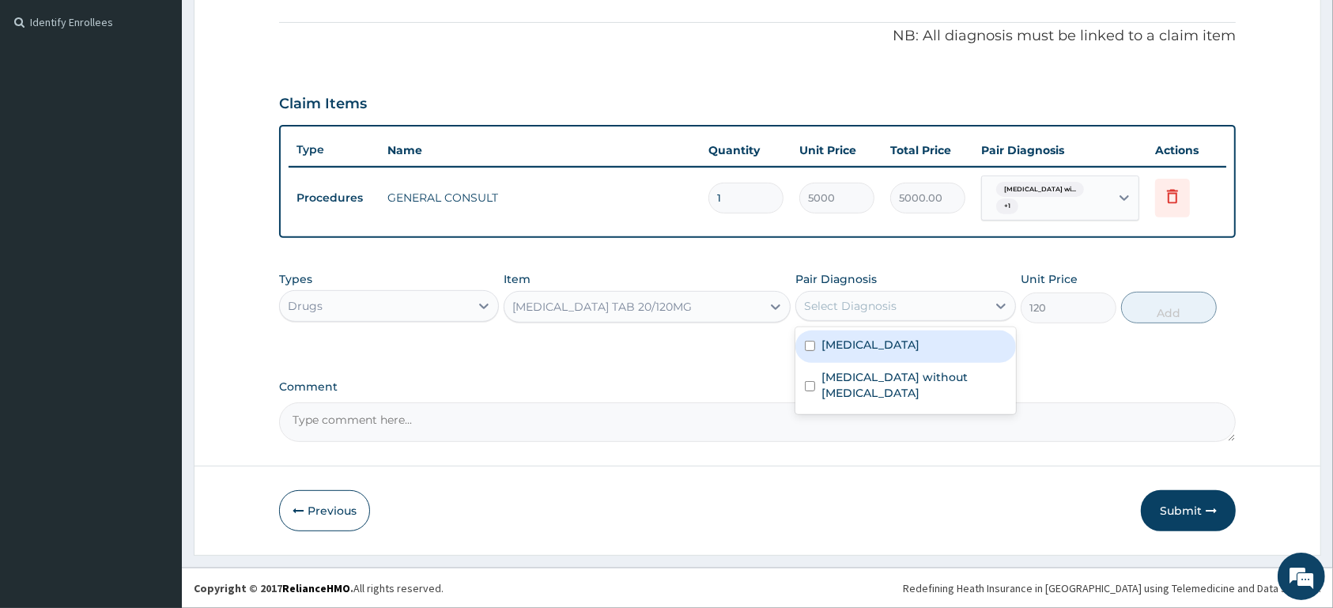
click at [869, 307] on div "Select Diagnosis" at bounding box center [850, 306] width 92 height 16
drag, startPoint x: 949, startPoint y: 359, endPoint x: 1114, endPoint y: 297, distance: 175.6
click at [919, 351] on label "[MEDICAL_DATA]" at bounding box center [870, 345] width 98 height 16
checkbox input "true"
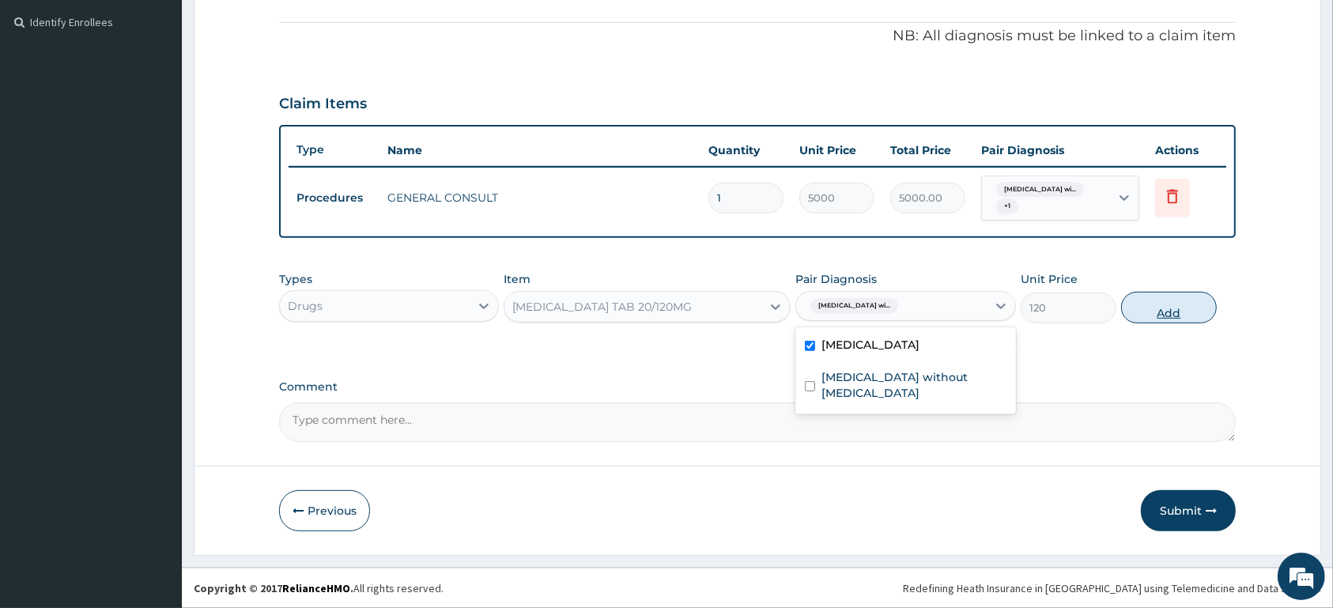
click at [1171, 307] on button "Add" at bounding box center [1169, 308] width 96 height 32
type input "0"
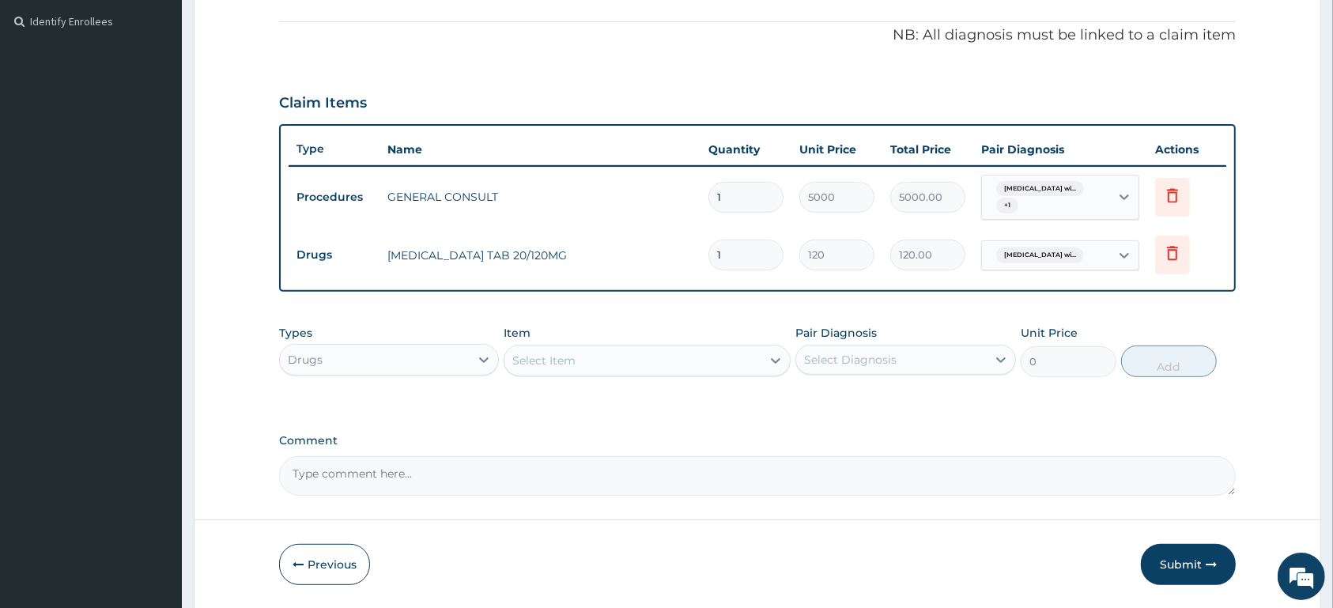
type input "12"
type input "1440.00"
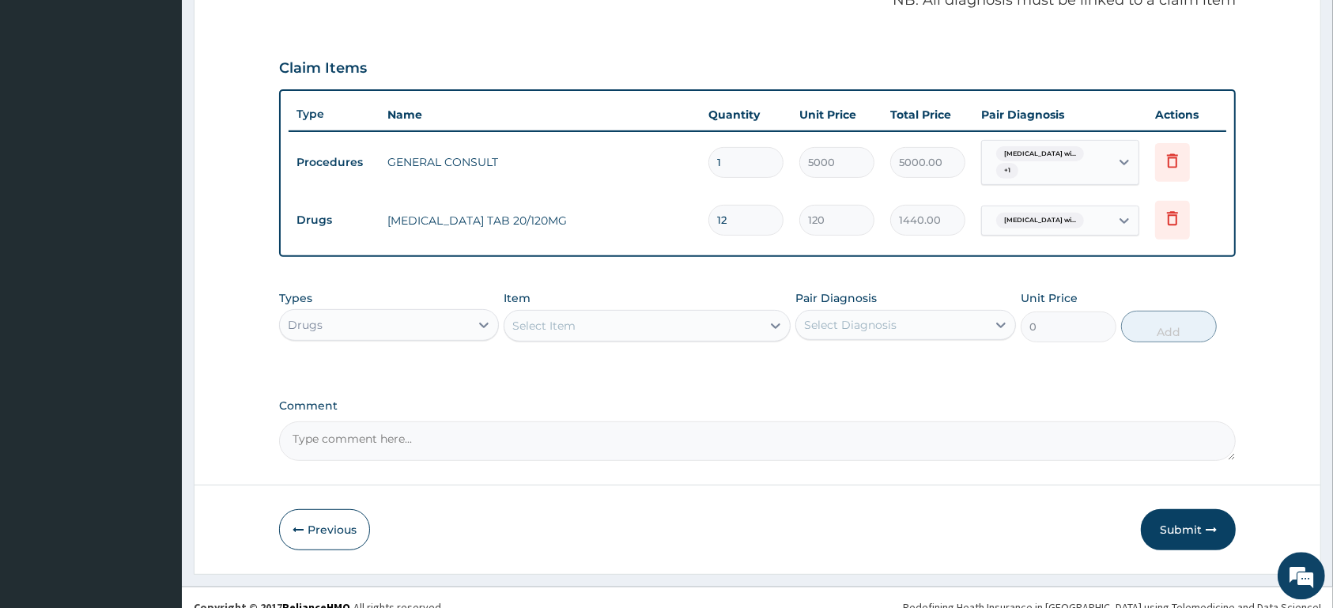
scroll to position [519, 0]
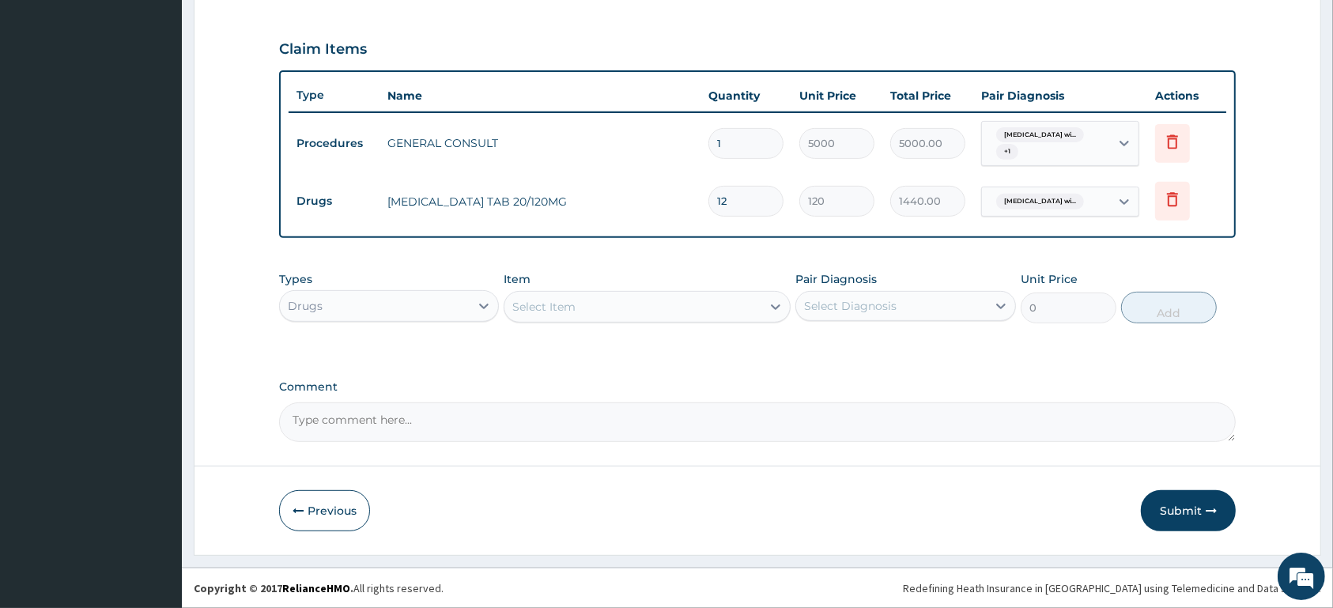
type input "12"
click at [683, 304] on div "Select Item" at bounding box center [632, 306] width 257 height 25
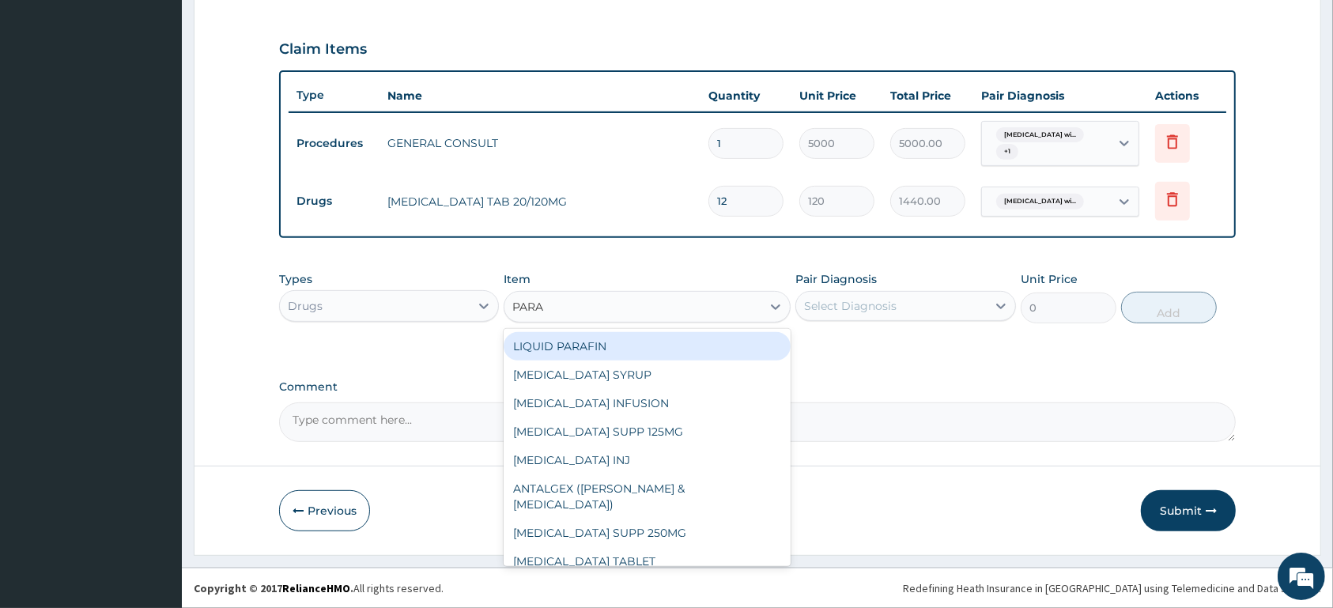
type input "PARAC"
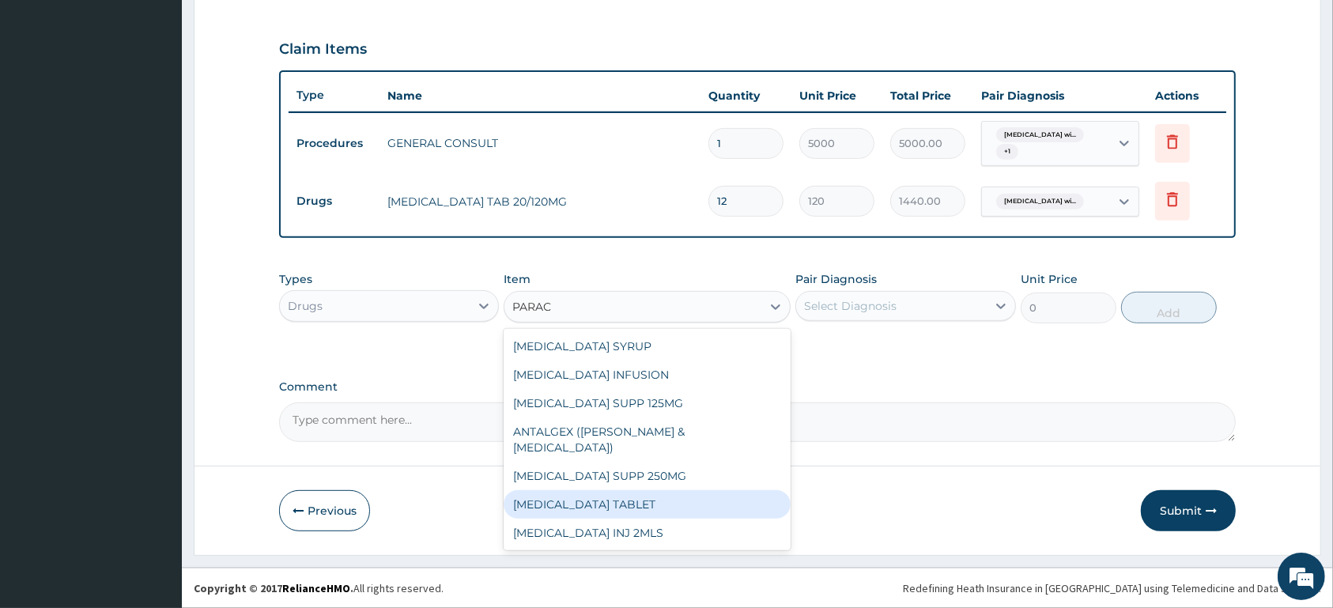
click at [671, 490] on div "[MEDICAL_DATA] TABLET" at bounding box center [646, 504] width 287 height 28
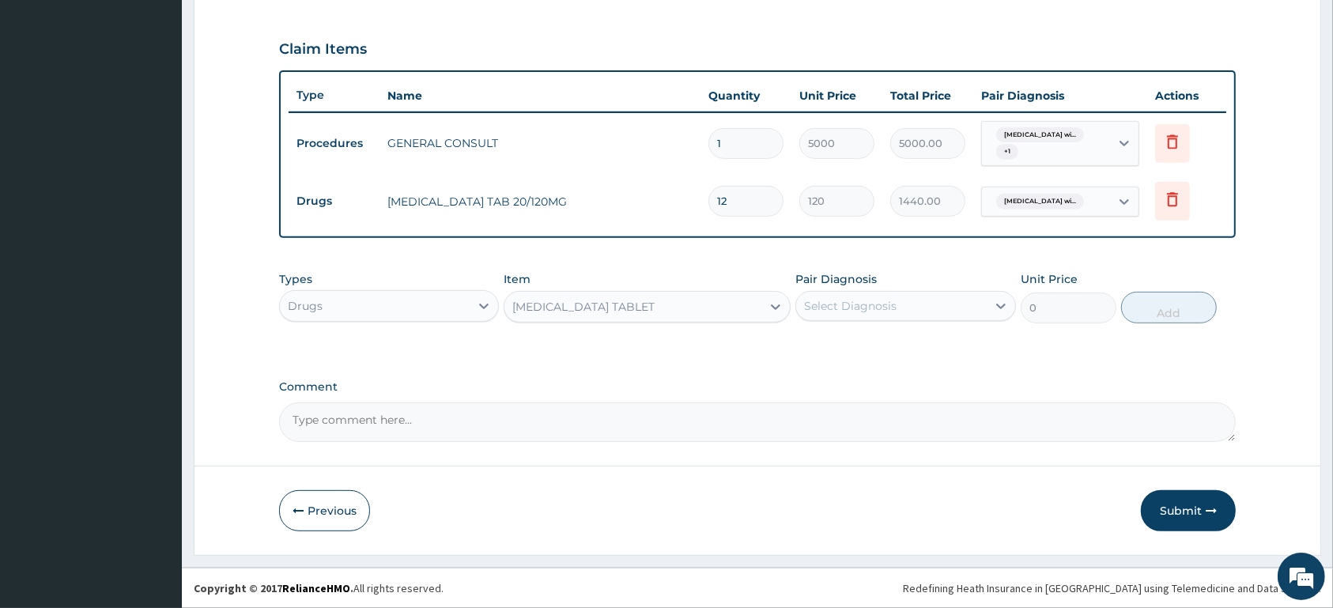
type input "13"
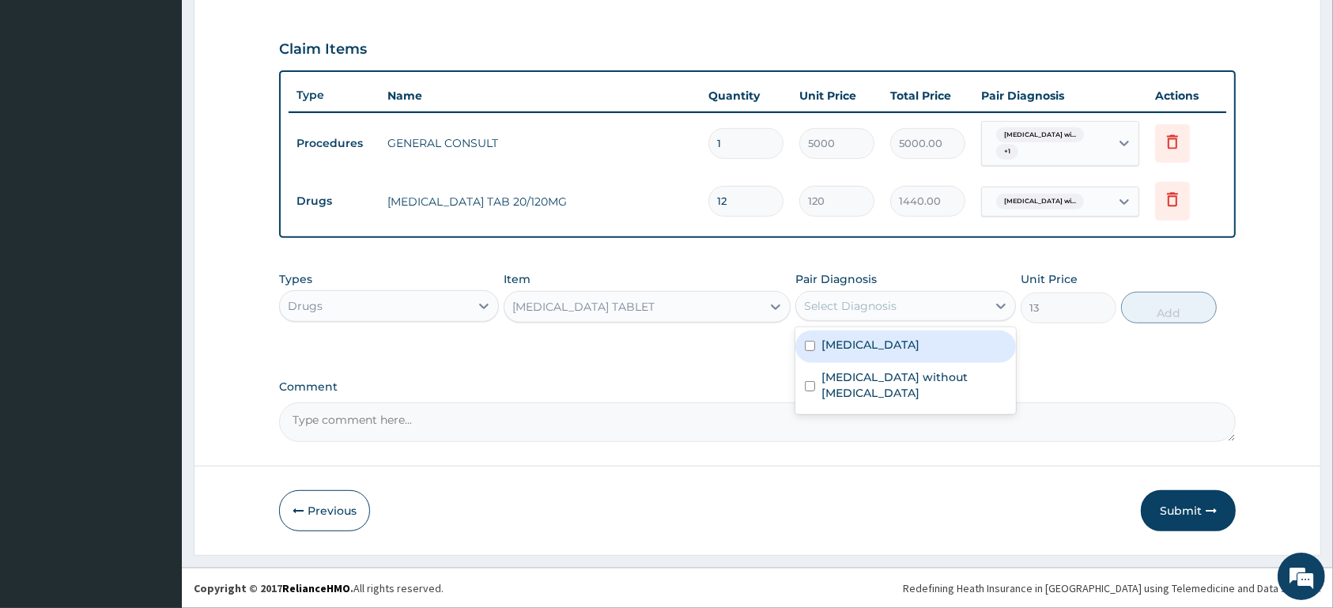
click at [874, 296] on div "Select Diagnosis" at bounding box center [891, 305] width 190 height 25
drag, startPoint x: 884, startPoint y: 353, endPoint x: 918, endPoint y: 353, distance: 34.0
click at [889, 353] on label "[MEDICAL_DATA]" at bounding box center [870, 345] width 98 height 16
checkbox input "true"
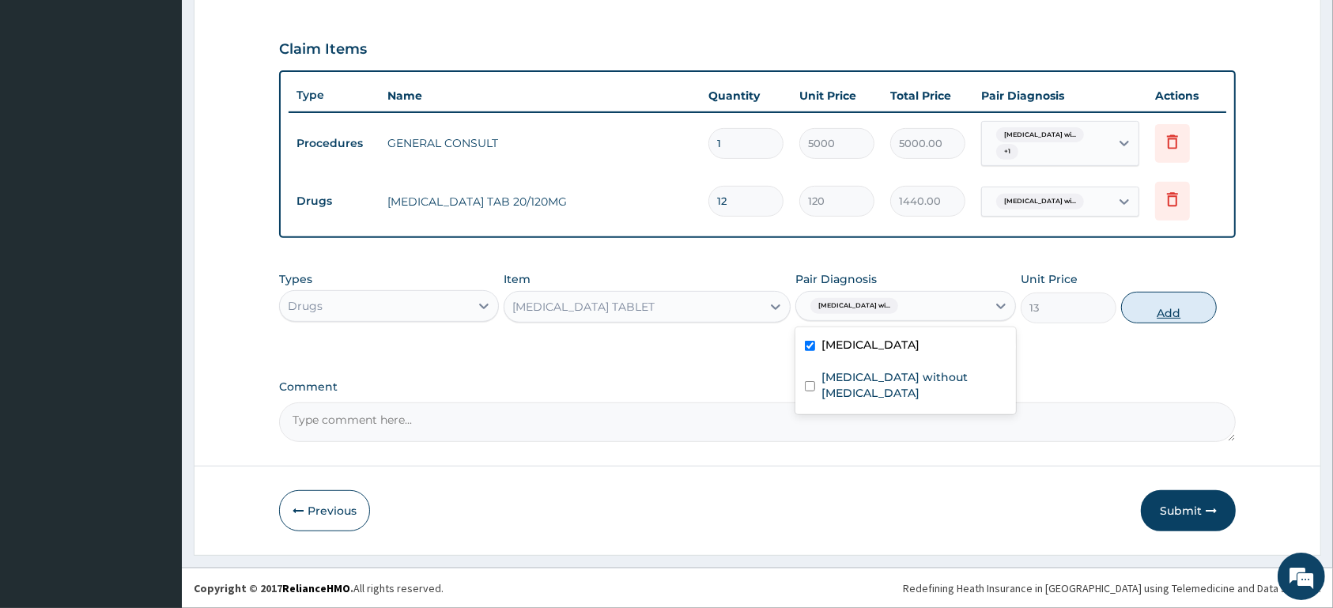
click at [1163, 307] on button "Add" at bounding box center [1169, 308] width 96 height 32
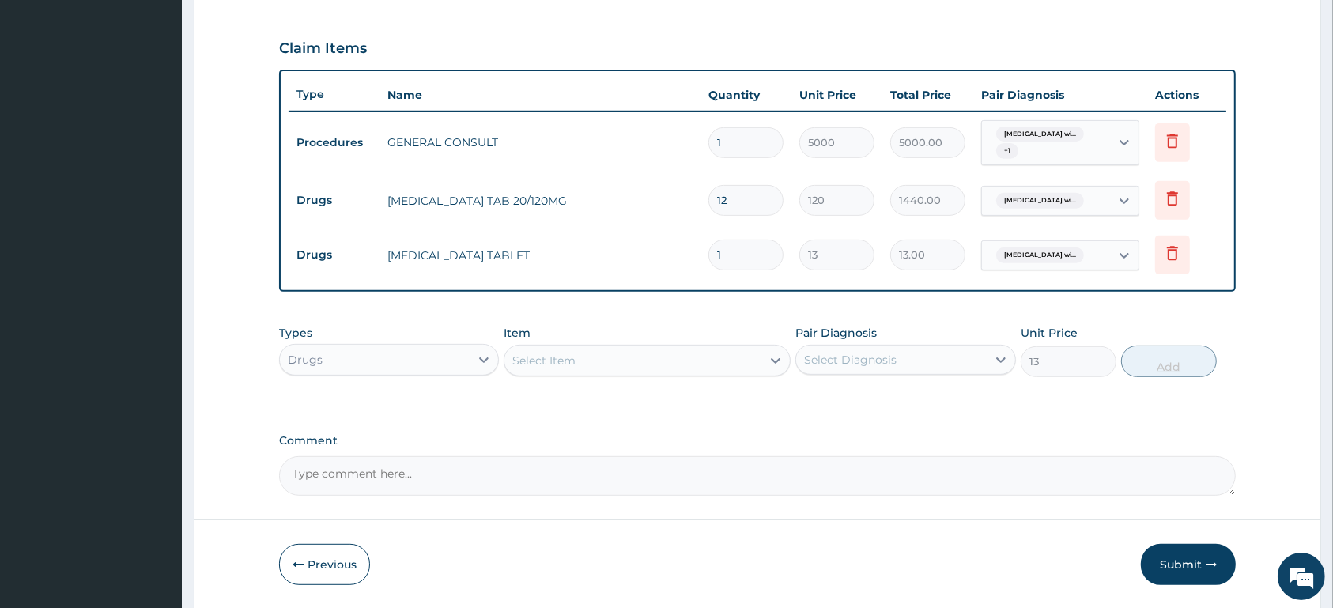
type input "0"
type input "0.00"
type input "6"
type input "78.00"
type input "6"
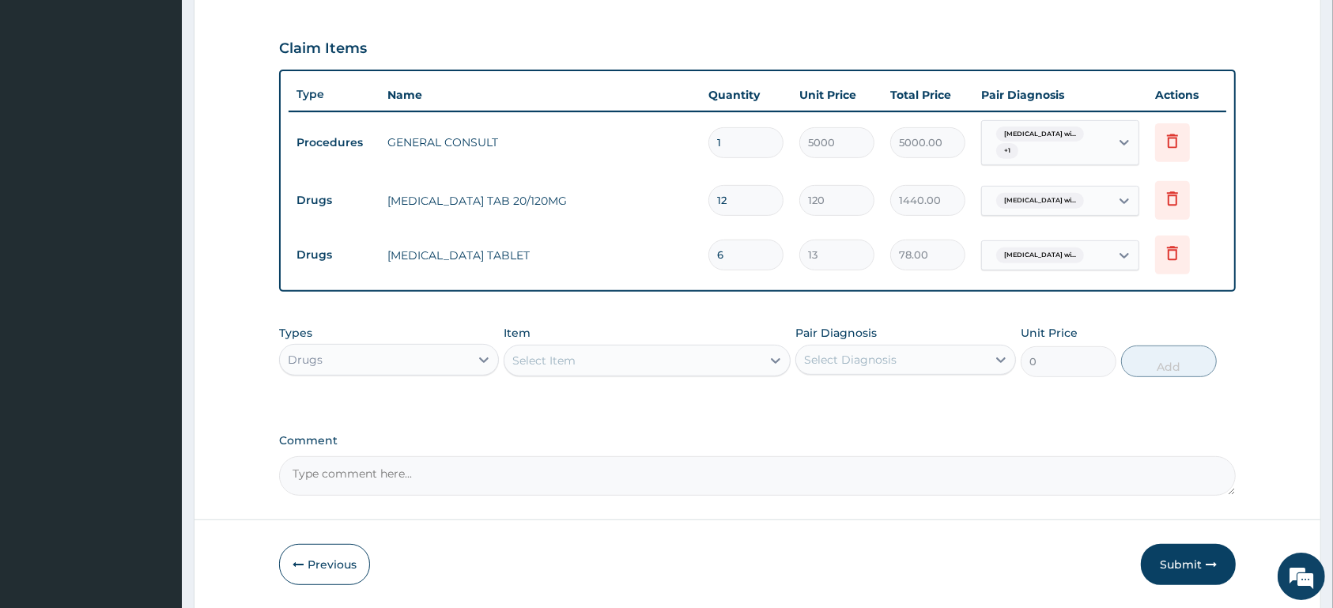
click at [707, 356] on div "Select Item" at bounding box center [632, 360] width 257 height 25
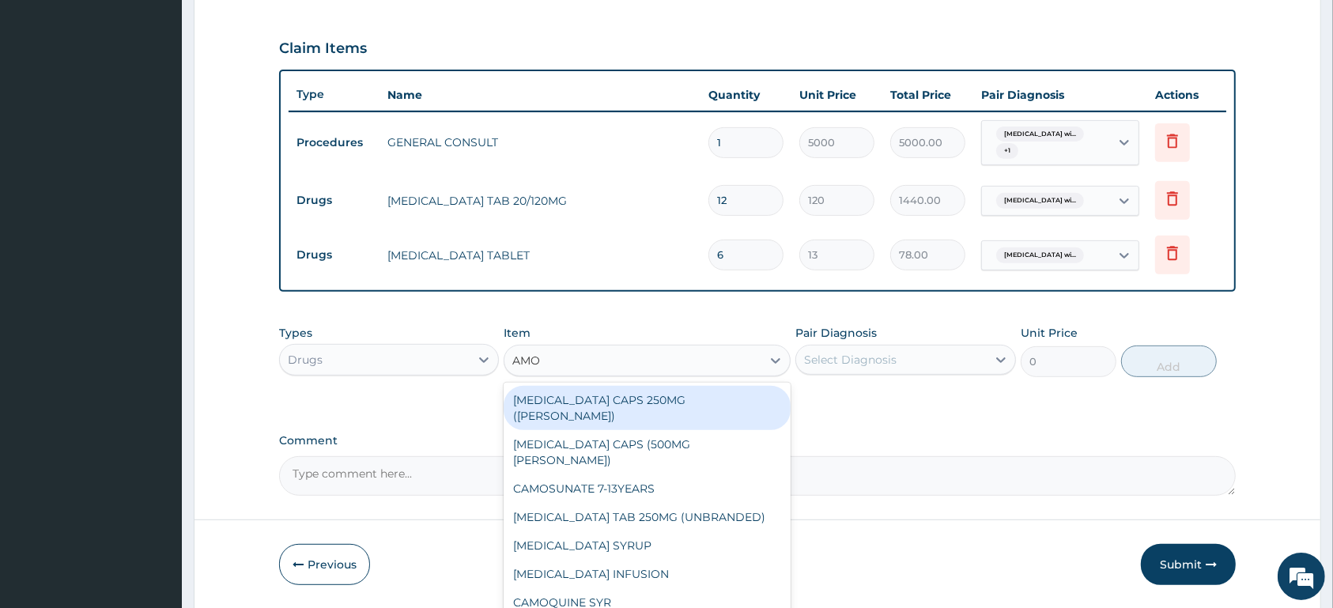
type input "AMOX"
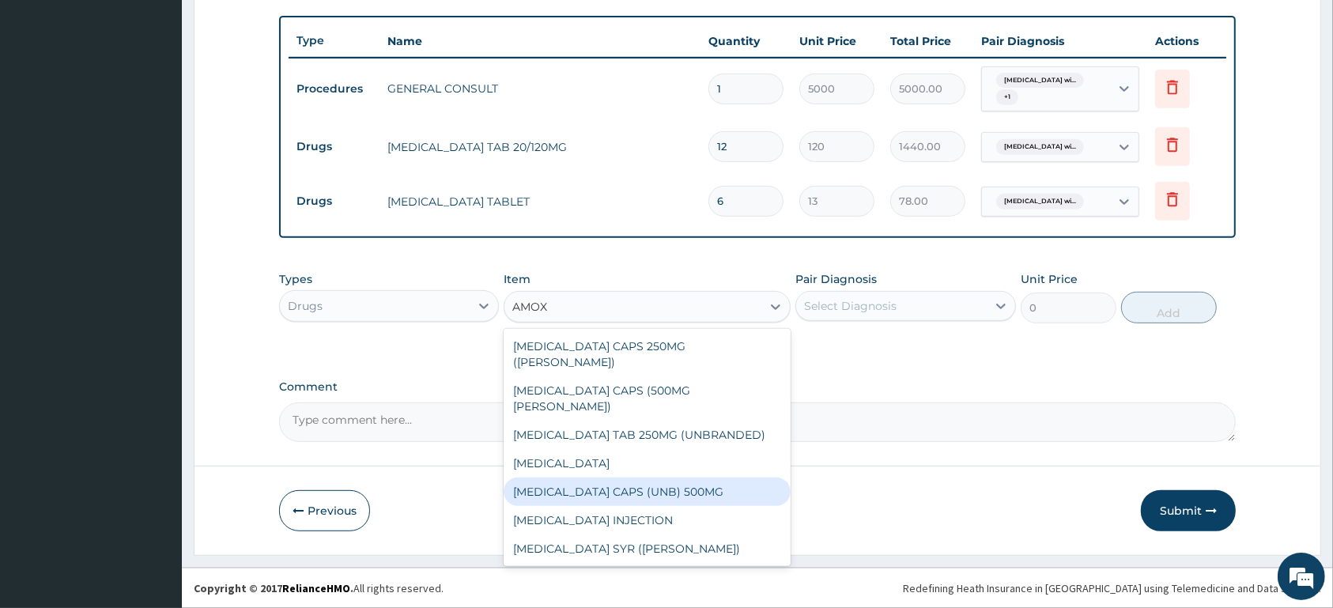
scroll to position [25, 0]
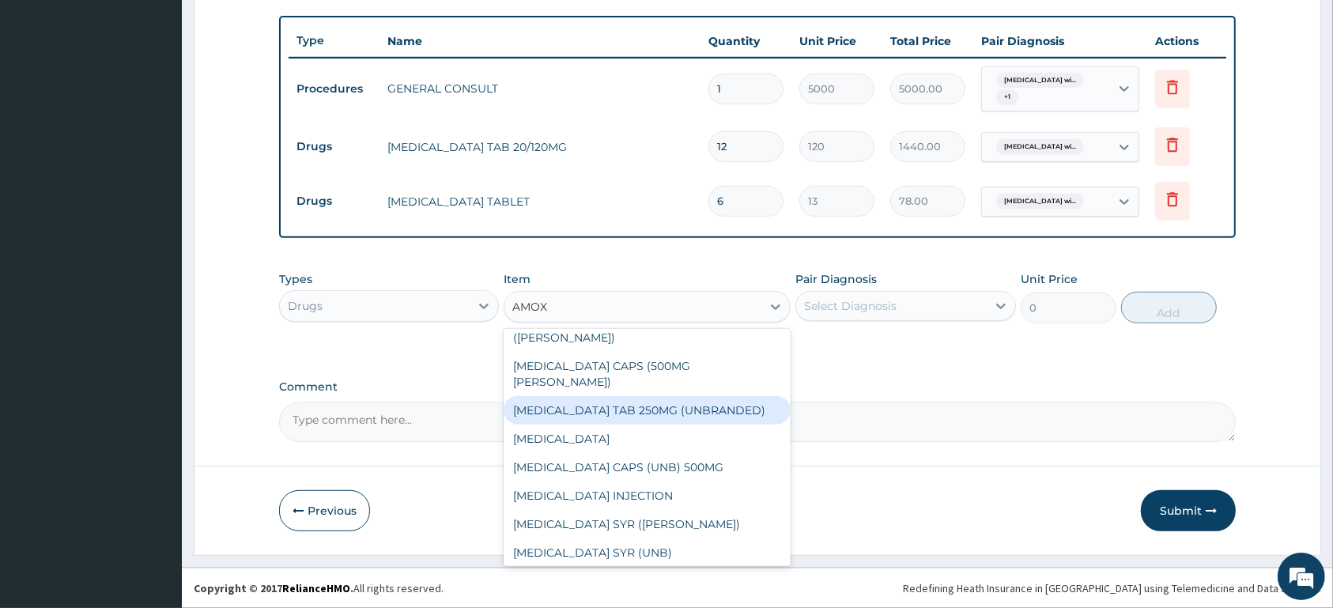
click at [749, 396] on div "[MEDICAL_DATA] TAB 250MG (UNBRANDED)" at bounding box center [646, 410] width 287 height 28
type input "75"
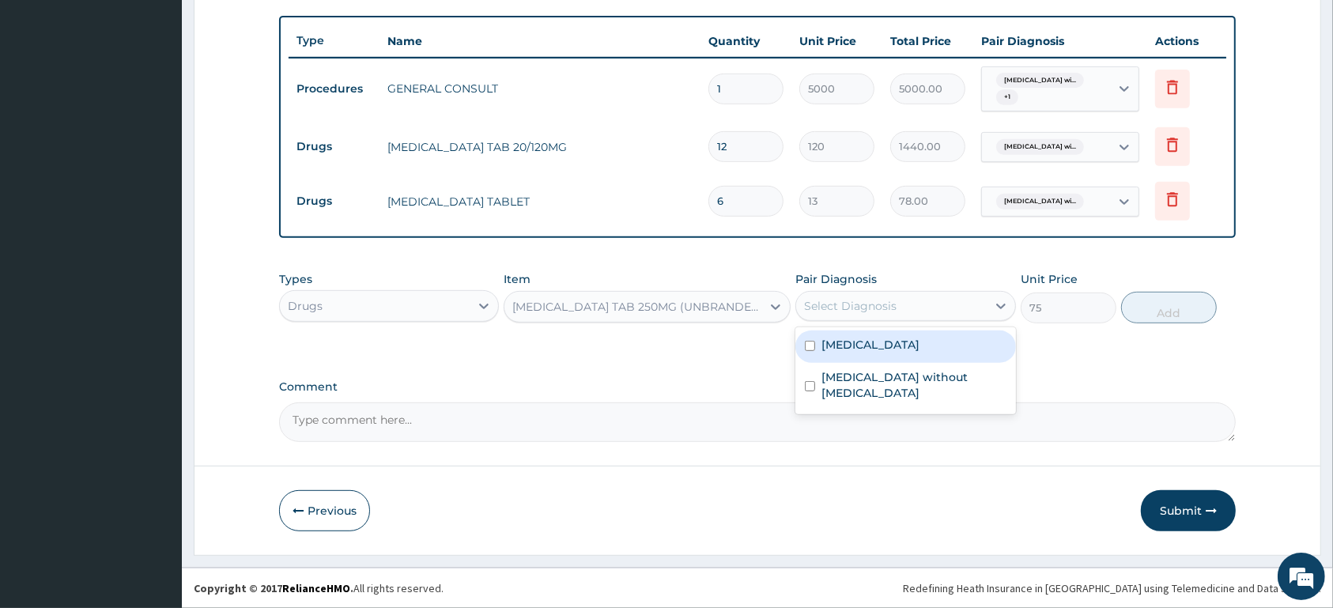
click at [889, 316] on div "Select Diagnosis" at bounding box center [891, 305] width 190 height 25
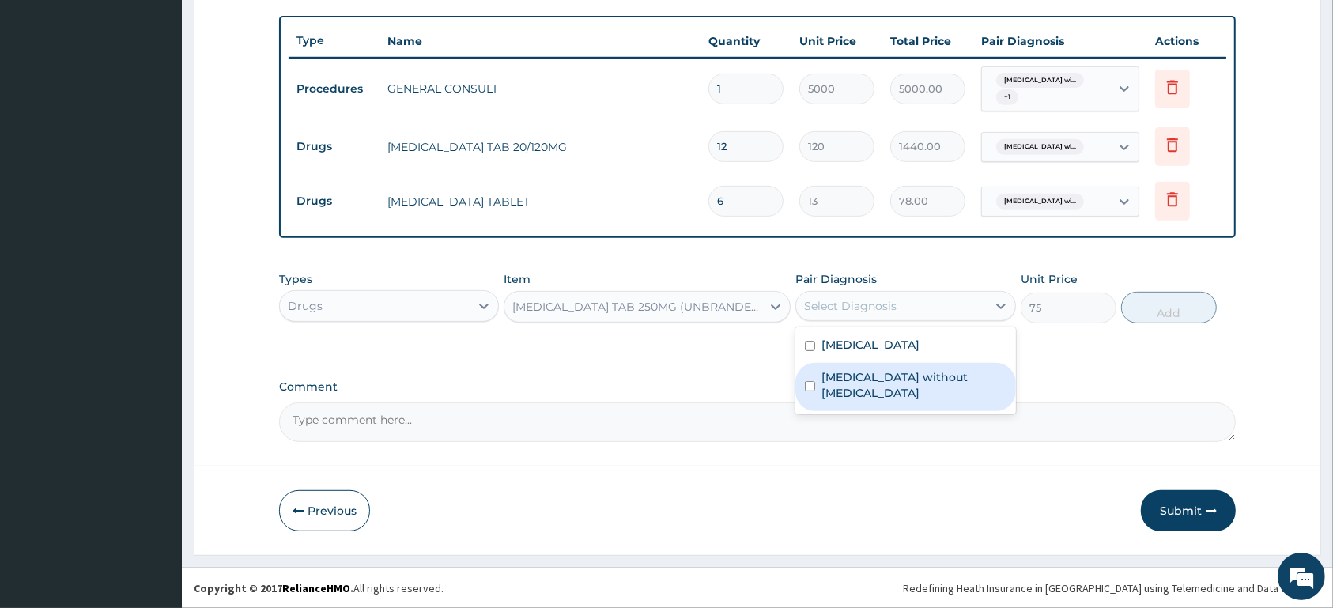
drag, startPoint x: 892, startPoint y: 394, endPoint x: 952, endPoint y: 366, distance: 65.8
click at [900, 388] on label "Sepsis without septic shock" at bounding box center [913, 385] width 184 height 32
checkbox input "true"
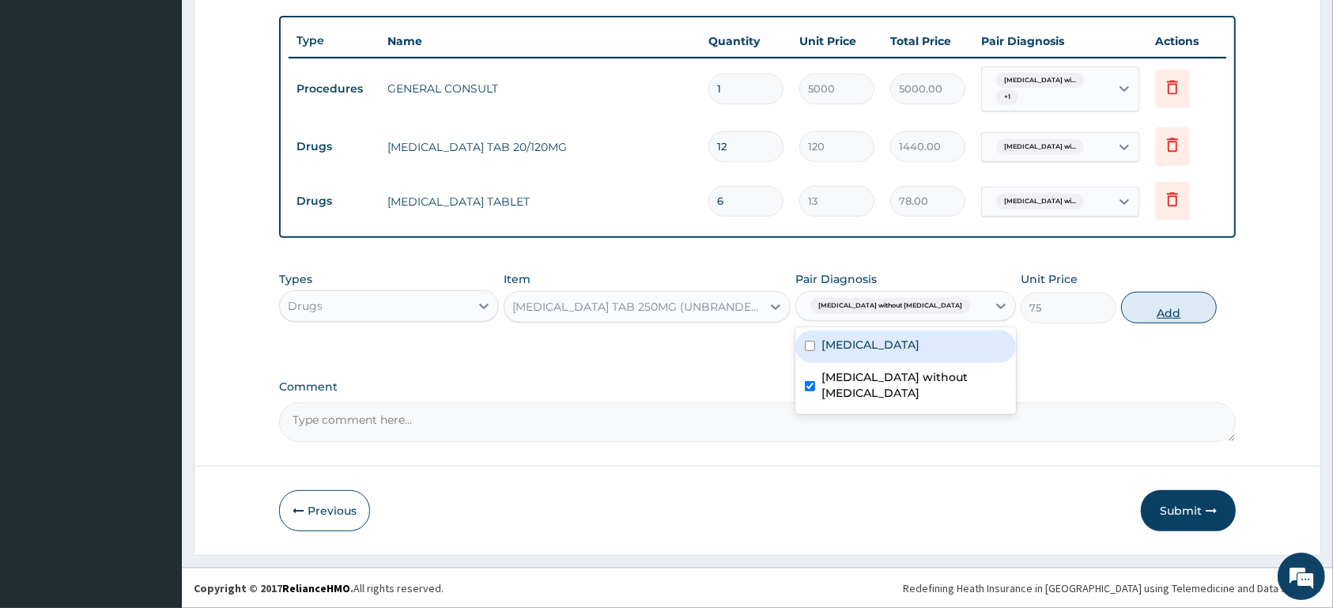
click at [1162, 309] on button "Add" at bounding box center [1169, 308] width 96 height 32
type input "0"
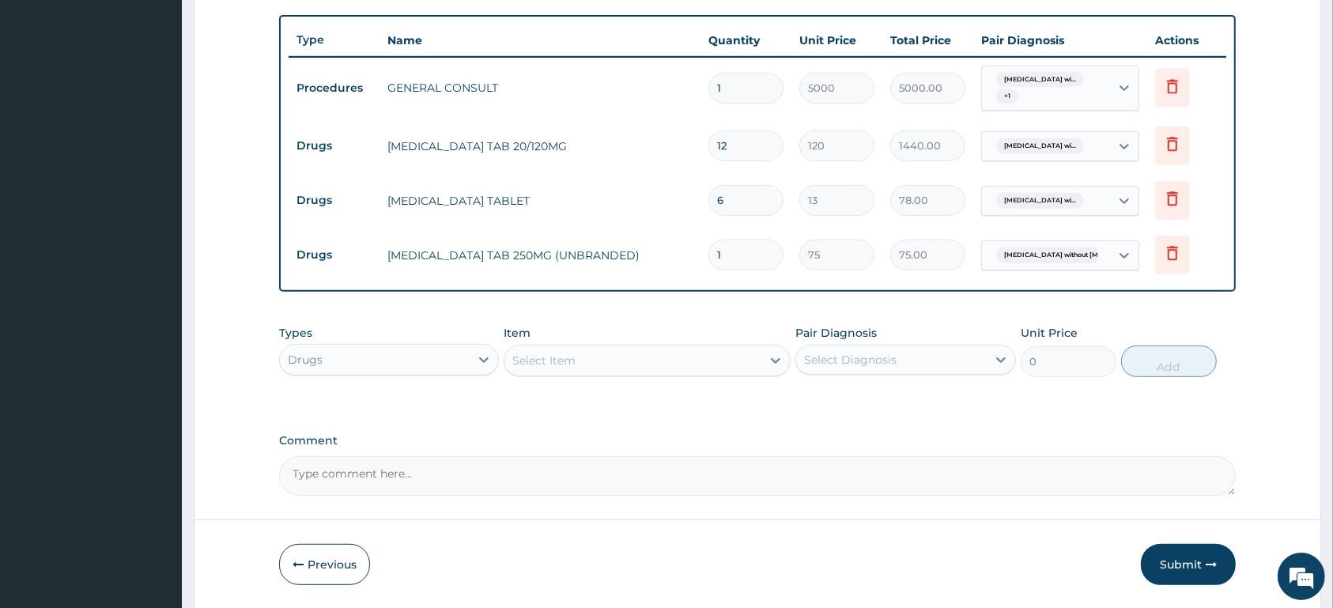
type input "10"
type input "750.00"
type input "10"
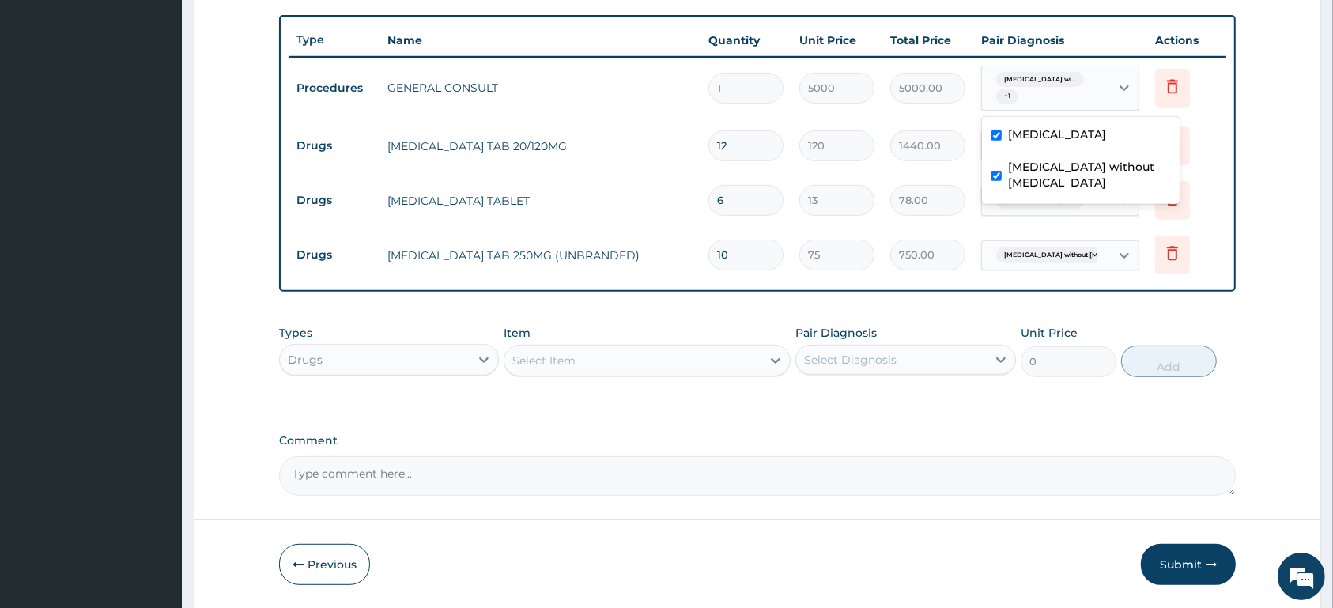
click at [1081, 95] on div "Plasmodium malariae malaria wi... + 1" at bounding box center [1043, 89] width 107 height 38
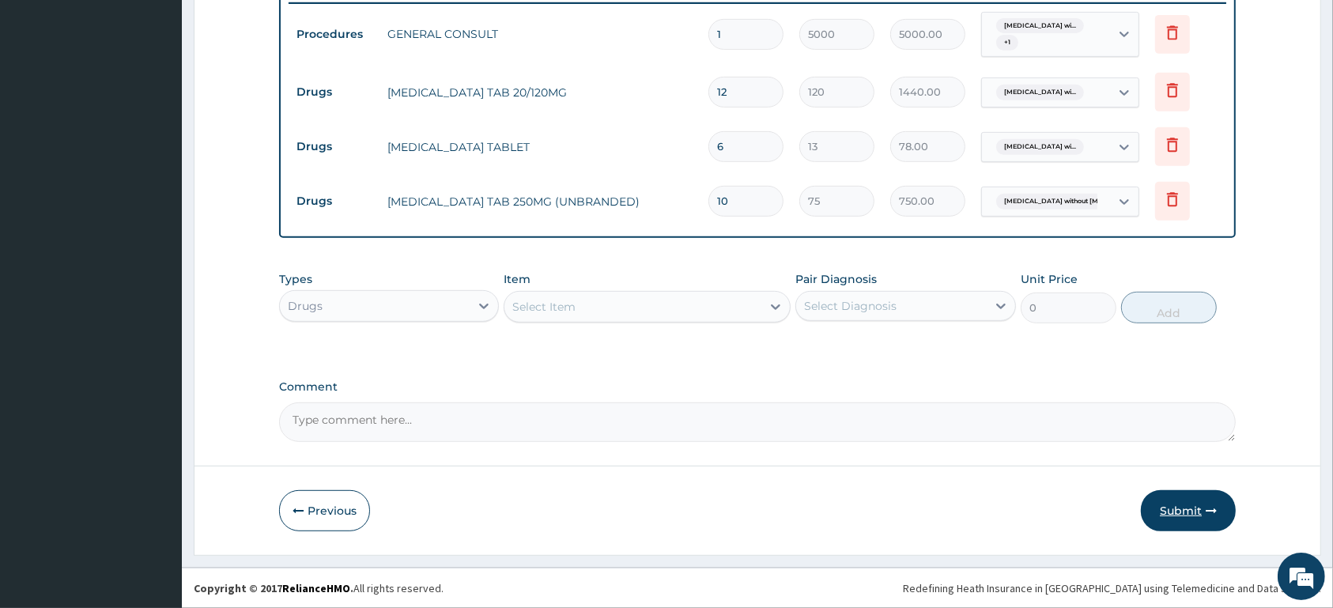
click at [1198, 509] on button "Submit" at bounding box center [1188, 510] width 95 height 41
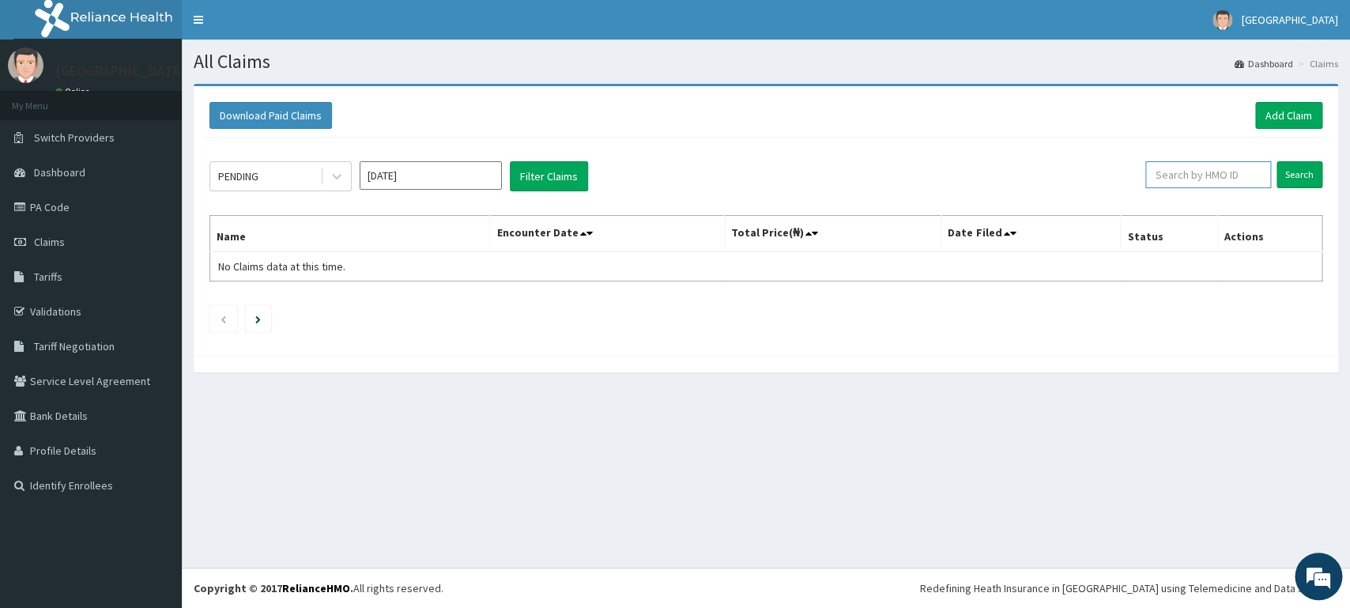
click at [1200, 172] on input "text" at bounding box center [1208, 174] width 126 height 27
type input "ACB/10029/D"
click at [1287, 179] on input "Search" at bounding box center [1300, 174] width 46 height 27
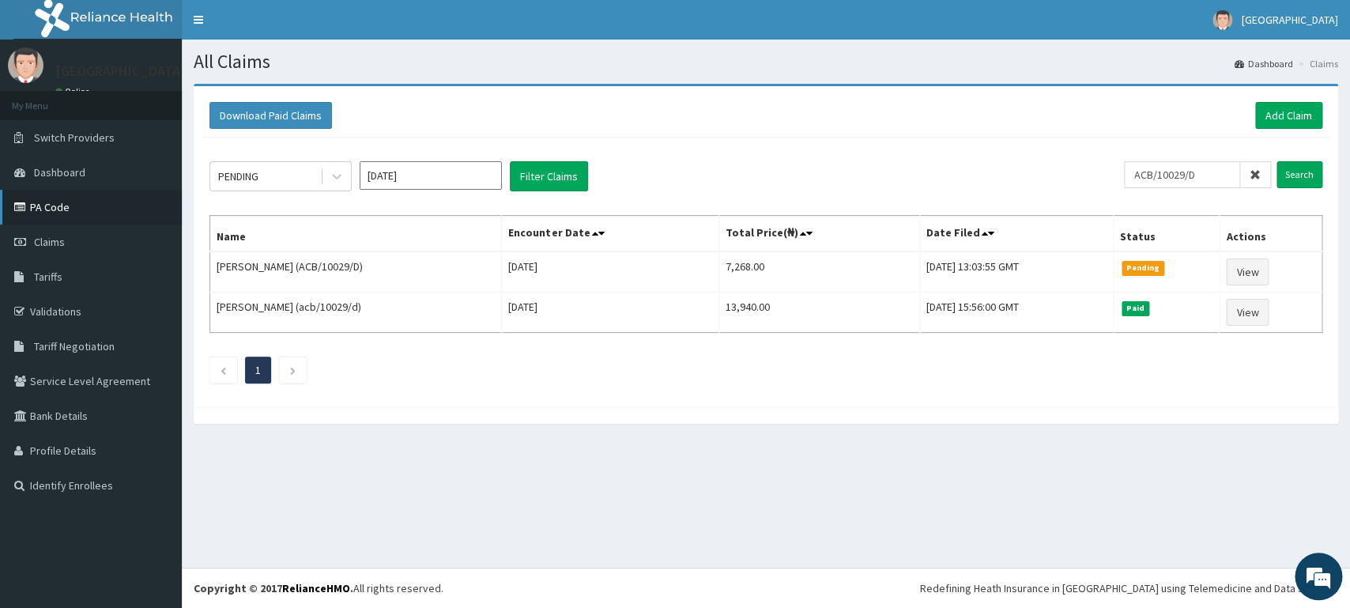
click at [101, 216] on link "PA Code" at bounding box center [91, 207] width 182 height 35
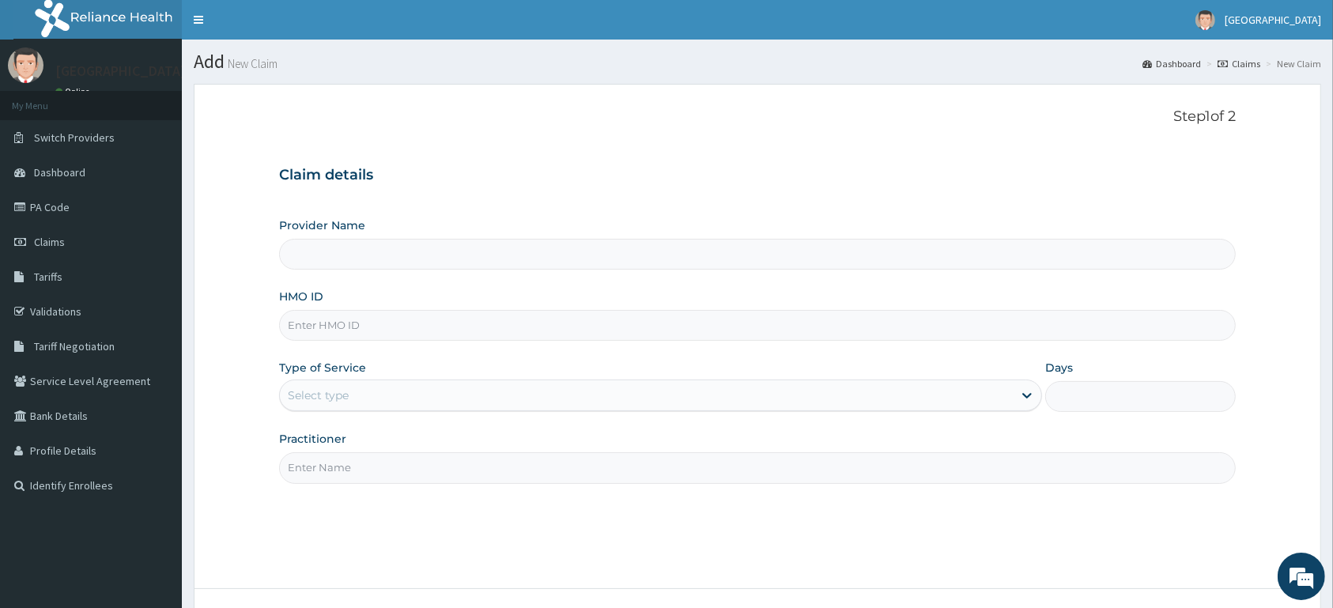
type input "A"
type input "[GEOGRAPHIC_DATA]"
type input "ACB/10088/B"
click at [473, 398] on div "Select type" at bounding box center [646, 395] width 733 height 25
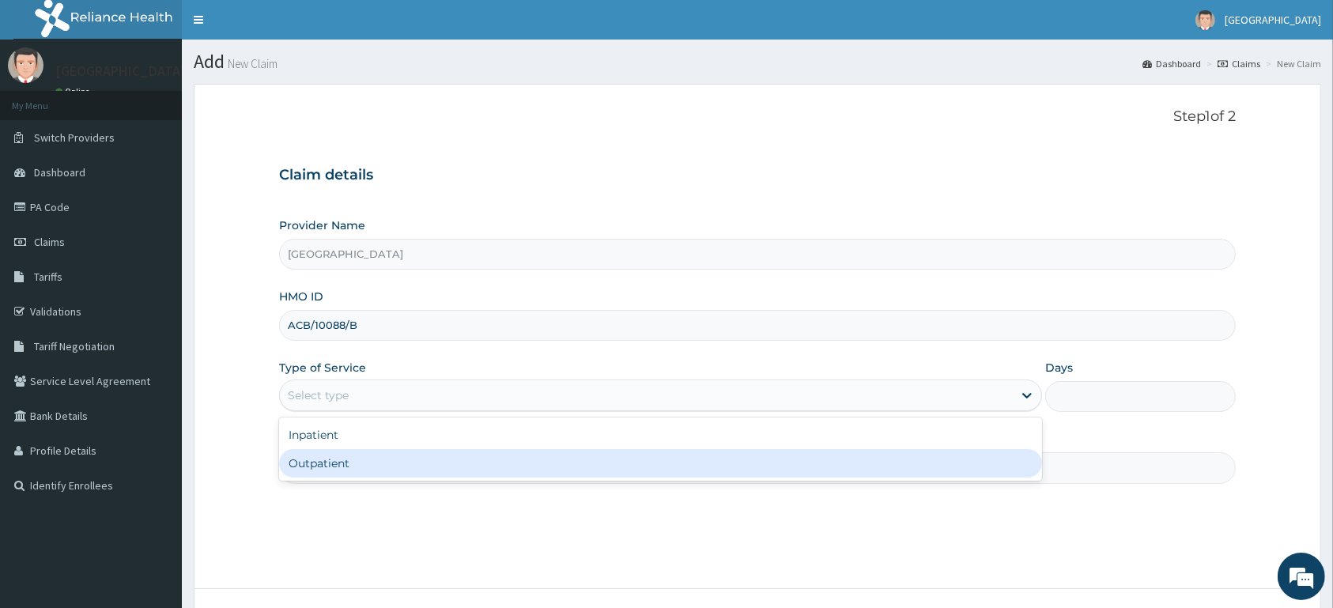
click at [462, 466] on div "Outpatient" at bounding box center [660, 463] width 763 height 28
type input "1"
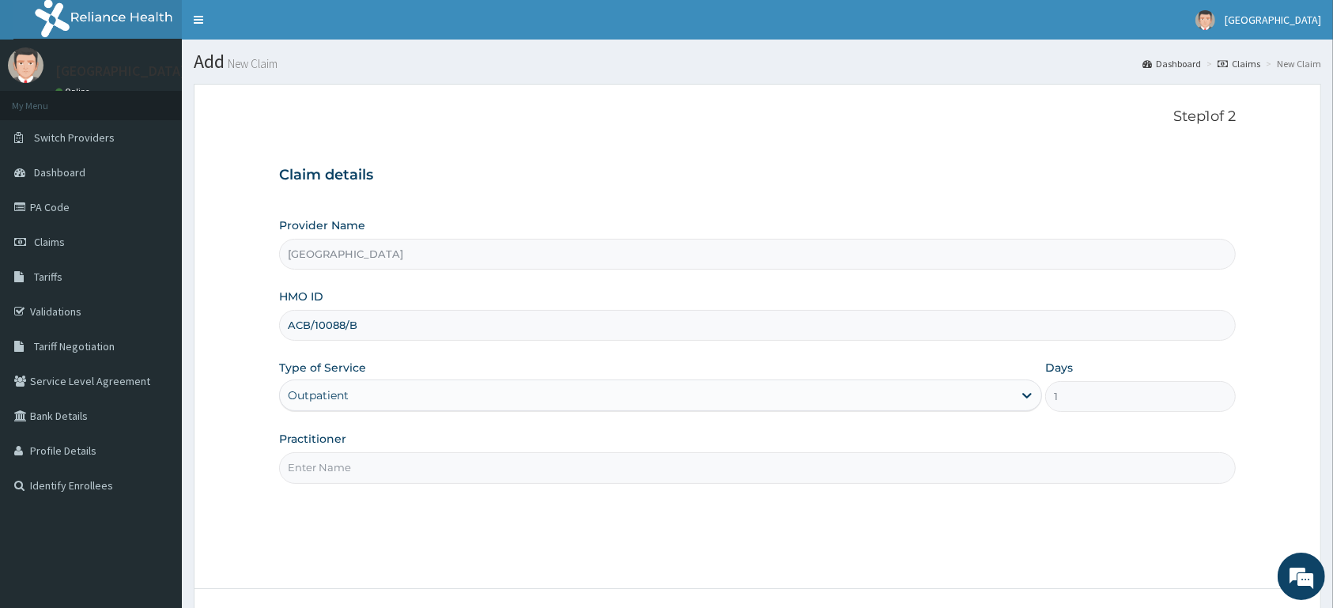
click at [466, 466] on input "Practitioner" at bounding box center [757, 467] width 956 height 31
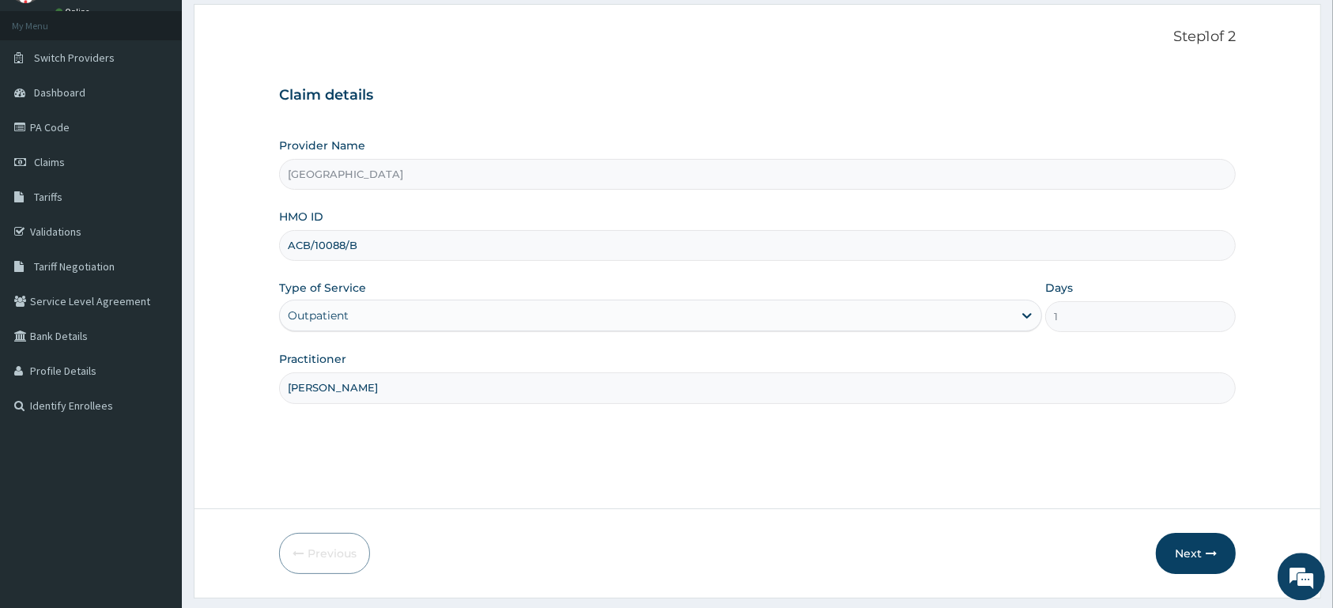
scroll to position [123, 0]
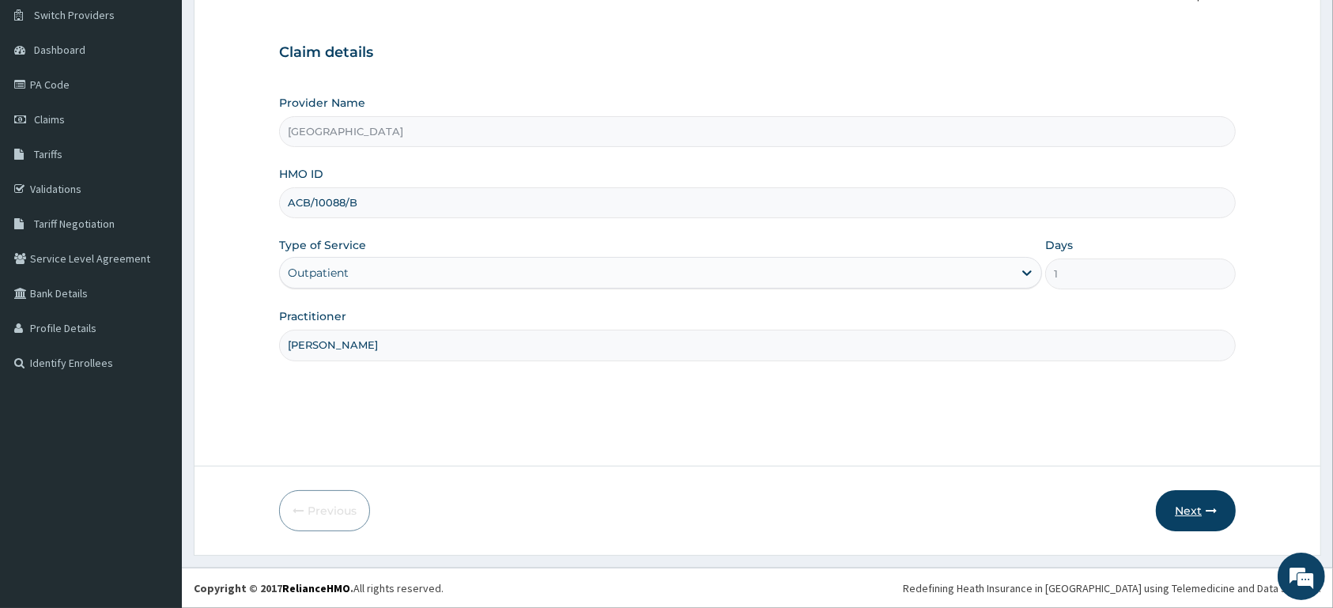
type input "[PERSON_NAME]"
click at [1181, 511] on button "Next" at bounding box center [1196, 510] width 80 height 41
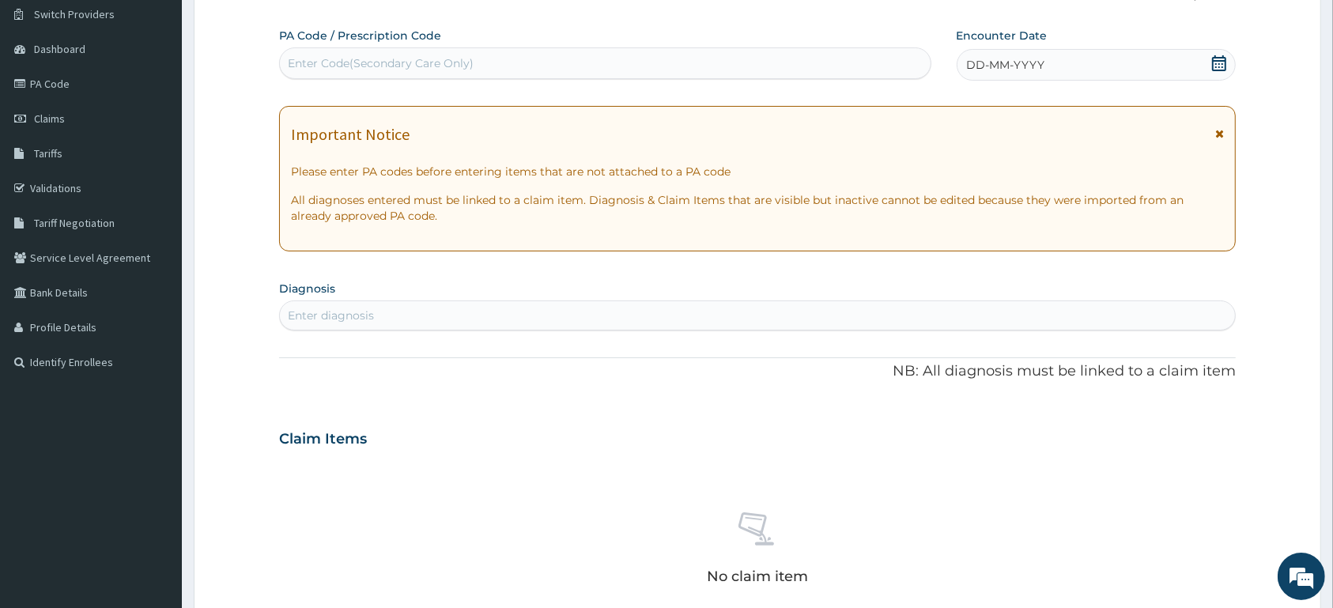
click at [1216, 62] on icon at bounding box center [1219, 63] width 14 height 16
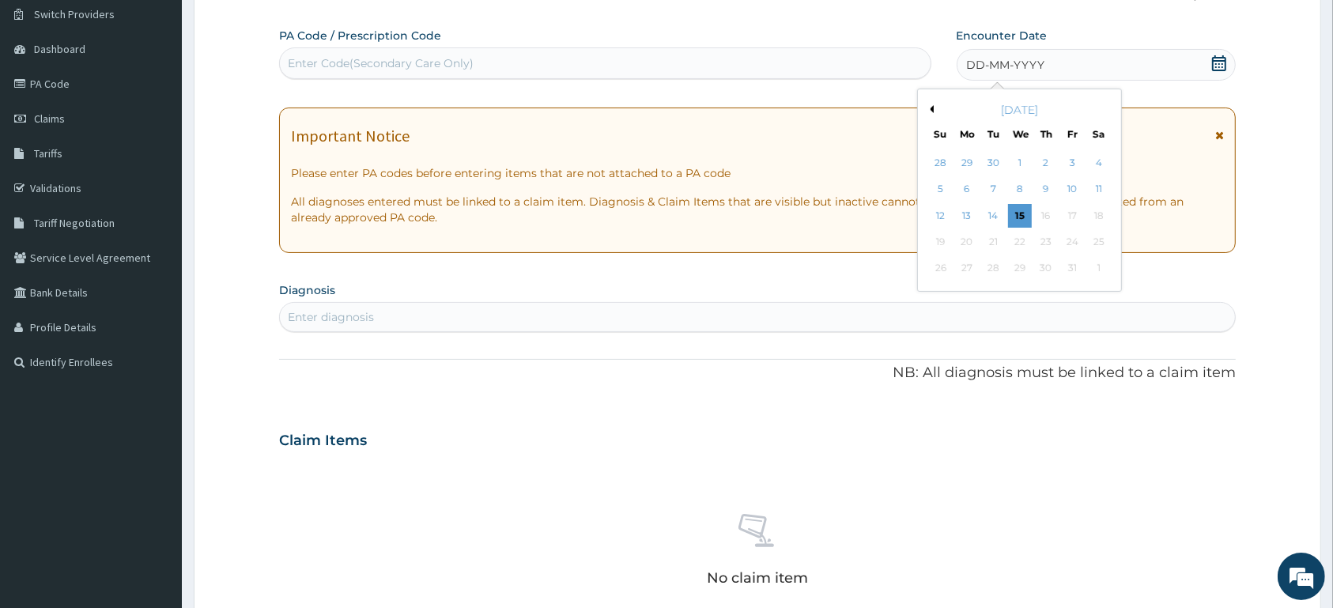
click at [933, 111] on button "Previous Month" at bounding box center [930, 109] width 8 height 8
click at [1076, 166] on div "1" at bounding box center [1072, 163] width 24 height 24
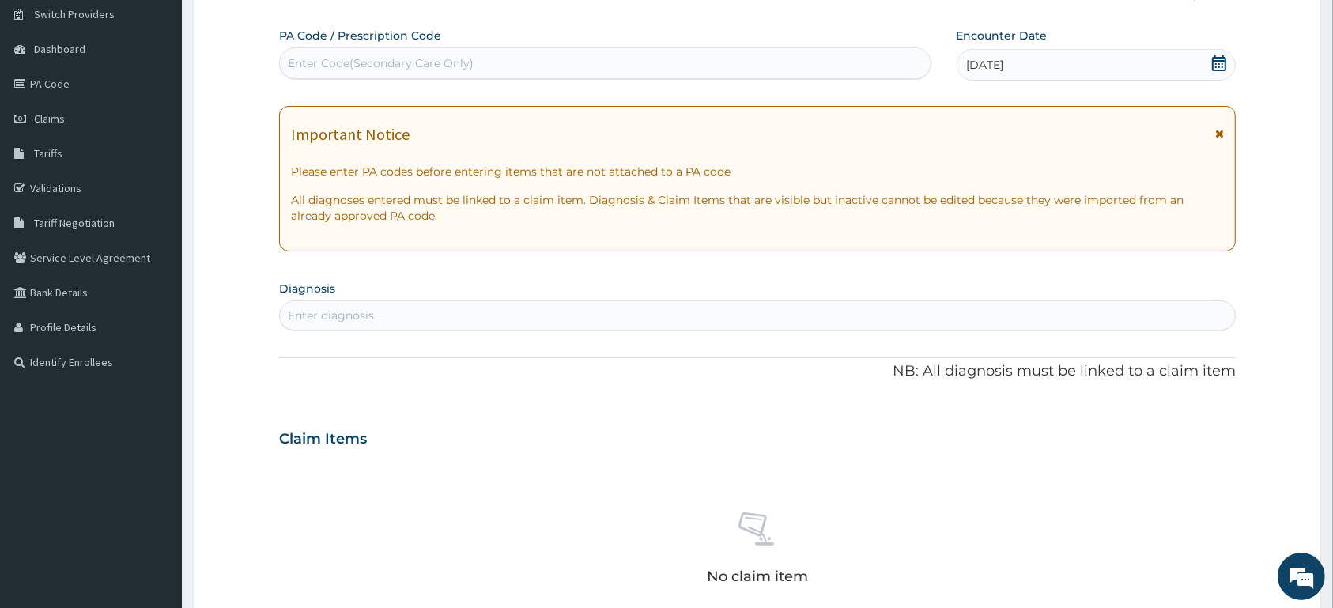
click at [695, 305] on div "Enter diagnosis" at bounding box center [757, 315] width 955 height 25
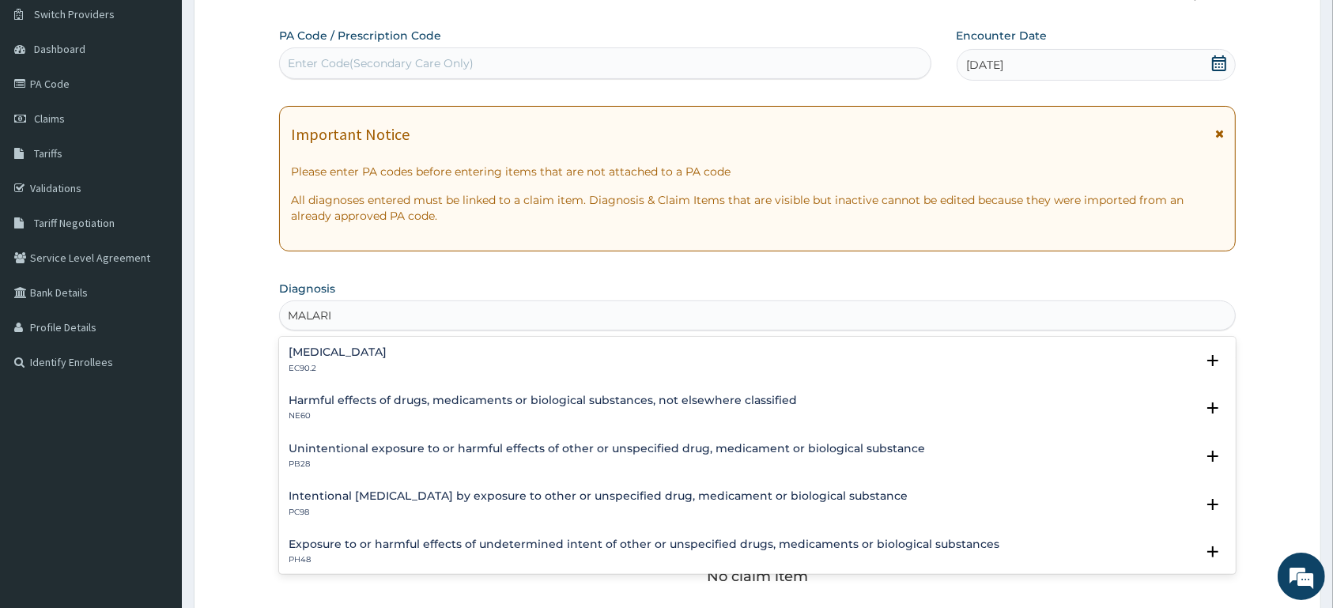
type input "MALARIA"
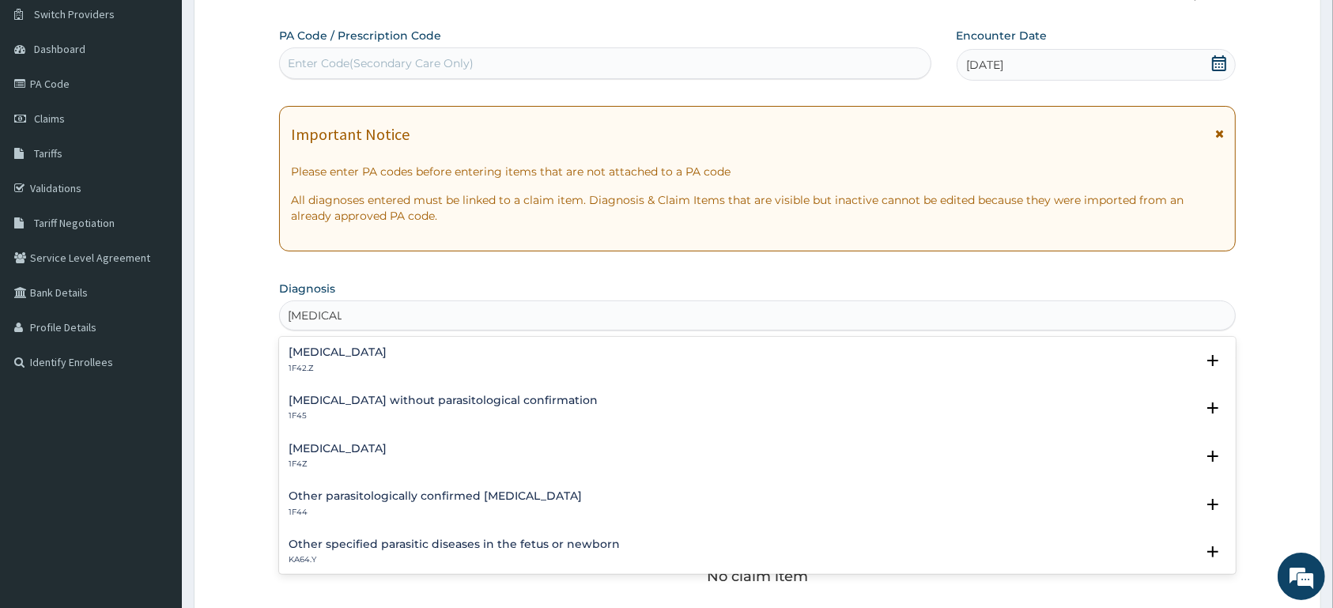
click at [405, 450] on div "Malaria, unspecified 1F4Z" at bounding box center [757, 457] width 937 height 28
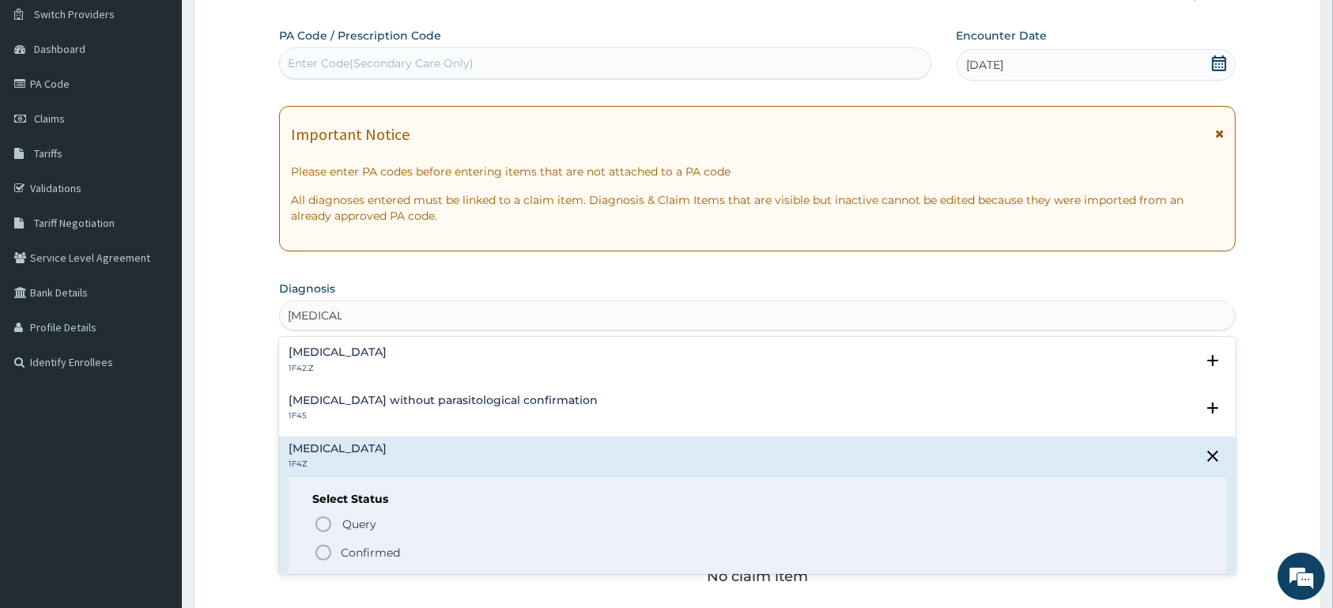
click at [419, 545] on span "Confirmed" at bounding box center [758, 552] width 888 height 19
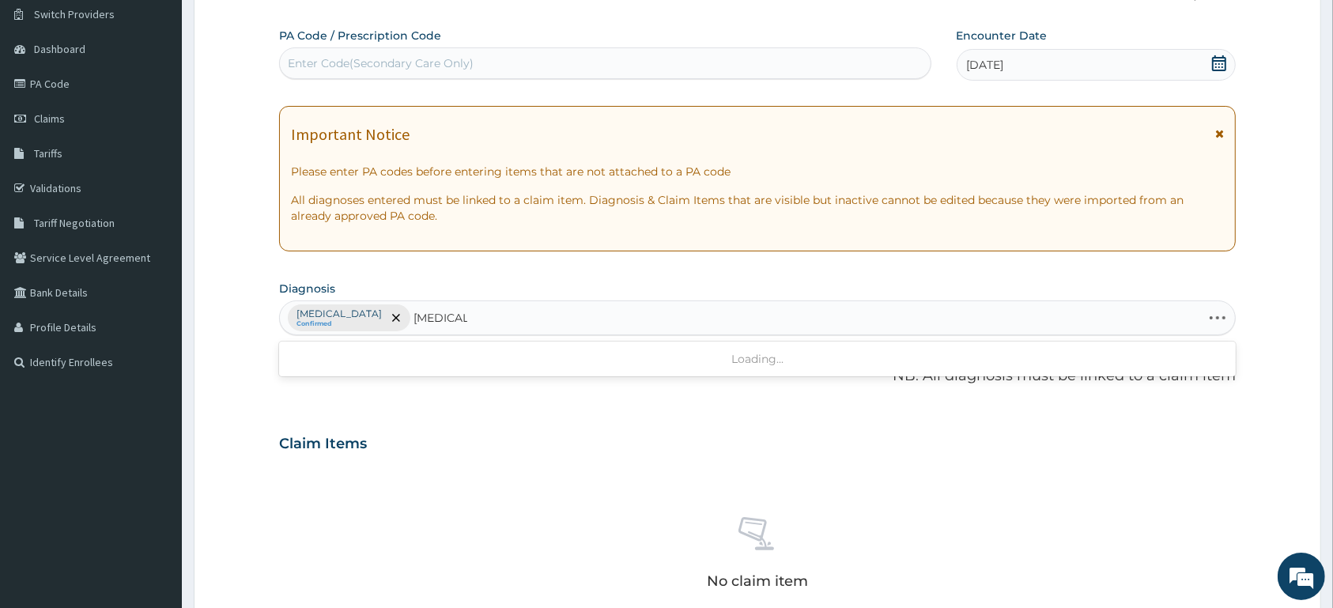
type input "TYPHOID"
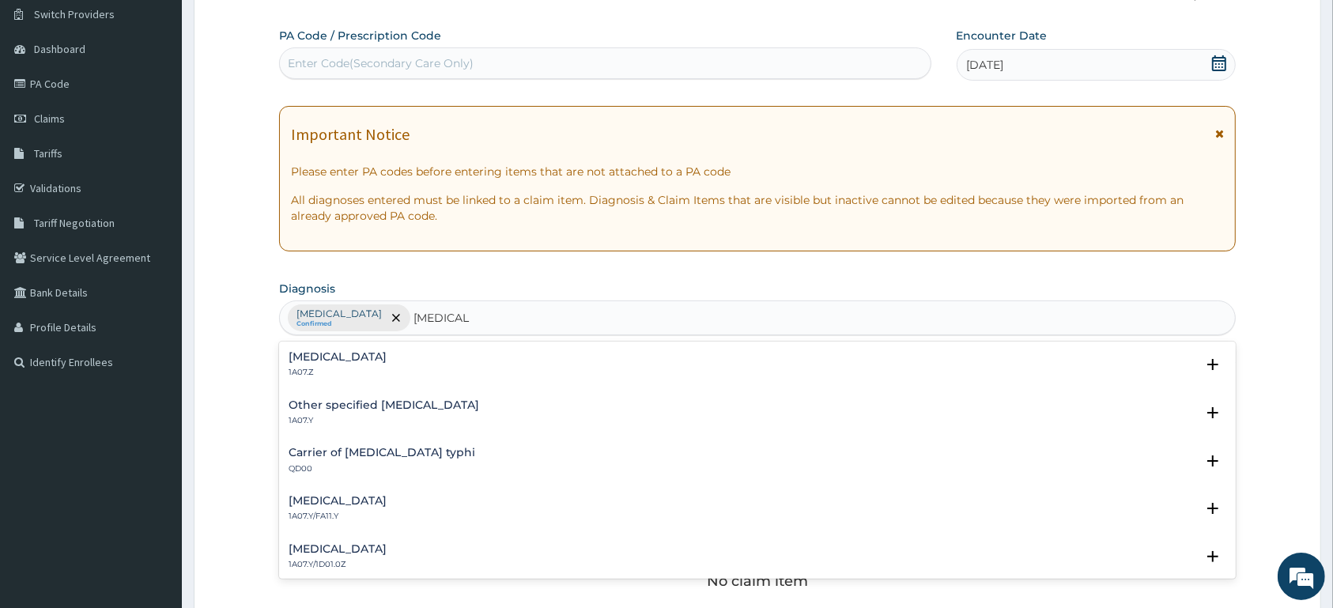
click at [387, 363] on h4 "Typhoid fever, unspecified" at bounding box center [338, 357] width 98 height 12
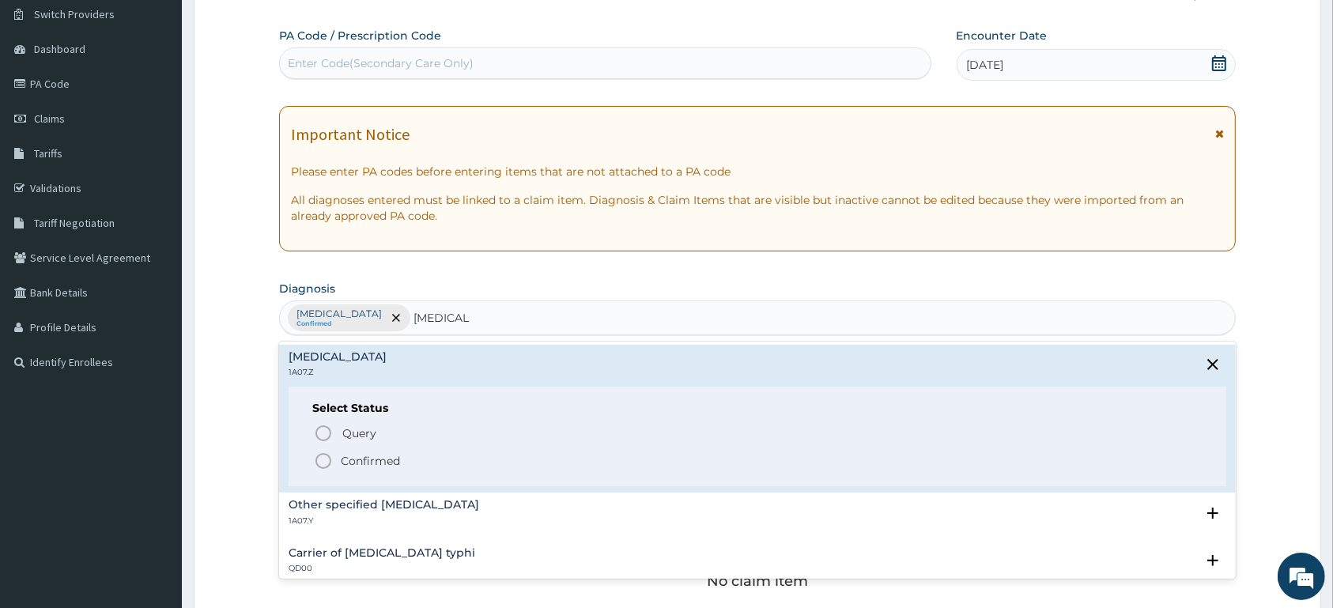
click at [380, 458] on p "Confirmed" at bounding box center [370, 461] width 59 height 16
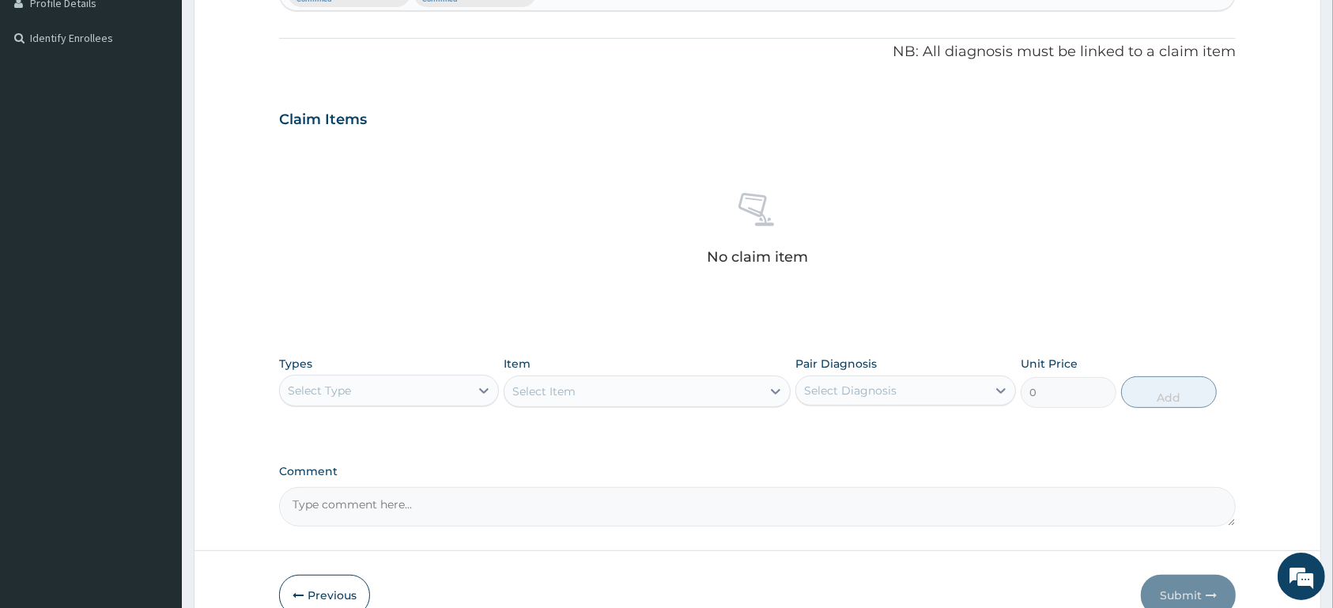
scroll to position [455, 0]
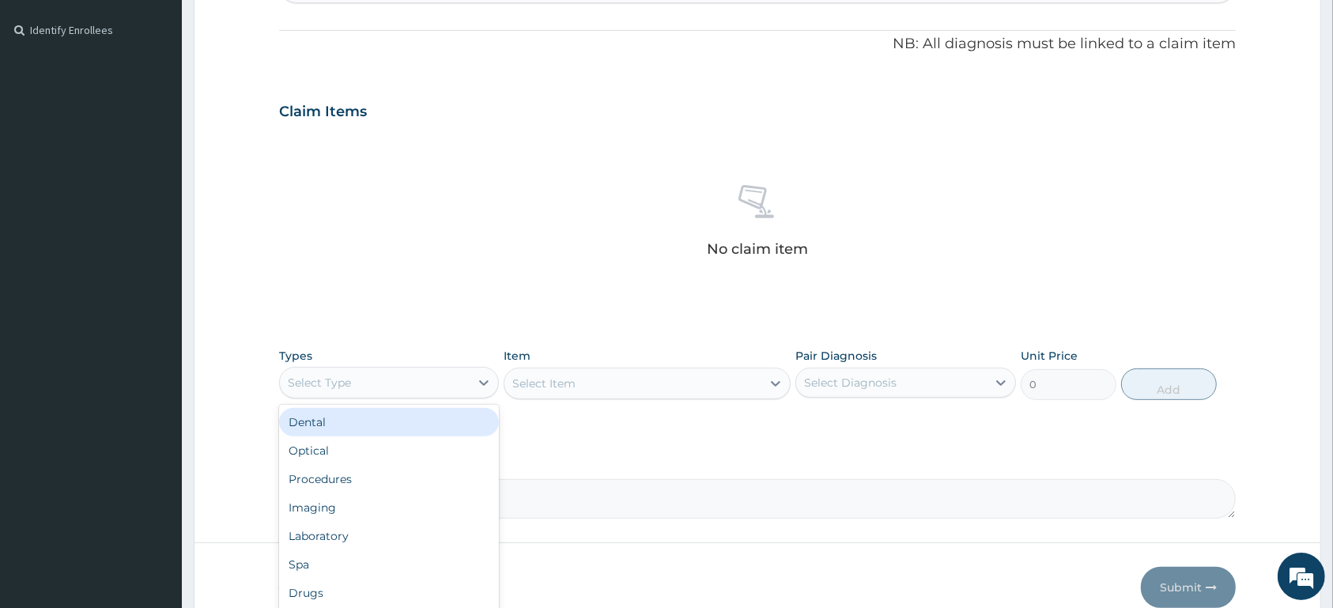
click at [463, 387] on div "Select Type" at bounding box center [375, 382] width 190 height 25
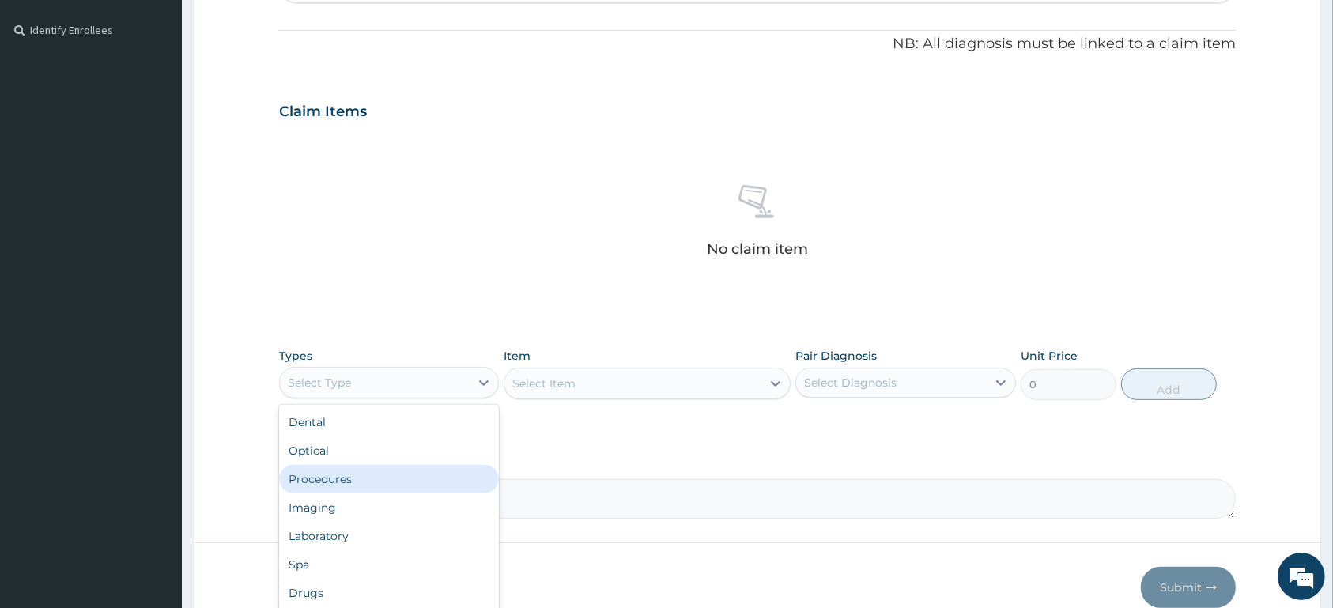
click at [366, 477] on div "Procedures" at bounding box center [389, 479] width 220 height 28
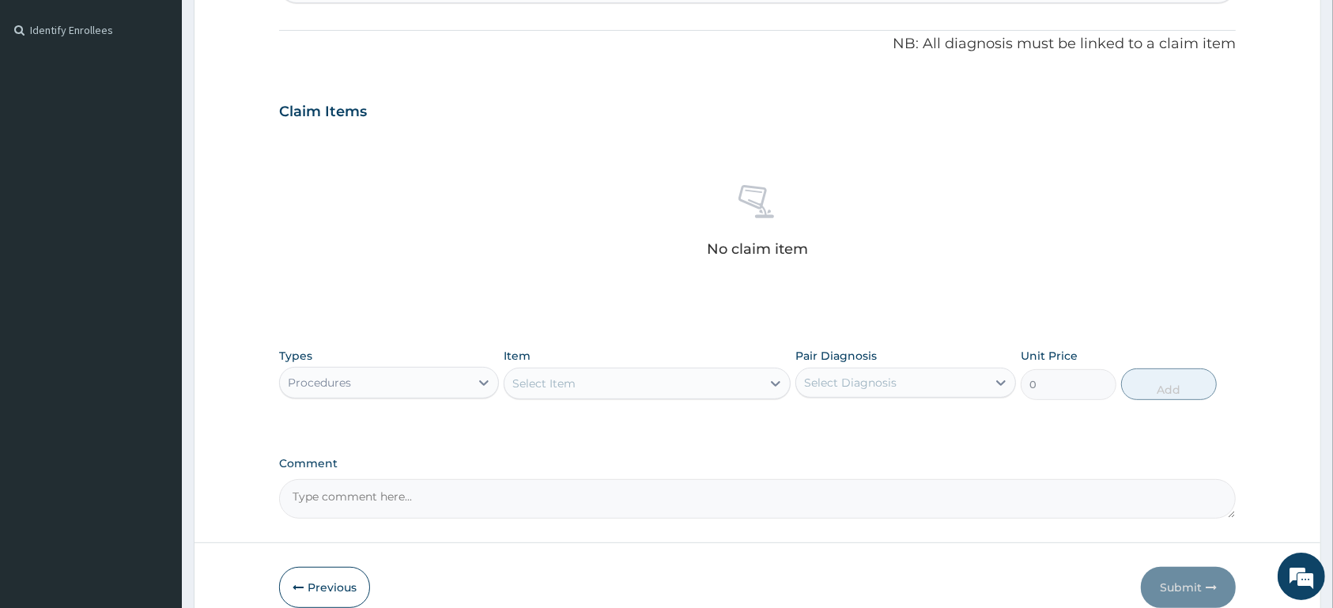
click at [667, 395] on div "Select Item" at bounding box center [632, 383] width 257 height 25
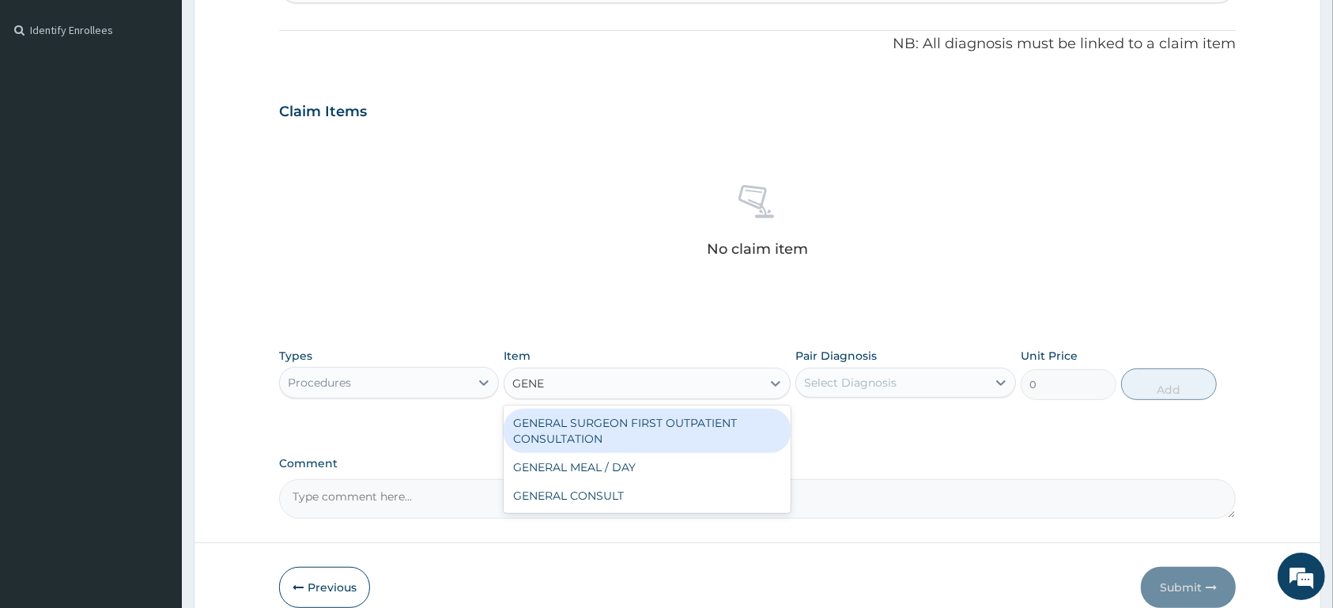
type input "GENER"
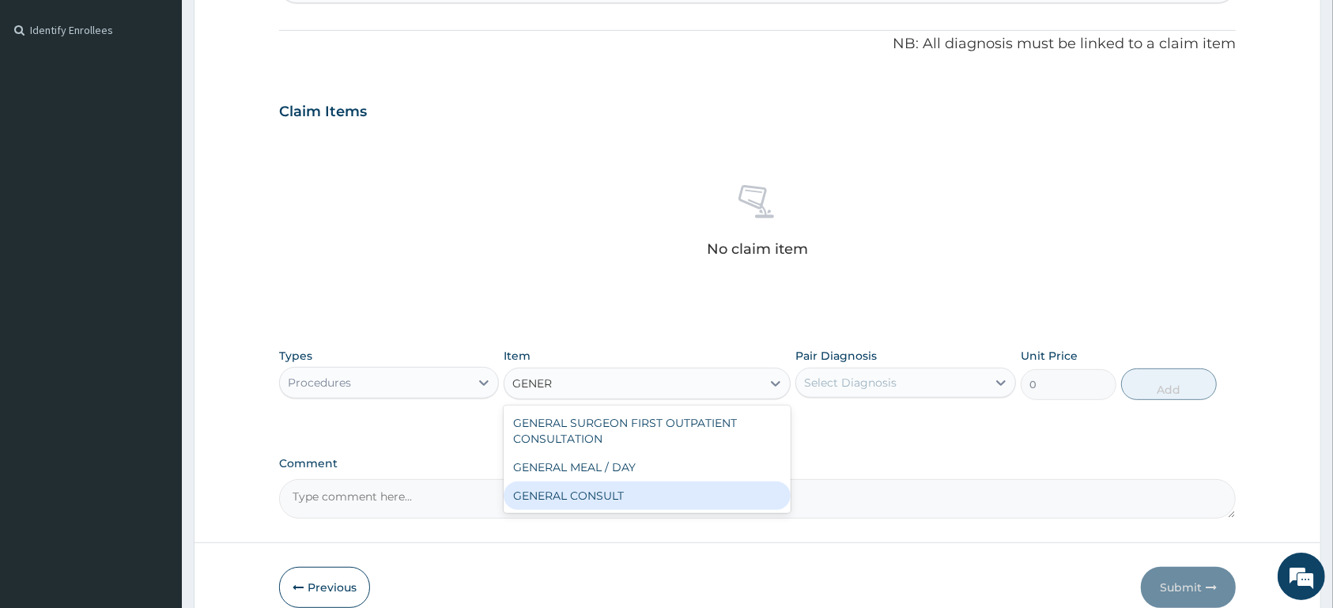
click at [694, 496] on div "GENERAL CONSULT" at bounding box center [646, 495] width 287 height 28
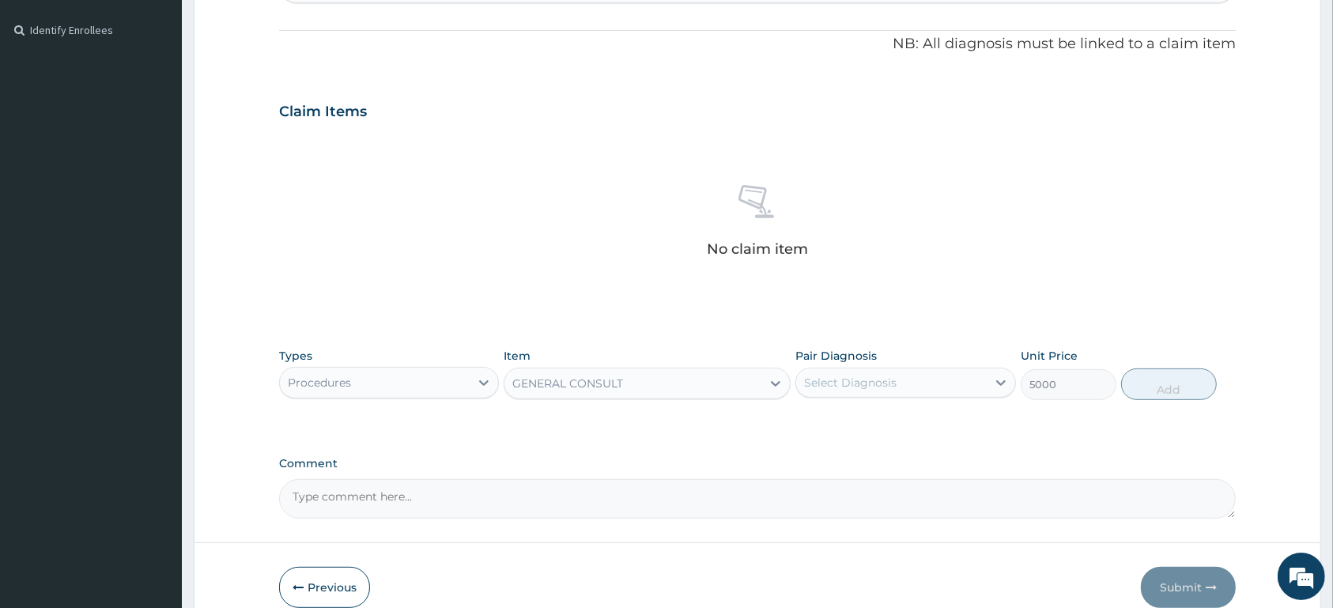
type input "5000"
click at [910, 382] on div "Select Diagnosis" at bounding box center [891, 382] width 190 height 25
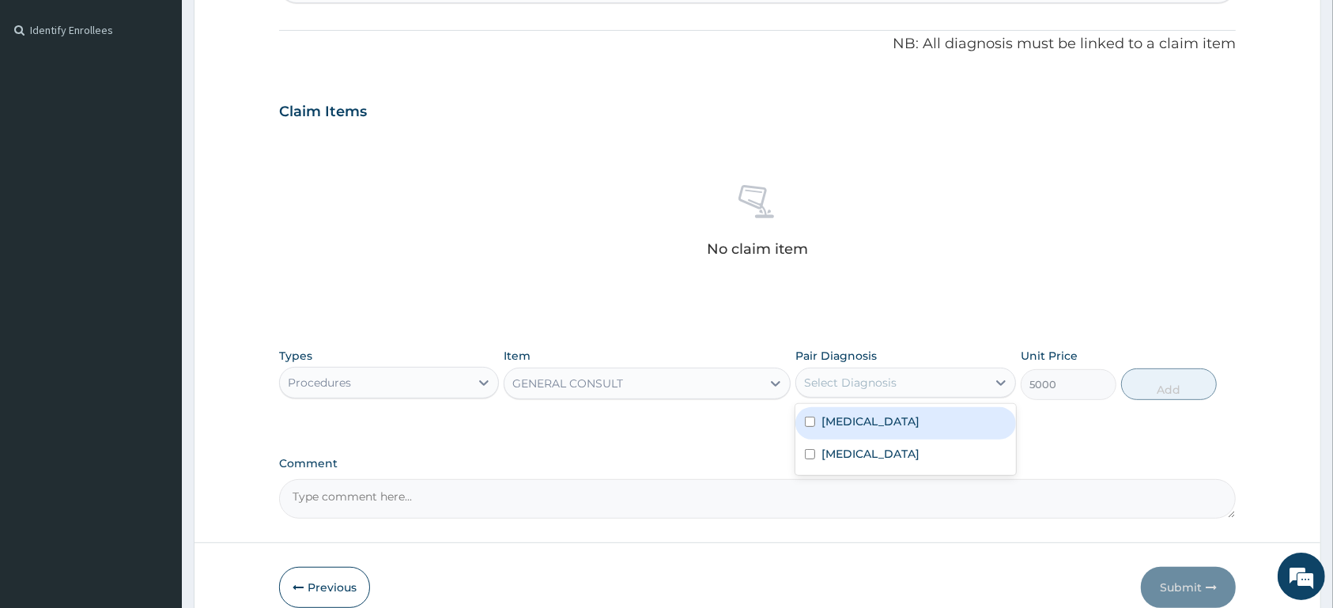
click at [892, 428] on label "Malaria, unspecified" at bounding box center [870, 421] width 98 height 16
checkbox input "true"
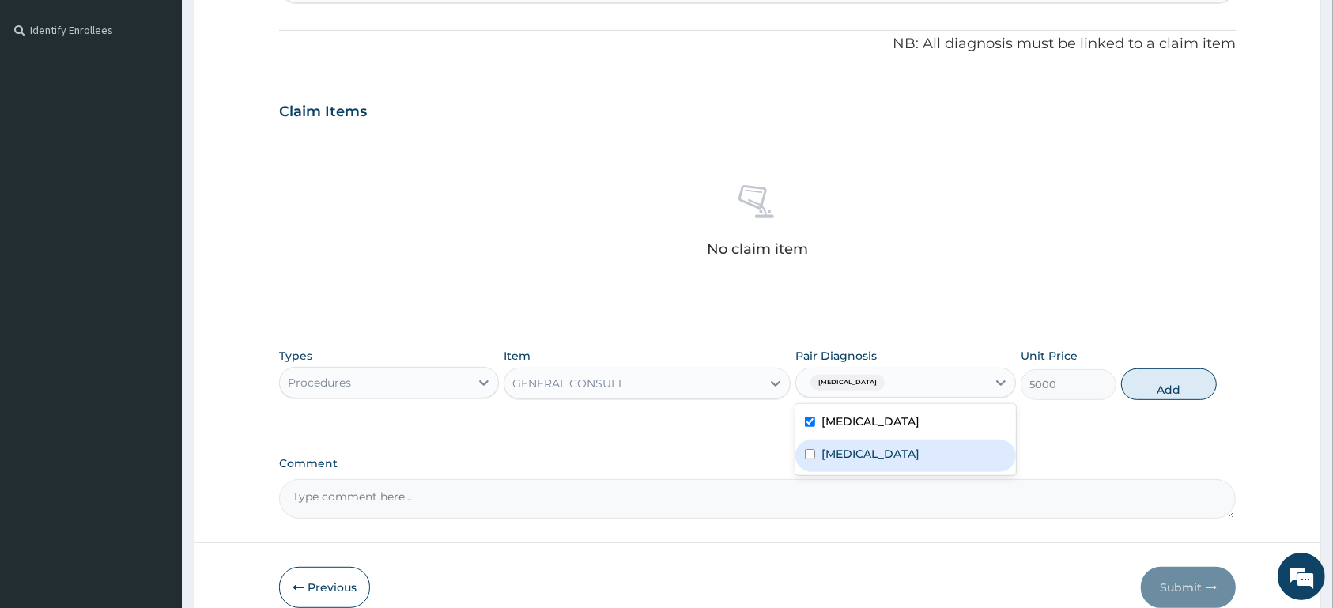
click at [888, 463] on div "Typhoid fever, unspecified" at bounding box center [905, 455] width 220 height 32
checkbox input "true"
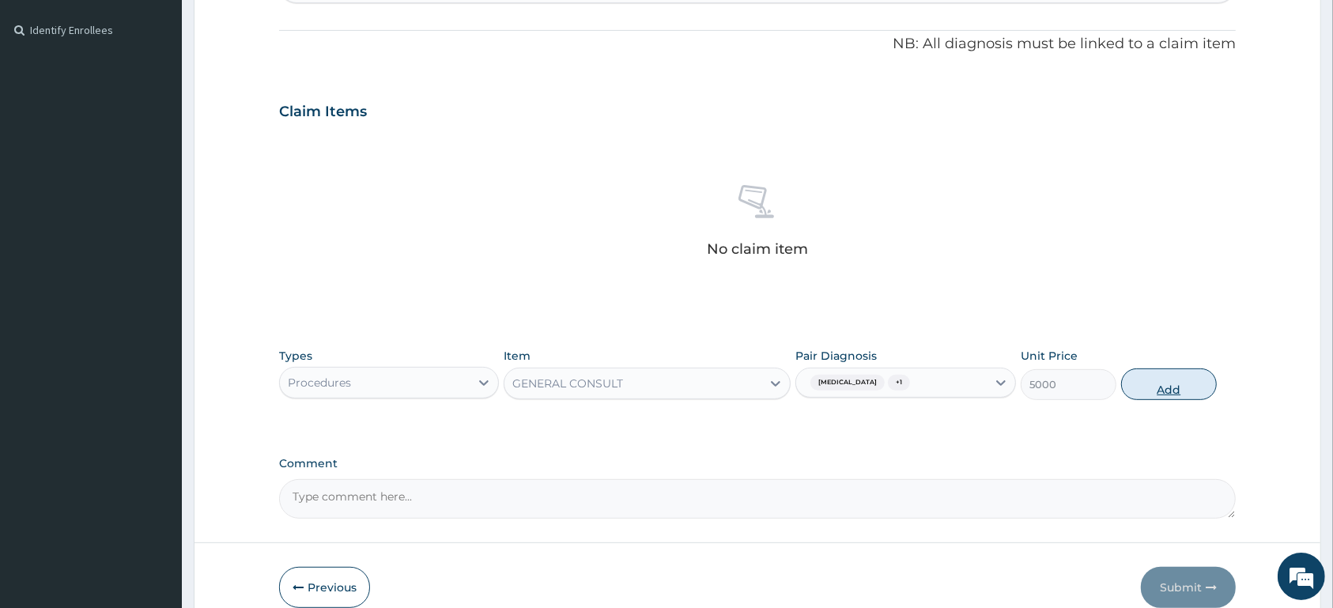
click at [1143, 390] on button "Add" at bounding box center [1169, 384] width 96 height 32
type input "0"
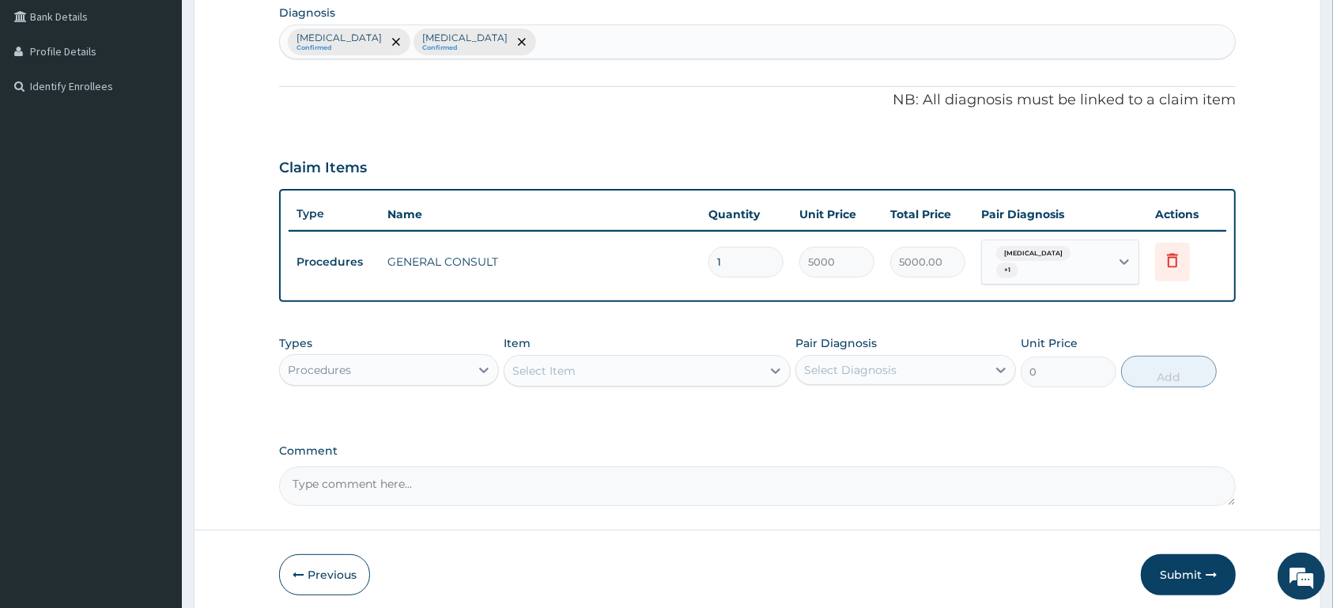
scroll to position [372, 0]
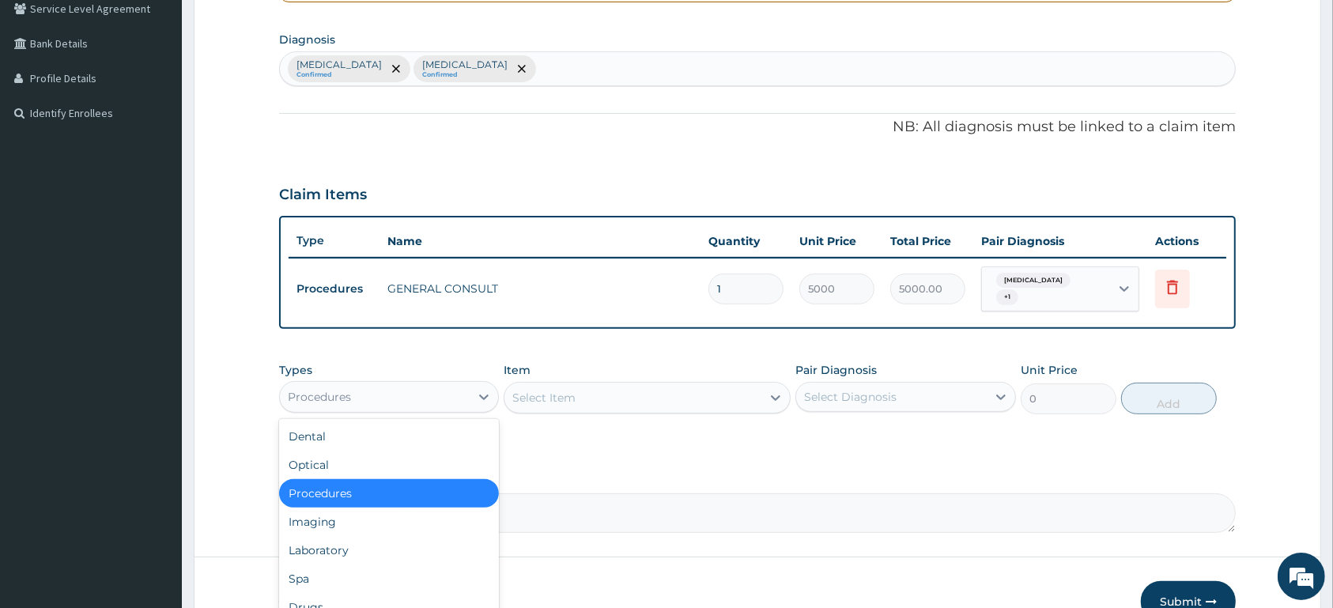
click at [384, 400] on div "Procedures" at bounding box center [375, 396] width 190 height 25
click at [356, 556] on div "Laboratory" at bounding box center [389, 550] width 220 height 28
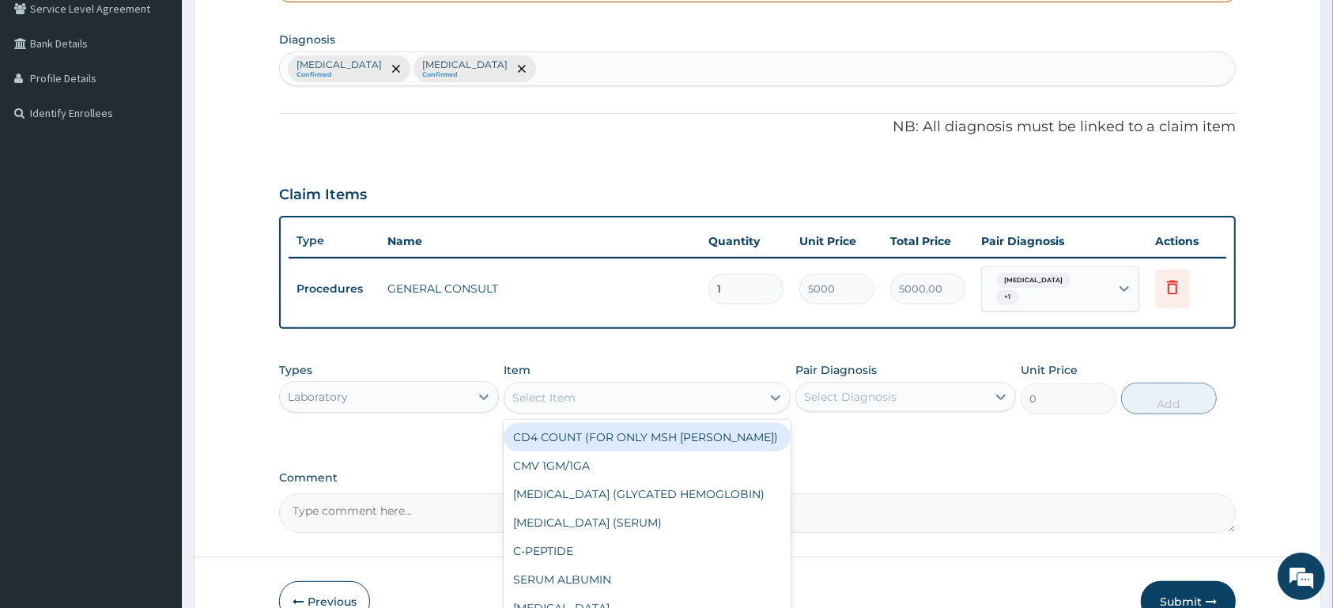
click at [677, 398] on div "Select Item" at bounding box center [632, 397] width 257 height 25
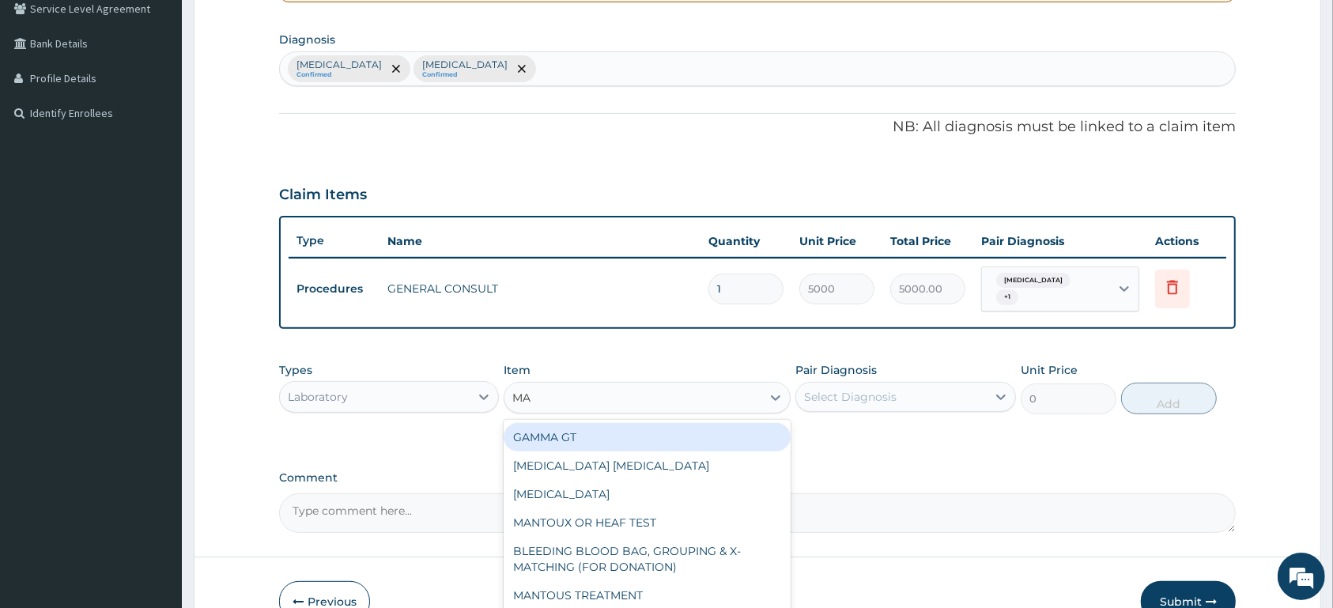
type input "MAL"
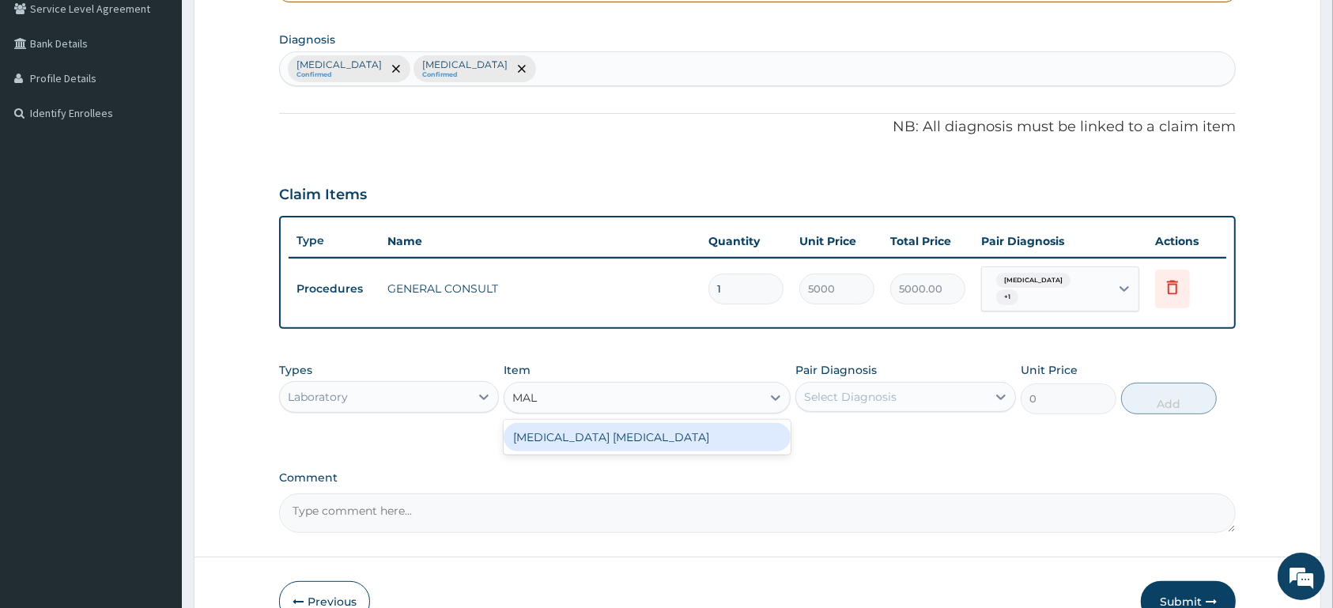
click at [706, 436] on div "MALARIA PARASITE" at bounding box center [646, 437] width 287 height 28
type input "1500"
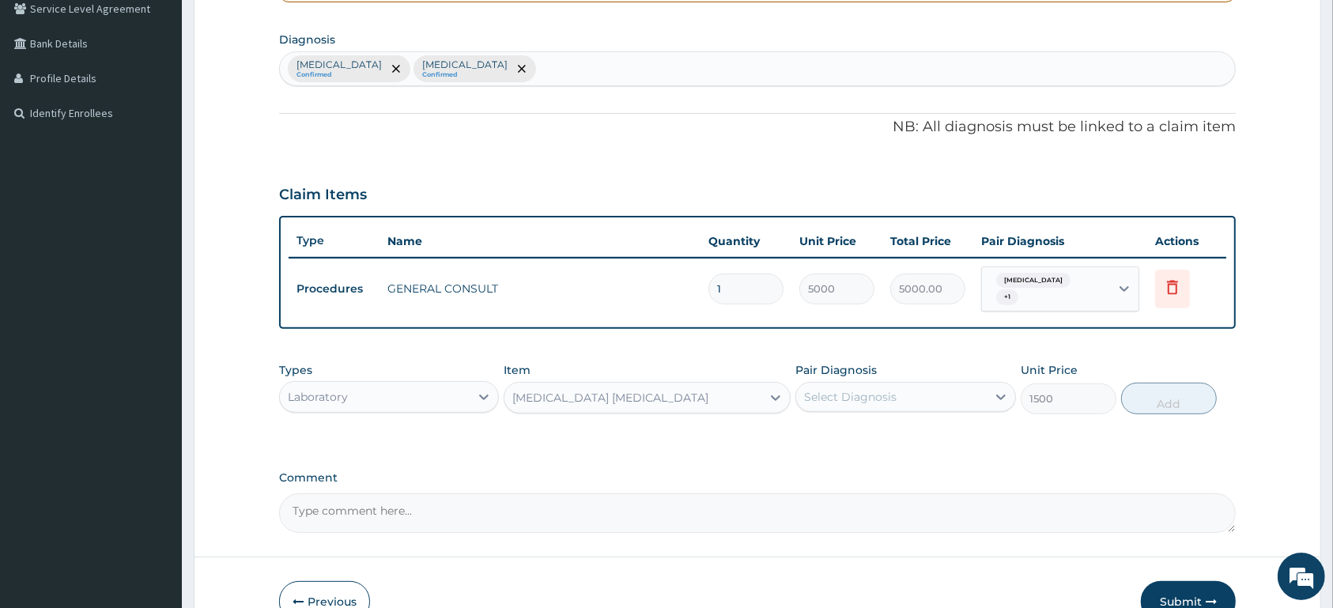
click at [856, 407] on div "Select Diagnosis" at bounding box center [891, 396] width 190 height 25
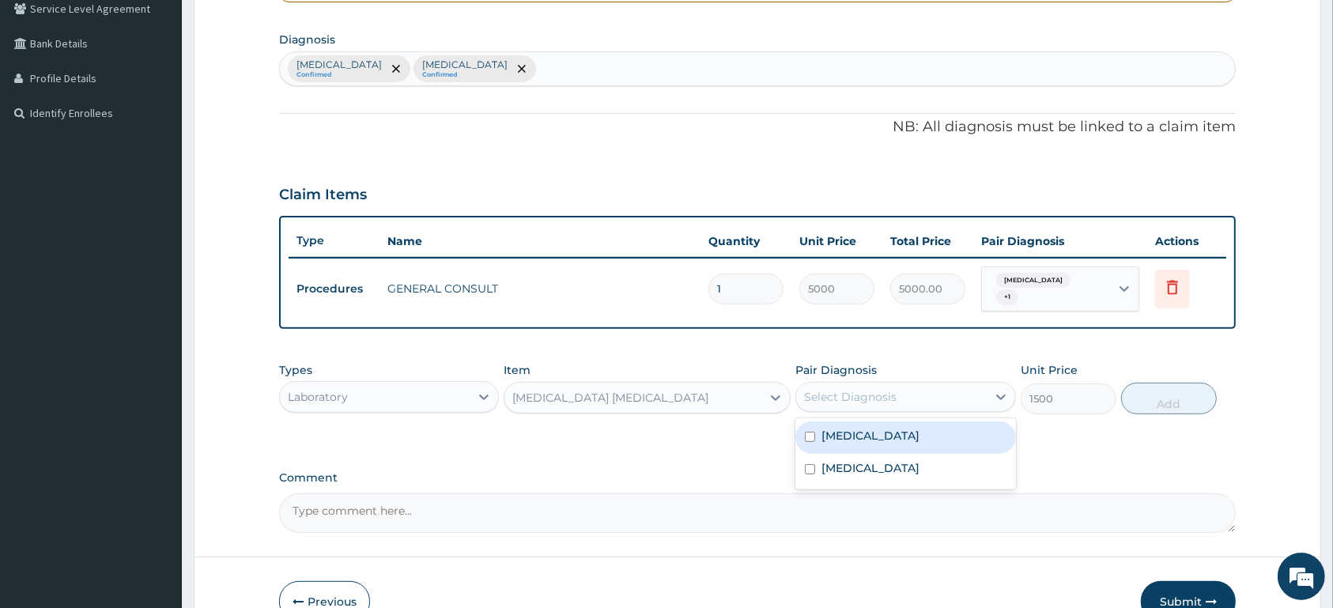
click at [860, 426] on div "Malaria, unspecified" at bounding box center [905, 437] width 220 height 32
checkbox input "true"
click at [1158, 398] on button "Add" at bounding box center [1169, 399] width 96 height 32
type input "0"
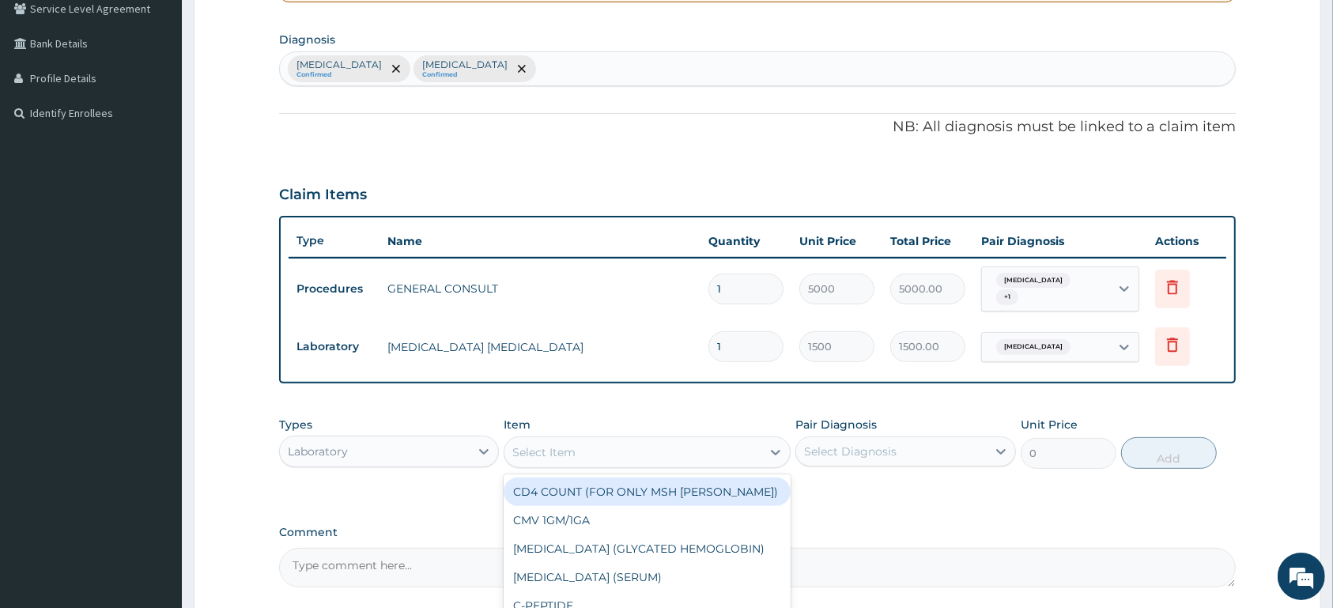
click at [591, 449] on div "Select Item" at bounding box center [632, 451] width 257 height 25
type input "FBC"
drag, startPoint x: 623, startPoint y: 489, endPoint x: 716, endPoint y: 485, distance: 93.4
click at [624, 490] on div "COMPLETE (FBC) 18PARAMETERS" at bounding box center [646, 491] width 287 height 28
type input "4000"
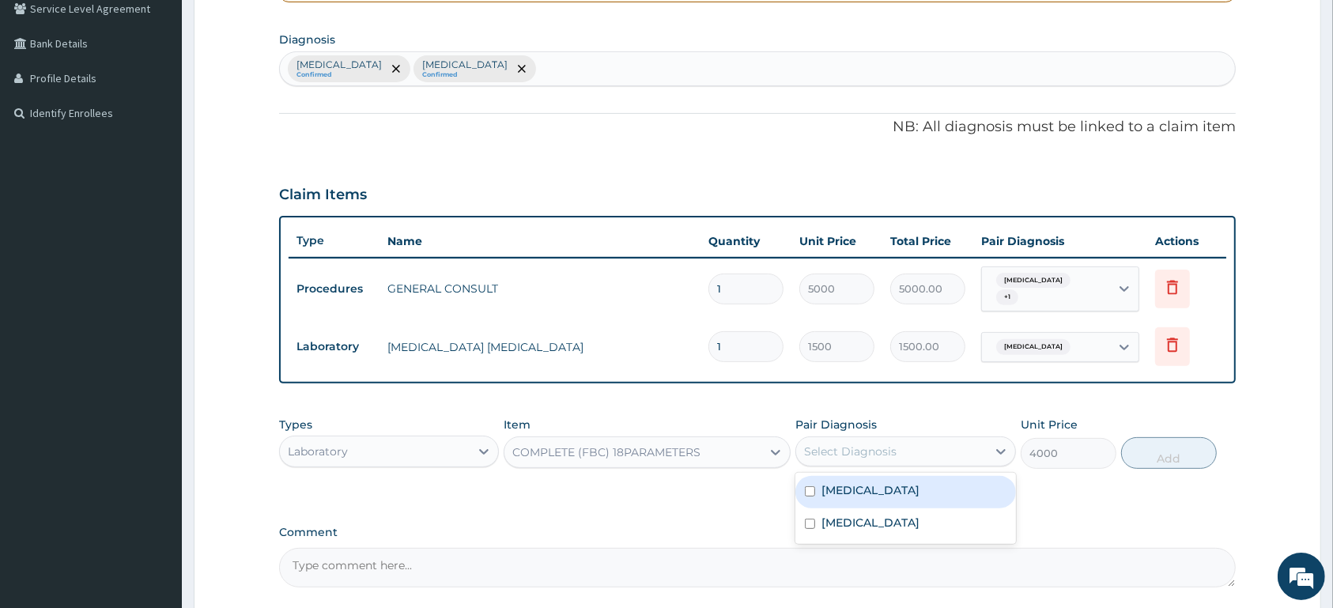
click at [866, 443] on div "Select Diagnosis" at bounding box center [850, 451] width 92 height 16
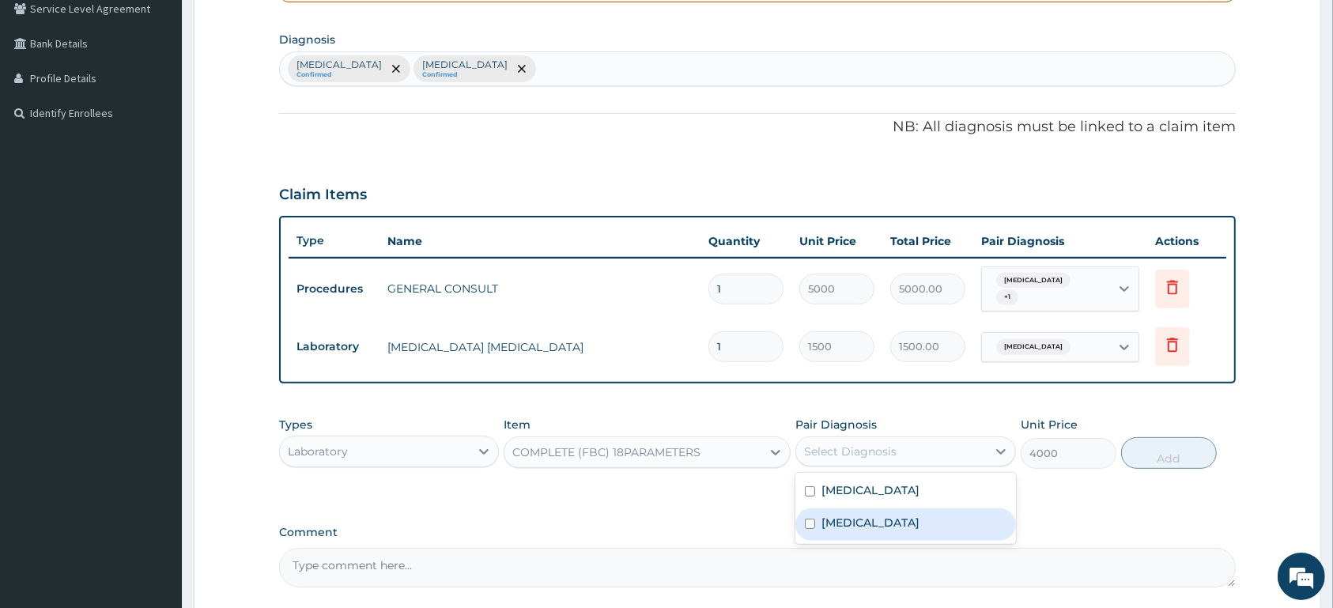
drag, startPoint x: 881, startPoint y: 526, endPoint x: 951, endPoint y: 513, distance: 70.8
click at [882, 528] on label "Typhoid fever, unspecified" at bounding box center [870, 523] width 98 height 16
checkbox input "true"
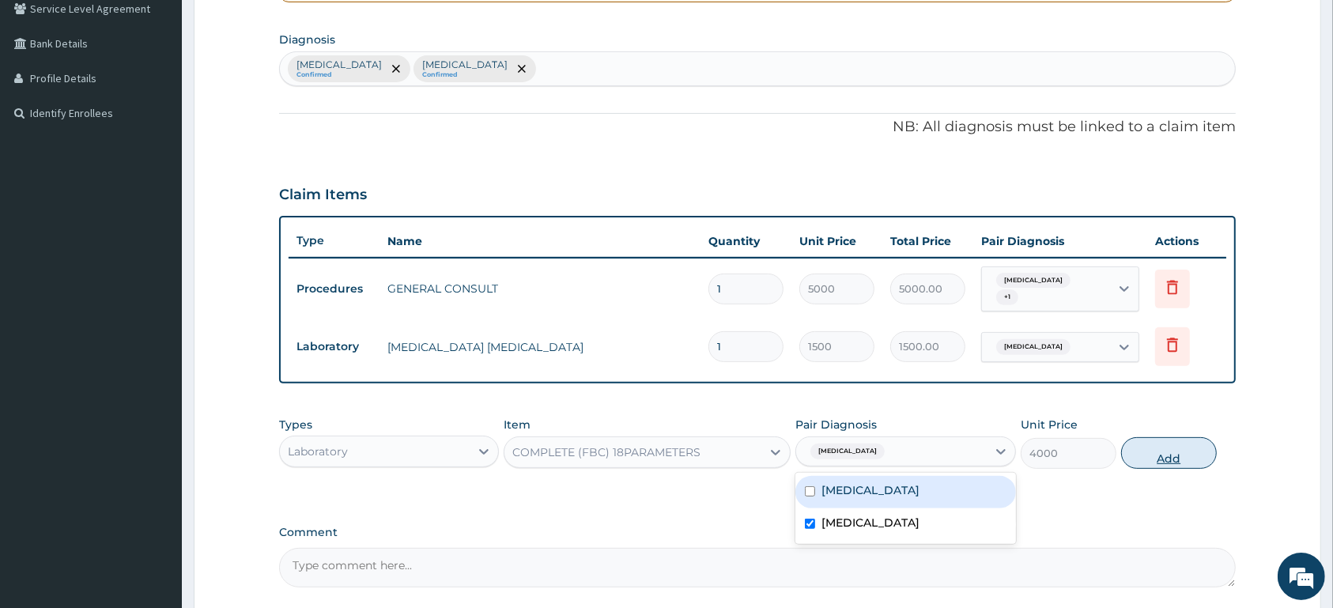
click at [1178, 449] on button "Add" at bounding box center [1169, 453] width 96 height 32
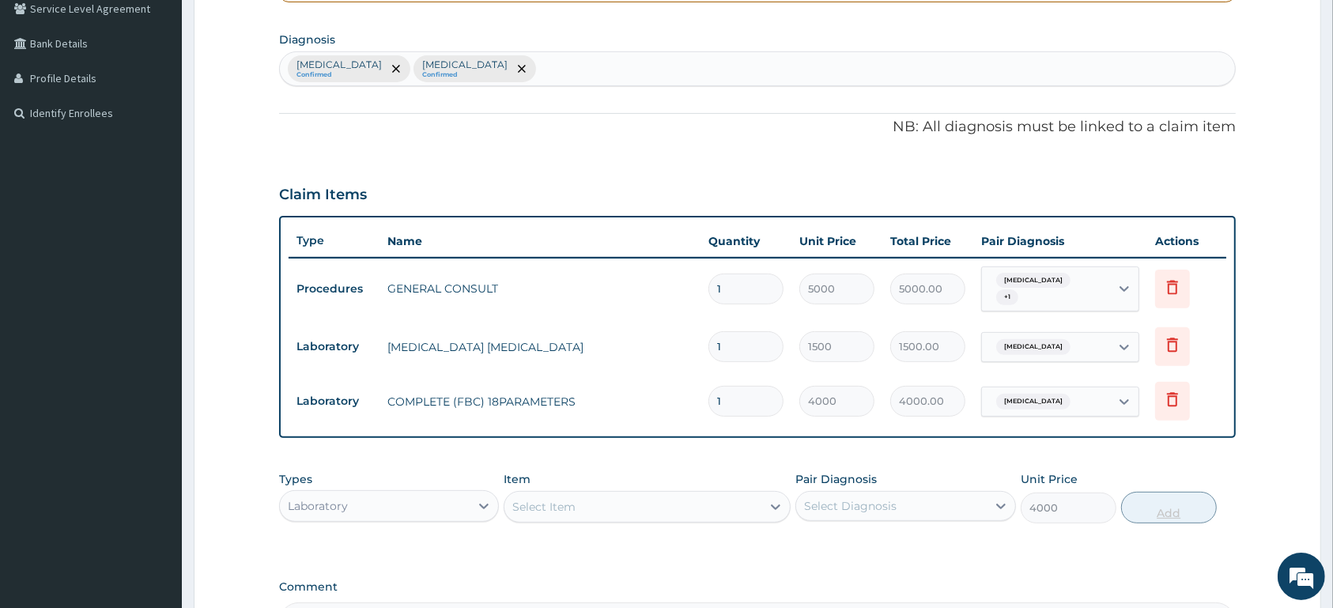
type input "0"
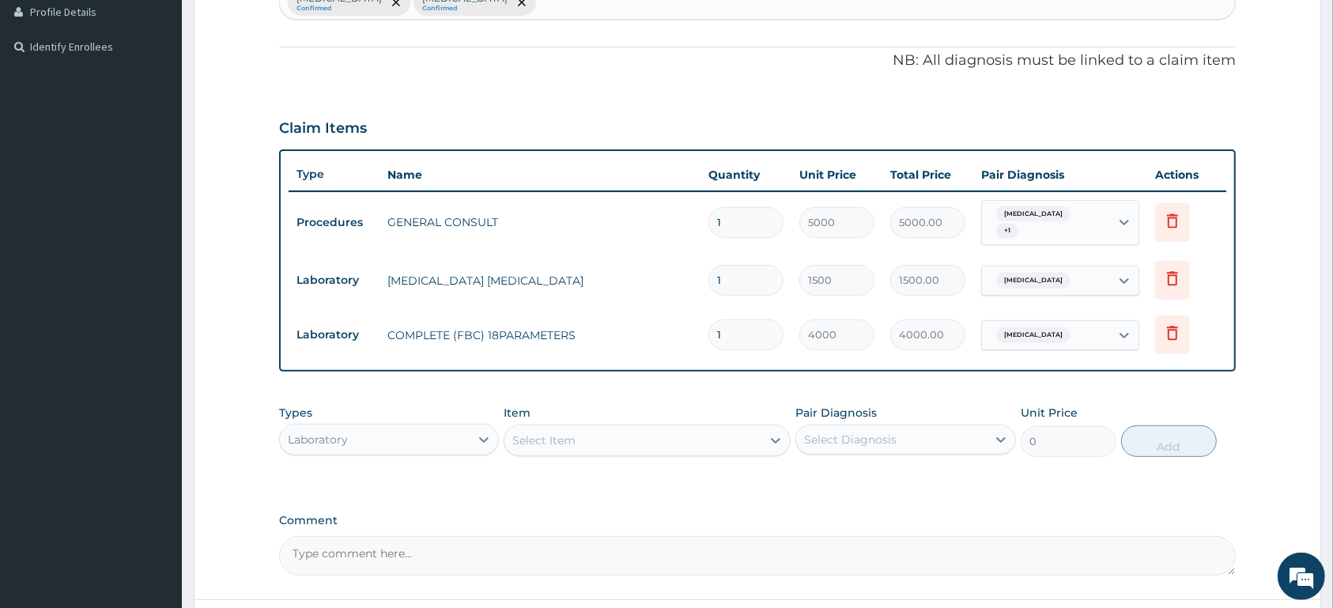
scroll to position [455, 0]
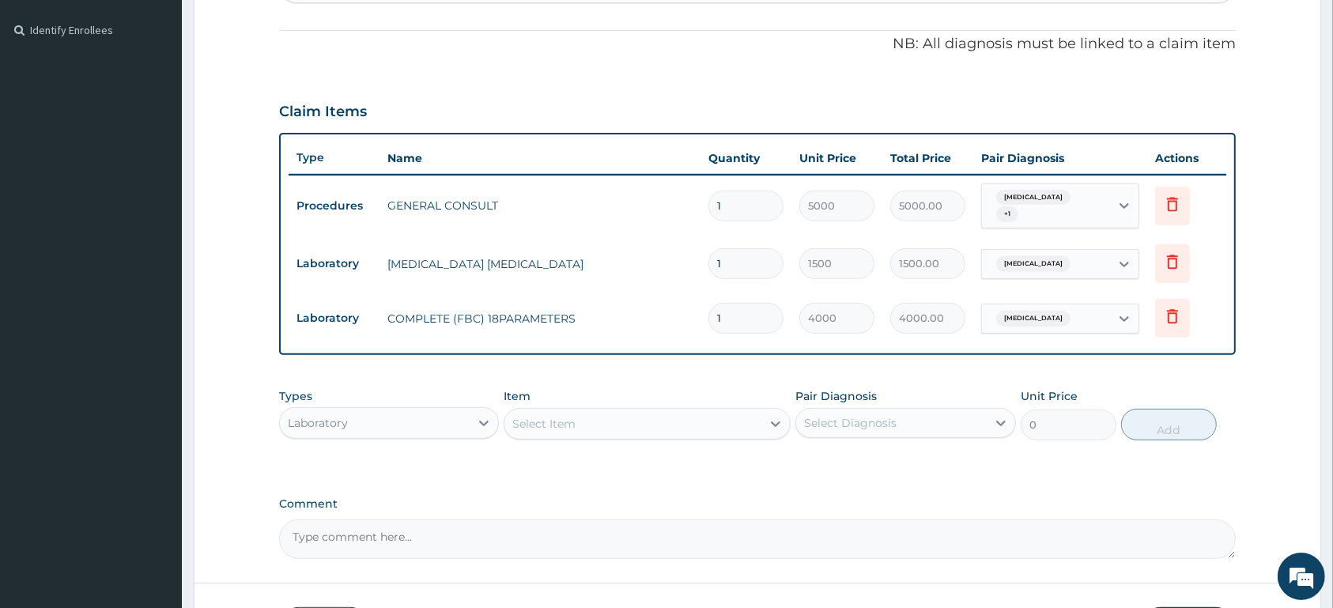
click at [455, 421] on div "Laboratory" at bounding box center [375, 422] width 190 height 25
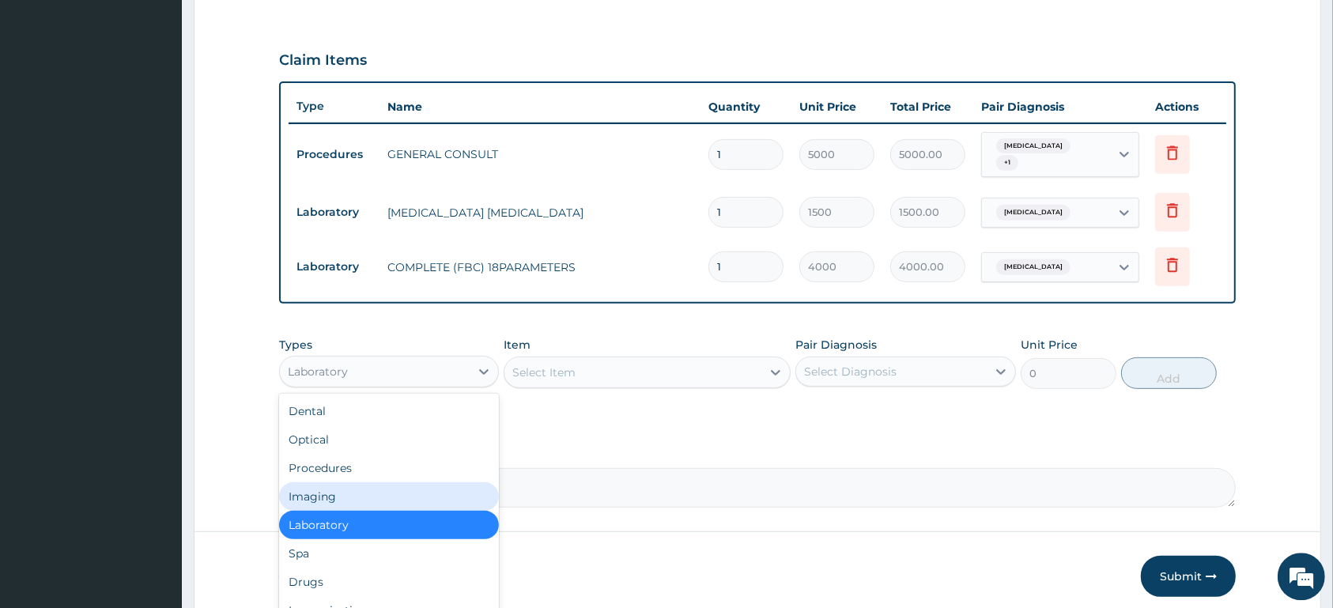
scroll to position [538, 0]
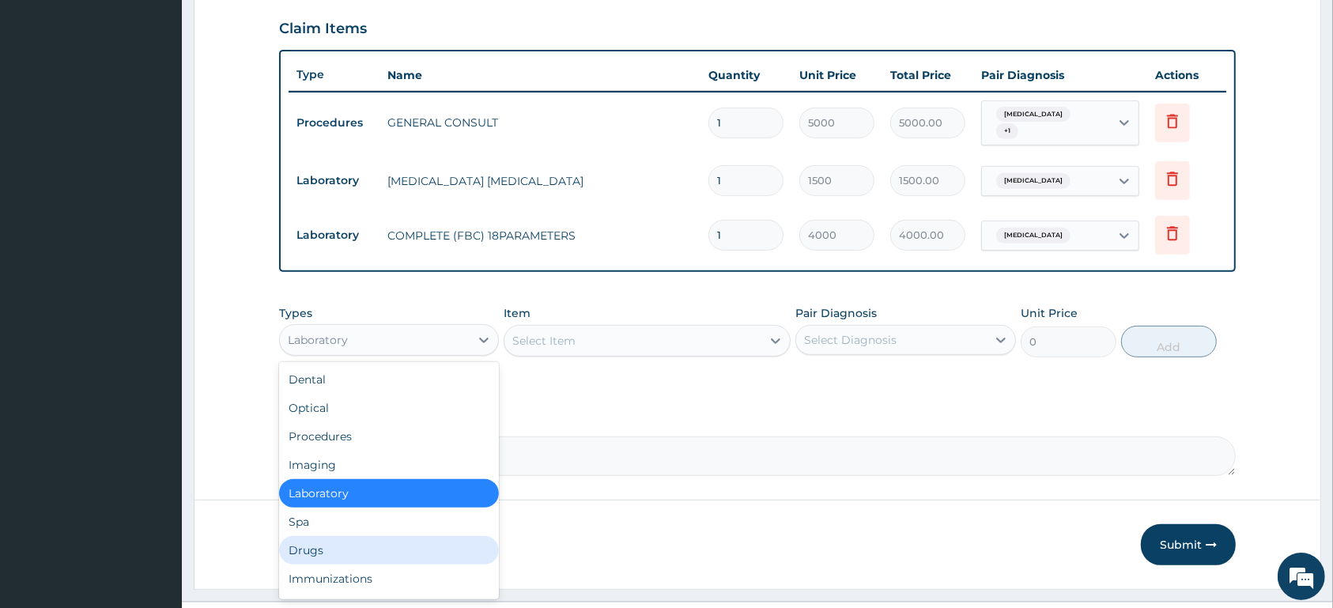
drag, startPoint x: 390, startPoint y: 548, endPoint x: 447, endPoint y: 370, distance: 186.7
click at [390, 544] on div "Drugs" at bounding box center [389, 550] width 220 height 28
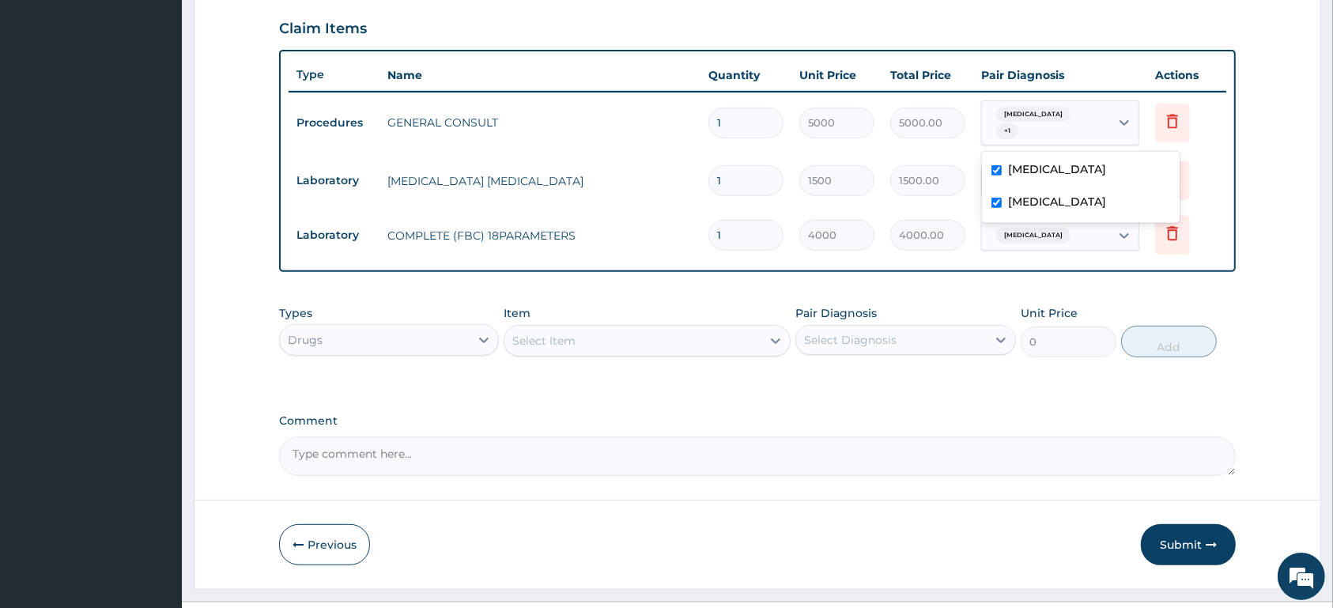
click at [1074, 127] on div "Malaria, unspecified + 1" at bounding box center [1043, 123] width 107 height 38
click at [1074, 126] on div "Malaria, unspecified + 1" at bounding box center [1043, 123] width 107 height 38
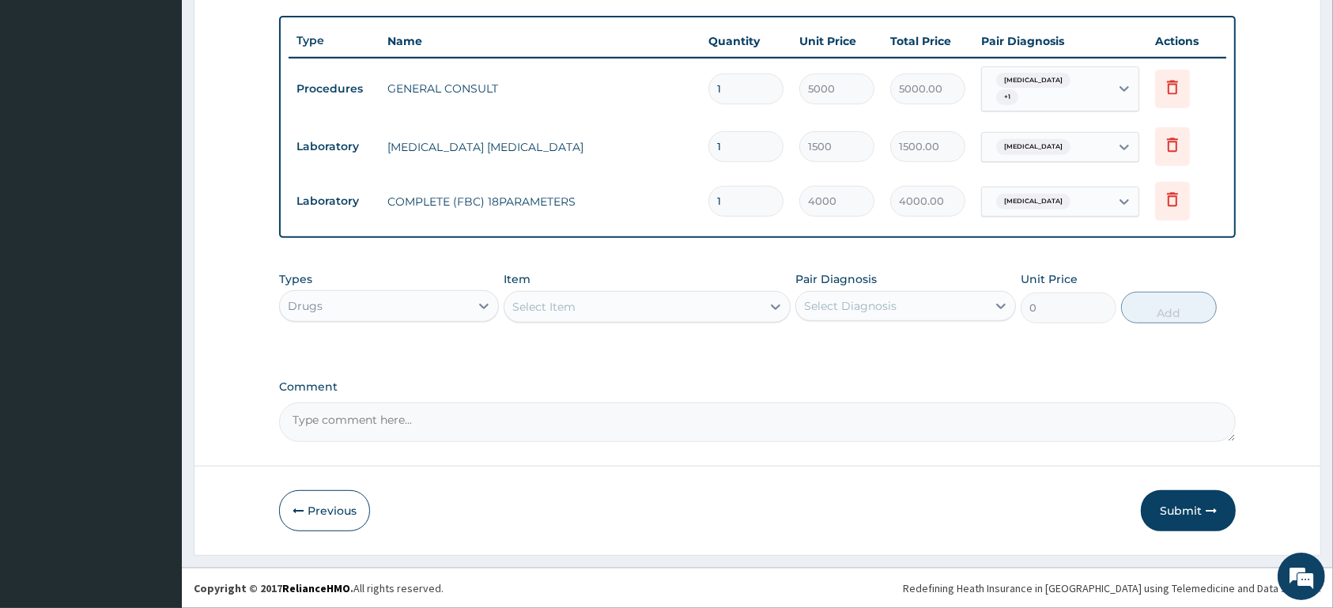
click at [573, 316] on div "Select Item" at bounding box center [632, 306] width 257 height 25
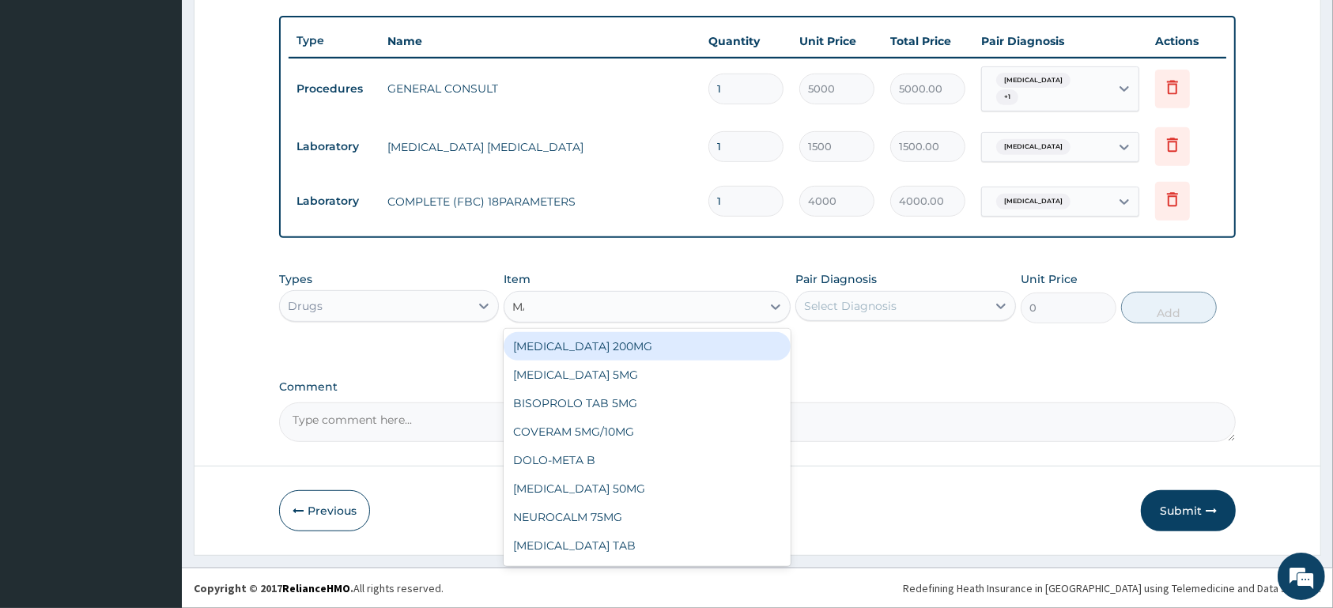
type input "MAL"
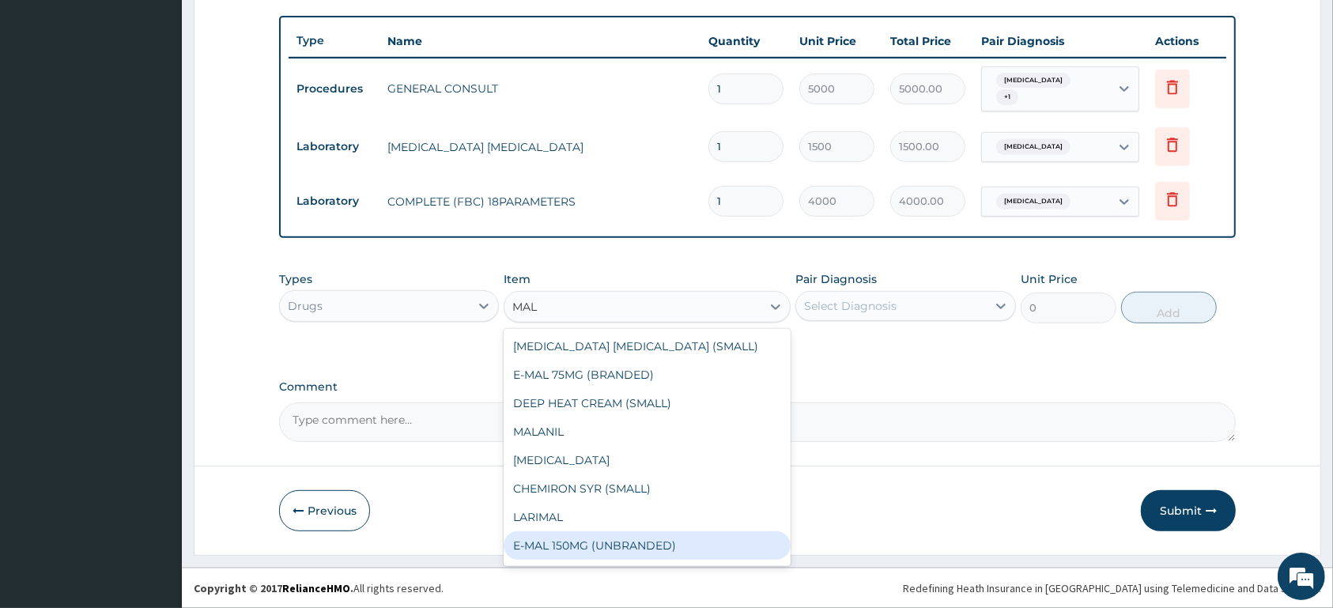
click at [700, 533] on div "E-MAL 150MG (UNBRANDED)" at bounding box center [646, 545] width 287 height 28
type input "1800"
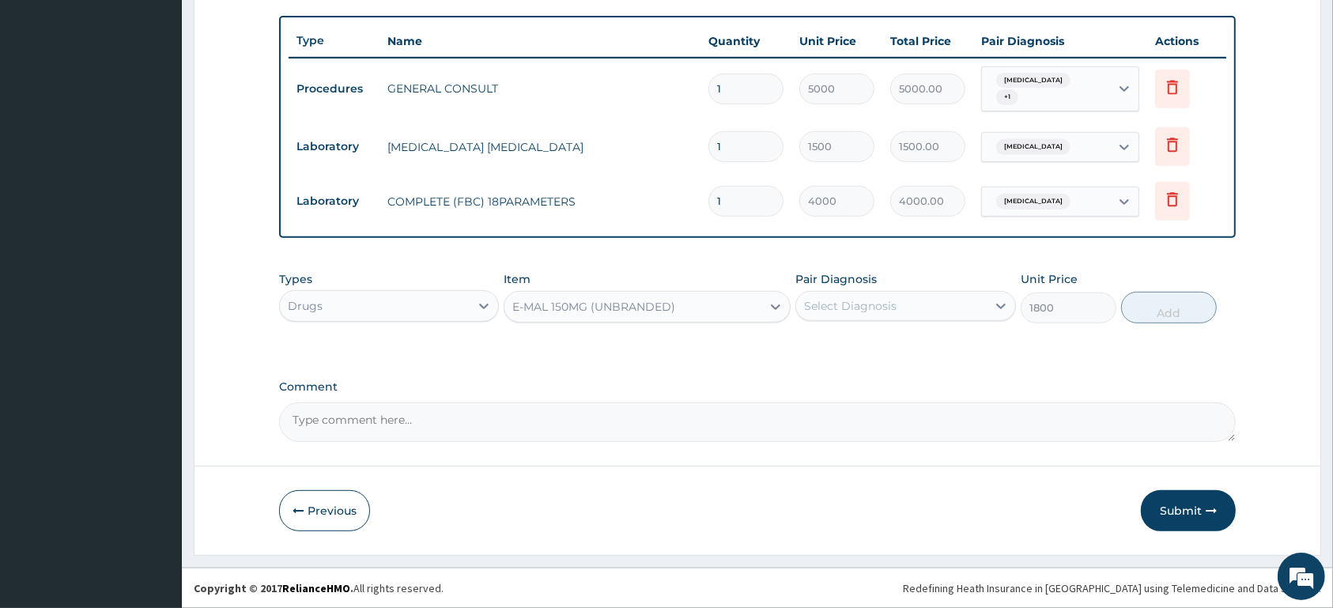
click at [888, 301] on div "Select Diagnosis" at bounding box center [850, 306] width 92 height 16
click at [905, 347] on label "Malaria, unspecified" at bounding box center [870, 345] width 98 height 16
checkbox input "true"
click at [1166, 311] on button "Add" at bounding box center [1169, 308] width 96 height 32
type input "0"
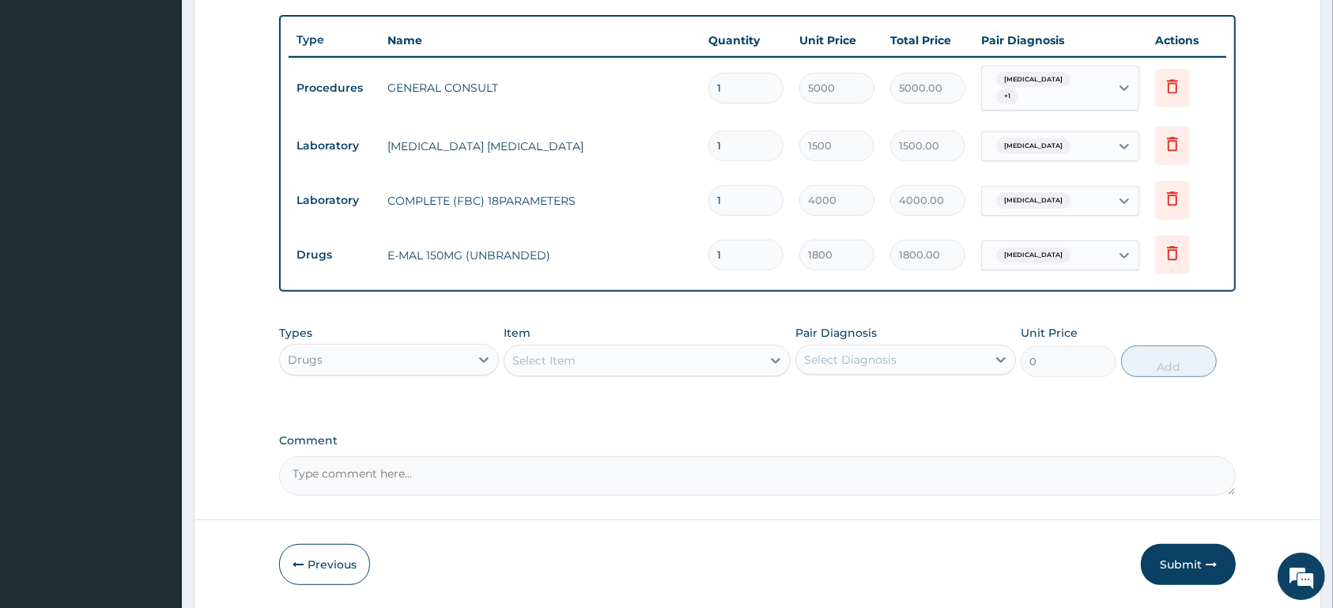
type input "0.00"
type input "3"
type input "5400.00"
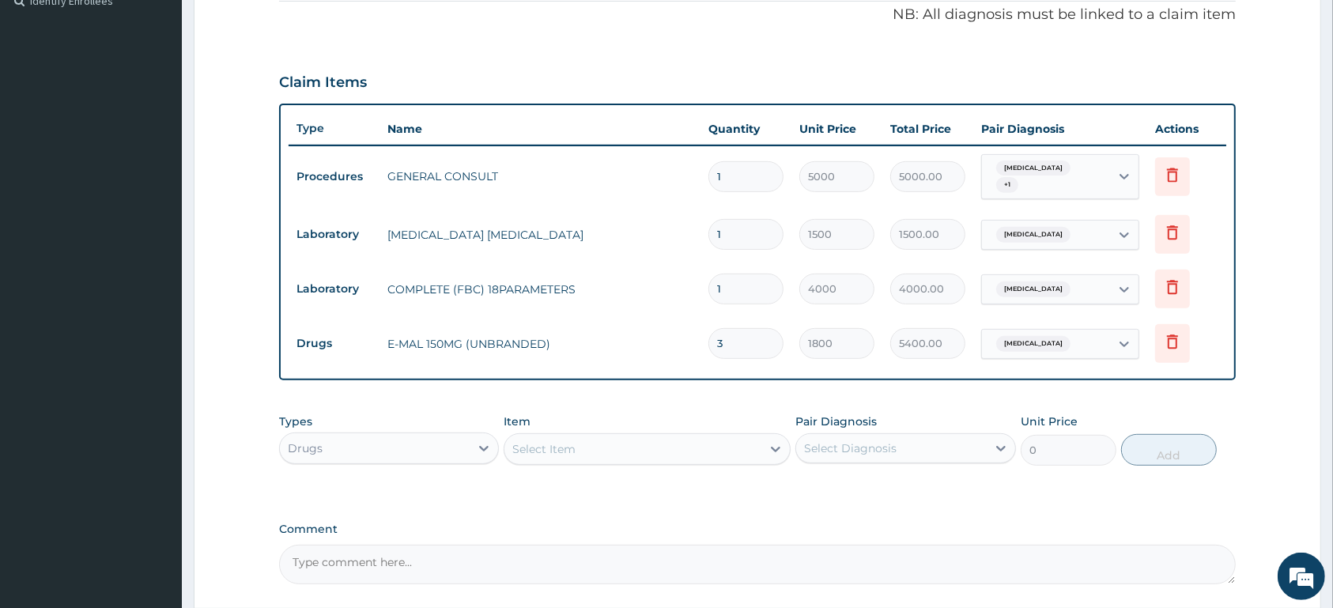
scroll to position [461, 0]
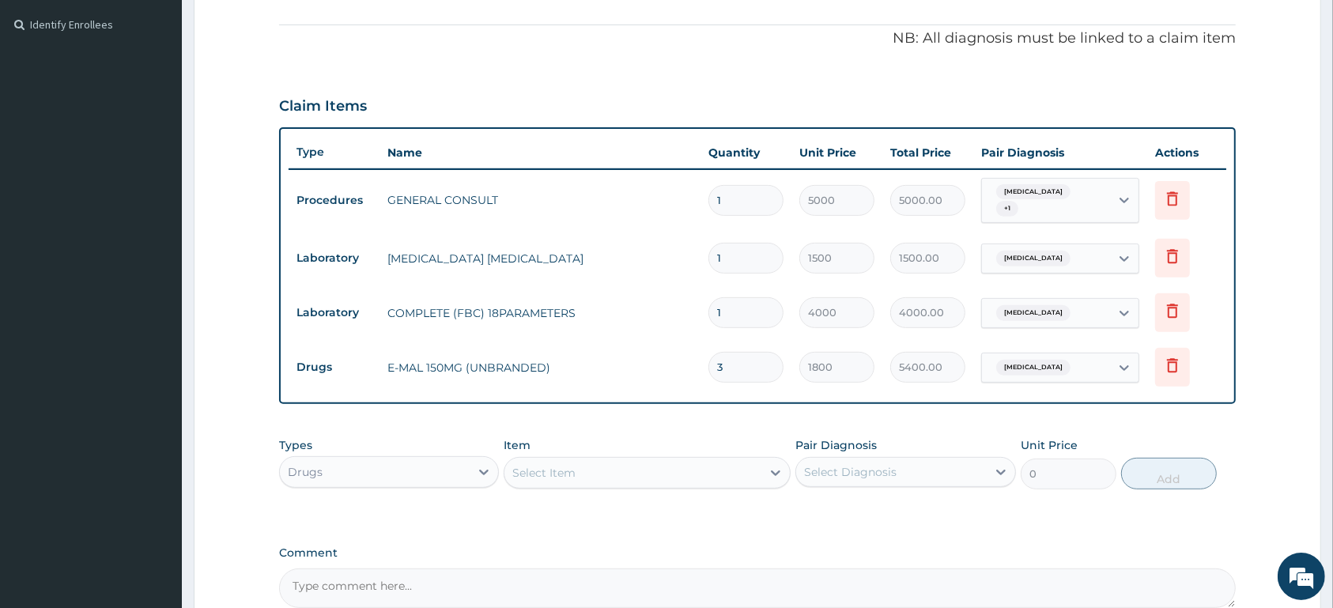
type input "3"
click at [1086, 200] on div "Malaria, unspecified + 1" at bounding box center [1043, 201] width 107 height 38
click at [1078, 197] on div "Malaria, unspecified + 1" at bounding box center [1043, 201] width 107 height 38
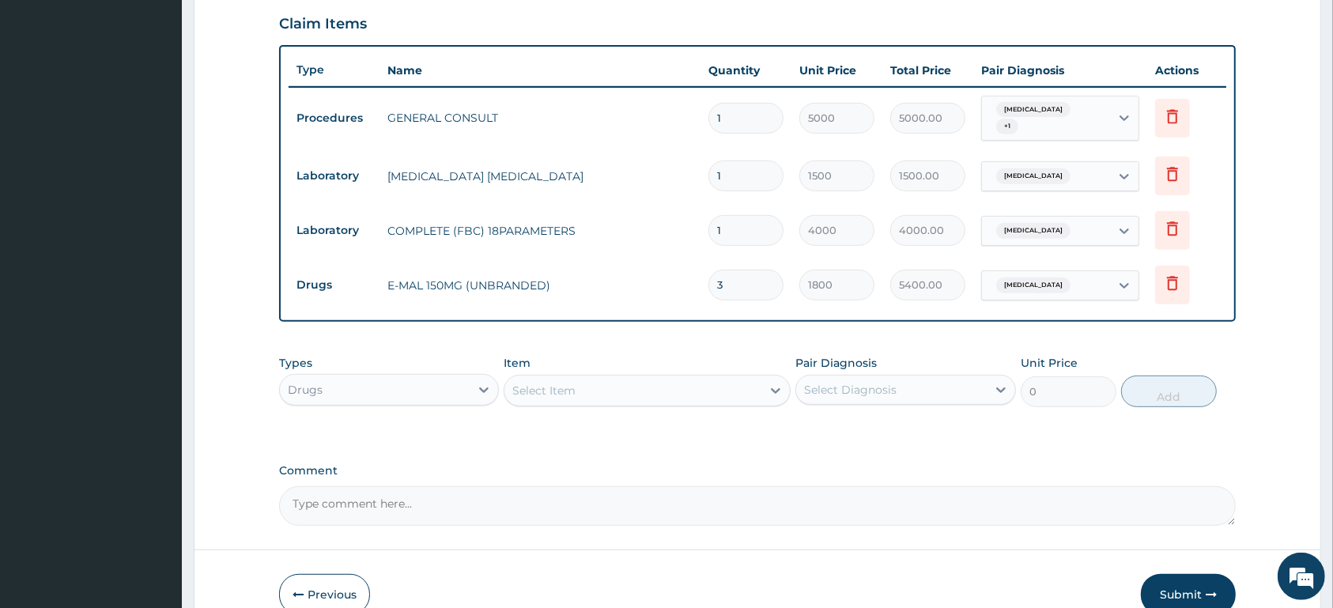
scroll to position [544, 0]
drag, startPoint x: 609, startPoint y: 363, endPoint x: 611, endPoint y: 372, distance: 9.6
click at [611, 363] on div "Item Select Item" at bounding box center [646, 380] width 287 height 52
click at [617, 383] on div "Select Item" at bounding box center [632, 389] width 257 height 25
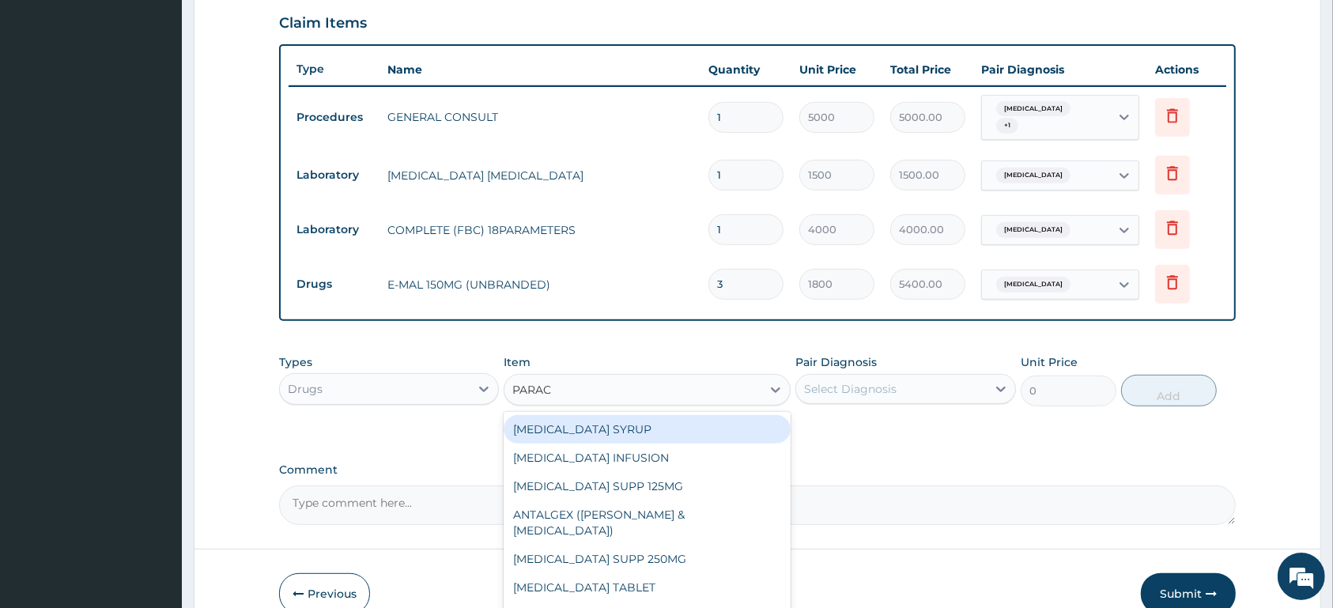
type input "PARACE"
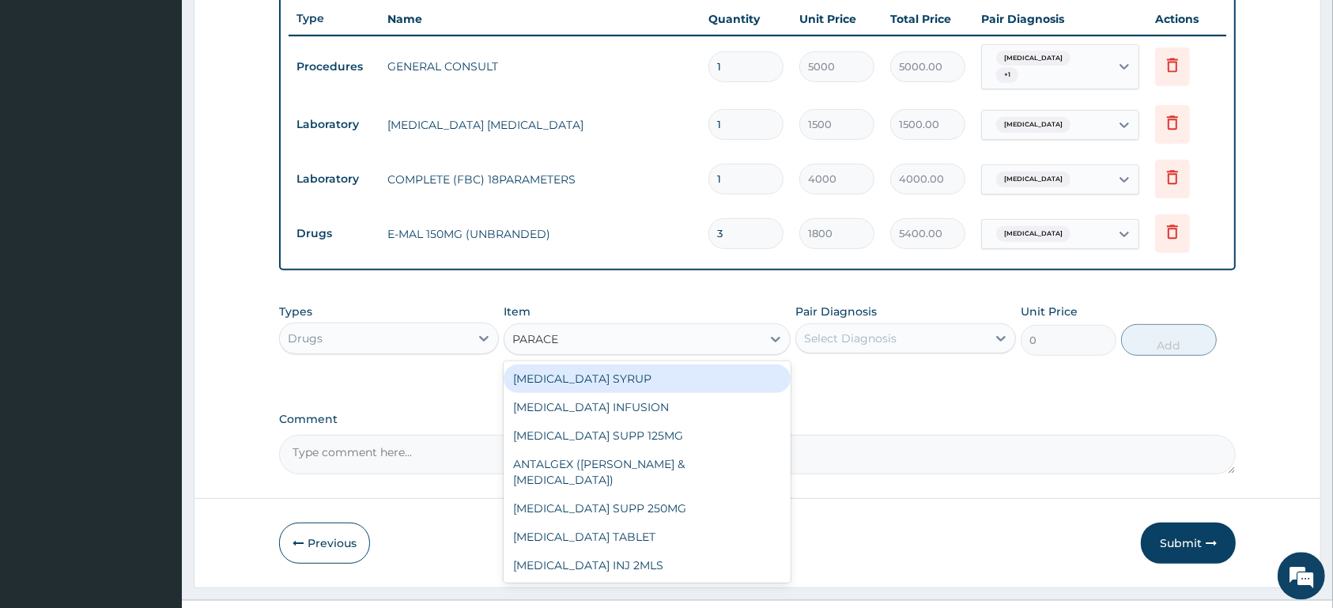
scroll to position [627, 0]
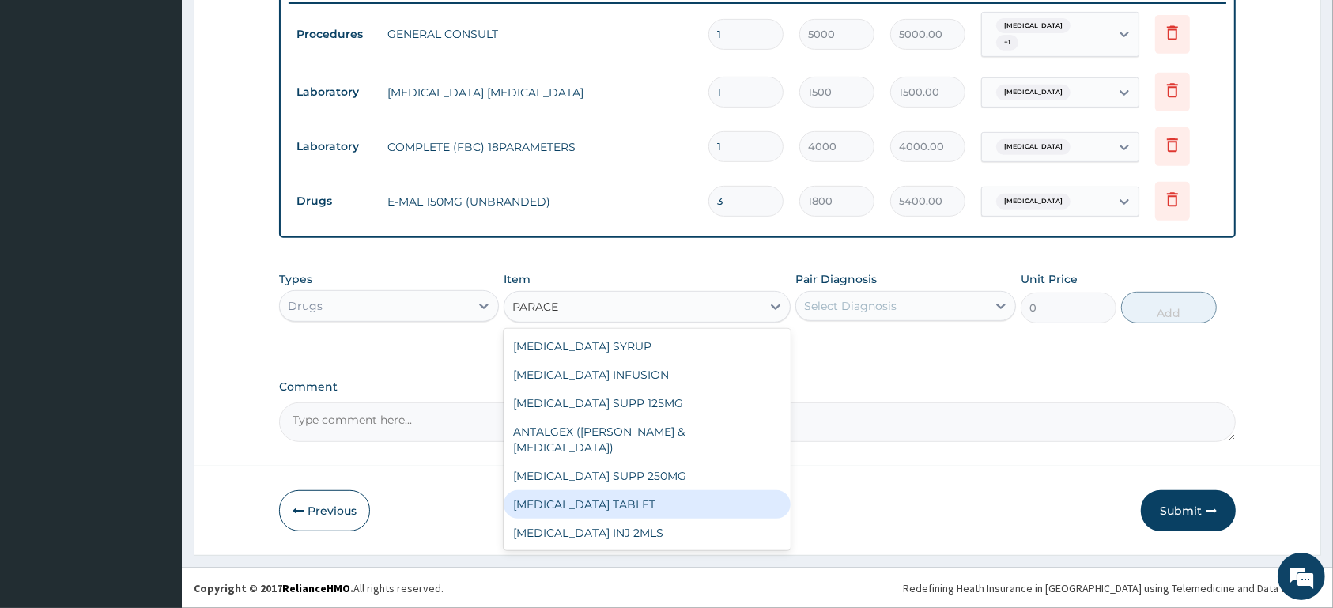
click at [686, 491] on div "PARACETAMOL TABLET" at bounding box center [646, 504] width 287 height 28
type input "13"
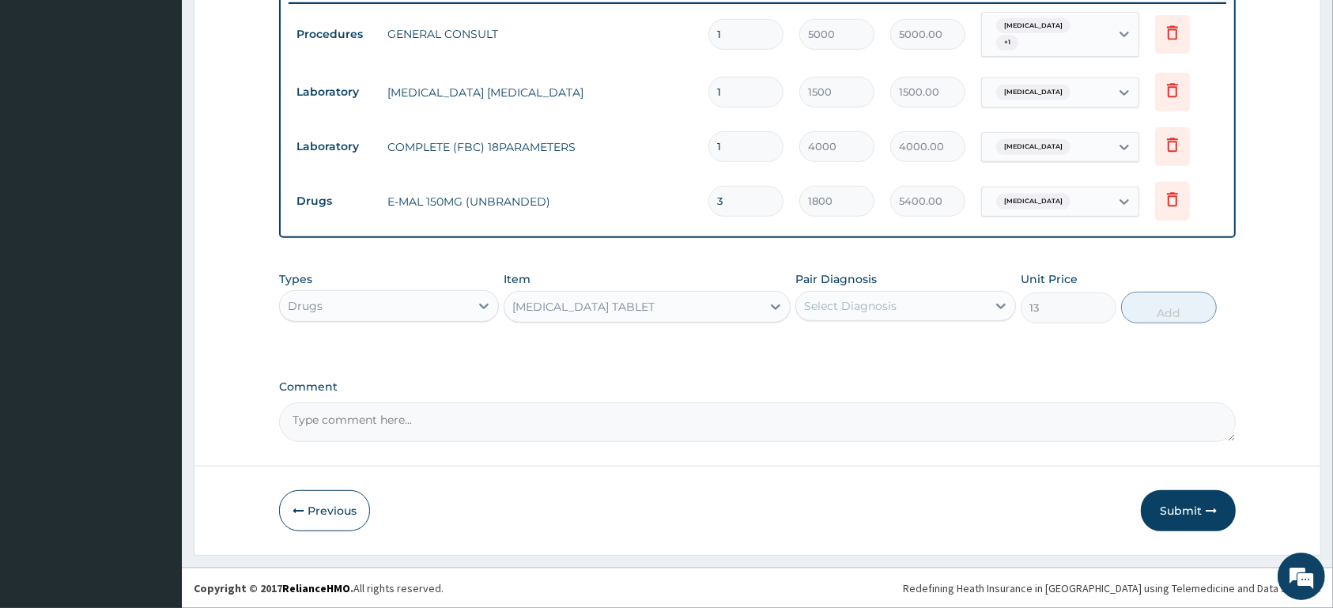
click at [899, 296] on div "Select Diagnosis" at bounding box center [891, 305] width 190 height 25
drag, startPoint x: 903, startPoint y: 350, endPoint x: 1022, endPoint y: 340, distance: 119.0
click at [904, 350] on label "Malaria, unspecified" at bounding box center [870, 345] width 98 height 16
checkbox input "true"
click at [1152, 307] on button "Add" at bounding box center [1169, 308] width 96 height 32
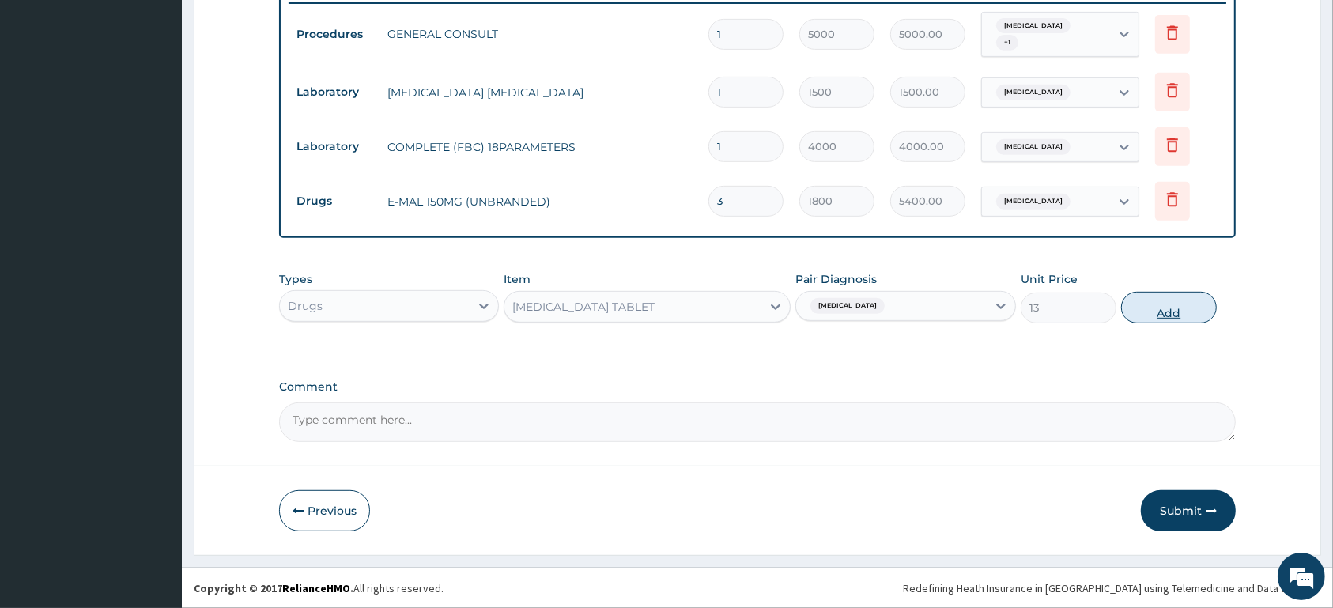
type input "0"
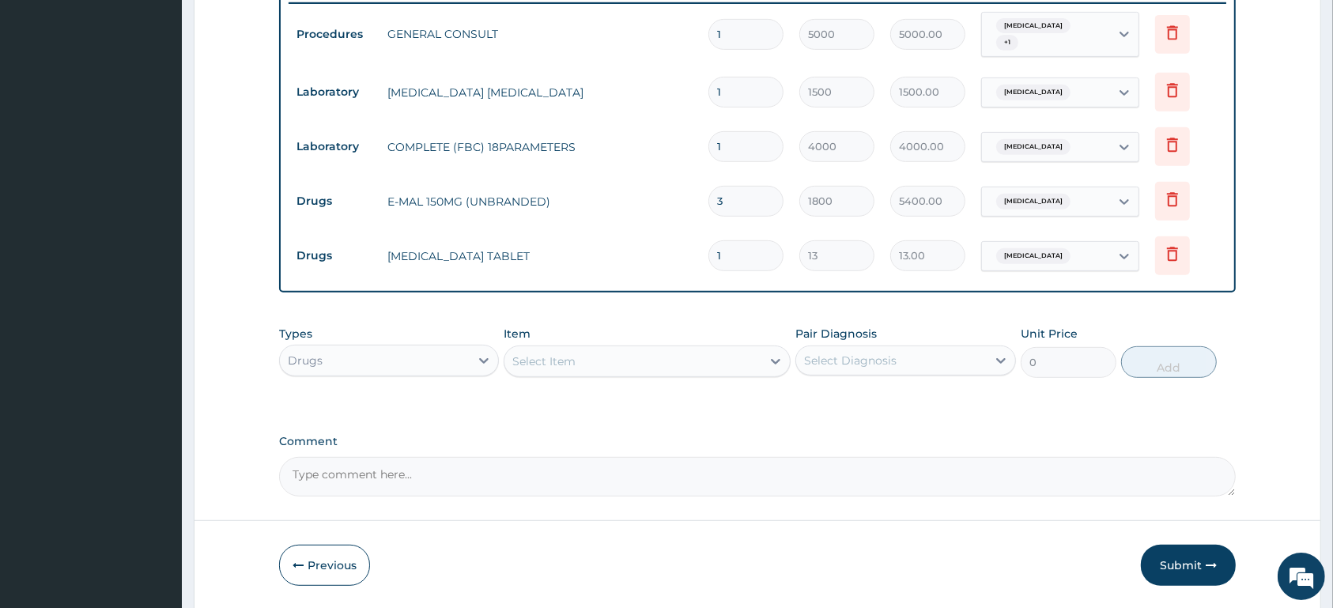
type input "0.00"
type input "2"
type input "26.00"
type input "20"
type input "260.00"
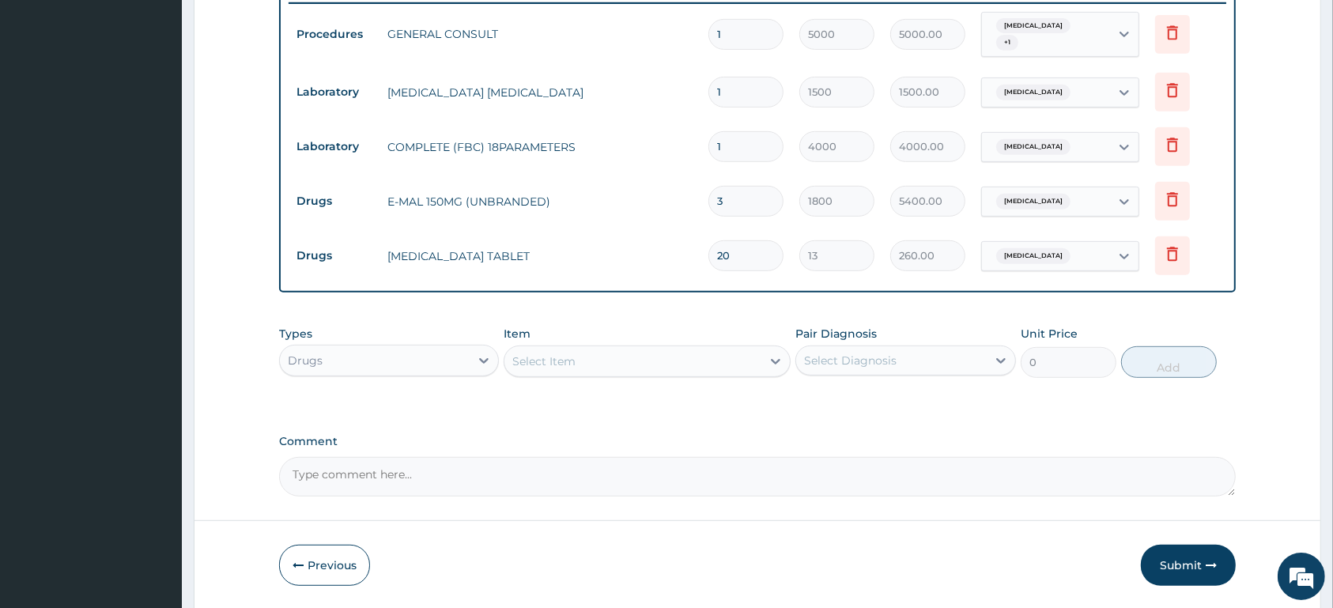
type input "20"
click at [668, 364] on div "Select Item" at bounding box center [632, 361] width 257 height 25
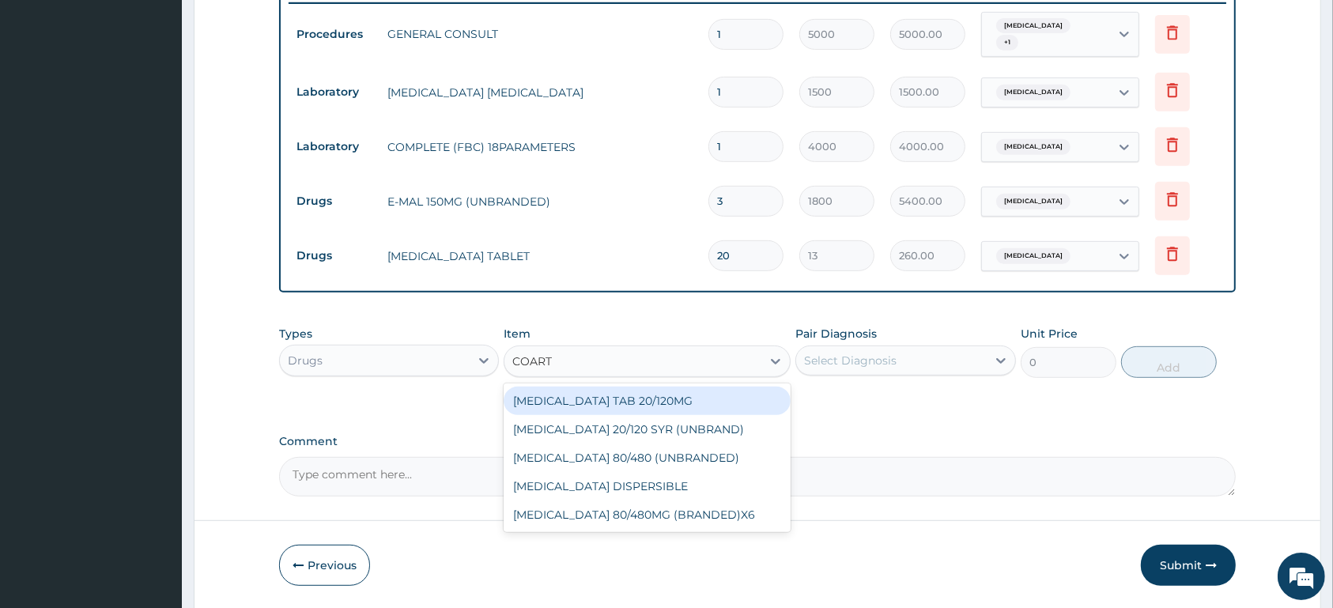
type input "COARTE"
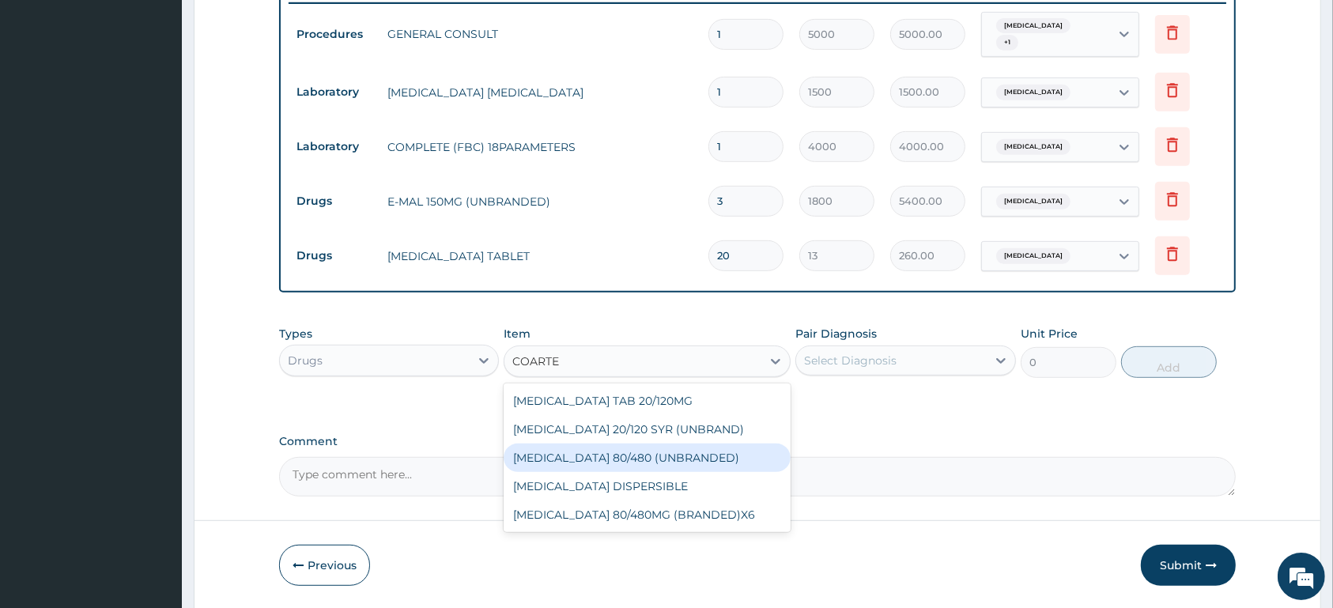
click at [739, 447] on div "COARTEM 80/480 (UNBRANDED)" at bounding box center [646, 457] width 287 height 28
type input "600"
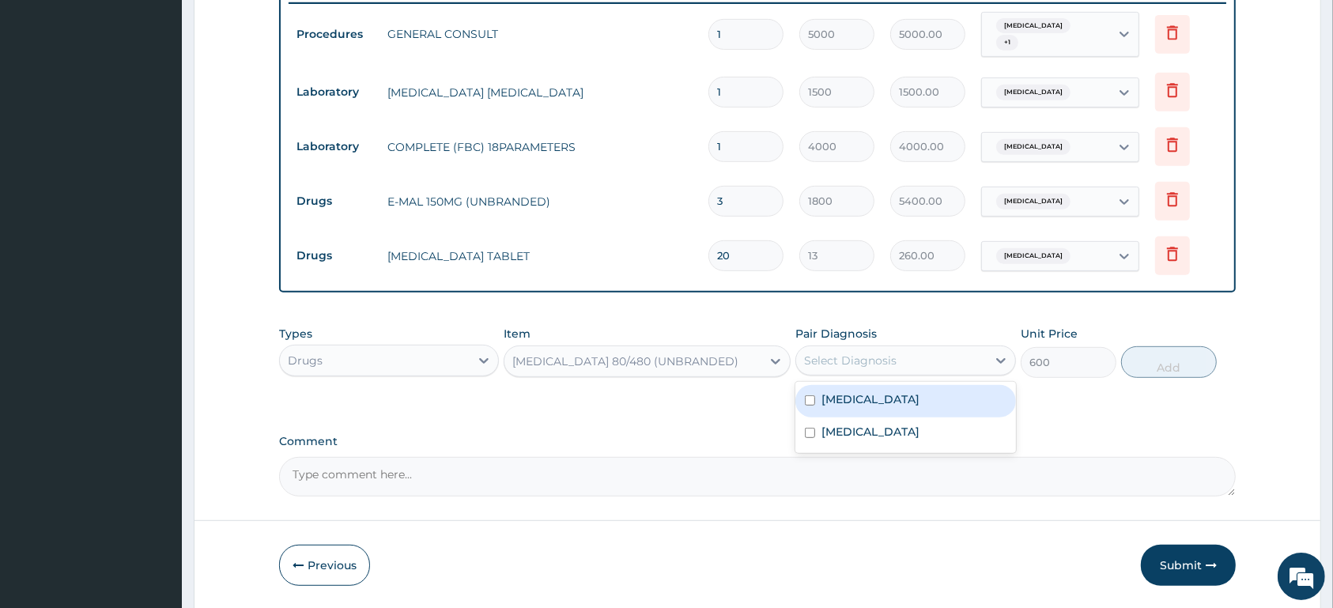
click at [824, 371] on div "Select Diagnosis" at bounding box center [891, 360] width 190 height 25
click at [837, 400] on label "Malaria, unspecified" at bounding box center [870, 399] width 98 height 16
checkbox input "true"
click at [1159, 368] on button "Add" at bounding box center [1169, 362] width 96 height 32
type input "0"
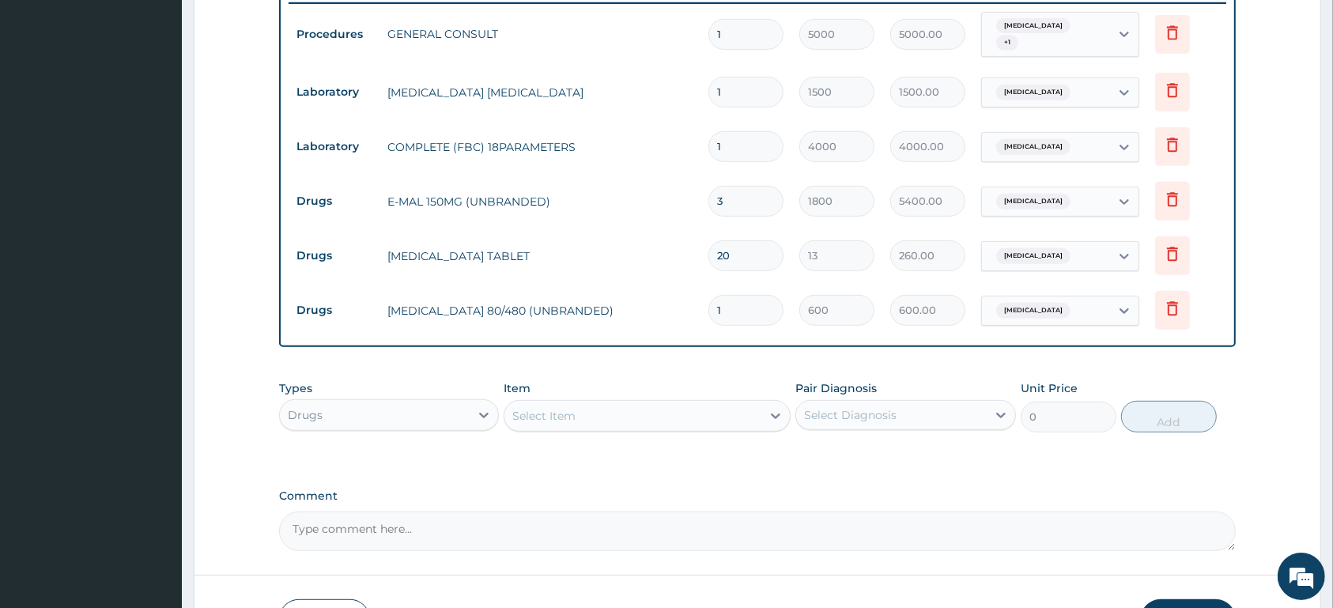
type input "16"
type input "9600.00"
type input "1"
type input "600.00"
type input "0.00"
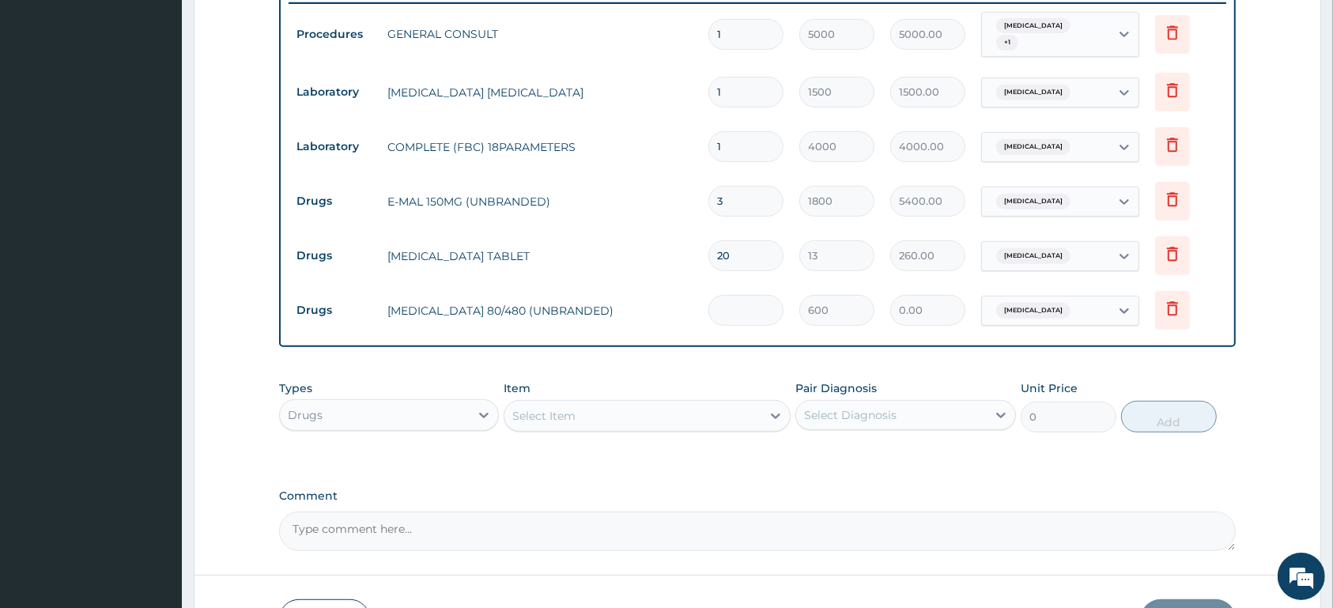
type input "6"
type input "3600.00"
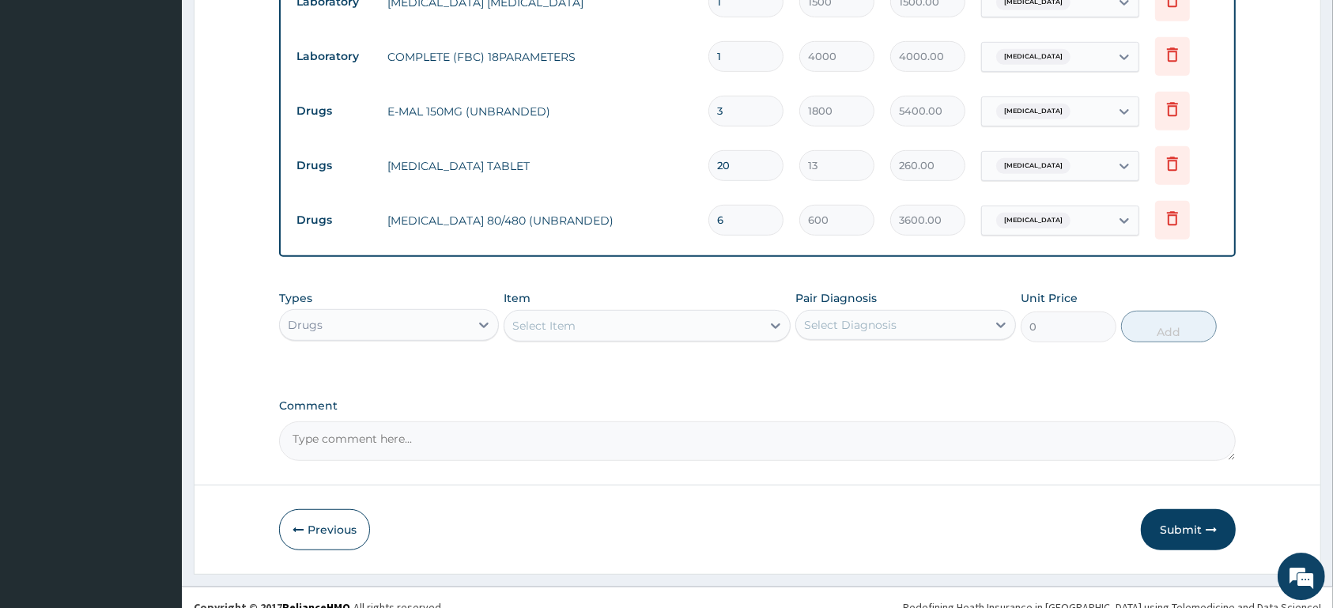
scroll to position [737, 0]
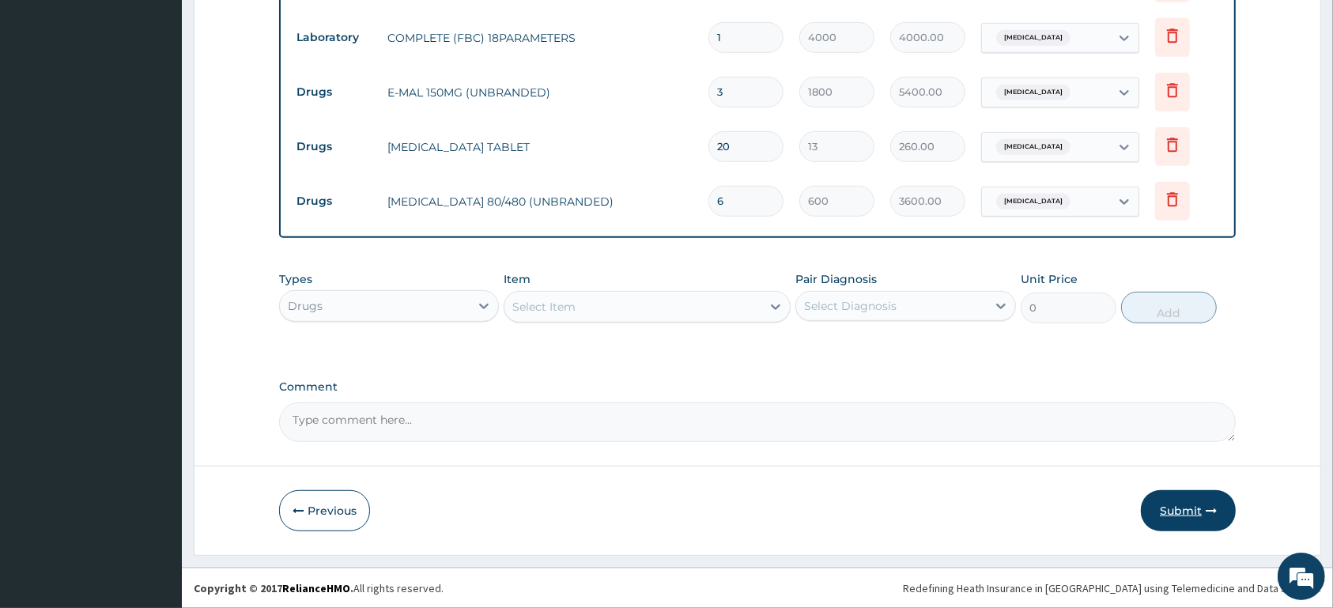
type input "6"
click at [1202, 502] on button "Submit" at bounding box center [1188, 510] width 95 height 41
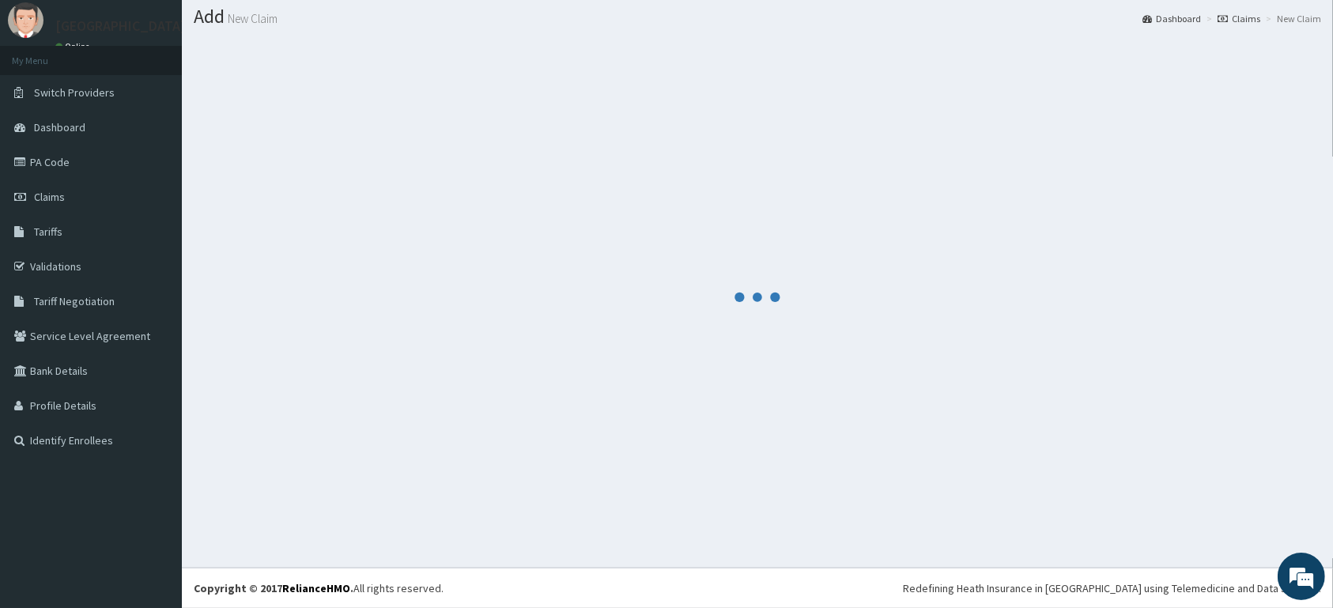
scroll to position [45, 0]
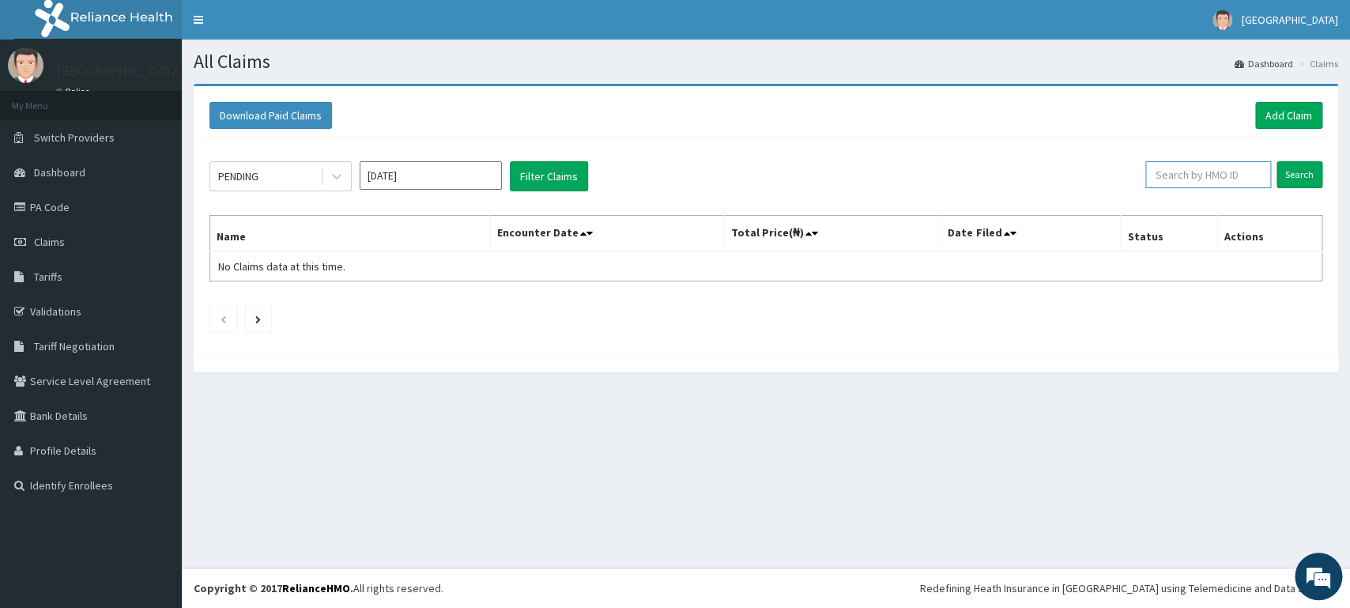
click at [1173, 173] on input "text" at bounding box center [1208, 174] width 126 height 27
type input "ACB/10088/B"
click at [1285, 169] on input "Search" at bounding box center [1300, 174] width 46 height 27
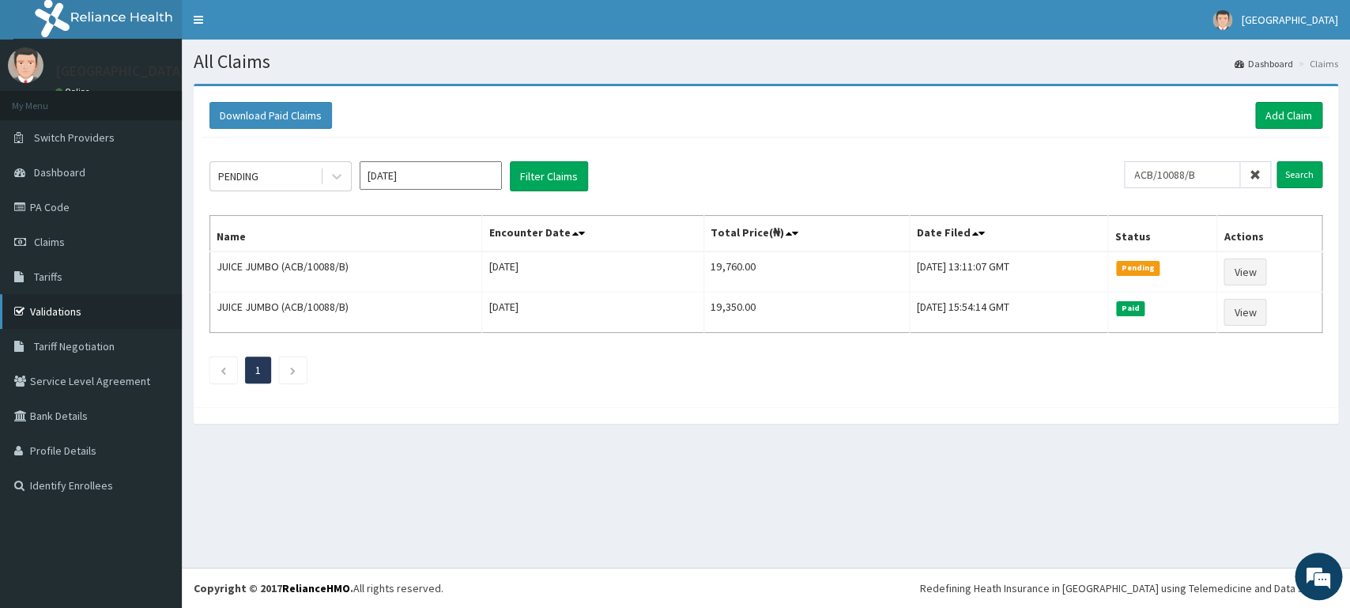
click at [66, 309] on link "Validations" at bounding box center [91, 311] width 182 height 35
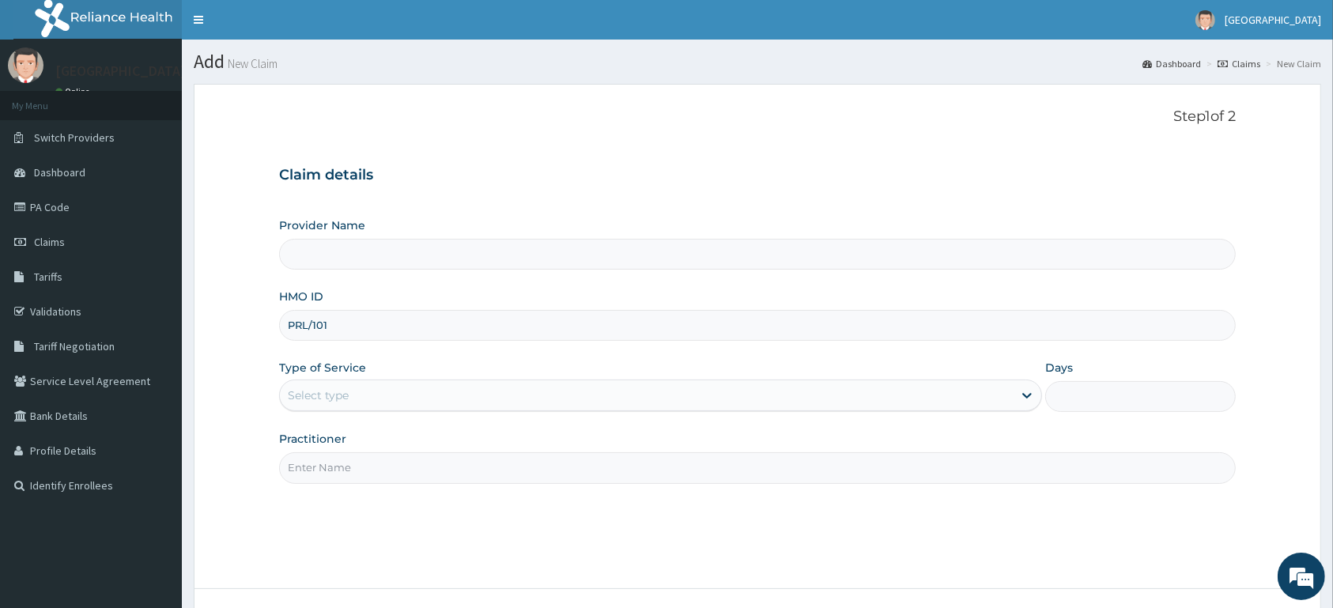
type input "PRL/101"
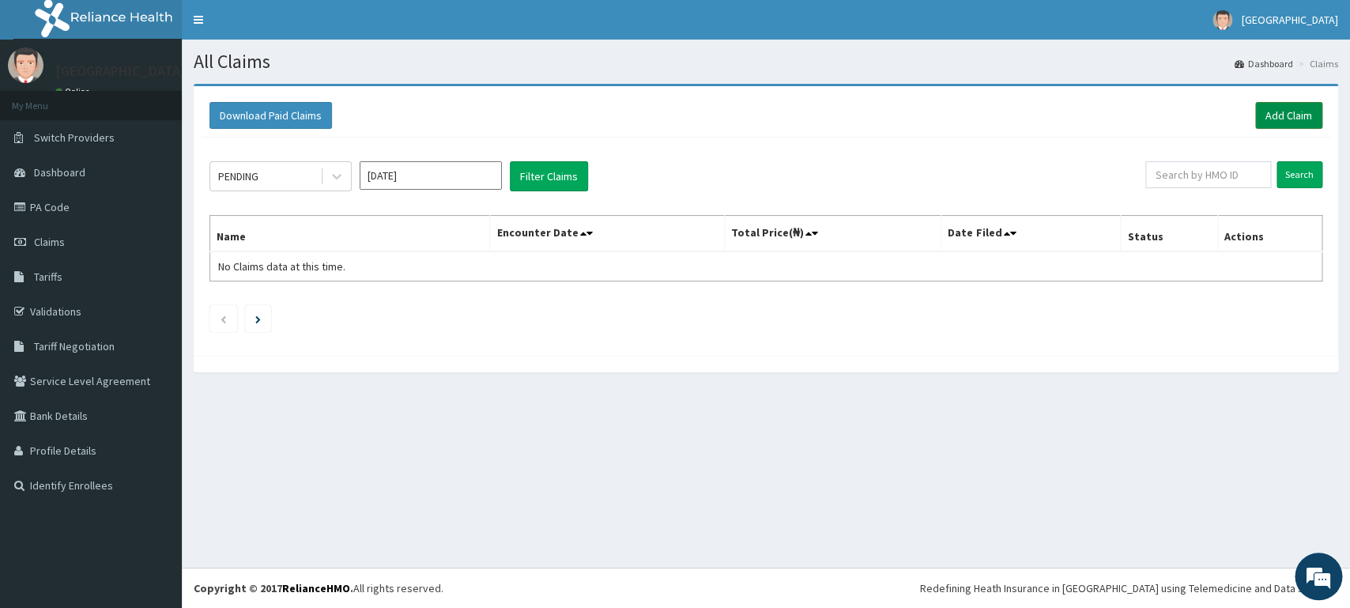
click at [1262, 123] on link "Add Claim" at bounding box center [1288, 115] width 67 height 27
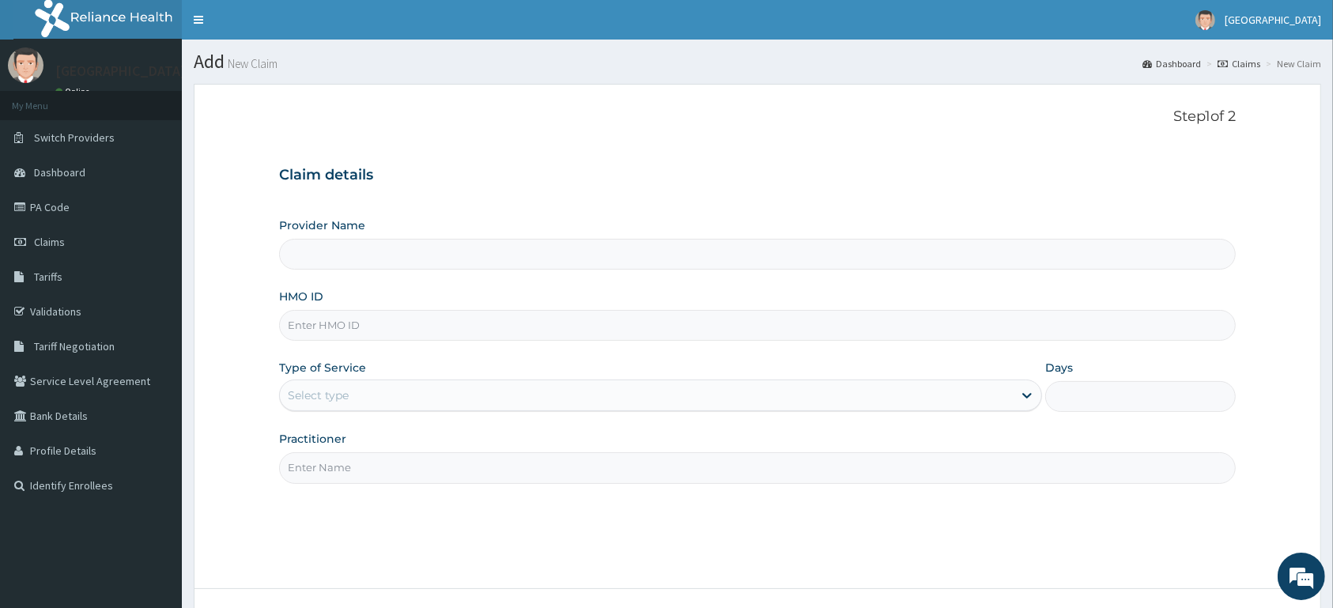
click at [367, 313] on input "HMO ID" at bounding box center [757, 325] width 956 height 31
type input "[GEOGRAPHIC_DATA]"
type input "PRL/10180/A"
click at [366, 399] on div "Select type" at bounding box center [646, 395] width 733 height 25
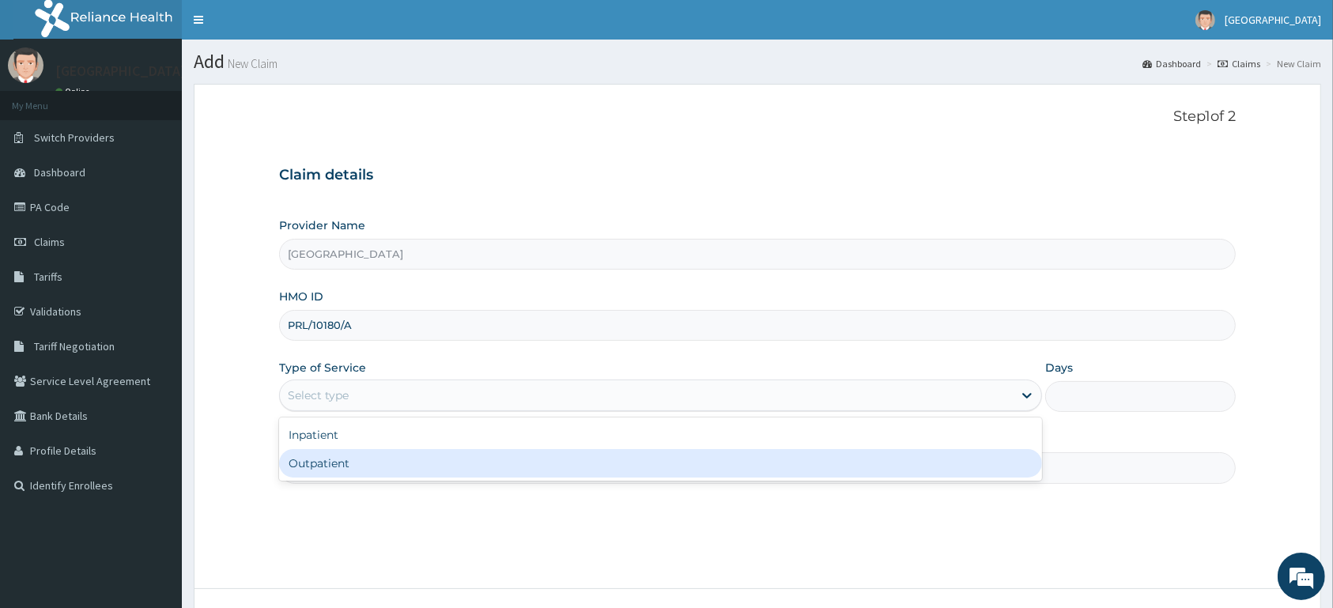
click at [362, 466] on div "Outpatient" at bounding box center [660, 463] width 763 height 28
type input "1"
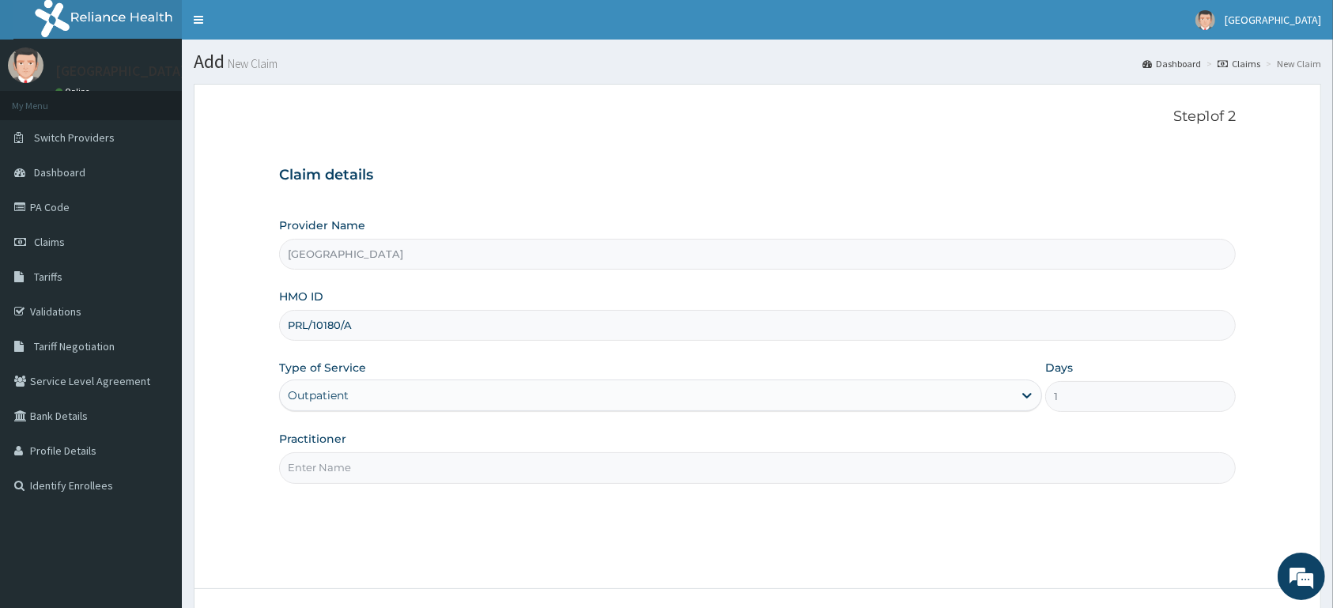
click at [367, 474] on input "Practitioner" at bounding box center [757, 467] width 956 height 31
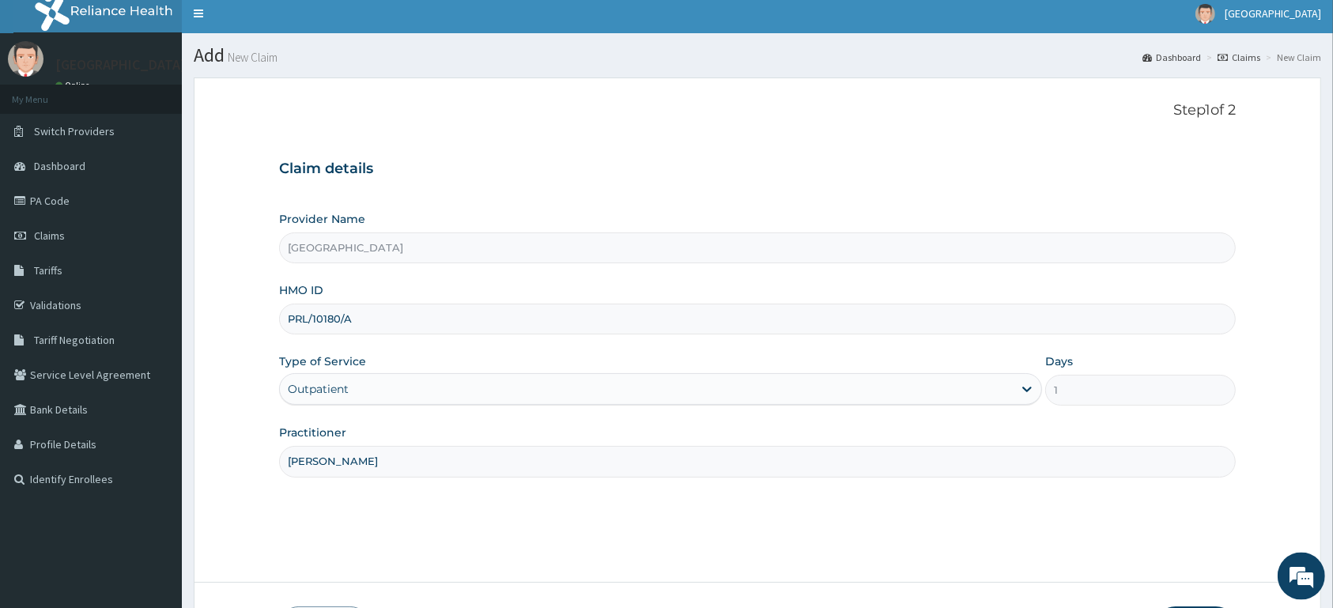
scroll to position [83, 0]
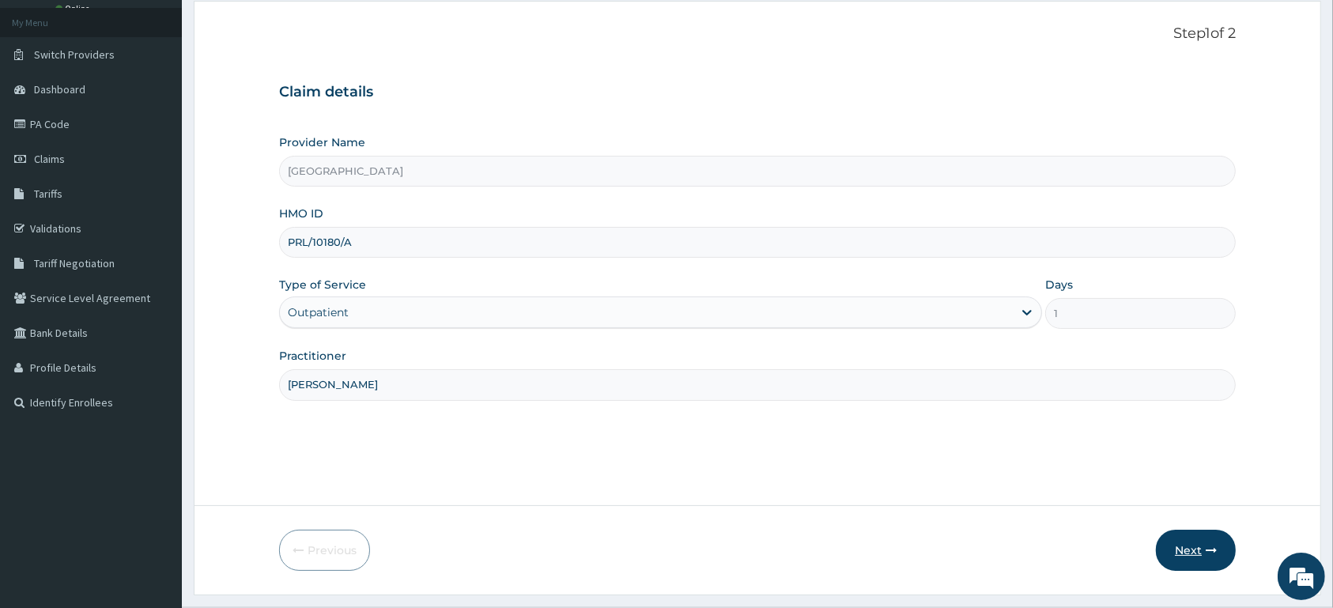
type input "DR EZEKIEL"
click at [1193, 552] on button "Next" at bounding box center [1196, 550] width 80 height 41
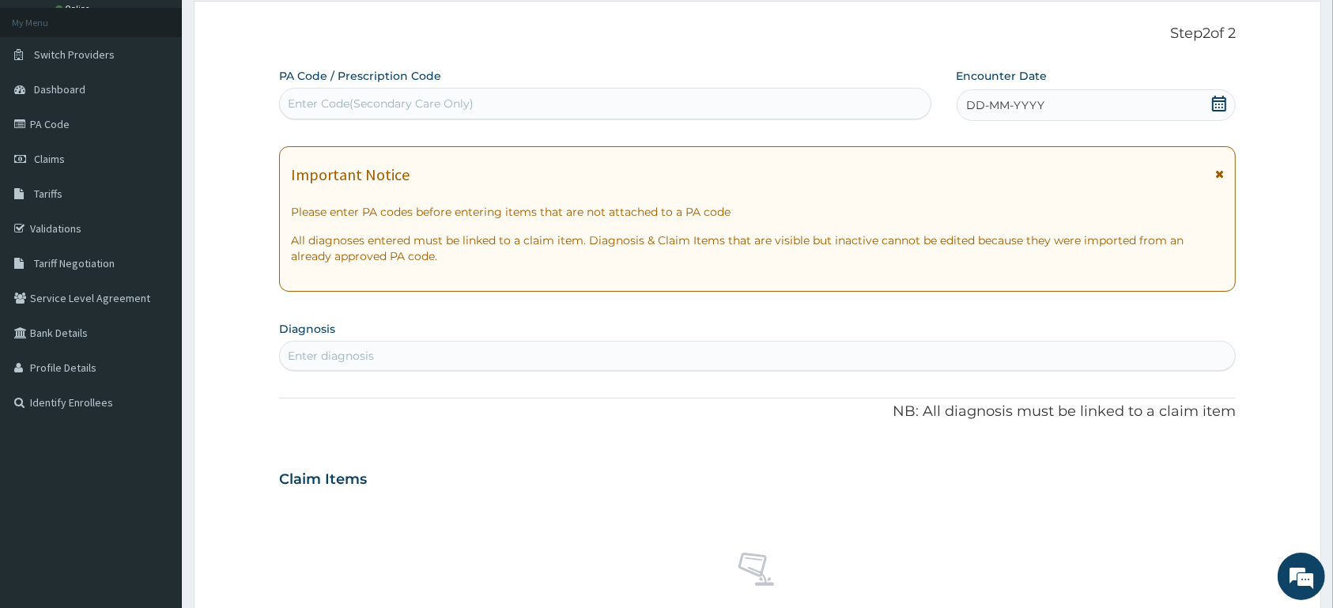
click at [1224, 102] on icon at bounding box center [1219, 104] width 14 height 16
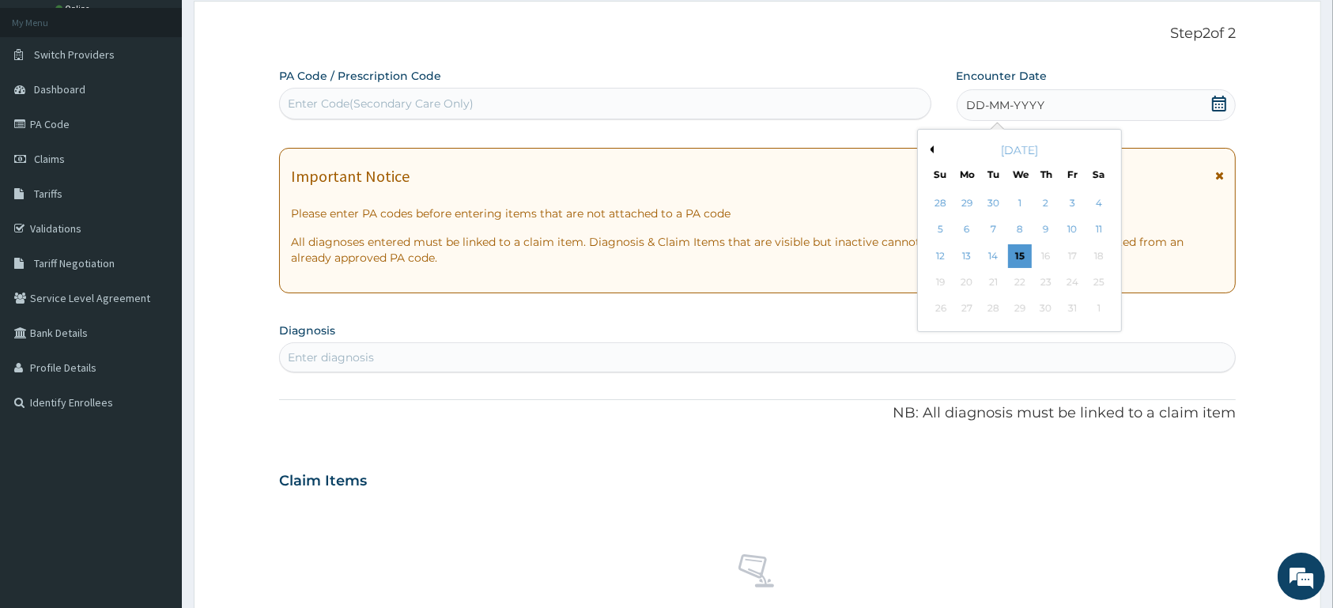
click at [929, 147] on button "Previous Month" at bounding box center [930, 149] width 8 height 8
click at [1015, 261] on div "13" at bounding box center [1019, 256] width 24 height 24
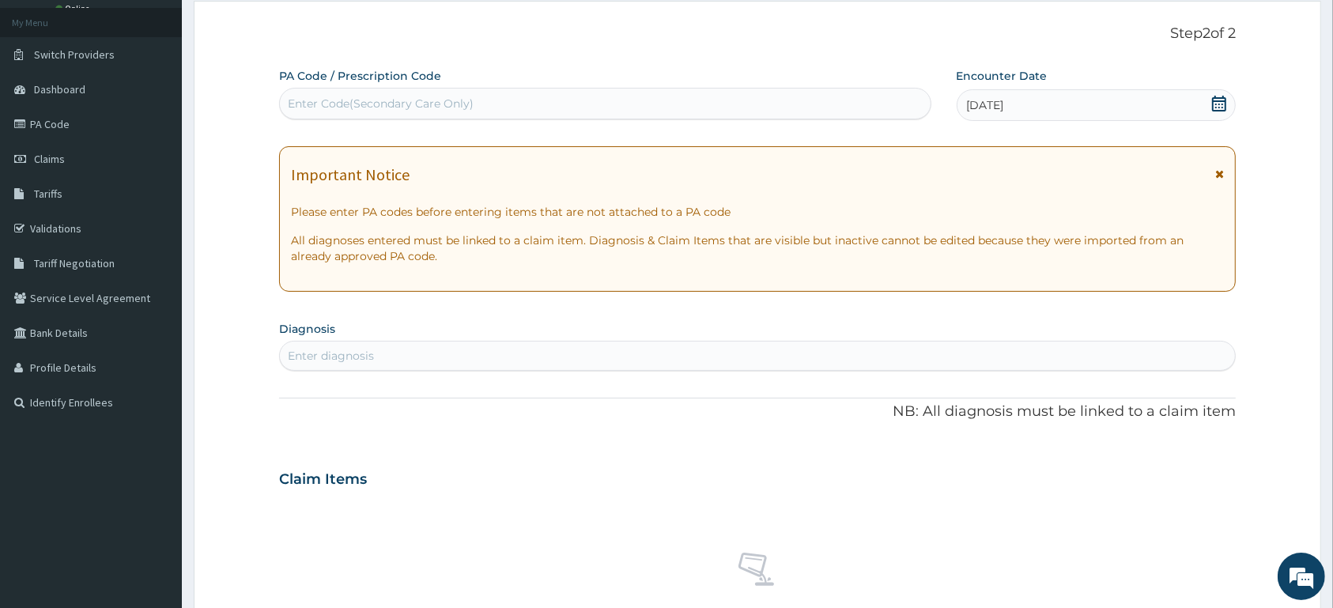
click at [897, 351] on div "Enter diagnosis" at bounding box center [757, 355] width 955 height 25
type input "CARPAL"
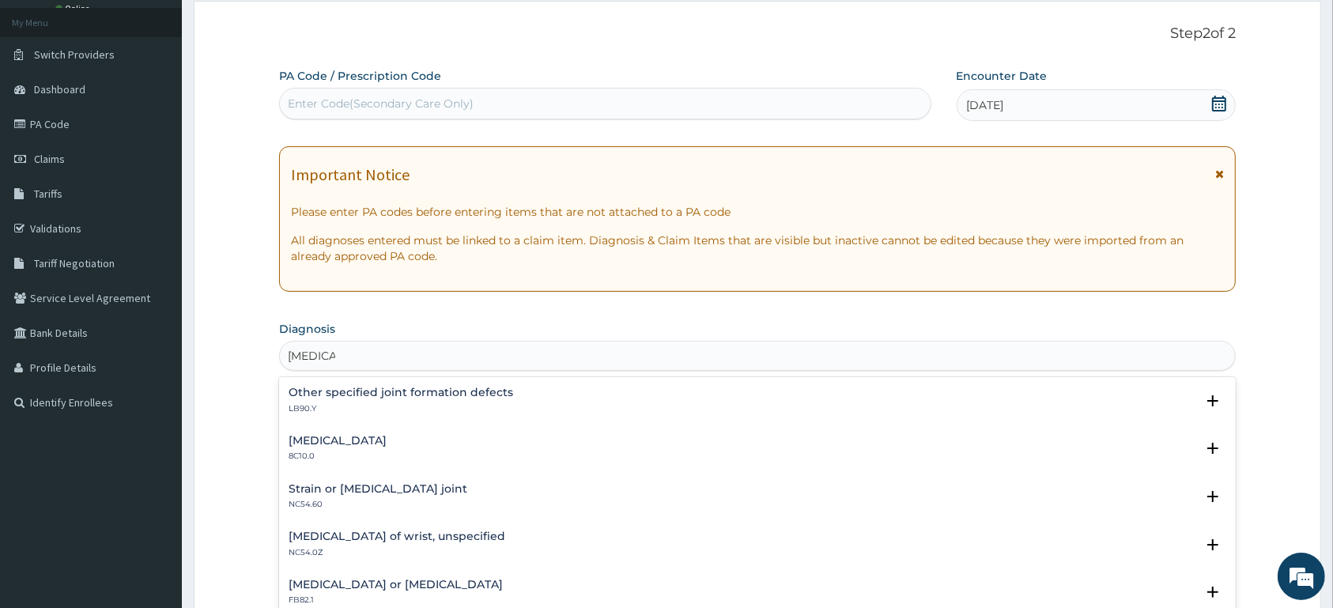
click at [387, 443] on h4 "Carpal tunnel syndrome" at bounding box center [338, 441] width 98 height 12
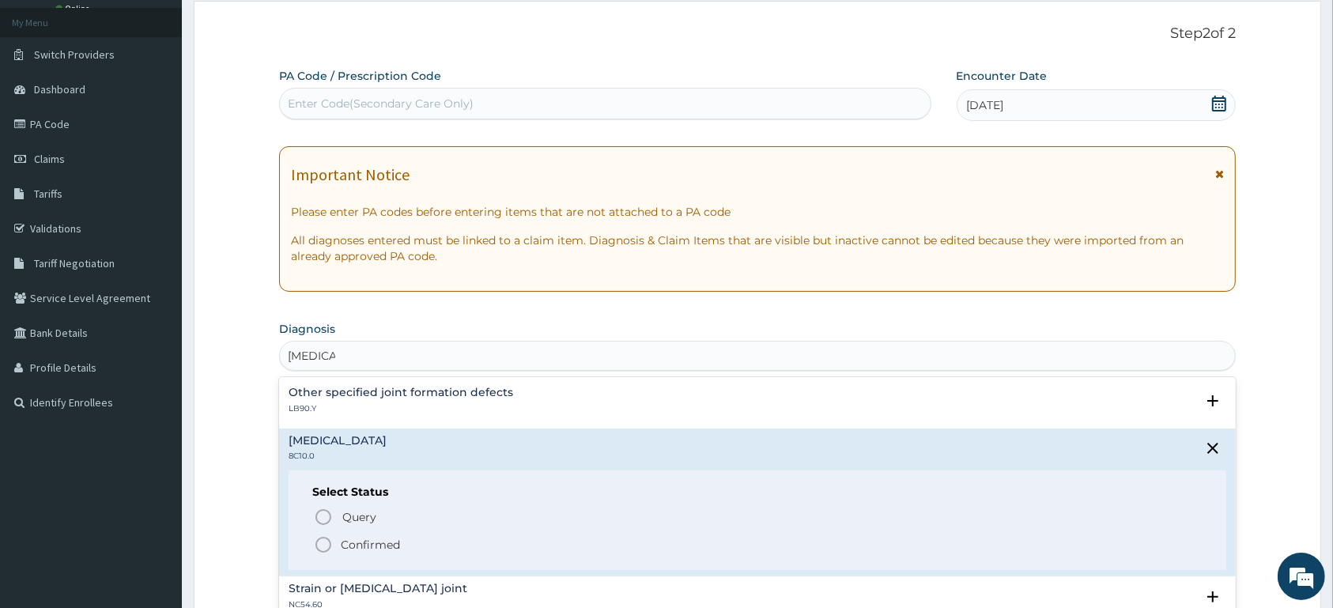
click at [375, 549] on p "Confirmed" at bounding box center [370, 545] width 59 height 16
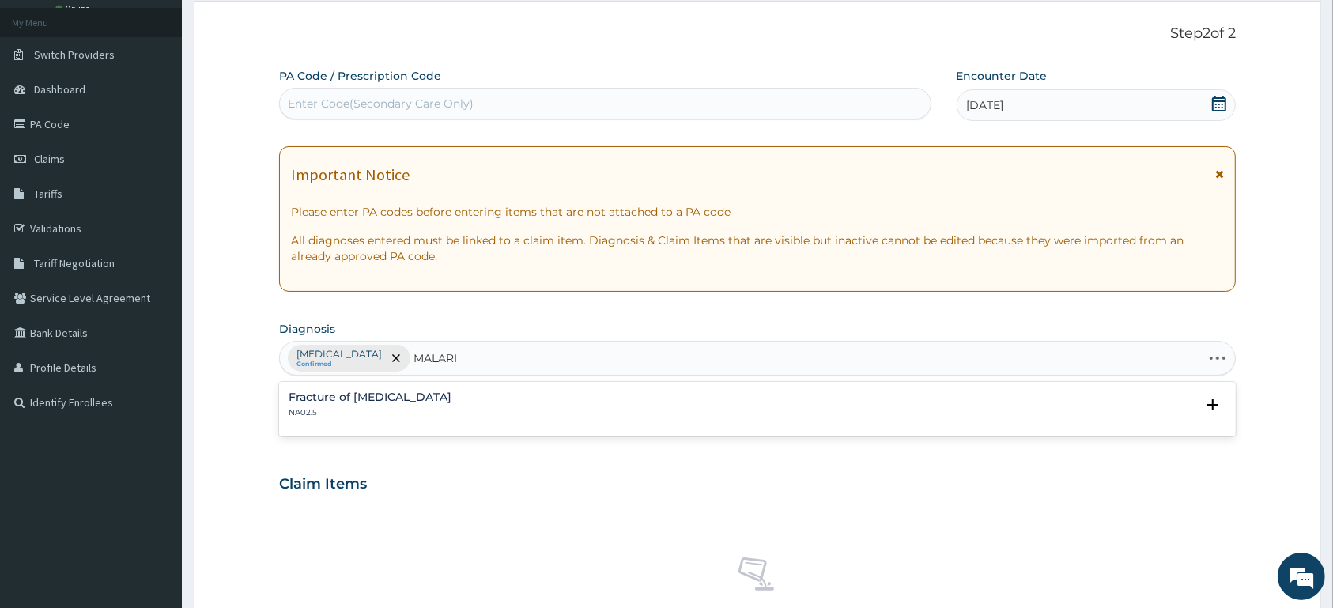
type input "MALARIA"
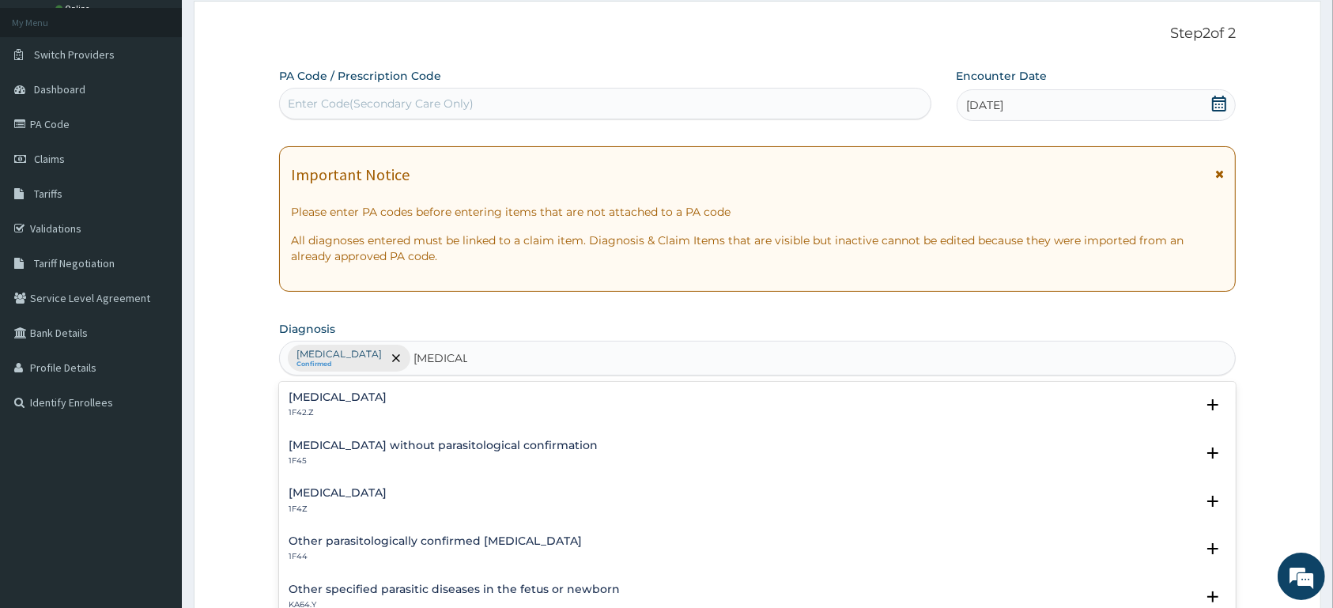
drag, startPoint x: 379, startPoint y: 486, endPoint x: 382, endPoint y: 525, distance: 38.9
click at [379, 489] on div "Malaria, unspecified 1F4Z Select Status Query Query covers suspected (?), Keep …" at bounding box center [757, 505] width 956 height 48
click at [364, 497] on h4 "Malaria, unspecified" at bounding box center [338, 493] width 98 height 12
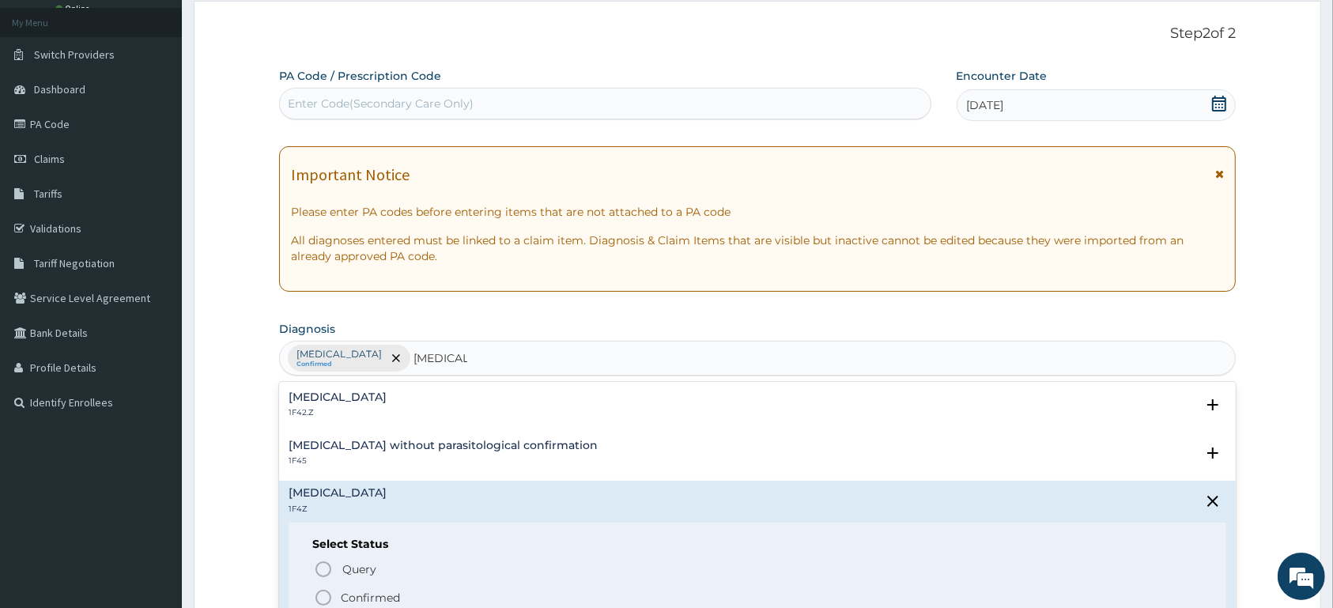
click at [375, 592] on p "Confirmed" at bounding box center [370, 598] width 59 height 16
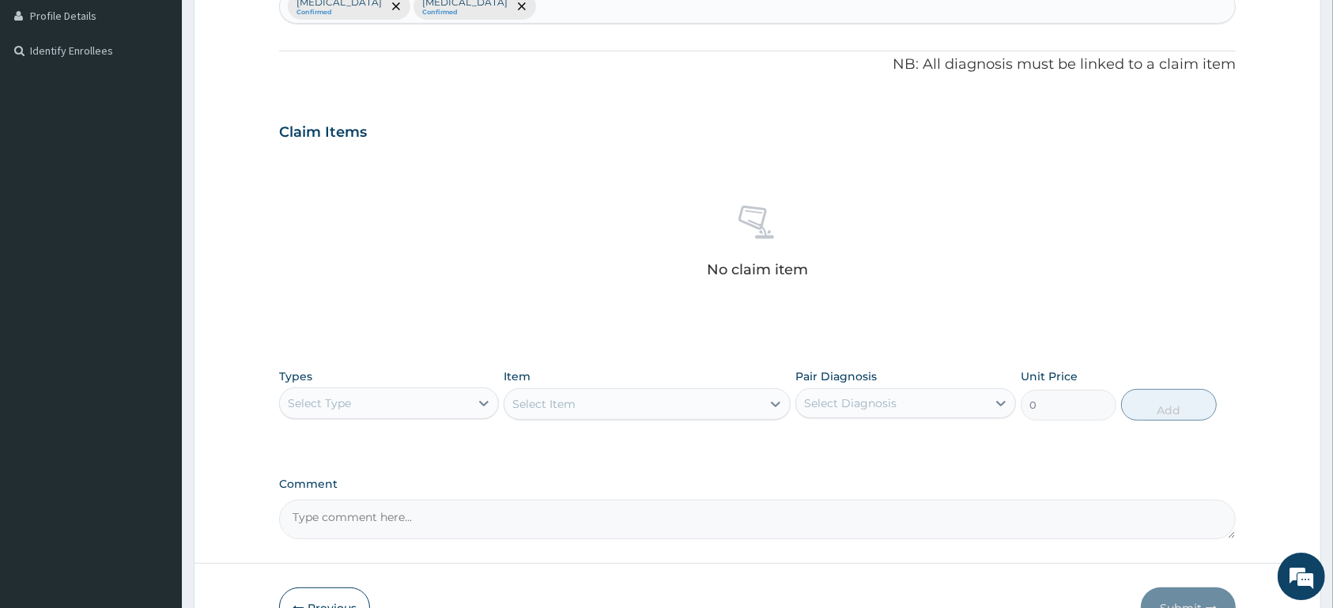
scroll to position [498, 0]
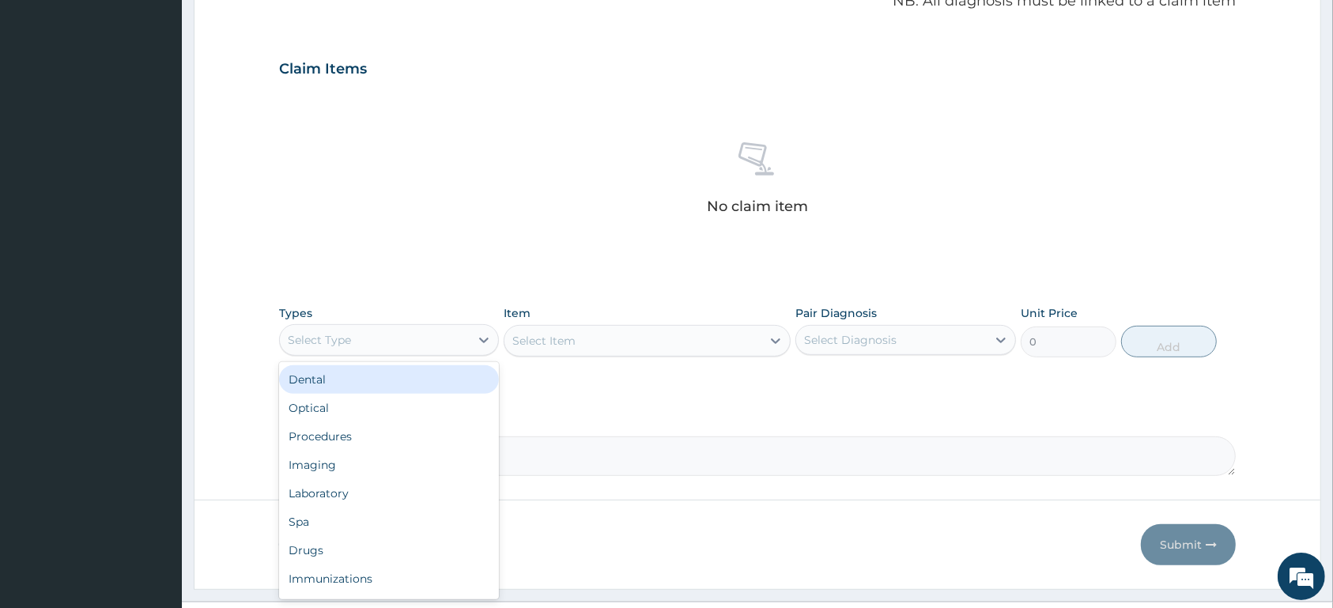
click at [404, 339] on div "Select Type" at bounding box center [375, 339] width 190 height 25
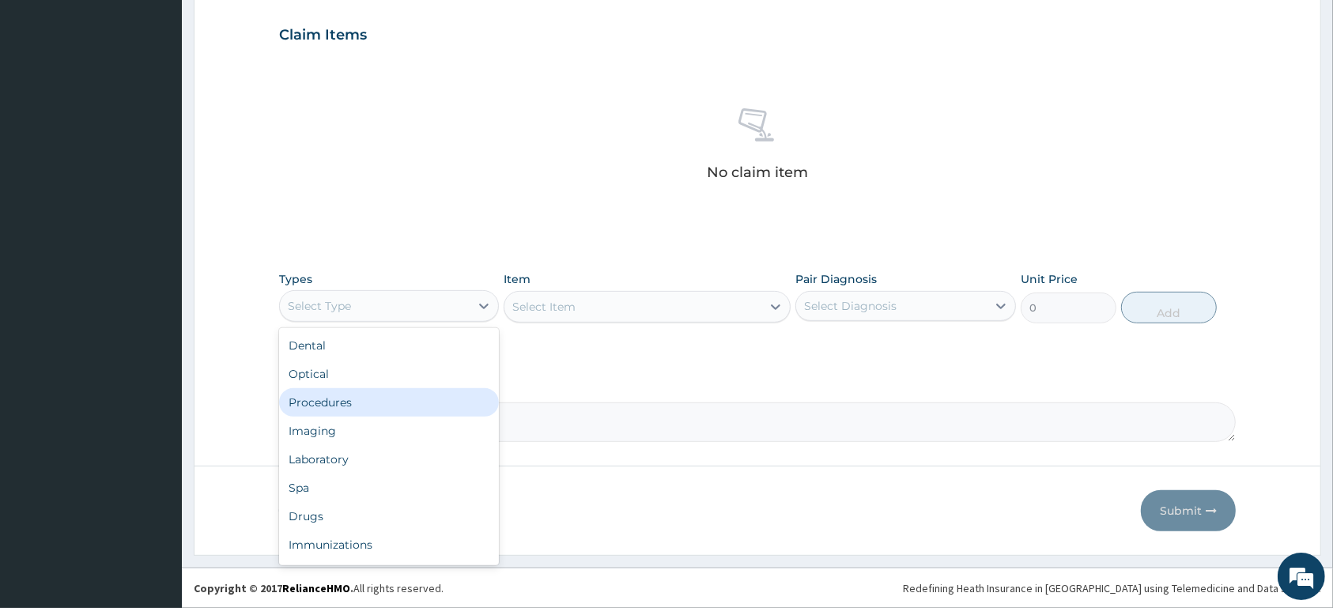
click at [433, 405] on div "Procedures" at bounding box center [389, 402] width 220 height 28
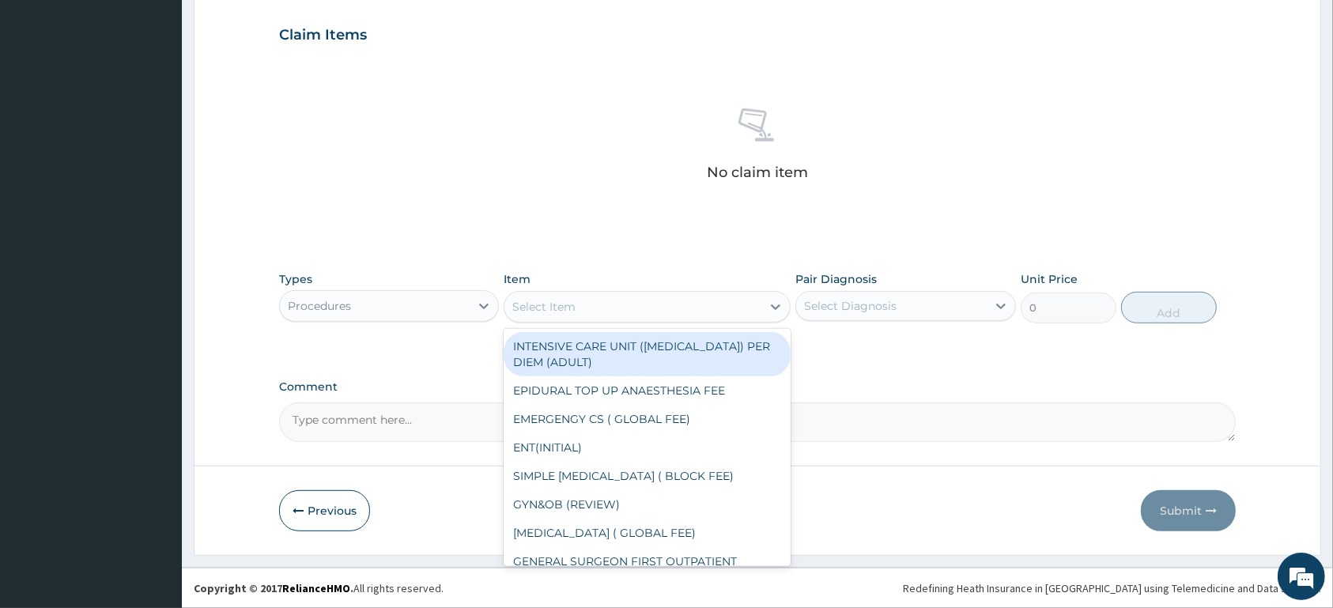
click at [648, 305] on div "Select Item" at bounding box center [632, 306] width 257 height 25
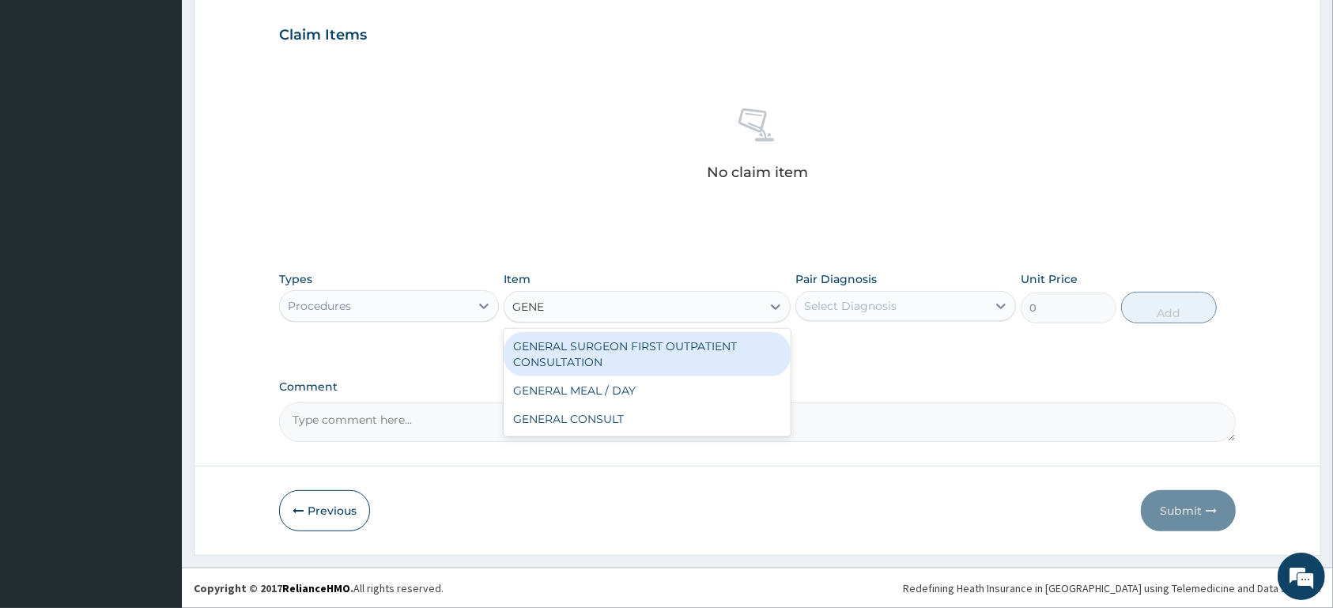
type input "GENER"
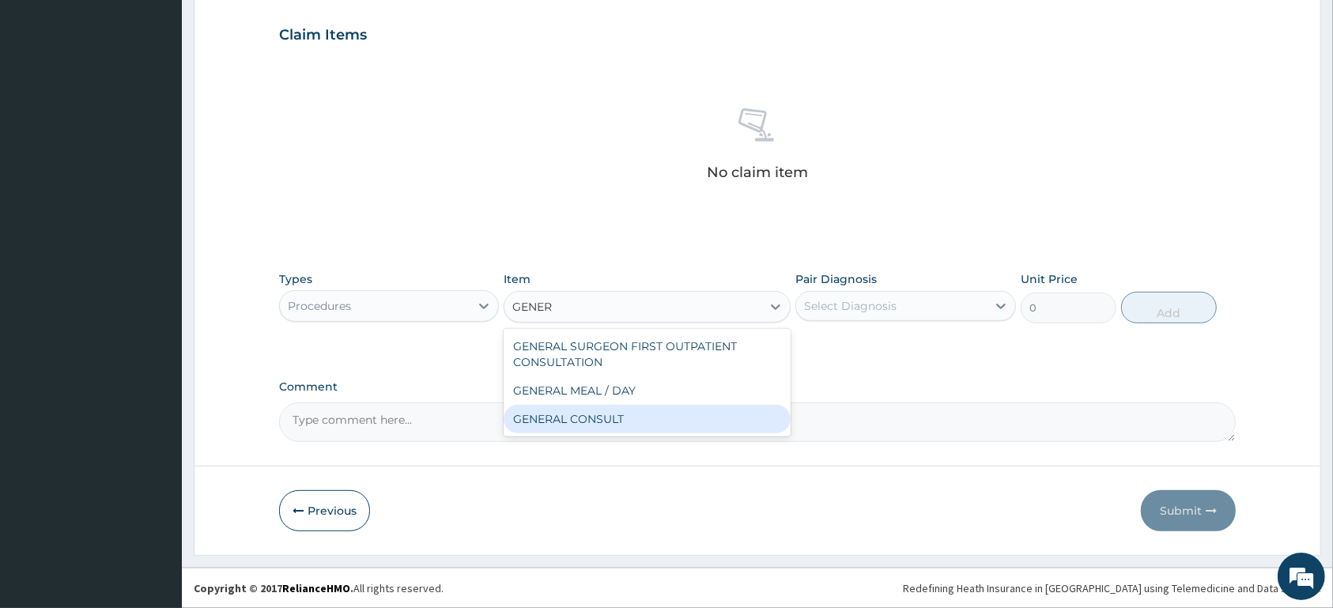
click at [682, 427] on div "GENERAL CONSULT" at bounding box center [646, 419] width 287 height 28
type input "5000"
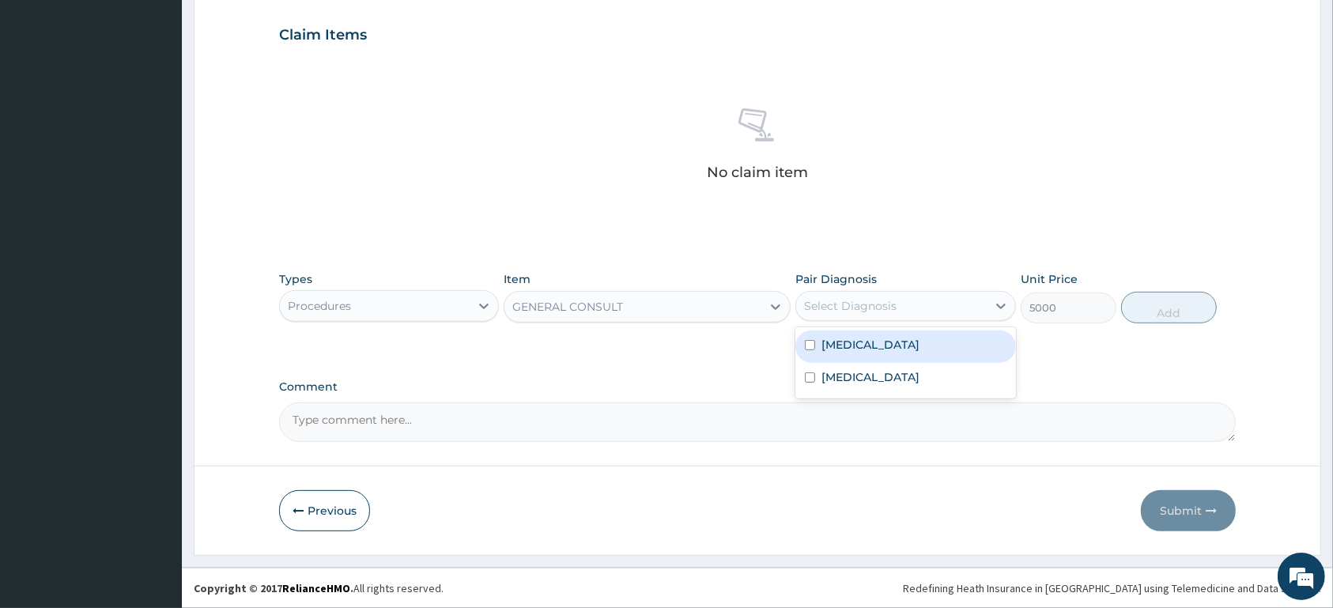
click at [917, 307] on div "Select Diagnosis" at bounding box center [891, 305] width 190 height 25
click at [907, 353] on div "Carpal tunnel syndrome" at bounding box center [905, 346] width 220 height 32
checkbox input "true"
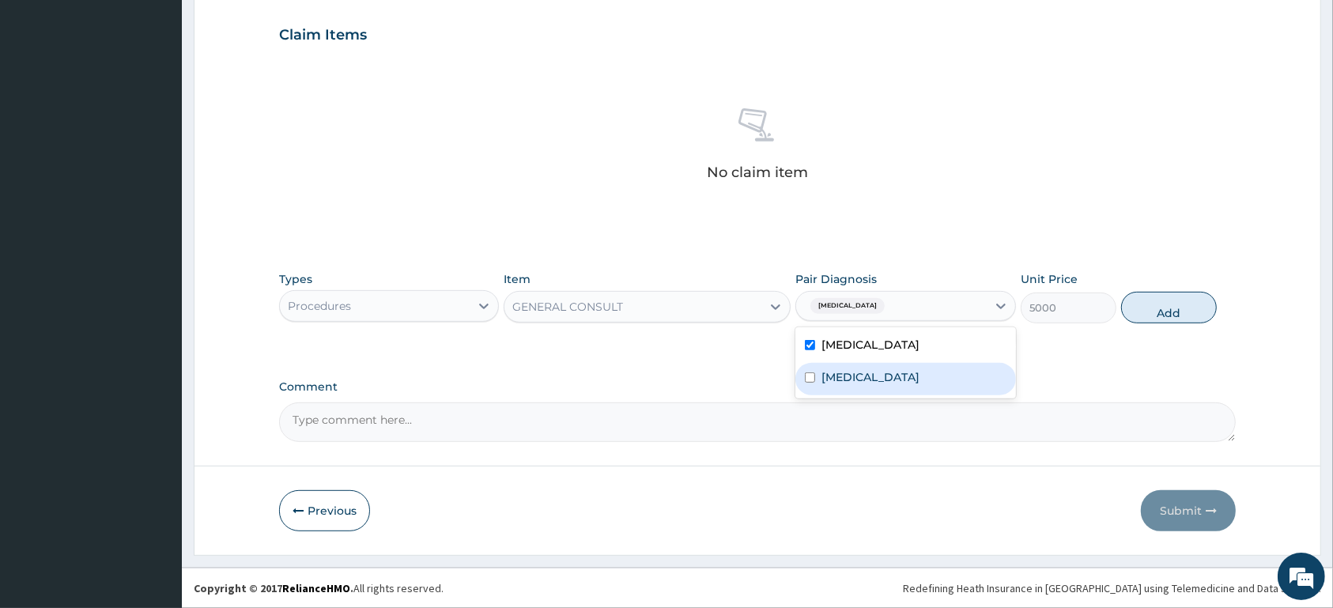
click at [903, 383] on label "Malaria, unspecified" at bounding box center [870, 377] width 98 height 16
checkbox input "true"
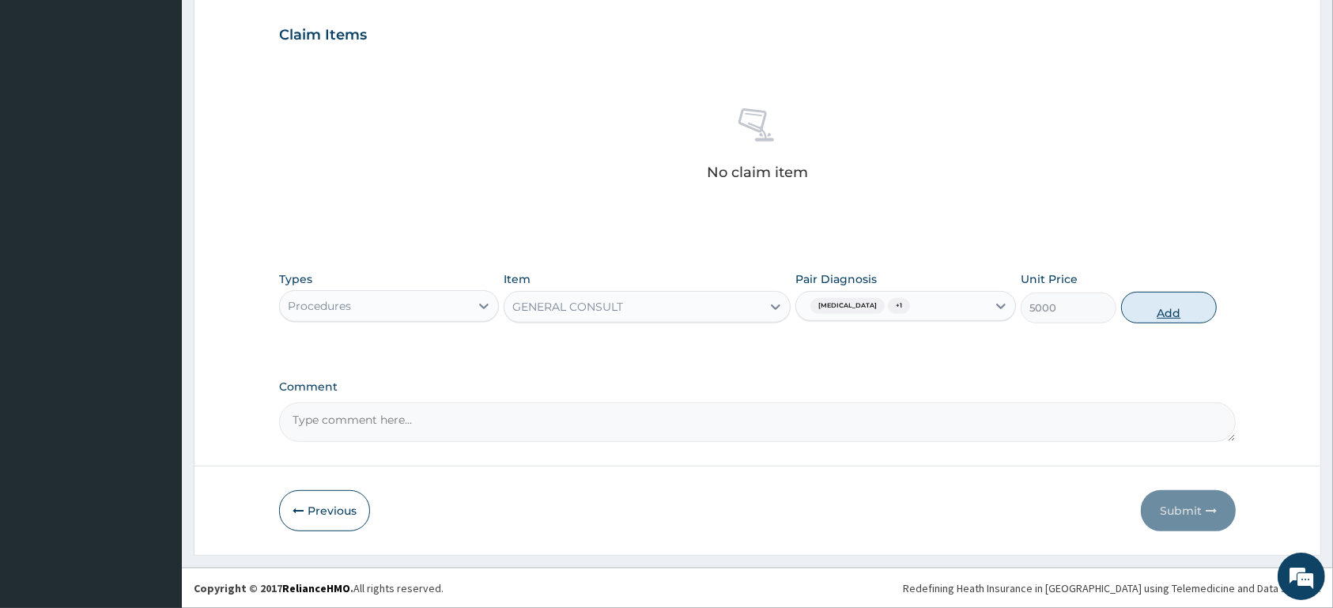
click at [1190, 305] on button "Add" at bounding box center [1169, 308] width 96 height 32
type input "0"
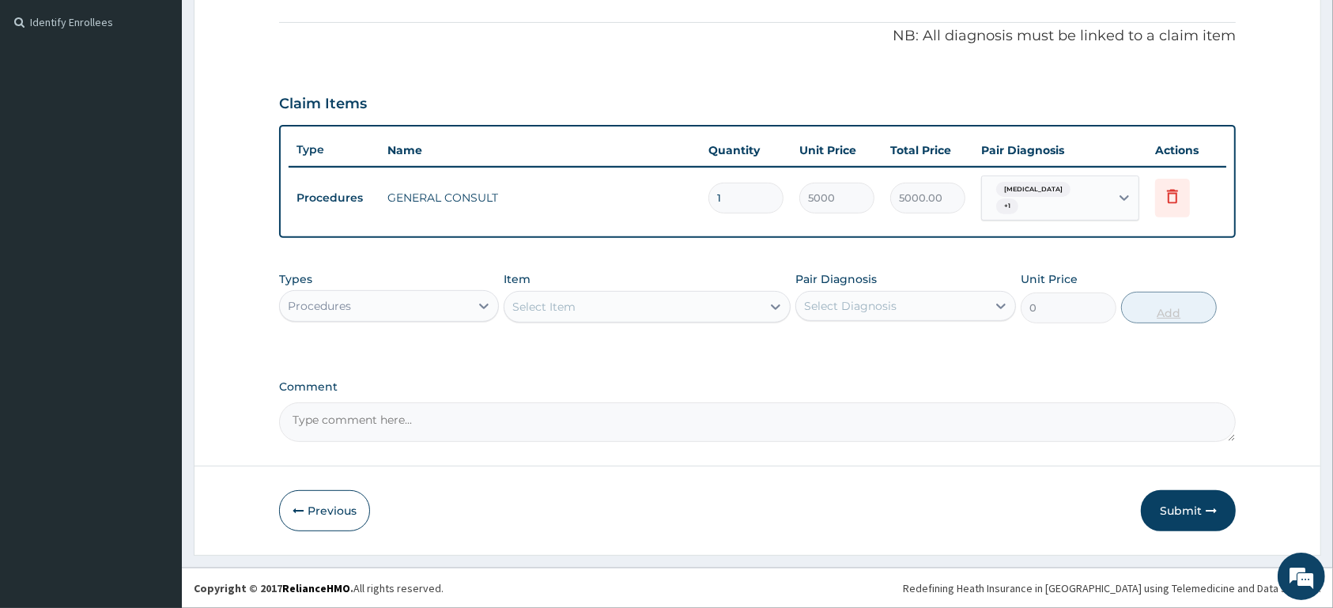
scroll to position [464, 0]
click at [443, 297] on div "Procedures" at bounding box center [375, 305] width 190 height 25
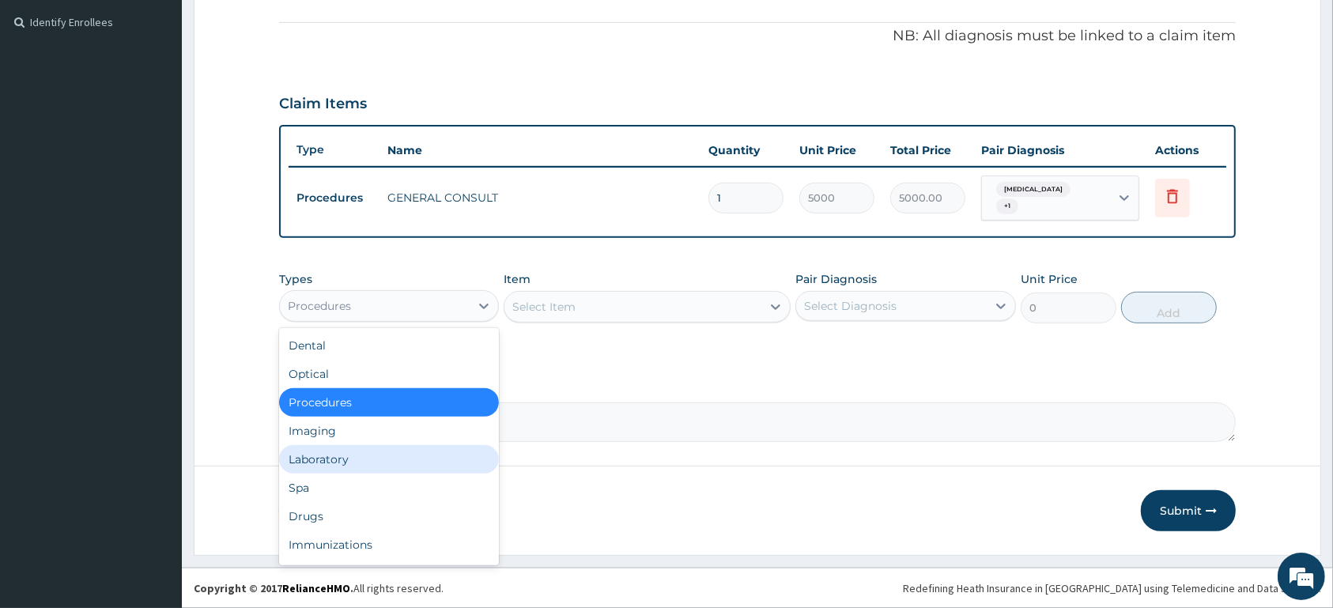
click at [399, 463] on div "Laboratory" at bounding box center [389, 459] width 220 height 28
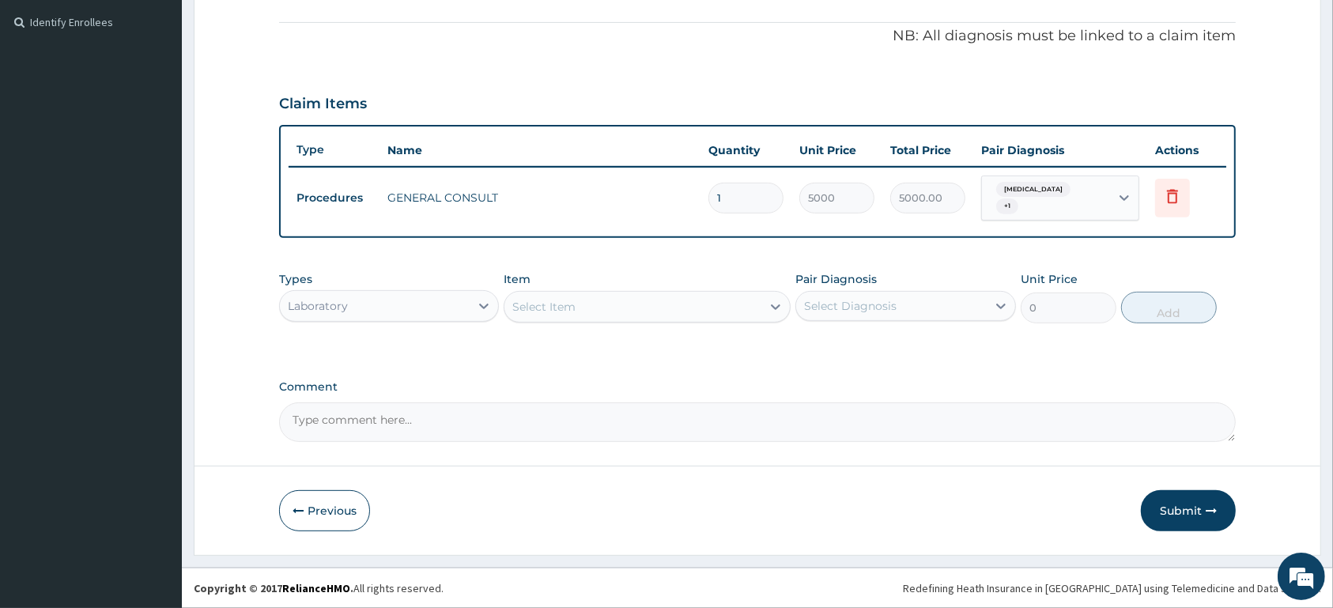
click at [612, 319] on div "Select Item" at bounding box center [646, 307] width 287 height 32
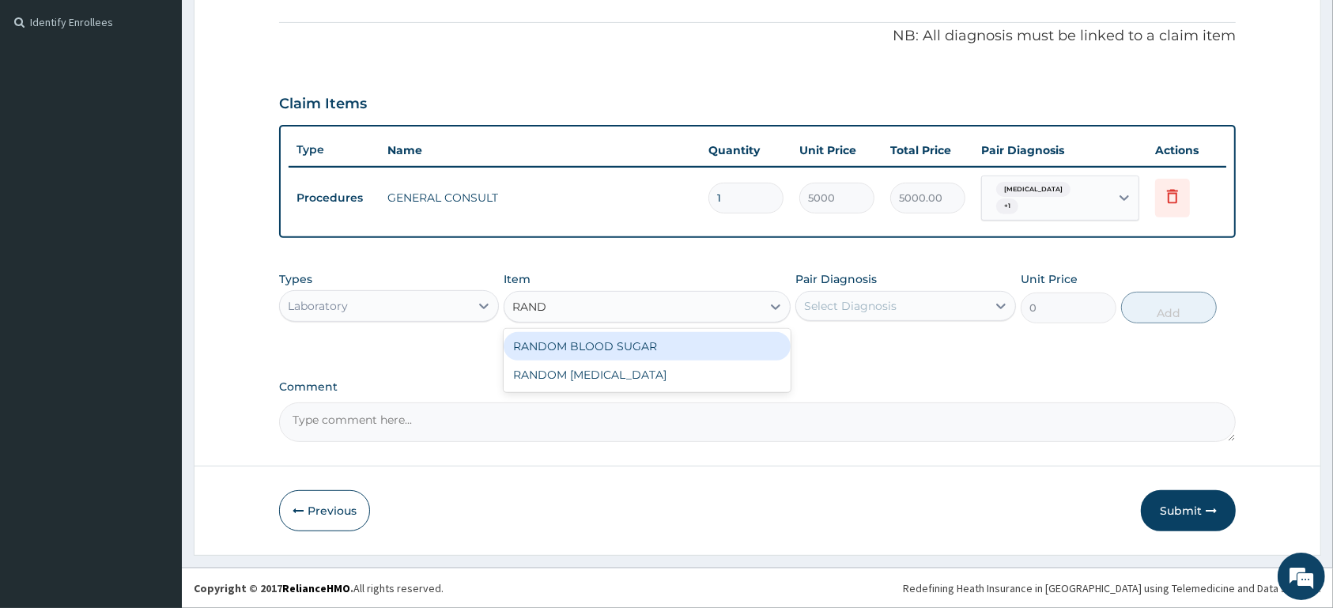
type input "RANDO"
click at [620, 341] on div "RANDOM BLOOD SUGAR" at bounding box center [646, 346] width 287 height 28
type input "1500"
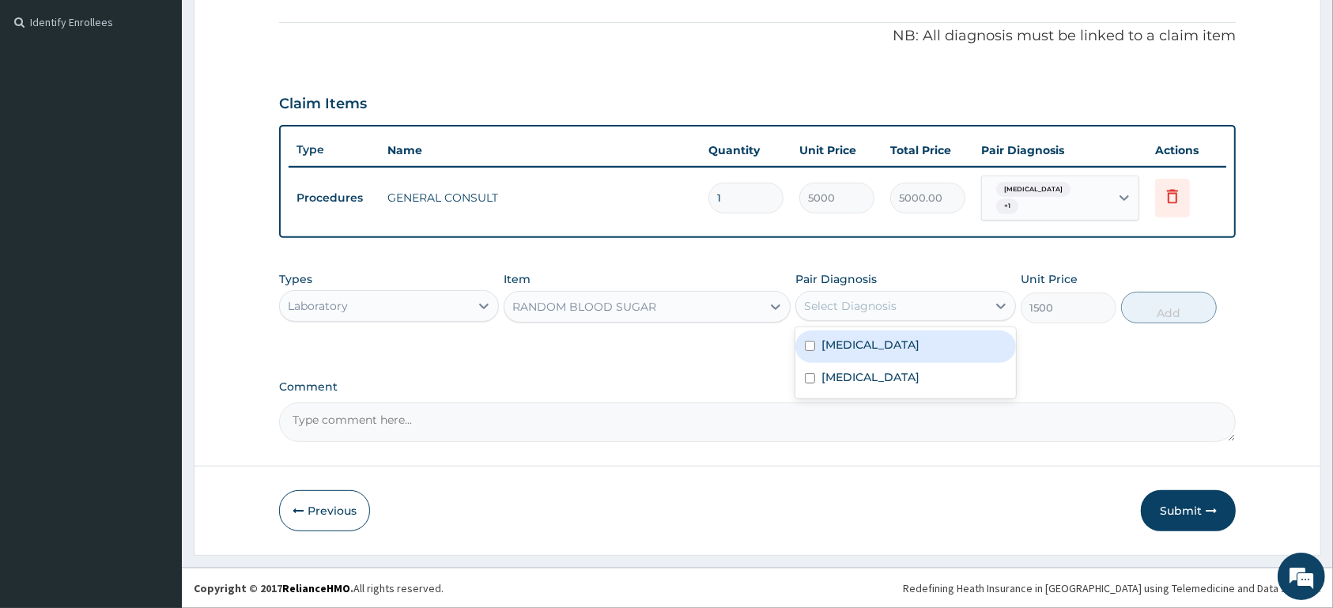
click at [878, 309] on div "Select Diagnosis" at bounding box center [850, 306] width 92 height 16
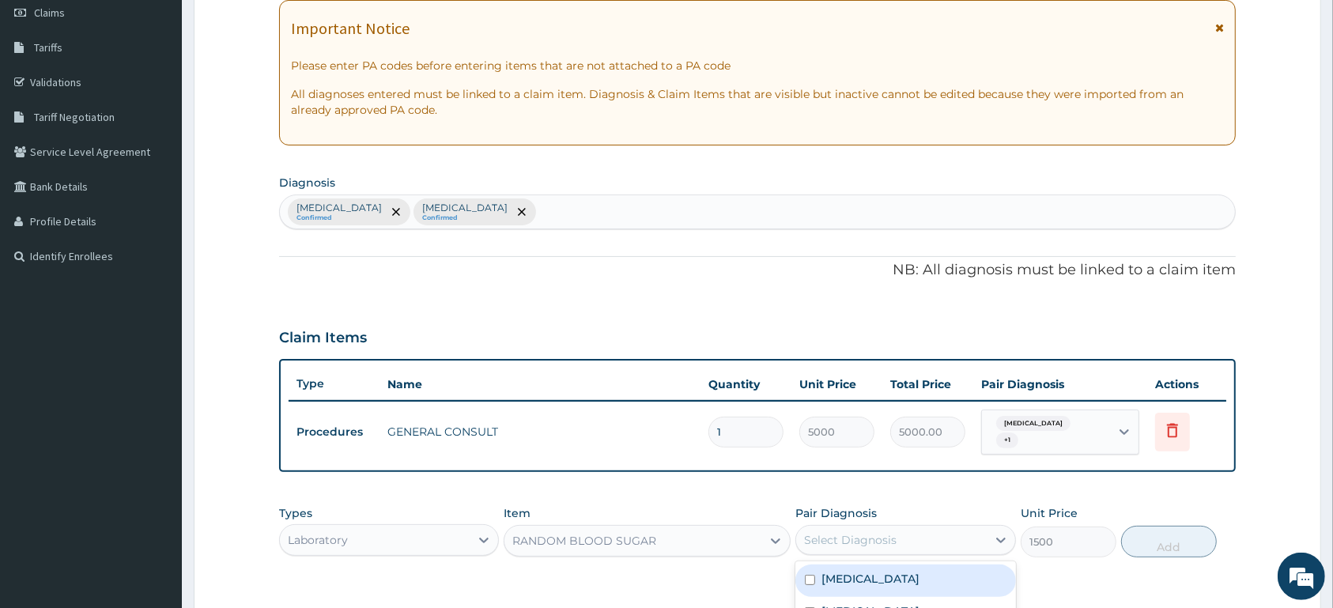
scroll to position [215, 0]
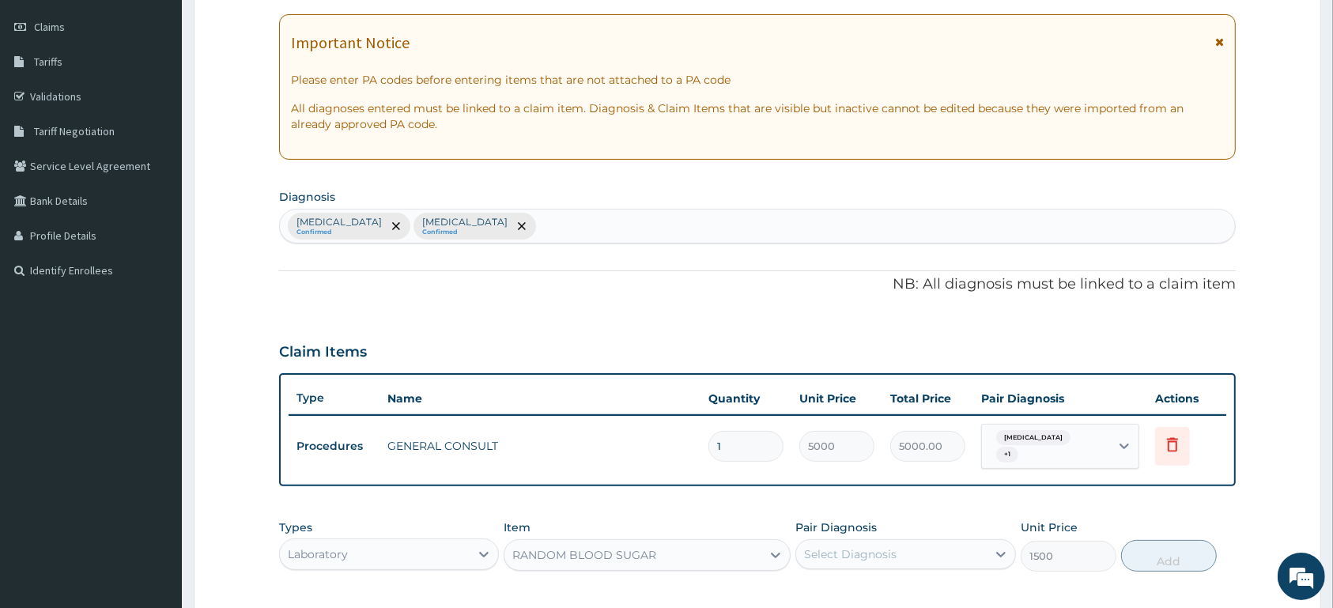
click at [678, 228] on div "Carpal tunnel syndrome Confirmed Malaria, unspecified Confirmed" at bounding box center [757, 225] width 955 height 33
type input "DIABETES"
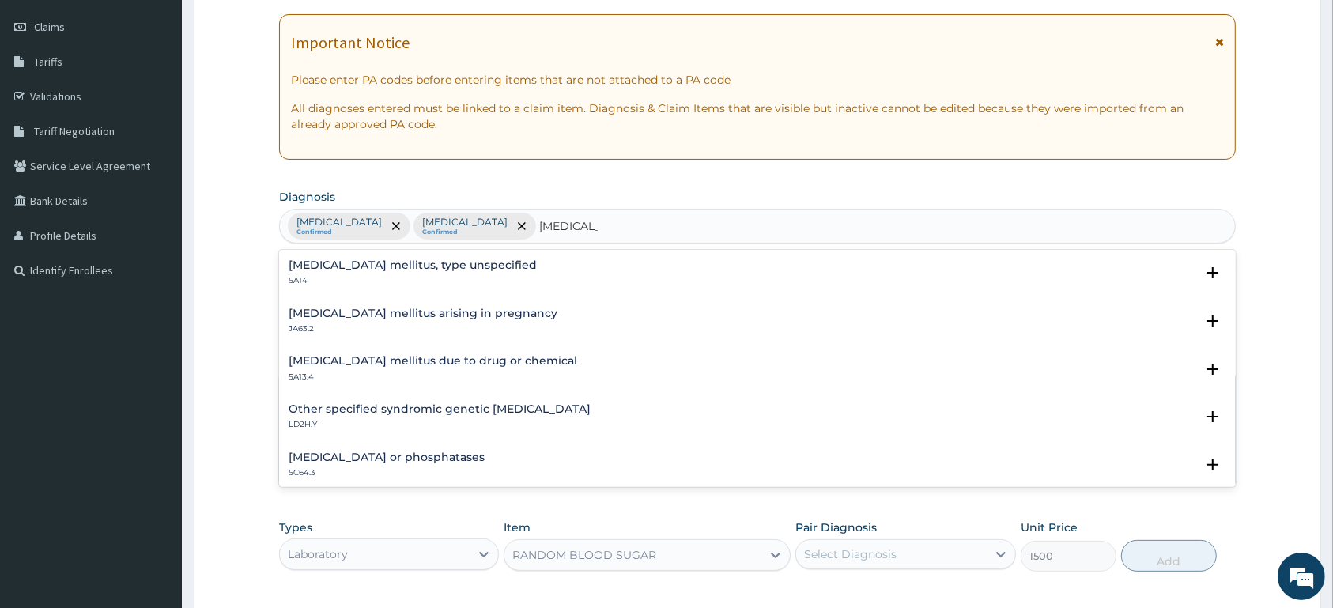
click at [346, 267] on h4 "Diabetes mellitus, type unspecified" at bounding box center [413, 265] width 248 height 12
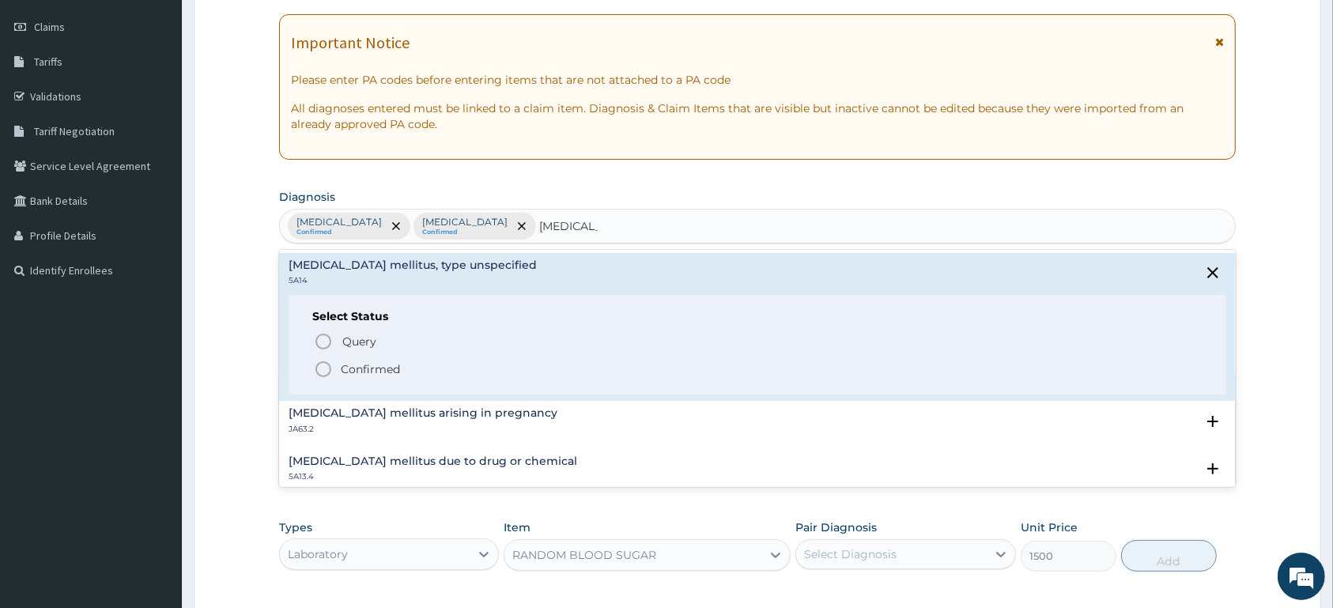
click at [360, 371] on p "Confirmed" at bounding box center [370, 369] width 59 height 16
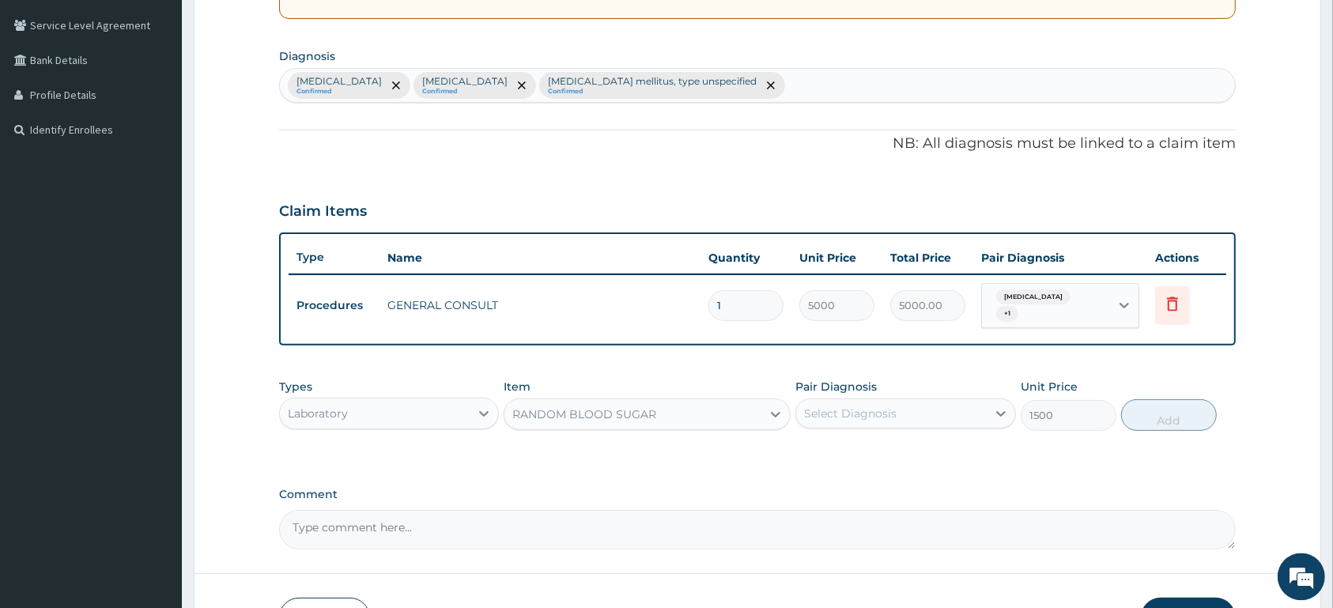
scroll to position [381, 0]
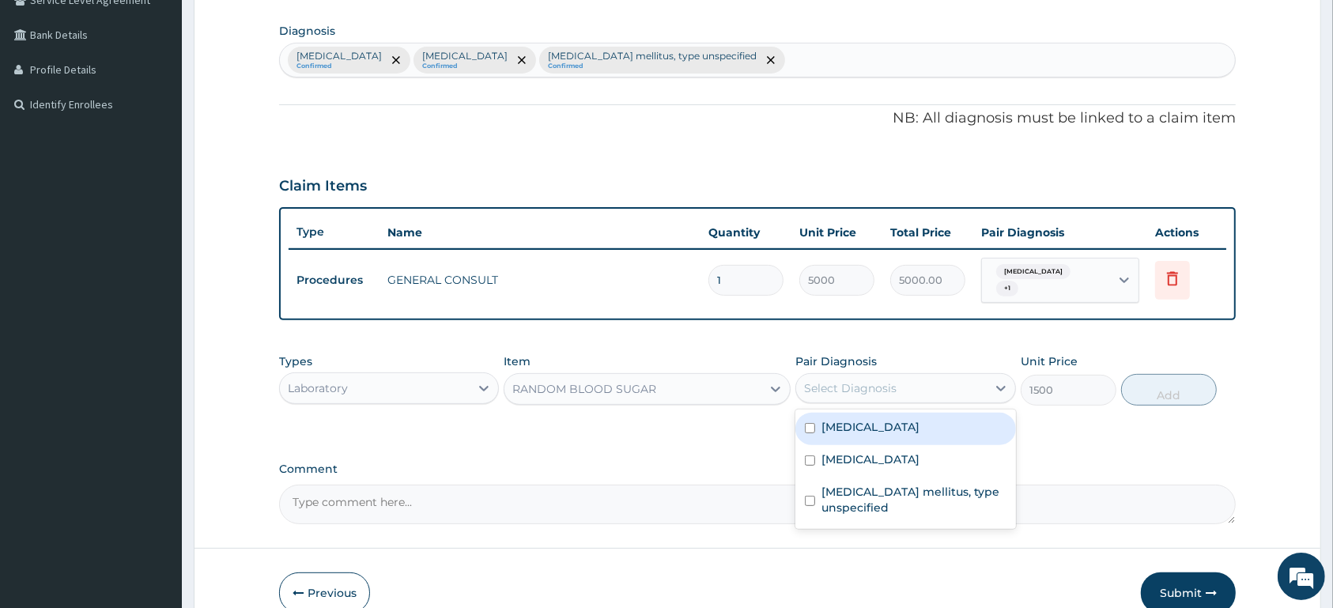
click at [881, 384] on div "Select Diagnosis" at bounding box center [850, 388] width 92 height 16
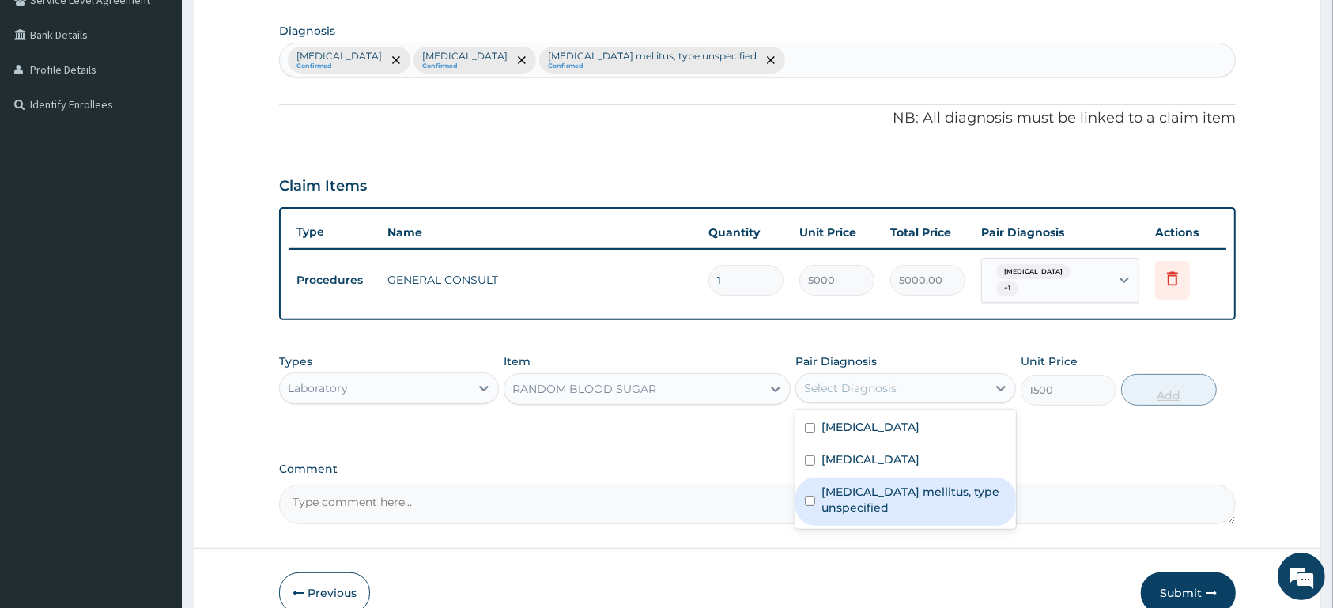
drag, startPoint x: 882, startPoint y: 491, endPoint x: 1201, endPoint y: 405, distance: 330.5
click at [889, 492] on label "Diabetes mellitus, type unspecified" at bounding box center [913, 500] width 184 height 32
checkbox input "true"
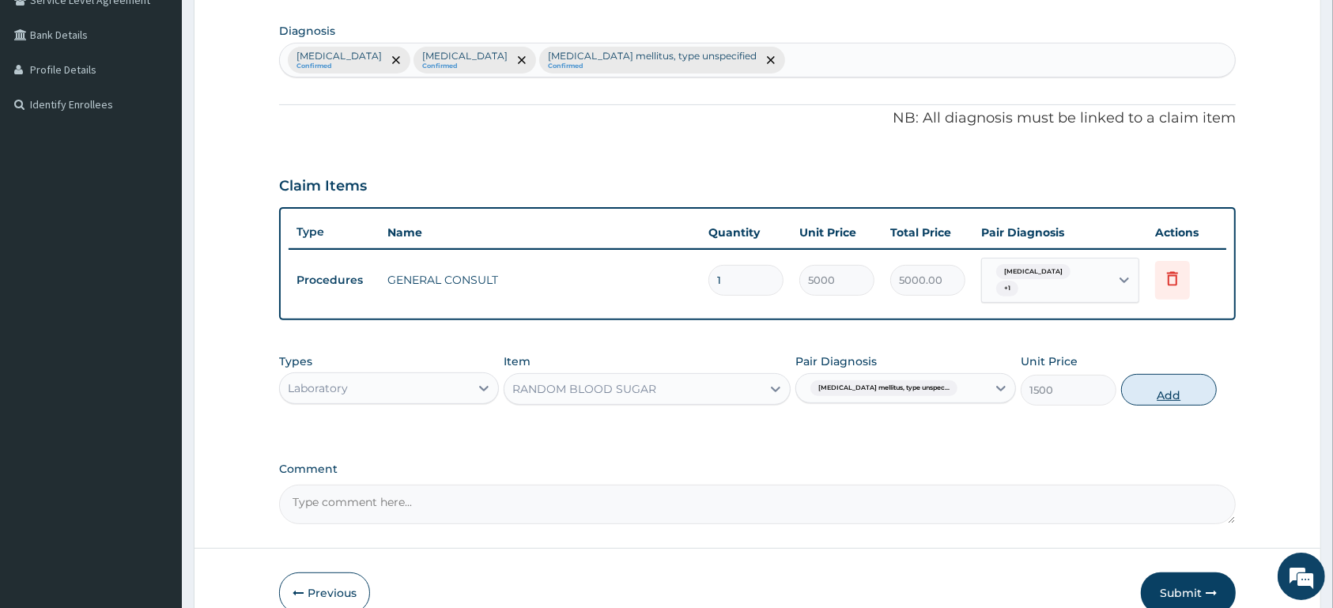
click at [1188, 390] on button "Add" at bounding box center [1169, 390] width 96 height 32
type input "0"
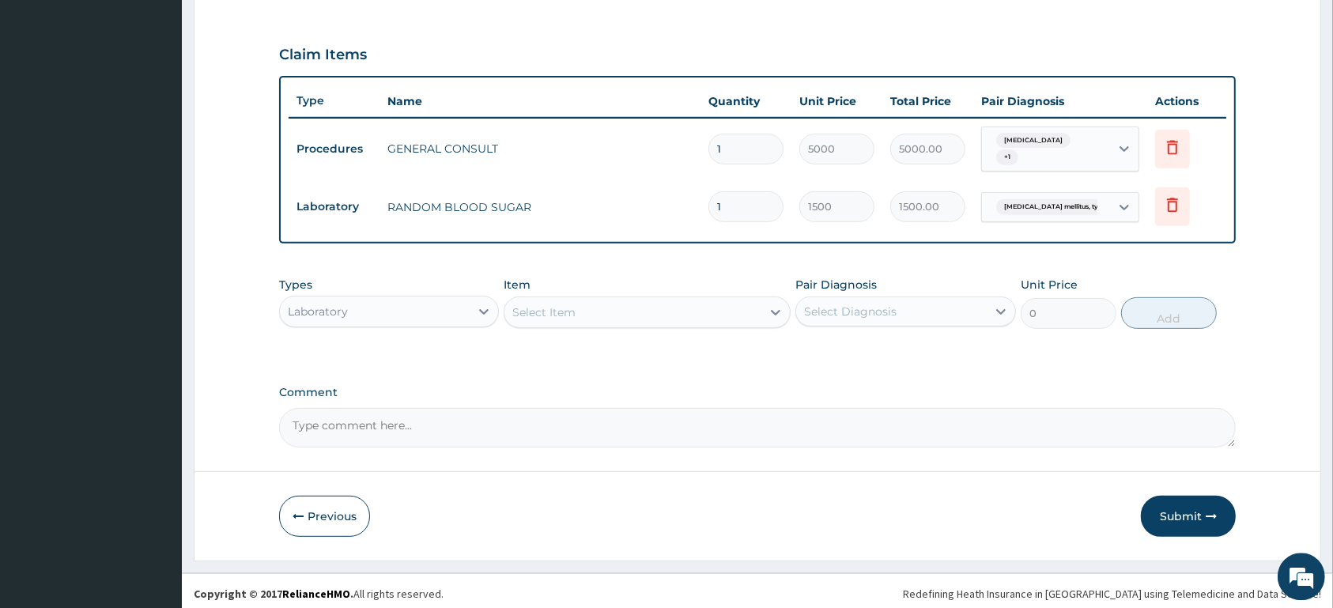
scroll to position [519, 0]
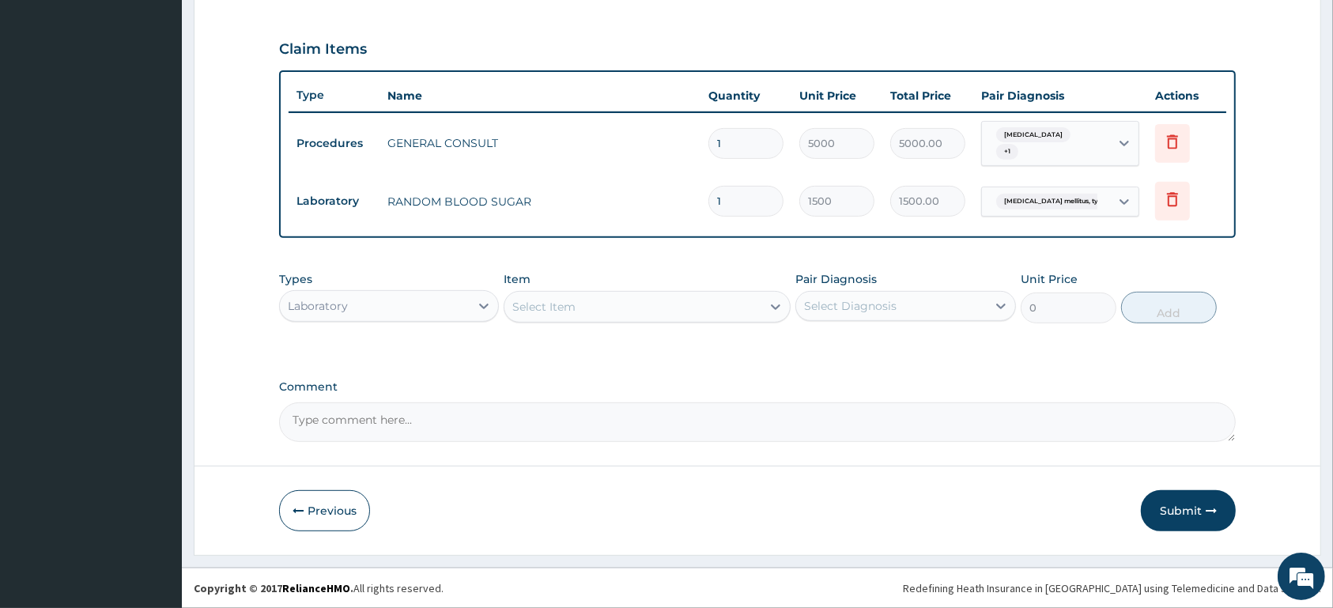
click at [674, 296] on div "Select Item" at bounding box center [632, 306] width 257 height 25
type input "MALA"
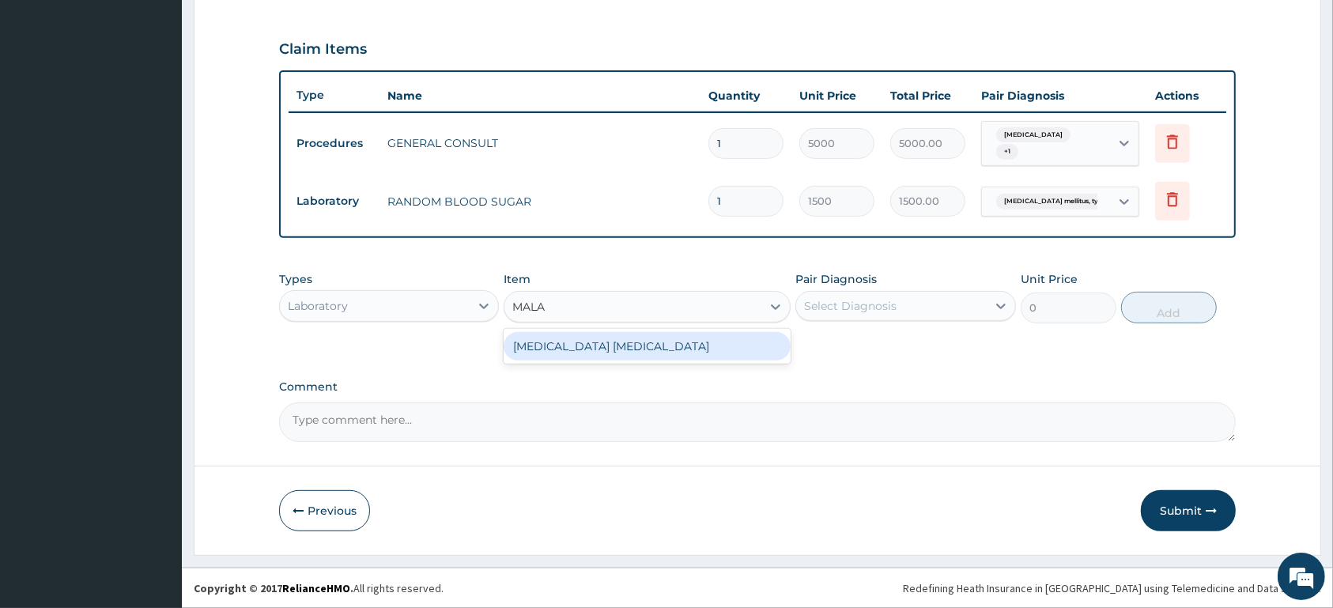
click at [669, 344] on div "MALARIA PARASITE" at bounding box center [646, 346] width 287 height 28
type input "1500"
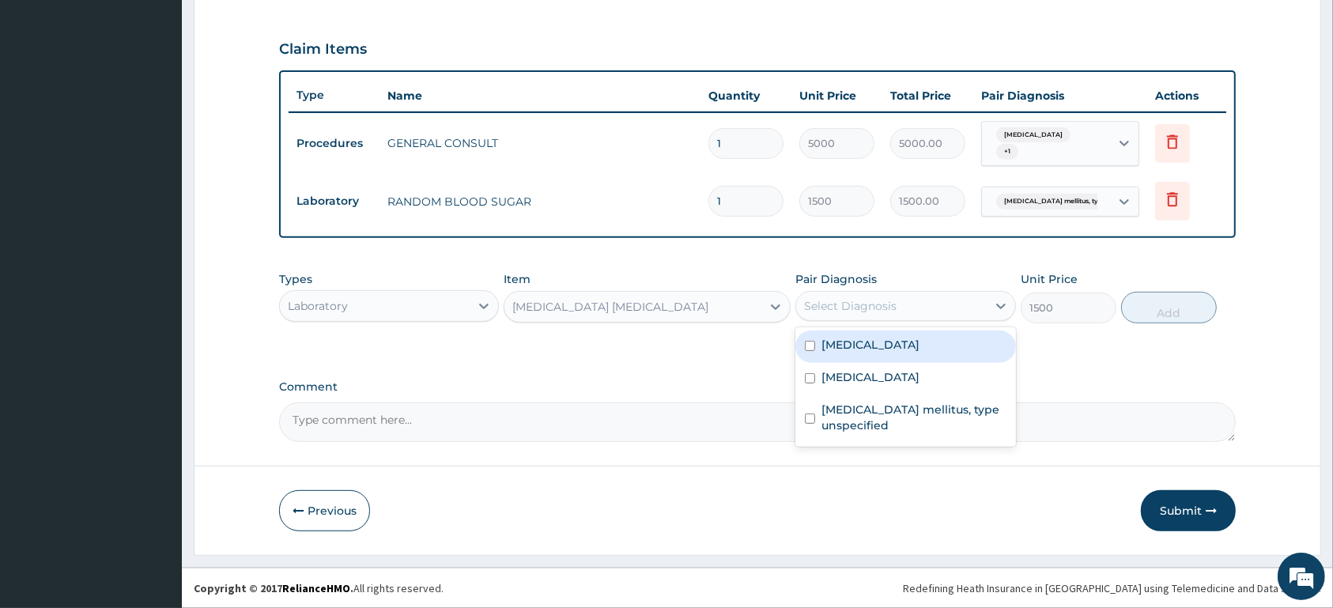
click at [870, 307] on div "Select Diagnosis" at bounding box center [850, 306] width 92 height 16
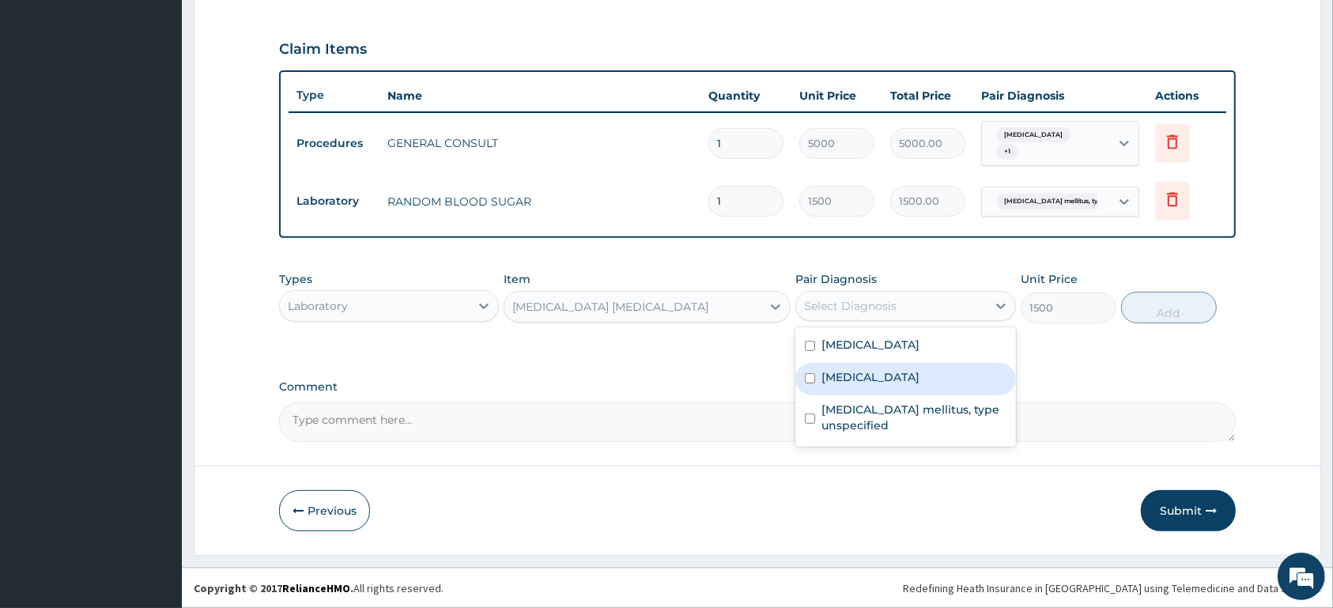
click at [869, 369] on label "Malaria, unspecified" at bounding box center [870, 377] width 98 height 16
checkbox input "true"
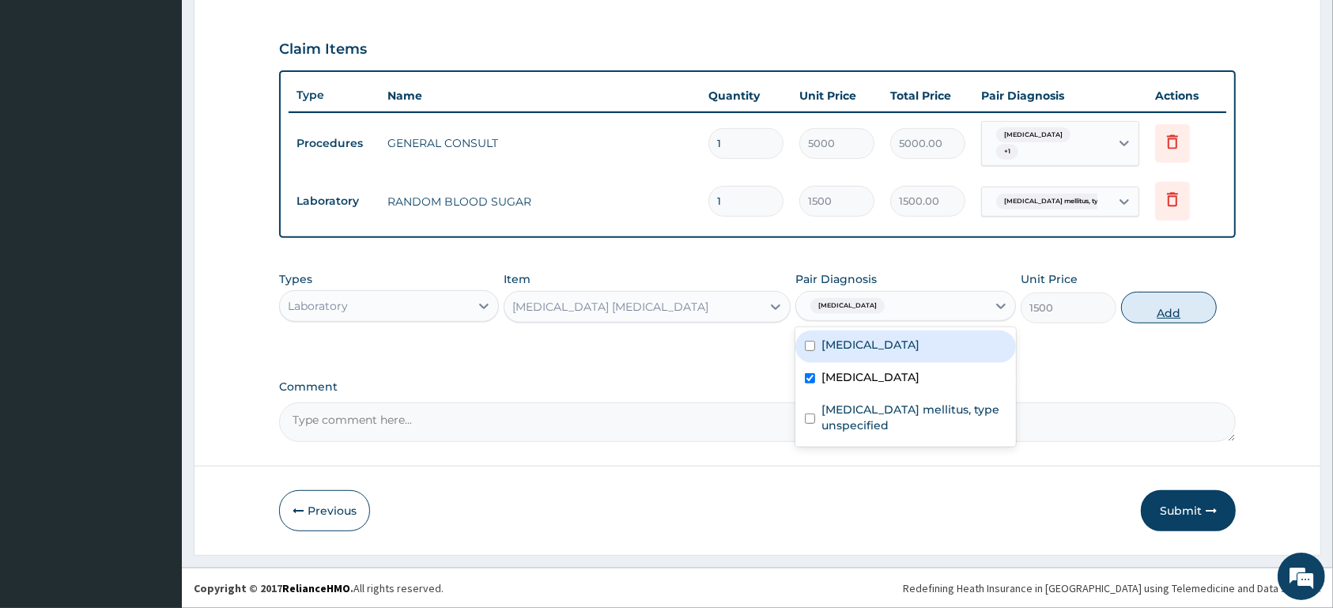
click at [1182, 315] on button "Add" at bounding box center [1169, 308] width 96 height 32
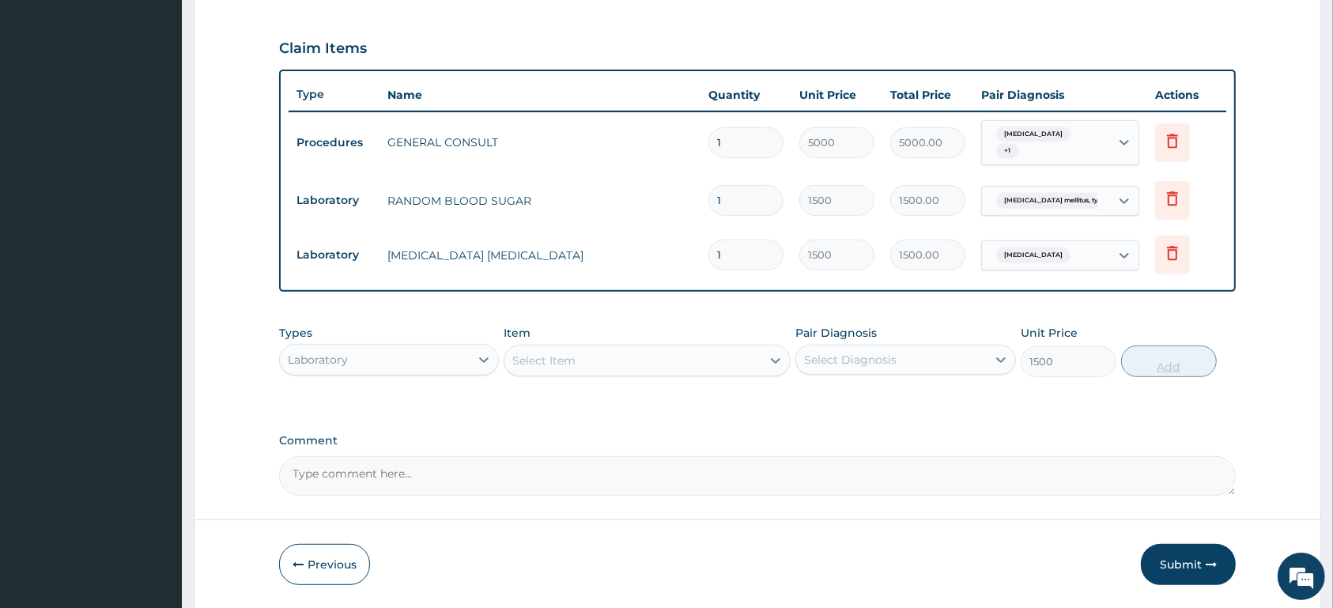
type input "0"
click at [595, 351] on div "Select Item" at bounding box center [632, 360] width 257 height 25
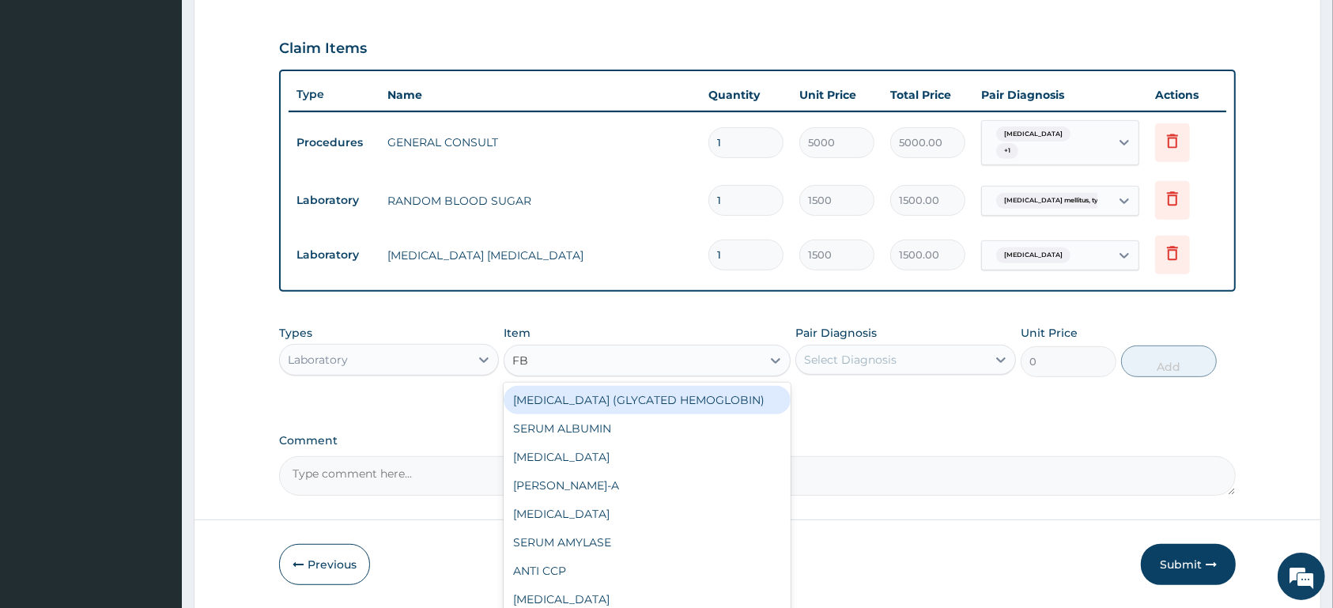
type input "FBC"
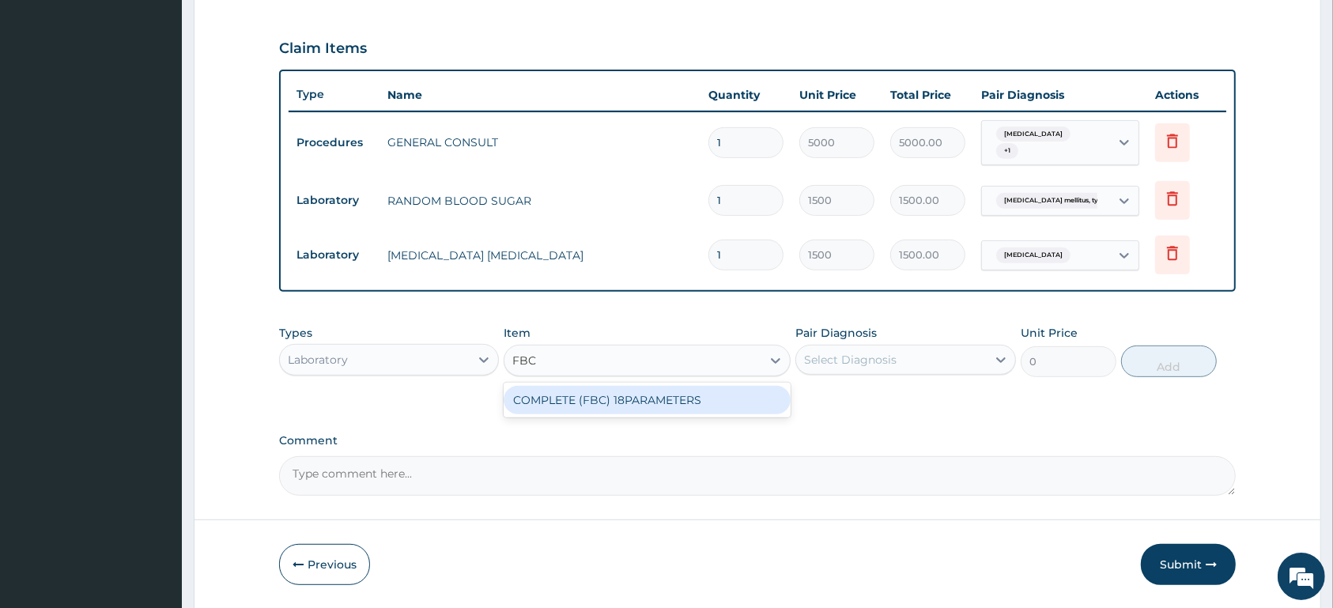
click at [594, 405] on div "COMPLETE (FBC) 18PARAMETERS" at bounding box center [646, 400] width 287 height 28
type input "4000"
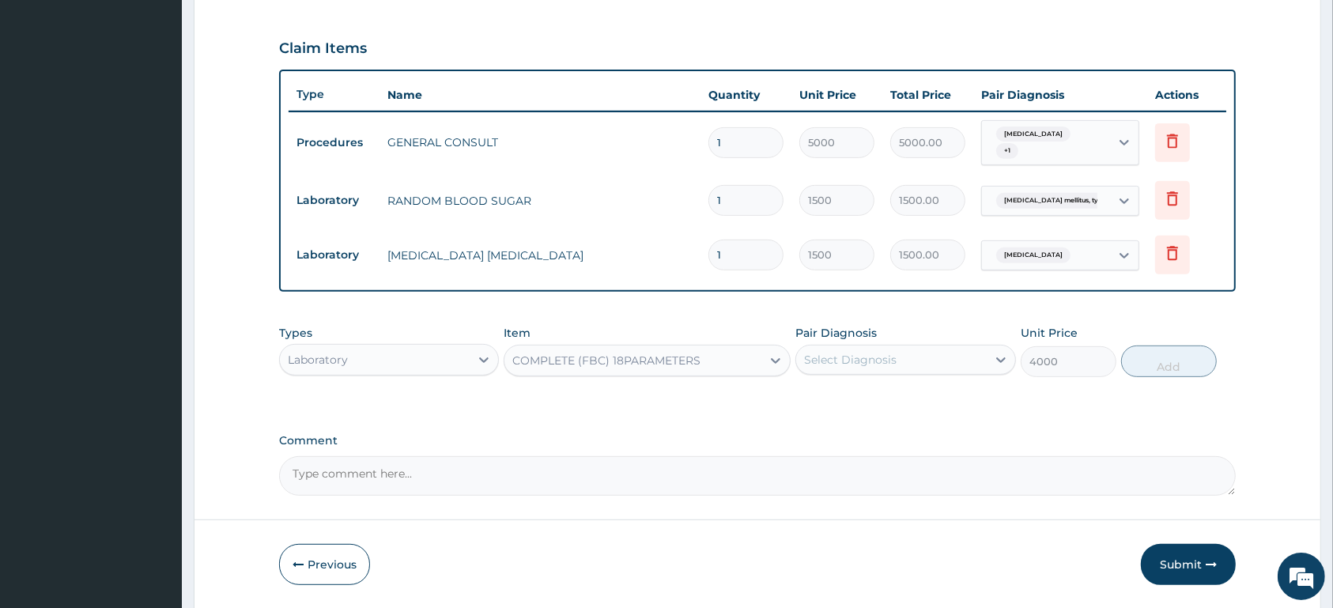
click at [890, 359] on div "Select Diagnosis" at bounding box center [850, 360] width 92 height 16
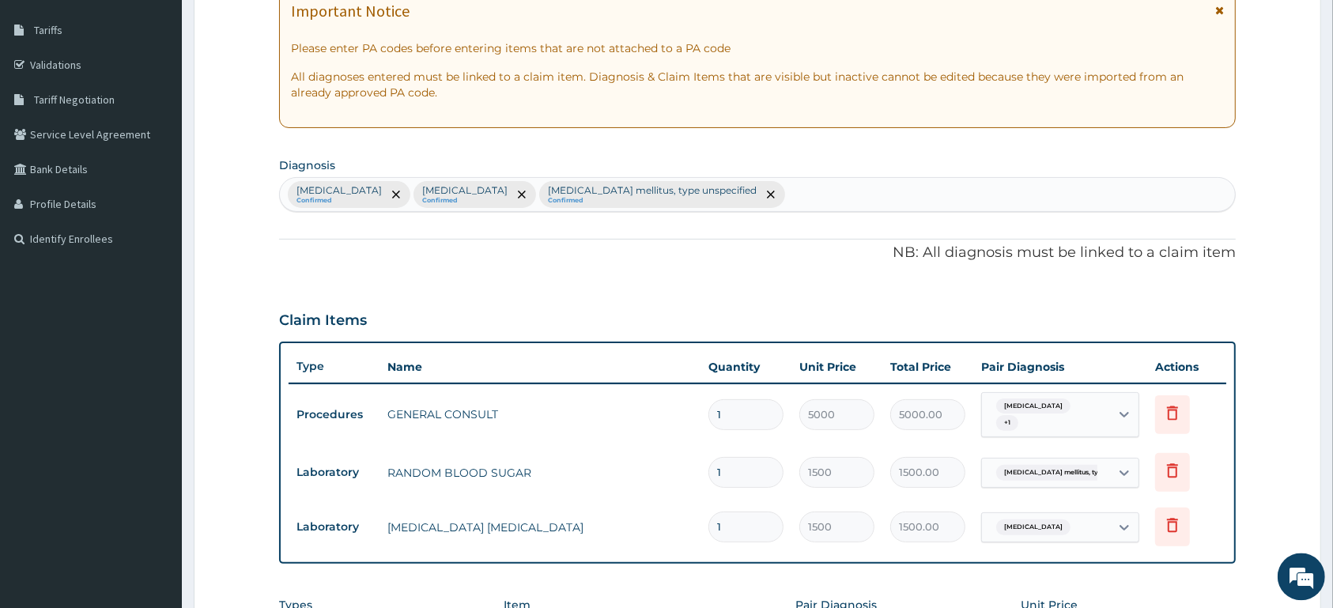
scroll to position [187, 0]
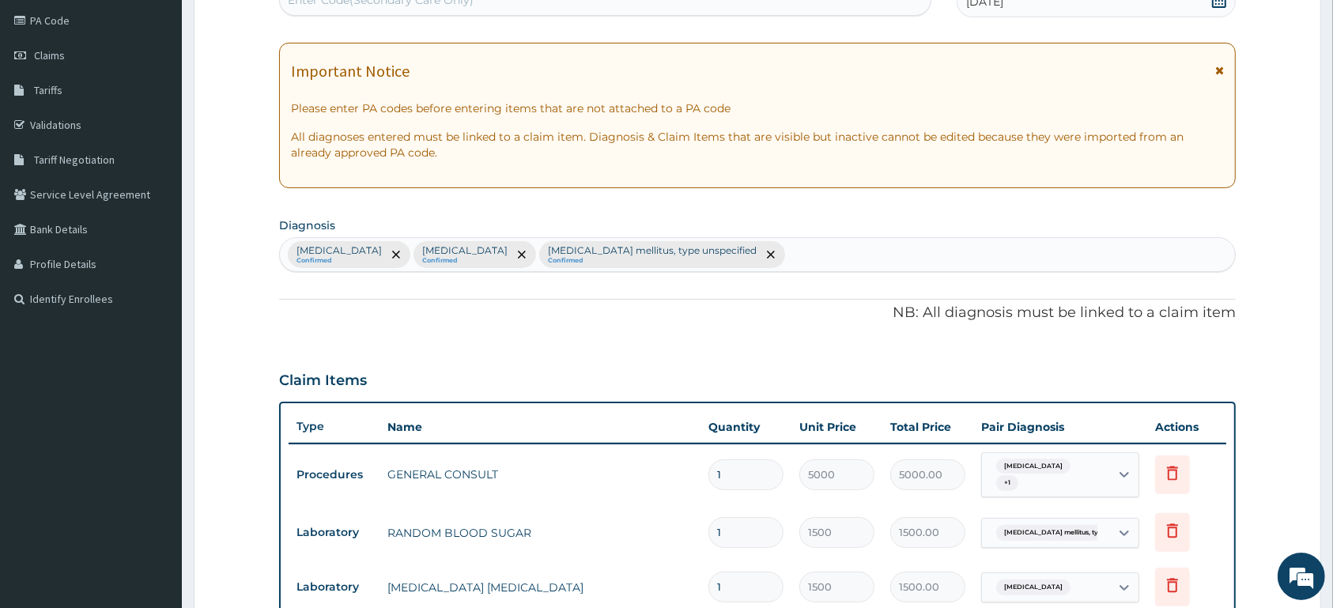
click at [824, 260] on div "Carpal tunnel syndrome Confirmed Malaria, unspecified Confirmed Diabetes mellit…" at bounding box center [757, 254] width 955 height 33
type input "SEPSIS"
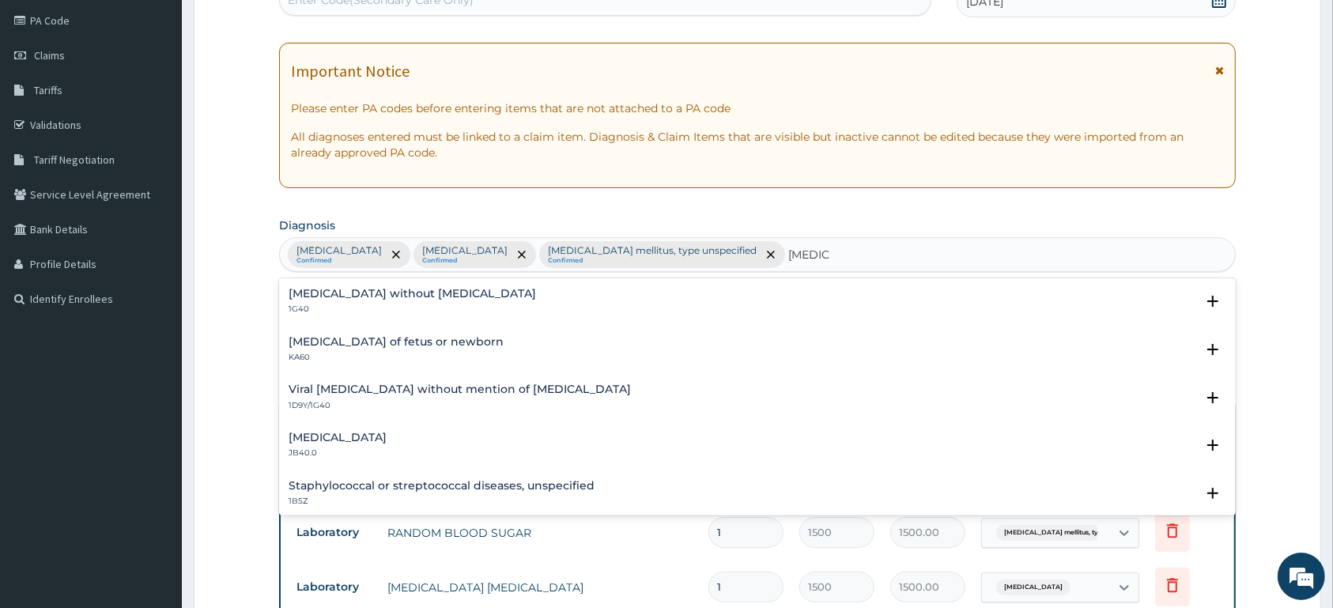
click at [383, 292] on h4 "Sepsis without septic shock" at bounding box center [412, 294] width 247 height 12
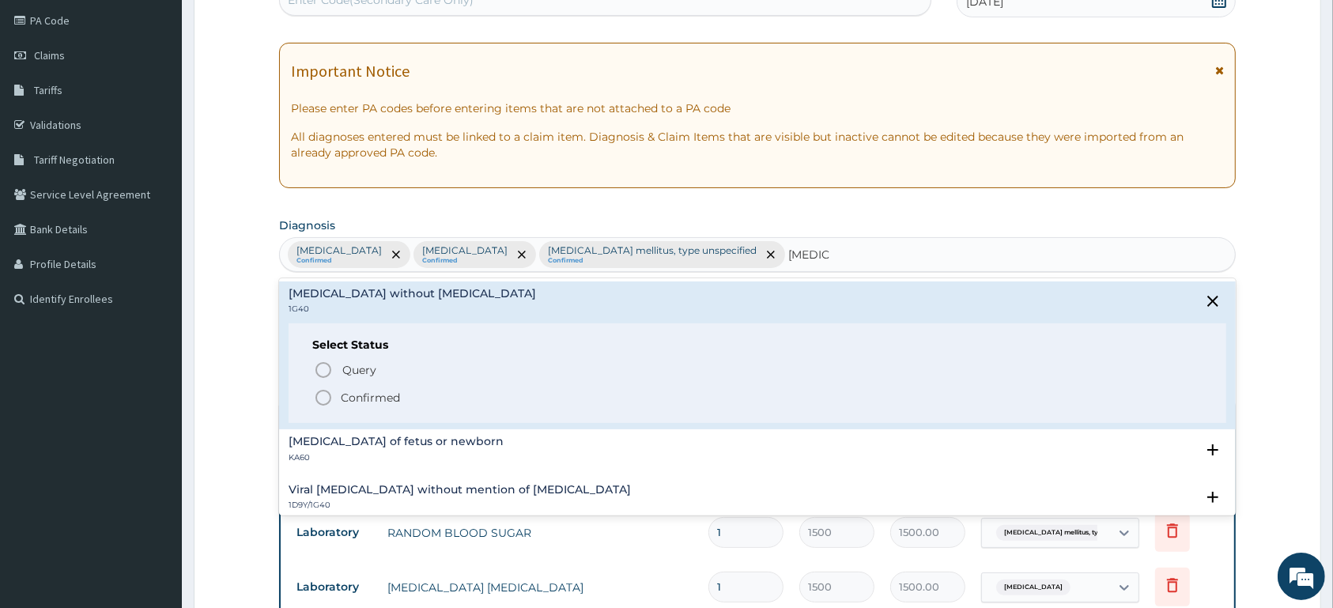
click at [390, 398] on p "Confirmed" at bounding box center [370, 398] width 59 height 16
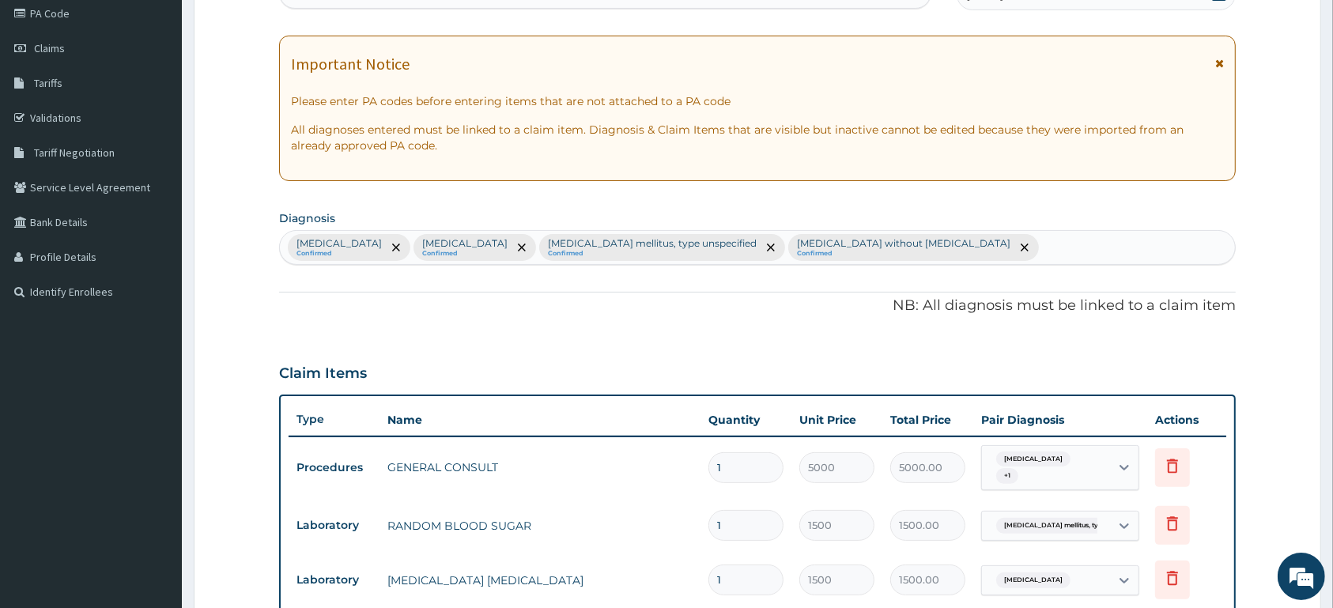
scroll to position [353, 0]
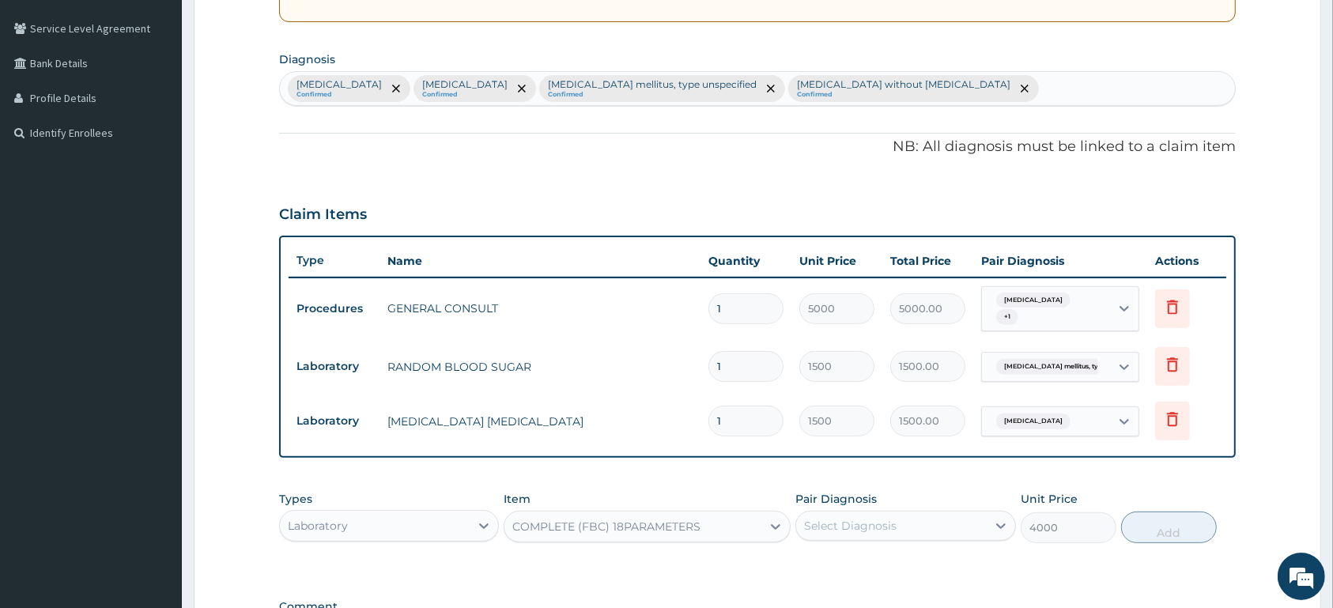
click at [1060, 303] on span "Carpal tunnel syndrome" at bounding box center [1033, 300] width 74 height 16
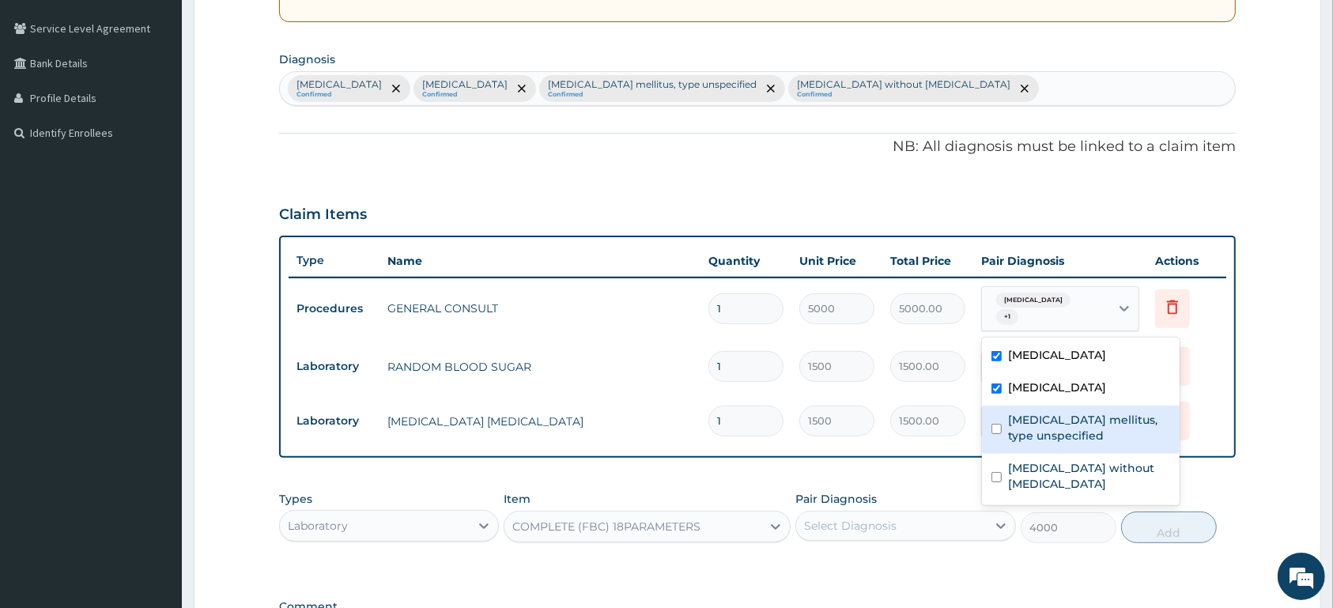
drag, startPoint x: 1046, startPoint y: 413, endPoint x: 1047, endPoint y: 436, distance: 22.1
click at [1046, 414] on label "Diabetes mellitus, type unspecified" at bounding box center [1089, 428] width 162 height 32
checkbox input "true"
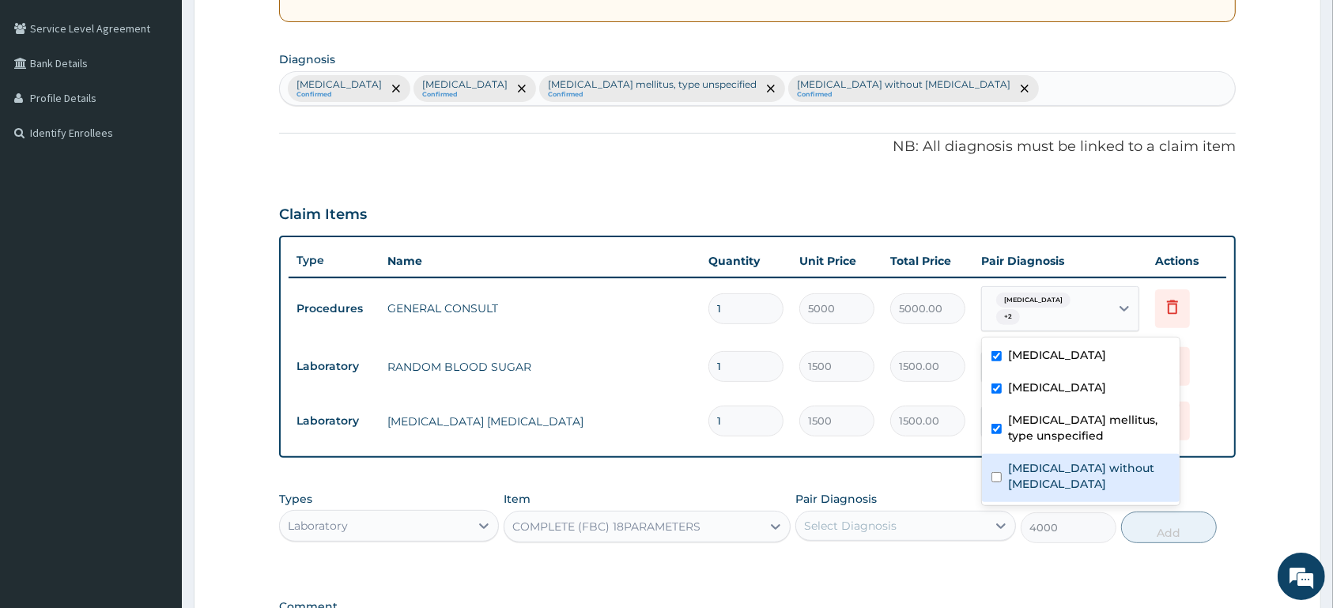
click at [1056, 459] on div "Sepsis without septic shock" at bounding box center [1081, 478] width 198 height 48
checkbox input "true"
click at [1209, 430] on td "Delete" at bounding box center [1186, 421] width 79 height 55
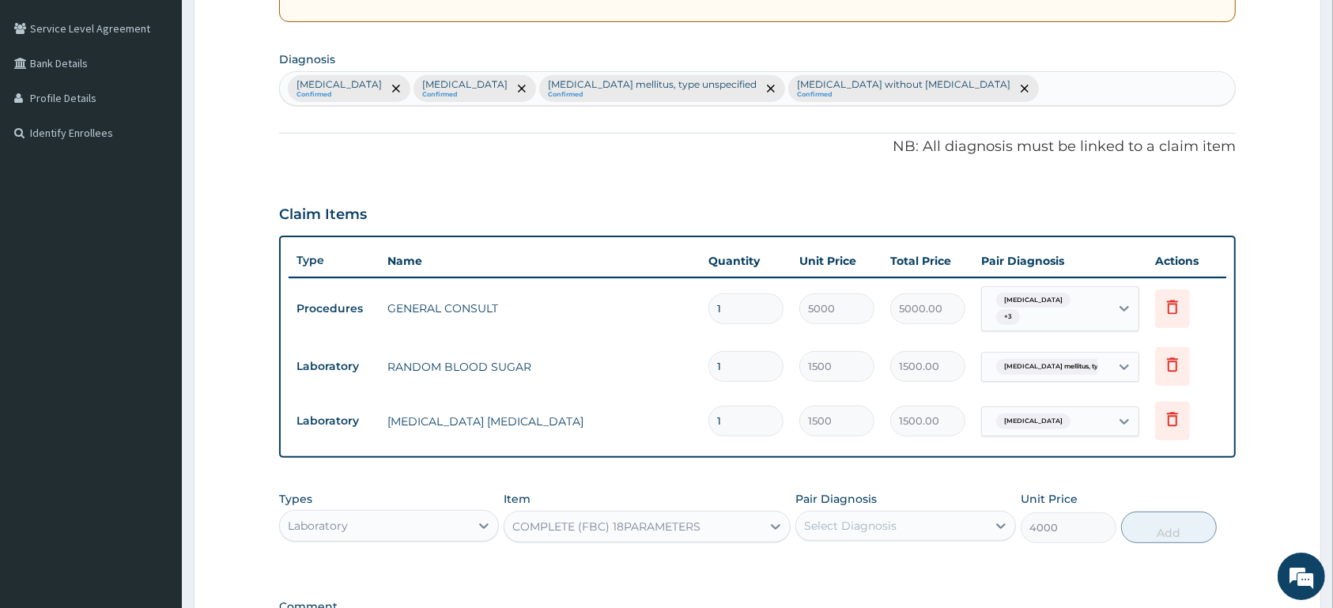
scroll to position [436, 0]
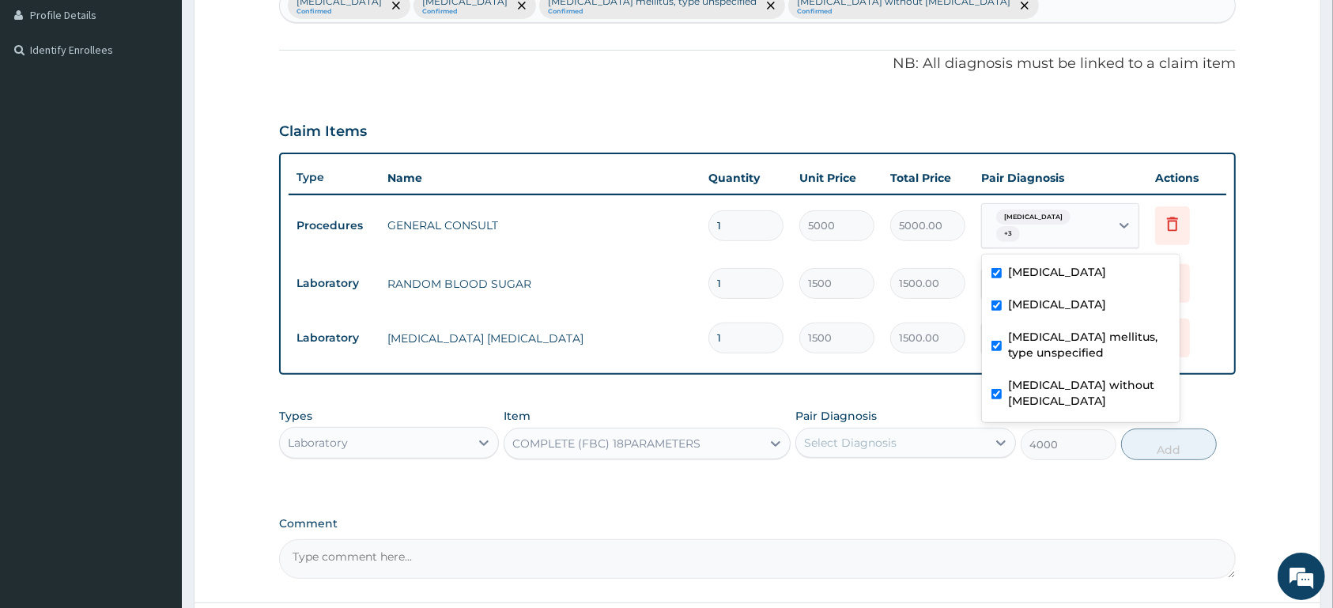
click at [1050, 224] on span "Carpal tunnel syndrome" at bounding box center [1033, 217] width 74 height 16
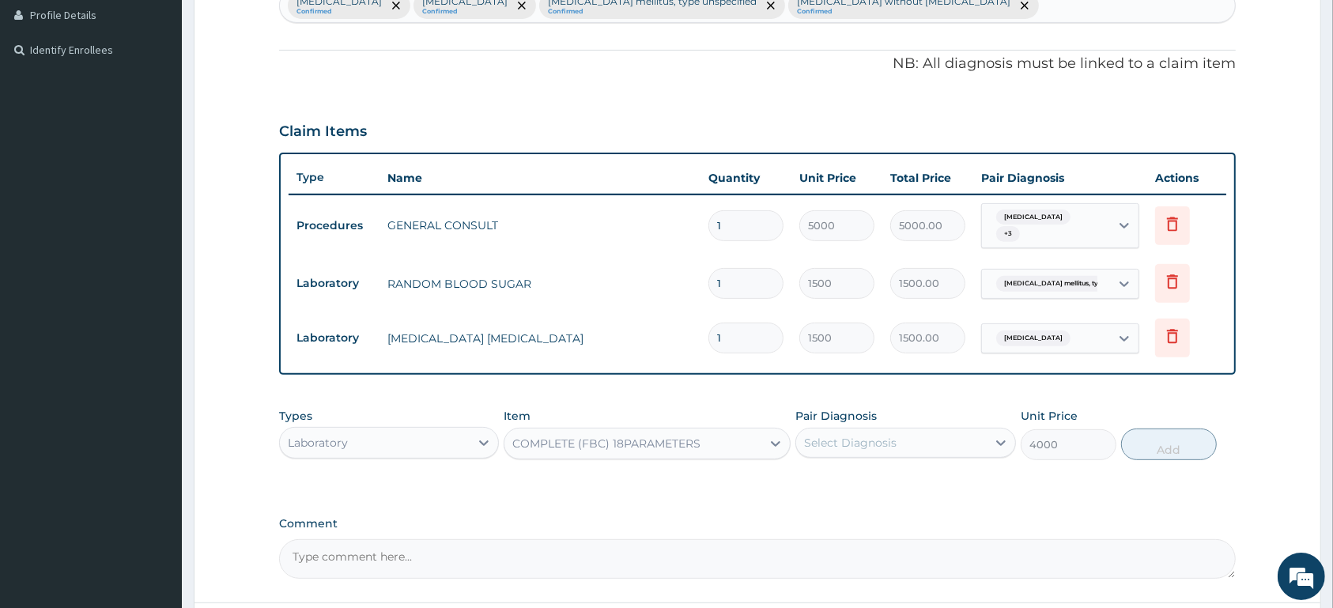
click at [1050, 224] on span "Carpal tunnel syndrome" at bounding box center [1033, 217] width 74 height 16
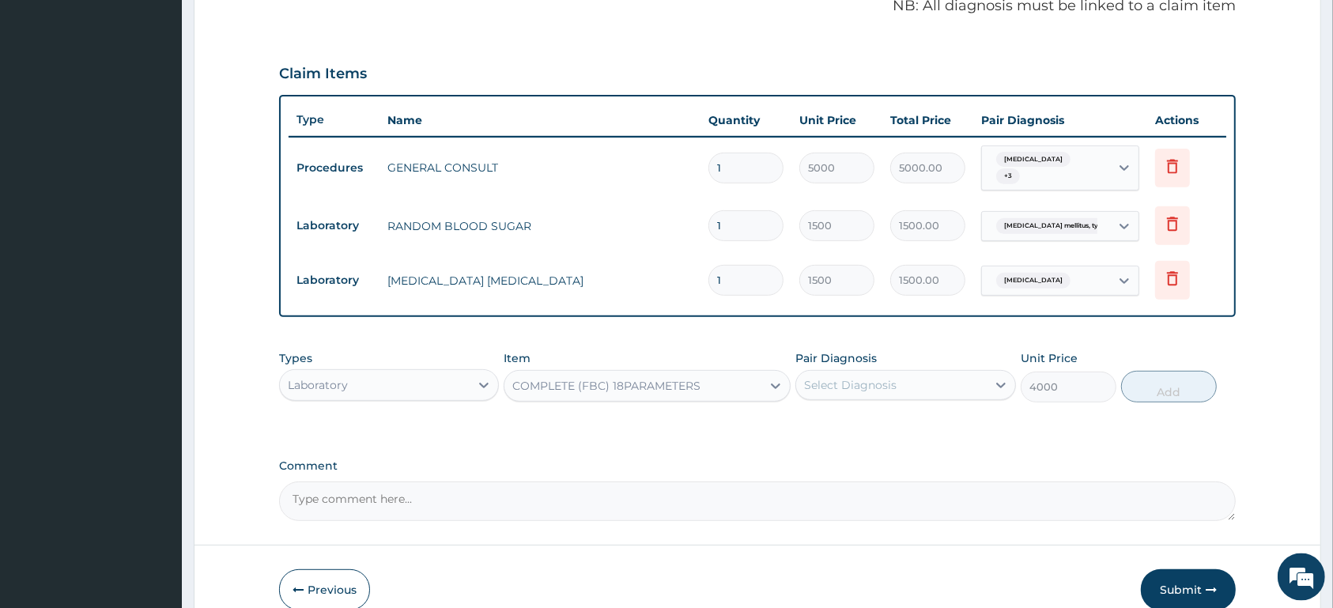
scroll to position [519, 0]
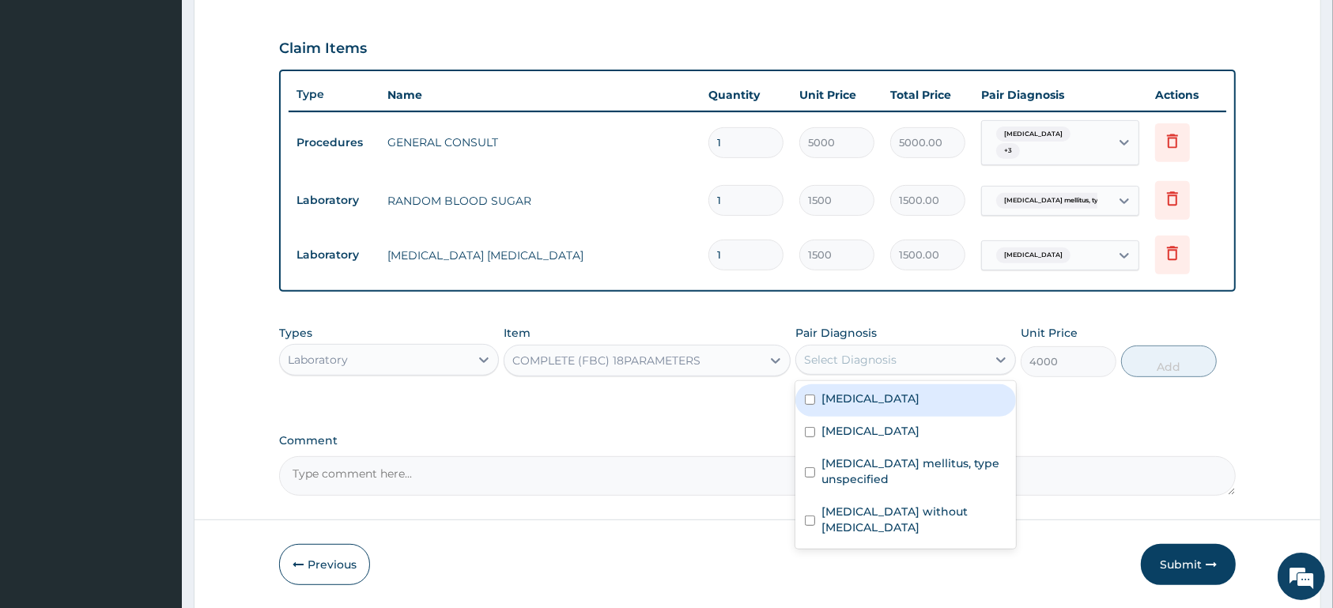
click at [864, 349] on div "Select Diagnosis" at bounding box center [891, 359] width 190 height 25
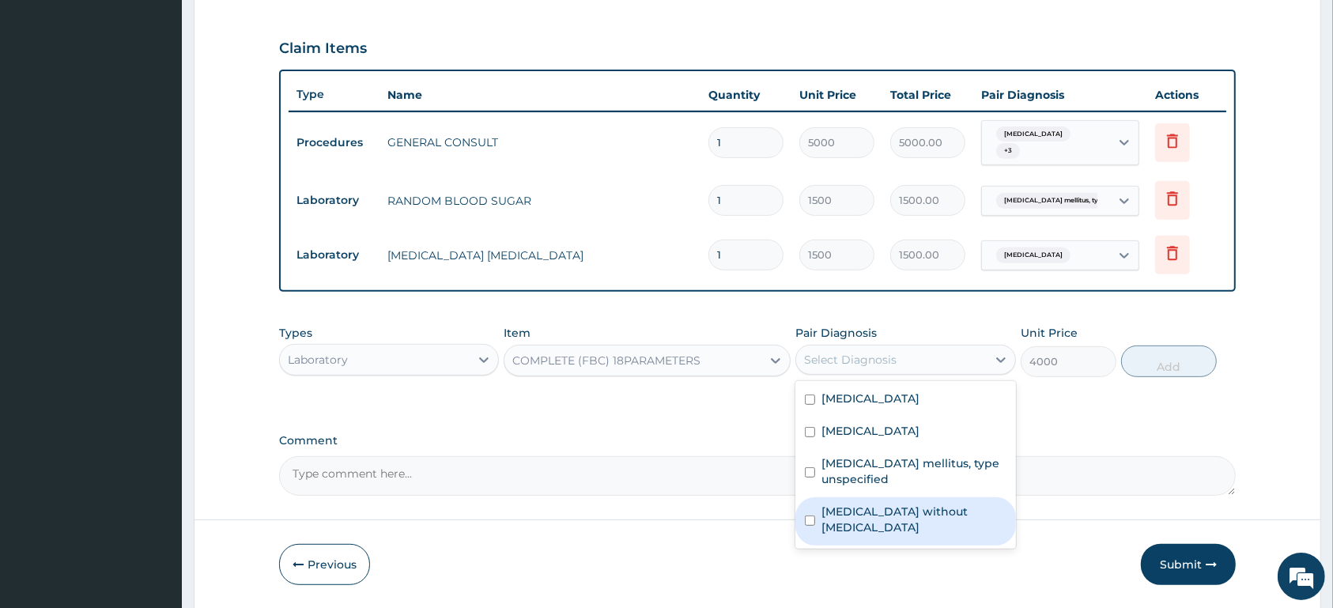
click at [961, 511] on label "Sepsis without septic shock" at bounding box center [913, 519] width 184 height 32
checkbox input "true"
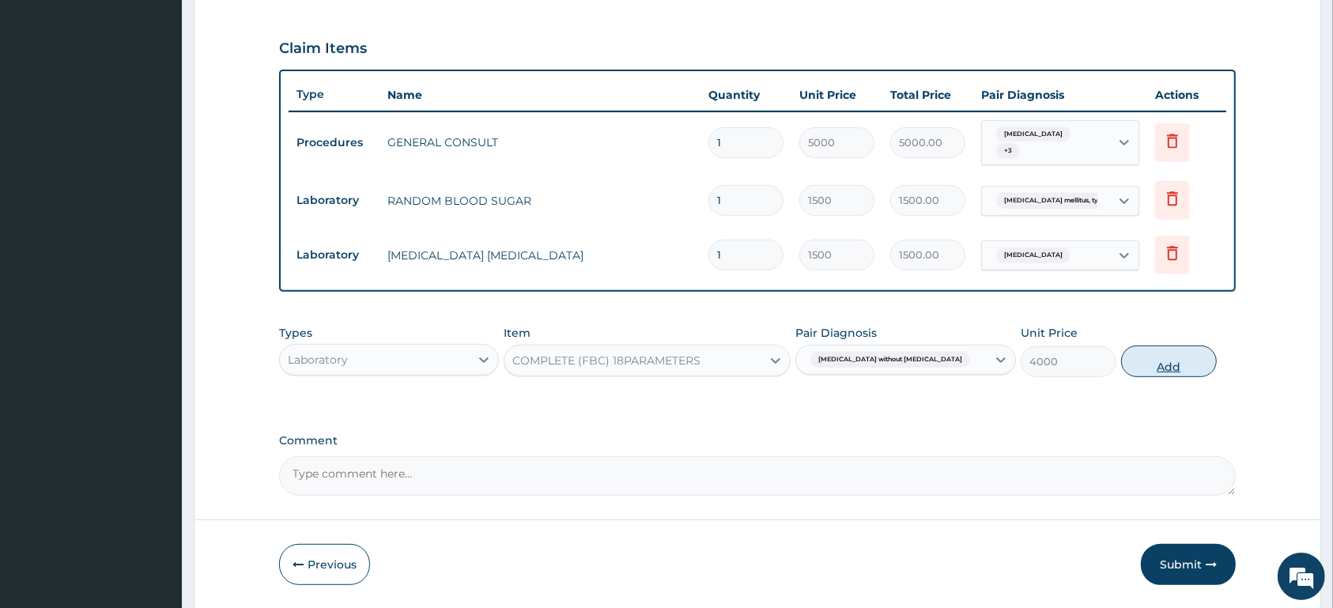
click at [1151, 364] on button "Add" at bounding box center [1169, 361] width 96 height 32
type input "0"
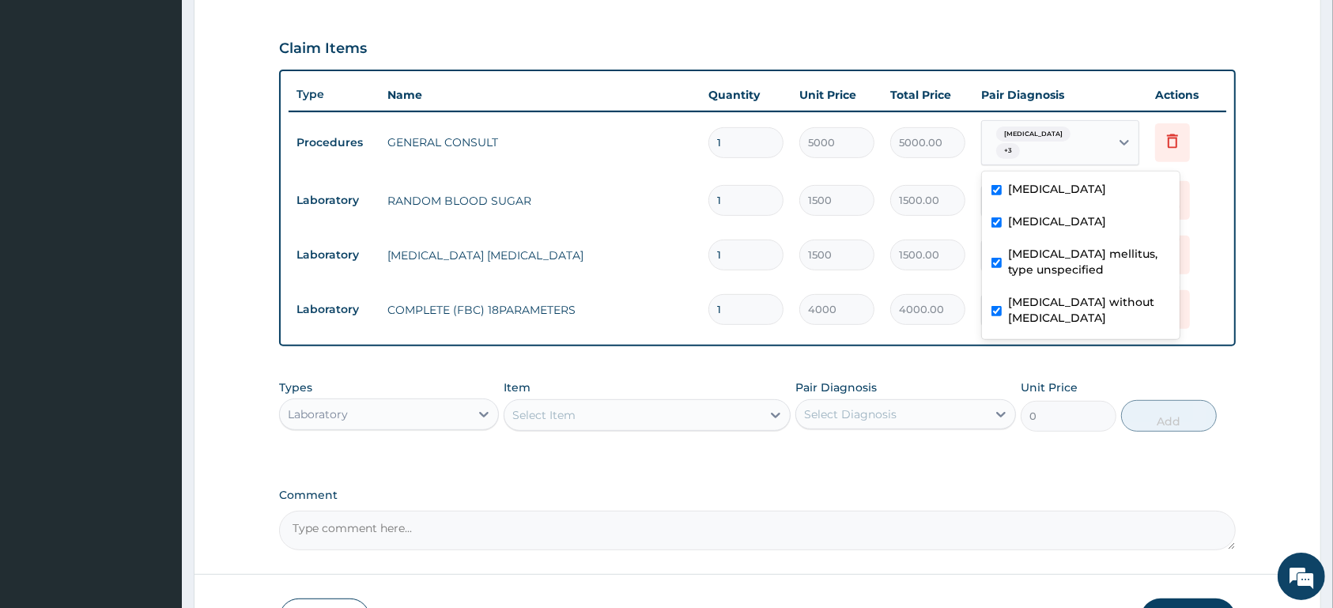
click at [1074, 145] on div "Carpal tunnel syndrome + 3" at bounding box center [1043, 143] width 107 height 38
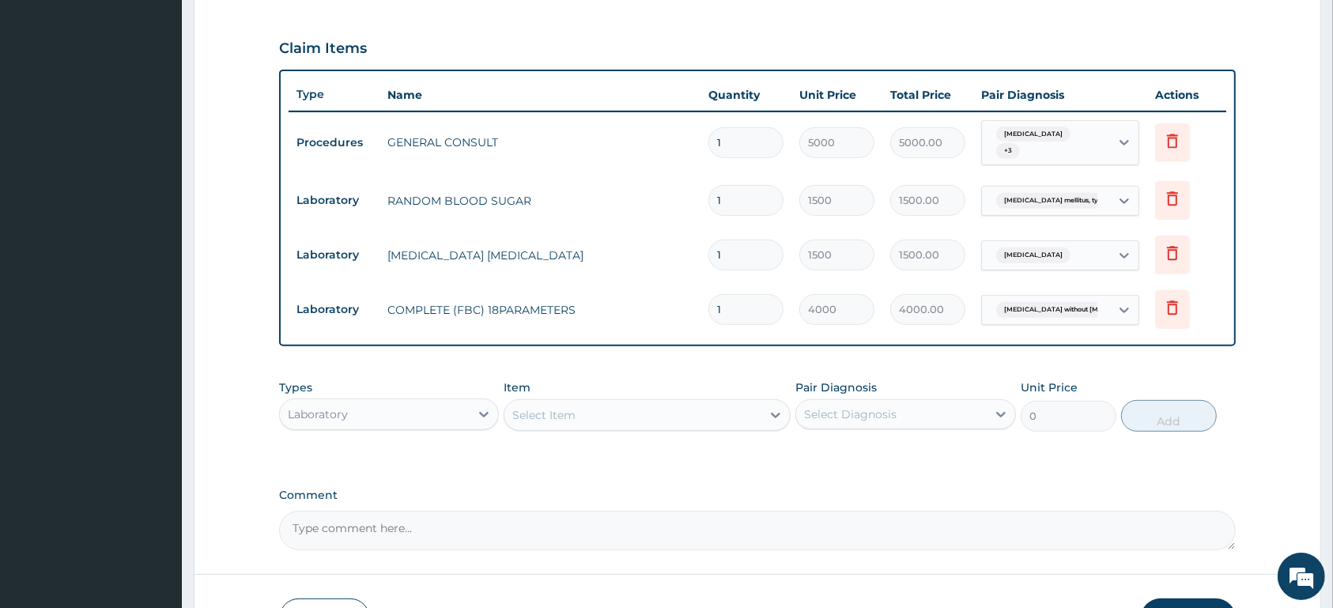
click at [1208, 189] on td "Delete" at bounding box center [1186, 200] width 79 height 55
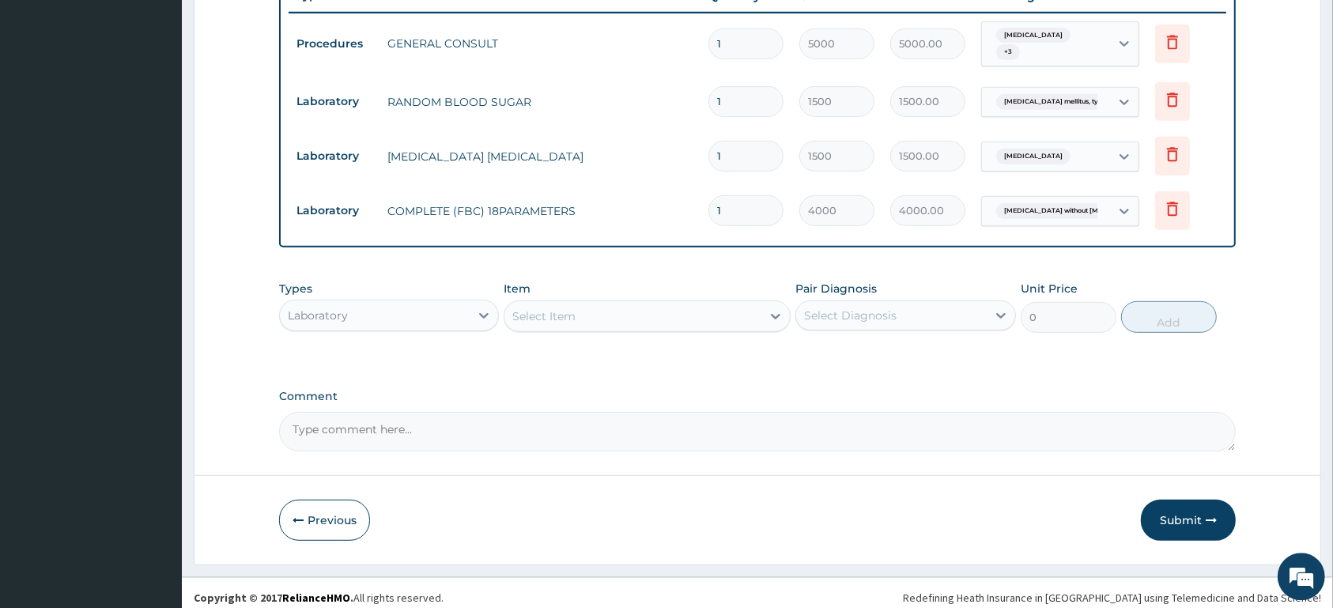
scroll to position [627, 0]
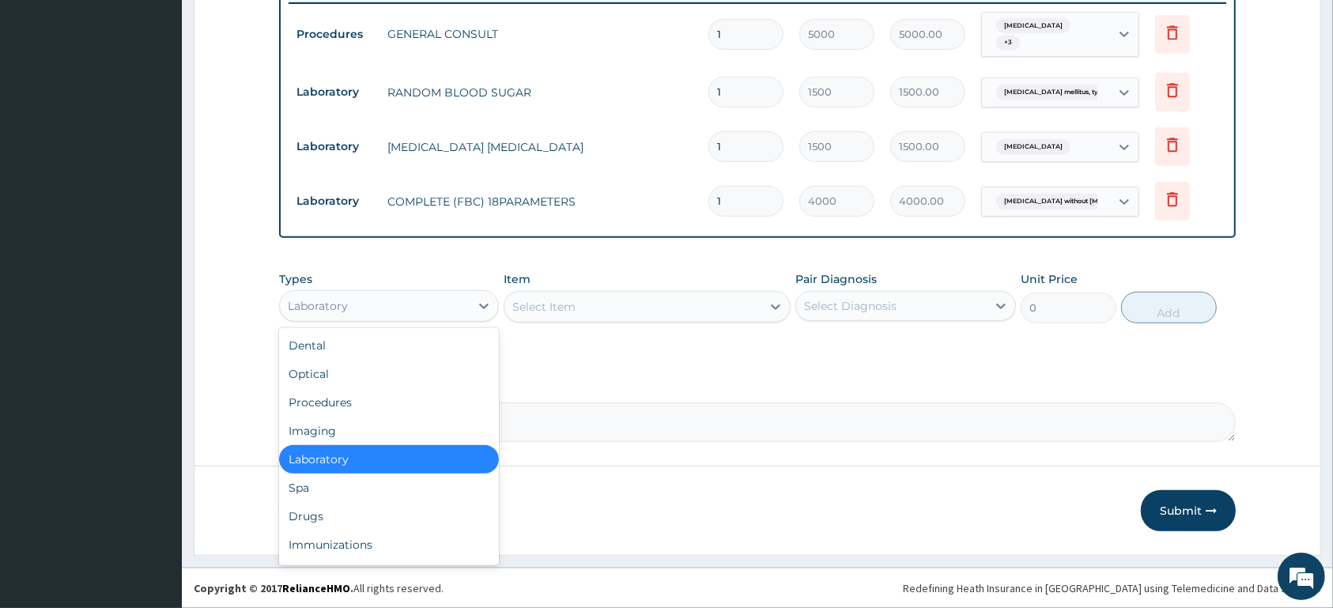
click at [417, 307] on div "Laboratory" at bounding box center [375, 305] width 190 height 25
click at [364, 525] on div "Drugs" at bounding box center [389, 516] width 220 height 28
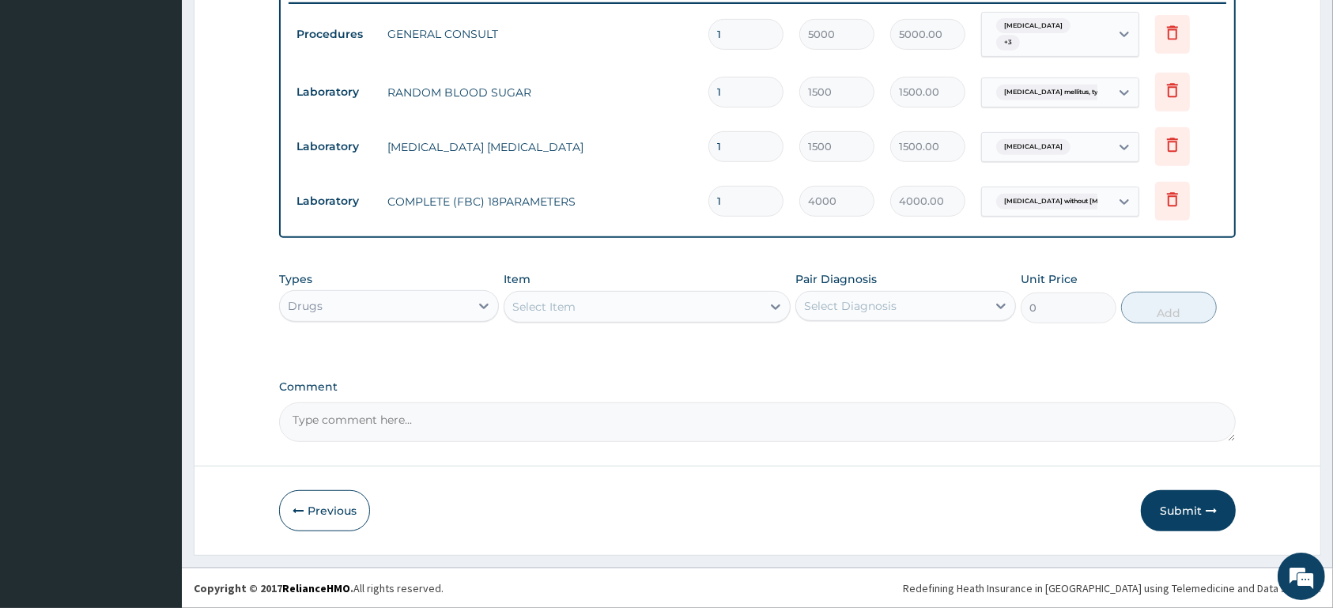
click at [675, 315] on div "Select Item" at bounding box center [632, 306] width 257 height 25
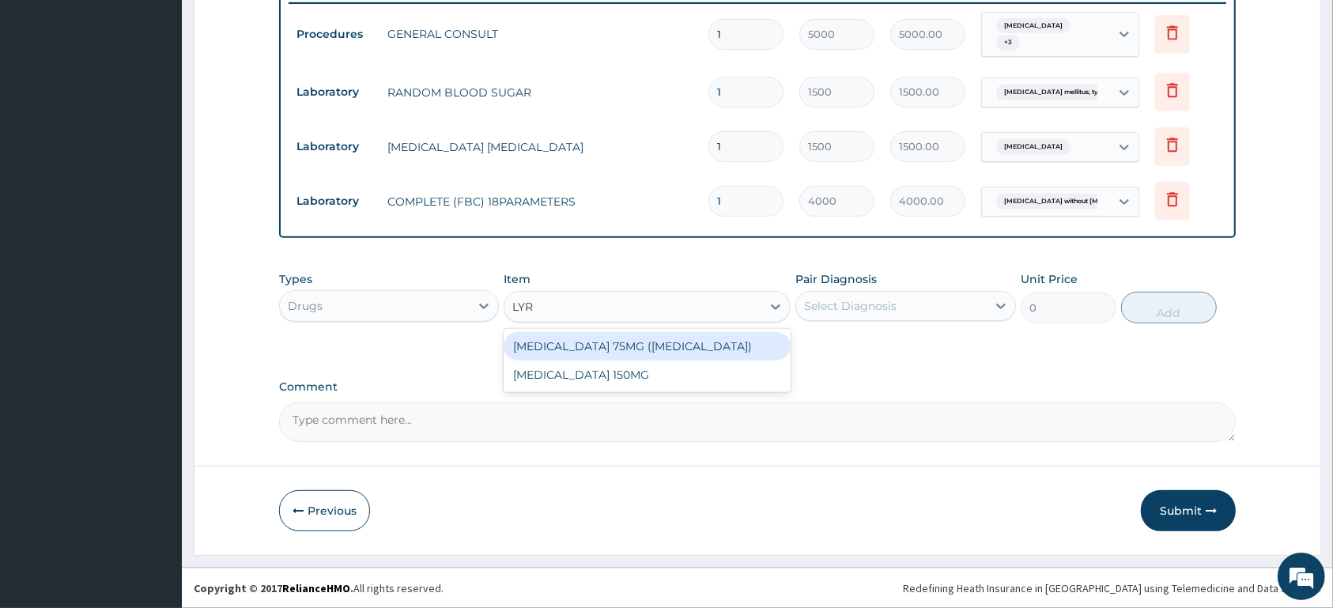
type input "LYRI"
click at [662, 349] on div "LYRICA 75MG (PREGABALIN)" at bounding box center [646, 346] width 287 height 28
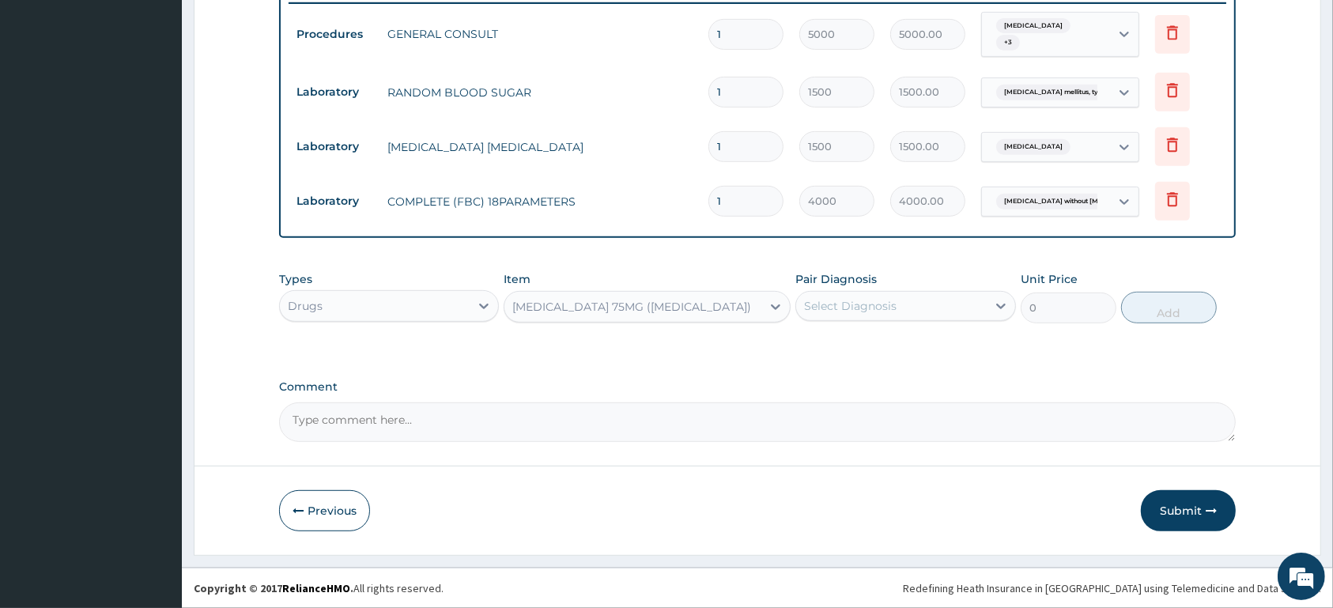
type input "350"
click at [862, 307] on div "Select Diagnosis" at bounding box center [850, 306] width 92 height 16
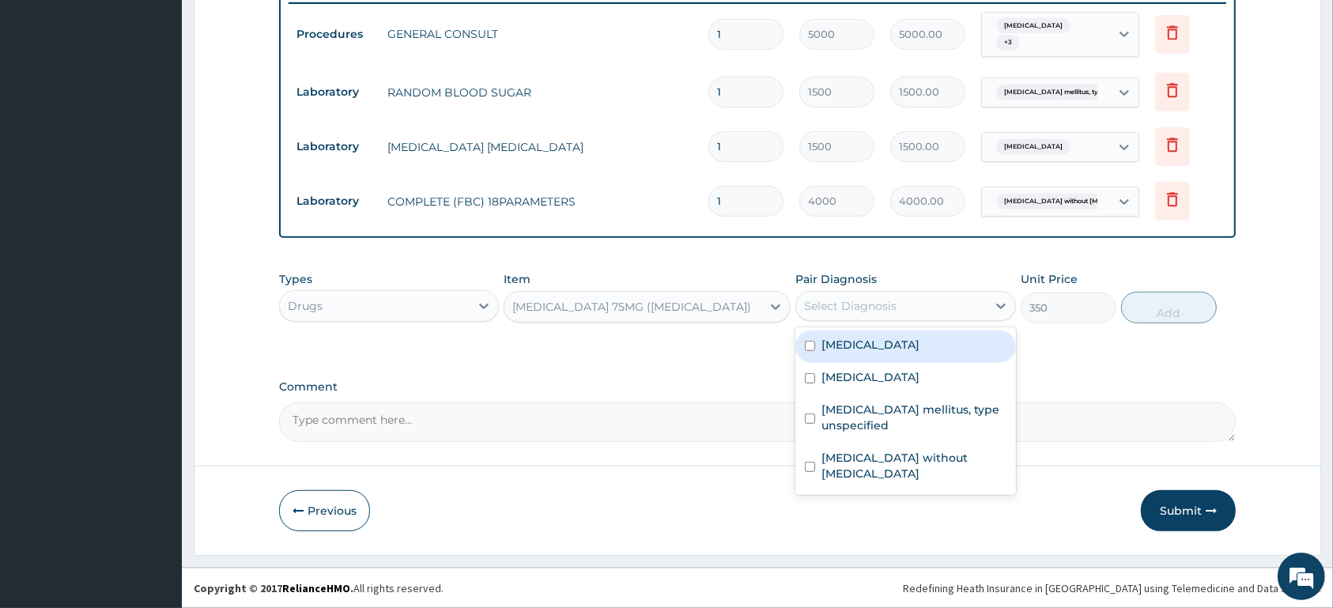
click at [840, 348] on label "Carpal tunnel syndrome" at bounding box center [870, 345] width 98 height 16
checkbox input "true"
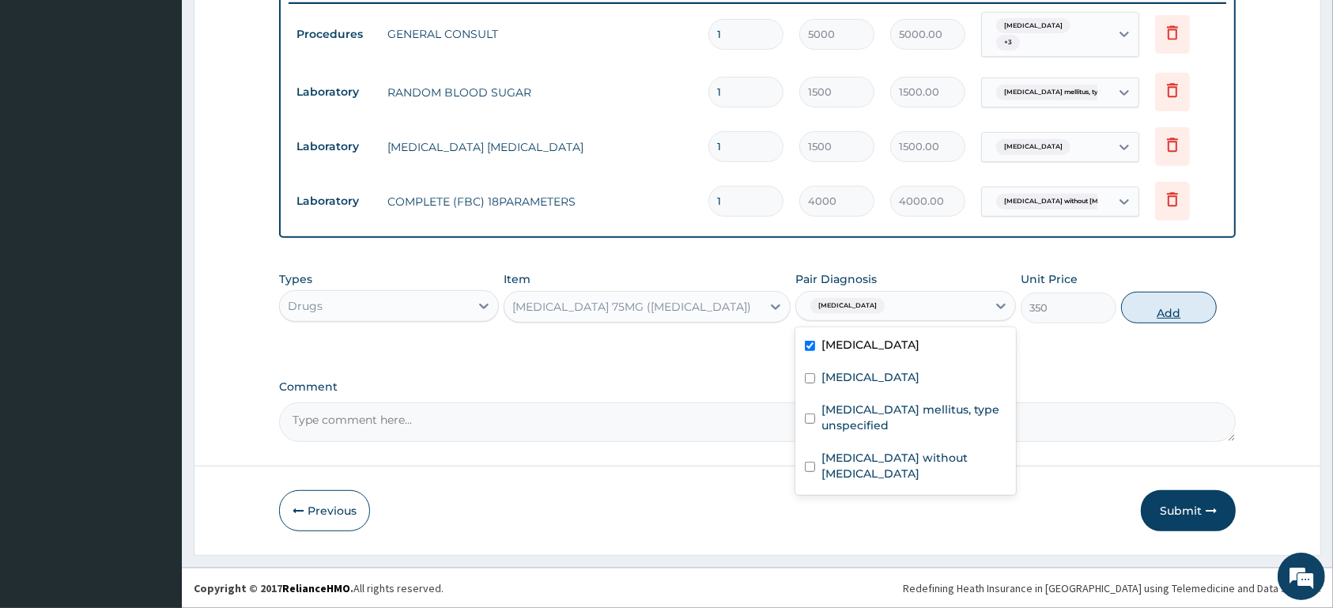
click at [1169, 311] on button "Add" at bounding box center [1169, 308] width 96 height 32
type input "0"
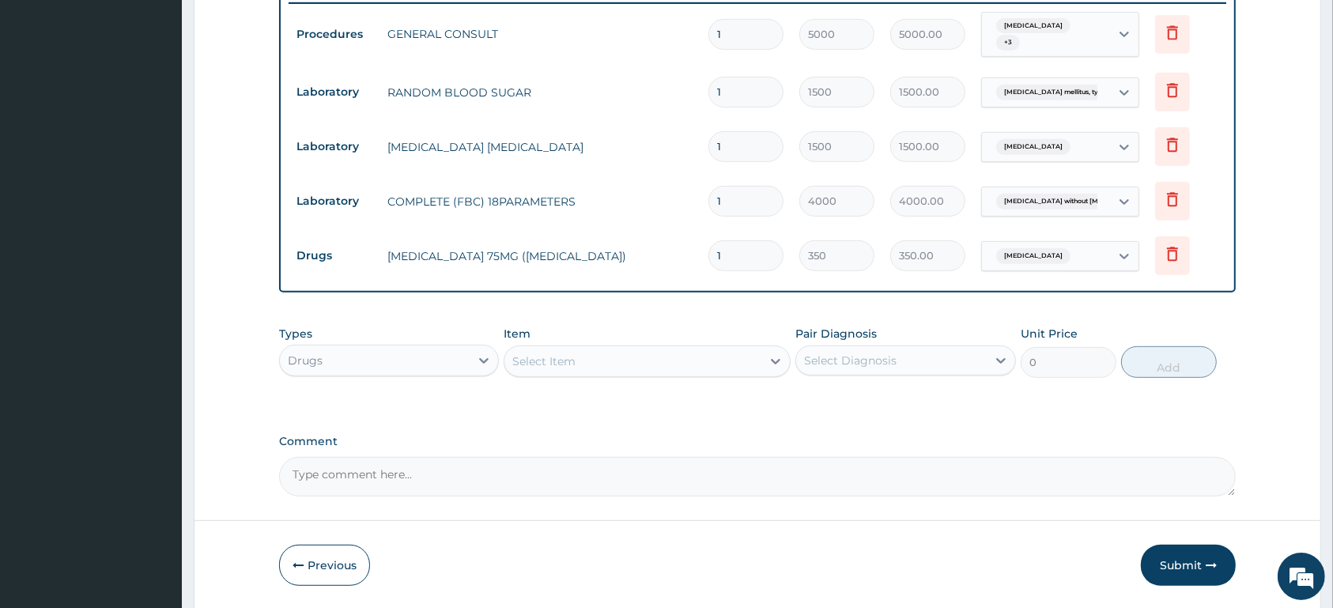
type input "14"
type input "4900.00"
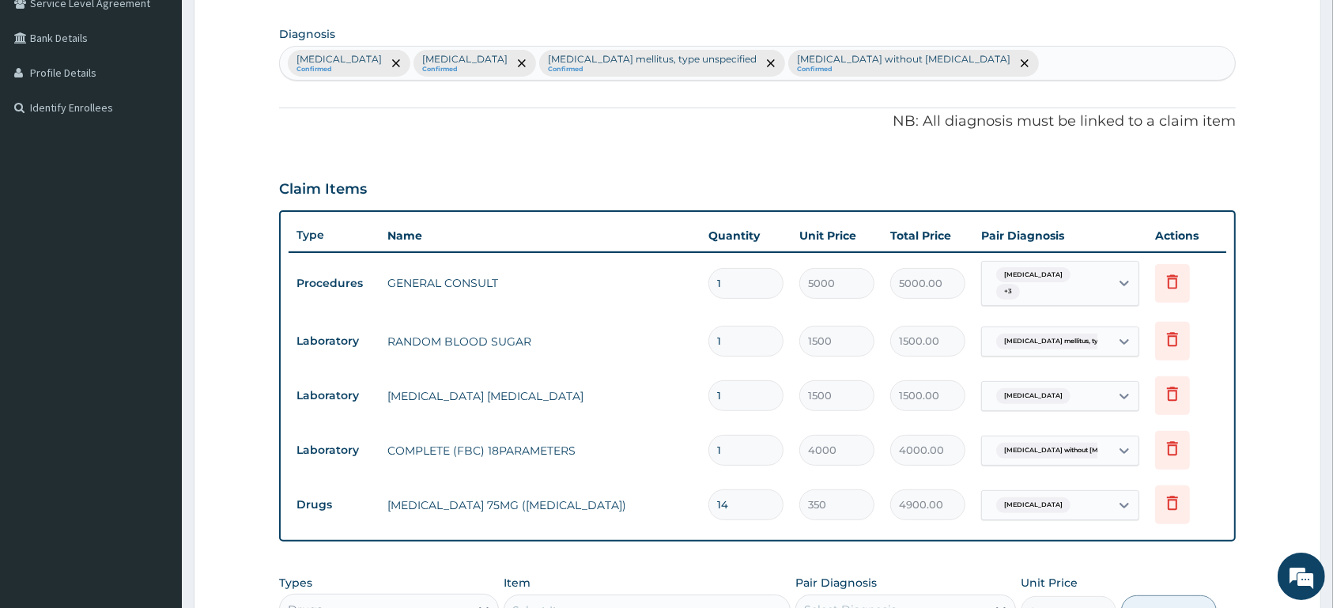
type input "14"
click at [1067, 272] on span "Carpal tunnel syndrome" at bounding box center [1033, 275] width 74 height 16
click at [1062, 277] on span "Carpal tunnel syndrome" at bounding box center [1033, 275] width 74 height 16
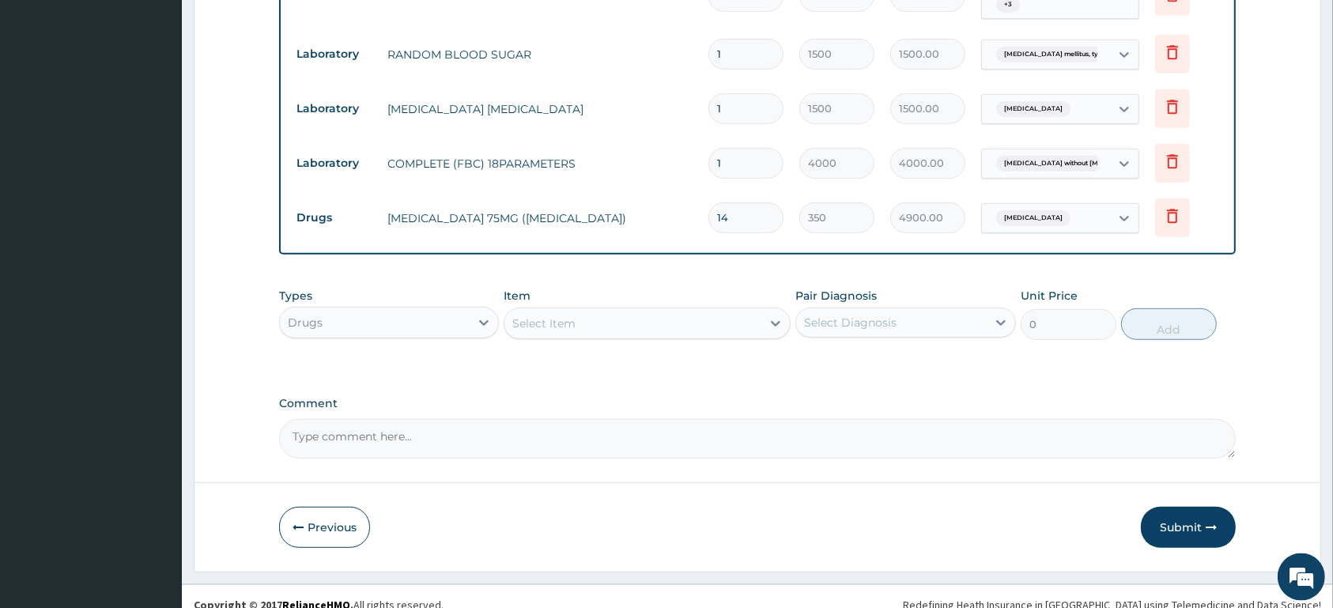
scroll to position [681, 0]
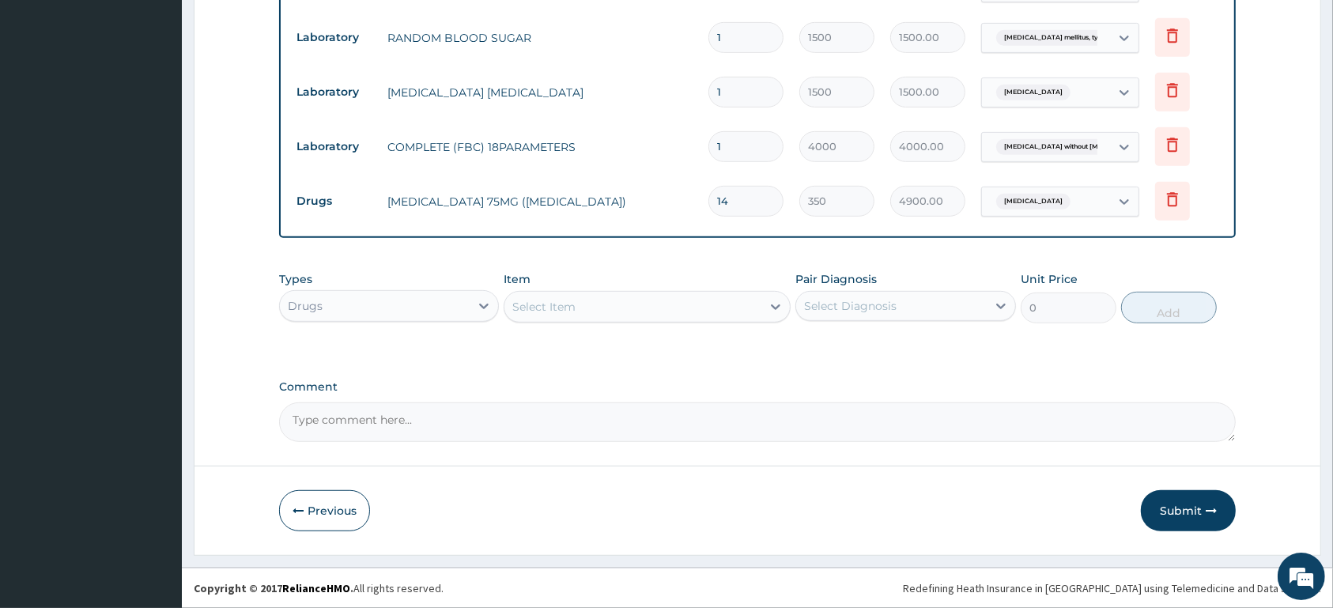
click at [664, 309] on div "Select Item" at bounding box center [632, 306] width 257 height 25
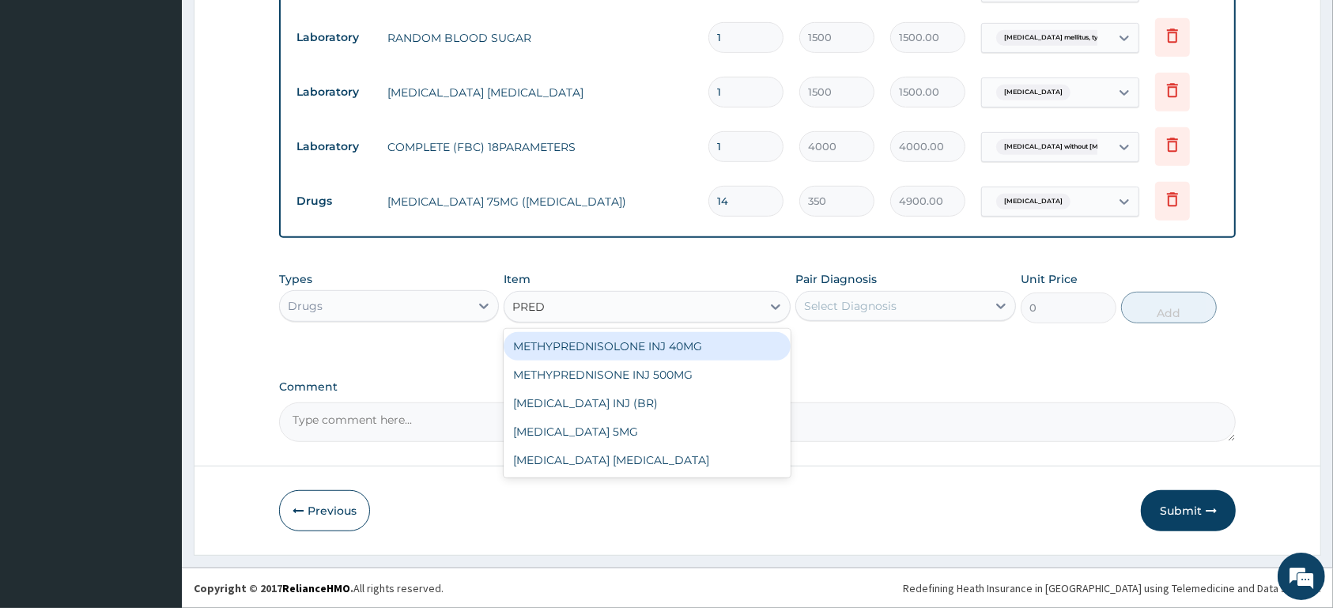
type input "PREDN"
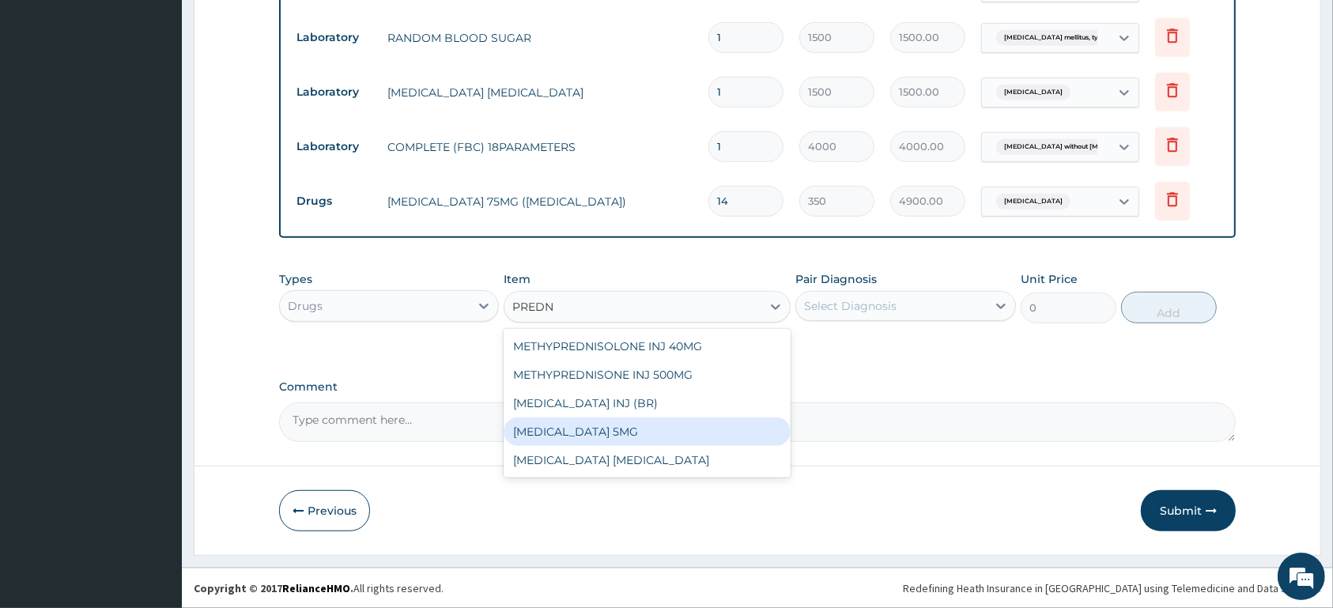
click at [691, 439] on div "PREDNISOLONE 5MG" at bounding box center [646, 431] width 287 height 28
type input "15.2"
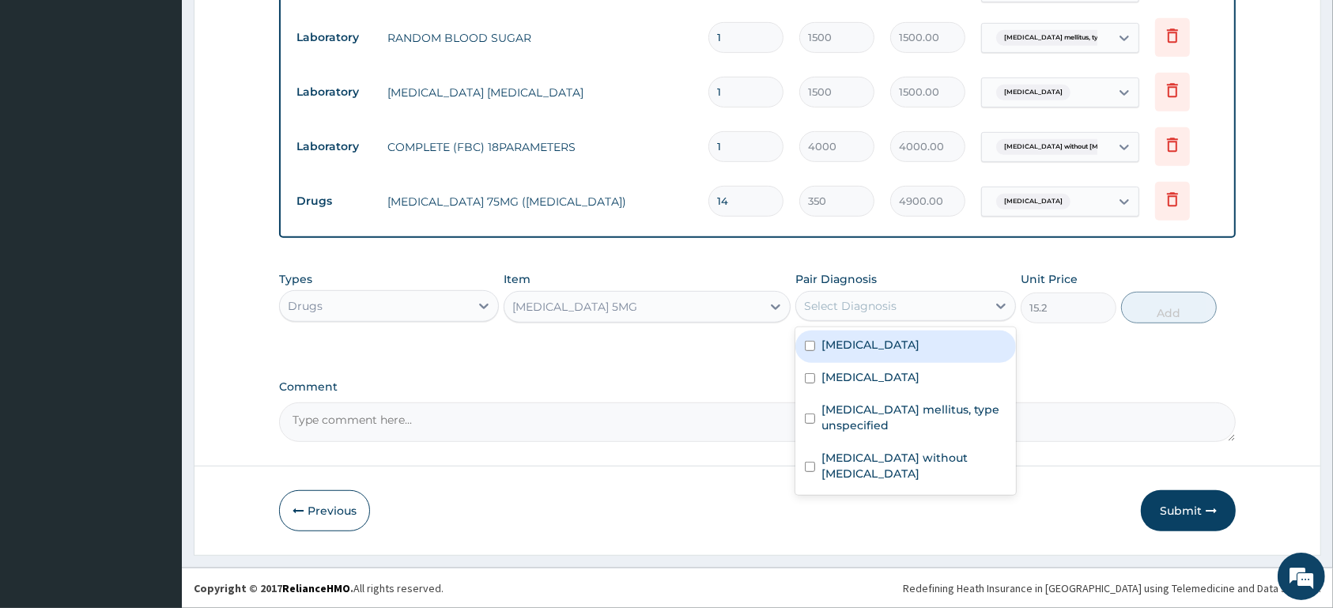
click at [831, 307] on div "Select Diagnosis" at bounding box center [850, 306] width 92 height 16
click at [858, 356] on div "Carpal tunnel syndrome" at bounding box center [905, 346] width 220 height 32
checkbox input "true"
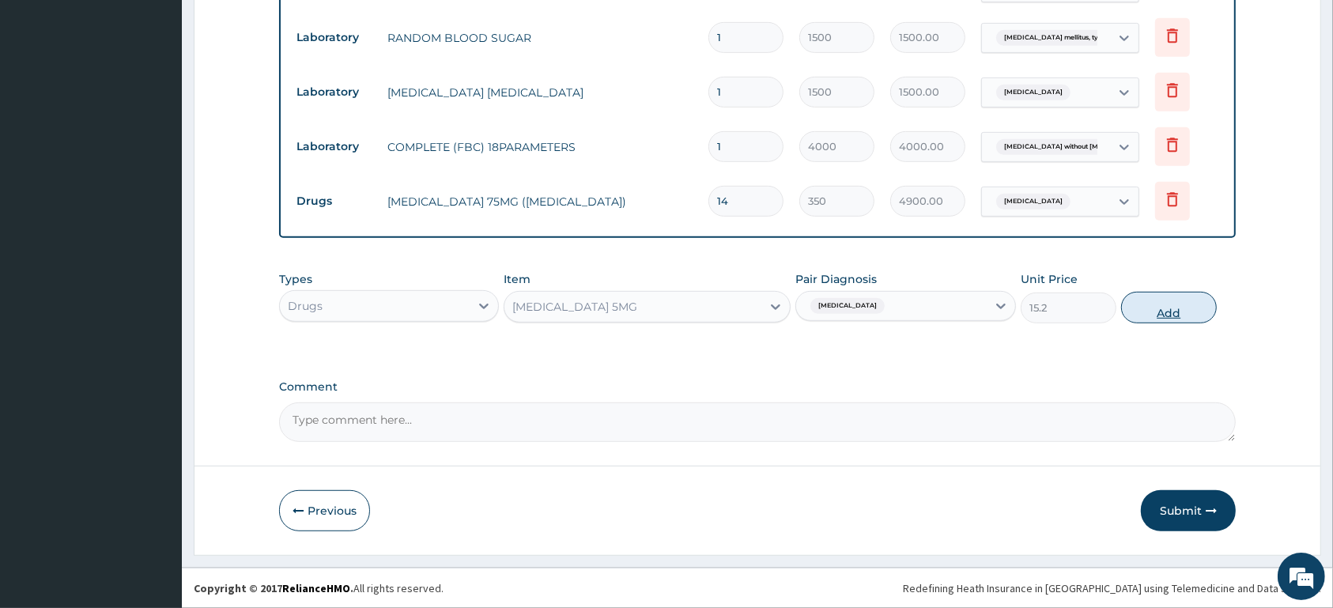
click at [1174, 309] on button "Add" at bounding box center [1169, 308] width 96 height 32
type input "0"
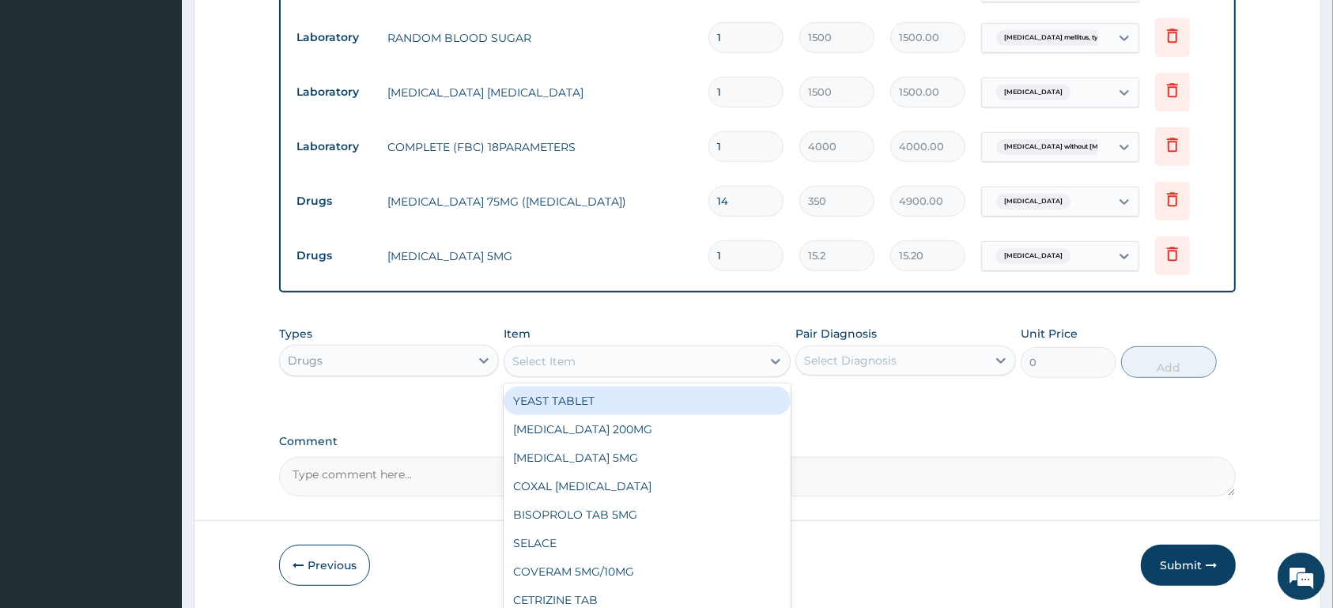
click at [688, 363] on div "Select Item" at bounding box center [632, 361] width 257 height 25
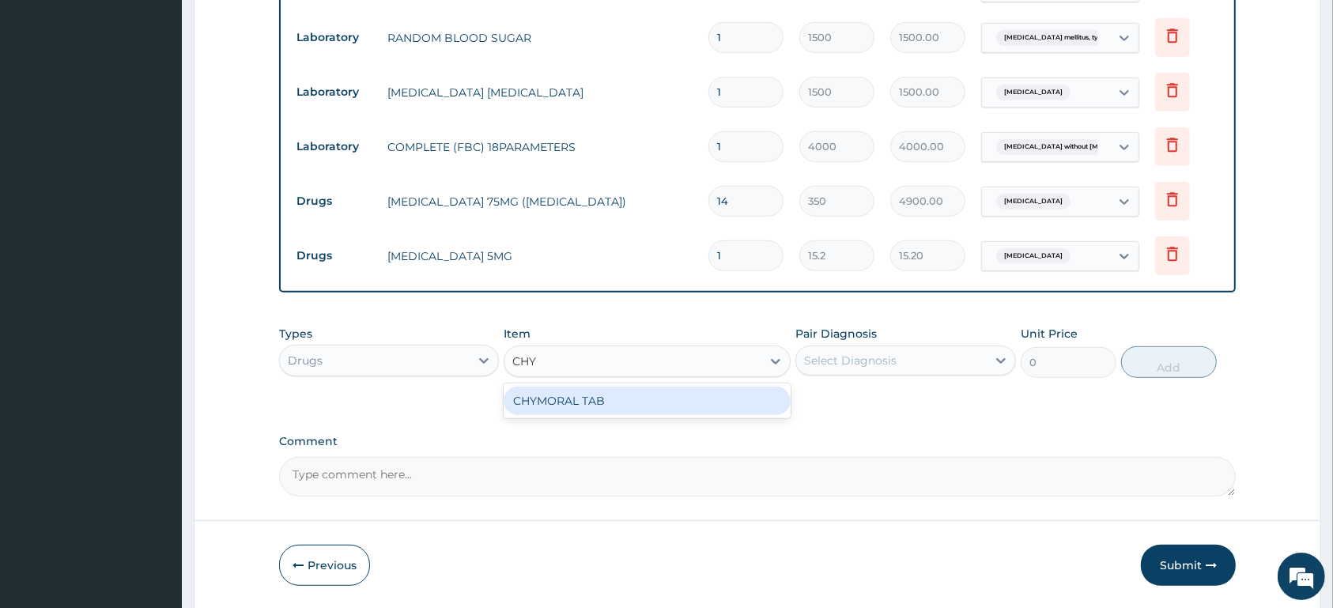
type input "CHYM"
click at [691, 406] on div "CHYMORAL TAB" at bounding box center [646, 401] width 287 height 28
type input "70"
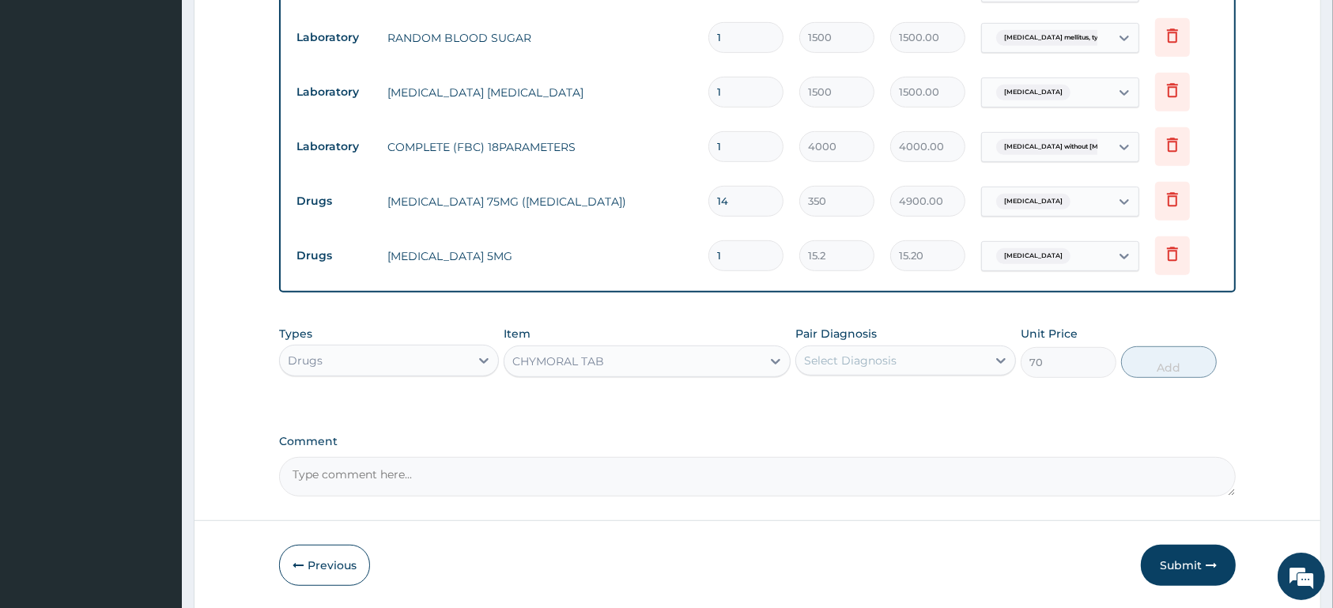
click at [894, 363] on div "Select Diagnosis" at bounding box center [850, 361] width 92 height 16
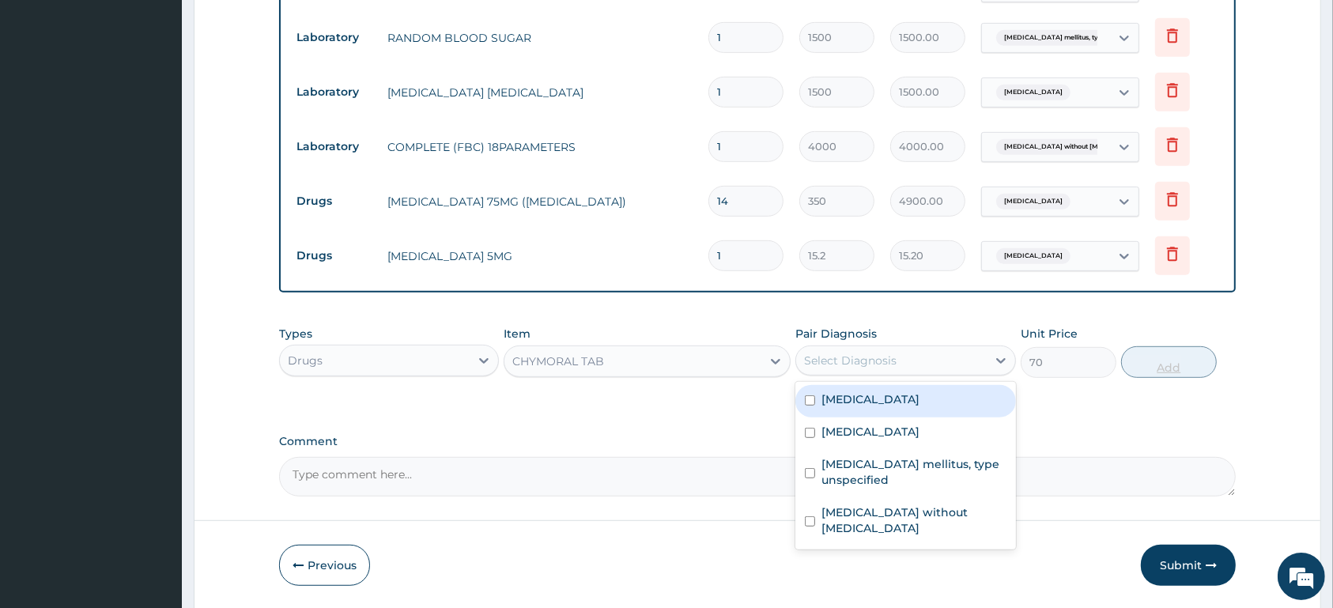
drag, startPoint x: 900, startPoint y: 394, endPoint x: 1129, endPoint y: 363, distance: 230.6
click at [905, 394] on label "Carpal tunnel syndrome" at bounding box center [870, 399] width 98 height 16
checkbox input "true"
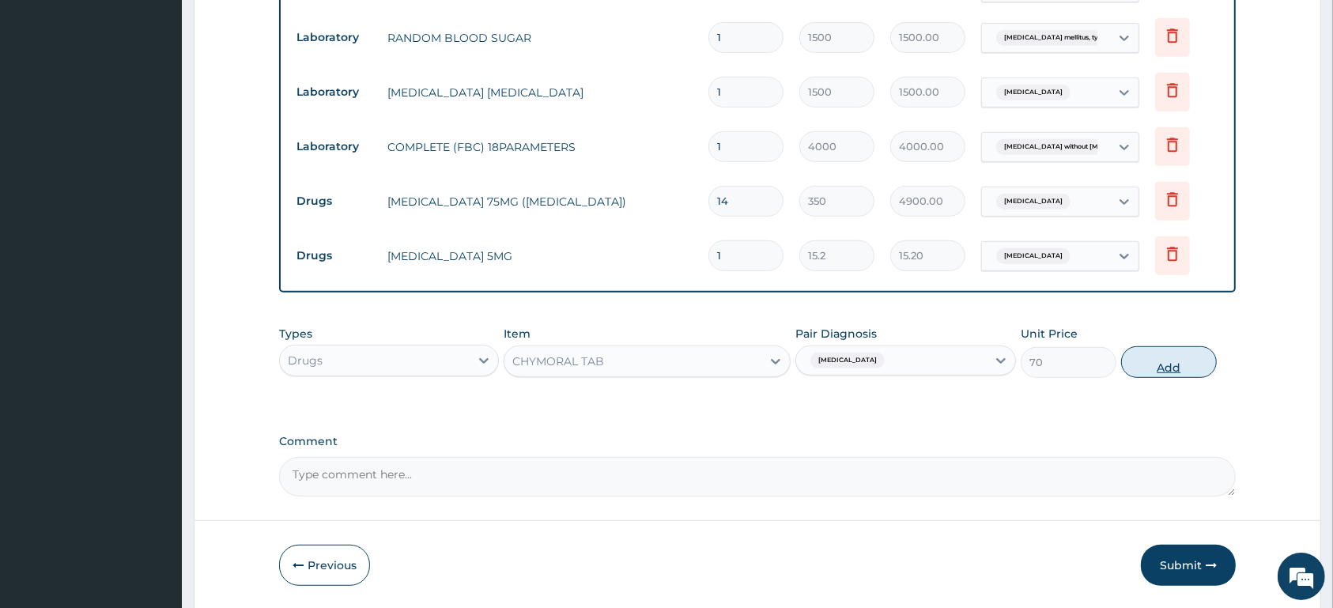
click at [1143, 358] on button "Add" at bounding box center [1169, 362] width 96 height 32
type input "0"
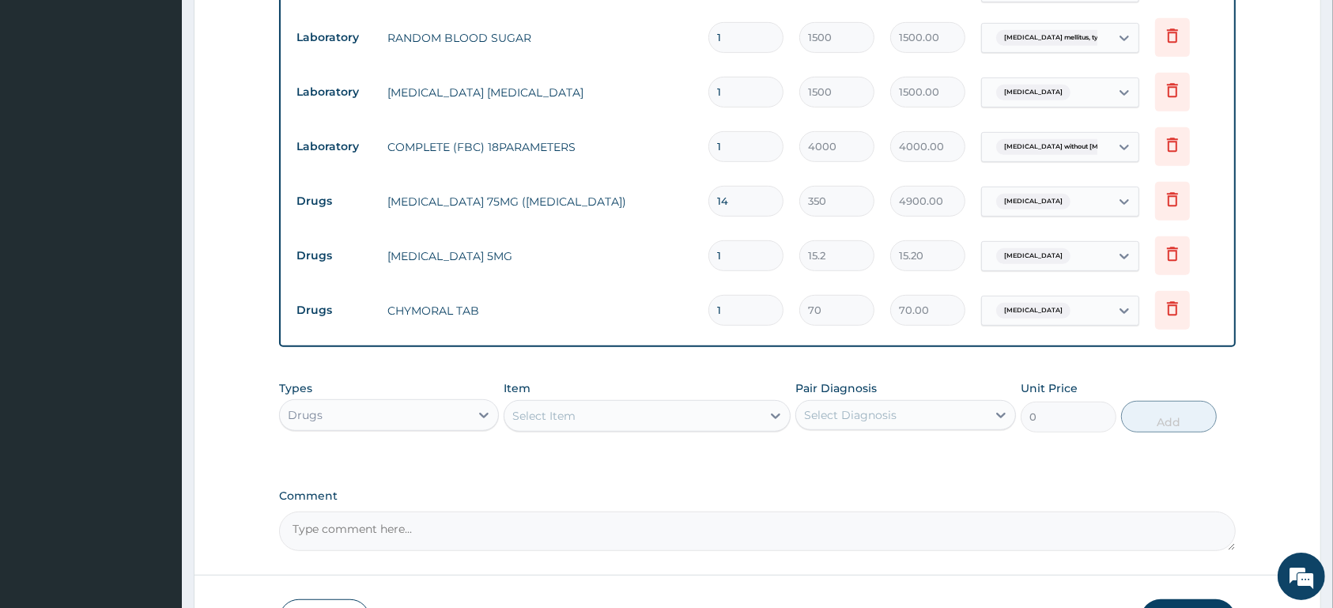
click at [602, 414] on div "Select Item" at bounding box center [632, 415] width 257 height 25
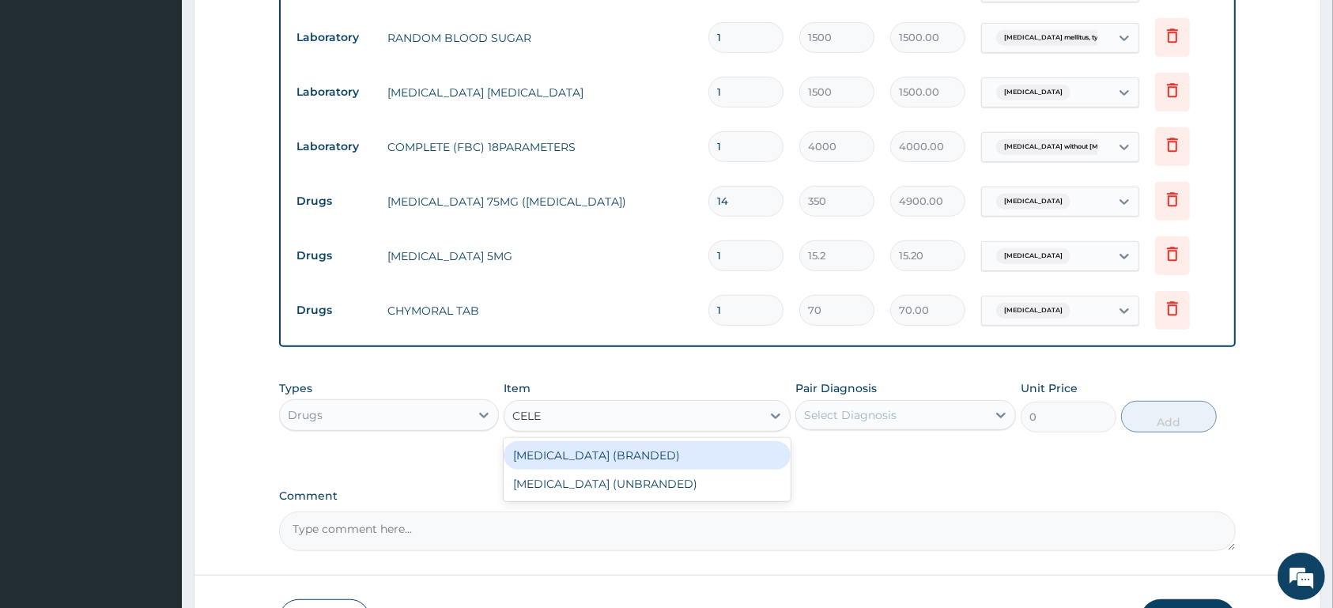
type input "CELEB"
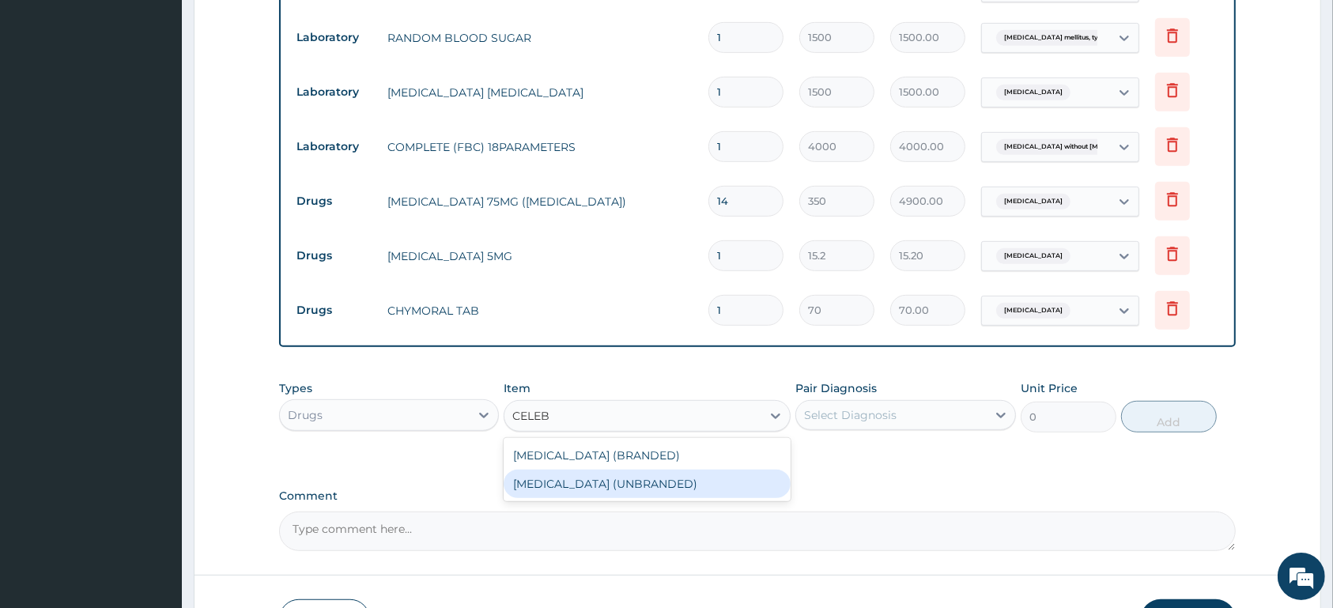
drag, startPoint x: 684, startPoint y: 477, endPoint x: 751, endPoint y: 458, distance: 69.6
click at [685, 477] on div "CELEBREX (UNBRANDED)" at bounding box center [646, 484] width 287 height 28
type input "250"
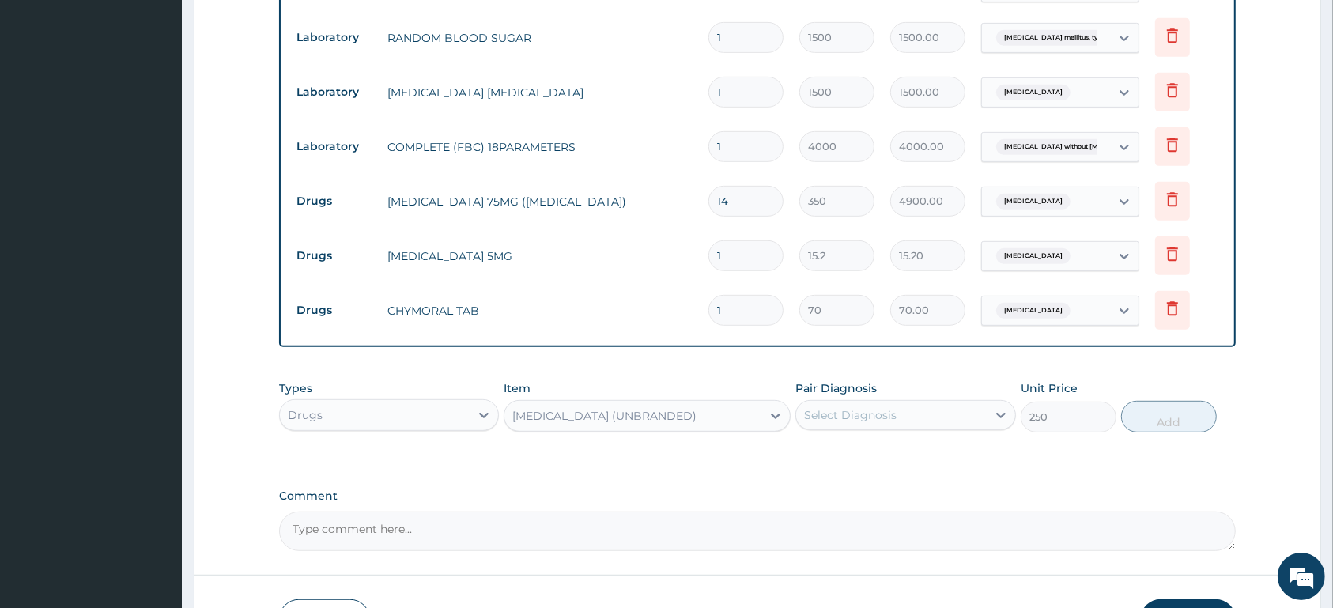
click at [843, 416] on div "Select Diagnosis" at bounding box center [850, 415] width 92 height 16
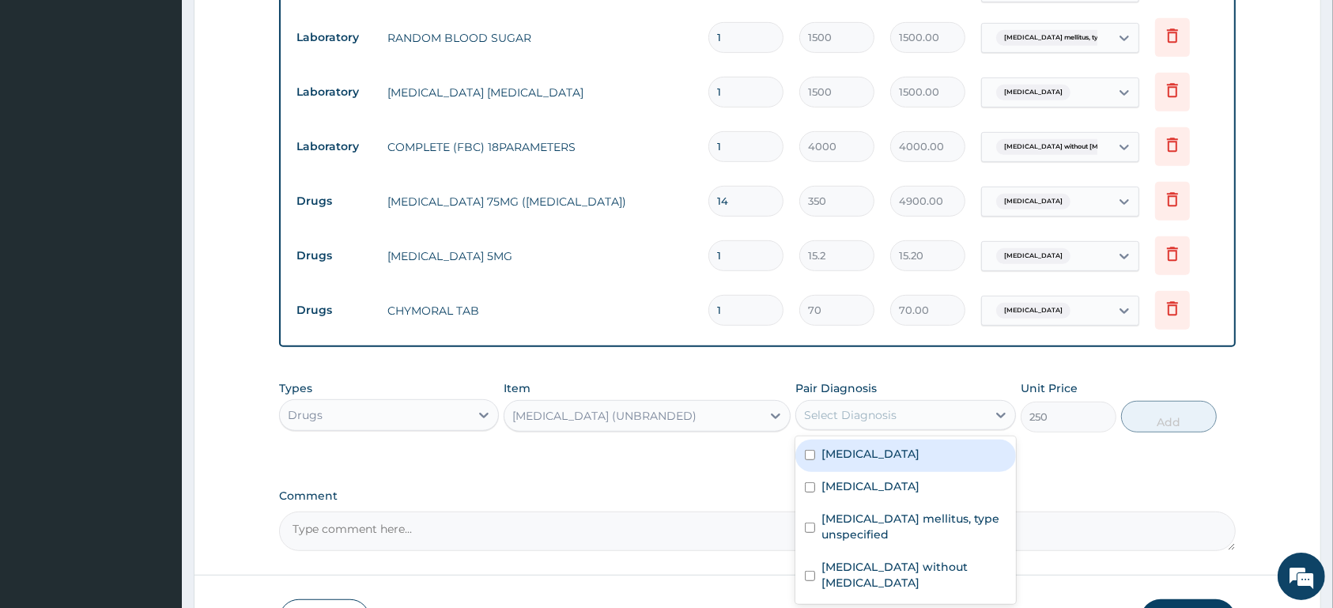
drag, startPoint x: 860, startPoint y: 451, endPoint x: 877, endPoint y: 453, distance: 16.7
click at [862, 453] on label "Carpal tunnel syndrome" at bounding box center [870, 454] width 98 height 16
checkbox input "true"
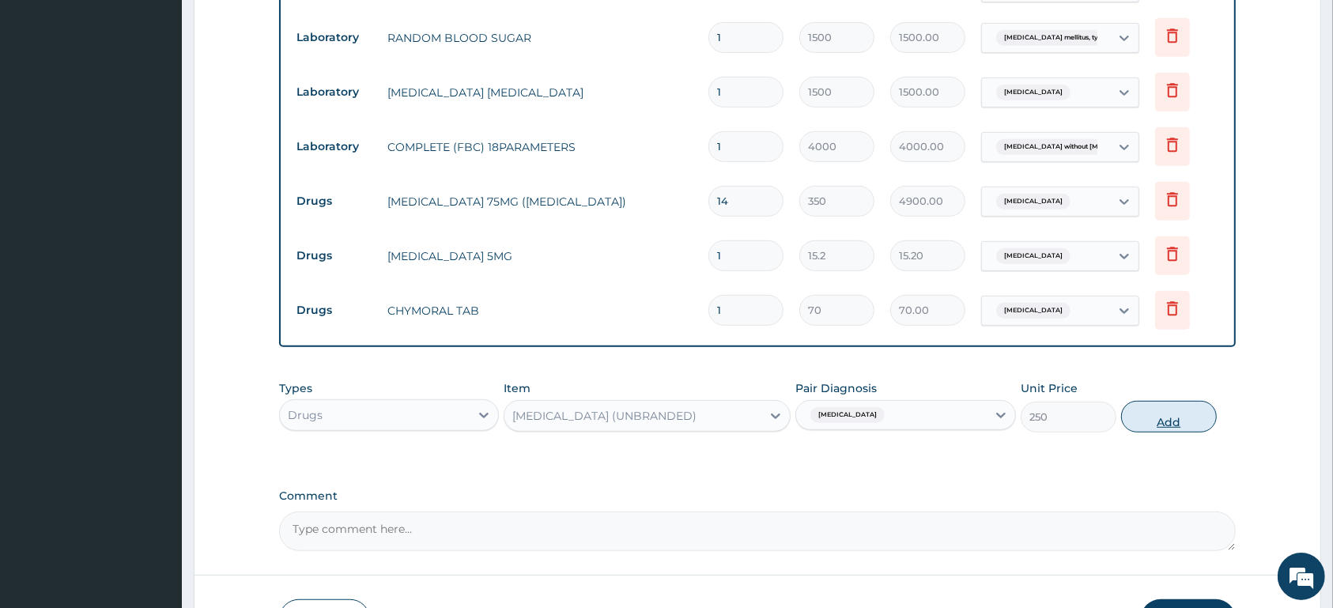
click at [1154, 418] on button "Add" at bounding box center [1169, 417] width 96 height 32
type input "0"
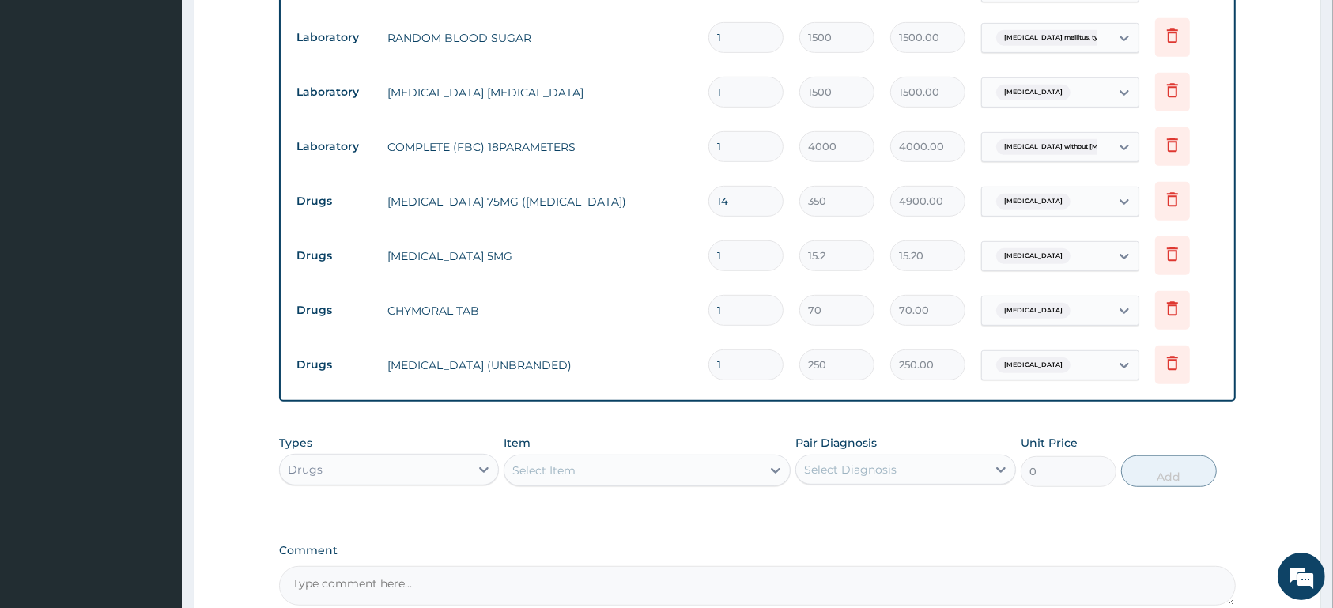
click at [607, 470] on div "Select Item" at bounding box center [632, 470] width 257 height 25
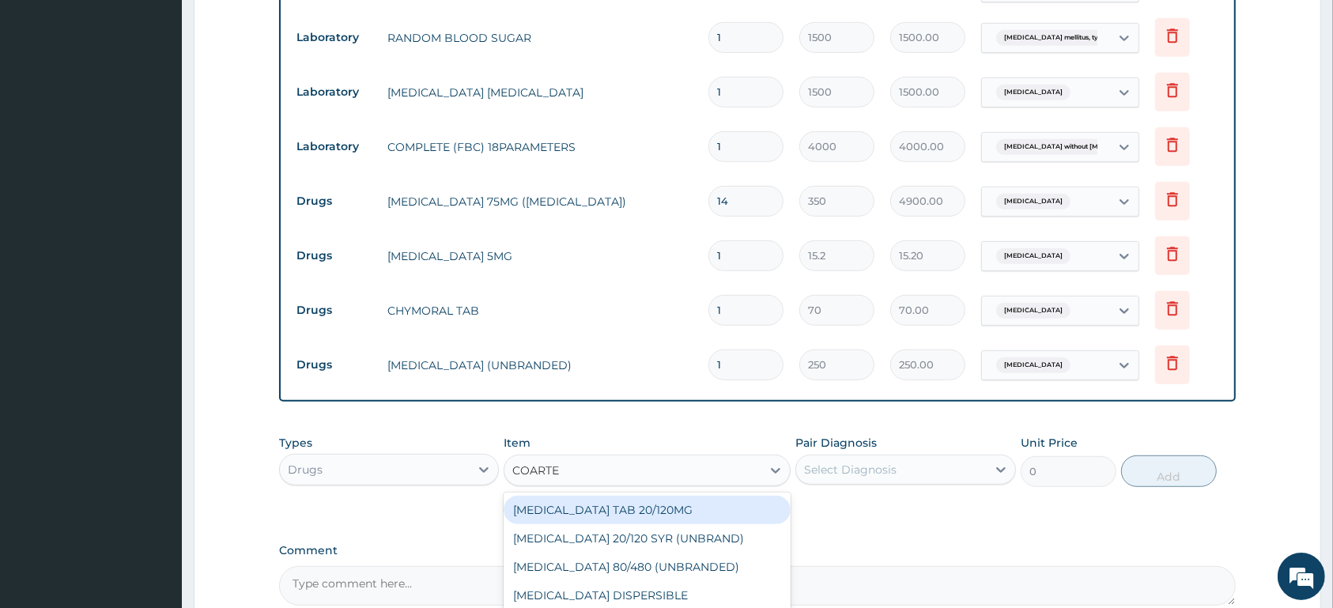
type input "COARTEM"
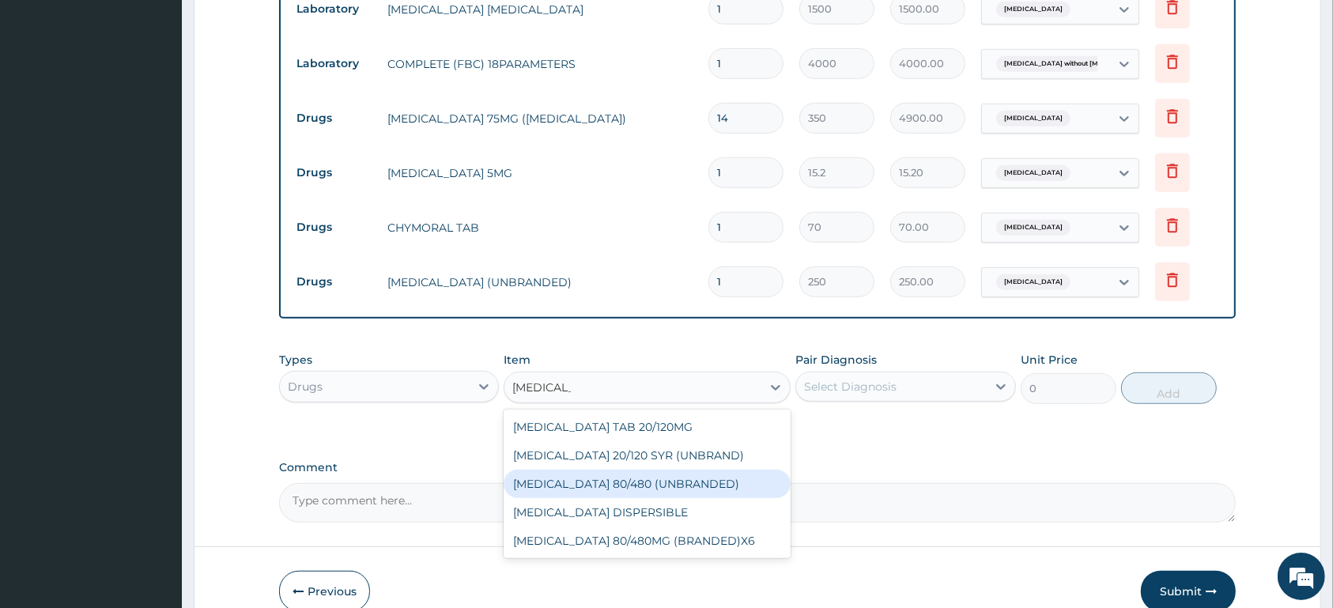
click at [718, 477] on div "COARTEM 80/480 (UNBRANDED)" at bounding box center [646, 484] width 287 height 28
type input "600"
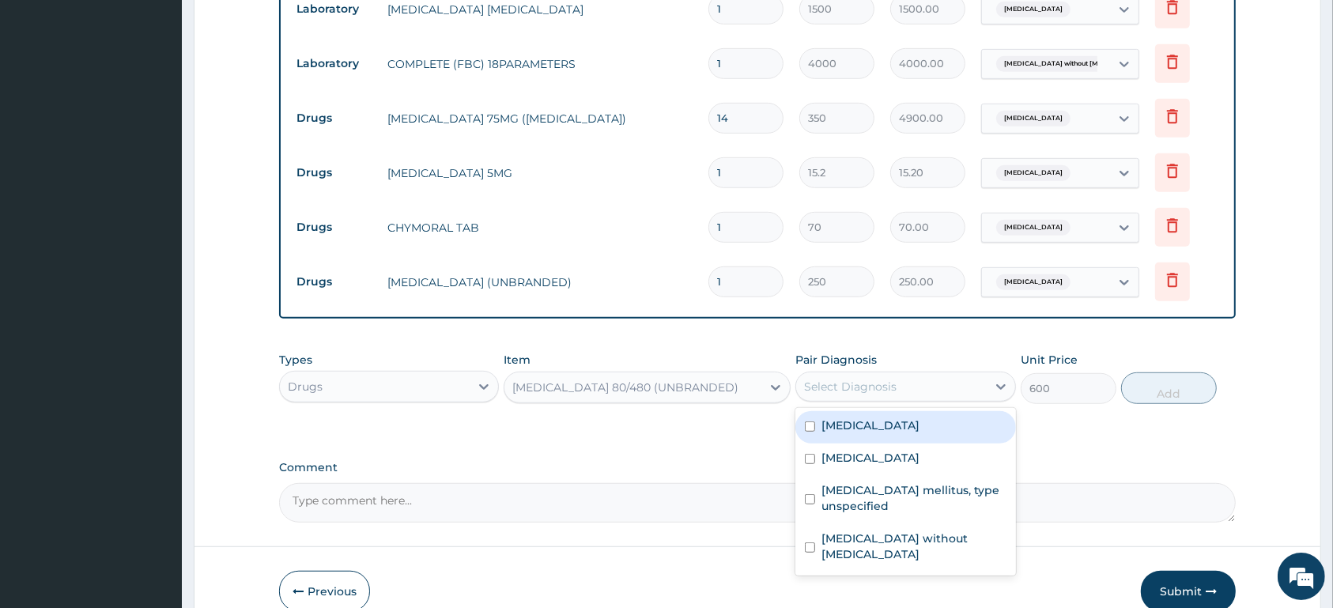
click at [828, 395] on div "Select Diagnosis" at bounding box center [891, 386] width 190 height 25
click at [825, 427] on label "Carpal tunnel syndrome" at bounding box center [870, 425] width 98 height 16
checkbox input "true"
click at [1184, 394] on button "Add" at bounding box center [1169, 388] width 96 height 32
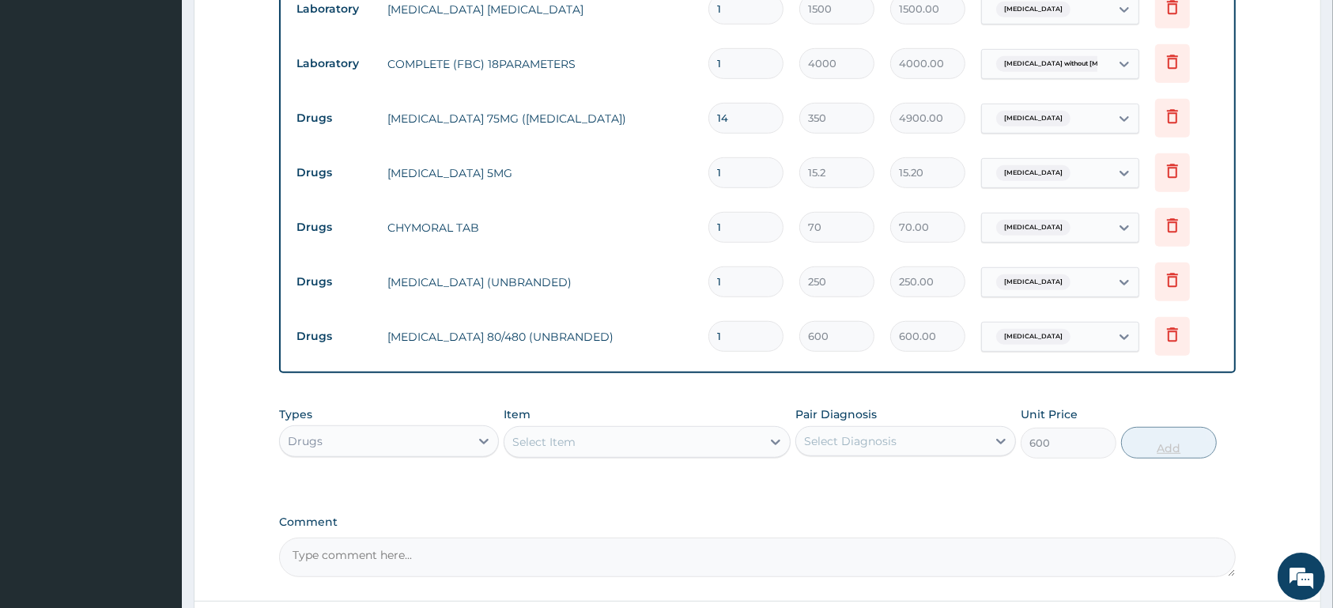
type input "0"
type input "0.00"
type input "6"
type input "3600.00"
type input "6"
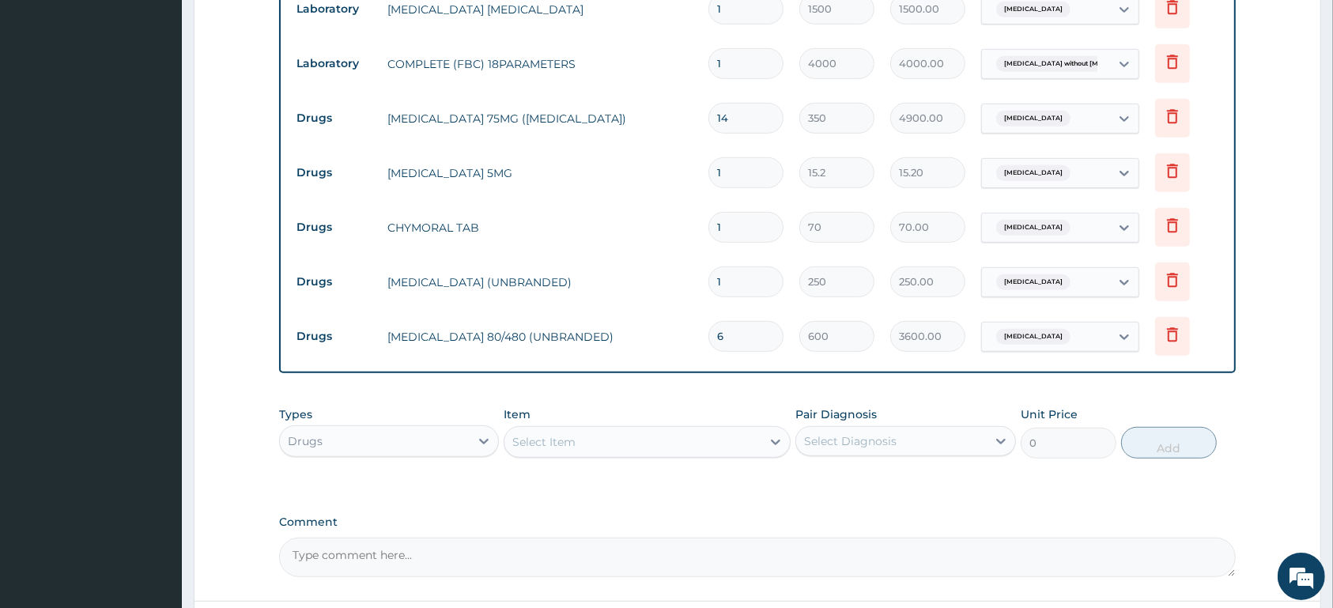
click at [749, 284] on input "1" at bounding box center [745, 281] width 75 height 31
type input "14"
type input "3500.00"
type input "14"
click at [1015, 344] on span "Carpal tunnel syndrome" at bounding box center [1033, 337] width 74 height 16
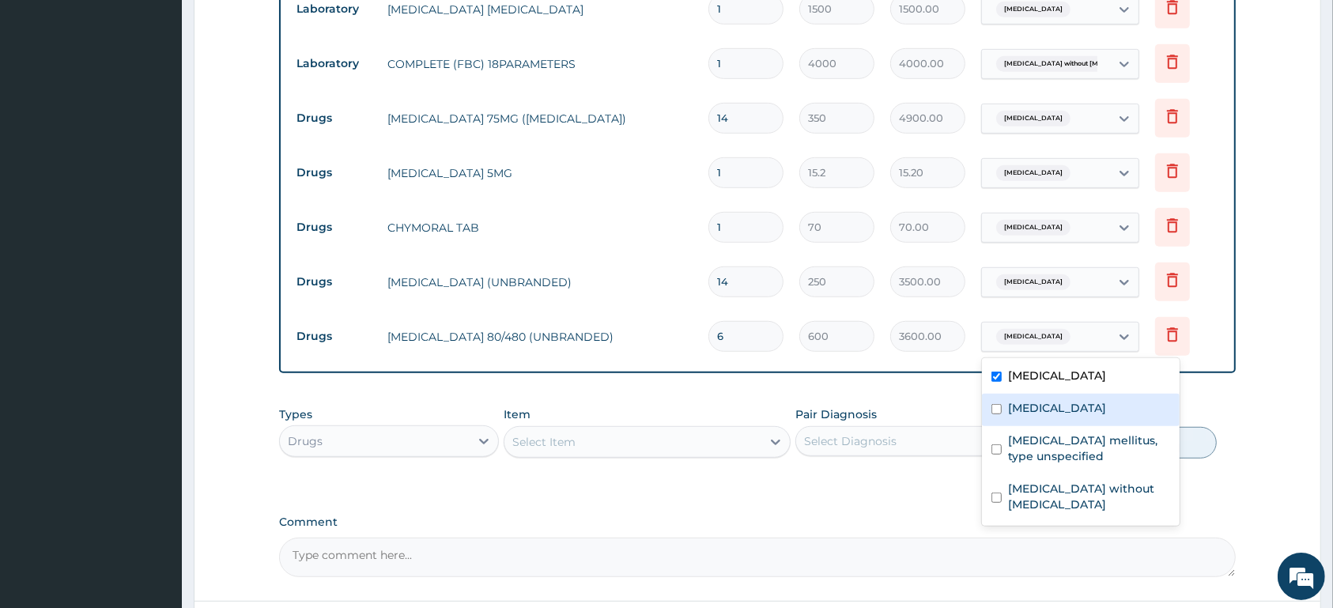
click at [1028, 419] on div "Malaria, unspecified" at bounding box center [1081, 410] width 198 height 32
checkbox input "true"
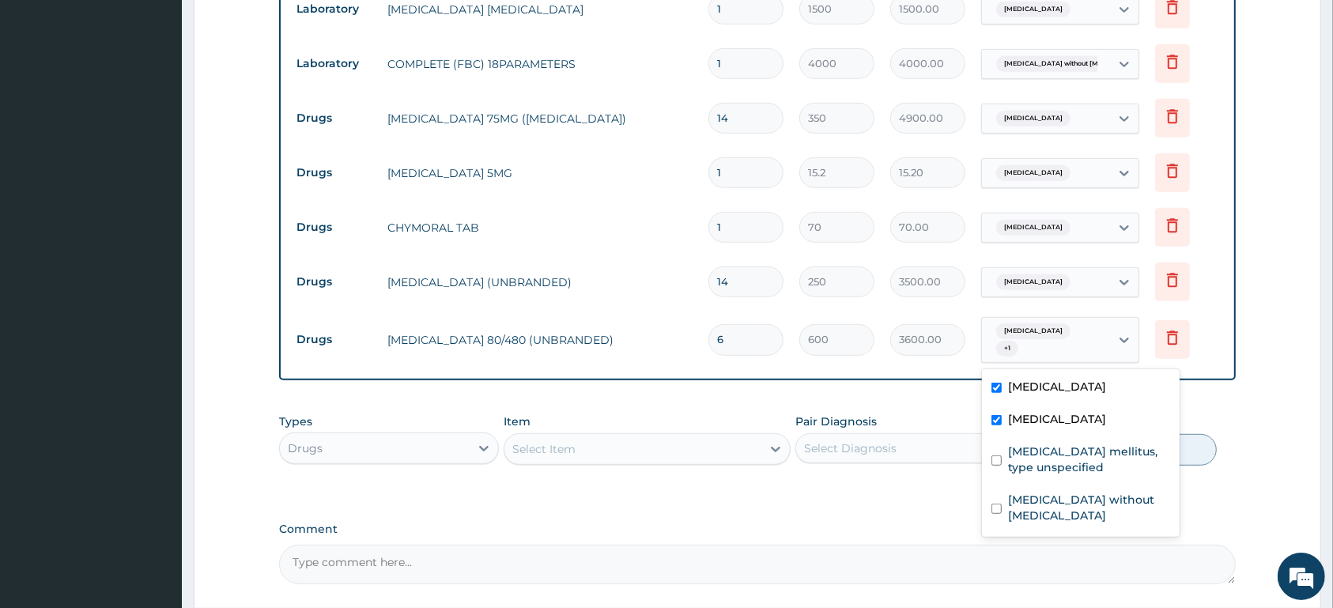
drag, startPoint x: 1035, startPoint y: 386, endPoint x: 1048, endPoint y: 383, distance: 13.8
click at [1035, 384] on label "Carpal tunnel syndrome" at bounding box center [1057, 387] width 98 height 16
checkbox input "false"
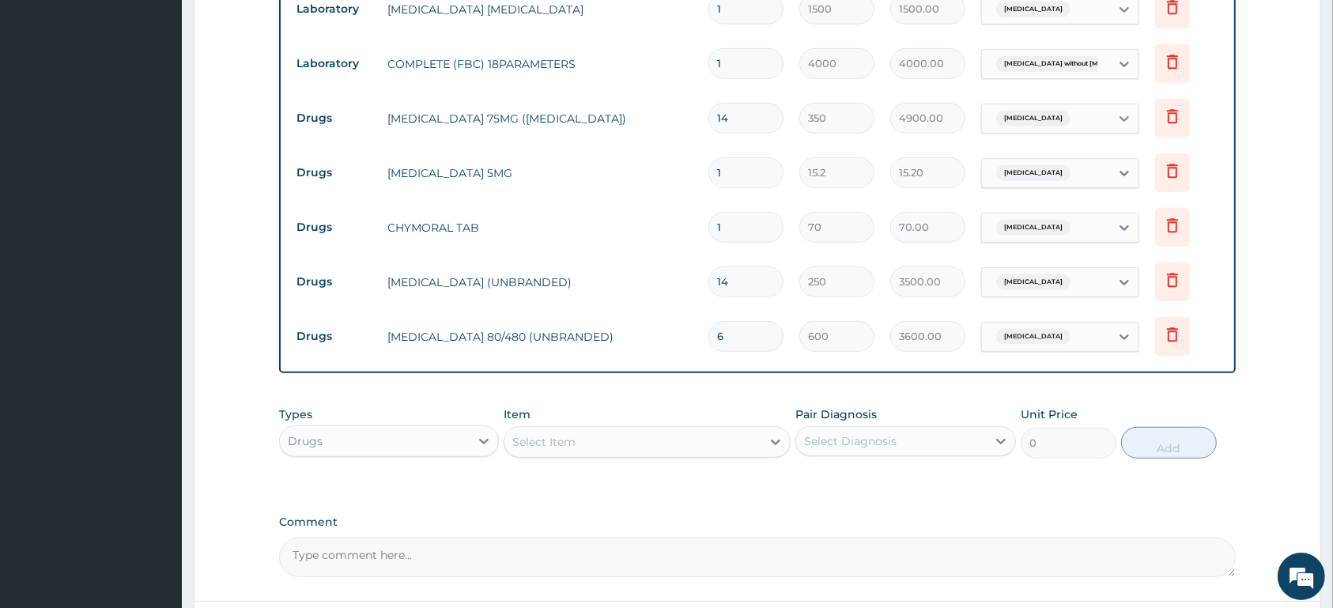
click at [738, 232] on input "1" at bounding box center [745, 227] width 75 height 31
click at [714, 232] on input "1" at bounding box center [745, 227] width 75 height 31
type input "21"
type input "1470.00"
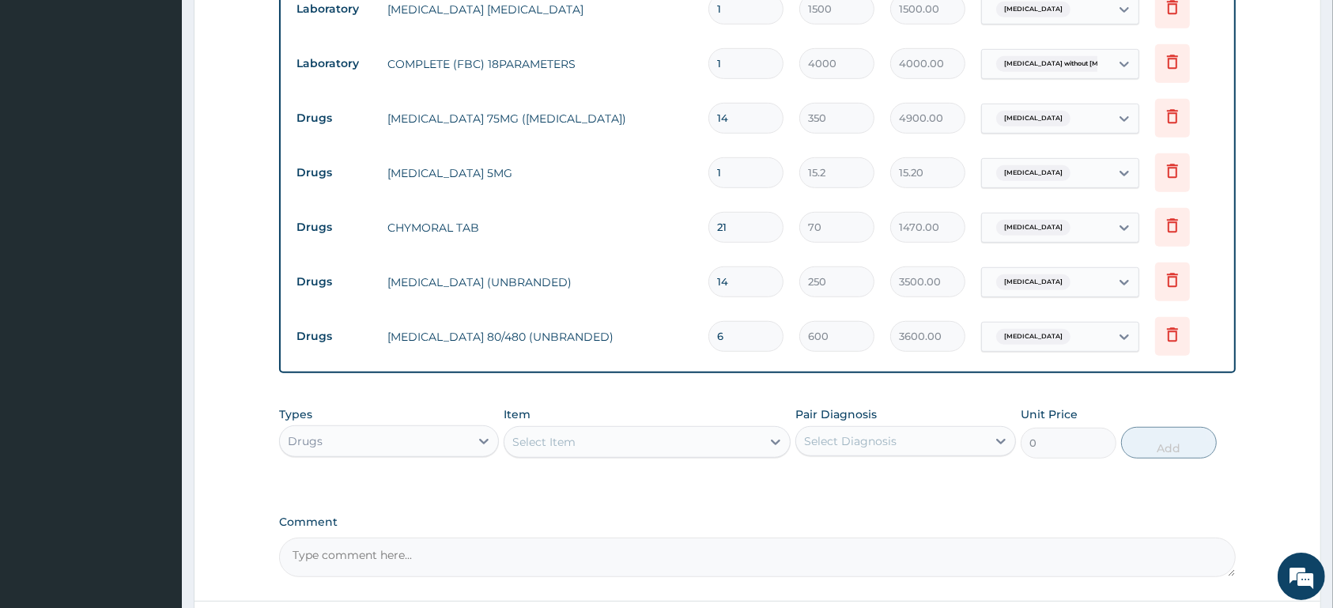
type input "21"
click at [760, 172] on input "1" at bounding box center [745, 172] width 75 height 31
type input "14"
type input "212.80"
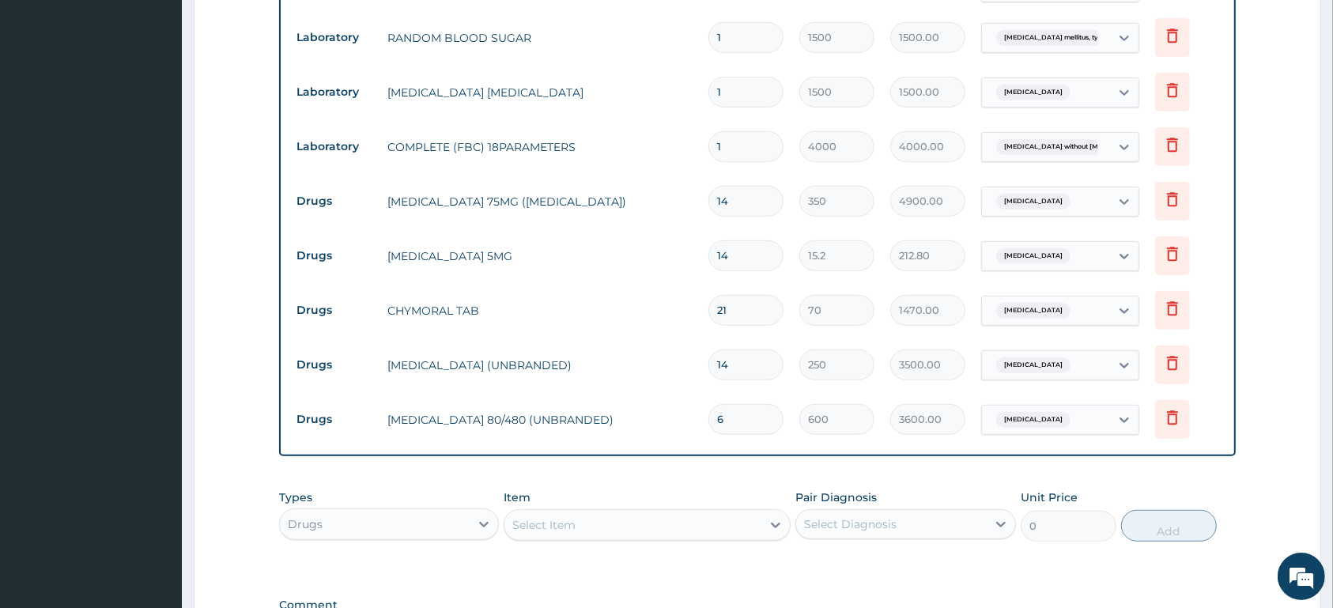
type input "14"
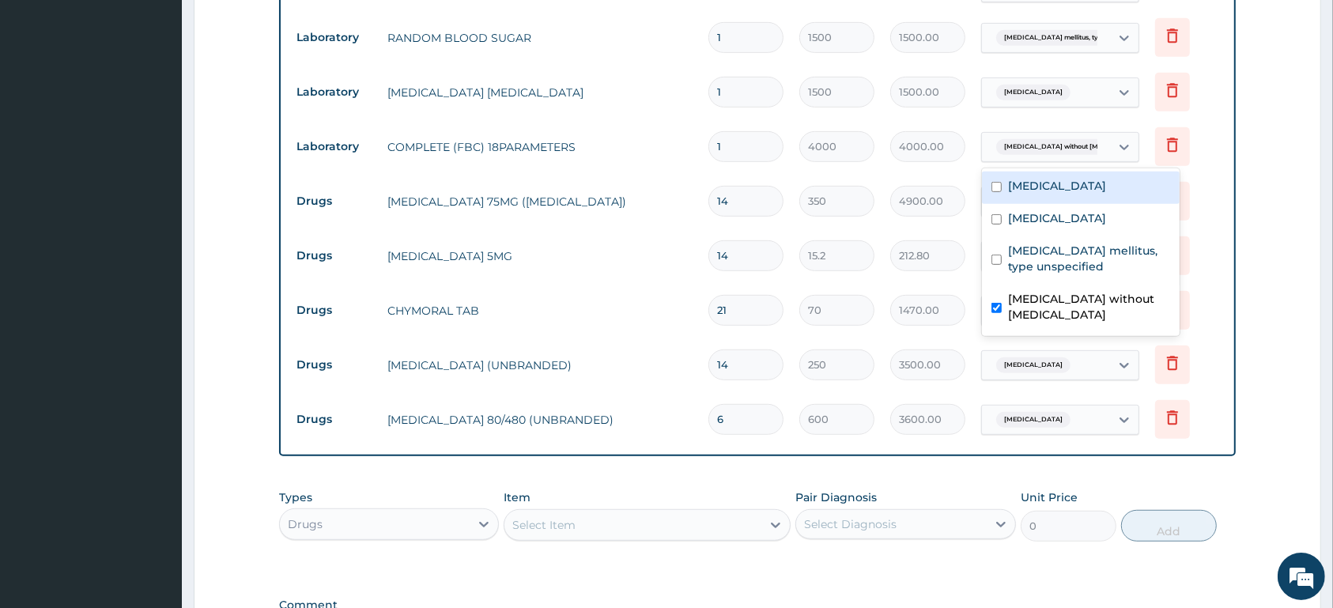
click at [1064, 149] on span "Sepsis without septic shock" at bounding box center [1076, 147] width 160 height 16
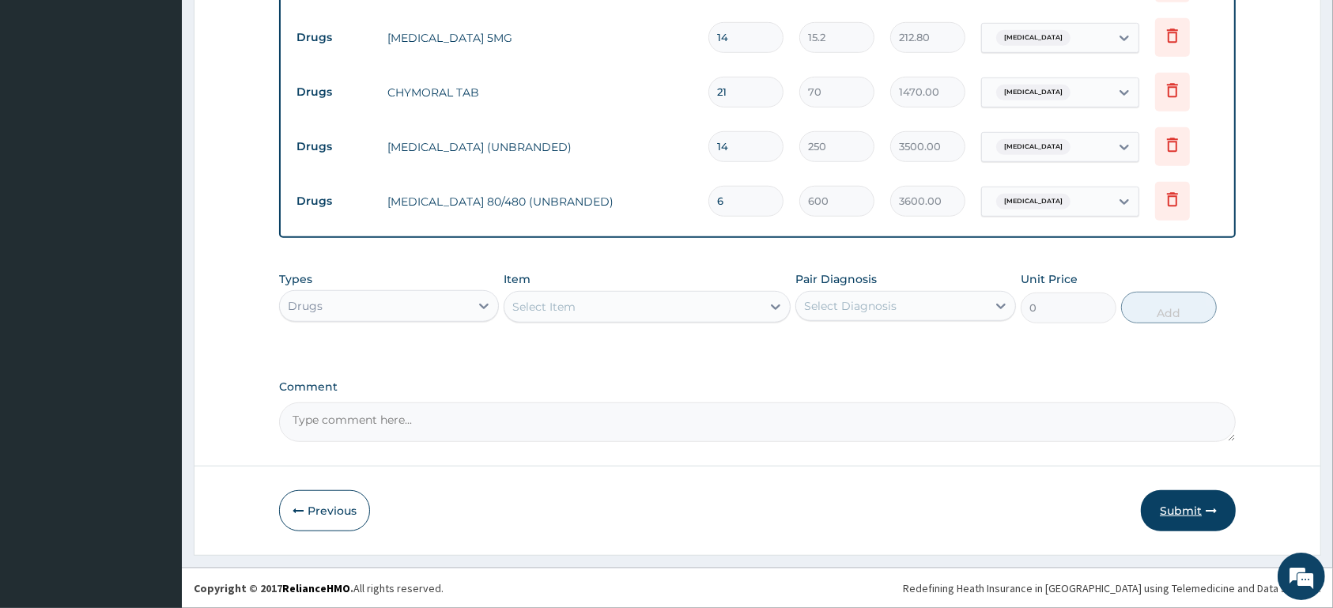
click at [1163, 519] on button "Submit" at bounding box center [1188, 510] width 95 height 41
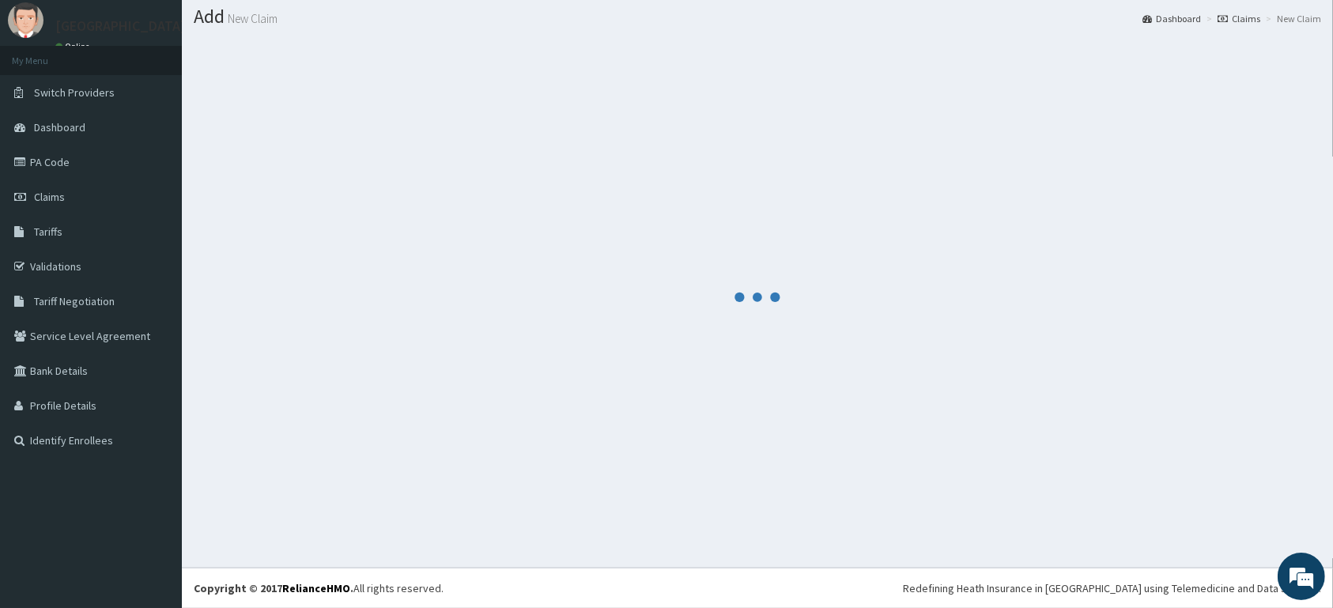
scroll to position [45, 0]
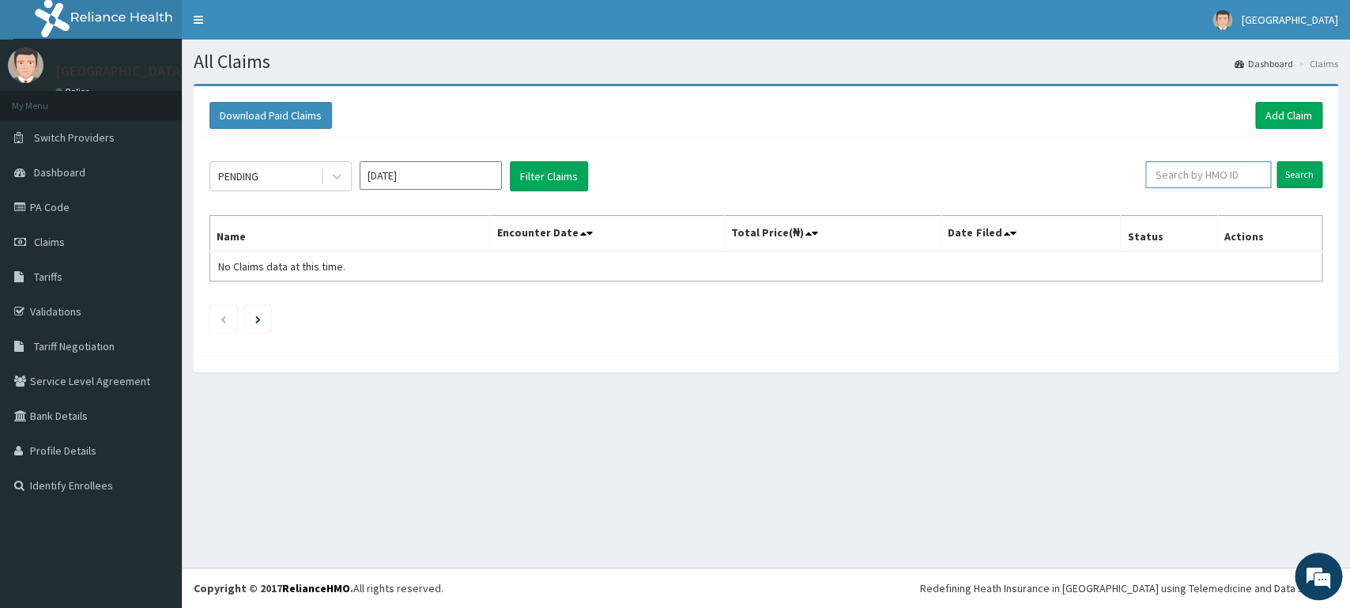
click at [1216, 177] on input "text" at bounding box center [1208, 174] width 126 height 27
type input "PRL/10180/A"
click at [1311, 171] on input "Search" at bounding box center [1300, 174] width 46 height 27
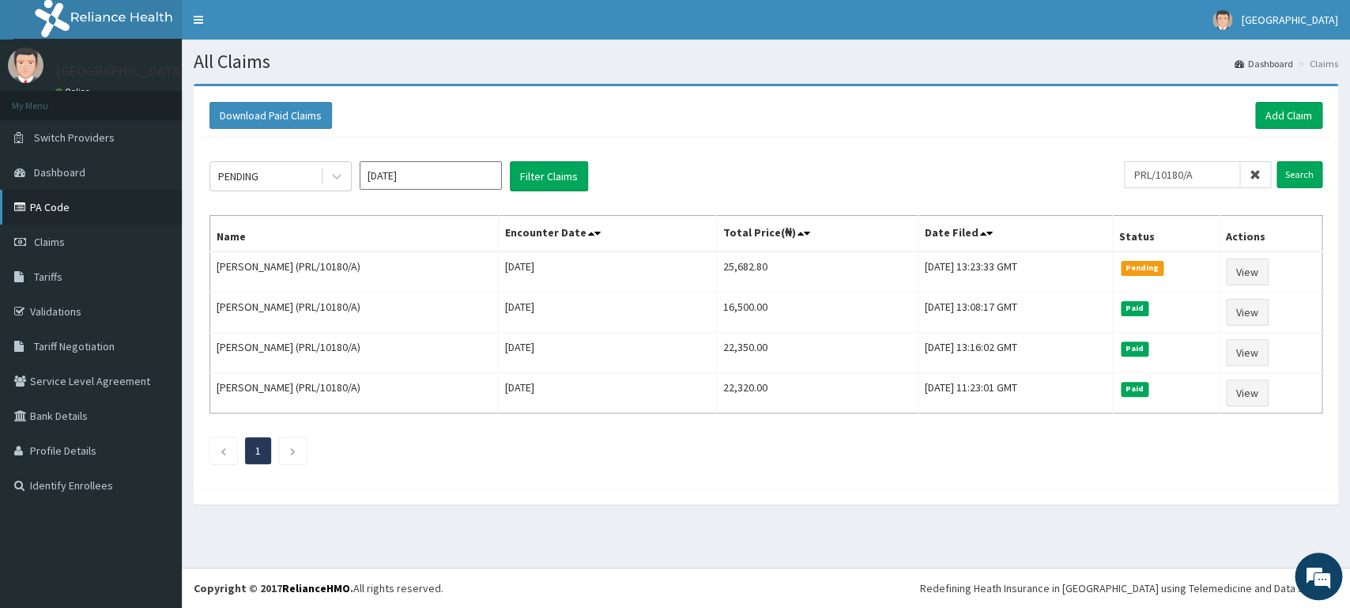
click at [91, 208] on link "PA Code" at bounding box center [91, 207] width 182 height 35
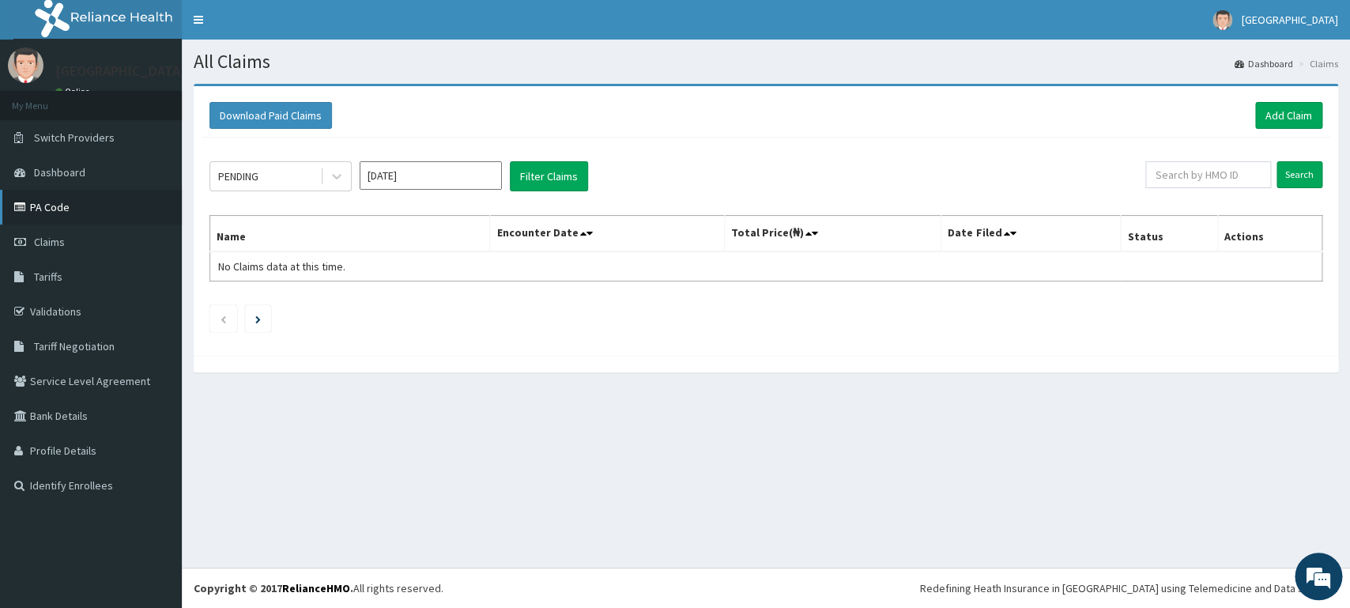
click at [46, 213] on link "PA Code" at bounding box center [91, 207] width 182 height 35
